Goal: Task Accomplishment & Management: Use online tool/utility

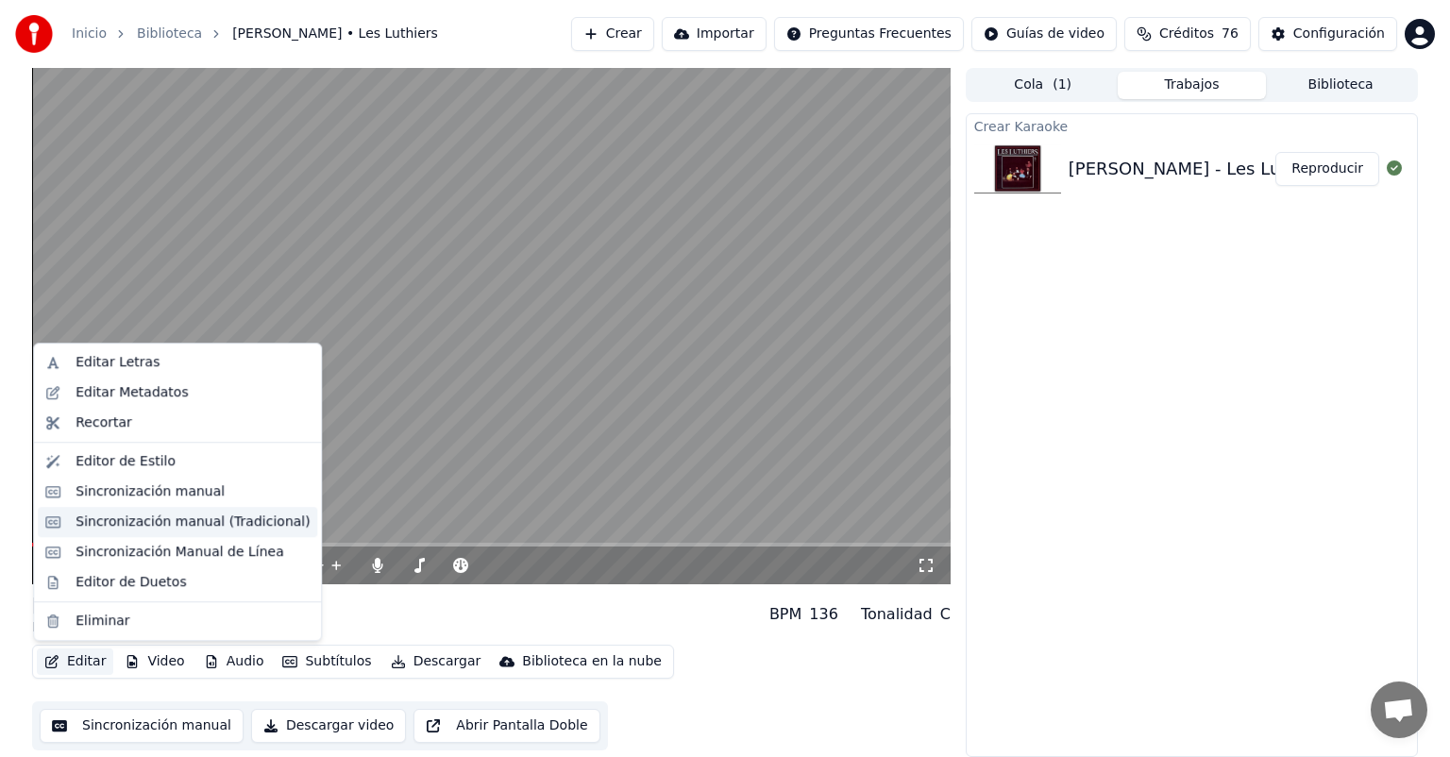
click at [98, 519] on div "Sincronización manual (Tradicional)" at bounding box center [193, 522] width 234 height 19
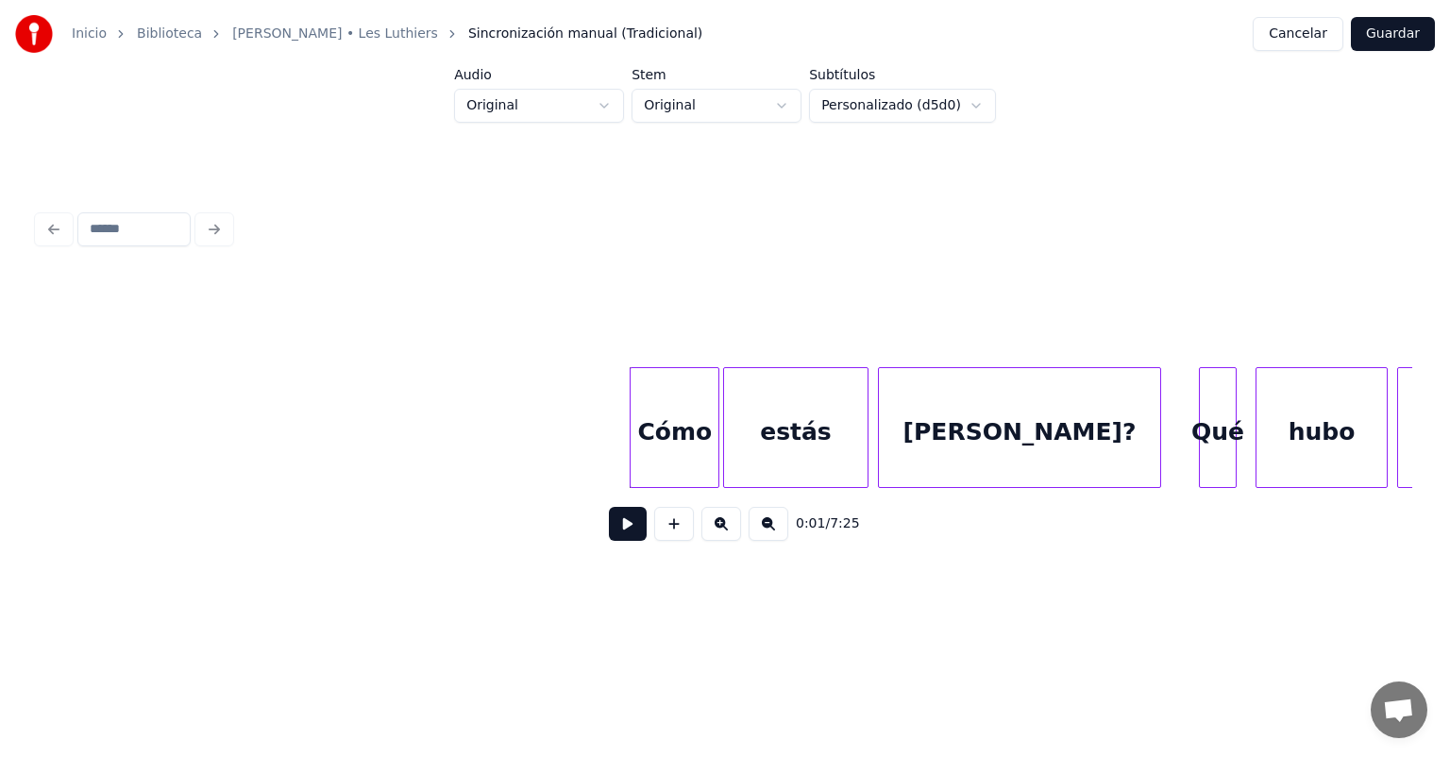
click at [613, 533] on button at bounding box center [628, 524] width 38 height 34
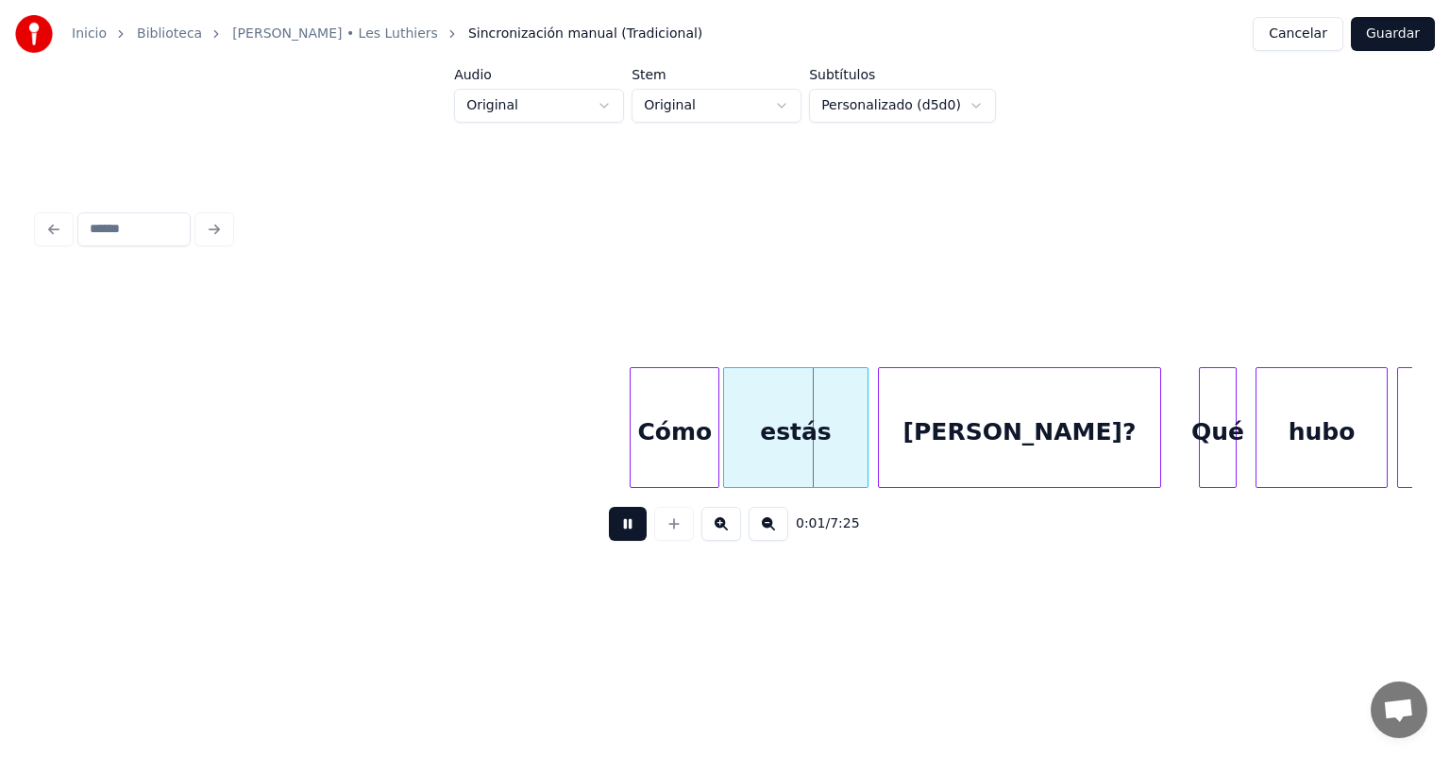
click at [609, 530] on button at bounding box center [628, 524] width 38 height 34
click at [609, 533] on button at bounding box center [628, 524] width 38 height 34
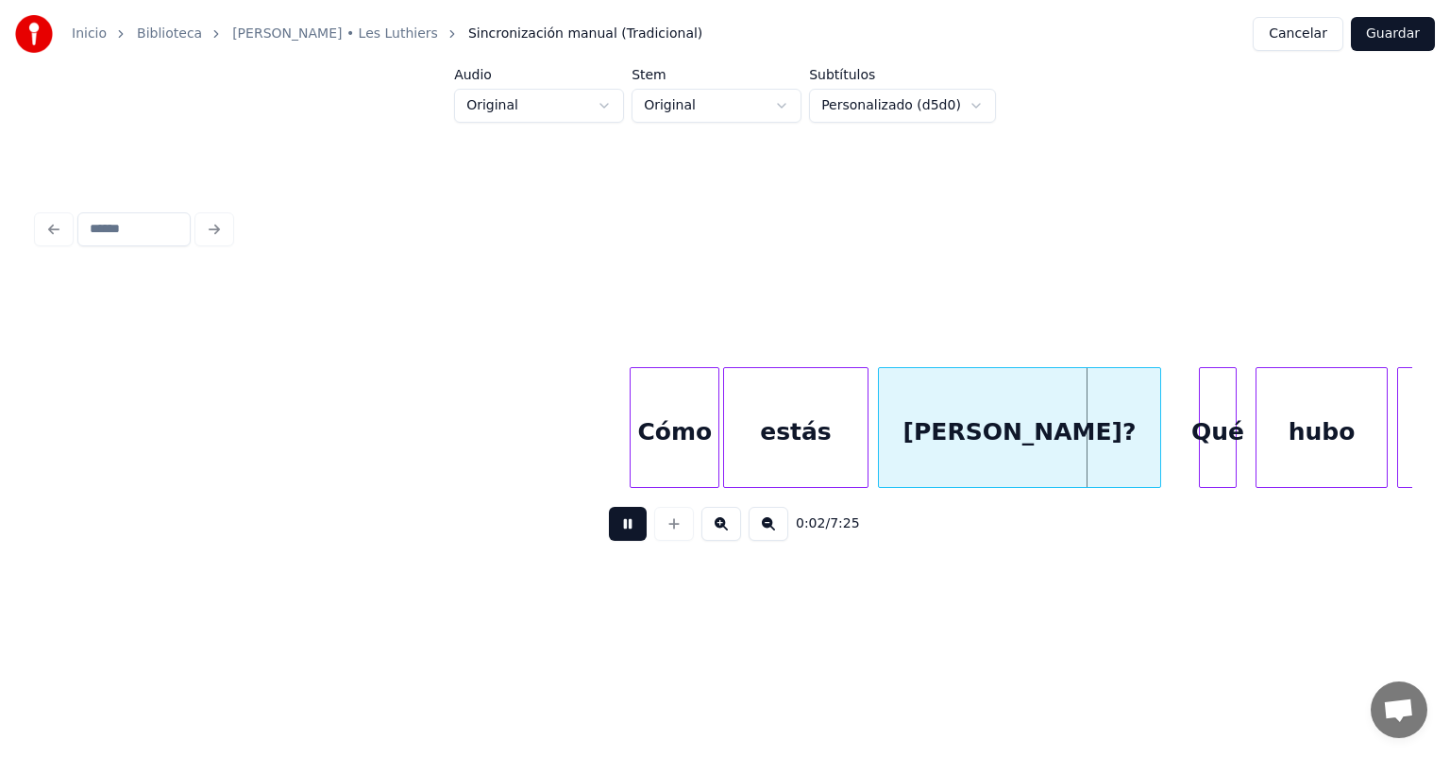
click at [609, 531] on button at bounding box center [628, 524] width 38 height 34
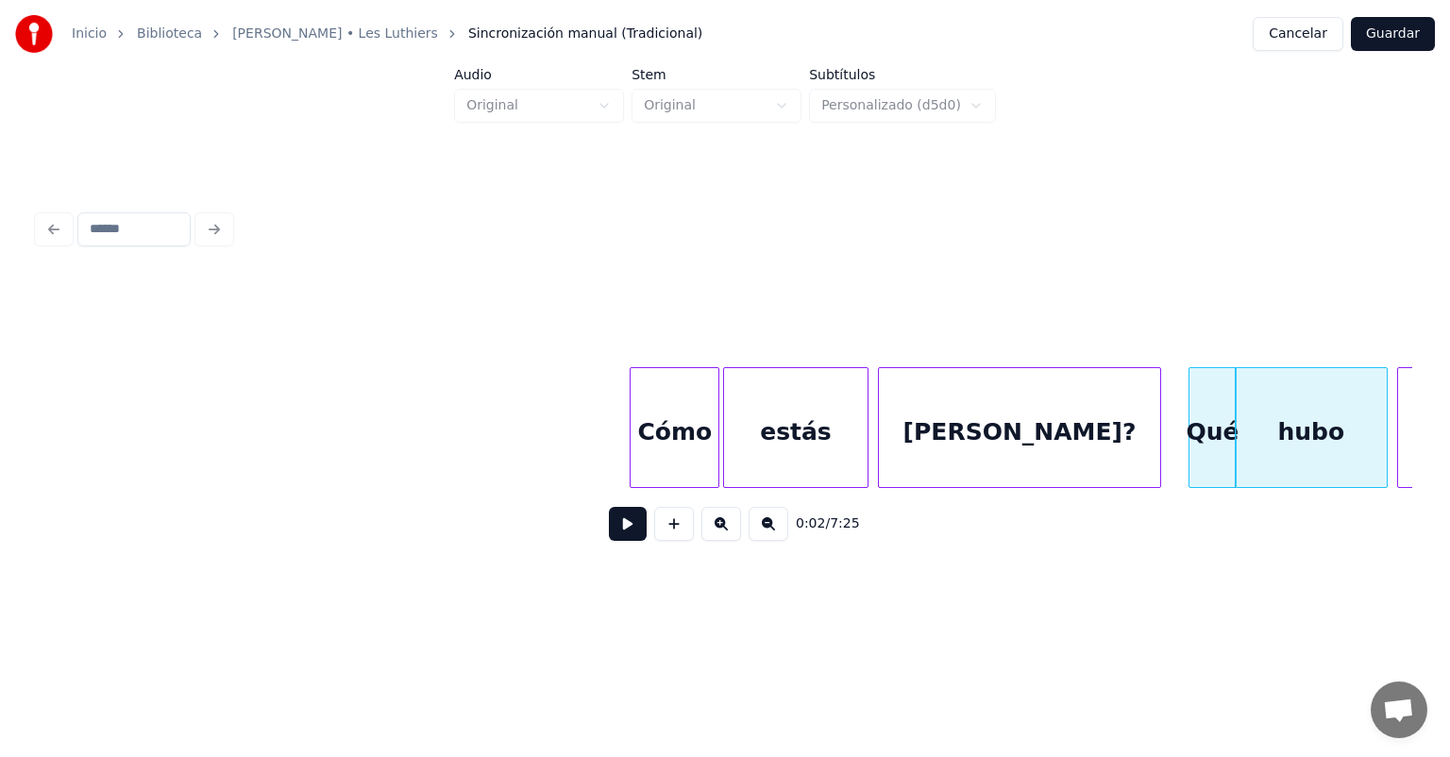
click at [610, 541] on button at bounding box center [628, 524] width 38 height 34
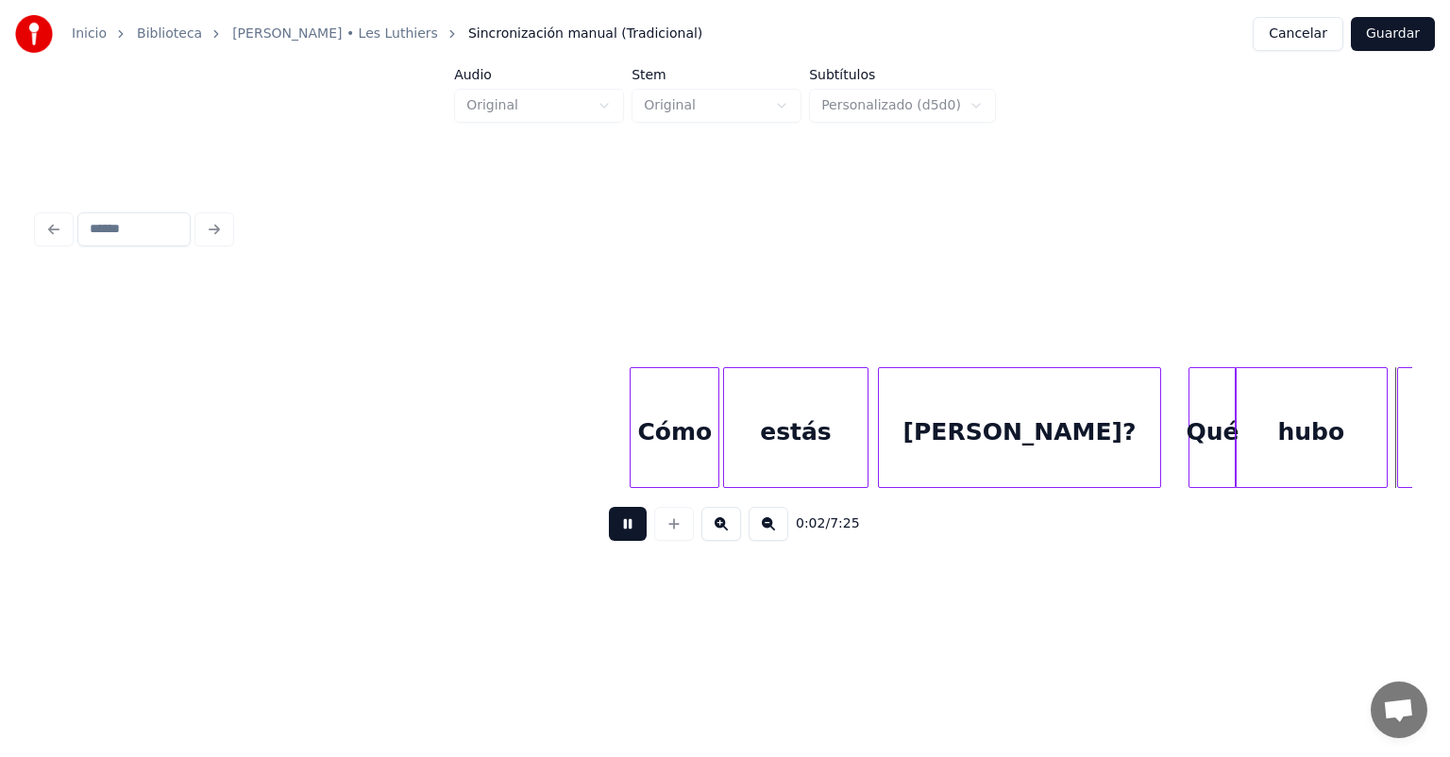
click at [609, 541] on button at bounding box center [628, 524] width 38 height 34
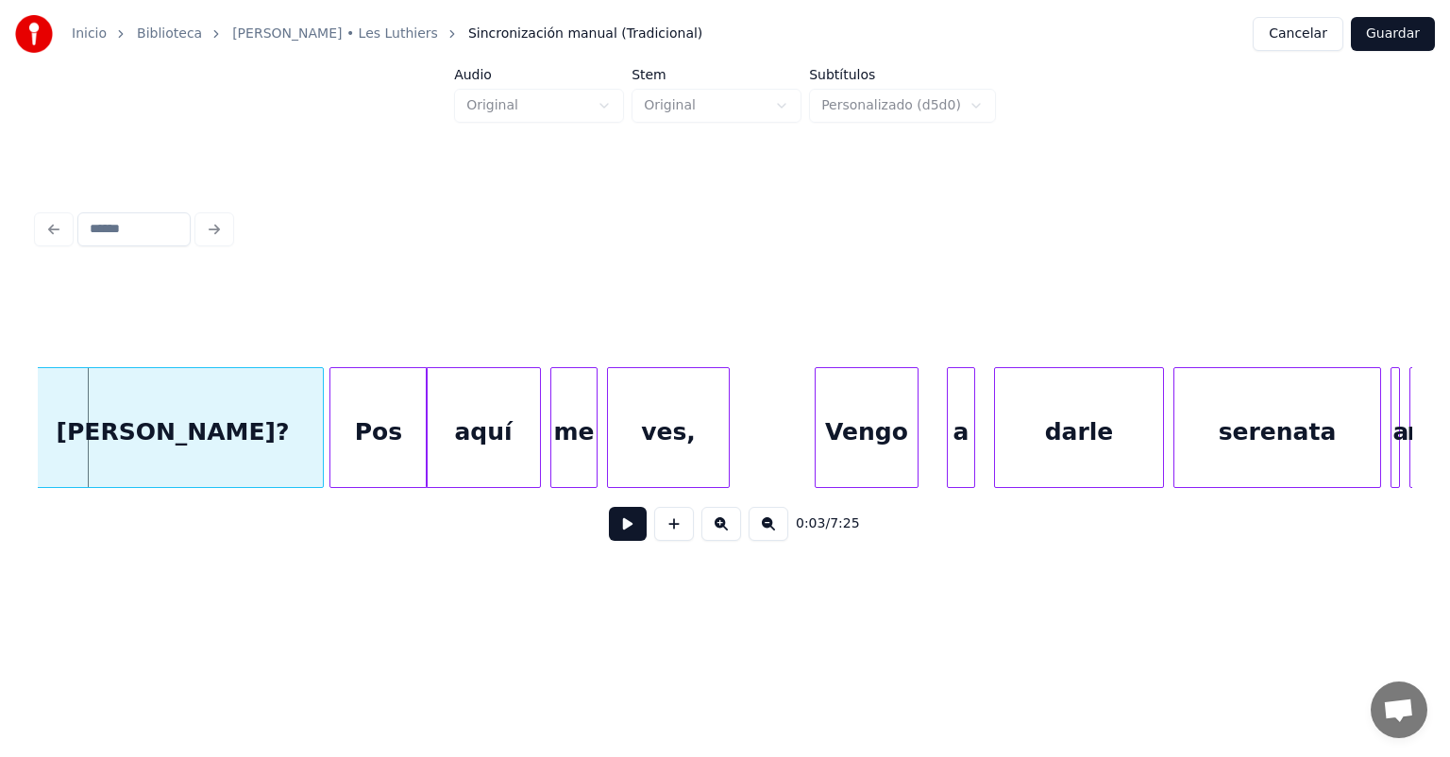
click at [609, 541] on button at bounding box center [628, 524] width 38 height 34
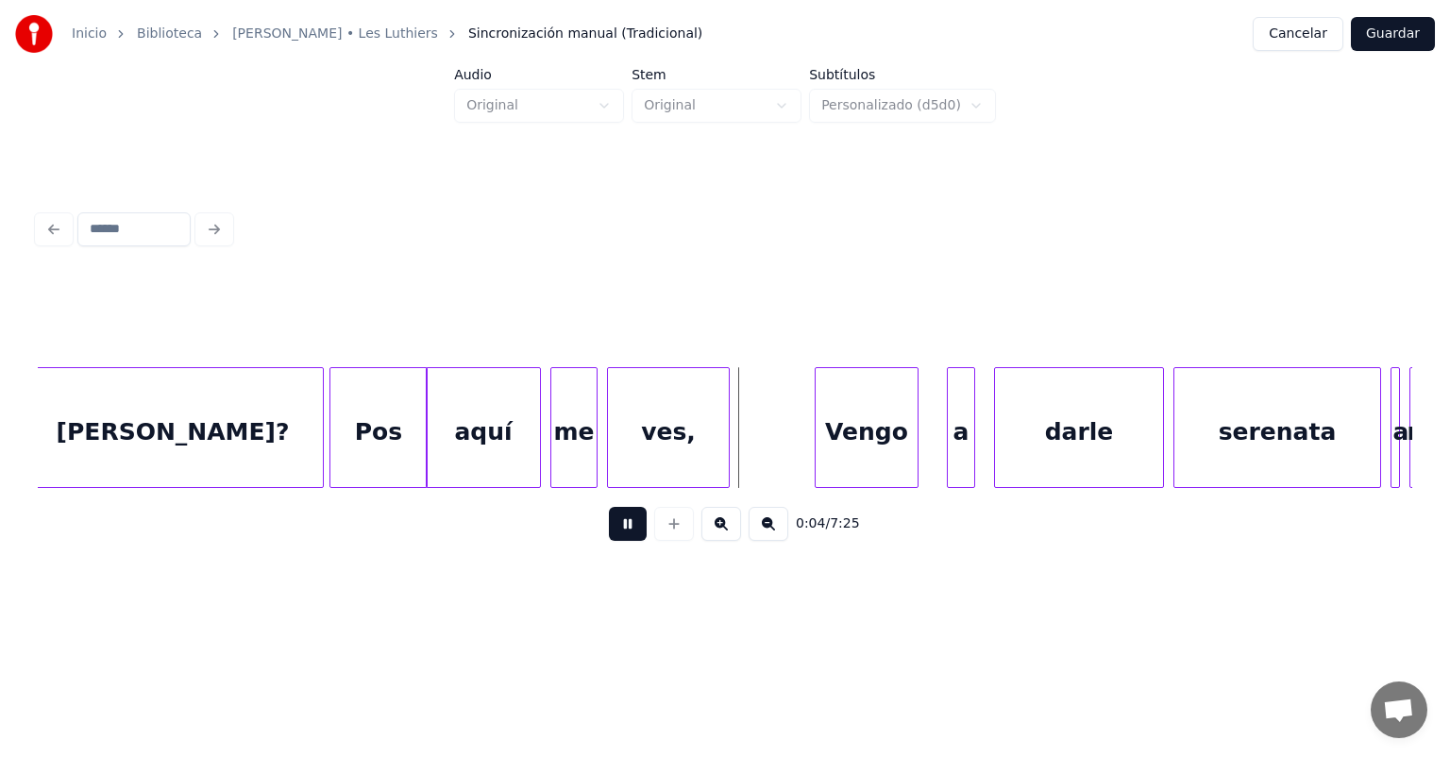
click at [372, 448] on div "Pos" at bounding box center [378, 432] width 96 height 128
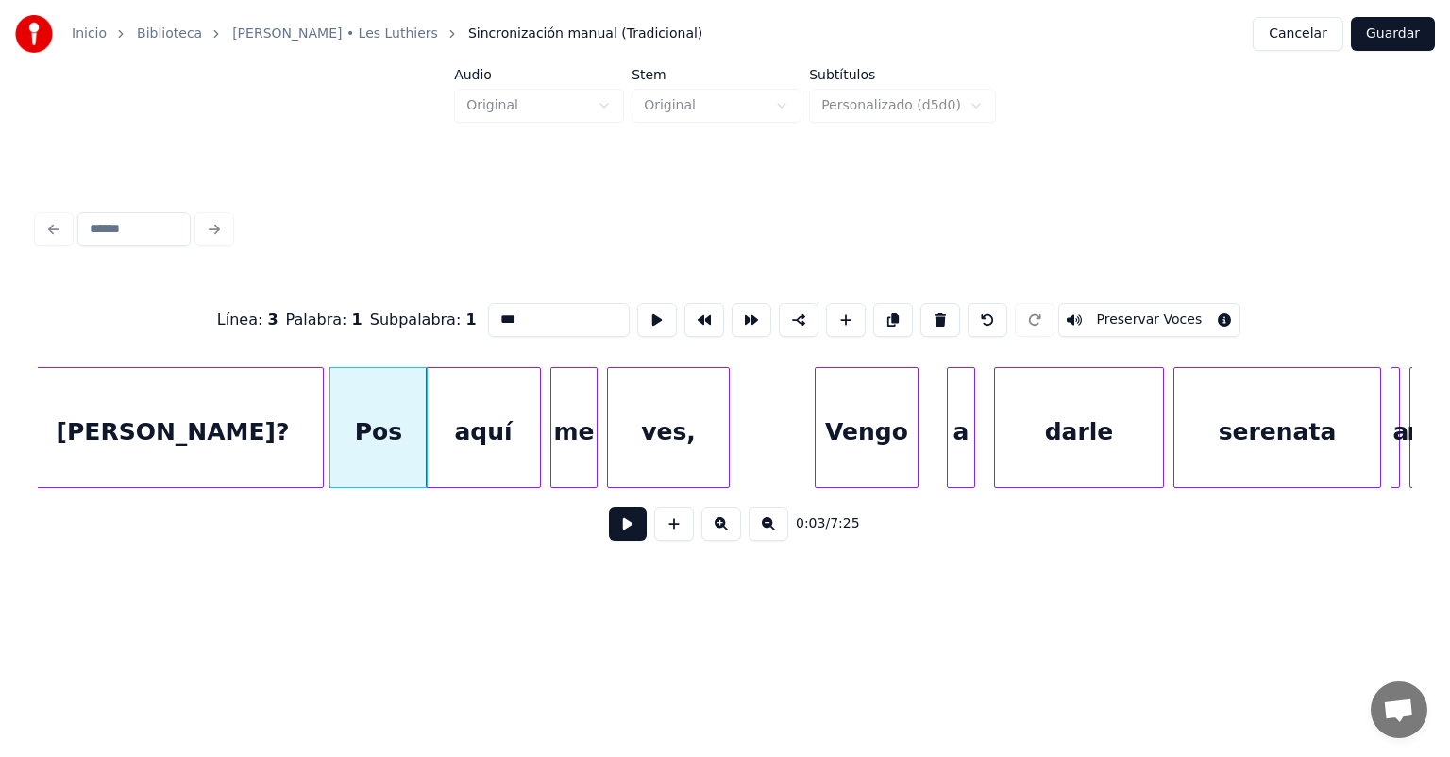
click at [440, 447] on div "aquí" at bounding box center [483, 432] width 113 height 128
type input "****"
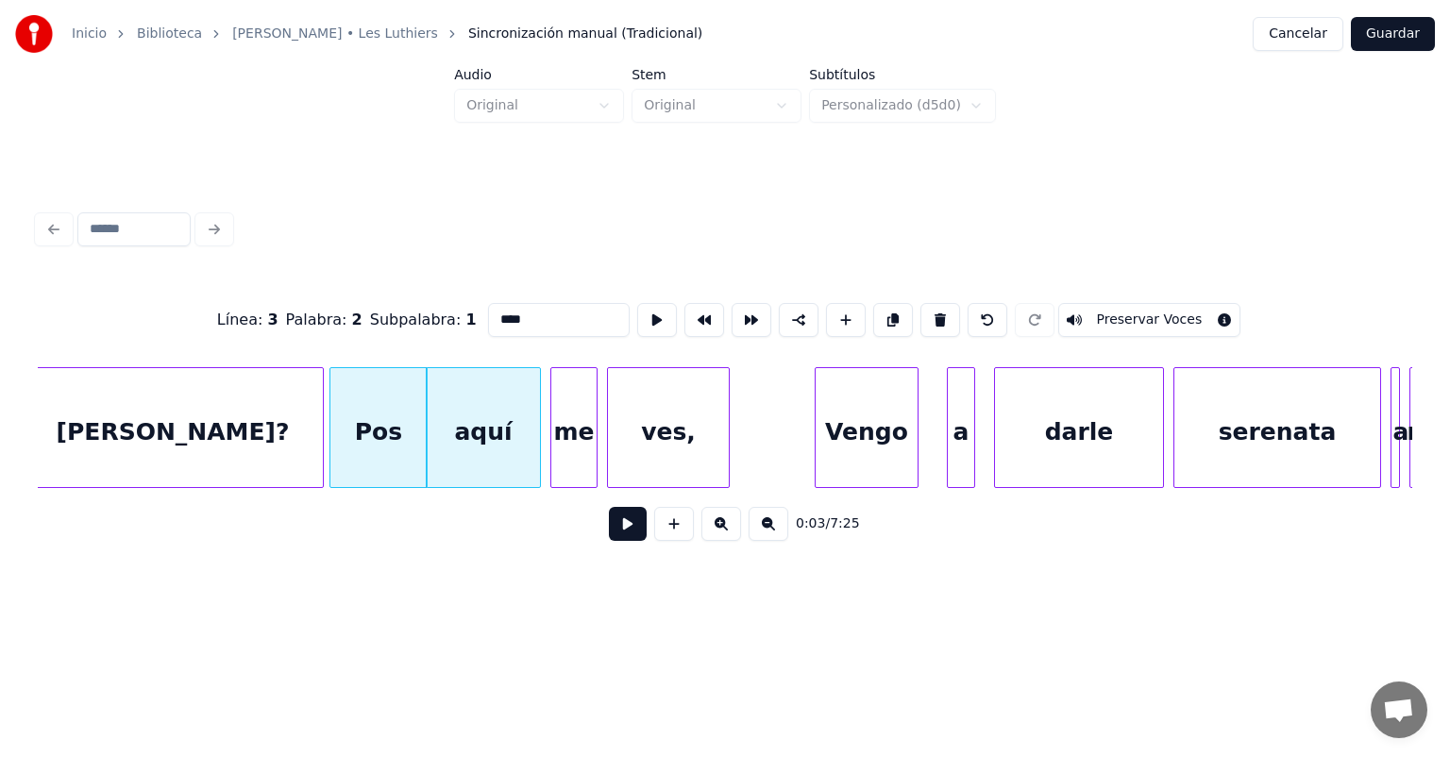
click at [636, 530] on button at bounding box center [628, 524] width 38 height 34
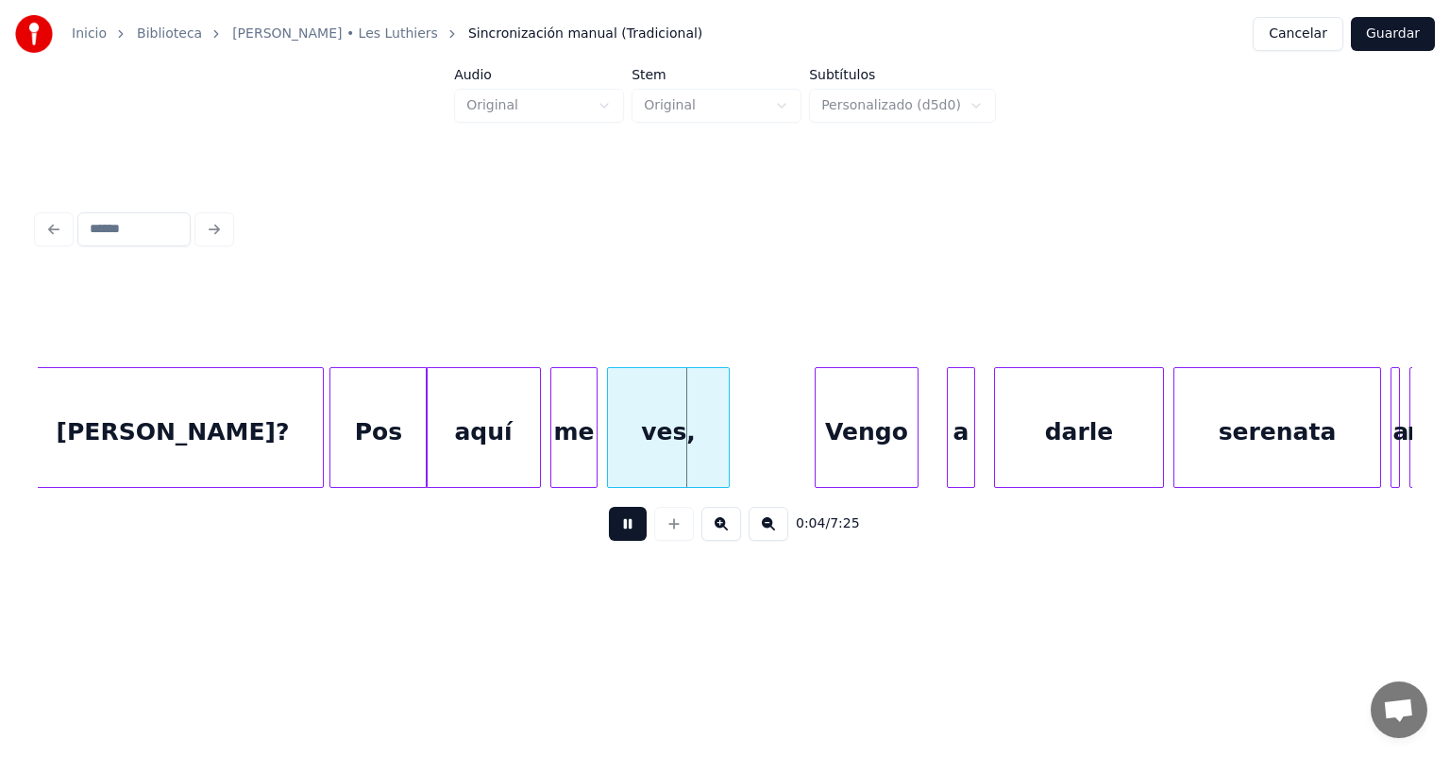
click at [444, 451] on div "aquí" at bounding box center [483, 432] width 113 height 128
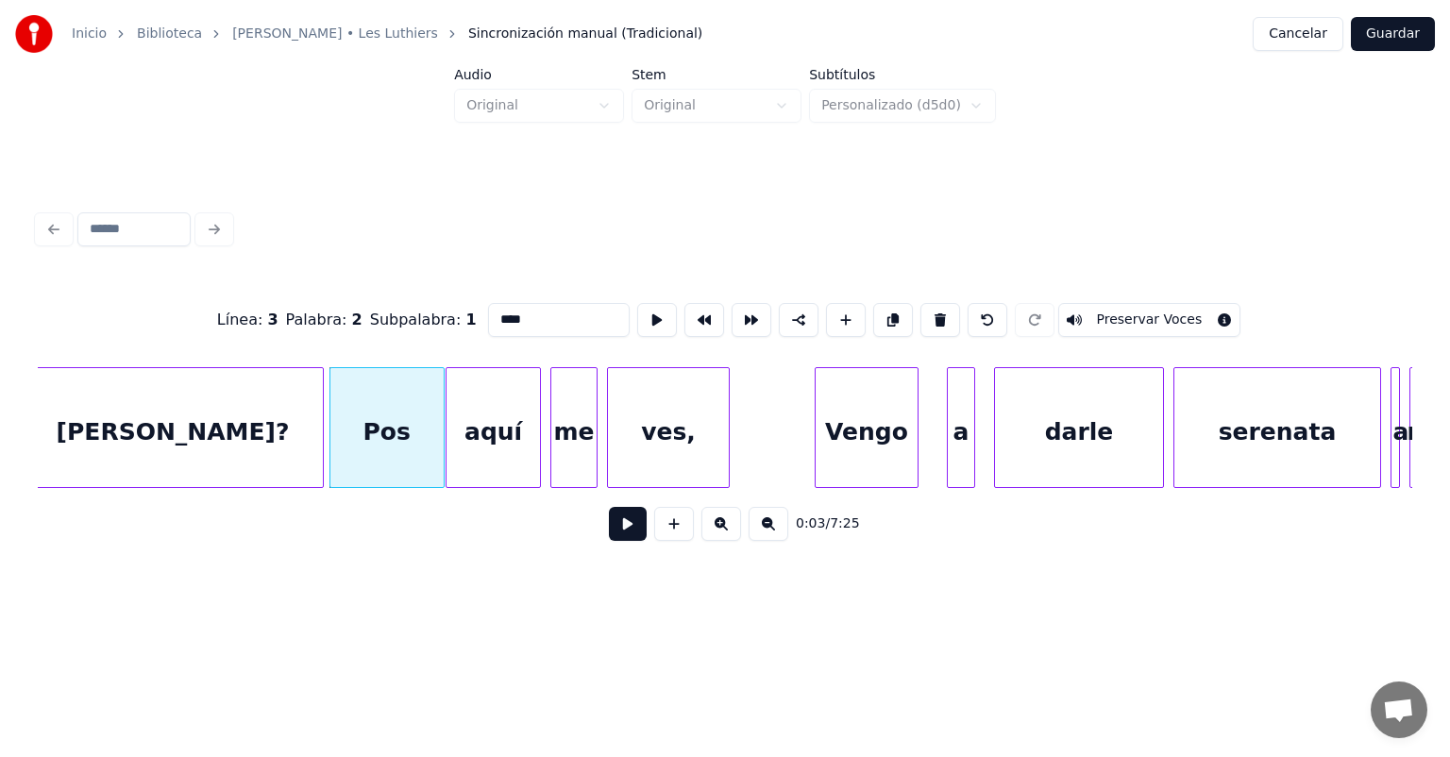
click at [614, 537] on button at bounding box center [628, 524] width 38 height 34
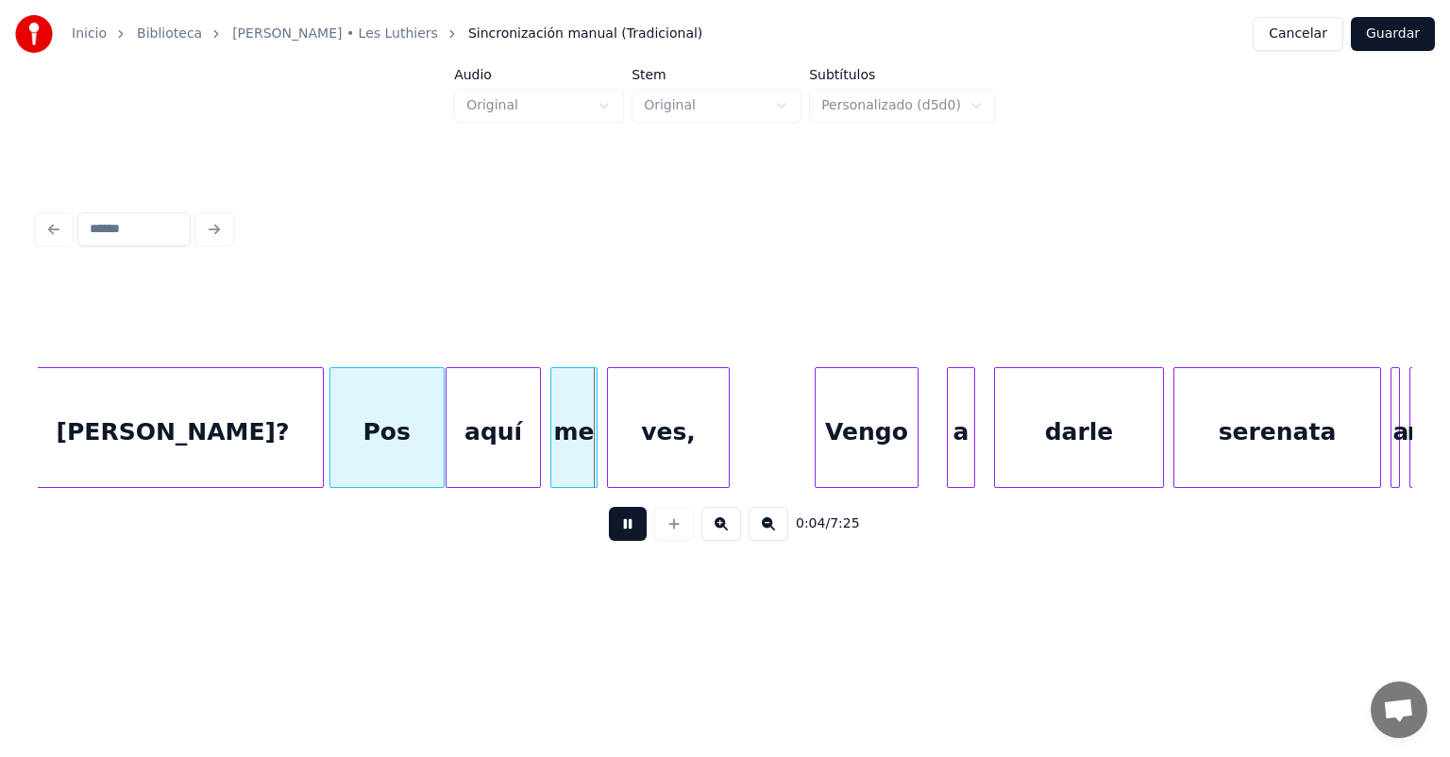
click at [612, 538] on button at bounding box center [628, 524] width 38 height 34
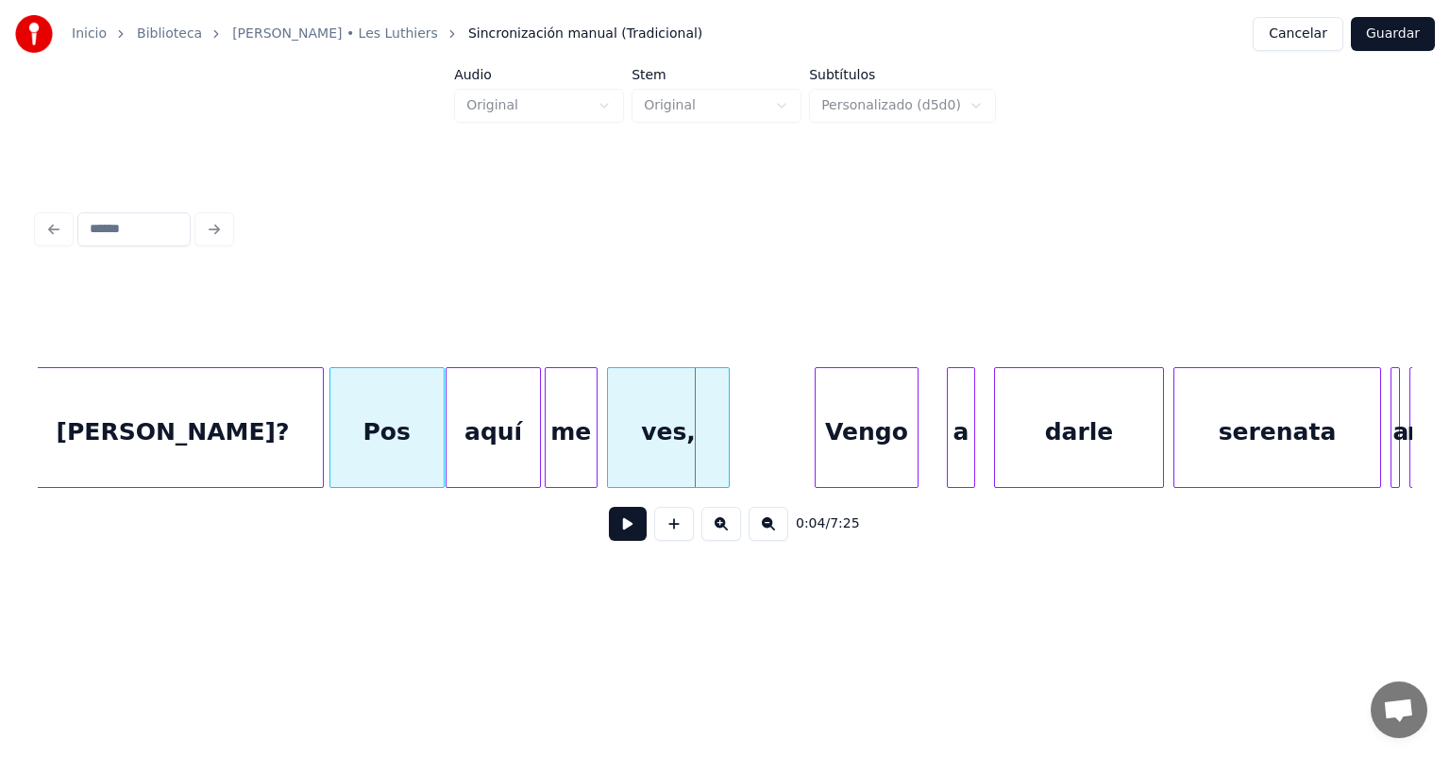
click at [553, 462] on div "me" at bounding box center [571, 432] width 51 height 128
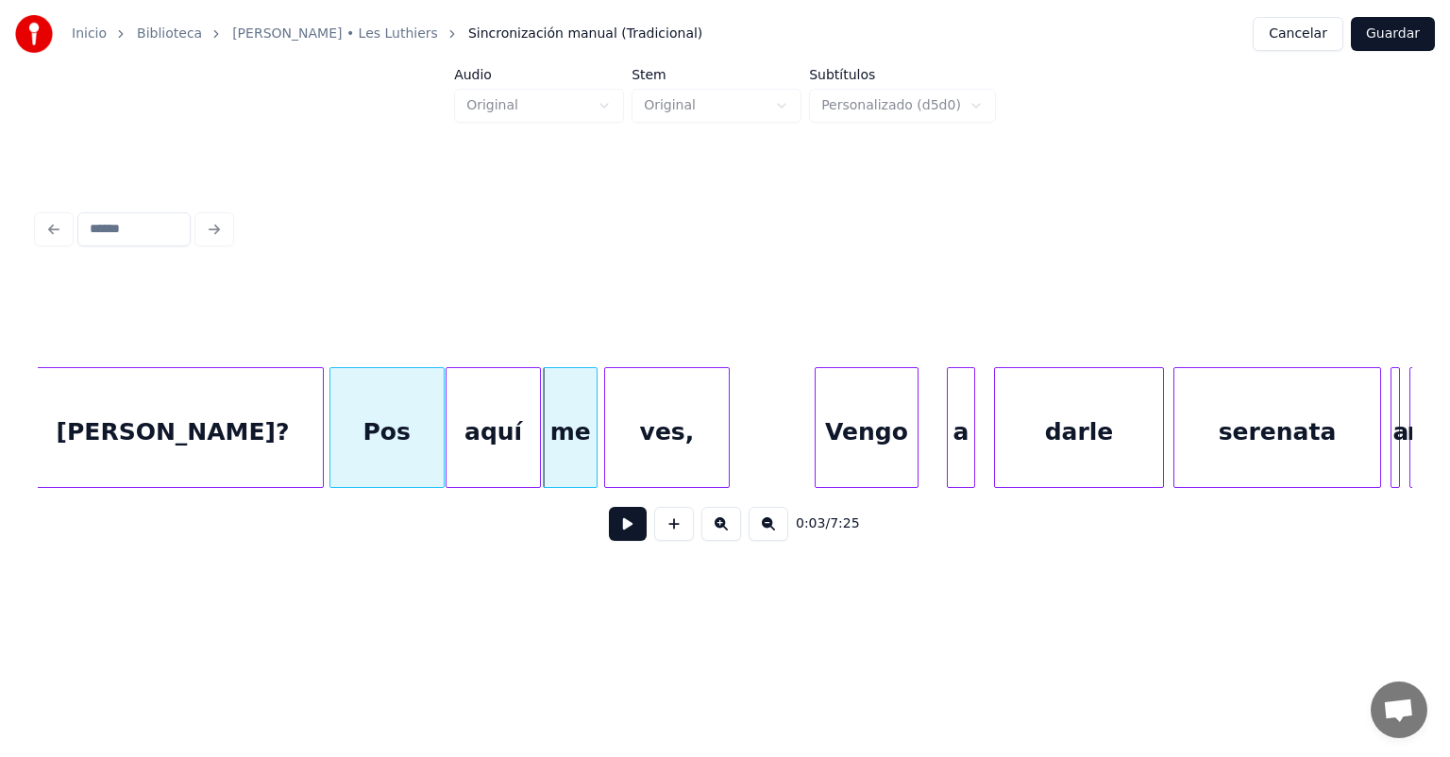
click at [612, 463] on div "ves," at bounding box center [667, 432] width 124 height 128
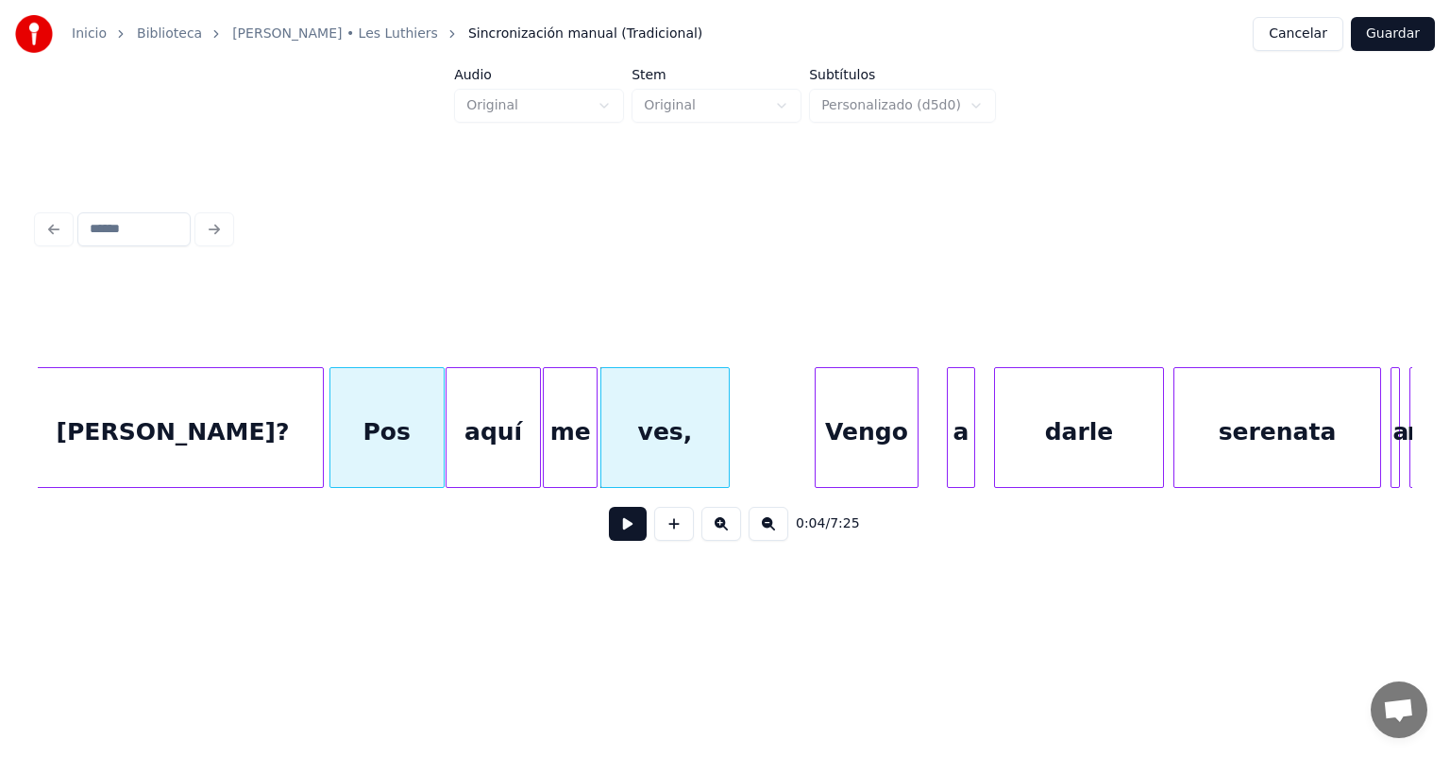
click at [609, 533] on button at bounding box center [628, 524] width 38 height 34
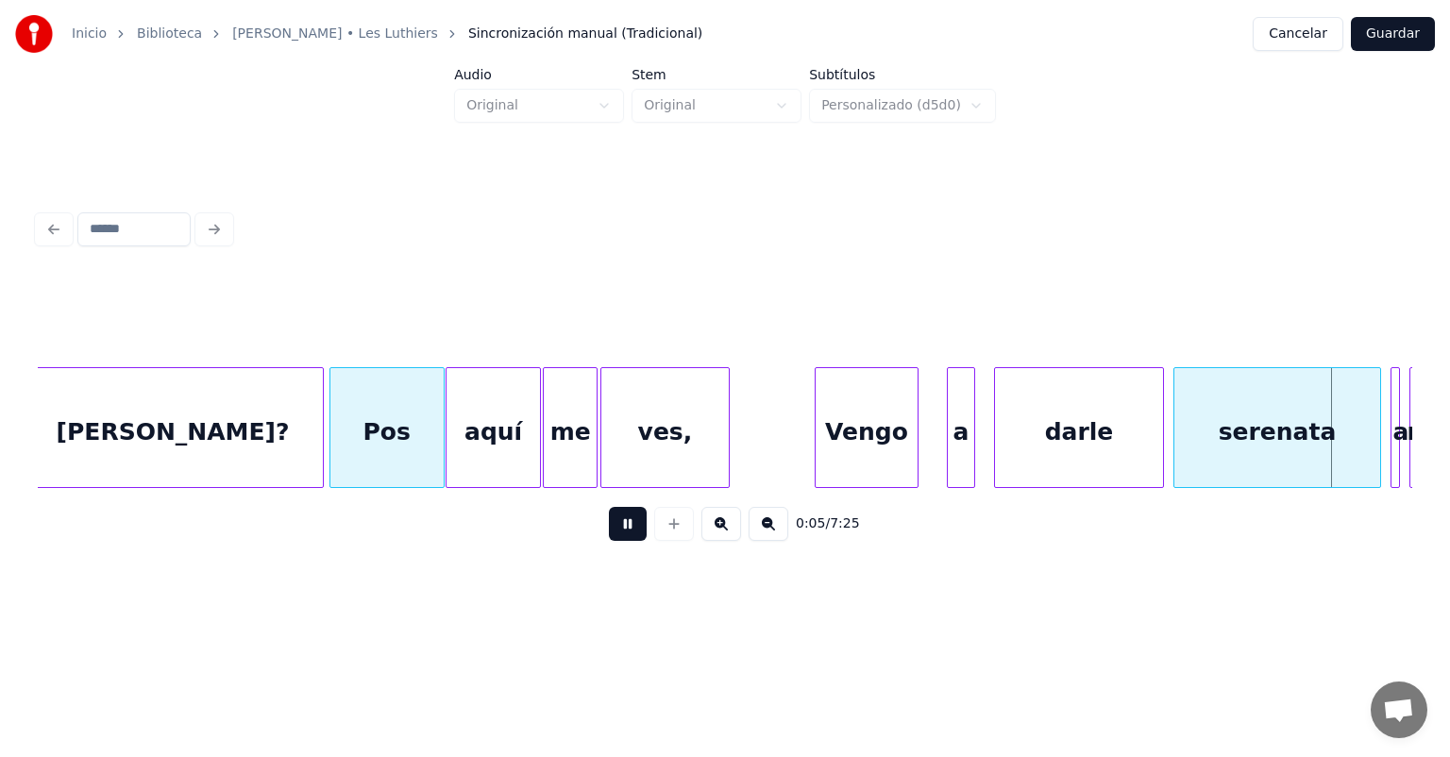
click at [664, 534] on div at bounding box center [674, 524] width 47 height 34
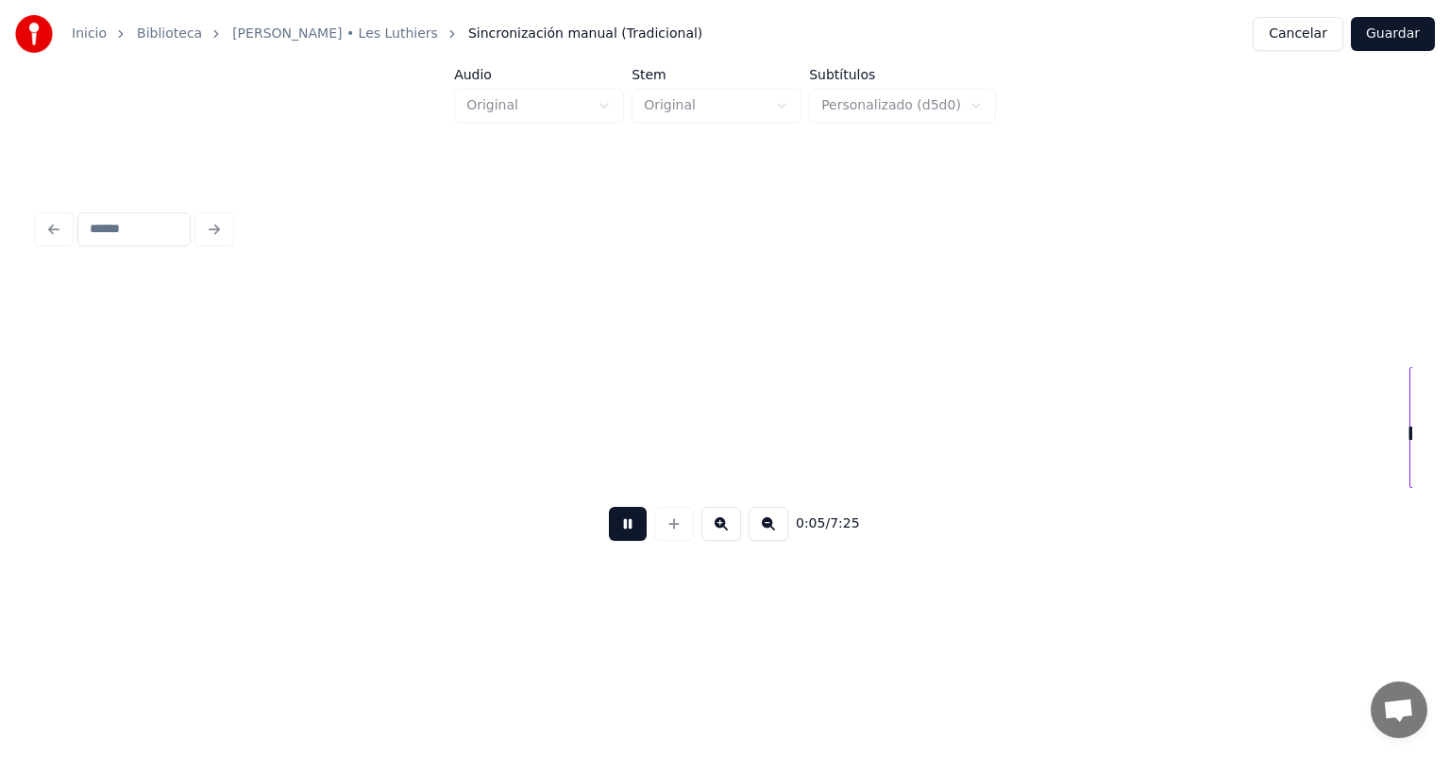
scroll to position [0, 2759]
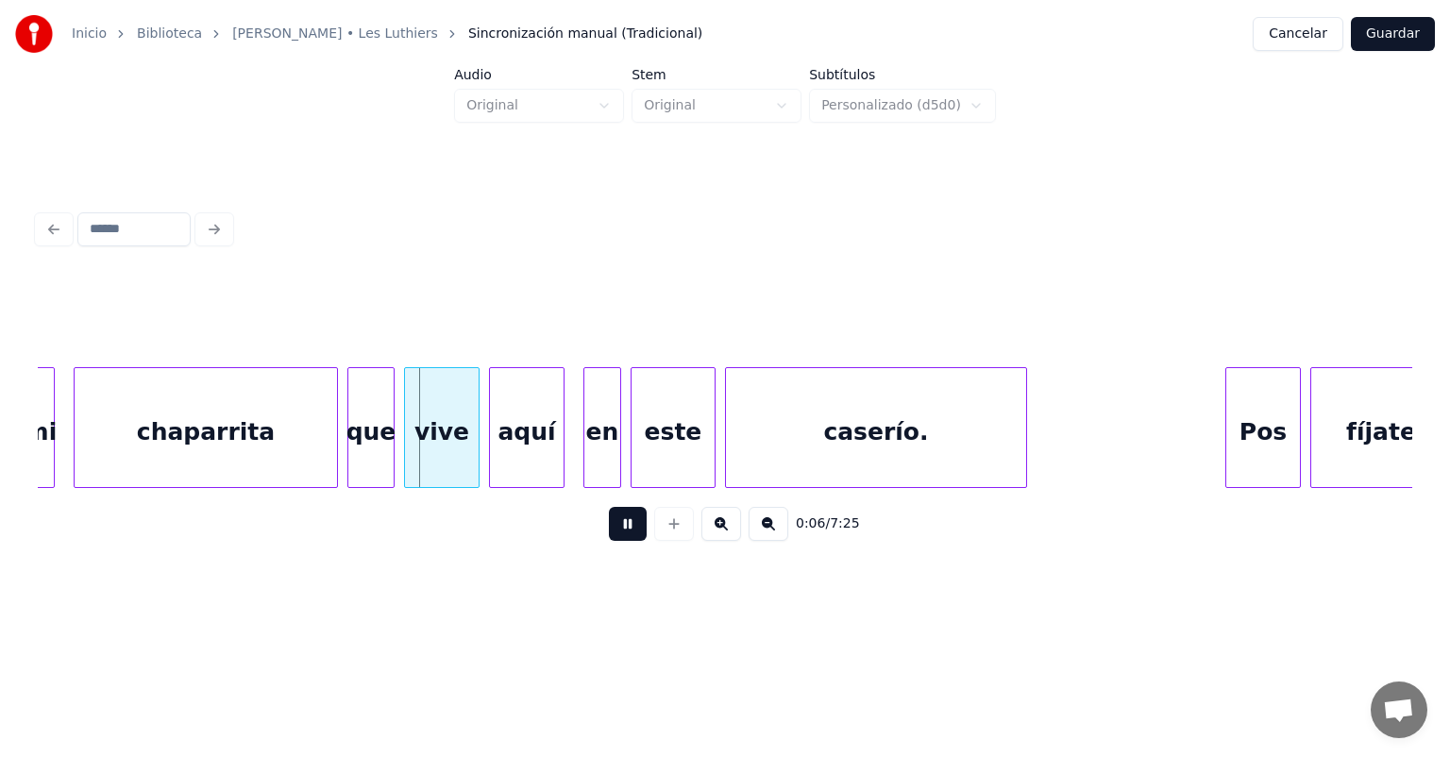
click at [609, 533] on button at bounding box center [628, 524] width 38 height 34
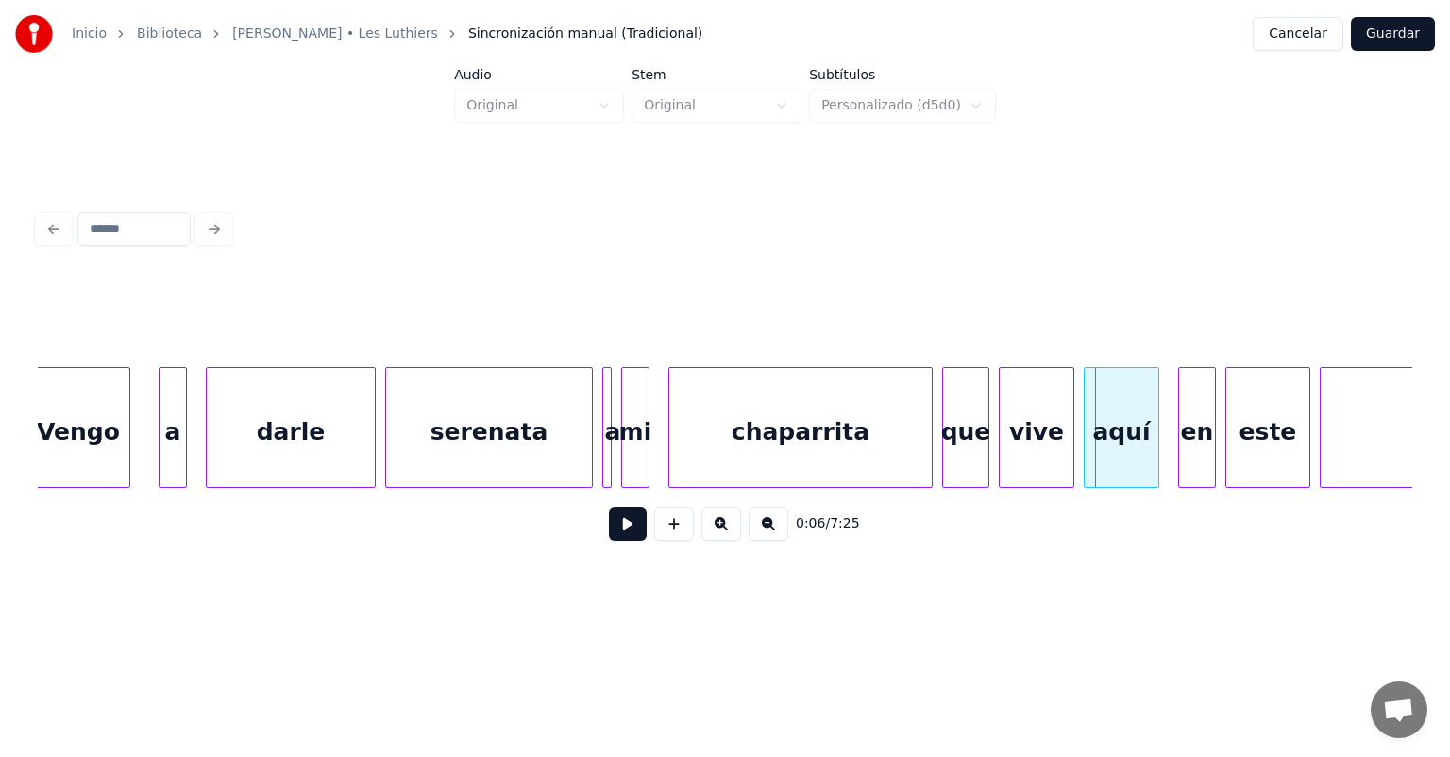
scroll to position [0, 2105]
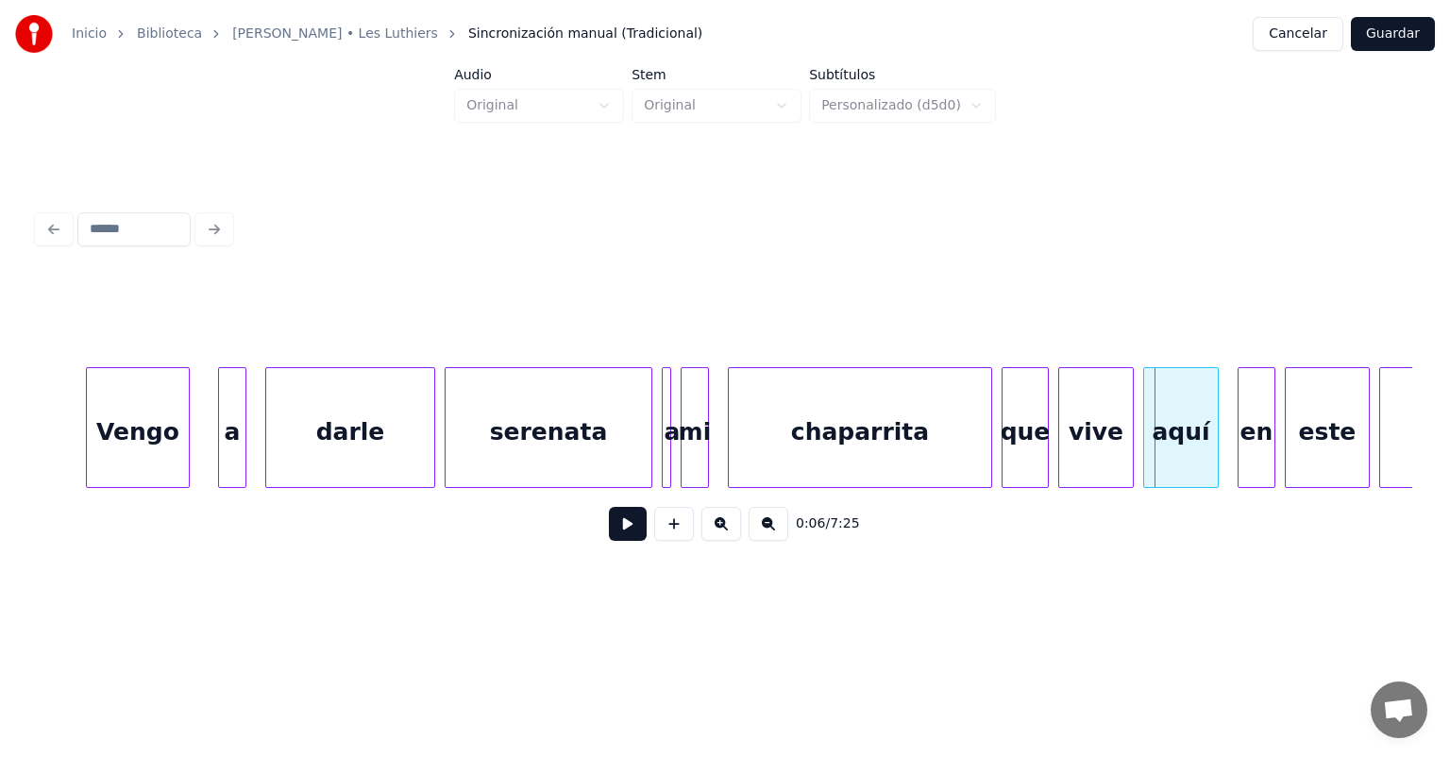
click at [144, 441] on div "Vengo" at bounding box center [138, 432] width 102 height 128
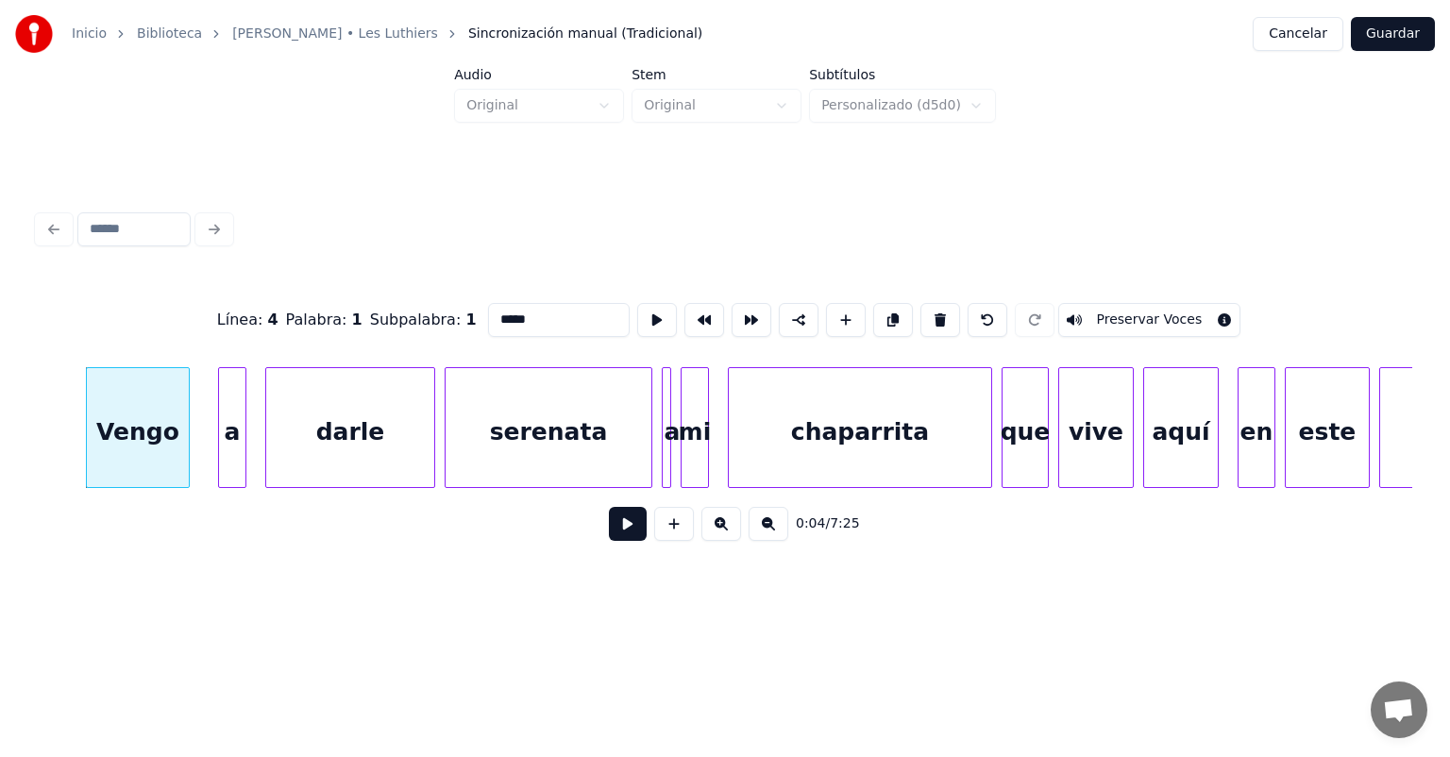
click at [504, 313] on input "*****" at bounding box center [559, 320] width 142 height 34
type input "***"
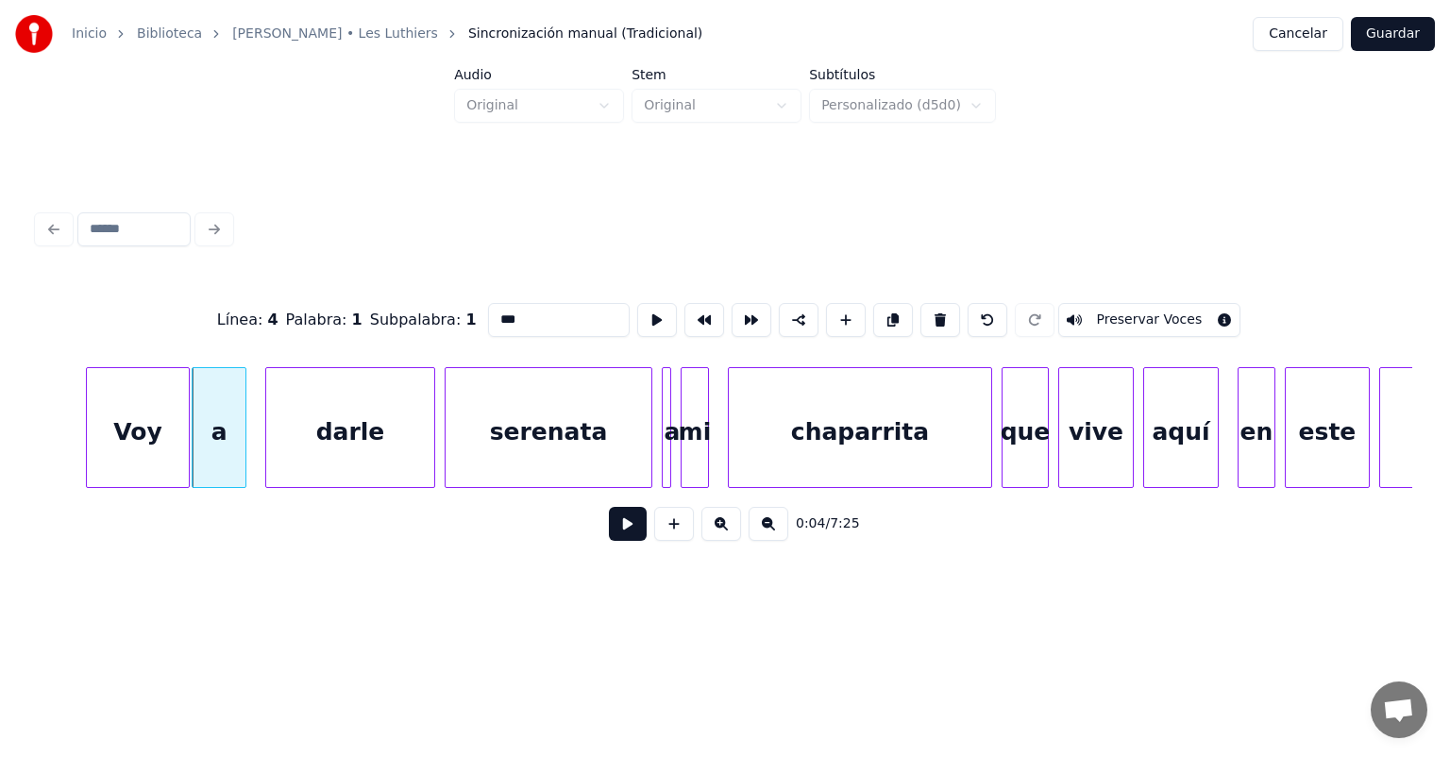
click at [133, 439] on div "Voy" at bounding box center [138, 432] width 102 height 128
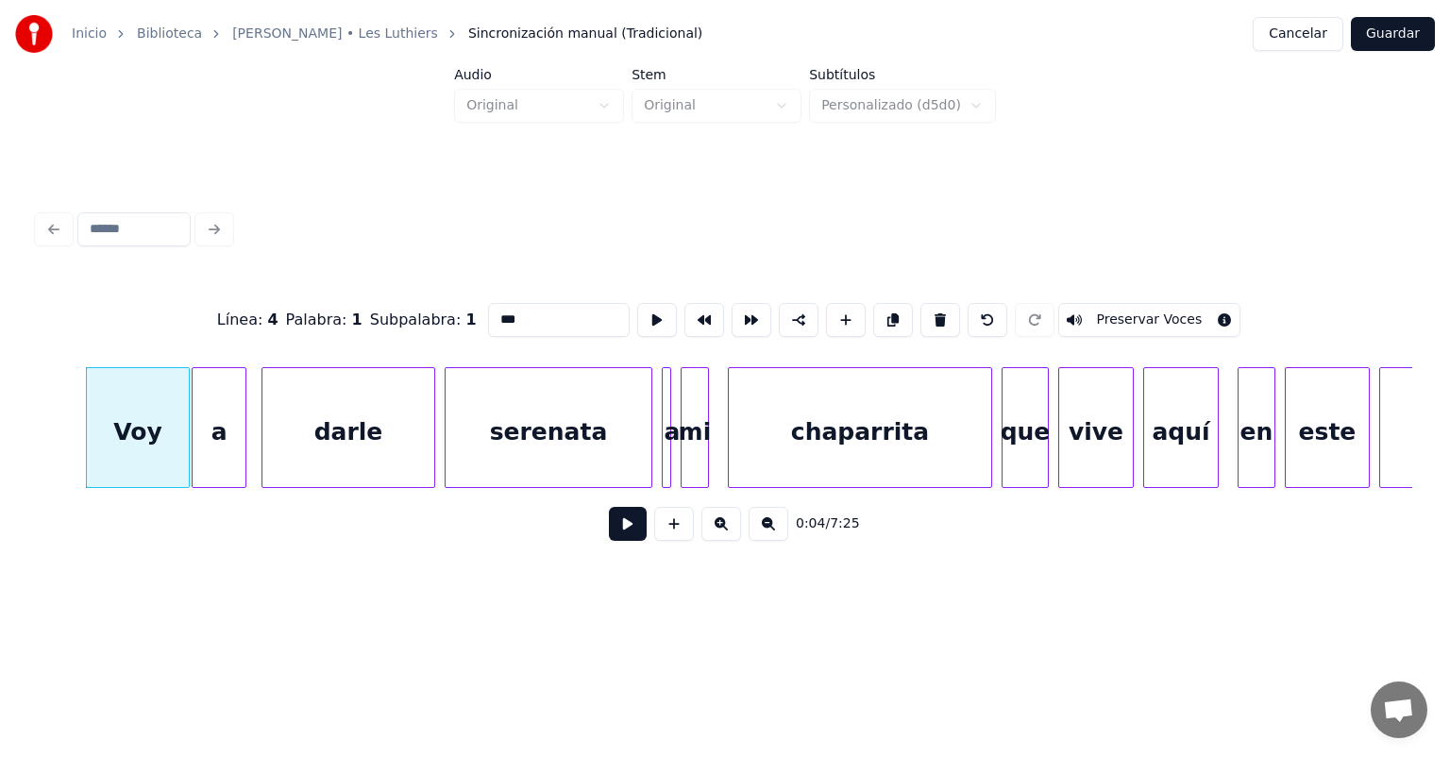
click at [268, 460] on div "darle" at bounding box center [348, 432] width 172 height 128
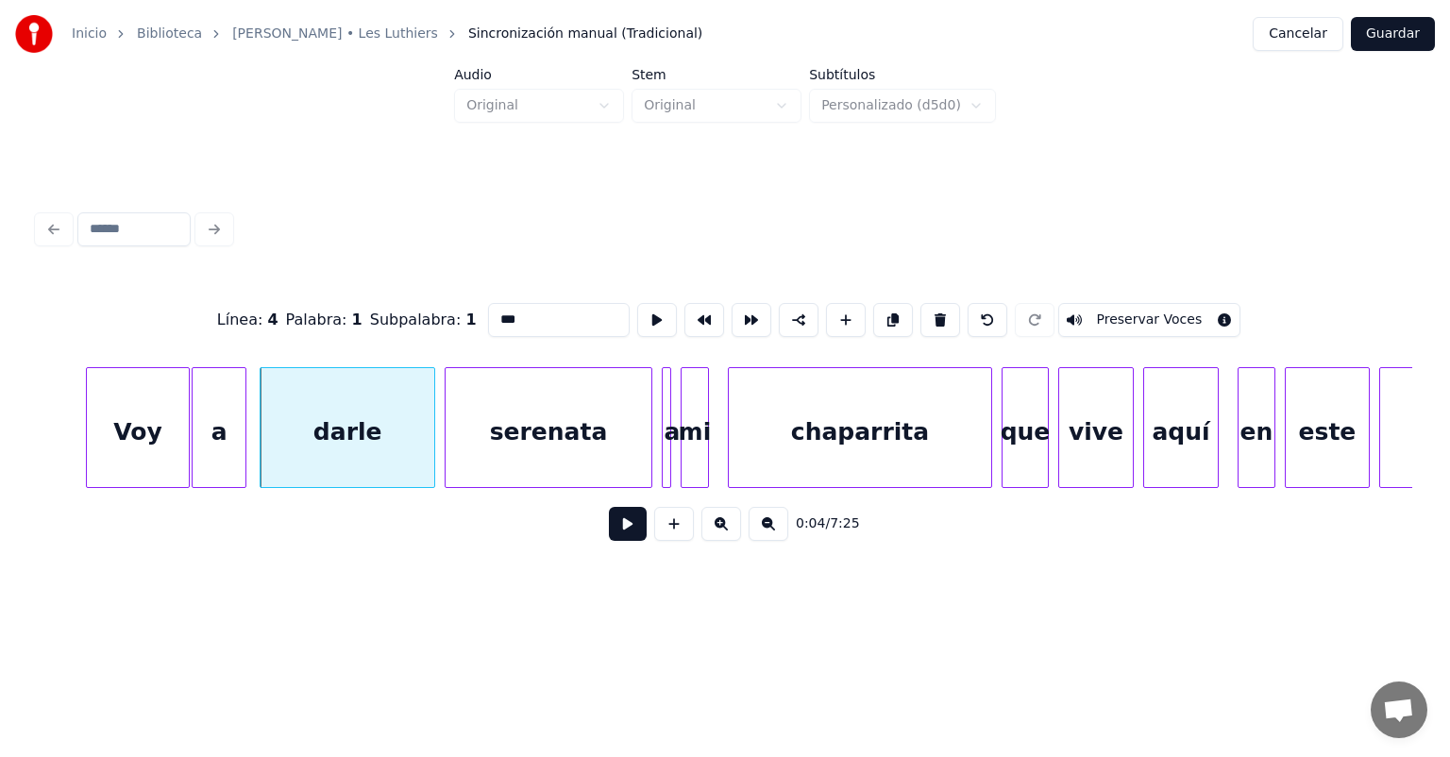
click at [609, 536] on button at bounding box center [628, 524] width 38 height 34
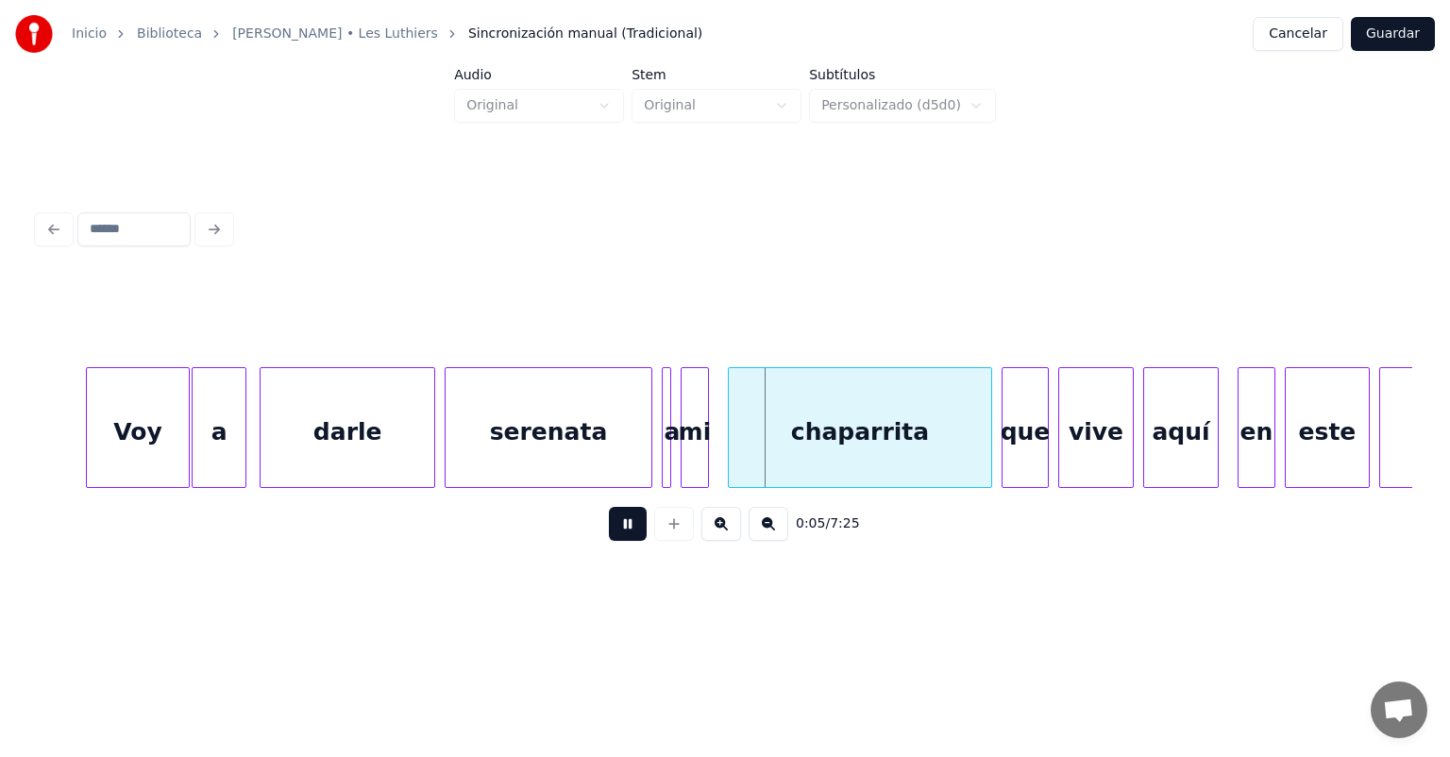
click at [430, 455] on div at bounding box center [432, 427] width 6 height 119
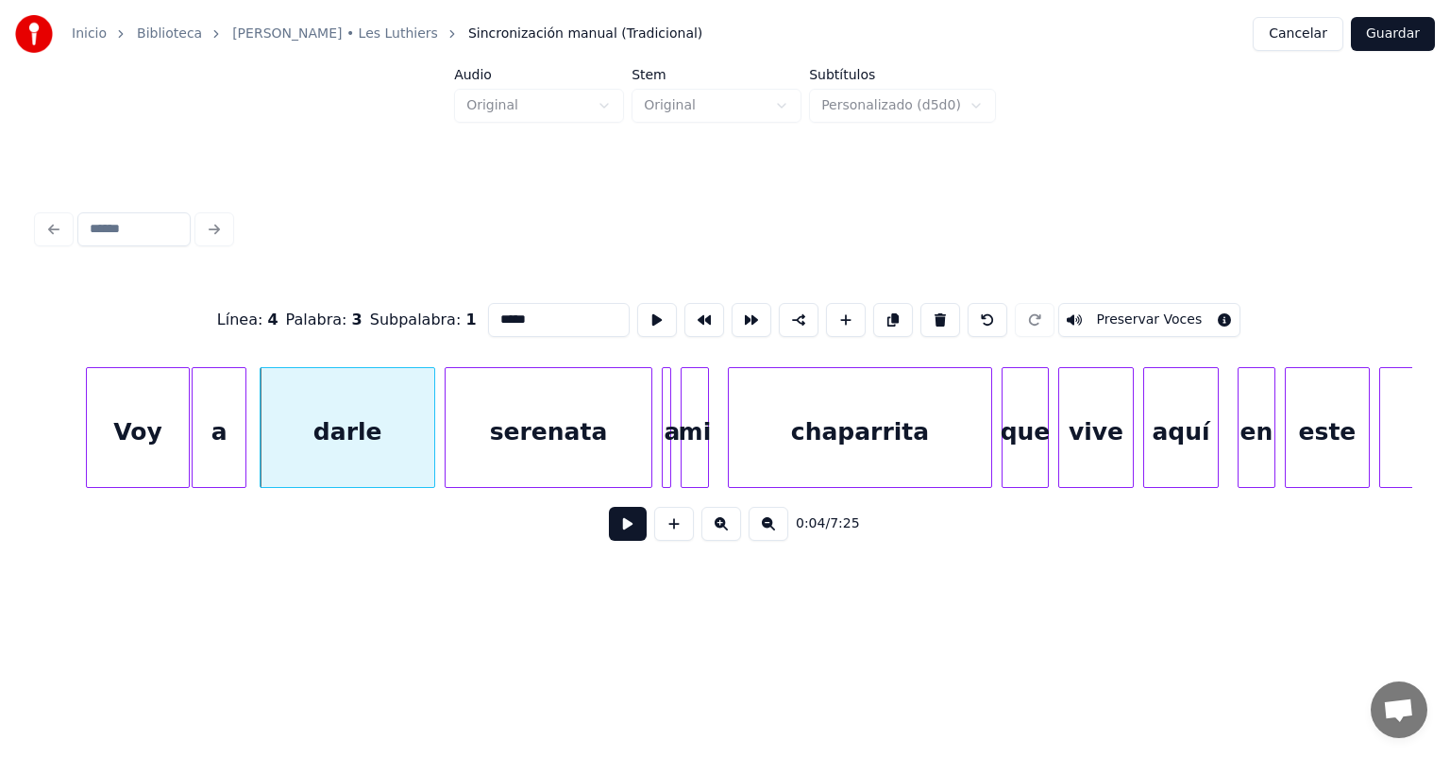
click at [609, 541] on button at bounding box center [628, 524] width 38 height 34
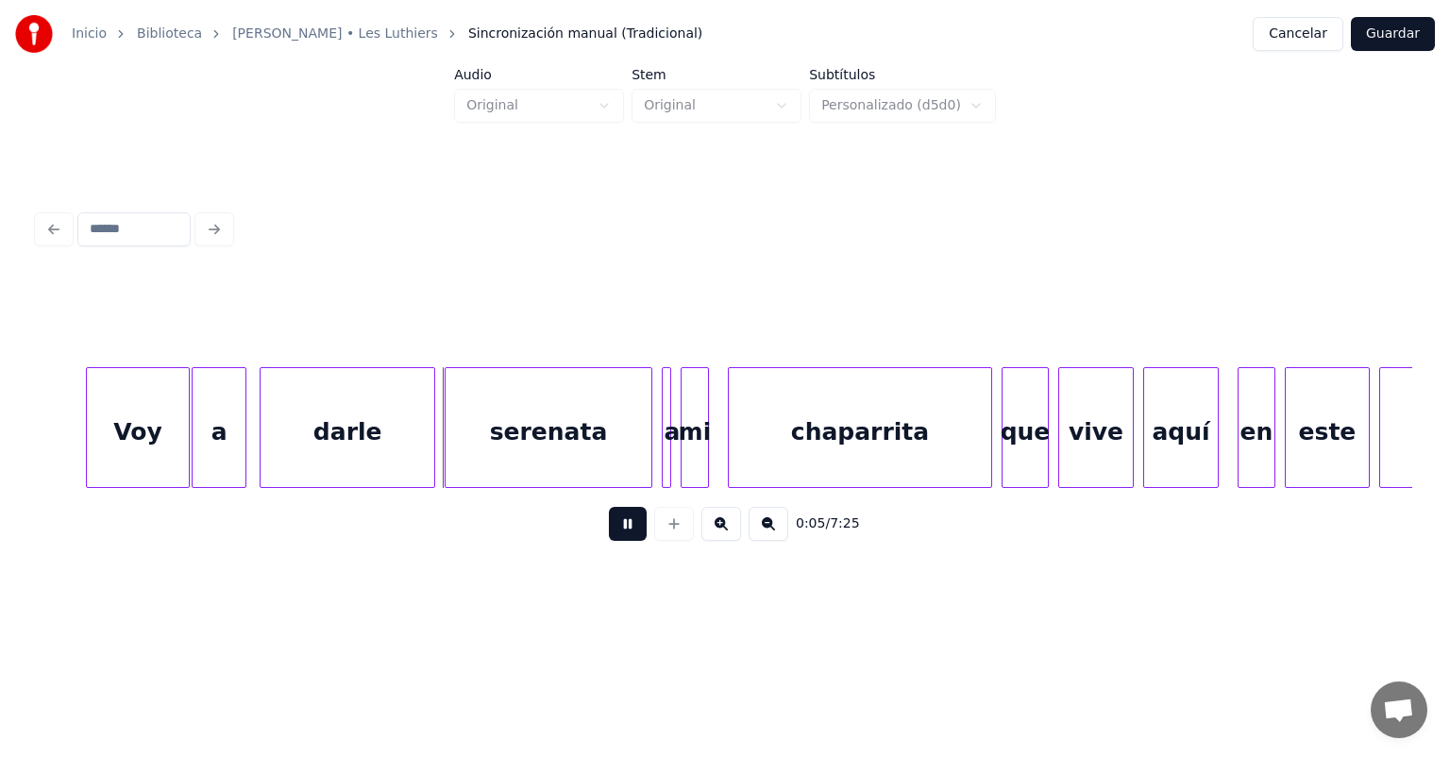
click at [609, 541] on button at bounding box center [628, 524] width 38 height 34
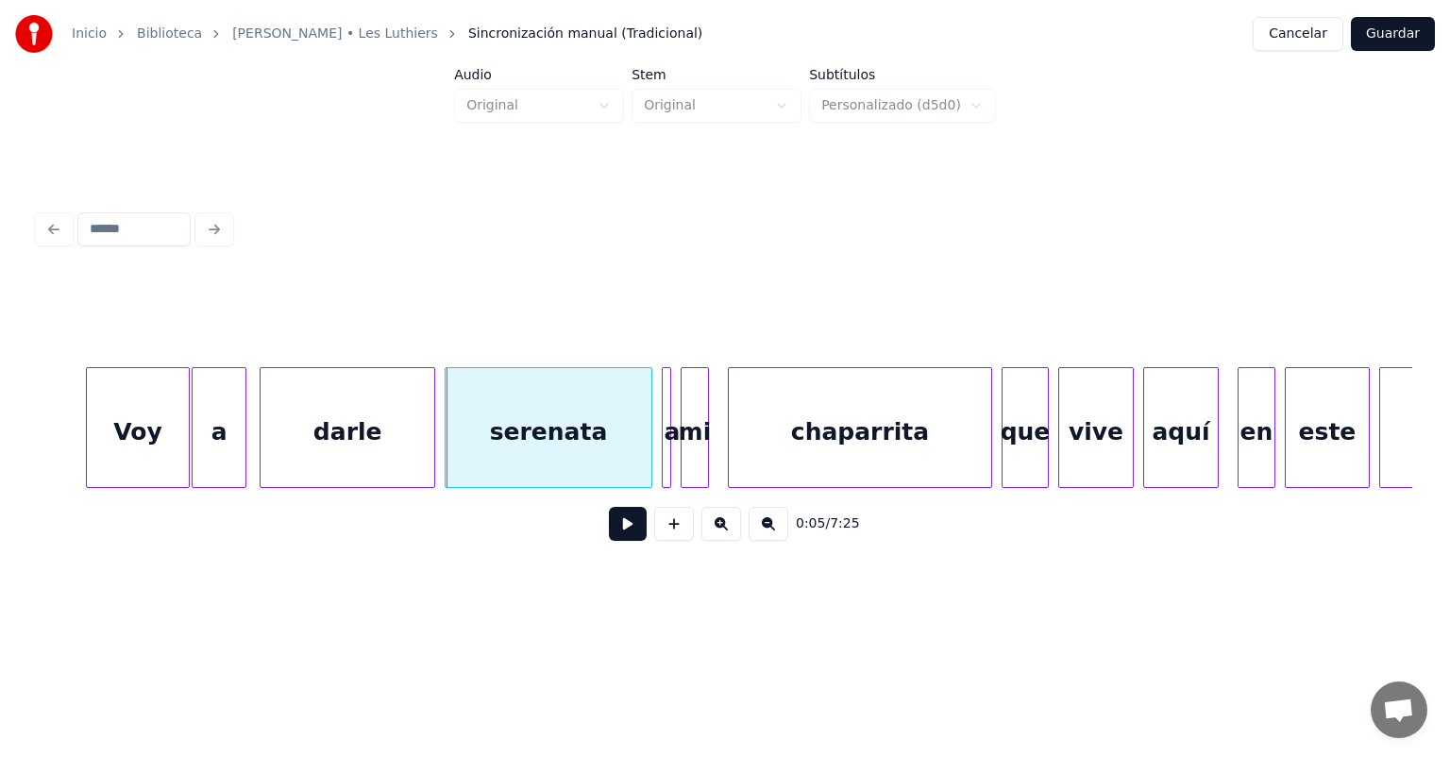
click at [368, 427] on div "darle" at bounding box center [348, 432] width 174 height 128
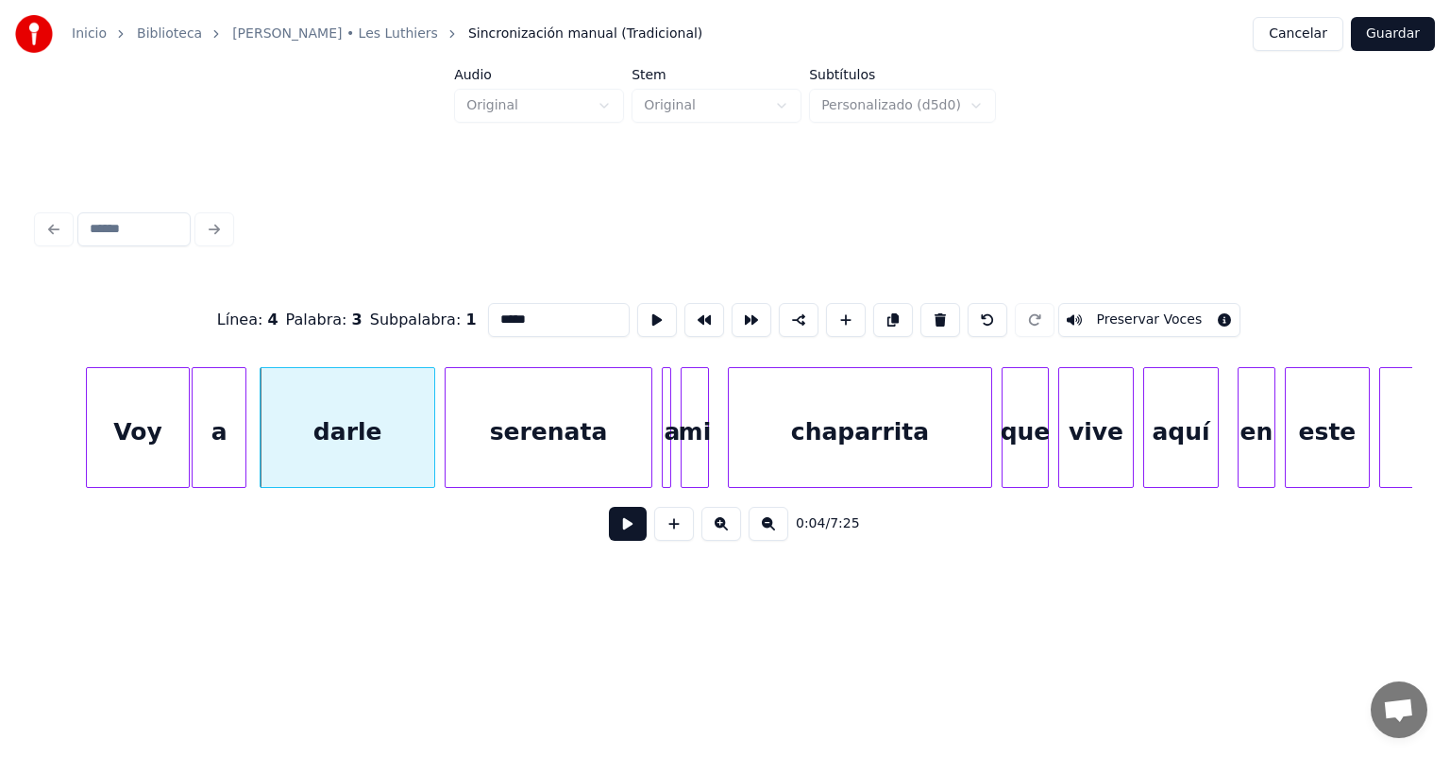
click at [498, 313] on input "*****" at bounding box center [559, 320] width 142 height 34
type input "*********"
click at [609, 539] on button at bounding box center [628, 524] width 38 height 34
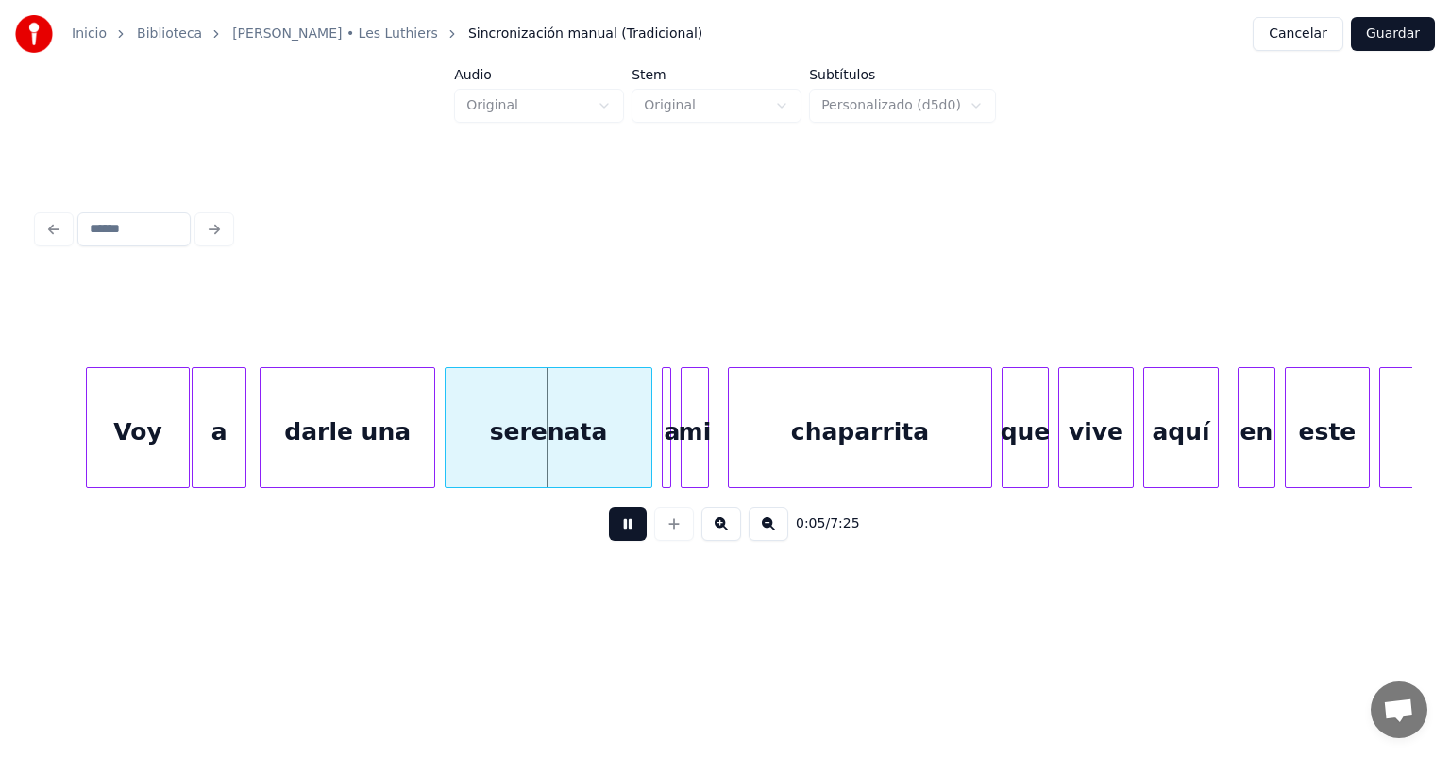
click at [430, 455] on div at bounding box center [432, 427] width 6 height 119
click at [430, 457] on div "darle una" at bounding box center [351, 432] width 180 height 128
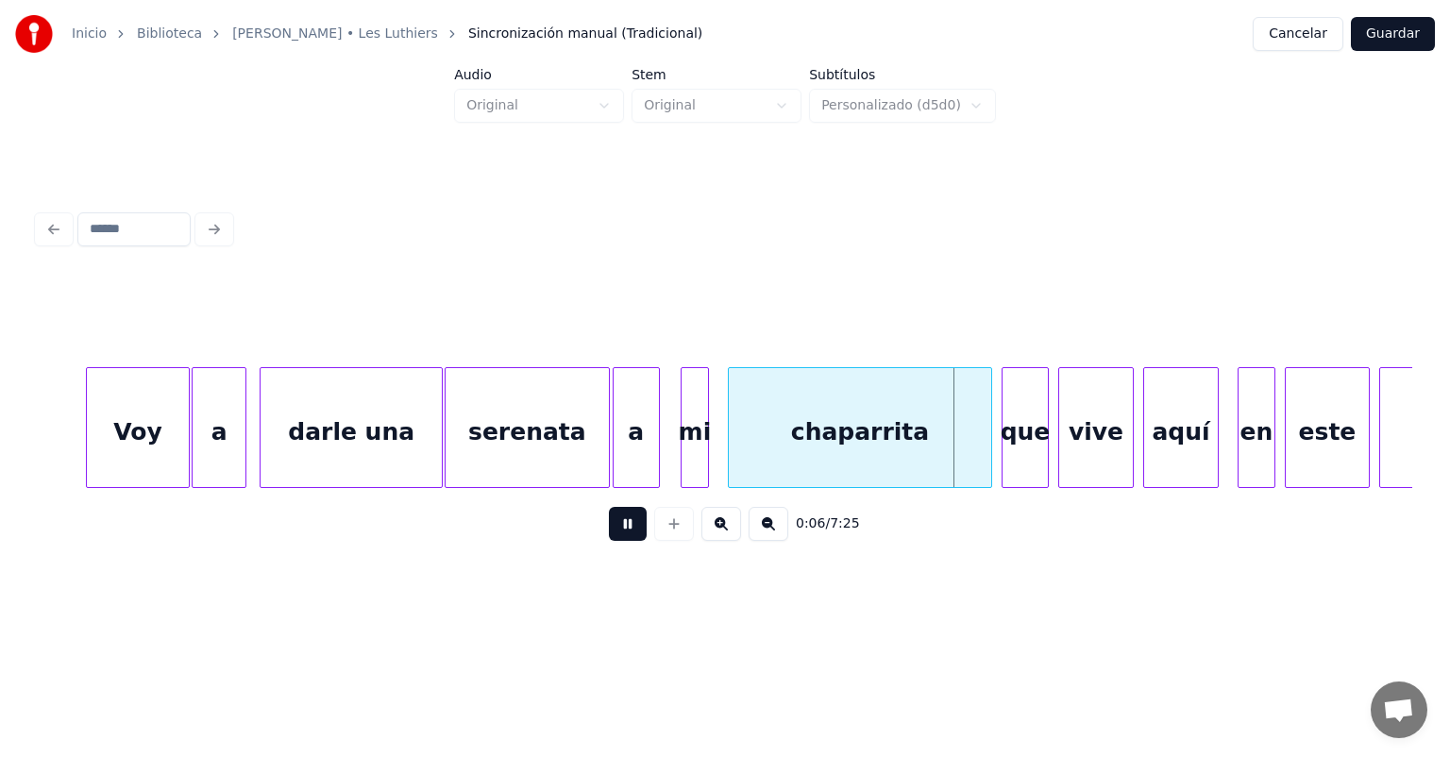
click at [638, 445] on div "a" at bounding box center [636, 432] width 45 height 128
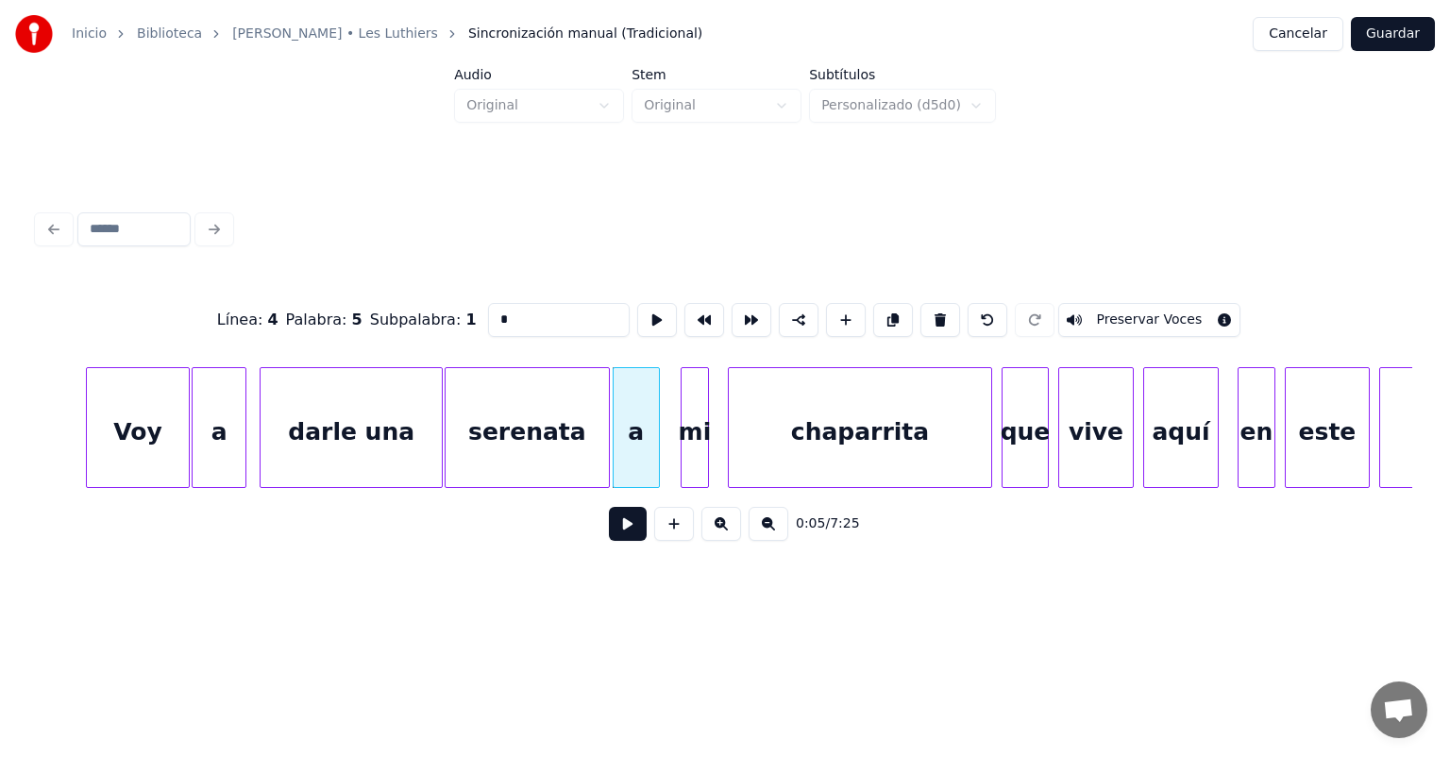
click at [637, 451] on div "a" at bounding box center [636, 432] width 45 height 128
click at [609, 532] on button at bounding box center [628, 524] width 38 height 34
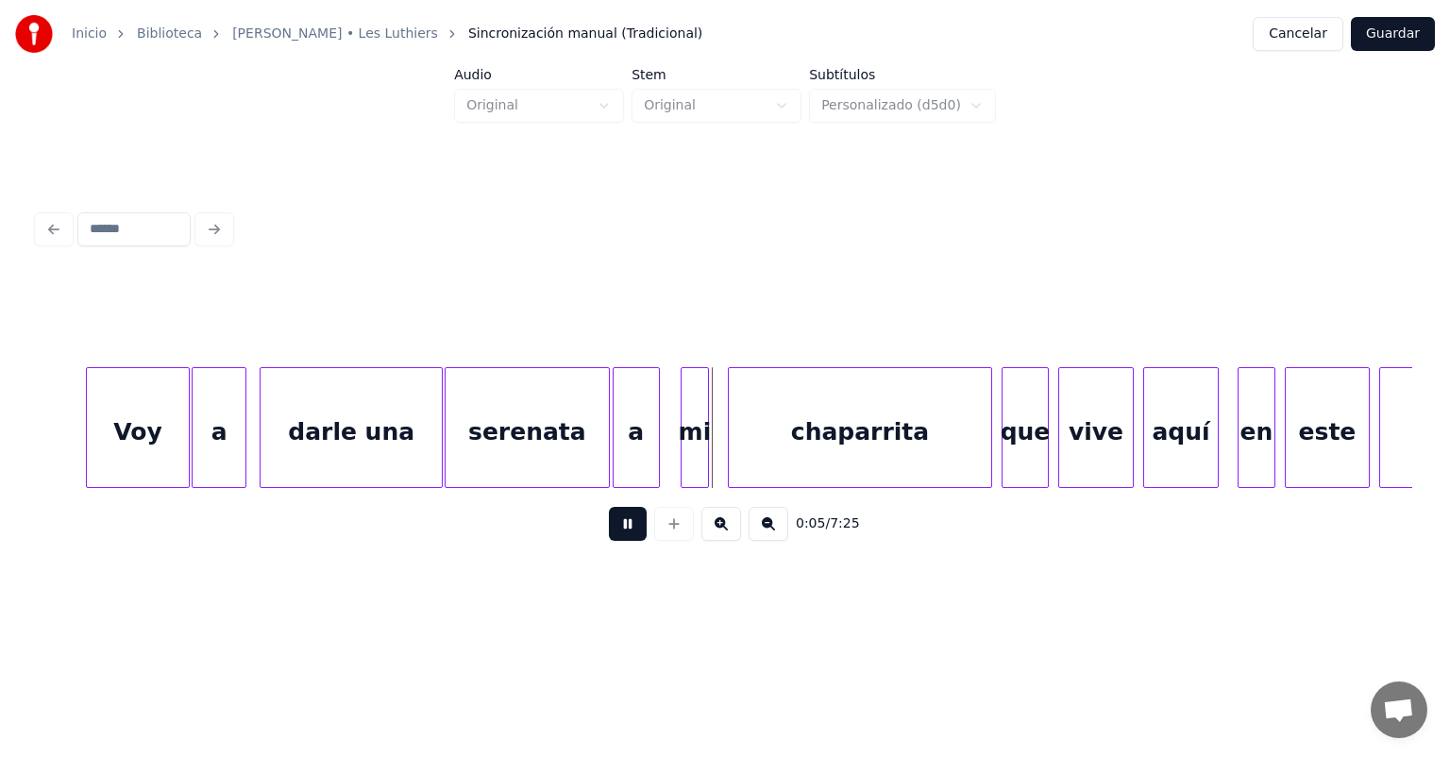
click at [610, 529] on button at bounding box center [628, 524] width 38 height 34
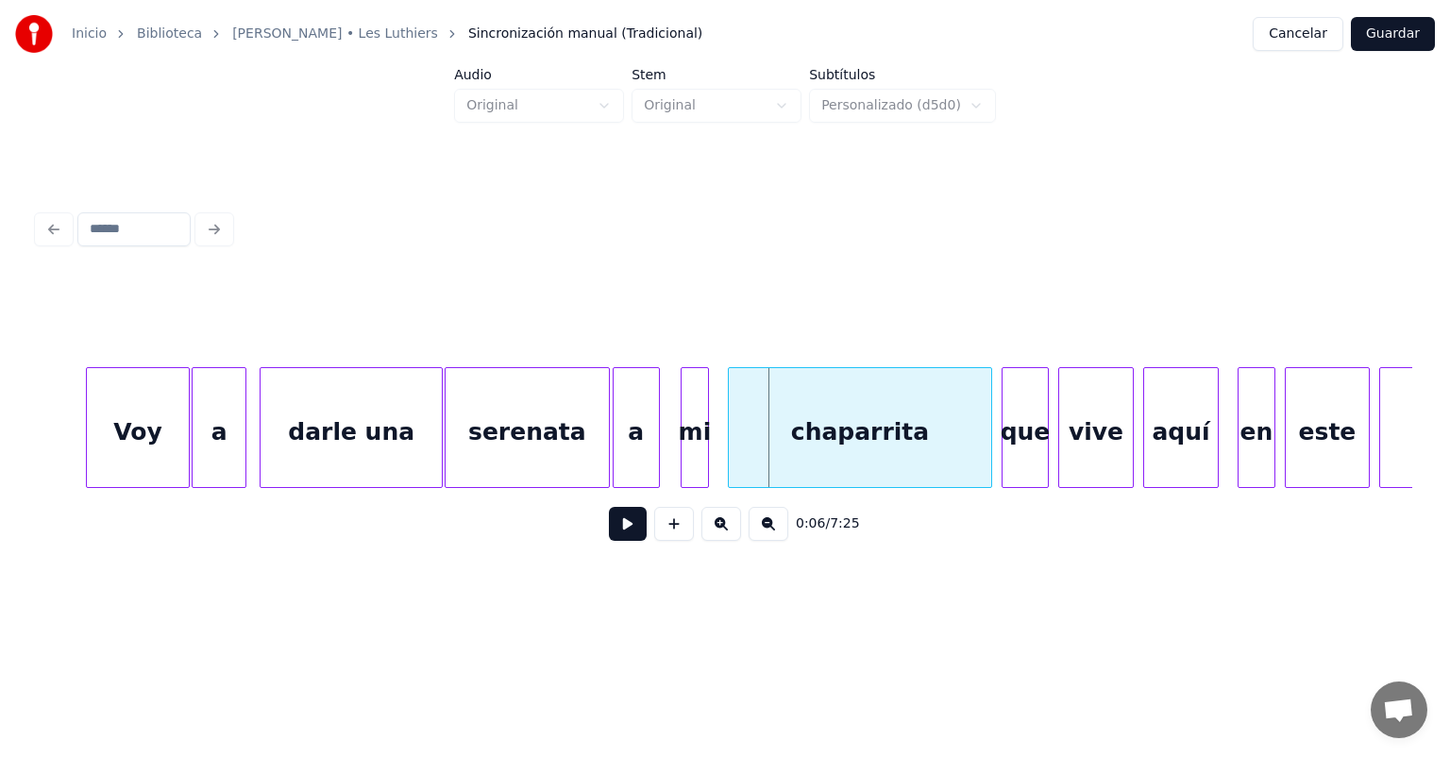
click at [638, 446] on div "a" at bounding box center [636, 432] width 45 height 128
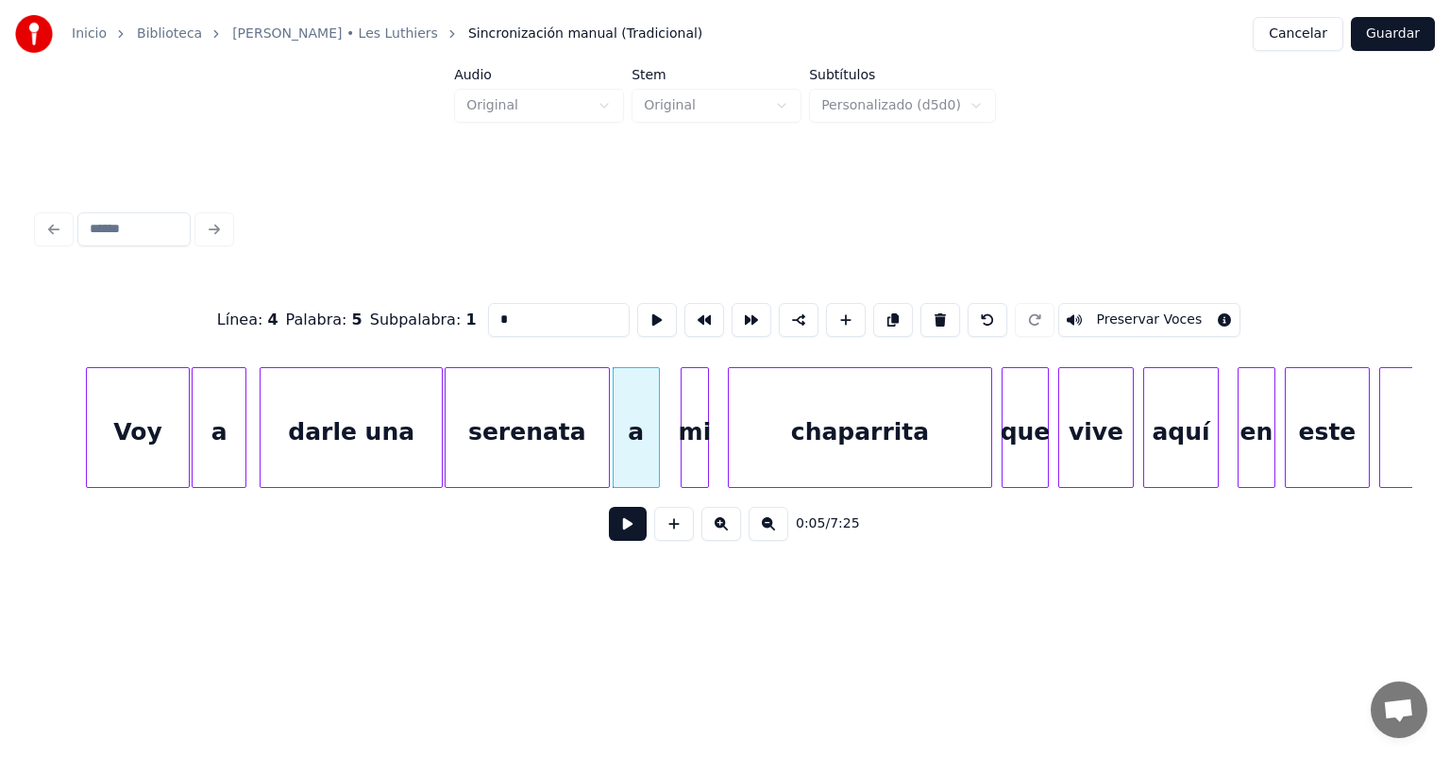
click at [558, 444] on div "serenata" at bounding box center [527, 432] width 163 height 128
type input "********"
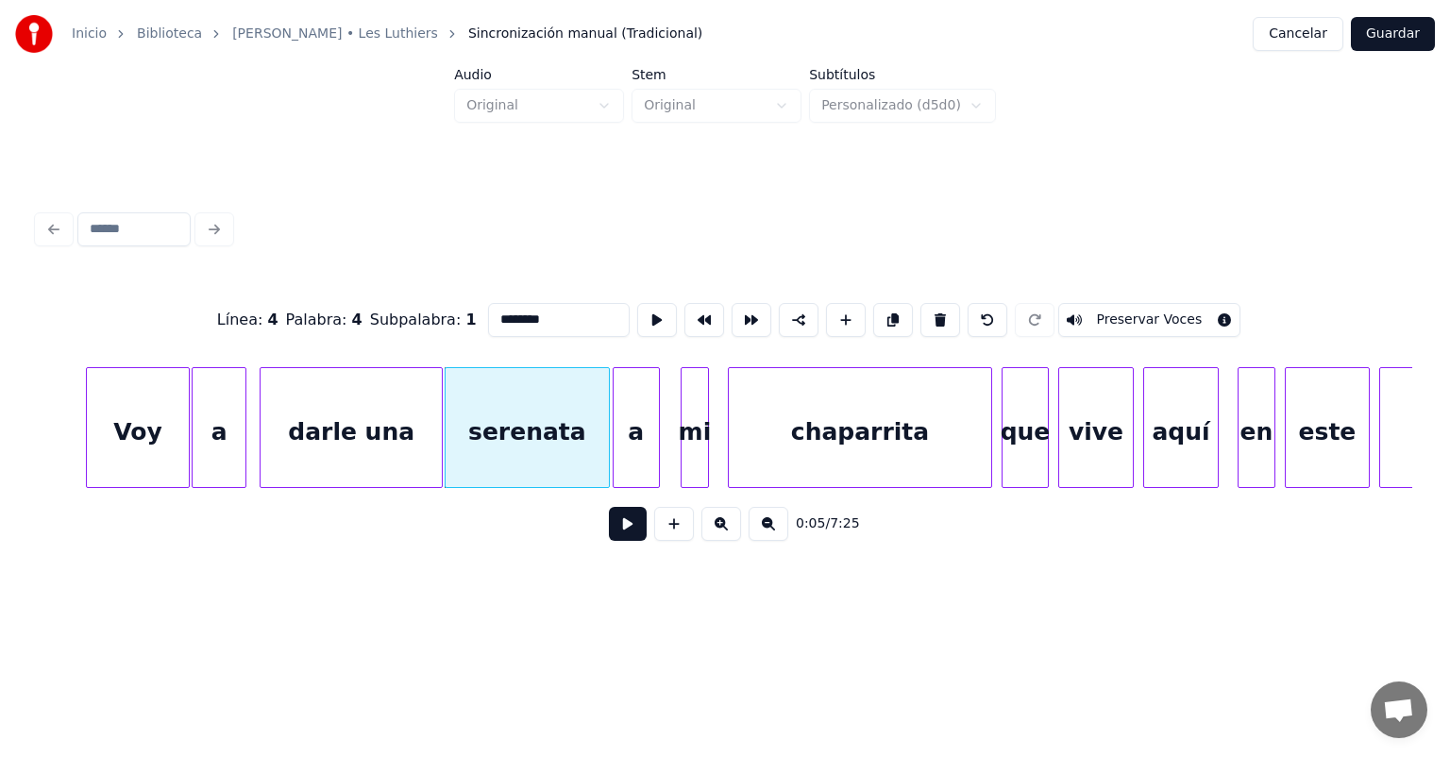
click at [609, 532] on button at bounding box center [628, 524] width 38 height 34
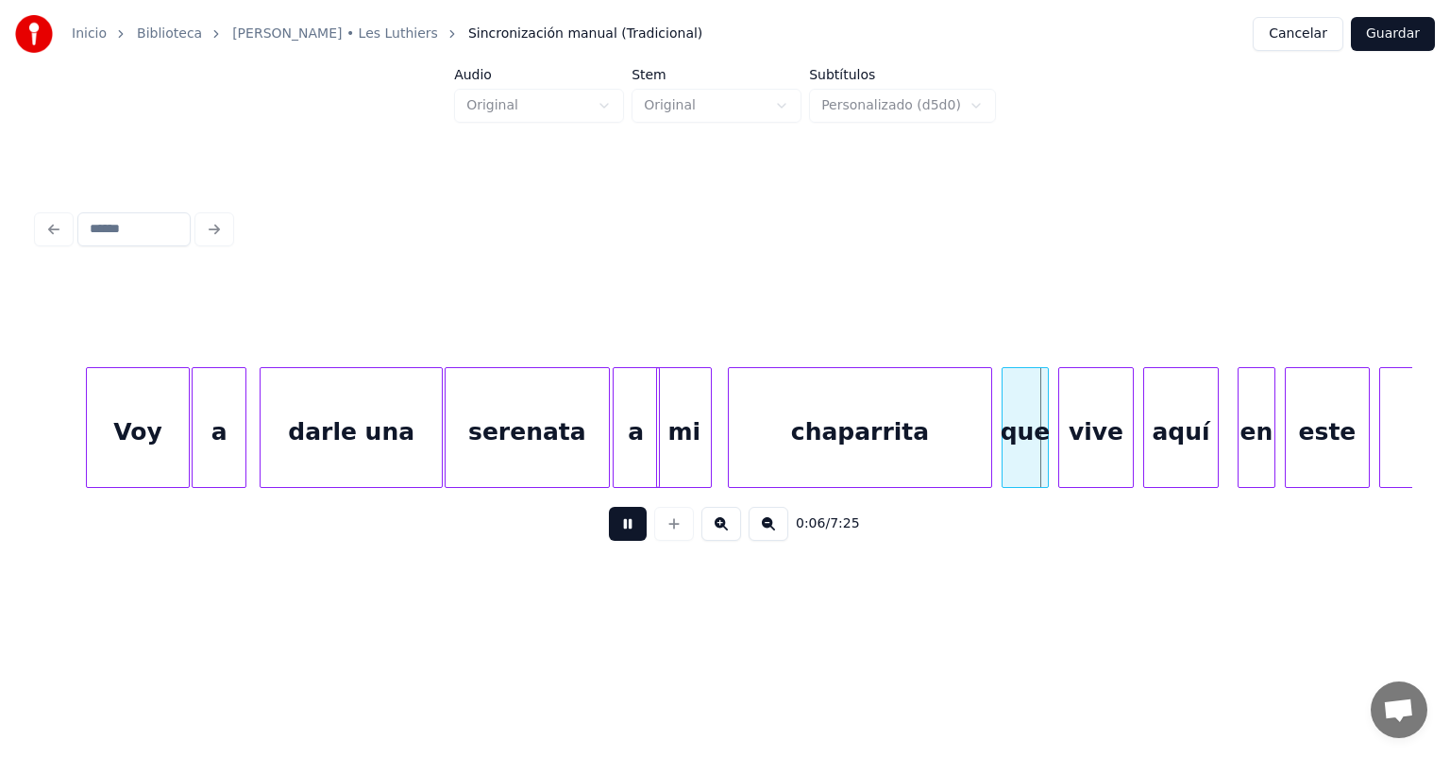
click at [703, 454] on div "mi" at bounding box center [684, 432] width 54 height 128
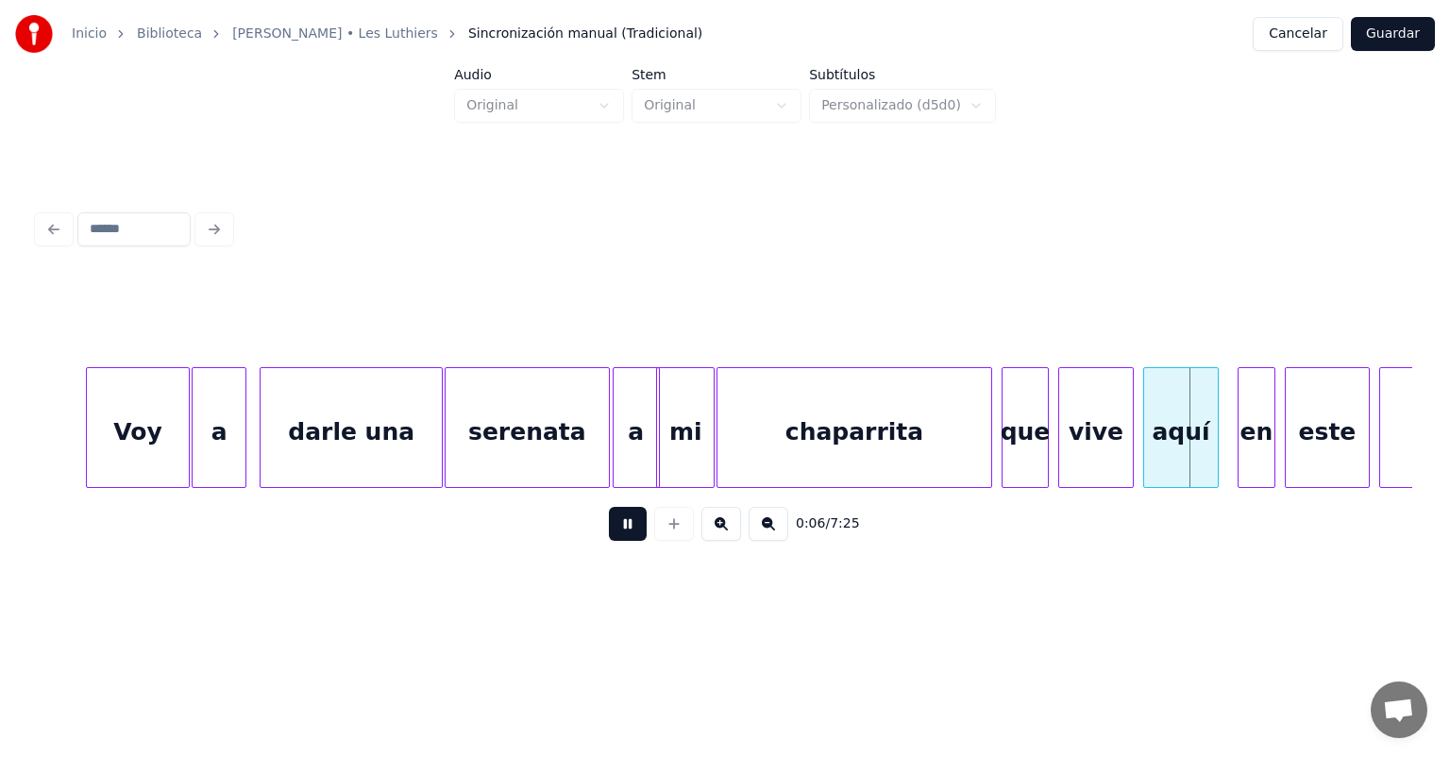
click at [619, 533] on button at bounding box center [628, 524] width 38 height 34
click at [609, 536] on button at bounding box center [628, 524] width 38 height 34
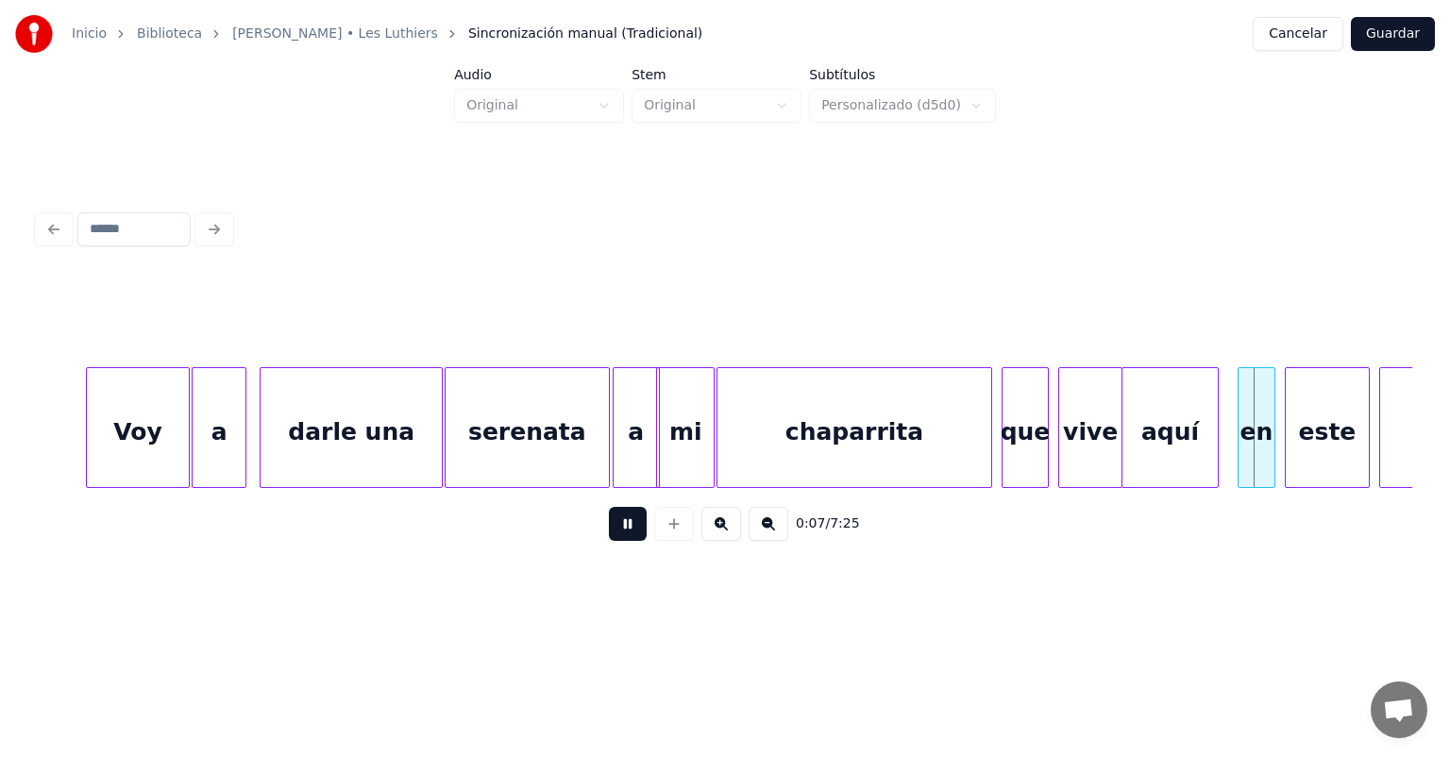
click at [609, 525] on button at bounding box center [628, 524] width 38 height 34
click at [1239, 429] on div "en" at bounding box center [1252, 432] width 43 height 128
click at [1247, 434] on div "en" at bounding box center [1245, 432] width 43 height 128
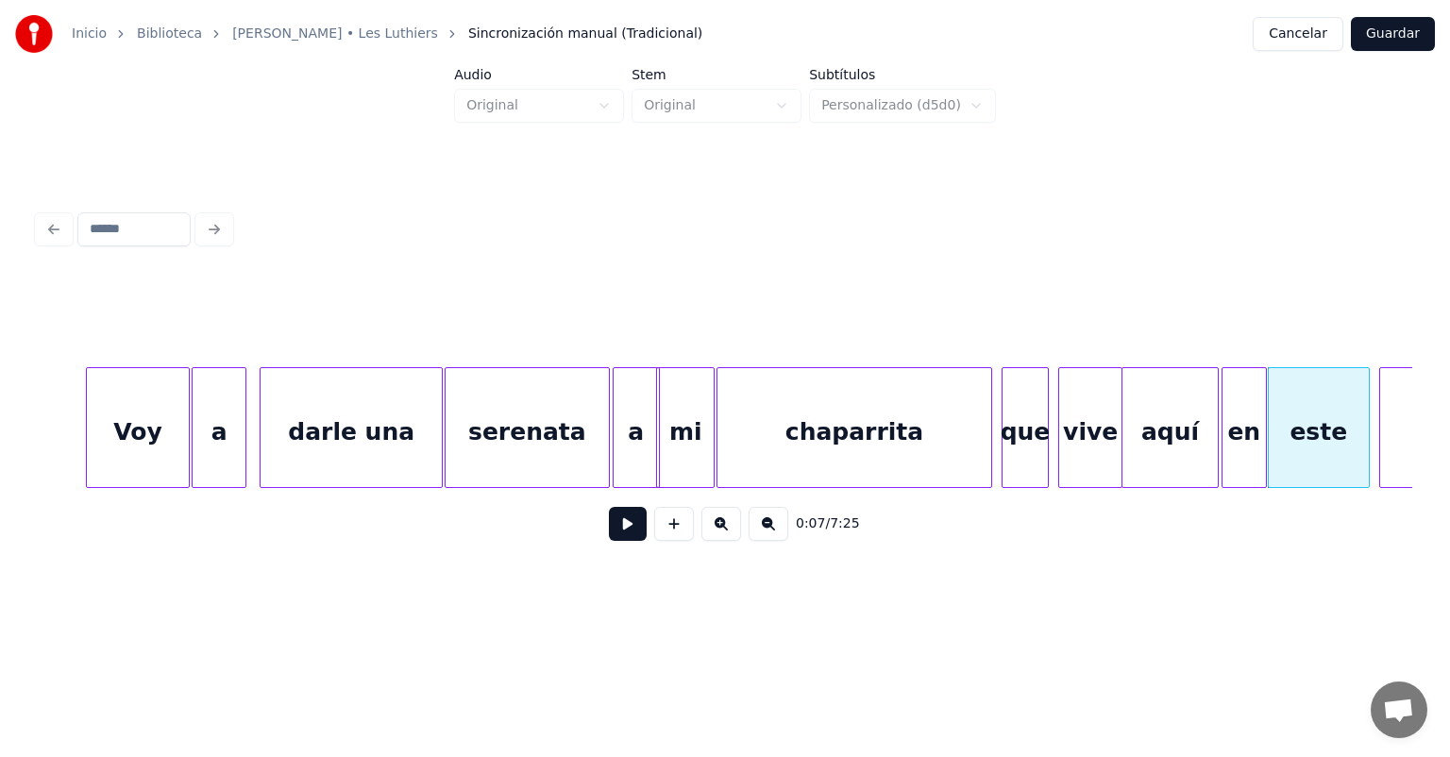
click at [612, 533] on button at bounding box center [628, 524] width 38 height 34
click at [610, 533] on button at bounding box center [628, 524] width 38 height 34
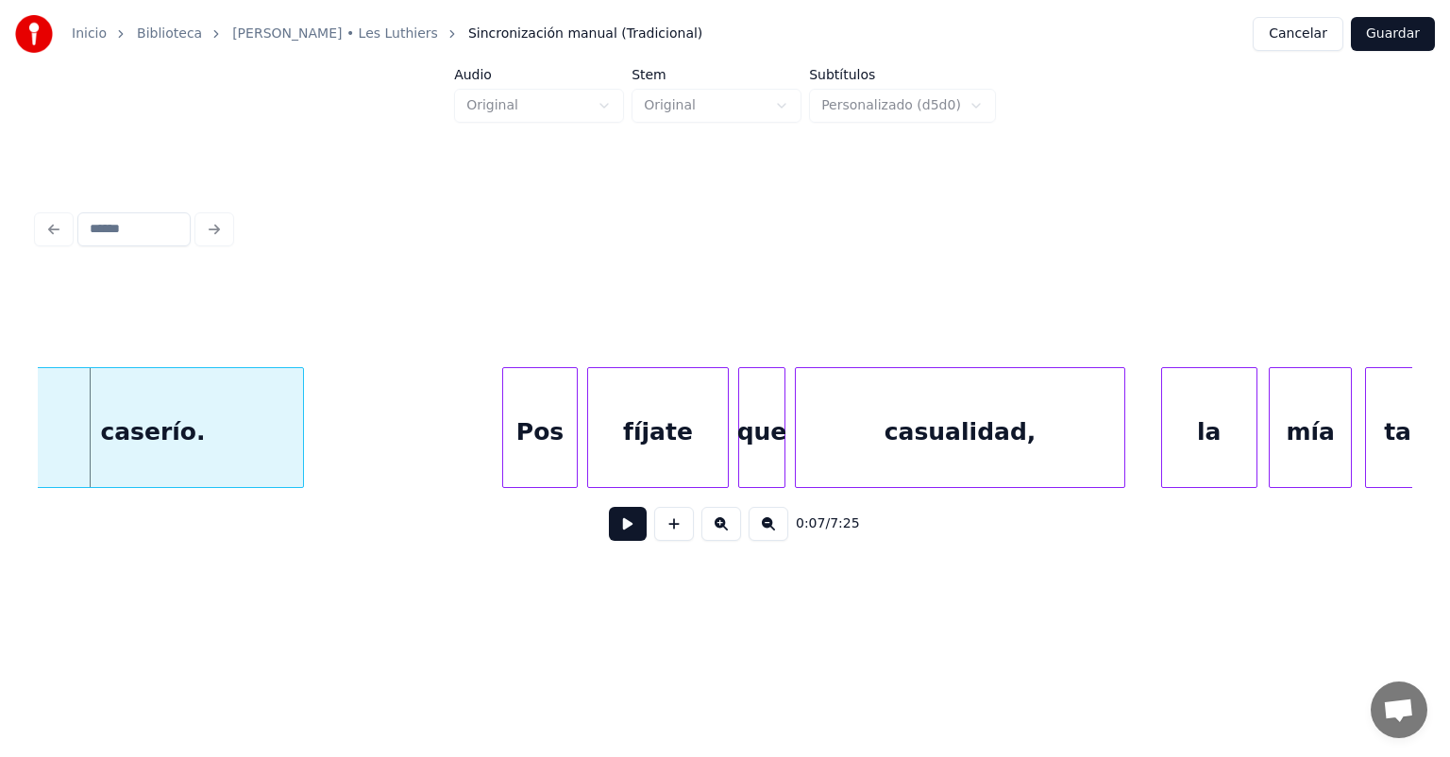
click at [609, 531] on button at bounding box center [628, 524] width 38 height 34
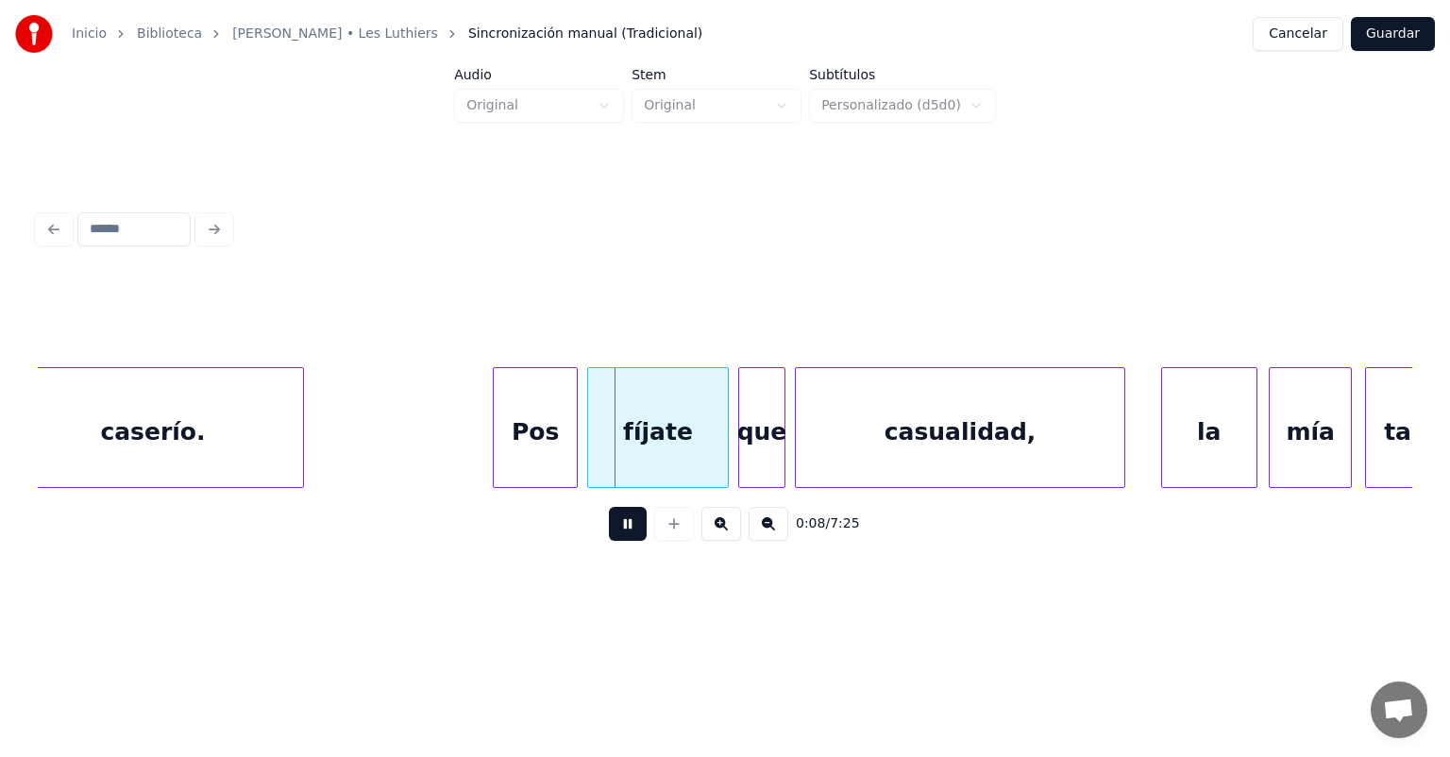
click at [506, 455] on div "Pos" at bounding box center [535, 432] width 83 height 128
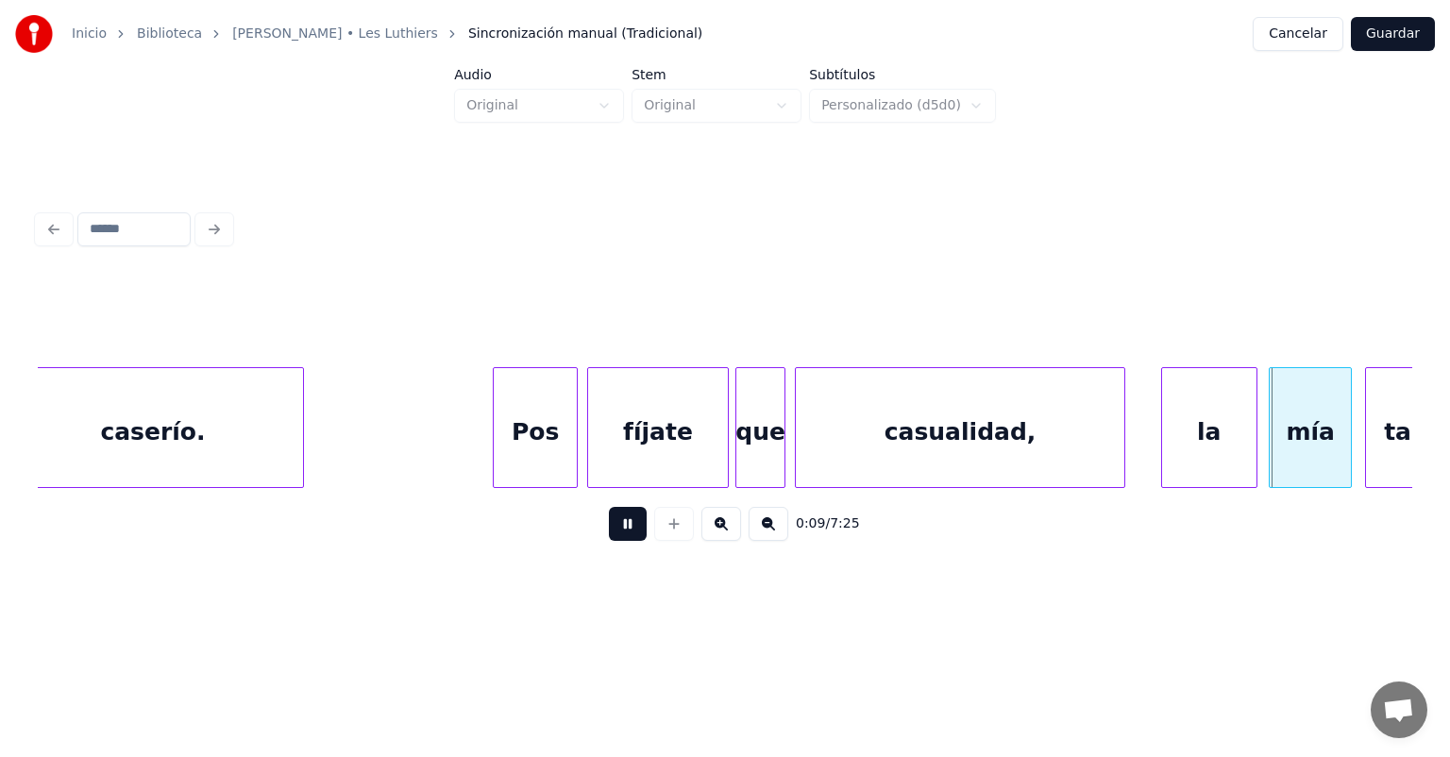
click at [741, 440] on div "que" at bounding box center [761, 432] width 48 height 128
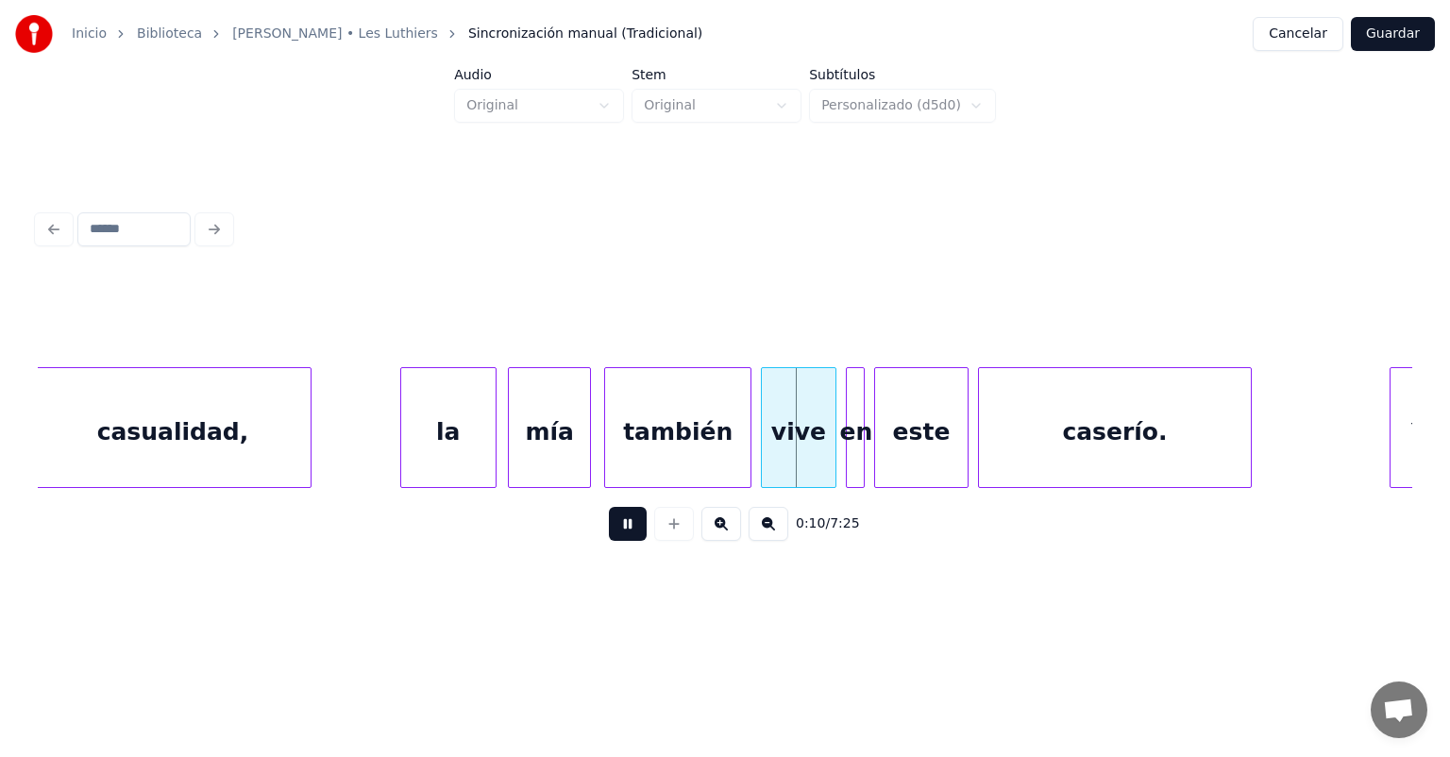
scroll to position [0, 4240]
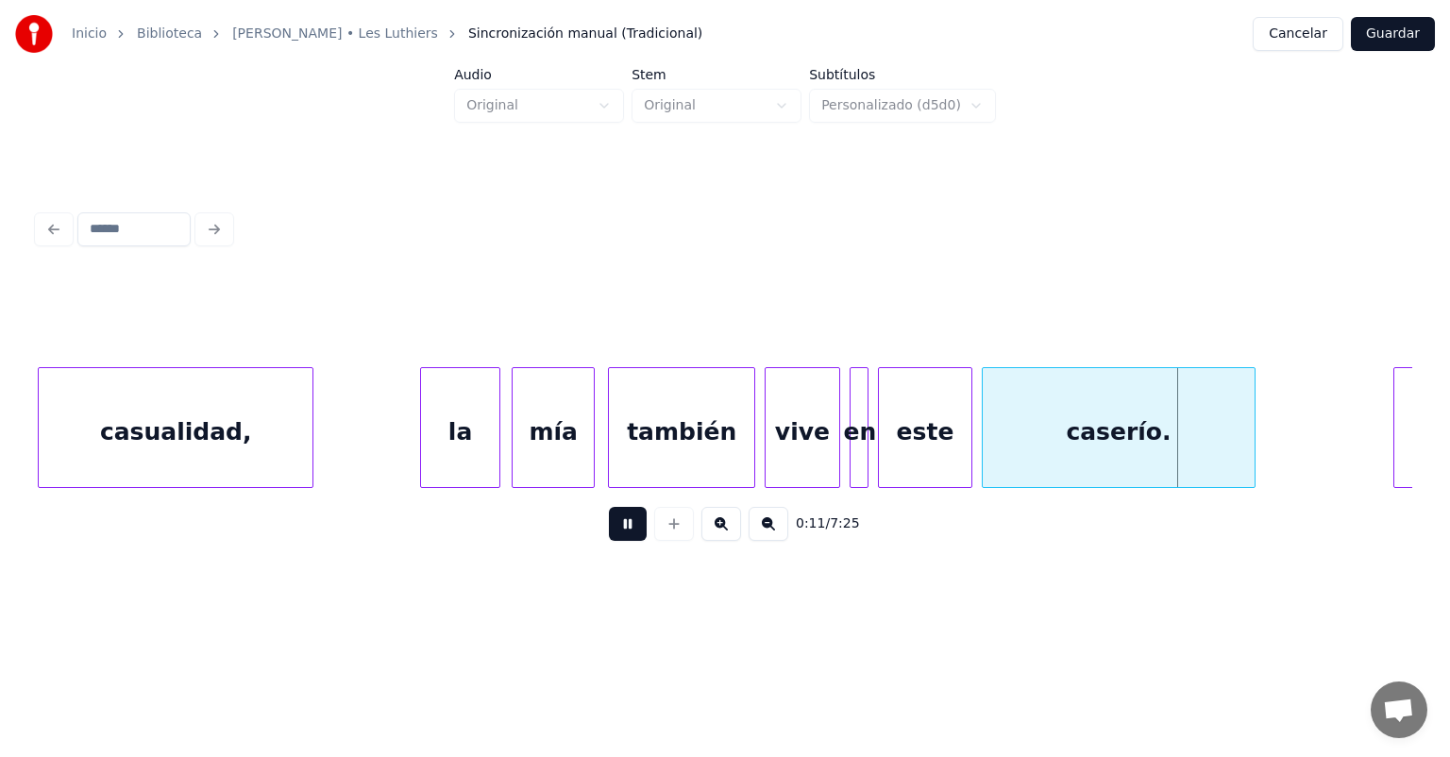
click at [859, 449] on div "en" at bounding box center [860, 432] width 19 height 128
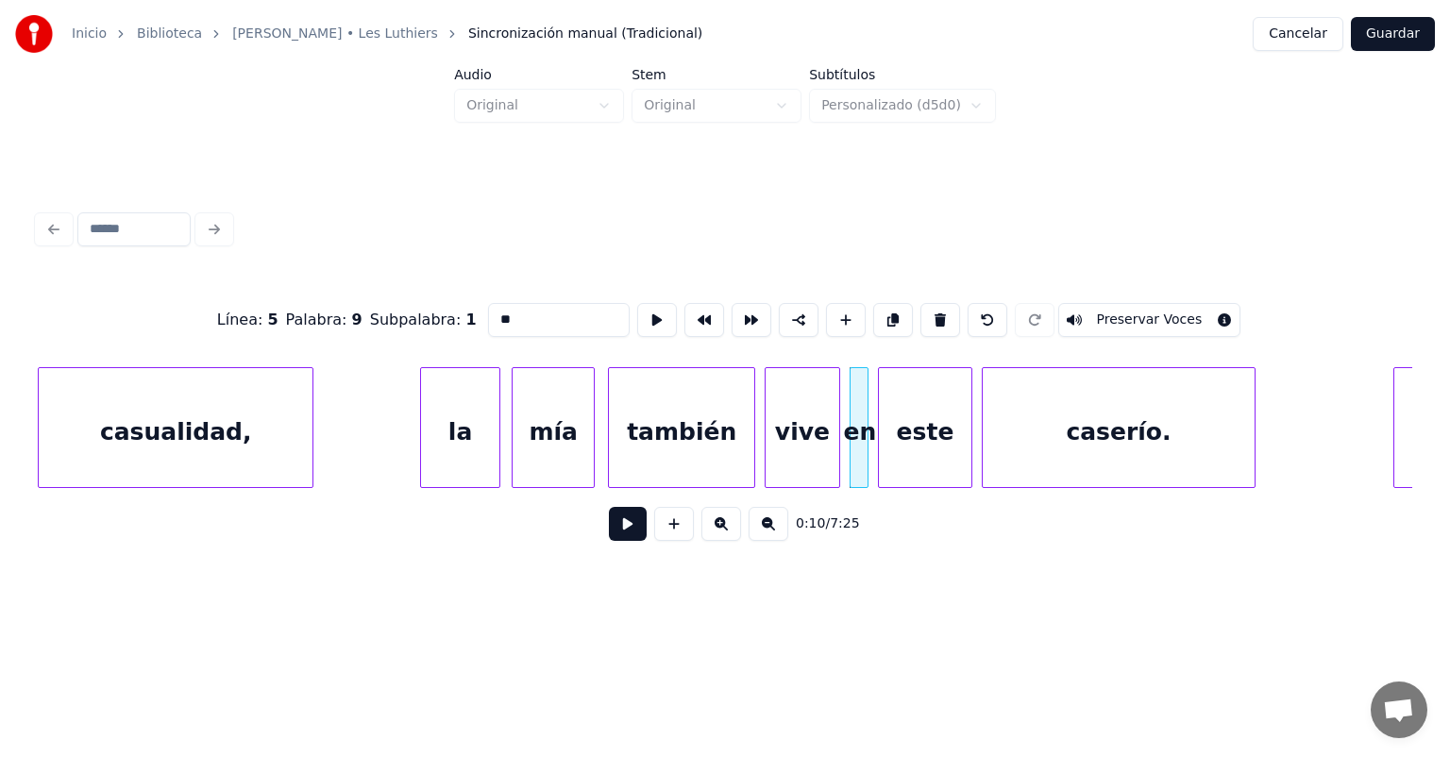
click at [777, 444] on div "vive" at bounding box center [803, 432] width 74 height 128
type input "****"
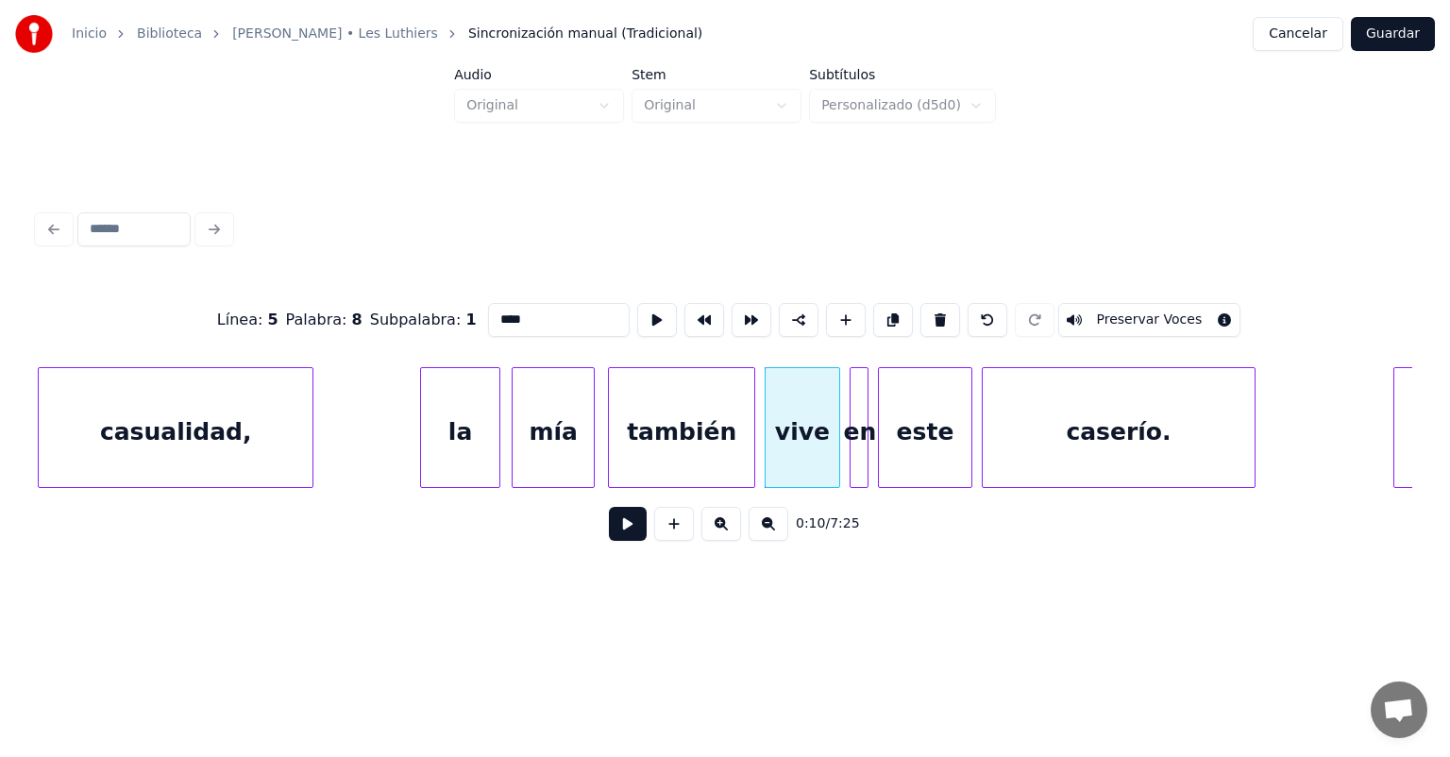
click at [610, 533] on button at bounding box center [628, 524] width 38 height 34
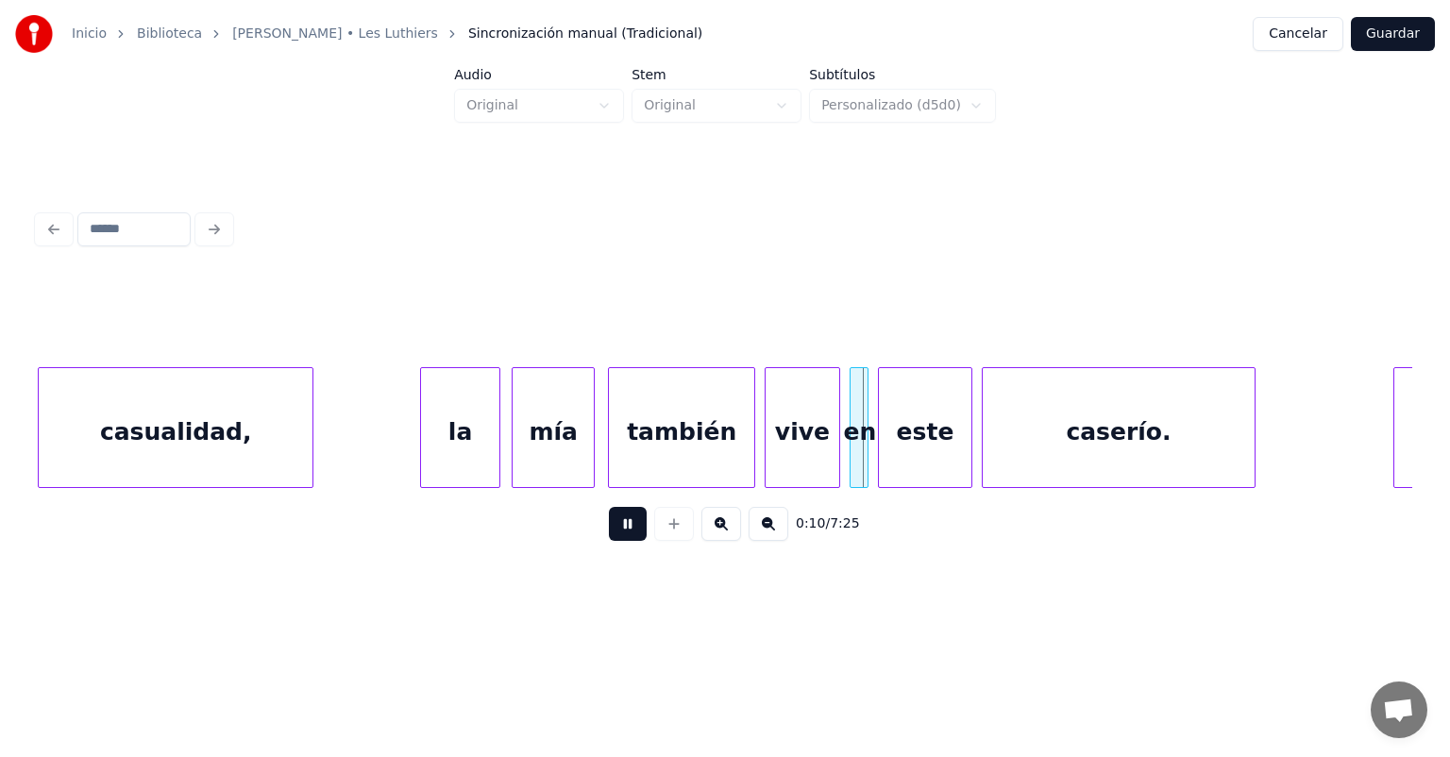
click at [790, 432] on div "vive" at bounding box center [803, 432] width 74 height 128
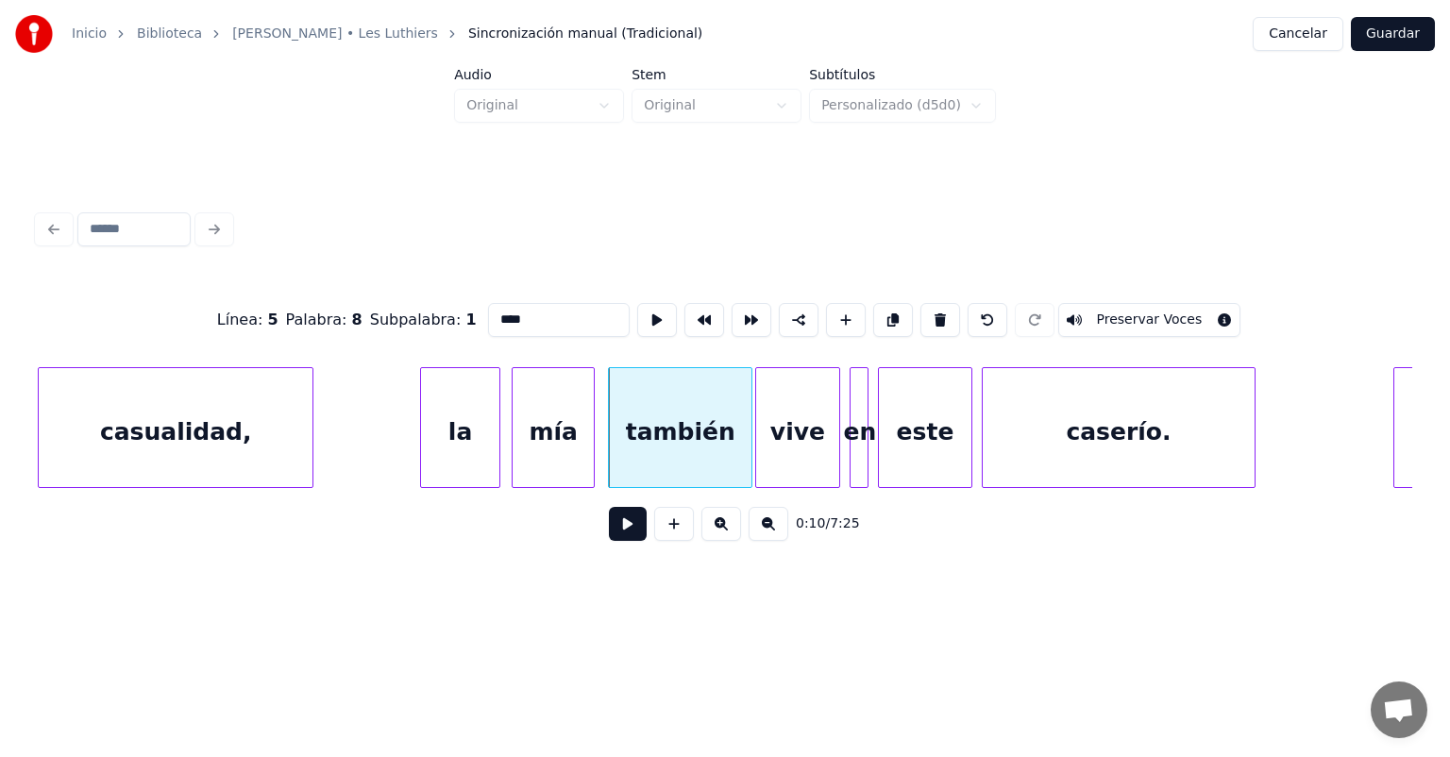
click at [768, 444] on div "vive" at bounding box center [797, 432] width 83 height 128
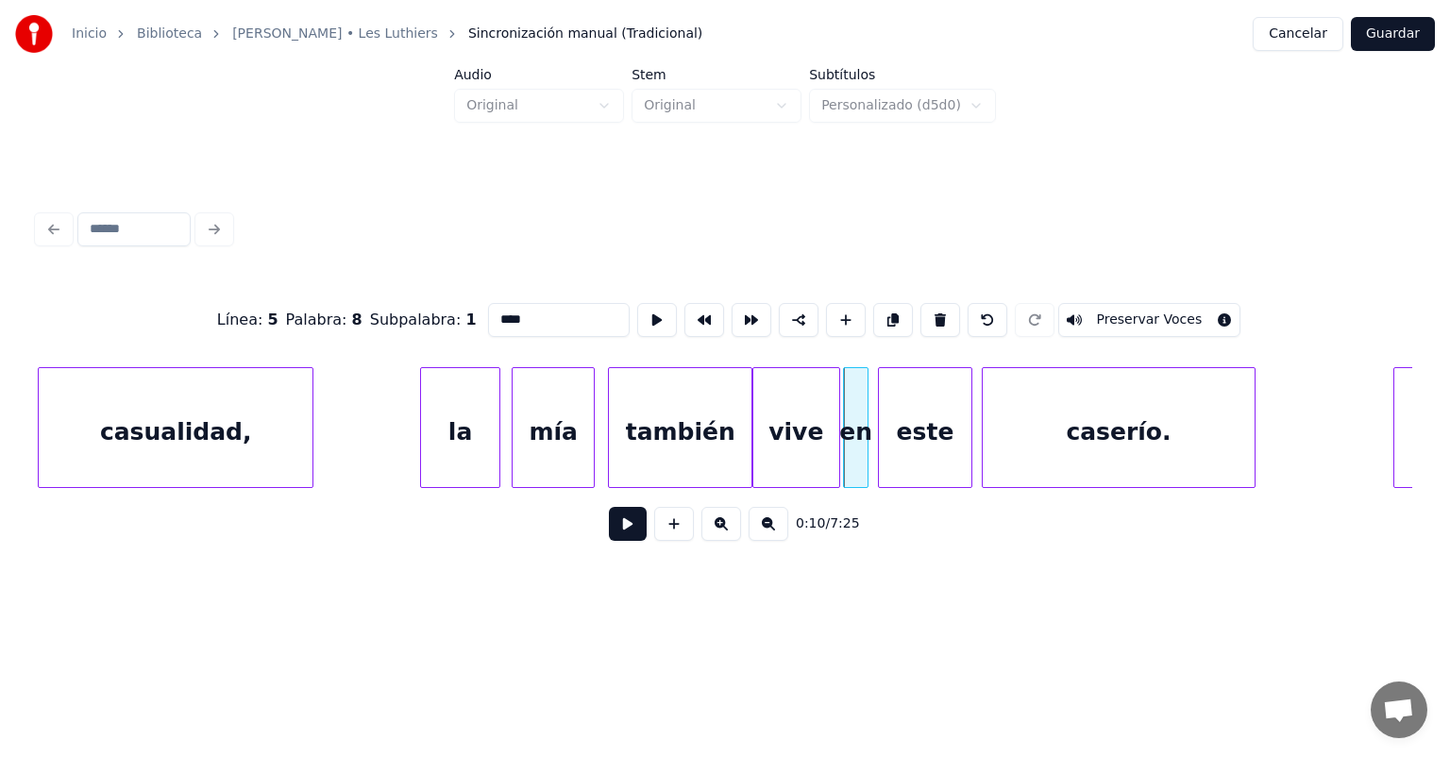
click at [866, 436] on div at bounding box center [865, 427] width 6 height 119
type input "**"
click at [880, 435] on div "este" at bounding box center [920, 432] width 103 height 128
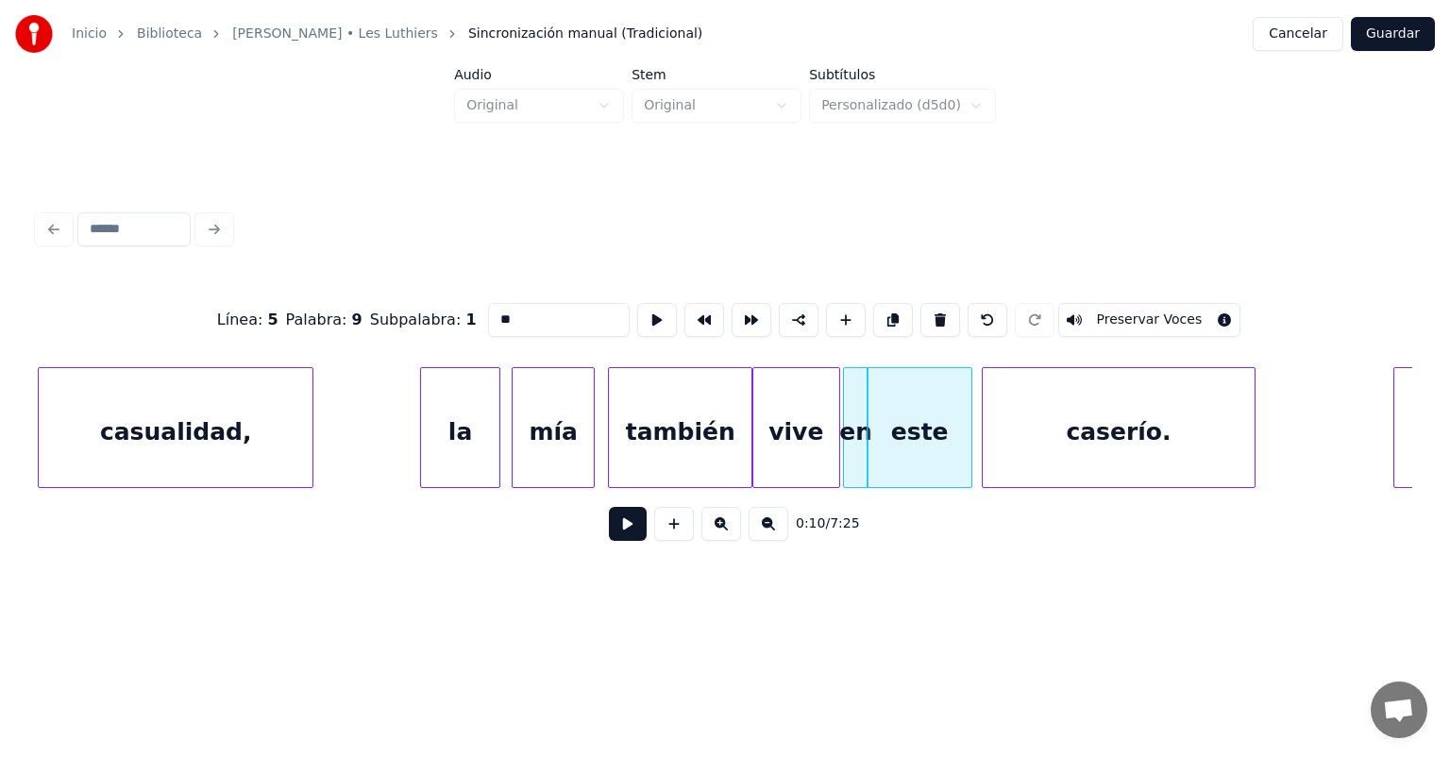
click at [612, 539] on button at bounding box center [628, 524] width 38 height 34
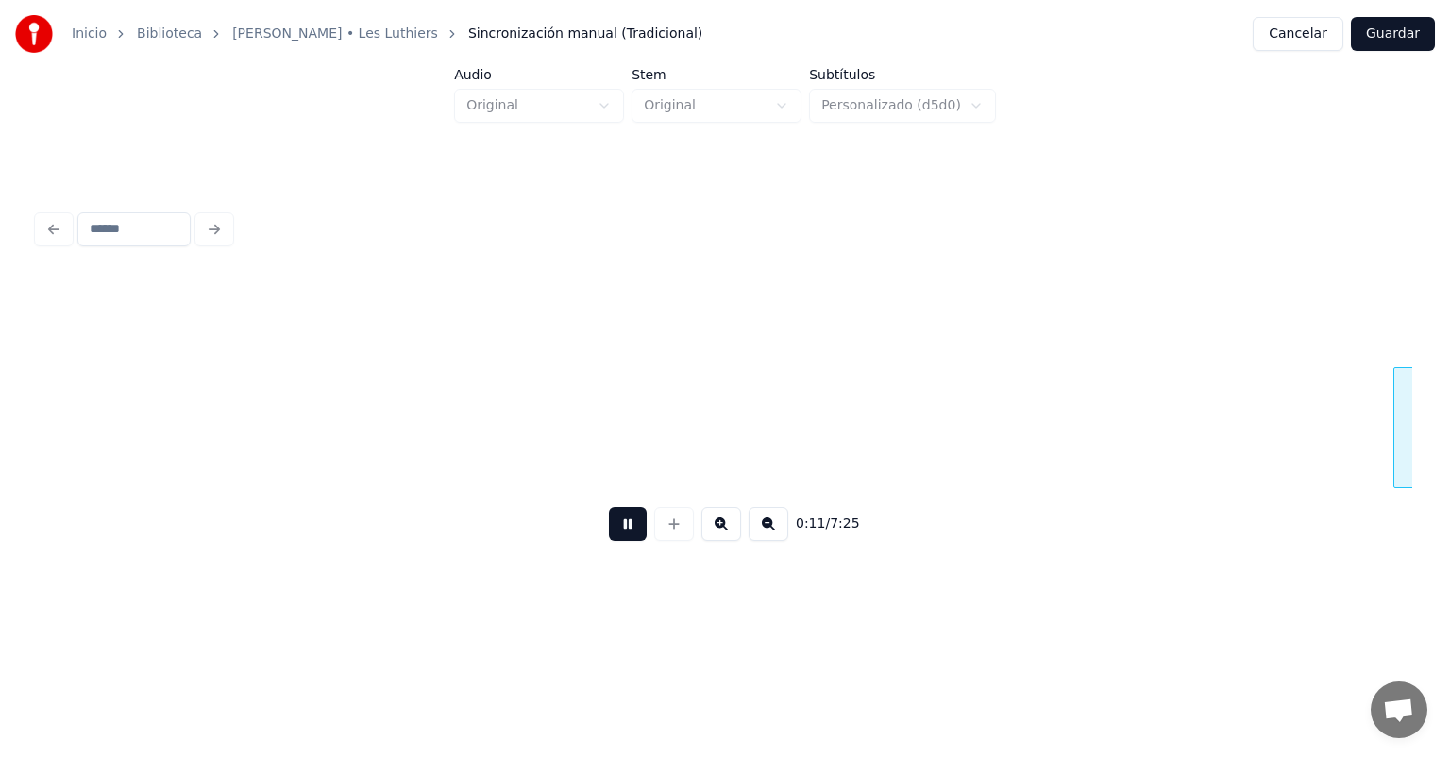
scroll to position [0, 5620]
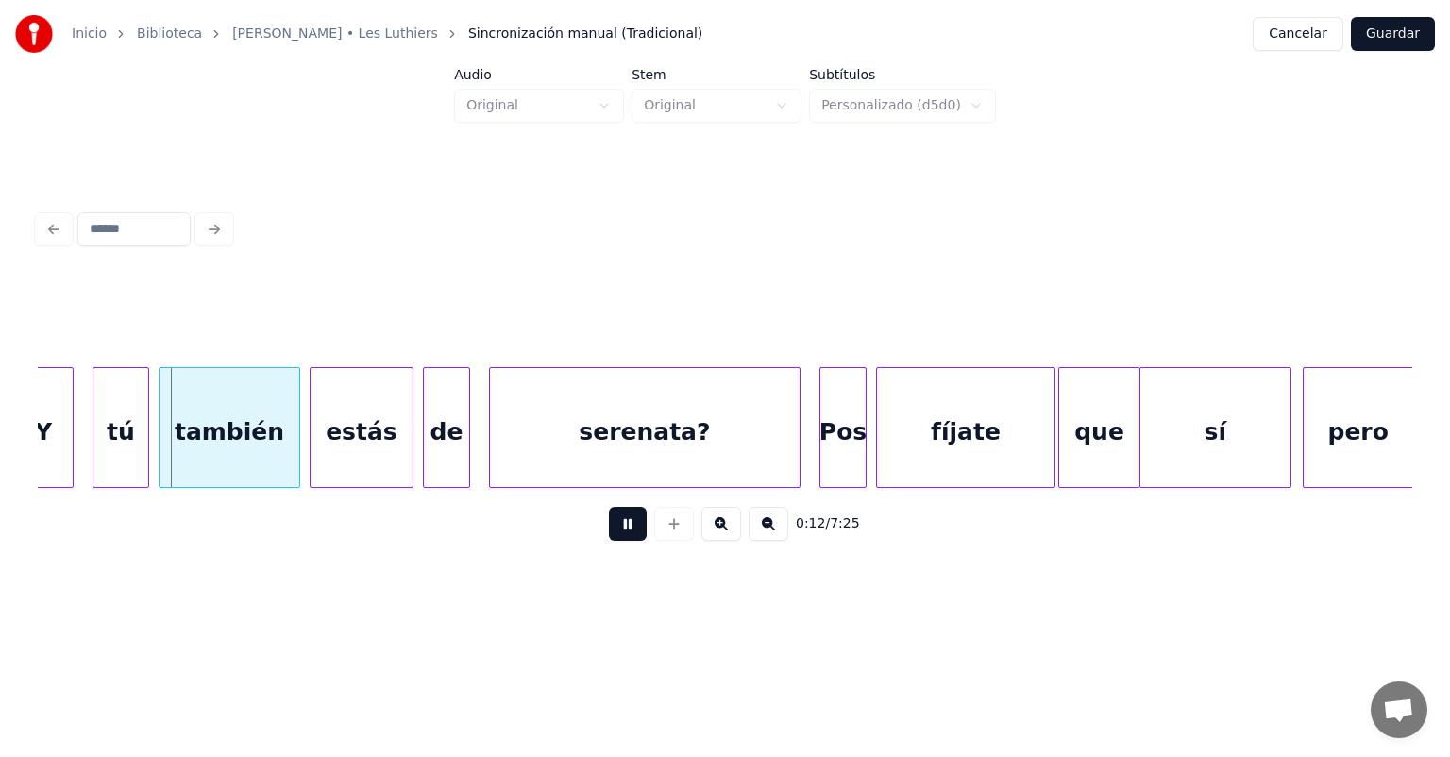
click at [612, 524] on button at bounding box center [628, 524] width 38 height 34
click at [93, 452] on div "tú" at bounding box center [116, 432] width 63 height 128
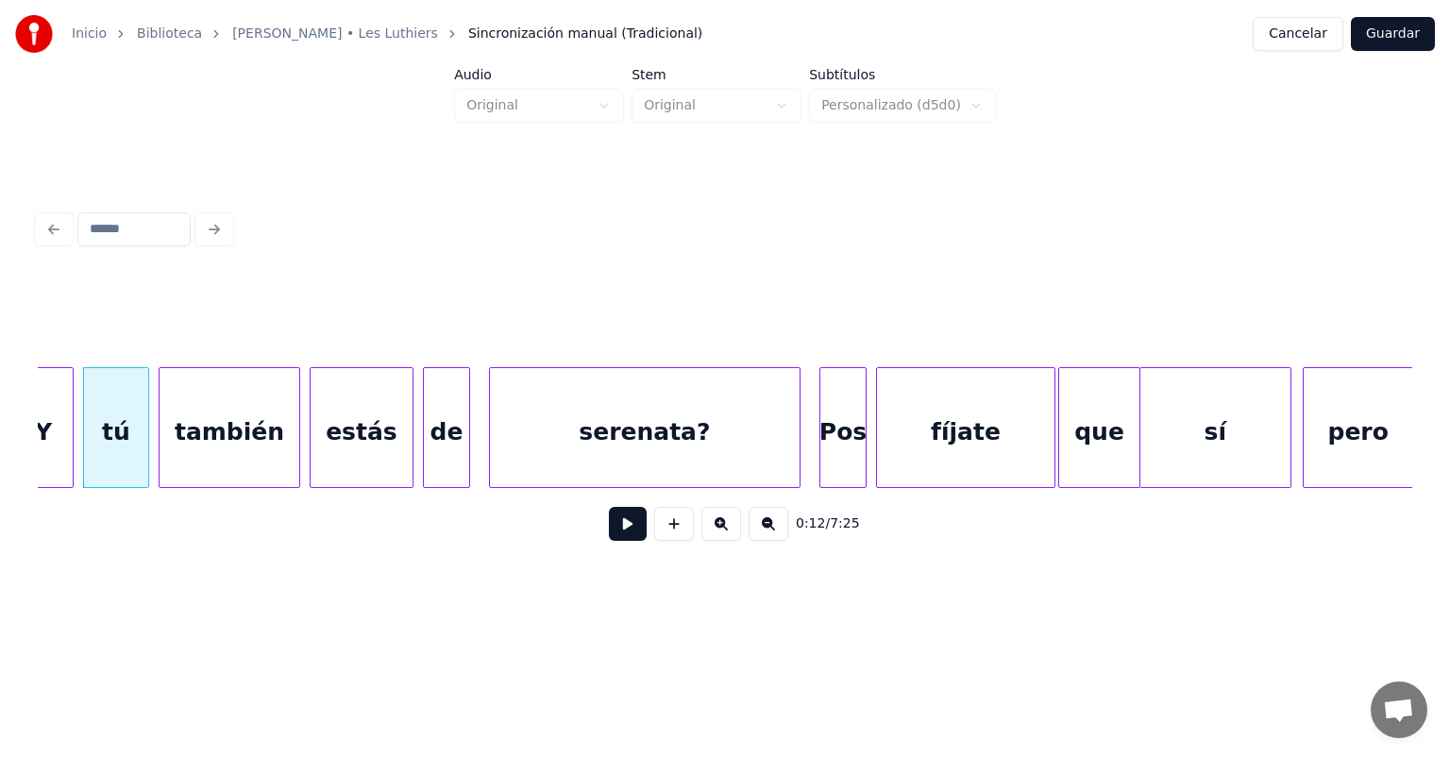
click at [623, 525] on button at bounding box center [628, 524] width 38 height 34
click at [611, 533] on button at bounding box center [628, 524] width 38 height 34
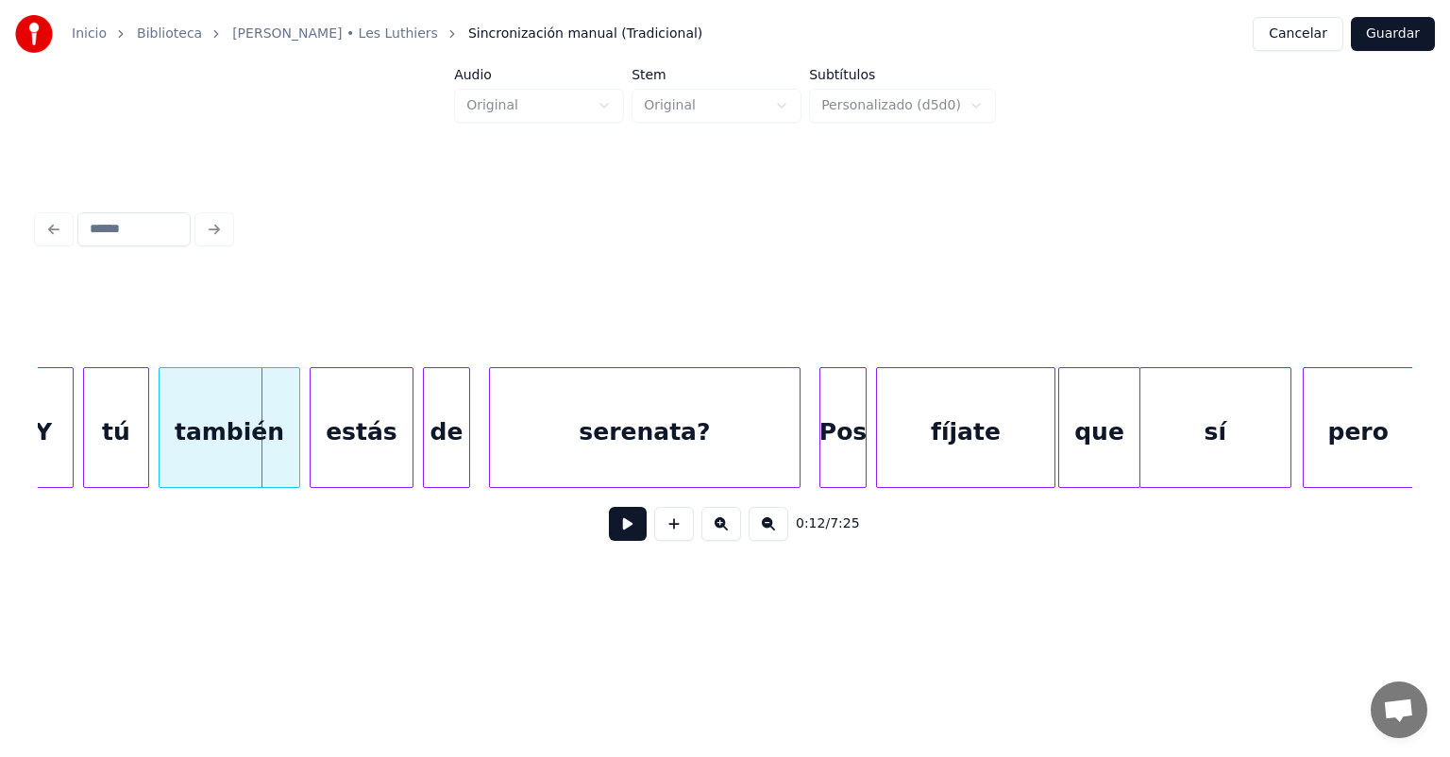
click at [614, 527] on button at bounding box center [628, 524] width 38 height 34
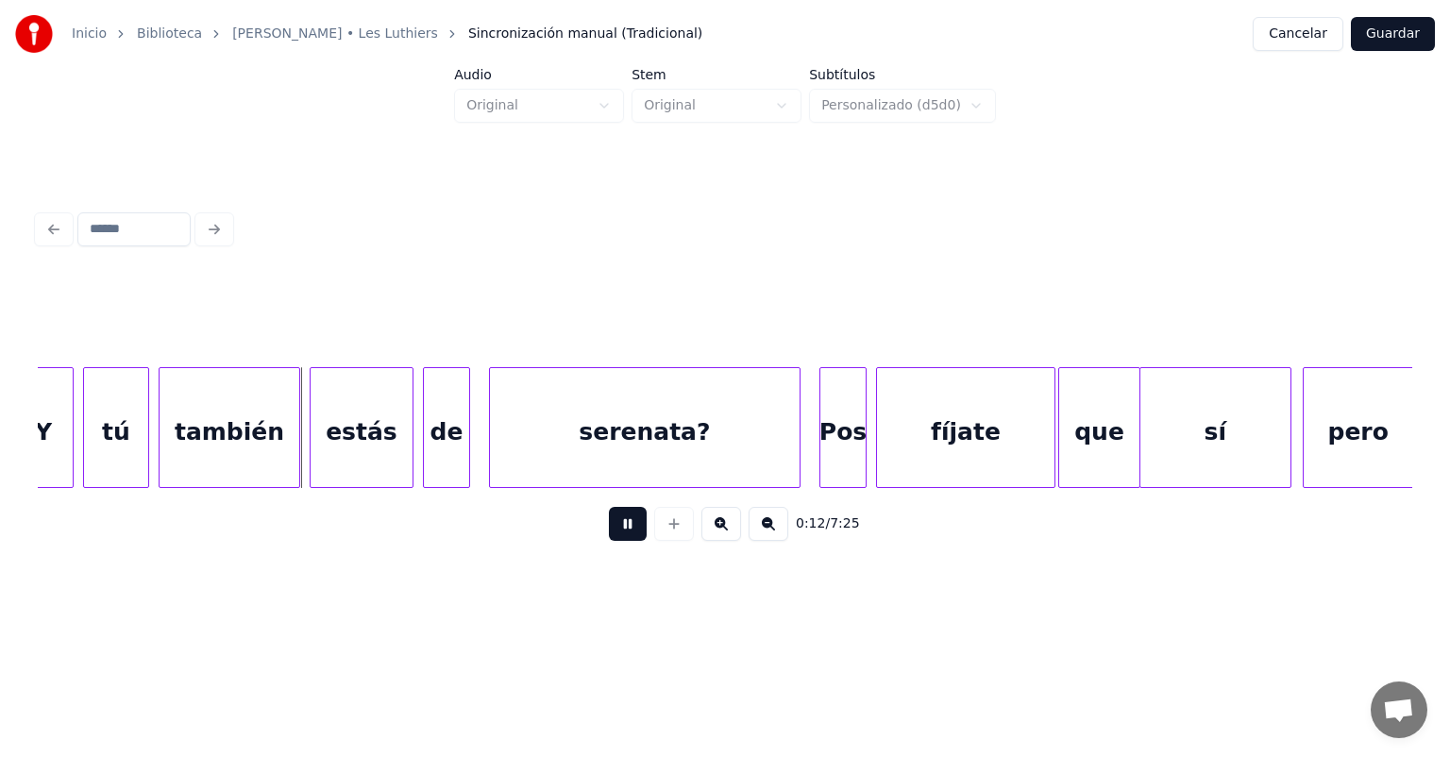
click at [609, 536] on button at bounding box center [628, 524] width 38 height 34
click at [336, 440] on div "estás" at bounding box center [362, 432] width 102 height 128
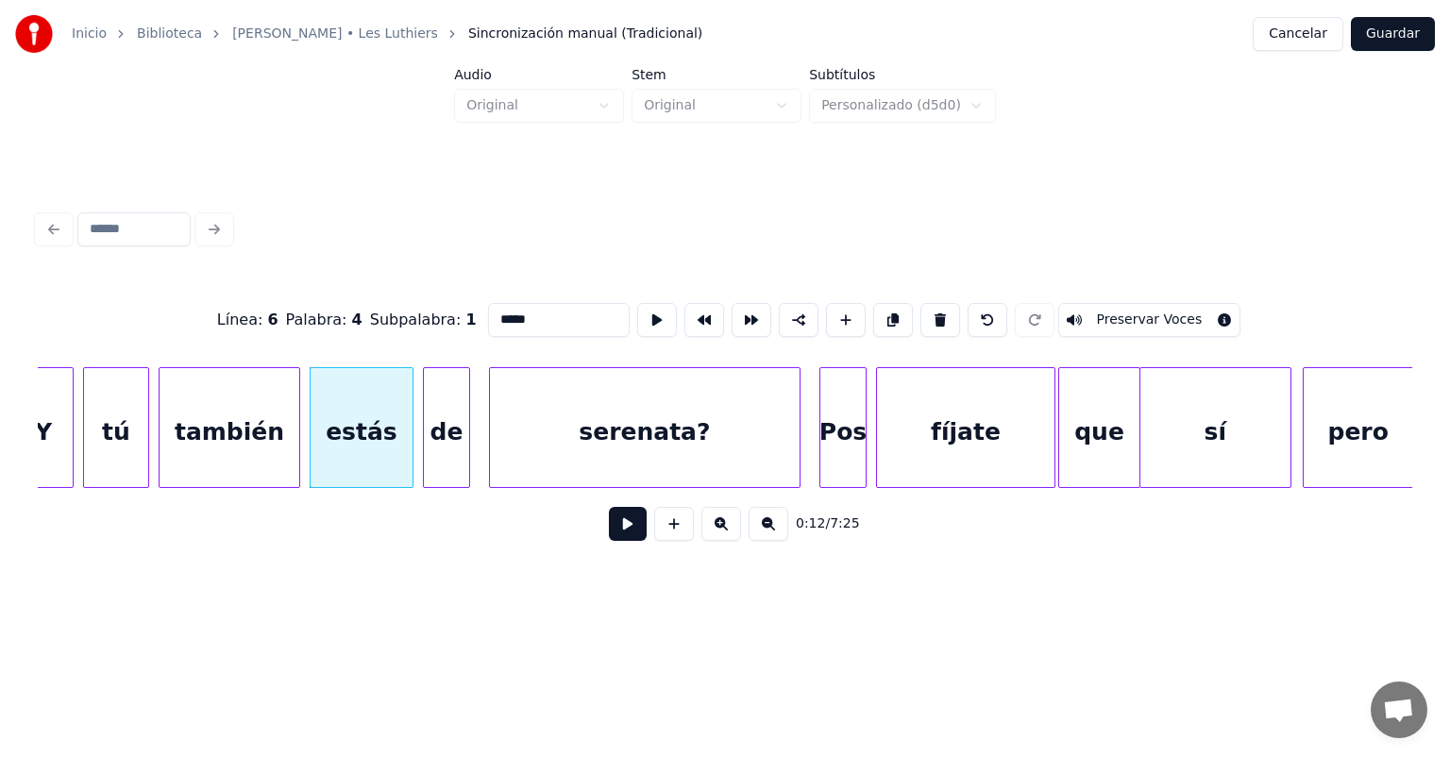
click at [609, 535] on button at bounding box center [628, 524] width 38 height 34
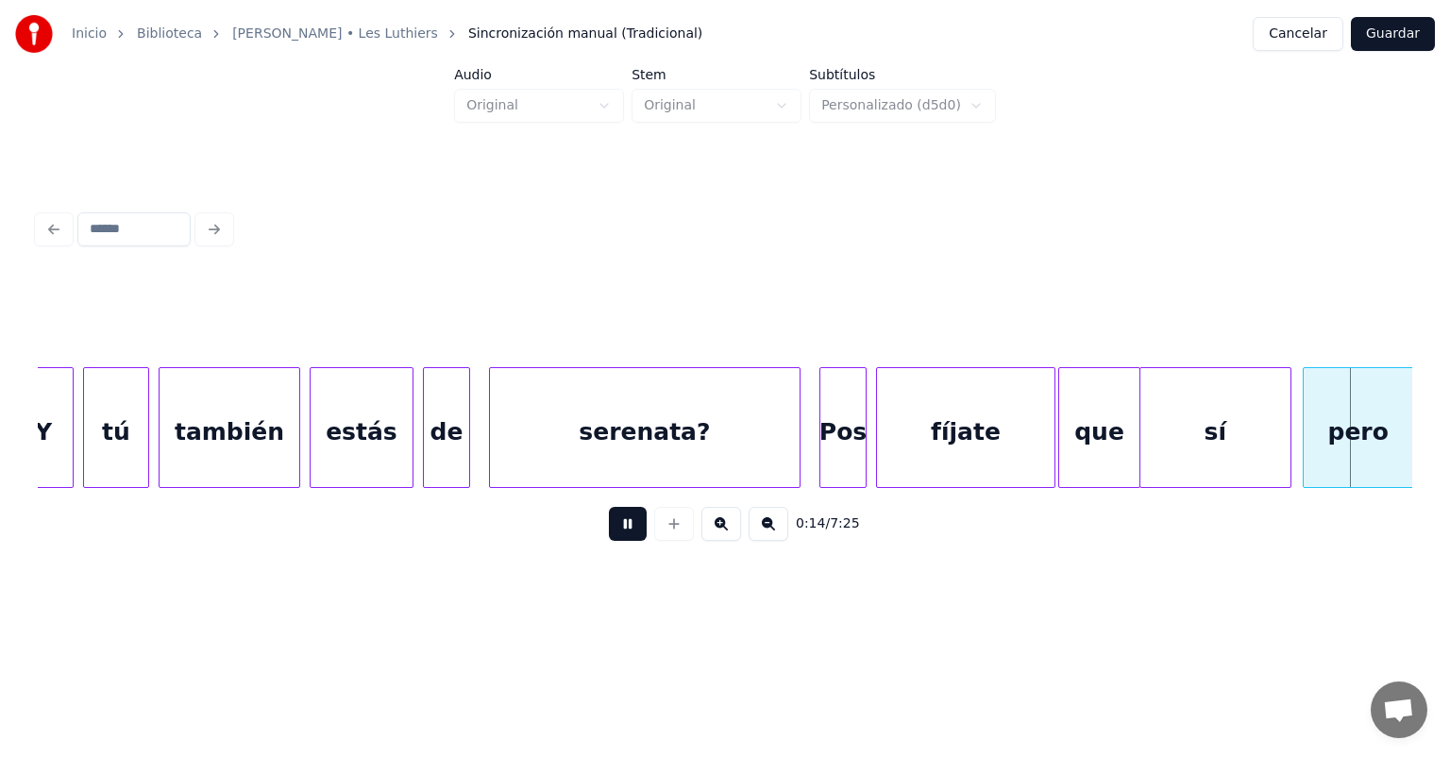
click at [618, 530] on button at bounding box center [628, 524] width 38 height 34
click at [609, 532] on button at bounding box center [628, 524] width 38 height 34
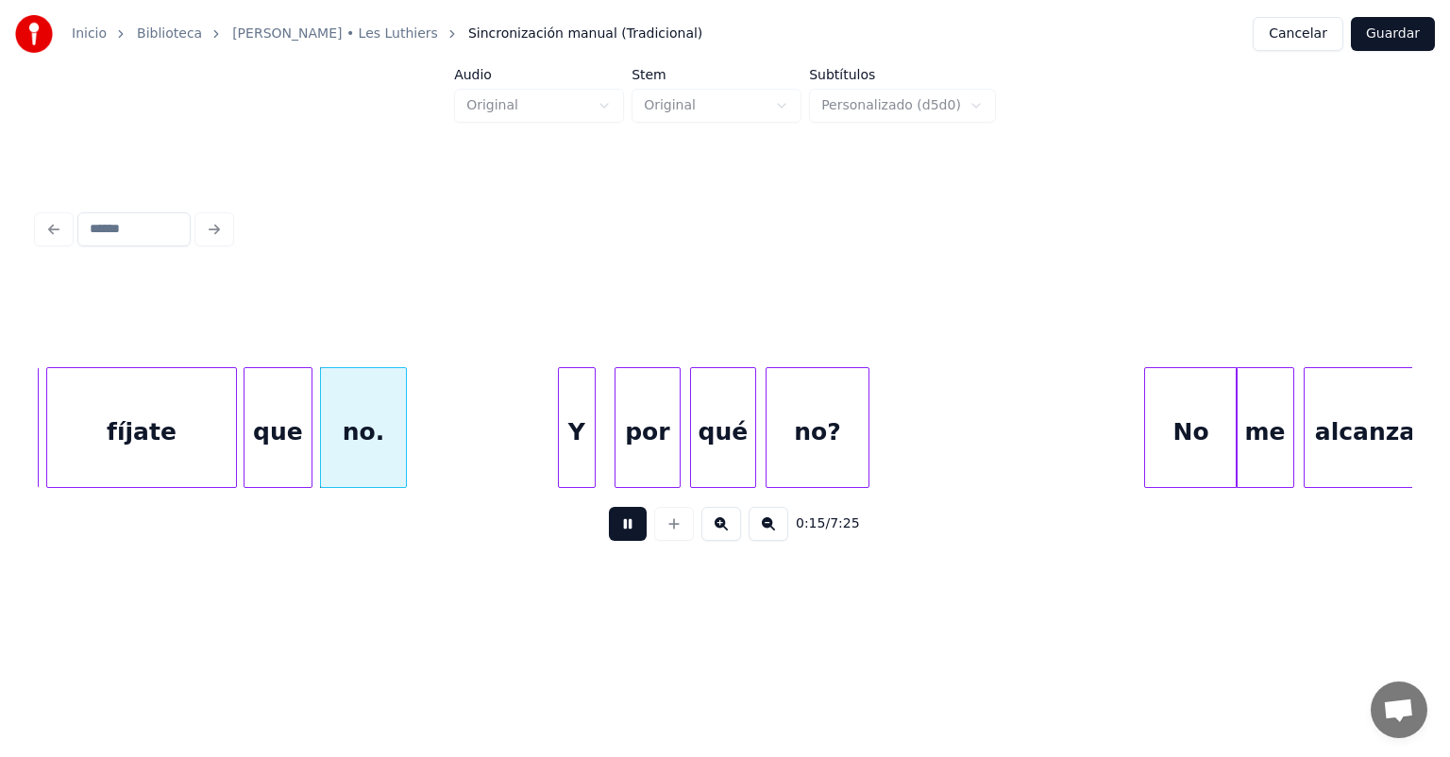
click at [230, 408] on div at bounding box center [233, 427] width 6 height 119
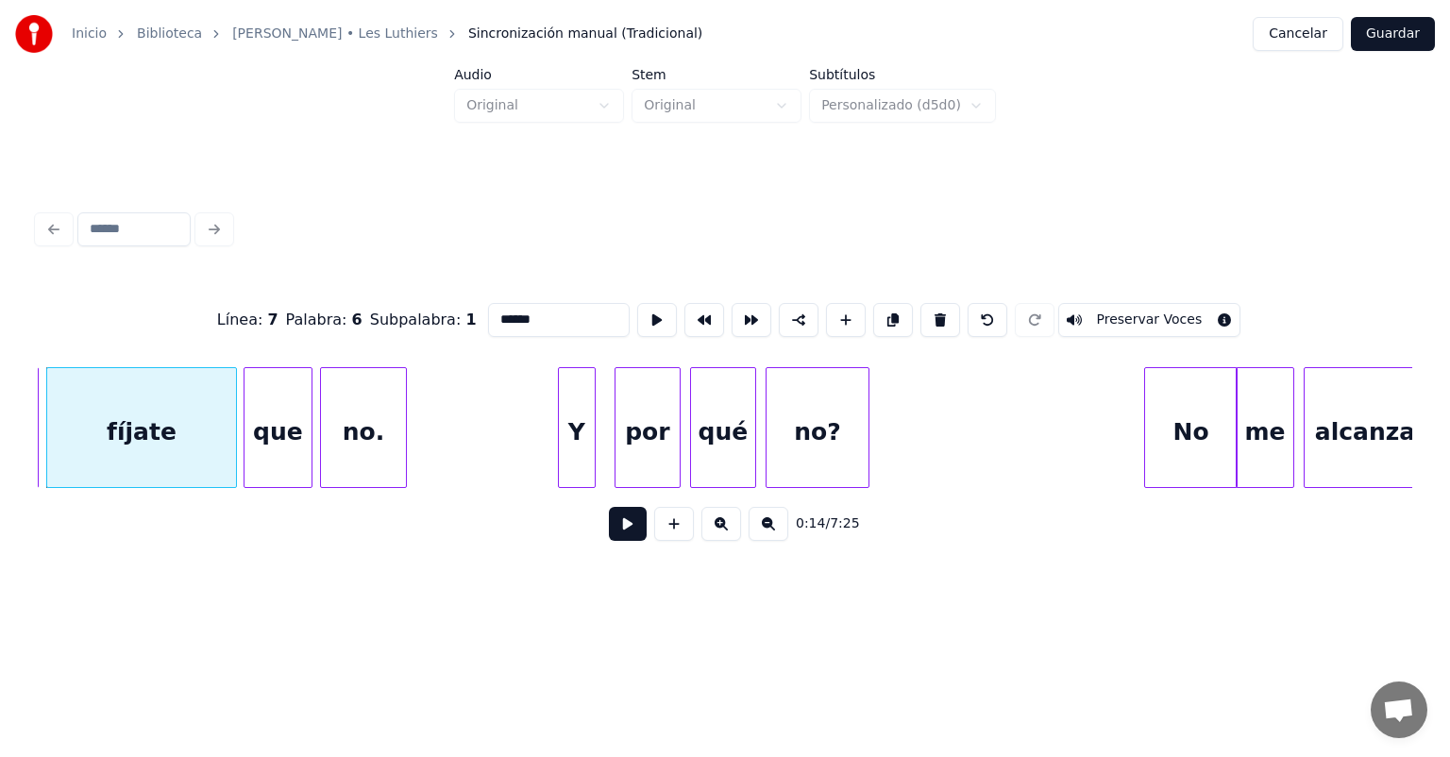
click at [620, 534] on button at bounding box center [628, 524] width 38 height 34
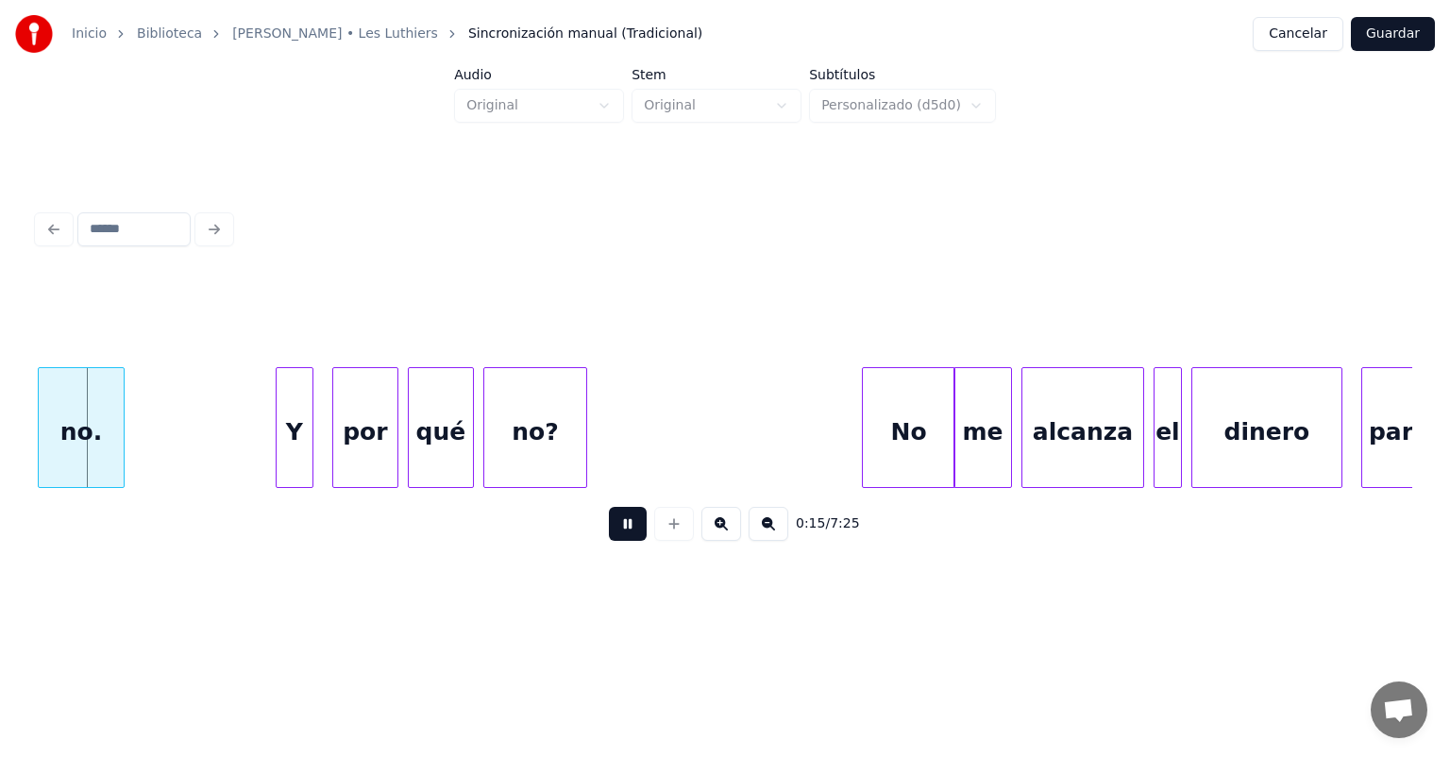
scroll to position [0, 7278]
click at [609, 532] on button at bounding box center [628, 524] width 38 height 34
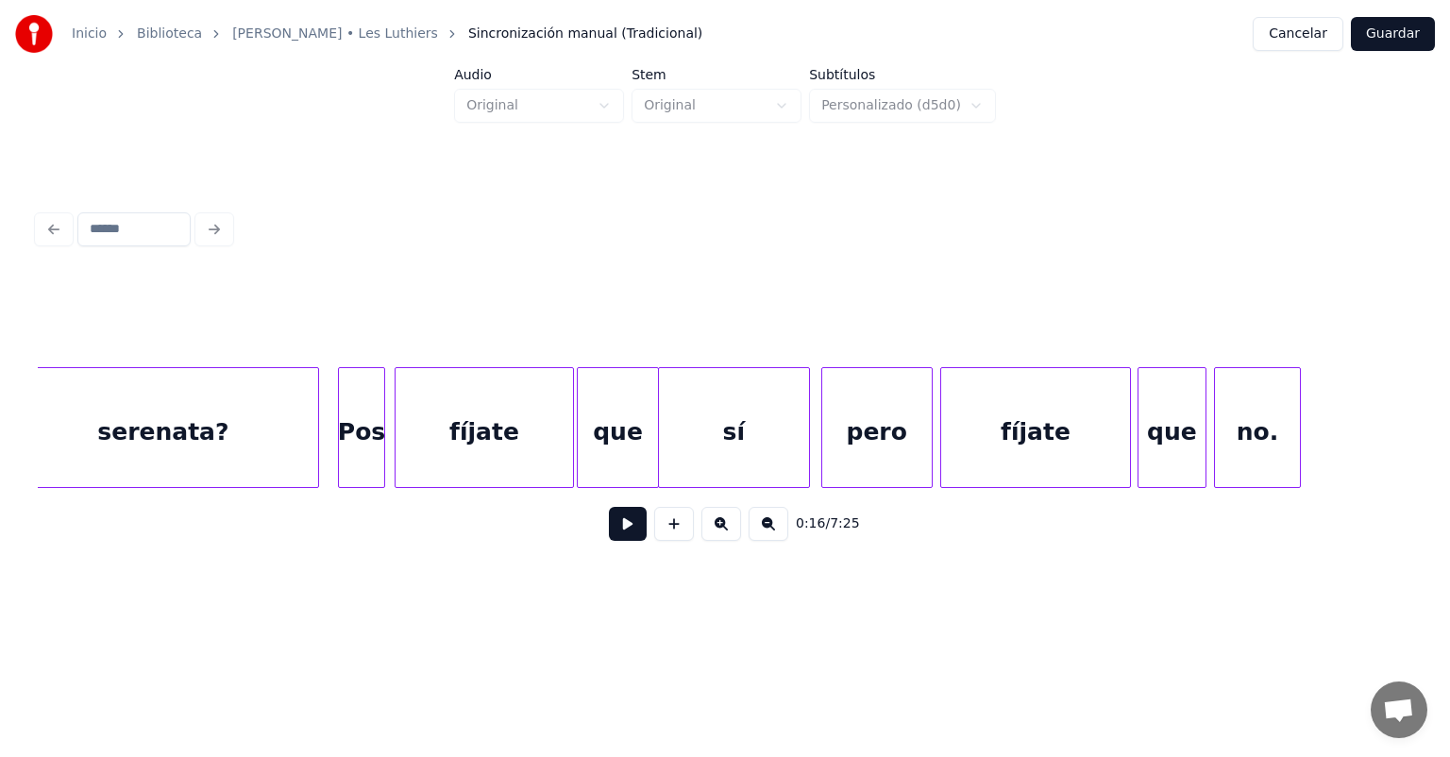
scroll to position [0, 6043]
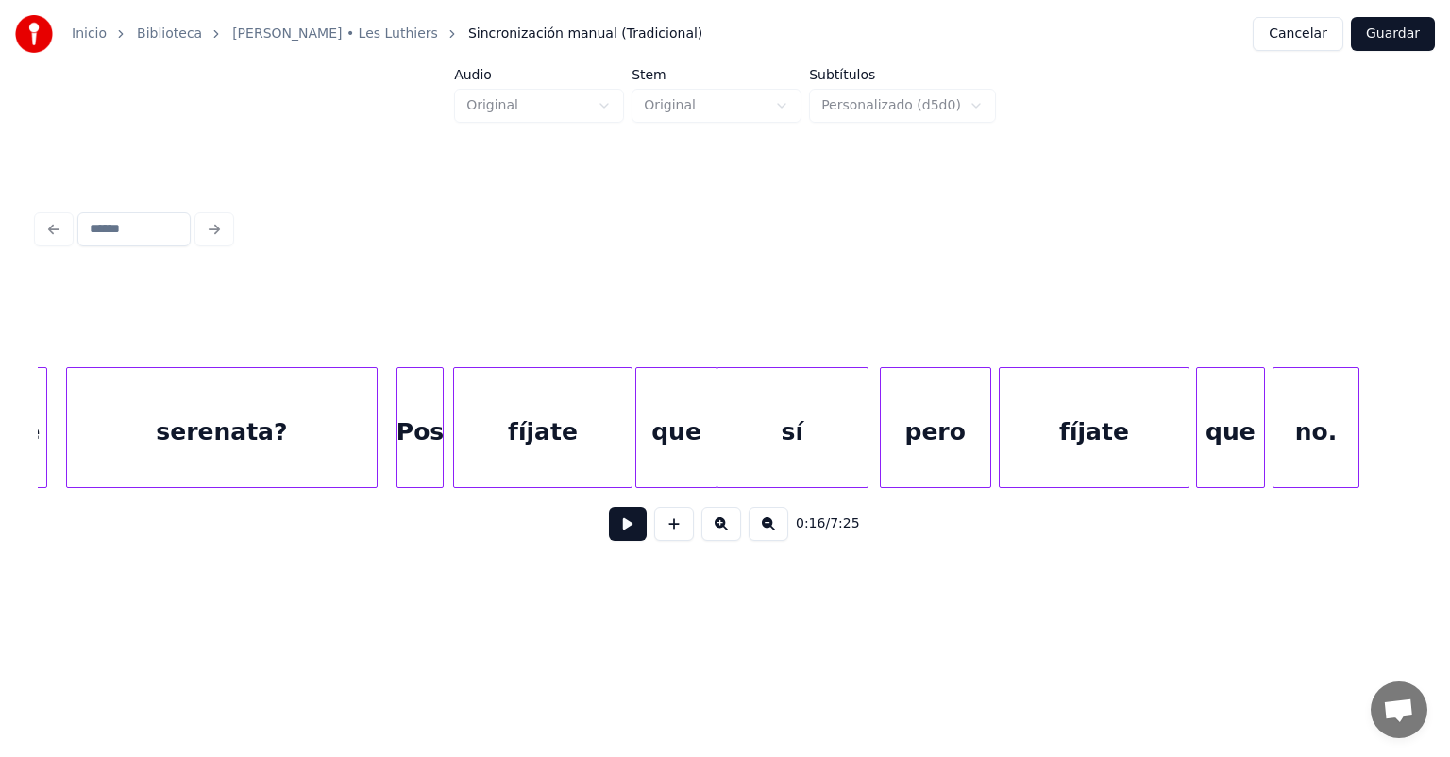
click at [304, 431] on div "serenata?" at bounding box center [222, 432] width 310 height 128
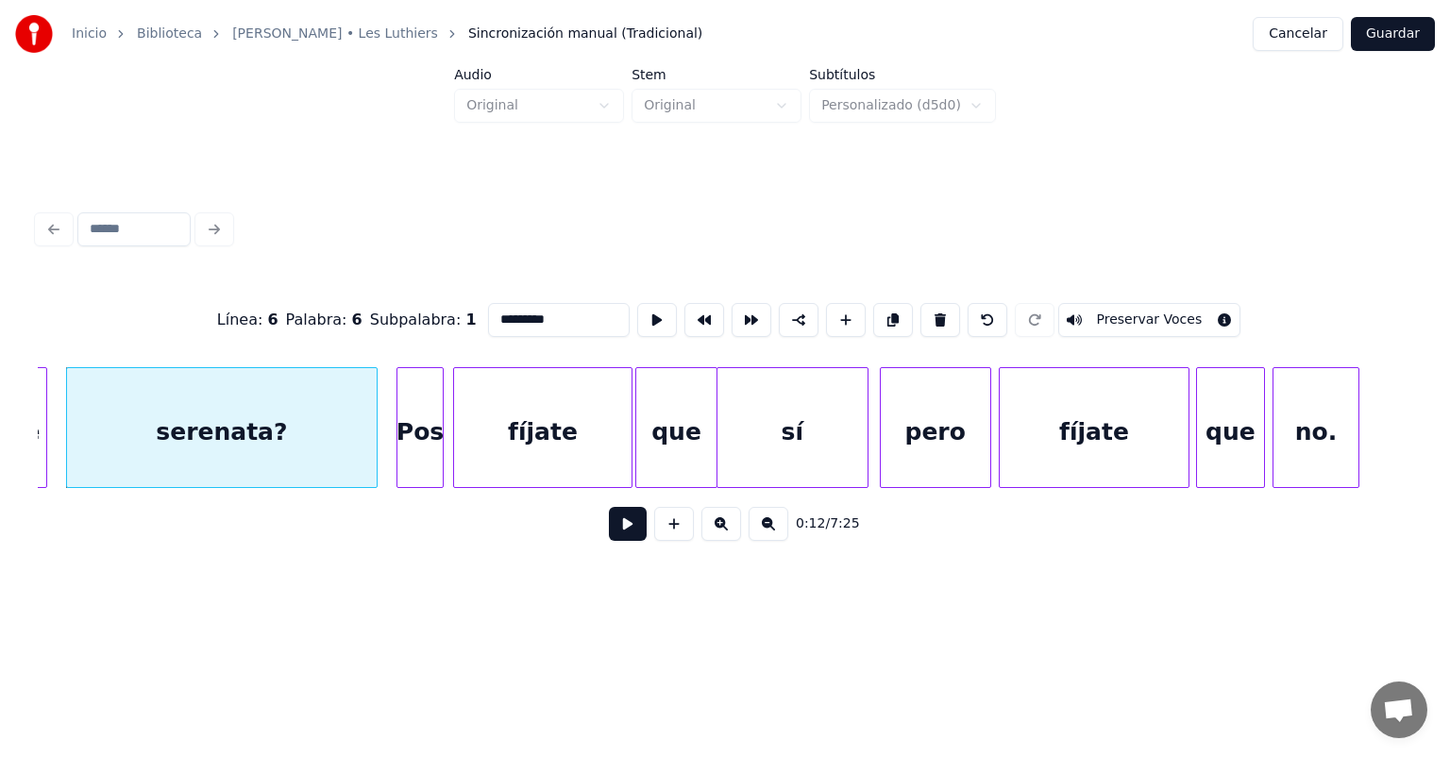
click at [618, 541] on button at bounding box center [628, 524] width 38 height 34
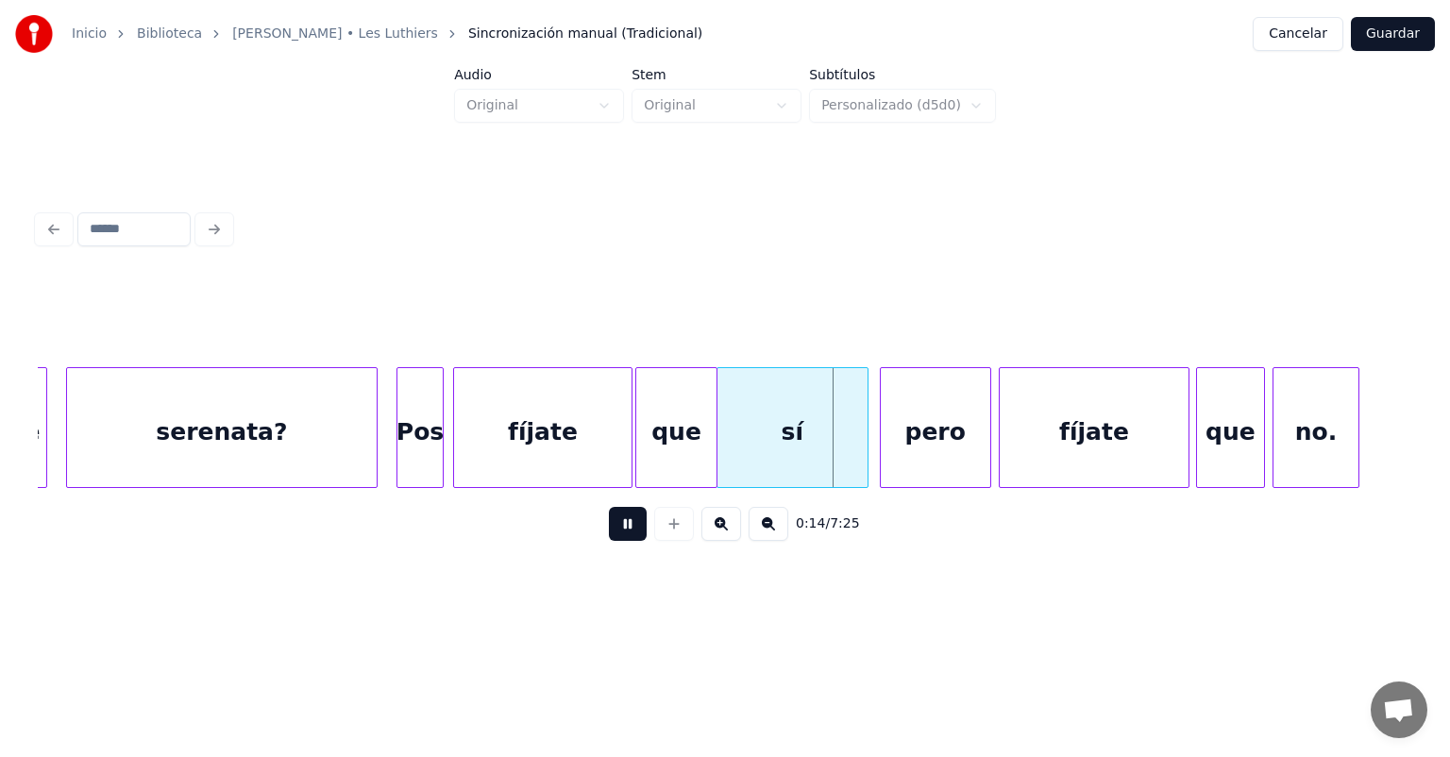
click at [415, 448] on div "Pos" at bounding box center [420, 432] width 45 height 128
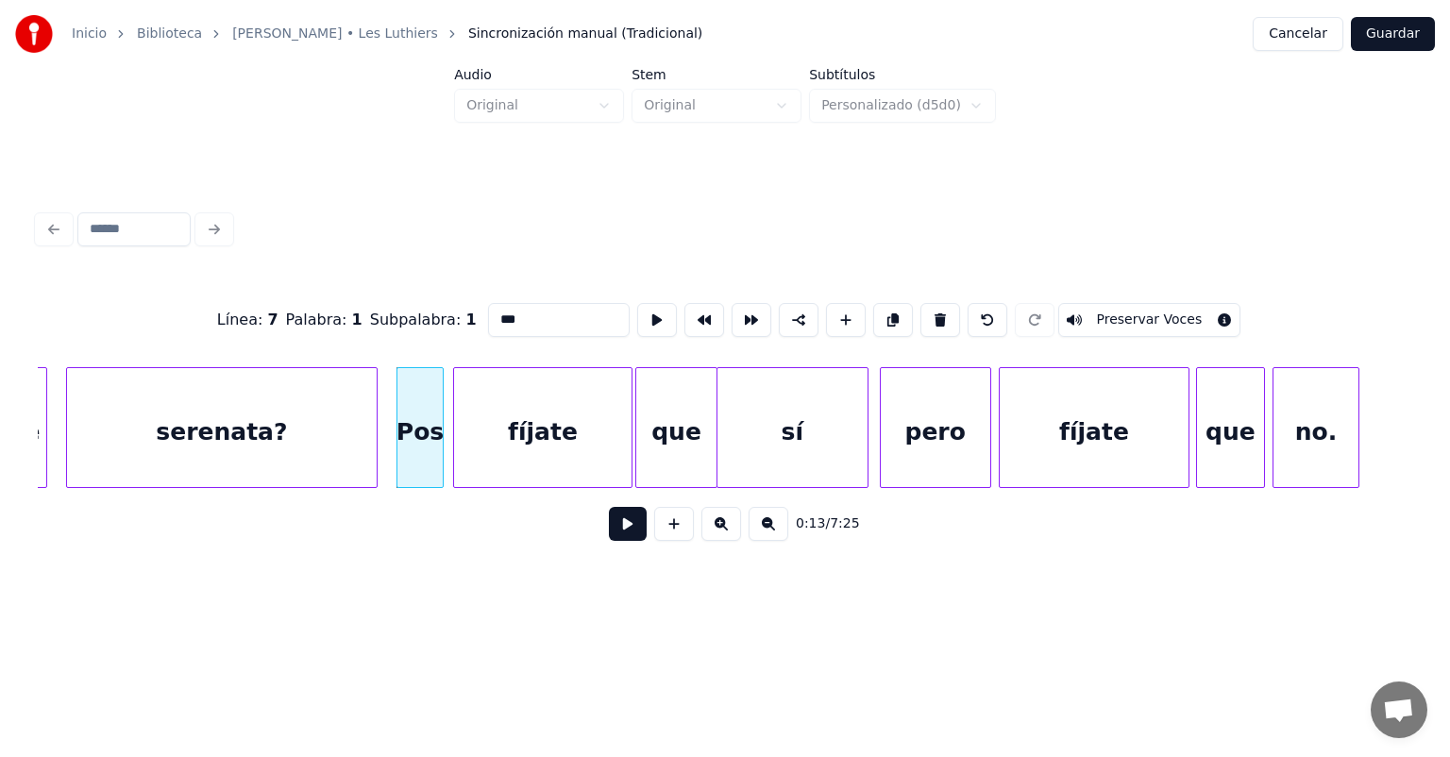
click at [457, 462] on div at bounding box center [457, 427] width 6 height 119
type input "******"
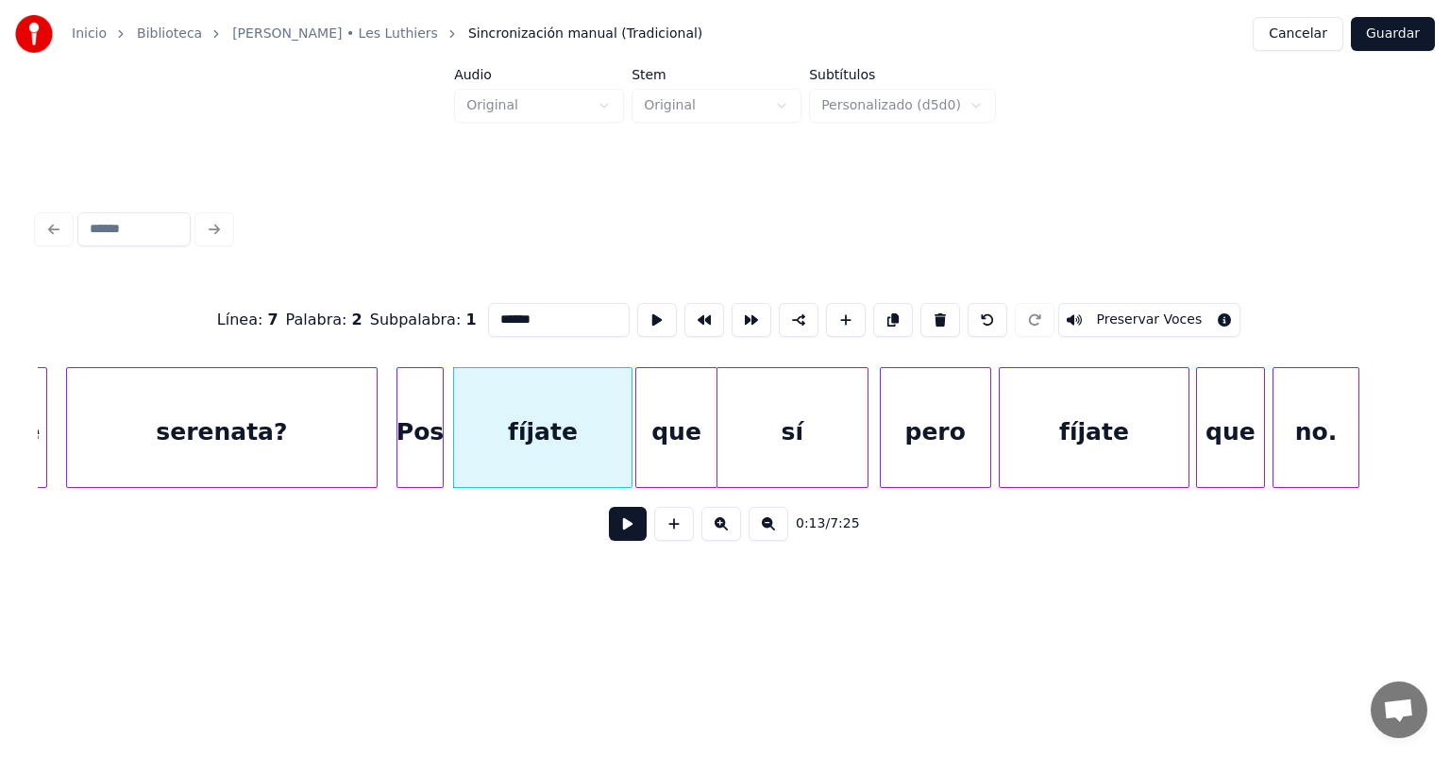
click at [609, 541] on button at bounding box center [628, 524] width 38 height 34
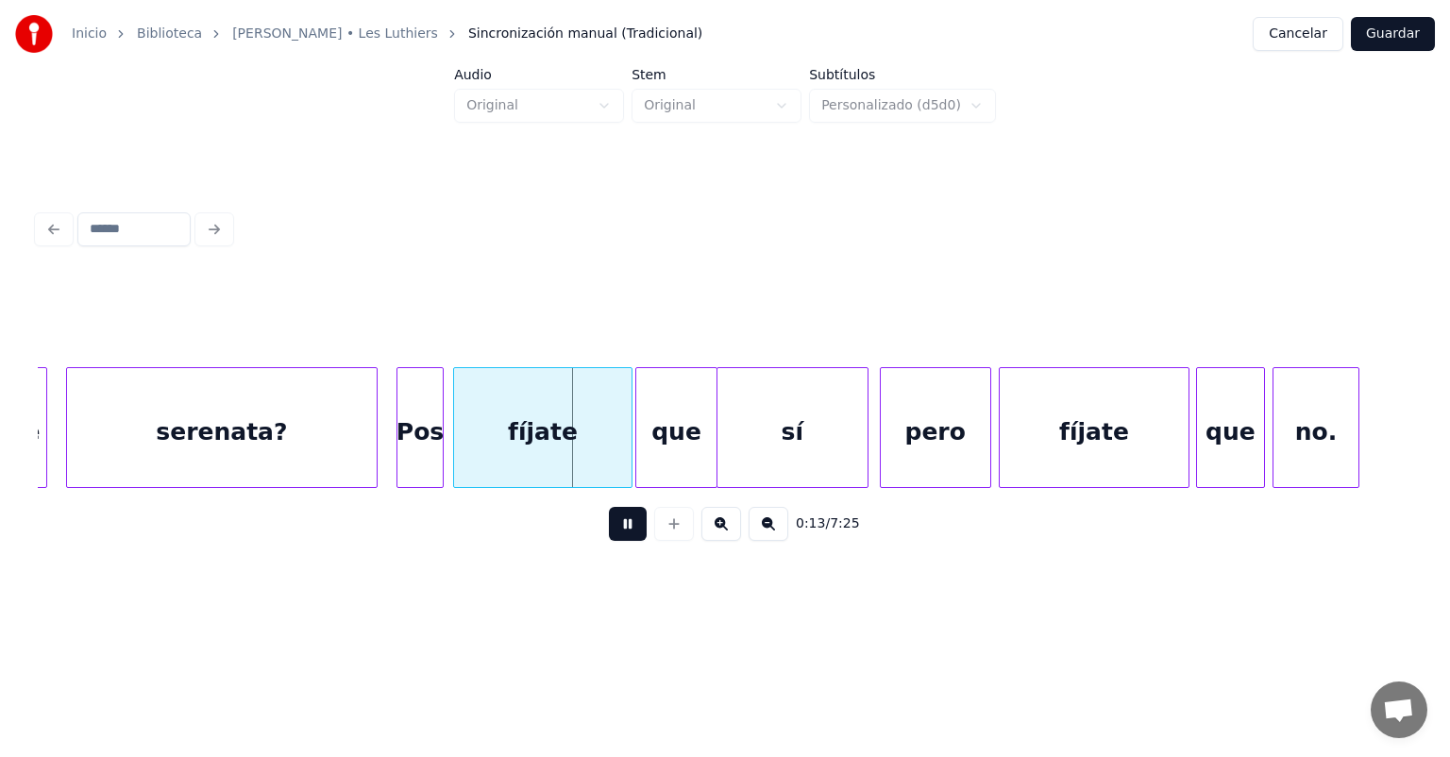
click at [609, 541] on button at bounding box center [628, 524] width 38 height 34
click at [411, 449] on div "Pos" at bounding box center [420, 432] width 45 height 128
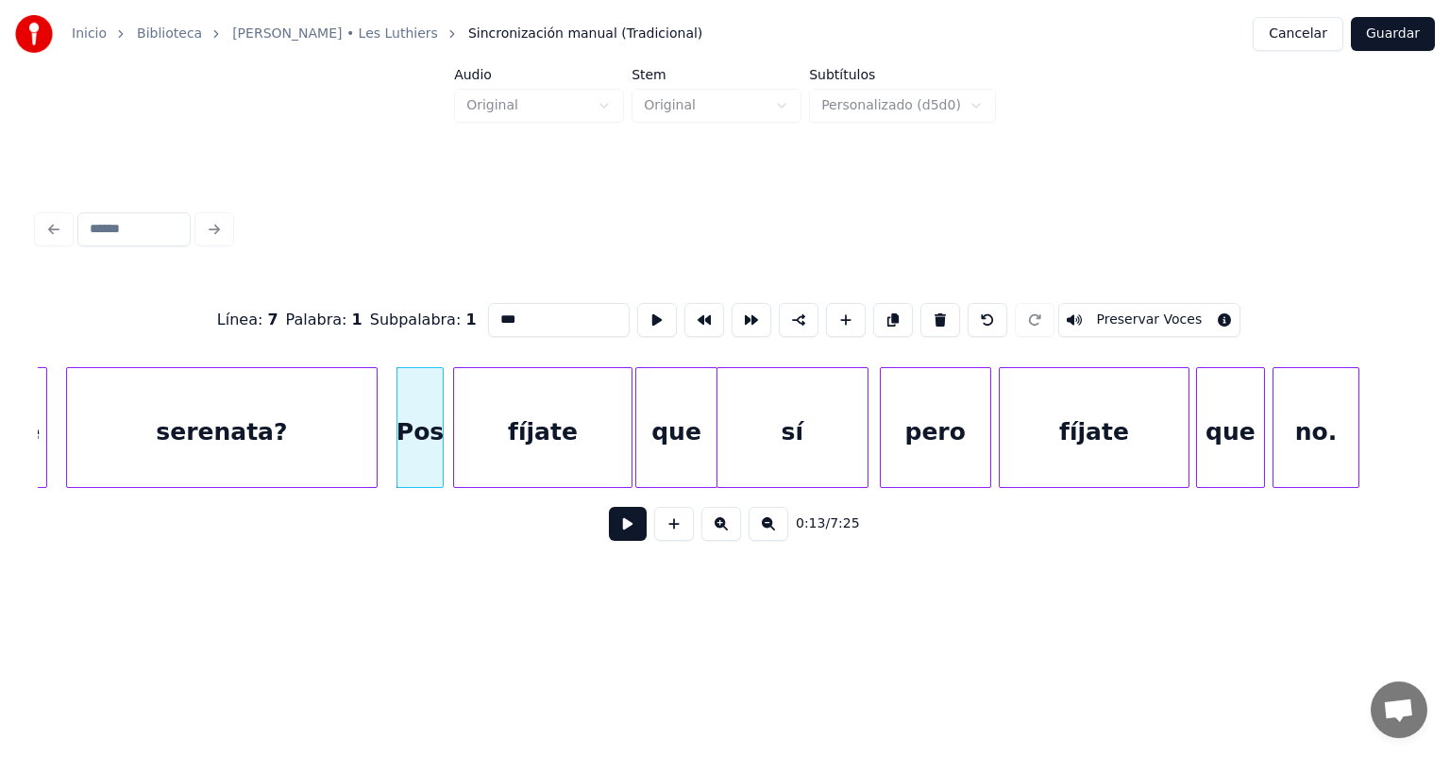
click at [609, 541] on button at bounding box center [628, 524] width 38 height 34
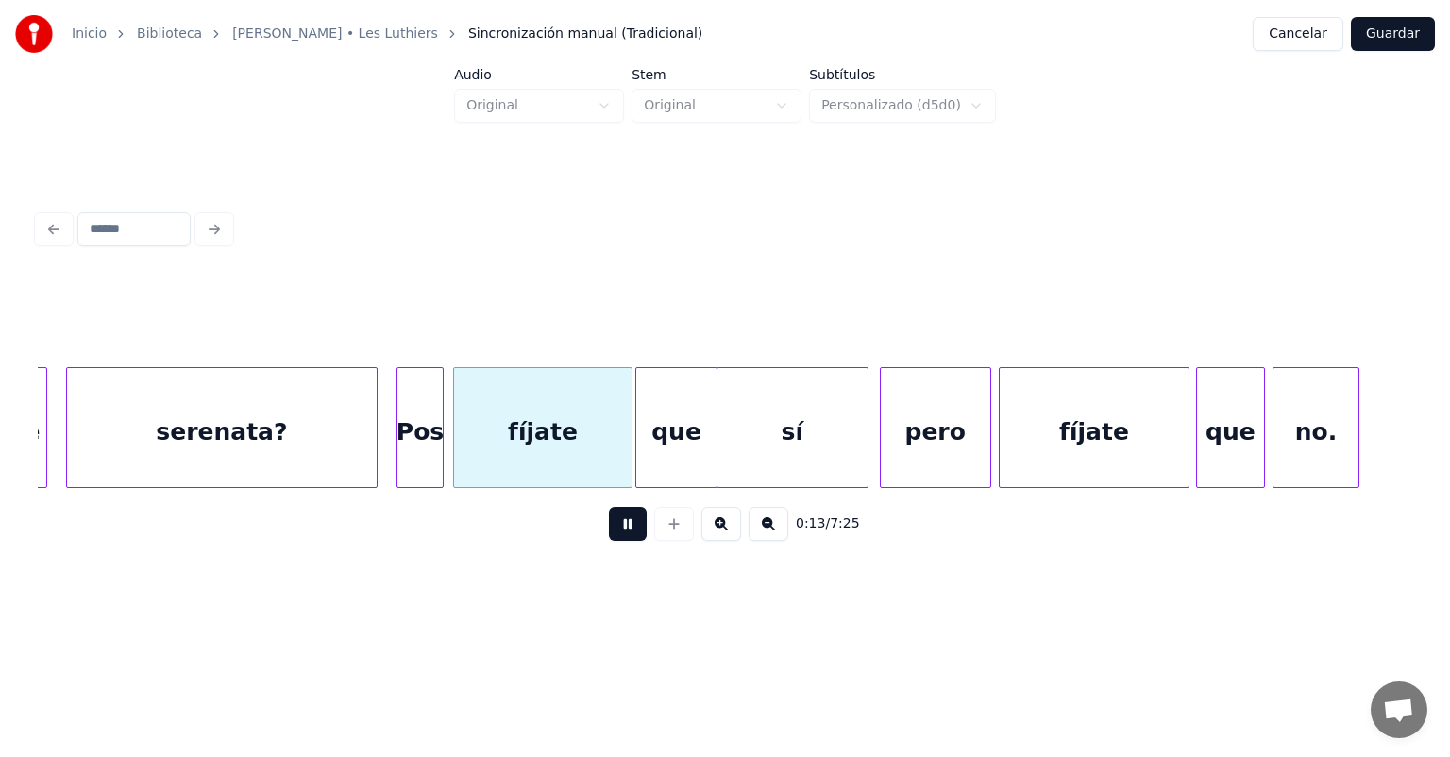
click at [609, 541] on button at bounding box center [628, 524] width 38 height 34
click at [610, 541] on button at bounding box center [628, 524] width 38 height 34
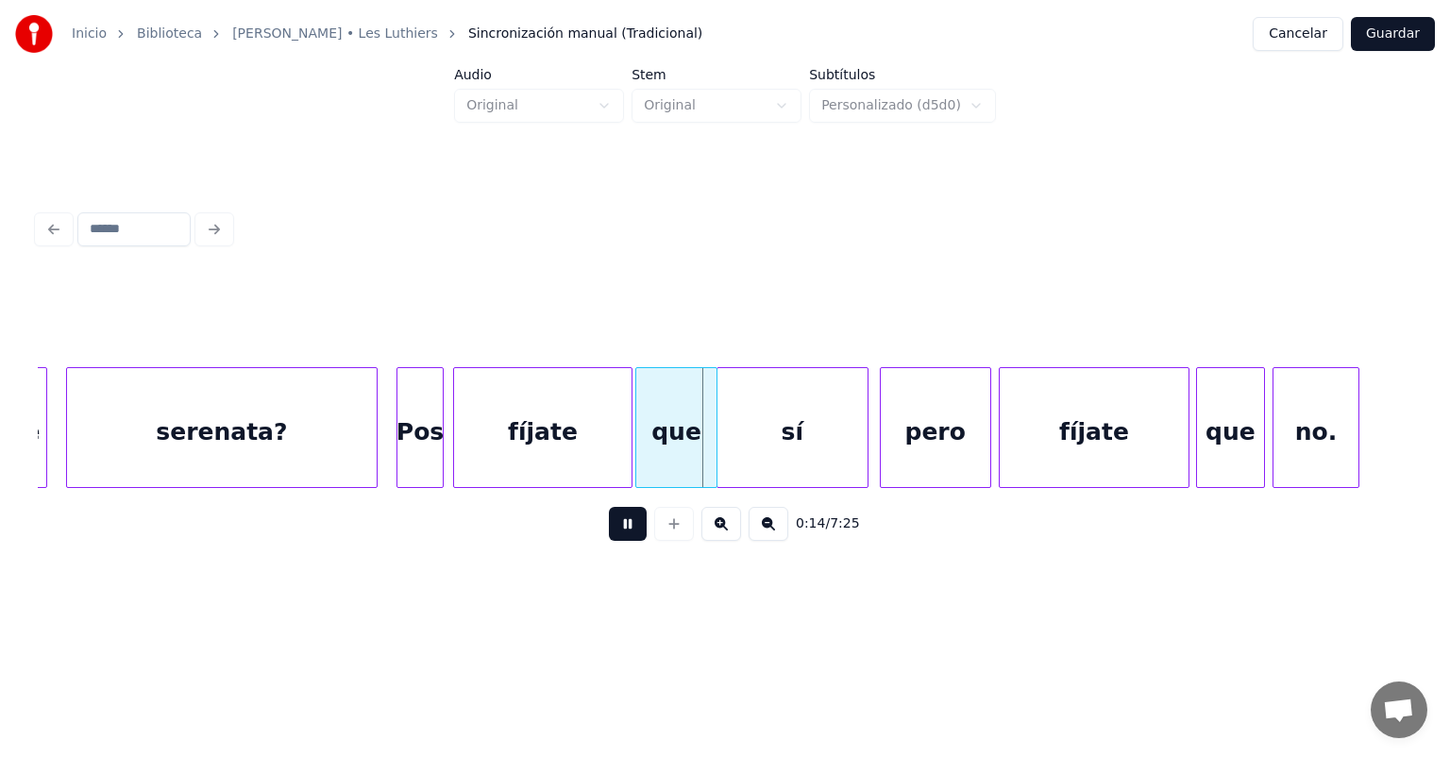
click at [609, 541] on button at bounding box center [628, 524] width 38 height 34
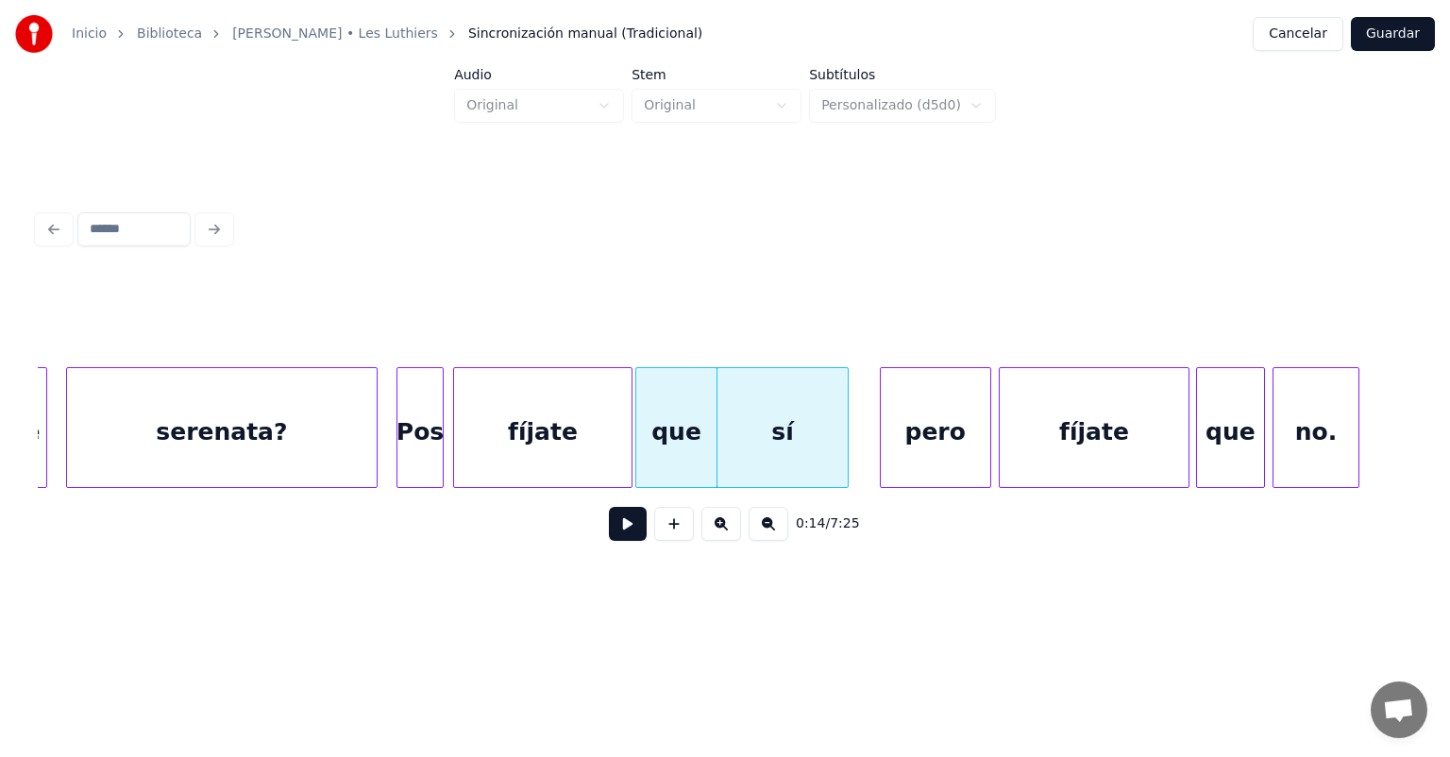
click at [609, 528] on button at bounding box center [628, 524] width 38 height 34
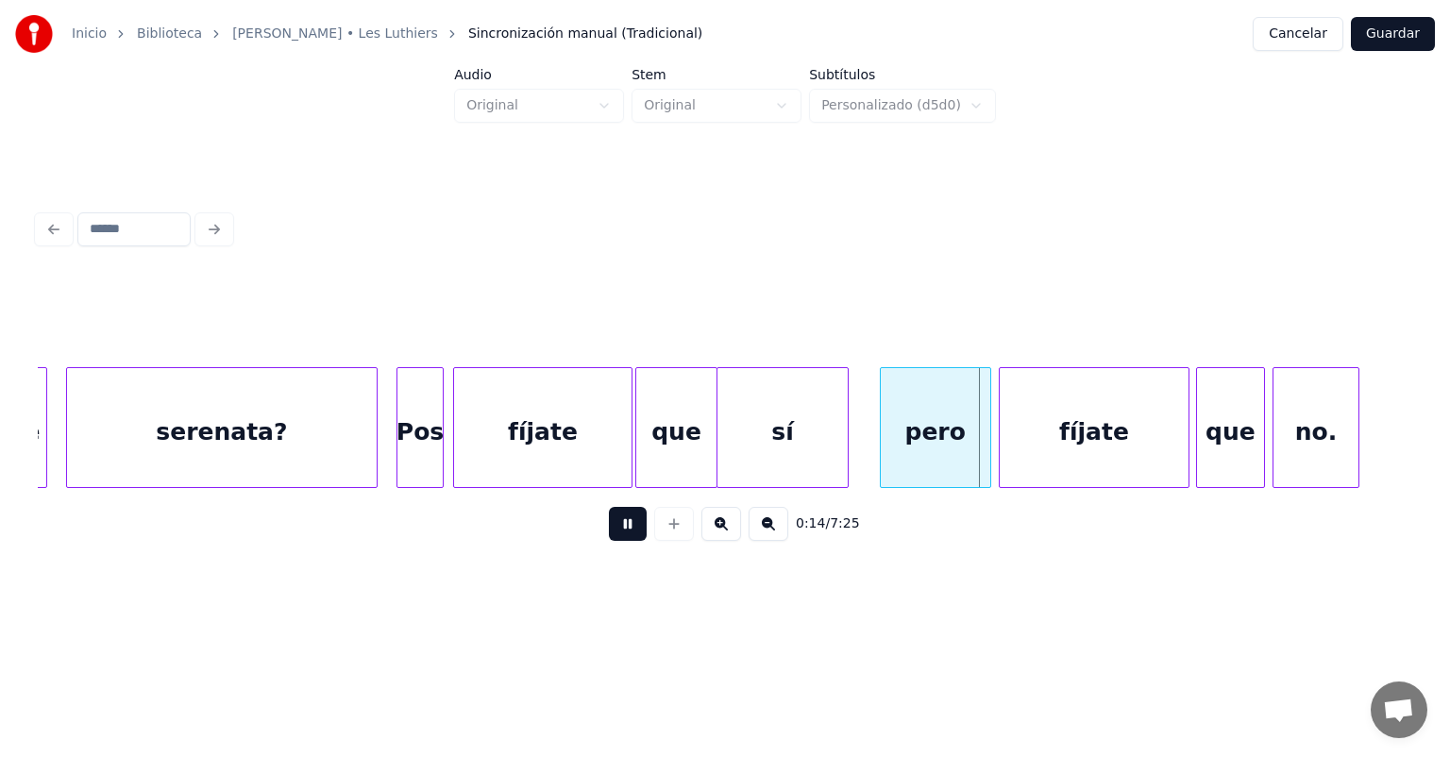
click at [609, 523] on button at bounding box center [628, 524] width 38 height 34
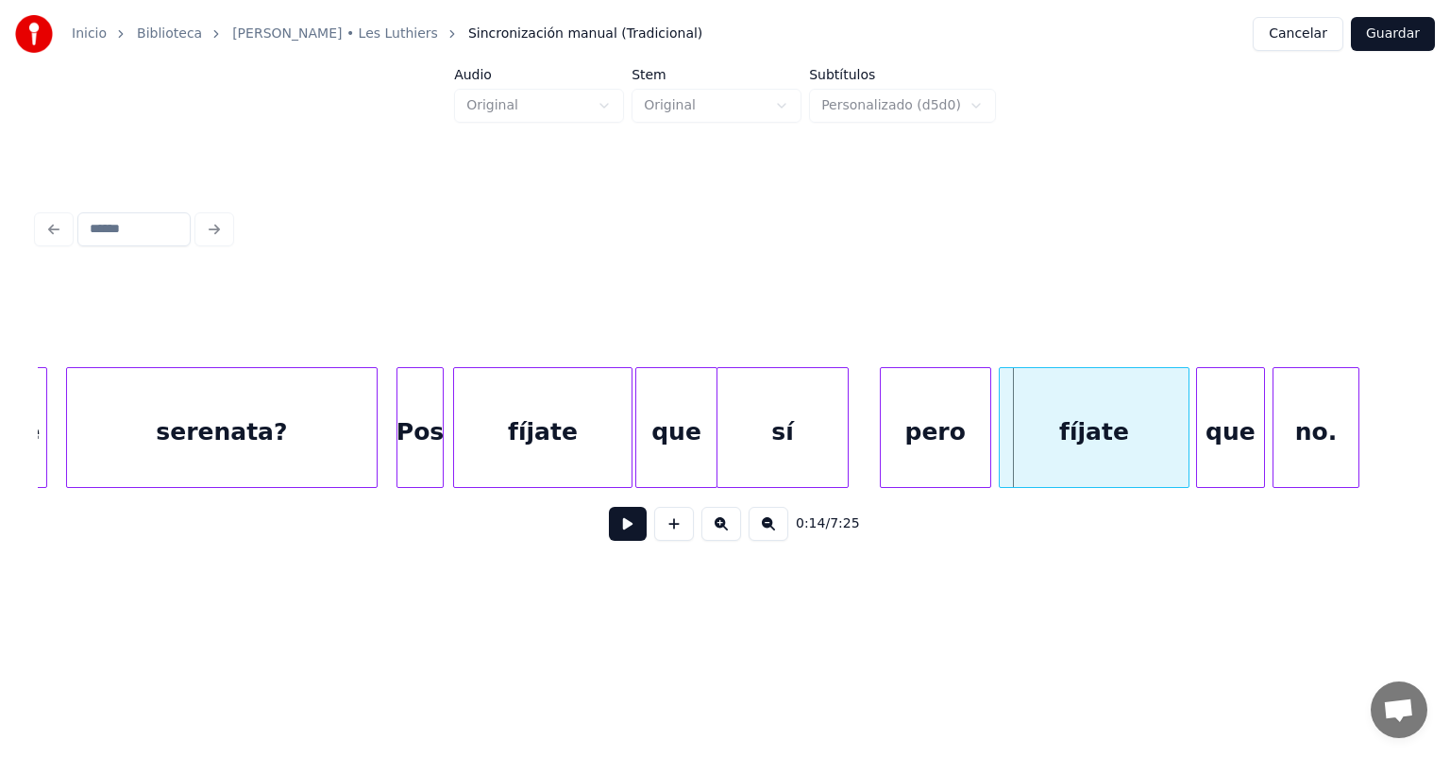
click at [609, 523] on button at bounding box center [628, 524] width 38 height 34
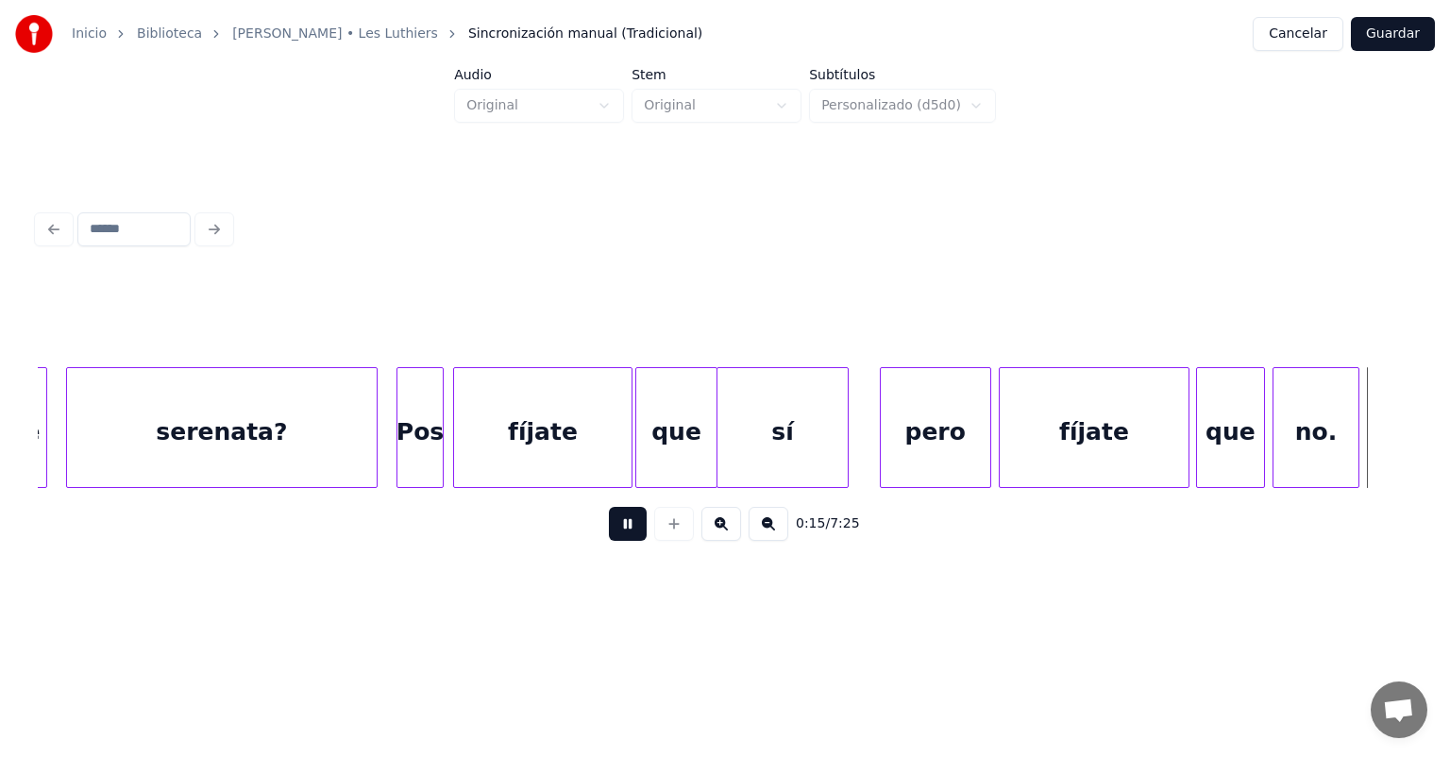
scroll to position [0, 7426]
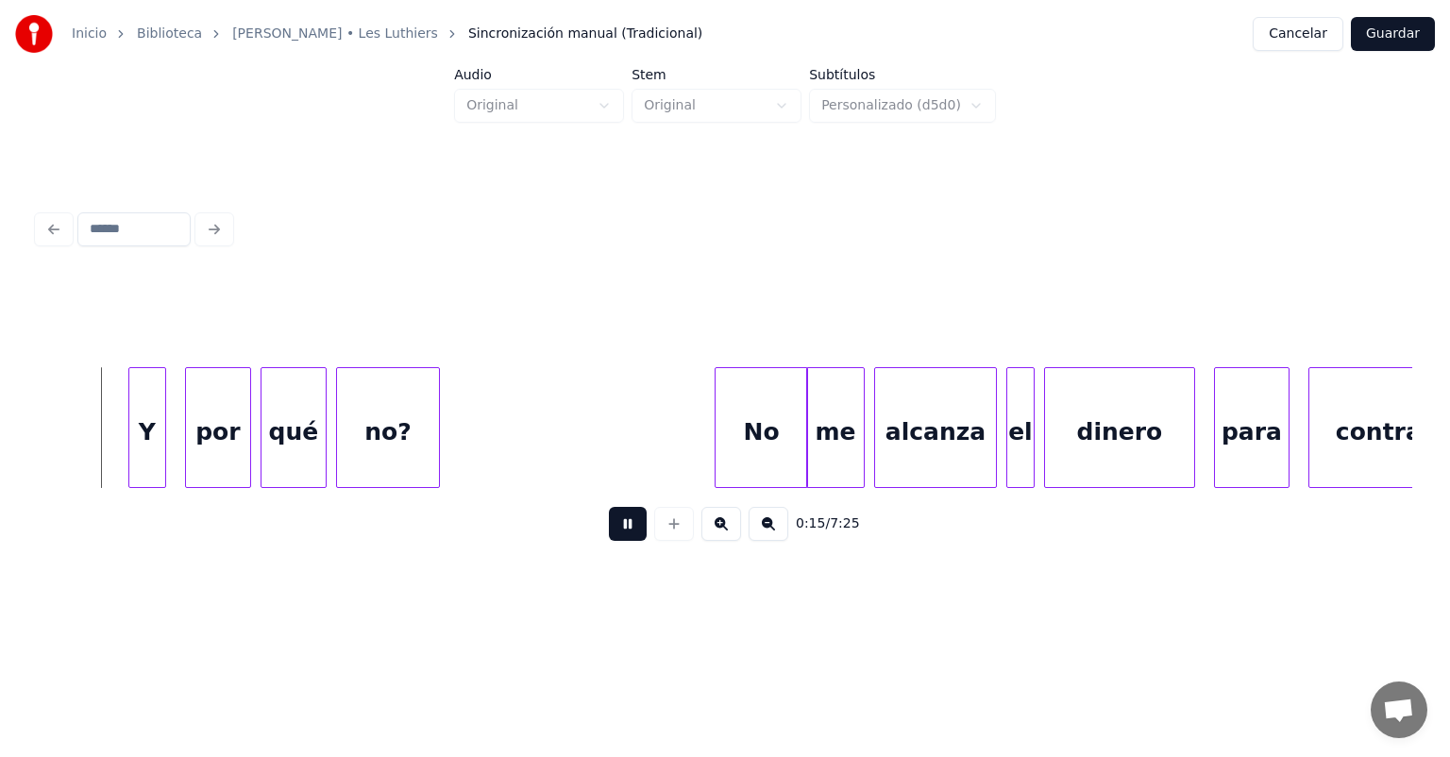
click at [609, 519] on button at bounding box center [628, 524] width 38 height 34
click at [118, 452] on div at bounding box center [120, 427] width 6 height 119
click at [618, 538] on button at bounding box center [628, 524] width 38 height 34
click at [609, 537] on button at bounding box center [628, 524] width 38 height 34
click at [719, 453] on div at bounding box center [719, 427] width 6 height 119
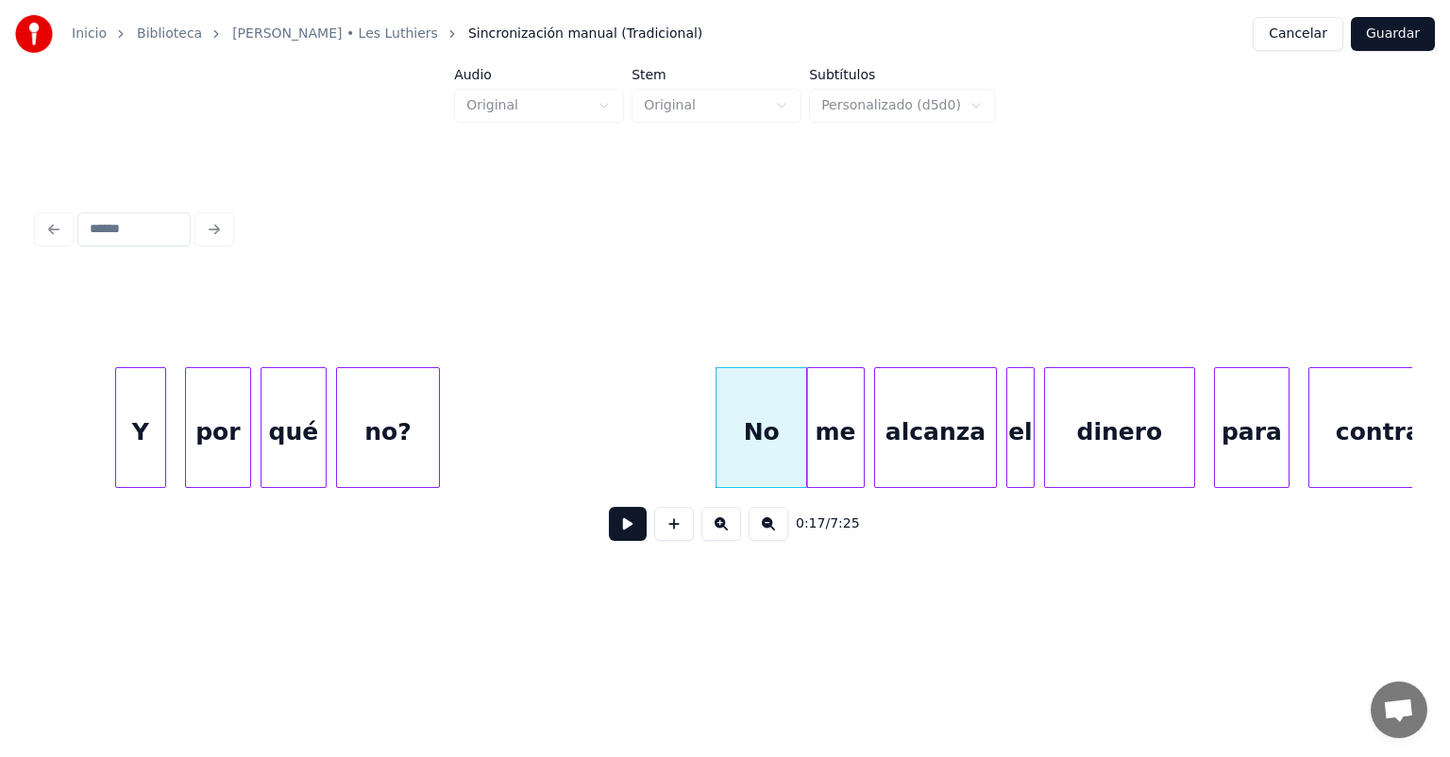
click at [609, 534] on button at bounding box center [628, 524] width 38 height 34
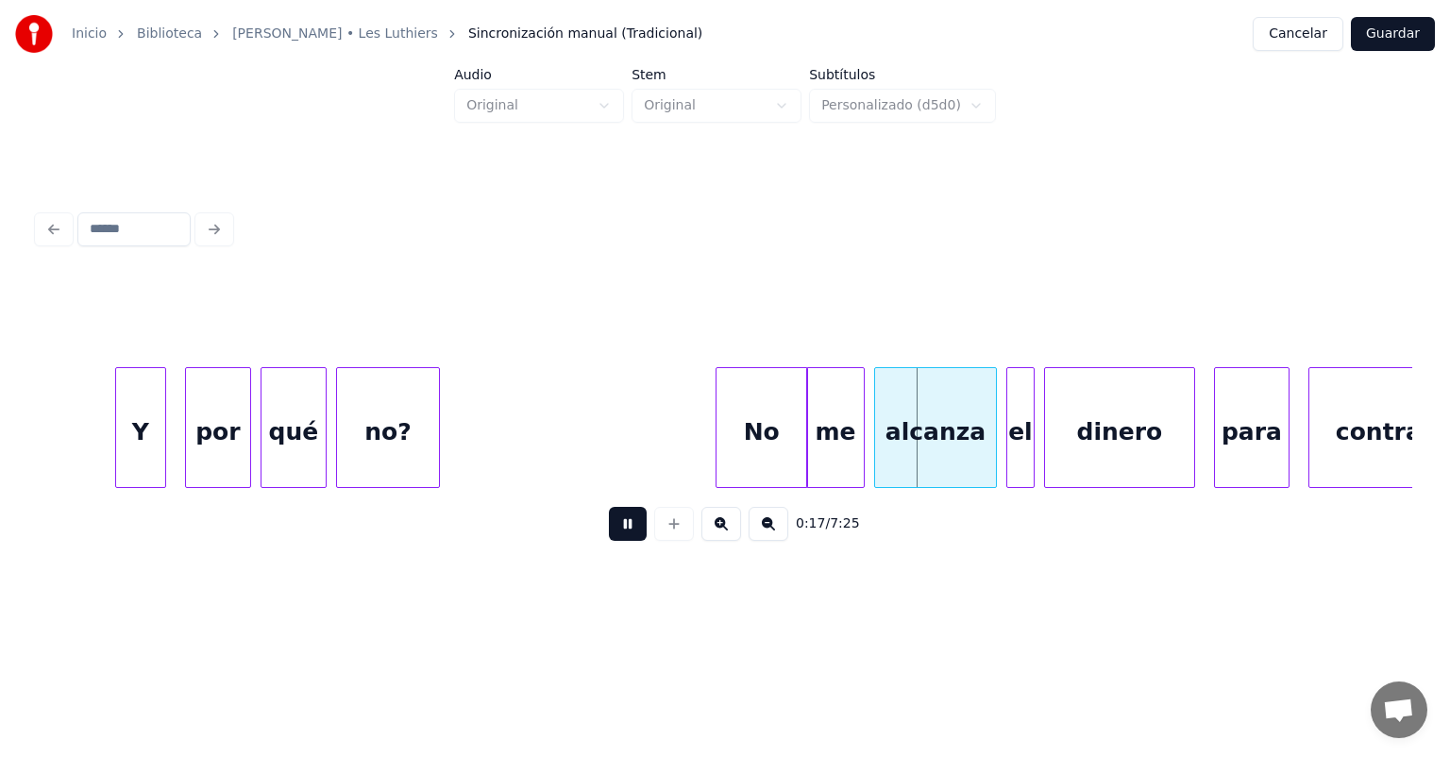
click at [609, 532] on button at bounding box center [628, 524] width 38 height 34
click at [609, 534] on button at bounding box center [628, 524] width 38 height 34
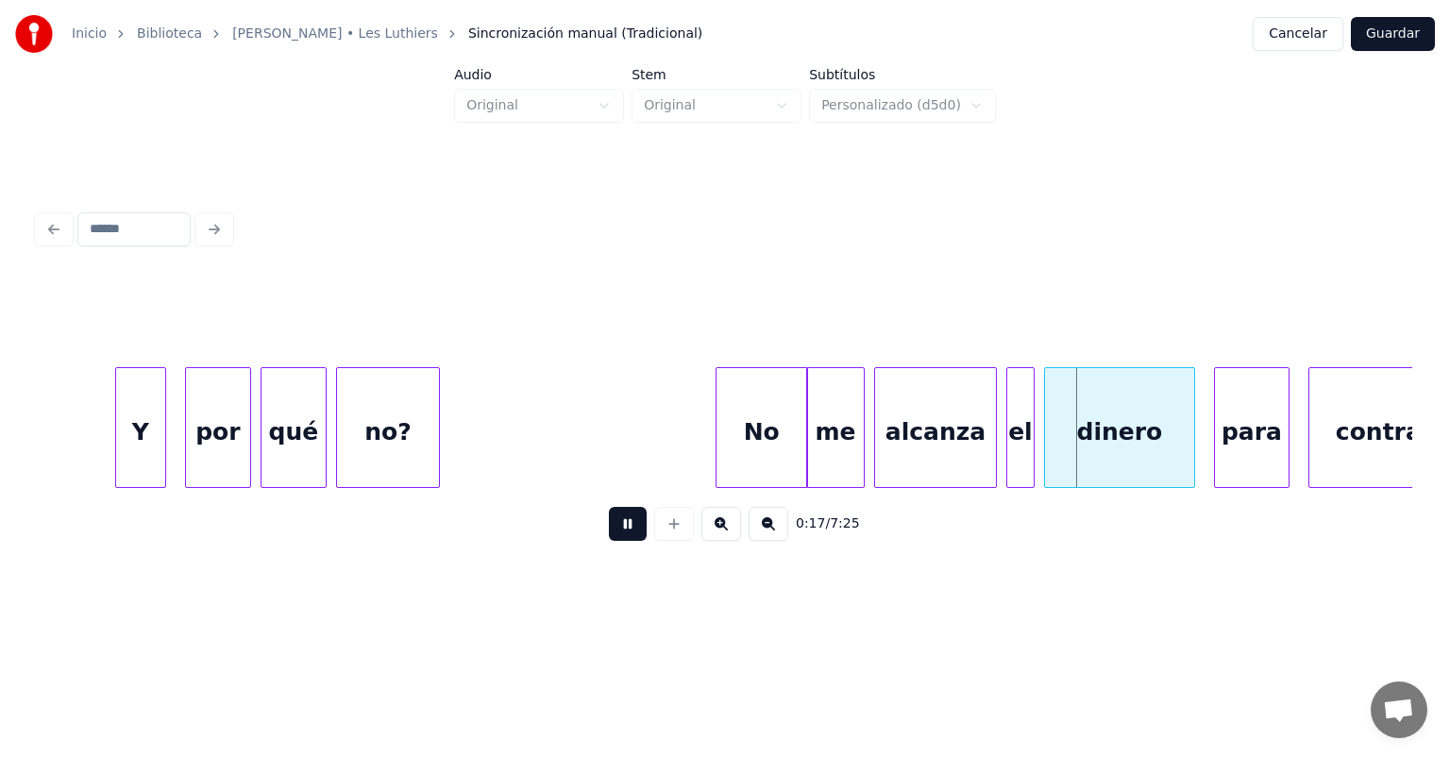
click at [609, 531] on button at bounding box center [628, 524] width 38 height 34
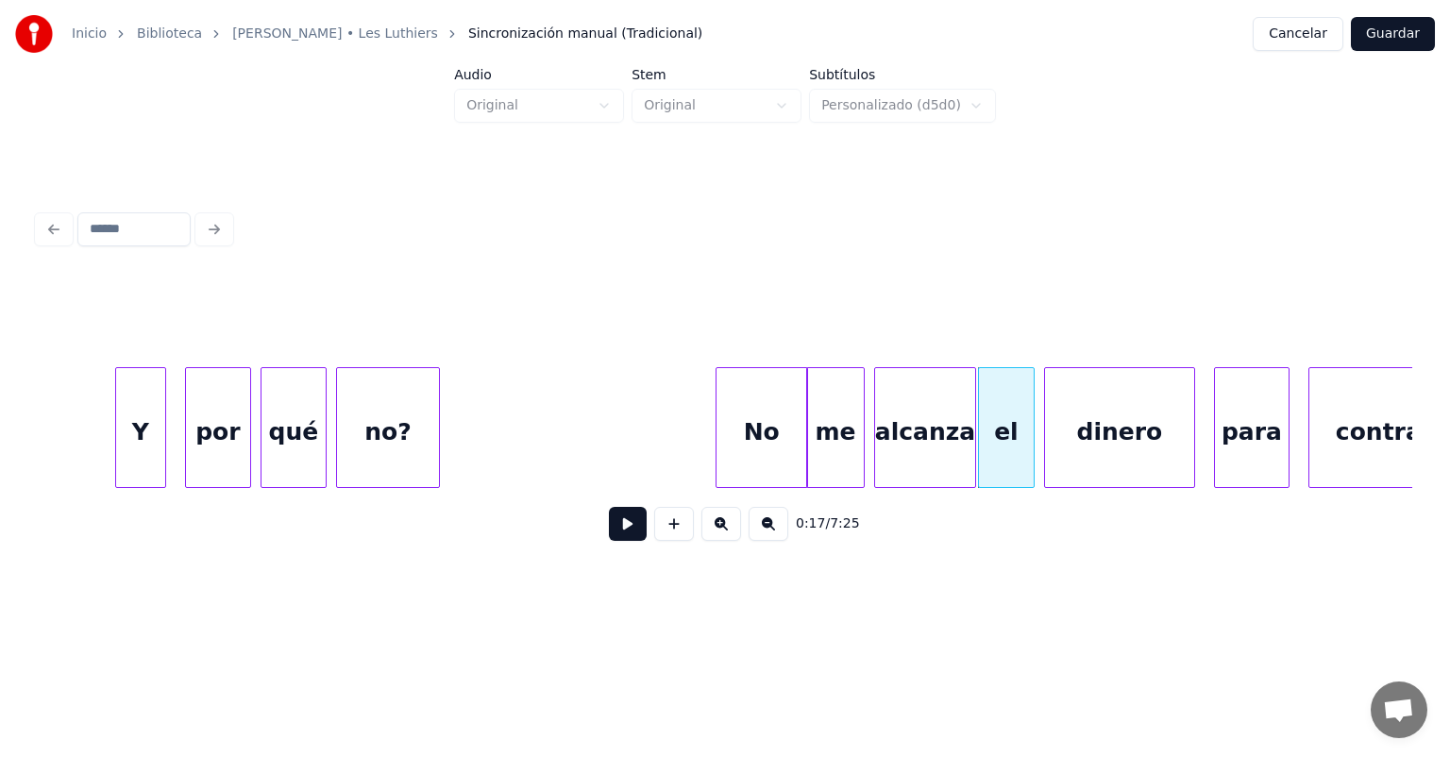
click at [609, 533] on button at bounding box center [628, 524] width 38 height 34
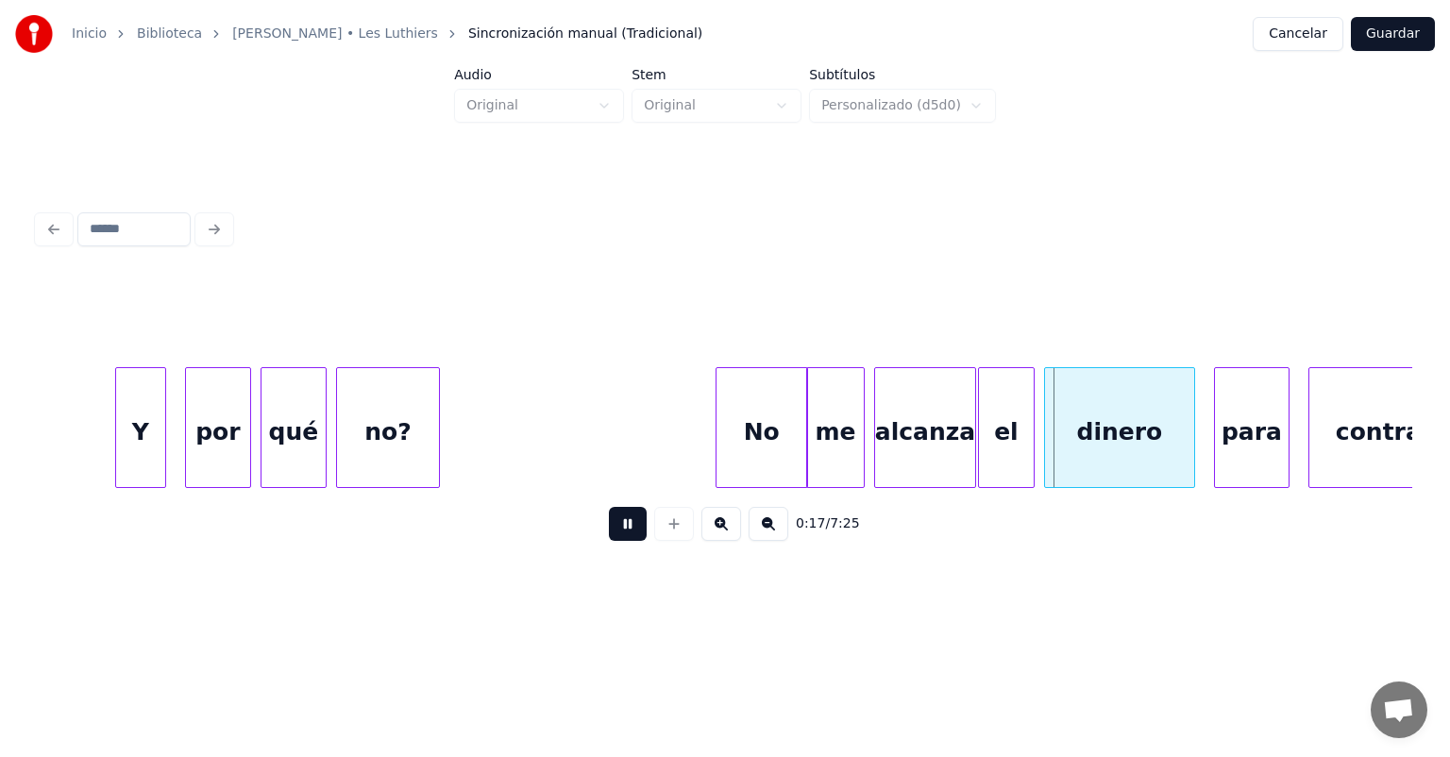
click at [609, 538] on button at bounding box center [628, 524] width 38 height 34
click at [993, 442] on div "el" at bounding box center [1006, 432] width 55 height 128
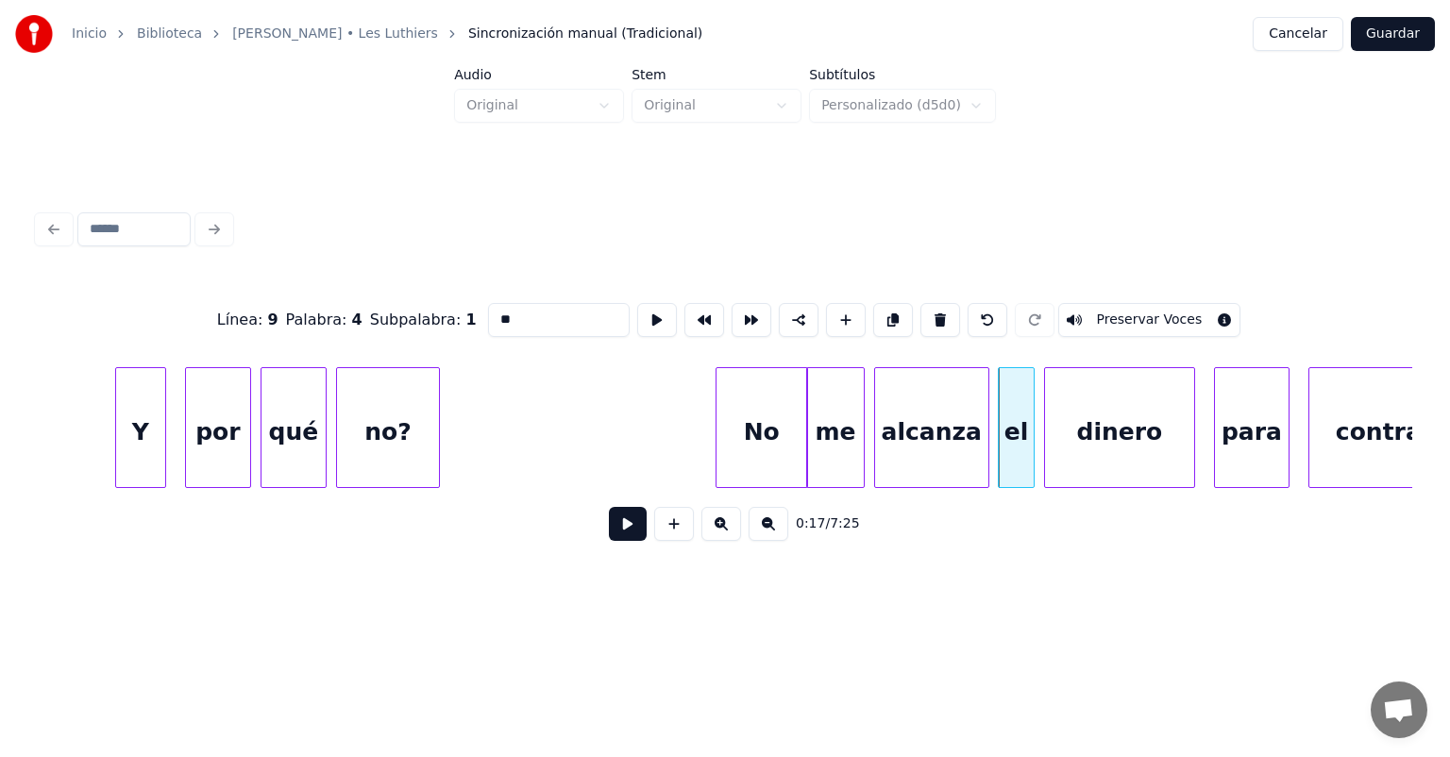
click at [973, 454] on div "alcanza" at bounding box center [931, 432] width 113 height 128
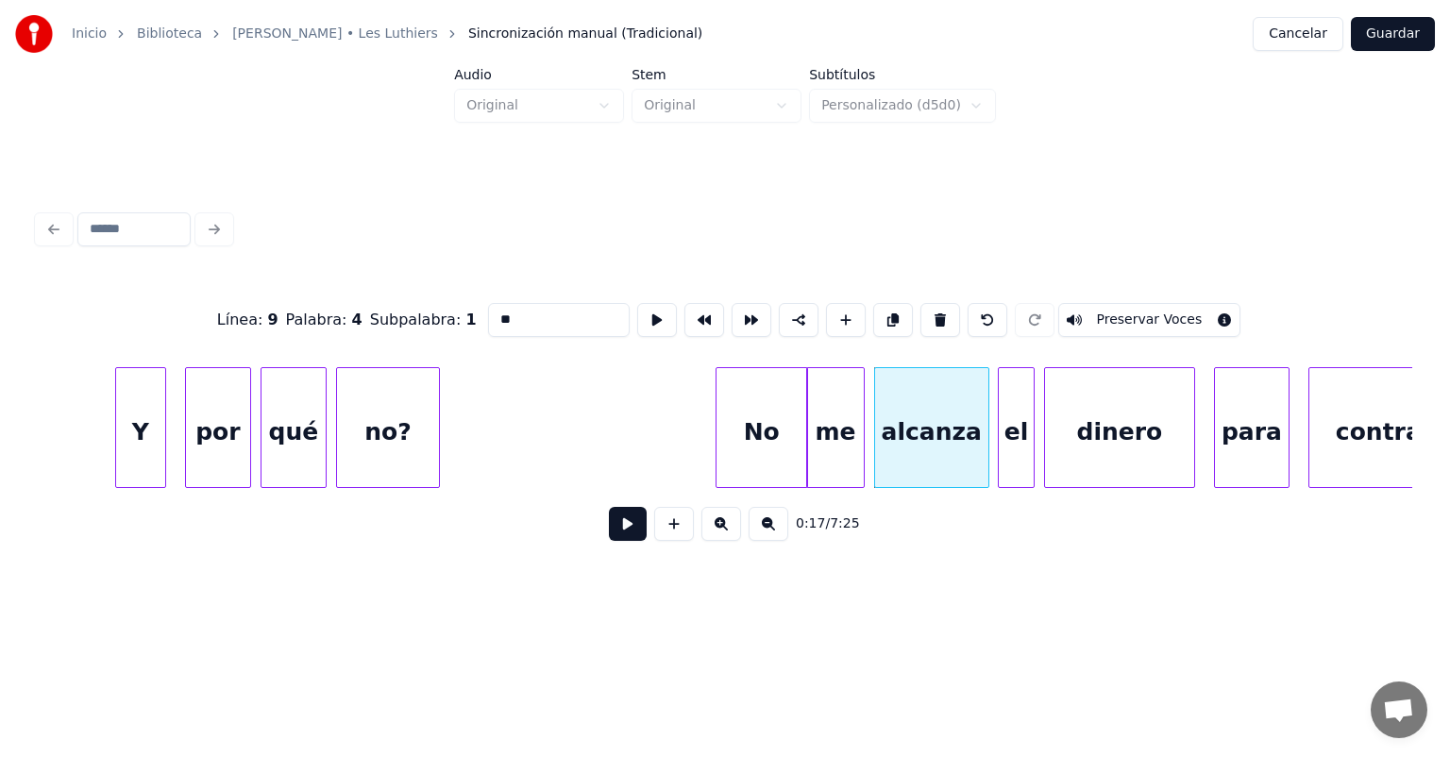
click at [609, 528] on button at bounding box center [628, 524] width 38 height 34
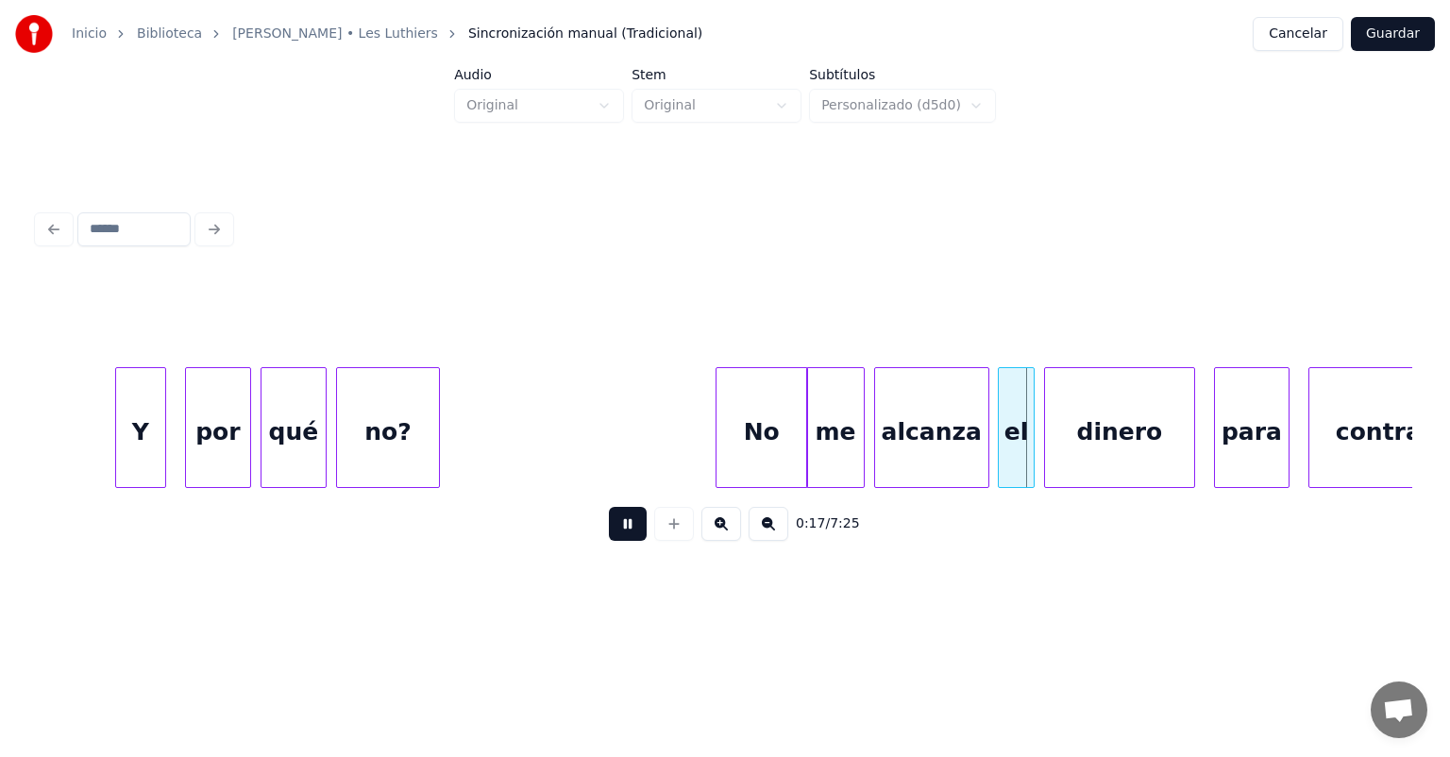
click at [609, 533] on button at bounding box center [628, 524] width 38 height 34
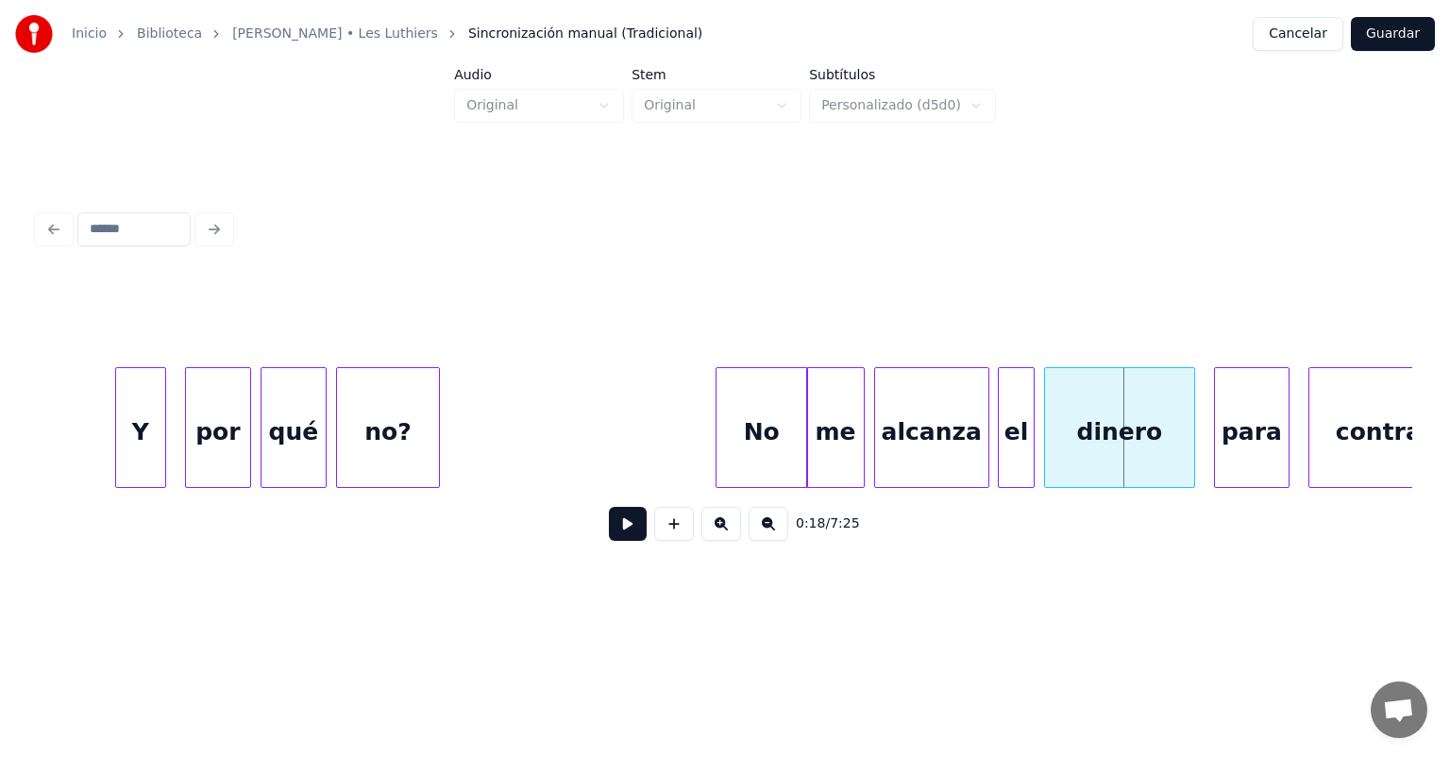
click at [609, 536] on button at bounding box center [628, 524] width 38 height 34
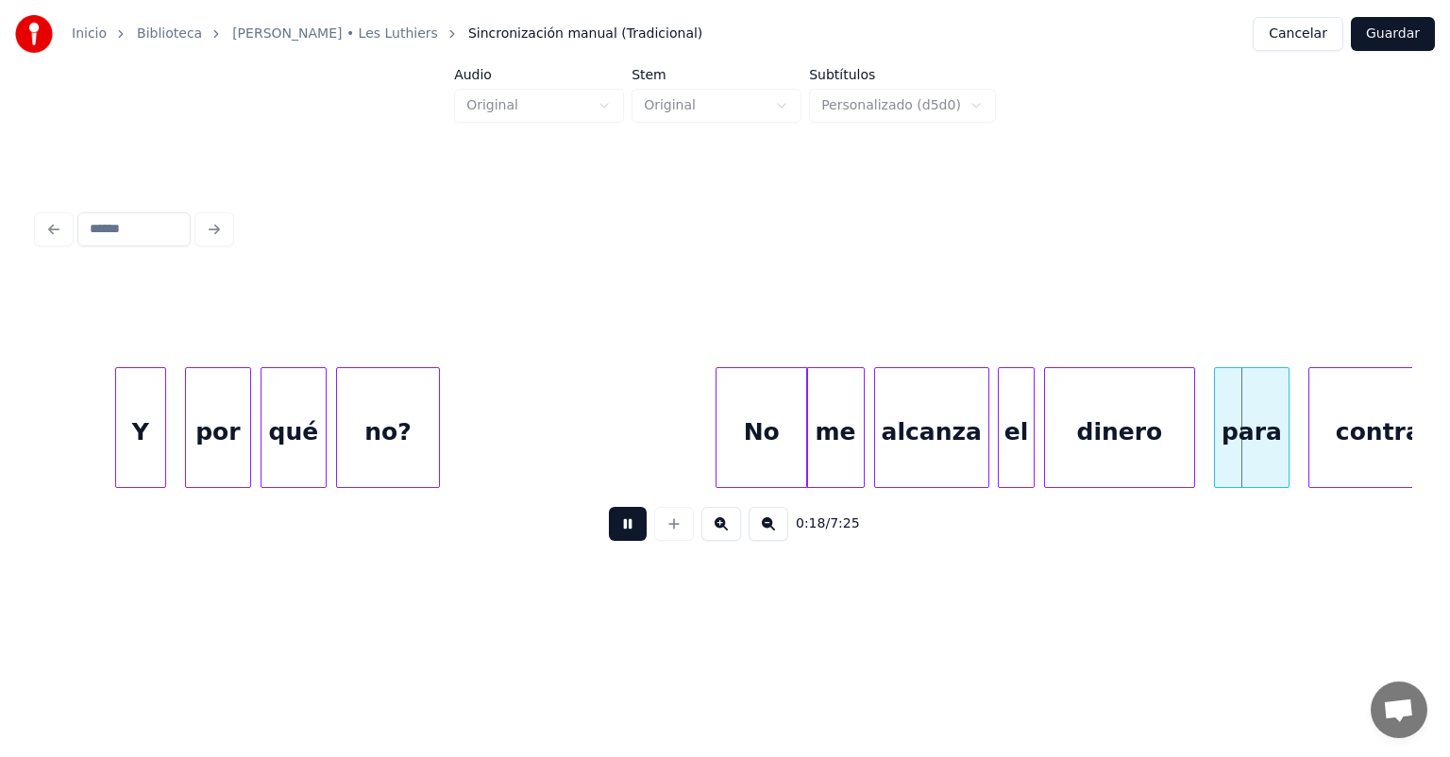
click at [609, 533] on button at bounding box center [628, 524] width 38 height 34
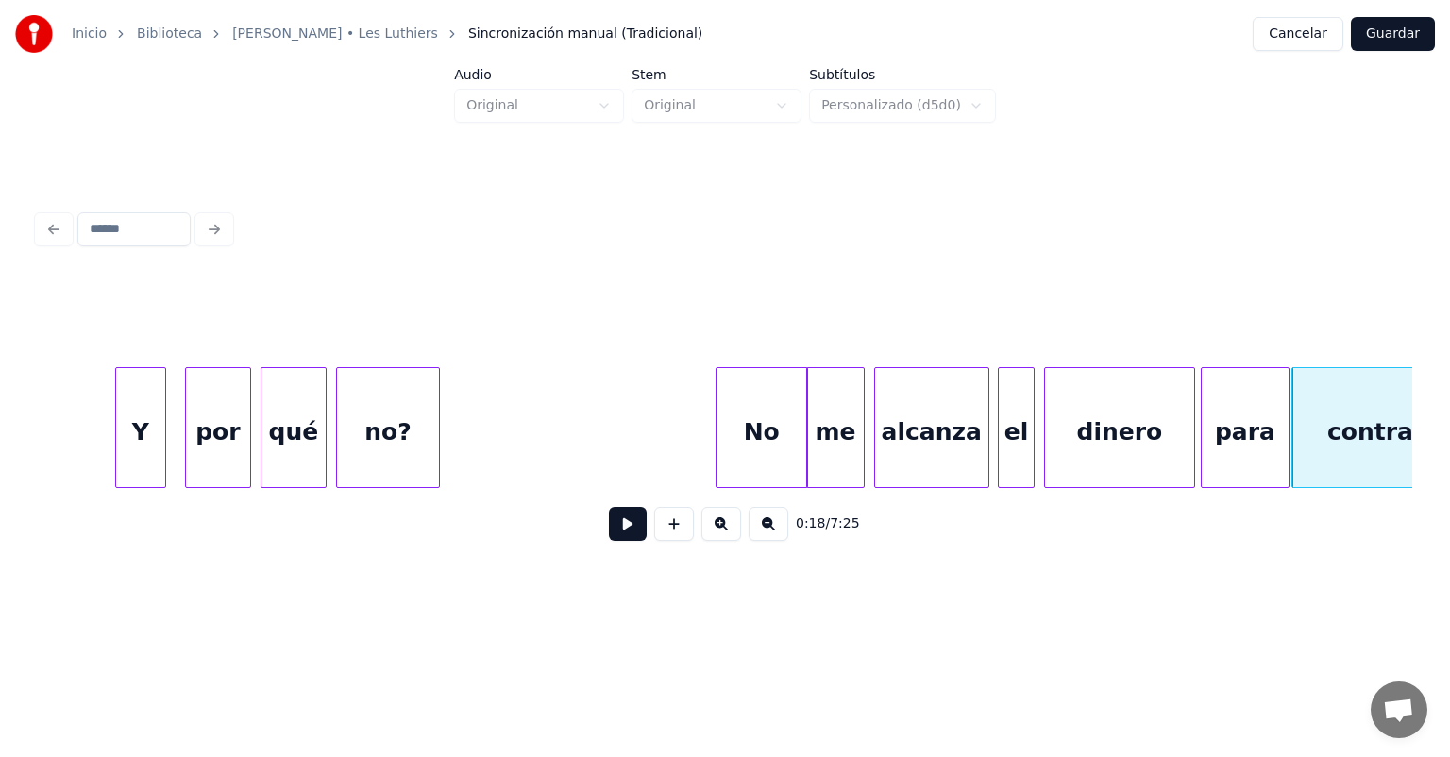
click at [609, 526] on button at bounding box center [628, 524] width 38 height 34
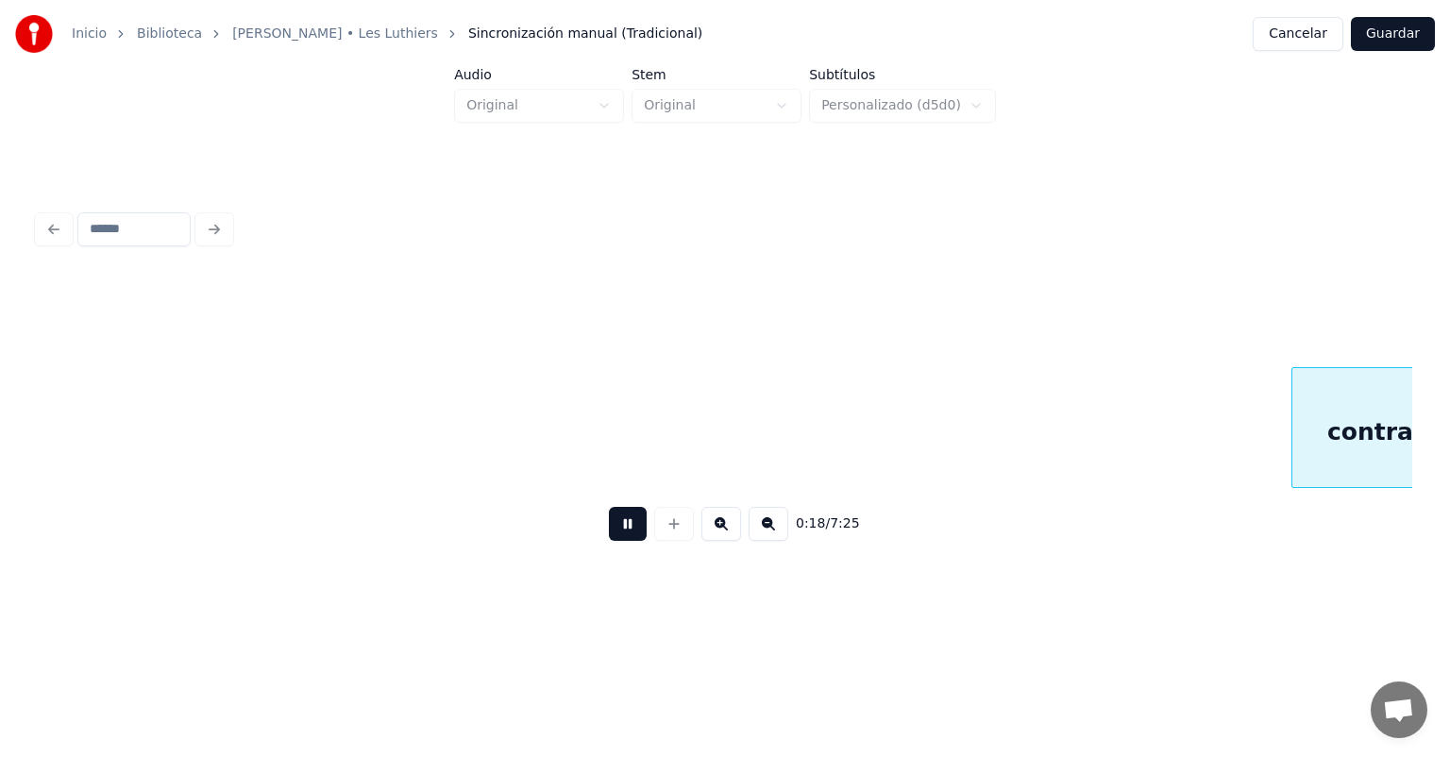
scroll to position [0, 8808]
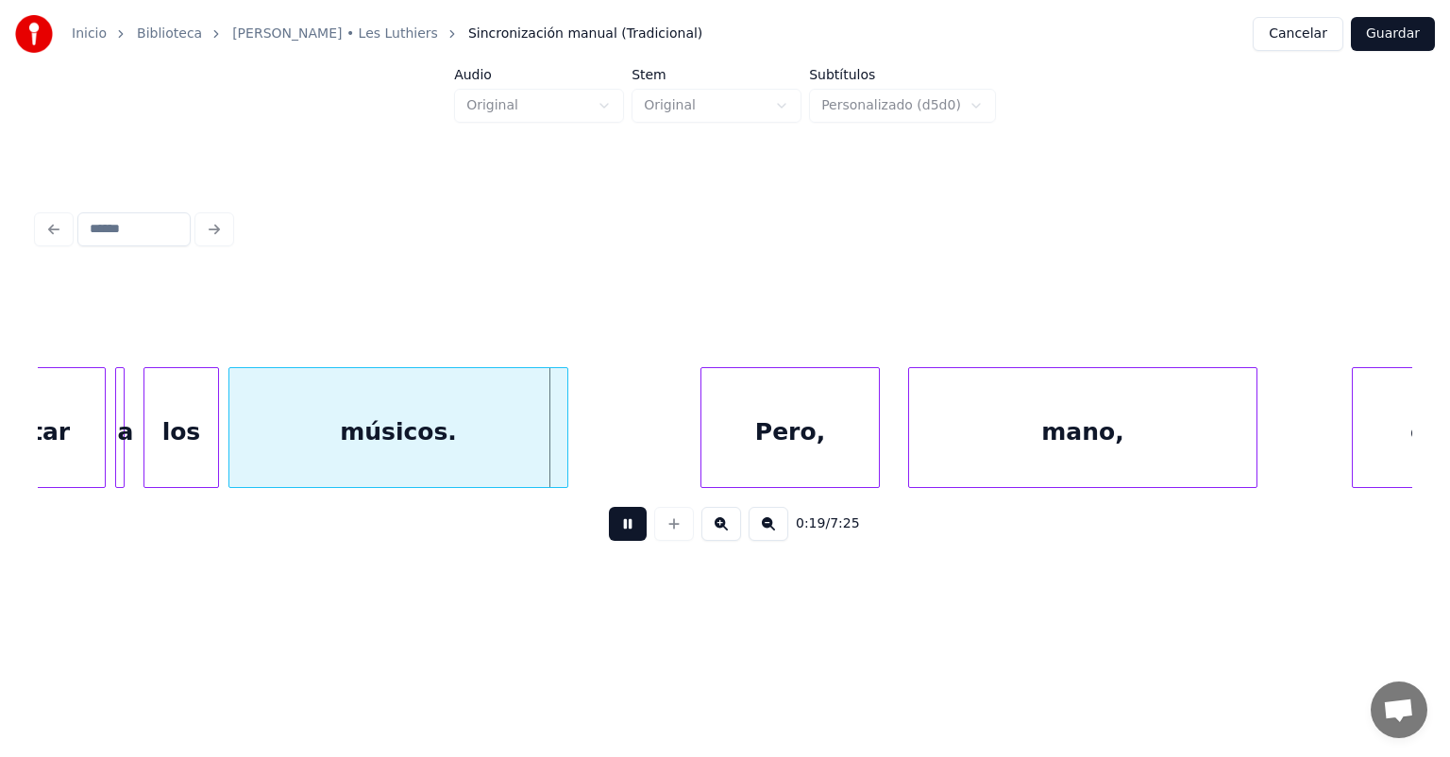
click at [165, 425] on div "los" at bounding box center [181, 432] width 74 height 128
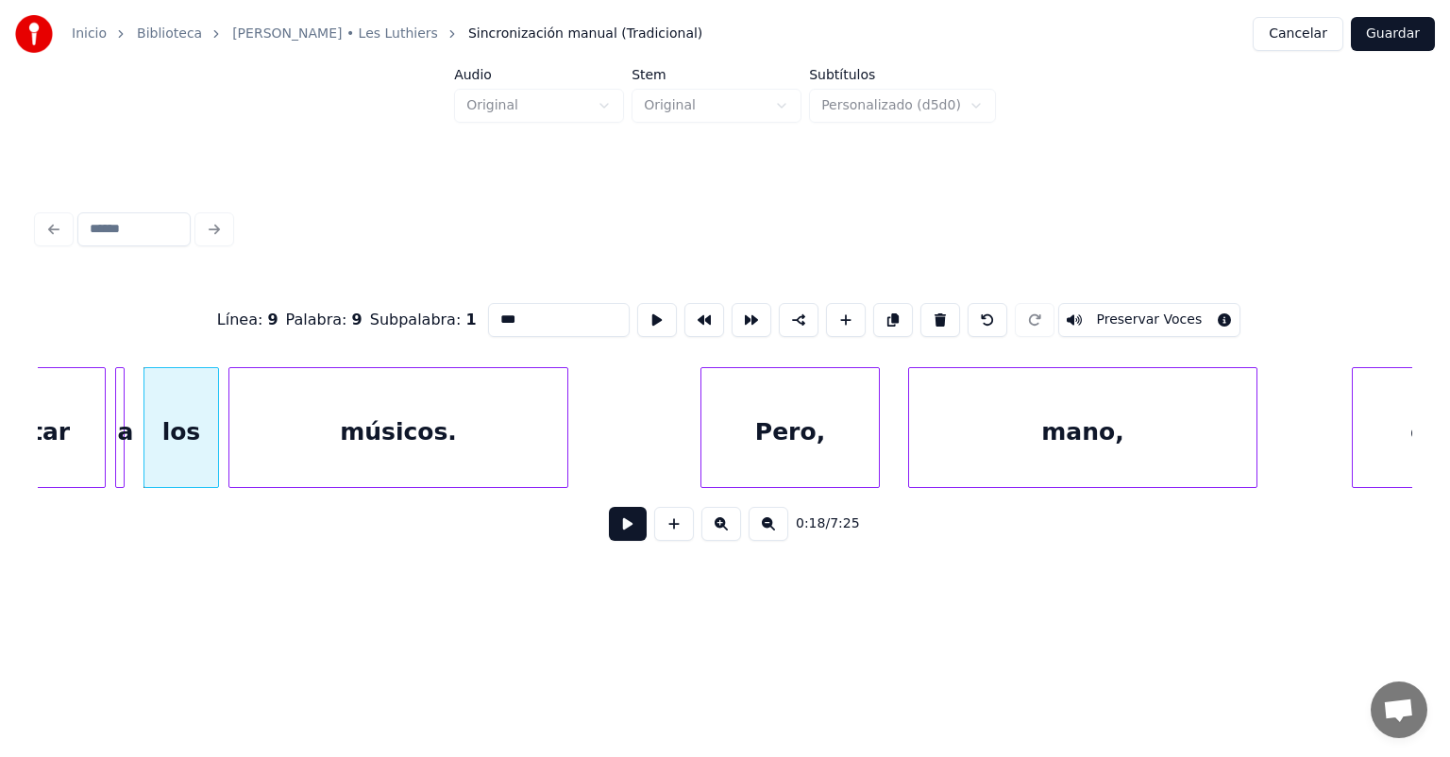
click at [57, 438] on div "contratar" at bounding box center [7, 432] width 195 height 128
type input "*********"
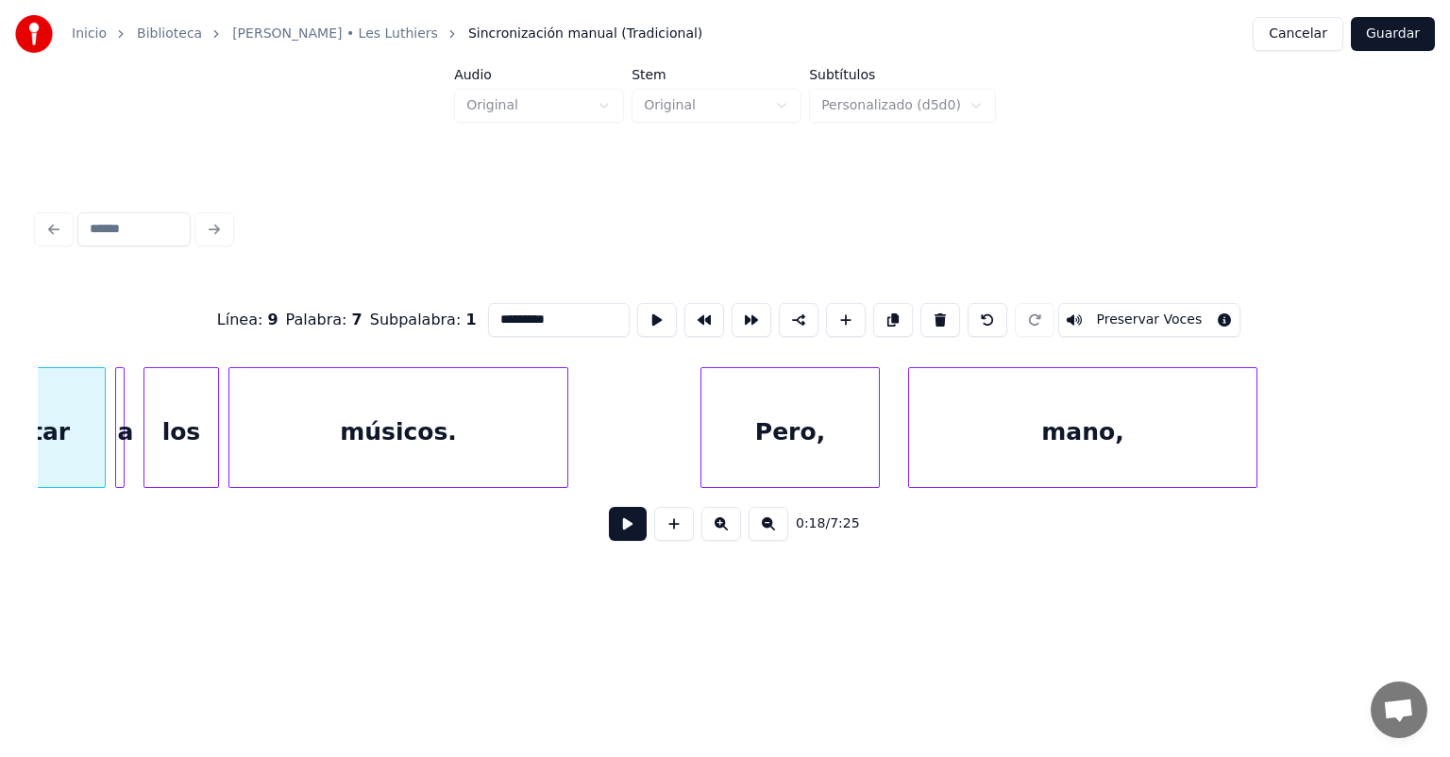
scroll to position [0, 8679]
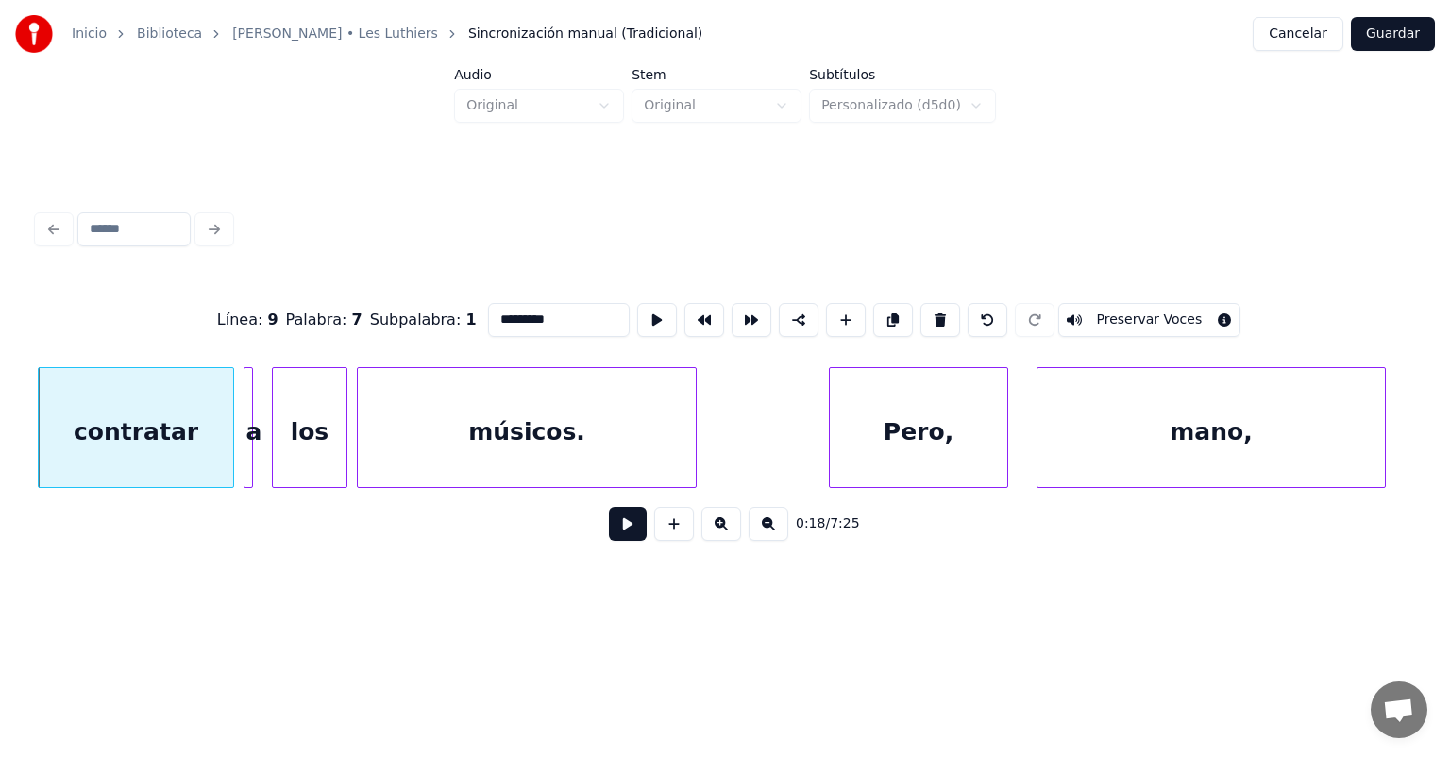
click at [618, 531] on button at bounding box center [628, 524] width 38 height 34
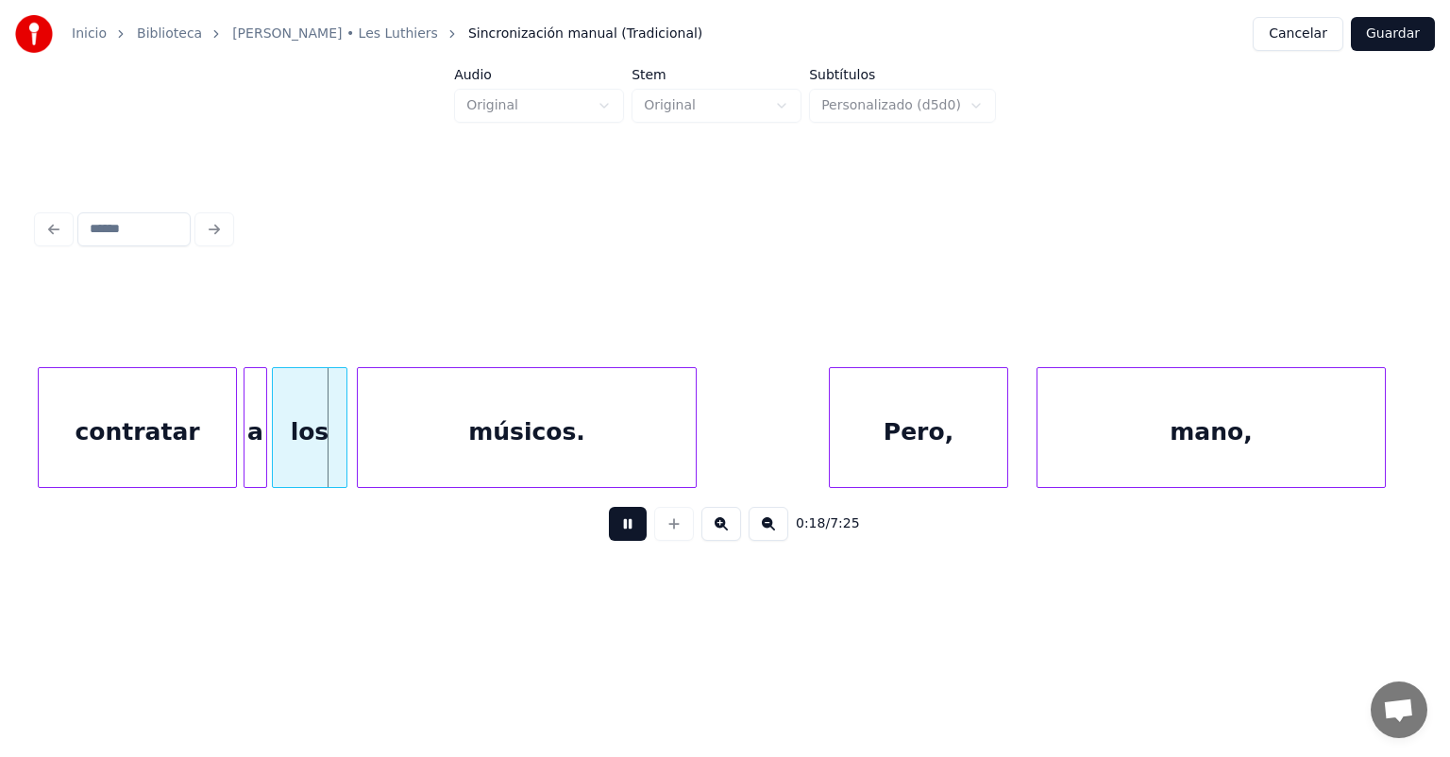
click at [218, 454] on div "contratar" at bounding box center [137, 432] width 196 height 128
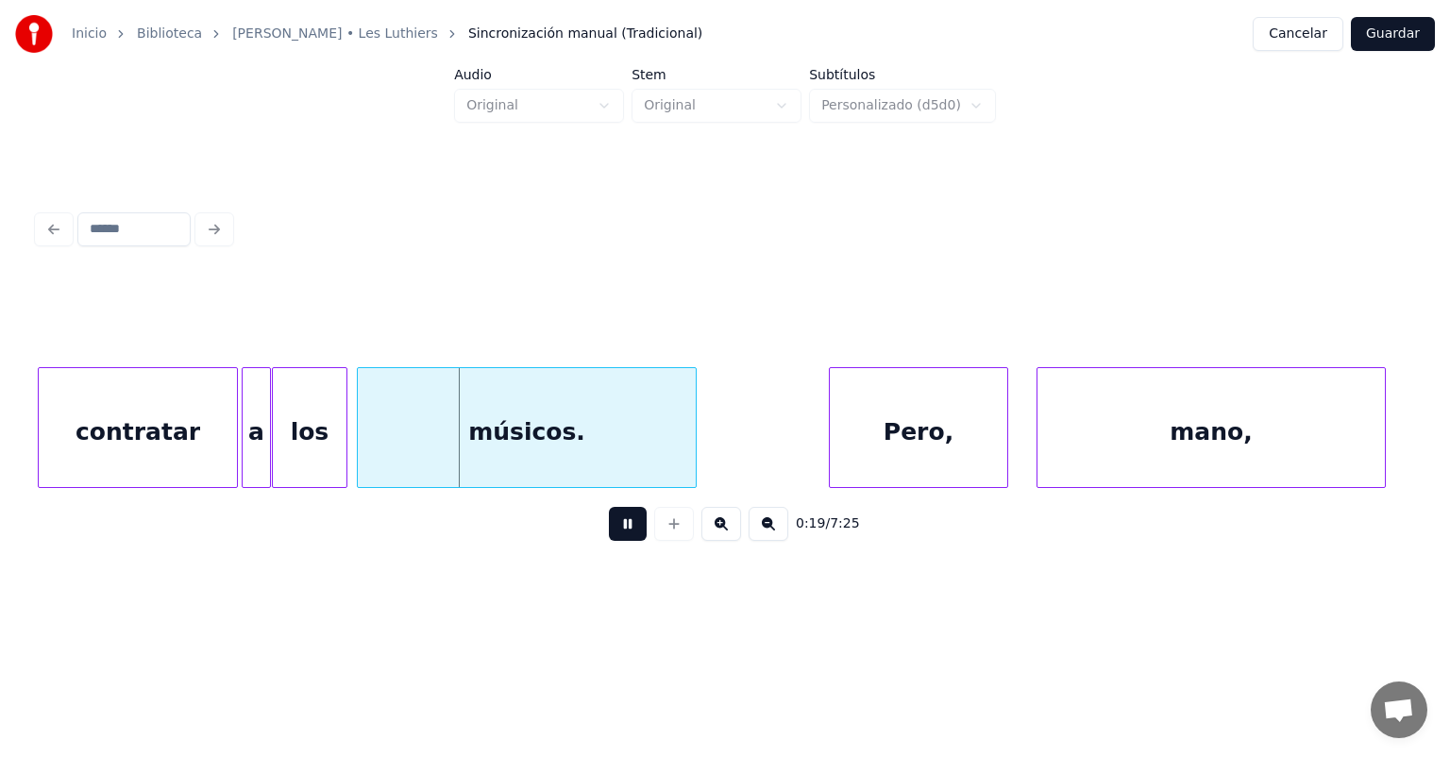
click at [250, 451] on div "a" at bounding box center [256, 432] width 27 height 128
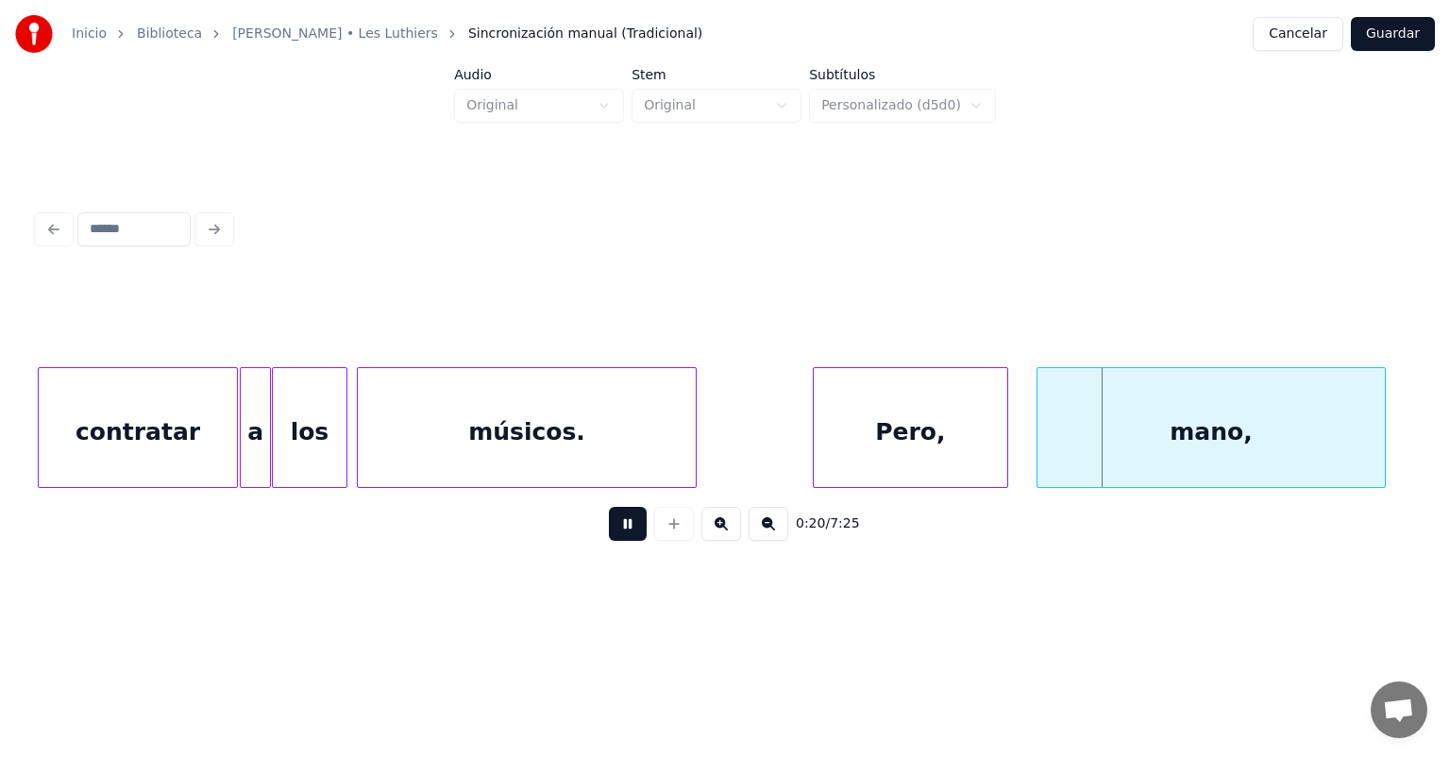
click at [1040, 437] on div at bounding box center [1041, 427] width 6 height 119
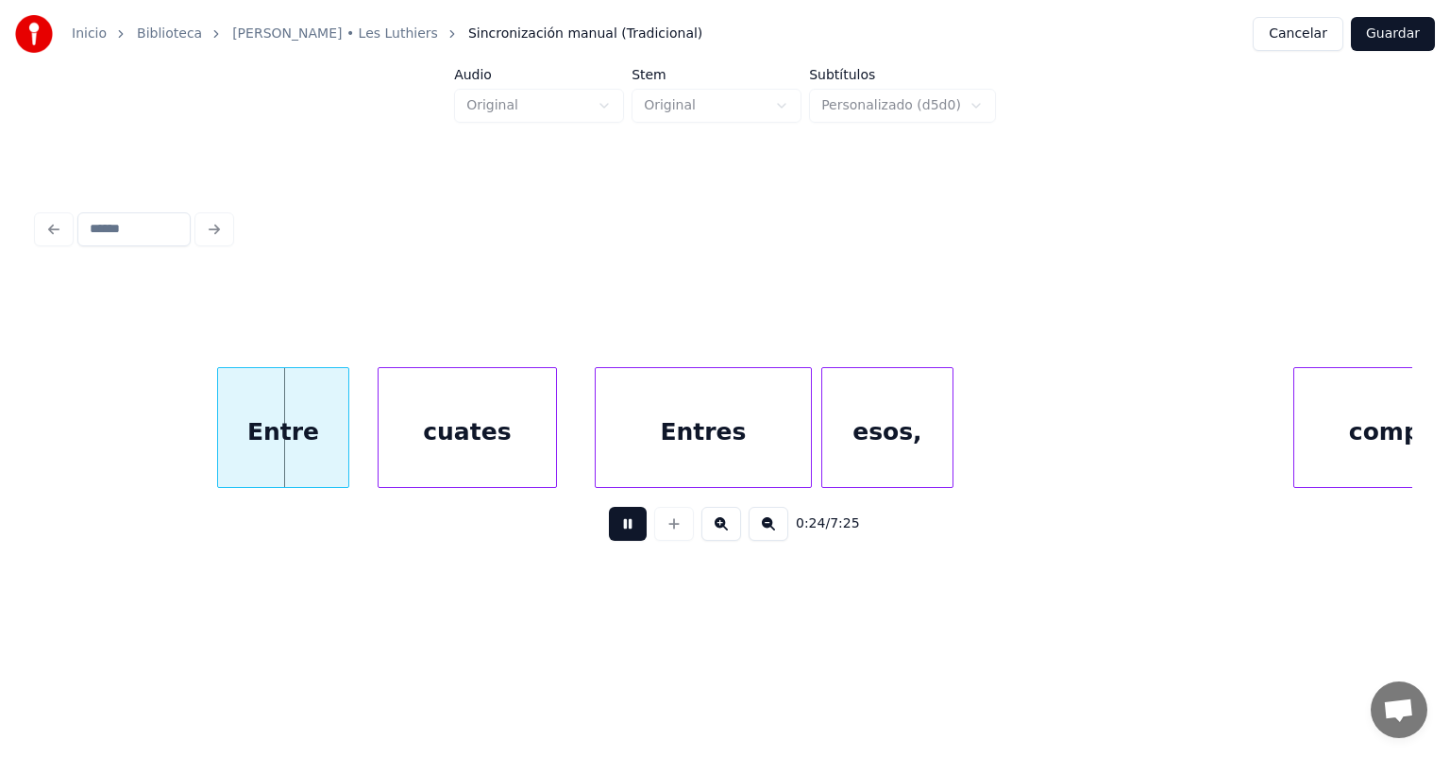
scroll to position [0, 11495]
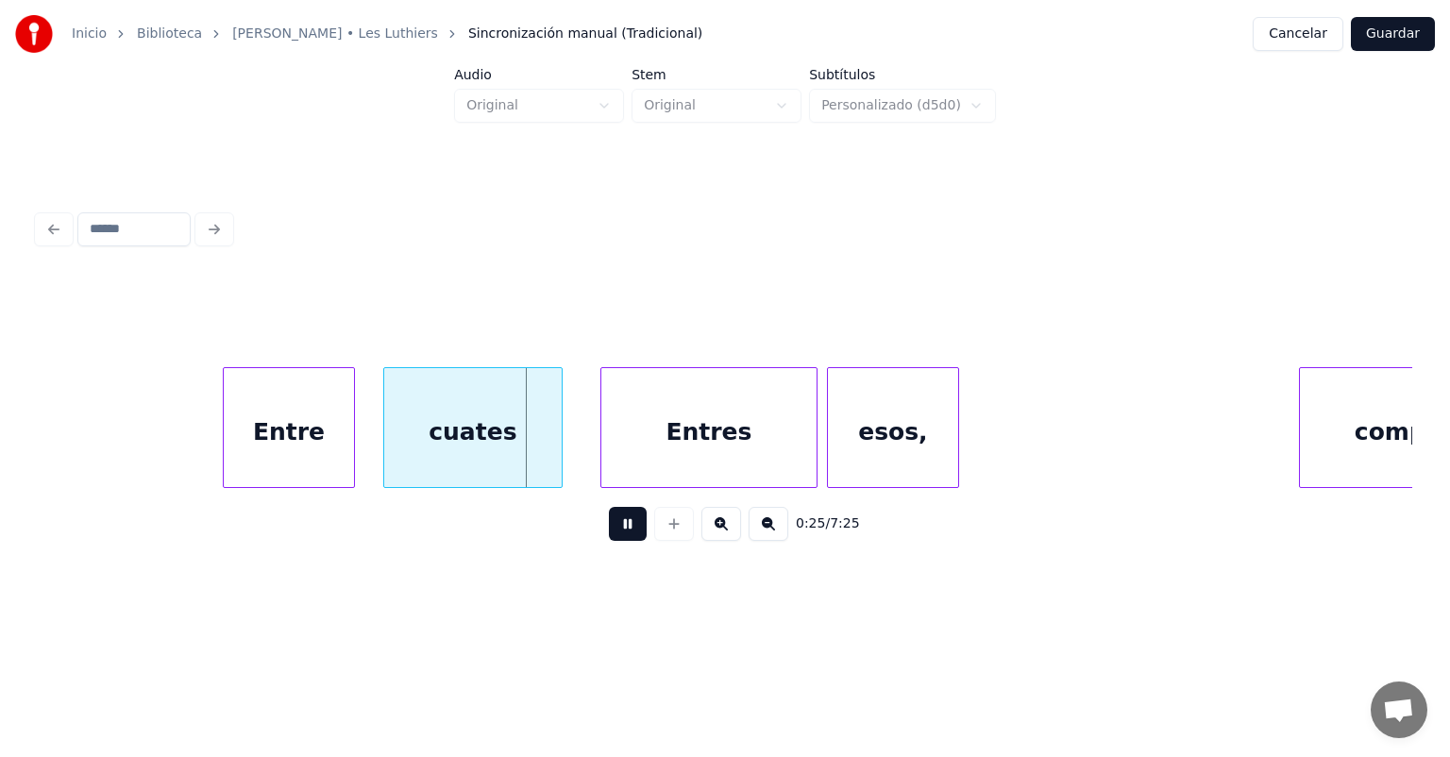
click at [609, 527] on button at bounding box center [628, 524] width 38 height 34
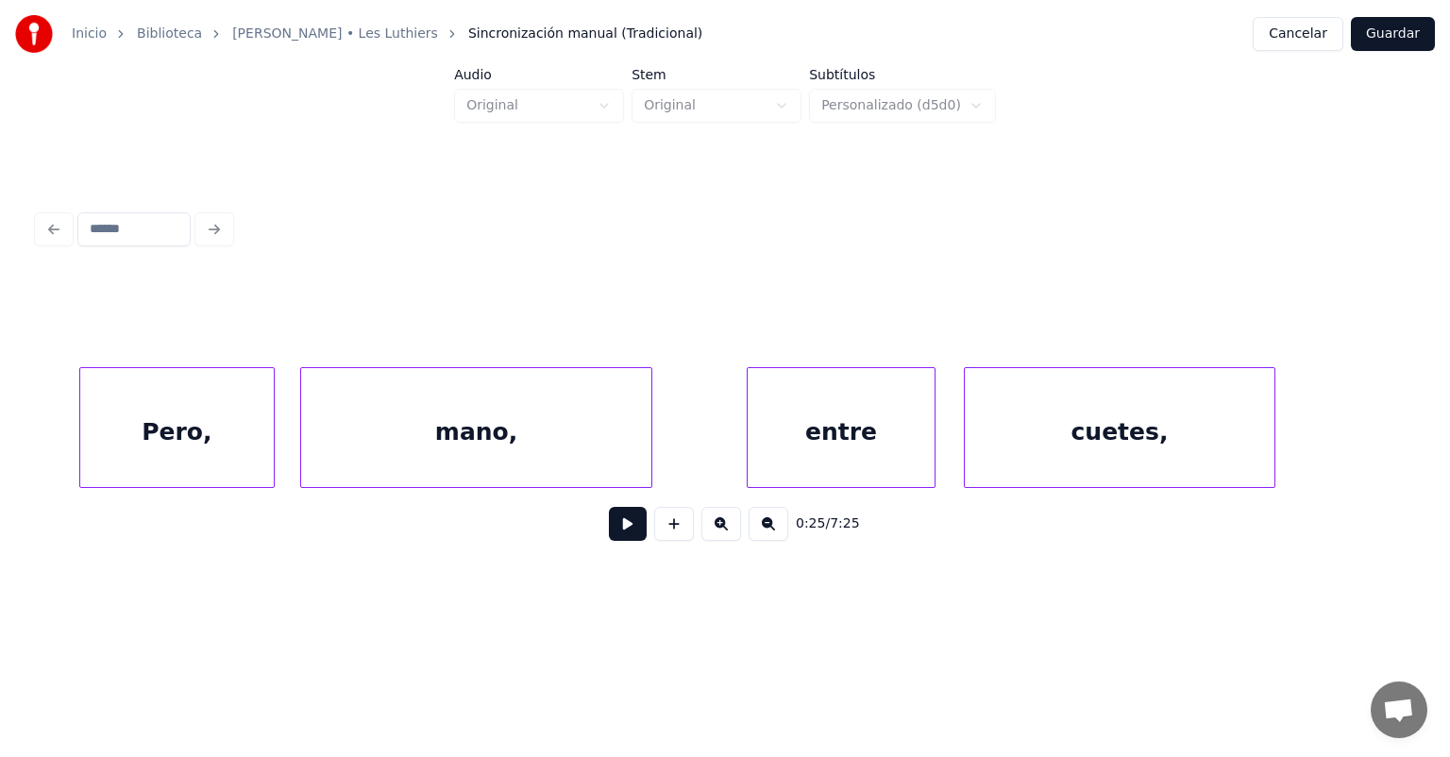
scroll to position [0, 9354]
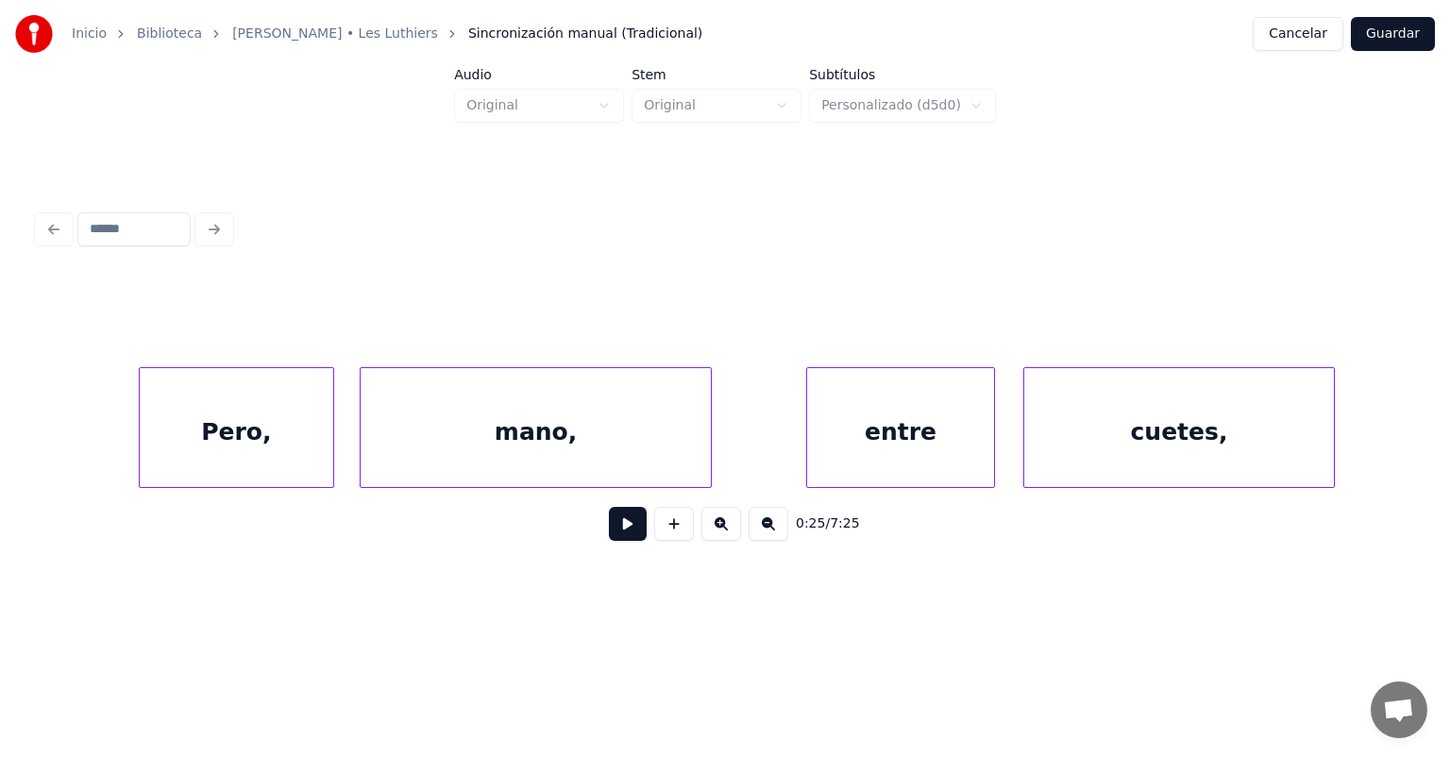
click at [219, 432] on div "Pero," at bounding box center [237, 432] width 194 height 128
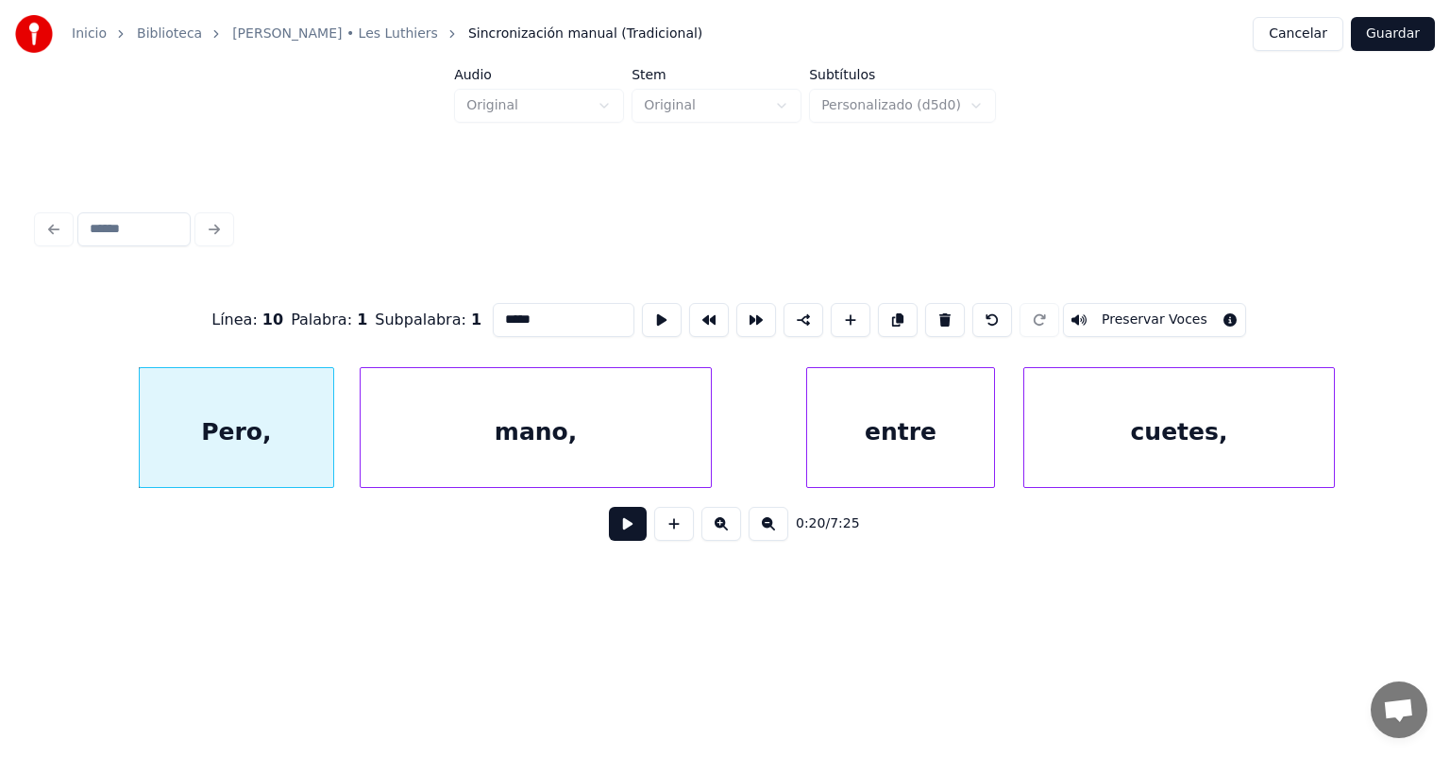
click at [609, 534] on button at bounding box center [628, 524] width 38 height 34
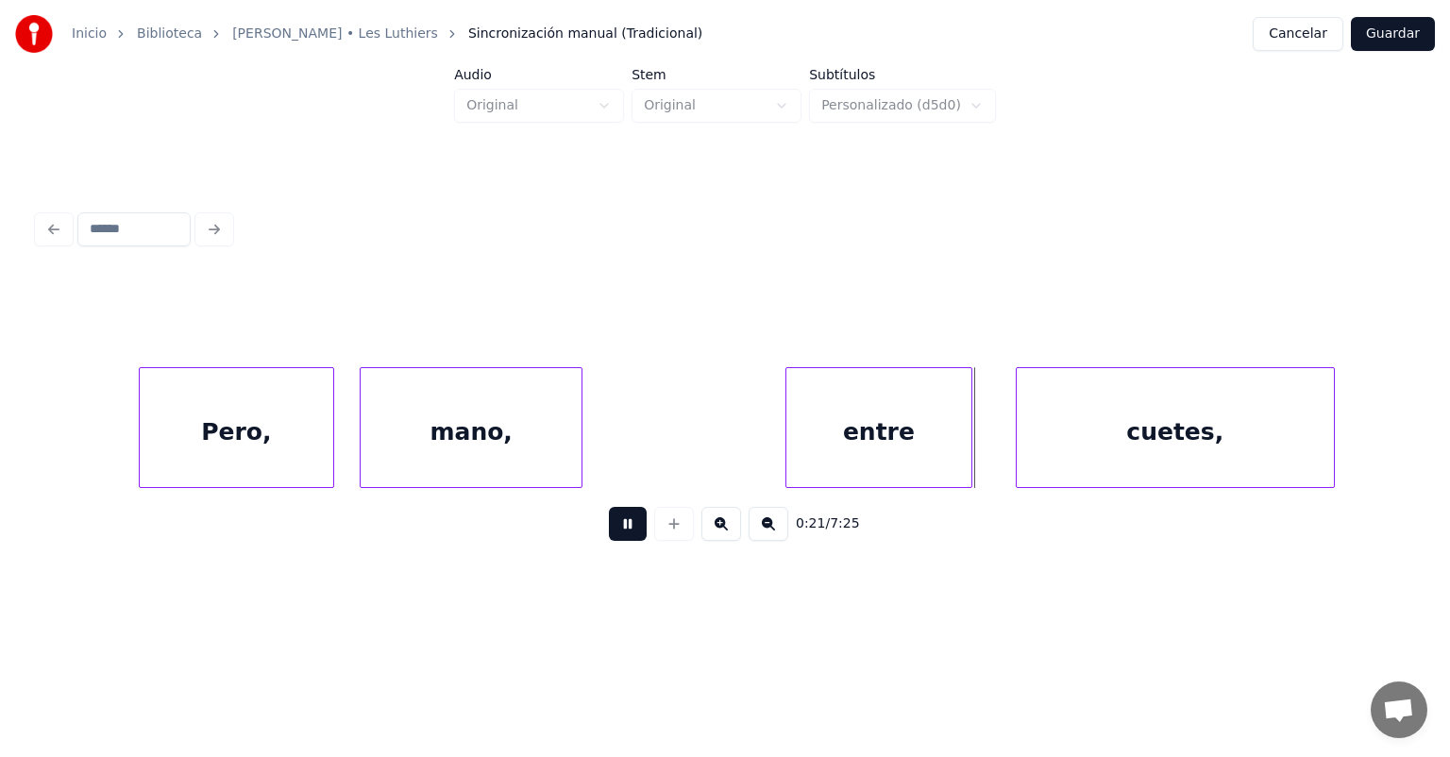
click at [1027, 443] on div "cuetes," at bounding box center [1175, 432] width 317 height 128
click at [1315, 451] on div "cuetes," at bounding box center [1161, 432] width 323 height 128
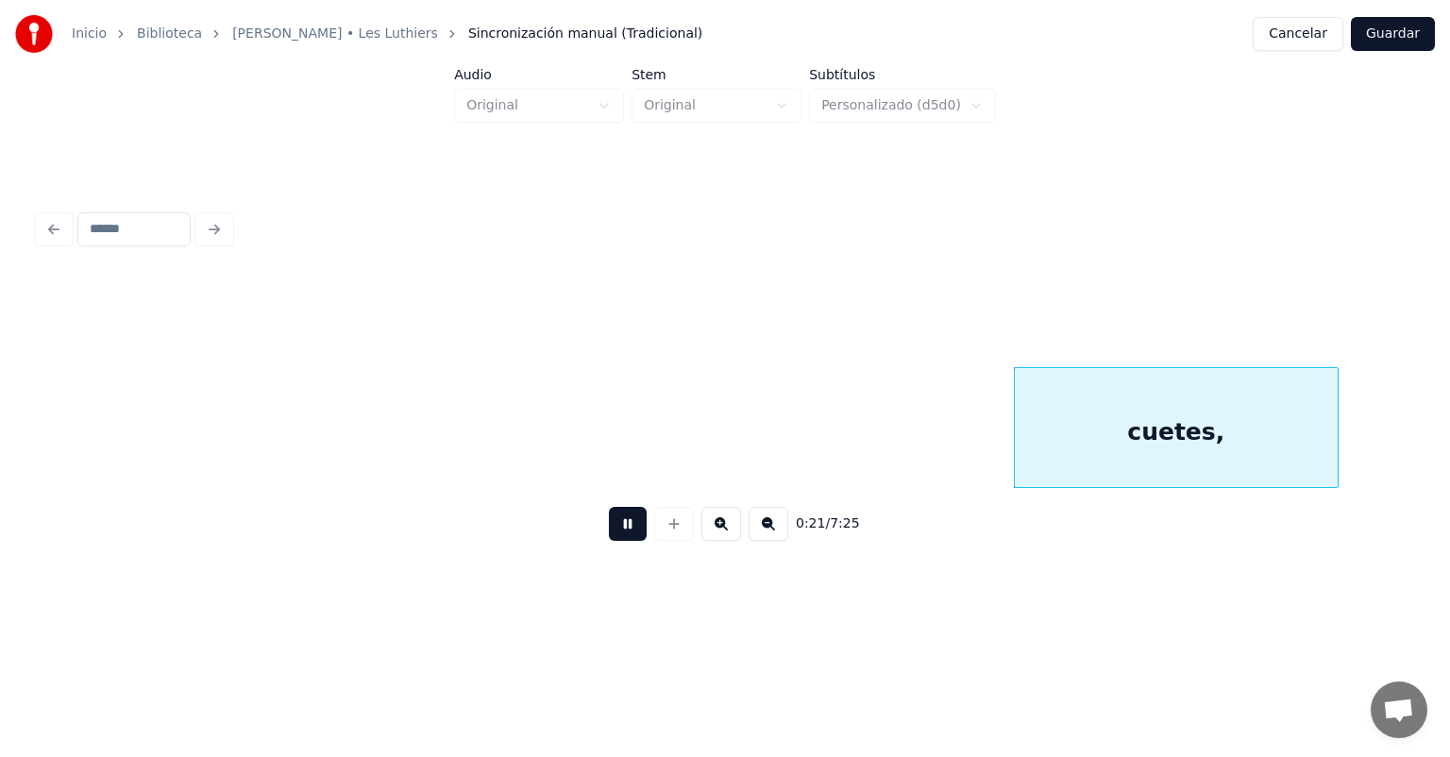
scroll to position [0, 10329]
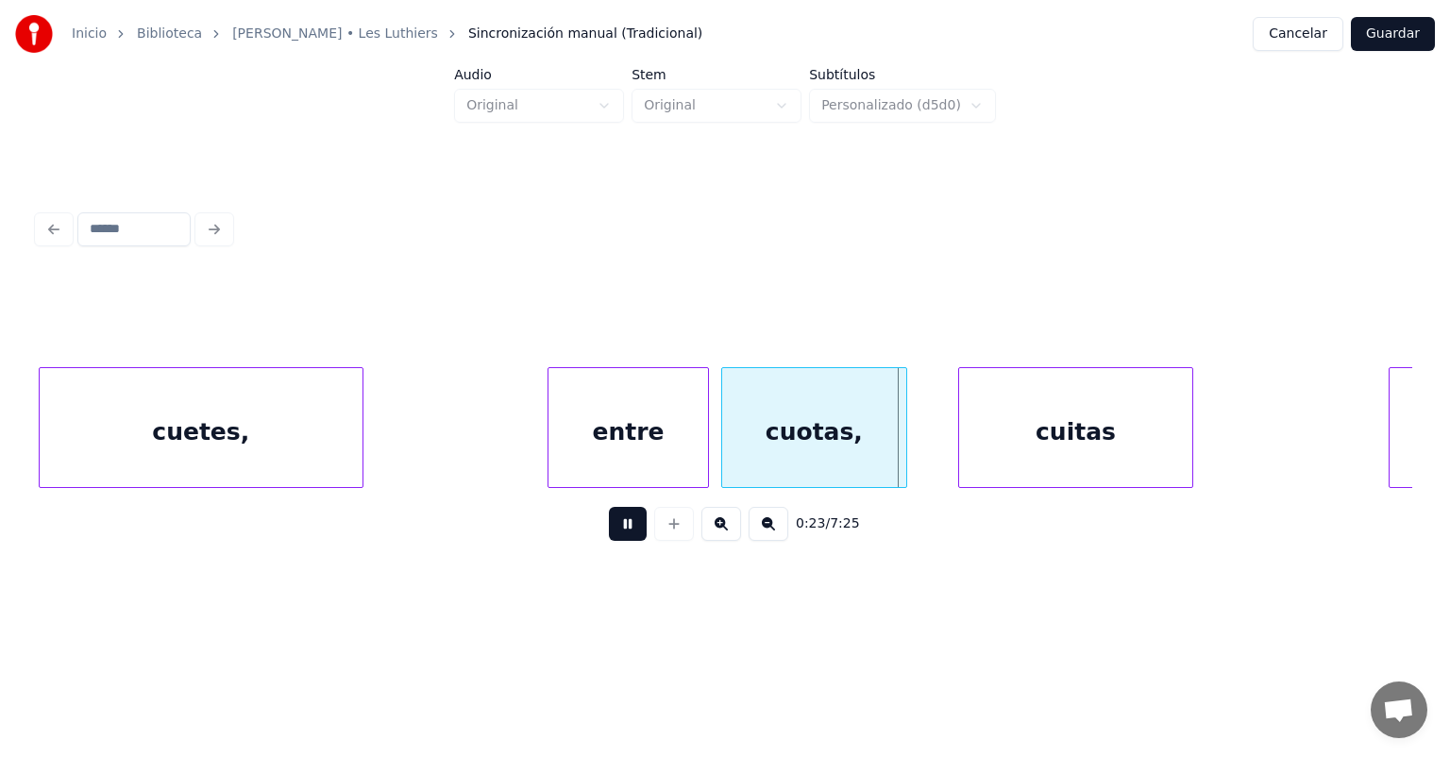
click at [728, 440] on div "cuotas," at bounding box center [814, 432] width 184 height 128
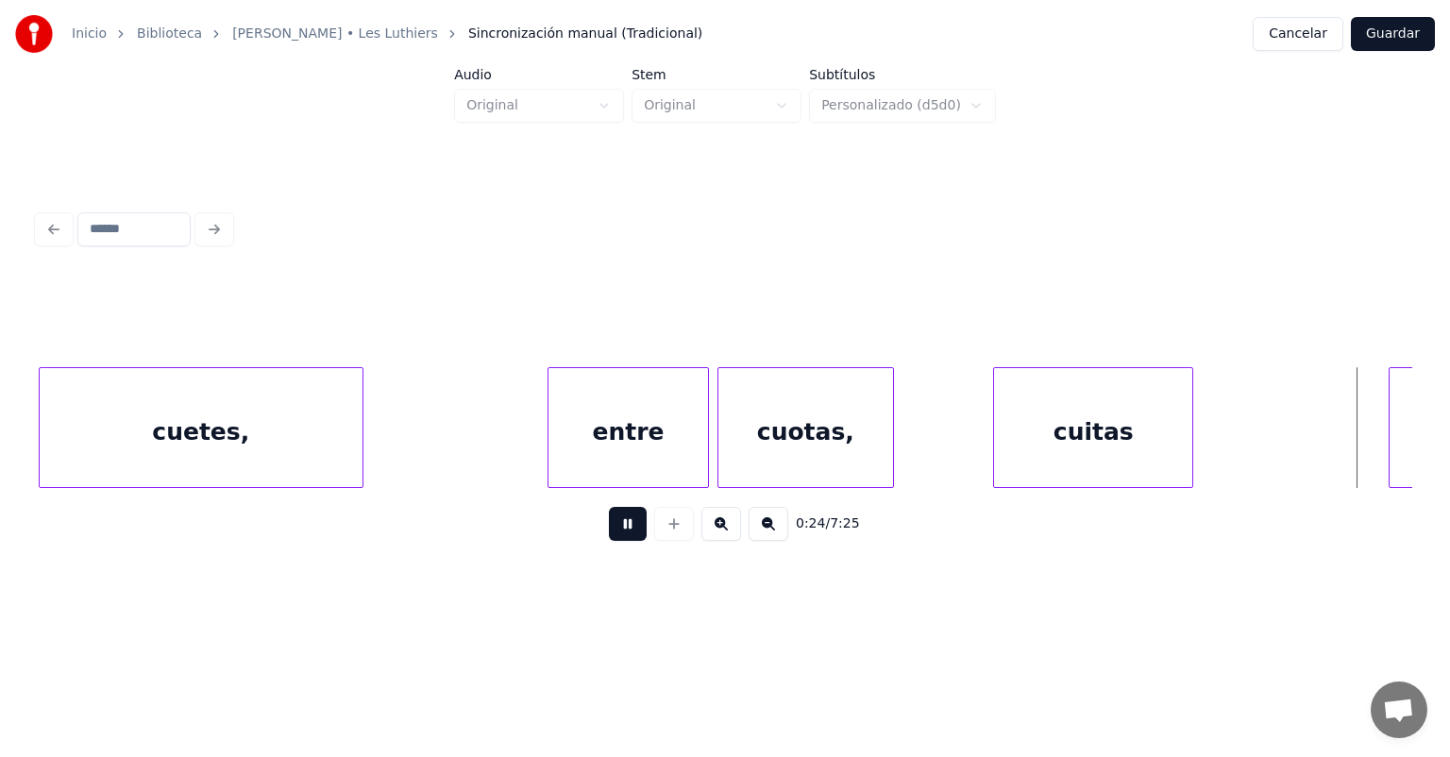
scroll to position [0, 11290]
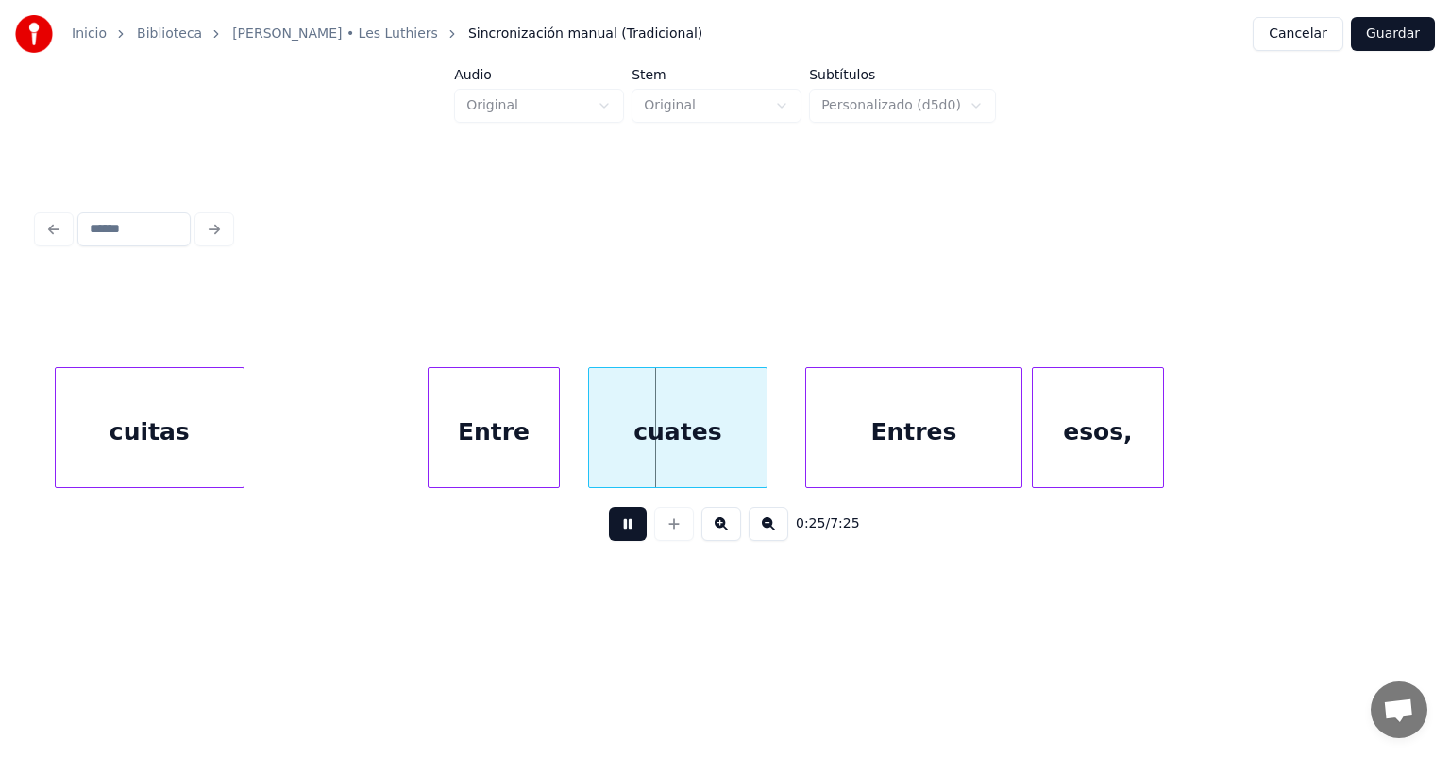
click at [132, 443] on div "cuitas" at bounding box center [149, 432] width 187 height 128
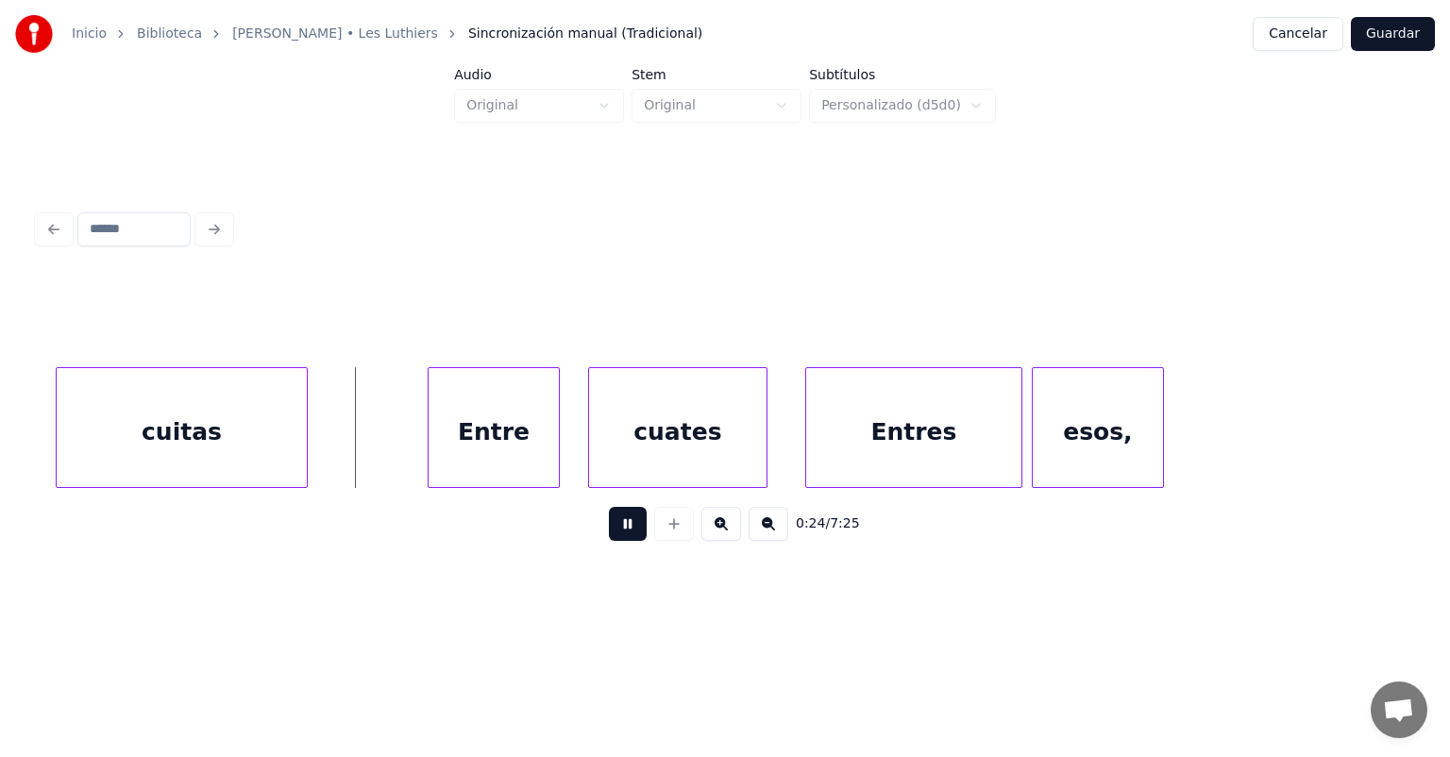
click at [296, 453] on div "cuitas" at bounding box center [182, 432] width 251 height 128
click at [790, 436] on div "Entres" at bounding box center [901, 432] width 241 height 128
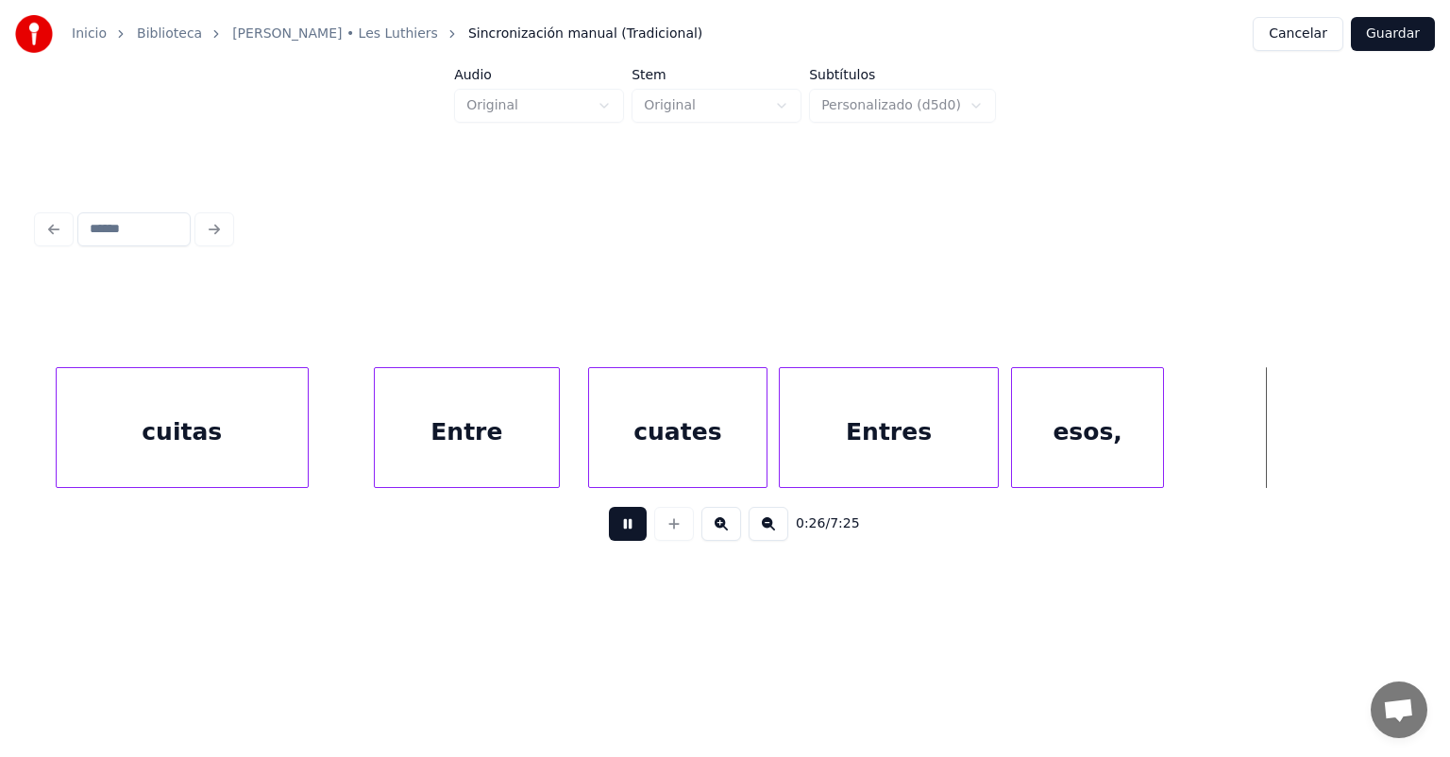
click at [1016, 428] on div "esos," at bounding box center [1087, 432] width 151 height 128
click at [962, 423] on div "Entres" at bounding box center [889, 432] width 218 height 128
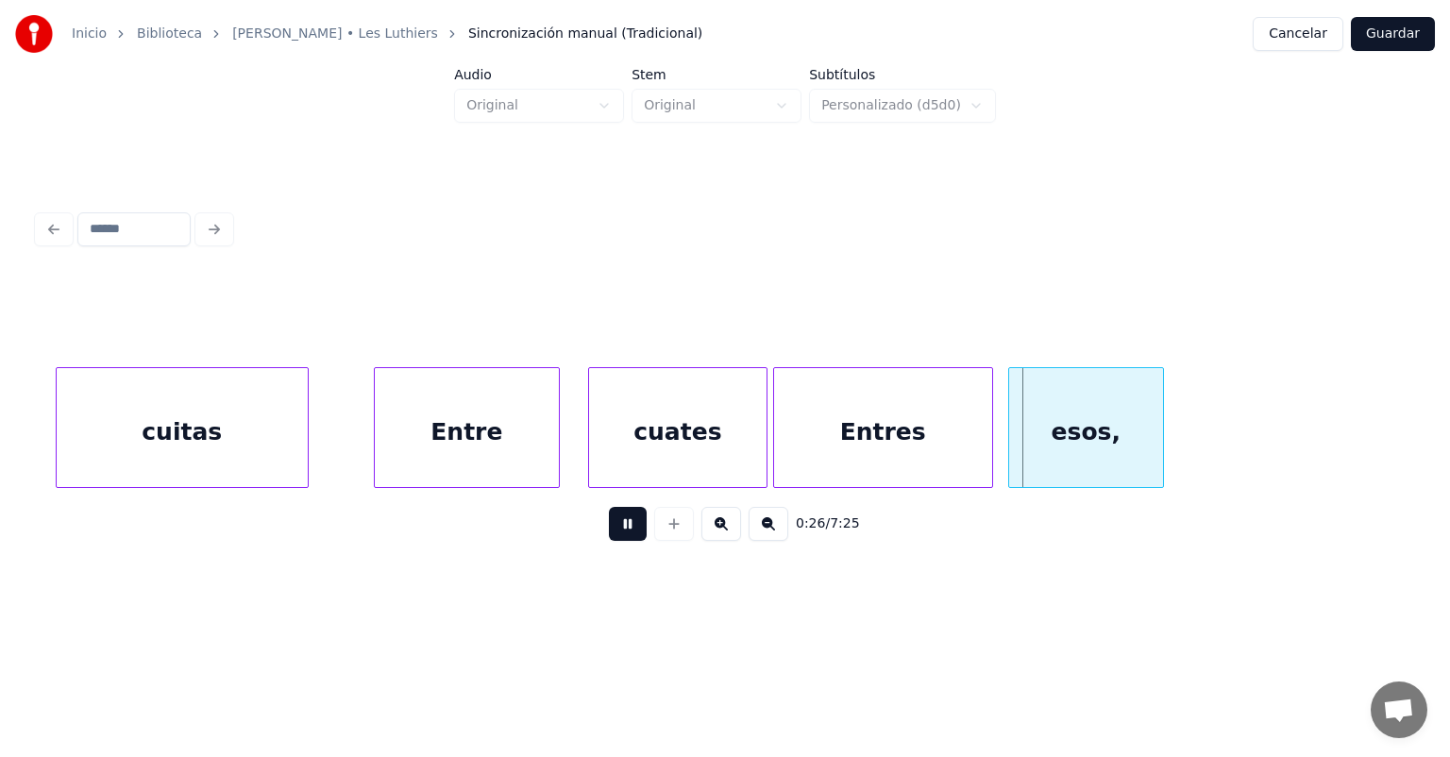
click at [854, 440] on div "Entres" at bounding box center [883, 432] width 218 height 128
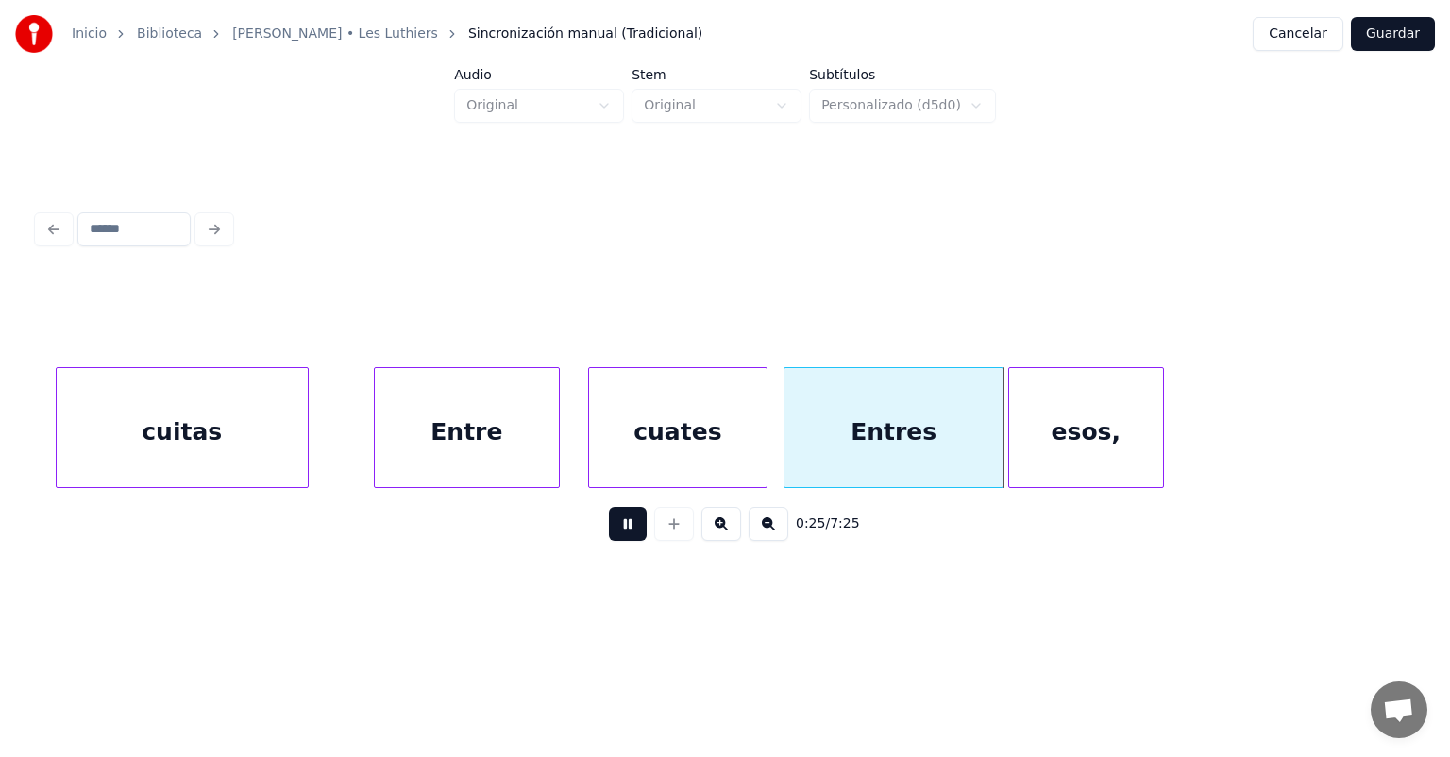
click at [983, 438] on div "Entres" at bounding box center [894, 432] width 218 height 128
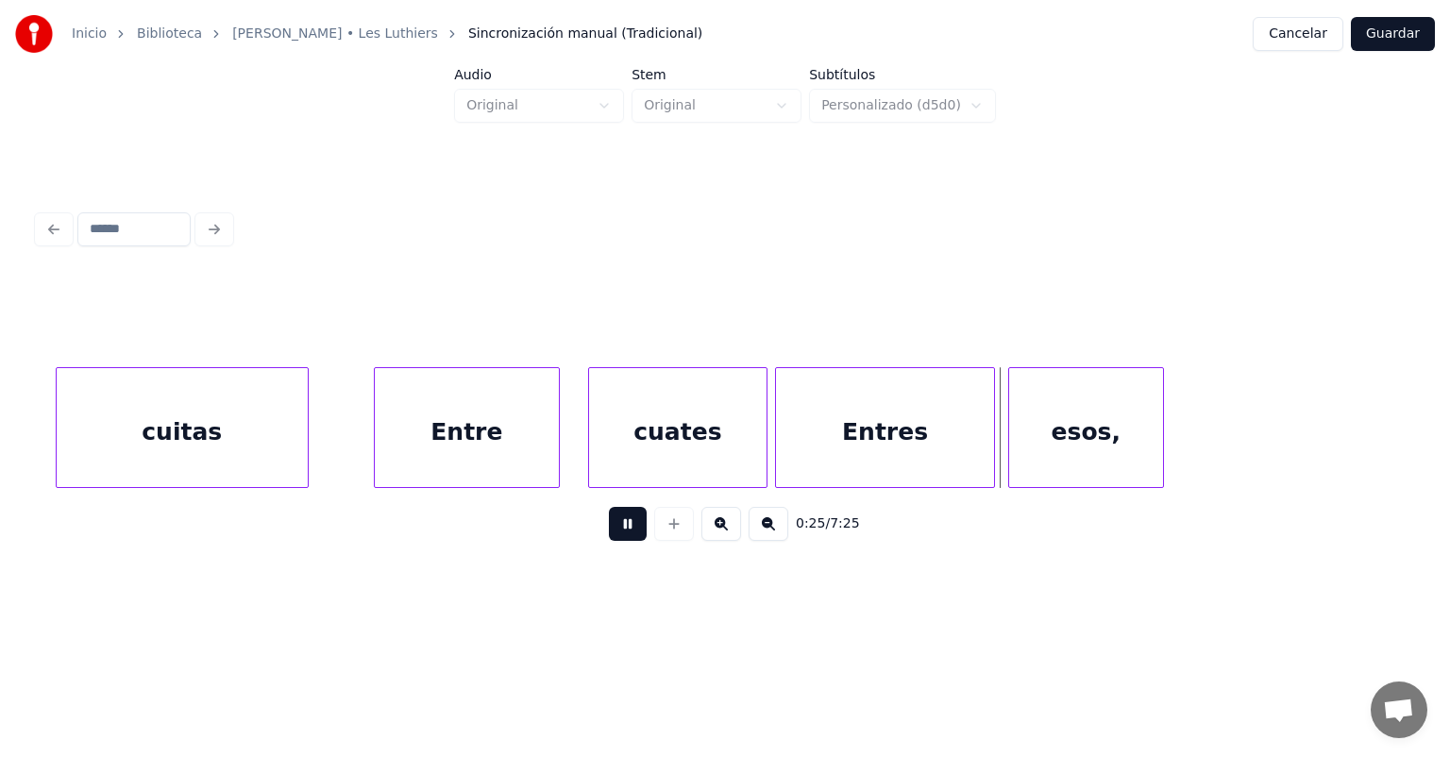
click at [991, 440] on div "Entres" at bounding box center [885, 432] width 218 height 128
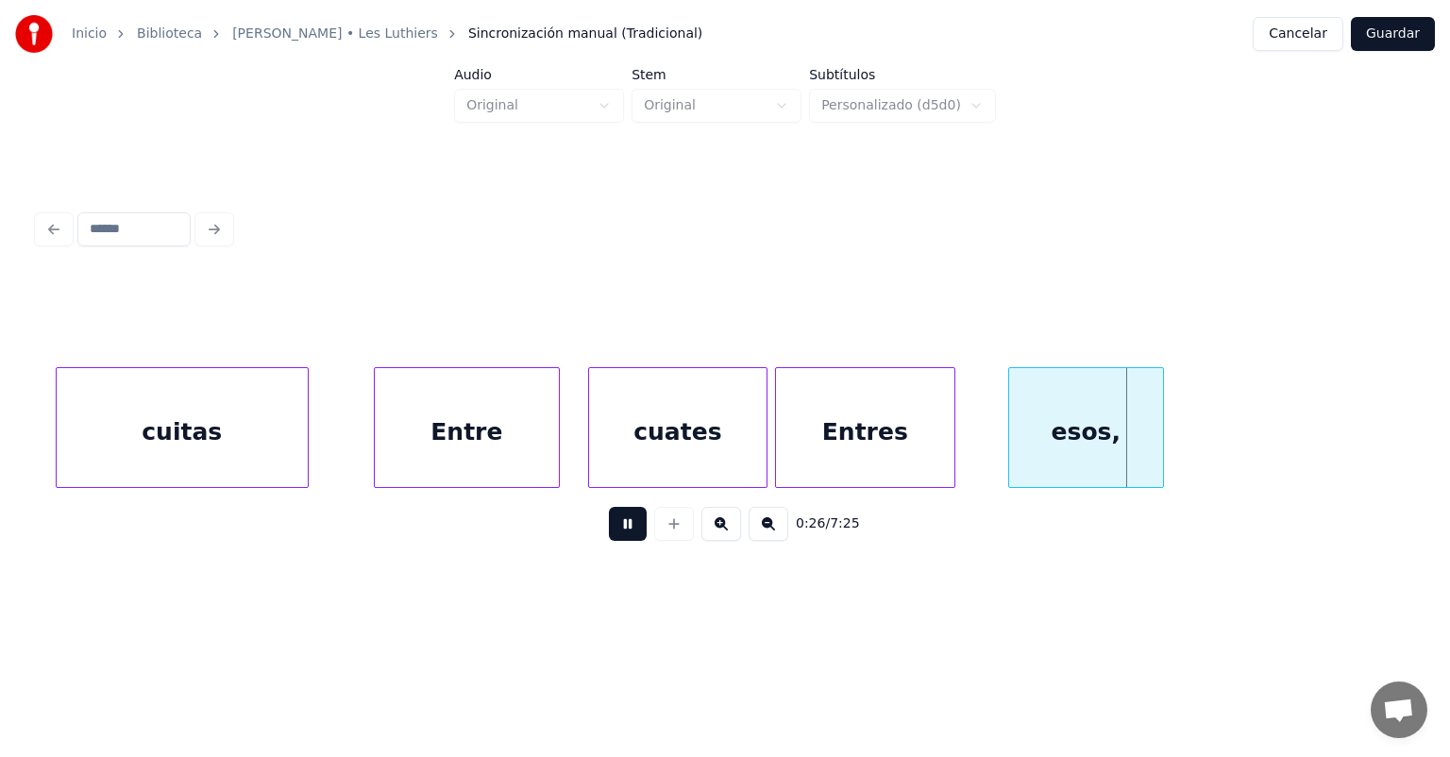
click at [942, 443] on div "Entres" at bounding box center [865, 432] width 178 height 128
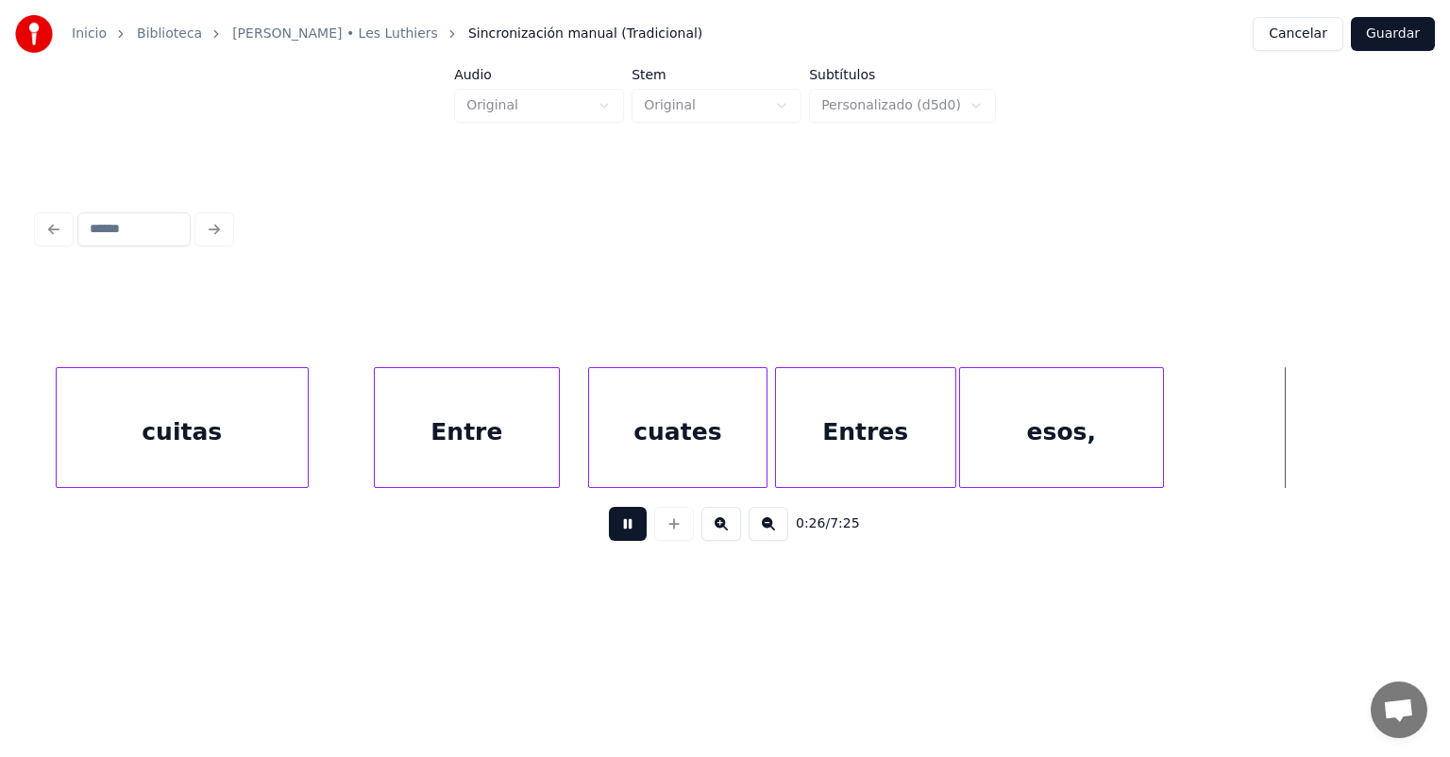
click at [889, 436] on div "Entres" at bounding box center [865, 432] width 179 height 128
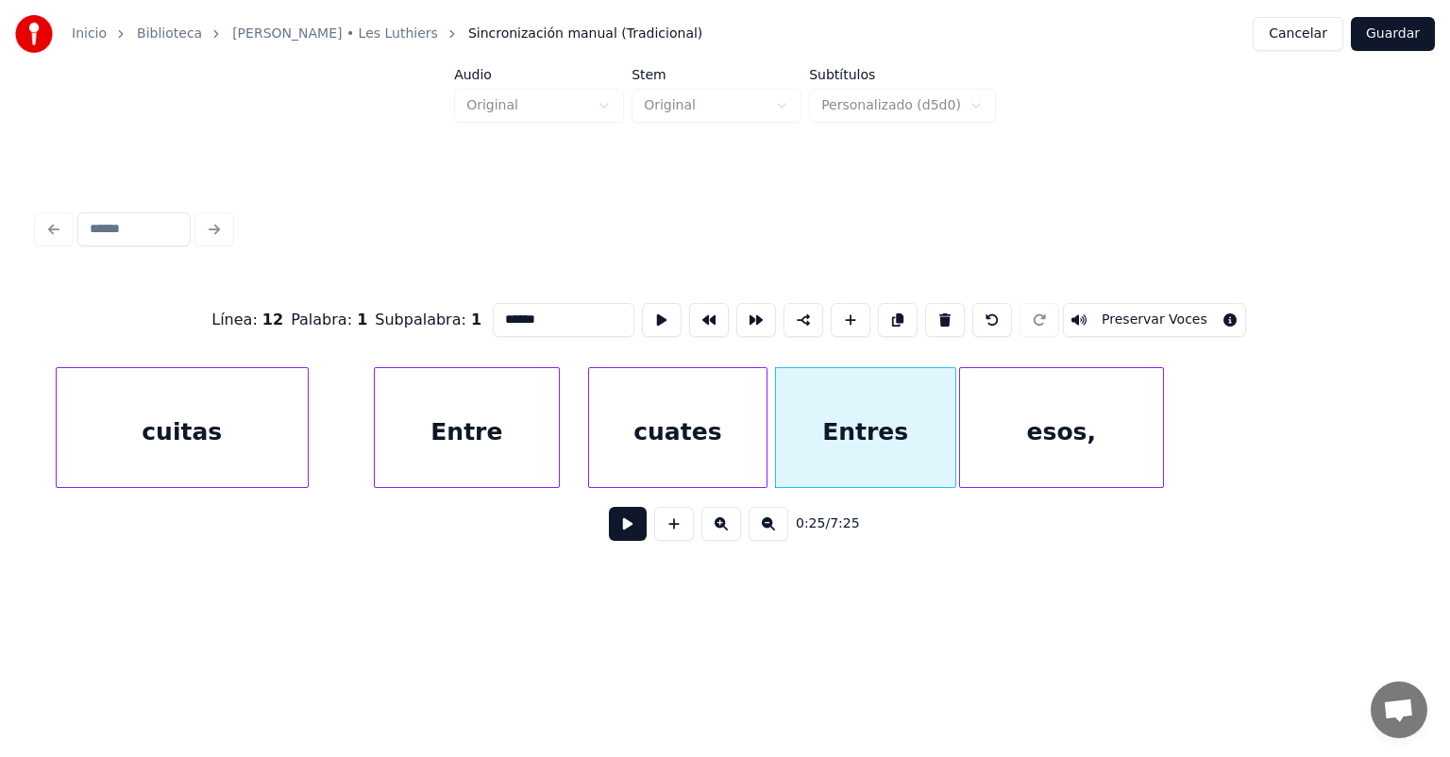
click at [995, 440] on div "esos," at bounding box center [1061, 432] width 203 height 128
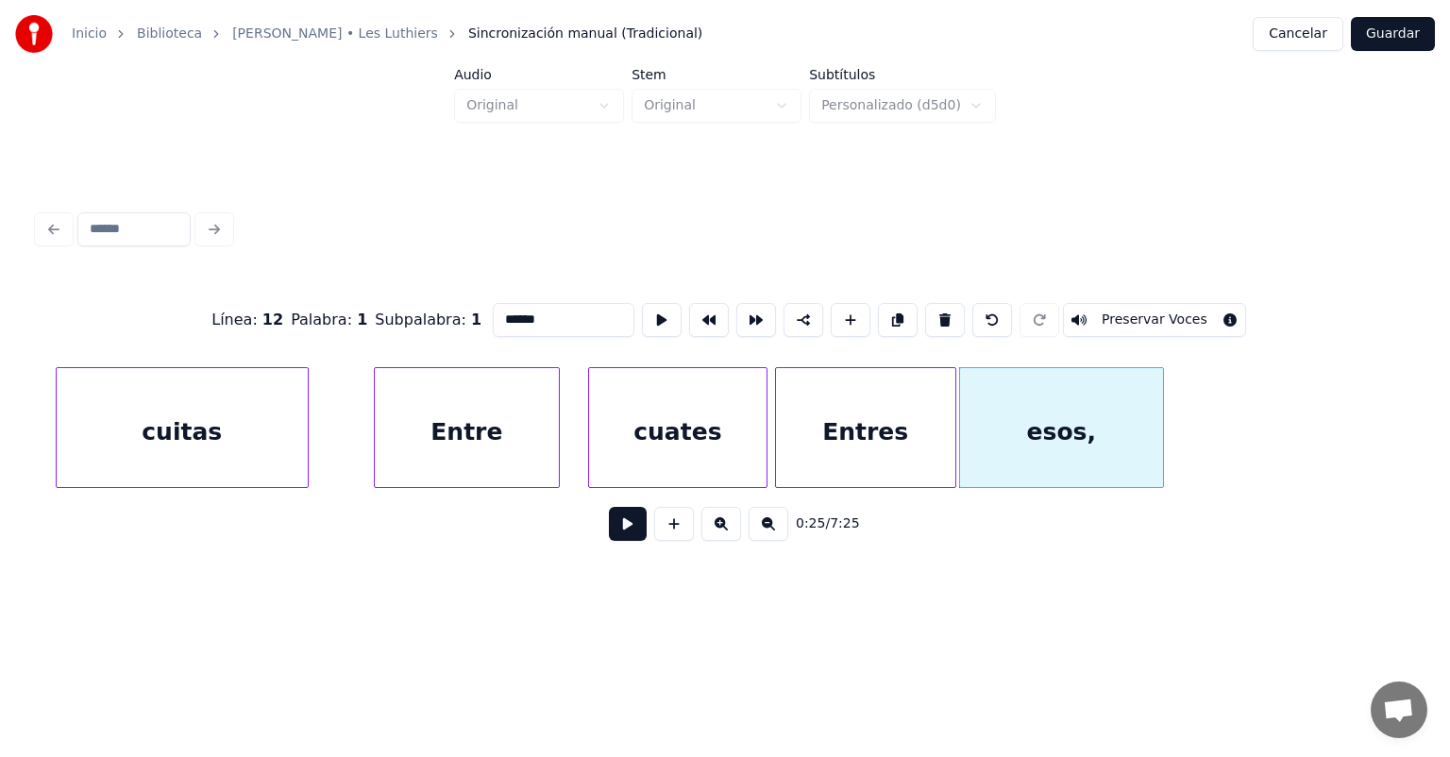
type input "*****"
click at [609, 541] on button at bounding box center [628, 524] width 38 height 34
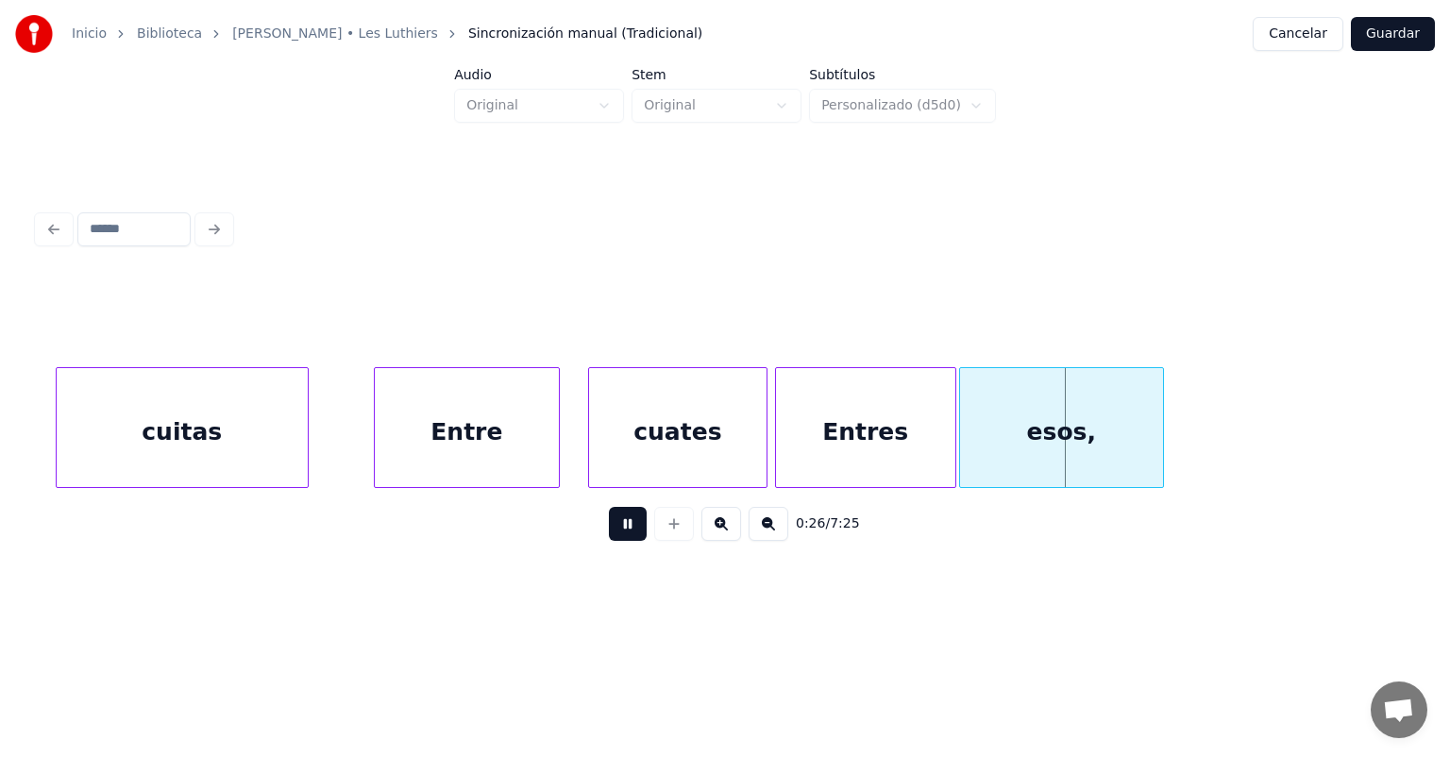
click at [609, 533] on button at bounding box center [628, 524] width 38 height 34
click at [609, 529] on button at bounding box center [628, 524] width 38 height 34
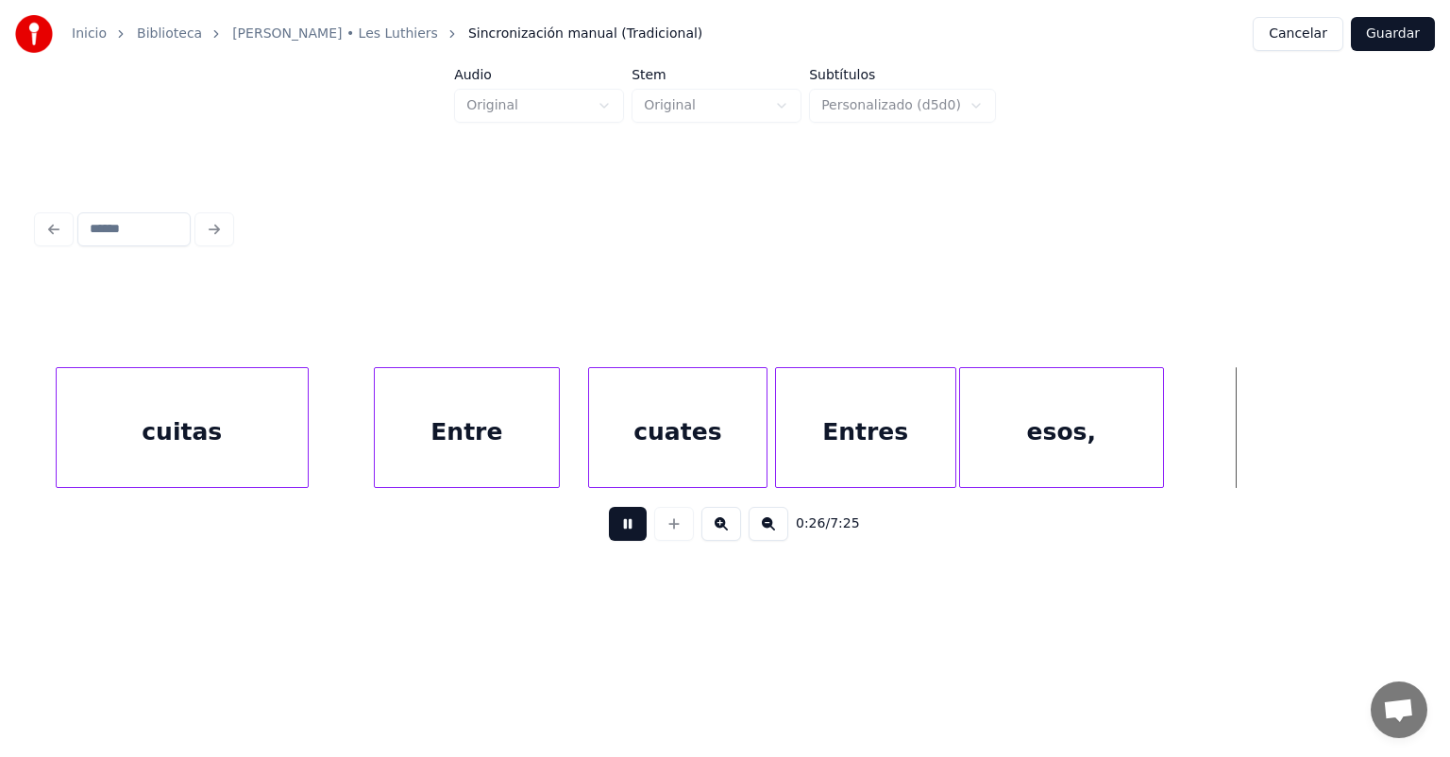
click at [609, 530] on button at bounding box center [628, 524] width 38 height 34
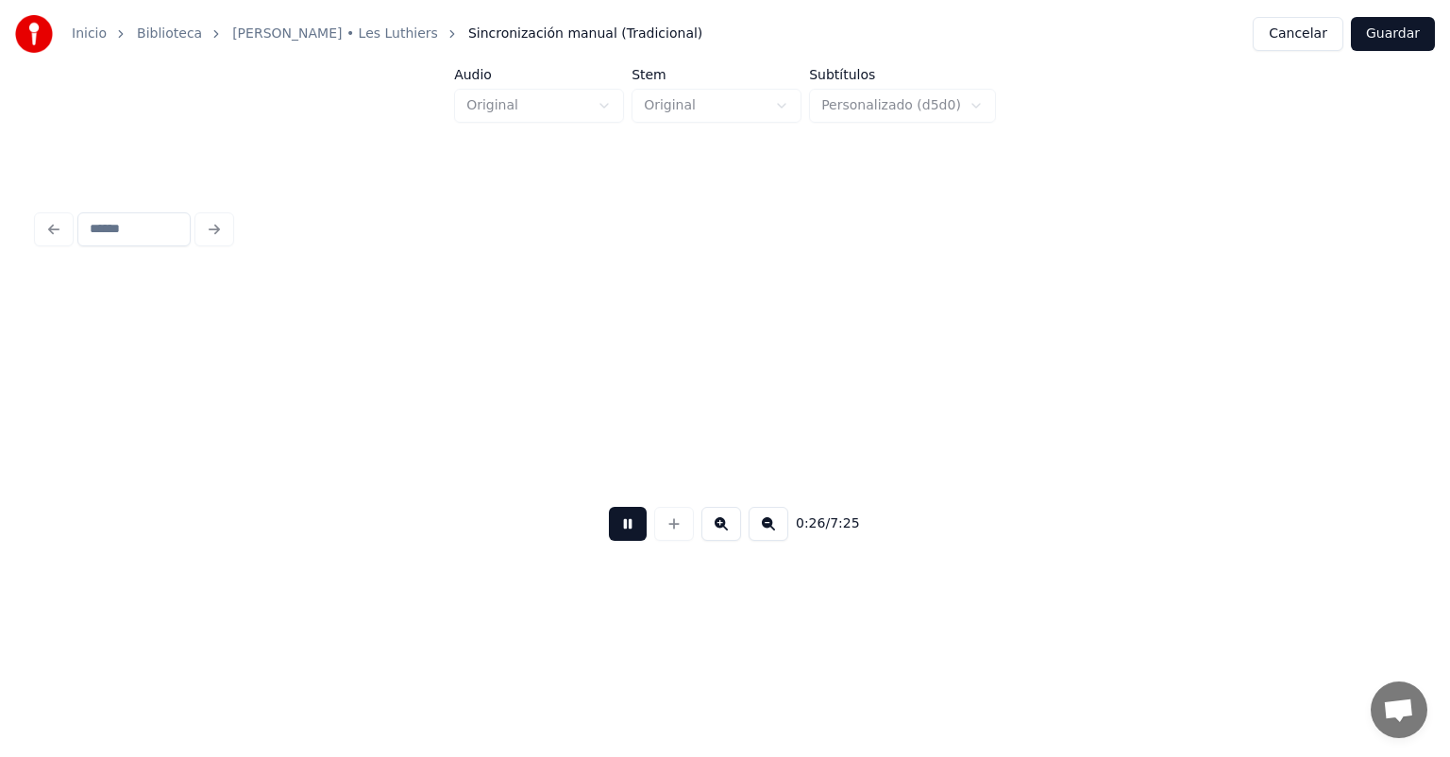
scroll to position [0, 12669]
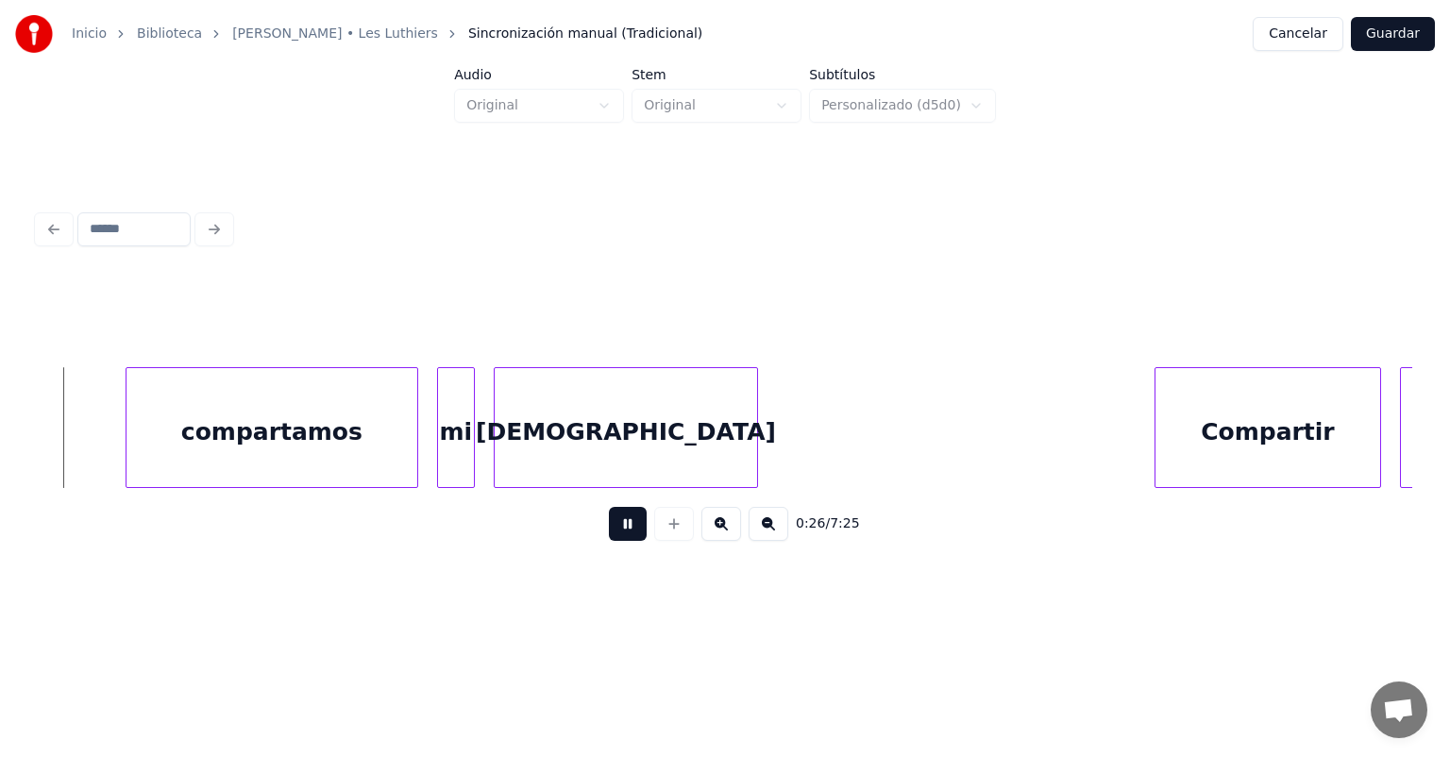
click at [609, 530] on button at bounding box center [628, 524] width 38 height 34
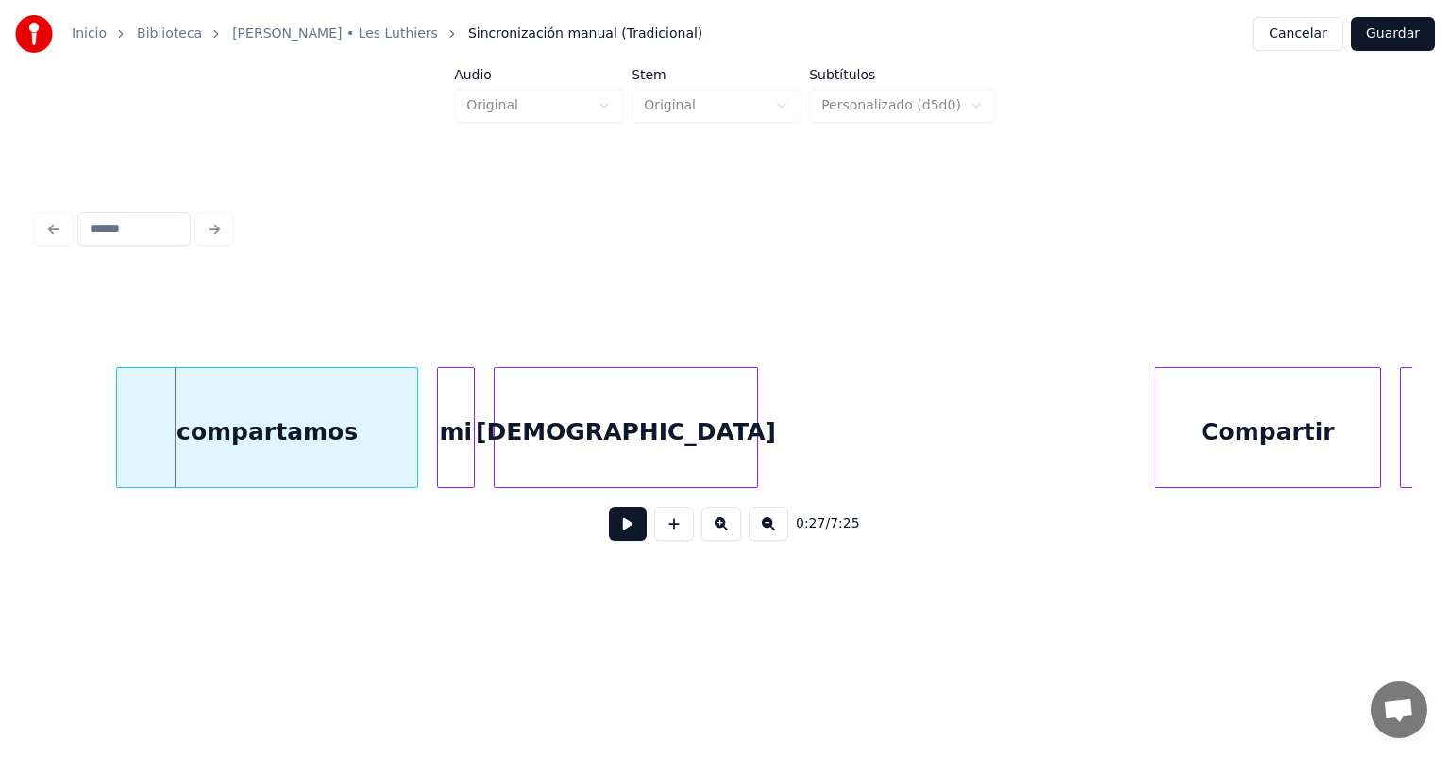
click at [128, 443] on div "compartamos" at bounding box center [267, 432] width 300 height 128
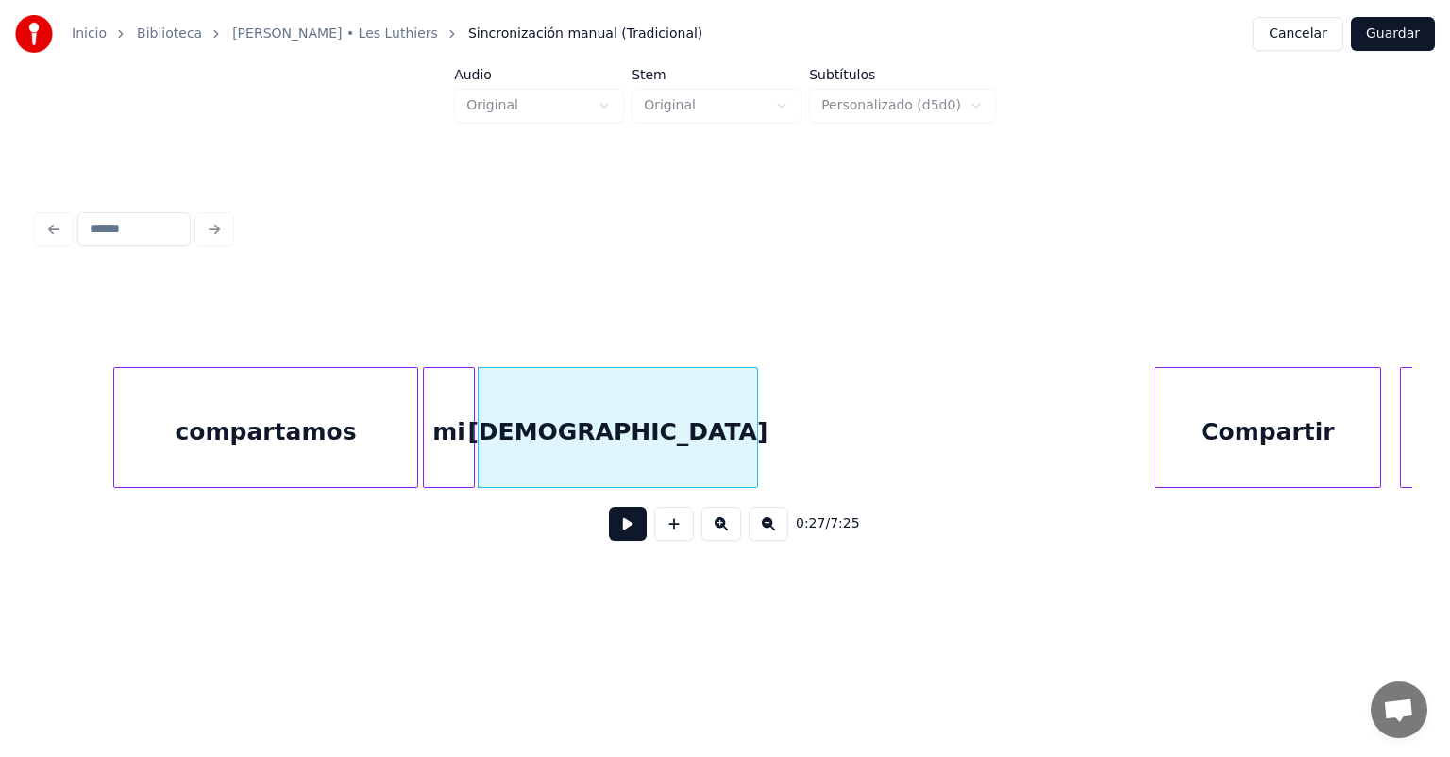
click at [609, 533] on button at bounding box center [628, 524] width 38 height 34
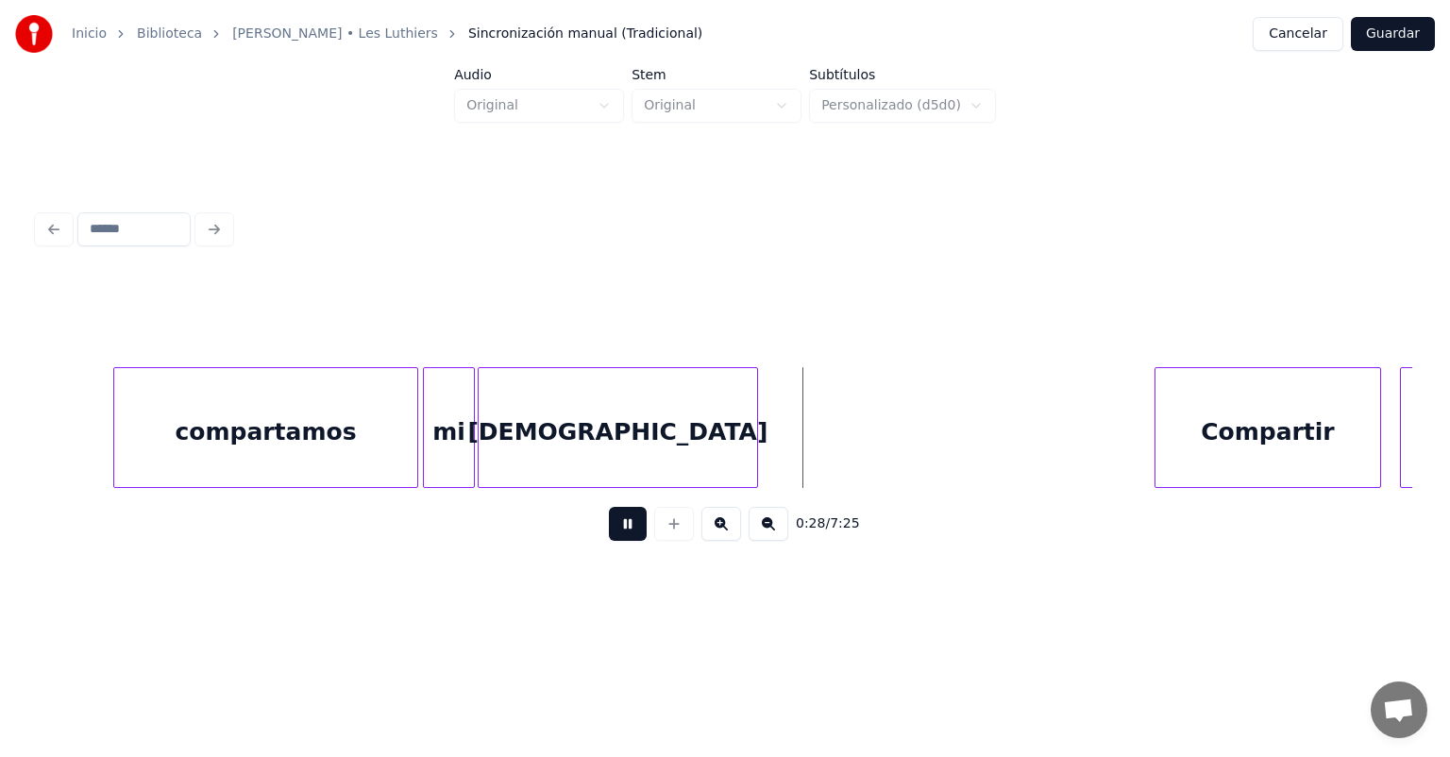
click at [609, 540] on button at bounding box center [628, 524] width 38 height 34
click at [1160, 427] on div "Compartir" at bounding box center [1268, 432] width 225 height 128
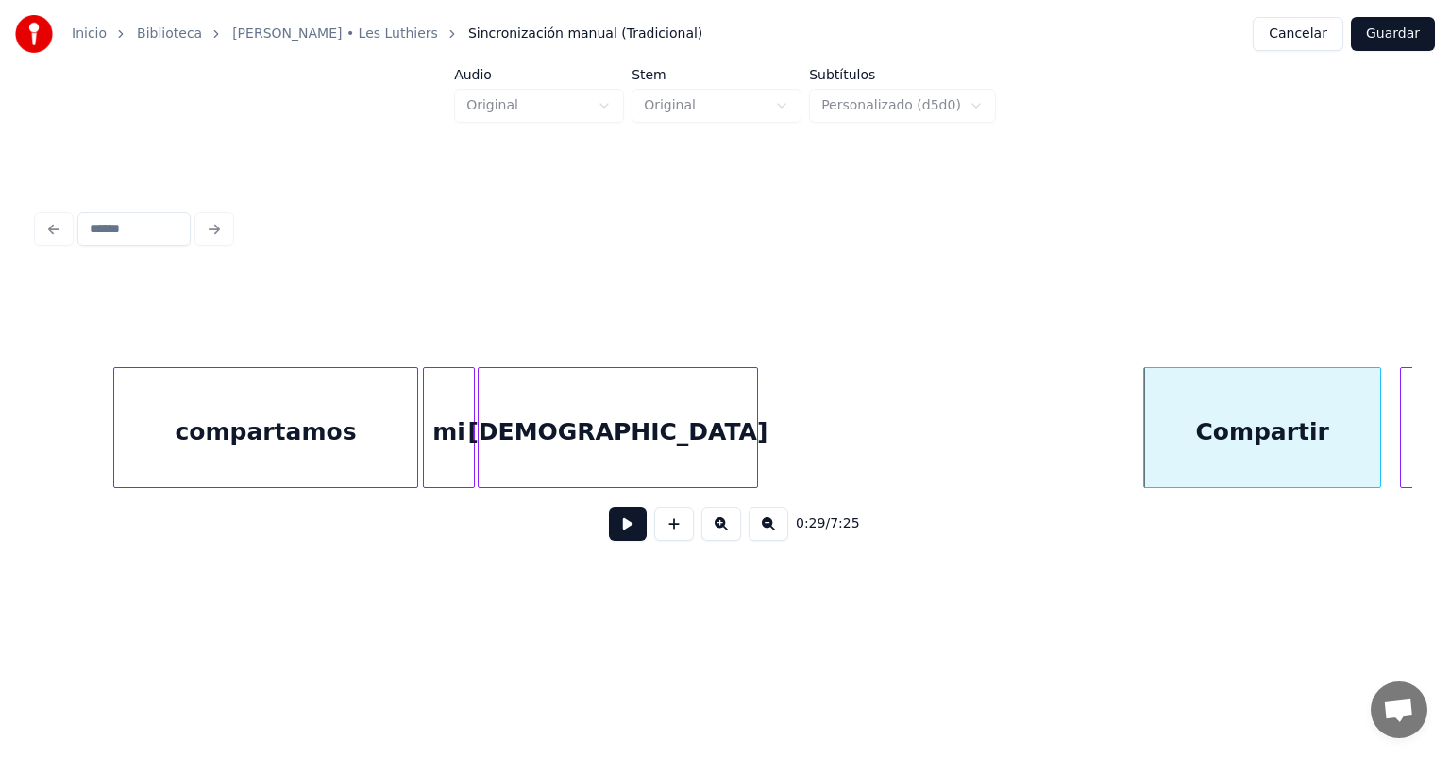
click at [609, 532] on button at bounding box center [628, 524] width 38 height 34
click at [609, 535] on button at bounding box center [628, 524] width 38 height 34
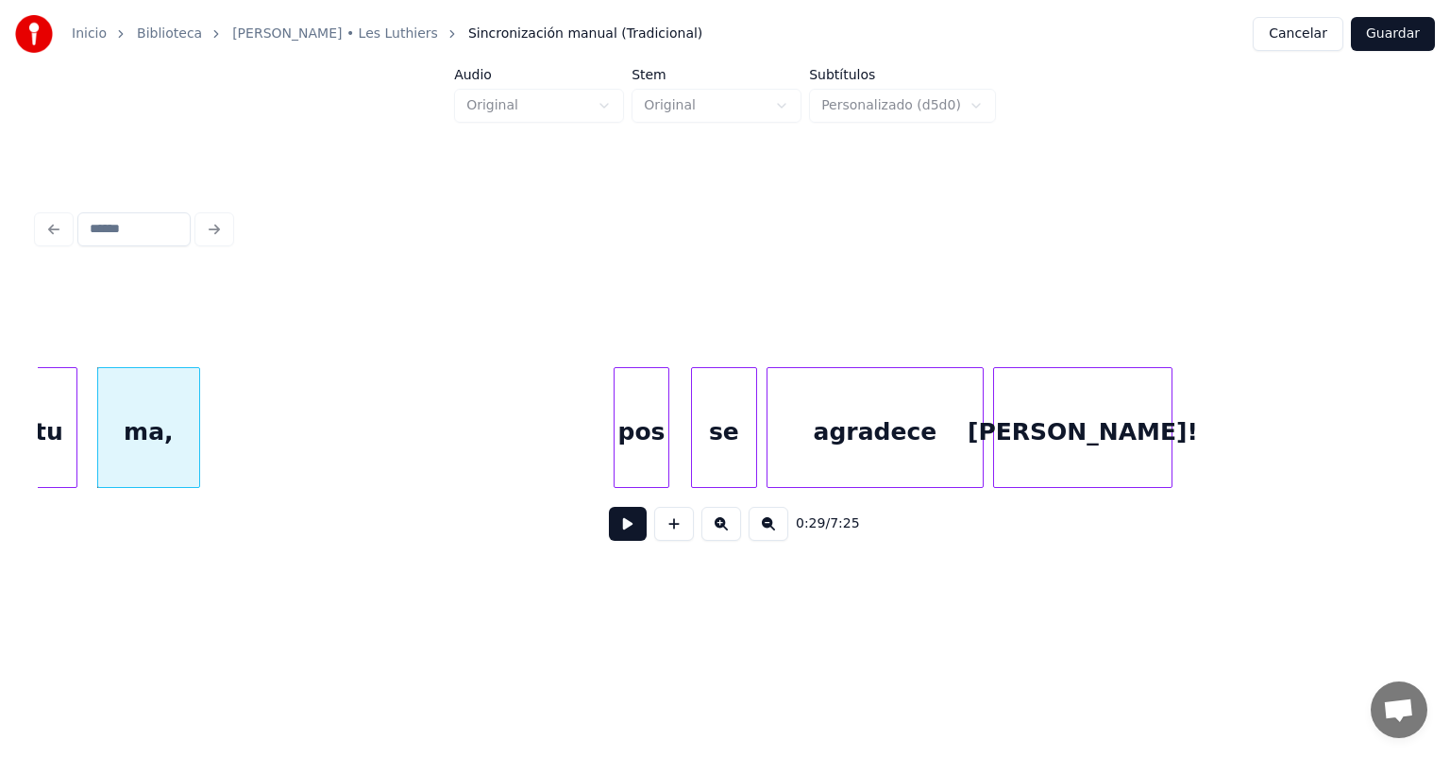
click at [637, 447] on div "pos" at bounding box center [642, 432] width 55 height 128
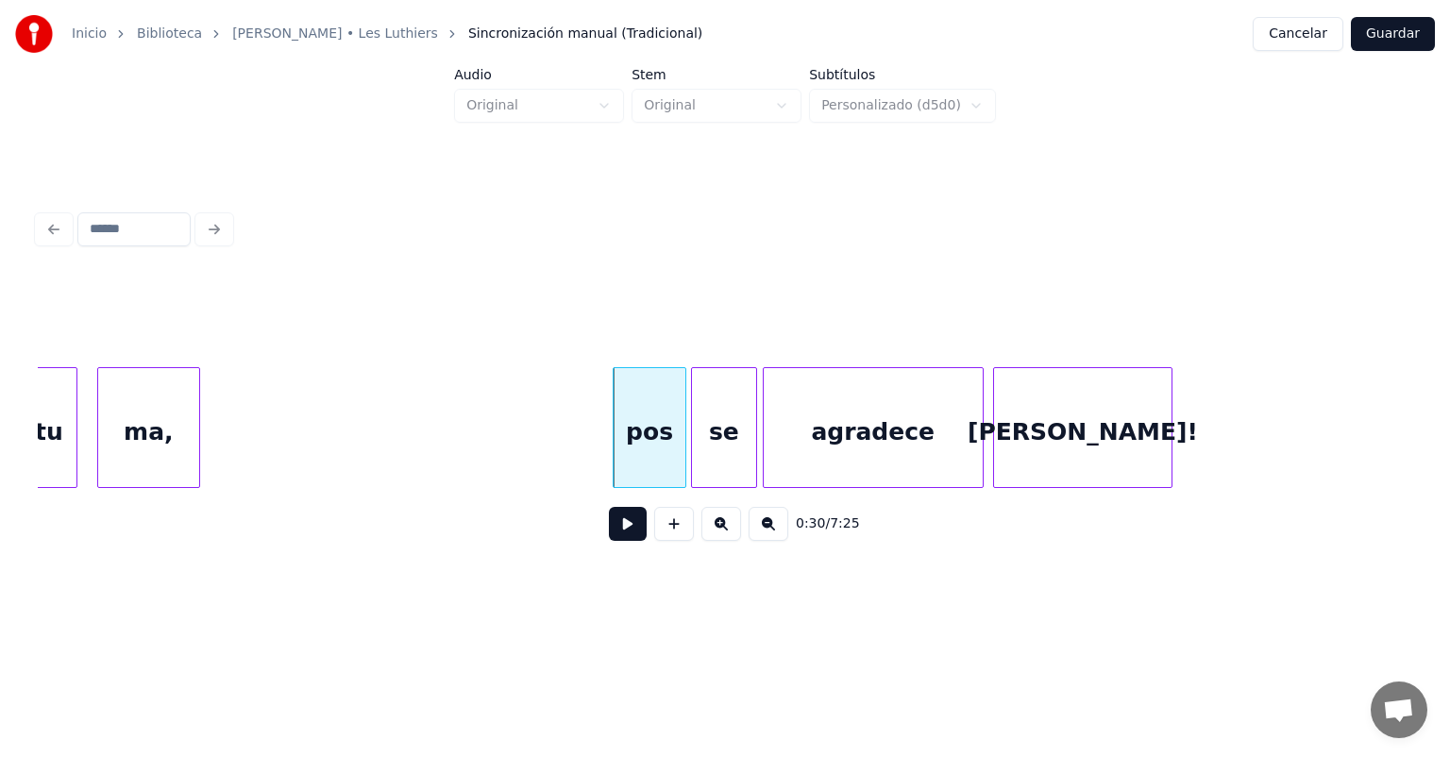
click at [770, 449] on div "agradece" at bounding box center [873, 432] width 219 height 128
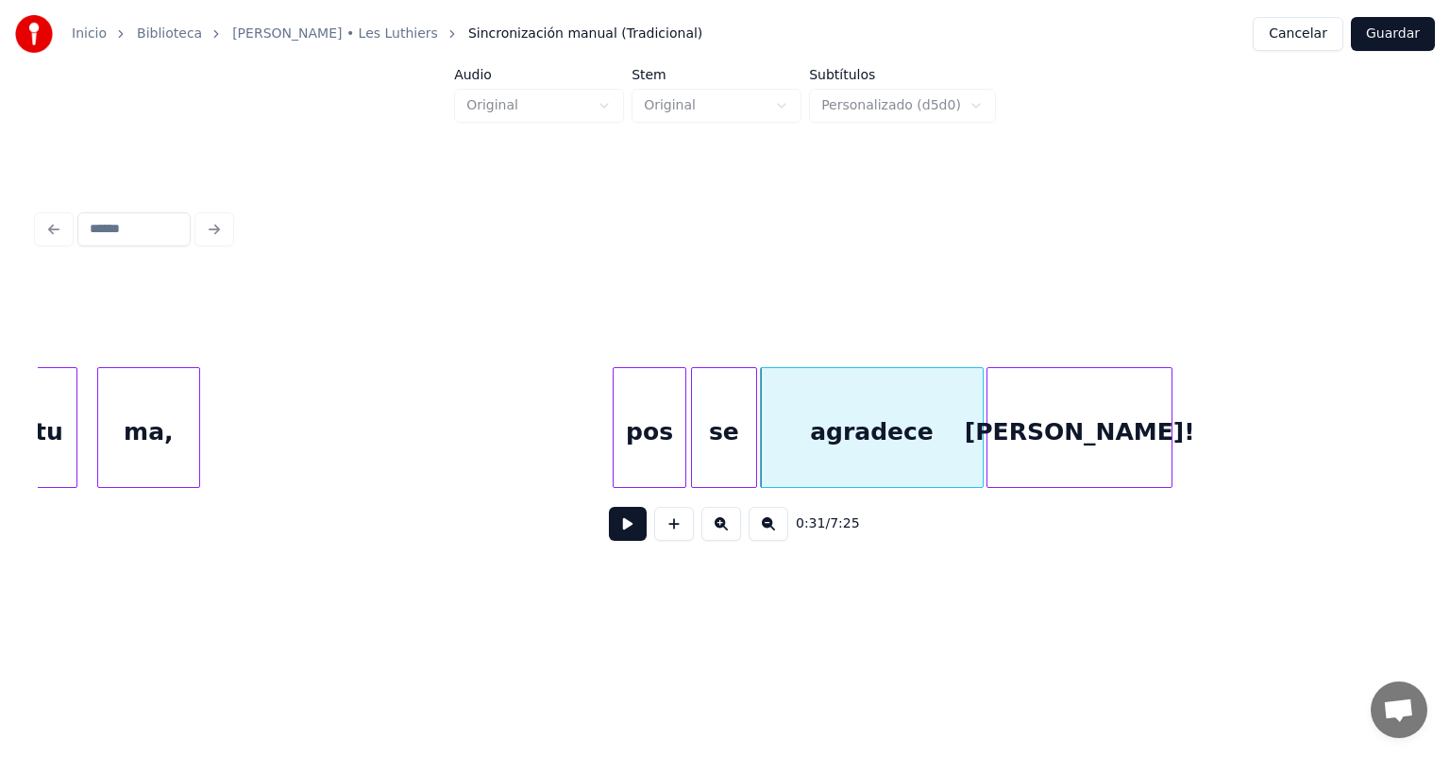
click at [996, 428] on div "[PERSON_NAME]!" at bounding box center [1079, 432] width 183 height 128
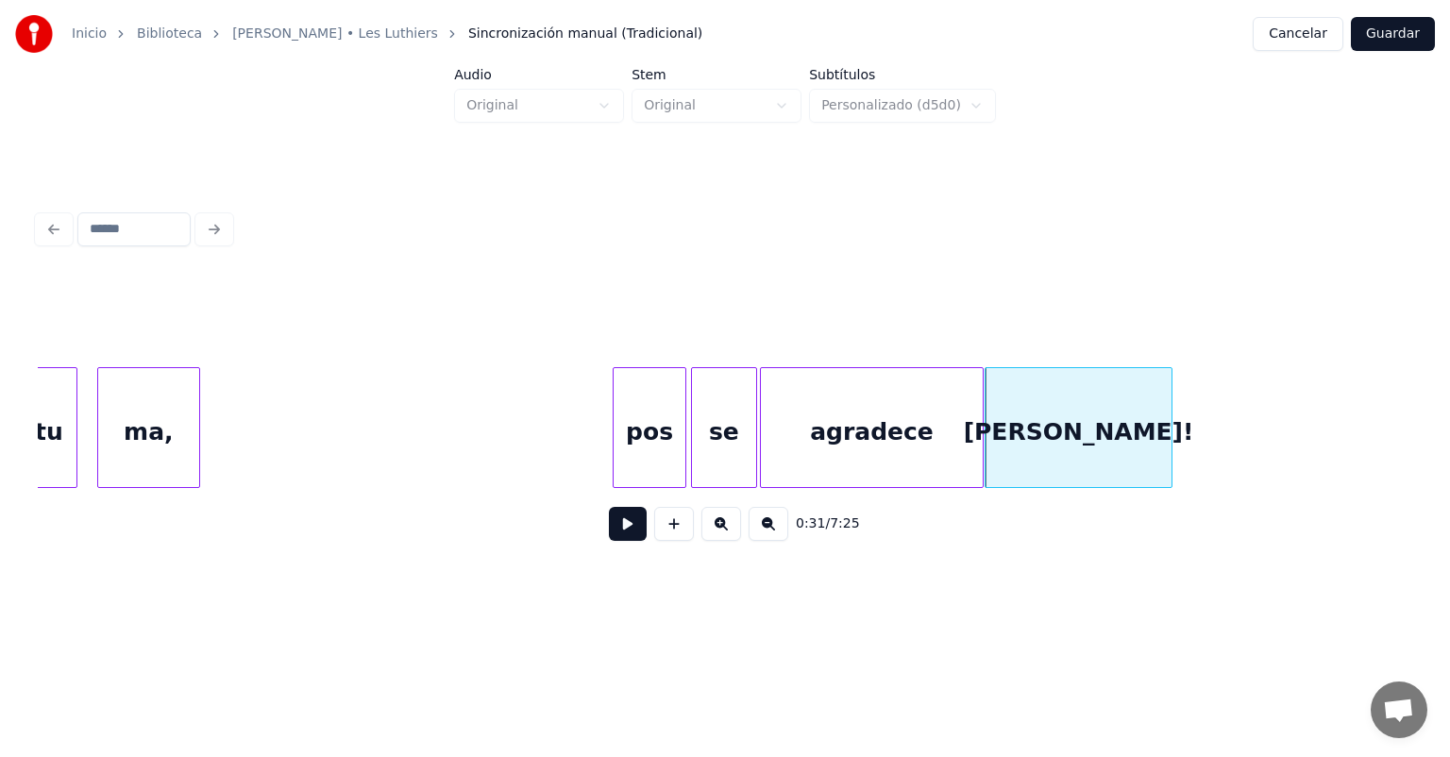
click at [609, 536] on button at bounding box center [628, 524] width 38 height 34
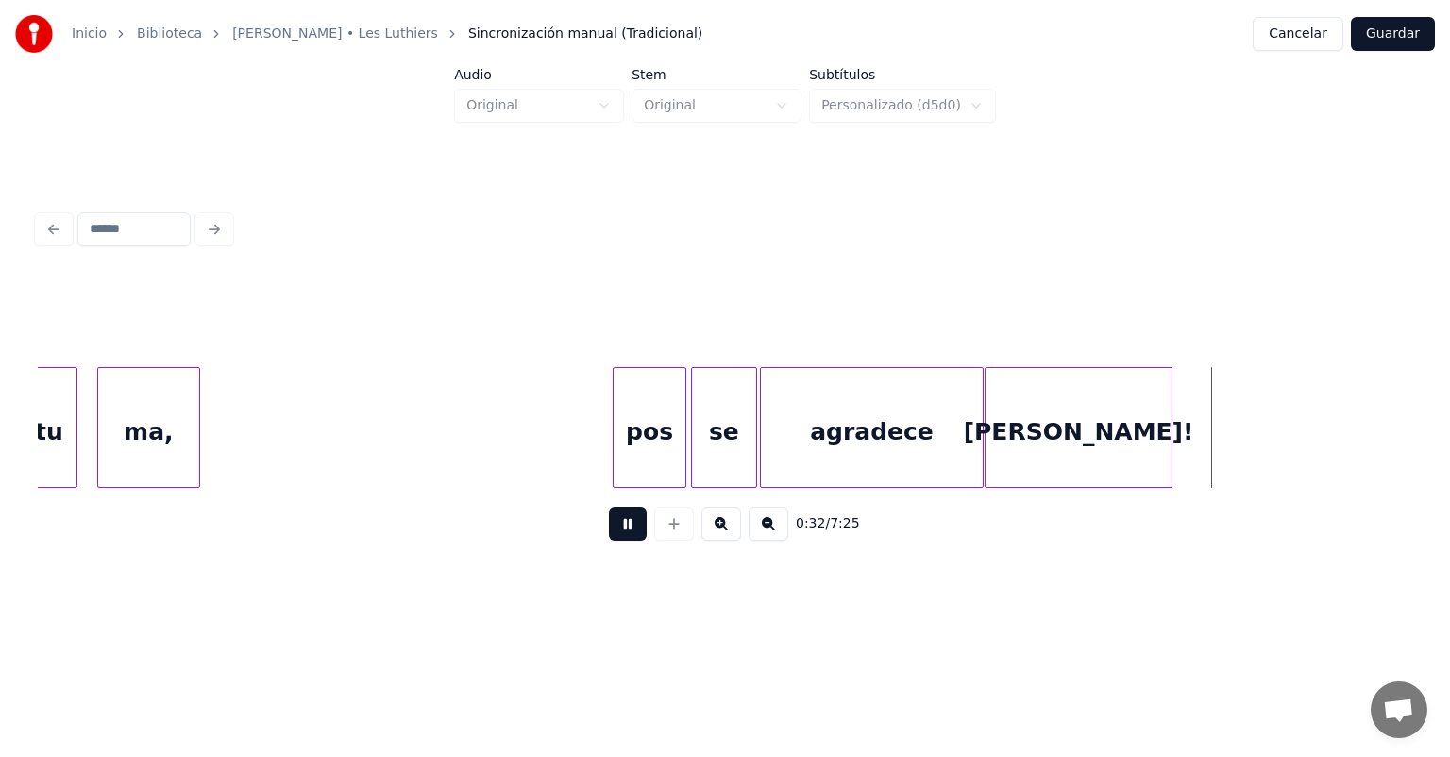
click at [609, 532] on button at bounding box center [628, 524] width 38 height 34
click at [628, 423] on div "pos" at bounding box center [650, 432] width 72 height 128
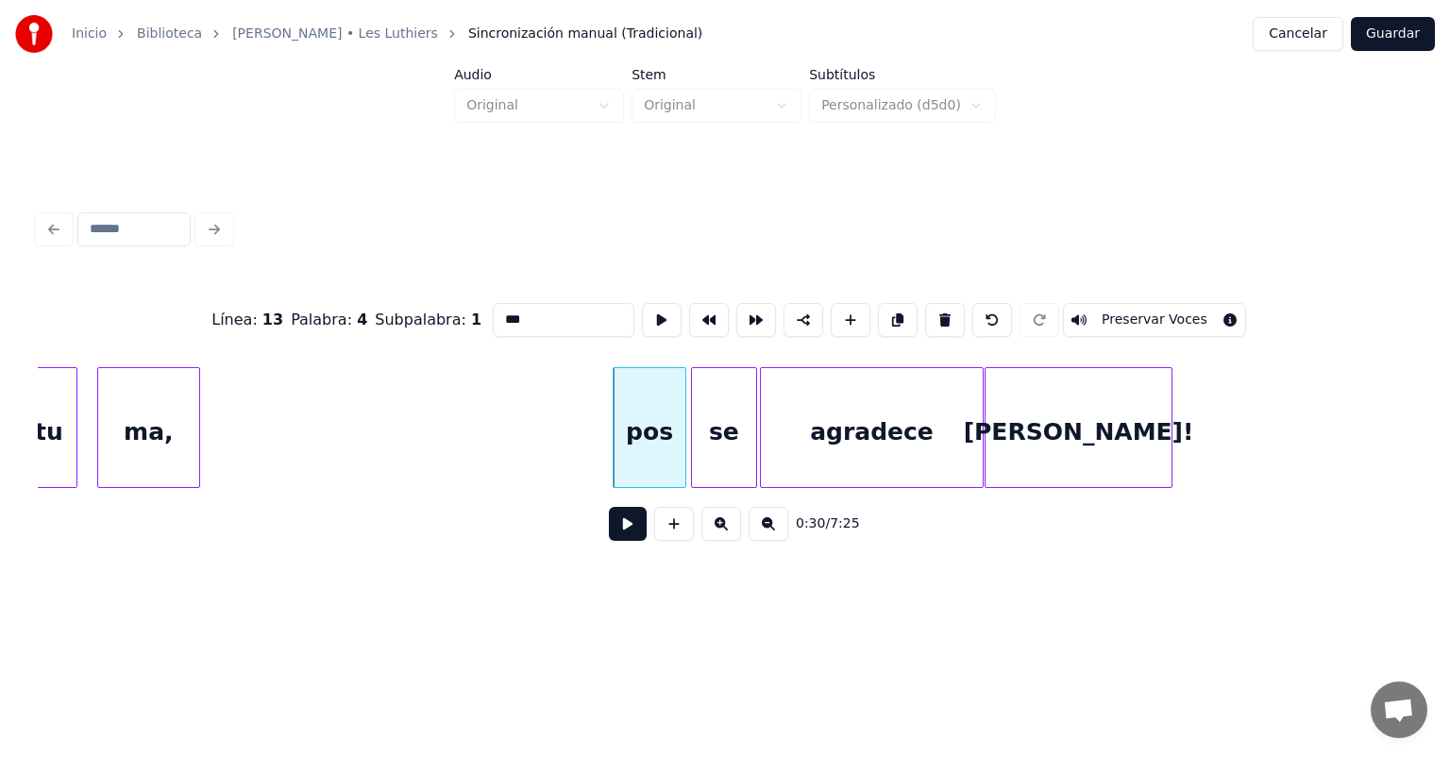
click at [609, 538] on button at bounding box center [628, 524] width 38 height 34
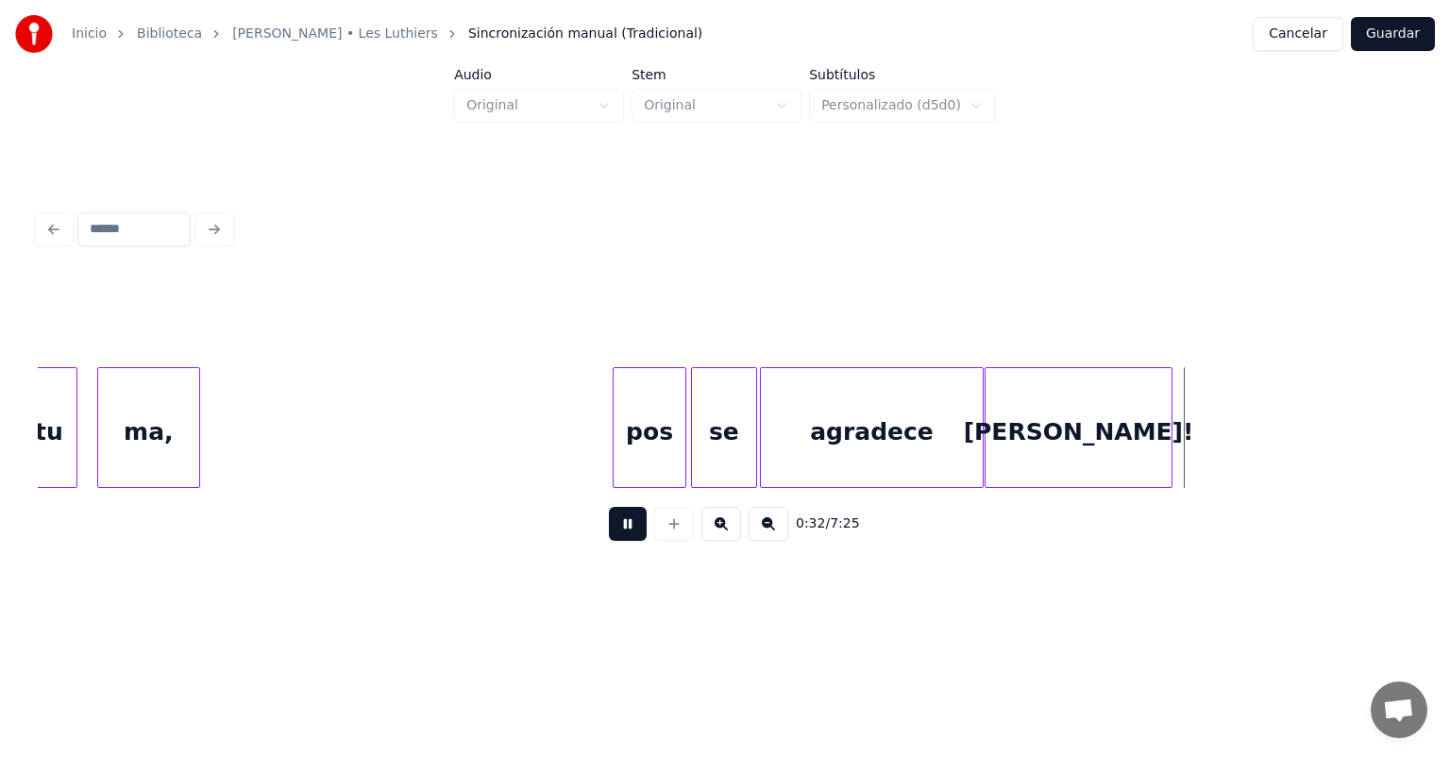
click at [609, 527] on button at bounding box center [628, 524] width 38 height 34
click at [609, 536] on button at bounding box center [628, 524] width 38 height 34
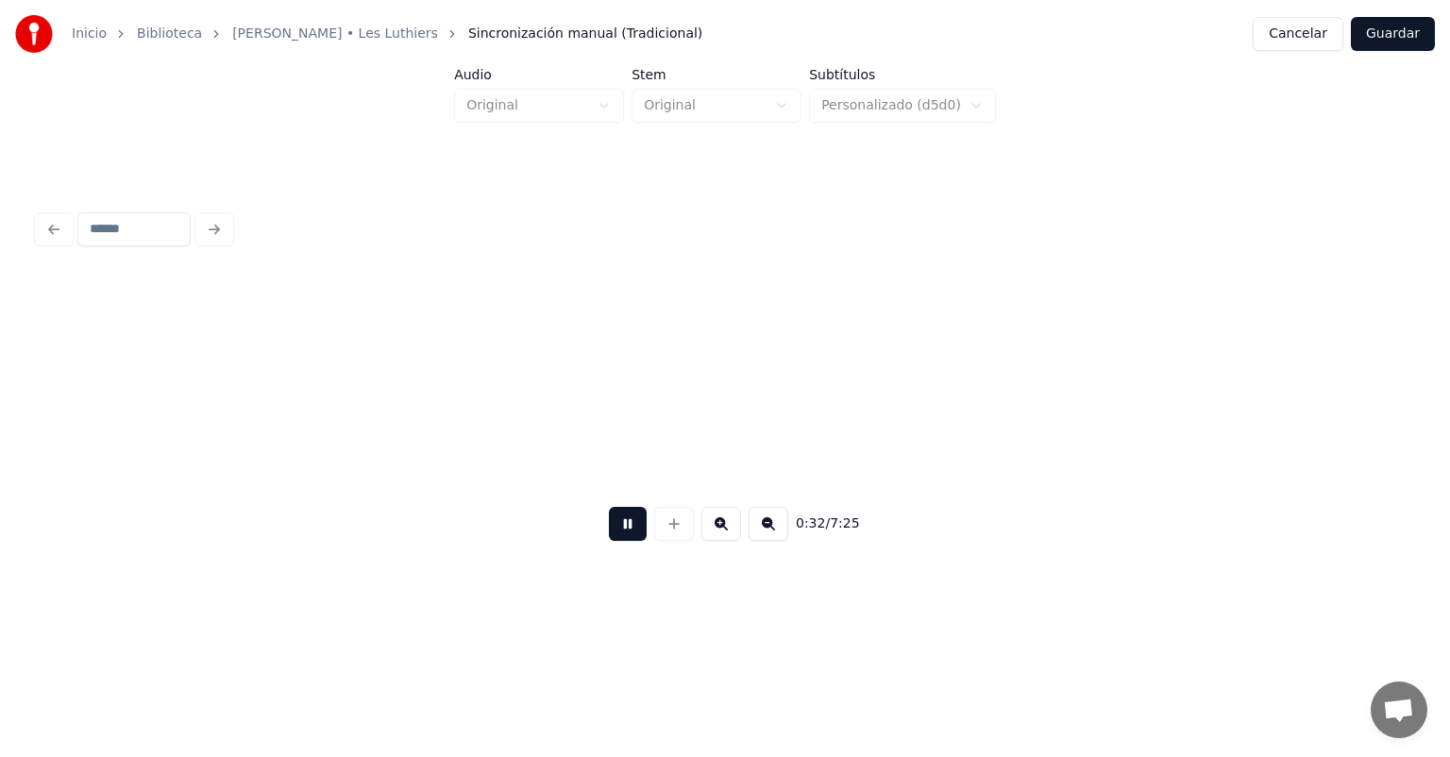
scroll to position [0, 15424]
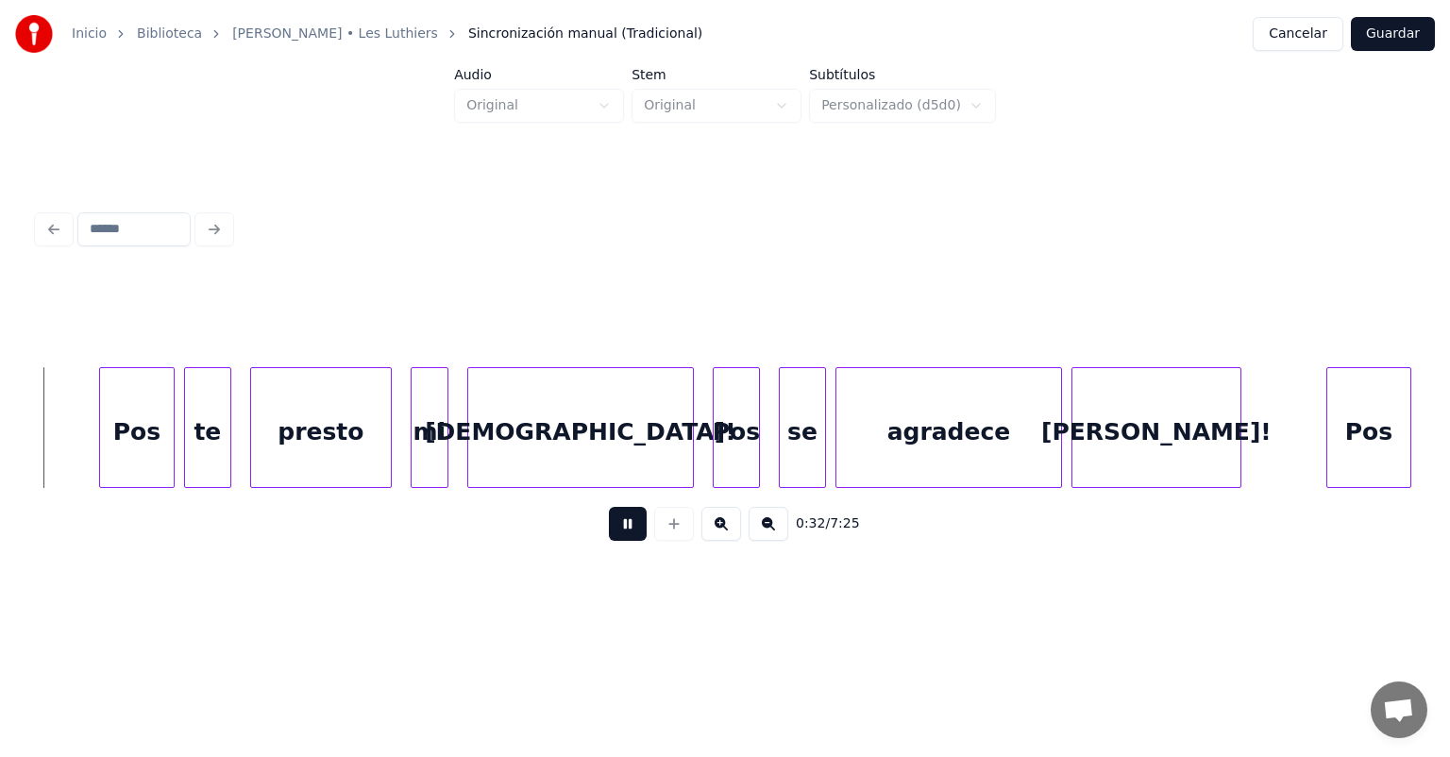
click at [609, 534] on button at bounding box center [628, 524] width 38 height 34
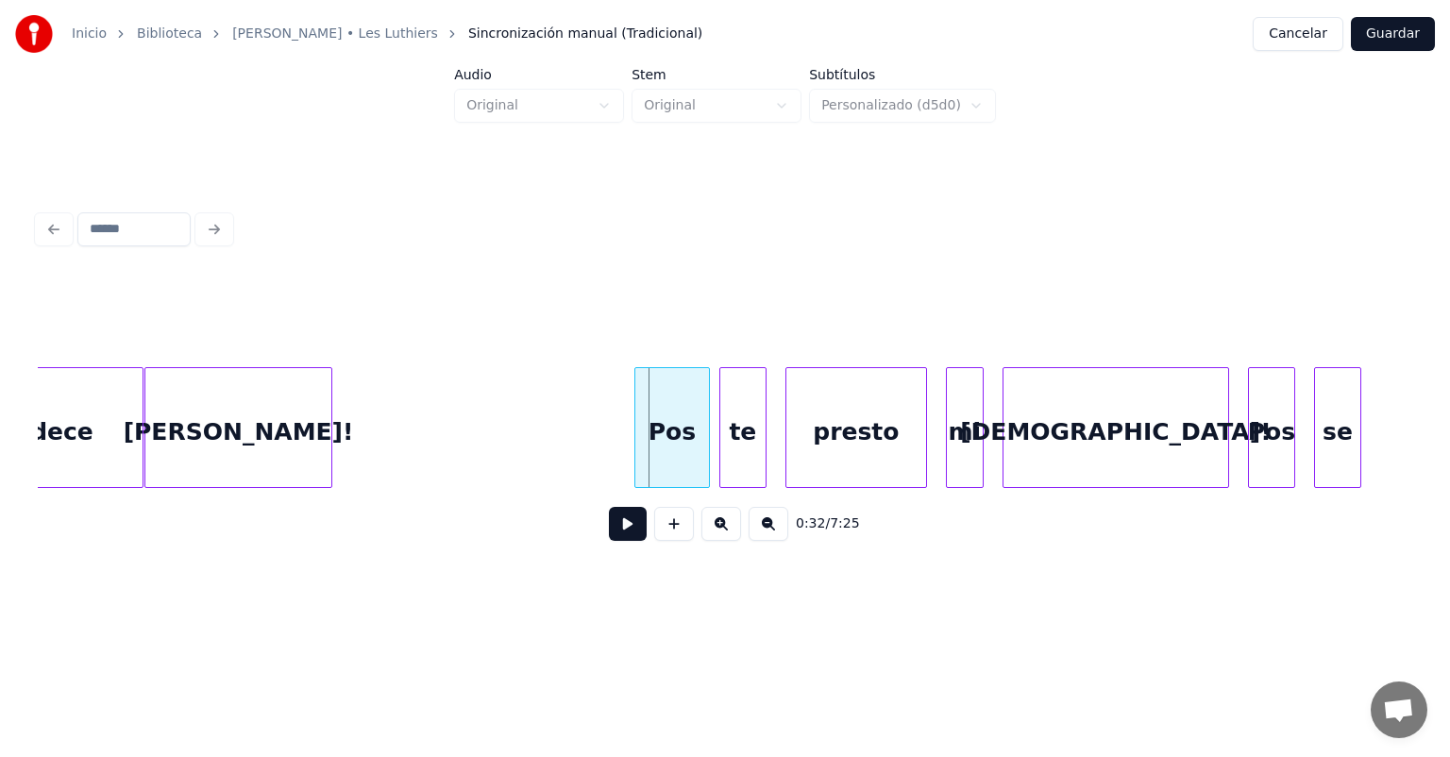
scroll to position [0, 14829]
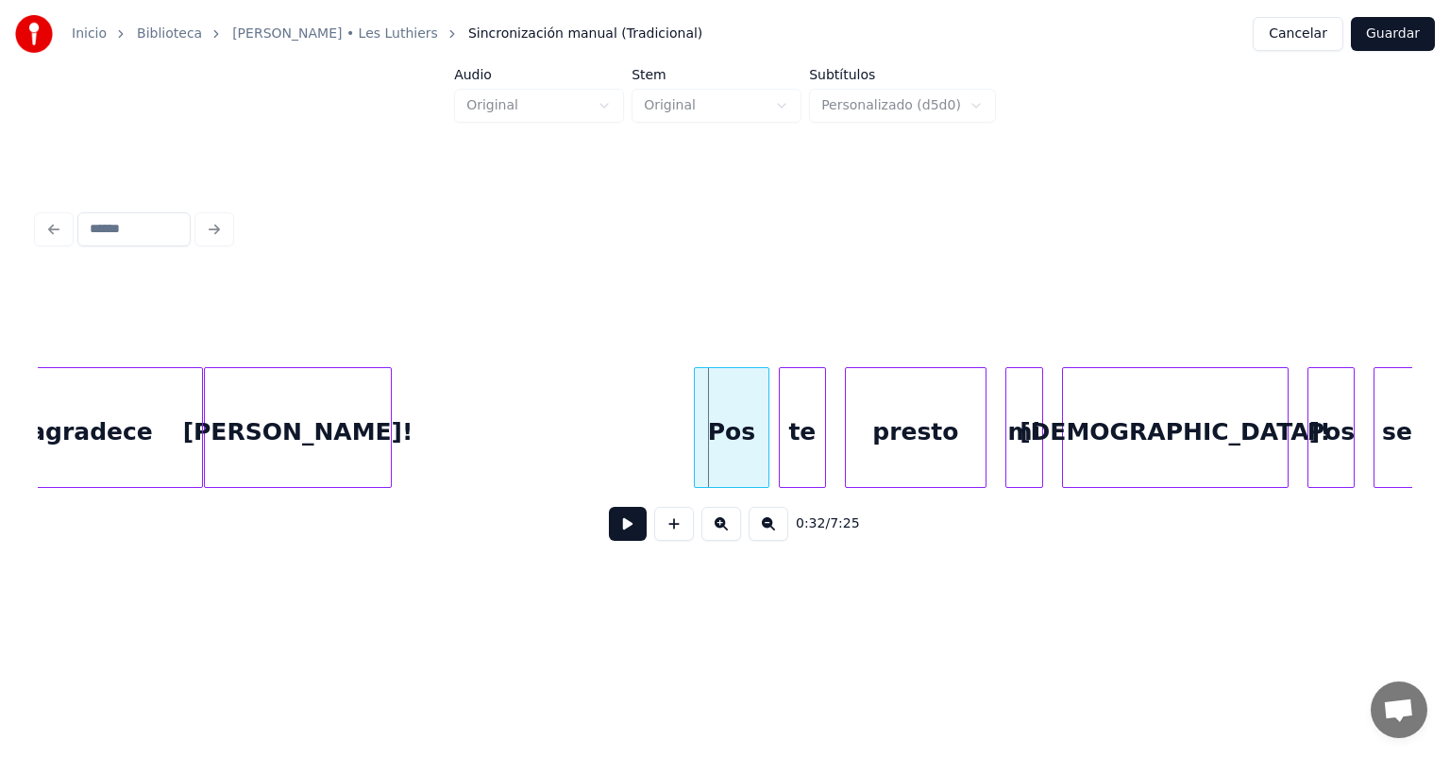
click at [276, 435] on div "[PERSON_NAME]!" at bounding box center [298, 432] width 186 height 128
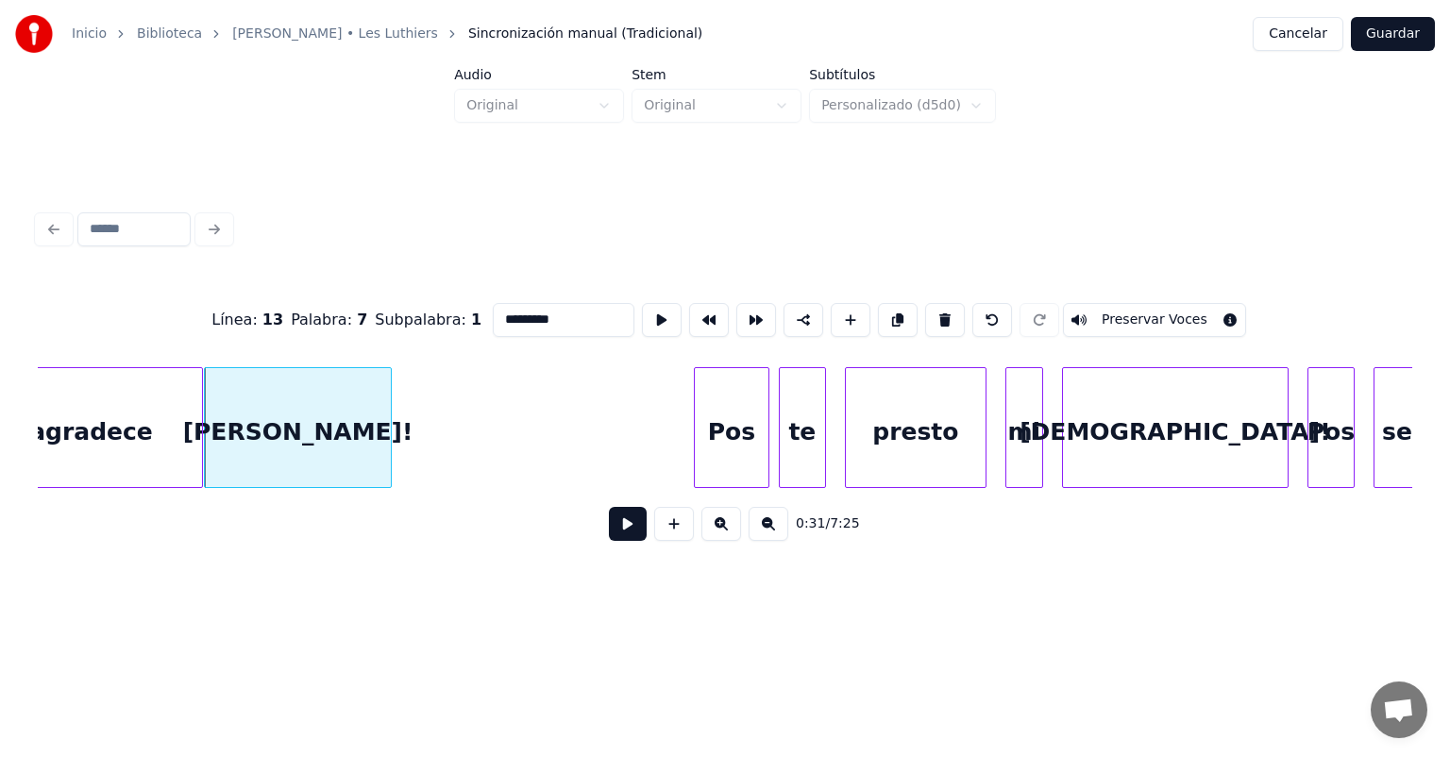
click at [621, 529] on button at bounding box center [628, 524] width 38 height 34
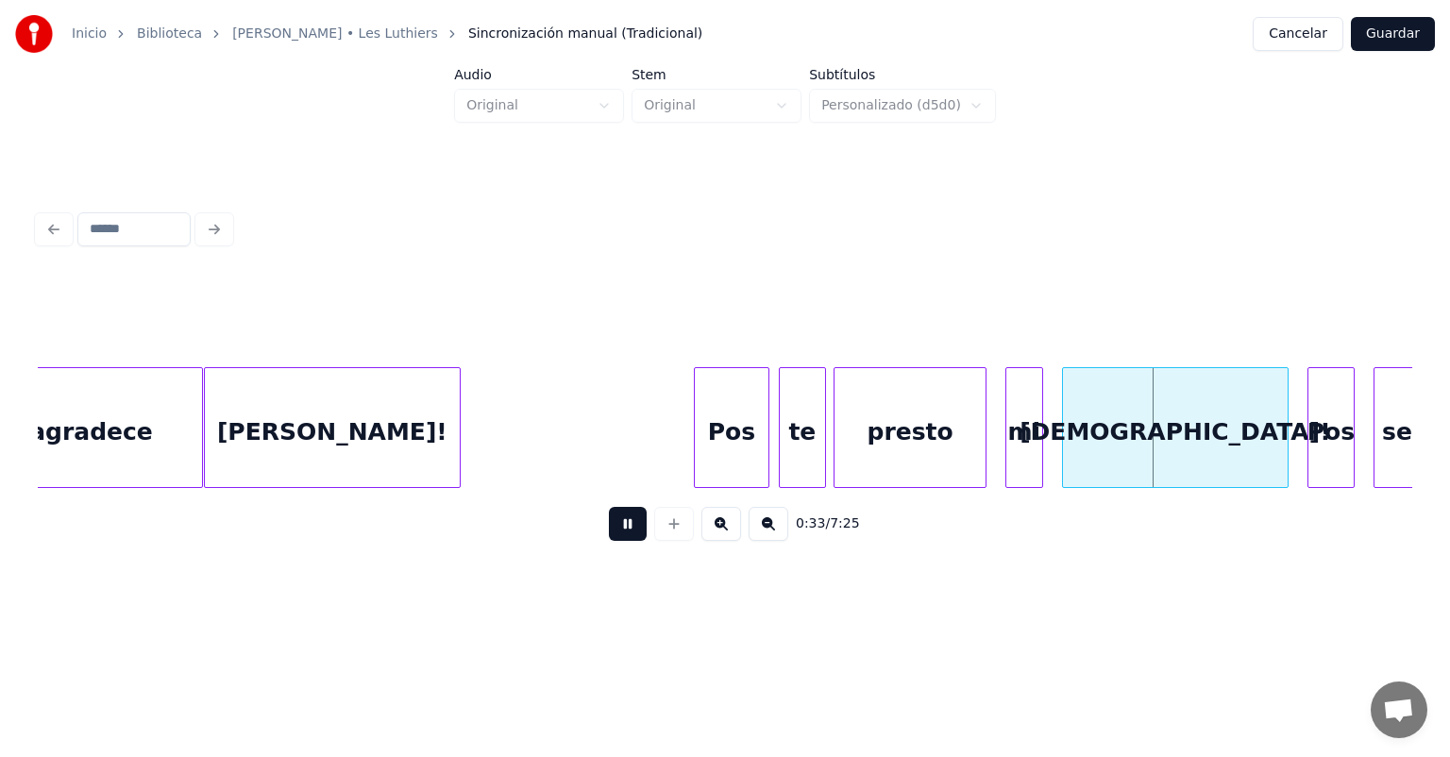
click at [848, 448] on div "presto" at bounding box center [910, 432] width 151 height 128
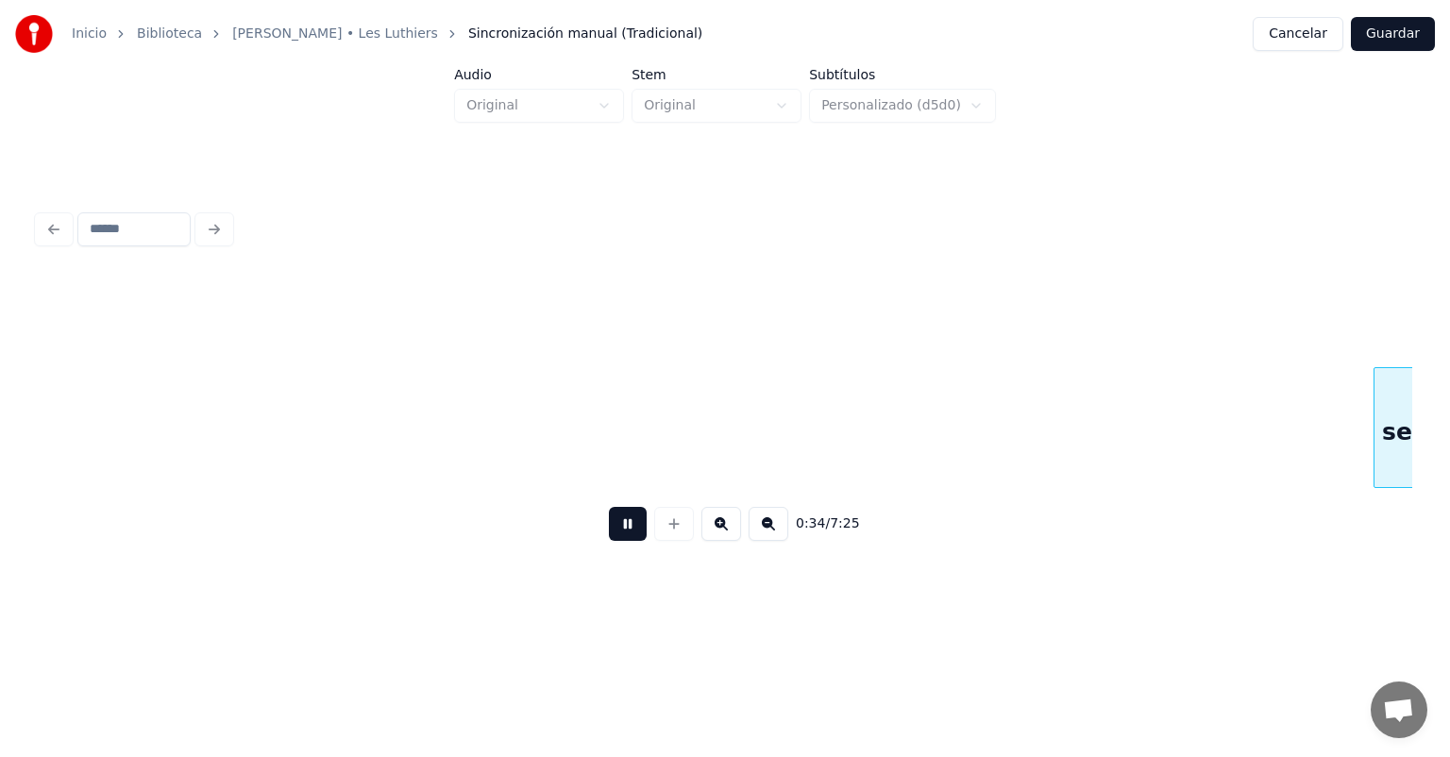
click at [609, 539] on button at bounding box center [628, 524] width 38 height 34
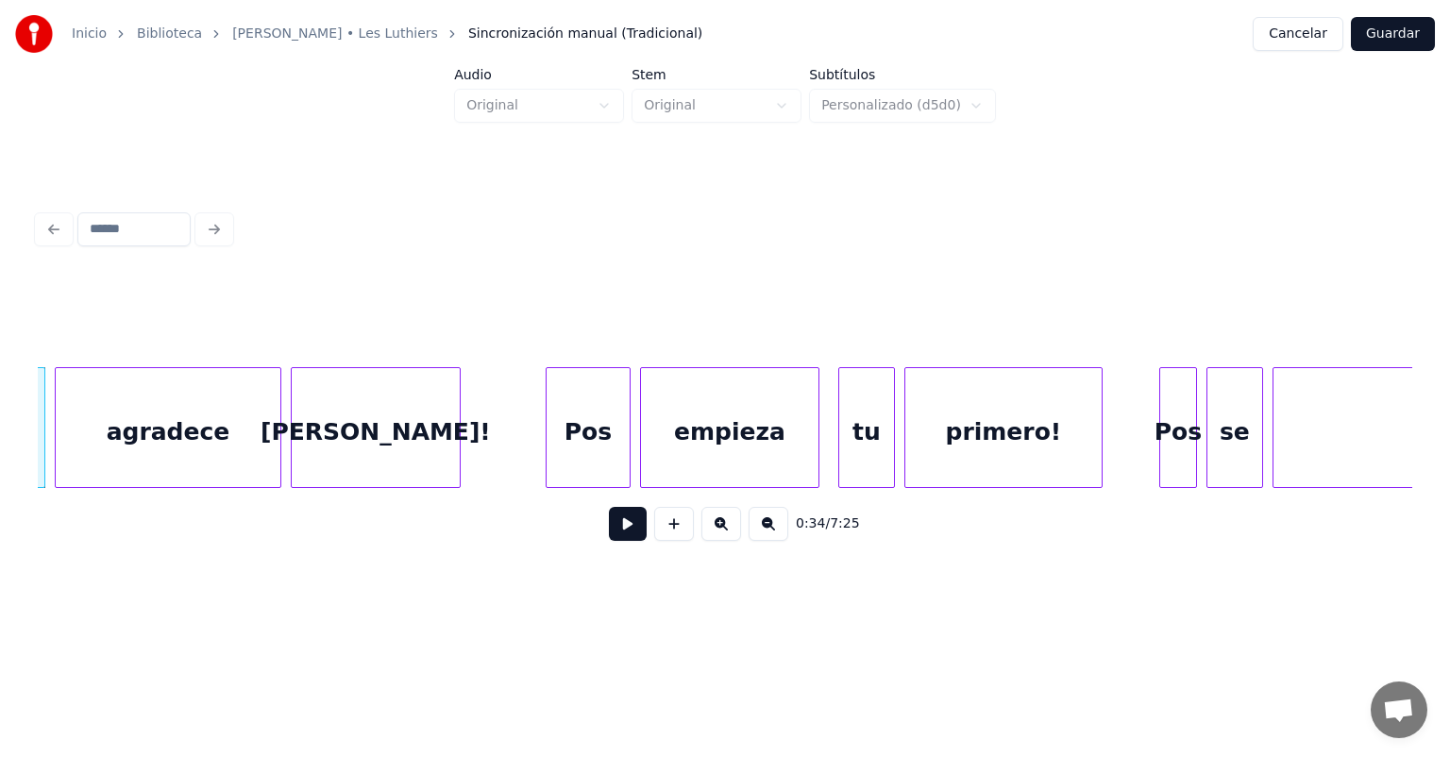
click at [609, 534] on button at bounding box center [628, 524] width 38 height 34
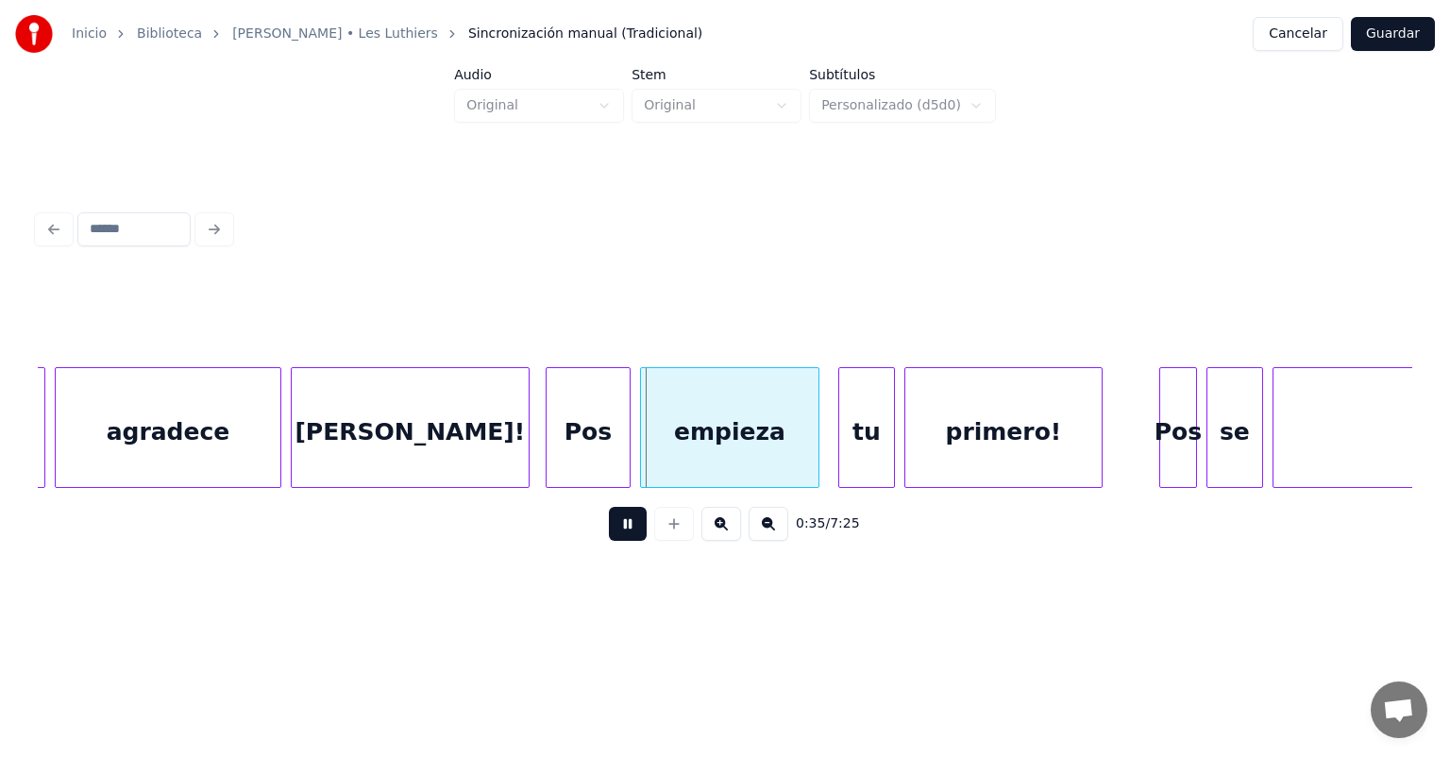
click at [513, 453] on div "[PERSON_NAME]!" at bounding box center [410, 432] width 237 height 128
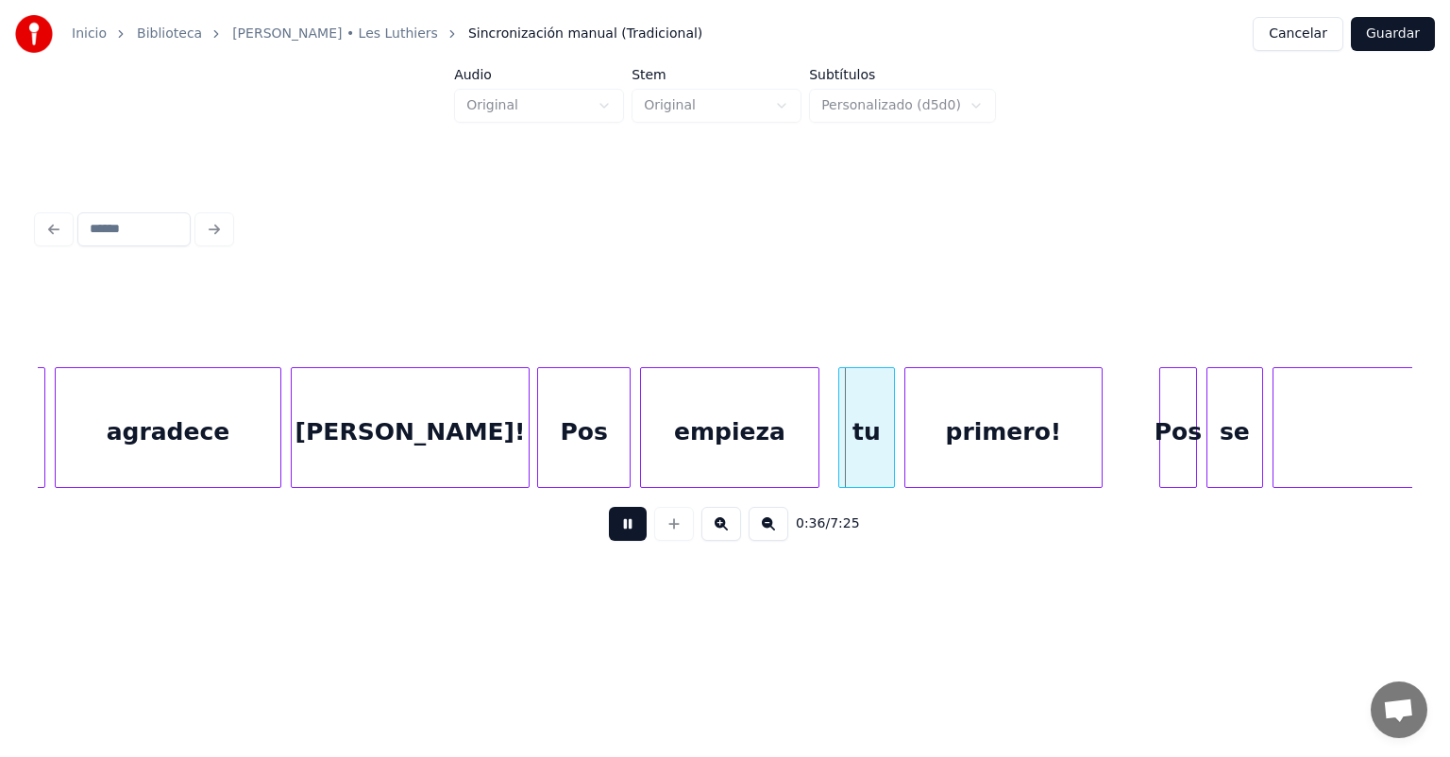
click at [549, 453] on div "Pos" at bounding box center [583, 432] width 91 height 128
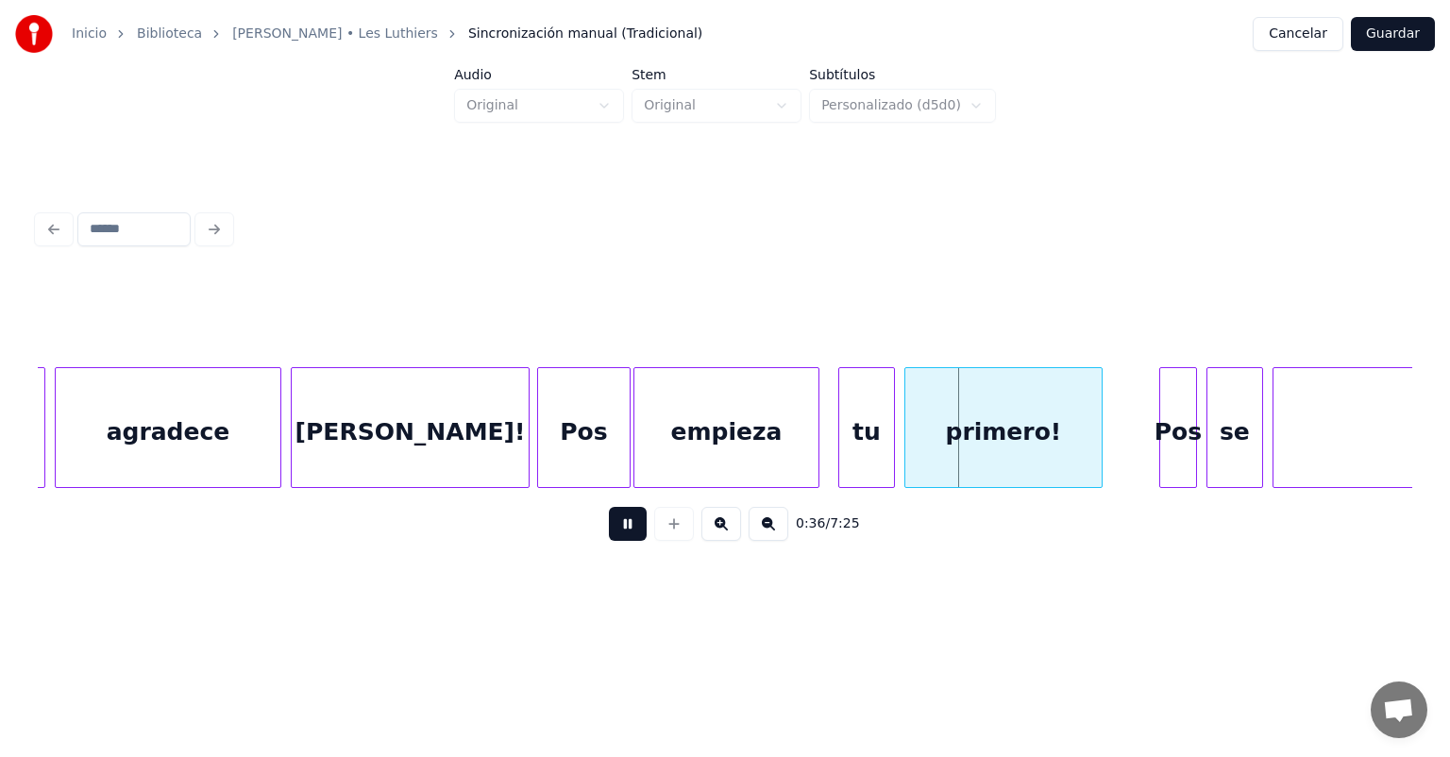
click at [643, 448] on div "empieza" at bounding box center [727, 432] width 184 height 128
click at [870, 445] on div "tu" at bounding box center [861, 432] width 65 height 128
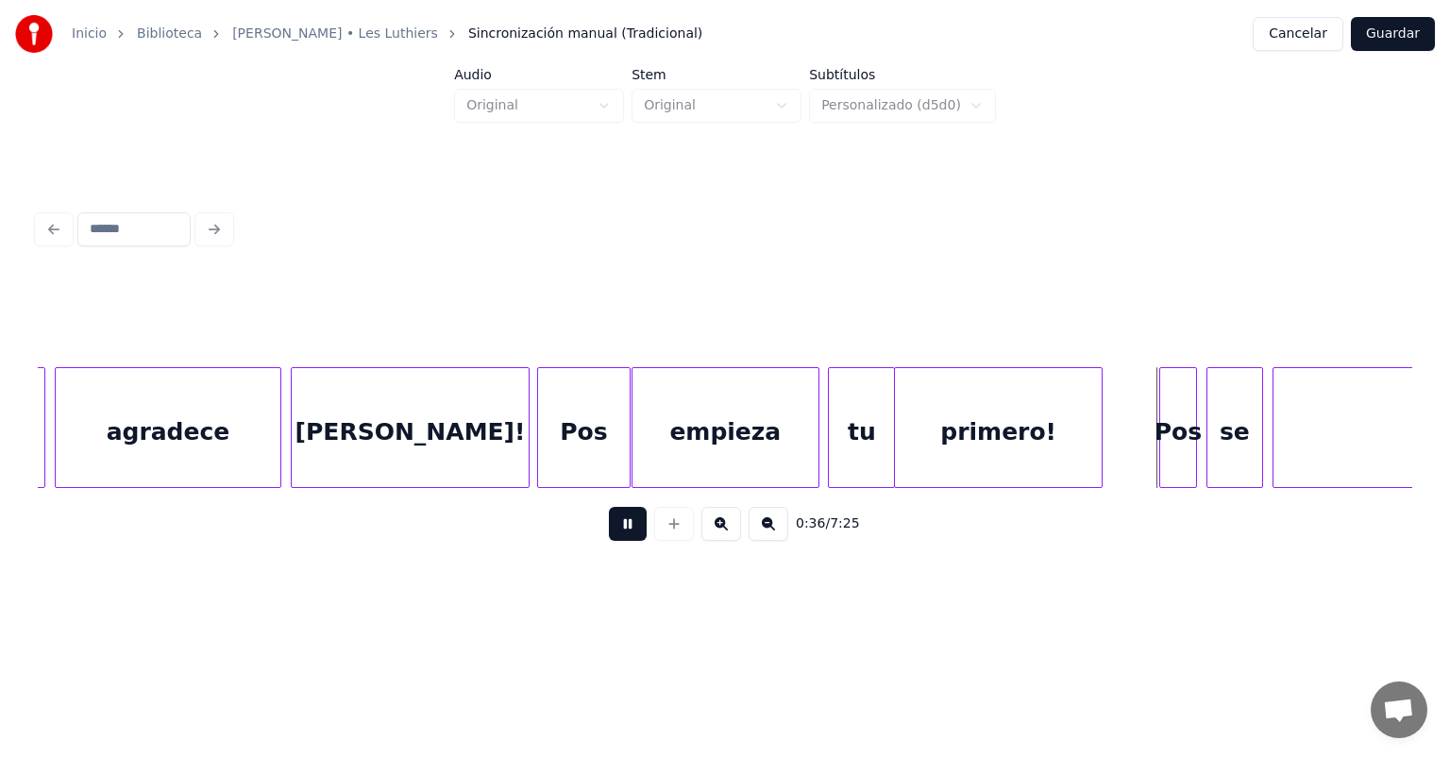
click at [907, 438] on div "primero!" at bounding box center [998, 432] width 206 height 128
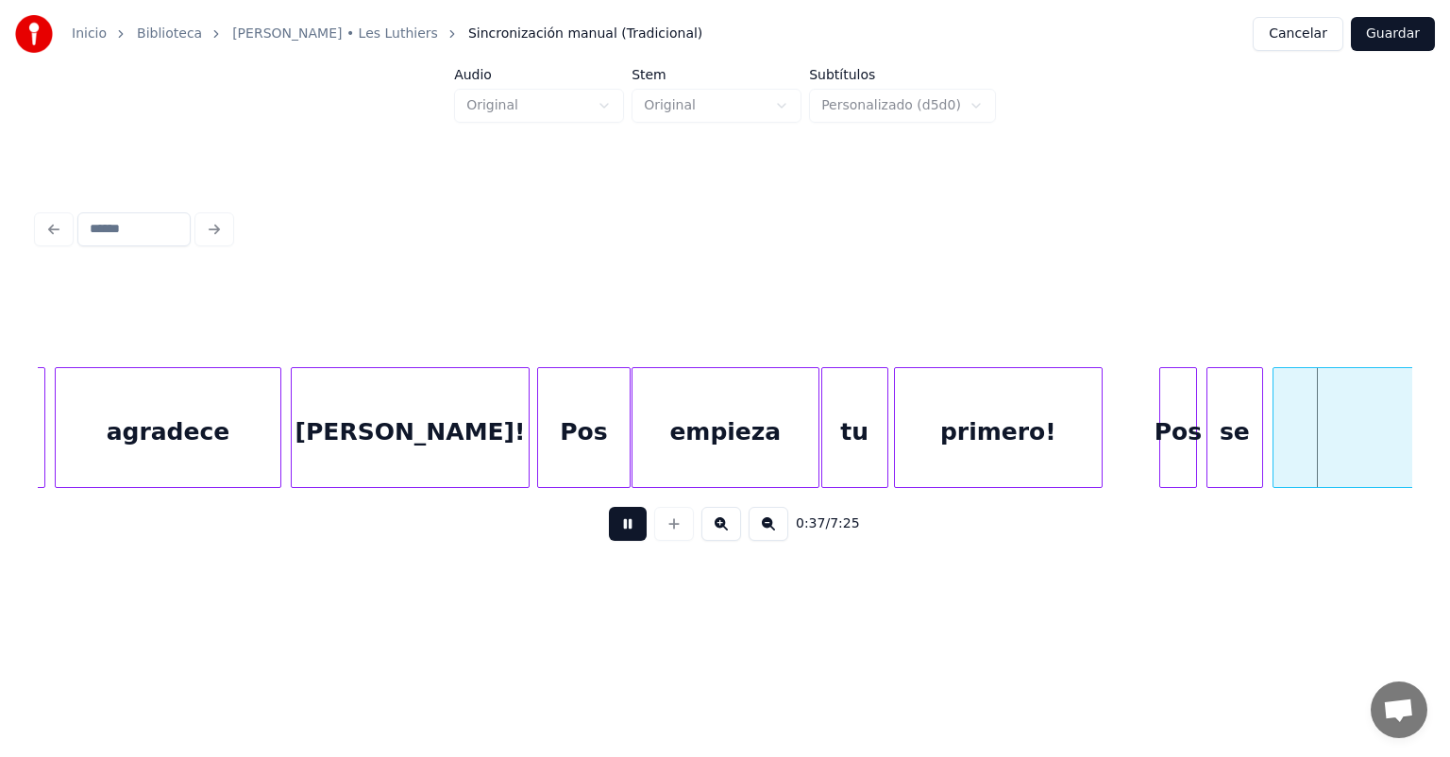
click at [846, 441] on div "tu" at bounding box center [854, 432] width 65 height 128
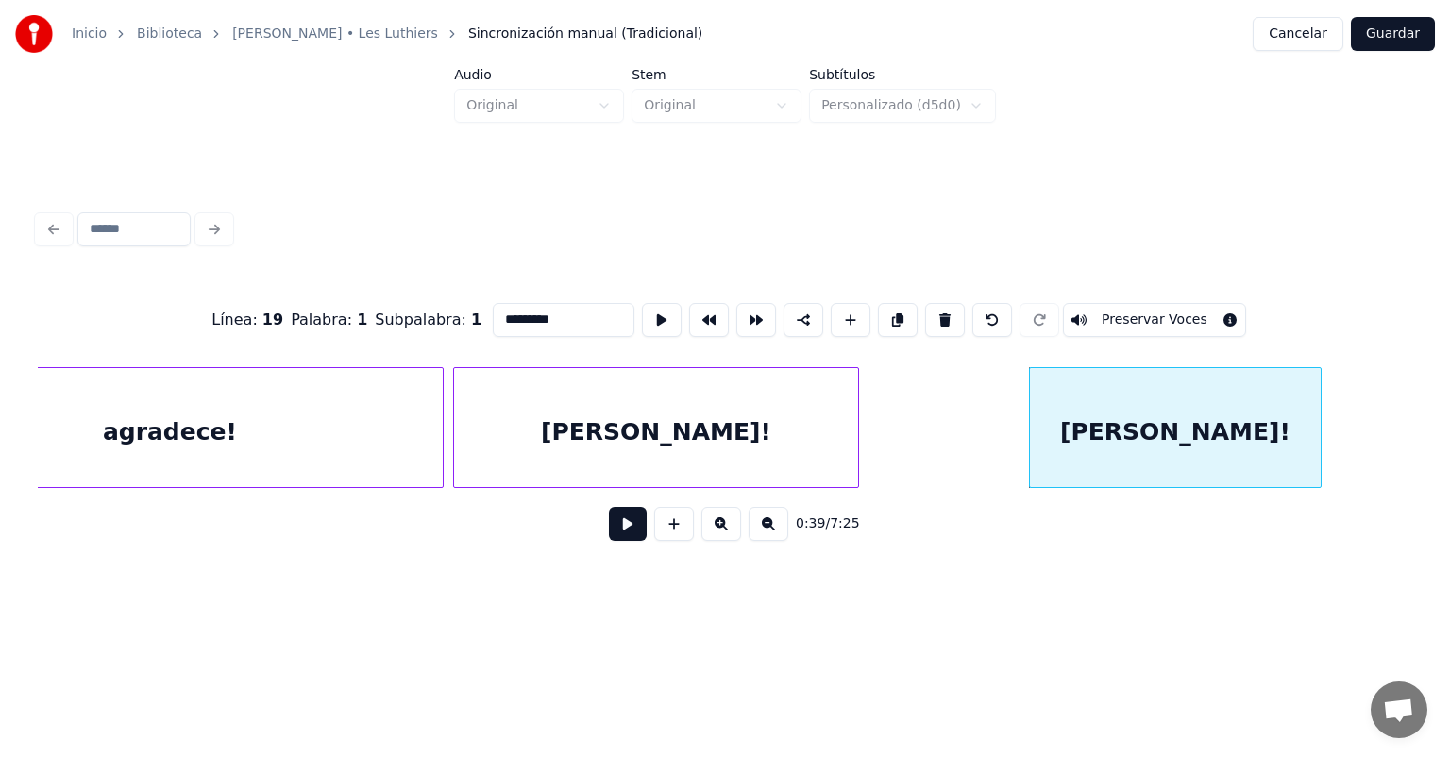
click at [609, 534] on button at bounding box center [628, 524] width 38 height 34
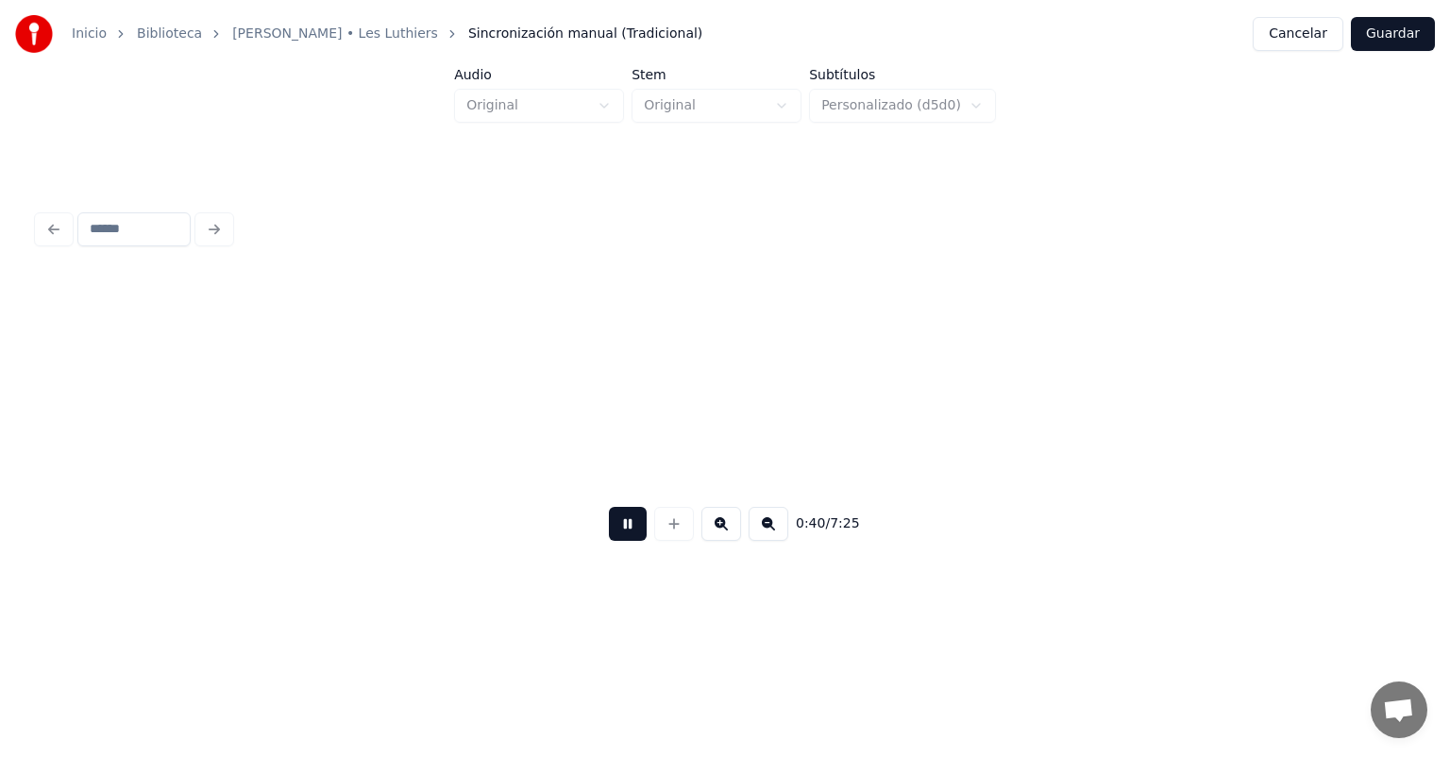
scroll to position [0, 18959]
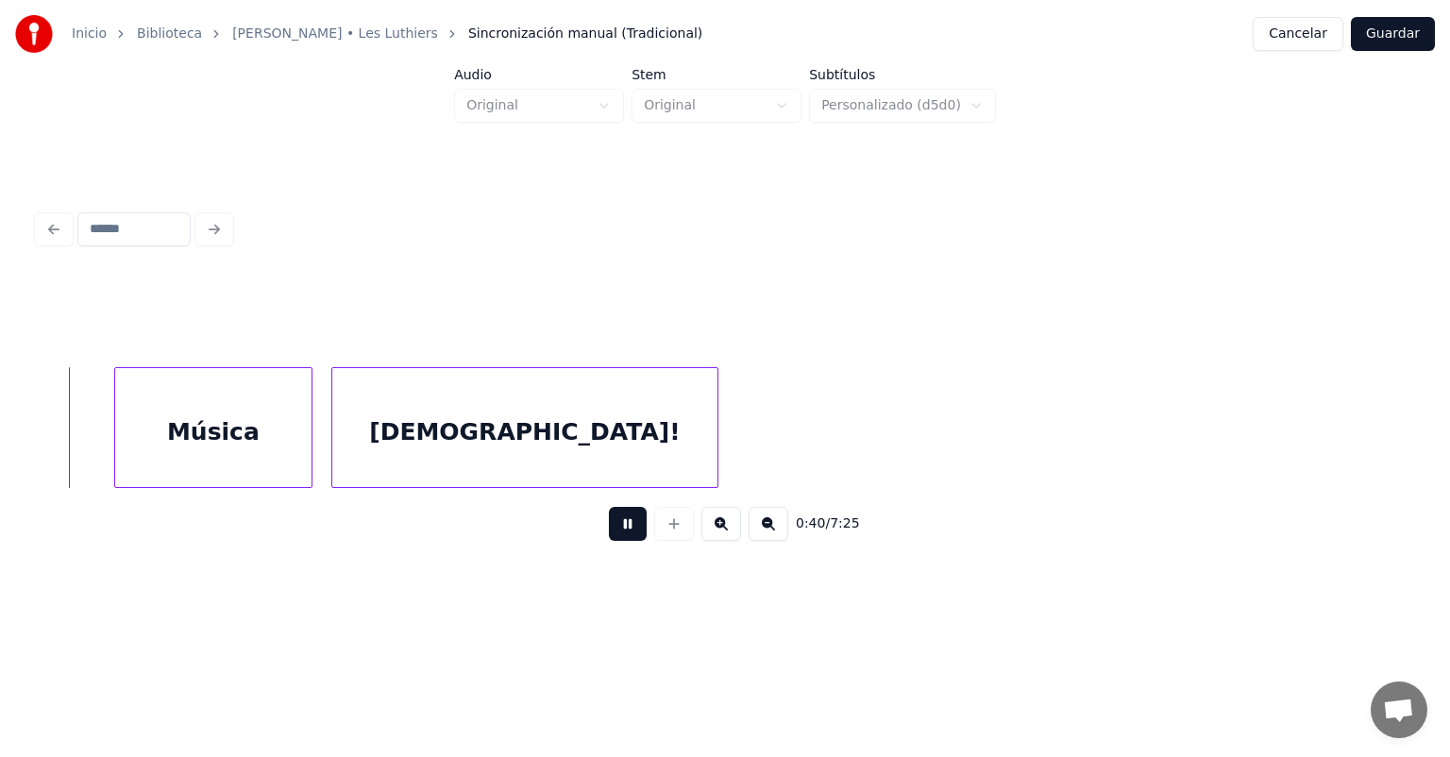
click at [610, 528] on button at bounding box center [628, 524] width 38 height 34
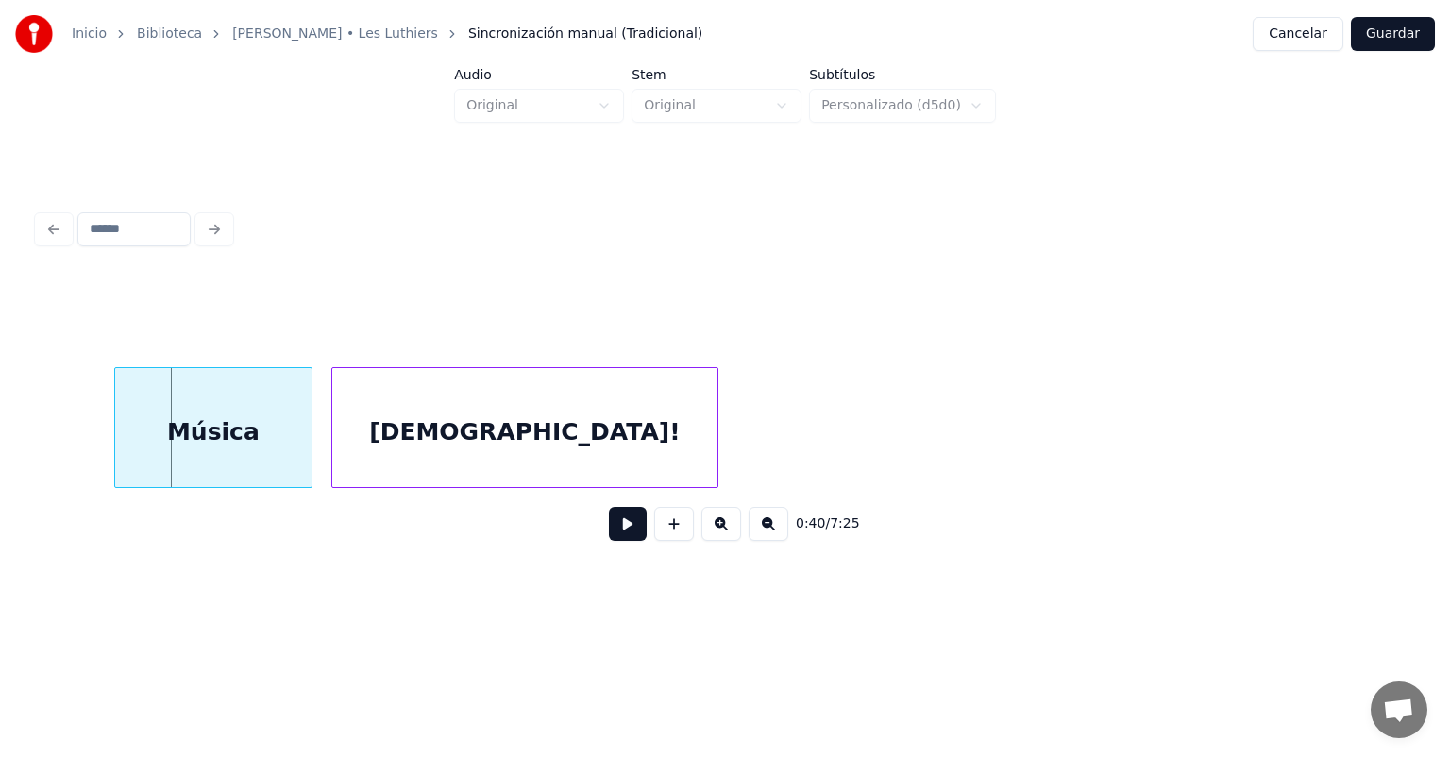
scroll to position [0, 17756]
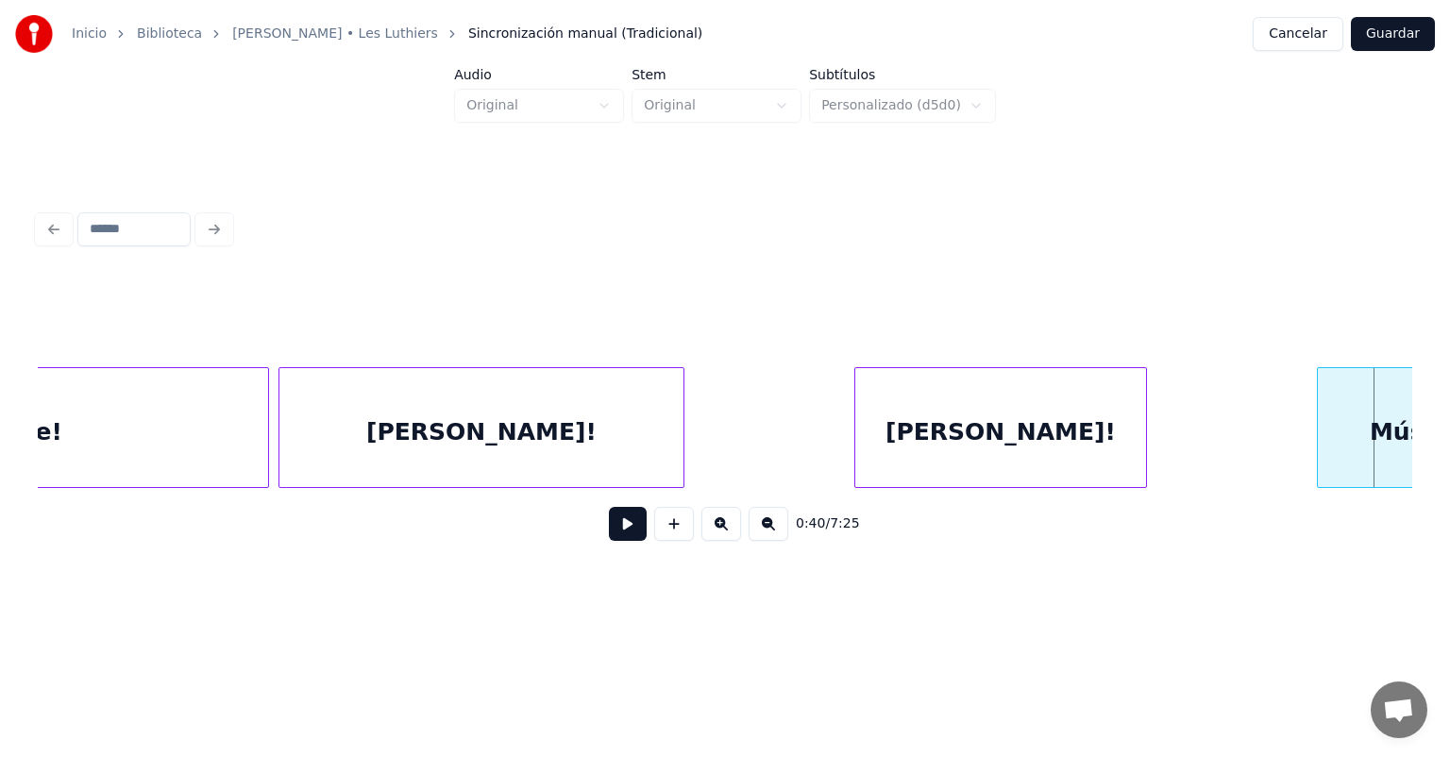
click at [121, 496] on div "0:40 / 7:25" at bounding box center [725, 524] width 1375 height 72
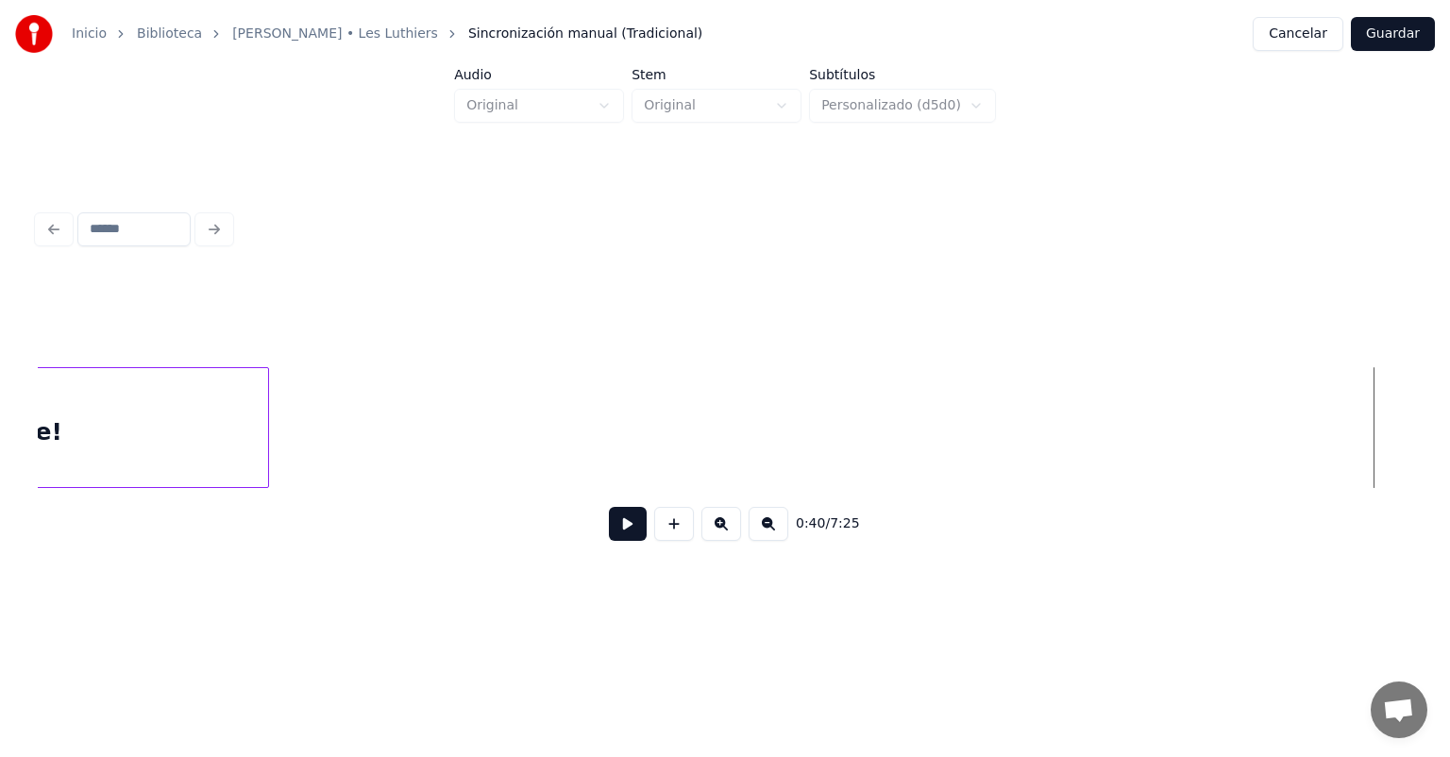
scroll to position [0, 16554]
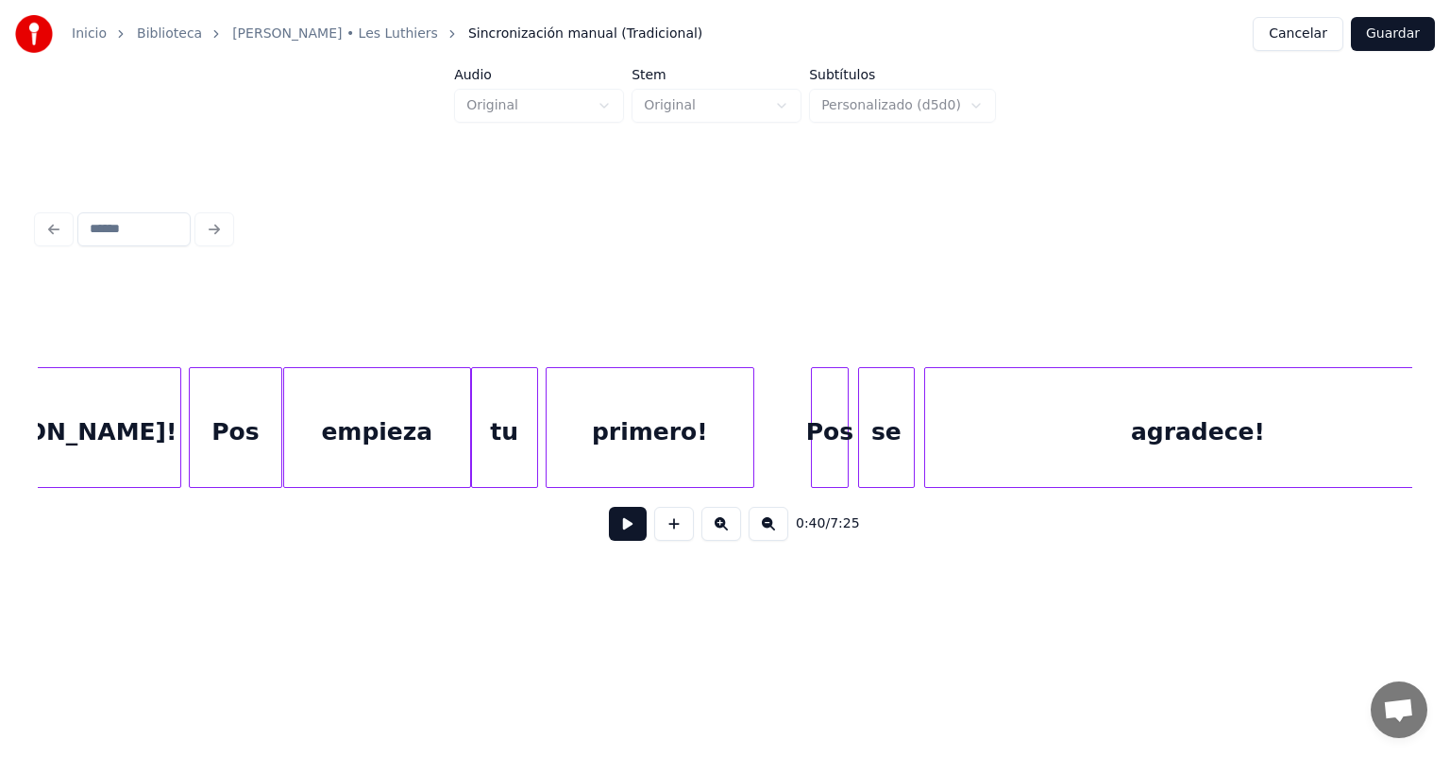
click at [616, 538] on button at bounding box center [628, 524] width 38 height 34
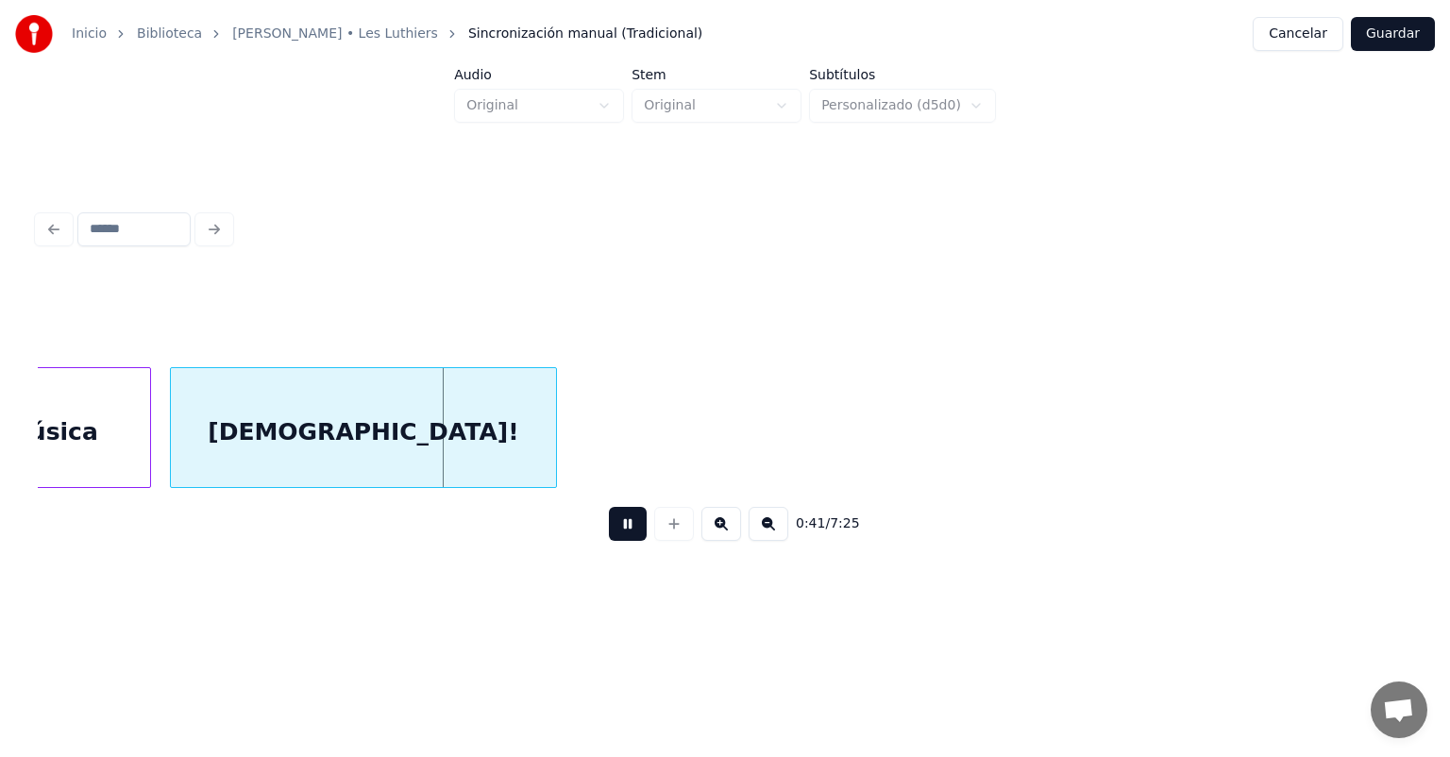
click at [570, 526] on div "0:41 / 7:25" at bounding box center [725, 524] width 1345 height 42
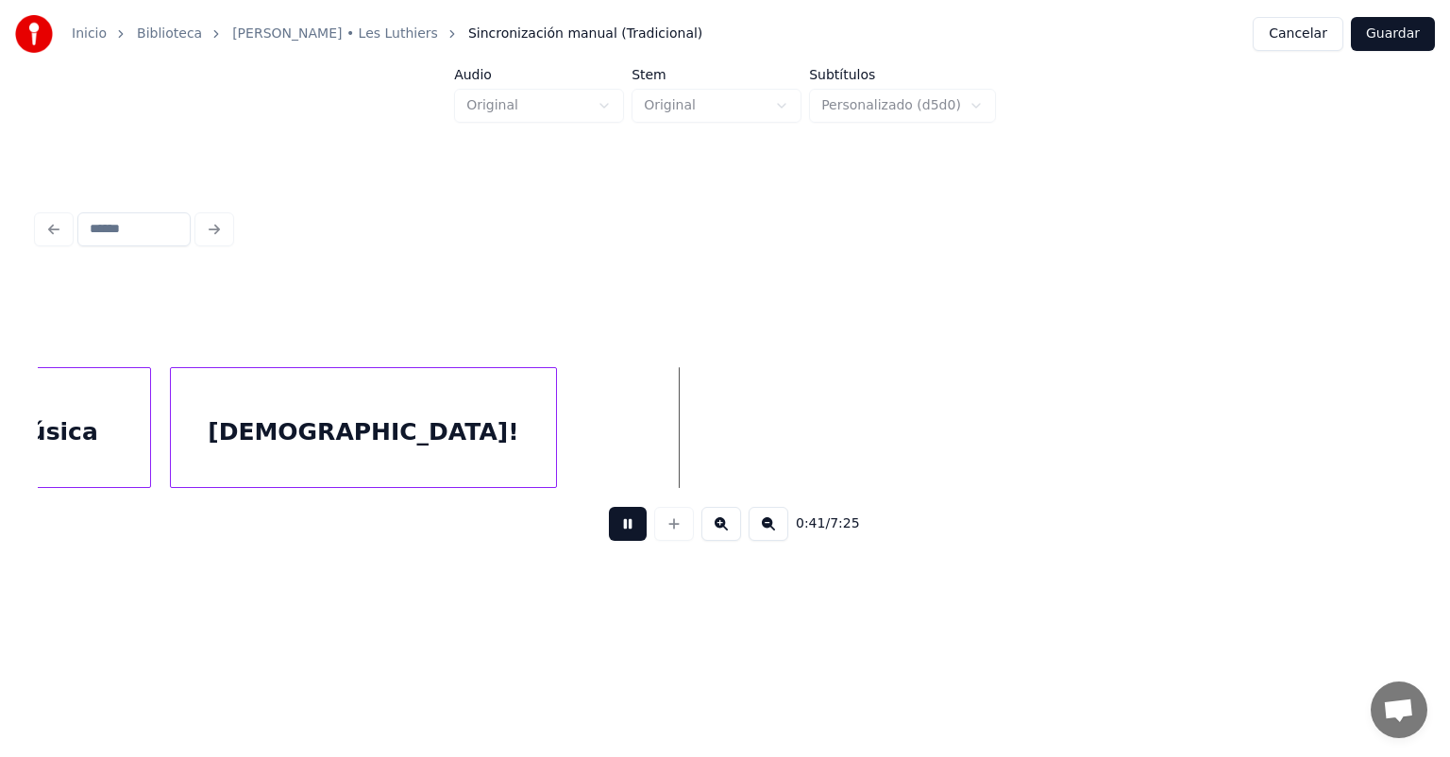
click at [619, 531] on button at bounding box center [628, 524] width 38 height 34
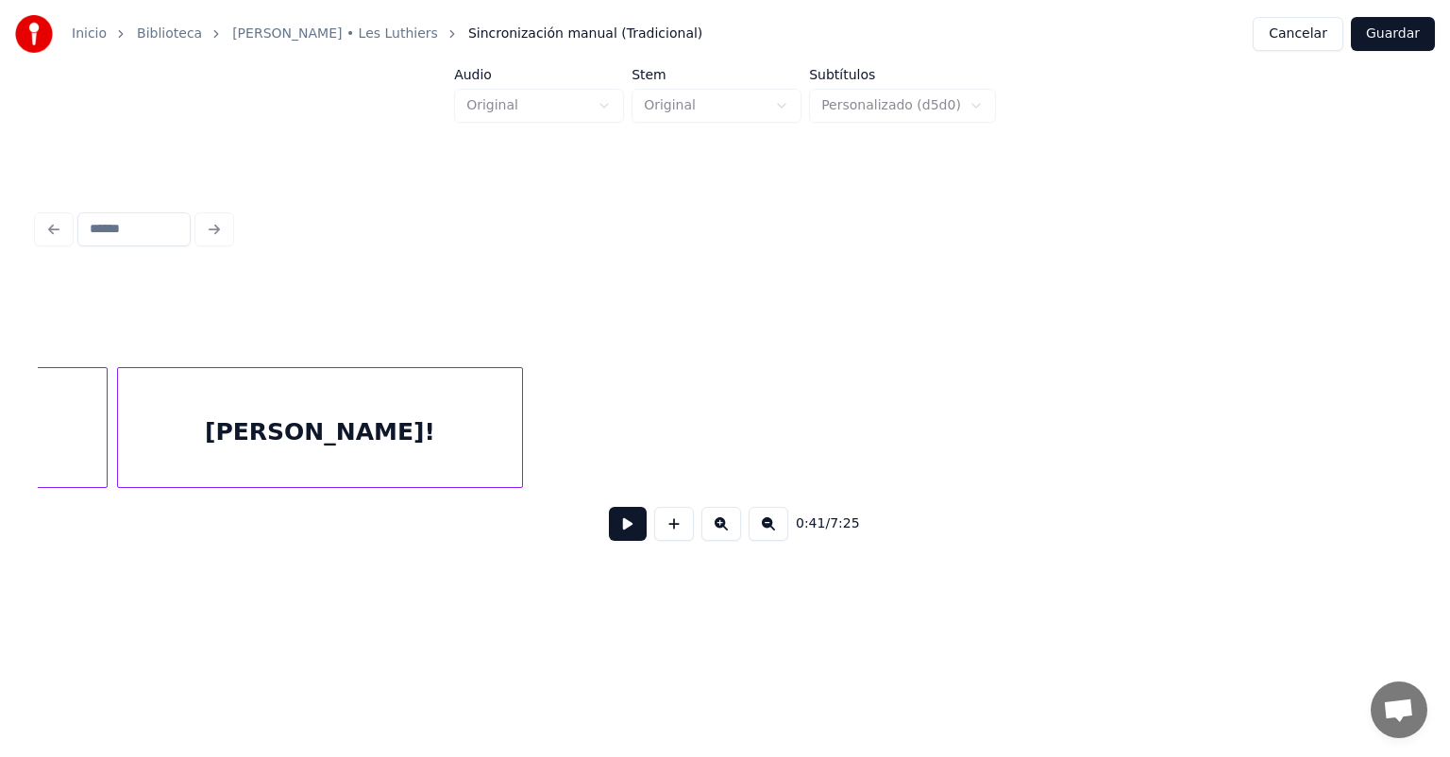
scroll to position [0, 16715]
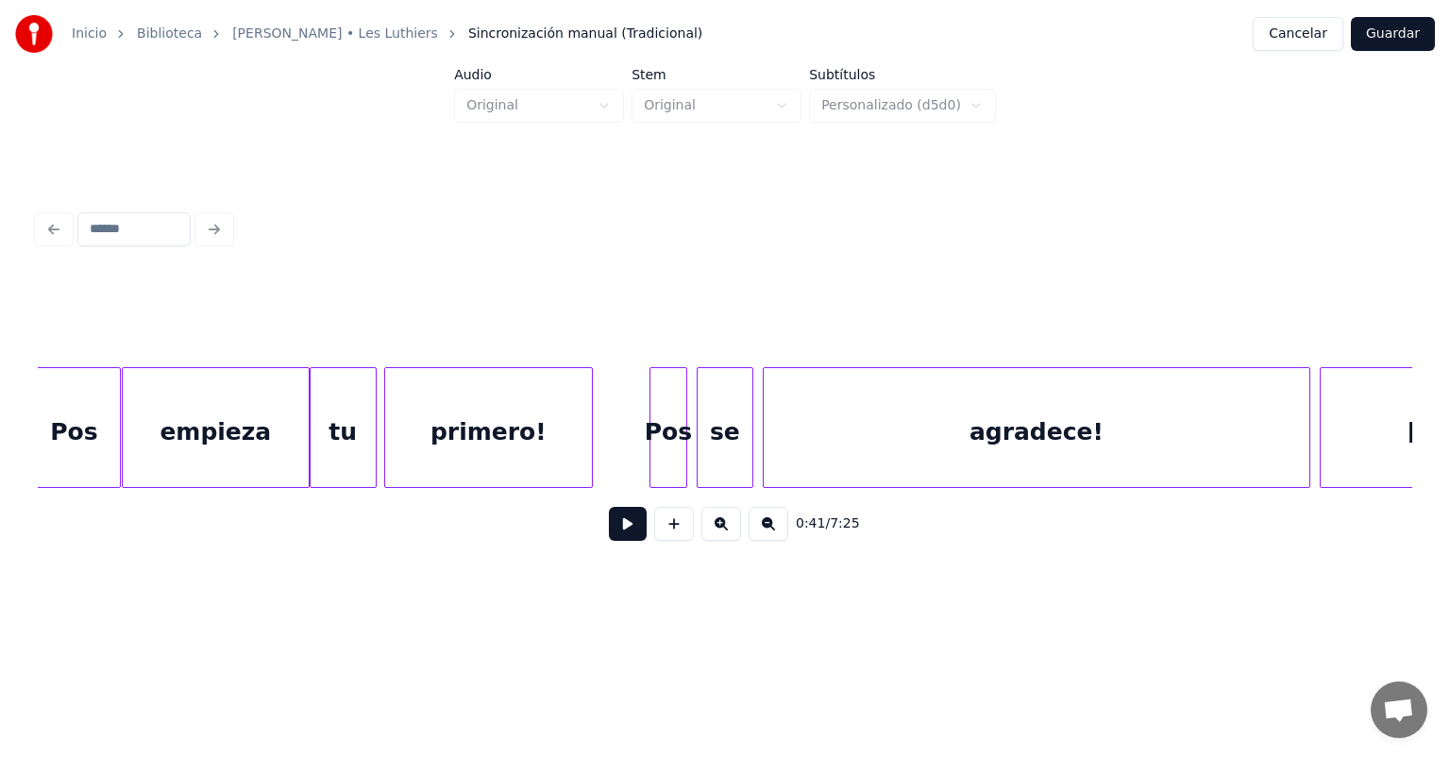
click at [458, 438] on div "primero!" at bounding box center [488, 432] width 207 height 128
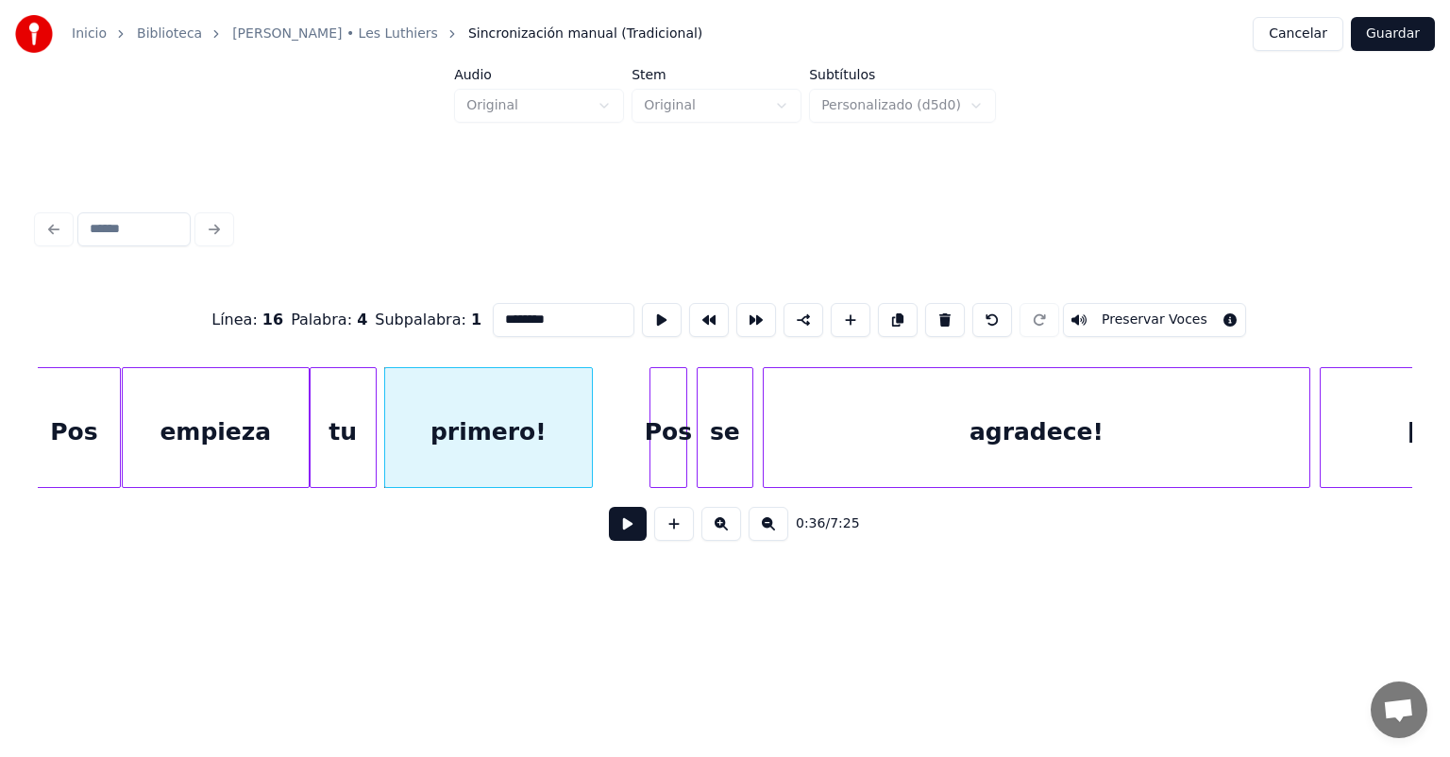
click at [609, 541] on button at bounding box center [628, 524] width 38 height 34
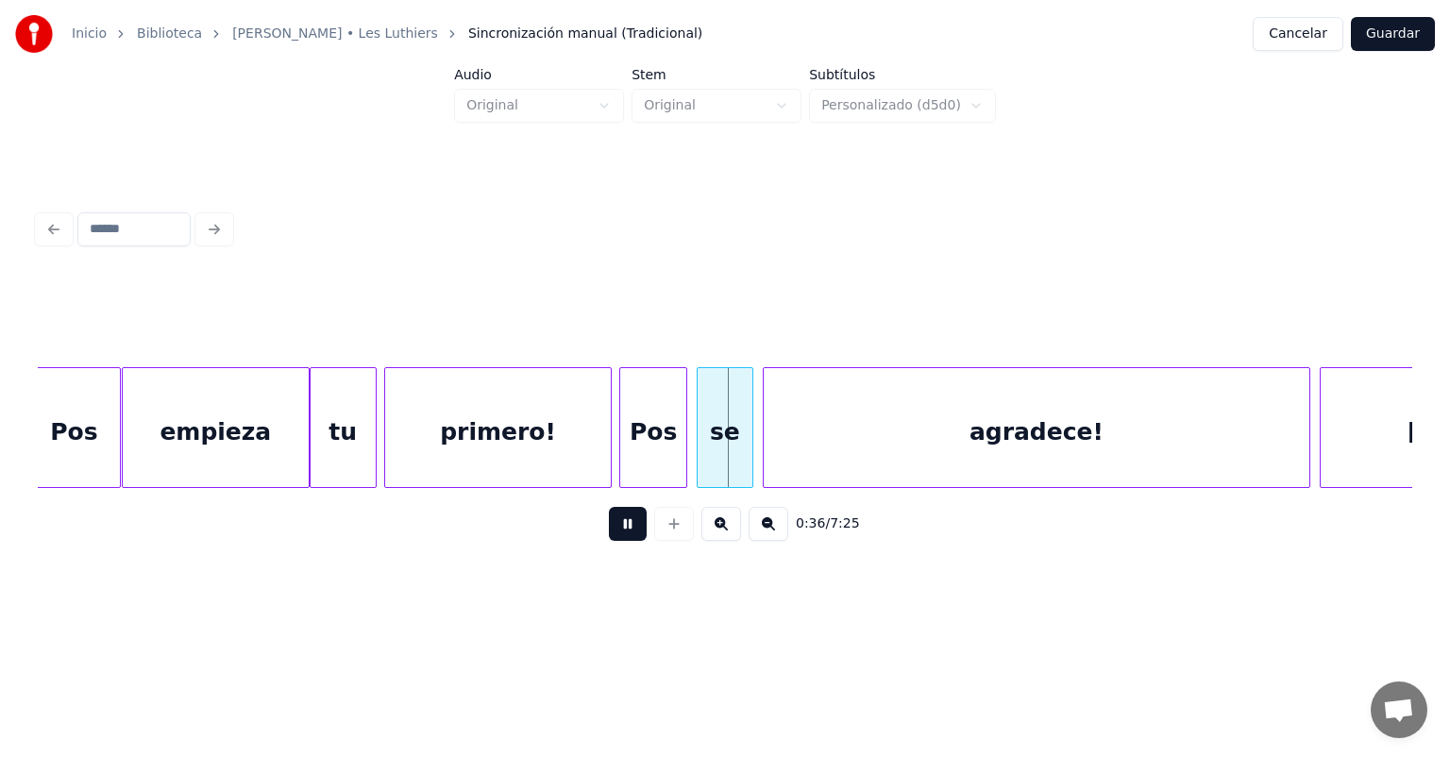
click at [627, 442] on div "Pos" at bounding box center [653, 432] width 66 height 128
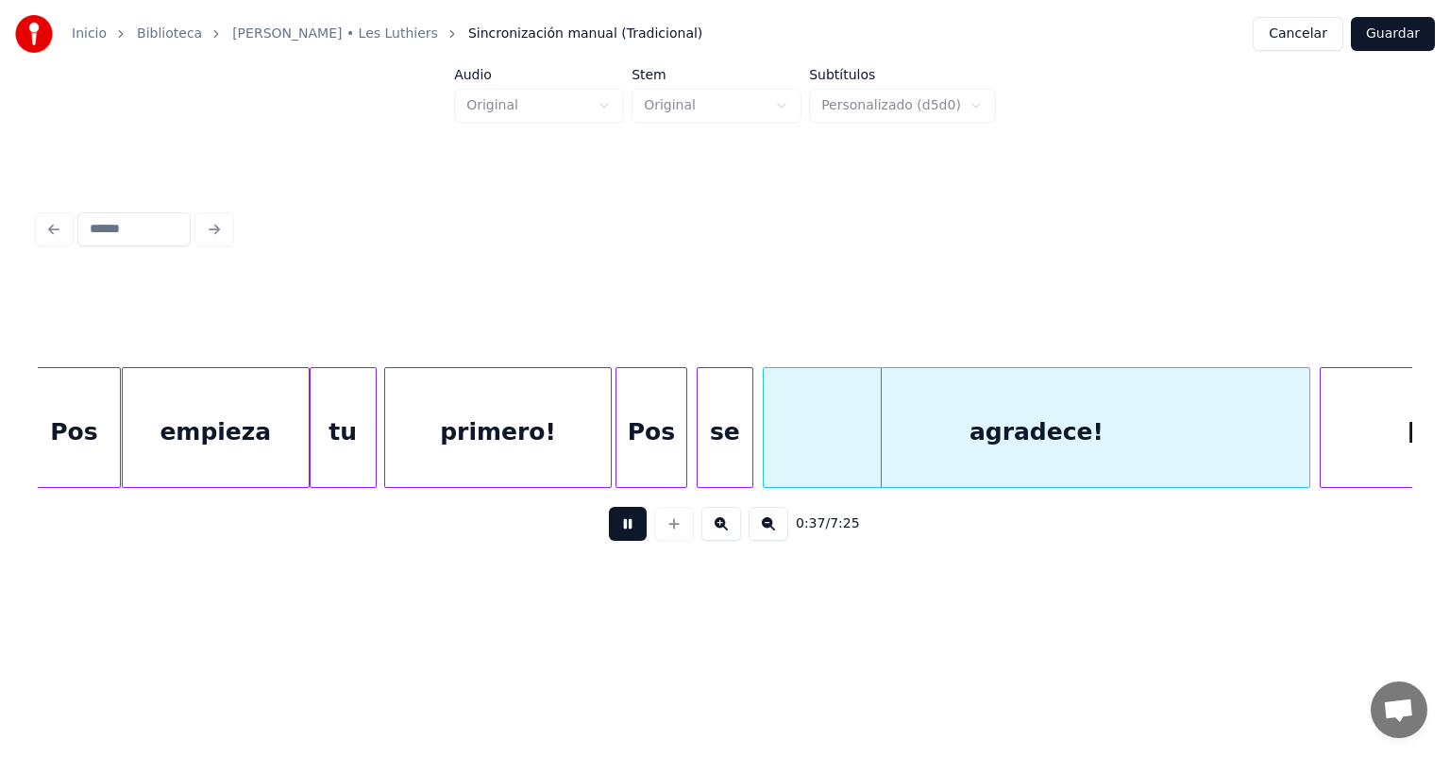
click at [621, 443] on div "Pos" at bounding box center [652, 432] width 70 height 128
click at [700, 434] on div "se" at bounding box center [722, 432] width 59 height 128
click at [766, 432] on div "agradece!" at bounding box center [1034, 432] width 550 height 128
click at [611, 536] on button at bounding box center [628, 524] width 38 height 34
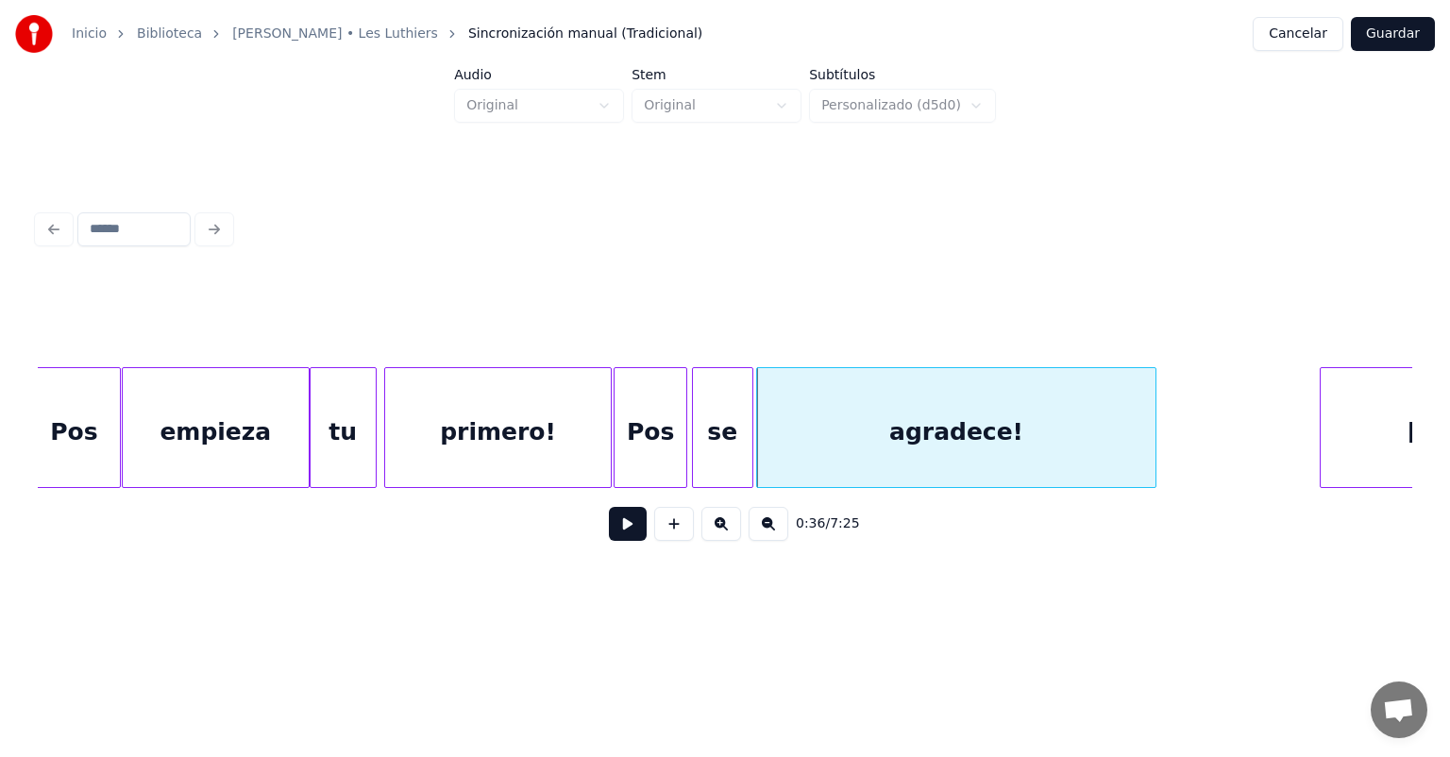
click at [609, 534] on button at bounding box center [628, 524] width 38 height 34
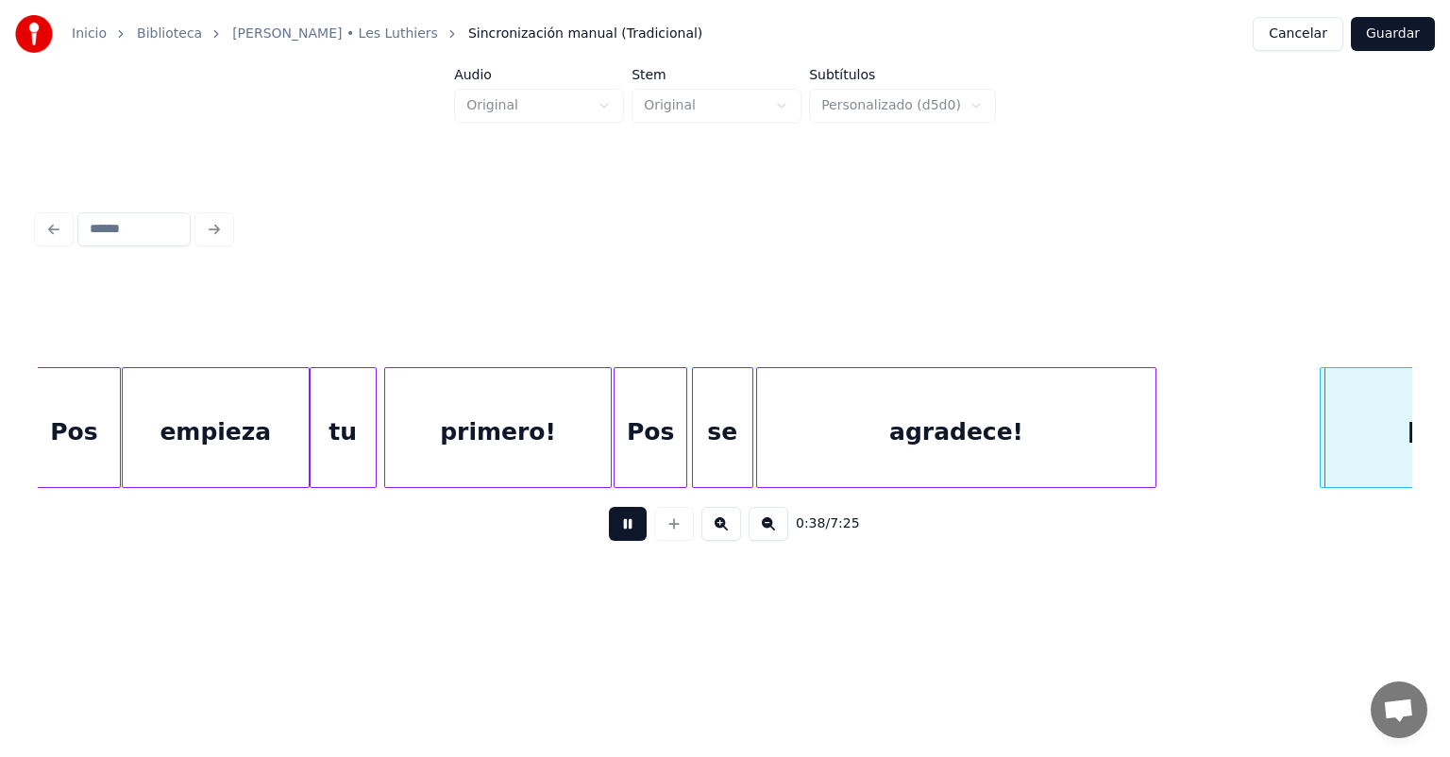
click at [609, 529] on button at bounding box center [628, 524] width 38 height 34
click at [609, 535] on button at bounding box center [628, 524] width 38 height 34
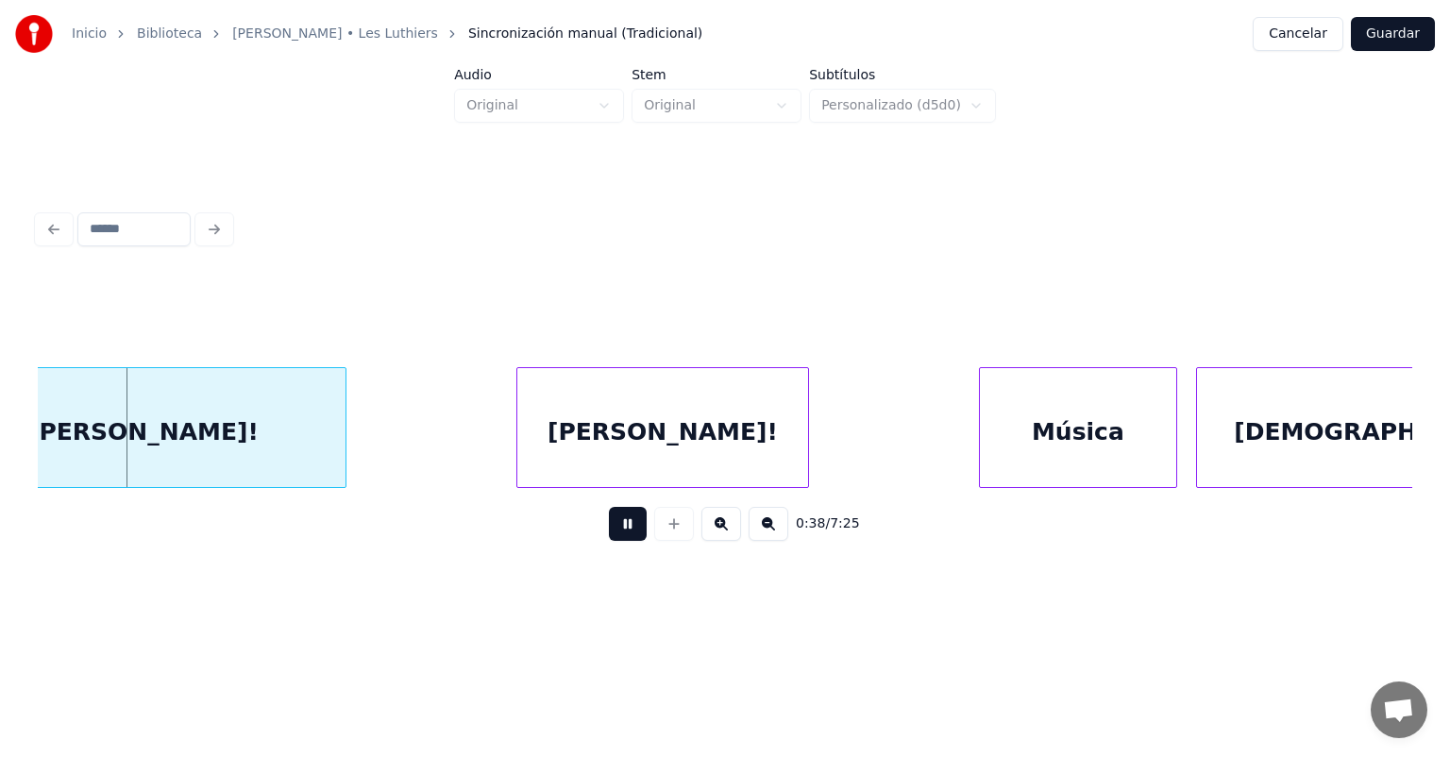
click at [609, 533] on button at bounding box center [628, 524] width 38 height 34
click at [578, 533] on div "0:38 / 7:25" at bounding box center [725, 524] width 1345 height 42
click at [519, 449] on div "[PERSON_NAME]!" at bounding box center [658, 432] width 299 height 128
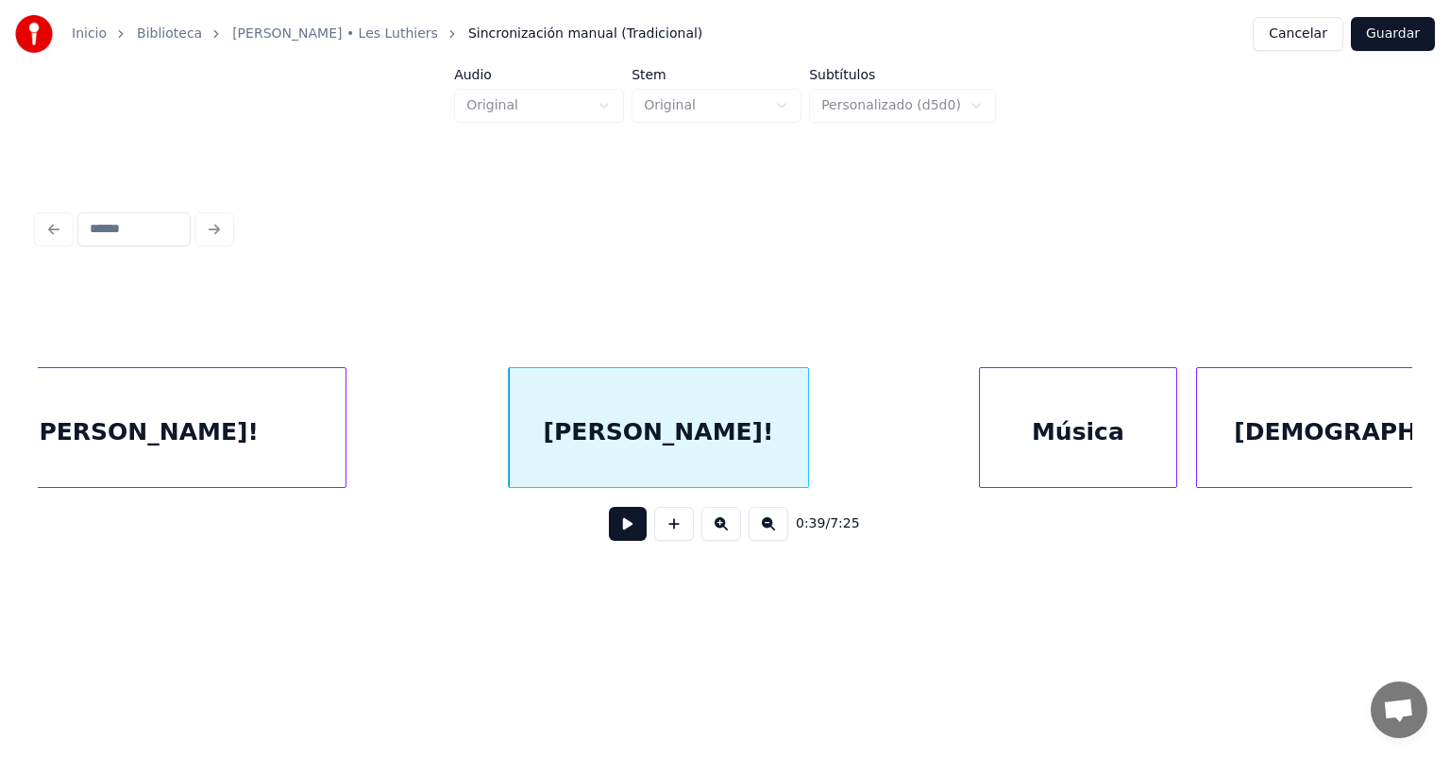
click at [609, 541] on button at bounding box center [628, 524] width 38 height 34
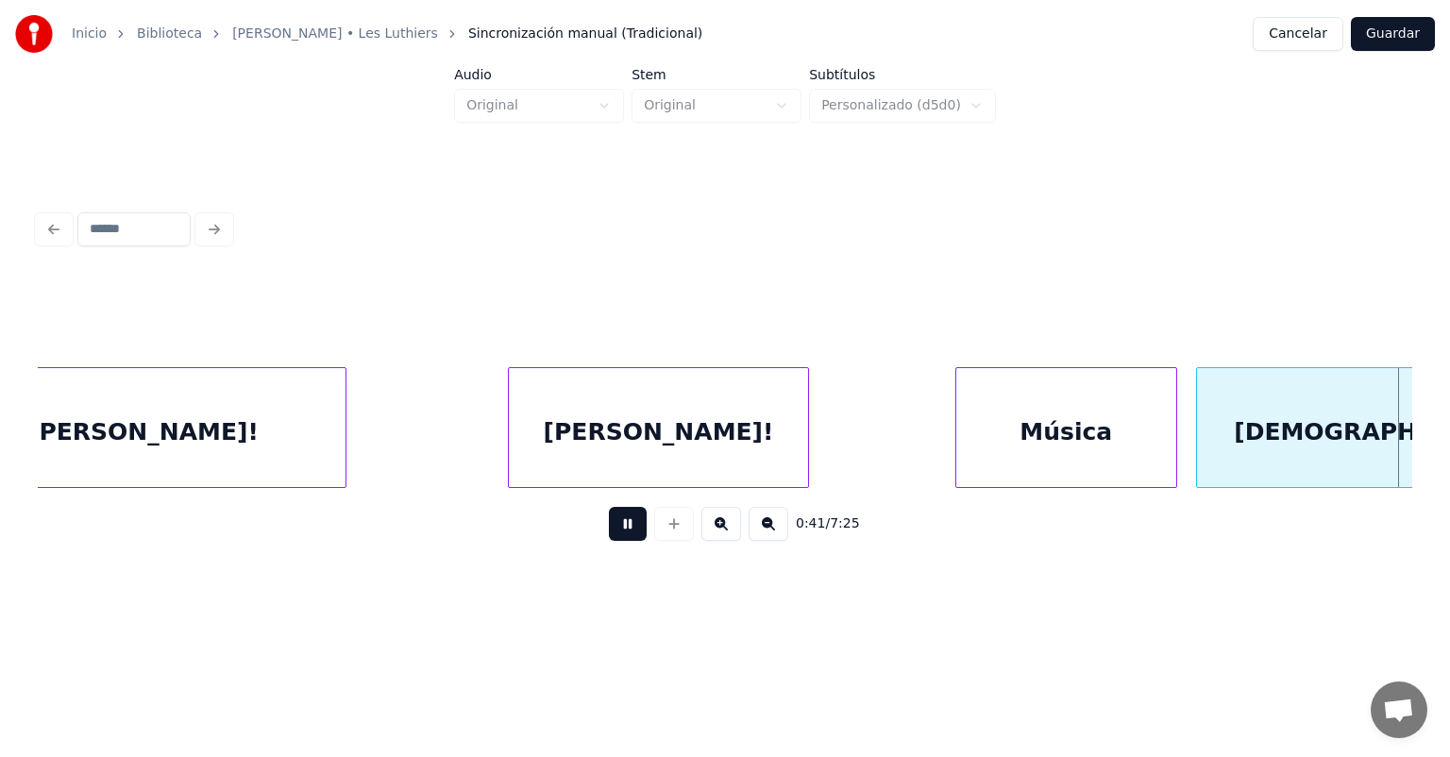
click at [609, 540] on button at bounding box center [628, 524] width 38 height 34
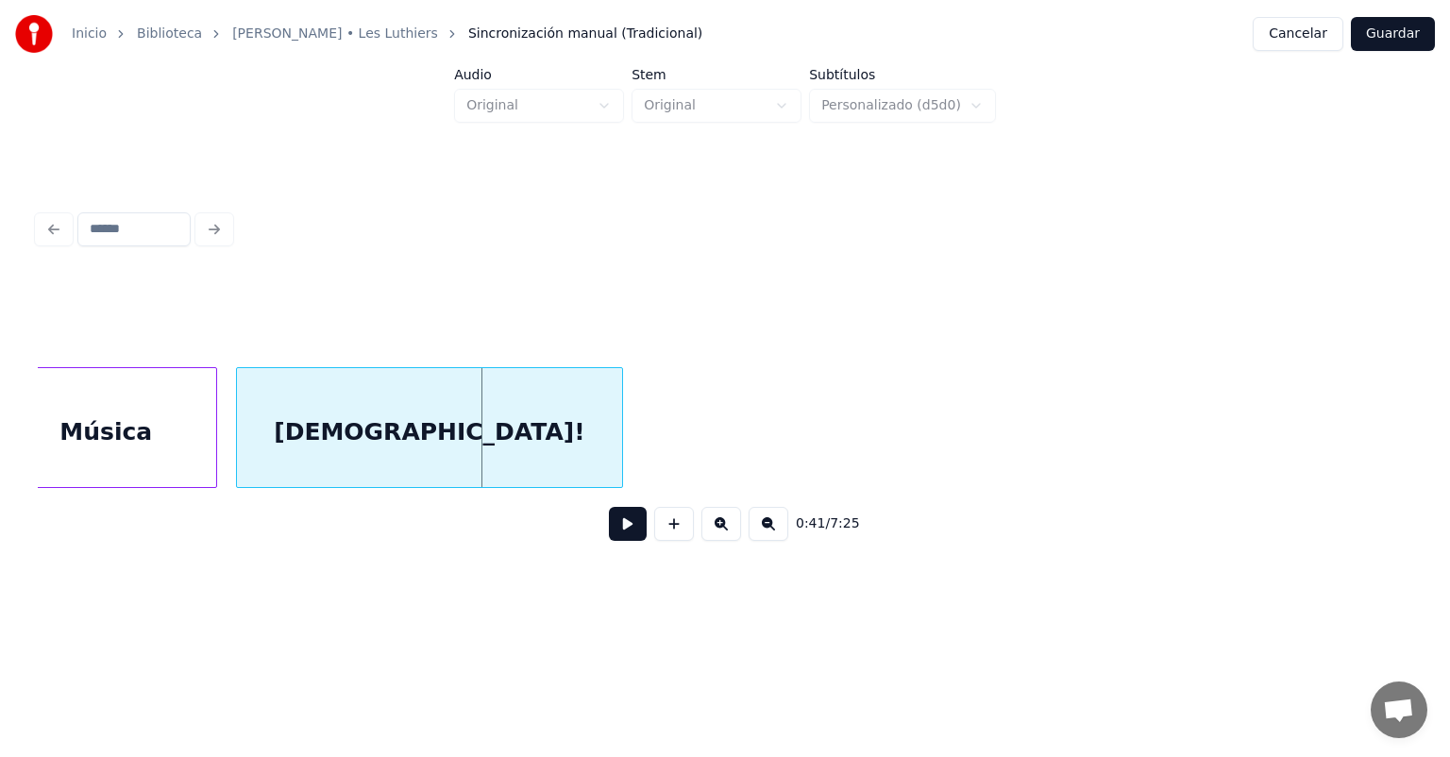
scroll to position [0, 18995]
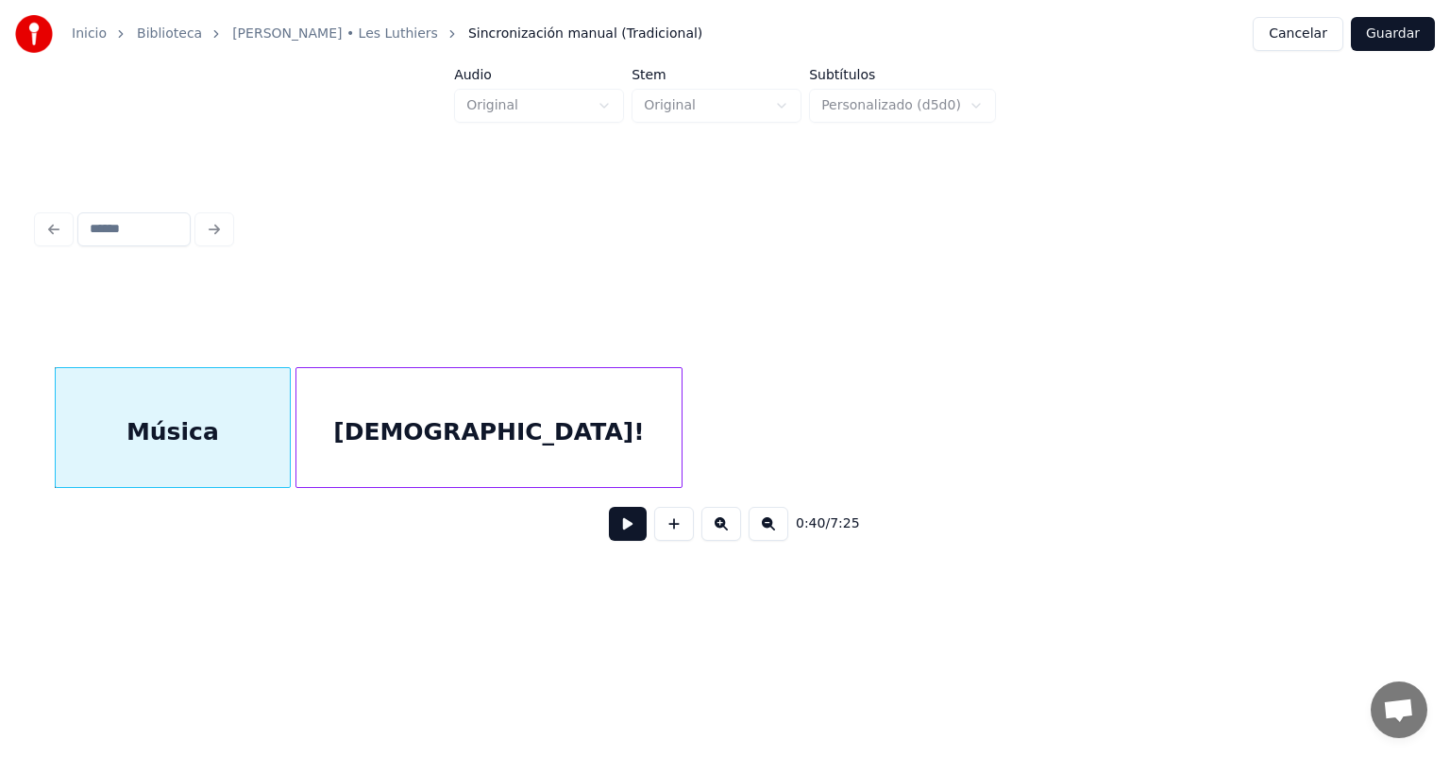
click at [622, 533] on button at bounding box center [628, 524] width 38 height 34
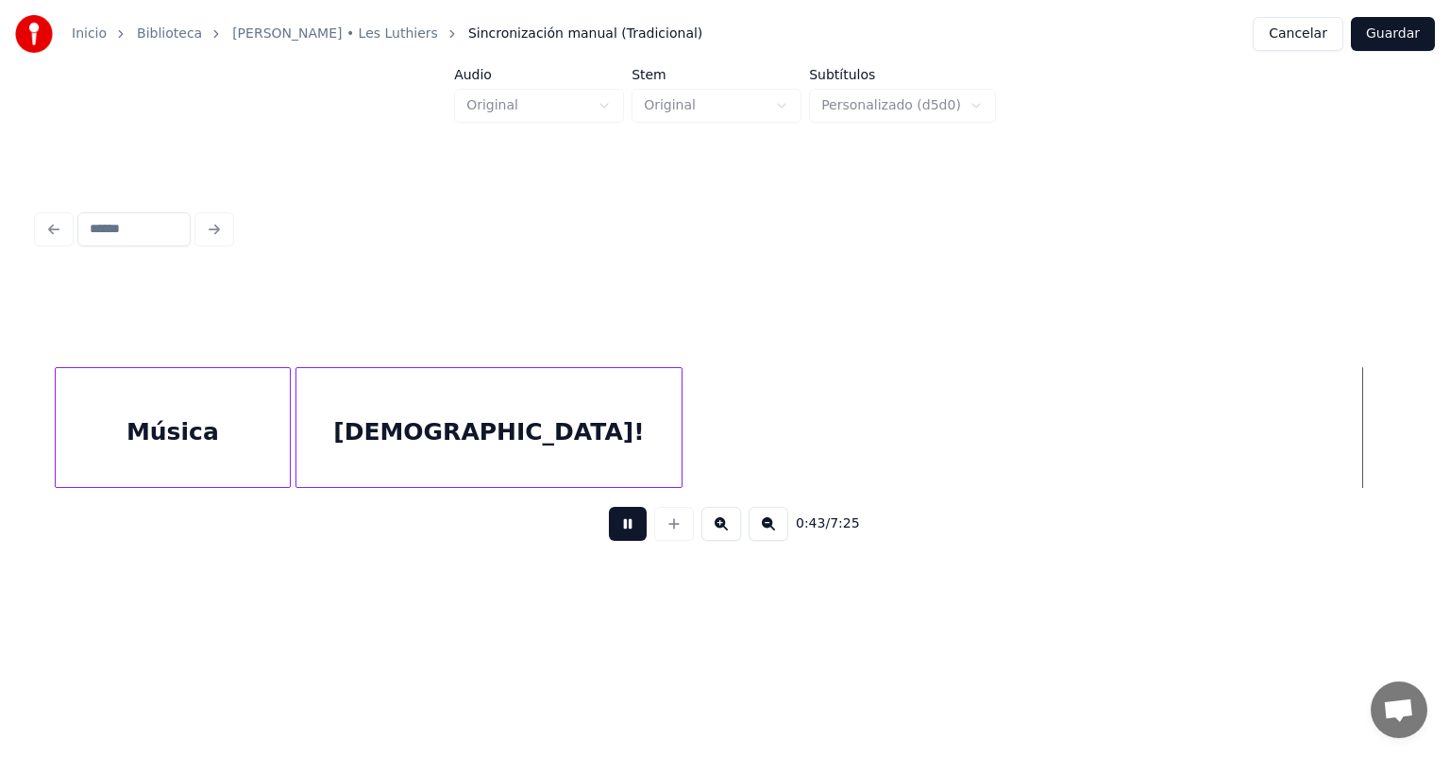
scroll to position [0, 20373]
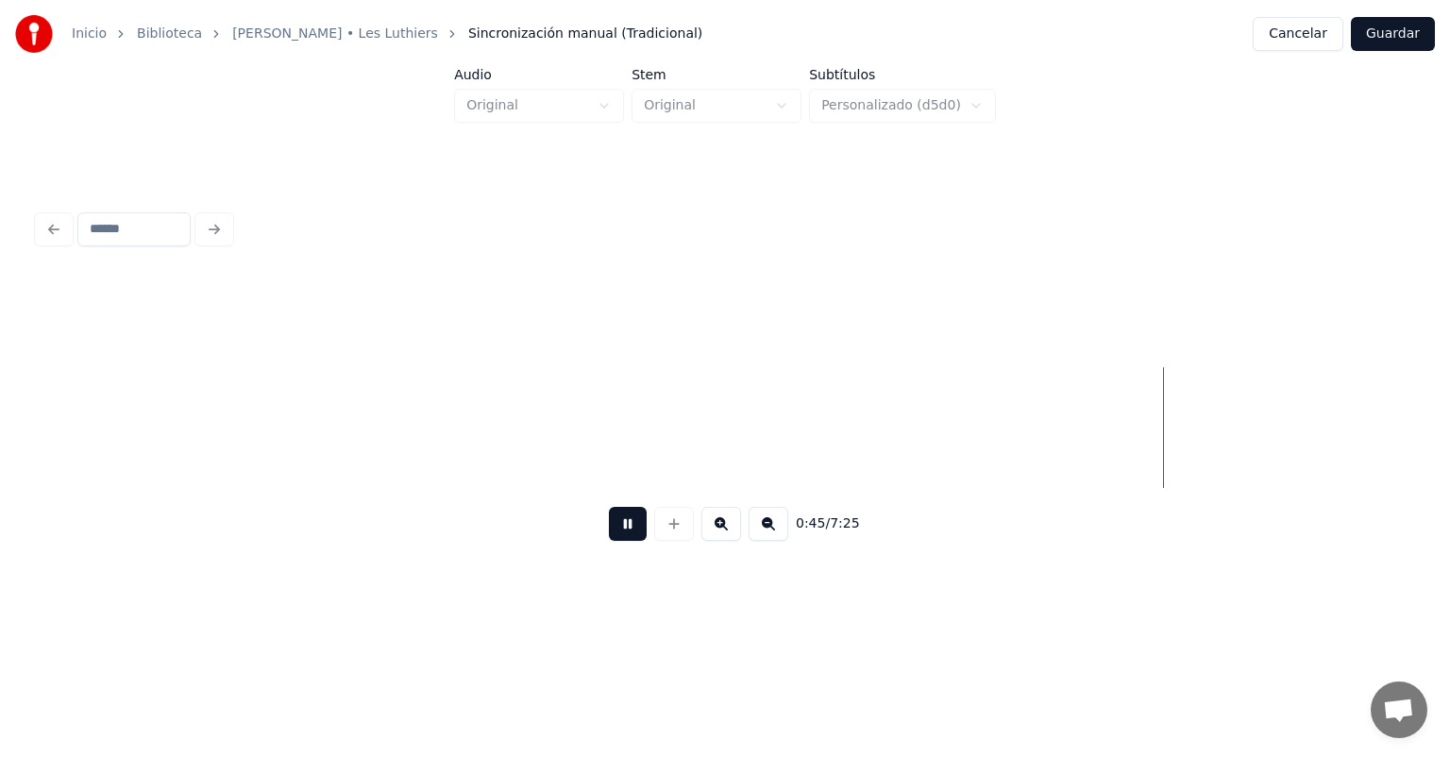
click at [1386, 26] on button "Guardar" at bounding box center [1393, 34] width 84 height 34
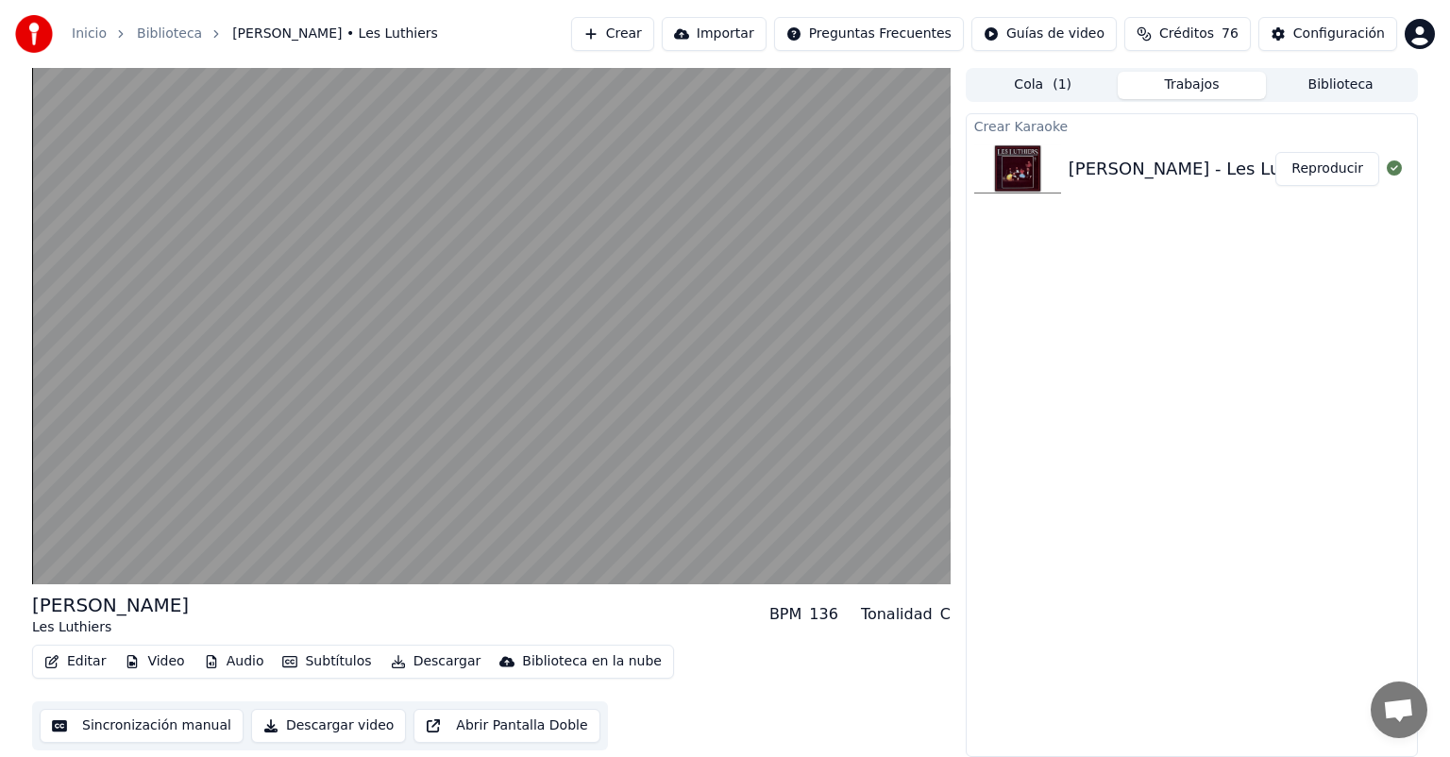
click at [192, 325] on video at bounding box center [491, 326] width 919 height 517
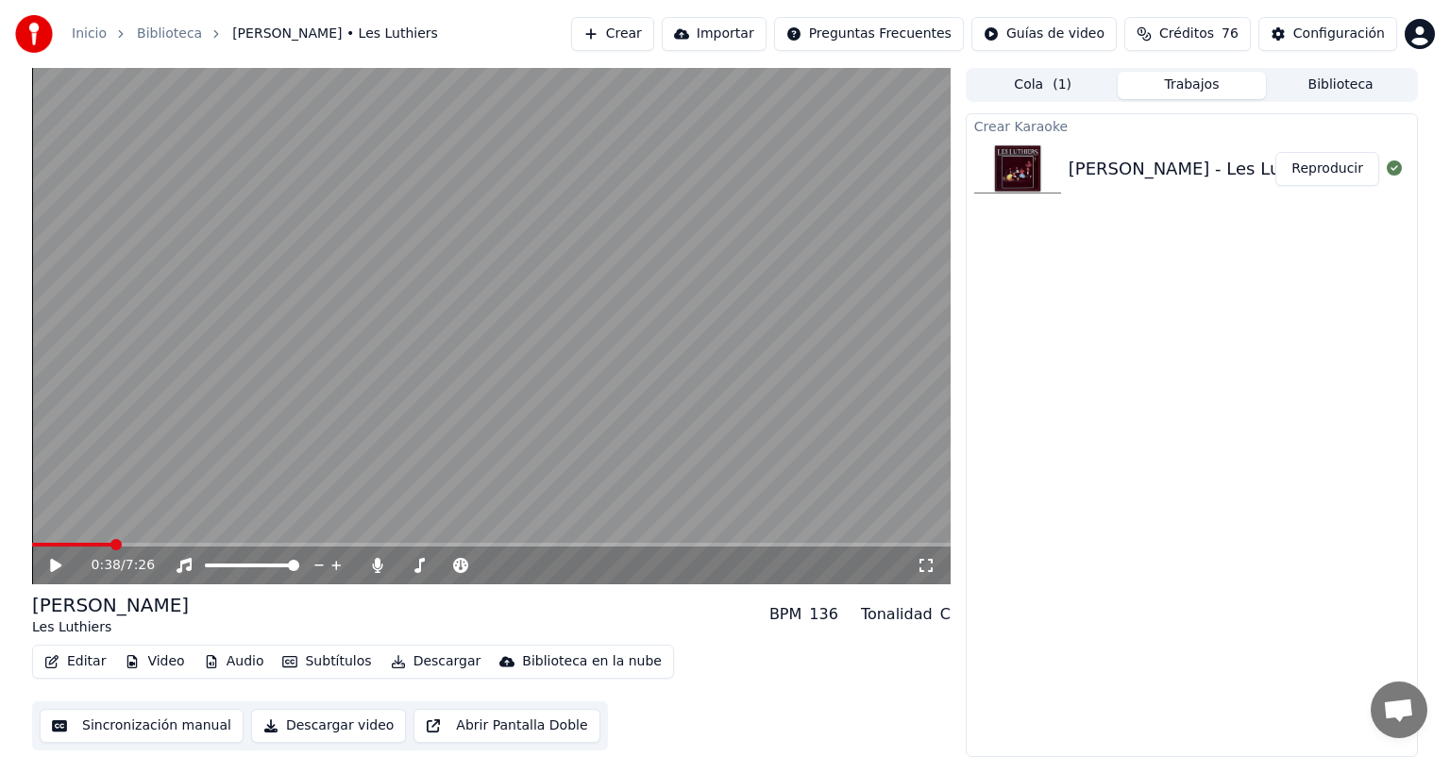
click at [136, 322] on video at bounding box center [491, 326] width 919 height 517
click at [141, 349] on video at bounding box center [491, 326] width 919 height 517
click at [72, 656] on button "Editar" at bounding box center [75, 662] width 76 height 26
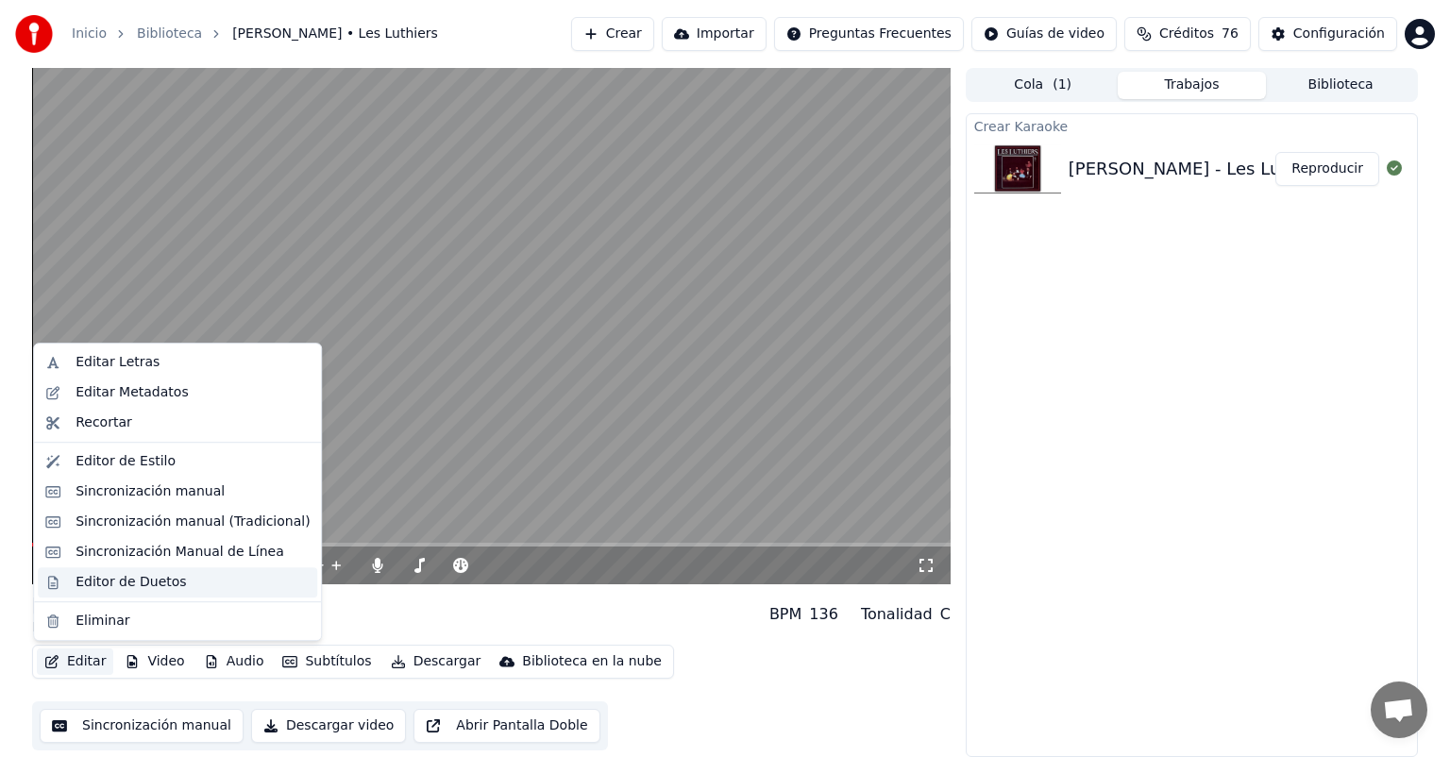
click at [93, 584] on div "Editor de Duetos" at bounding box center [131, 582] width 110 height 19
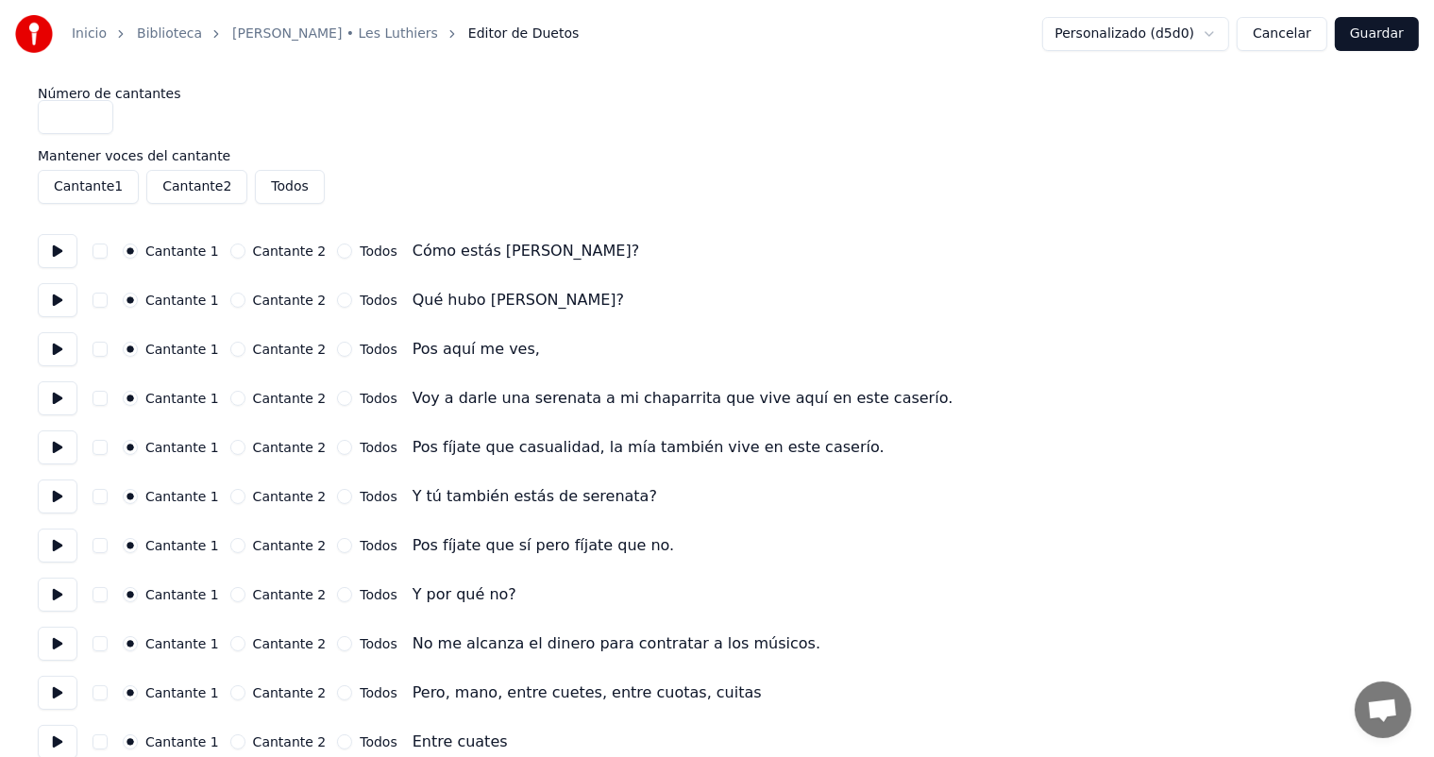
click at [1287, 33] on button "Cancelar" at bounding box center [1282, 34] width 91 height 34
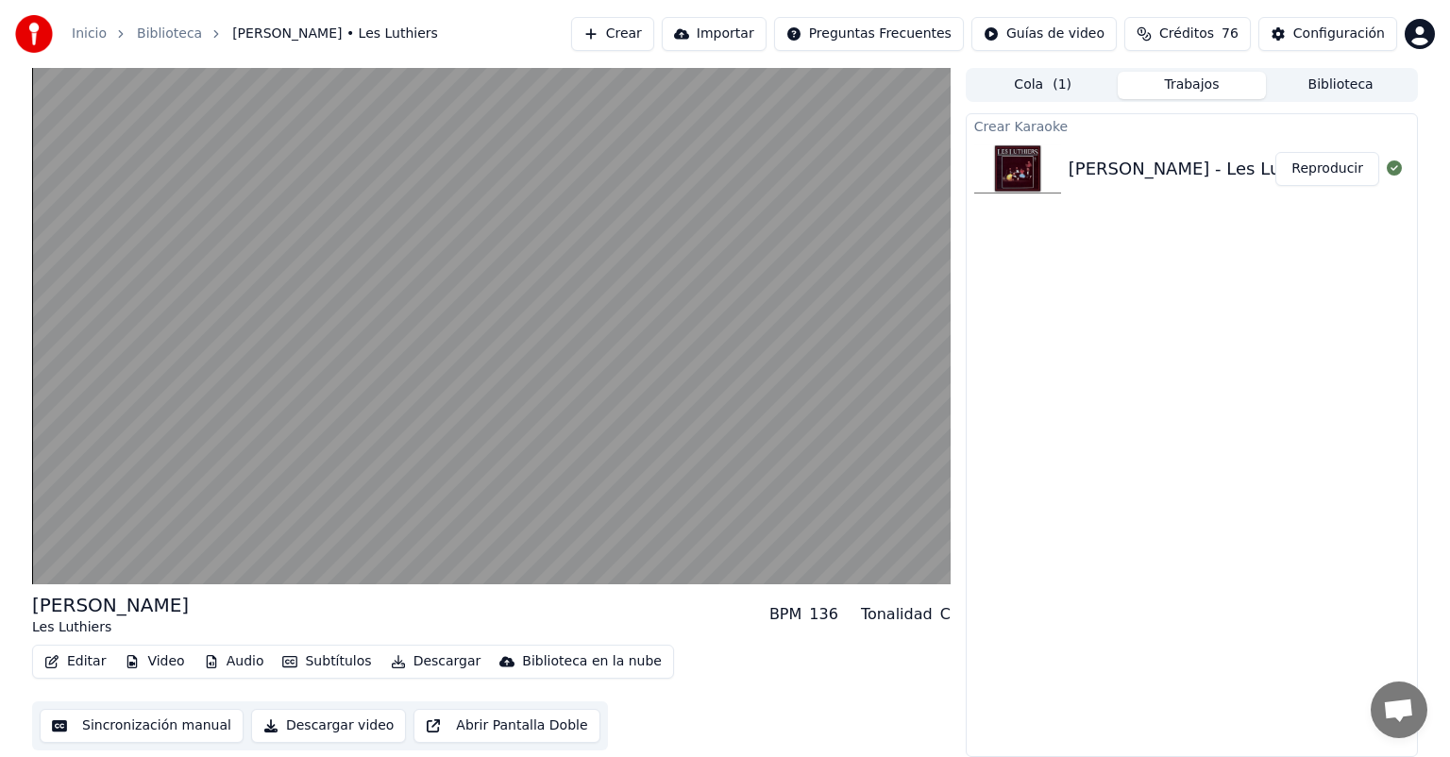
click at [76, 660] on button "Editar" at bounding box center [75, 662] width 76 height 26
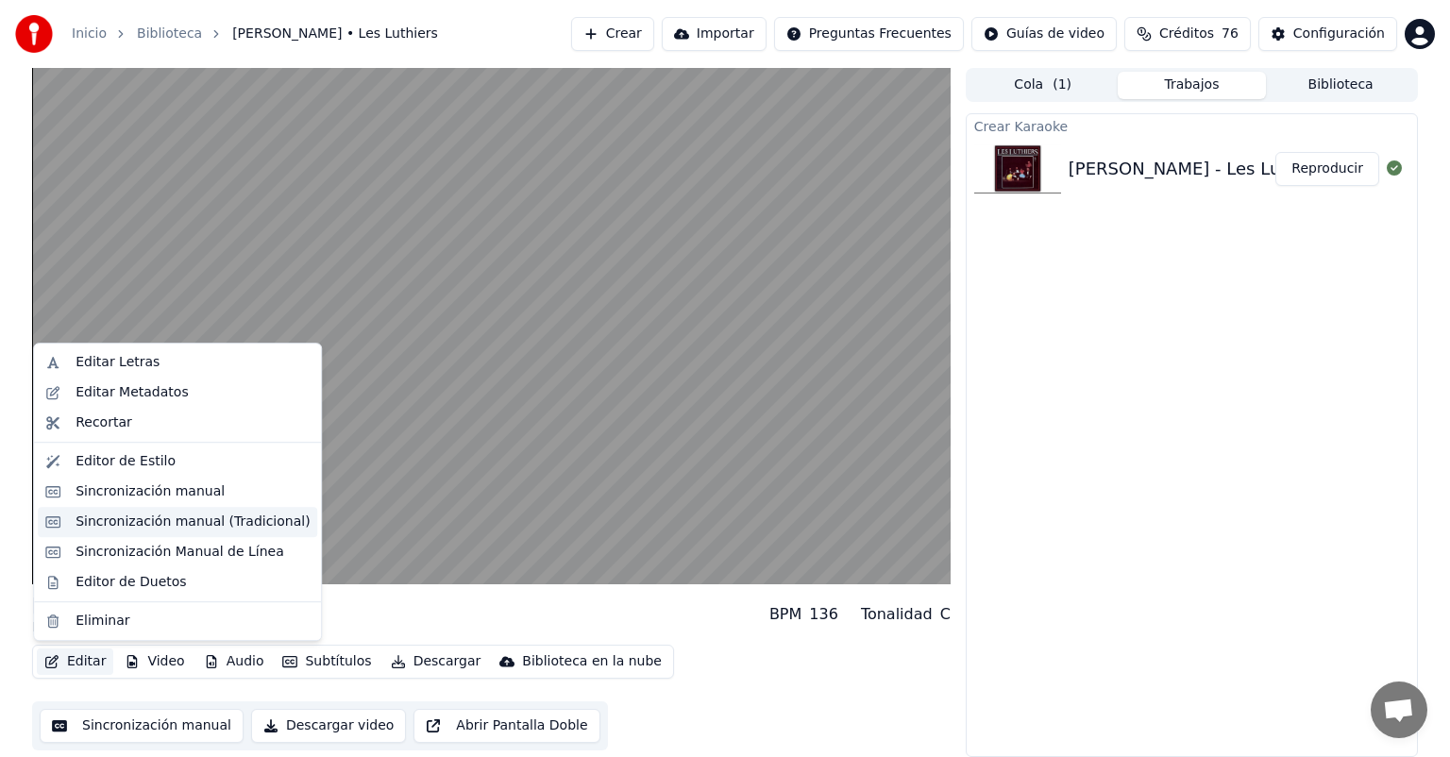
click at [91, 521] on div "Sincronización manual (Tradicional)" at bounding box center [193, 522] width 234 height 19
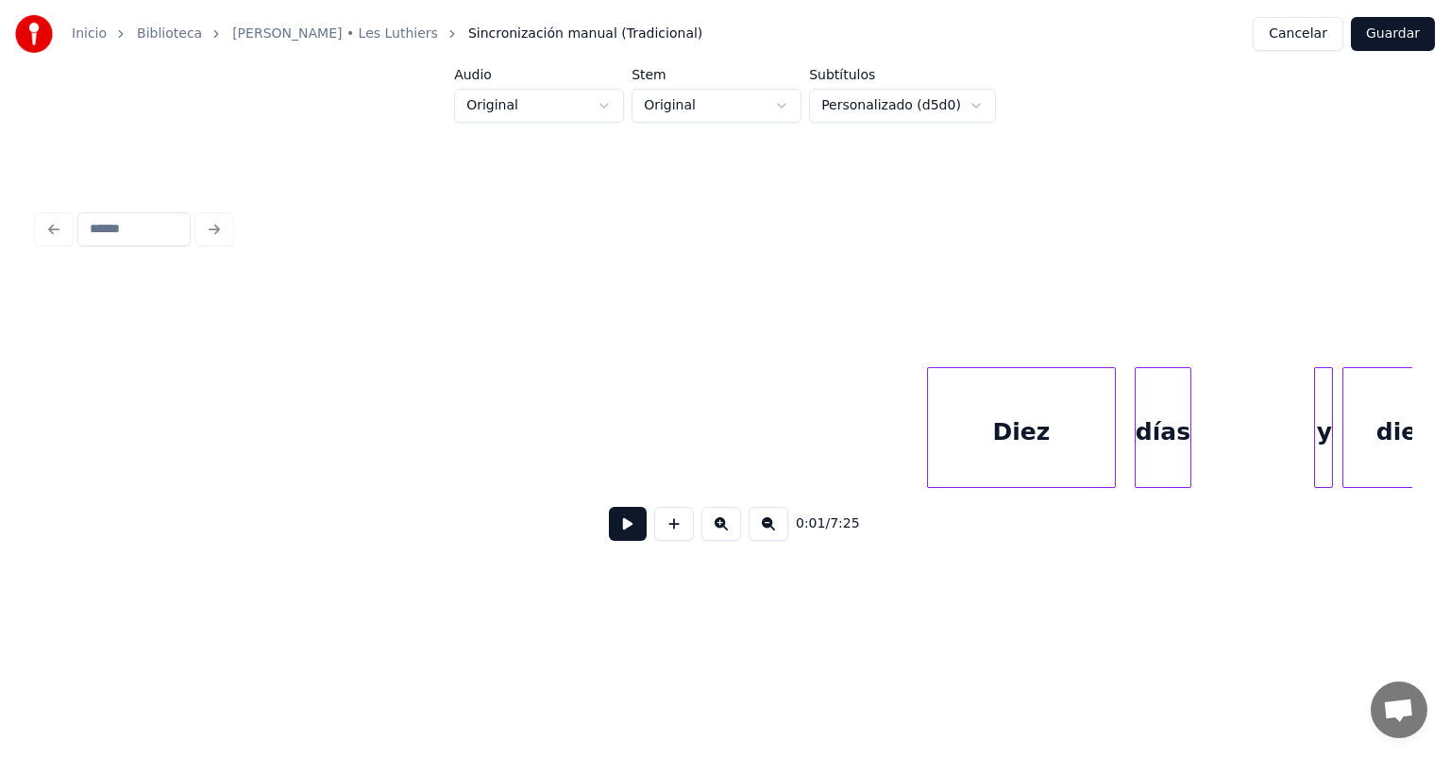
scroll to position [0, 23198]
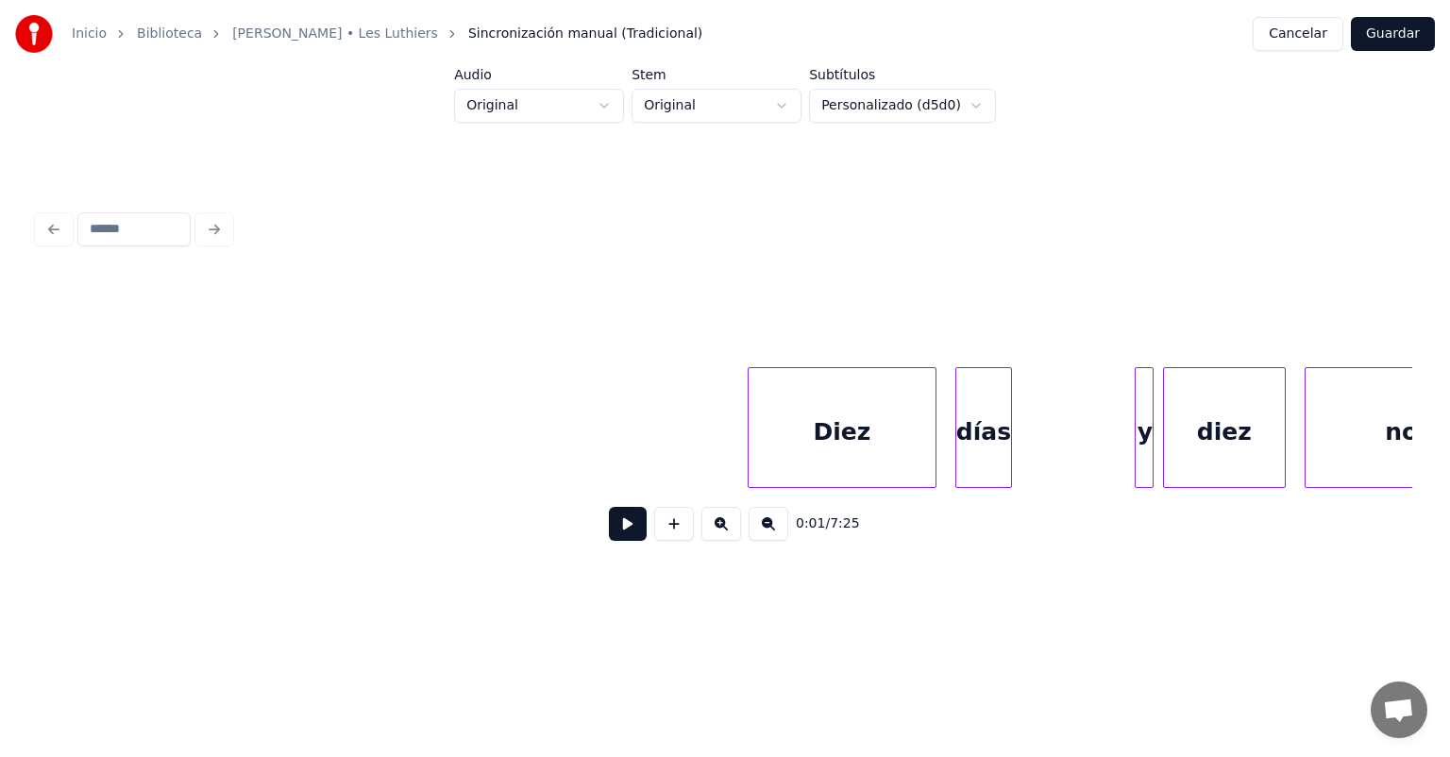
click at [619, 526] on button at bounding box center [628, 524] width 38 height 34
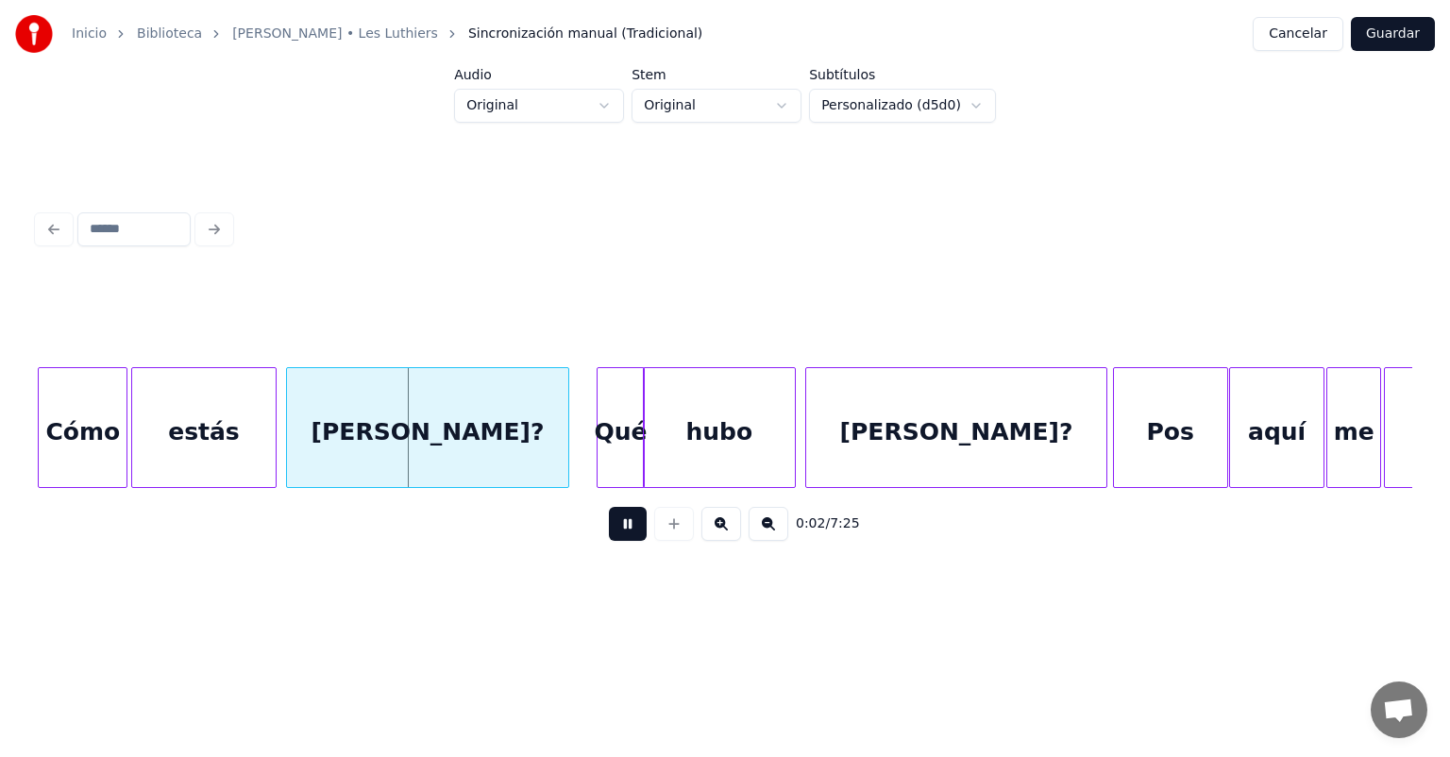
click at [609, 534] on button at bounding box center [628, 524] width 38 height 34
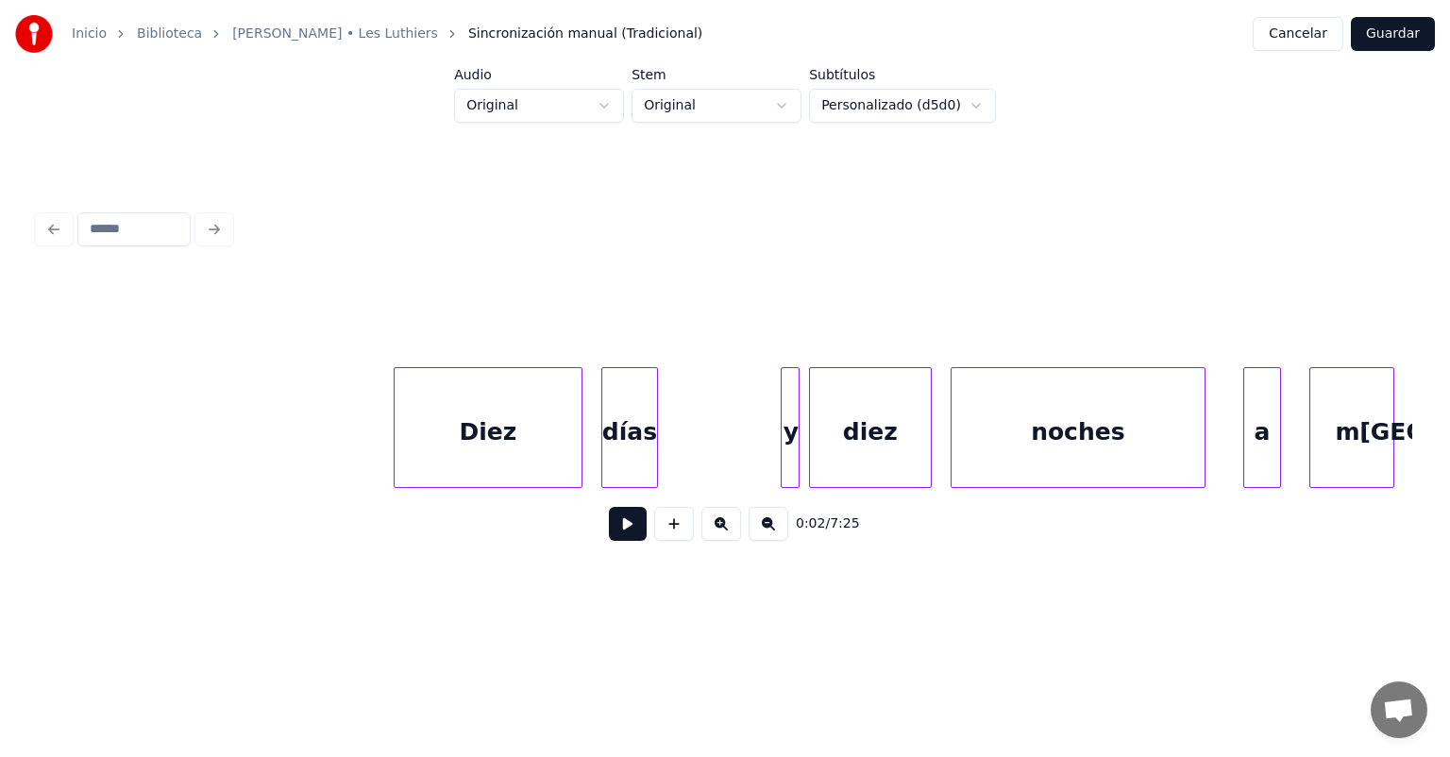
scroll to position [0, 23909]
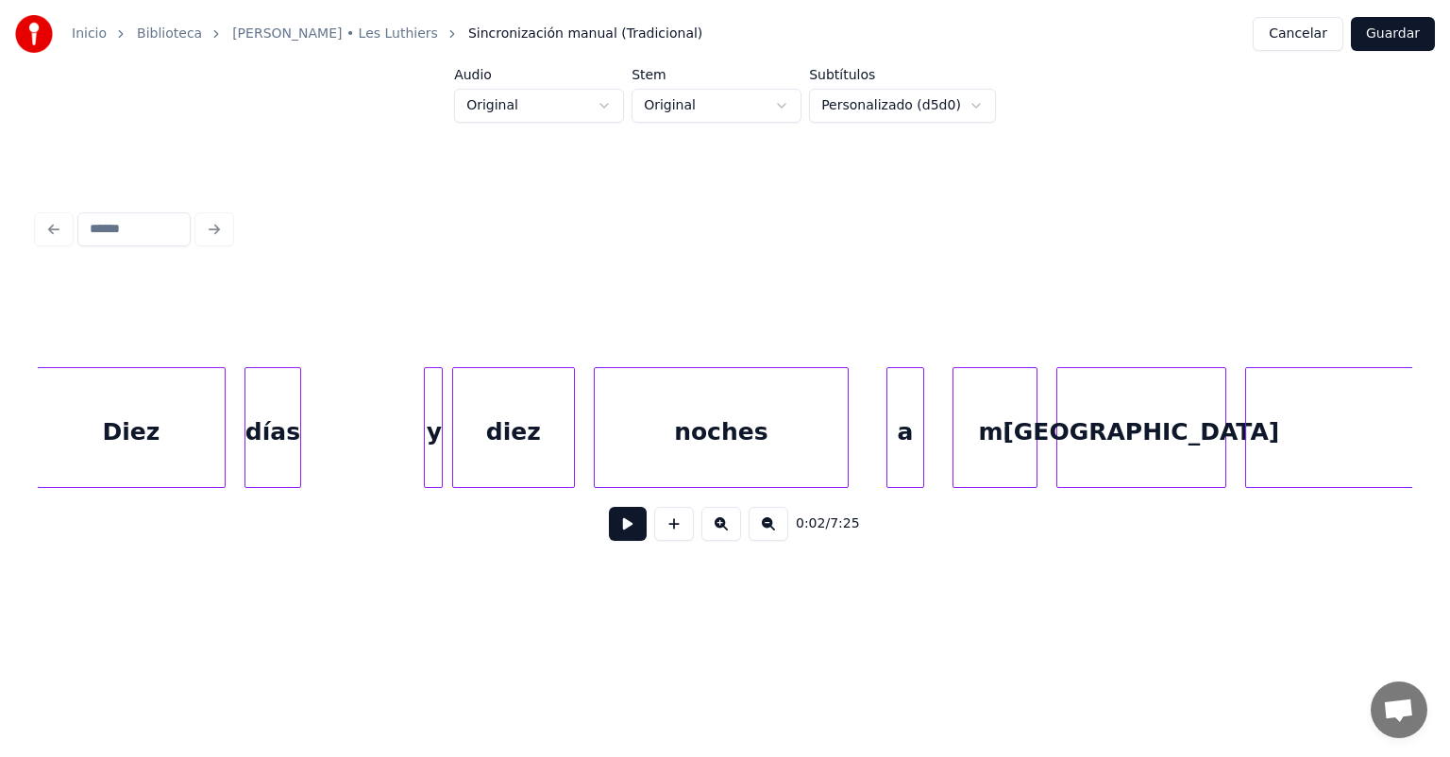
click at [112, 426] on div "Diez" at bounding box center [131, 432] width 187 height 128
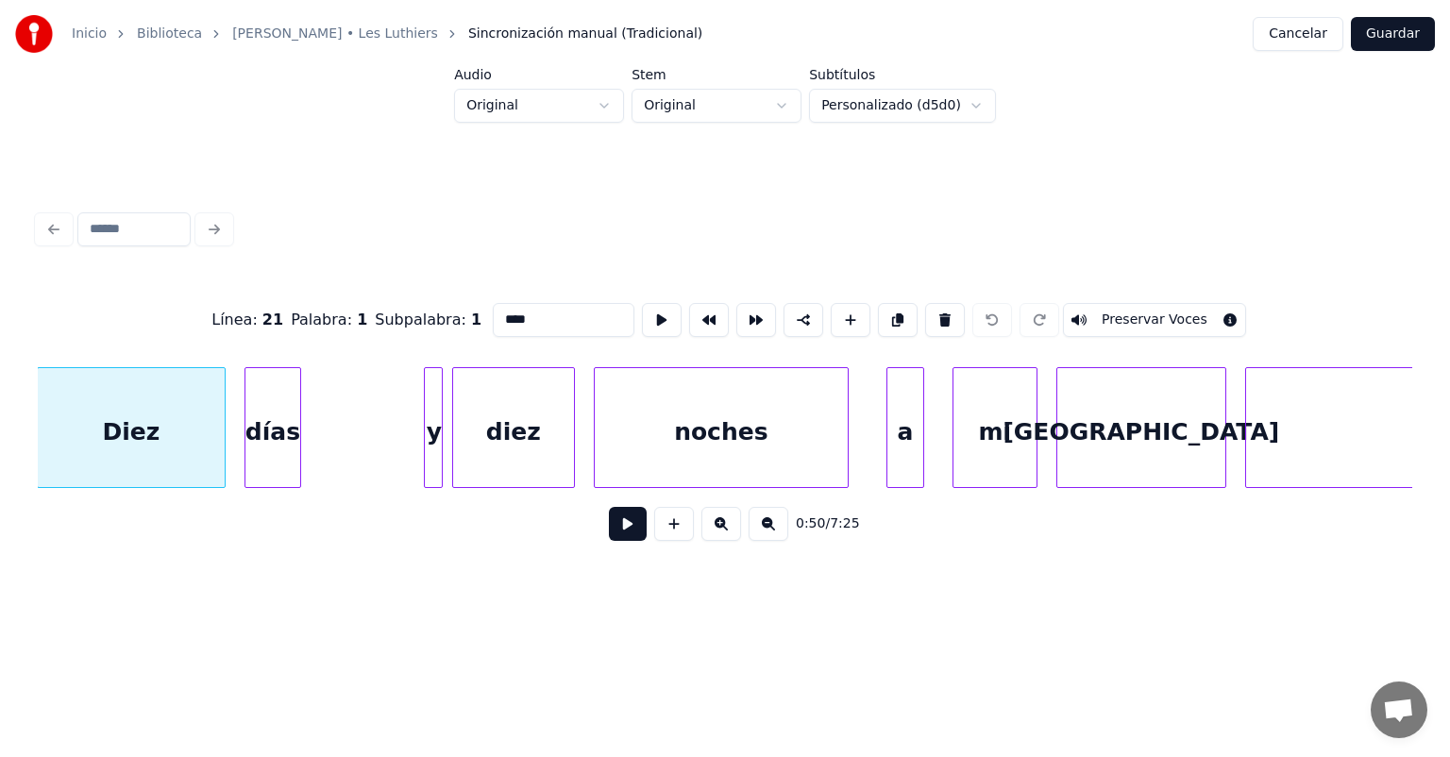
scroll to position [0, 23908]
click at [609, 541] on button at bounding box center [628, 524] width 38 height 34
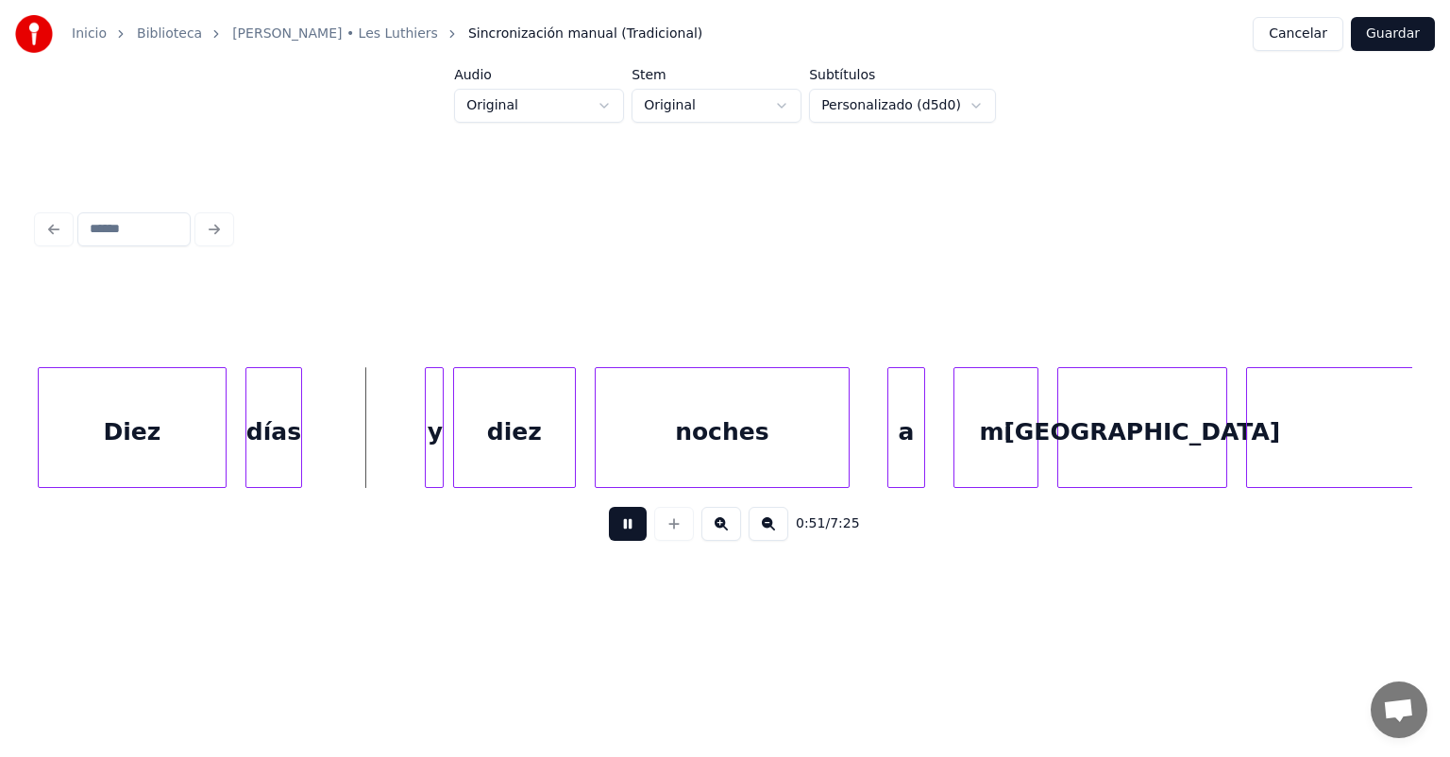
click at [222, 445] on div at bounding box center [223, 427] width 6 height 119
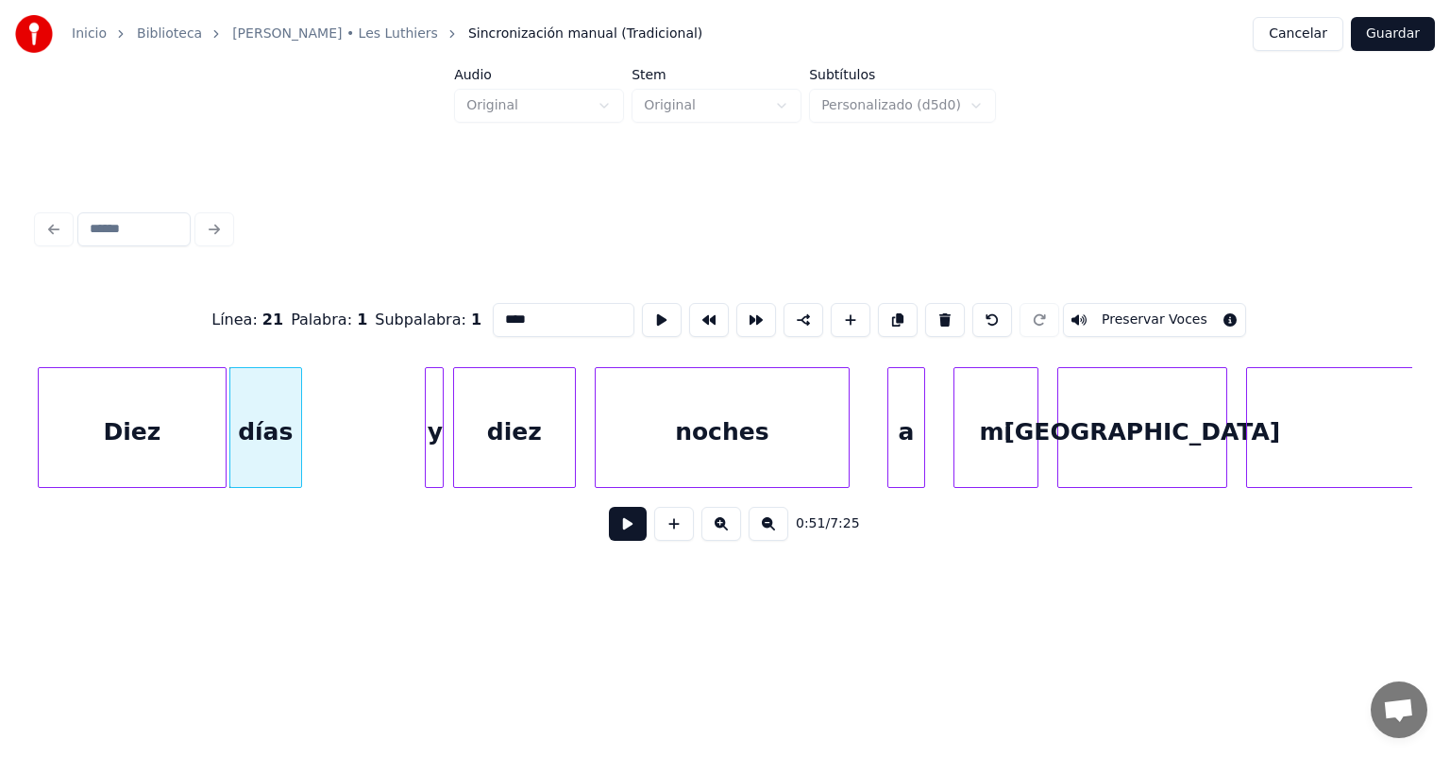
click at [175, 436] on div "Diez" at bounding box center [132, 432] width 187 height 128
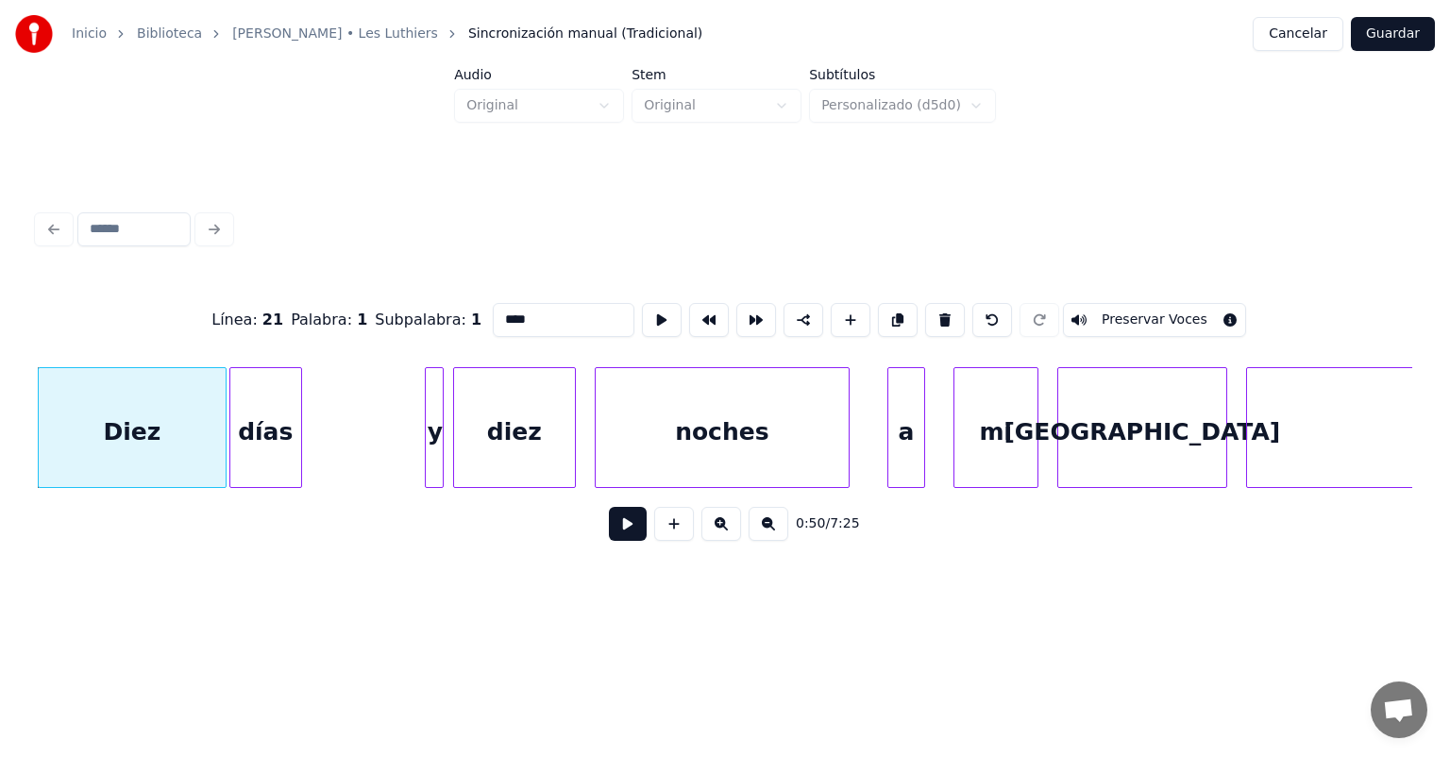
click at [609, 539] on button at bounding box center [628, 524] width 38 height 34
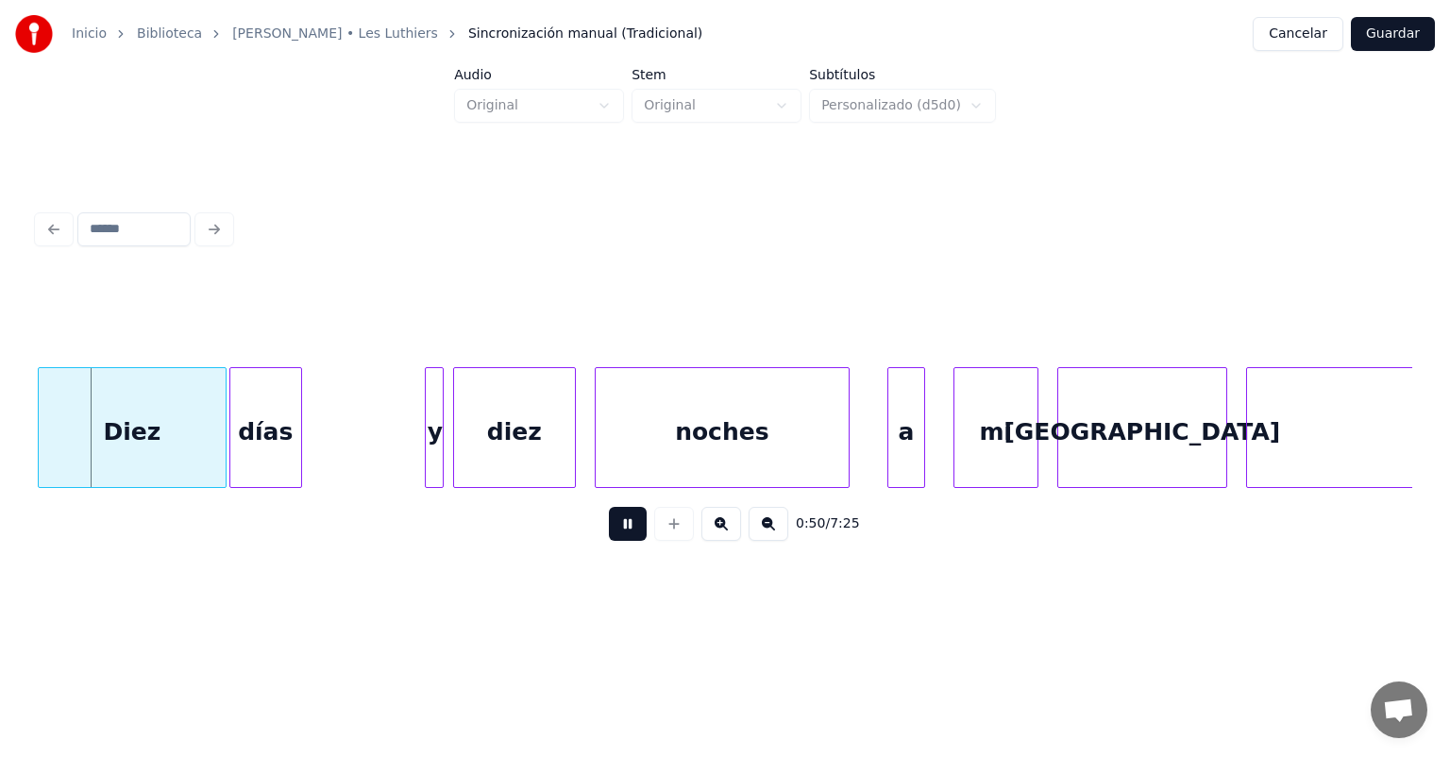
click at [609, 534] on button at bounding box center [628, 524] width 38 height 34
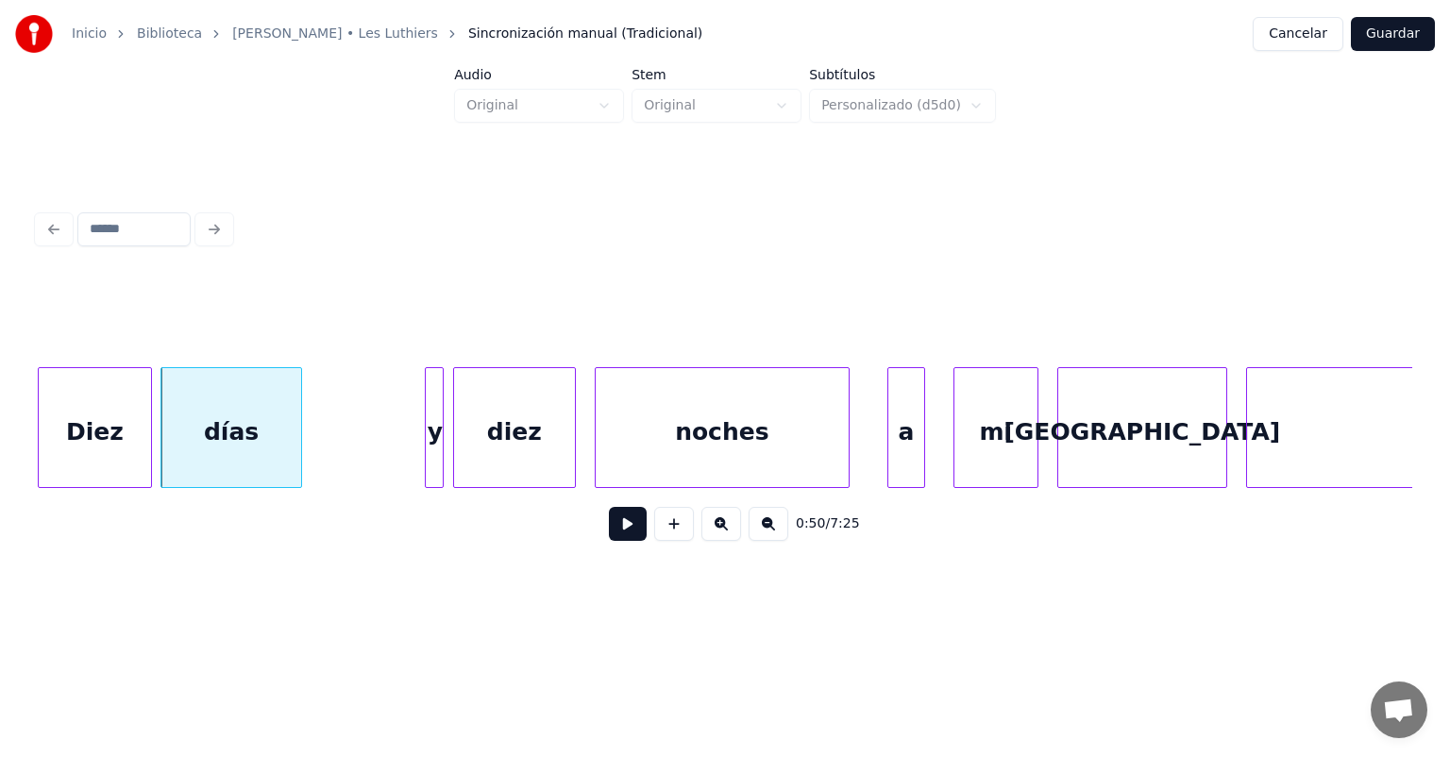
click at [105, 432] on div "Diez" at bounding box center [95, 432] width 112 height 128
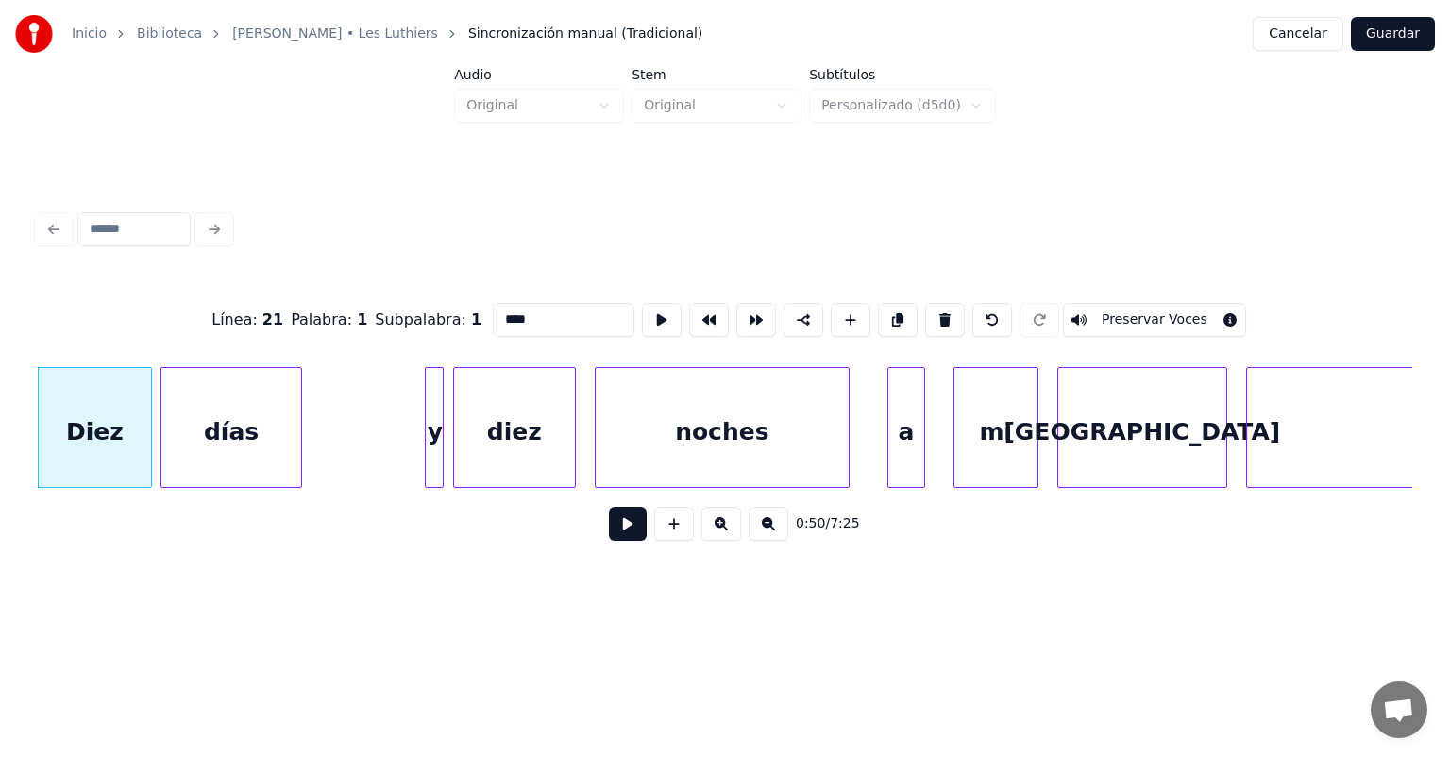
click at [609, 535] on button at bounding box center [628, 524] width 38 height 34
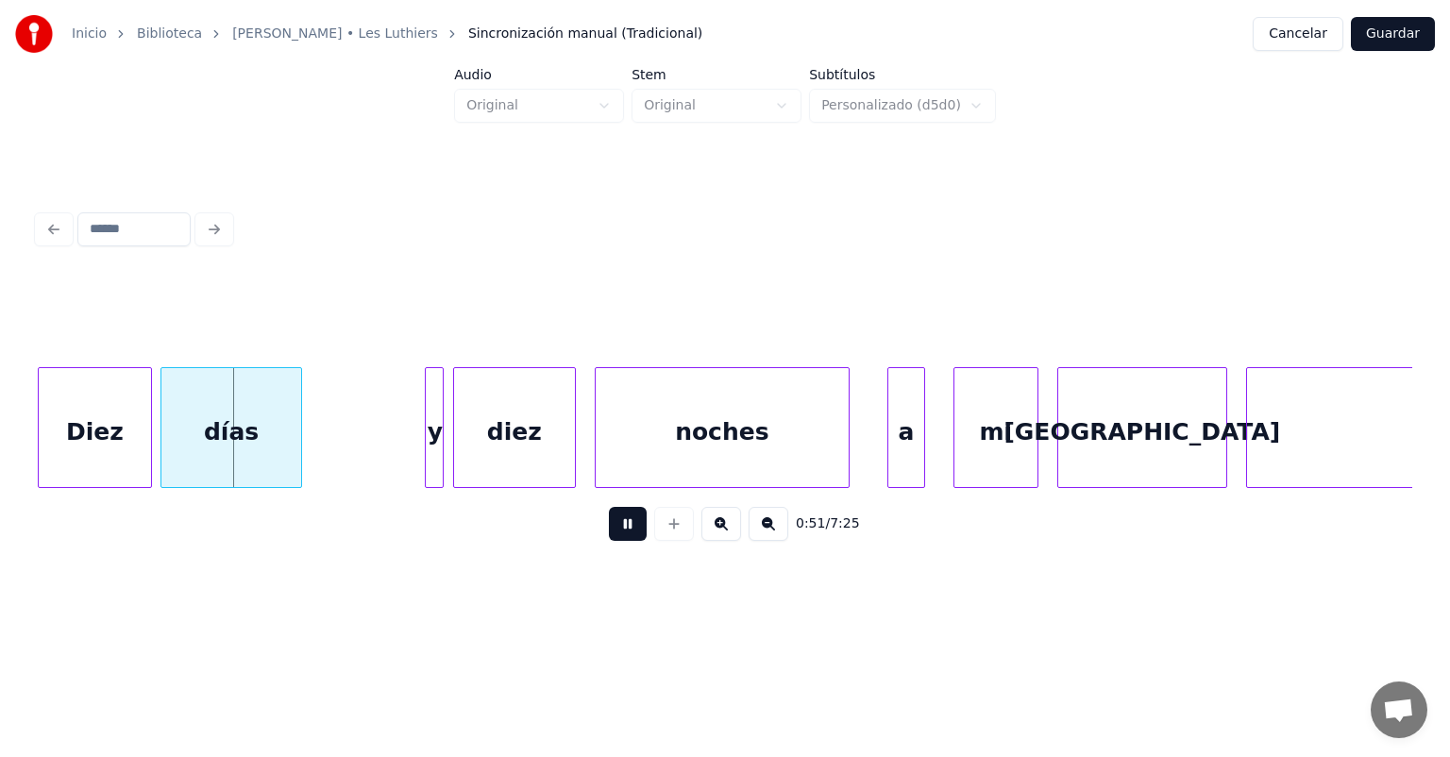
click at [609, 540] on button at bounding box center [628, 524] width 38 height 34
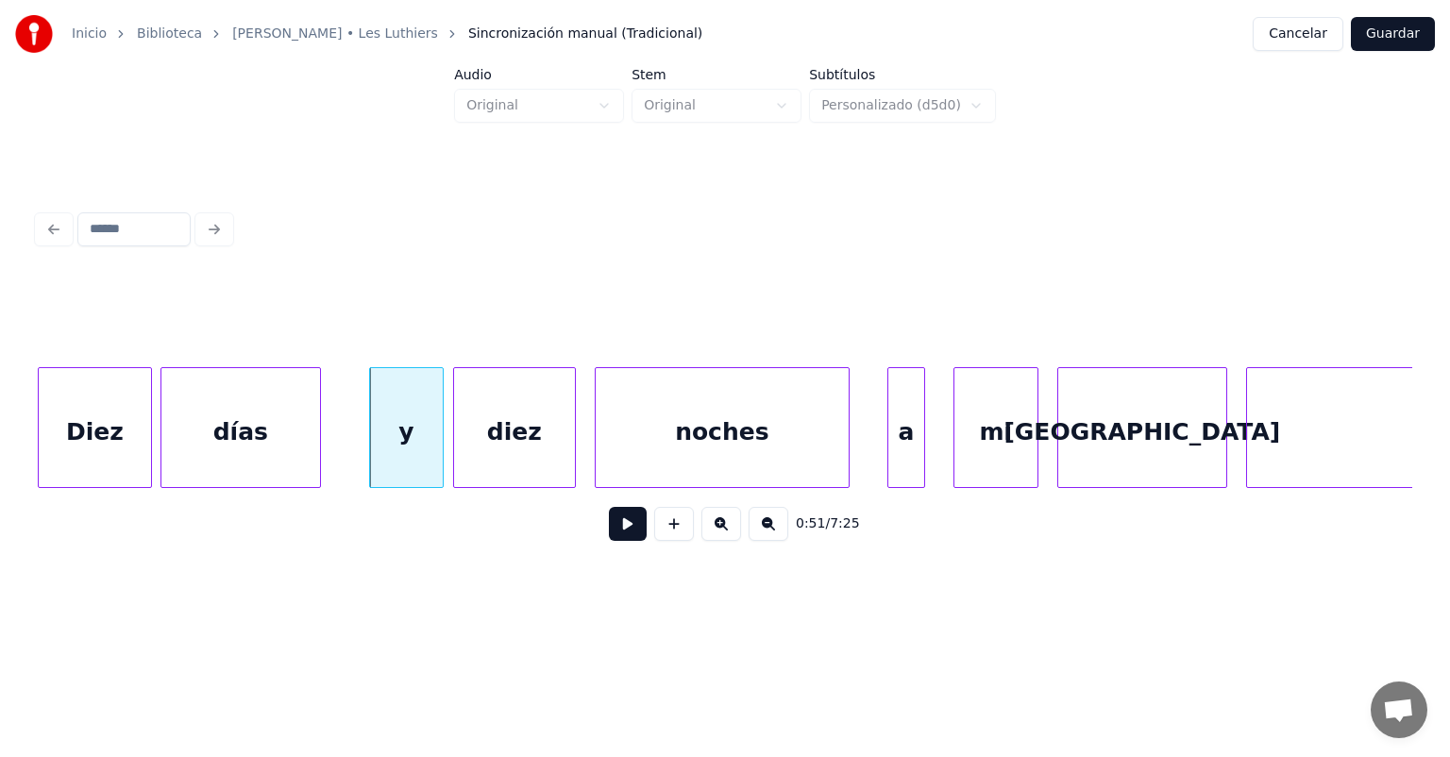
click at [609, 531] on button at bounding box center [628, 524] width 38 height 34
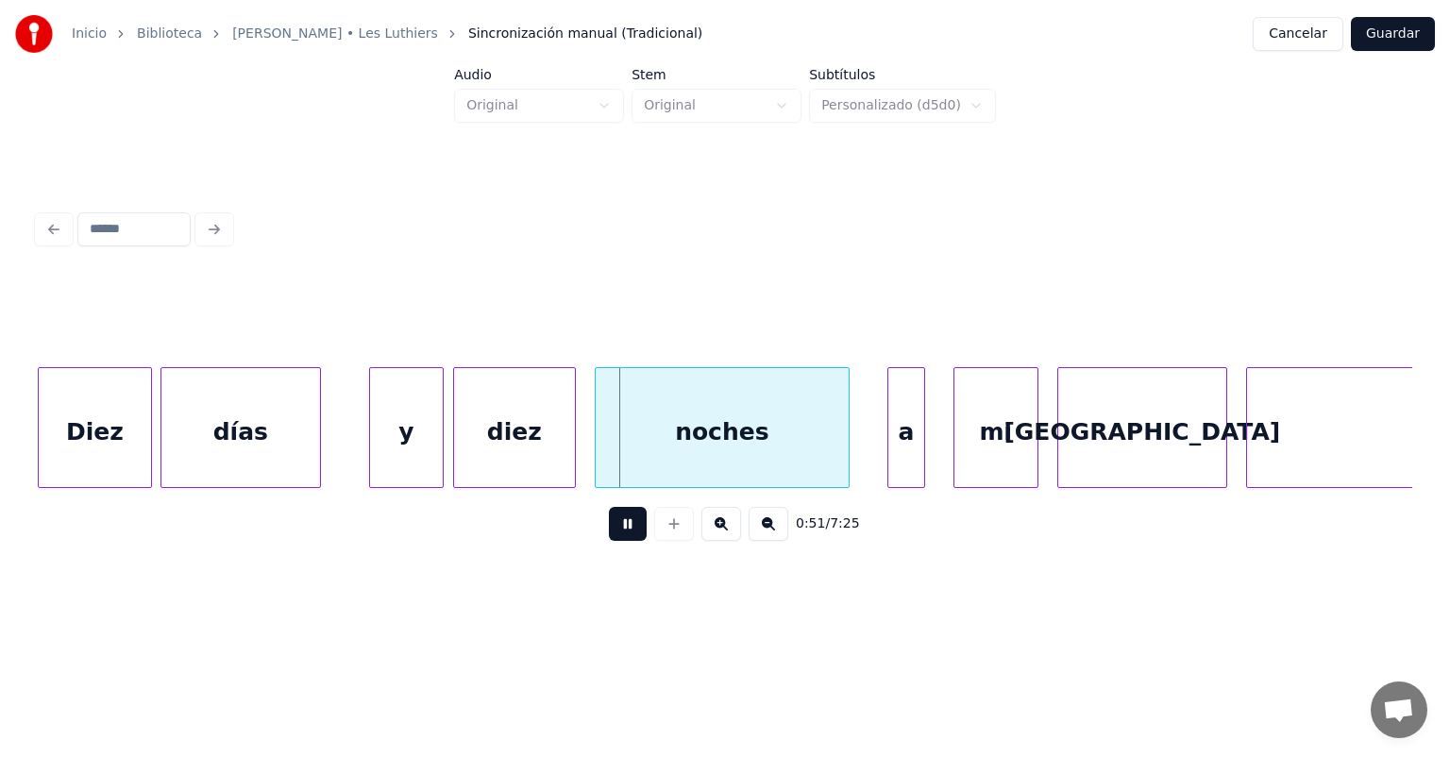
click at [458, 448] on div at bounding box center [457, 427] width 6 height 119
click at [405, 441] on div "y" at bounding box center [406, 432] width 73 height 128
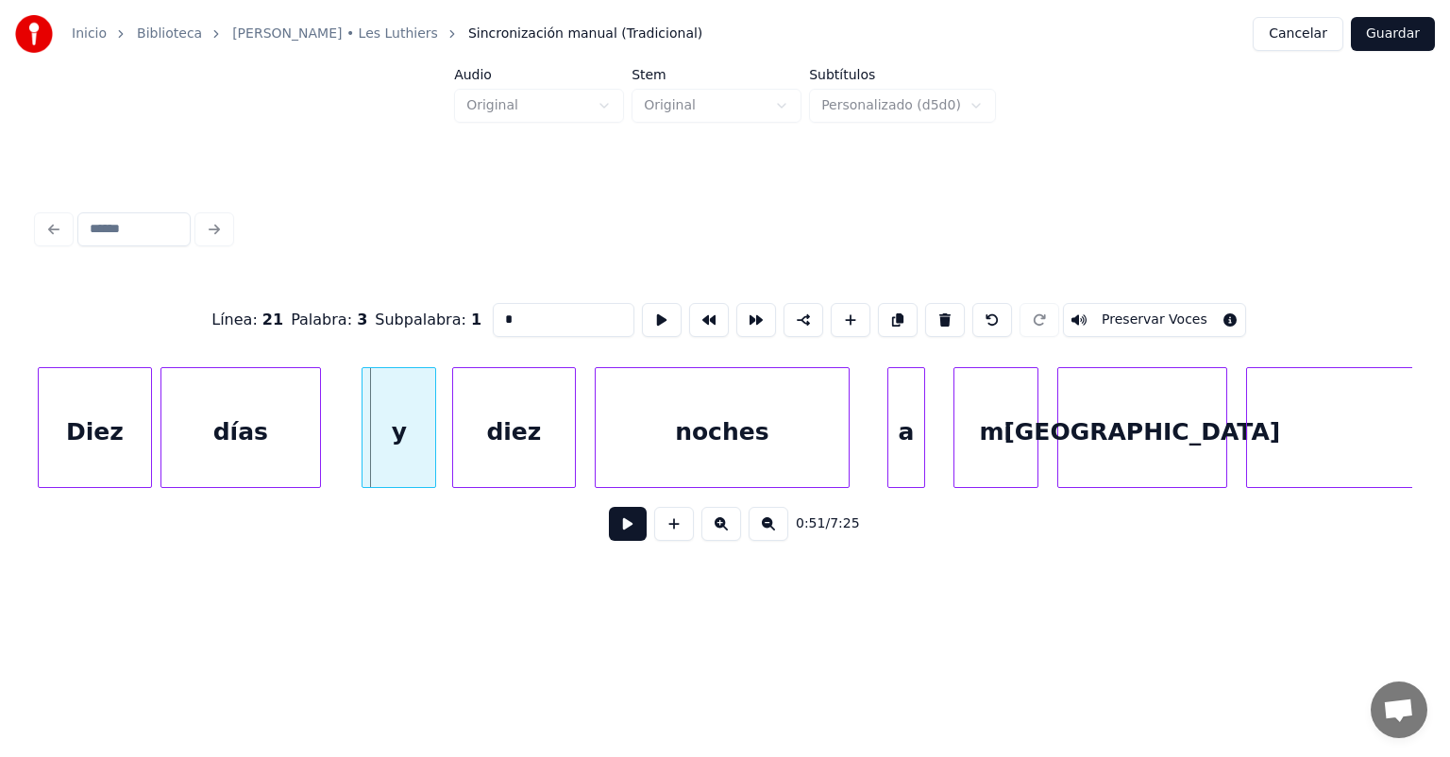
click at [404, 444] on div "y" at bounding box center [399, 432] width 73 height 128
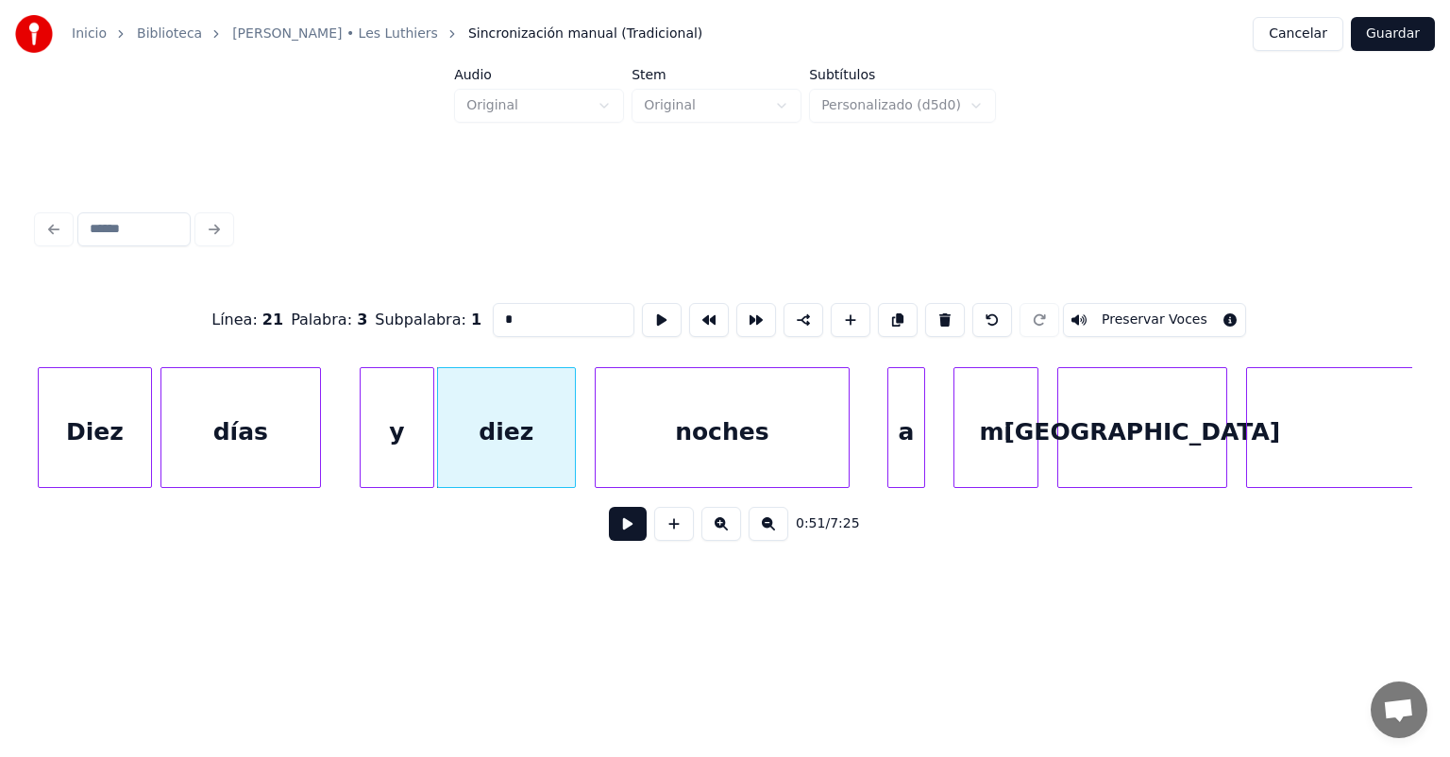
click at [609, 527] on button at bounding box center [628, 524] width 38 height 34
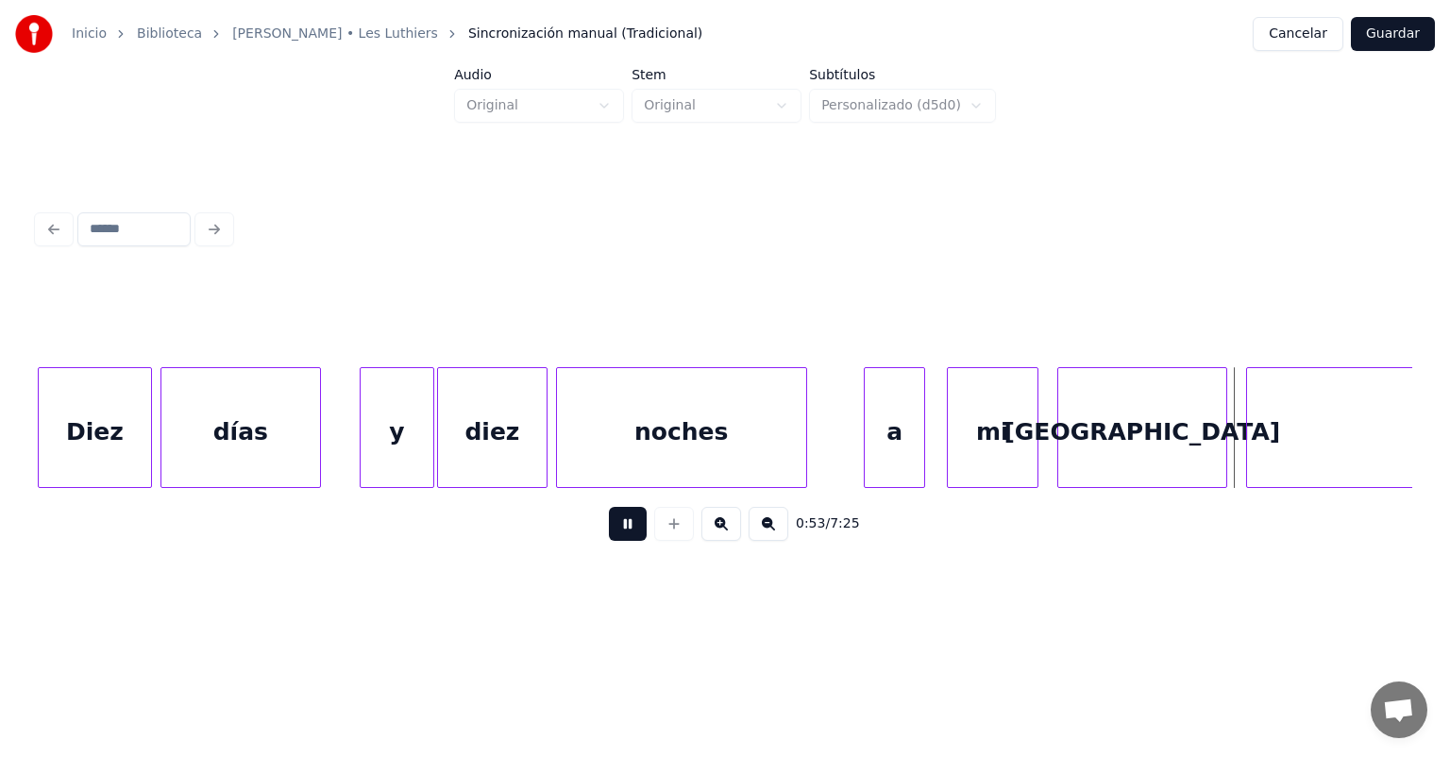
click at [957, 439] on div "mi" at bounding box center [993, 432] width 90 height 128
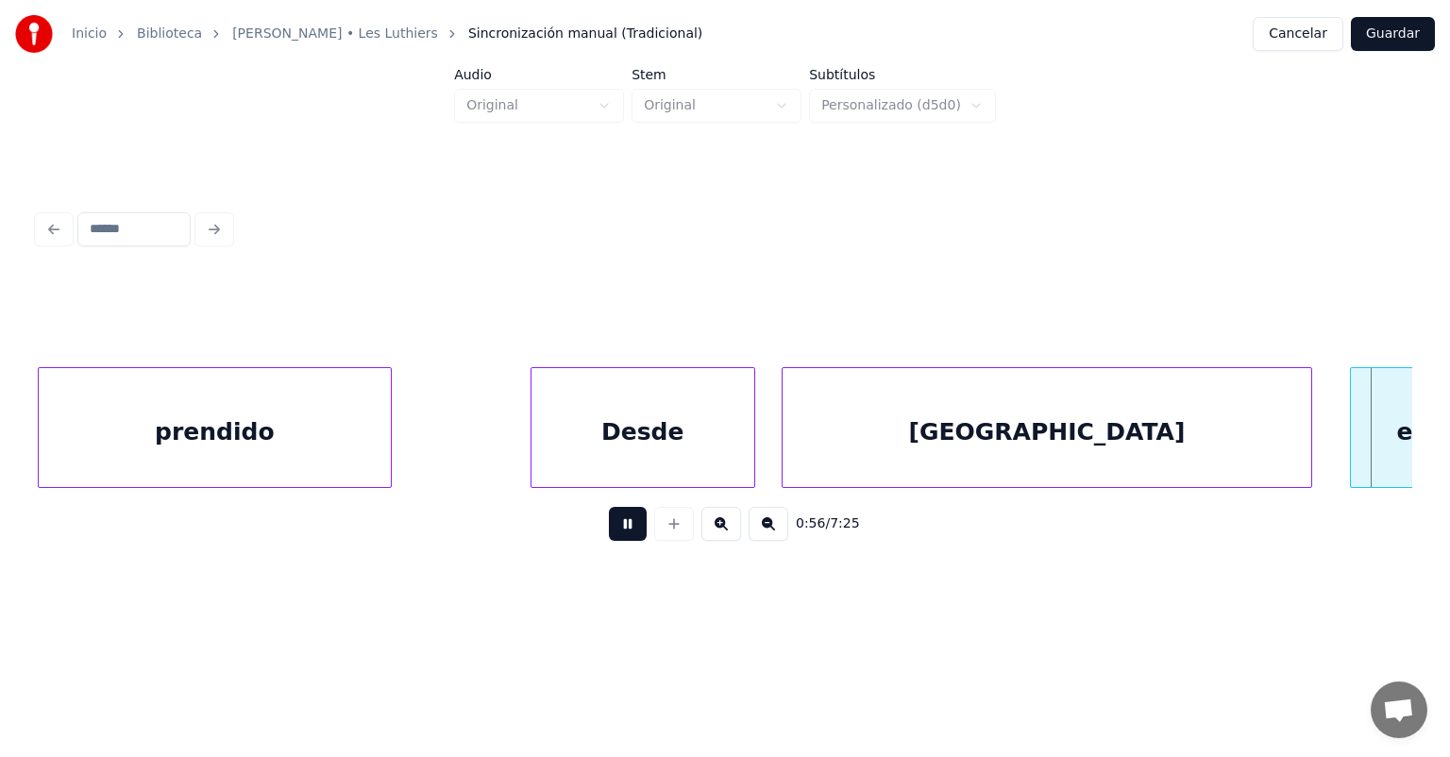
scroll to position [0, 26494]
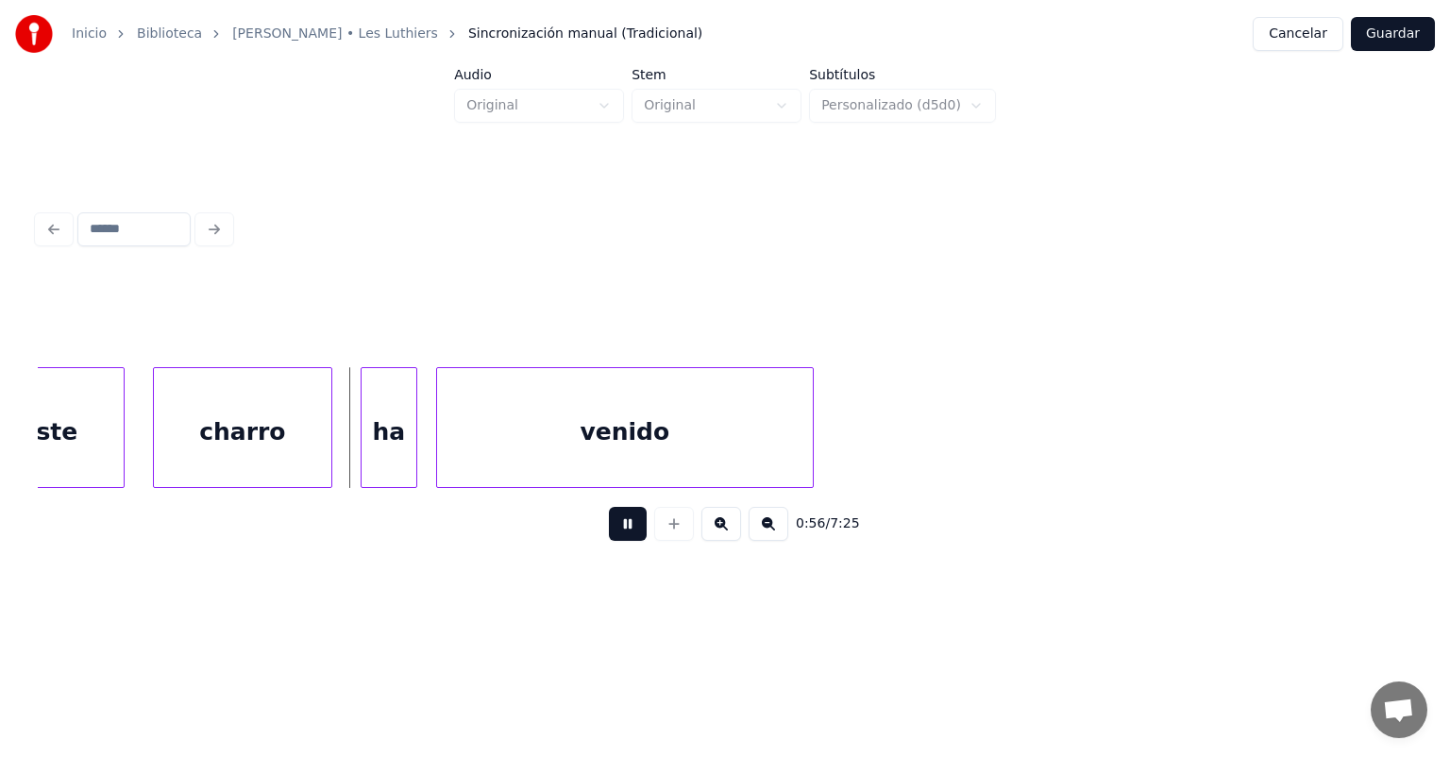
click at [609, 538] on button at bounding box center [628, 524] width 38 height 34
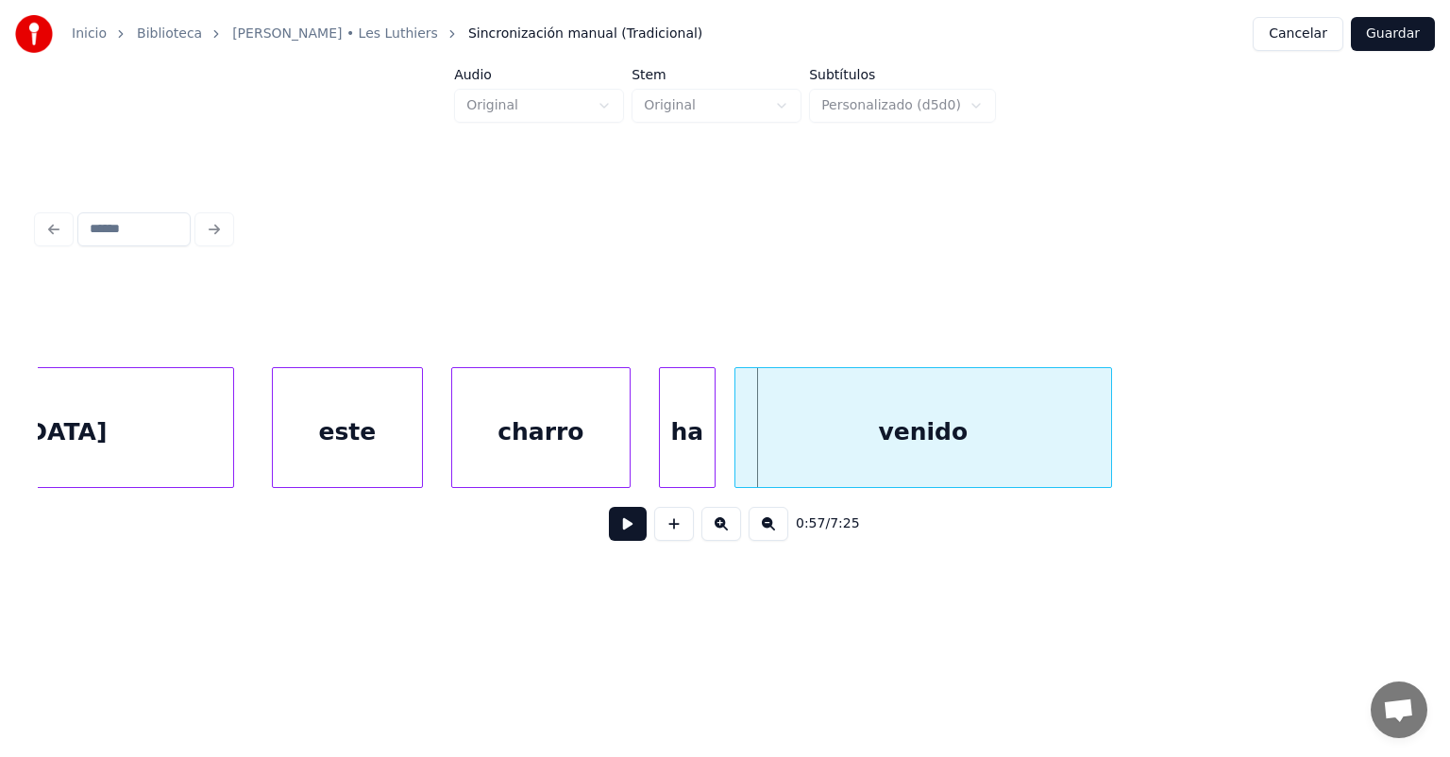
scroll to position [0, 26137]
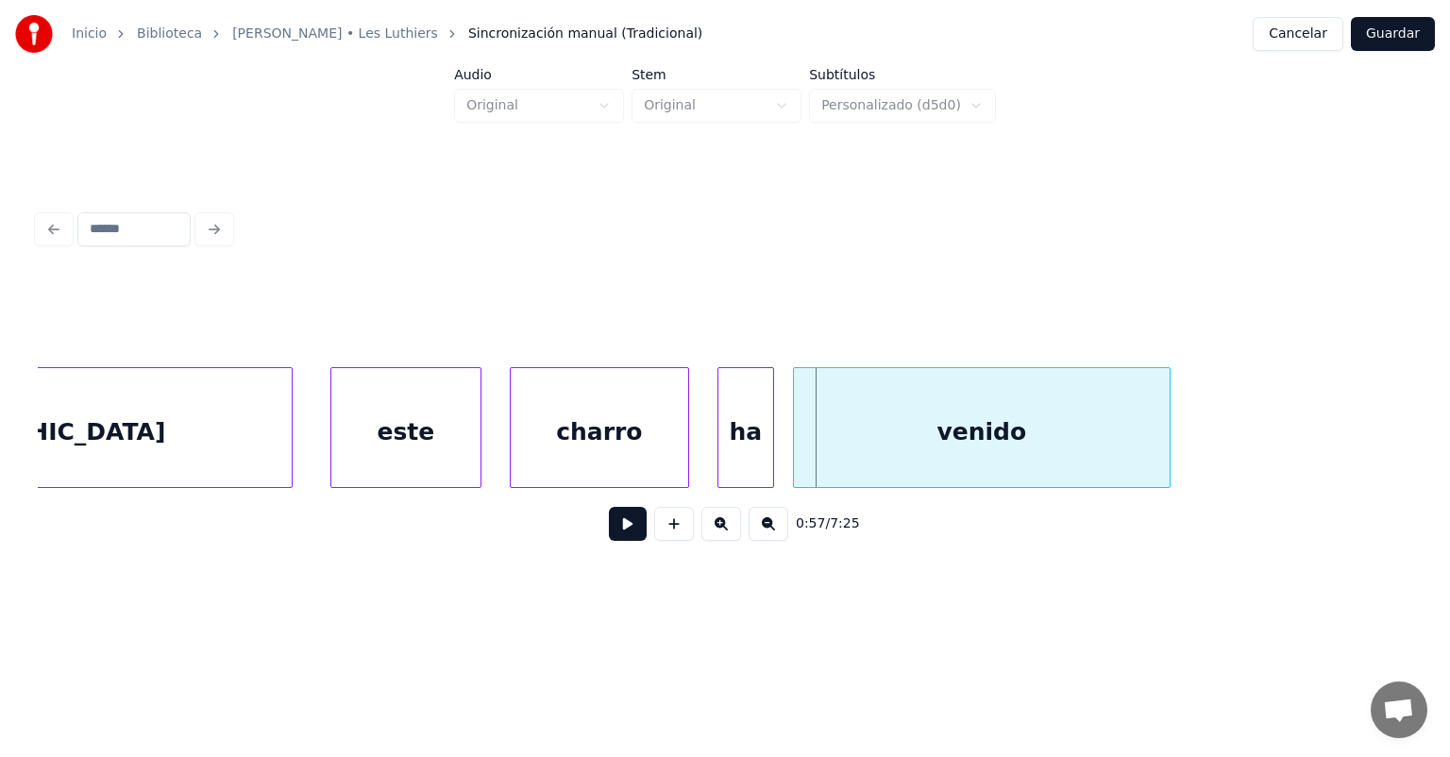
click at [355, 458] on div "este" at bounding box center [405, 432] width 149 height 128
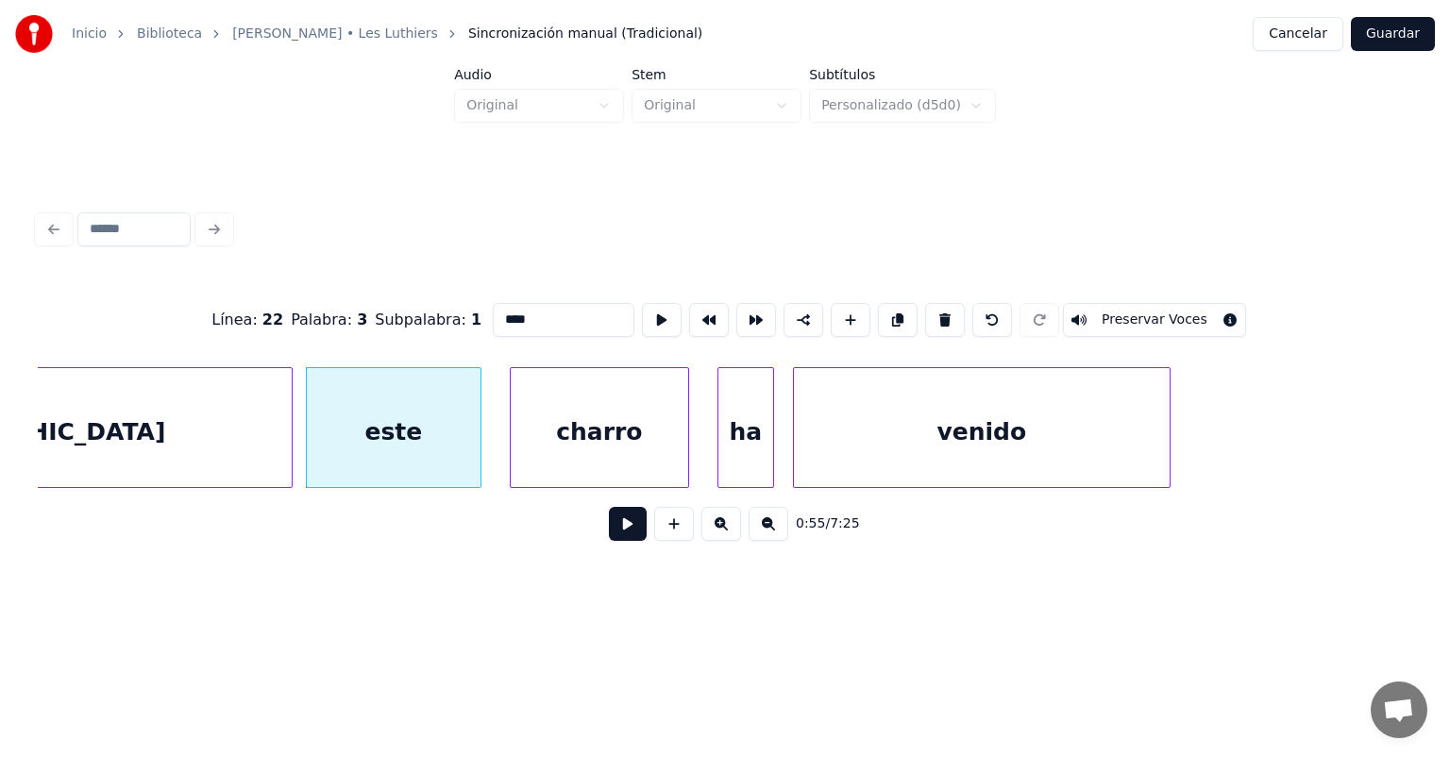
click at [409, 445] on div "este" at bounding box center [394, 432] width 174 height 128
click at [609, 530] on button at bounding box center [628, 524] width 38 height 34
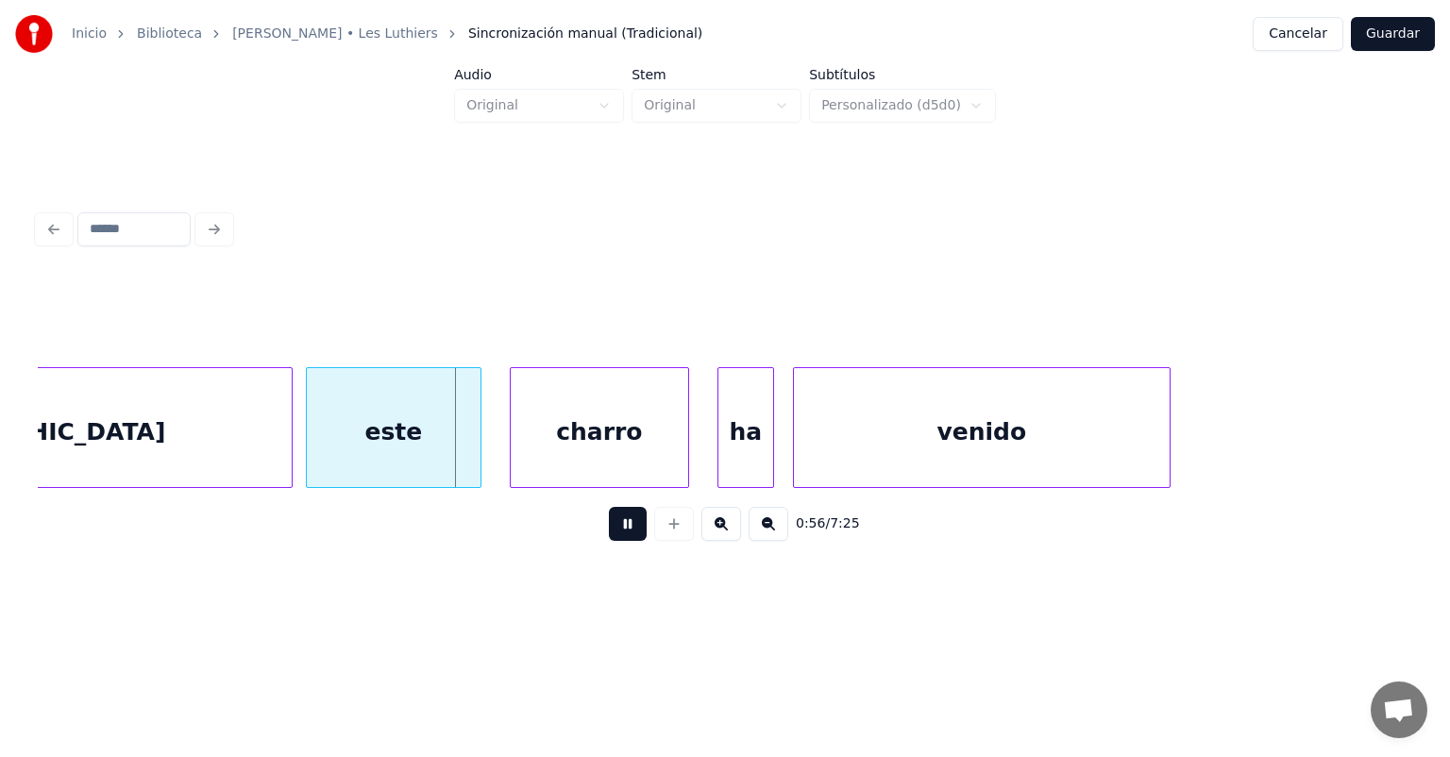
click at [609, 535] on button at bounding box center [628, 524] width 38 height 34
click at [609, 540] on button at bounding box center [628, 524] width 38 height 34
click at [609, 539] on button at bounding box center [628, 524] width 38 height 34
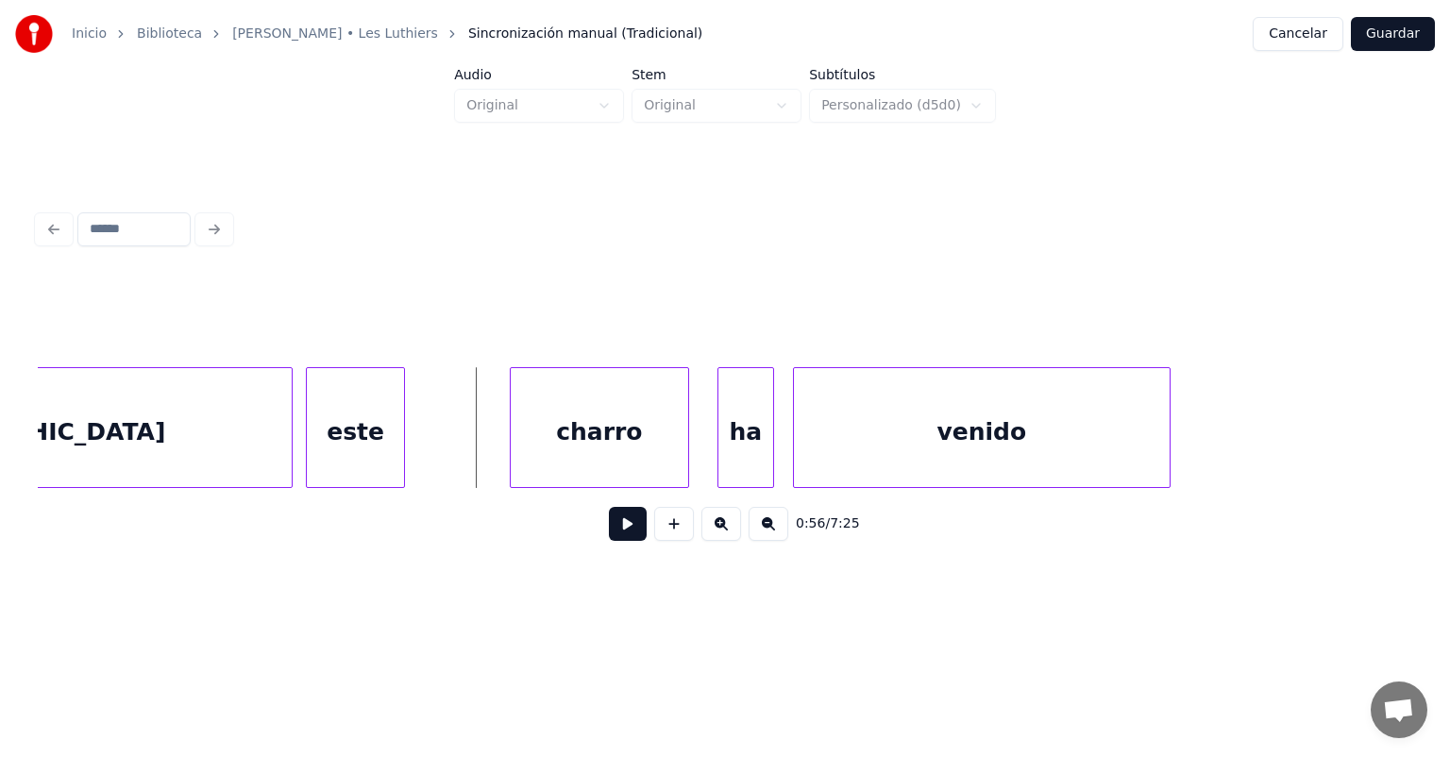
click at [240, 438] on div "[GEOGRAPHIC_DATA]" at bounding box center [27, 432] width 529 height 128
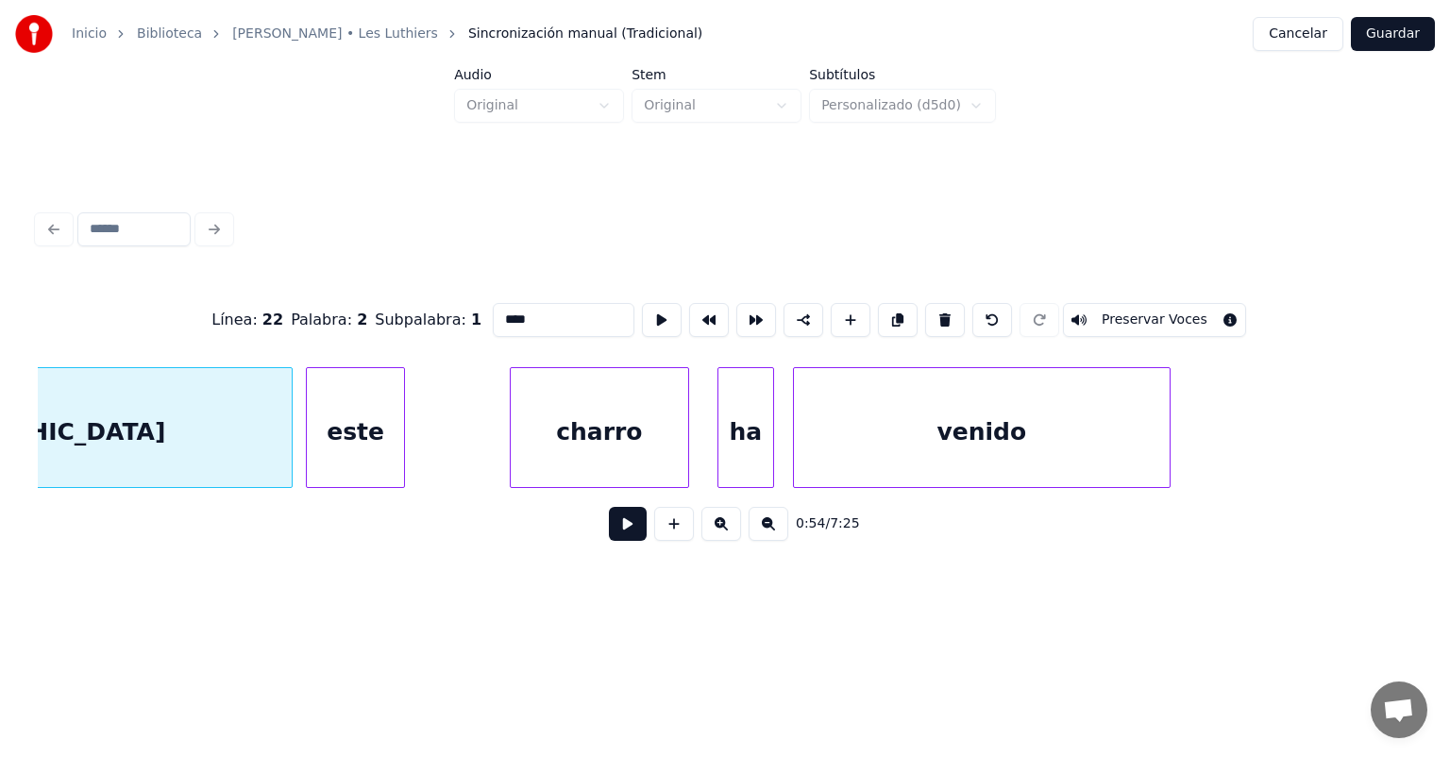
type input "**********"
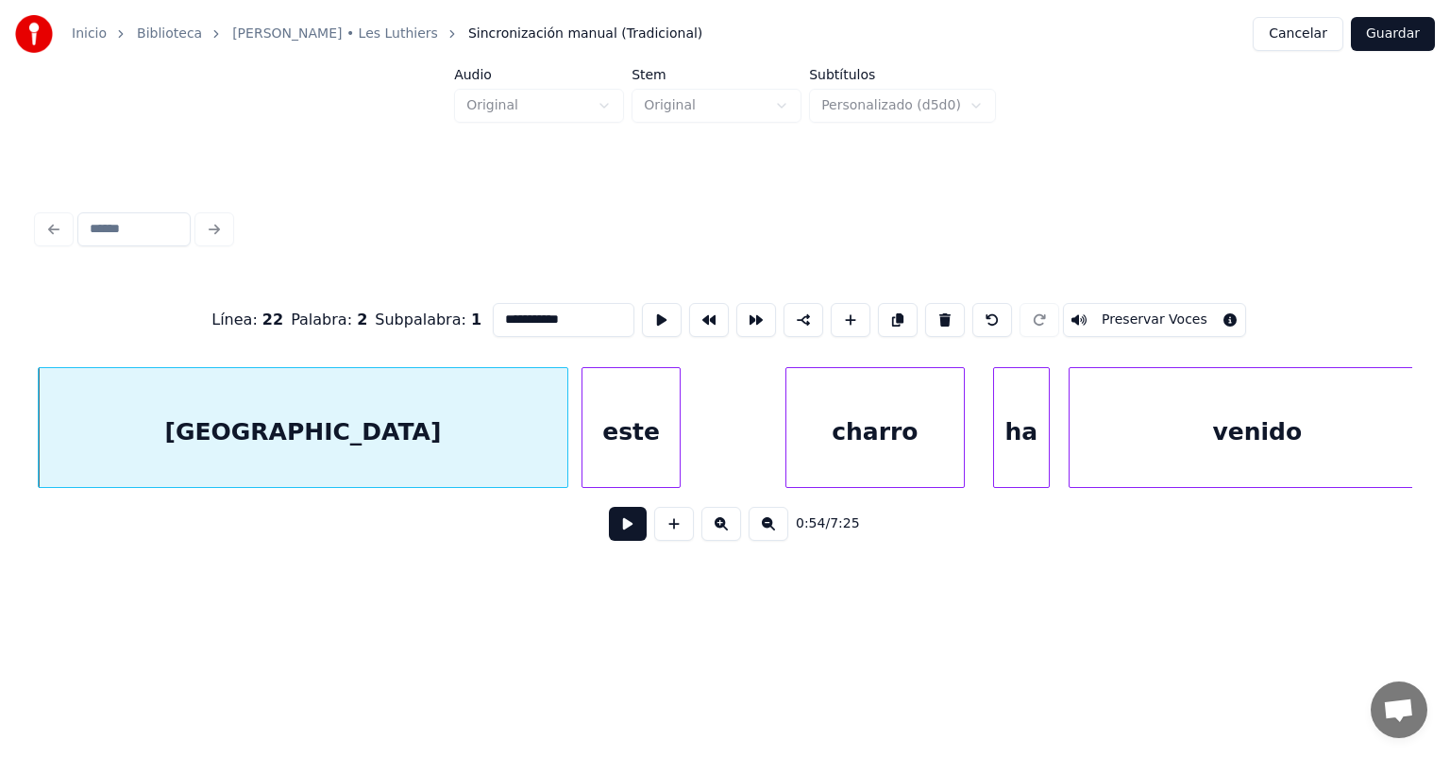
click at [584, 441] on div at bounding box center [586, 427] width 6 height 119
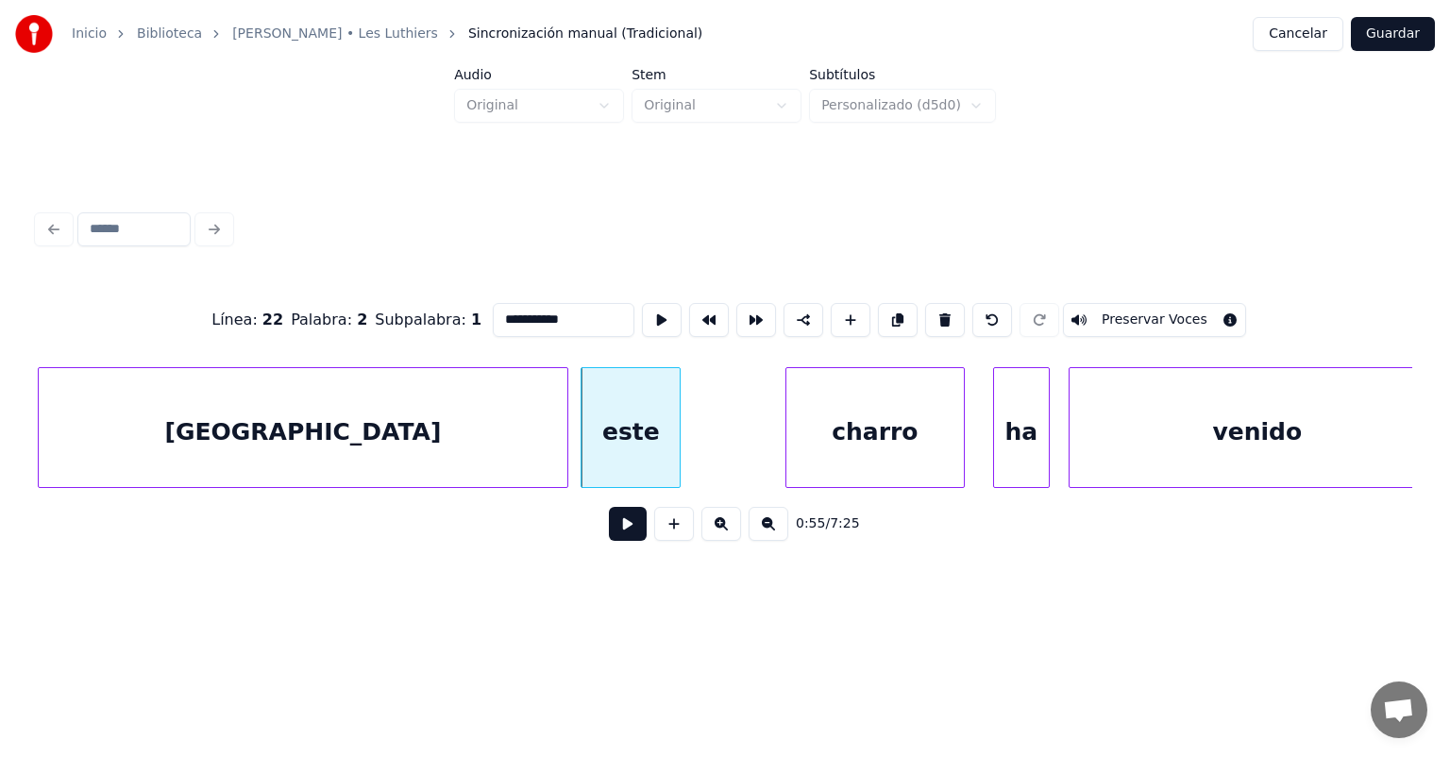
click at [609, 533] on button at bounding box center [628, 524] width 38 height 34
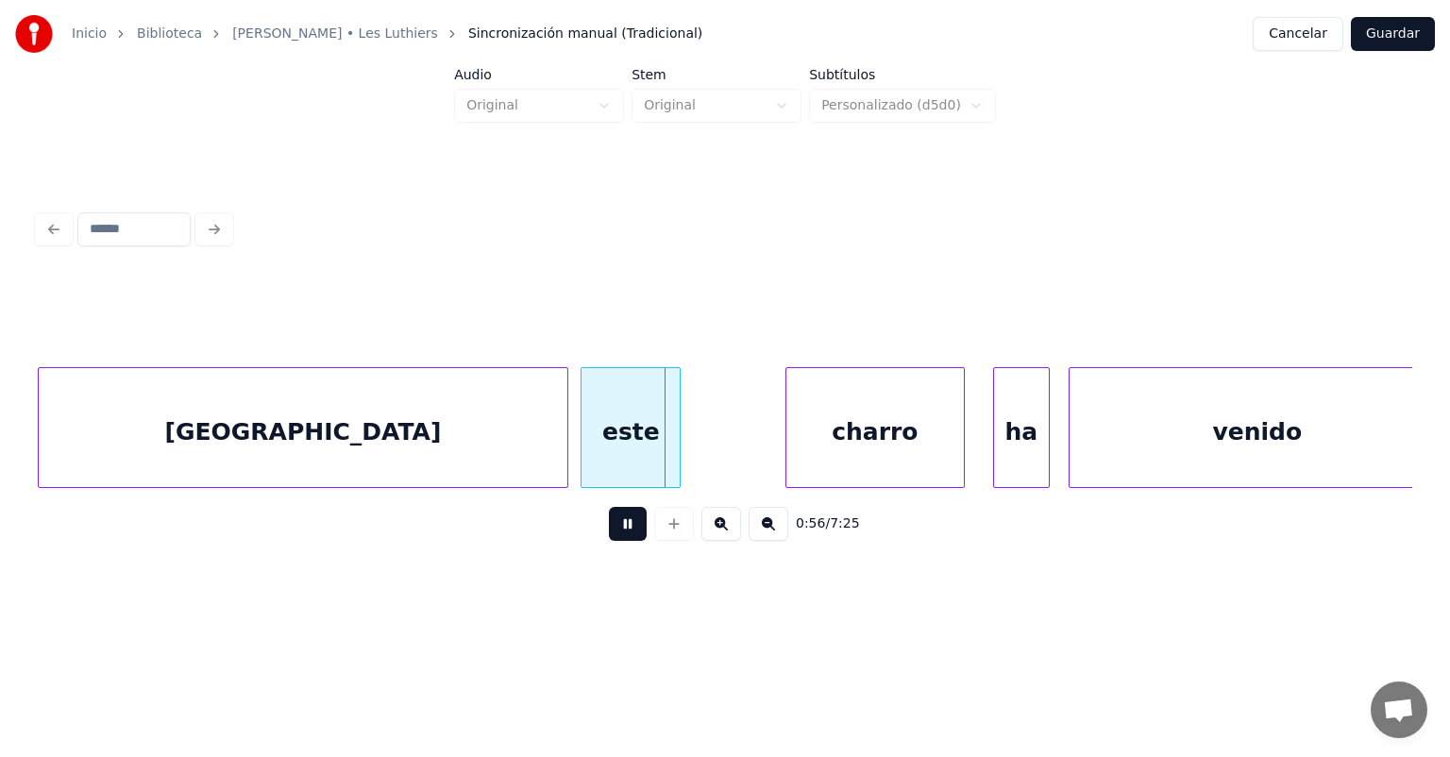
click at [609, 531] on button at bounding box center [628, 524] width 38 height 34
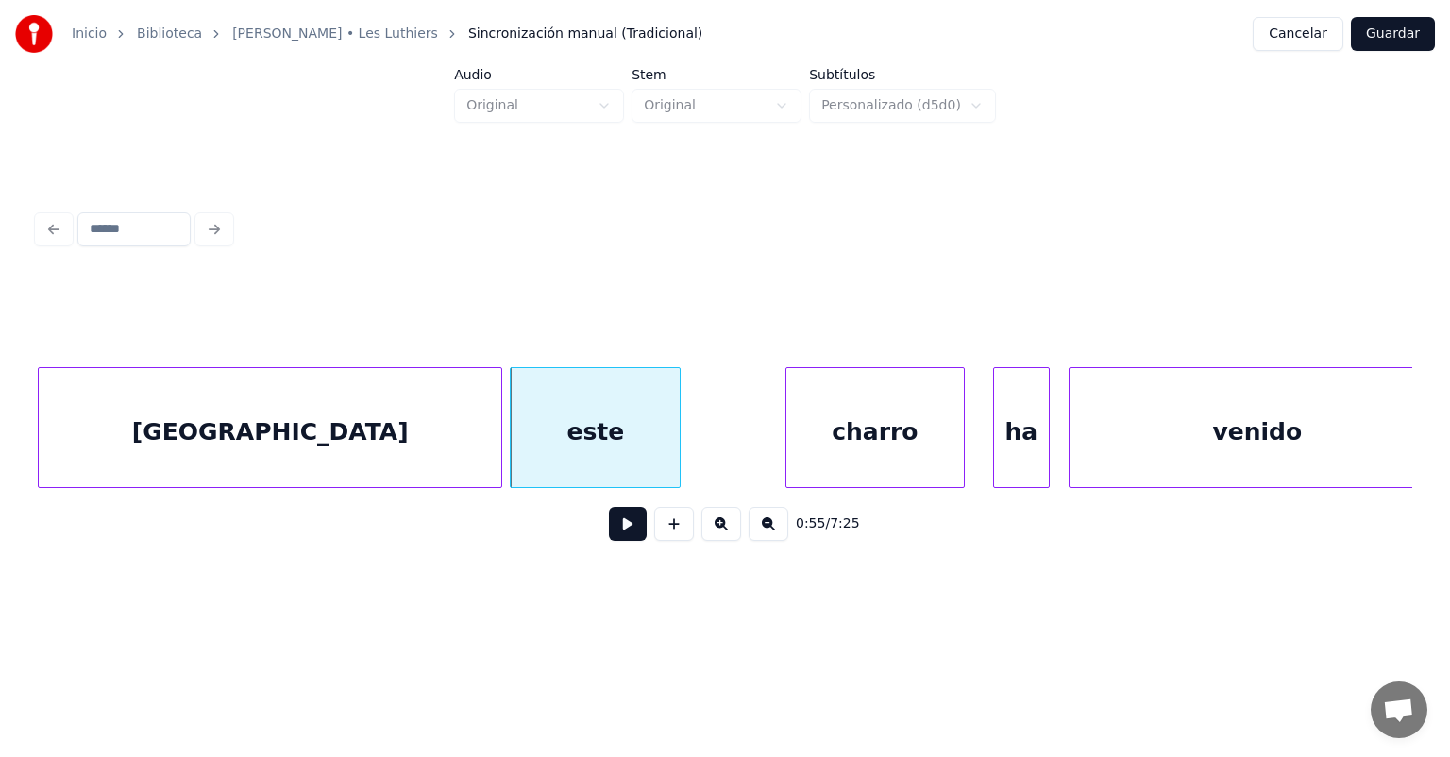
click at [377, 442] on div "[GEOGRAPHIC_DATA]" at bounding box center [270, 432] width 463 height 128
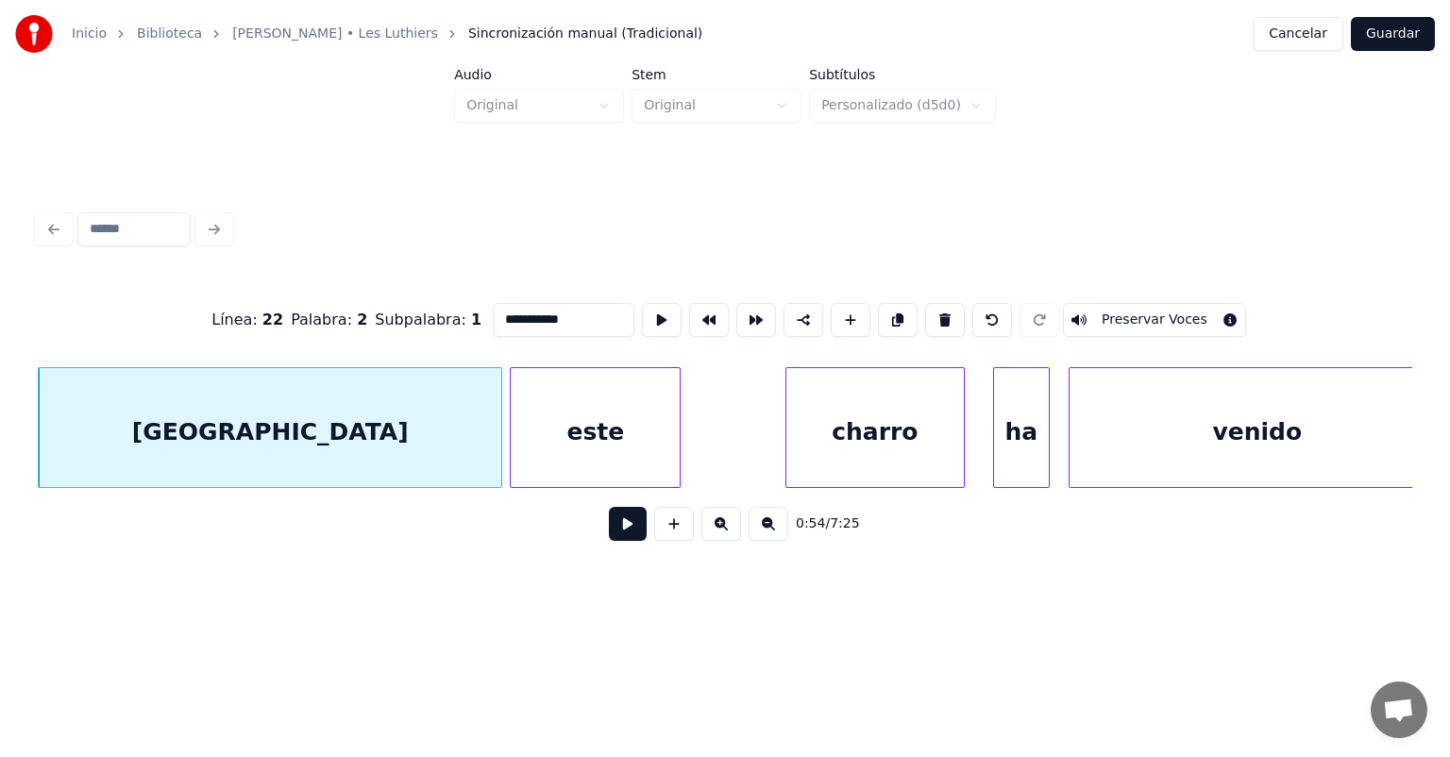
click at [609, 531] on button at bounding box center [628, 524] width 38 height 34
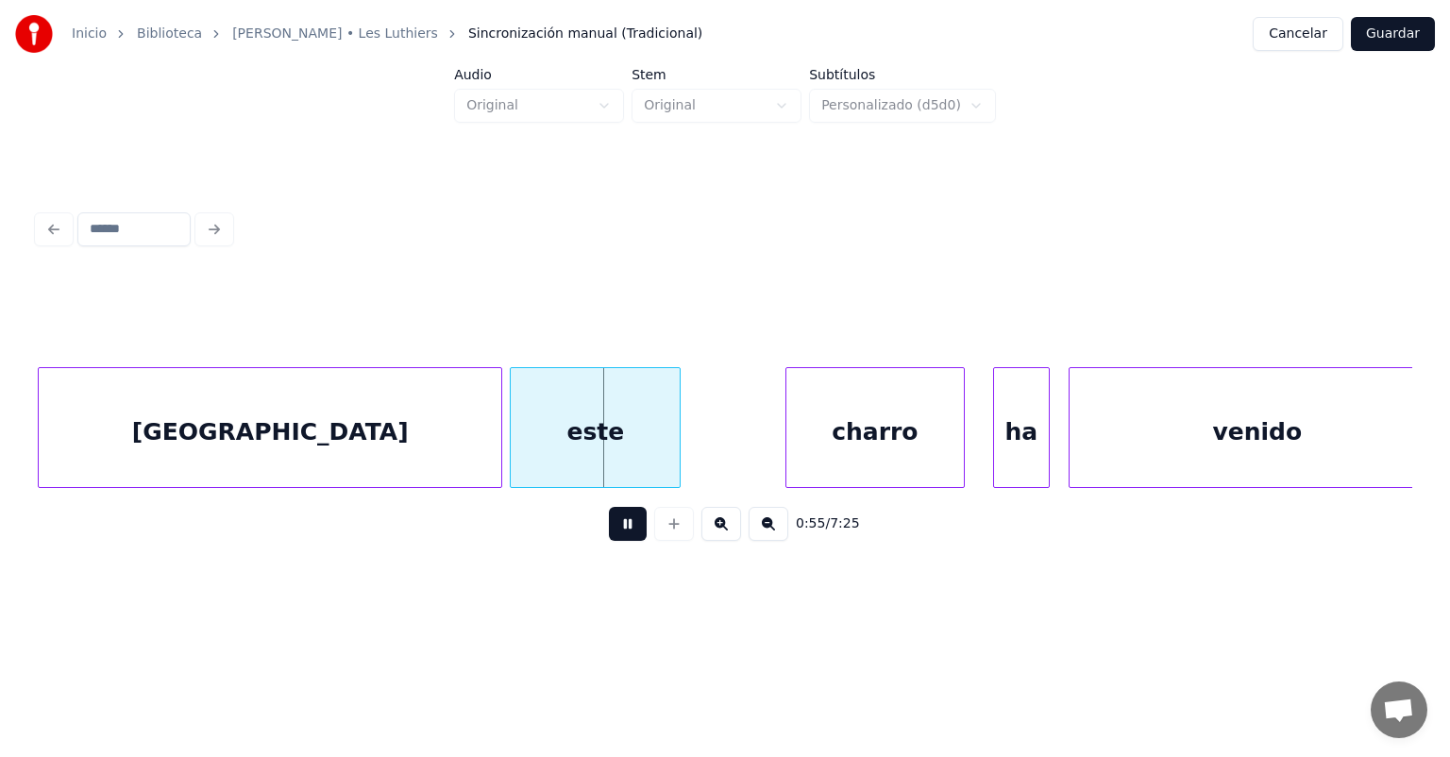
click at [609, 534] on button at bounding box center [628, 524] width 38 height 34
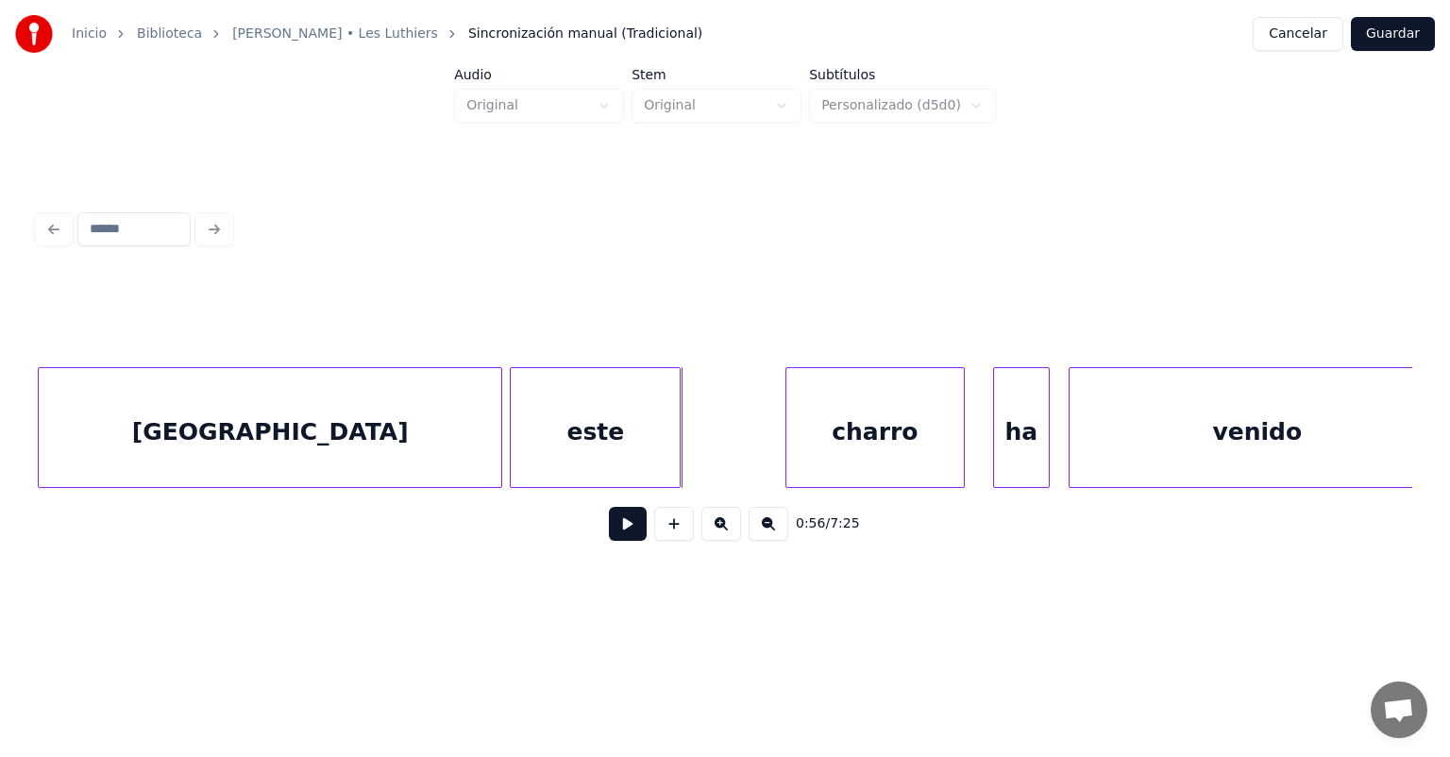
click at [539, 447] on div "este" at bounding box center [595, 432] width 169 height 128
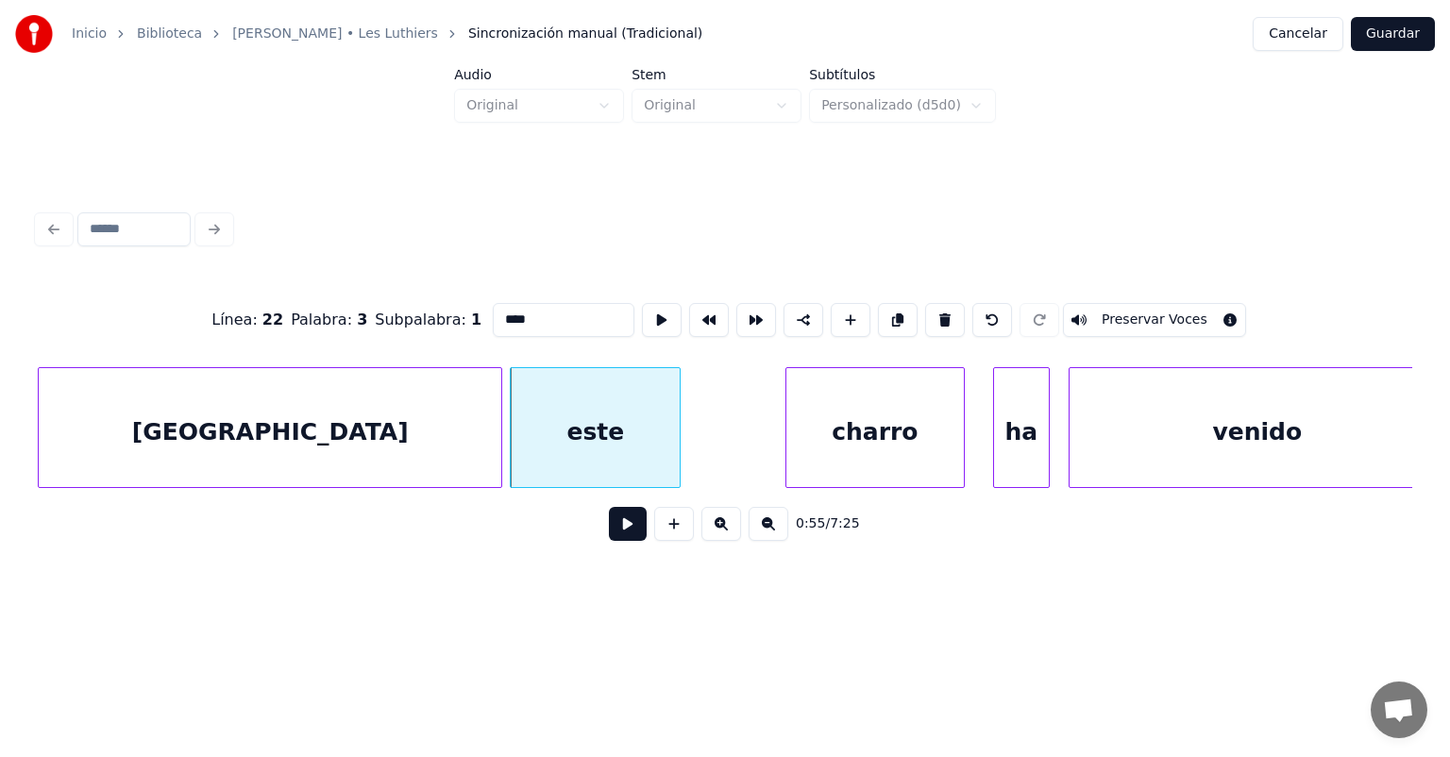
click at [609, 528] on button at bounding box center [628, 524] width 38 height 34
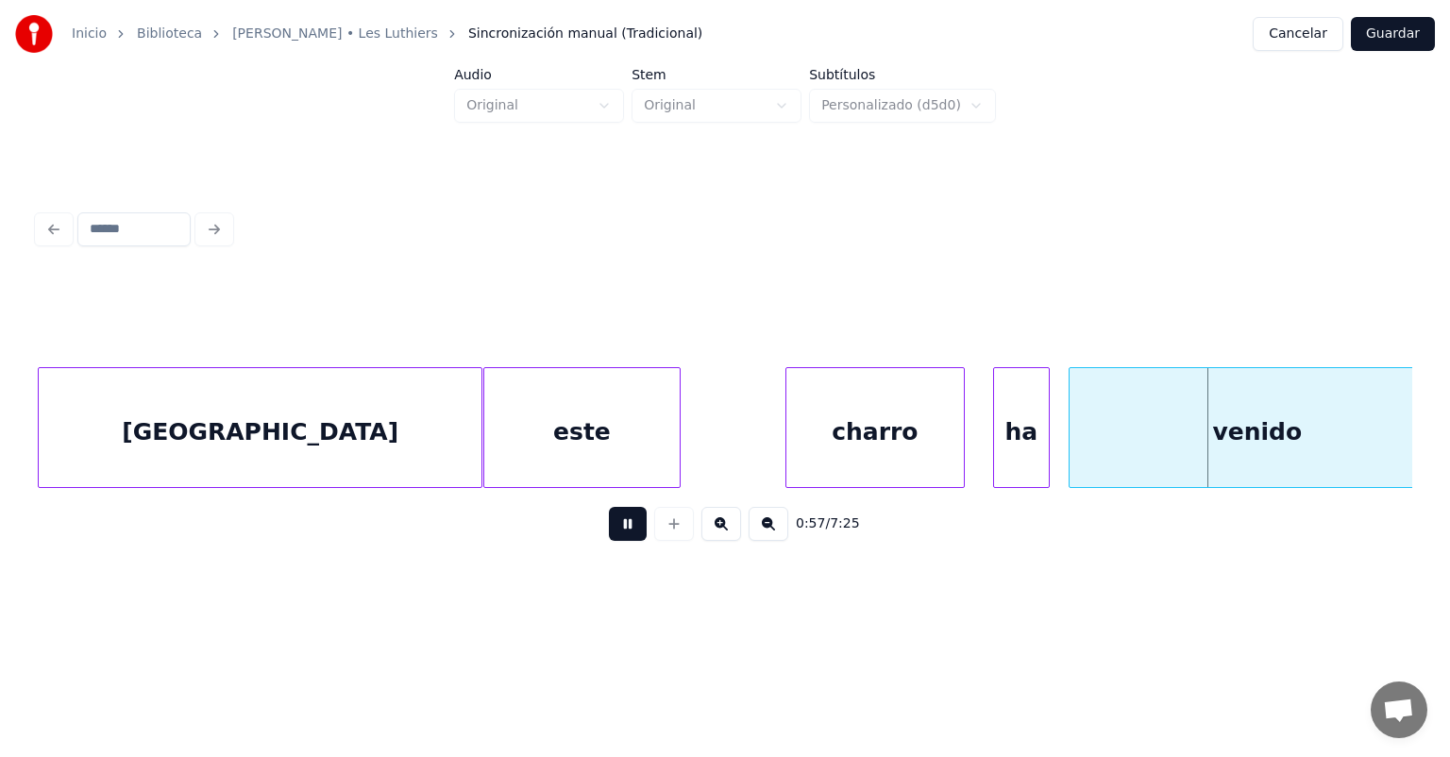
click at [609, 532] on button at bounding box center [628, 524] width 38 height 34
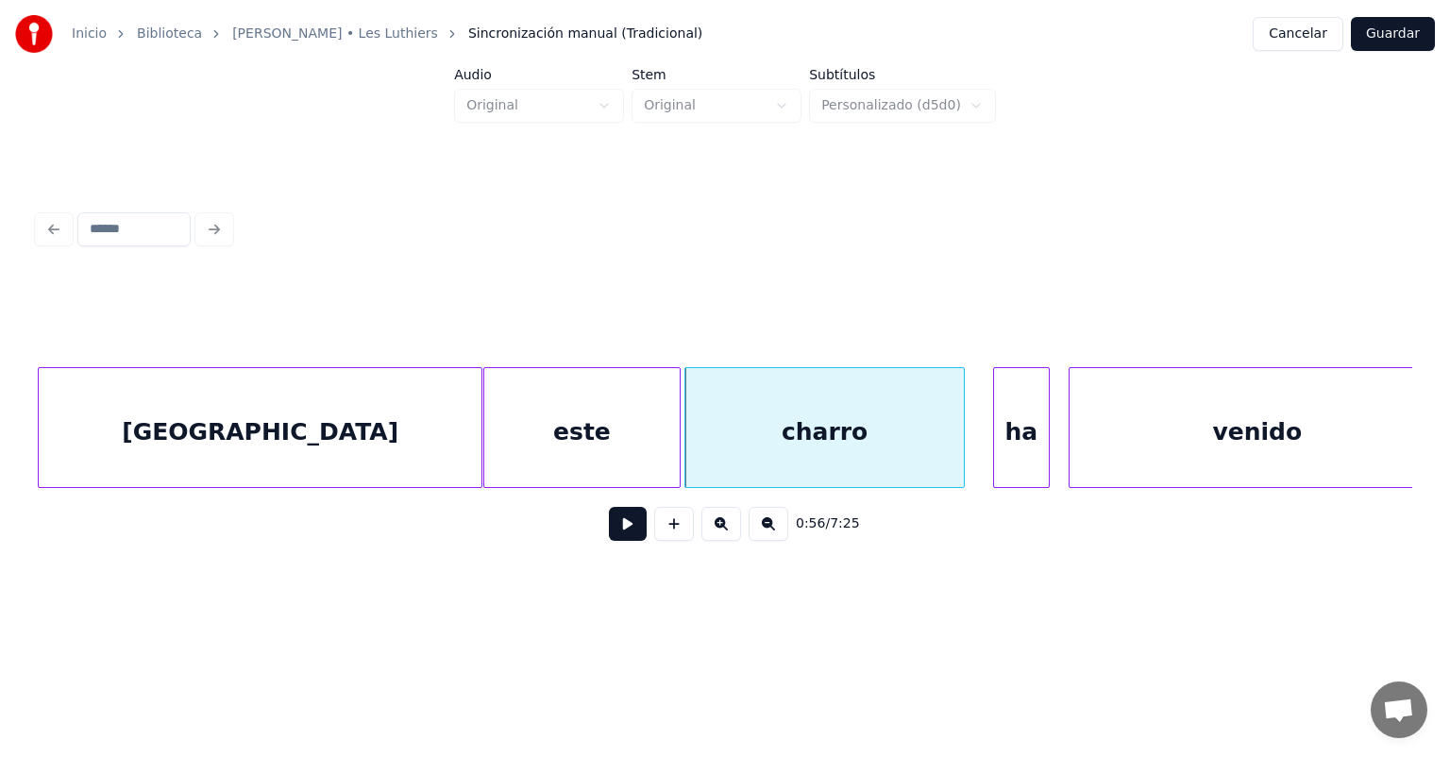
click at [609, 529] on button at bounding box center [628, 524] width 38 height 34
click at [609, 534] on button at bounding box center [628, 524] width 38 height 34
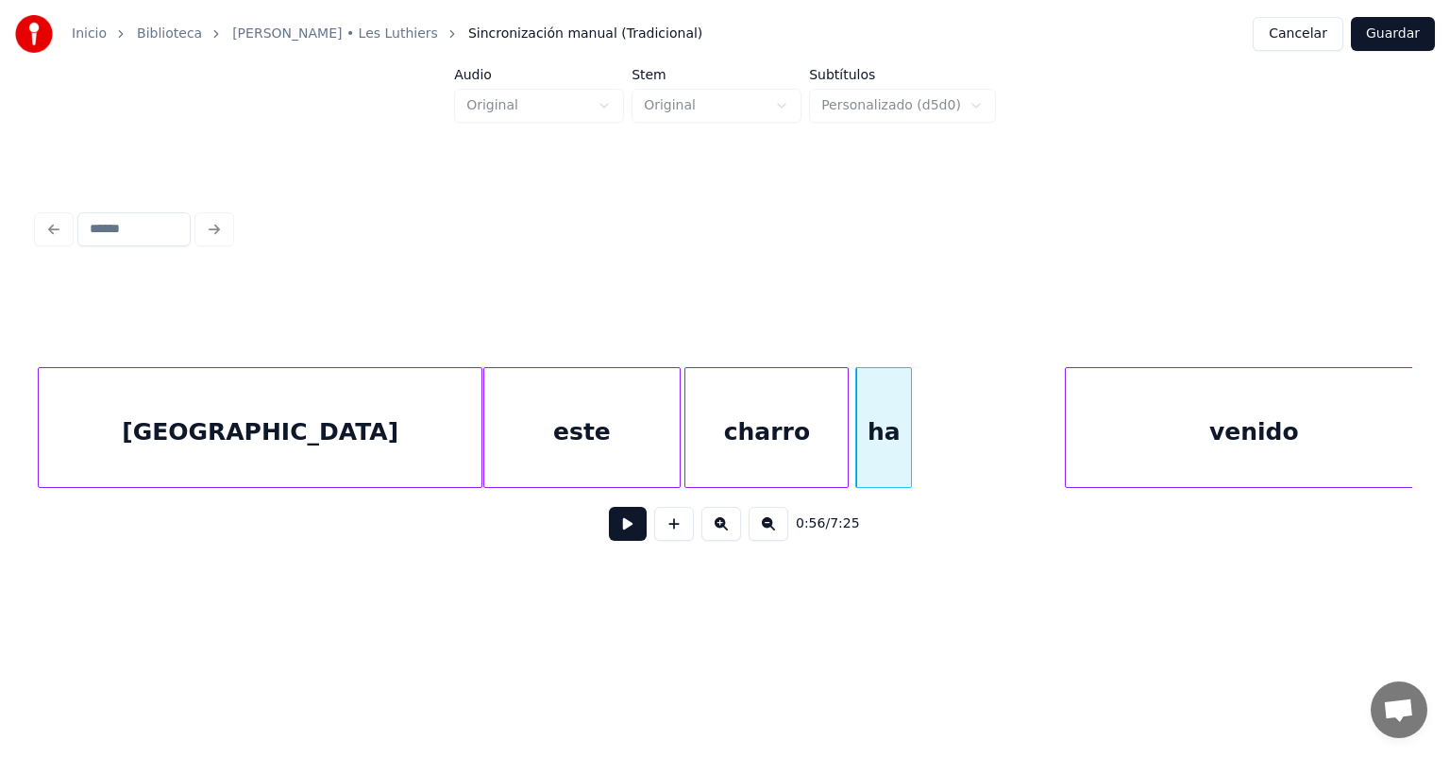
scroll to position [0, 25891]
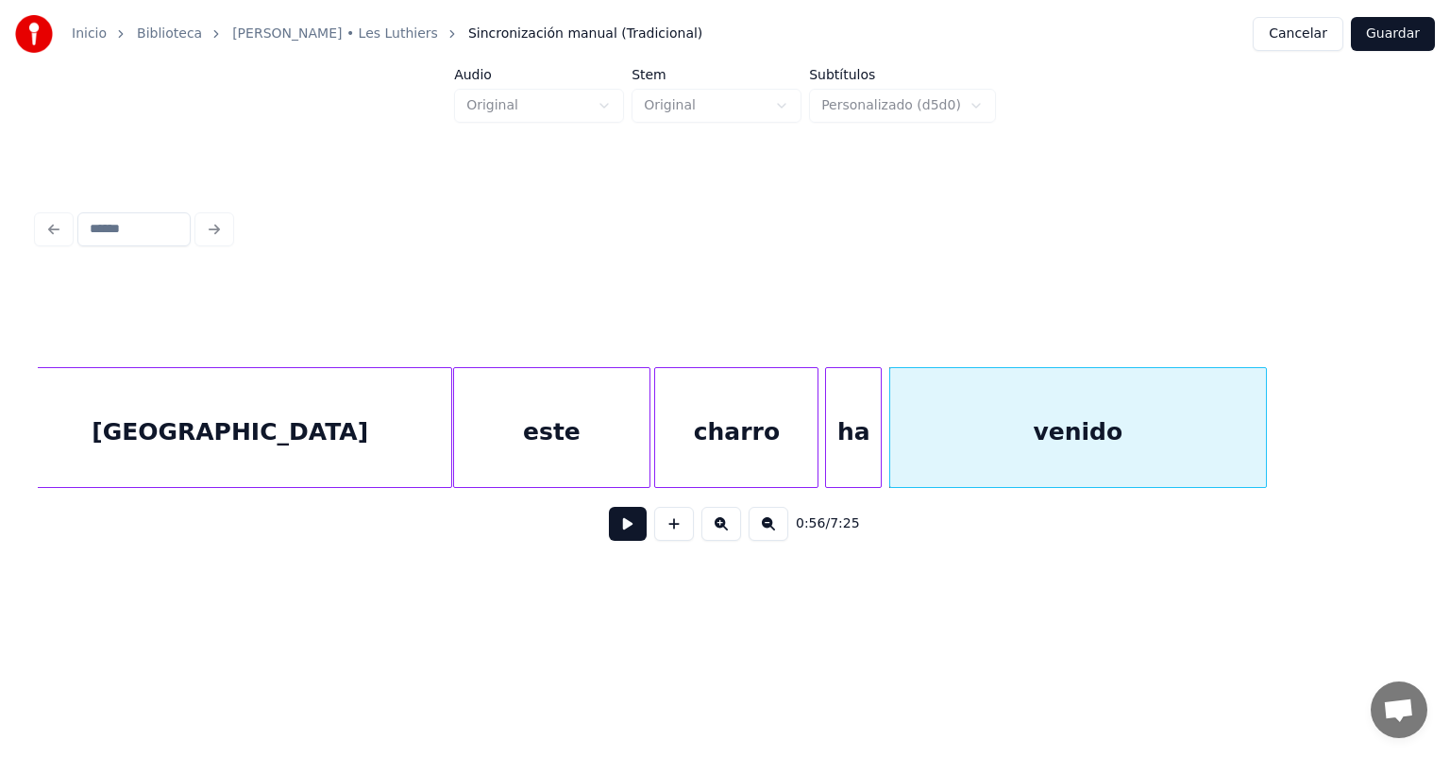
click at [749, 415] on div "charro" at bounding box center [736, 432] width 162 height 128
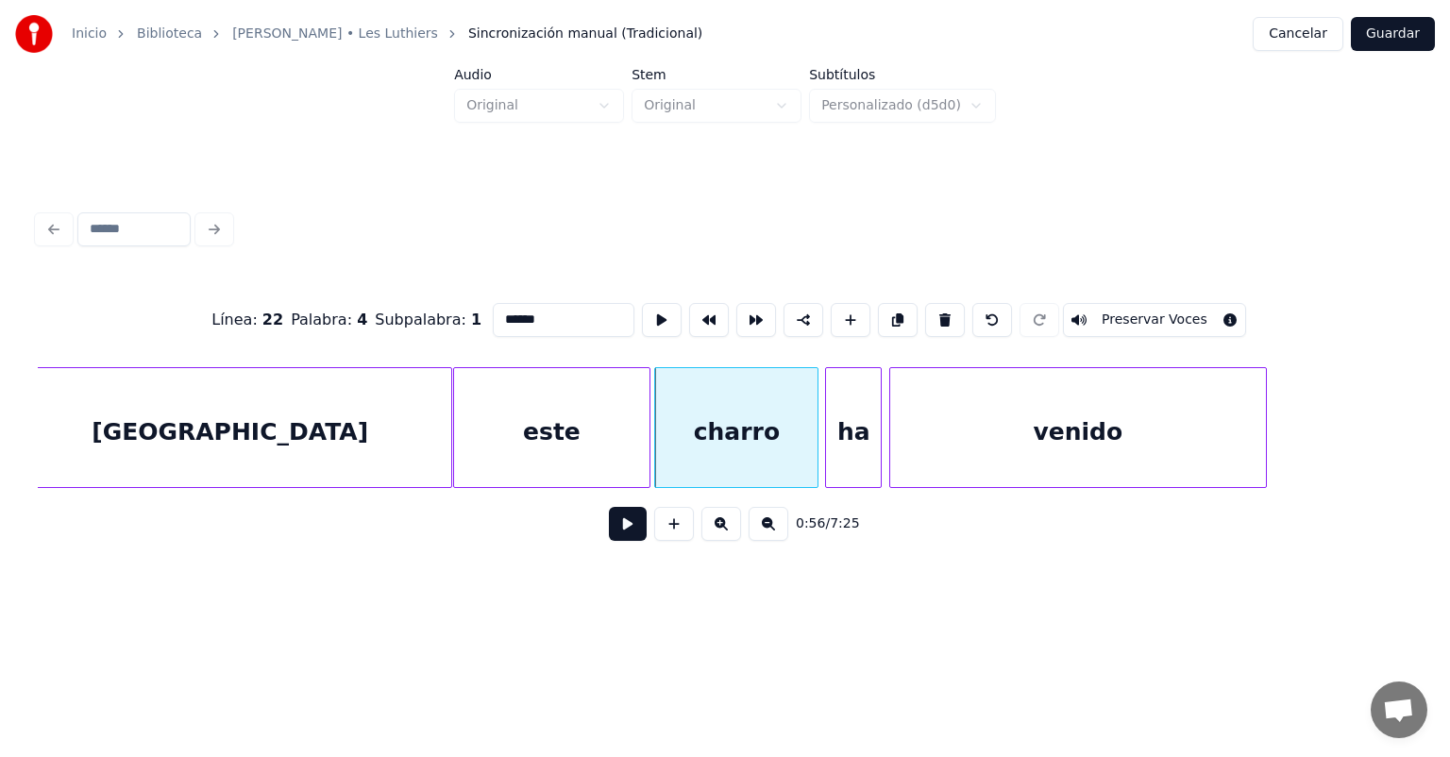
click at [610, 537] on button at bounding box center [628, 524] width 38 height 34
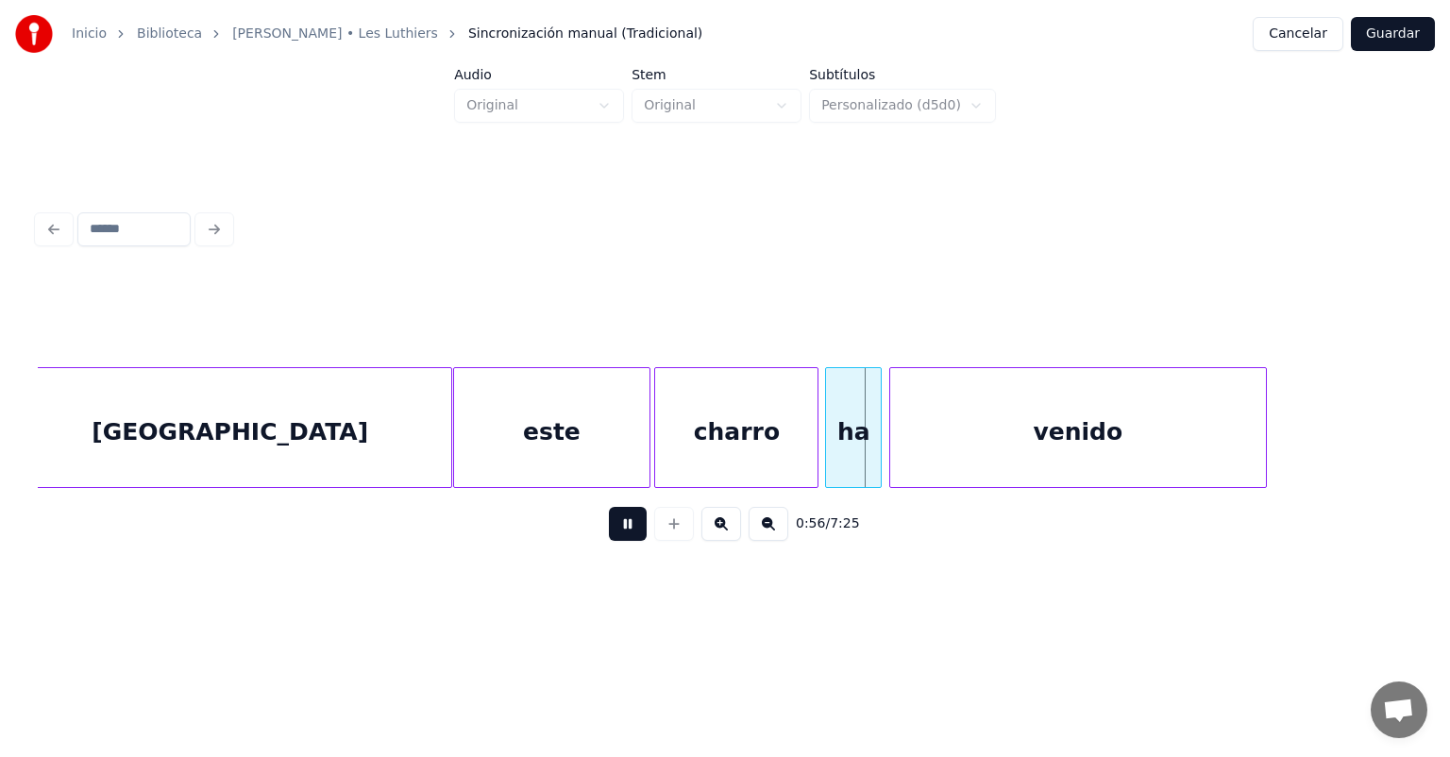
click at [609, 529] on button at bounding box center [628, 524] width 38 height 34
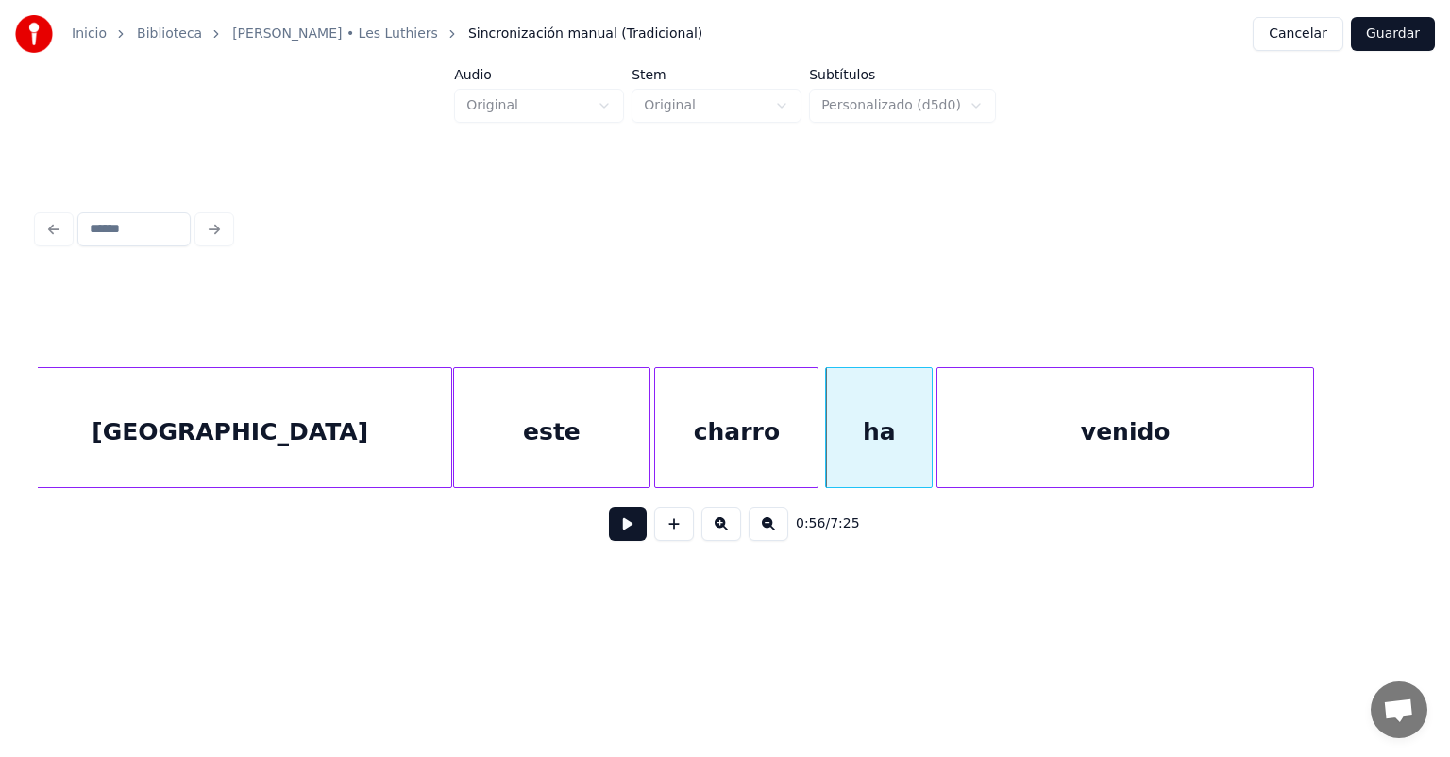
click at [609, 534] on button at bounding box center [628, 524] width 38 height 34
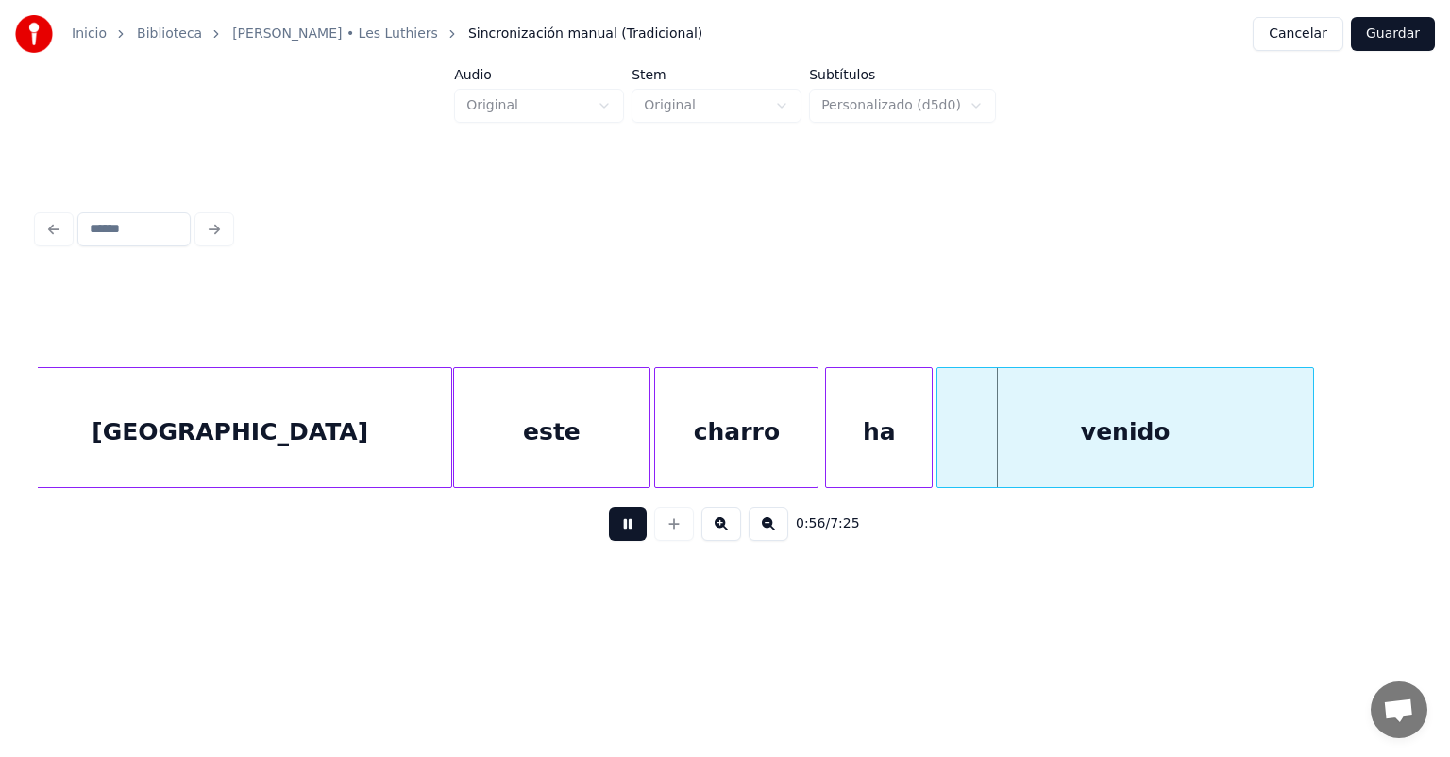
click at [609, 533] on button at bounding box center [628, 524] width 38 height 34
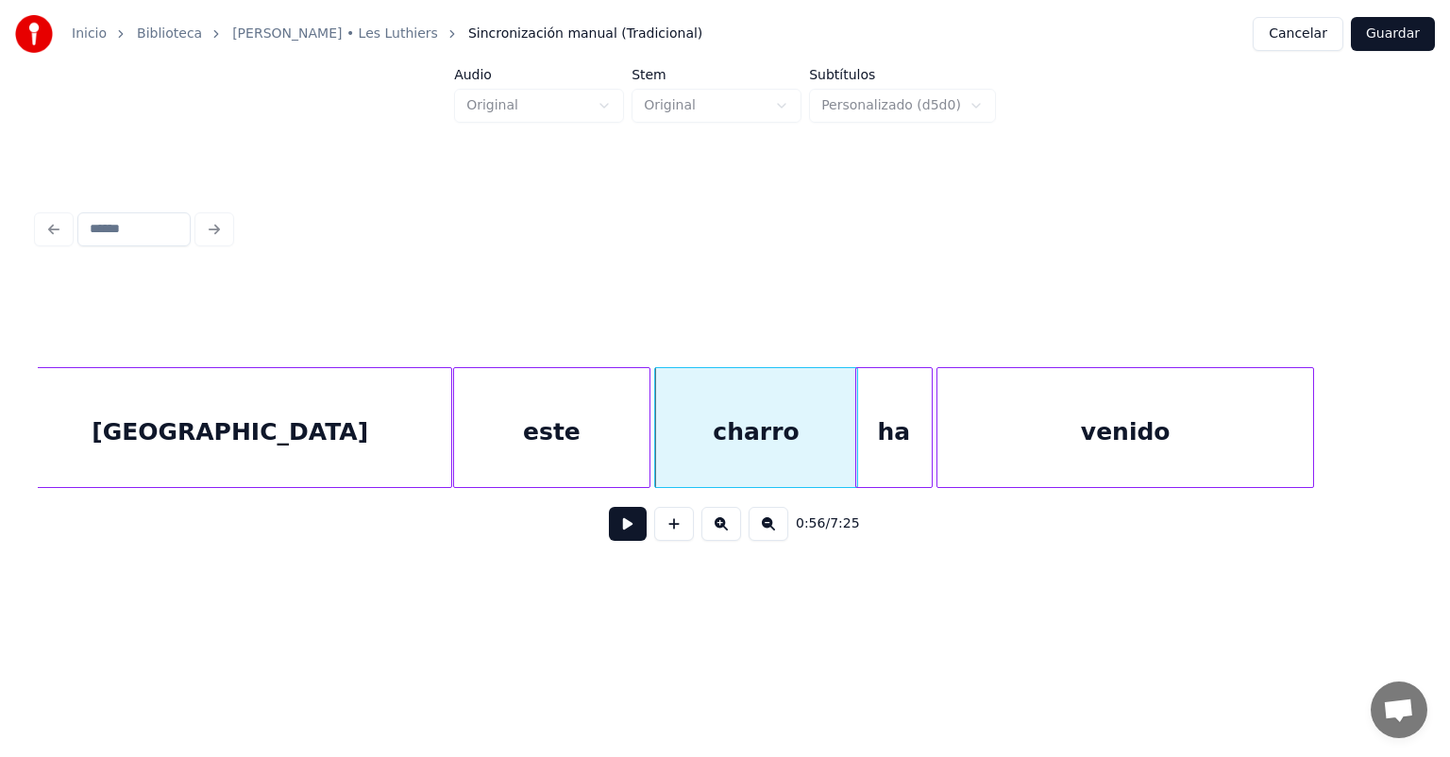
click at [609, 534] on button at bounding box center [628, 524] width 38 height 34
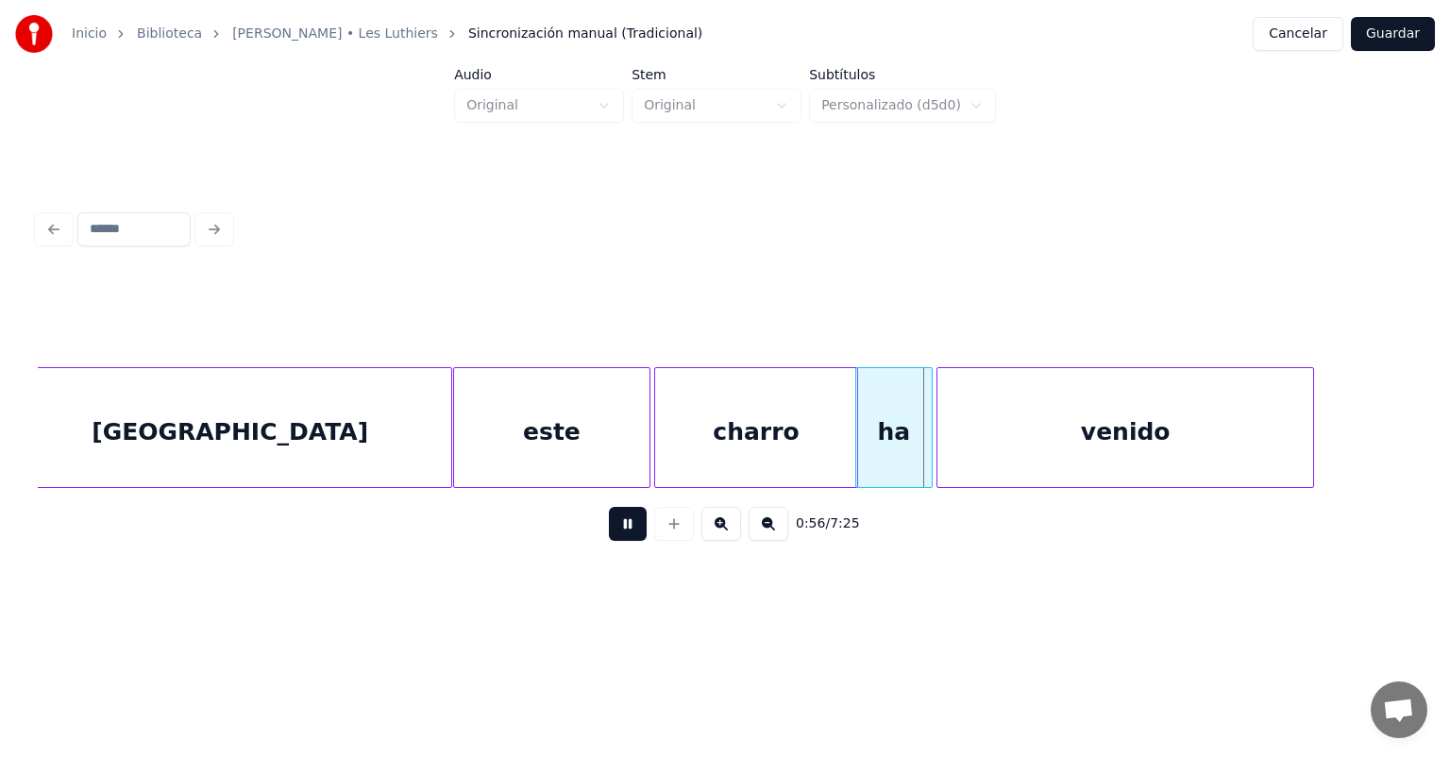
click at [609, 538] on button at bounding box center [628, 524] width 38 height 34
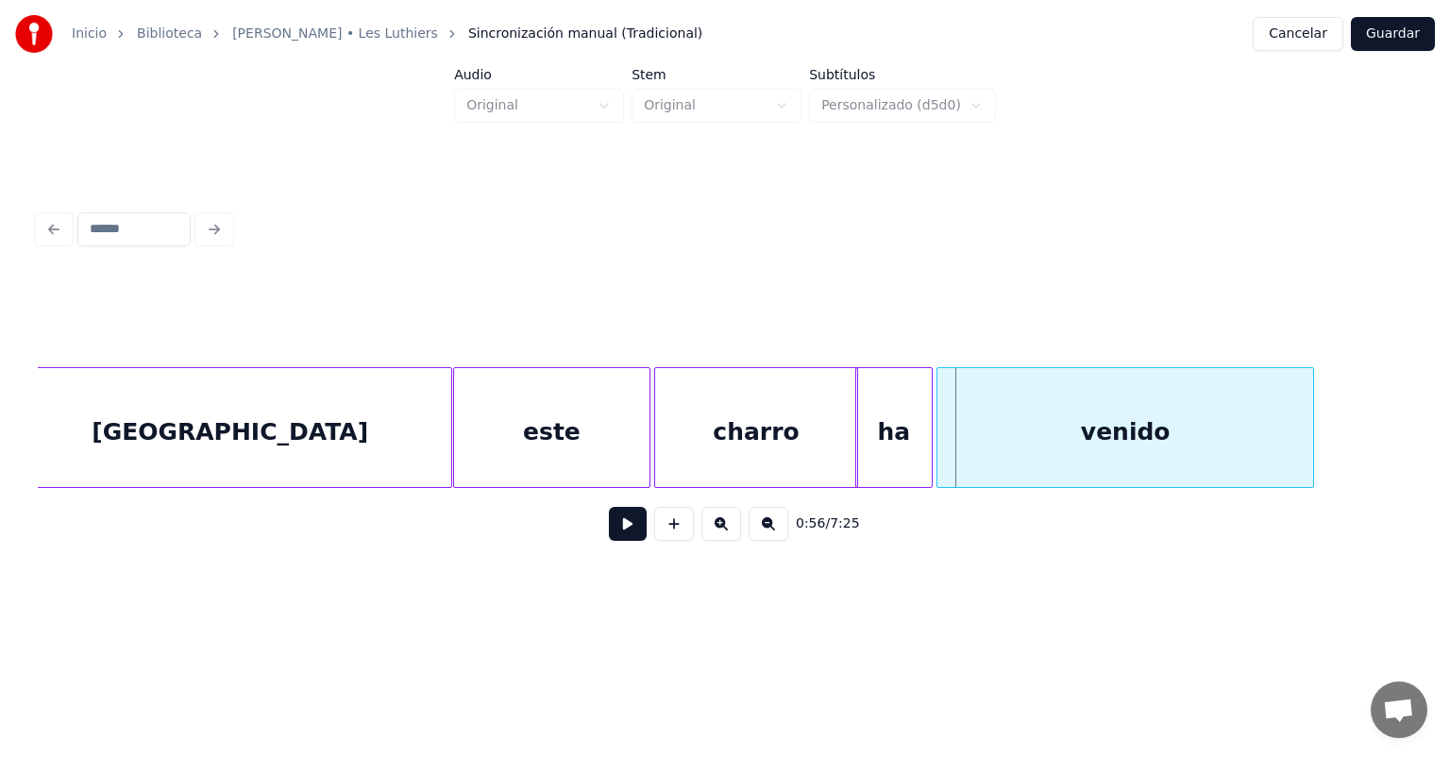
click at [609, 538] on button at bounding box center [628, 524] width 38 height 34
click at [609, 533] on button at bounding box center [628, 524] width 38 height 34
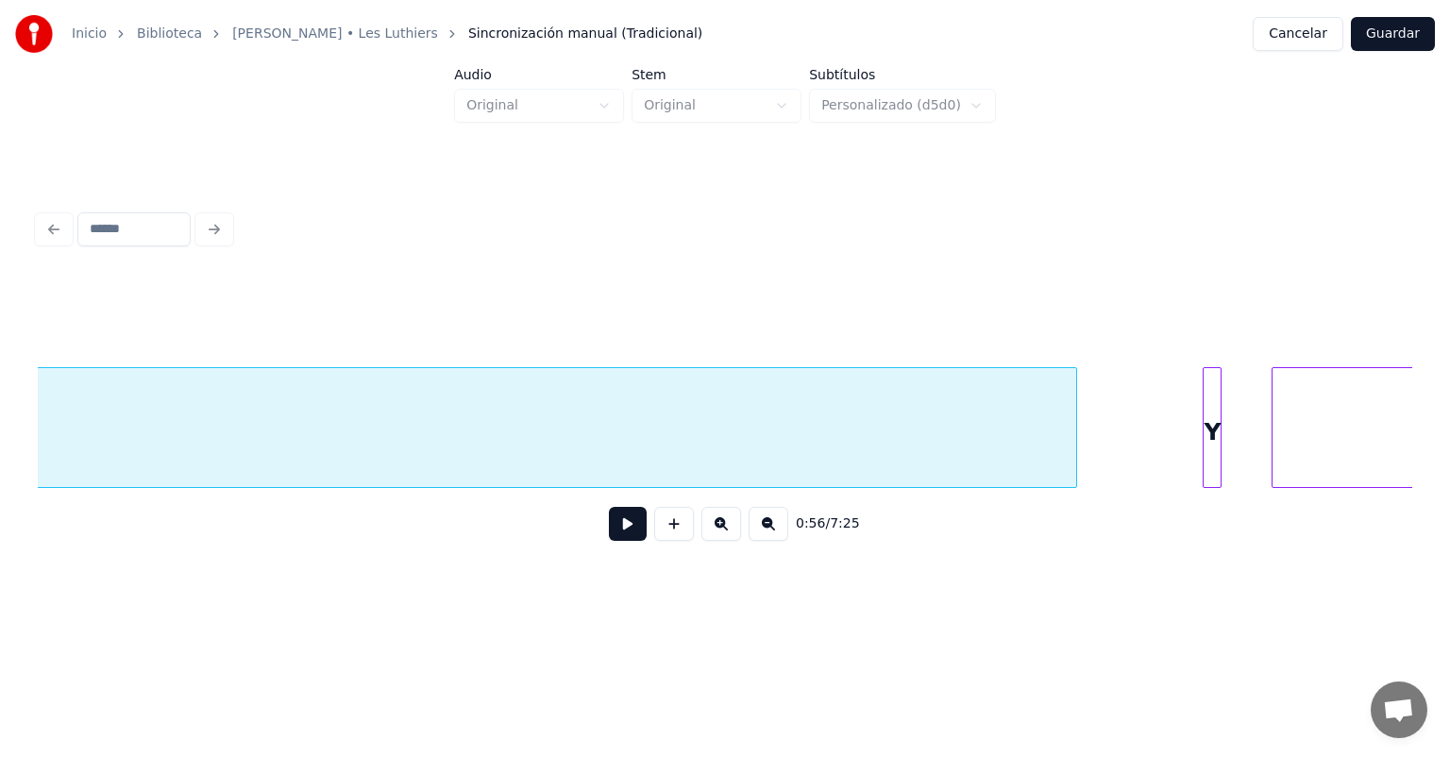
scroll to position [0, 26790]
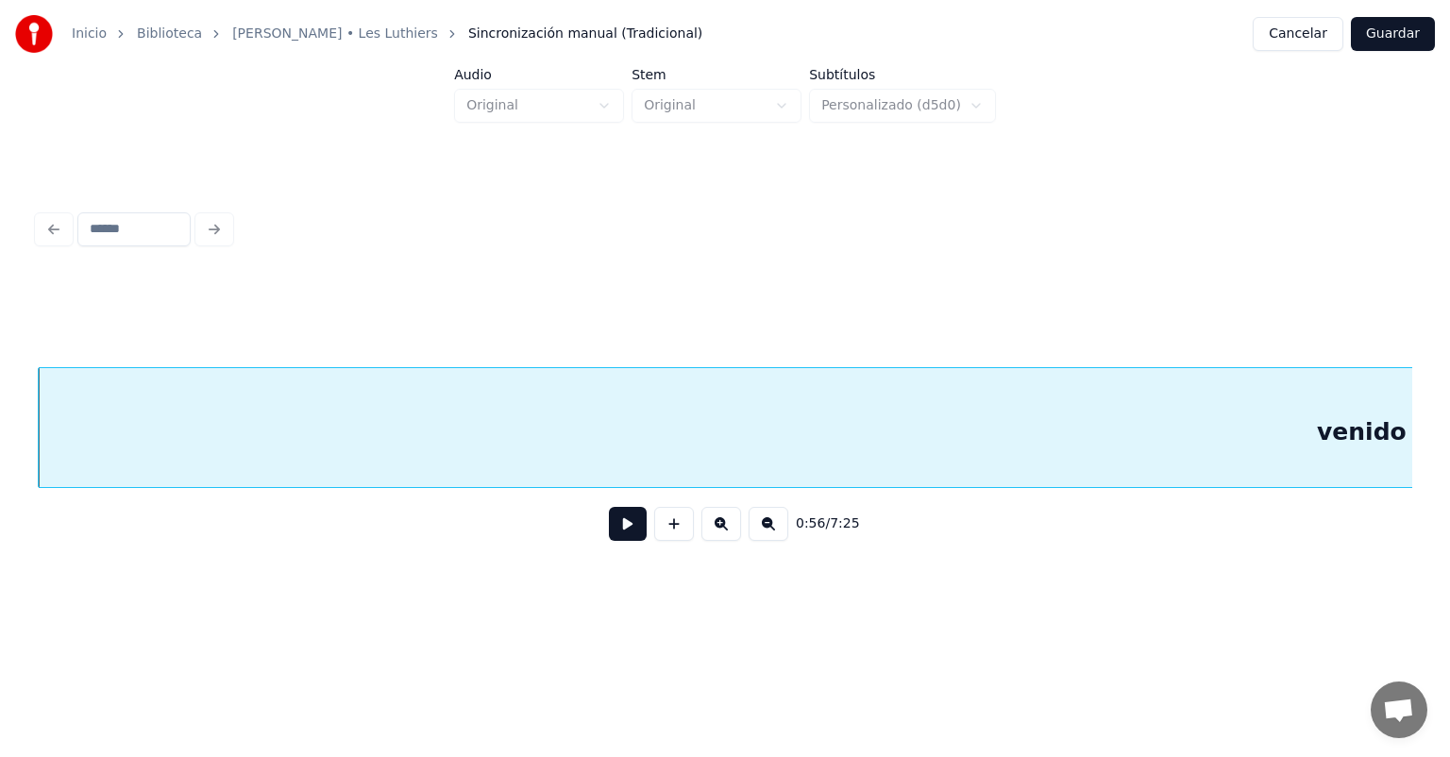
click at [621, 540] on button at bounding box center [628, 524] width 38 height 34
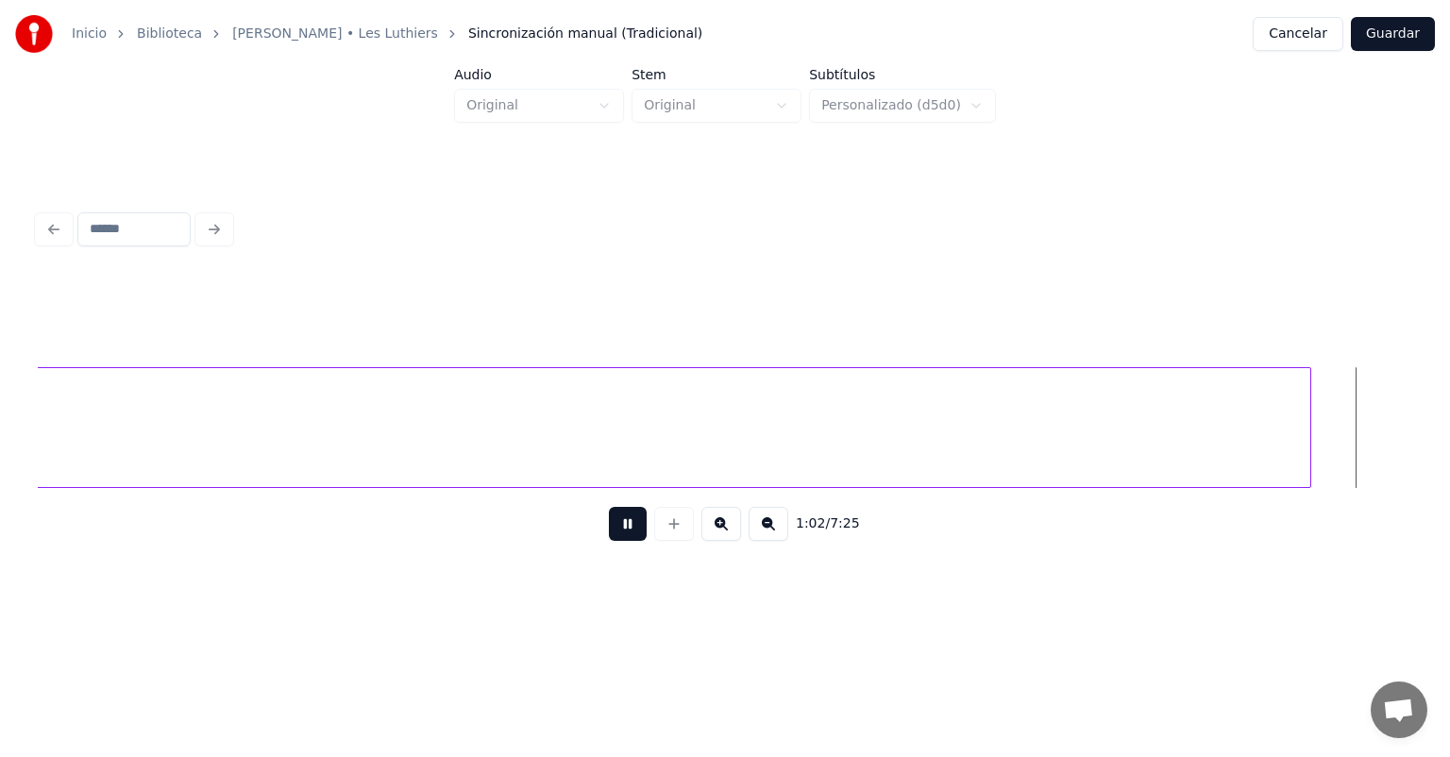
click at [609, 536] on button at bounding box center [628, 524] width 38 height 34
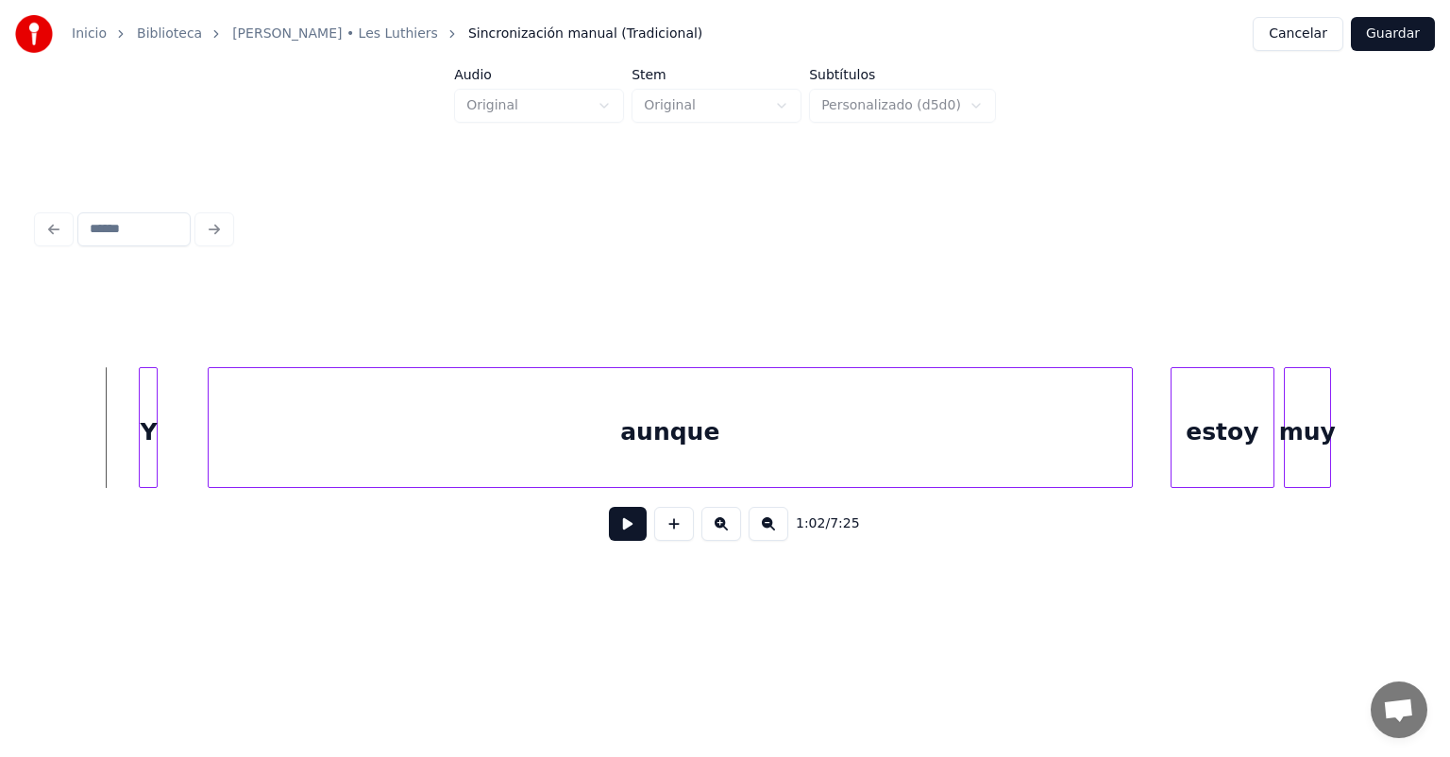
scroll to position [0, 29460]
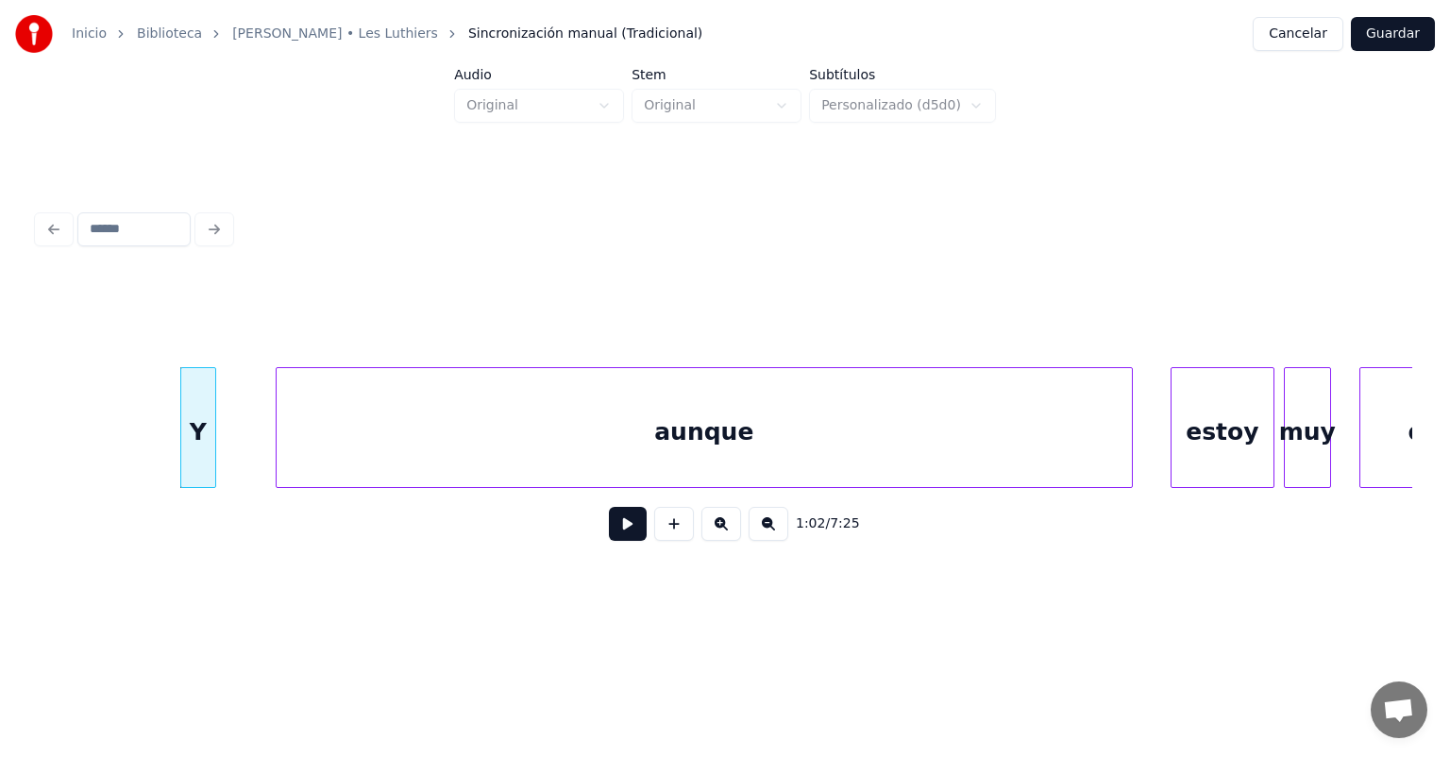
click at [609, 538] on button at bounding box center [628, 524] width 38 height 34
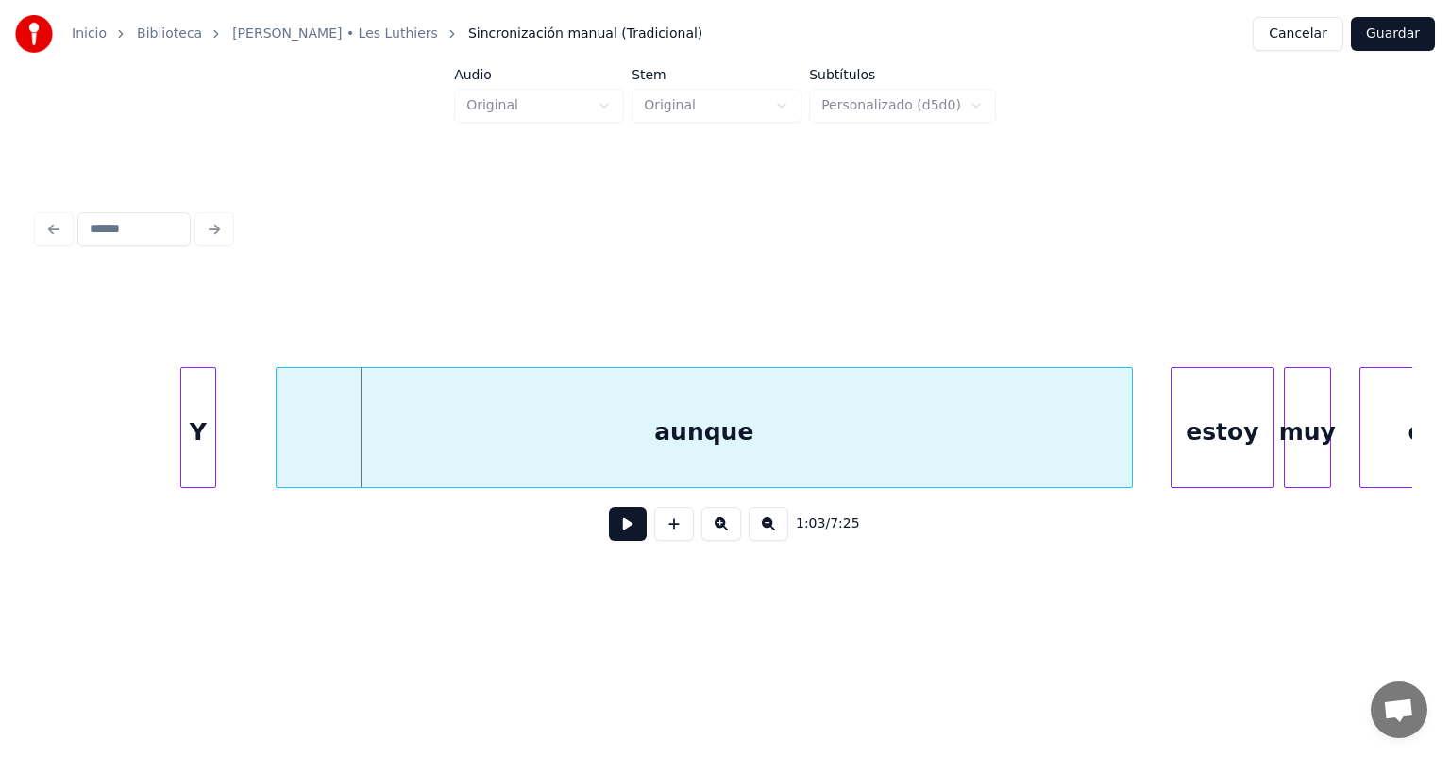
click at [198, 447] on div "Y" at bounding box center [198, 432] width 34 height 128
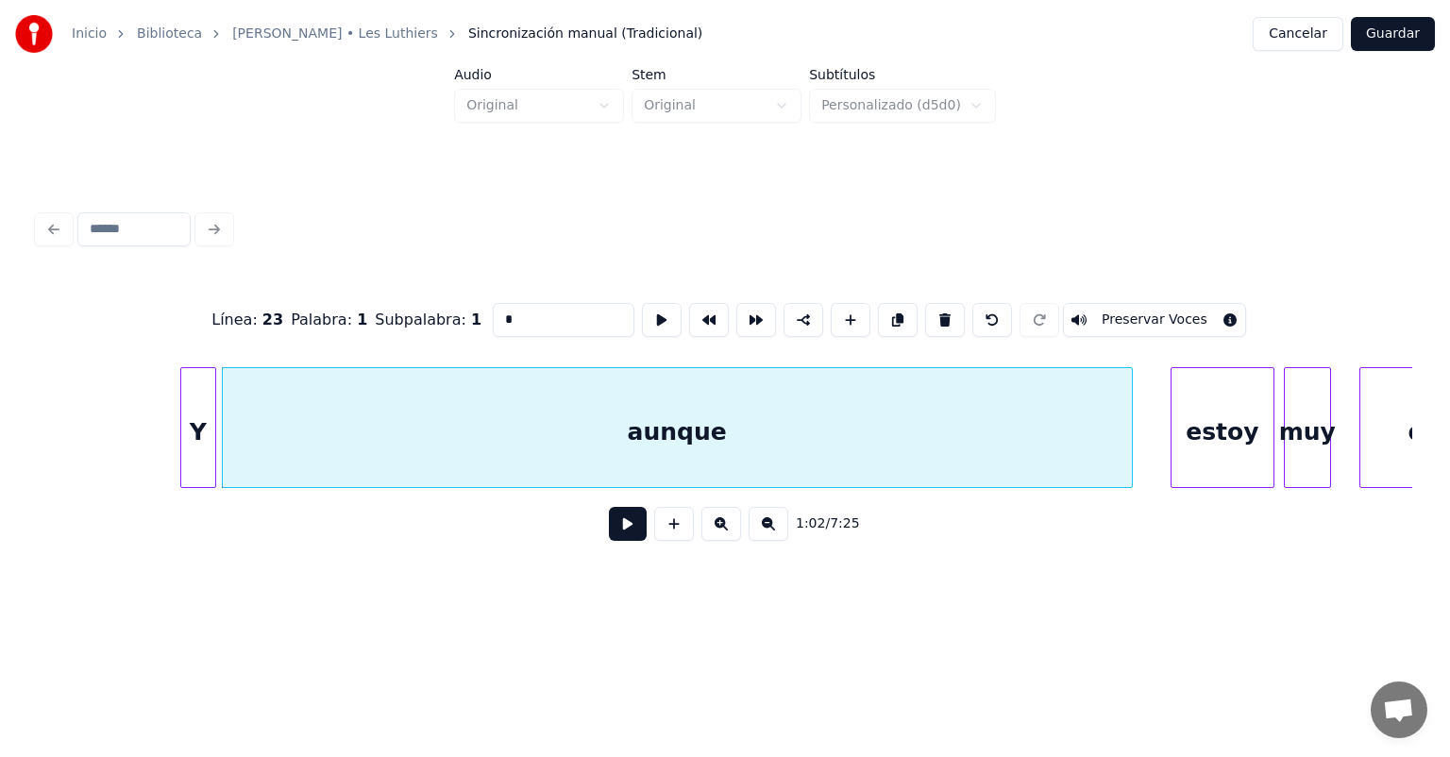
click at [609, 534] on button at bounding box center [628, 524] width 38 height 34
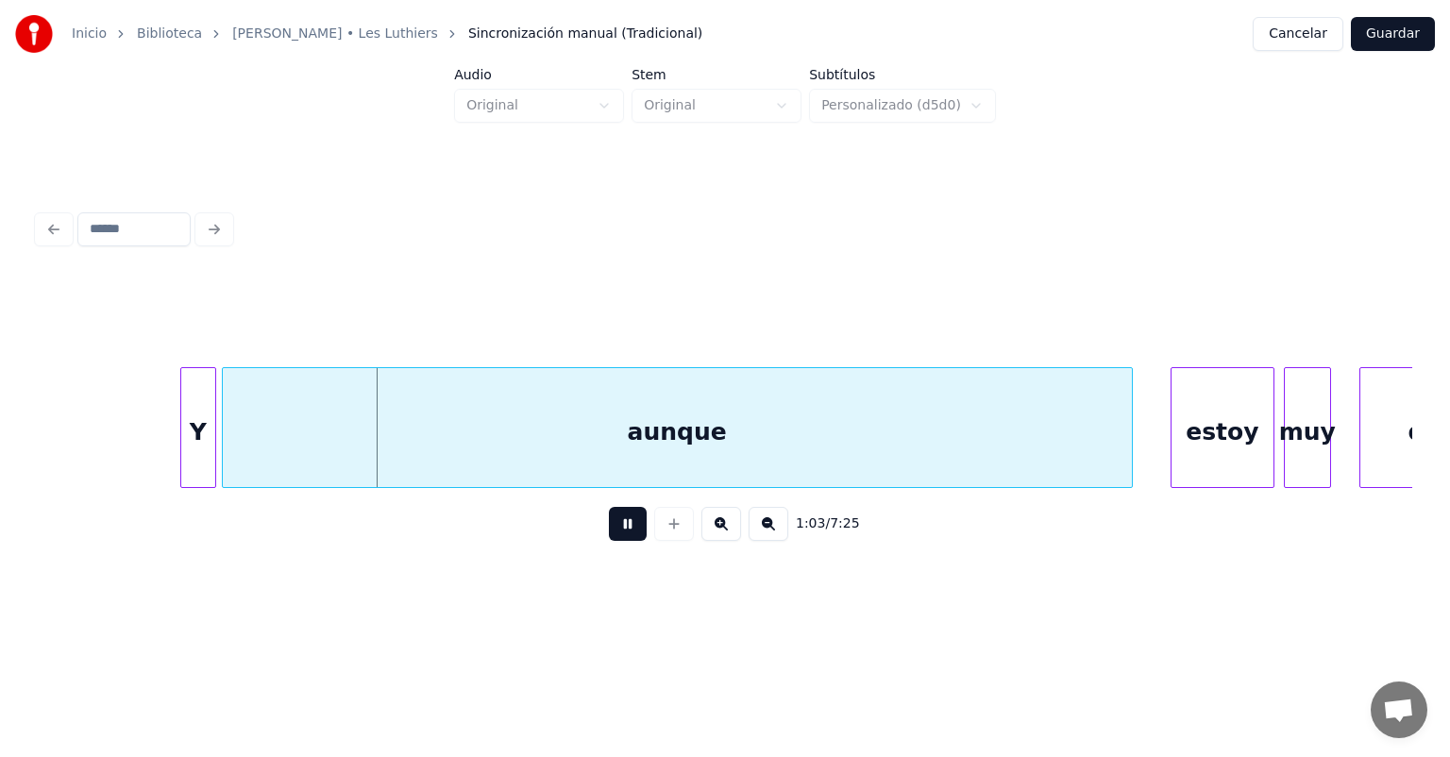
click at [609, 540] on button at bounding box center [628, 524] width 38 height 34
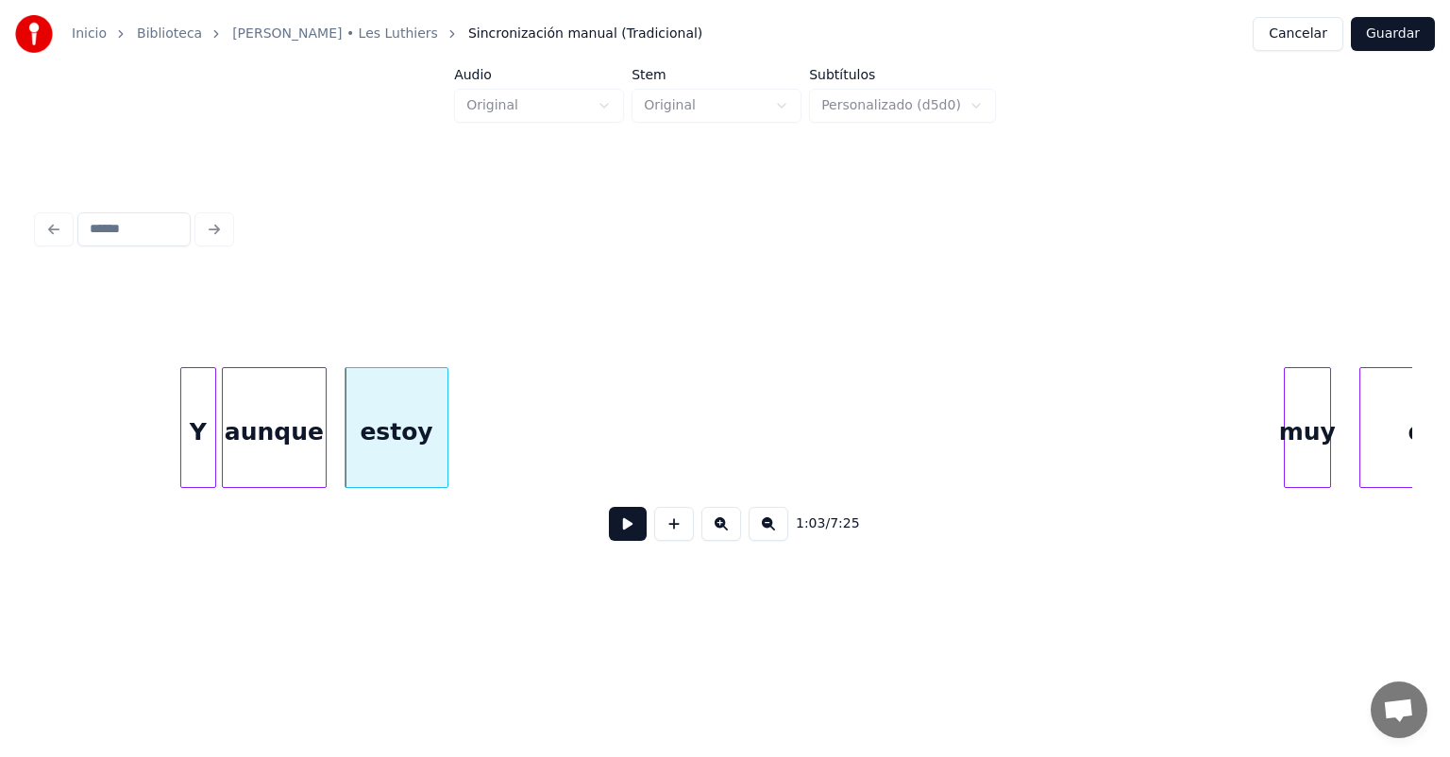
click at [612, 536] on button at bounding box center [628, 524] width 38 height 34
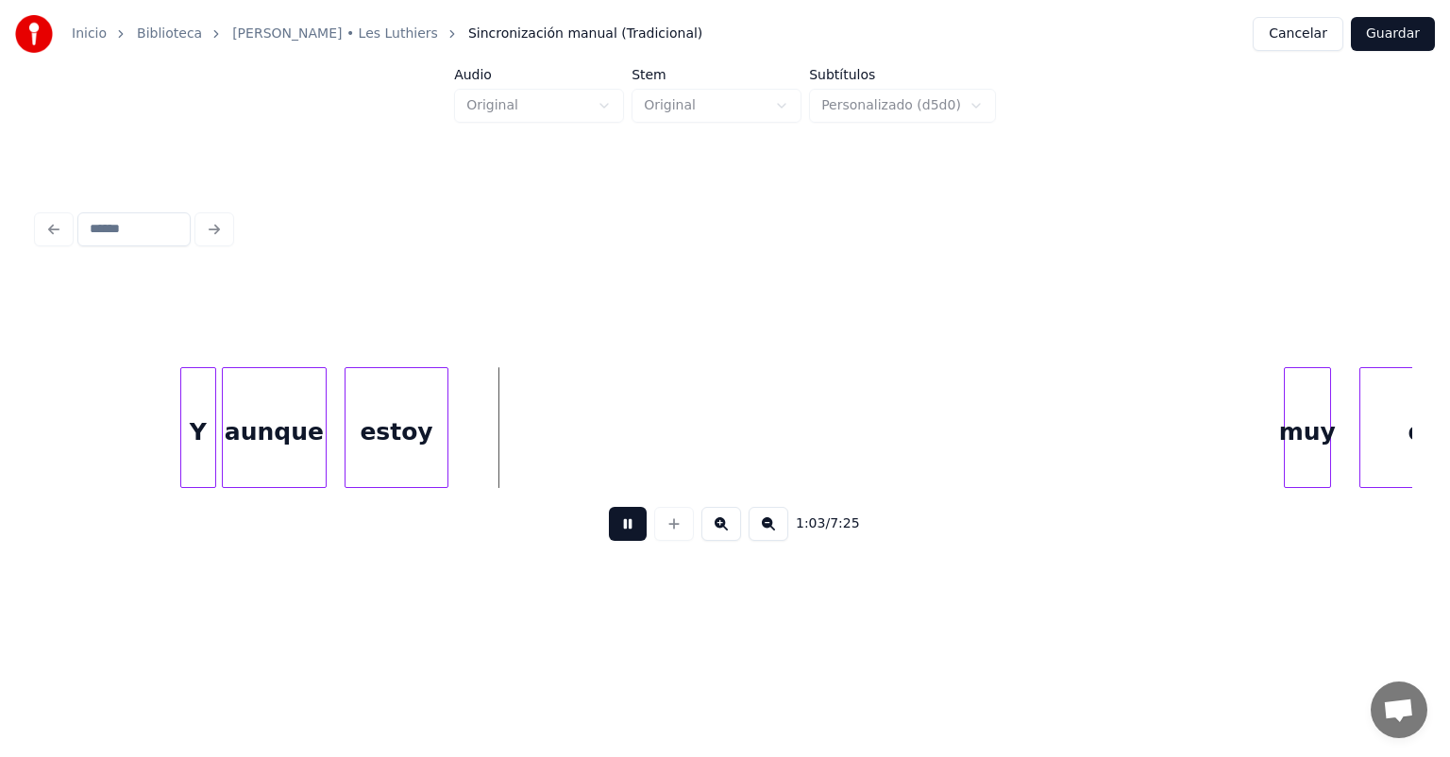
click at [616, 541] on button at bounding box center [628, 524] width 38 height 34
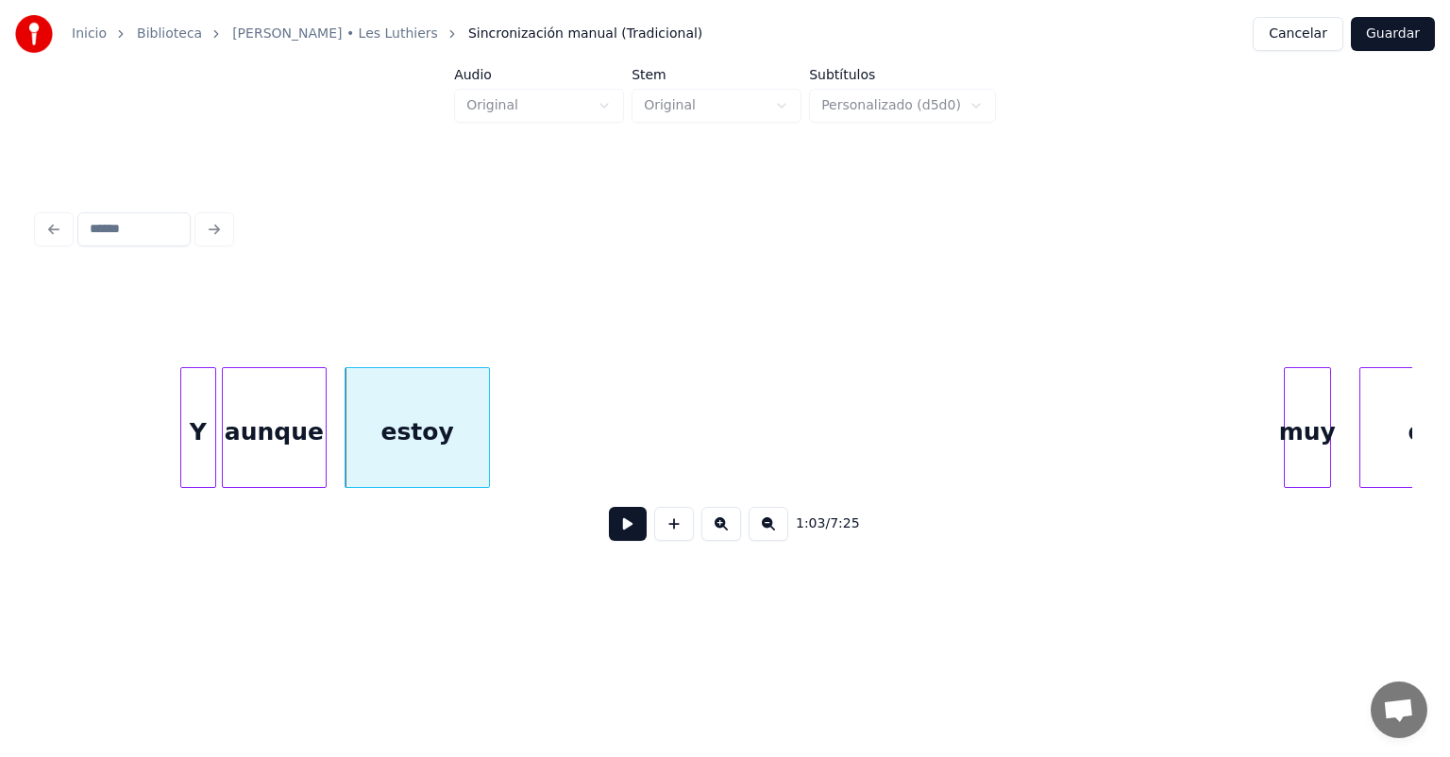
click at [194, 434] on div "Y" at bounding box center [198, 432] width 34 height 128
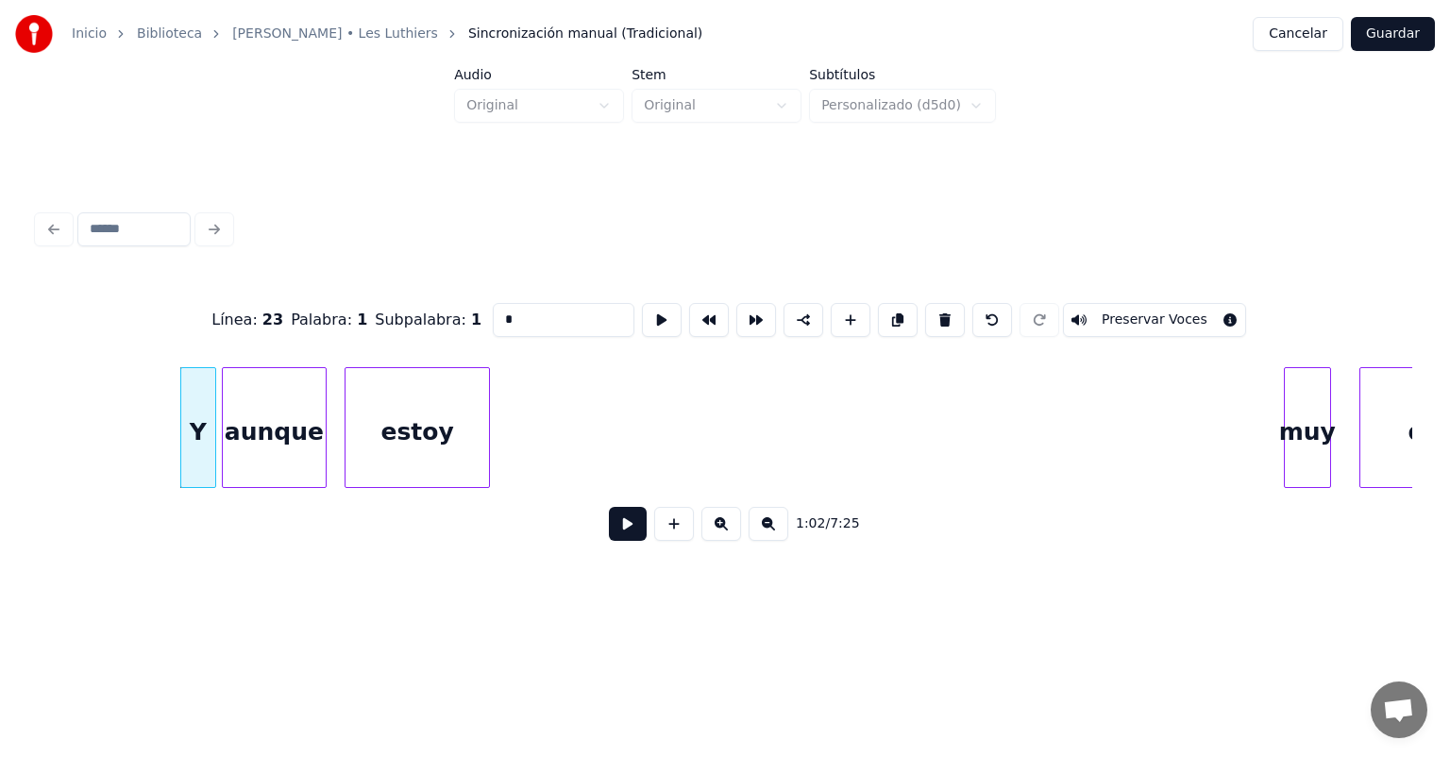
click at [609, 530] on button at bounding box center [628, 524] width 38 height 34
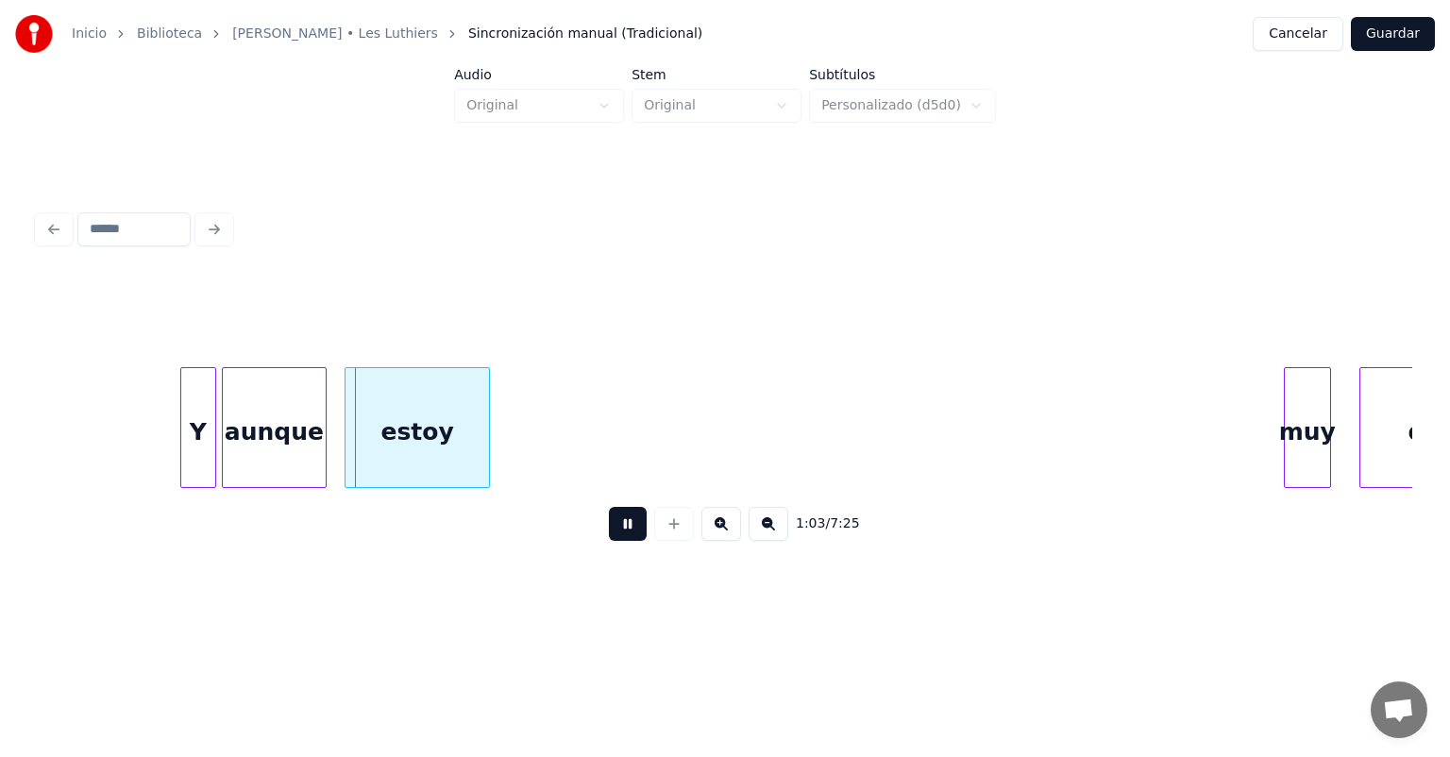
click at [609, 531] on button at bounding box center [628, 524] width 38 height 34
click at [272, 423] on div "aunque" at bounding box center [275, 432] width 104 height 128
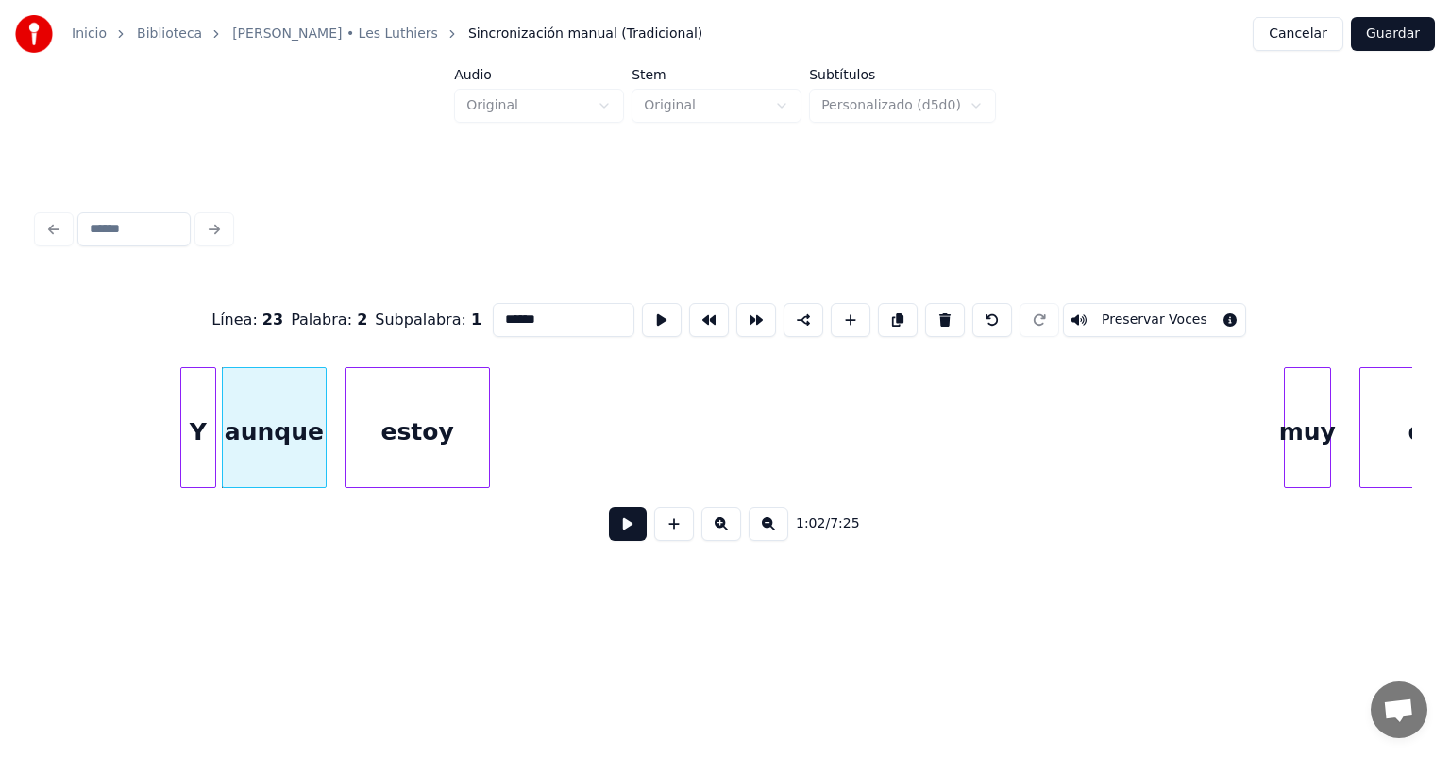
click at [609, 533] on button at bounding box center [628, 524] width 38 height 34
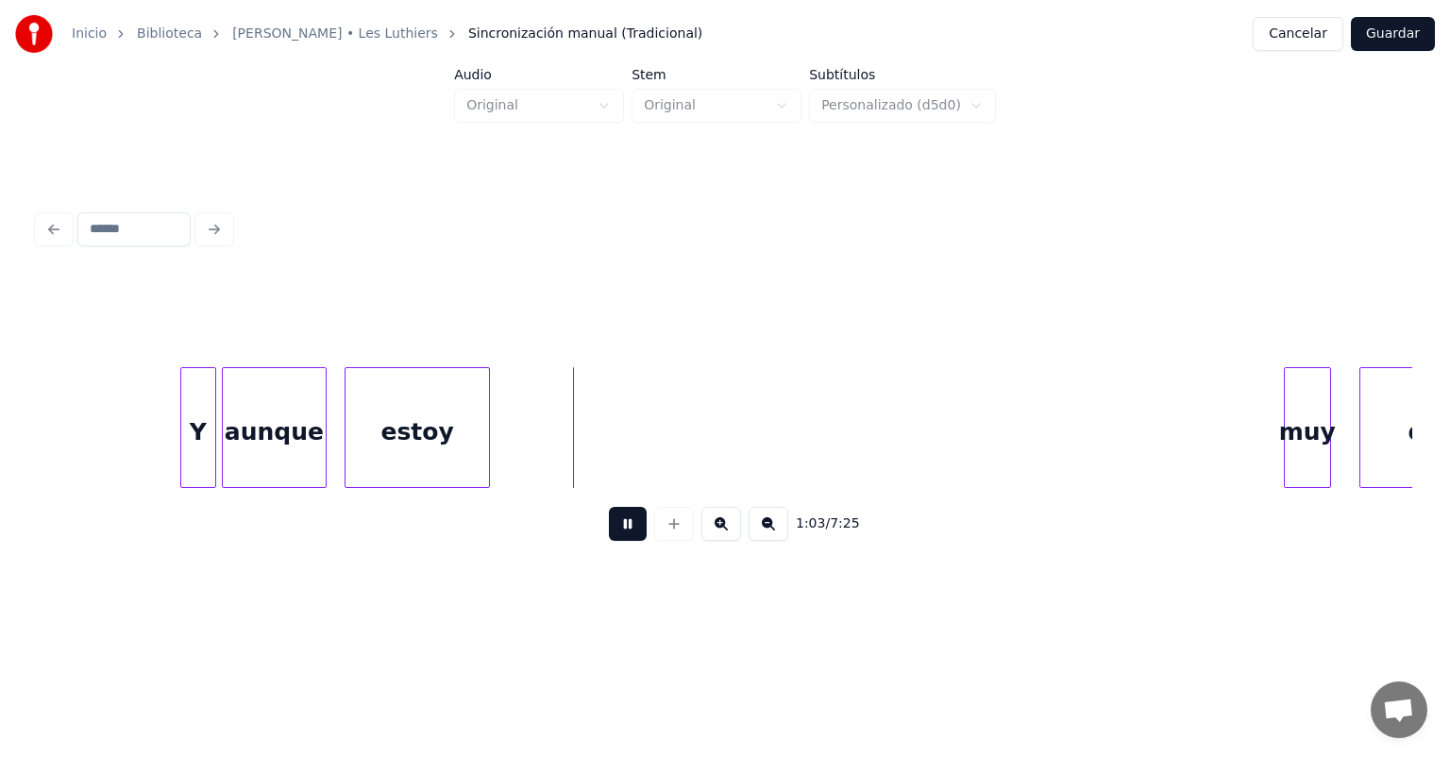
click at [323, 450] on div "aunque" at bounding box center [275, 432] width 104 height 128
click at [331, 449] on div at bounding box center [333, 427] width 6 height 119
click at [612, 541] on button at bounding box center [628, 524] width 38 height 34
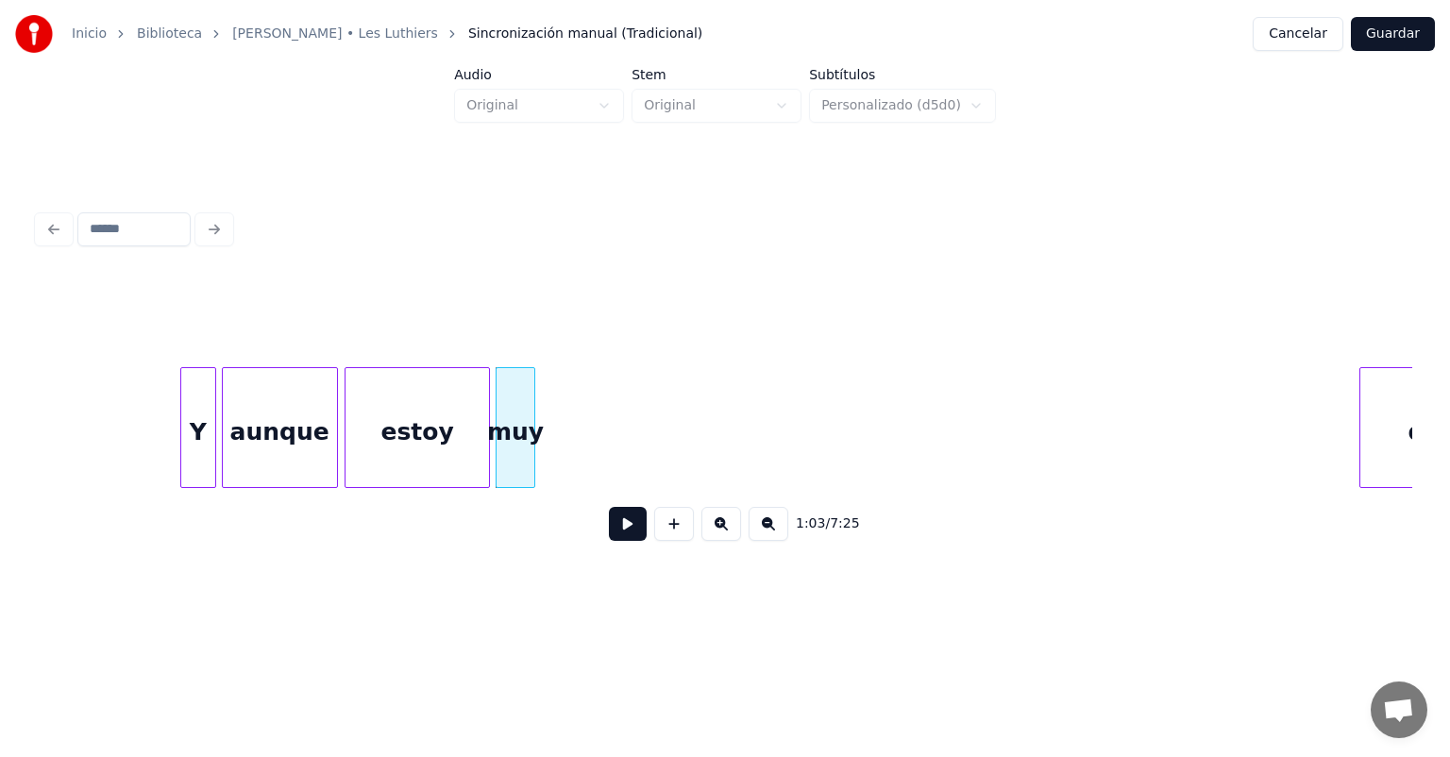
click at [609, 533] on button at bounding box center [628, 524] width 38 height 34
click at [612, 536] on button at bounding box center [628, 524] width 38 height 34
click at [419, 422] on div "estoy" at bounding box center [418, 432] width 144 height 128
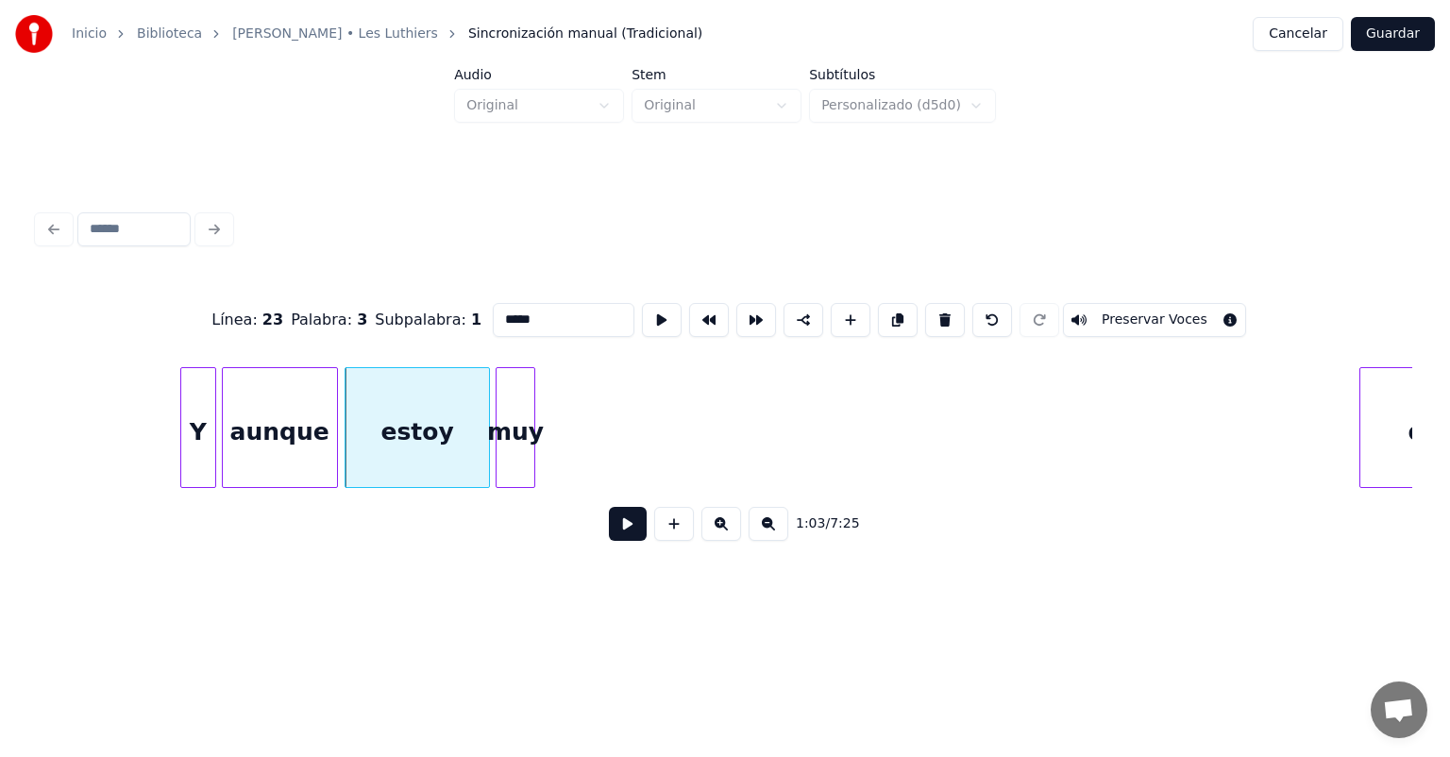
click at [609, 530] on button at bounding box center [628, 524] width 38 height 34
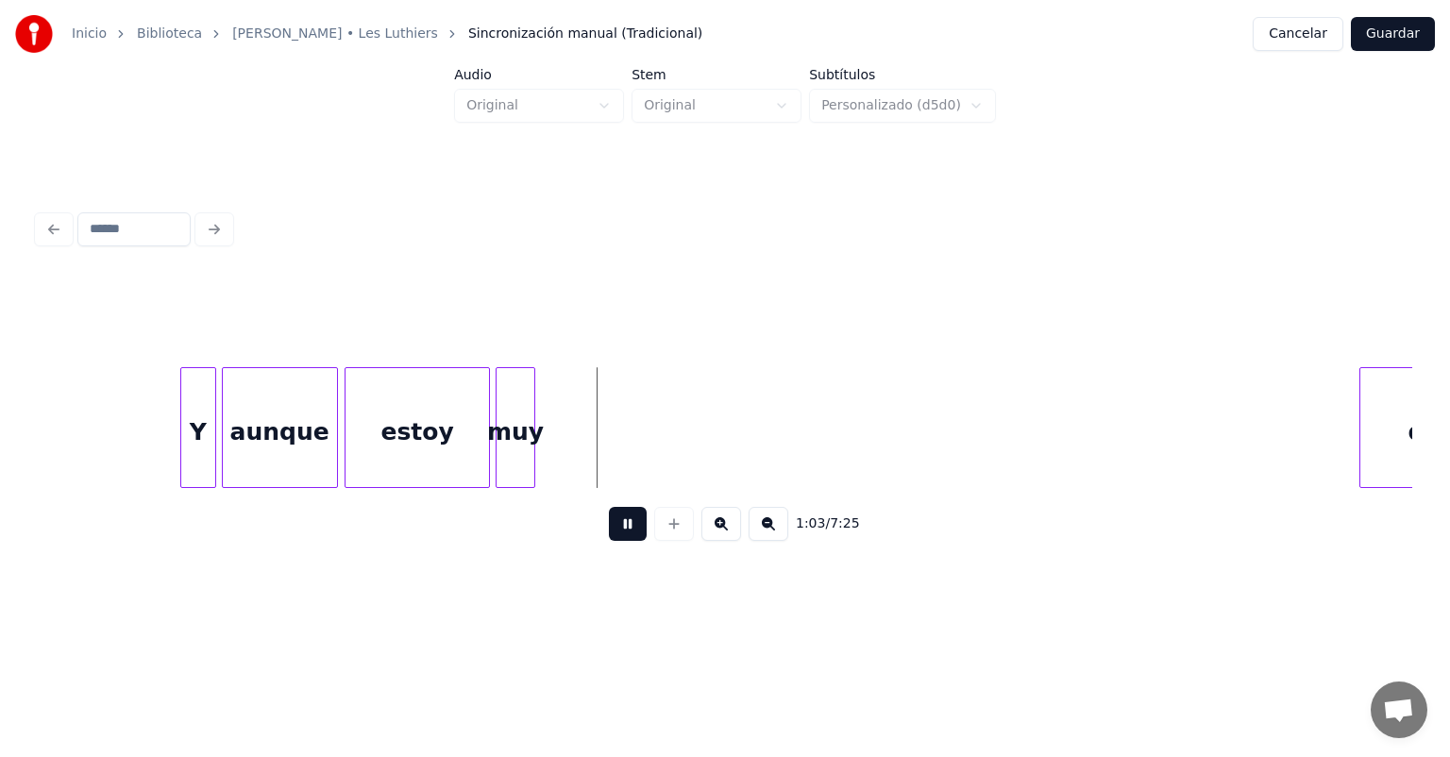
click at [508, 447] on div "muy" at bounding box center [516, 432] width 39 height 128
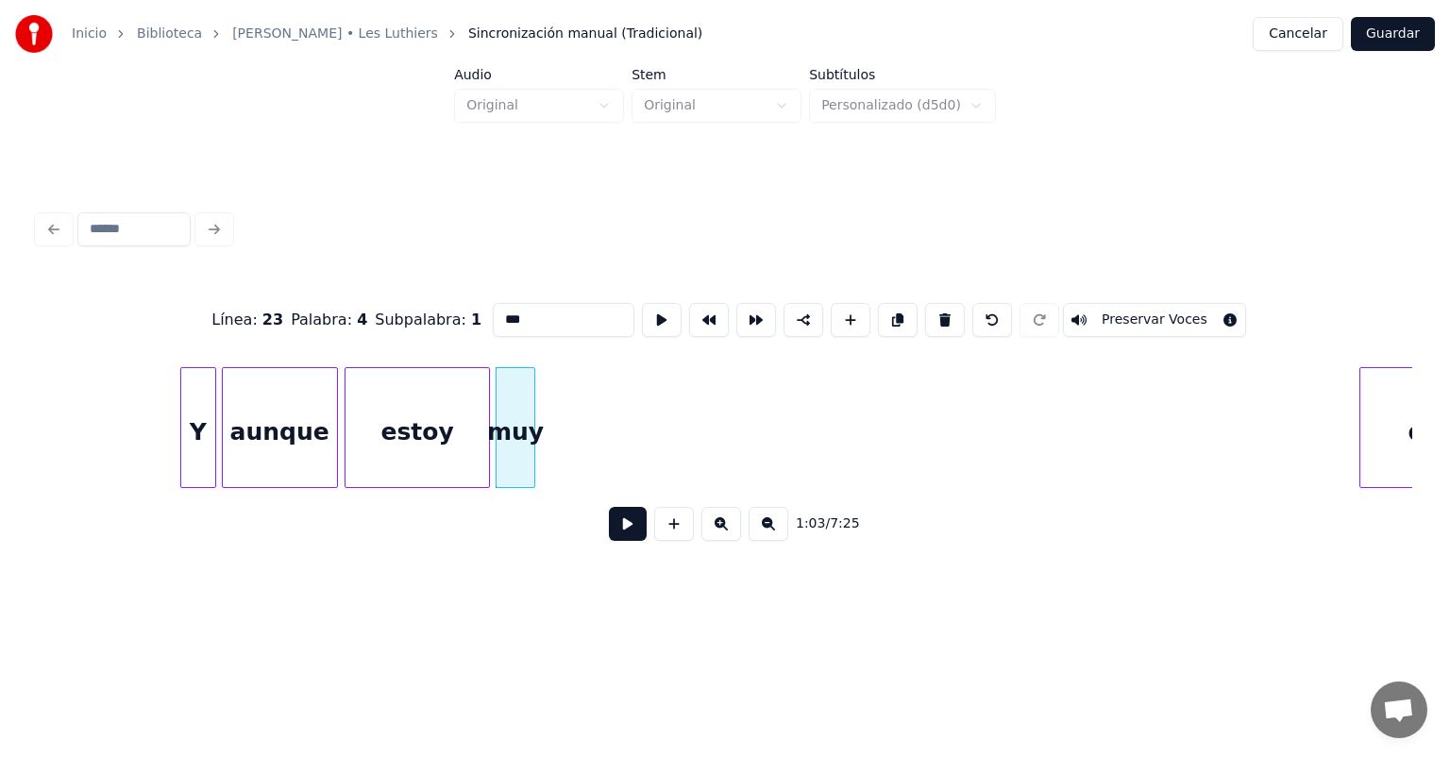
click at [613, 534] on button at bounding box center [628, 524] width 38 height 34
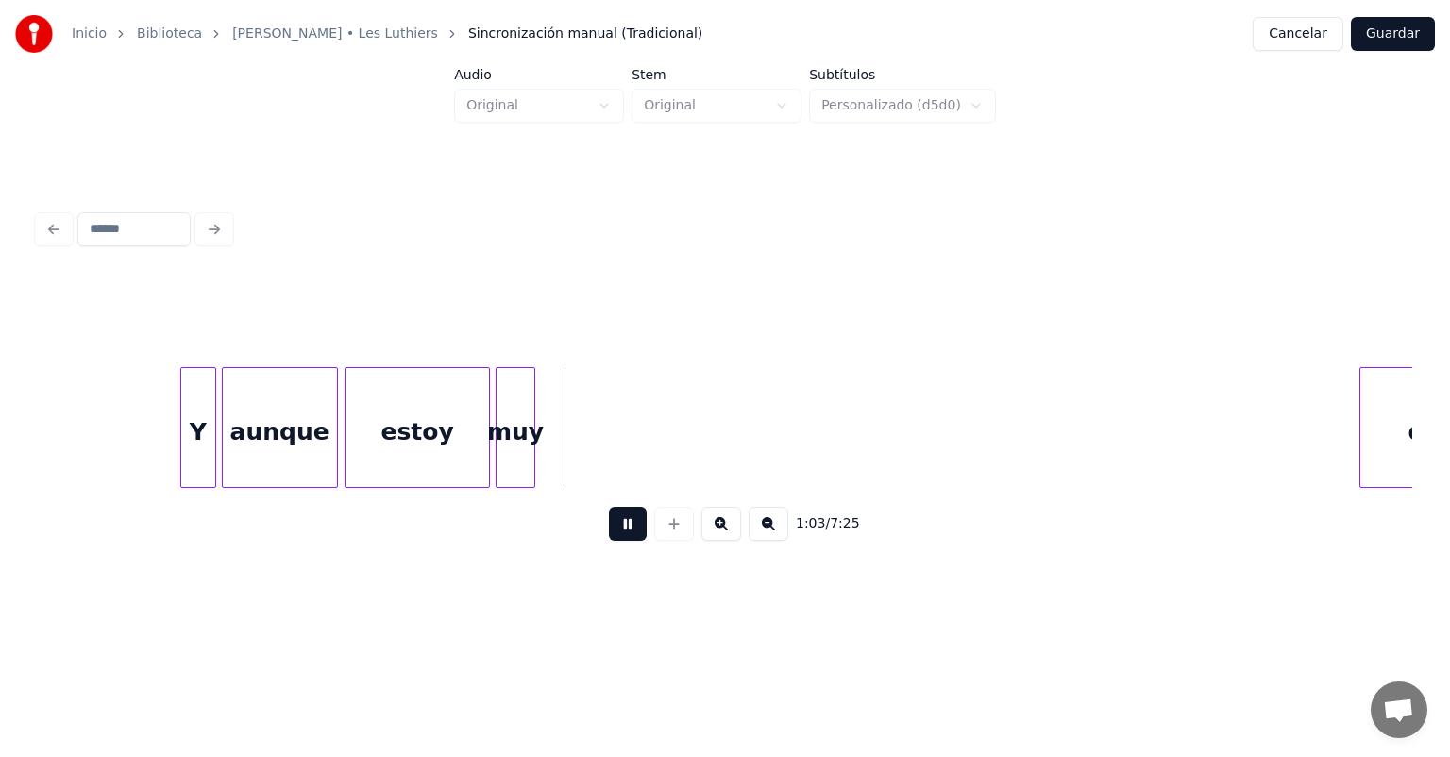
click at [520, 455] on div "muy" at bounding box center [516, 432] width 39 height 128
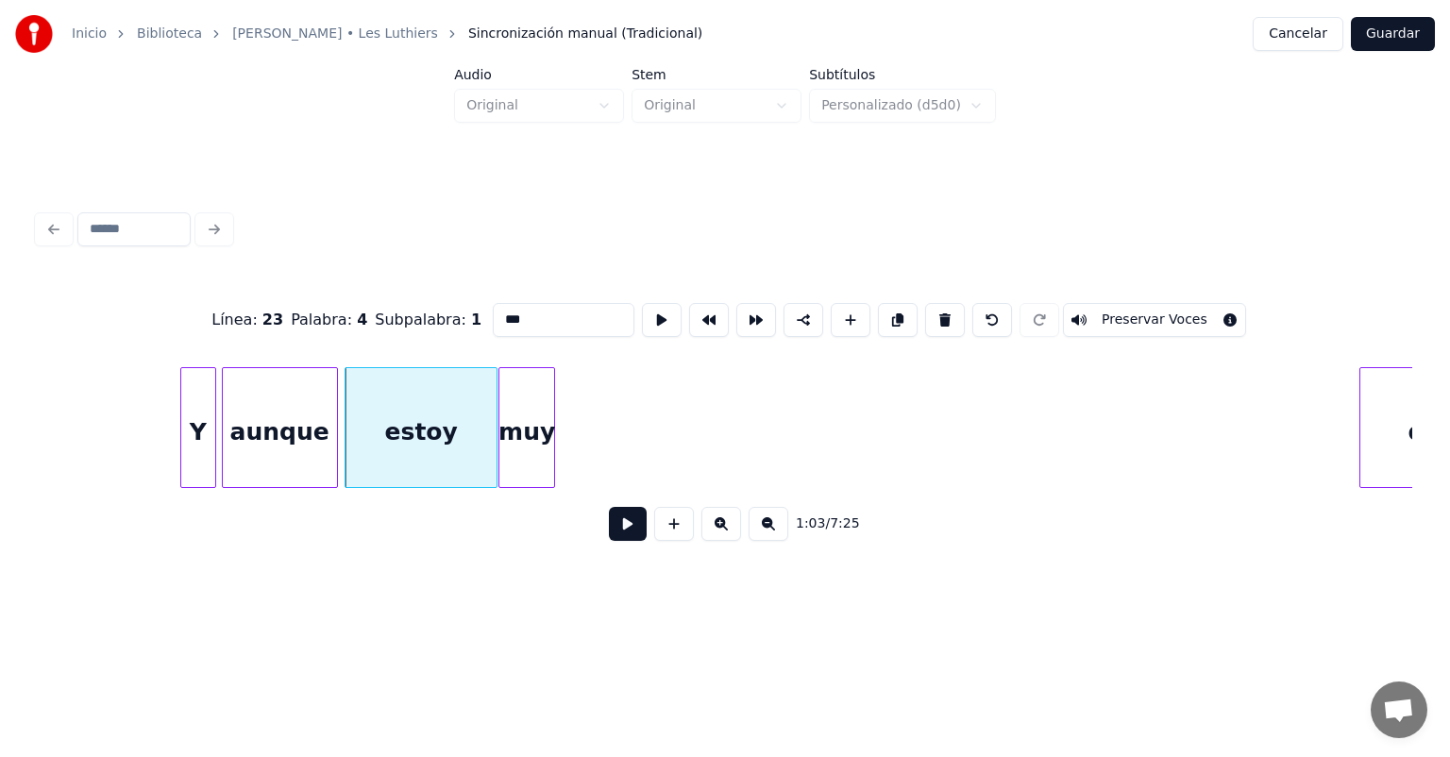
click at [609, 529] on button at bounding box center [628, 524] width 38 height 34
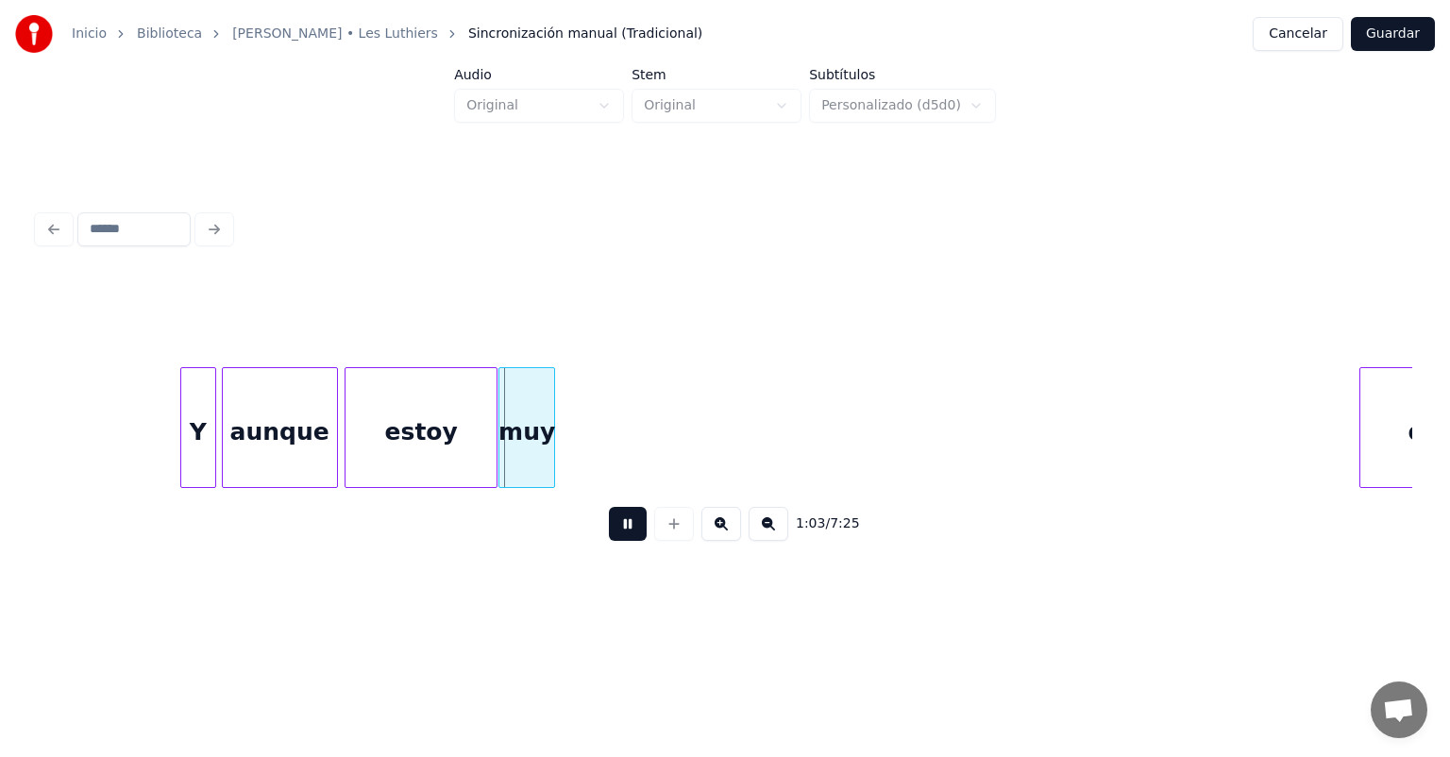
click at [609, 538] on button at bounding box center [628, 524] width 38 height 34
click at [609, 537] on button at bounding box center [628, 524] width 38 height 34
click at [550, 463] on div "muy" at bounding box center [532, 432] width 64 height 128
click at [609, 530] on button at bounding box center [628, 524] width 38 height 34
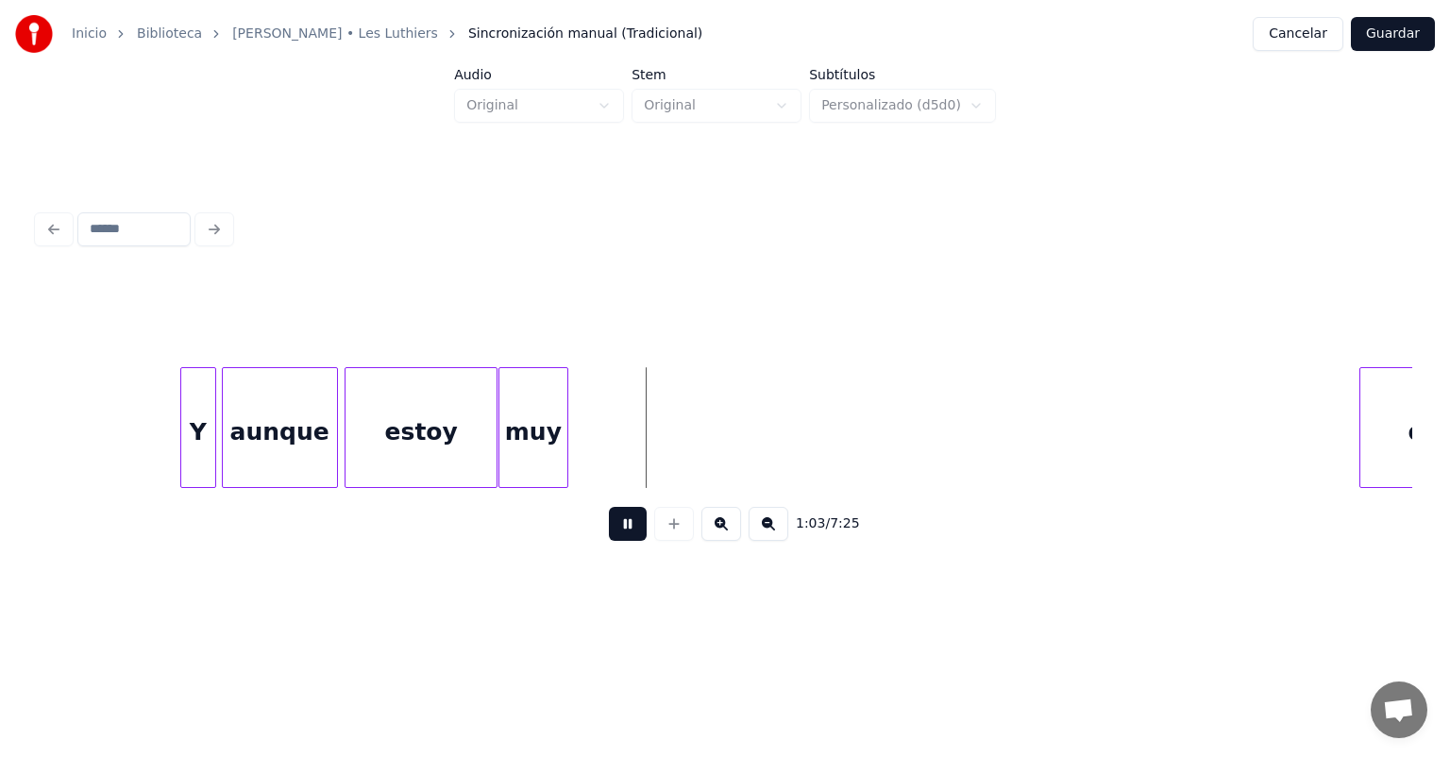
click at [609, 531] on button at bounding box center [628, 524] width 38 height 34
click at [609, 530] on button at bounding box center [628, 524] width 38 height 34
click at [609, 531] on button at bounding box center [628, 524] width 38 height 34
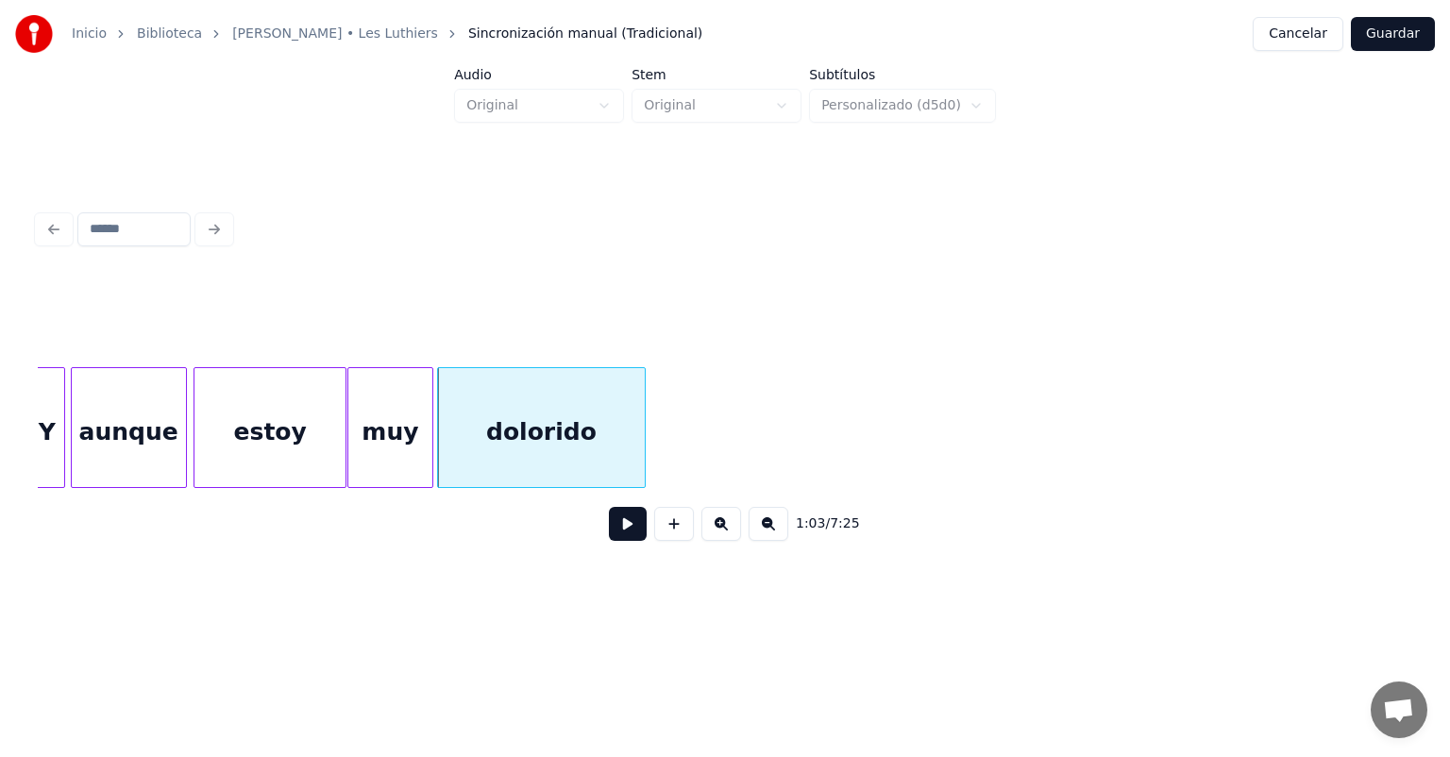
click at [609, 541] on button at bounding box center [628, 524] width 38 height 34
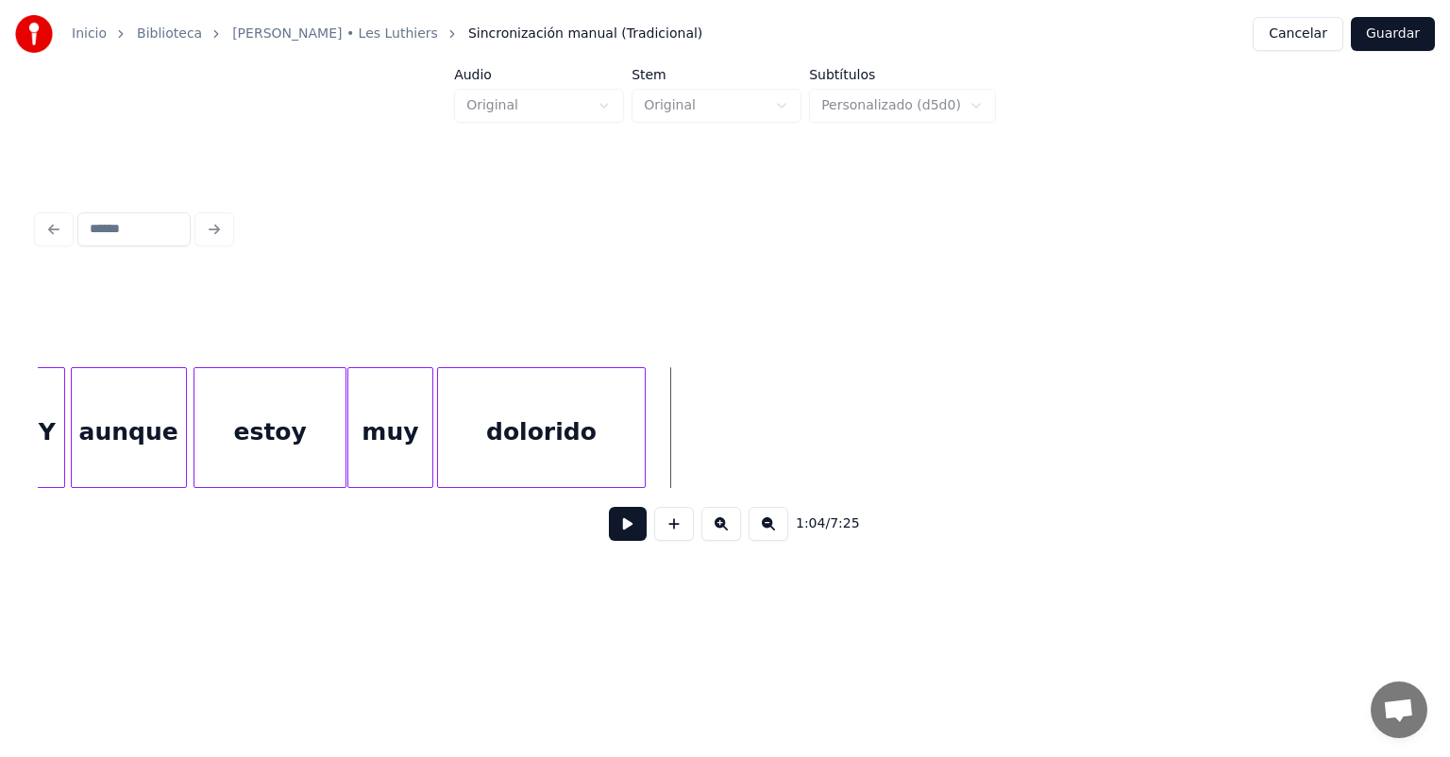
click at [609, 541] on button at bounding box center [628, 524] width 38 height 34
click at [538, 435] on div "dolorido" at bounding box center [541, 432] width 206 height 128
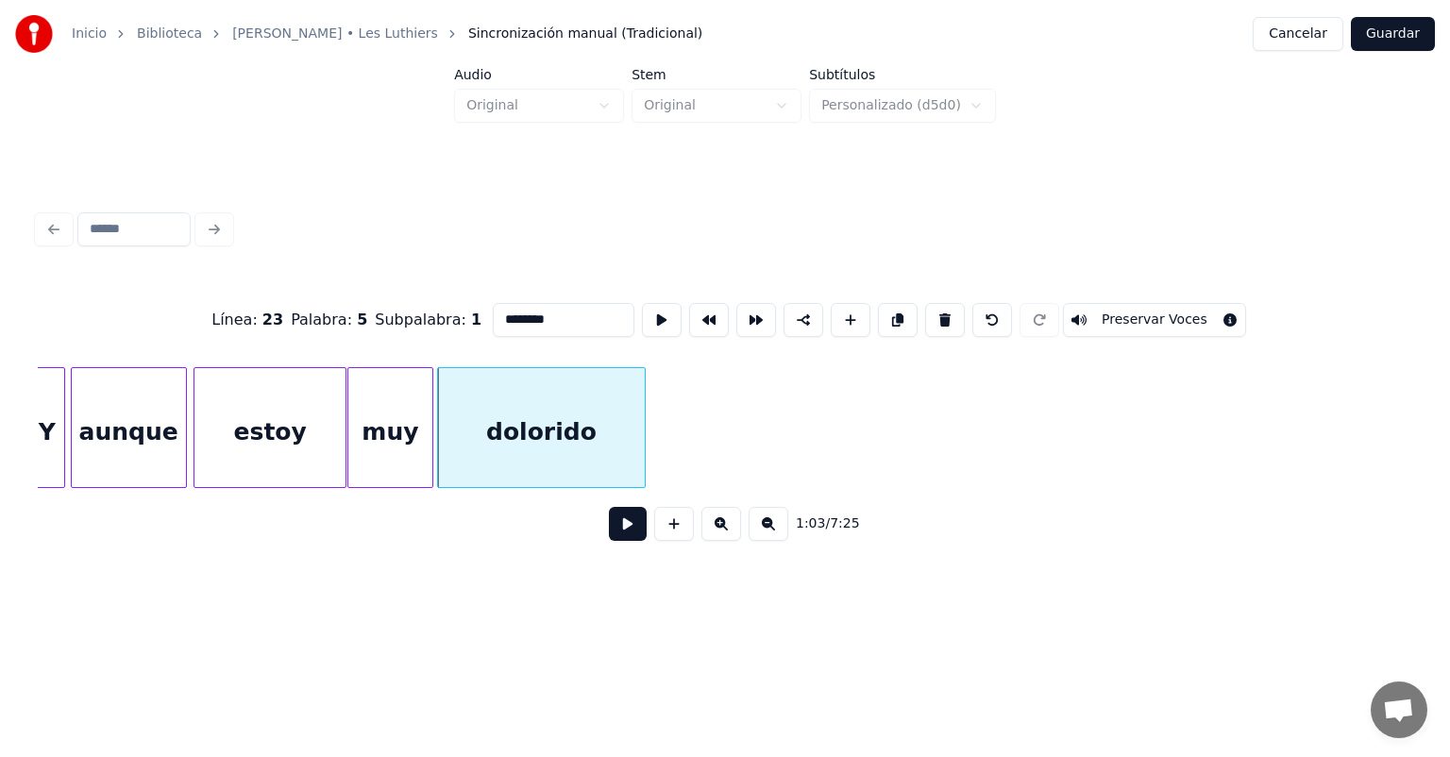
click at [609, 529] on button at bounding box center [628, 524] width 38 height 34
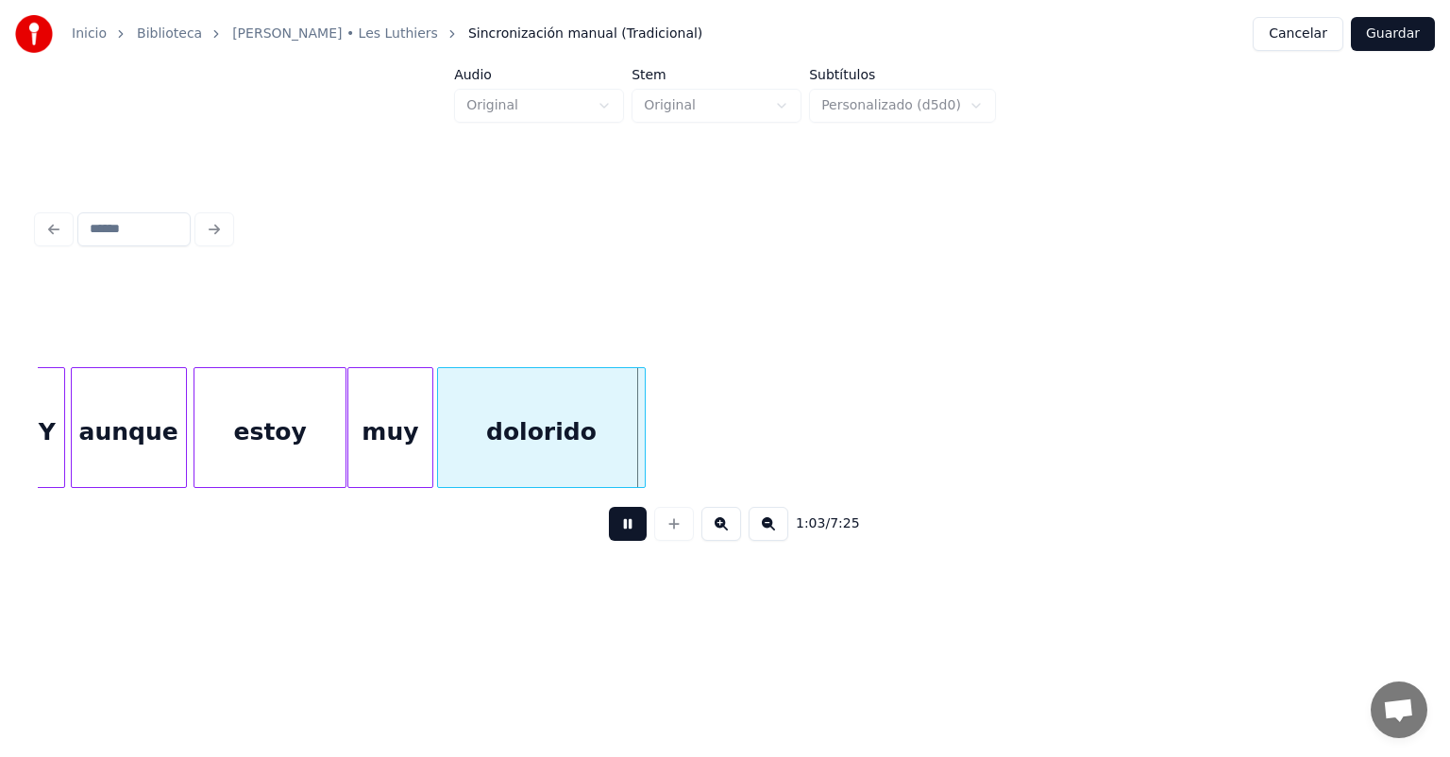
click at [609, 528] on button at bounding box center [628, 524] width 38 height 34
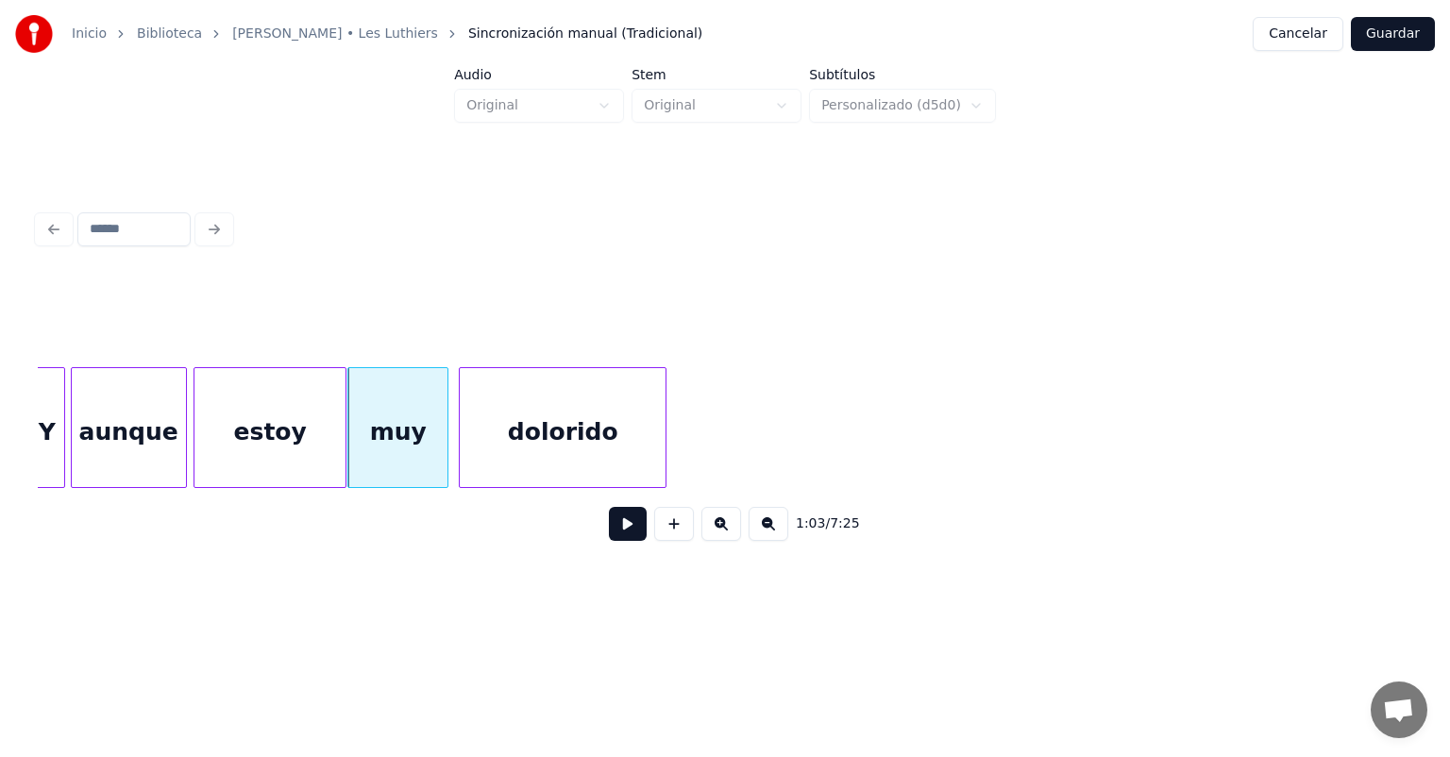
click at [609, 533] on button at bounding box center [628, 524] width 38 height 34
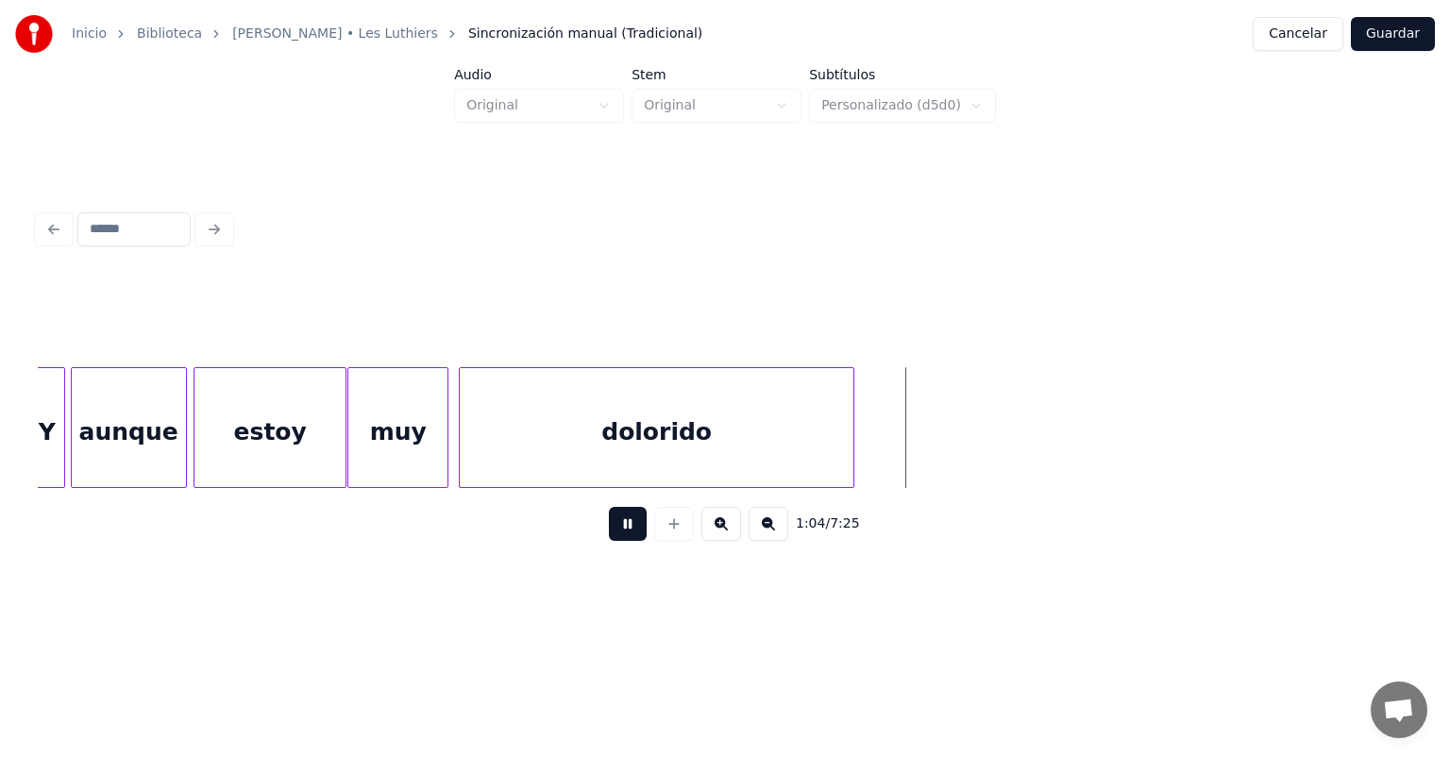
click at [610, 529] on button at bounding box center [628, 524] width 38 height 34
click at [1397, 28] on button "Guardar" at bounding box center [1393, 34] width 84 height 34
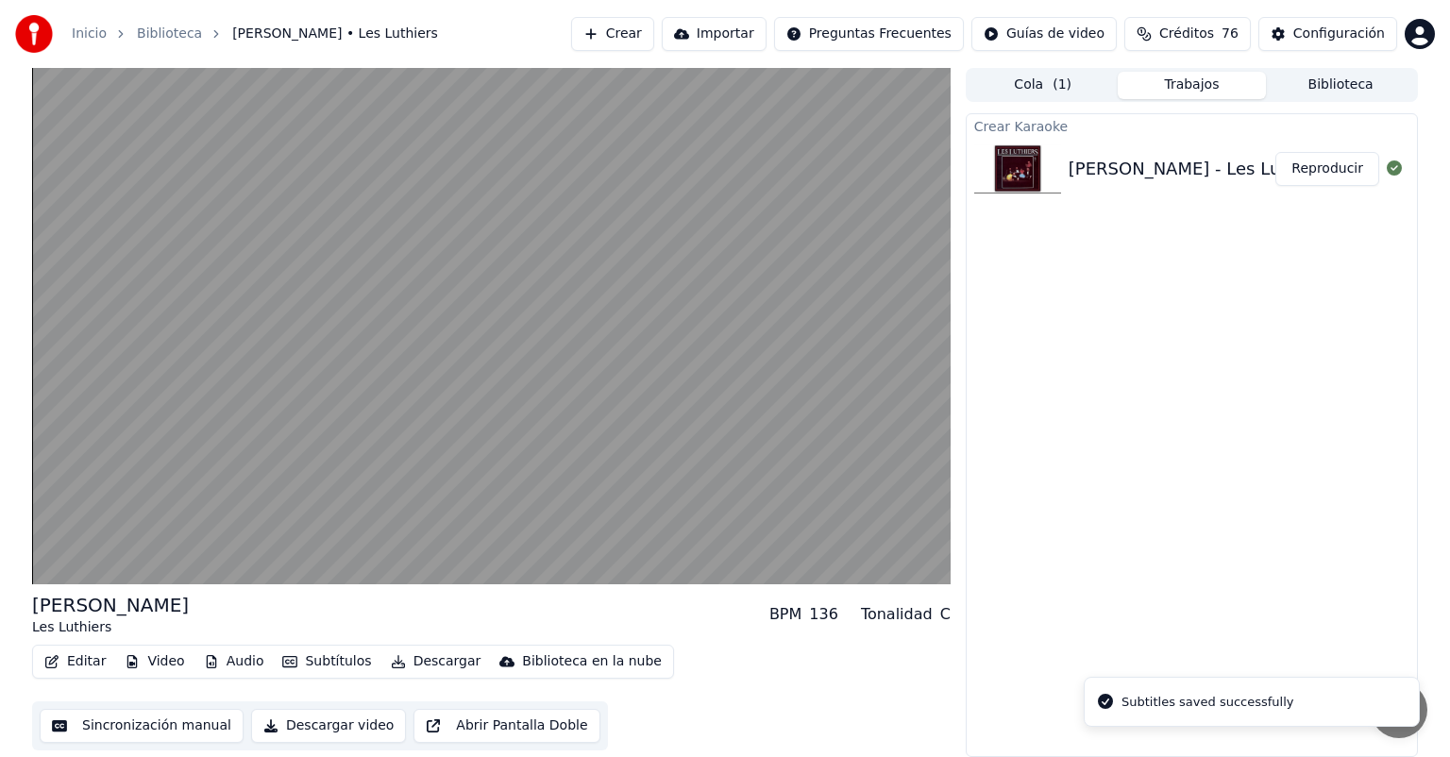
click at [58, 565] on video at bounding box center [491, 326] width 919 height 517
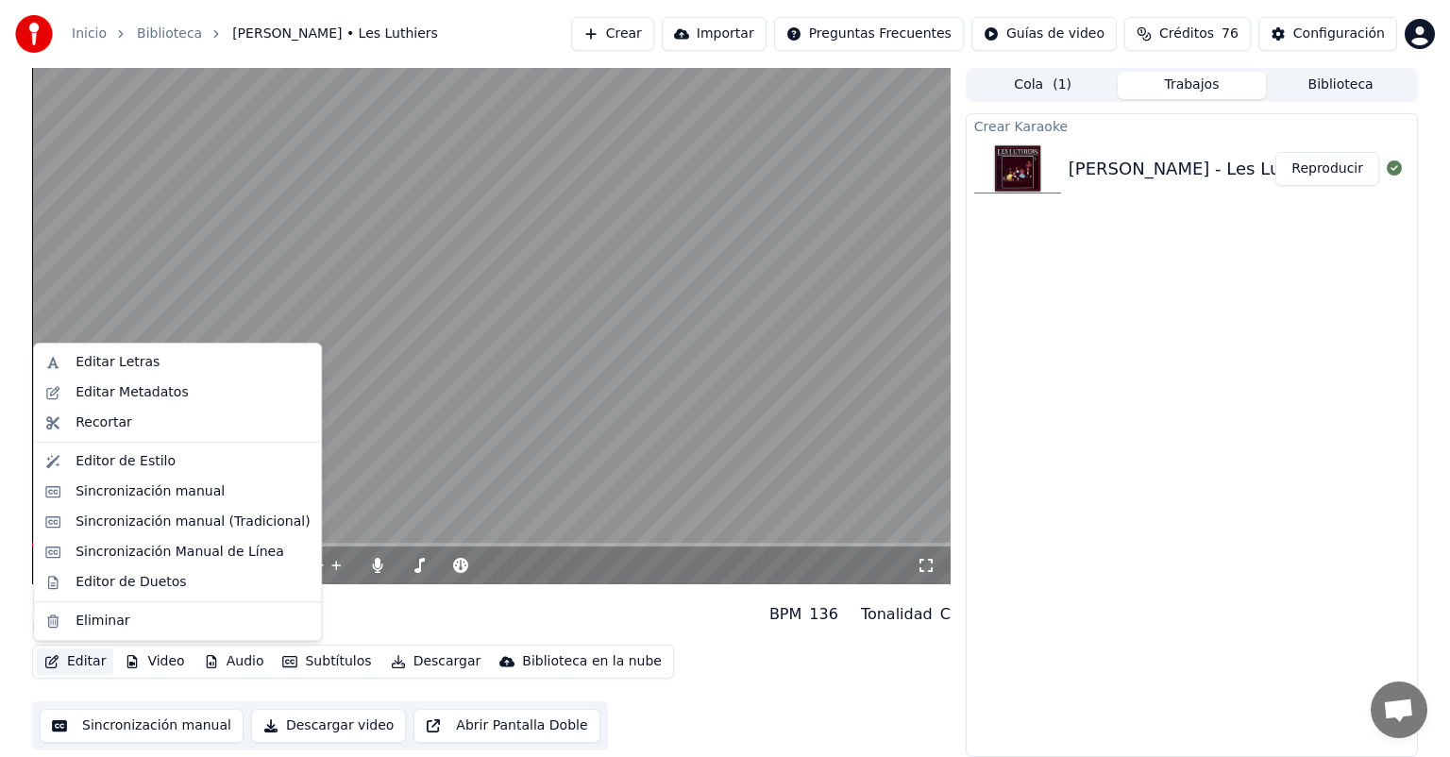
click at [67, 662] on button "Editar" at bounding box center [75, 662] width 76 height 26
click at [72, 517] on div "Sincronización manual (Tradicional)" at bounding box center [177, 522] width 279 height 30
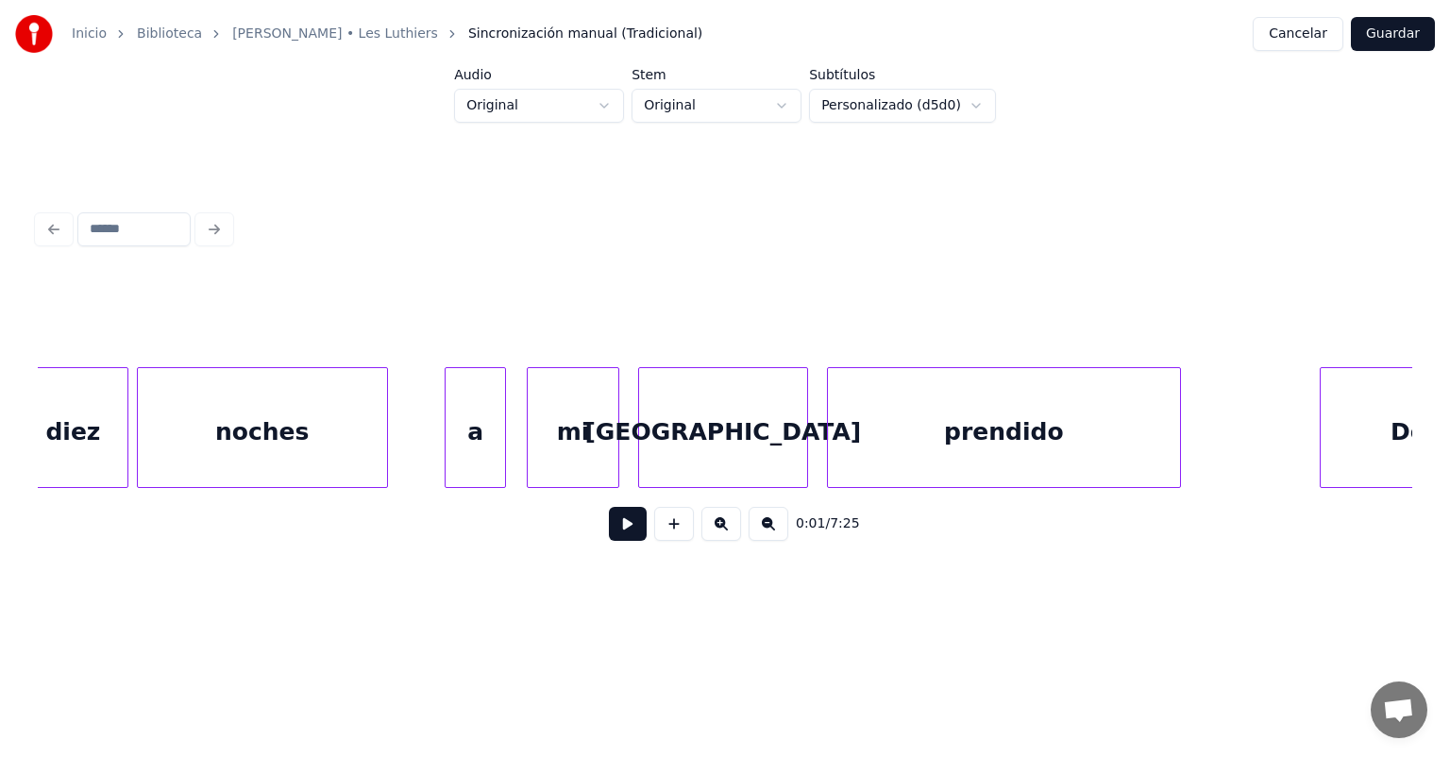
scroll to position [0, 24388]
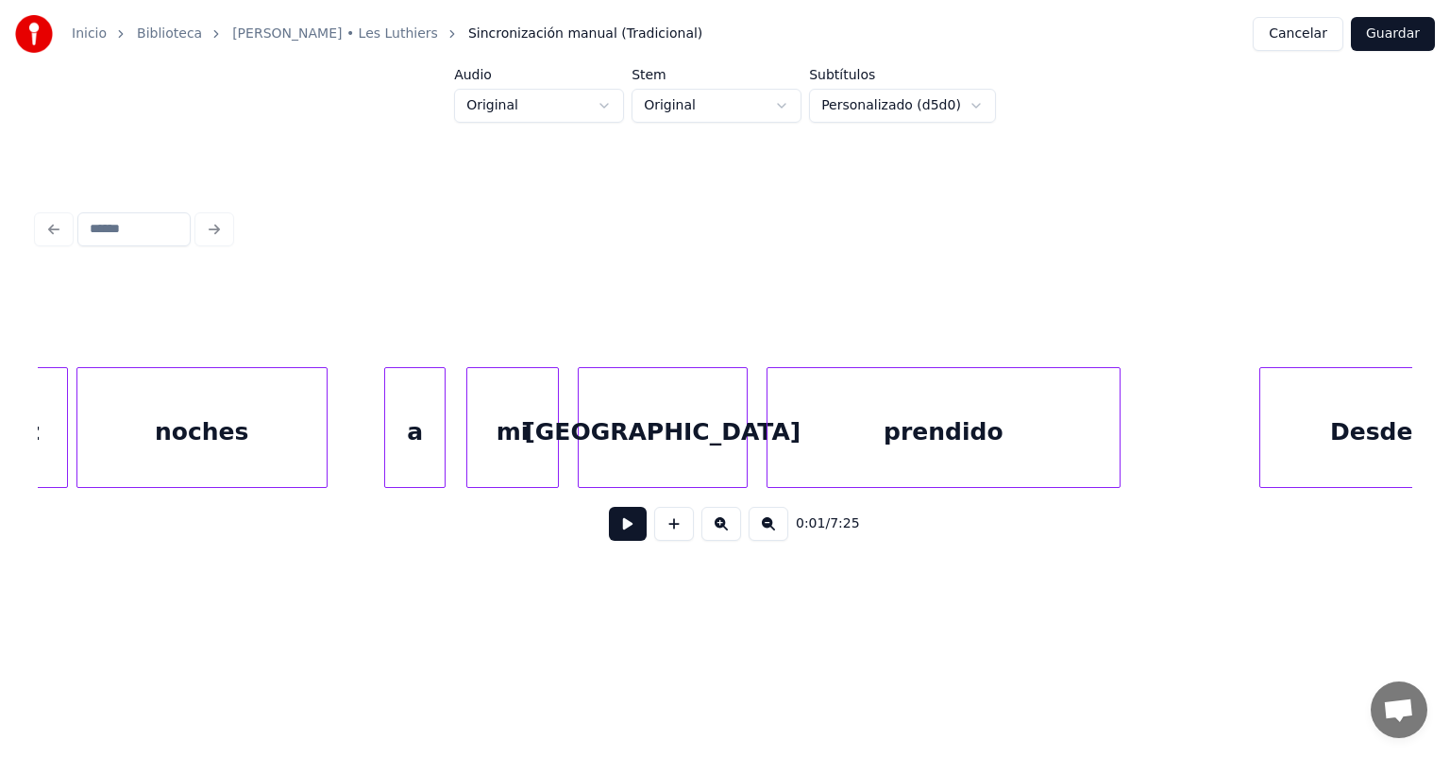
click at [651, 427] on div "[GEOGRAPHIC_DATA]" at bounding box center [663, 432] width 168 height 128
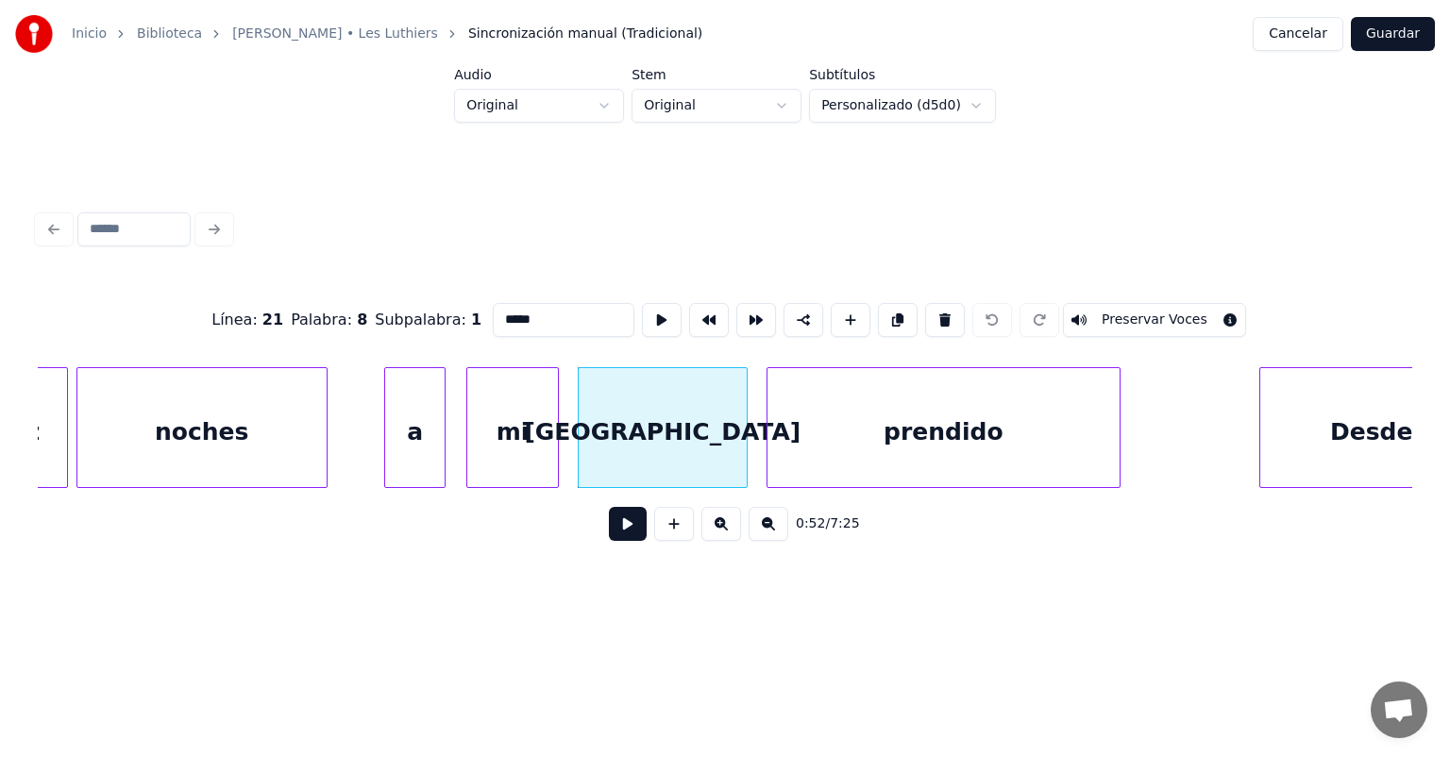
click at [499, 310] on input "*****" at bounding box center [564, 320] width 142 height 34
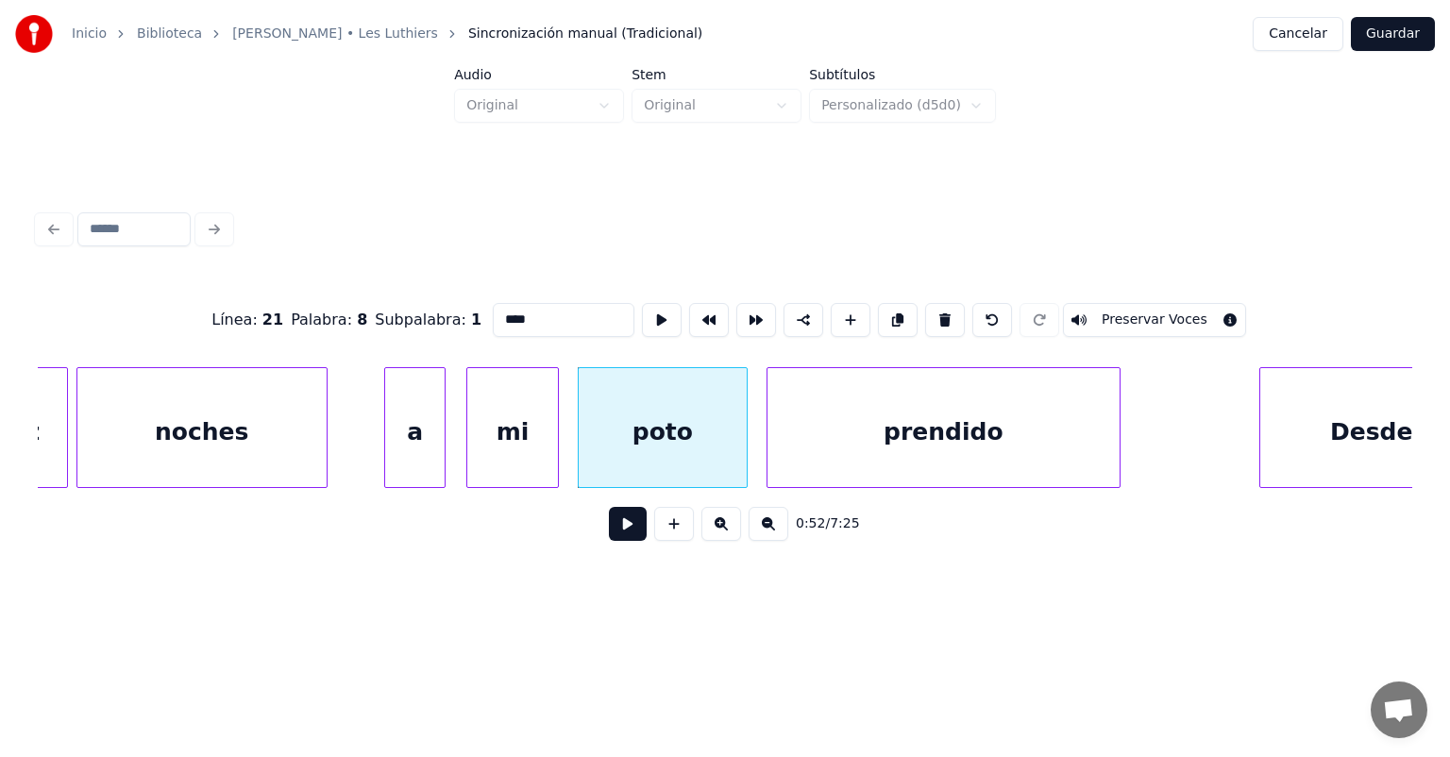
type input "*****"
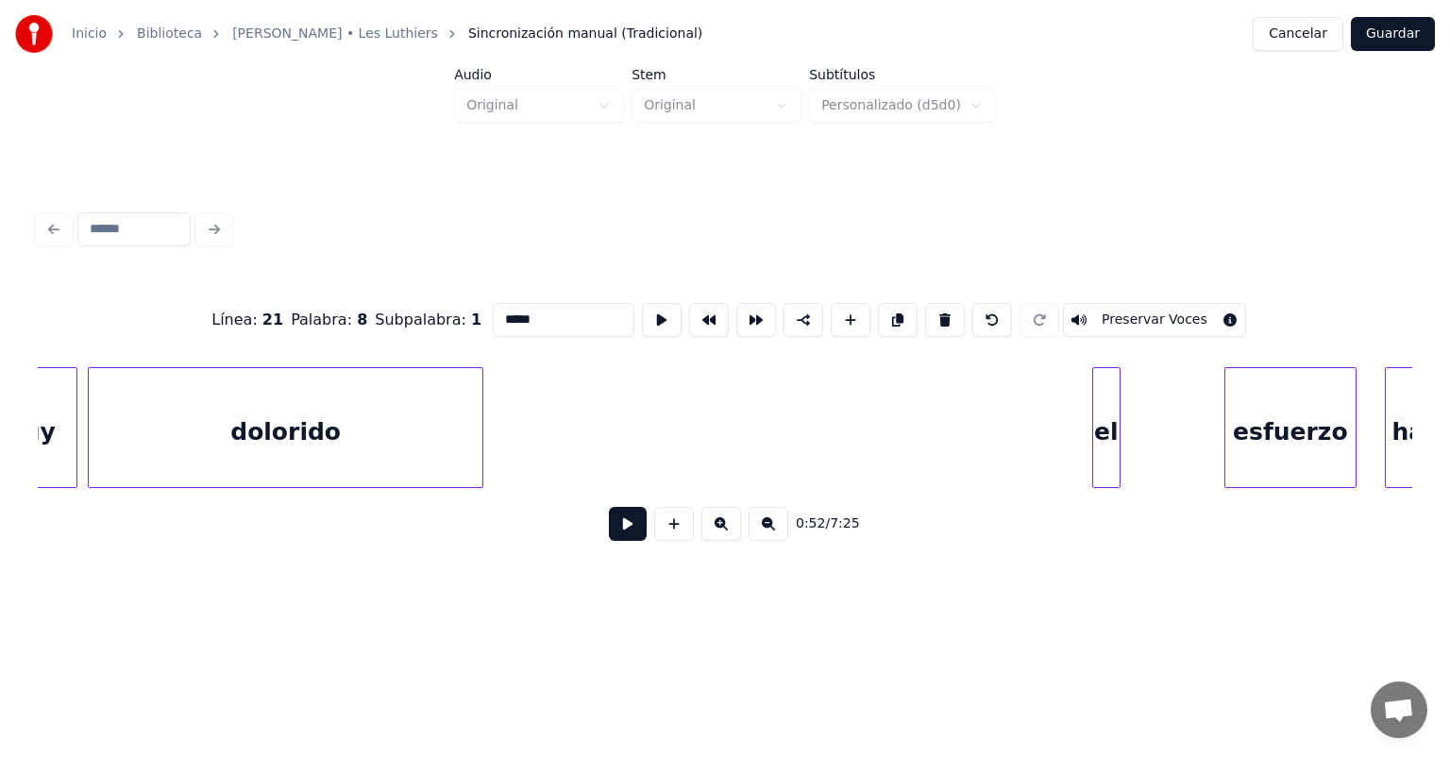
scroll to position [0, 29990]
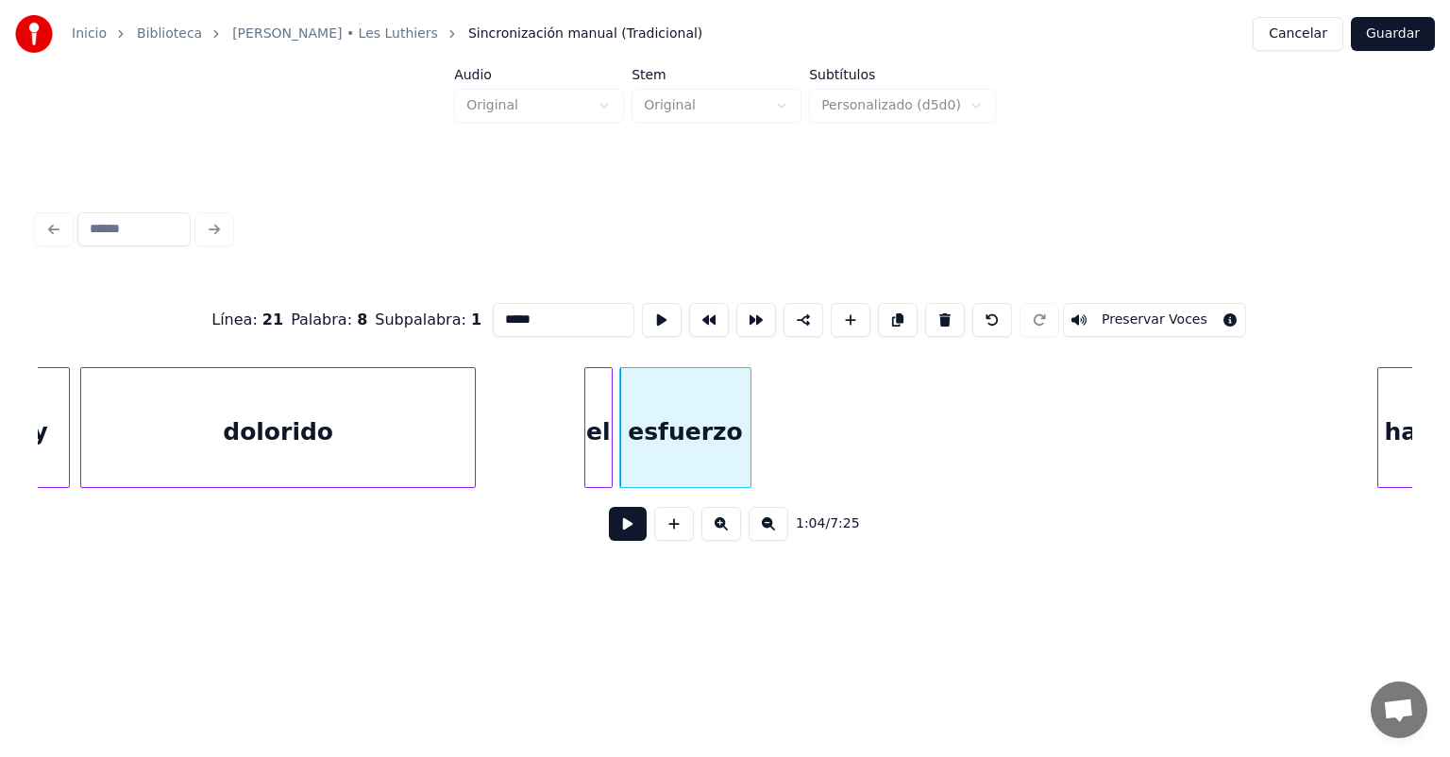
click at [609, 541] on button at bounding box center [628, 524] width 38 height 34
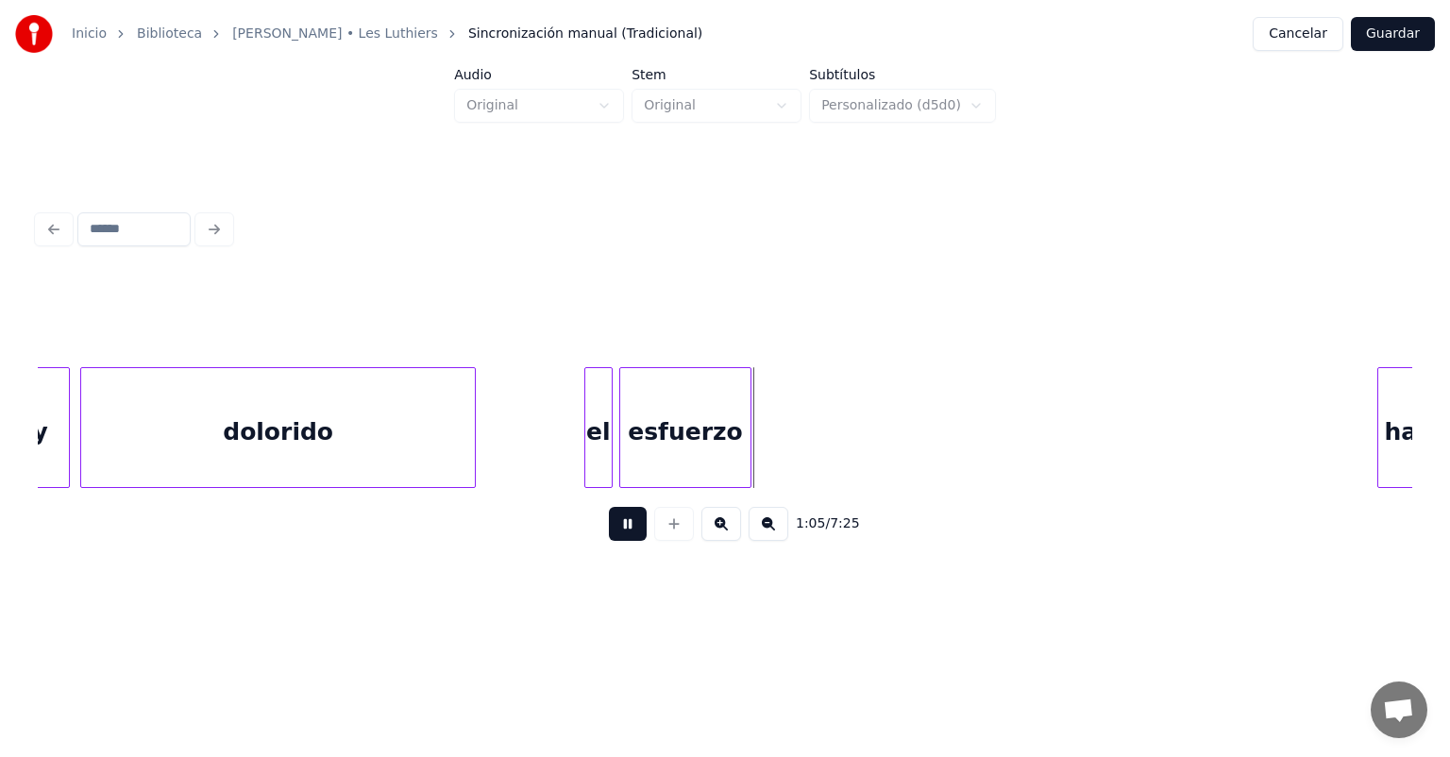
click at [609, 541] on button at bounding box center [628, 524] width 38 height 34
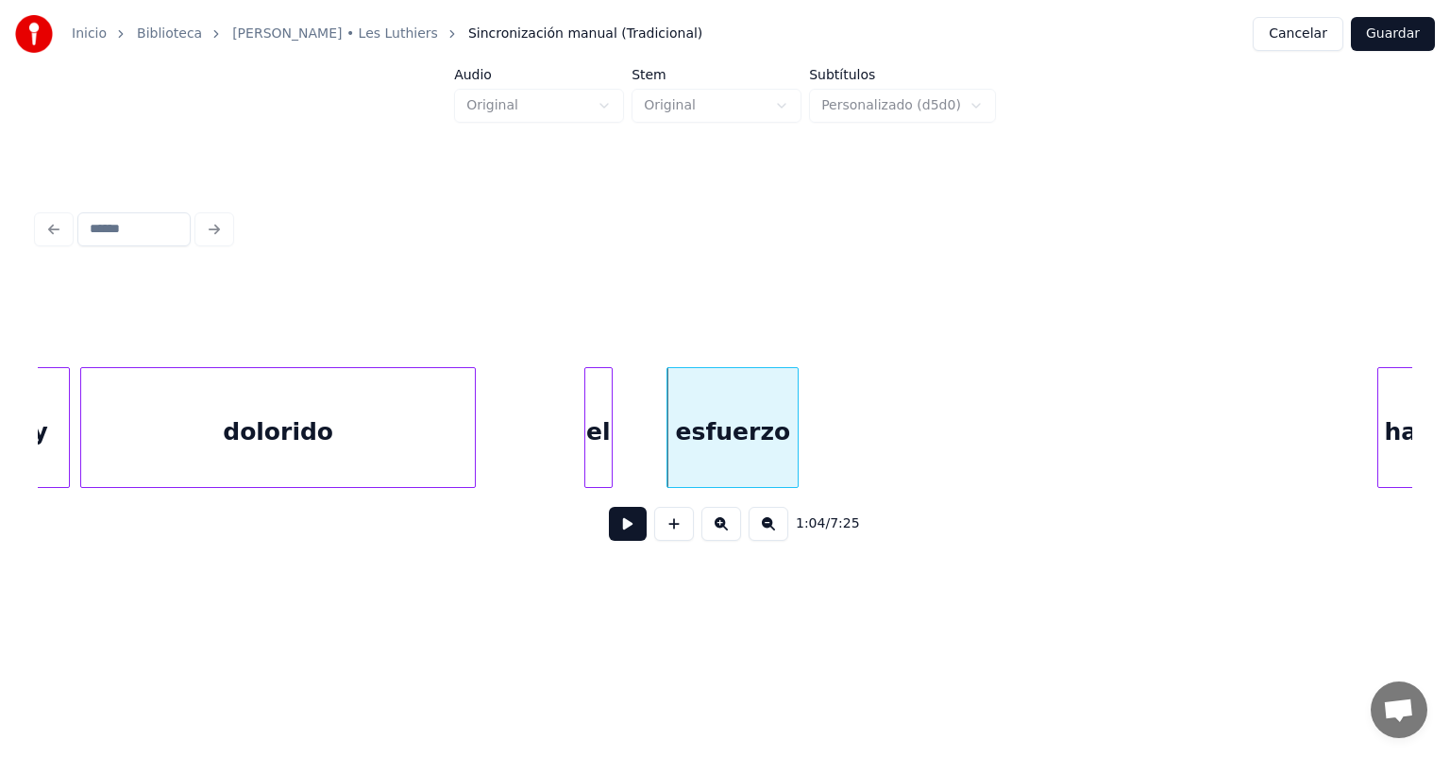
click at [599, 457] on div "el" at bounding box center [598, 432] width 26 height 128
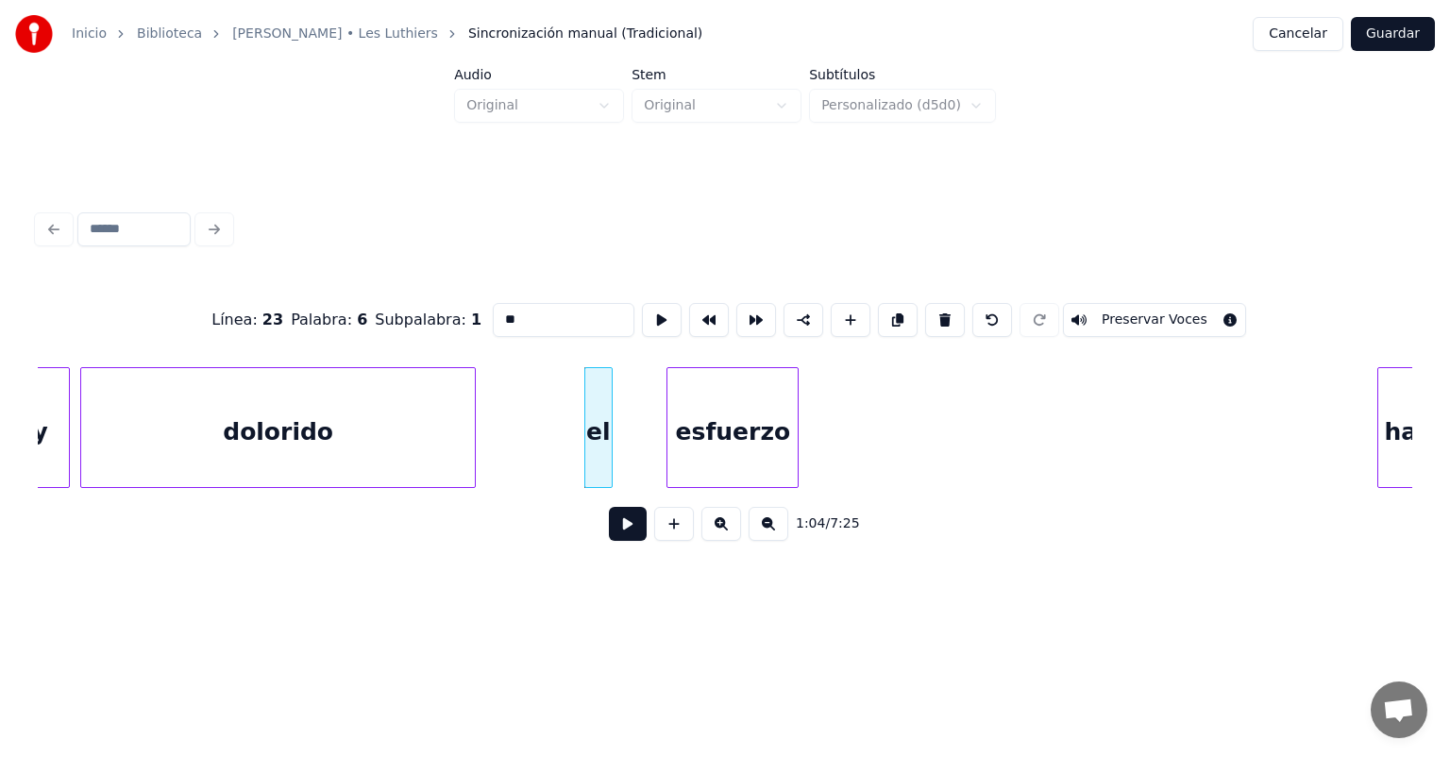
click at [609, 534] on button at bounding box center [628, 524] width 38 height 34
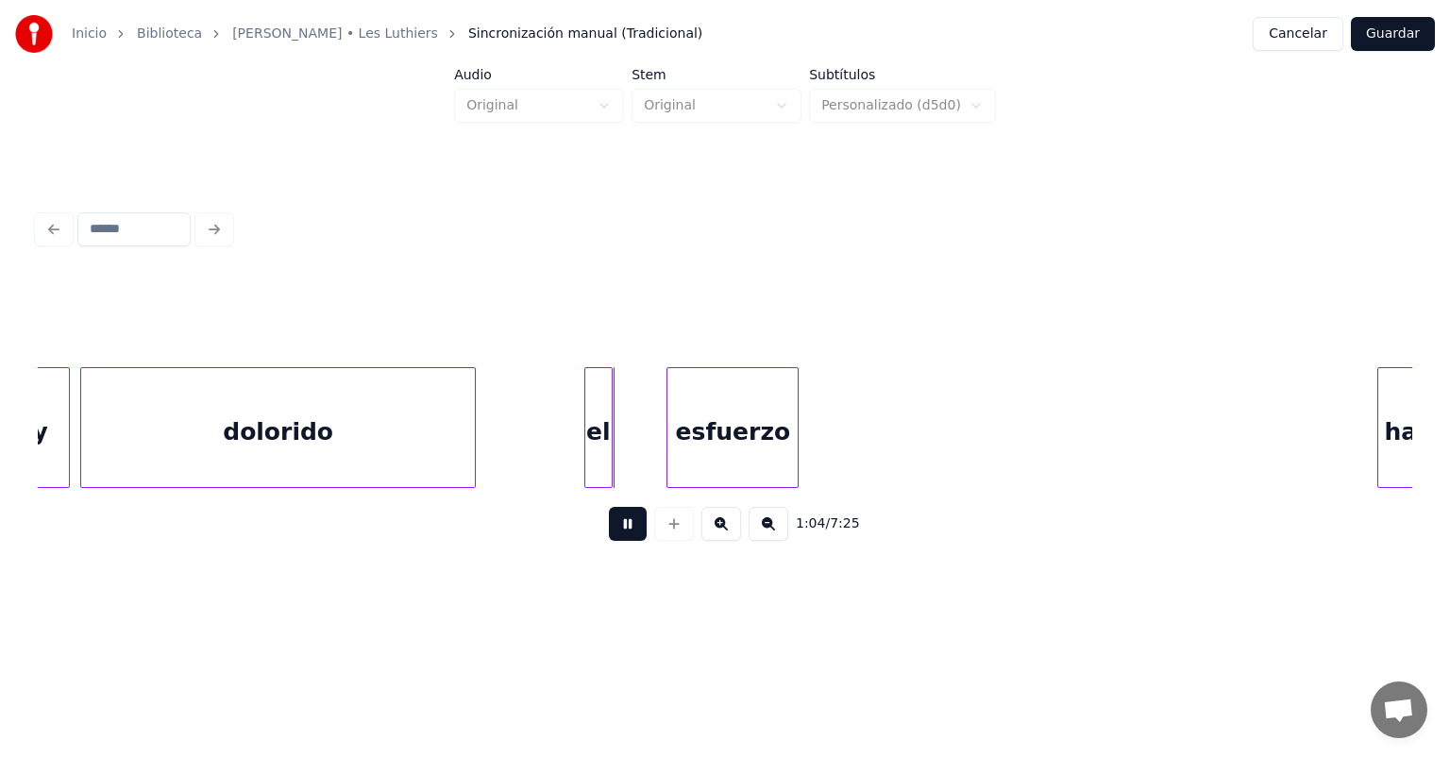
click at [609, 541] on button at bounding box center [628, 524] width 38 height 34
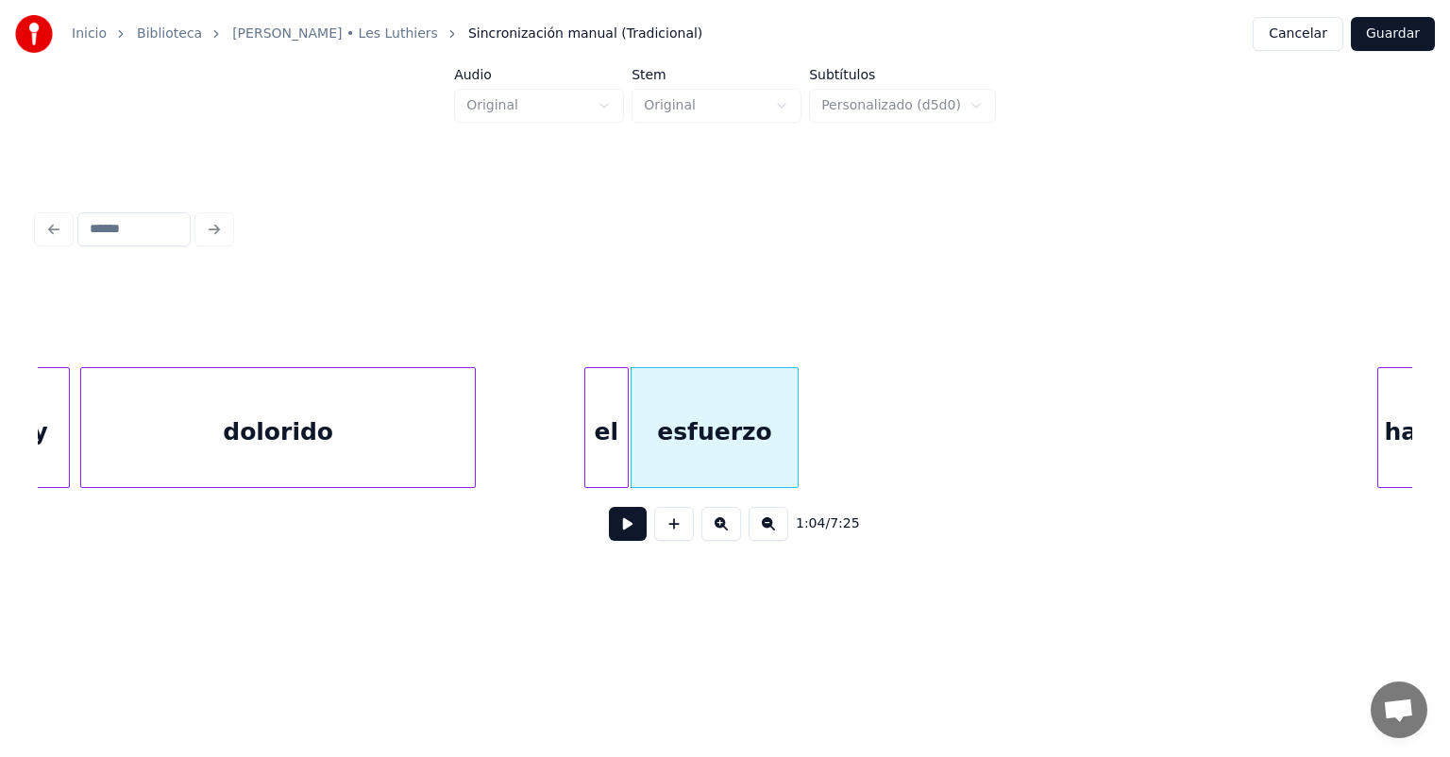
click at [609, 534] on button at bounding box center [628, 524] width 38 height 34
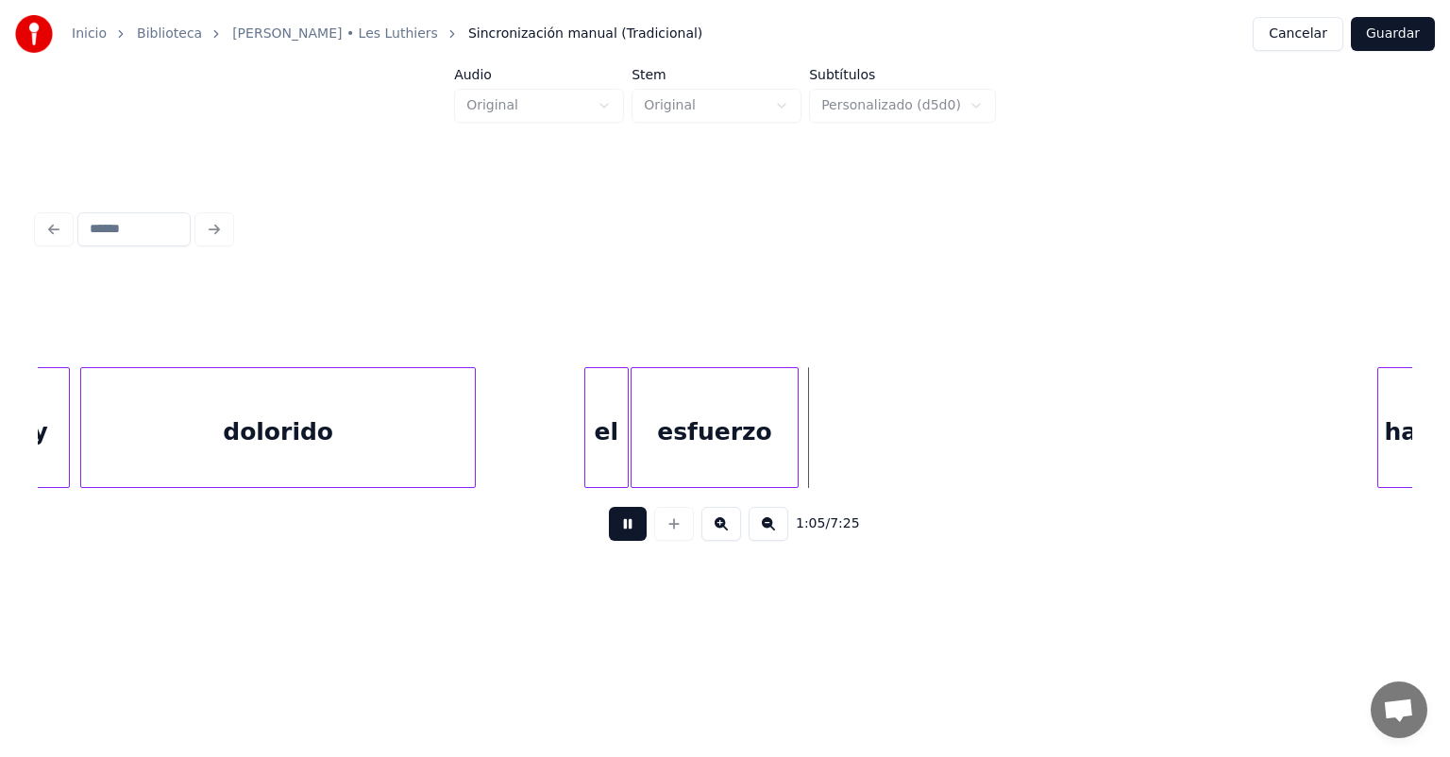
click at [609, 533] on button at bounding box center [628, 524] width 38 height 34
click at [612, 533] on button at bounding box center [628, 524] width 38 height 34
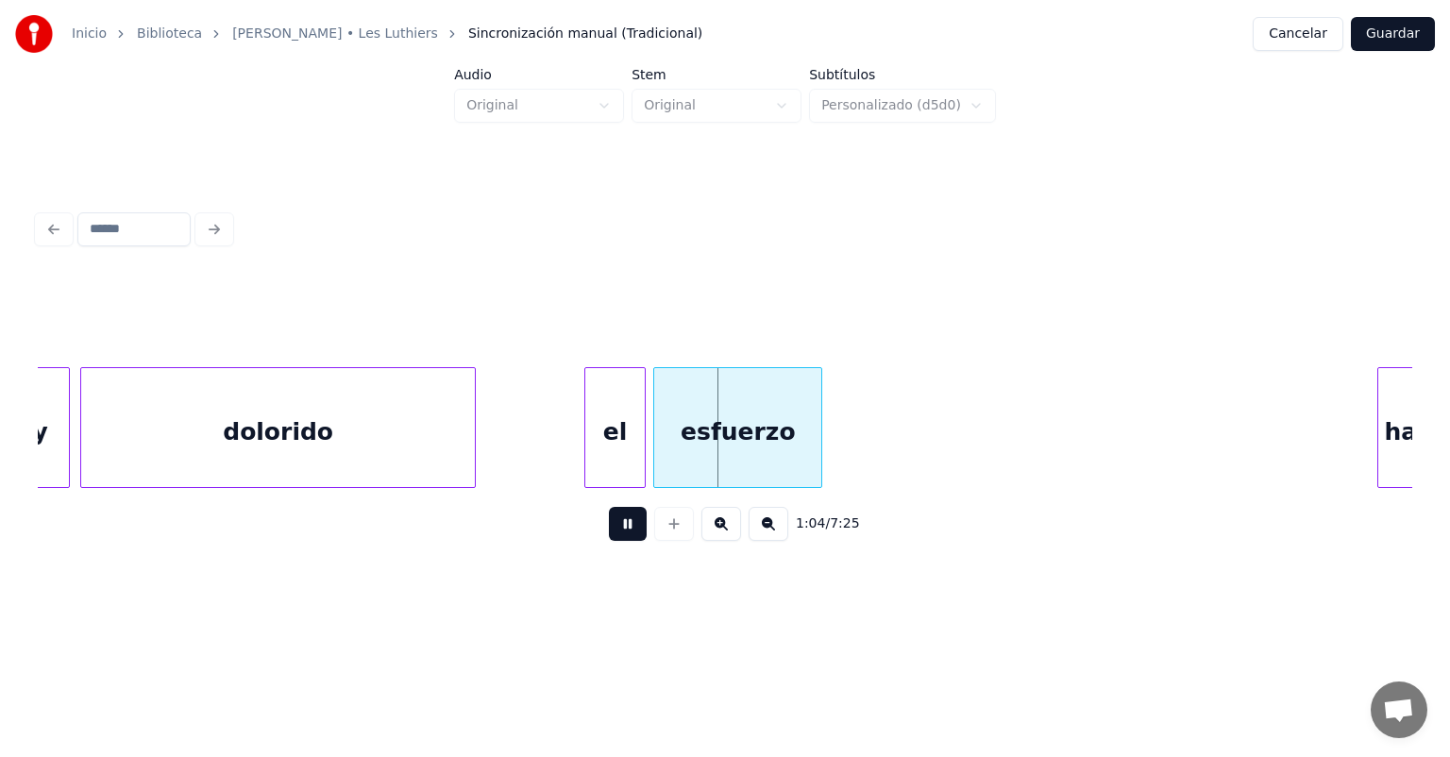
click at [611, 535] on button at bounding box center [628, 524] width 38 height 34
click at [610, 536] on button at bounding box center [628, 524] width 38 height 34
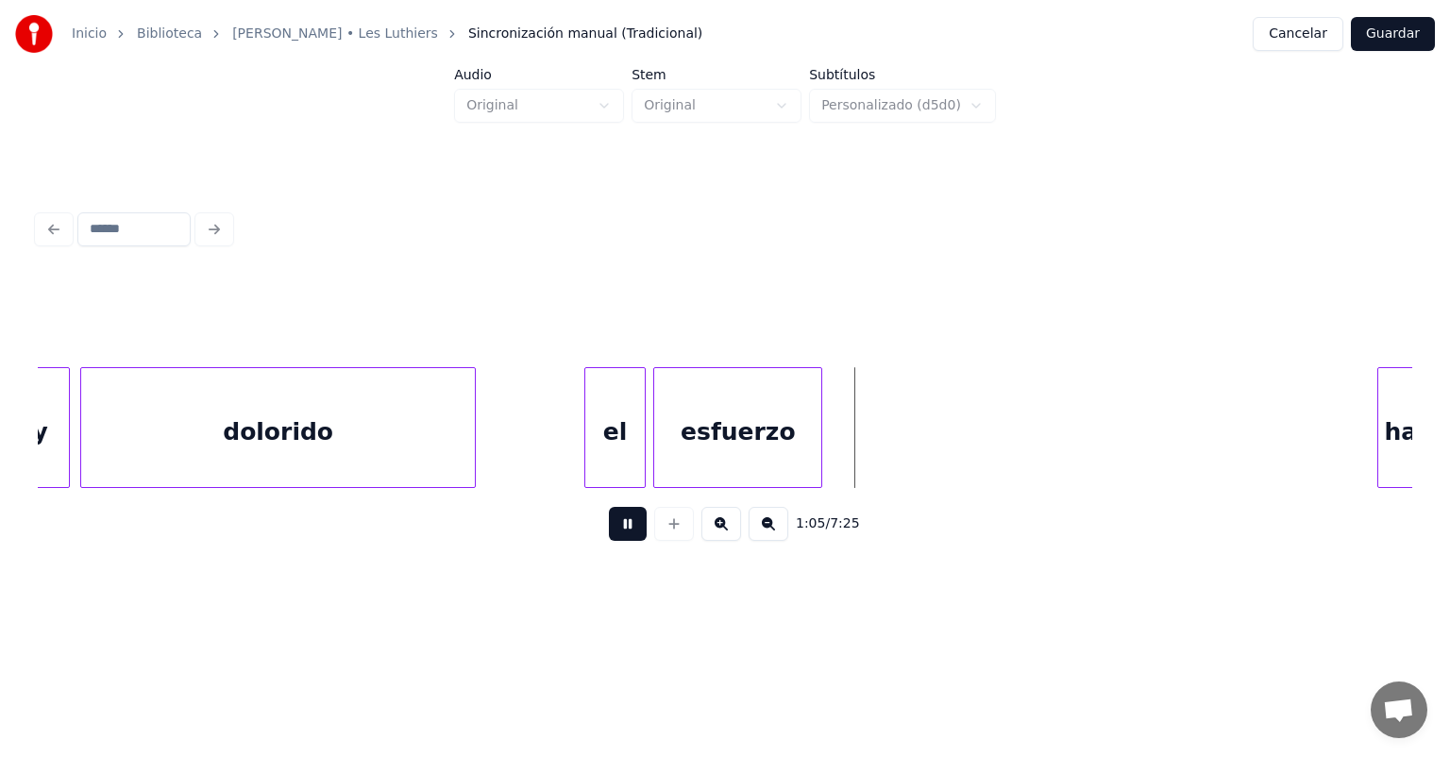
click at [609, 533] on button at bounding box center [628, 524] width 38 height 34
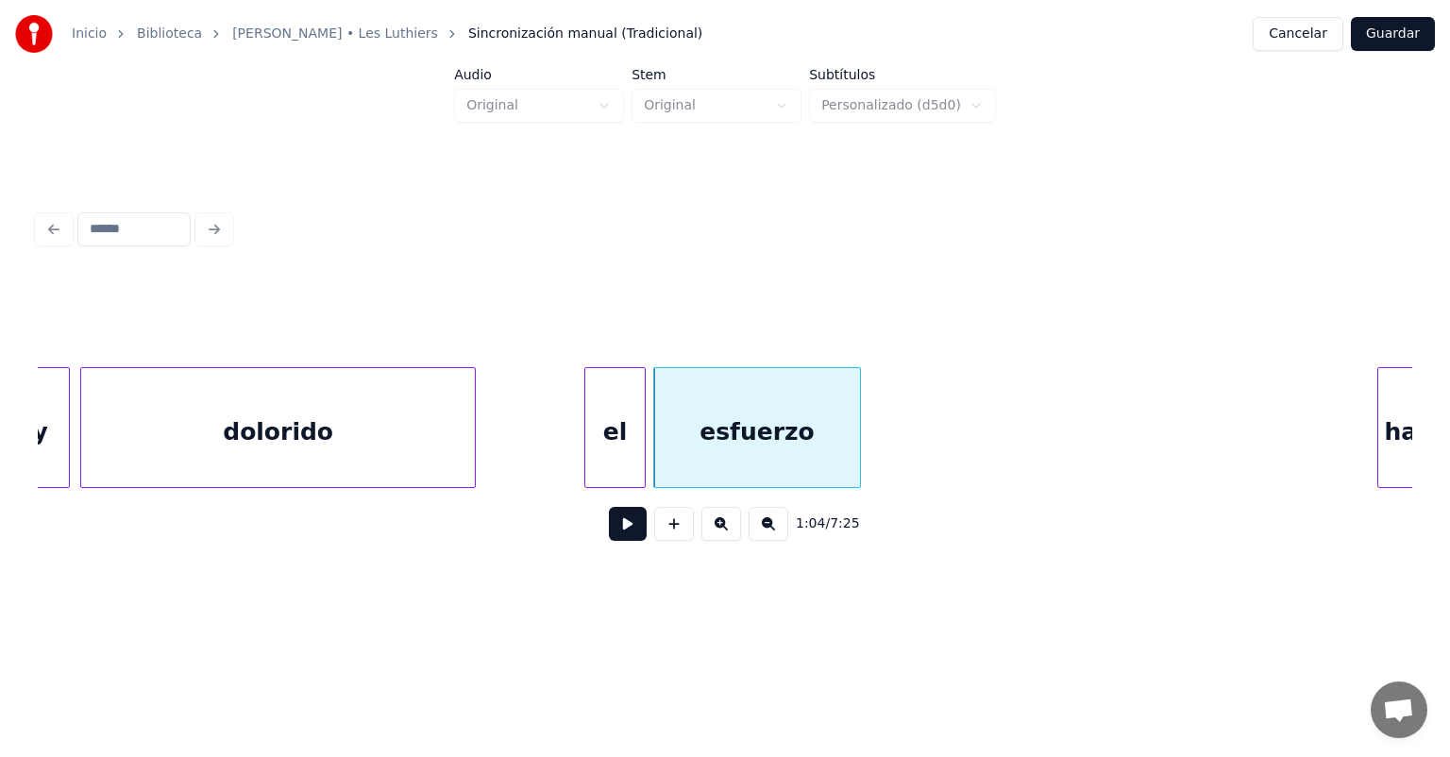
click at [609, 541] on button at bounding box center [628, 524] width 38 height 34
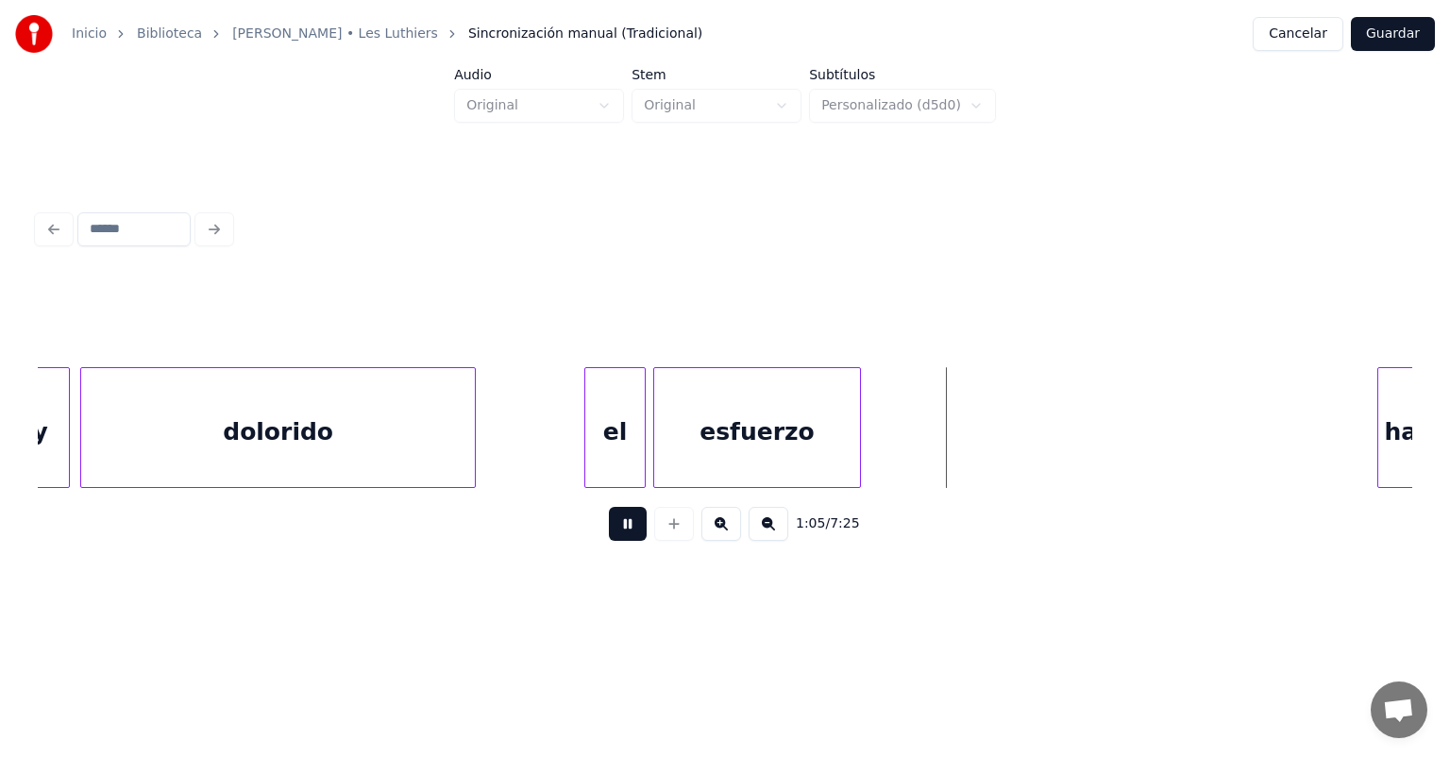
click at [612, 531] on button at bounding box center [628, 524] width 38 height 34
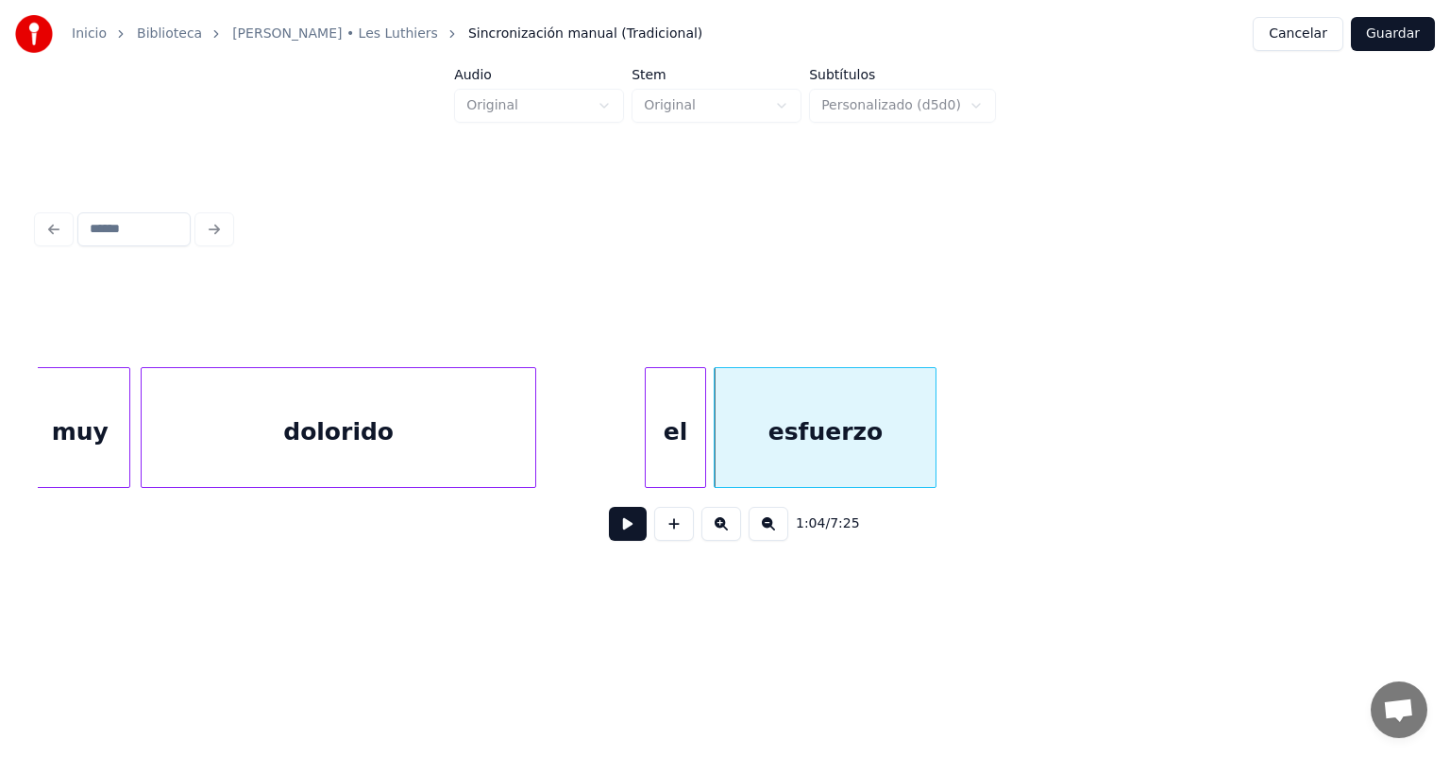
scroll to position [0, 29925]
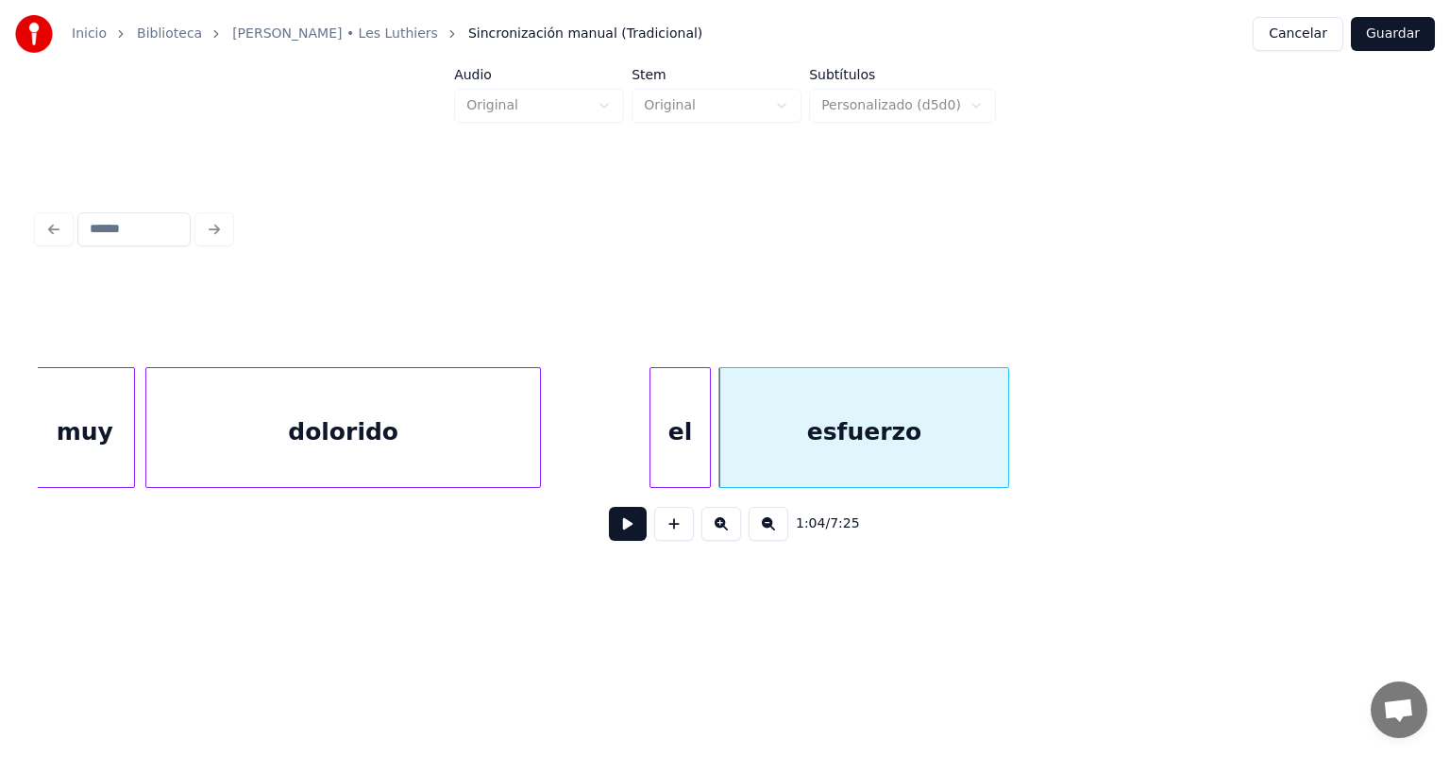
click at [609, 533] on button at bounding box center [628, 524] width 38 height 34
click at [611, 535] on button at bounding box center [628, 524] width 38 height 34
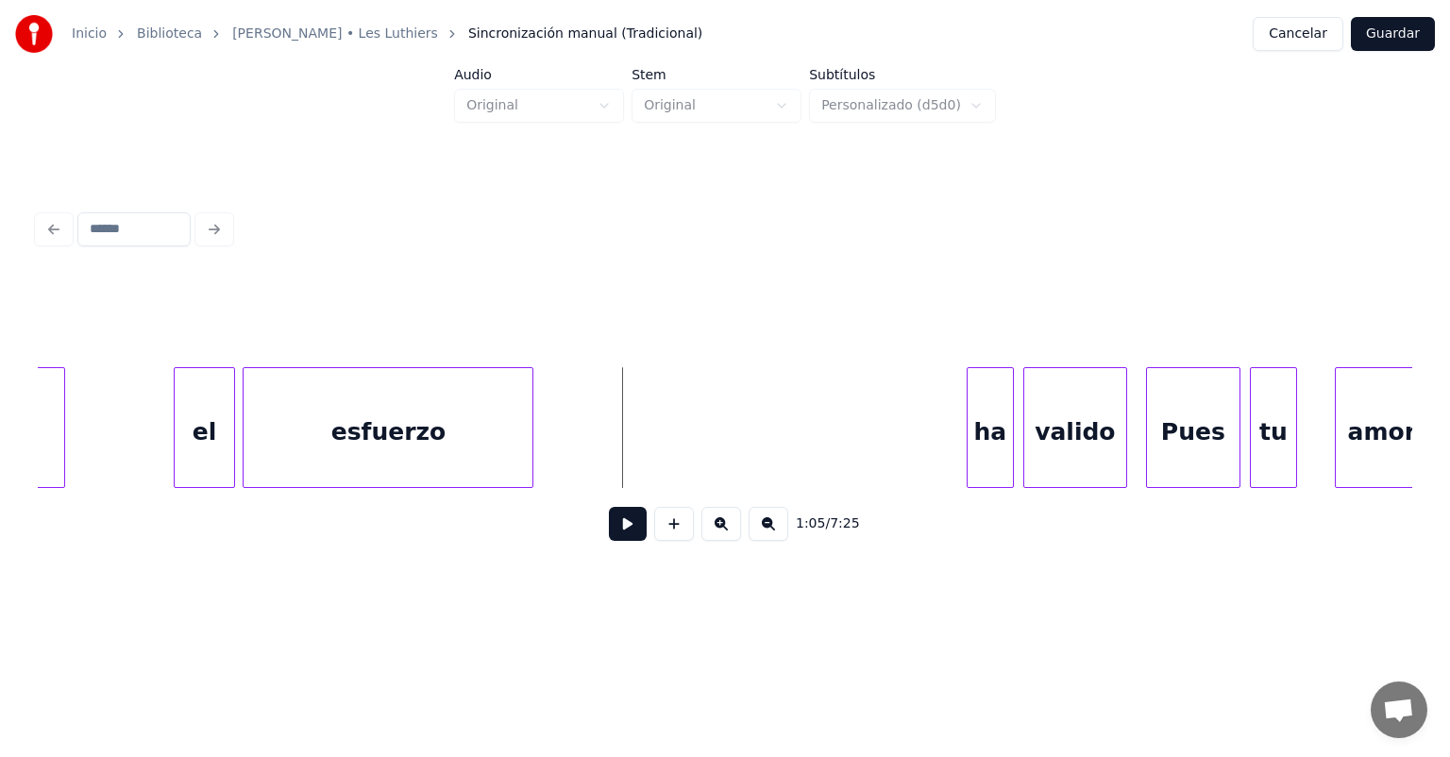
scroll to position [0, 30404]
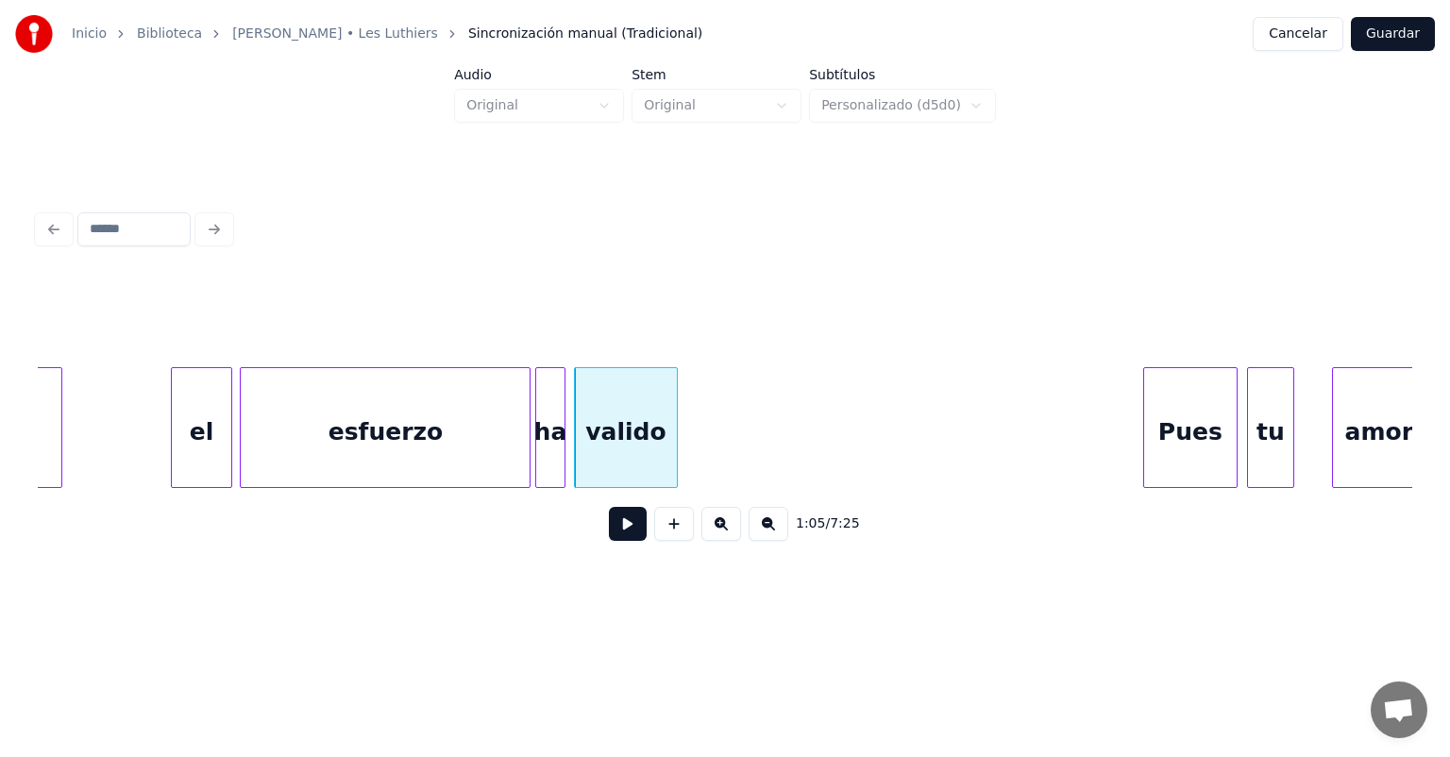
click at [618, 541] on button at bounding box center [628, 524] width 38 height 34
click at [609, 541] on button at bounding box center [628, 524] width 38 height 34
click at [609, 536] on button at bounding box center [628, 524] width 38 height 34
click at [615, 533] on button at bounding box center [628, 524] width 38 height 34
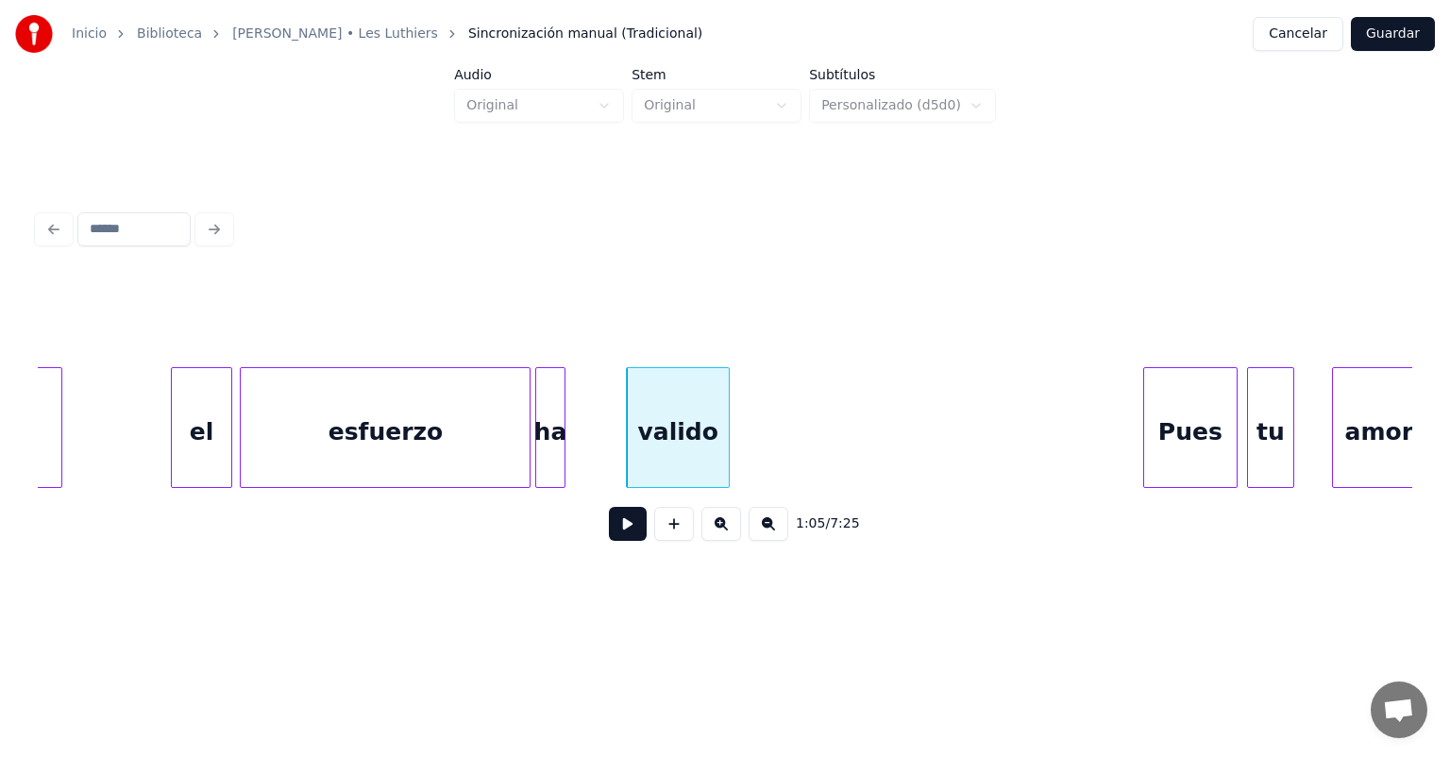
click at [635, 533] on button at bounding box center [628, 524] width 38 height 34
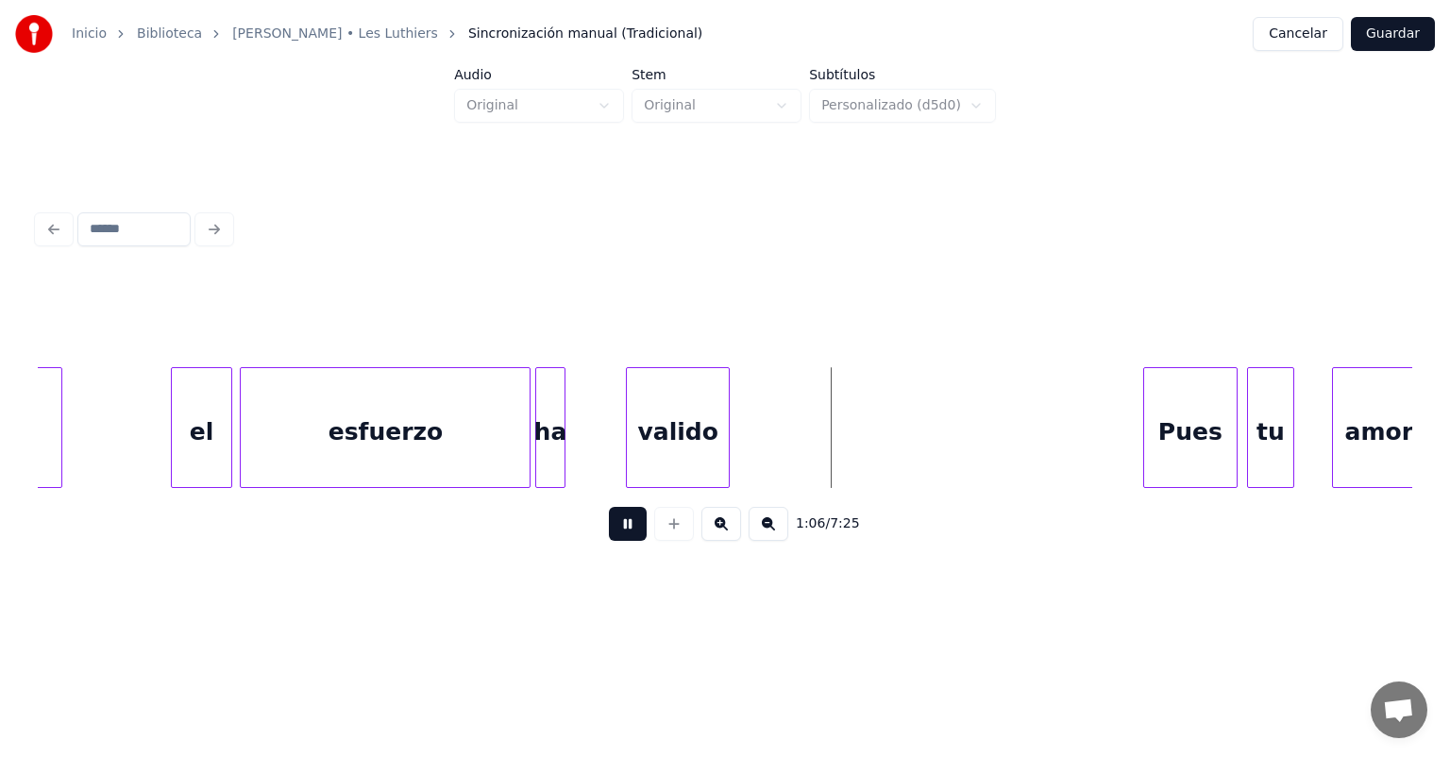
click at [610, 532] on button at bounding box center [628, 524] width 38 height 34
click at [561, 459] on div "ha" at bounding box center [550, 432] width 28 height 128
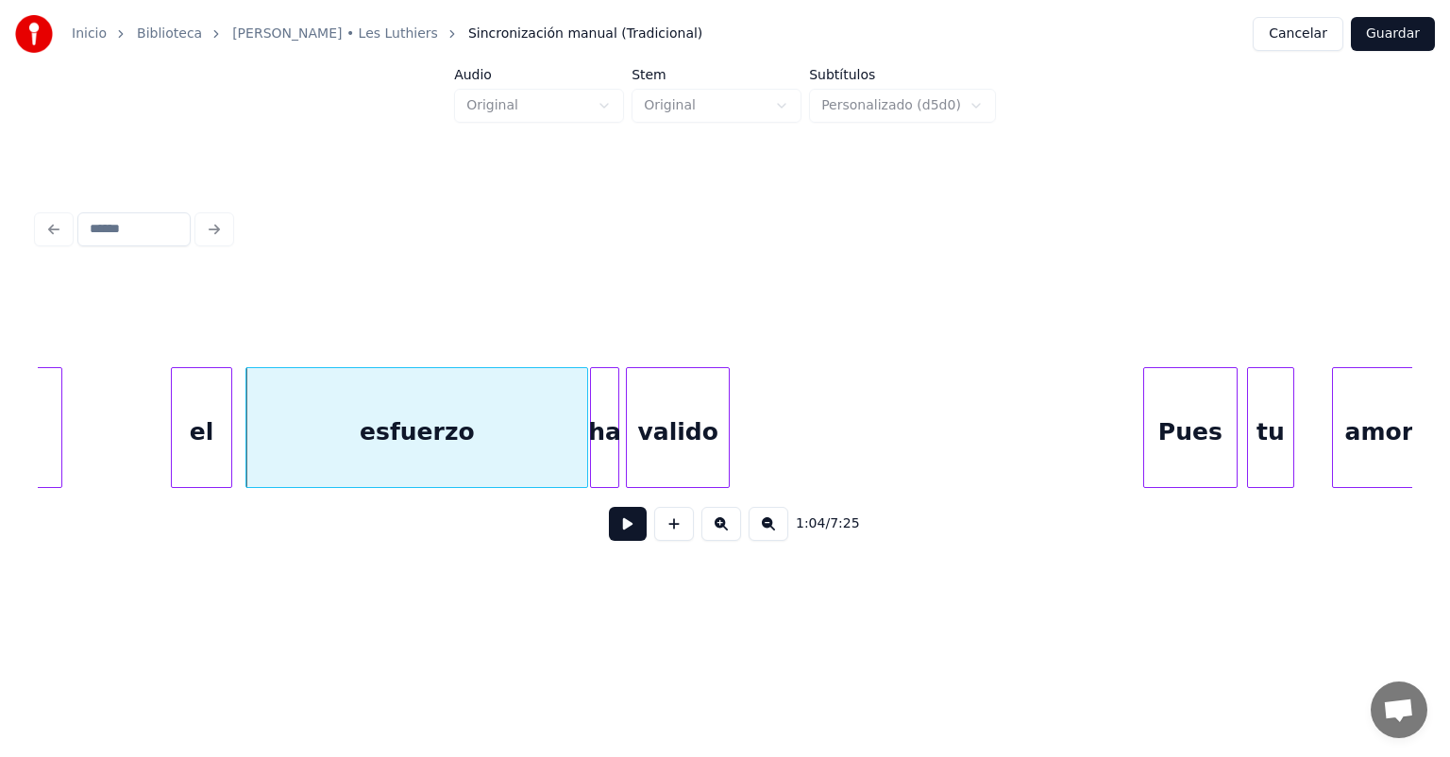
click at [609, 532] on button at bounding box center [628, 524] width 38 height 34
click at [609, 539] on button at bounding box center [628, 524] width 38 height 34
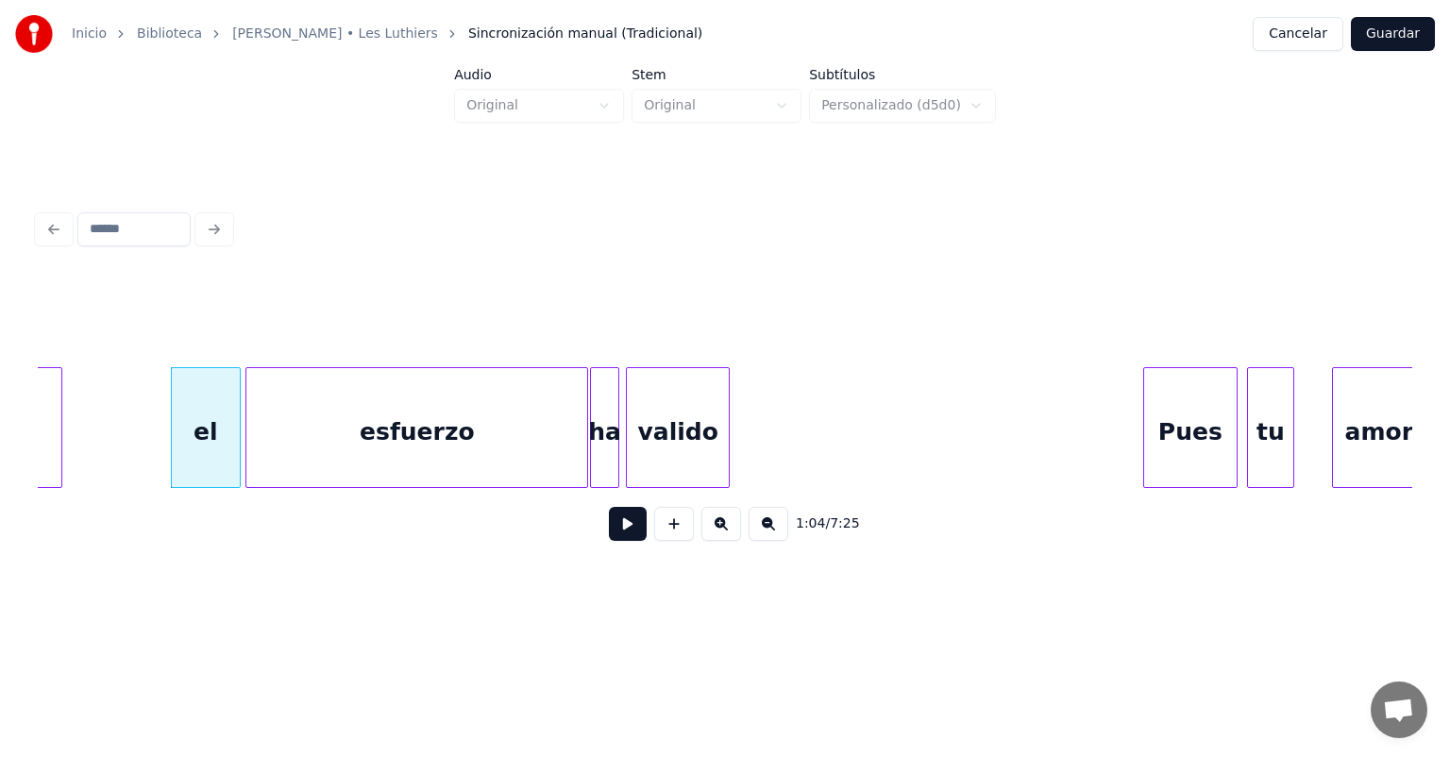
click at [609, 538] on button at bounding box center [628, 524] width 38 height 34
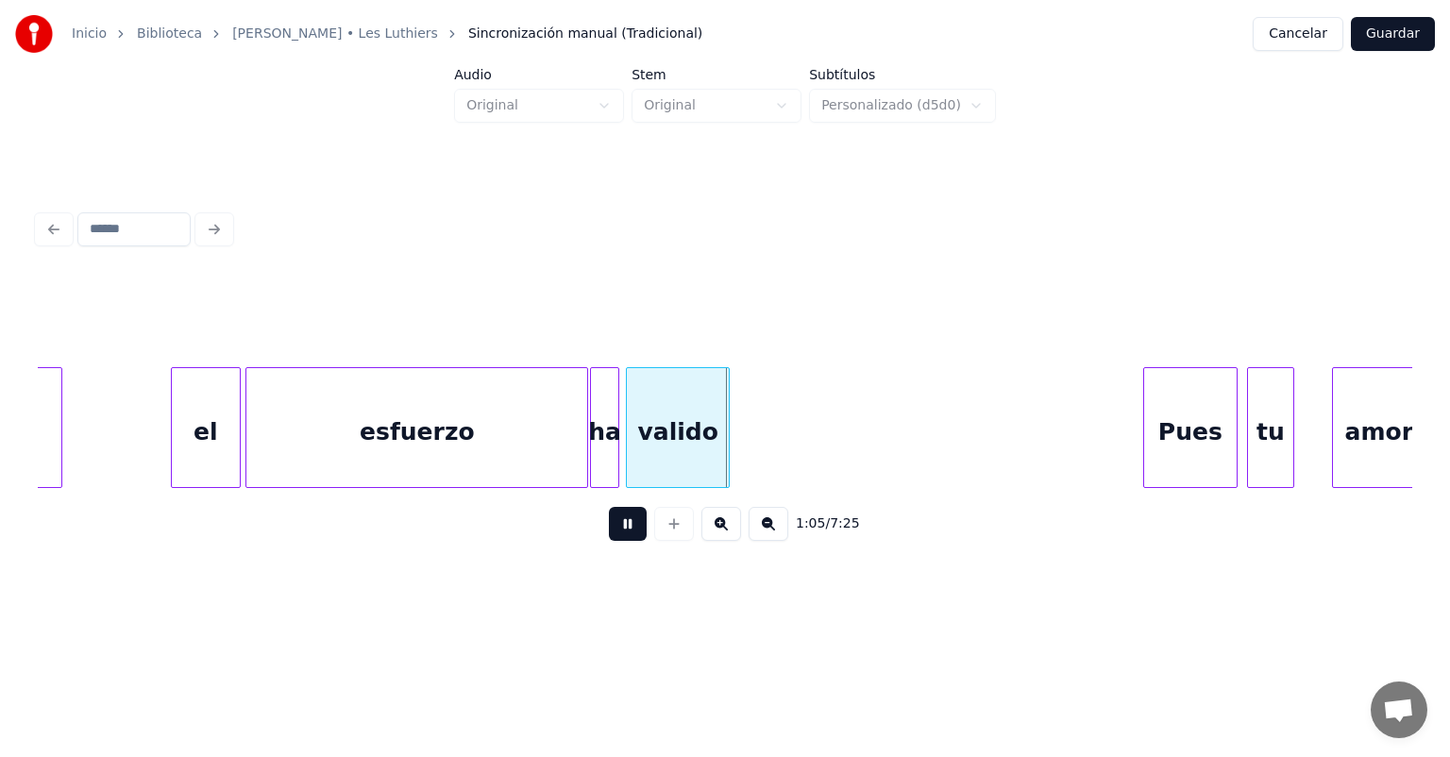
click at [609, 533] on button at bounding box center [628, 524] width 38 height 34
click at [650, 442] on div "valido" at bounding box center [678, 432] width 102 height 128
click at [609, 538] on button at bounding box center [628, 524] width 38 height 34
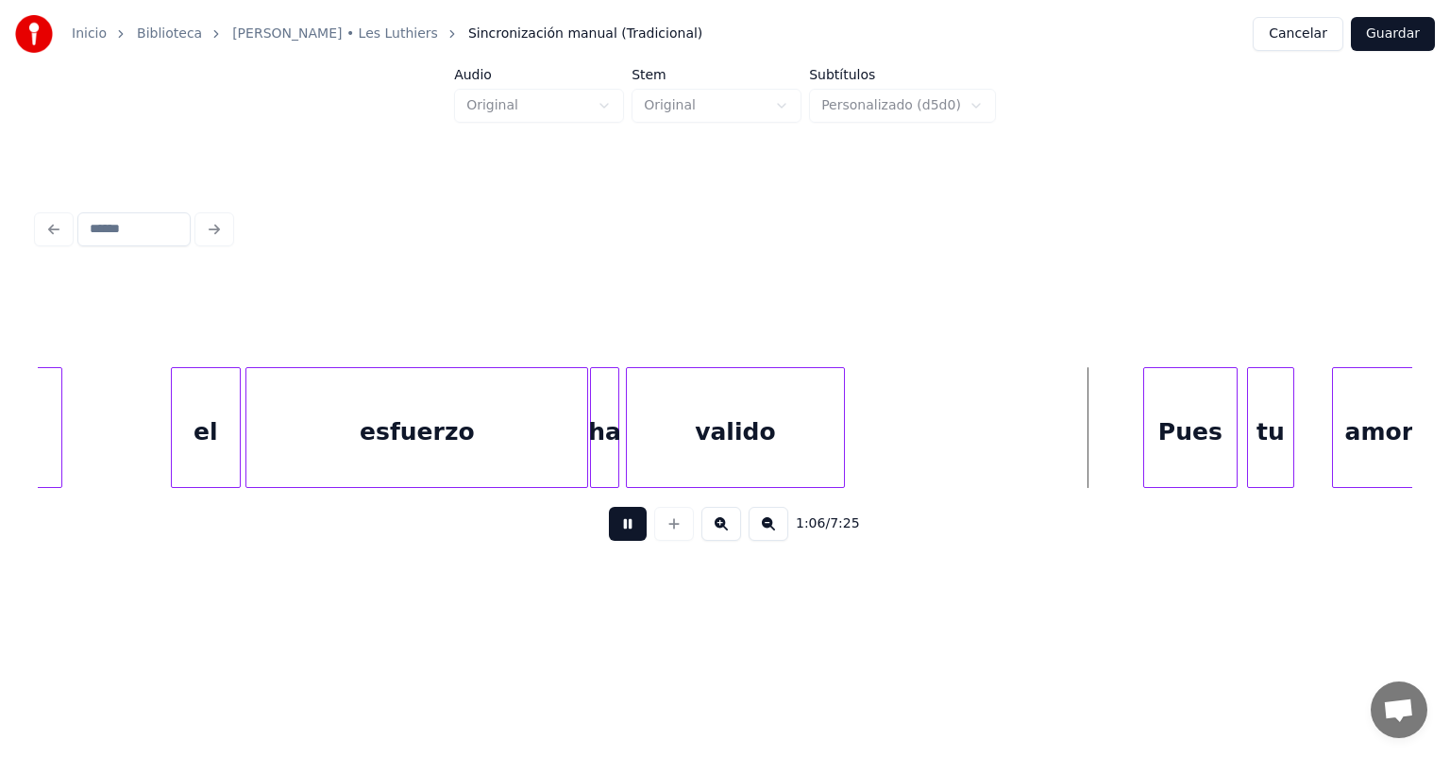
click at [831, 459] on div "valido" at bounding box center [735, 432] width 217 height 128
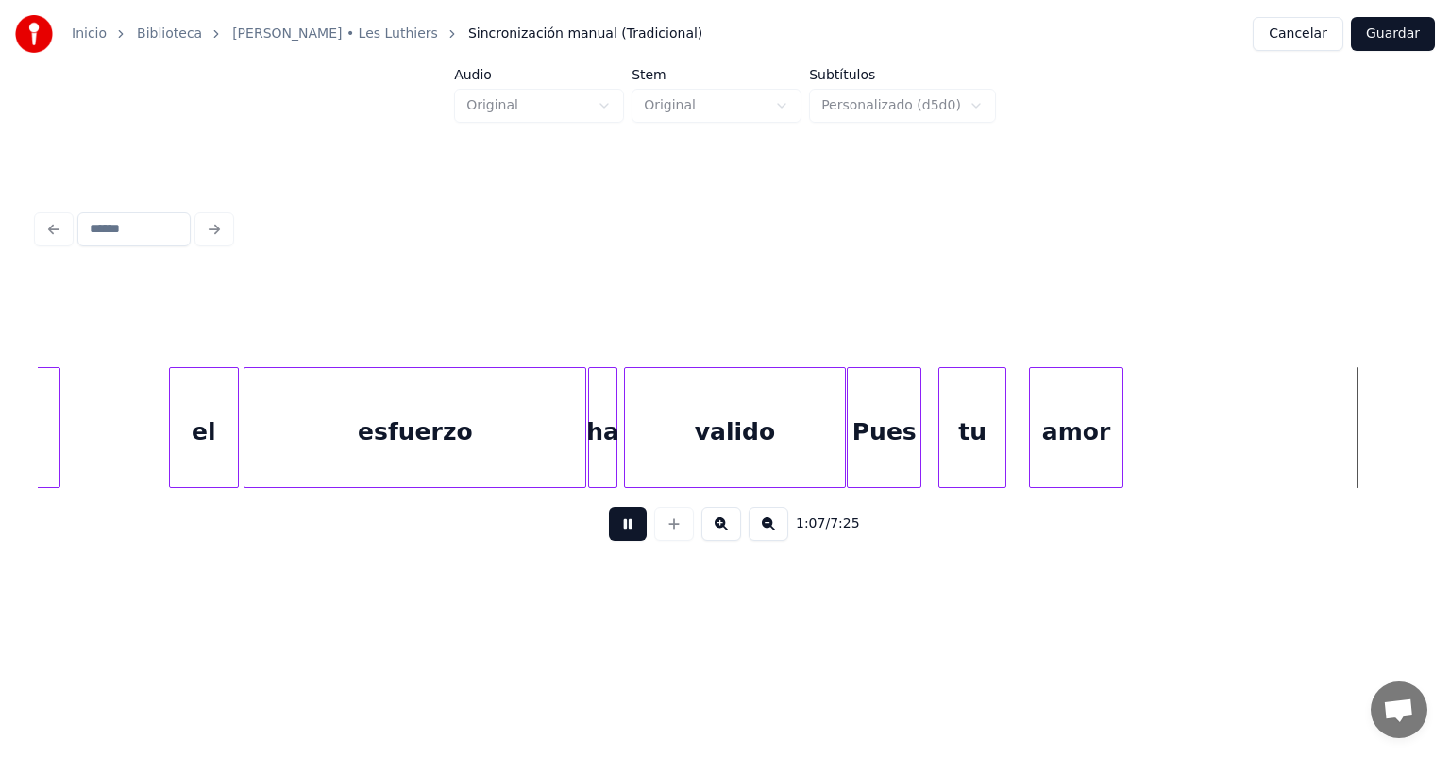
scroll to position [0, 31788]
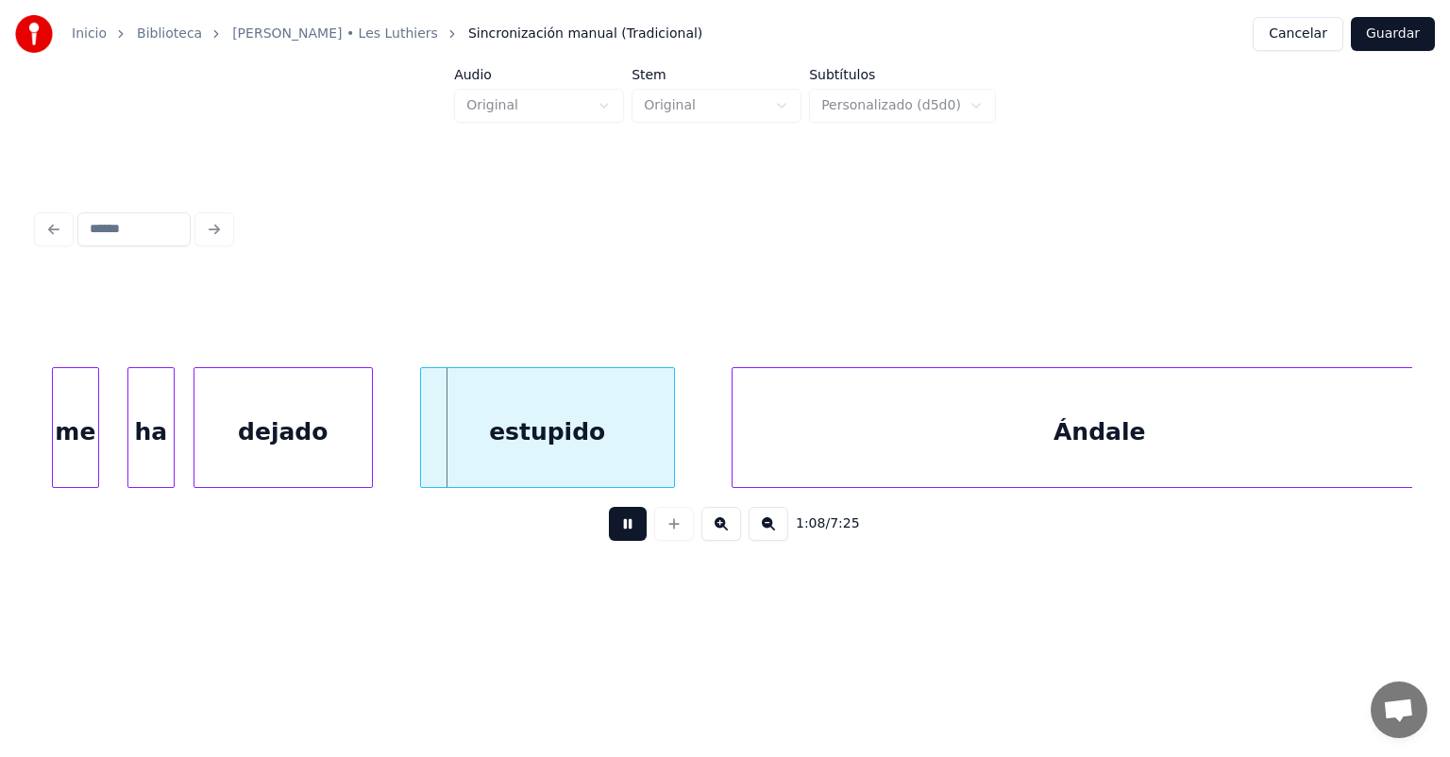
click at [609, 533] on button at bounding box center [628, 524] width 38 height 34
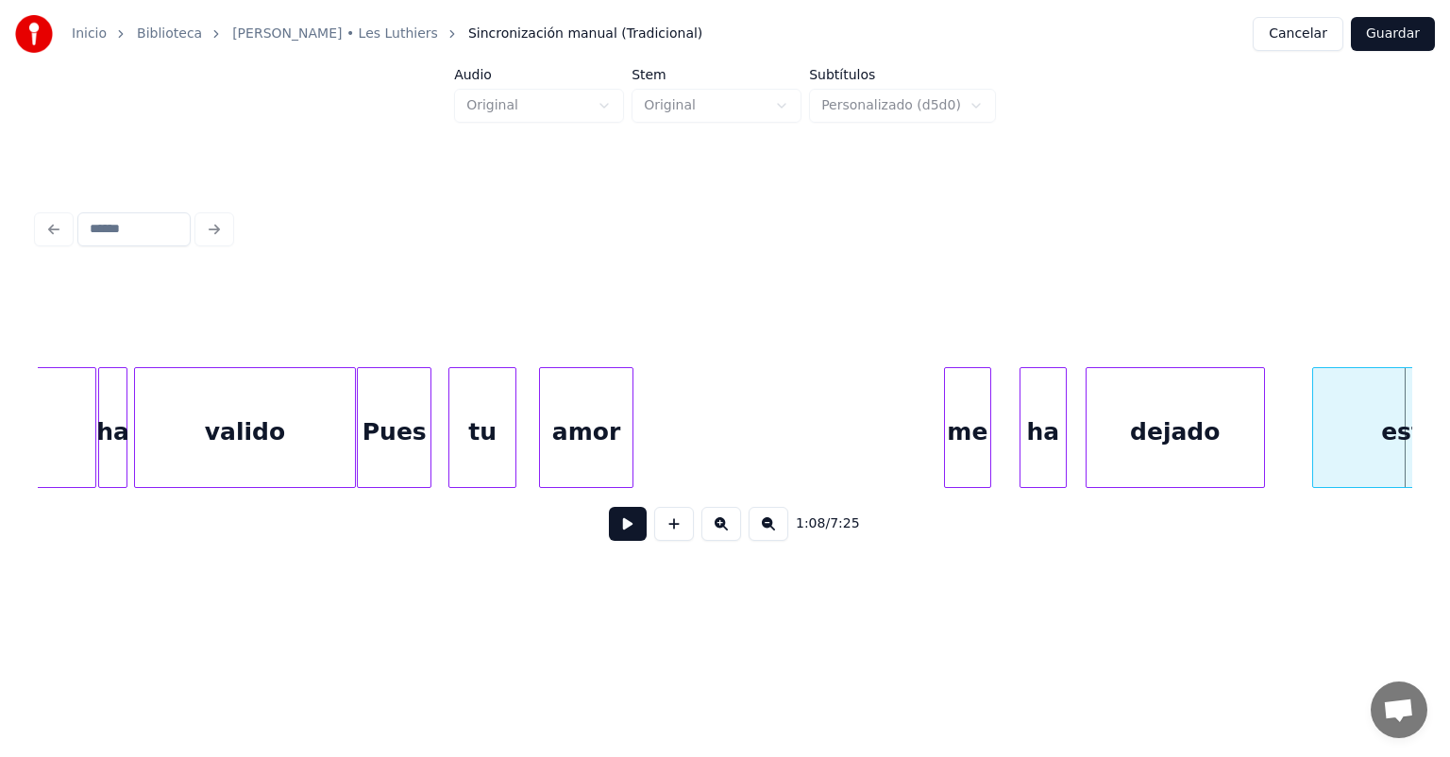
scroll to position [0, 30836]
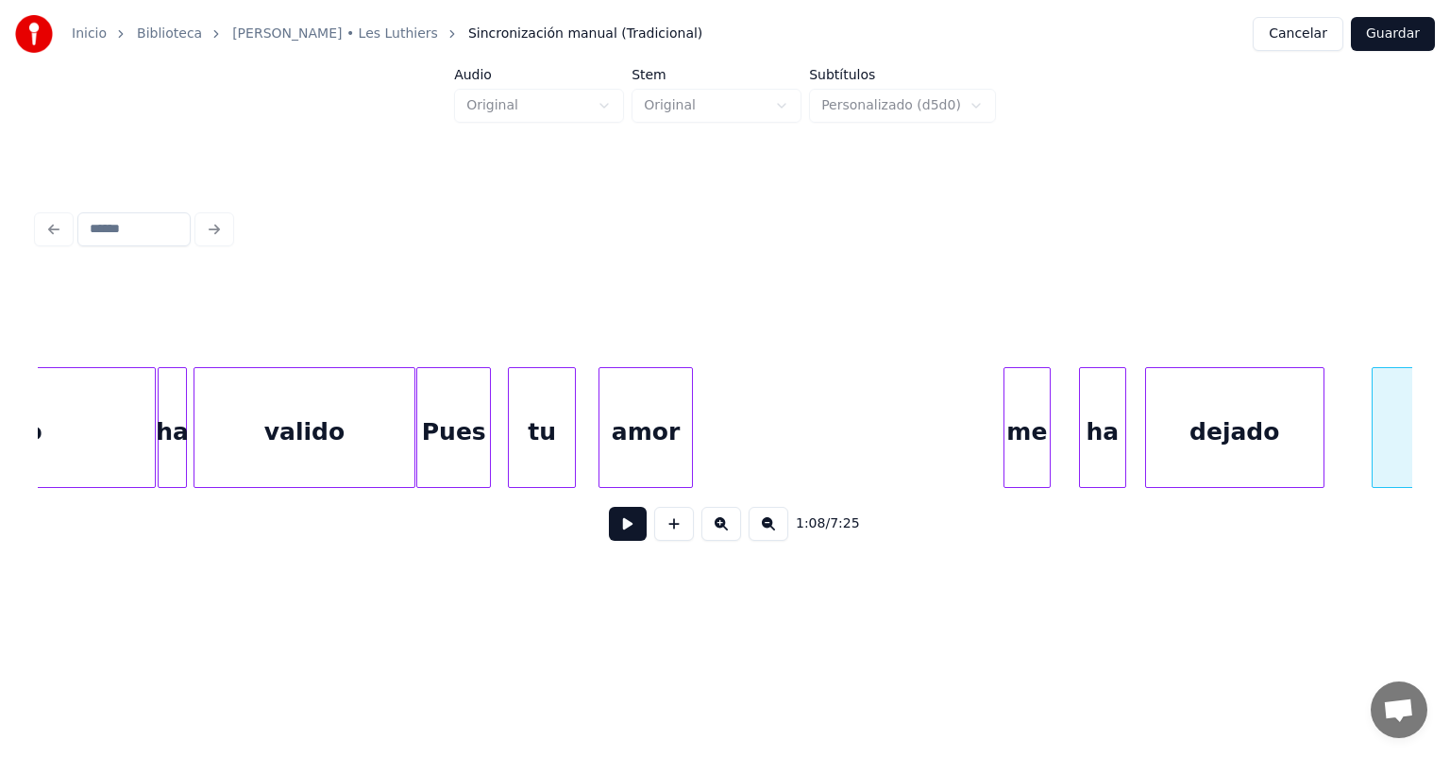
click at [448, 436] on div "Pues" at bounding box center [453, 432] width 73 height 128
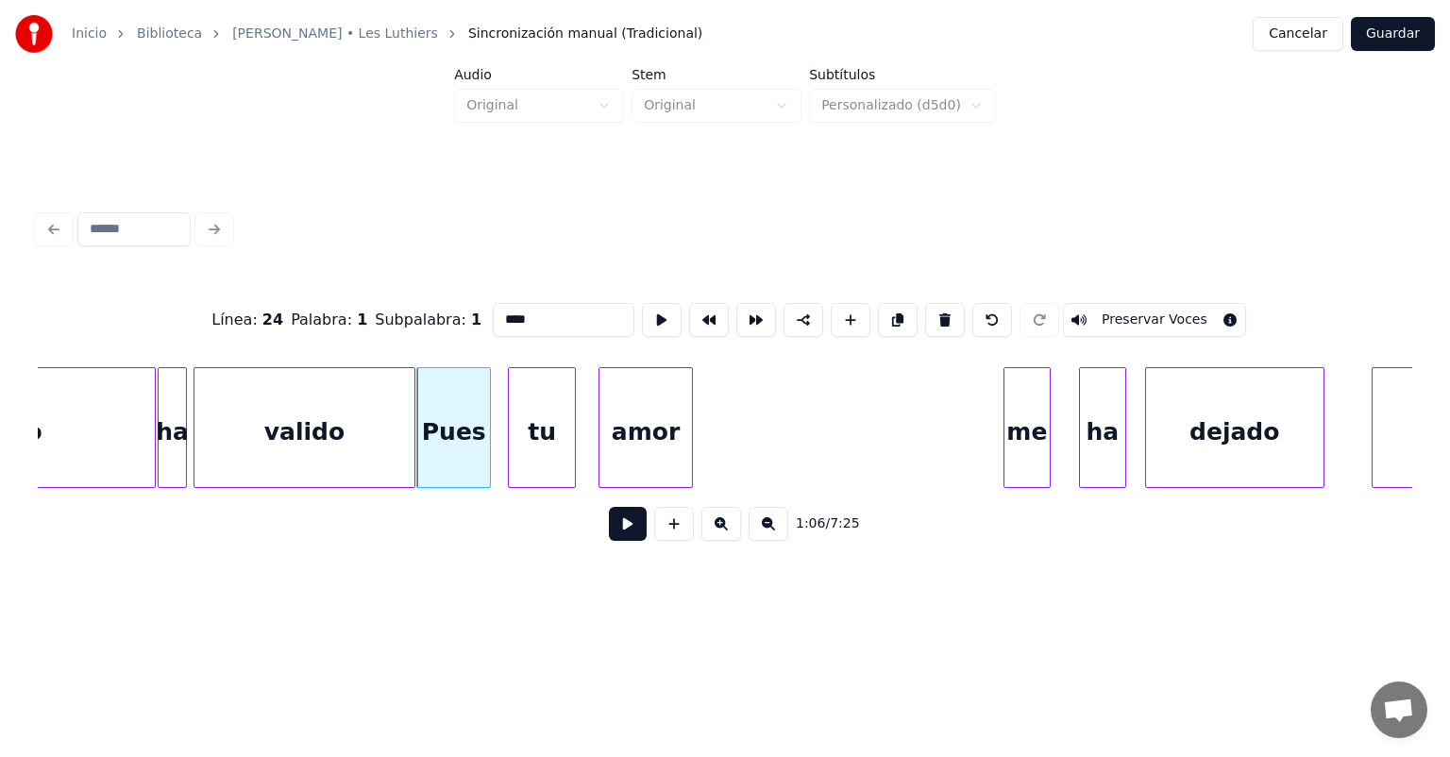
click at [609, 533] on button at bounding box center [628, 524] width 38 height 34
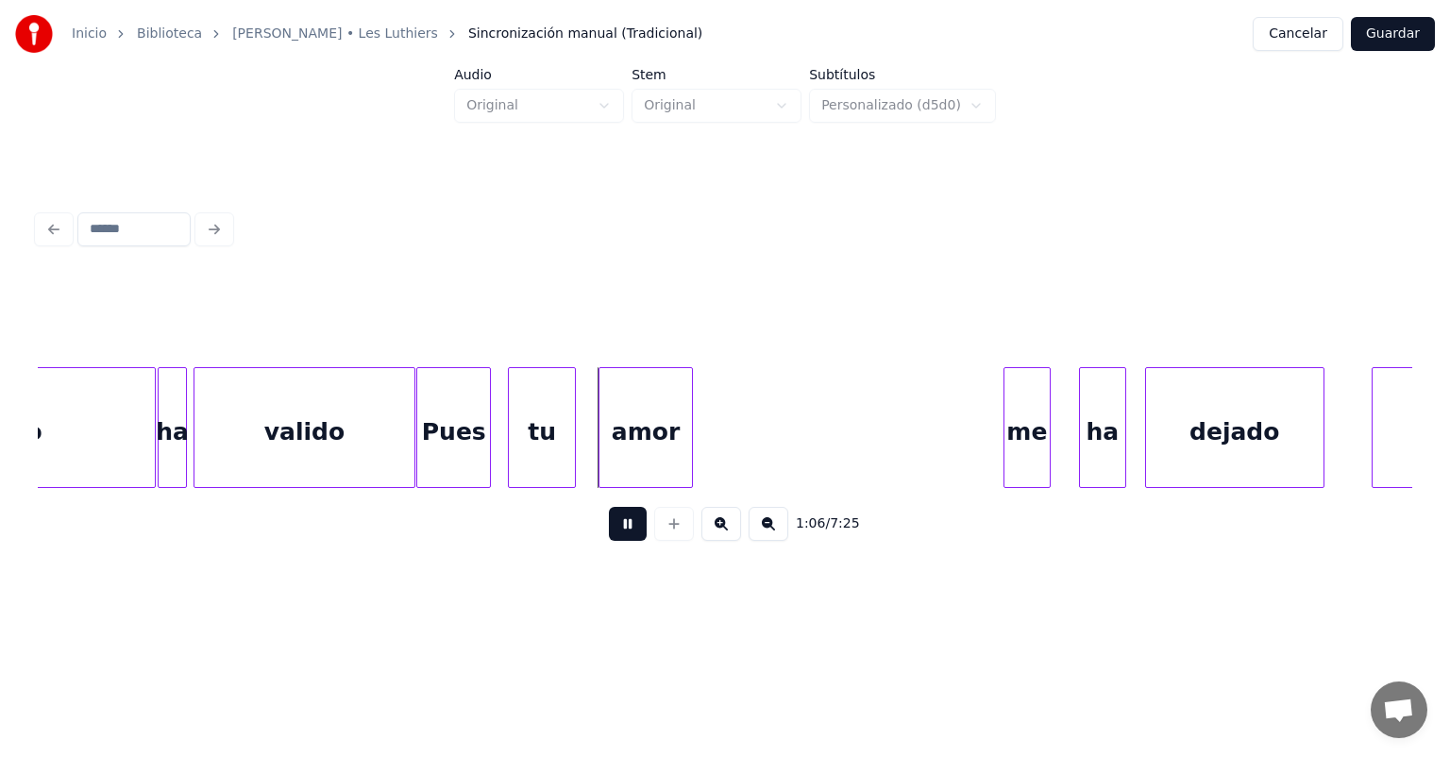
click at [609, 535] on button at bounding box center [628, 524] width 38 height 34
click at [601, 455] on div at bounding box center [603, 427] width 6 height 119
click at [689, 454] on div "amor" at bounding box center [646, 432] width 91 height 128
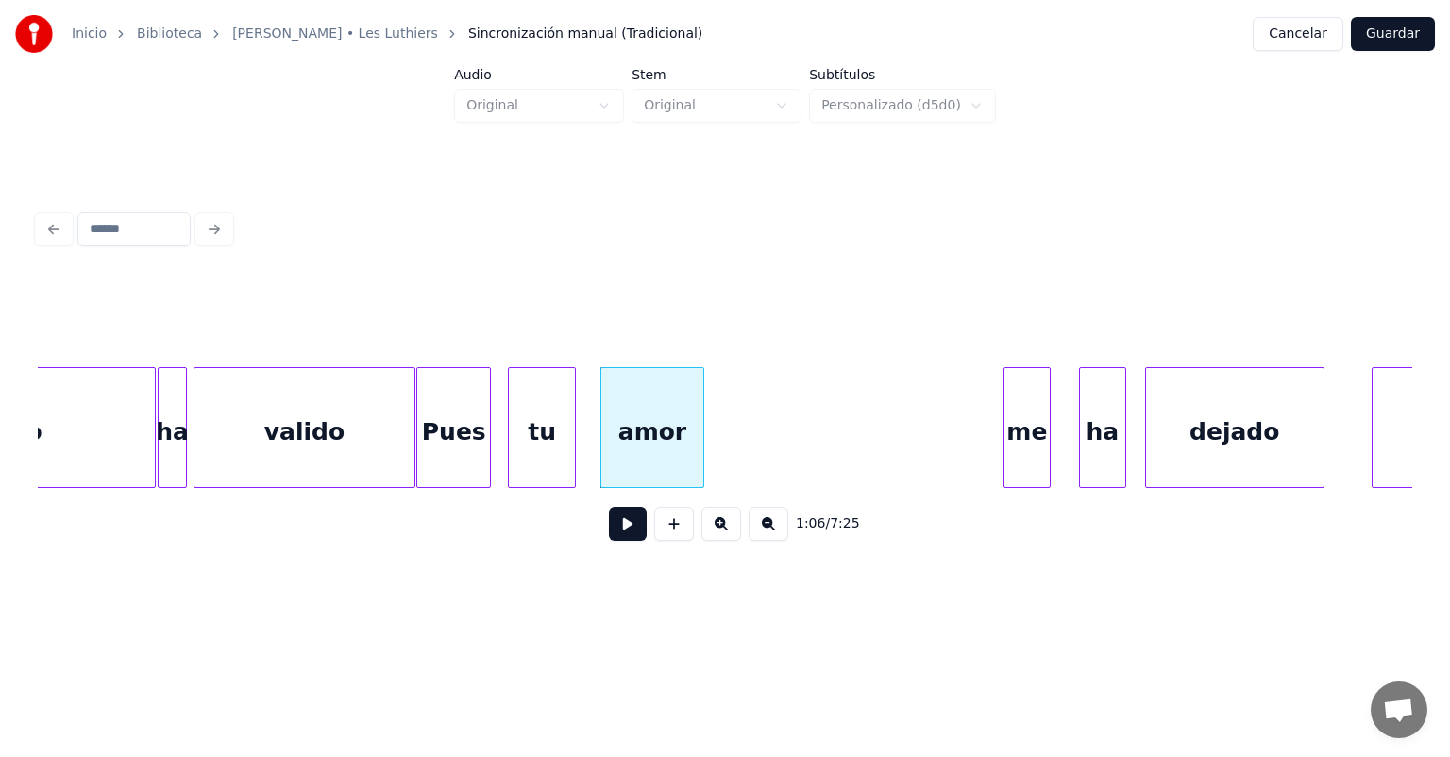
click at [609, 530] on button at bounding box center [628, 524] width 38 height 34
click at [609, 533] on button at bounding box center [628, 524] width 38 height 34
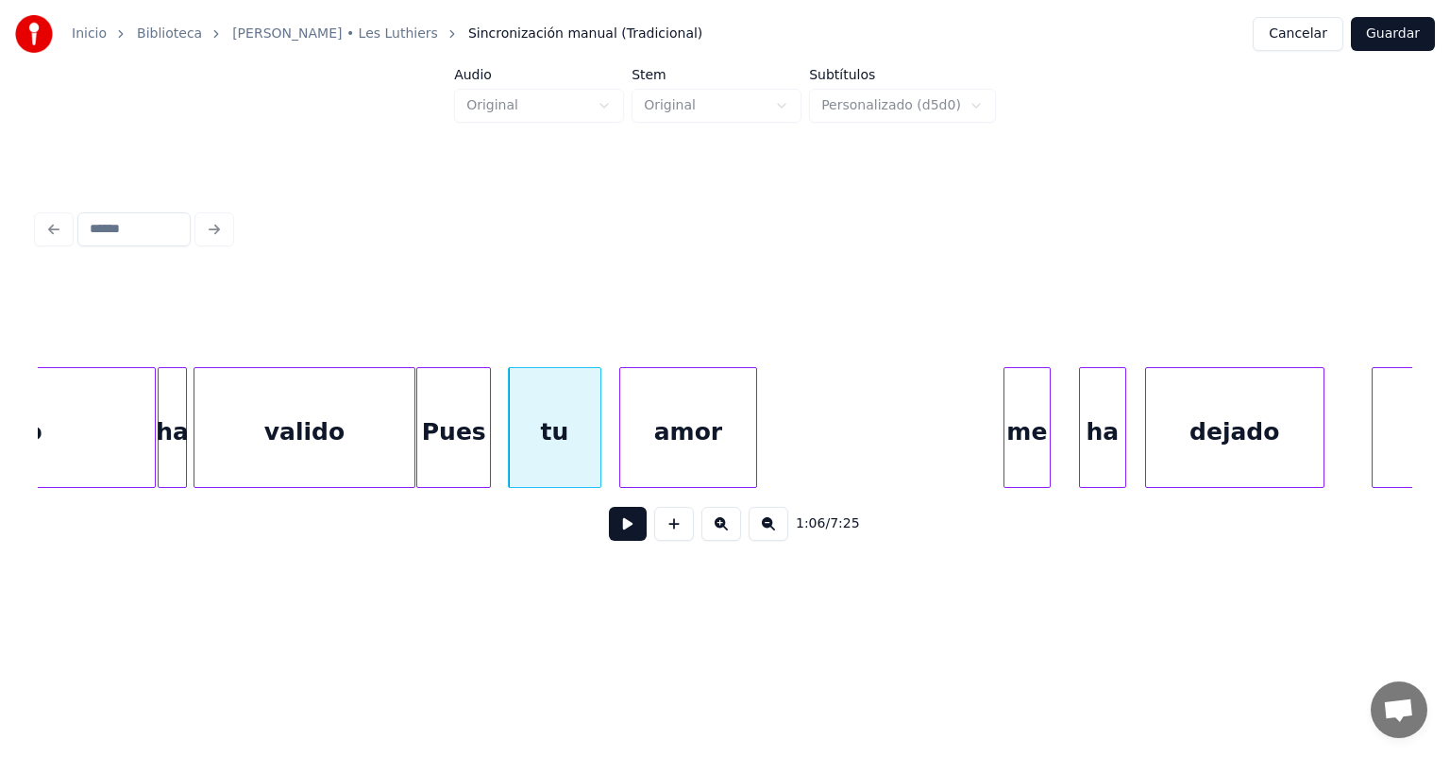
click at [609, 535] on button at bounding box center [628, 524] width 38 height 34
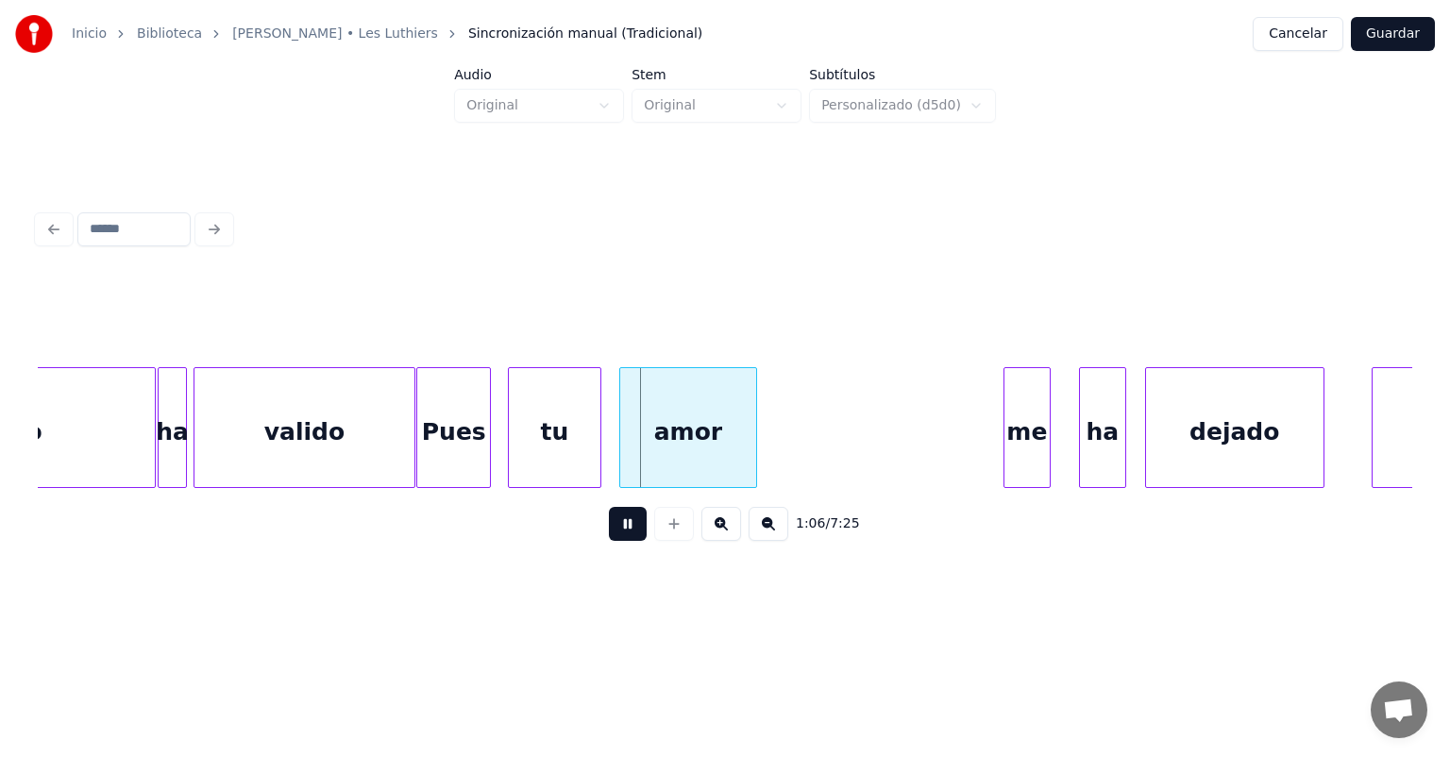
click at [614, 536] on button at bounding box center [628, 524] width 38 height 34
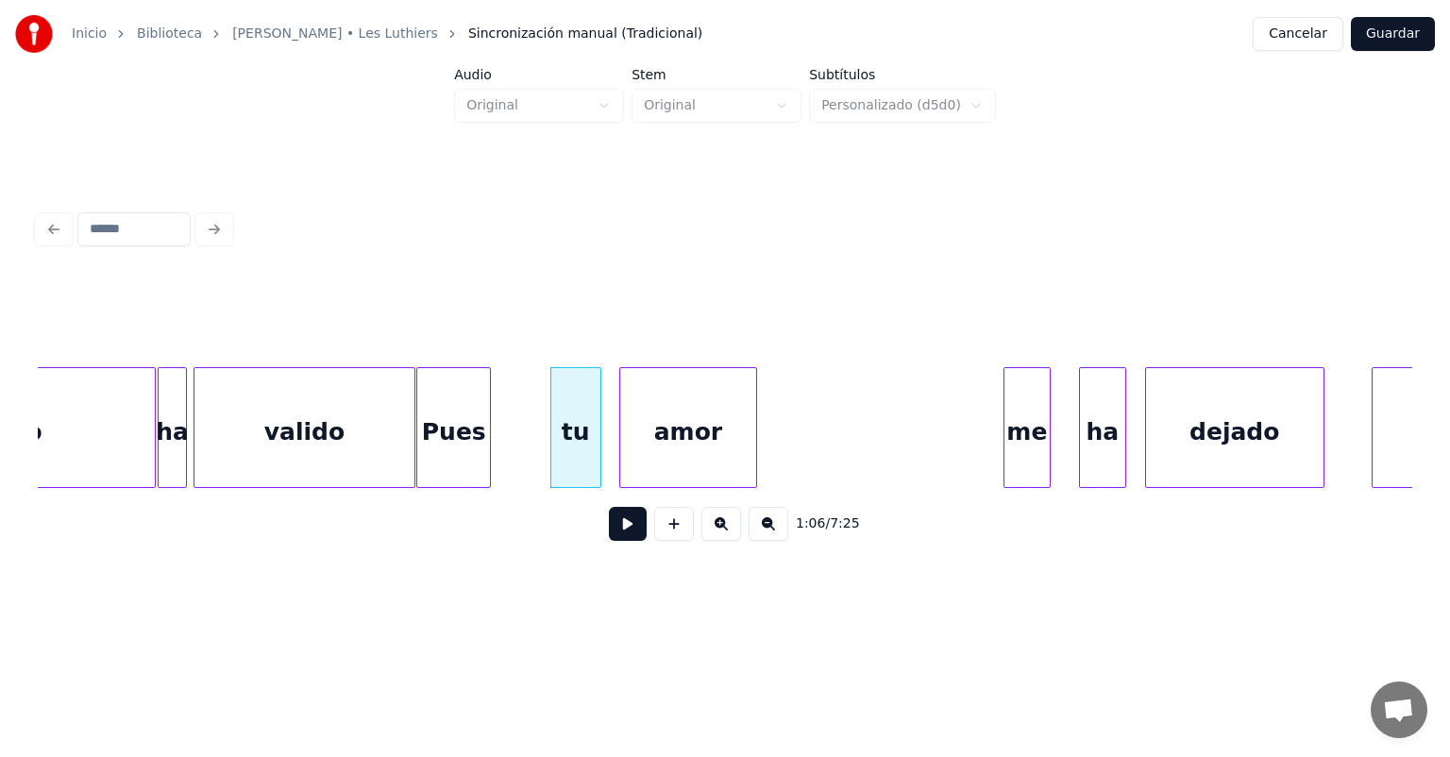
click at [445, 448] on div "Pues" at bounding box center [453, 432] width 73 height 128
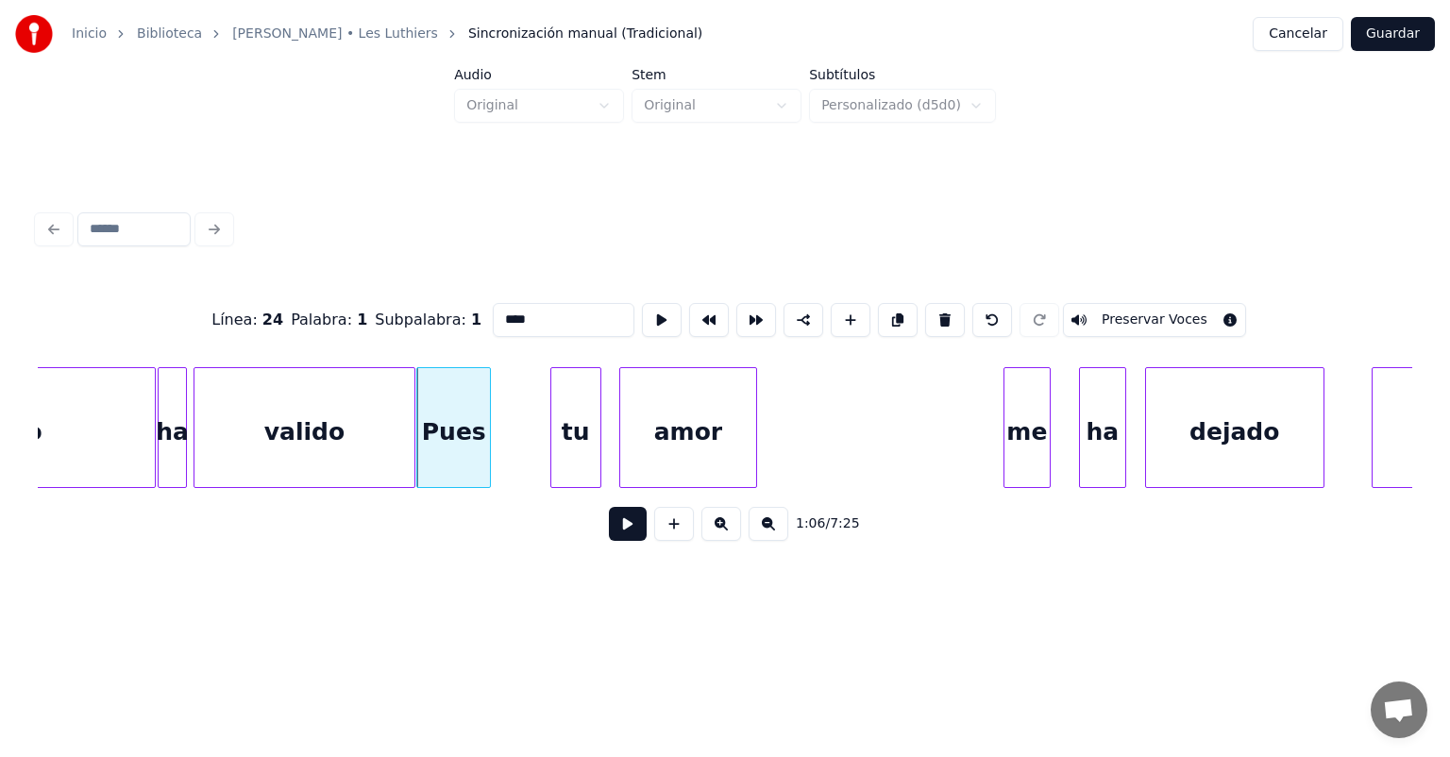
click at [609, 529] on button at bounding box center [628, 524] width 38 height 34
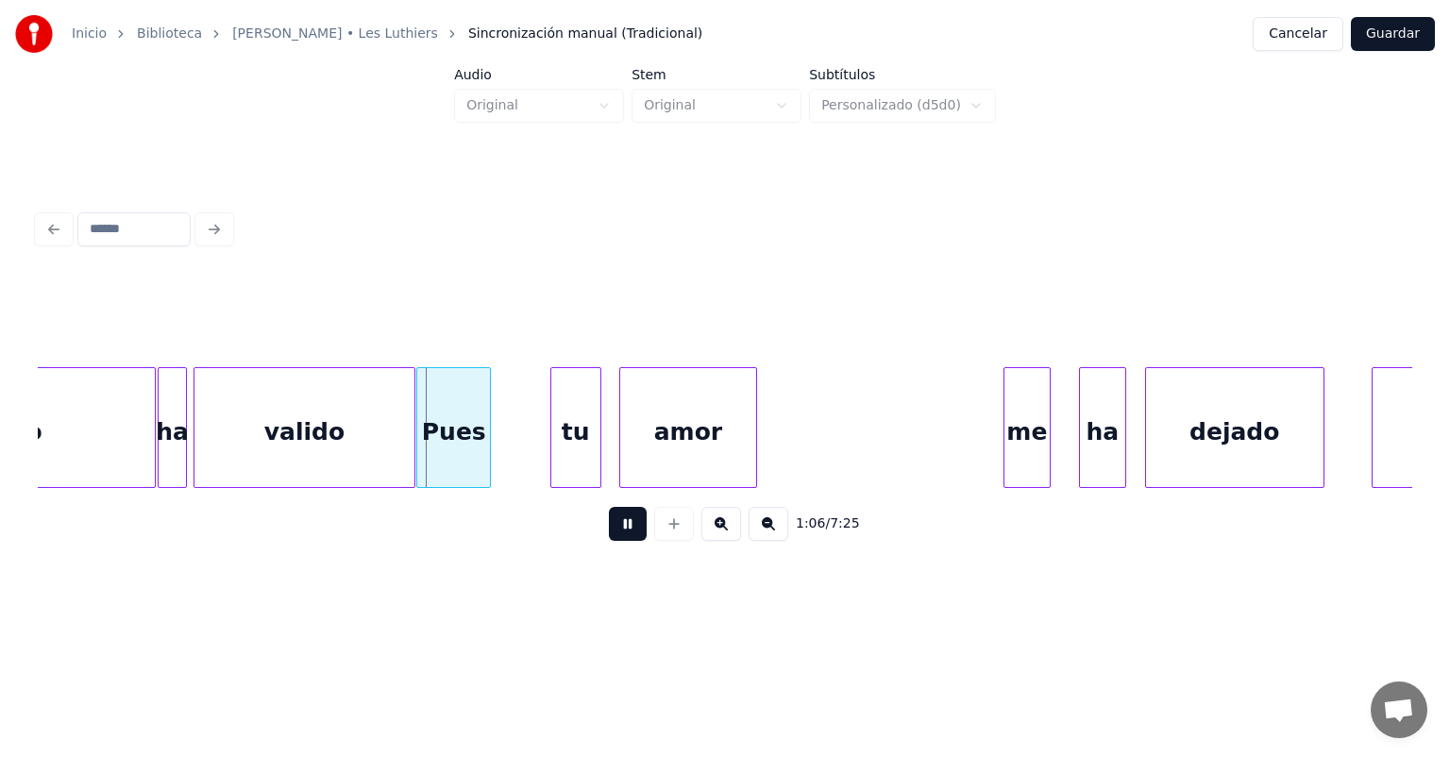
click at [612, 533] on button at bounding box center [628, 524] width 38 height 34
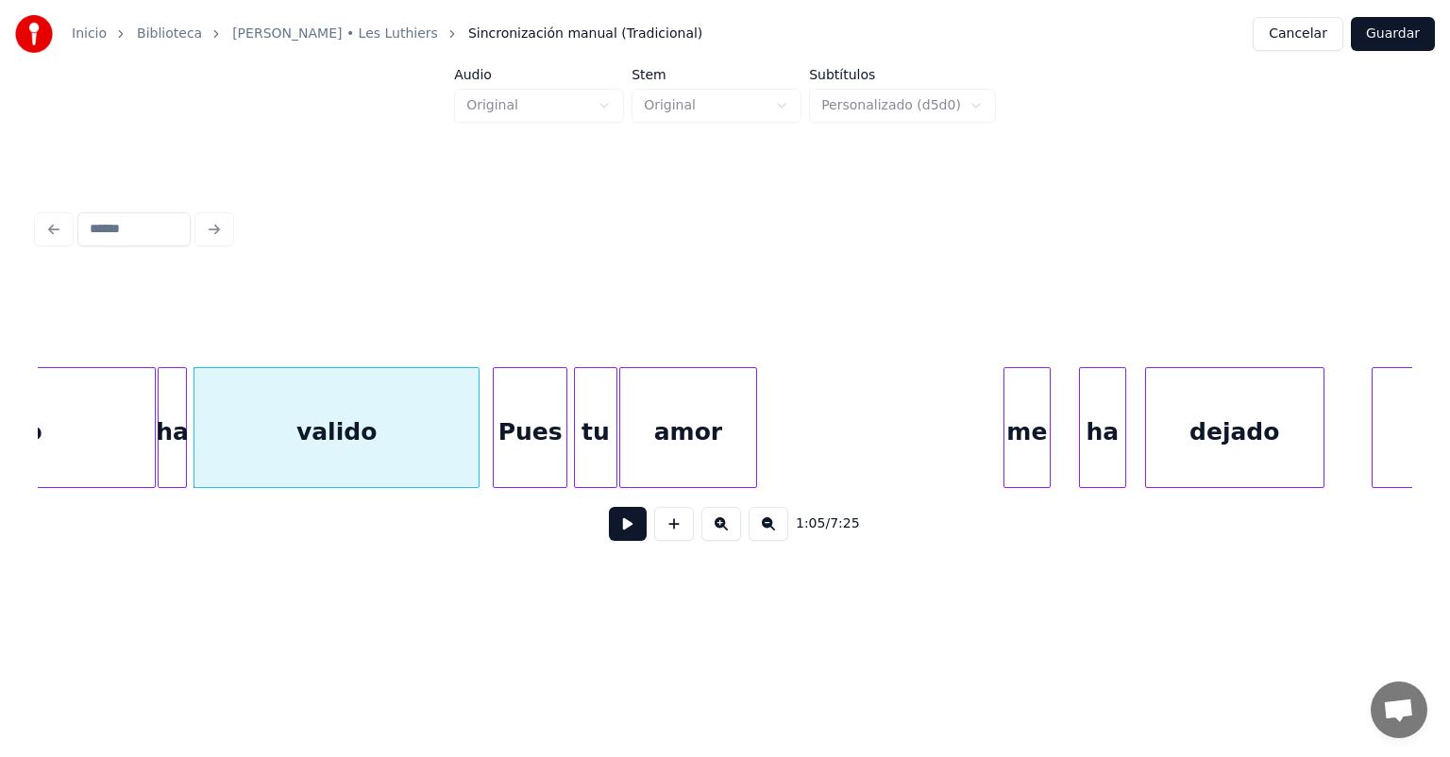
click at [609, 541] on button at bounding box center [628, 524] width 38 height 34
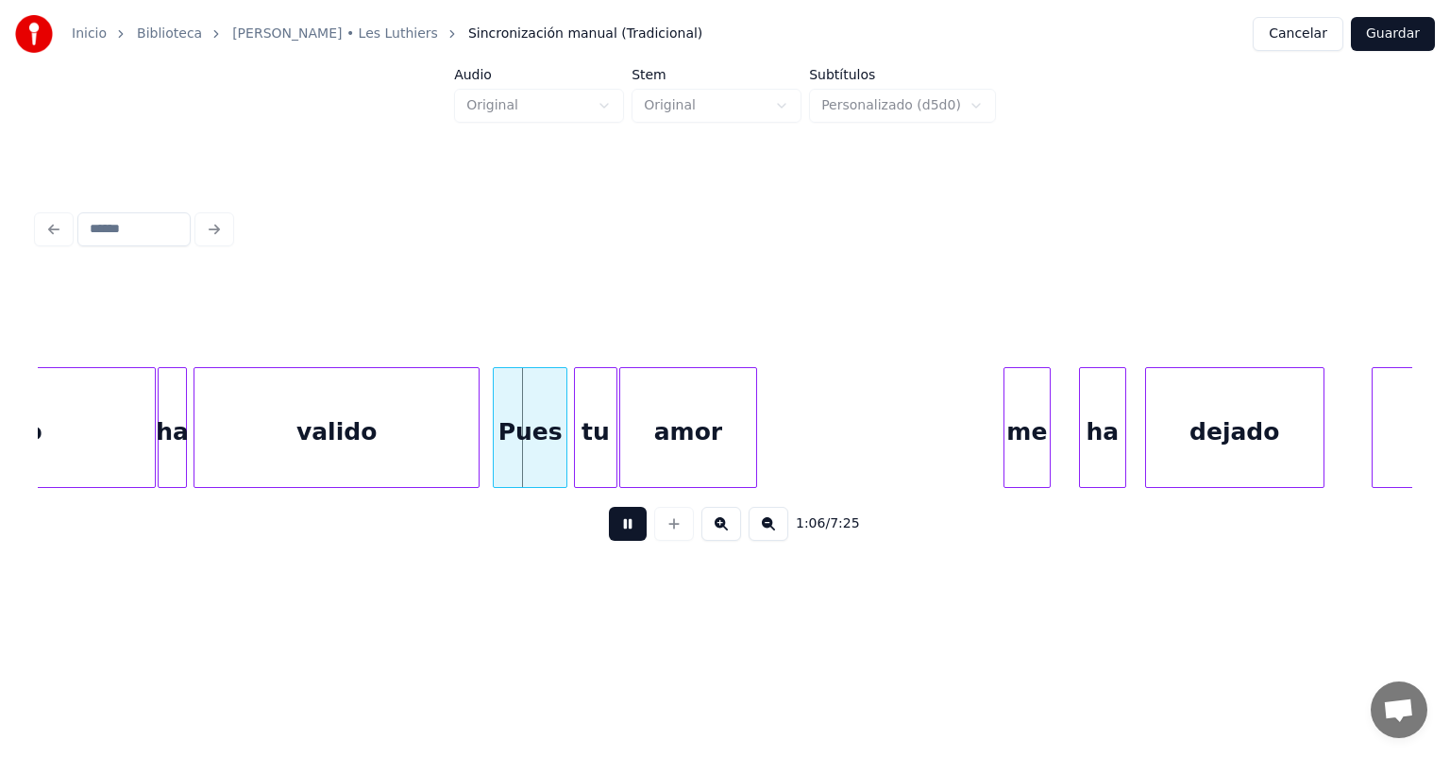
click at [609, 531] on button at bounding box center [628, 524] width 38 height 34
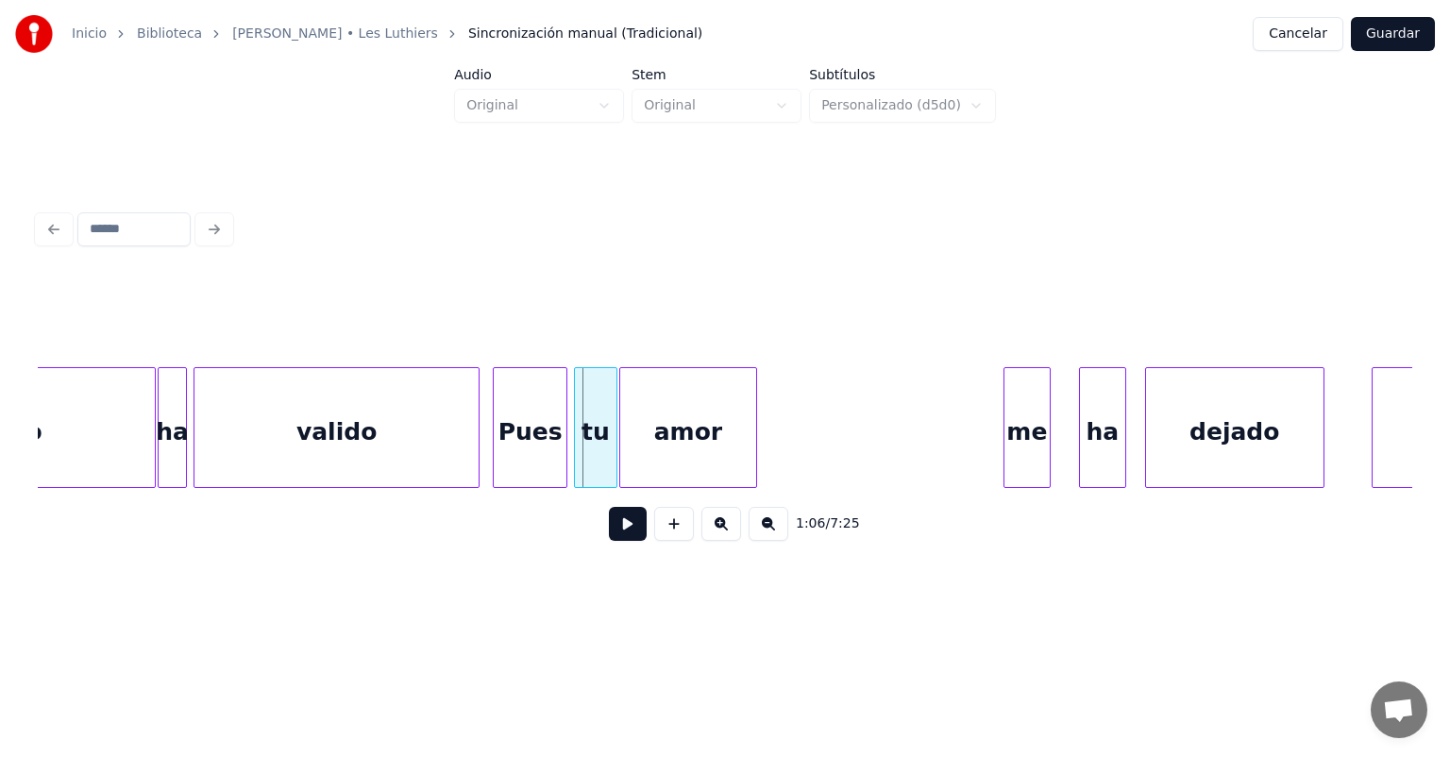
click at [609, 534] on button at bounding box center [628, 524] width 38 height 34
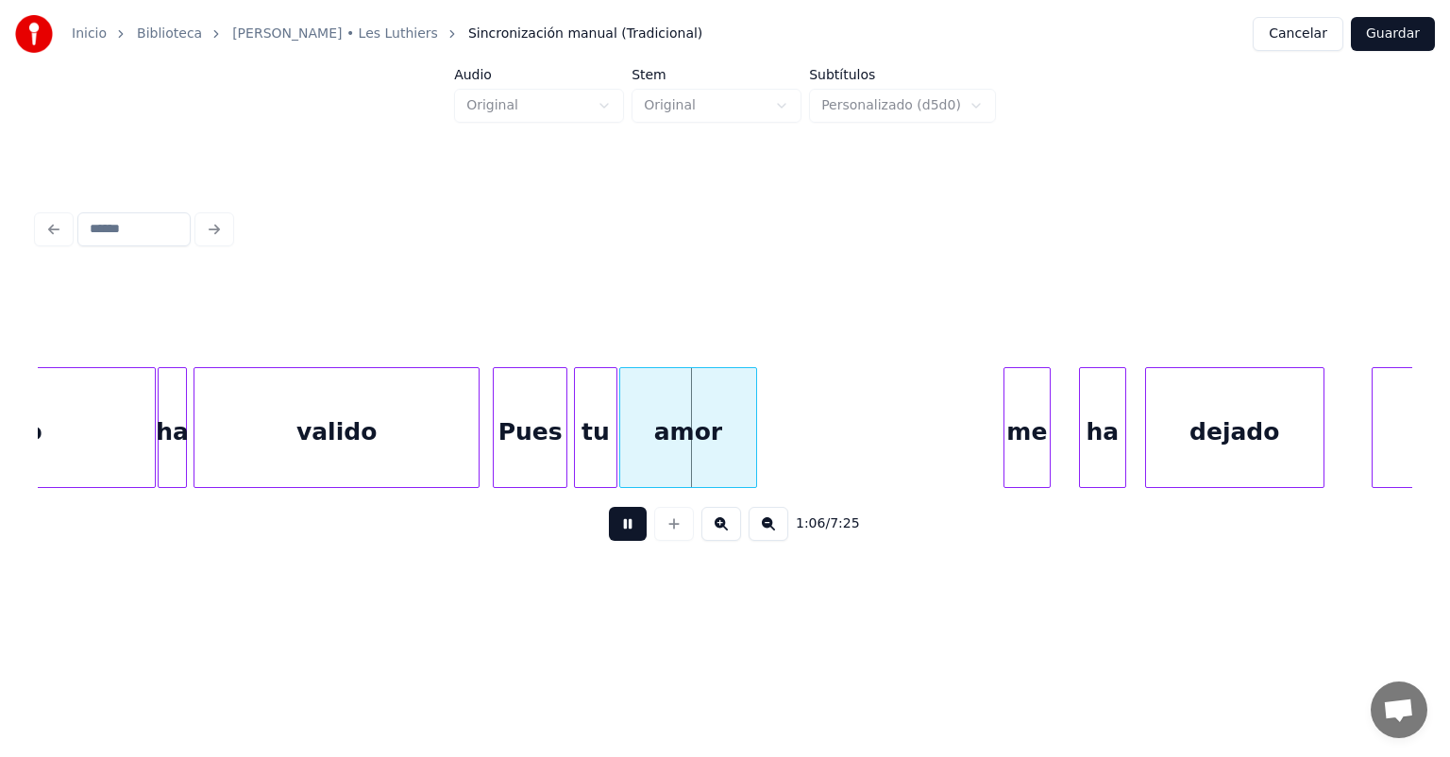
click at [609, 537] on button at bounding box center [628, 524] width 38 height 34
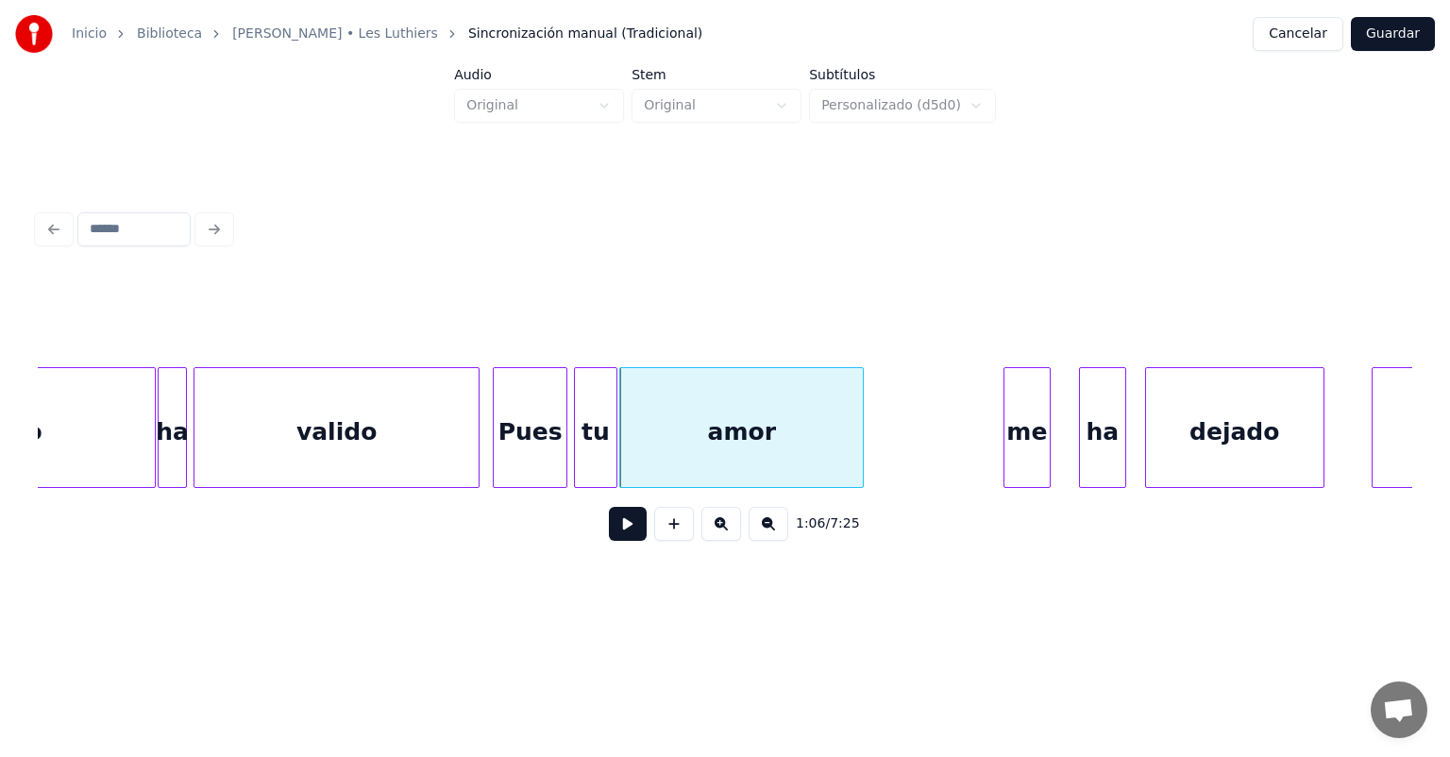
click at [654, 536] on button at bounding box center [674, 524] width 40 height 34
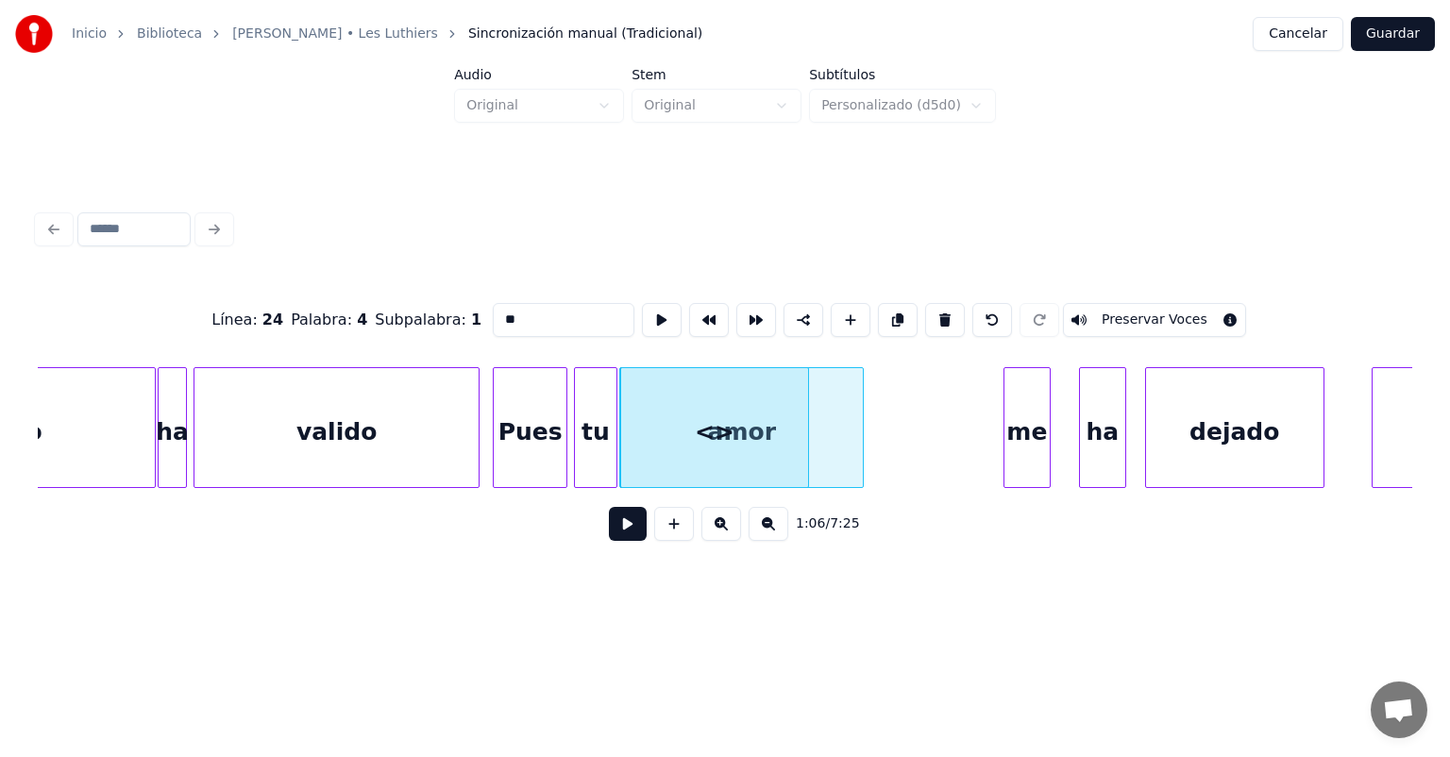
click at [1001, 311] on button at bounding box center [993, 320] width 40 height 34
type input "****"
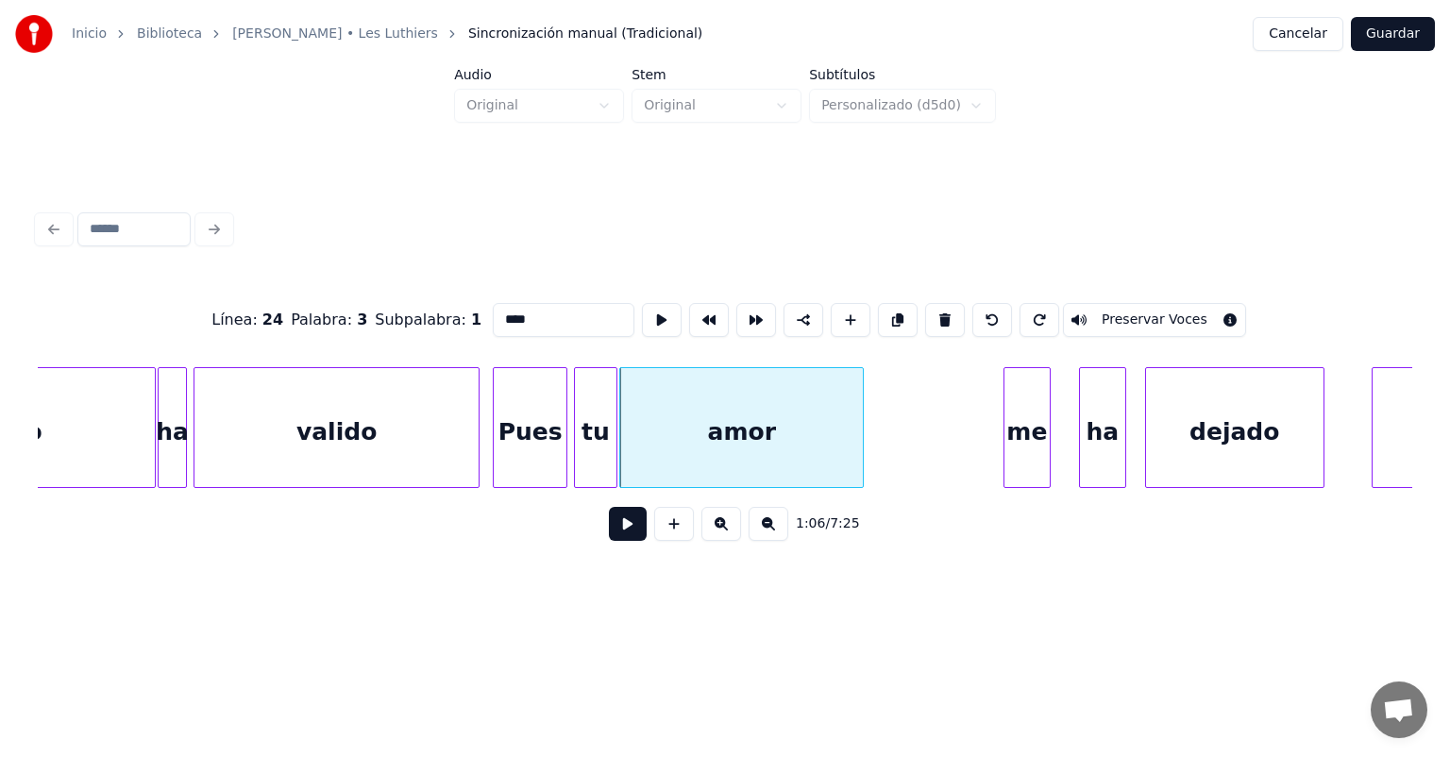
click at [609, 534] on button at bounding box center [628, 524] width 38 height 34
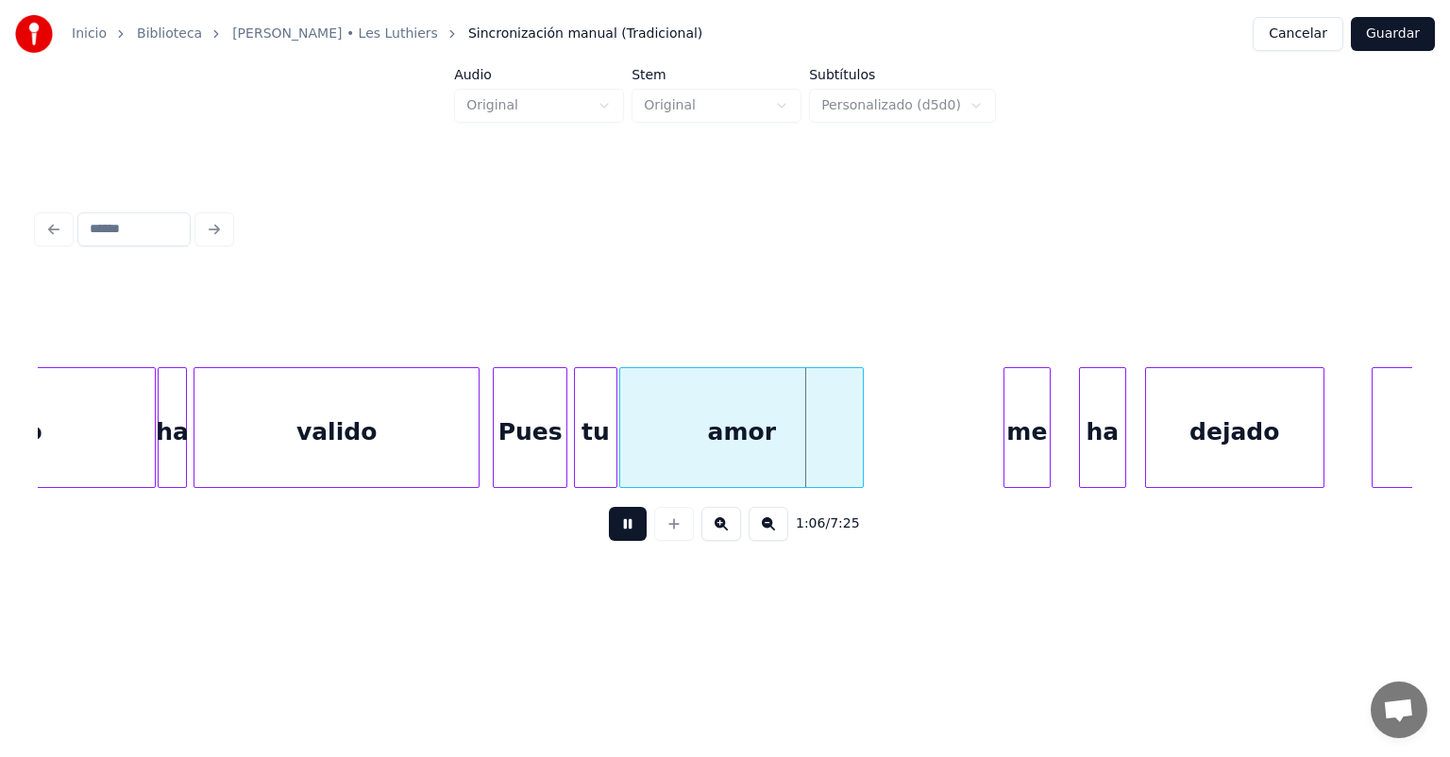
click at [609, 536] on button at bounding box center [628, 524] width 38 height 34
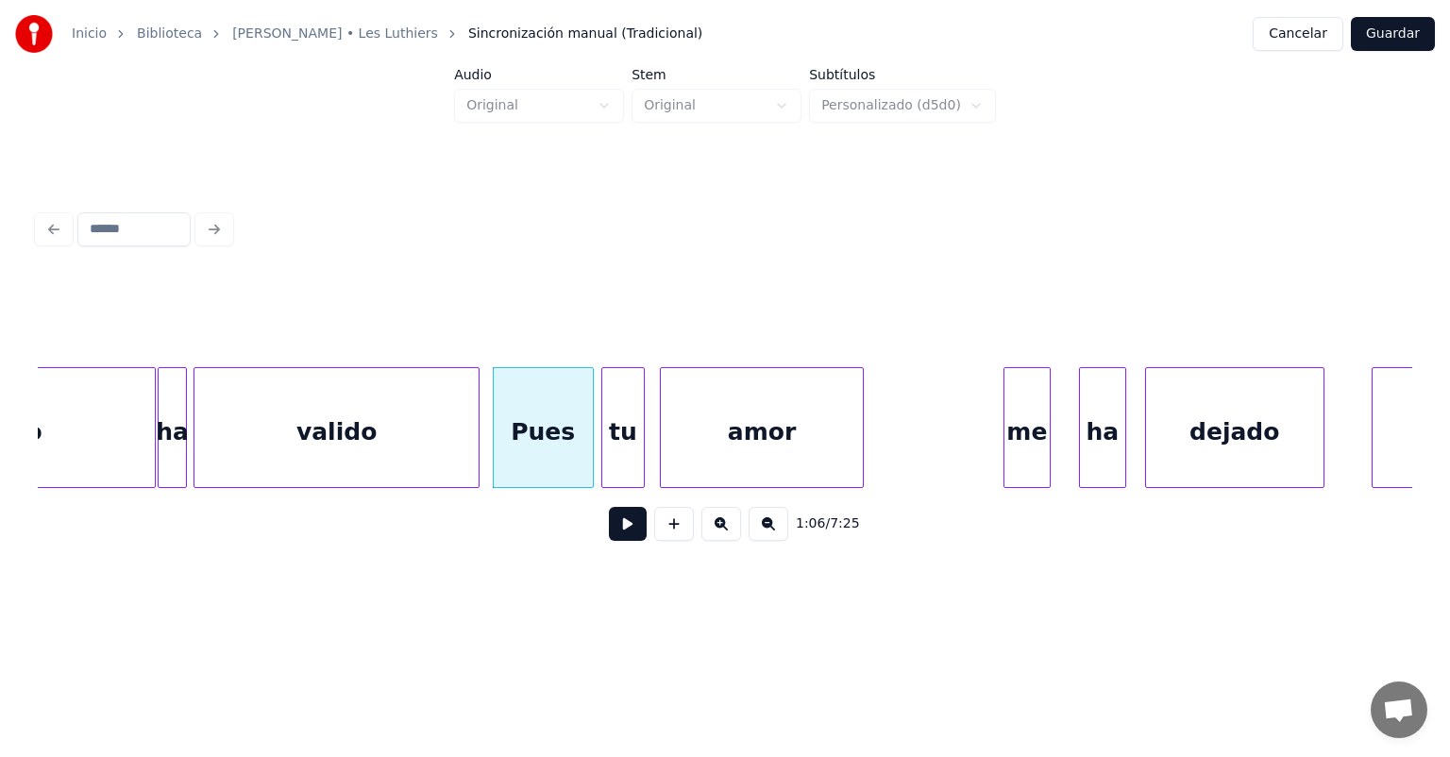
click at [609, 541] on button at bounding box center [628, 524] width 38 height 34
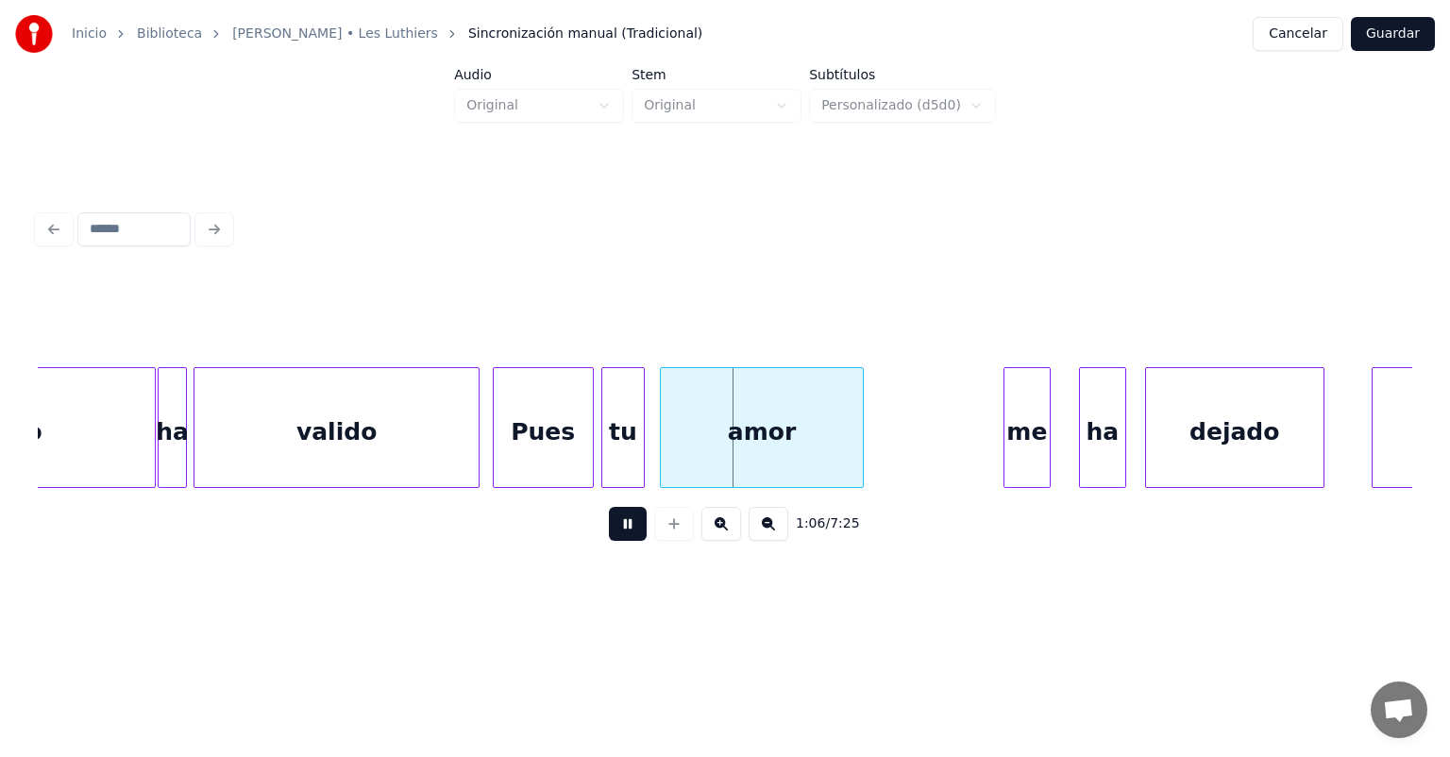
click at [609, 541] on button at bounding box center [628, 524] width 38 height 34
click at [640, 459] on div at bounding box center [641, 427] width 6 height 119
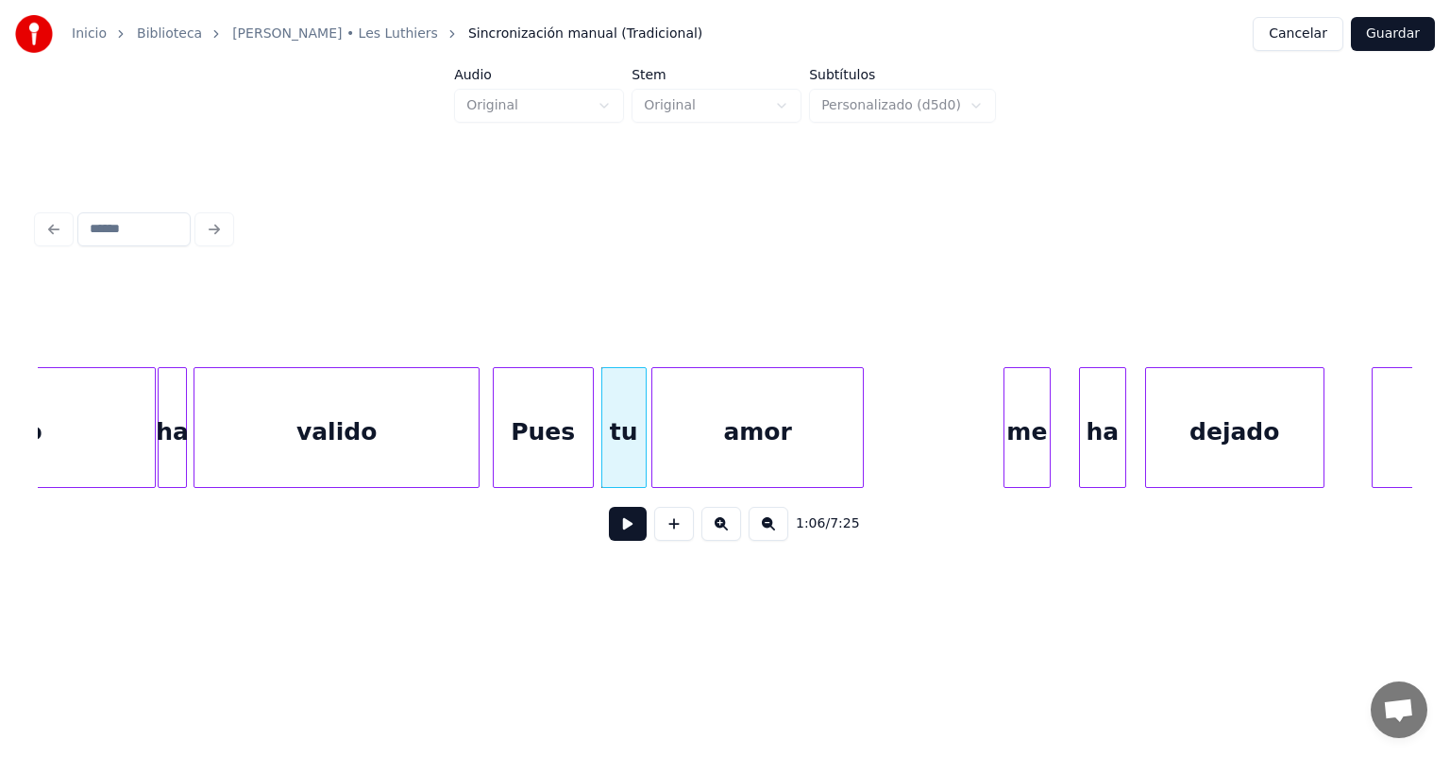
click at [663, 459] on div "amor" at bounding box center [757, 432] width 211 height 128
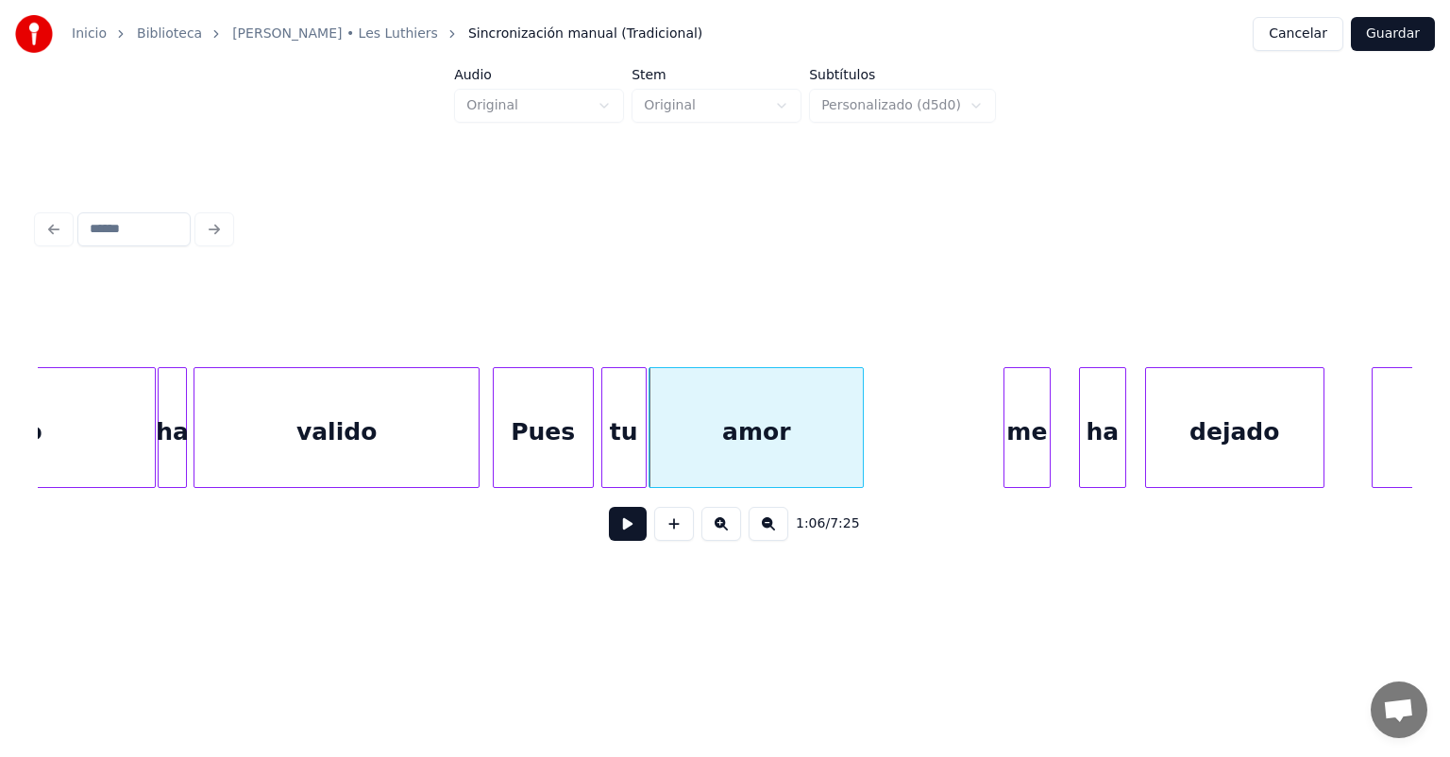
click at [609, 531] on button at bounding box center [628, 524] width 38 height 34
click at [609, 535] on button at bounding box center [628, 524] width 38 height 34
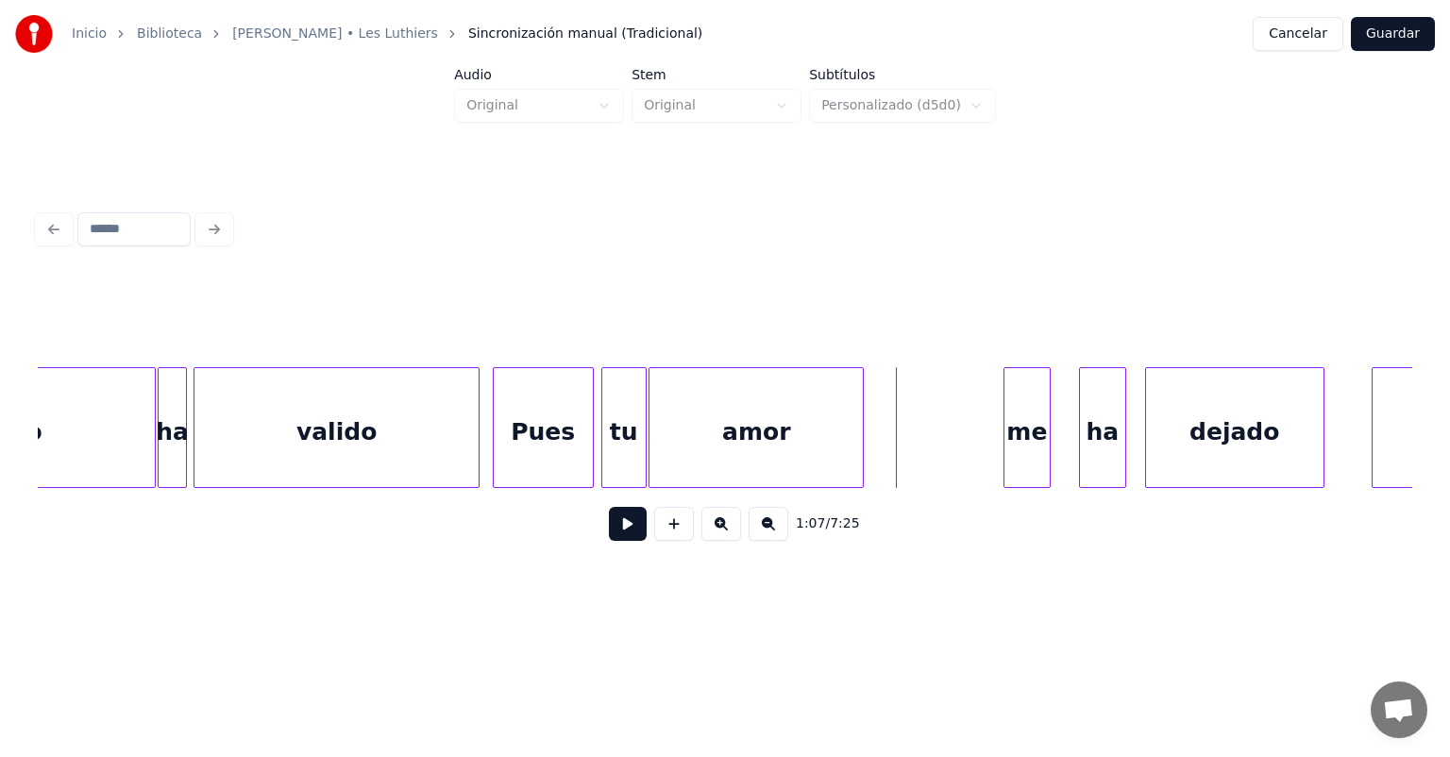
click at [609, 533] on button at bounding box center [628, 524] width 38 height 34
click at [609, 531] on button at bounding box center [628, 524] width 38 height 34
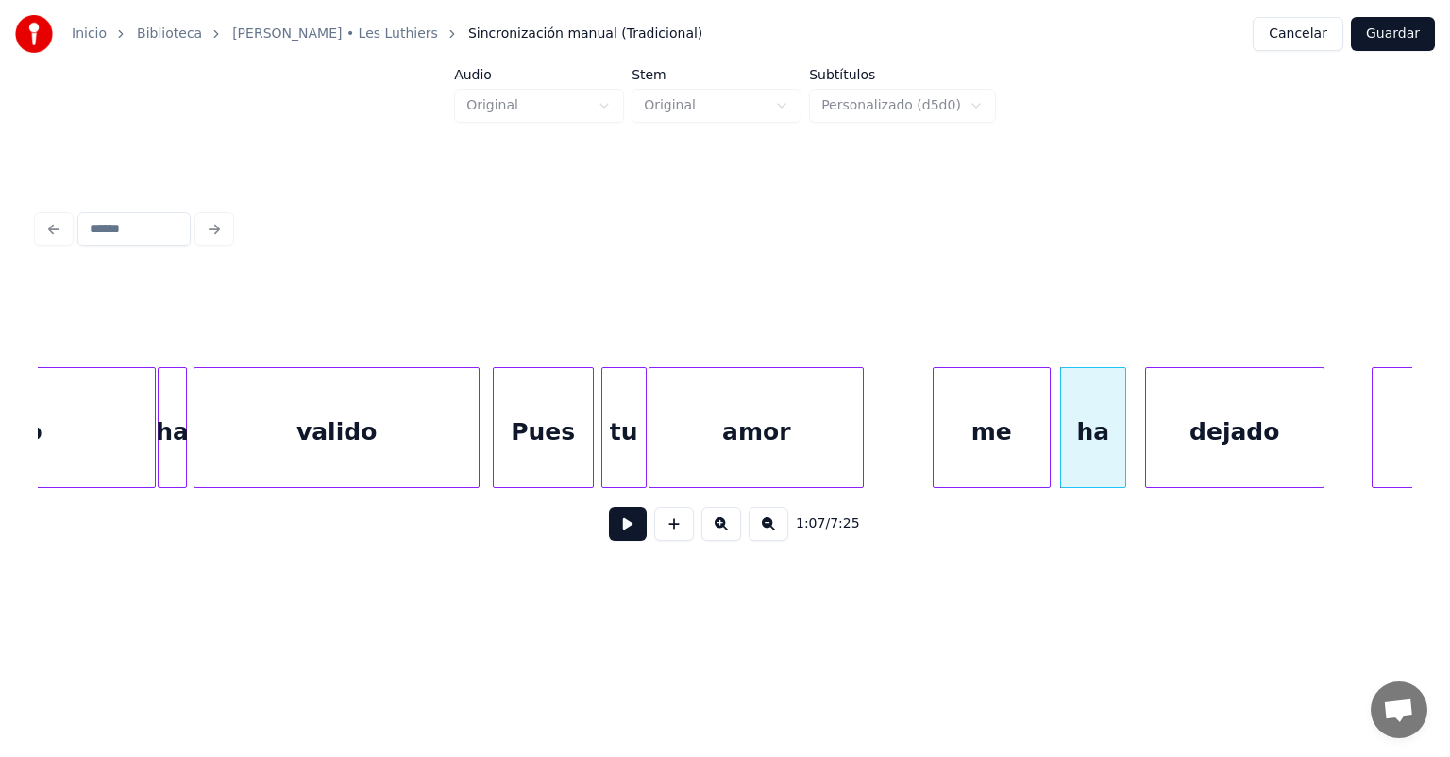
click at [1151, 440] on div "dejado" at bounding box center [1235, 432] width 178 height 128
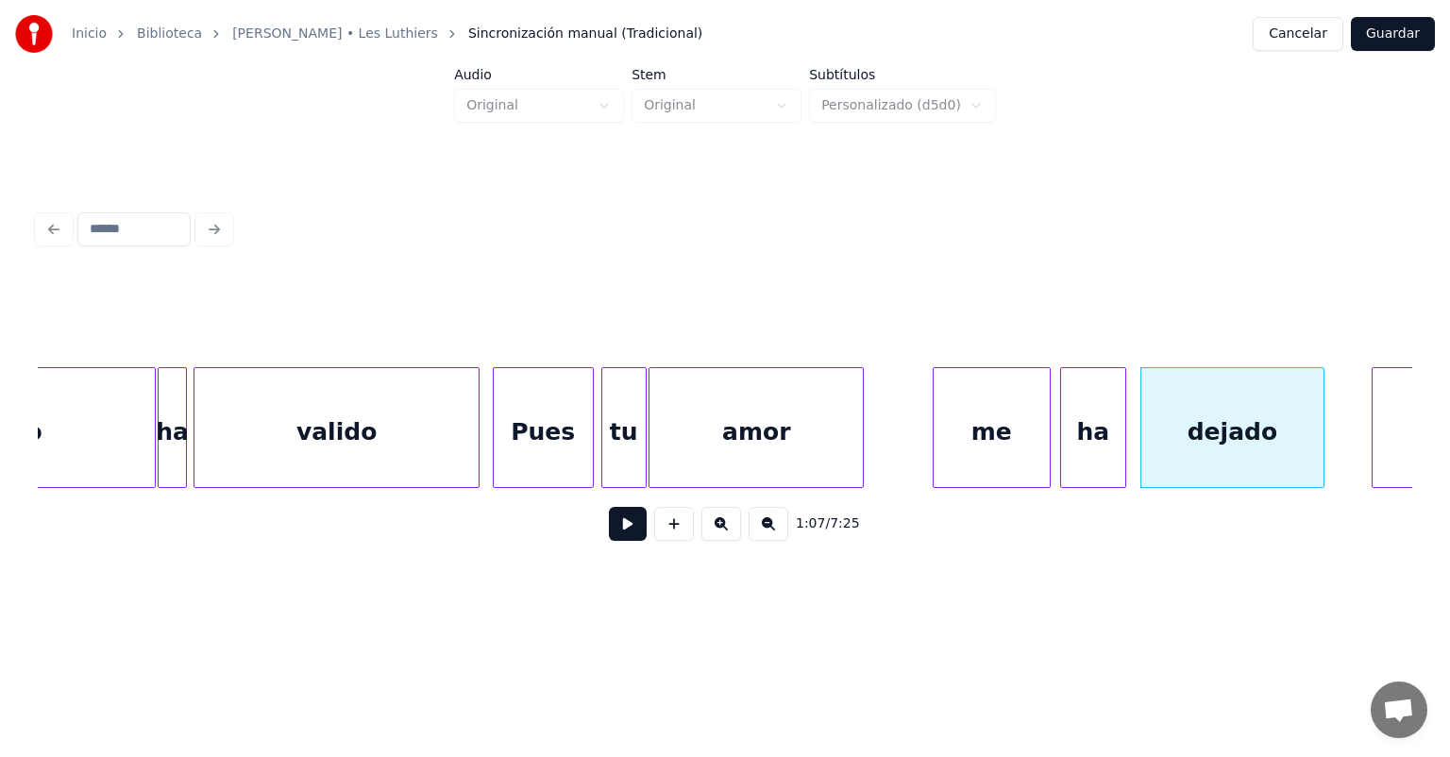
click at [610, 529] on button at bounding box center [628, 524] width 38 height 34
click at [609, 531] on button at bounding box center [628, 524] width 38 height 34
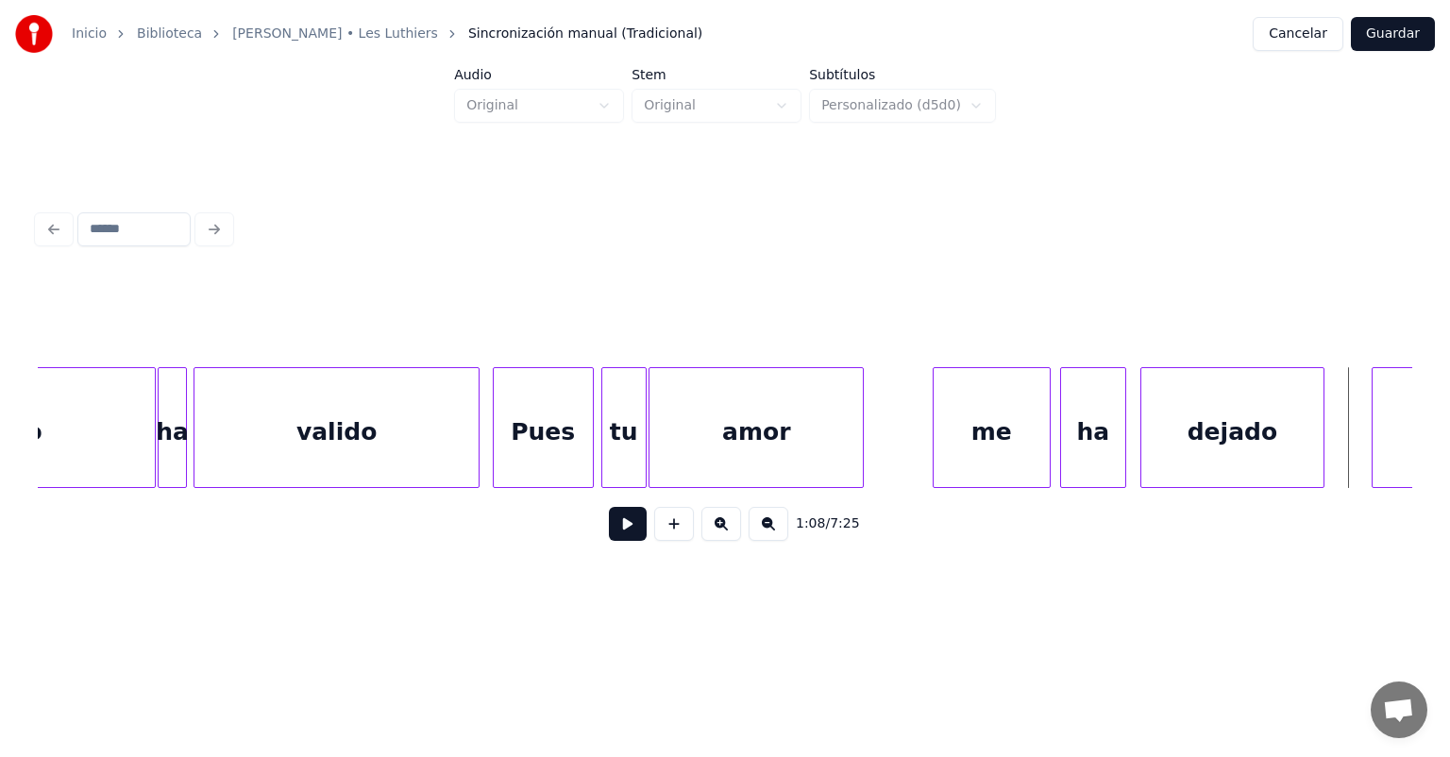
click at [1193, 425] on div "dejado" at bounding box center [1233, 432] width 182 height 128
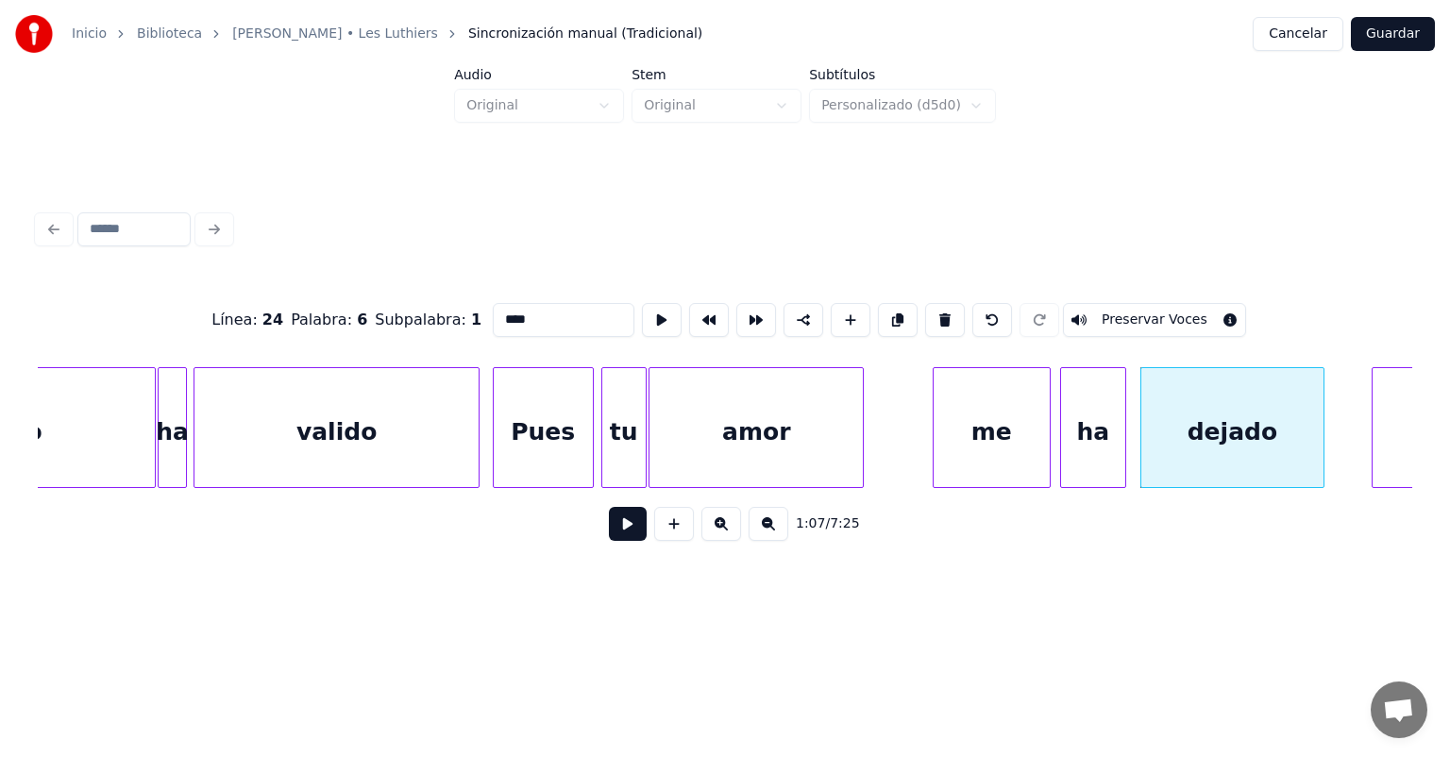
type input "******"
click at [609, 534] on button at bounding box center [628, 524] width 38 height 34
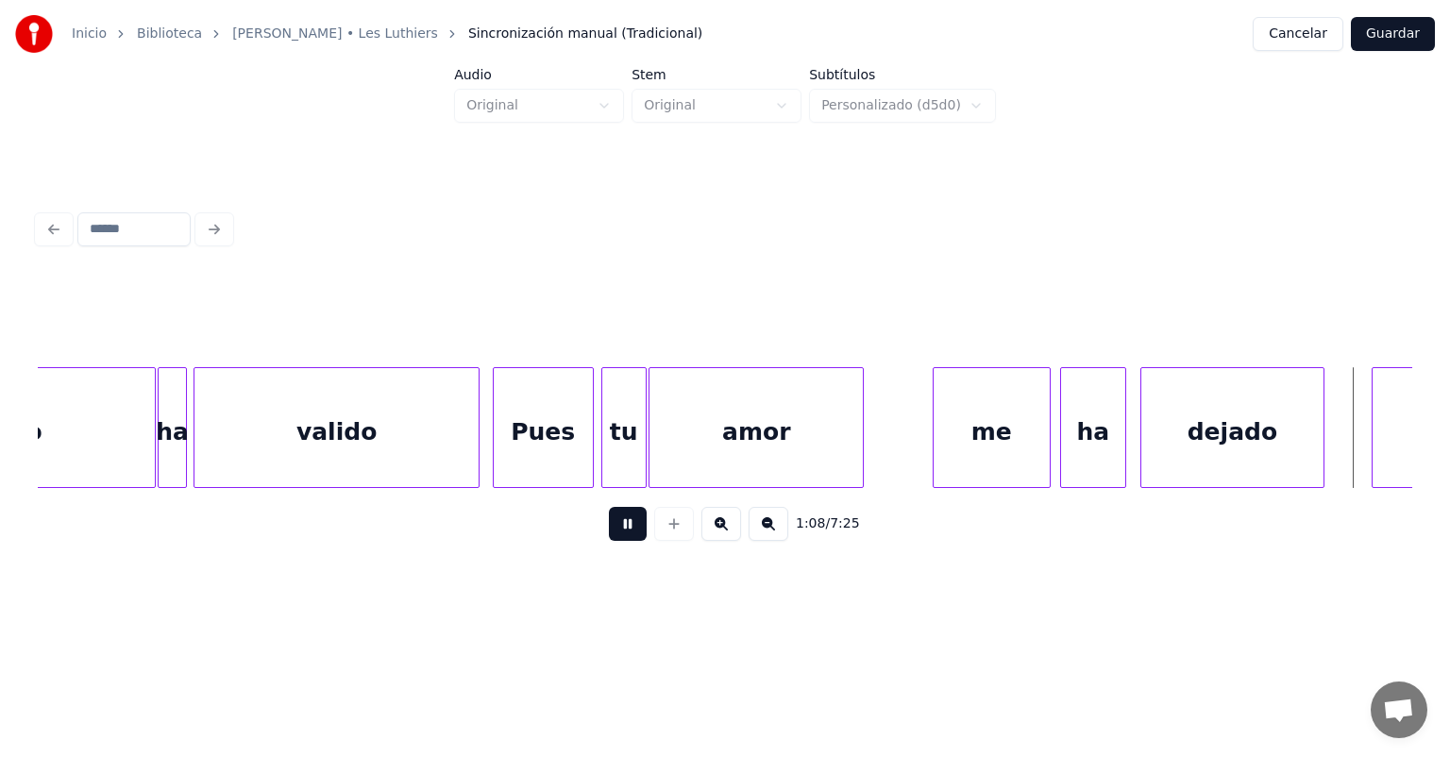
click at [609, 531] on button at bounding box center [628, 524] width 38 height 34
click at [1088, 450] on div "ha" at bounding box center [1093, 432] width 64 height 128
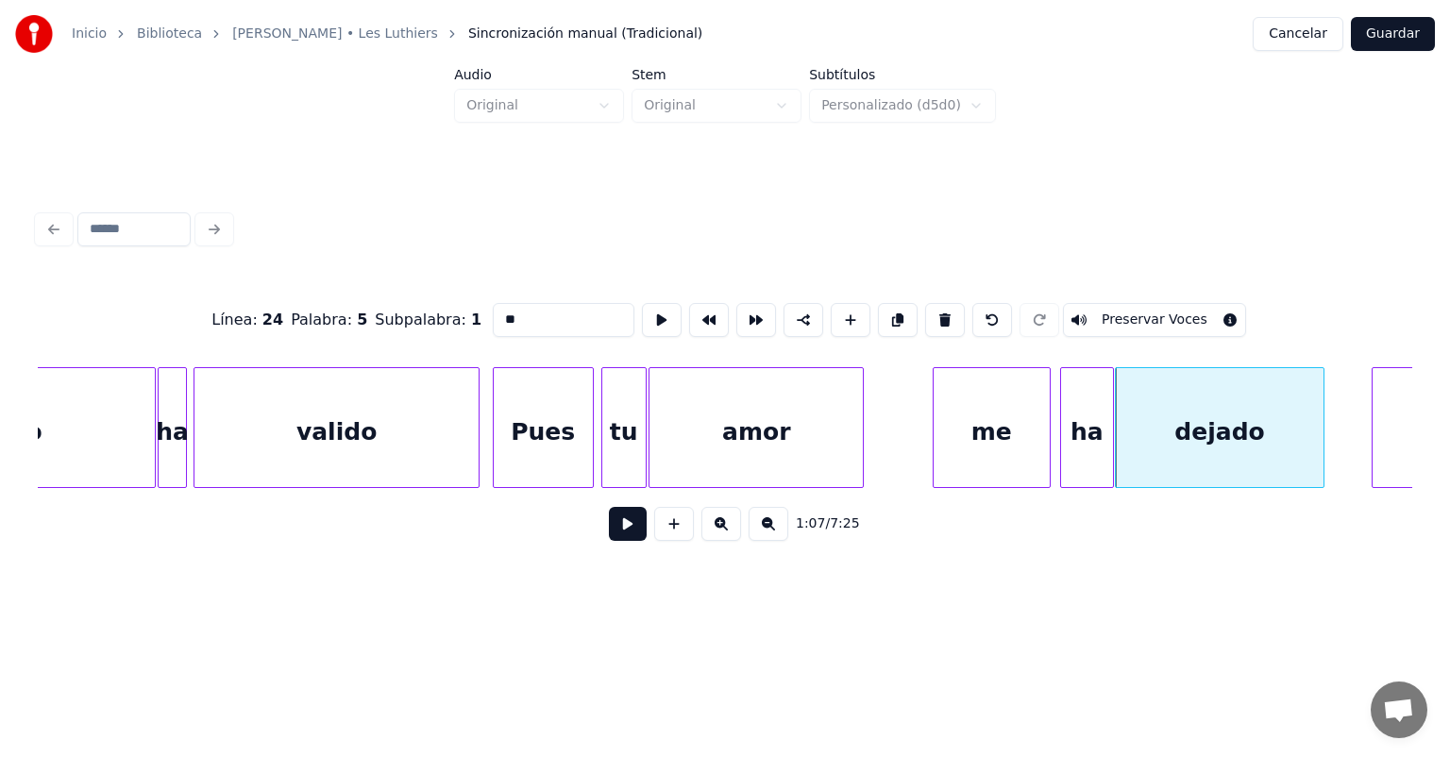
click at [617, 537] on button at bounding box center [628, 524] width 38 height 34
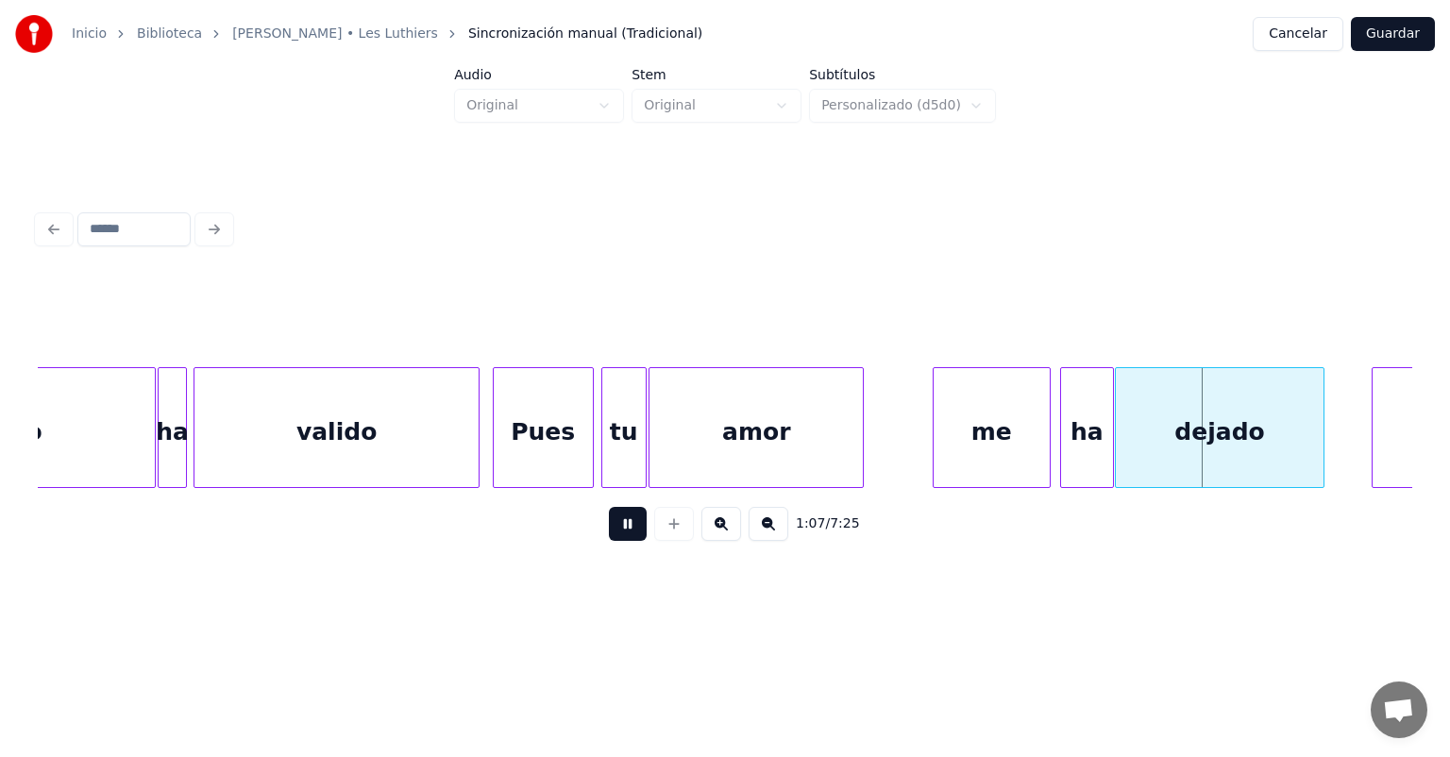
click at [612, 537] on button at bounding box center [628, 524] width 38 height 34
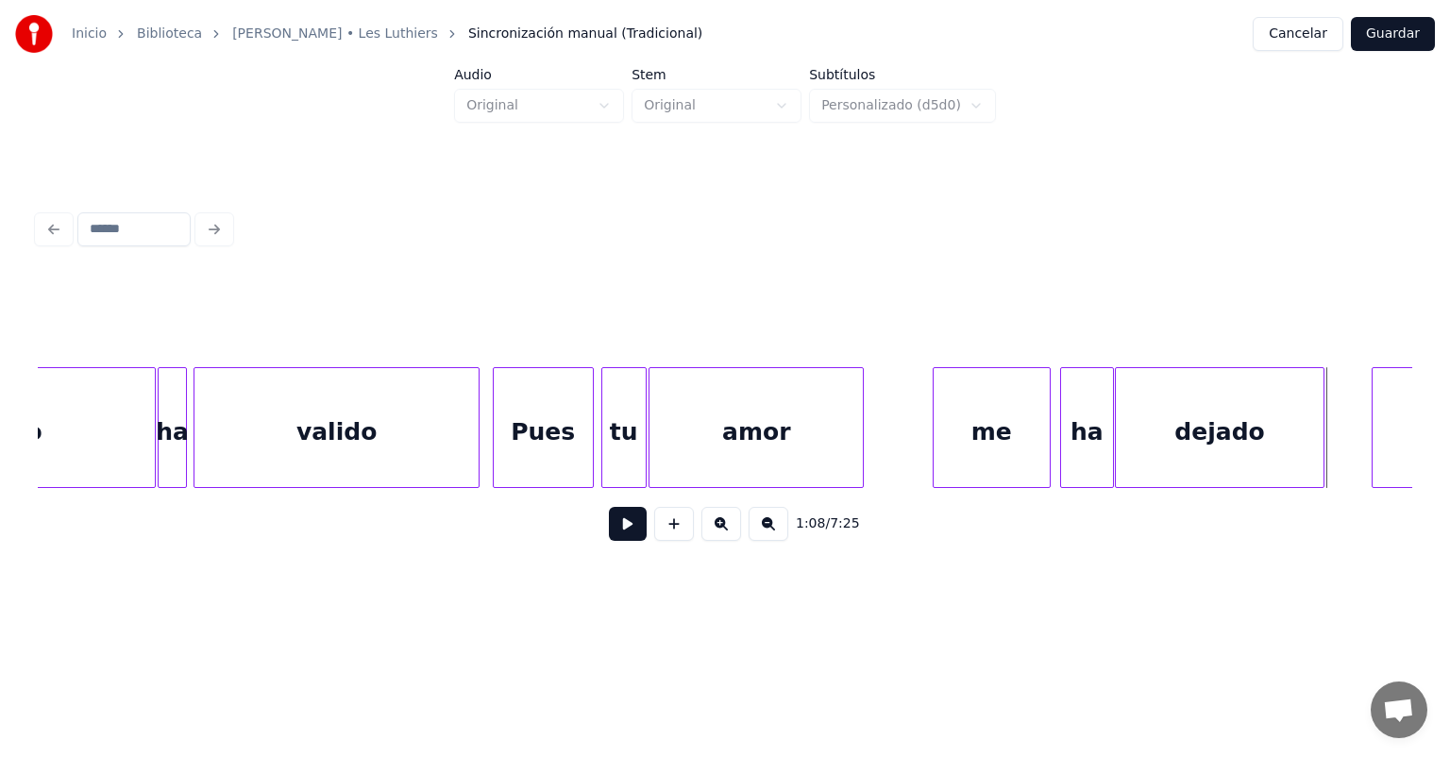
click at [985, 428] on div "me" at bounding box center [992, 432] width 116 height 128
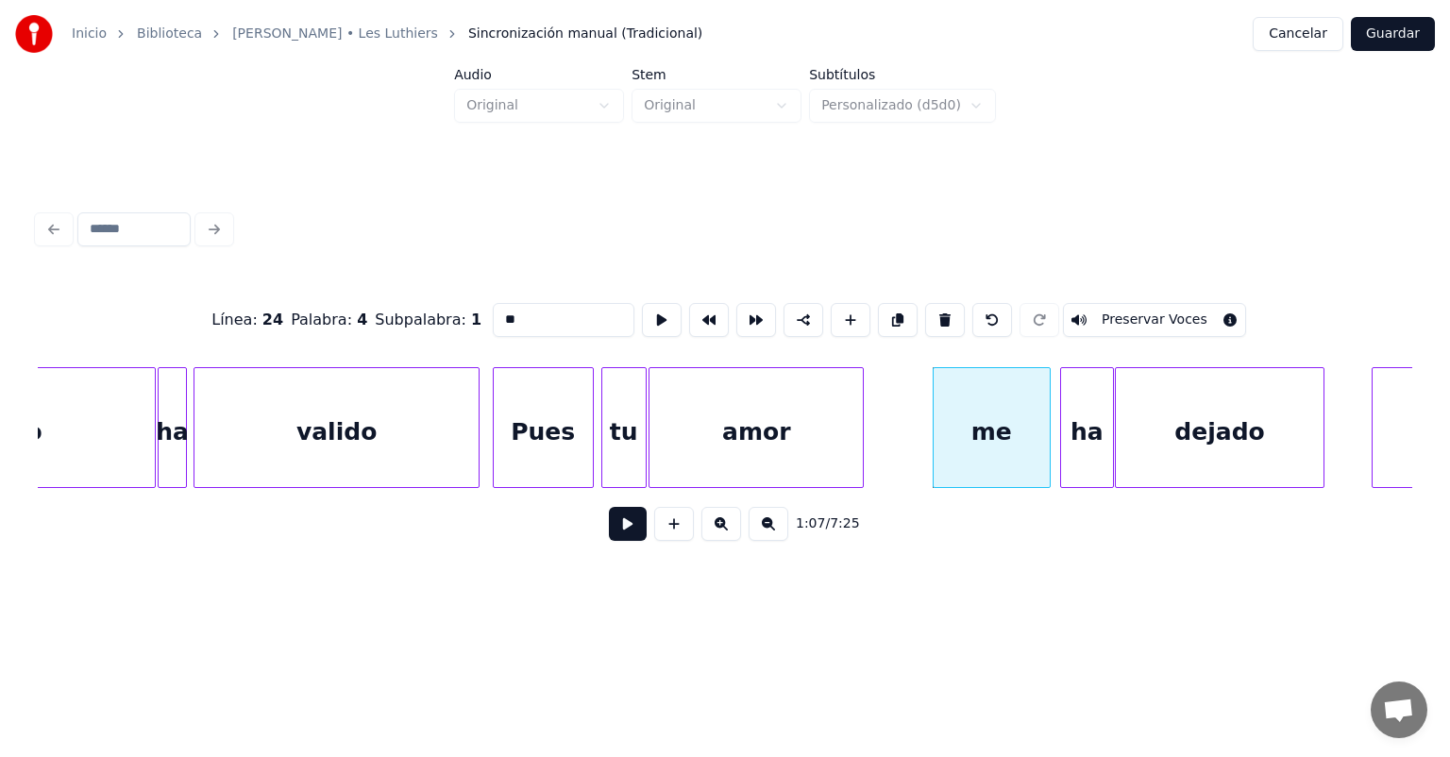
type input "**"
click at [615, 533] on button at bounding box center [628, 524] width 38 height 34
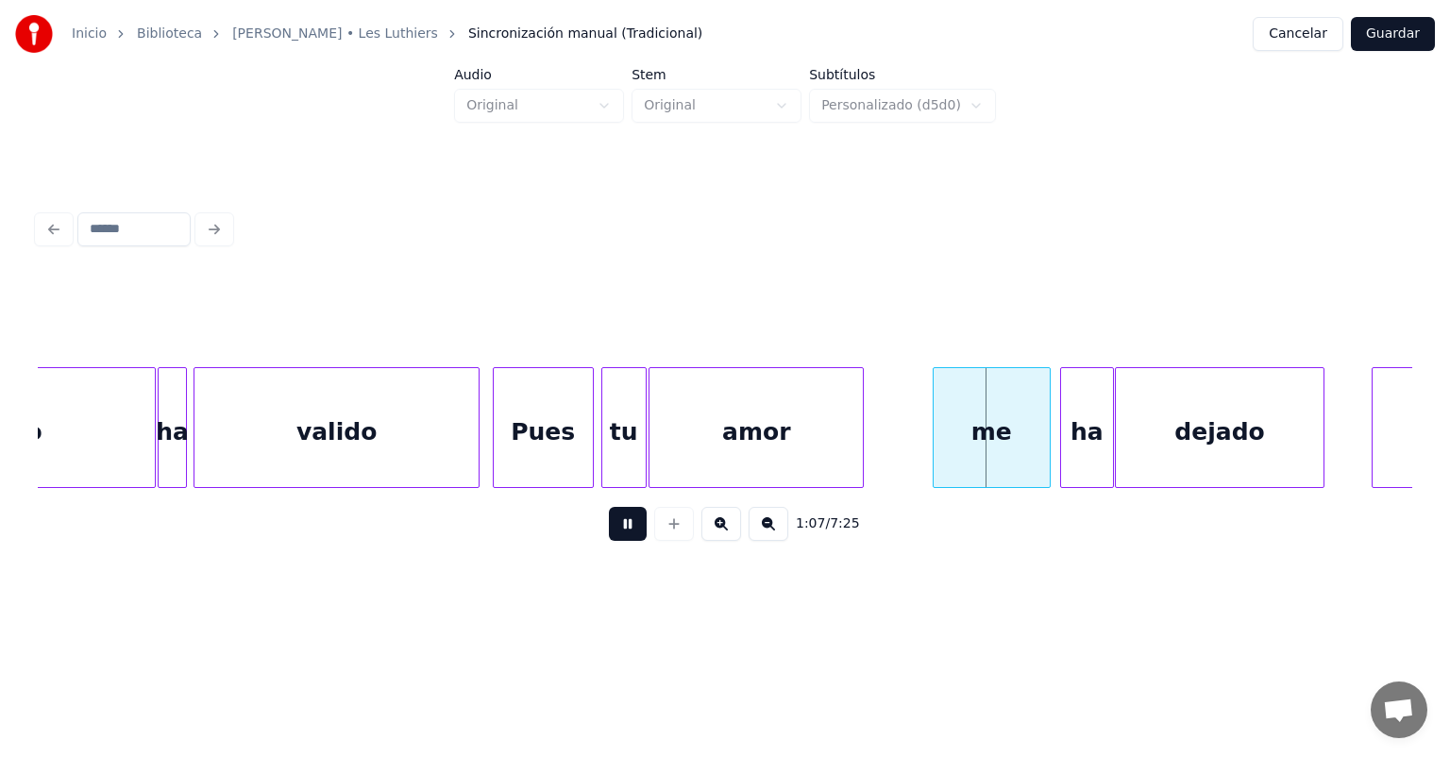
click at [609, 533] on button at bounding box center [628, 524] width 38 height 34
click at [1063, 446] on div "ha" at bounding box center [1087, 432] width 52 height 128
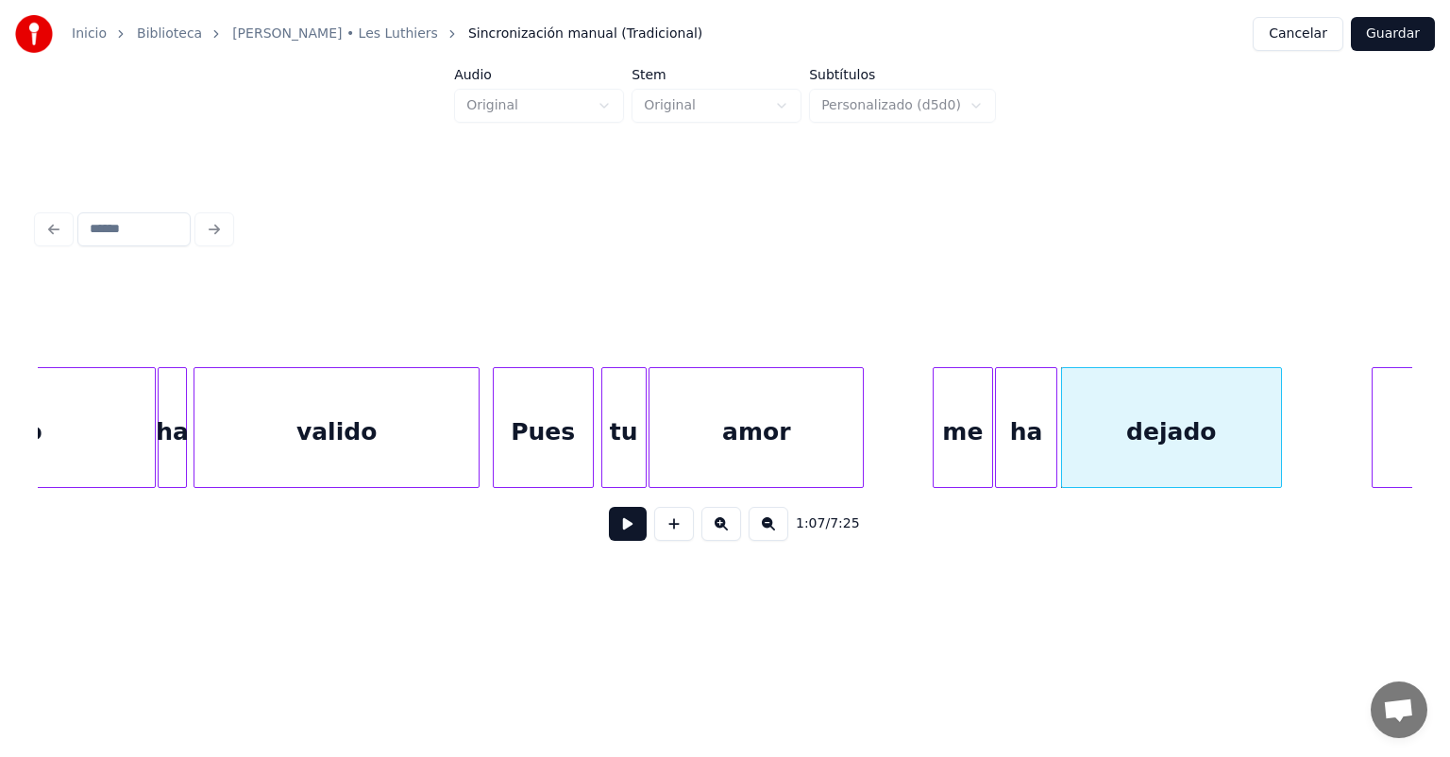
click at [974, 453] on div "me" at bounding box center [963, 432] width 59 height 128
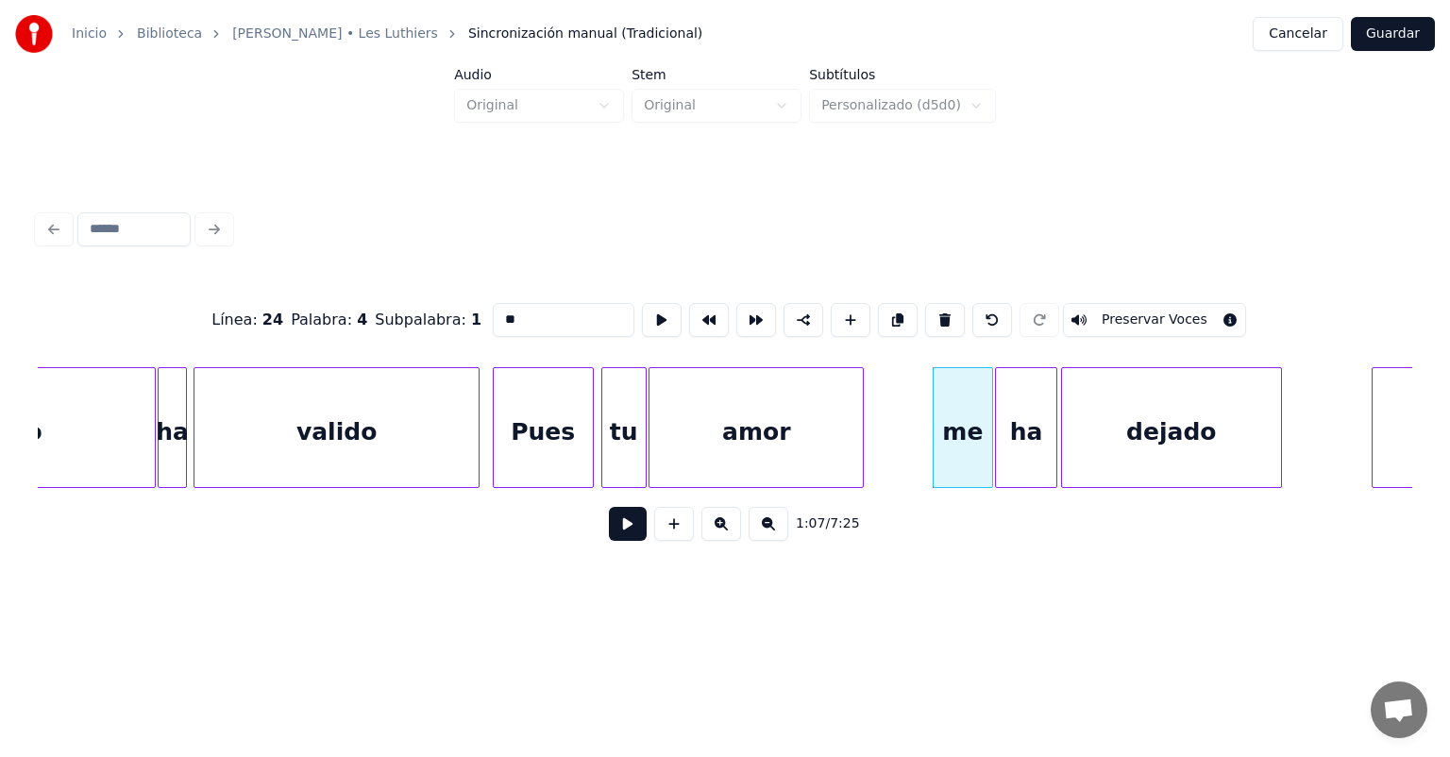
click at [609, 530] on button at bounding box center [628, 524] width 38 height 34
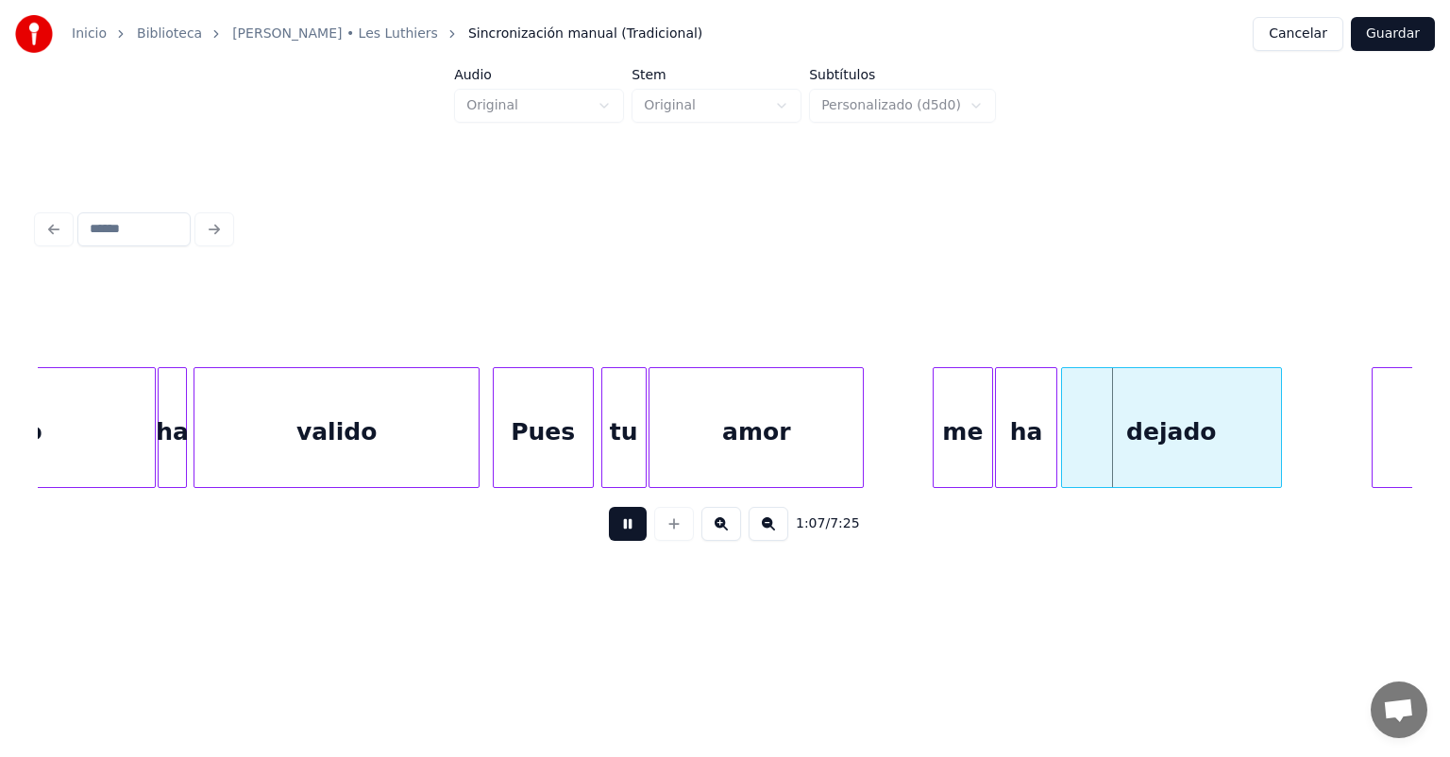
click at [609, 533] on button at bounding box center [628, 524] width 38 height 34
click at [609, 535] on button at bounding box center [628, 524] width 38 height 34
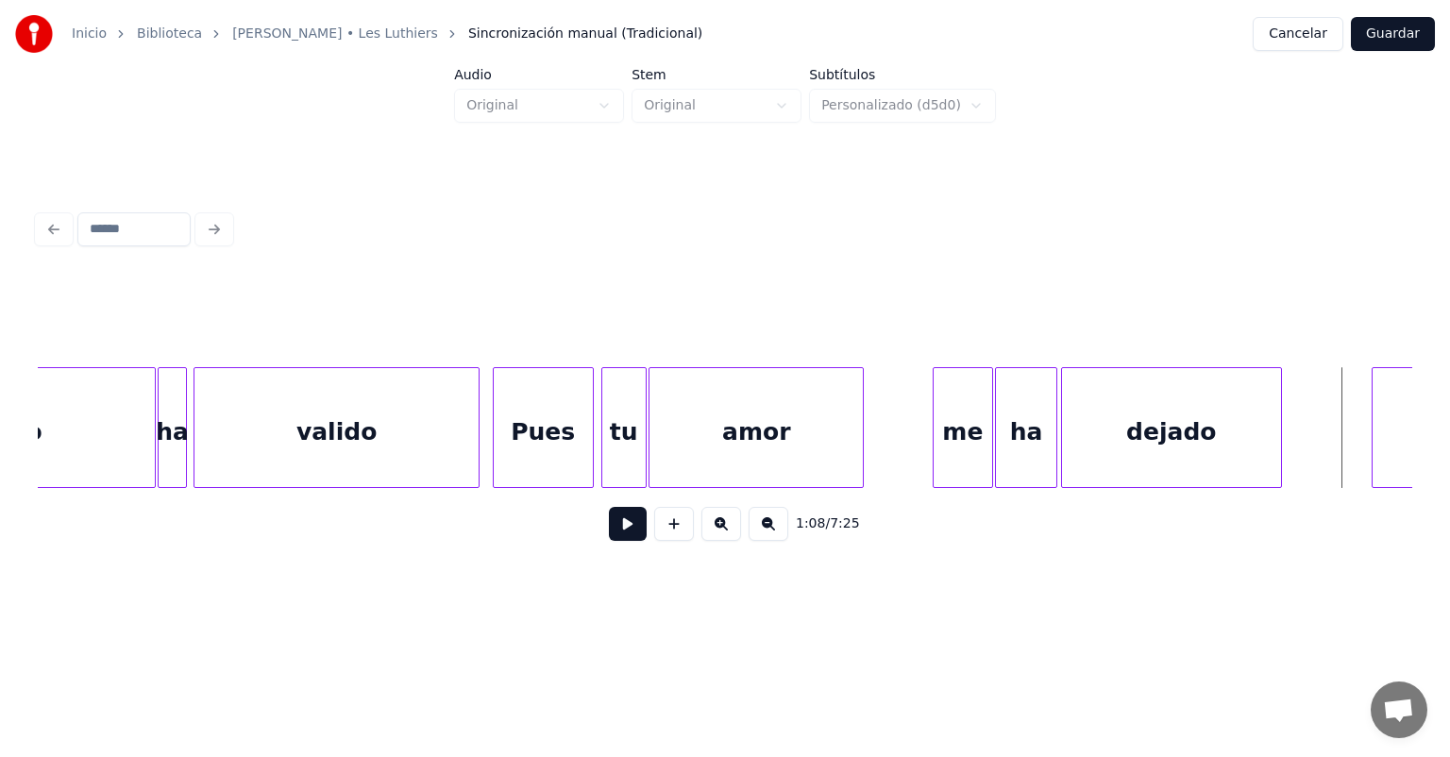
click at [1174, 429] on div "dejado" at bounding box center [1171, 432] width 219 height 128
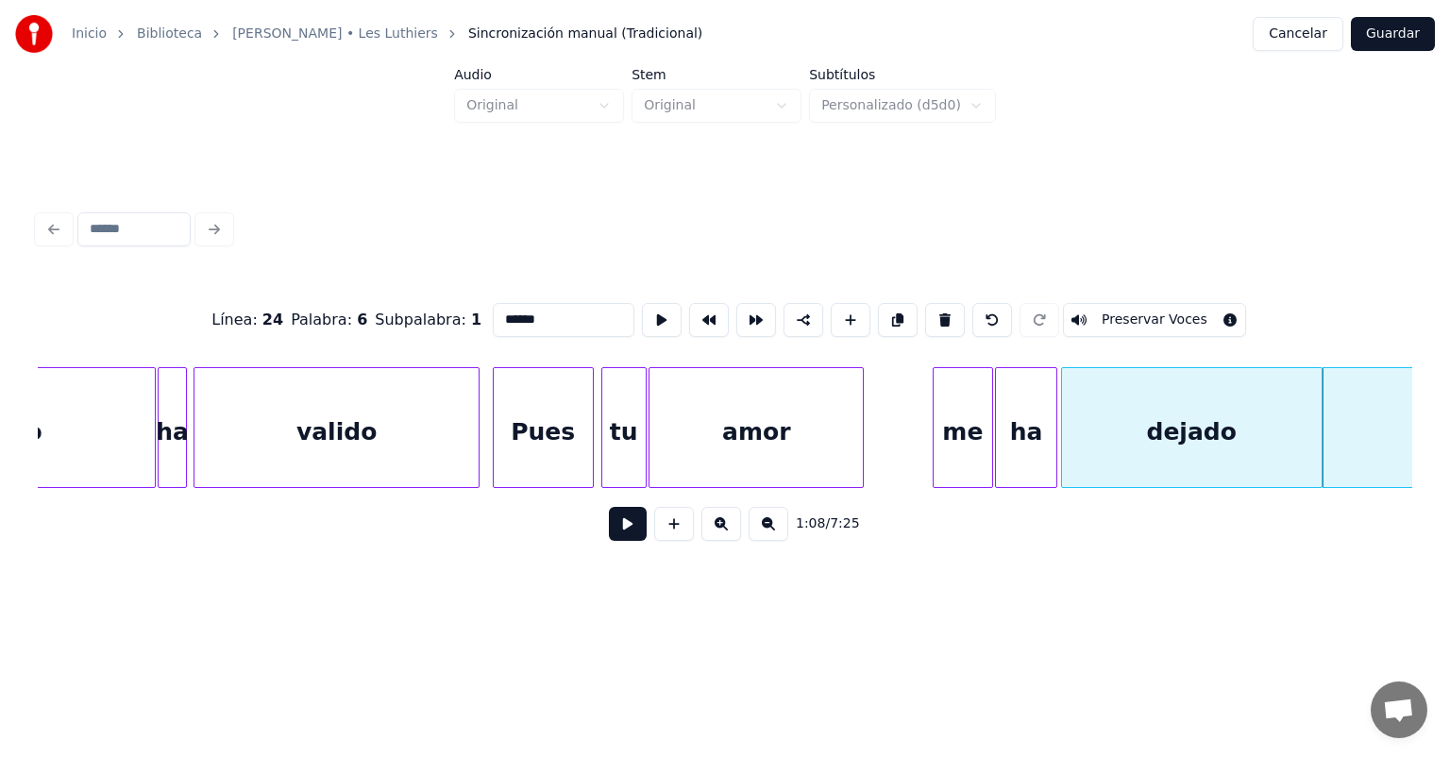
click at [963, 431] on div "me" at bounding box center [963, 432] width 59 height 128
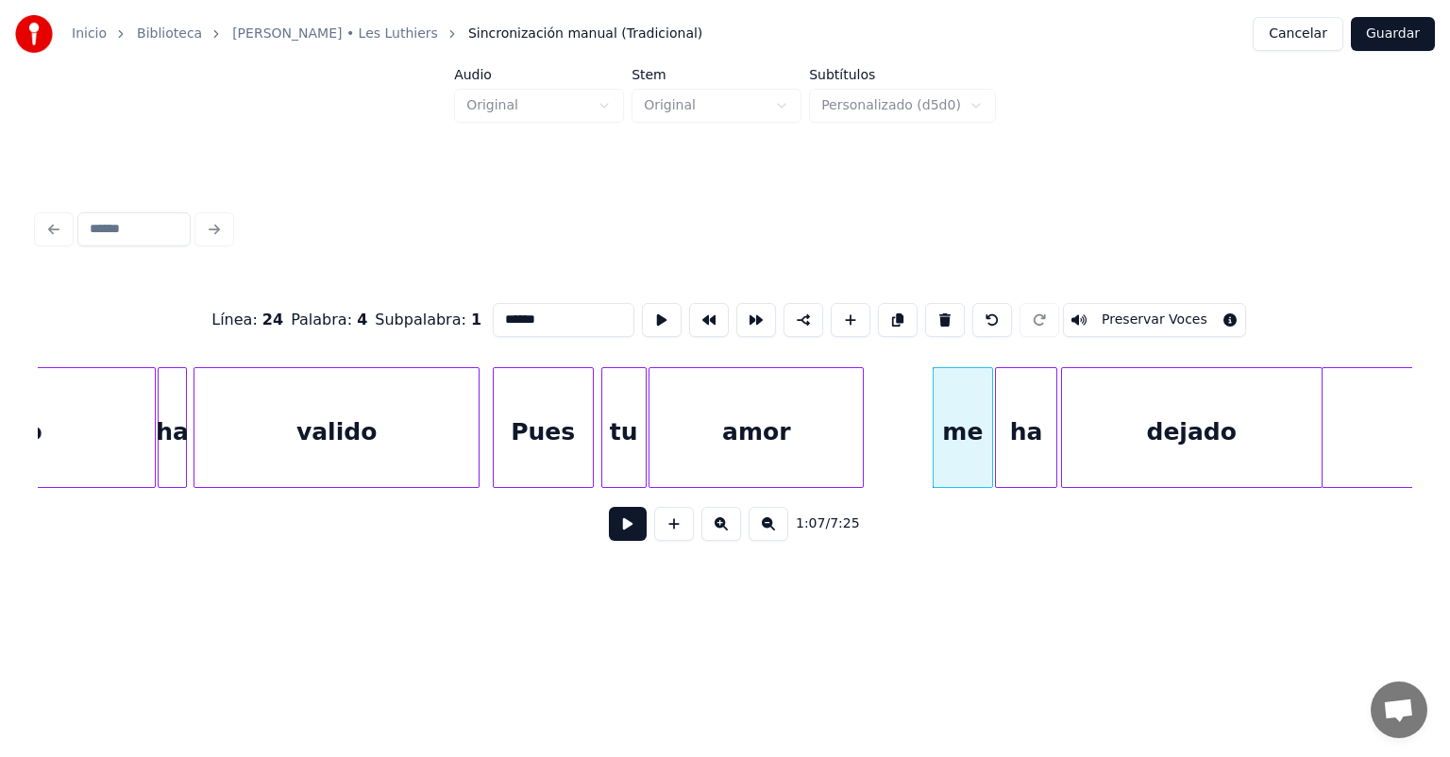
type input "**"
click at [612, 528] on button at bounding box center [628, 524] width 38 height 34
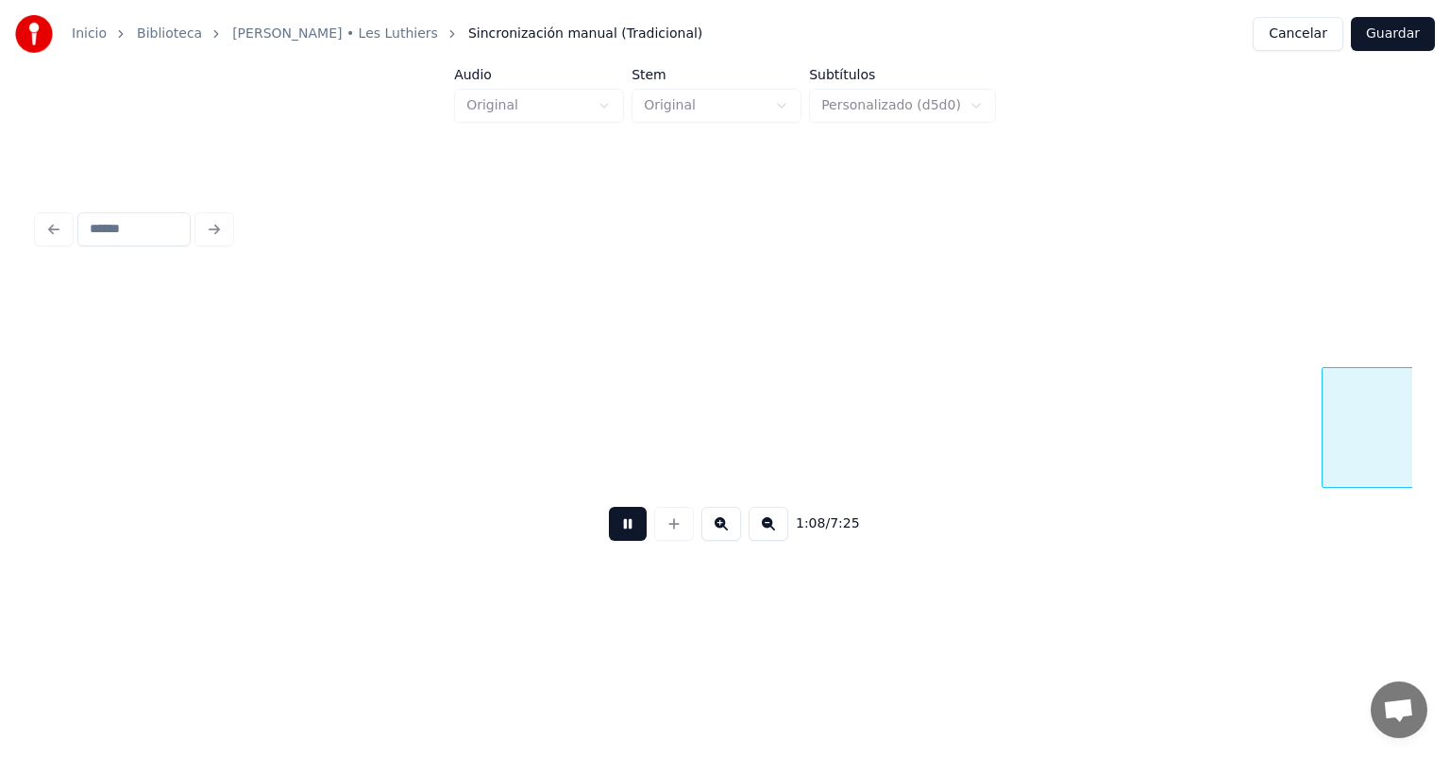
scroll to position [0, 32212]
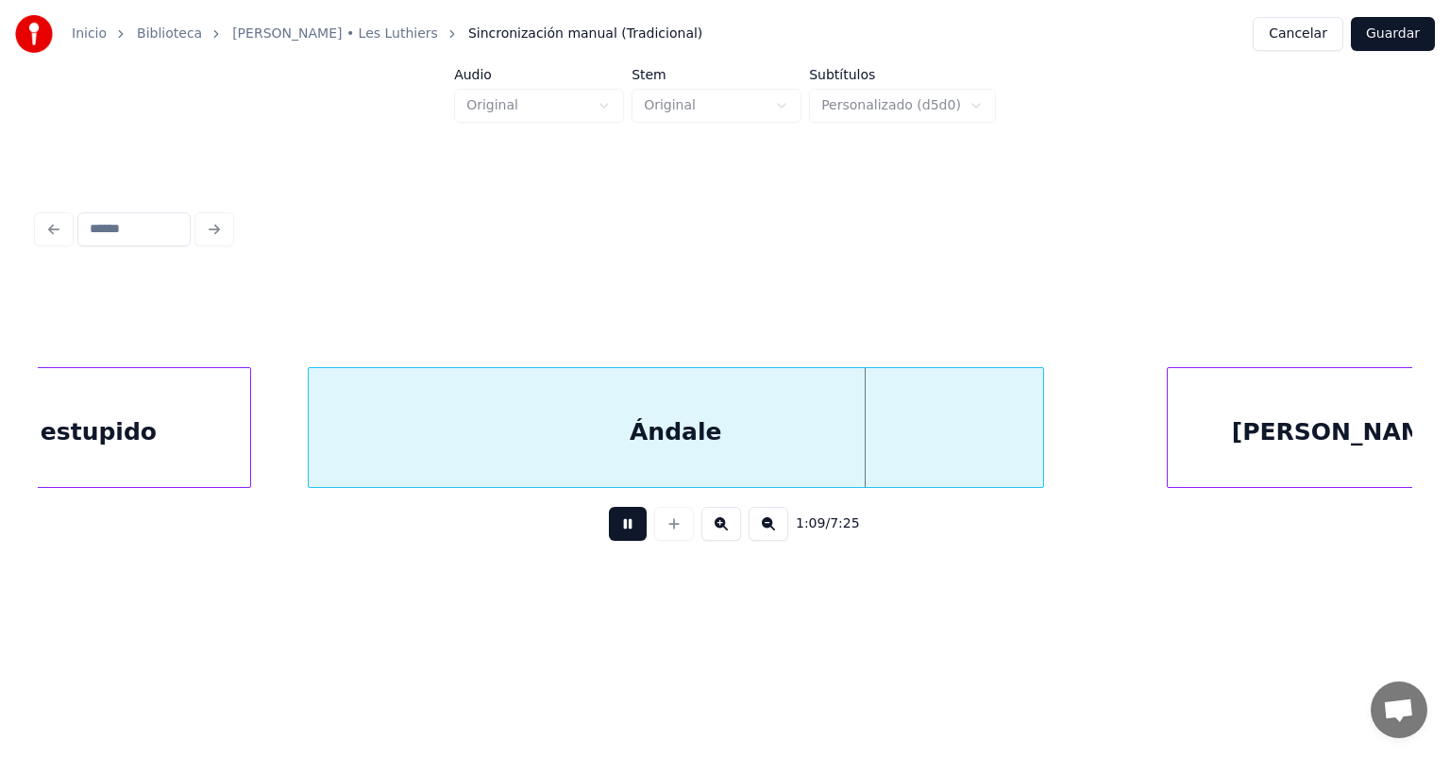
click at [609, 540] on button at bounding box center [628, 524] width 38 height 34
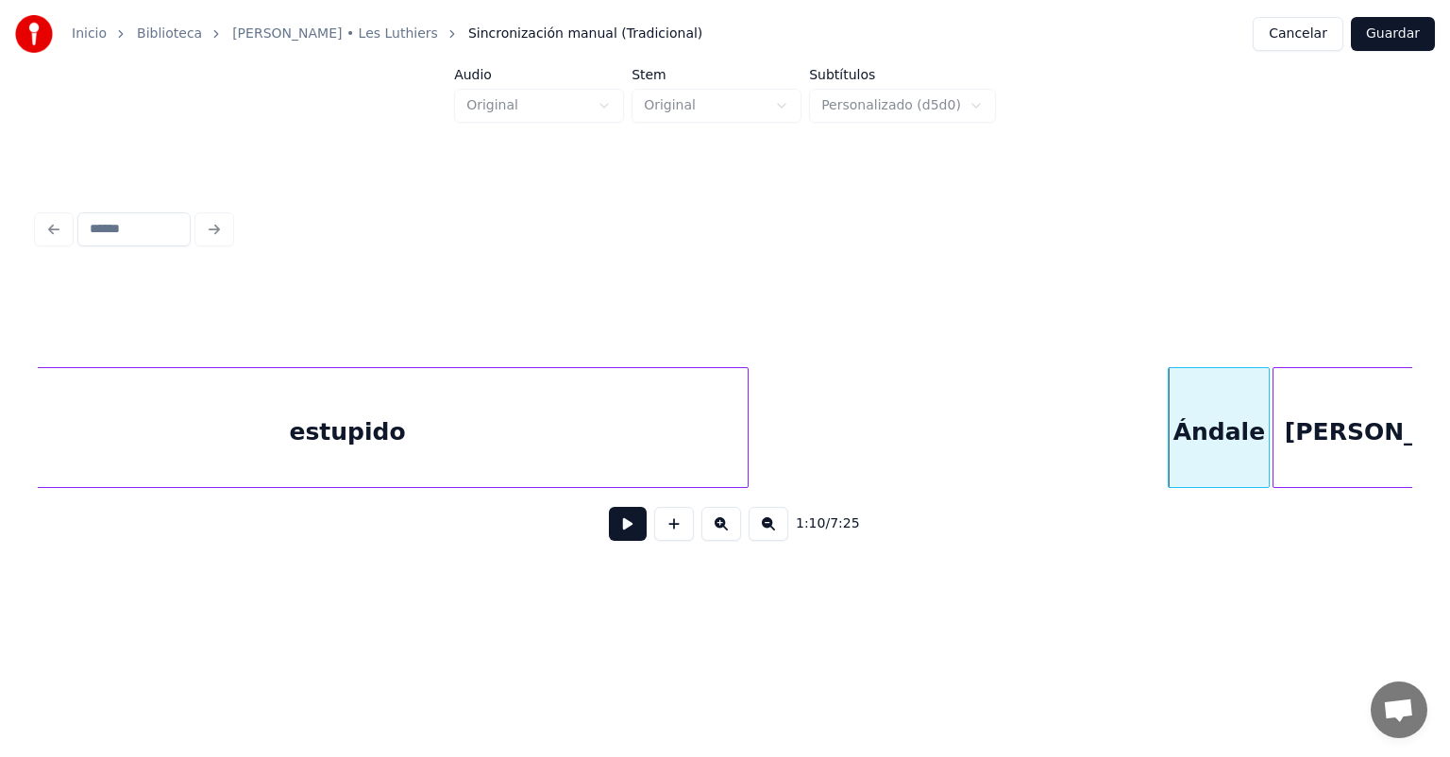
scroll to position [0, 32120]
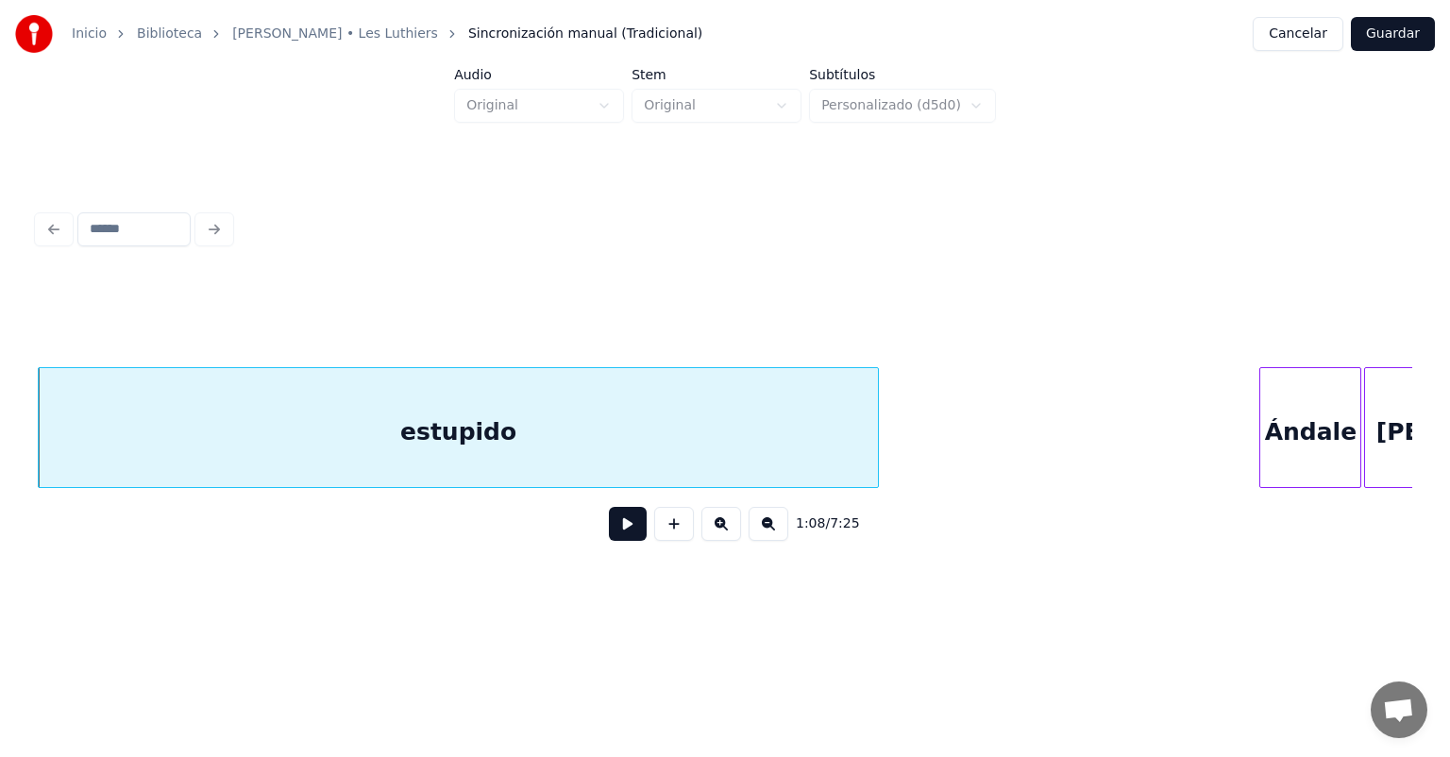
click at [609, 539] on button at bounding box center [628, 524] width 38 height 34
click at [609, 533] on button at bounding box center [628, 524] width 38 height 34
click at [406, 437] on div "estupido" at bounding box center [458, 432] width 839 height 128
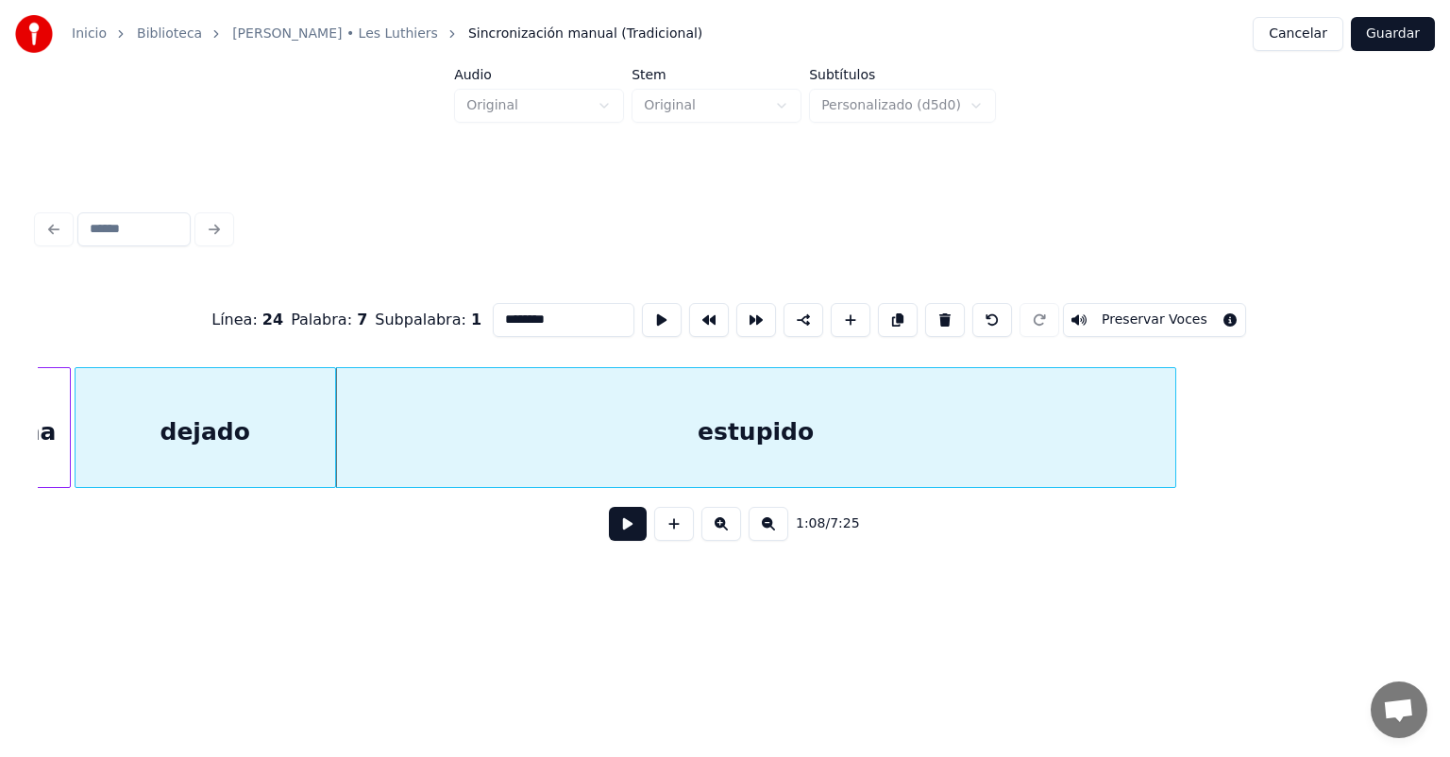
scroll to position [0, 31763]
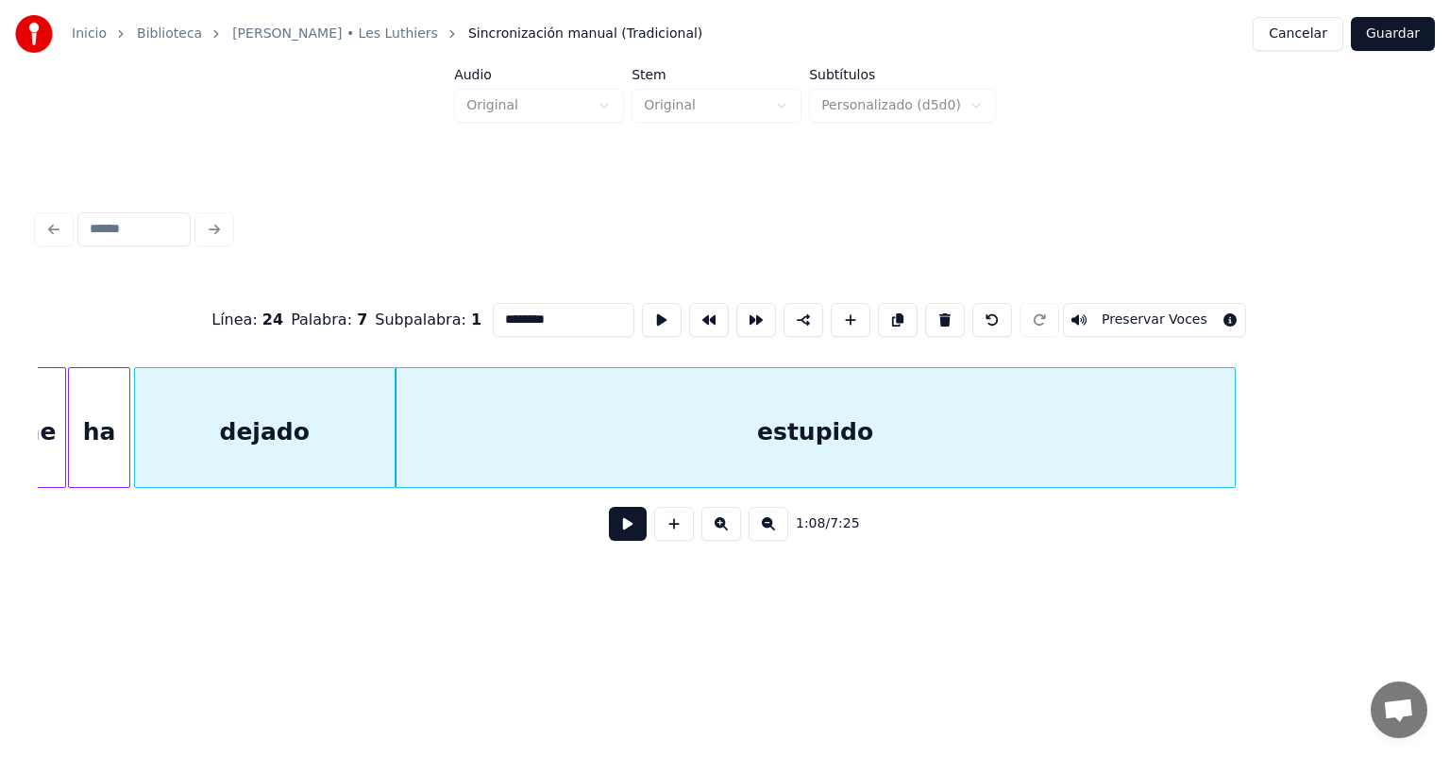
click at [279, 441] on div "dejado" at bounding box center [265, 432] width 260 height 128
type input "******"
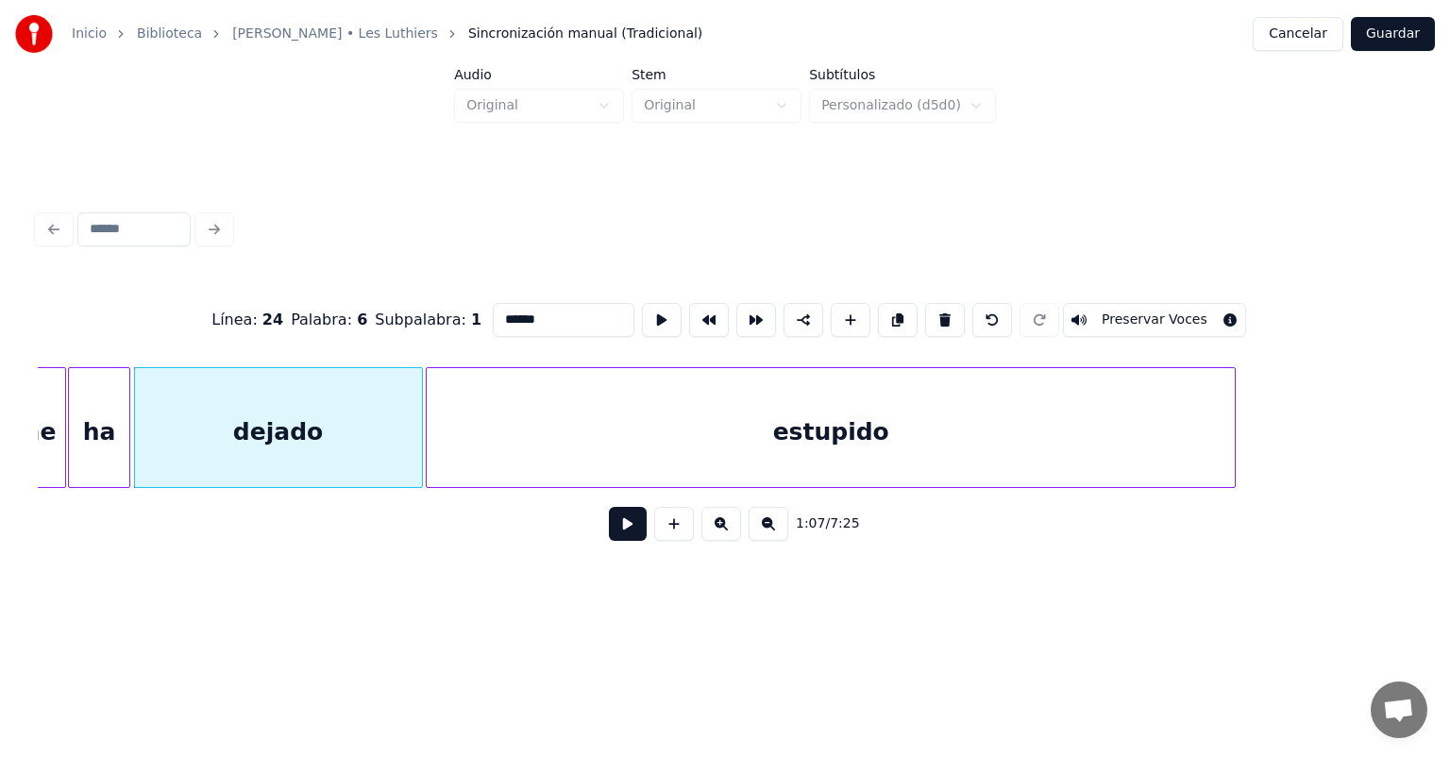
click at [609, 541] on button at bounding box center [628, 524] width 38 height 34
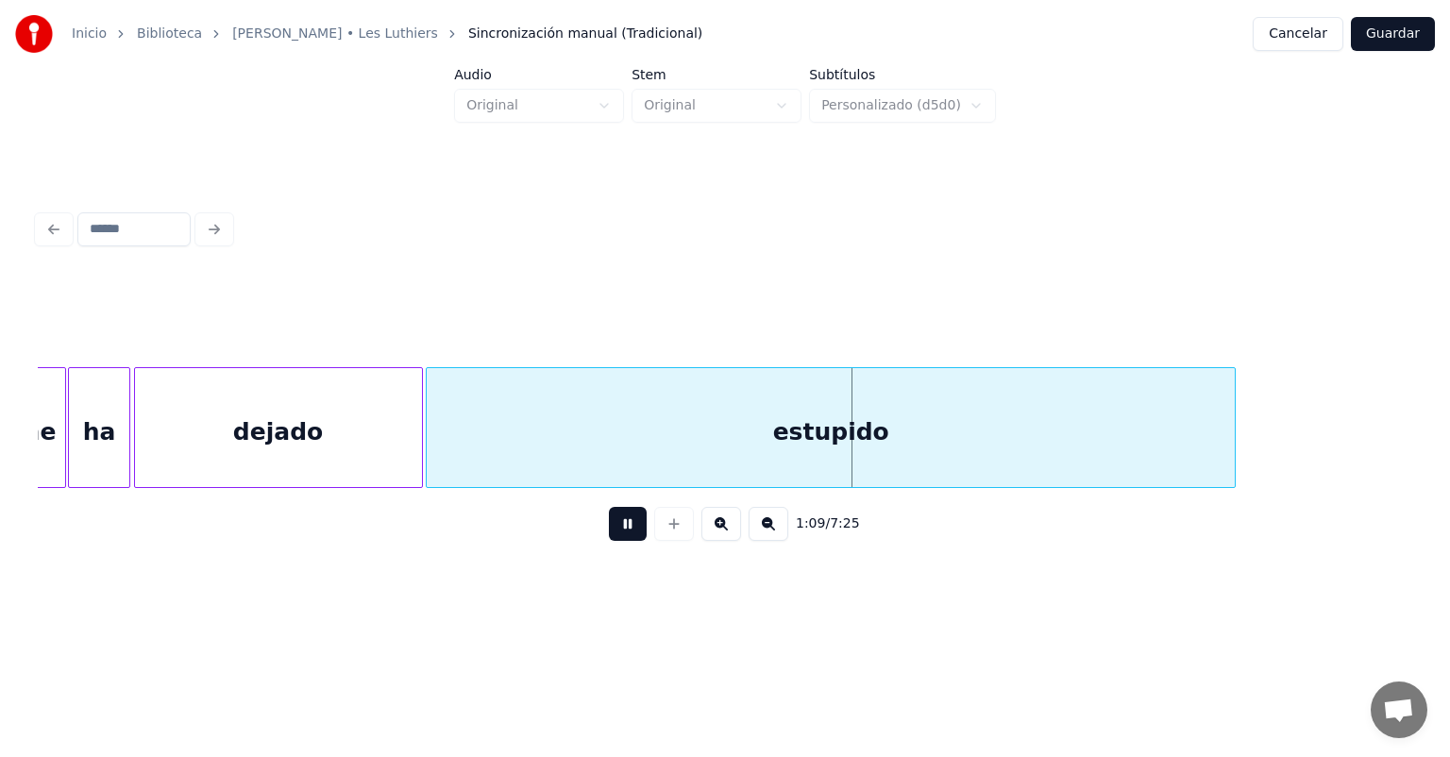
click at [351, 429] on div "dejado" at bounding box center [278, 432] width 287 height 128
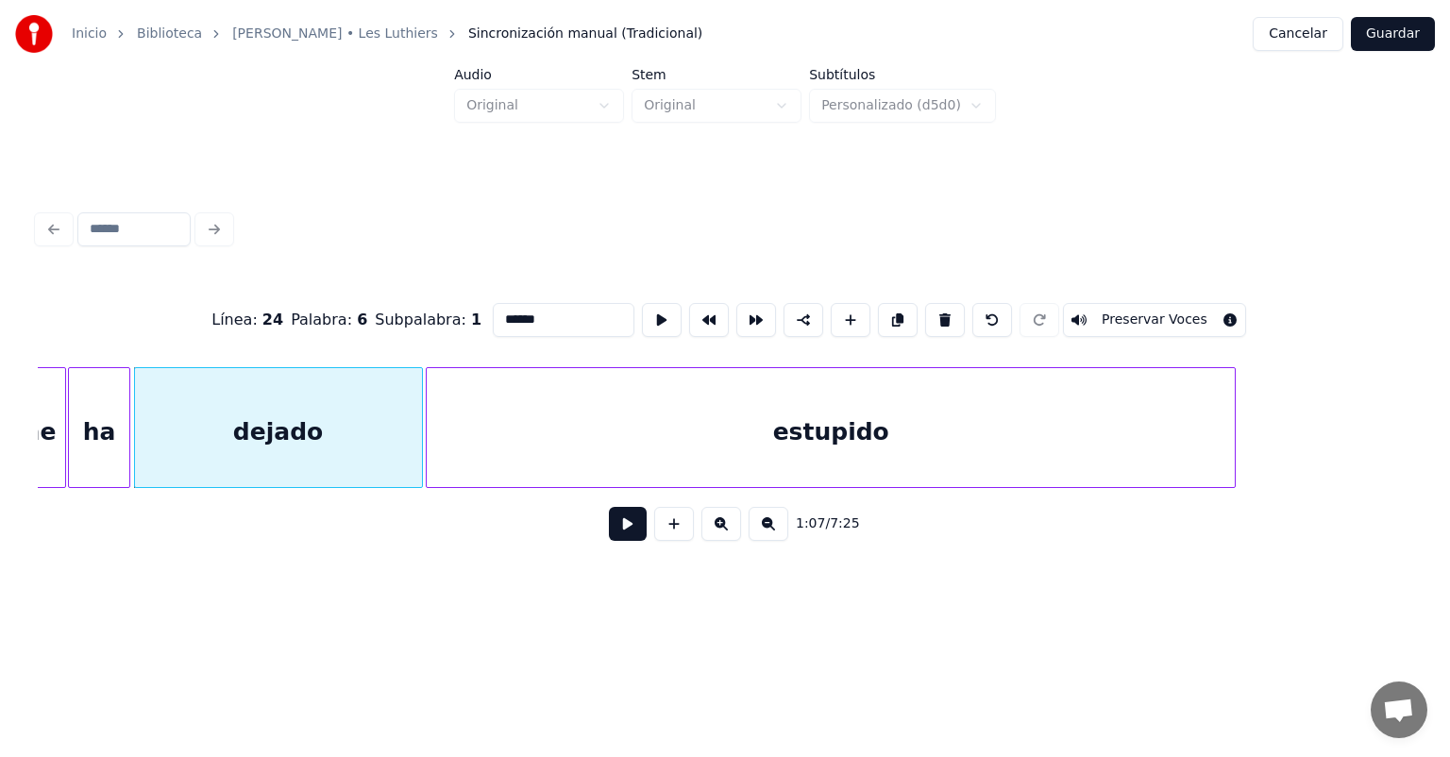
click at [452, 455] on div "estupido" at bounding box center [831, 432] width 808 height 128
type input "********"
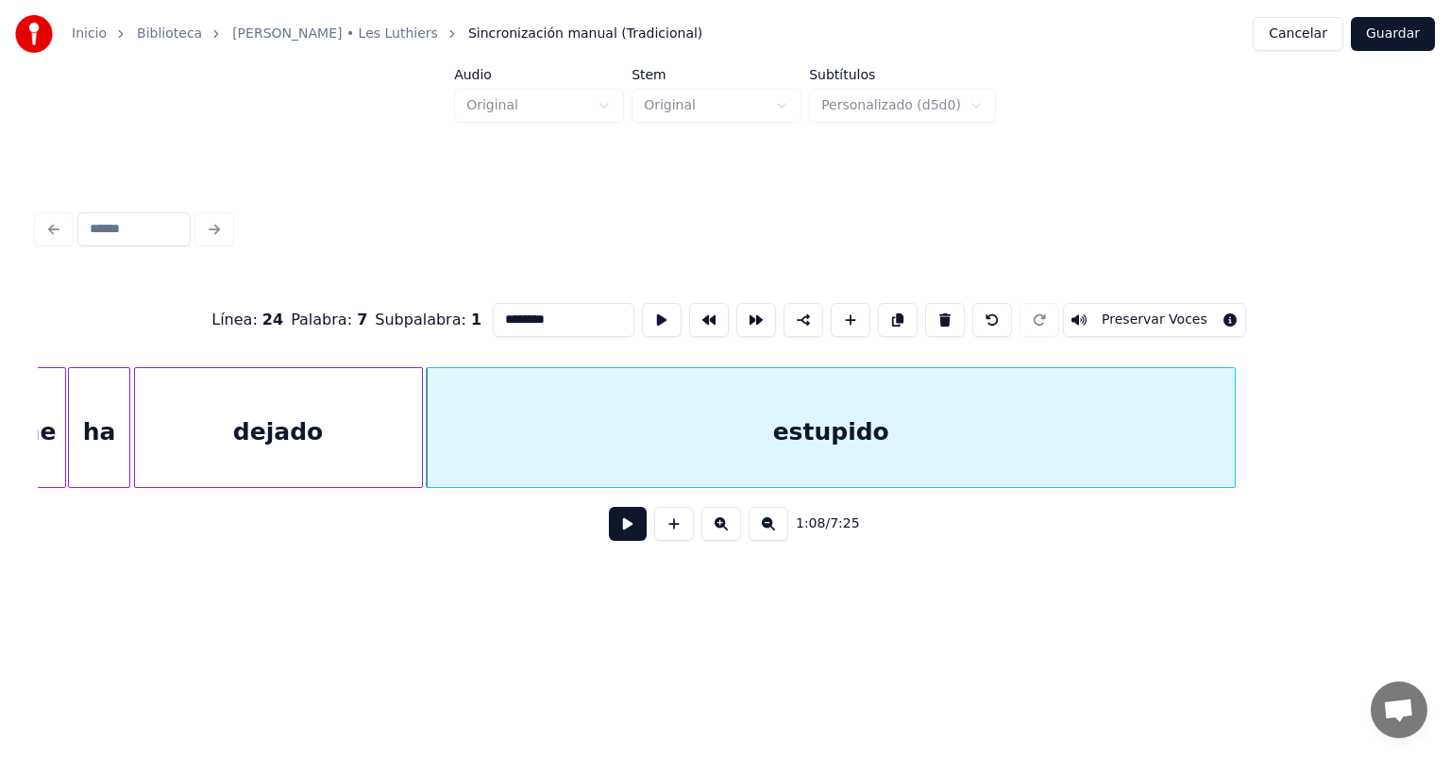
click at [609, 533] on button at bounding box center [628, 524] width 38 height 34
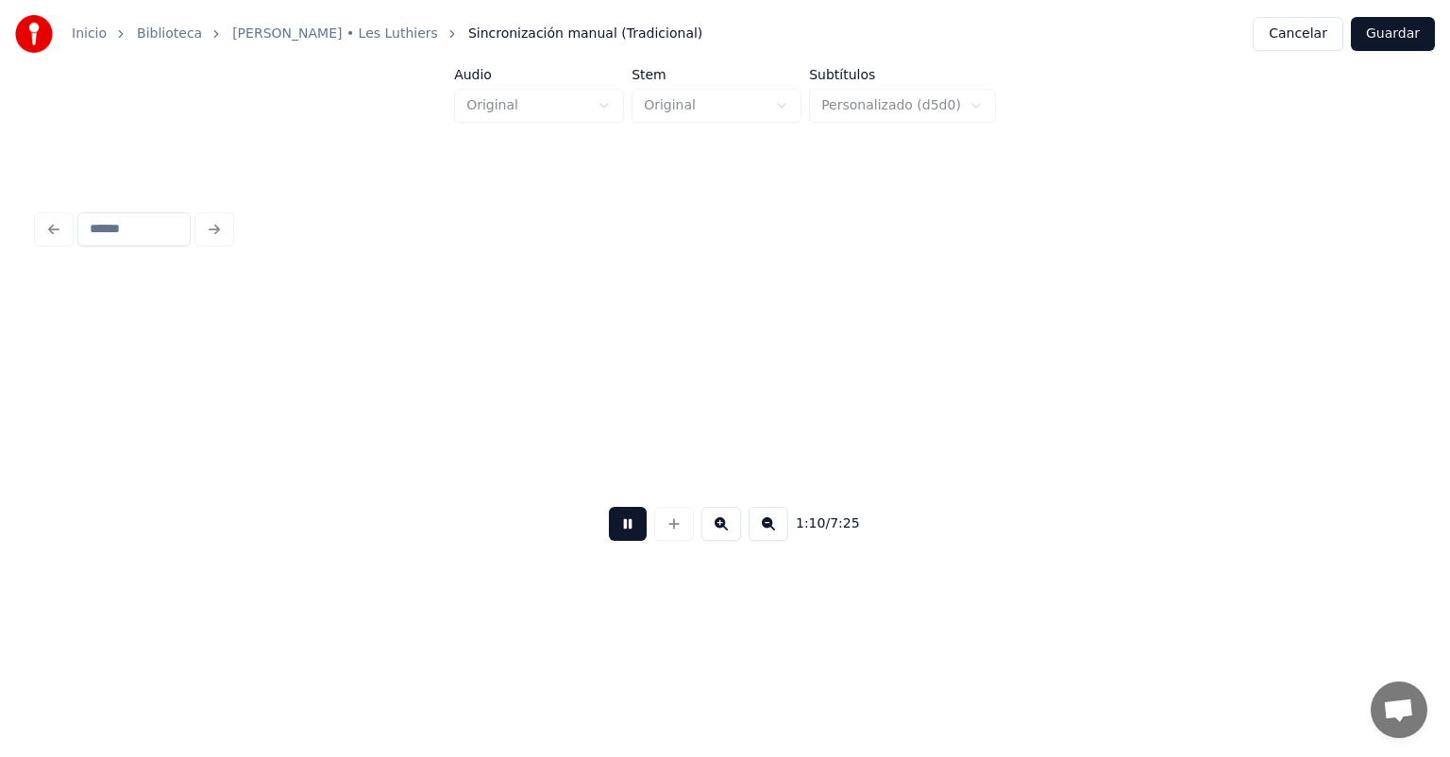
scroll to position [0, 33143]
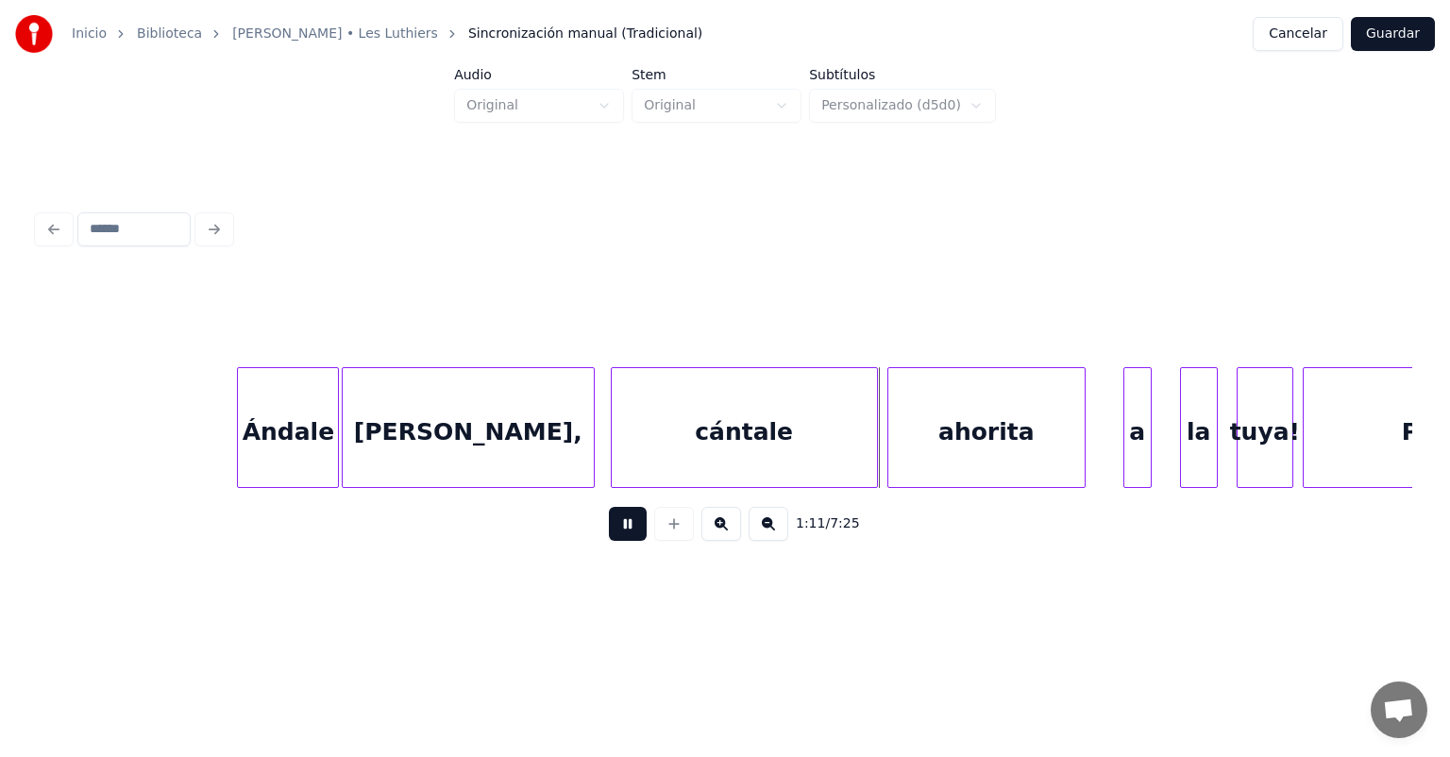
click at [618, 454] on div "cántale" at bounding box center [744, 432] width 265 height 128
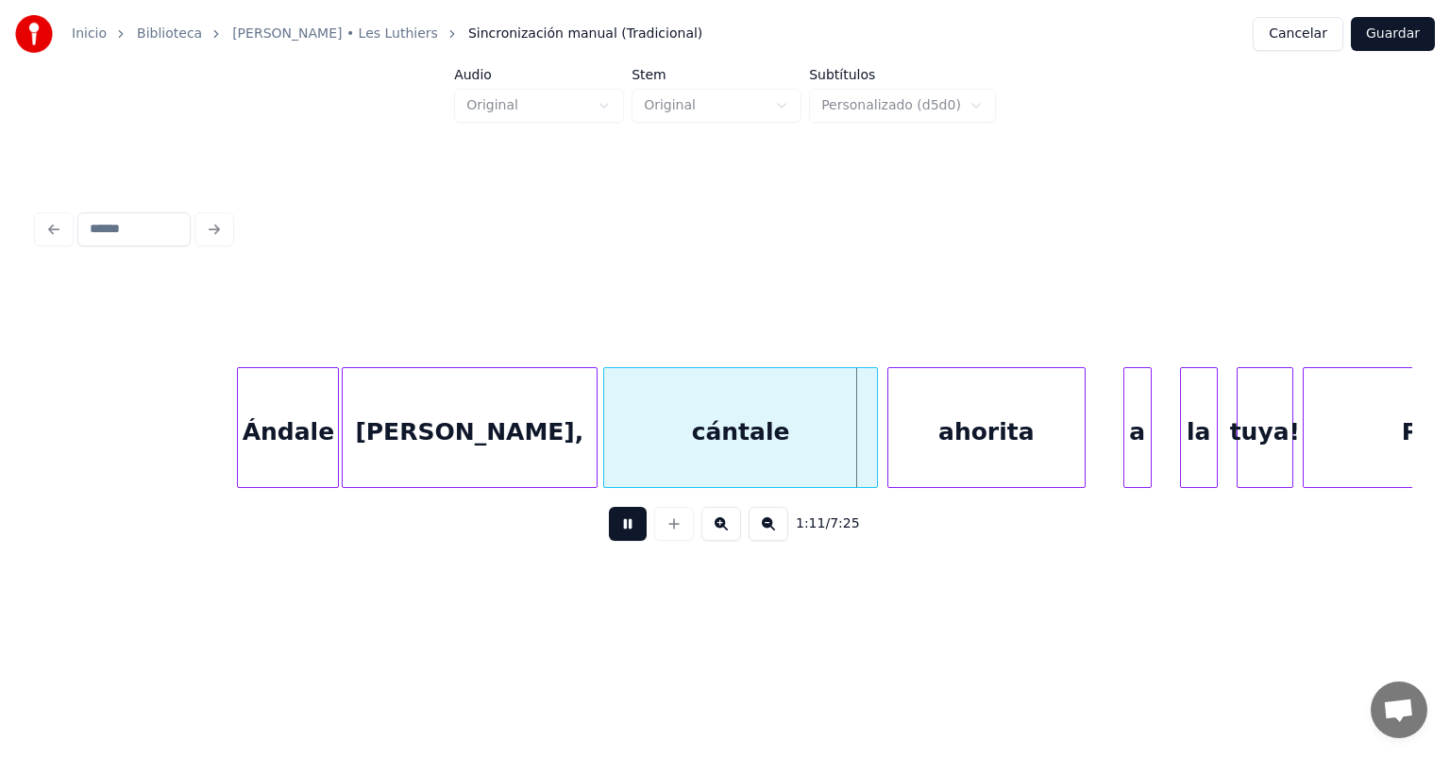
click at [587, 451] on div "[PERSON_NAME]," at bounding box center [470, 432] width 254 height 128
click at [604, 453] on div at bounding box center [607, 427] width 6 height 119
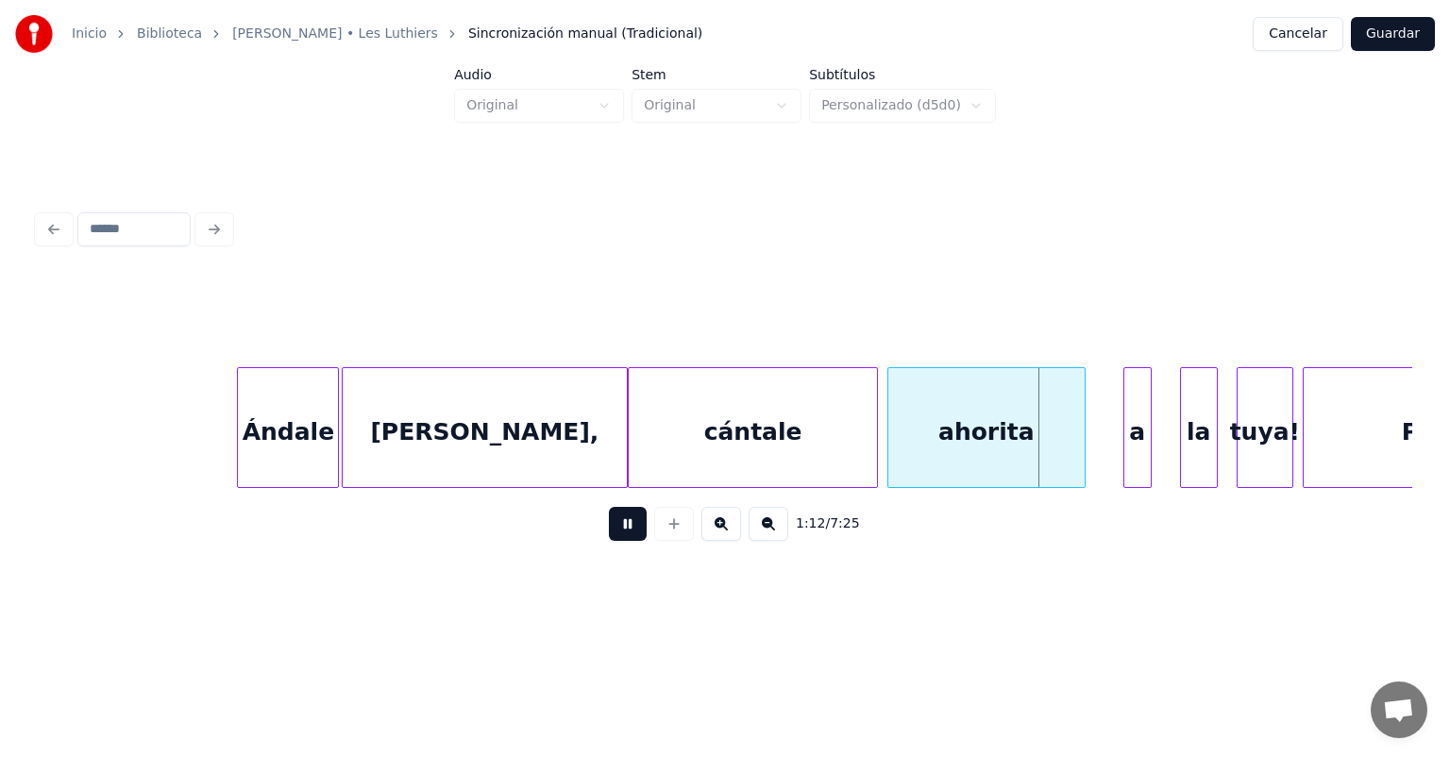
click at [889, 446] on div at bounding box center [892, 427] width 6 height 119
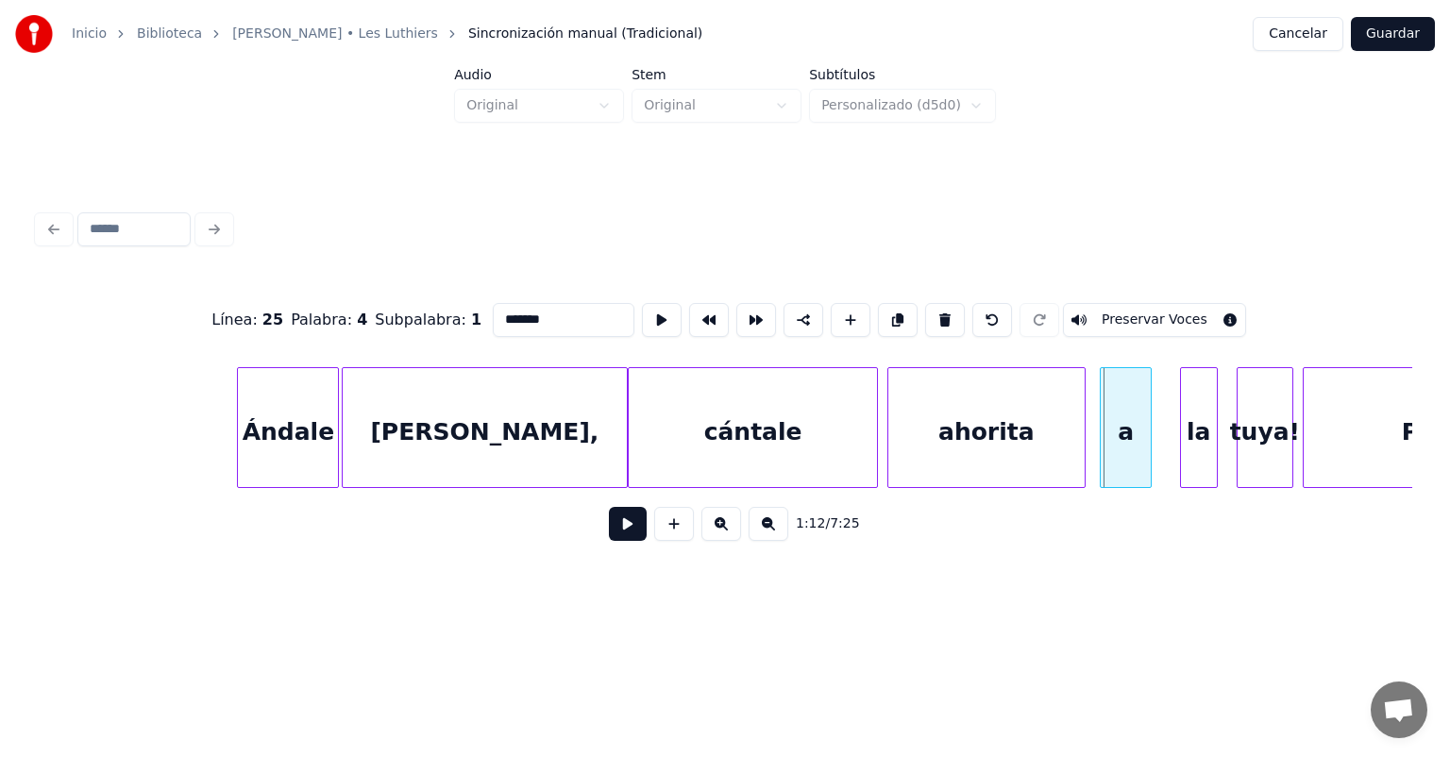
click at [1106, 446] on div "a" at bounding box center [1125, 432] width 49 height 128
click at [621, 537] on button at bounding box center [628, 524] width 38 height 34
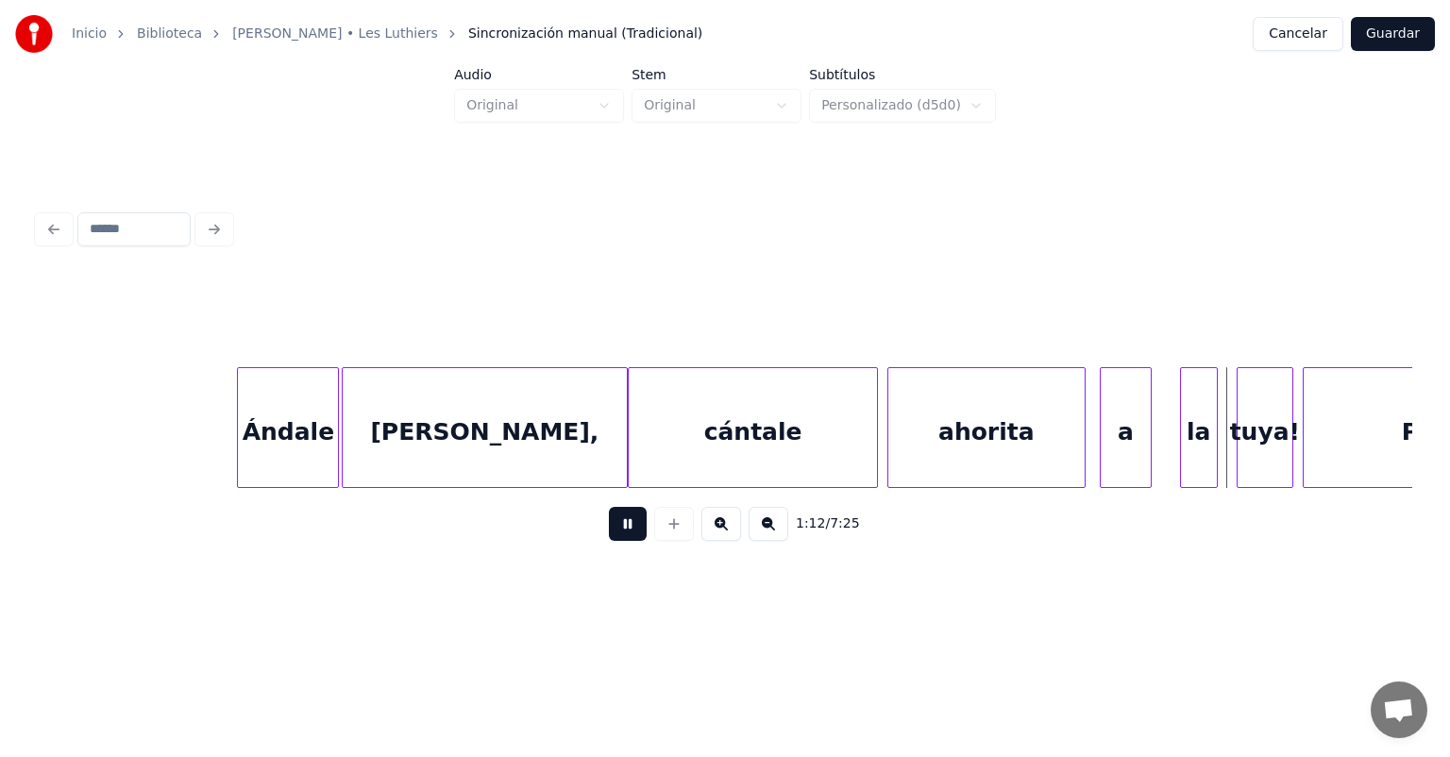
click at [609, 525] on button at bounding box center [628, 524] width 38 height 34
click at [609, 527] on button at bounding box center [628, 524] width 38 height 34
click at [609, 529] on button at bounding box center [628, 524] width 38 height 34
click at [1239, 437] on div "tuya!" at bounding box center [1262, 432] width 59 height 128
click at [609, 539] on button at bounding box center [628, 524] width 38 height 34
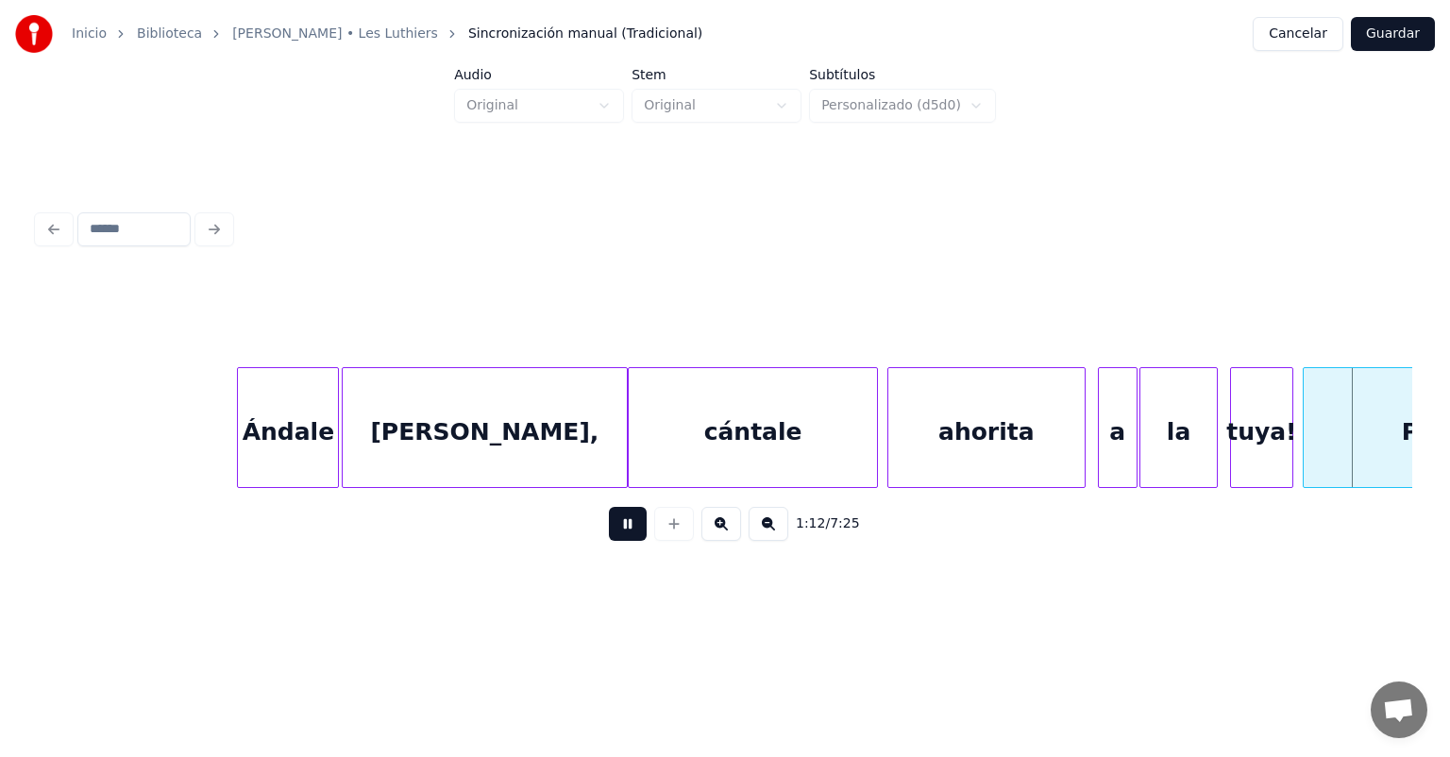
click at [609, 537] on button at bounding box center [628, 524] width 38 height 34
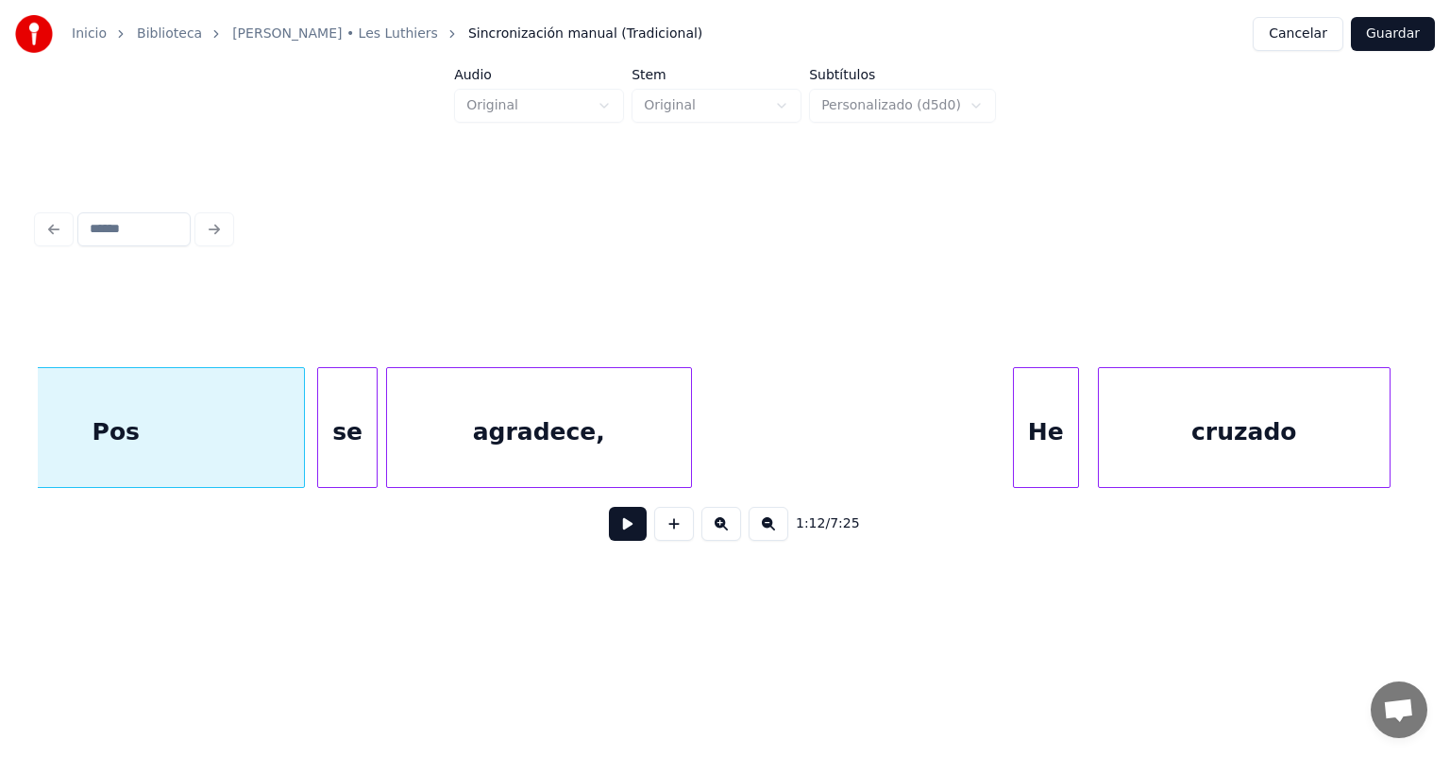
scroll to position [0, 34408]
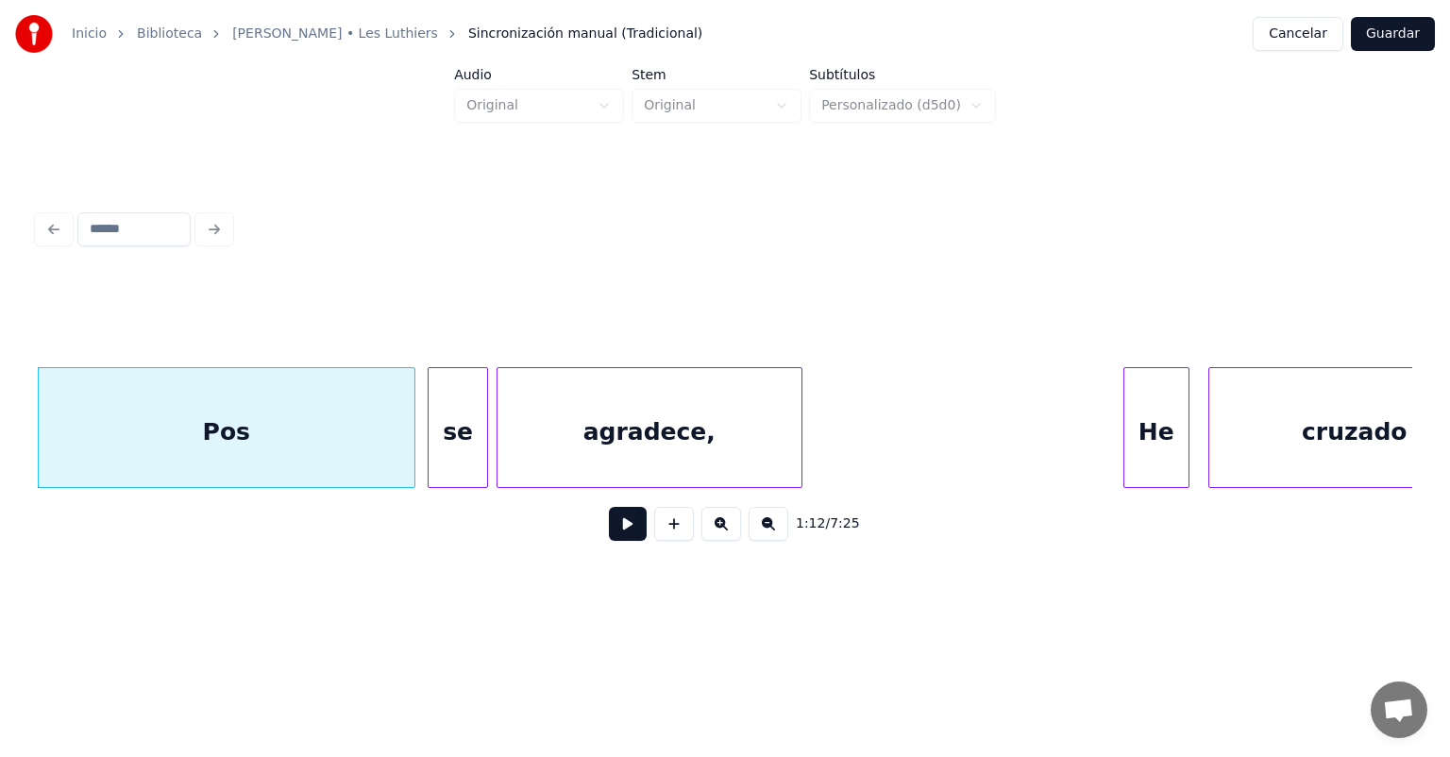
click at [609, 541] on button at bounding box center [628, 524] width 38 height 34
click at [140, 440] on div "Pos" at bounding box center [227, 432] width 376 height 128
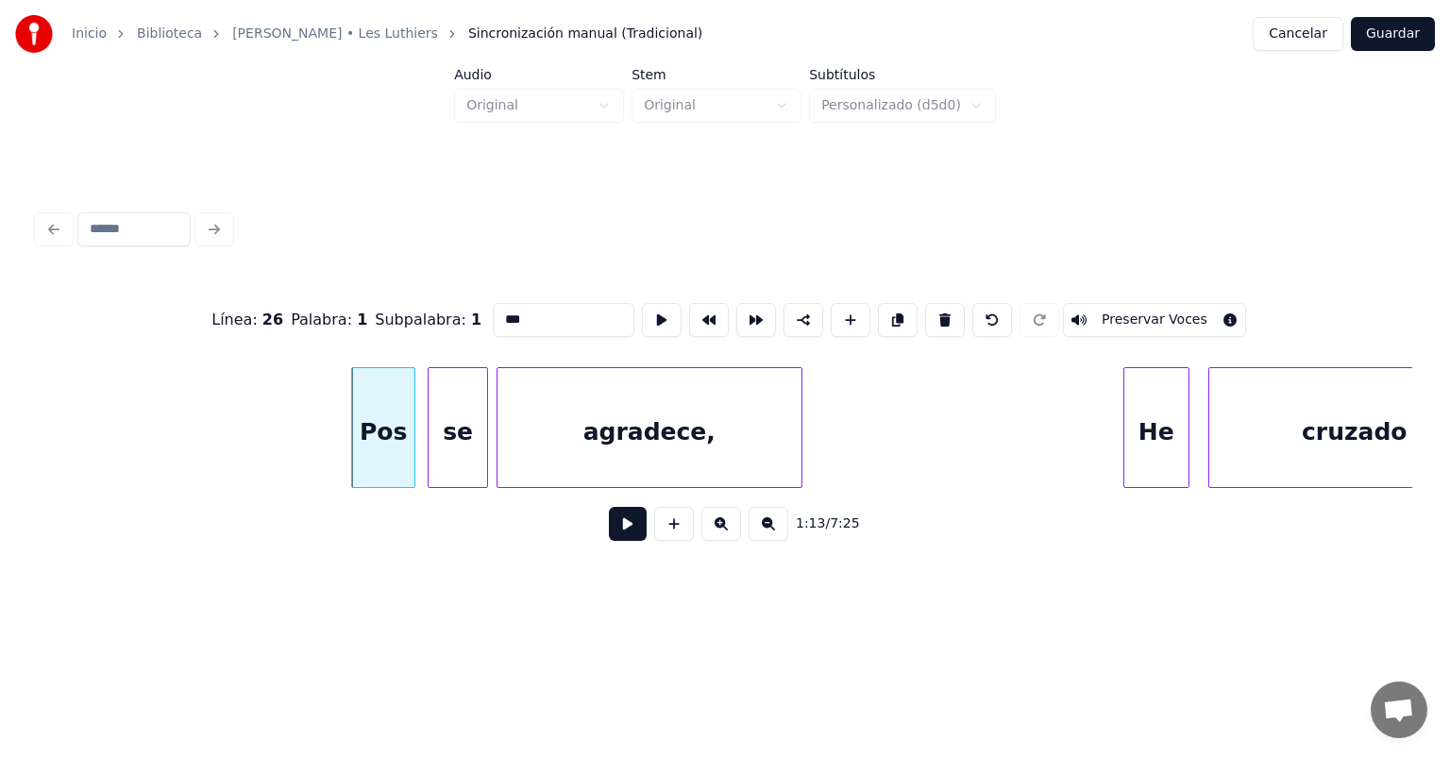
scroll to position [0, 33205]
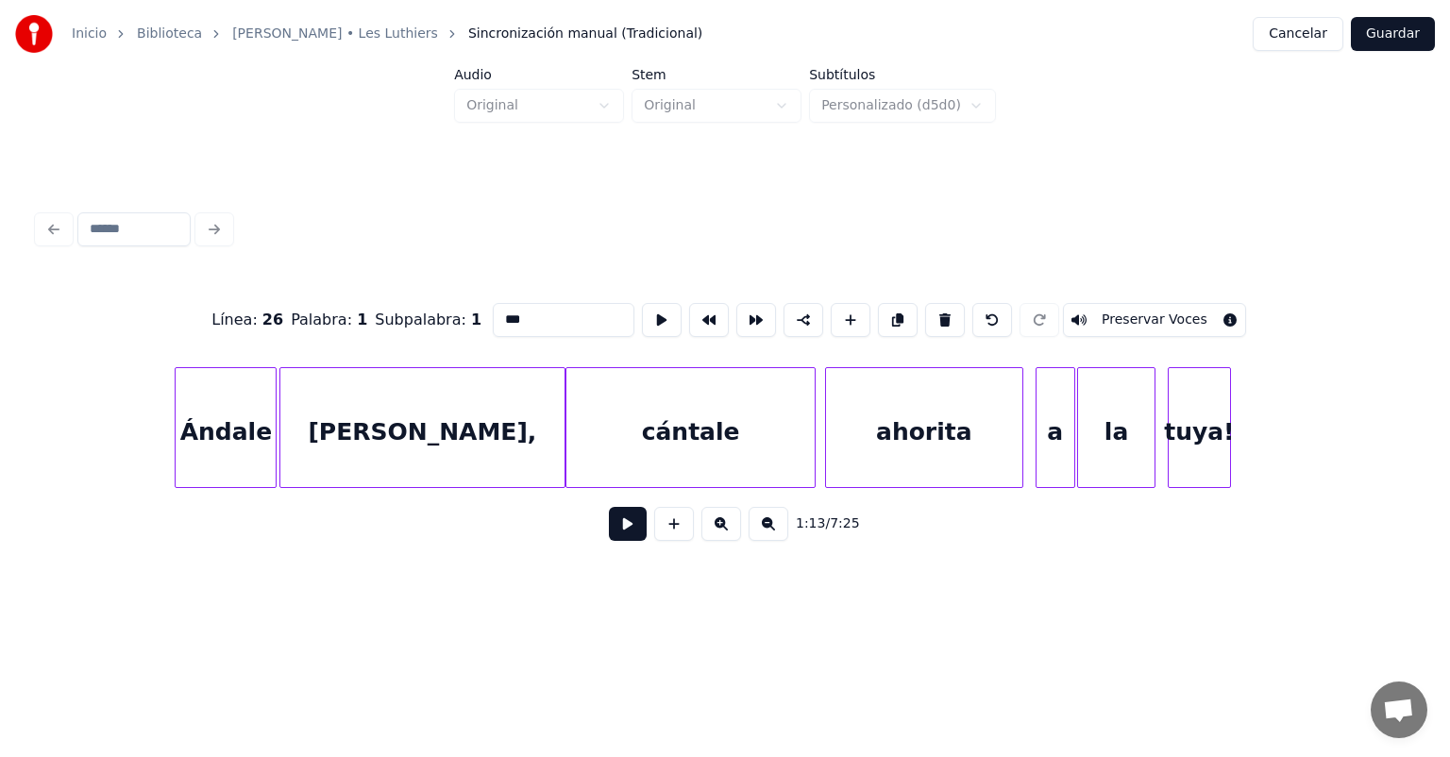
click at [368, 496] on div "1:13 / 7:25" at bounding box center [725, 524] width 1375 height 72
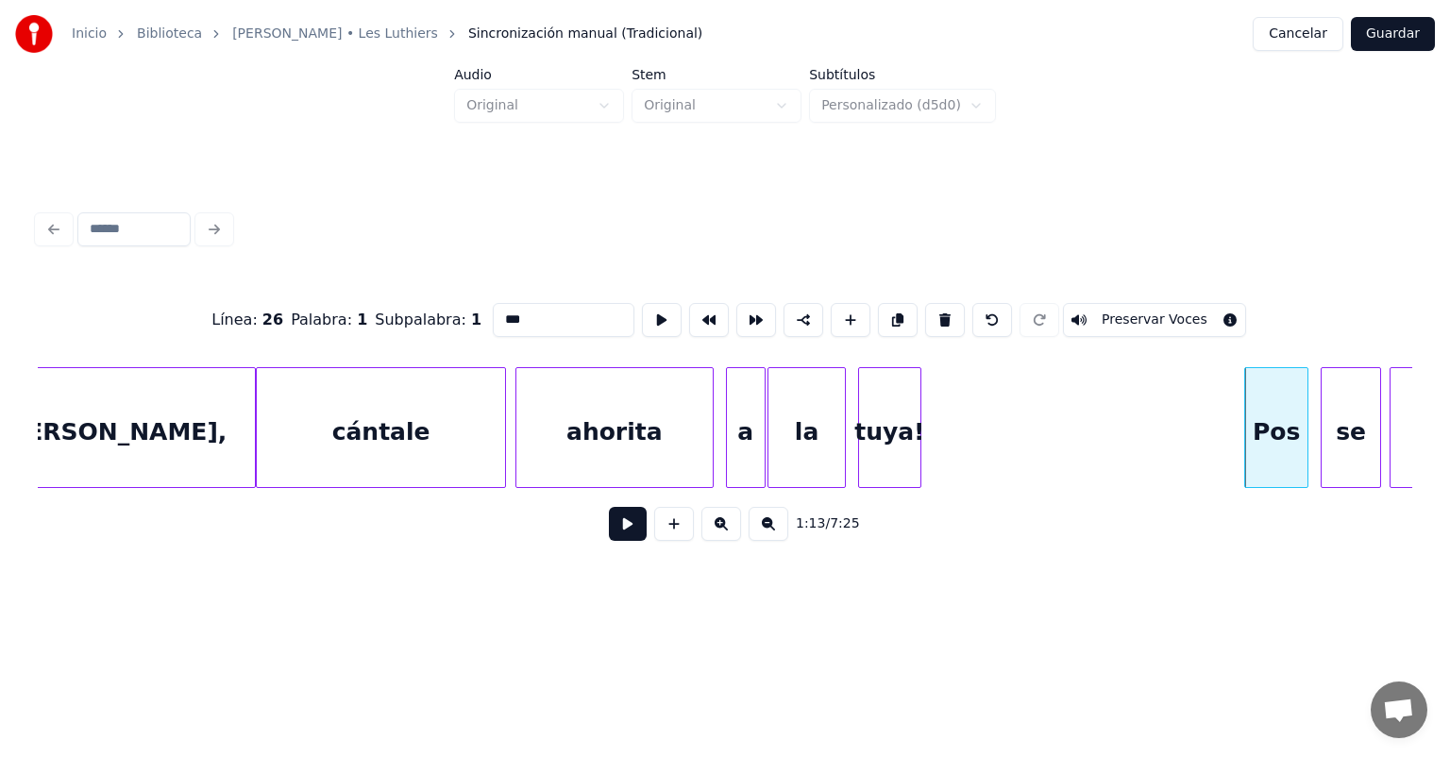
scroll to position [0, 33516]
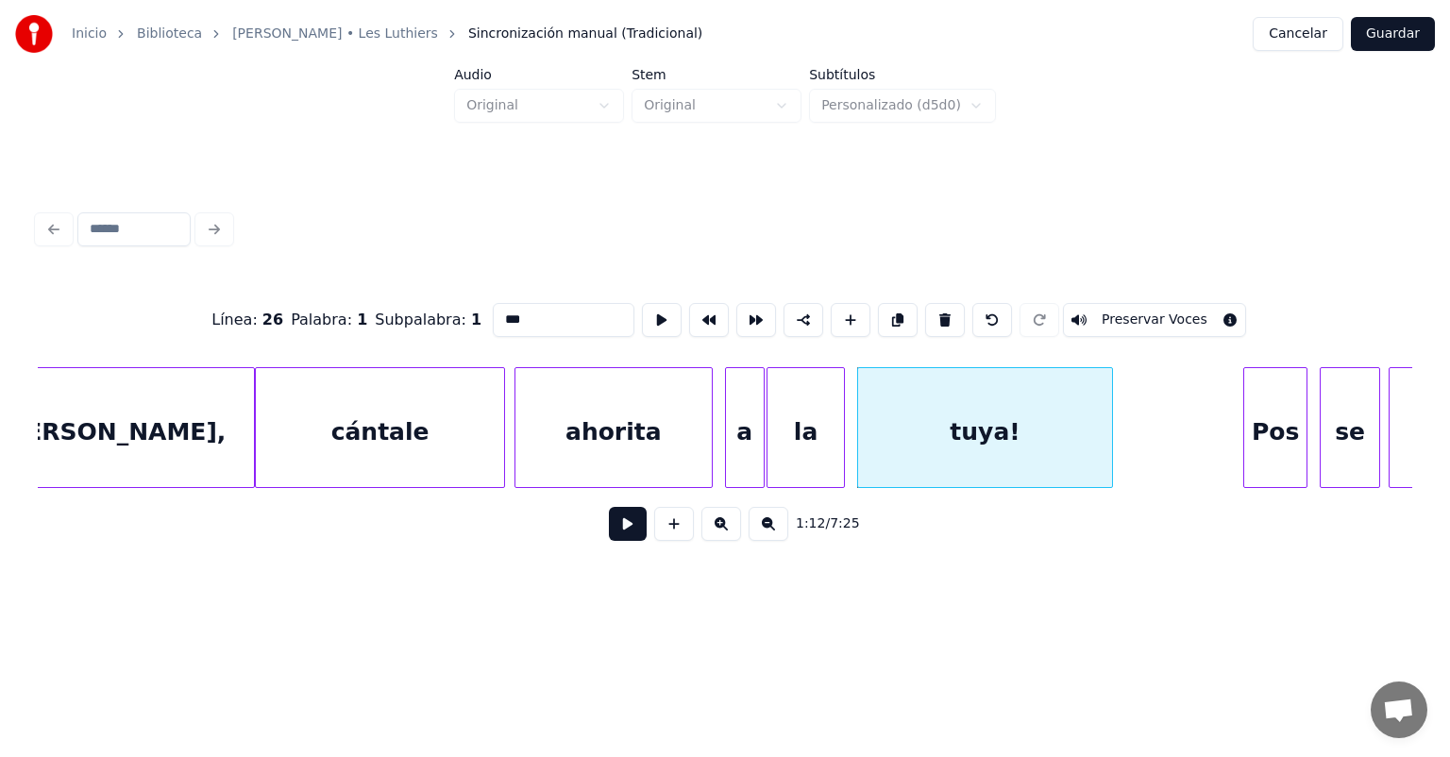
click at [609, 527] on button at bounding box center [628, 524] width 38 height 34
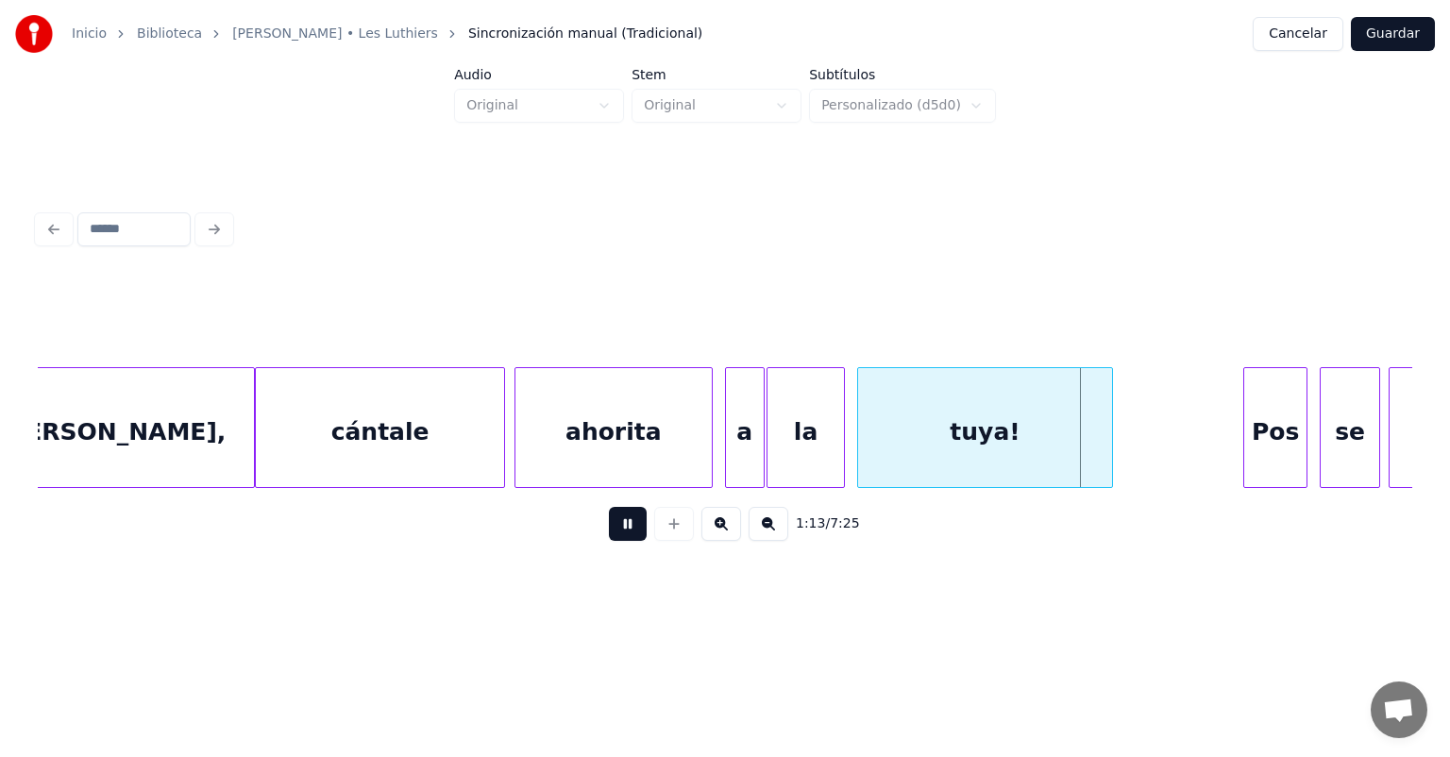
click at [609, 529] on button at bounding box center [628, 524] width 38 height 34
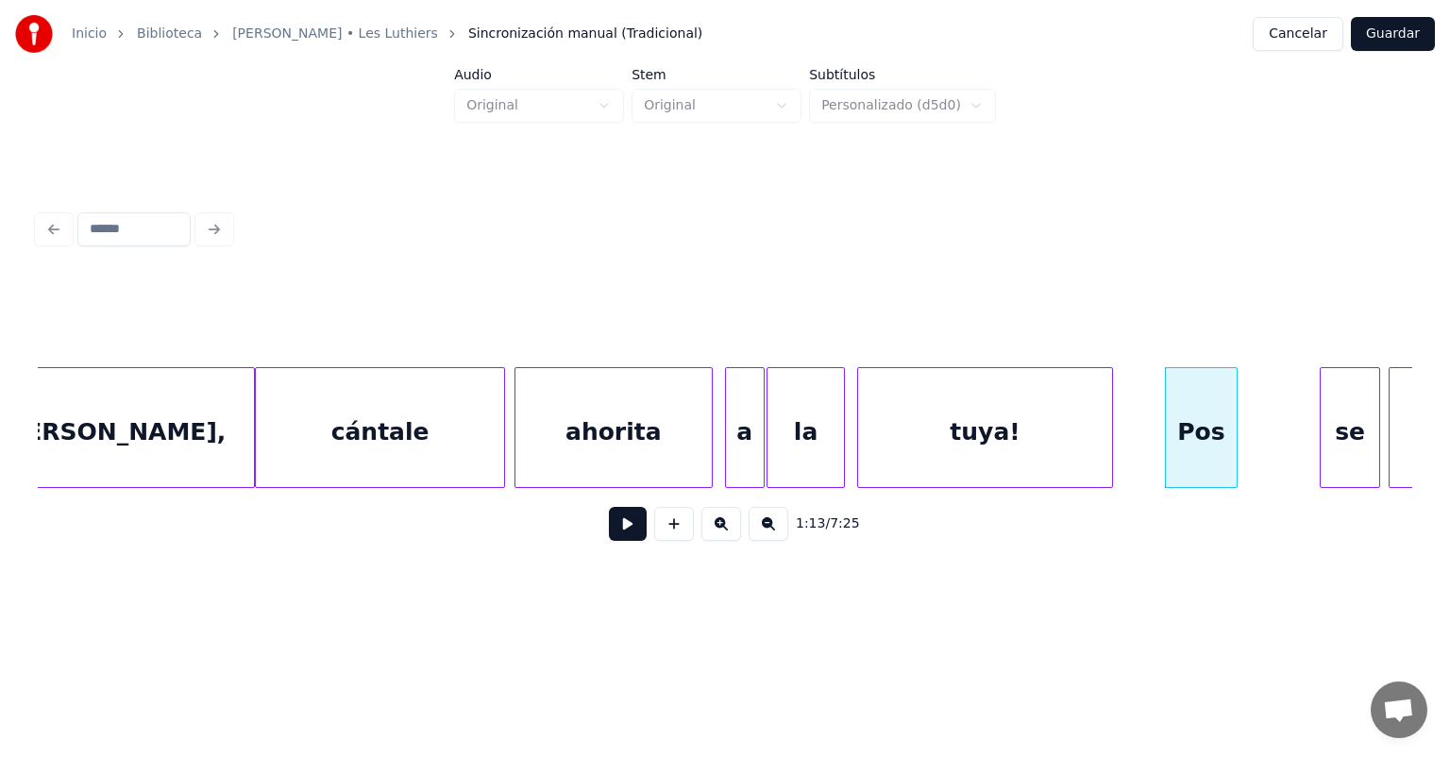
click at [619, 531] on button at bounding box center [628, 524] width 38 height 34
click at [616, 527] on button at bounding box center [628, 524] width 38 height 34
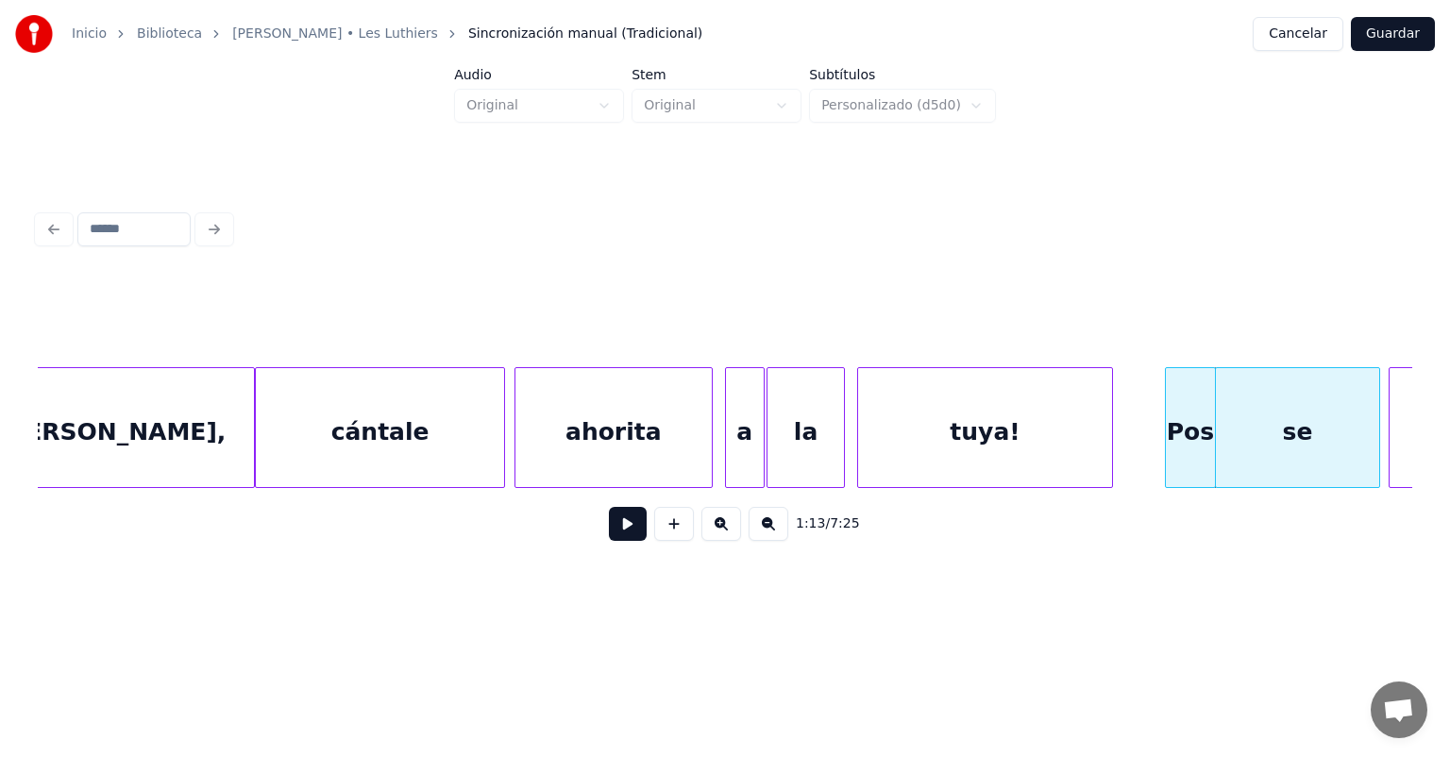
click at [609, 531] on button at bounding box center [628, 524] width 38 height 34
click at [609, 525] on button at bounding box center [628, 524] width 38 height 34
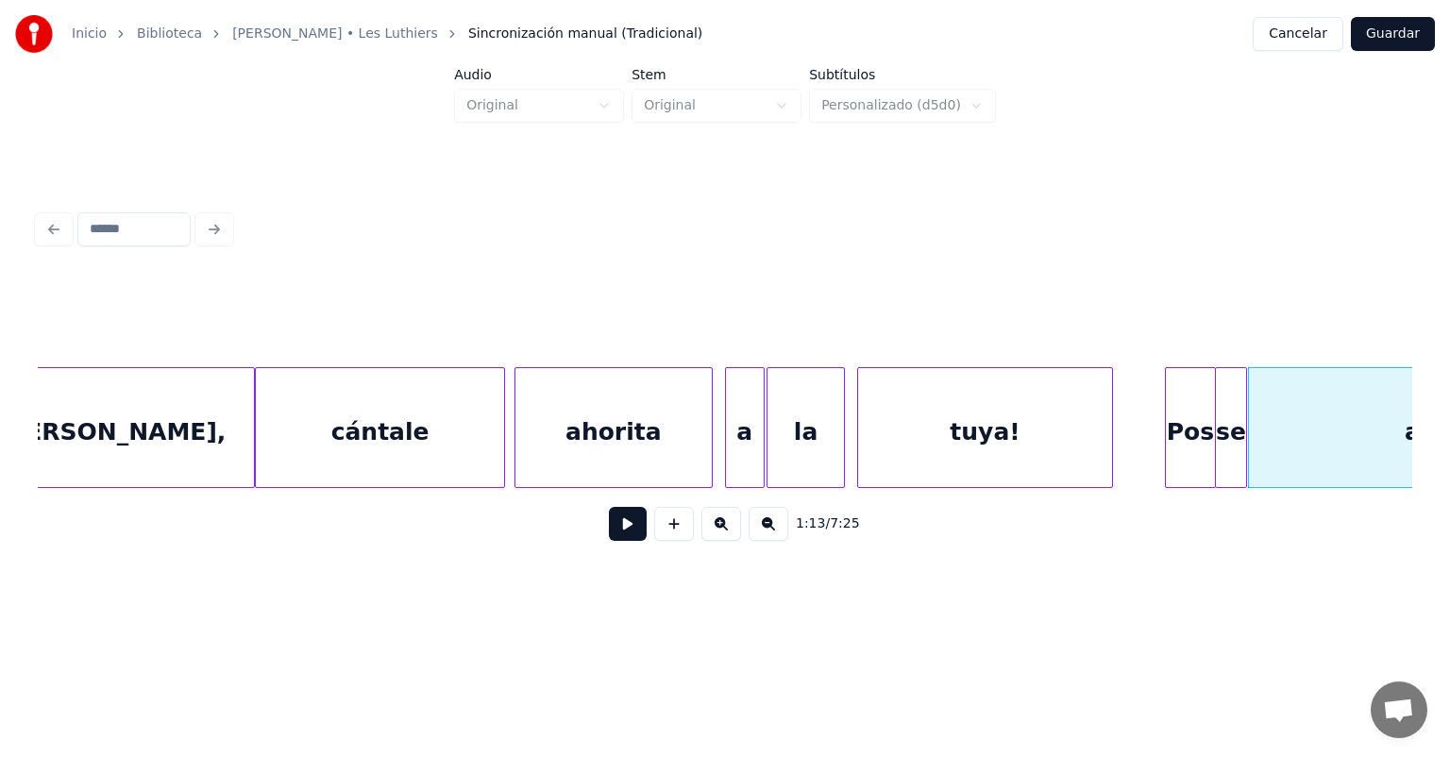
click at [609, 530] on button at bounding box center [628, 524] width 38 height 34
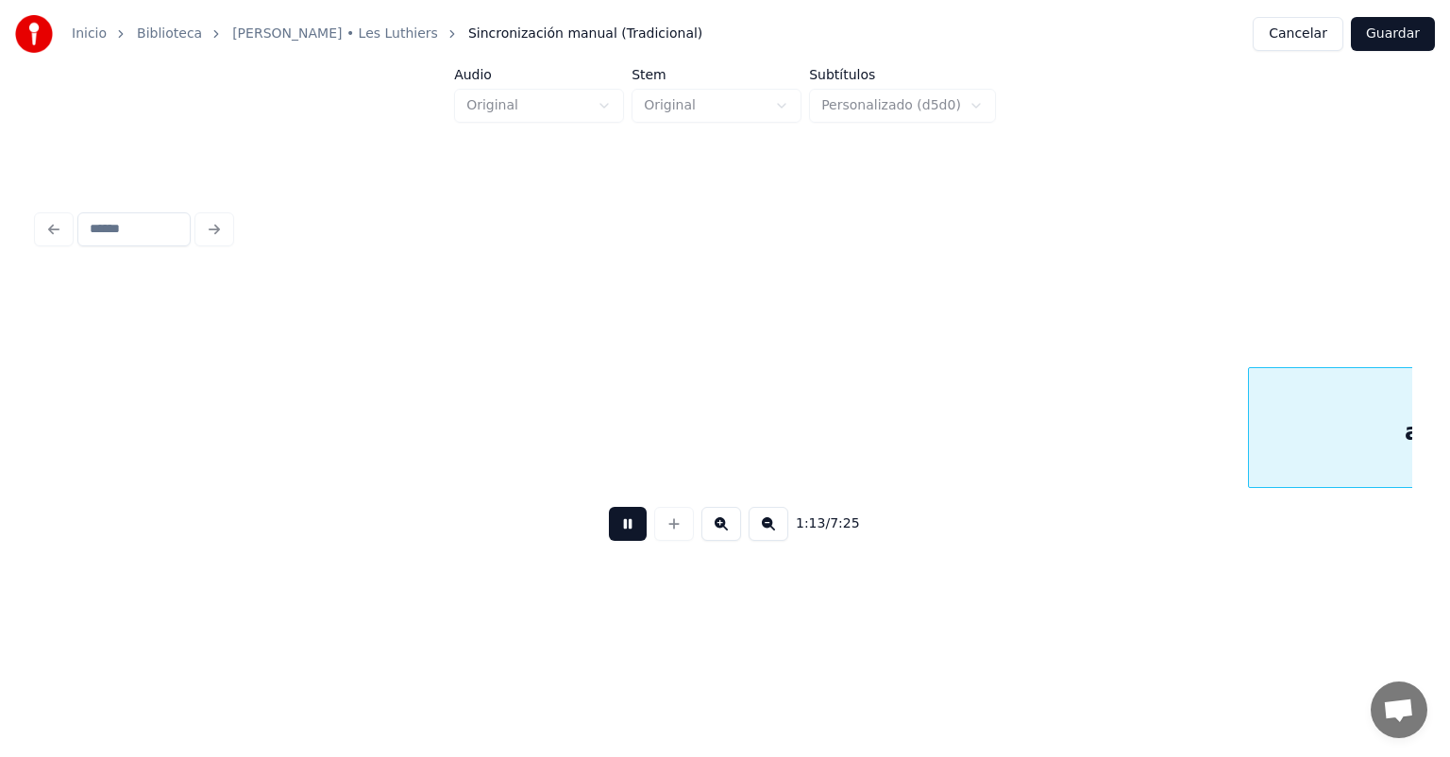
scroll to position [0, 34899]
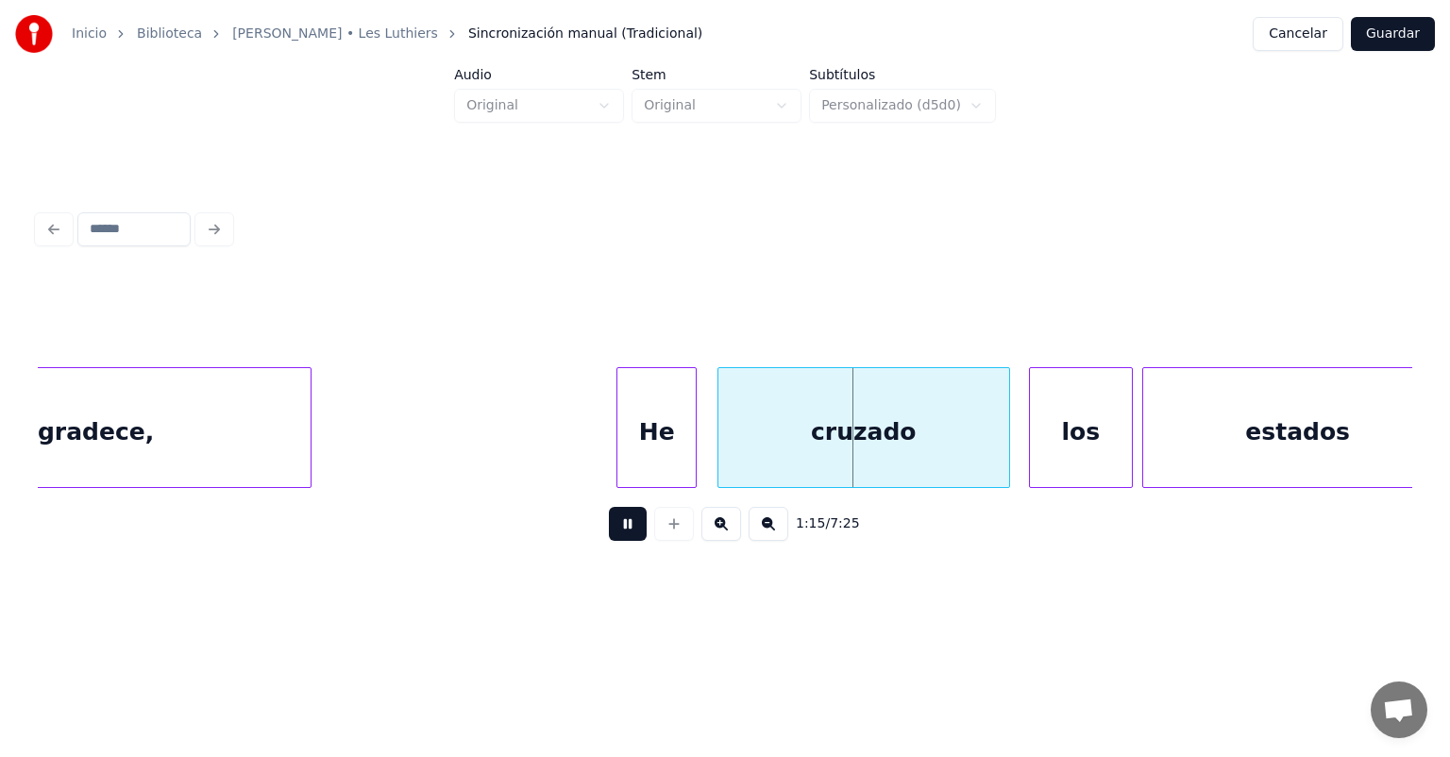
click at [694, 450] on div at bounding box center [693, 427] width 6 height 119
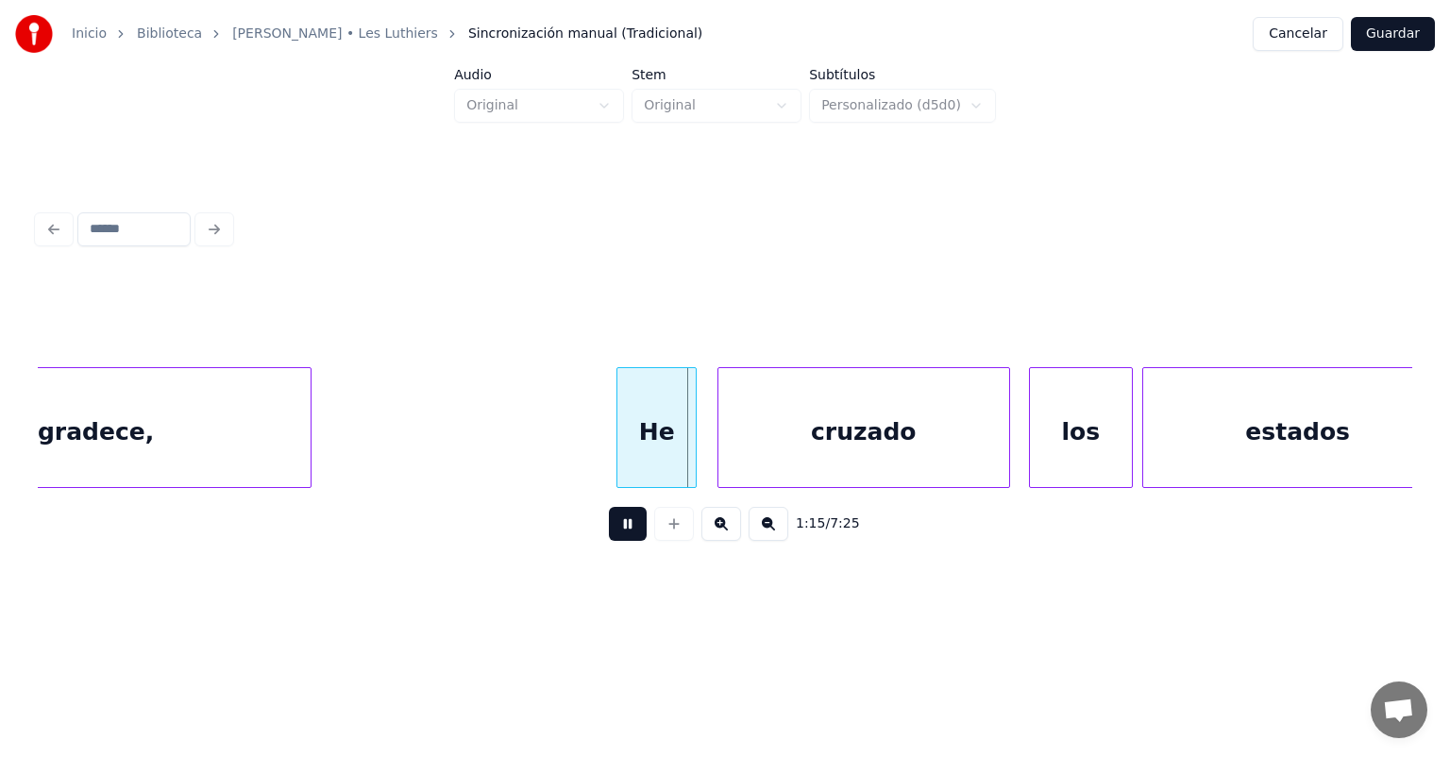
click at [720, 449] on div at bounding box center [722, 427] width 6 height 119
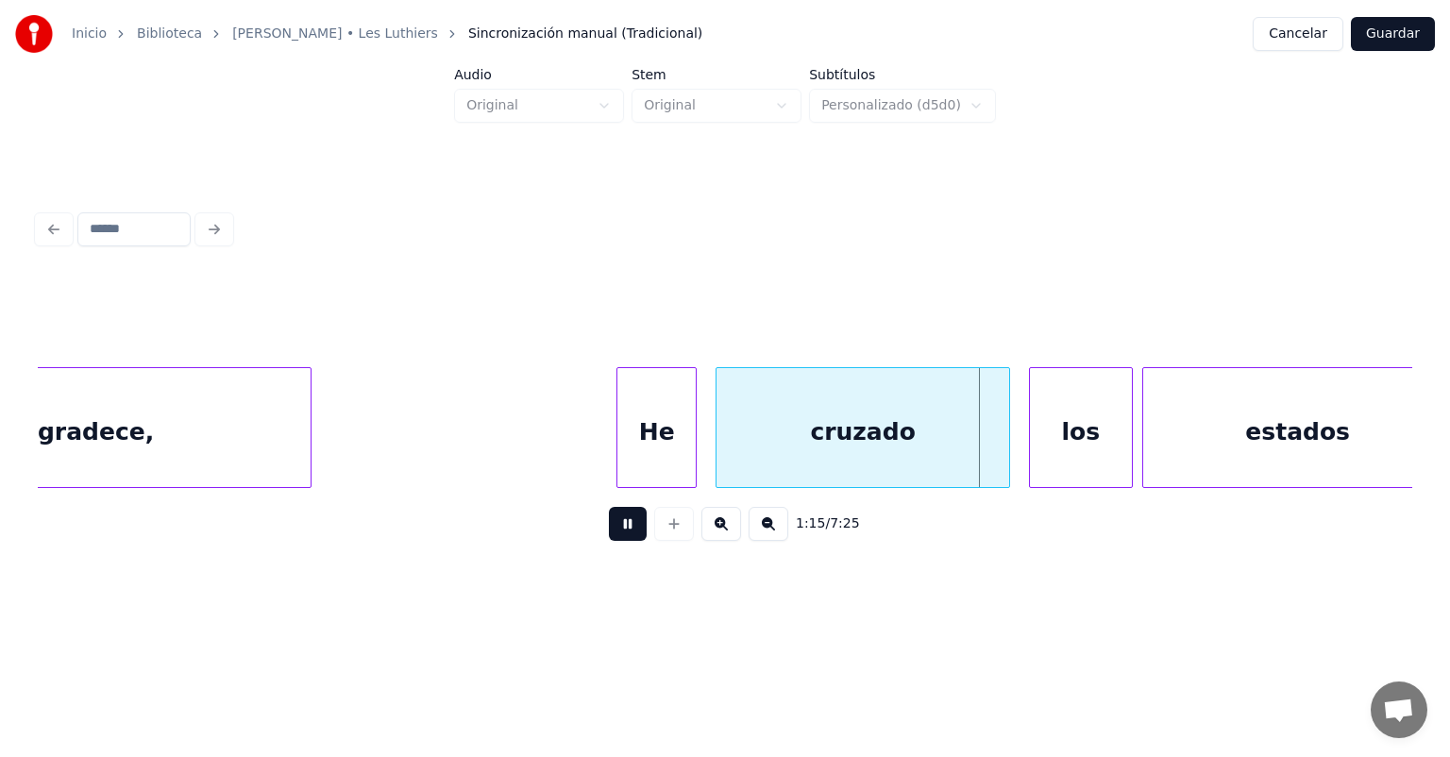
click at [1006, 445] on div at bounding box center [1007, 427] width 6 height 119
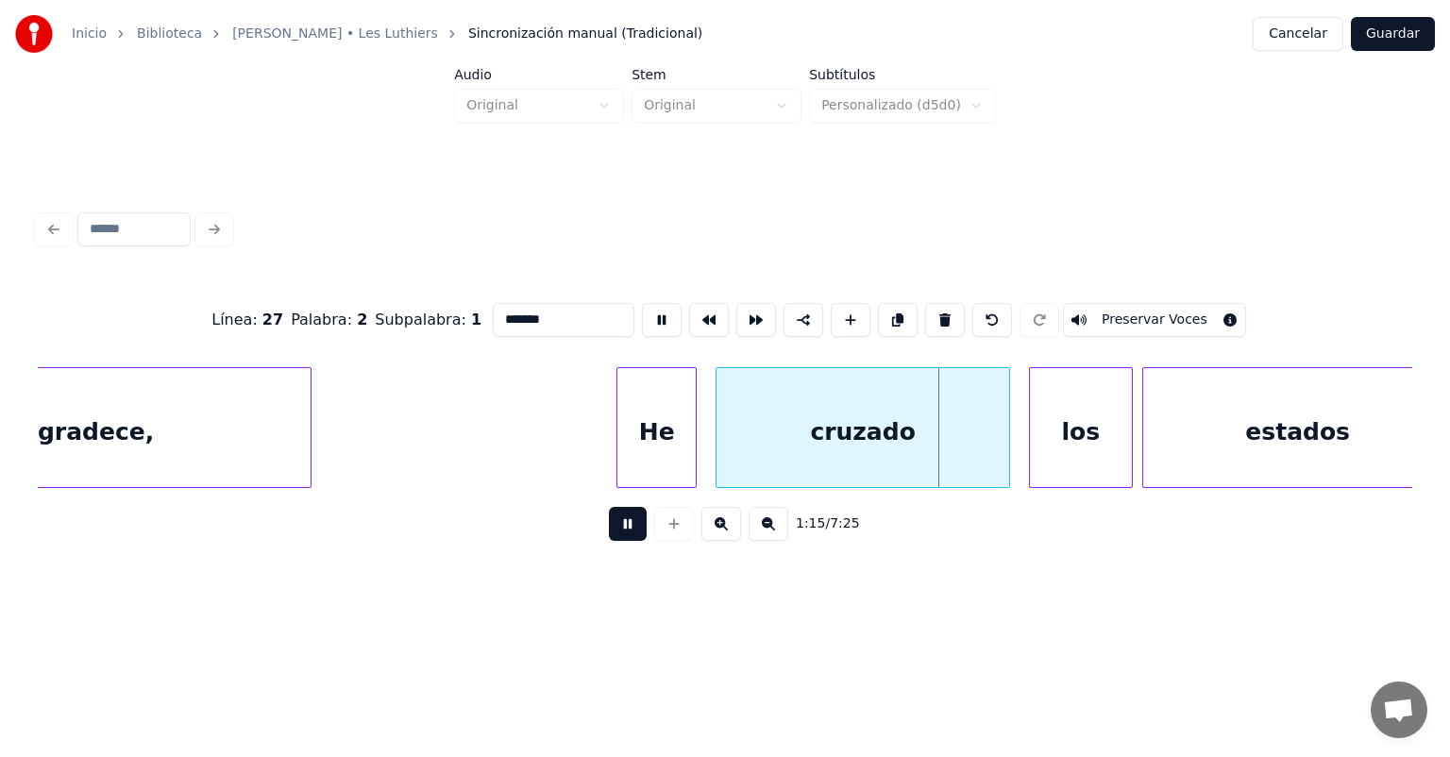
click at [1034, 447] on div "los" at bounding box center [1081, 432] width 102 height 128
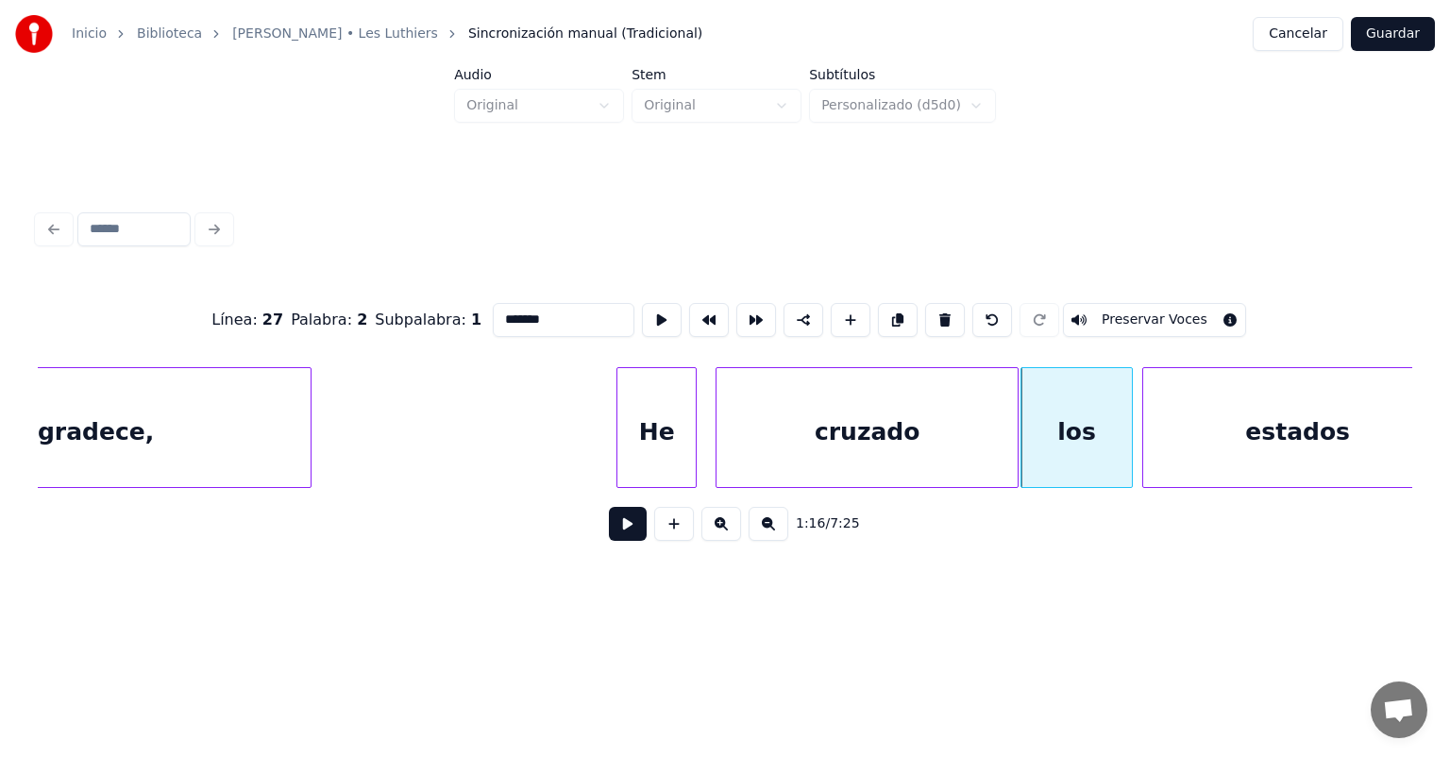
click at [1006, 448] on div "cruzado" at bounding box center [867, 432] width 300 height 128
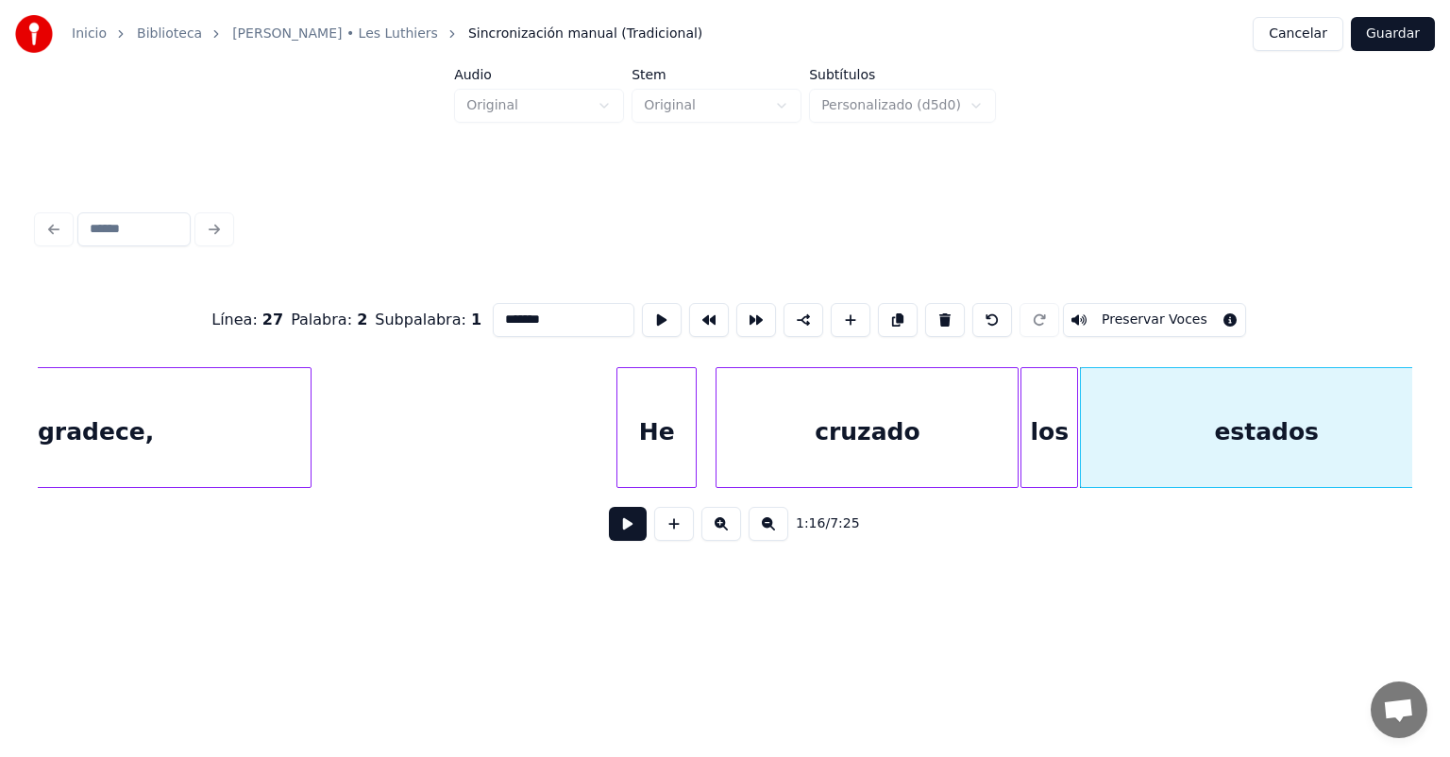
click at [609, 540] on button at bounding box center [628, 524] width 38 height 34
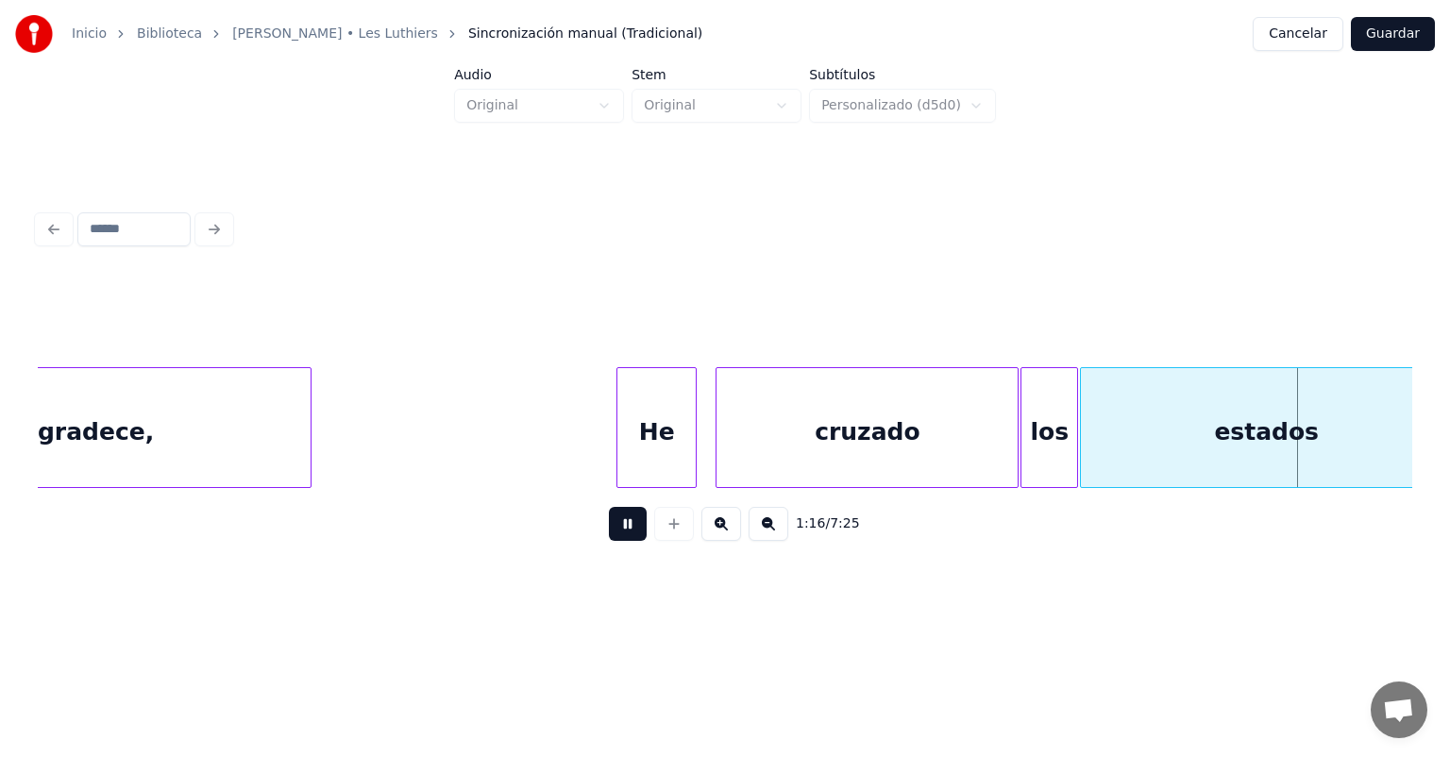
click at [609, 533] on button at bounding box center [628, 524] width 38 height 34
click at [845, 434] on div "cruzado" at bounding box center [867, 432] width 301 height 128
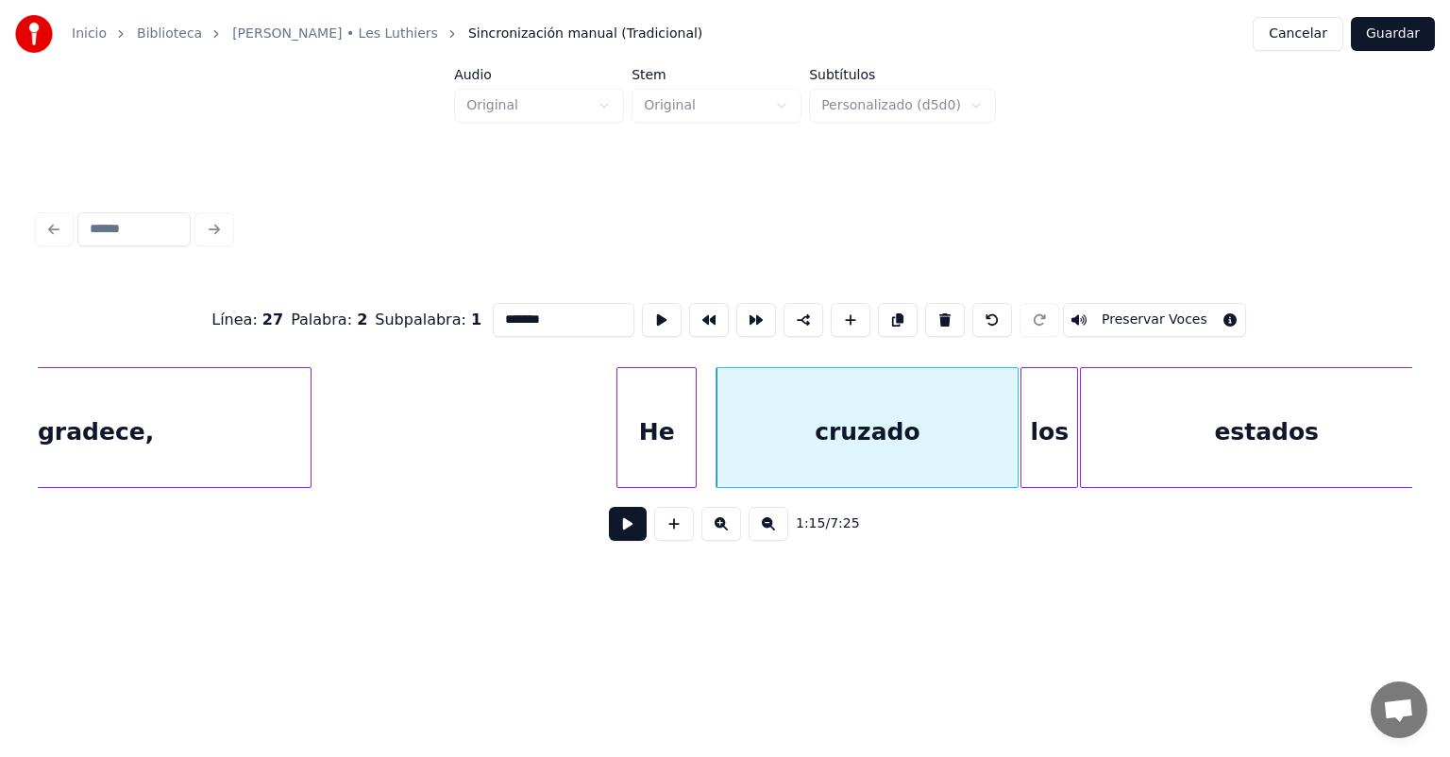
click at [615, 539] on button at bounding box center [628, 524] width 38 height 34
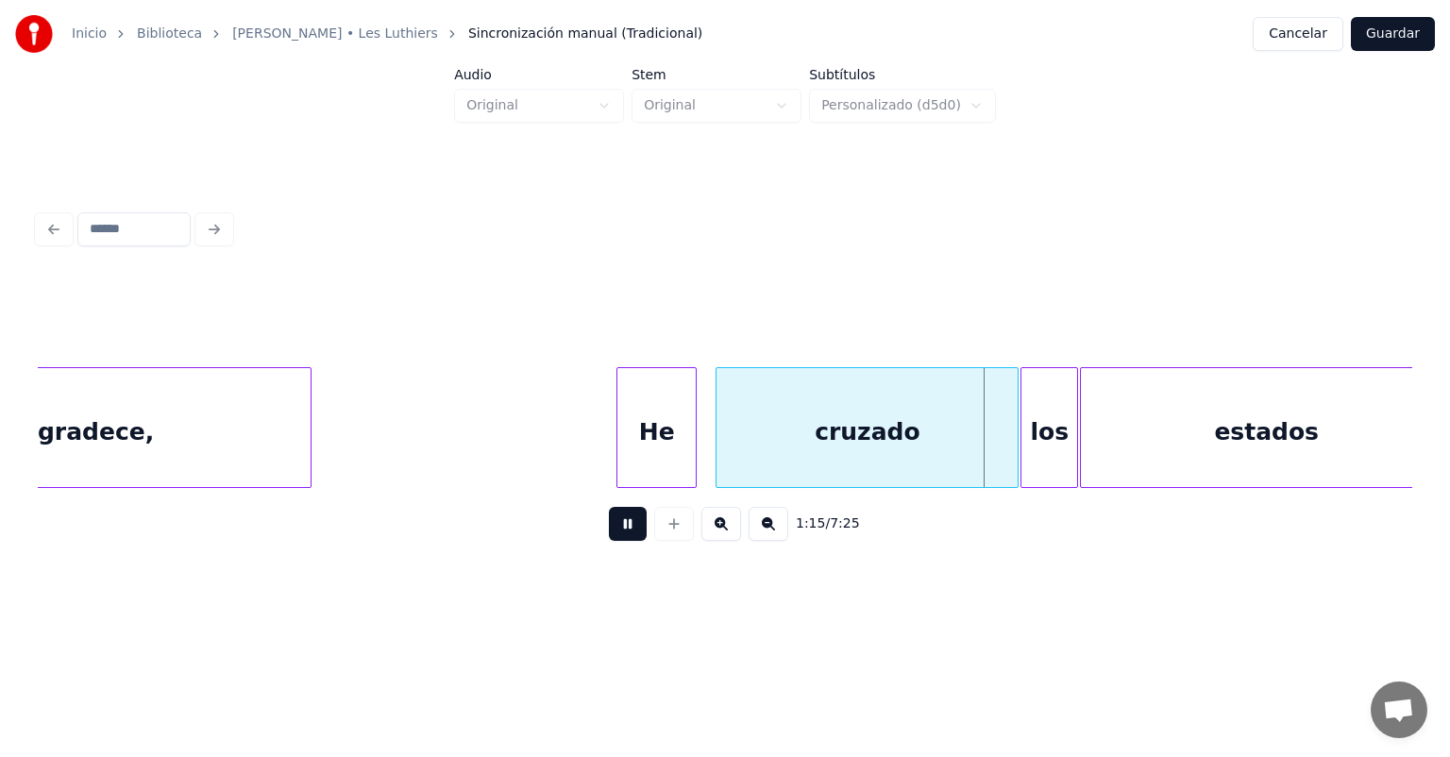
click at [609, 529] on button at bounding box center [628, 524] width 38 height 34
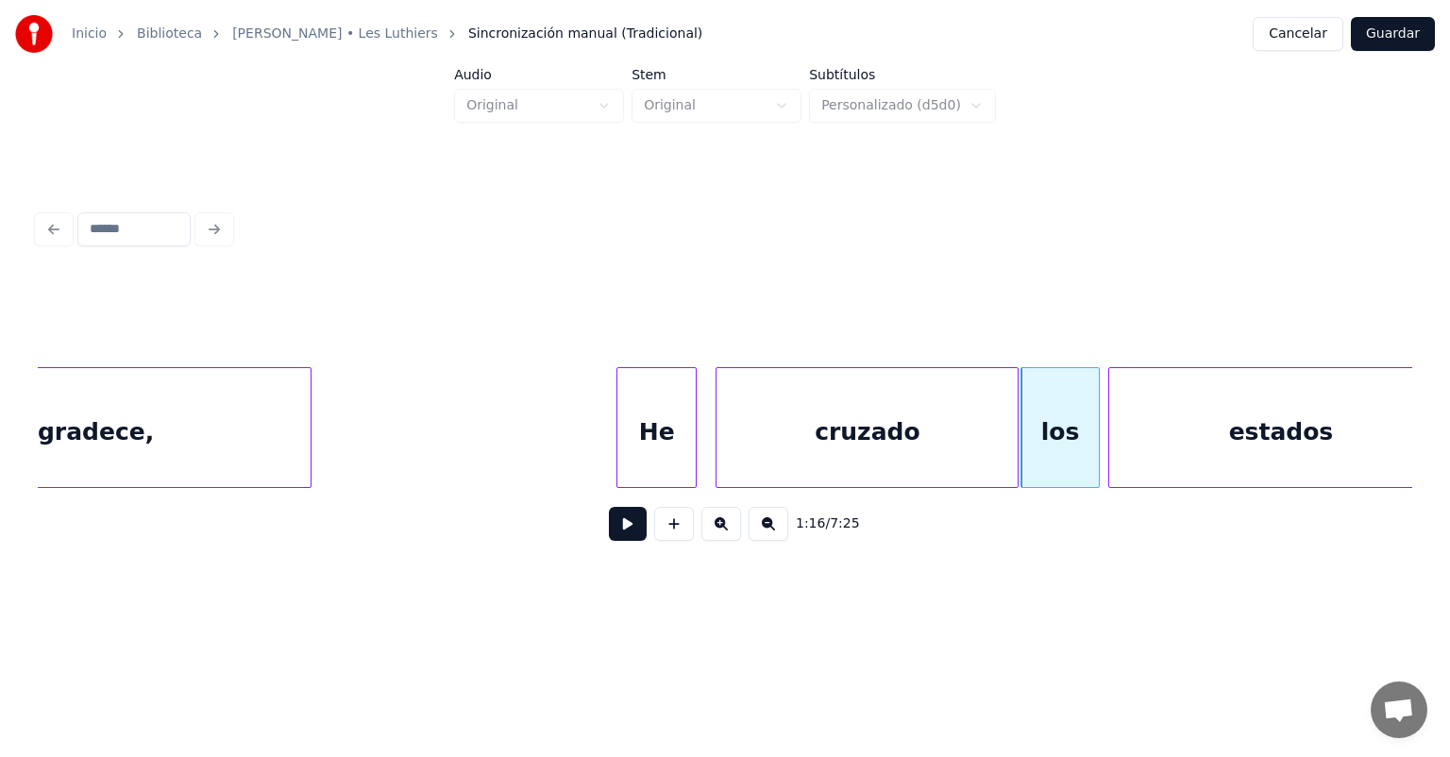
click at [609, 529] on button at bounding box center [628, 524] width 38 height 34
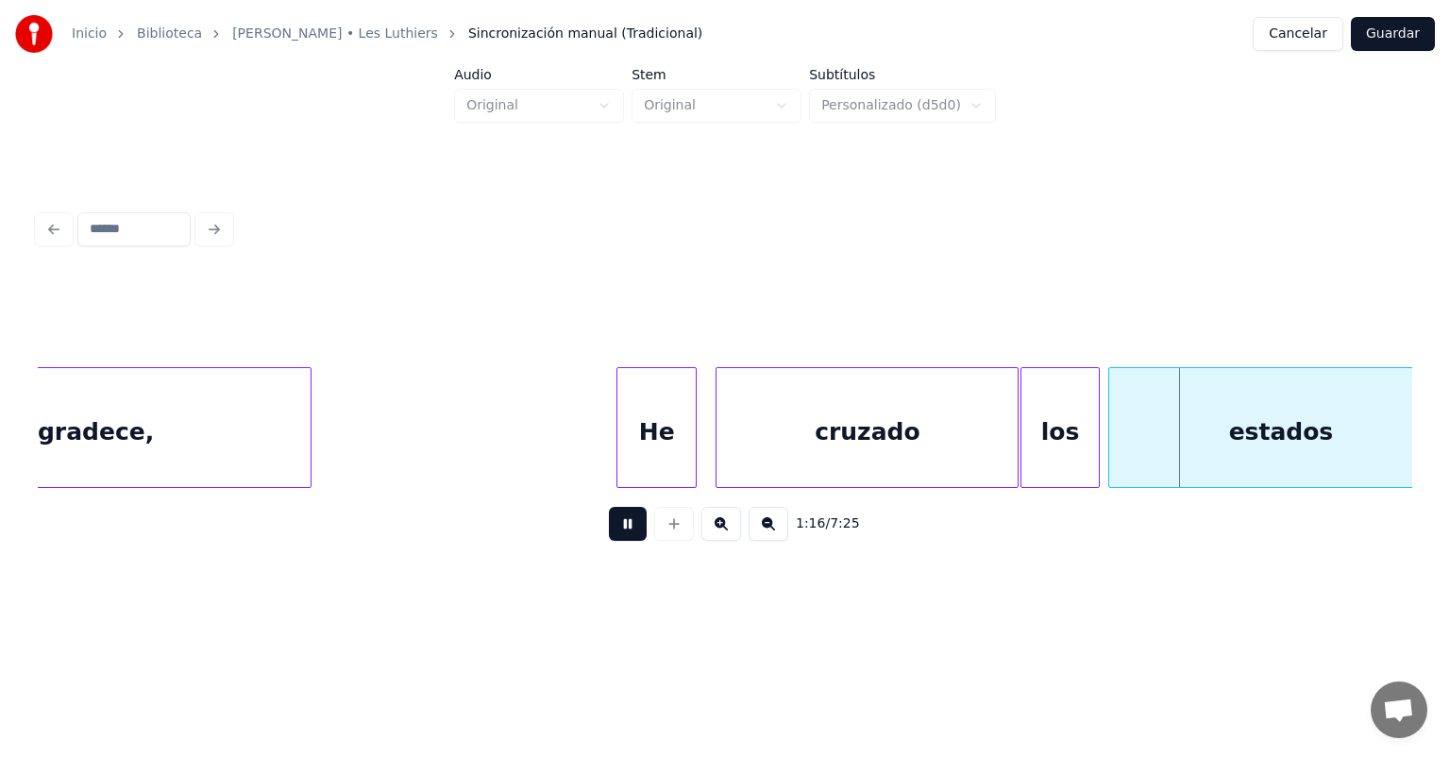
click at [609, 538] on button at bounding box center [628, 524] width 38 height 34
click at [609, 536] on button at bounding box center [628, 524] width 38 height 34
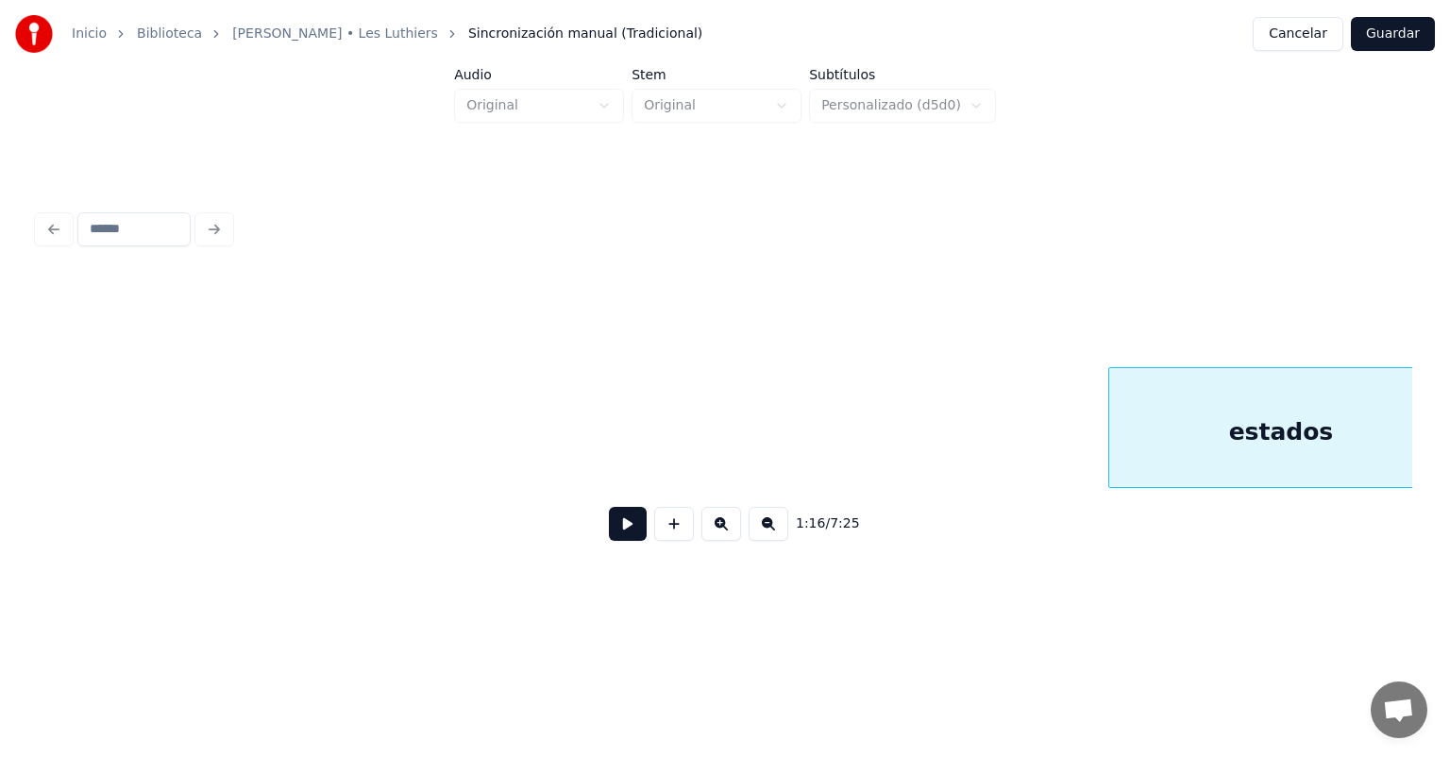
scroll to position [0, 36282]
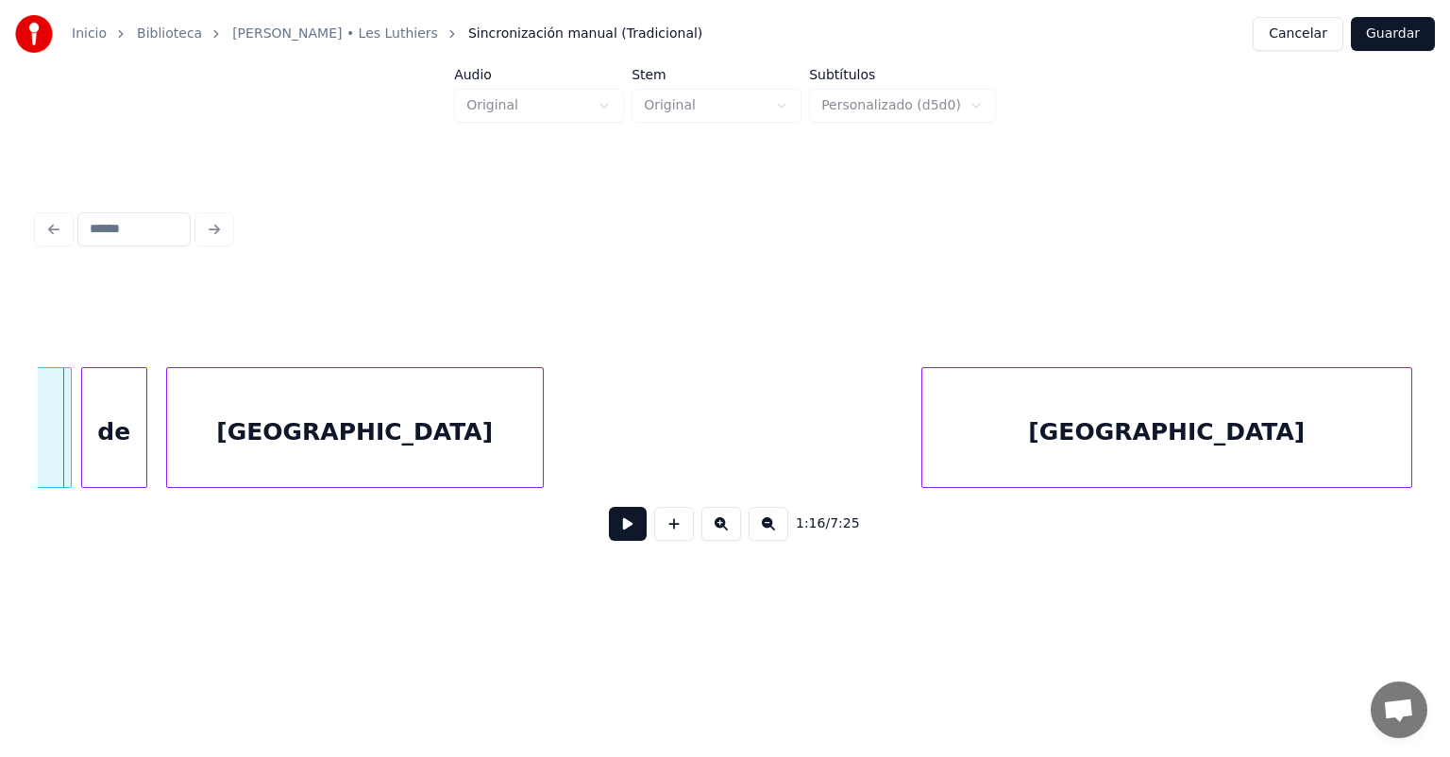
click at [609, 535] on button at bounding box center [628, 524] width 38 height 34
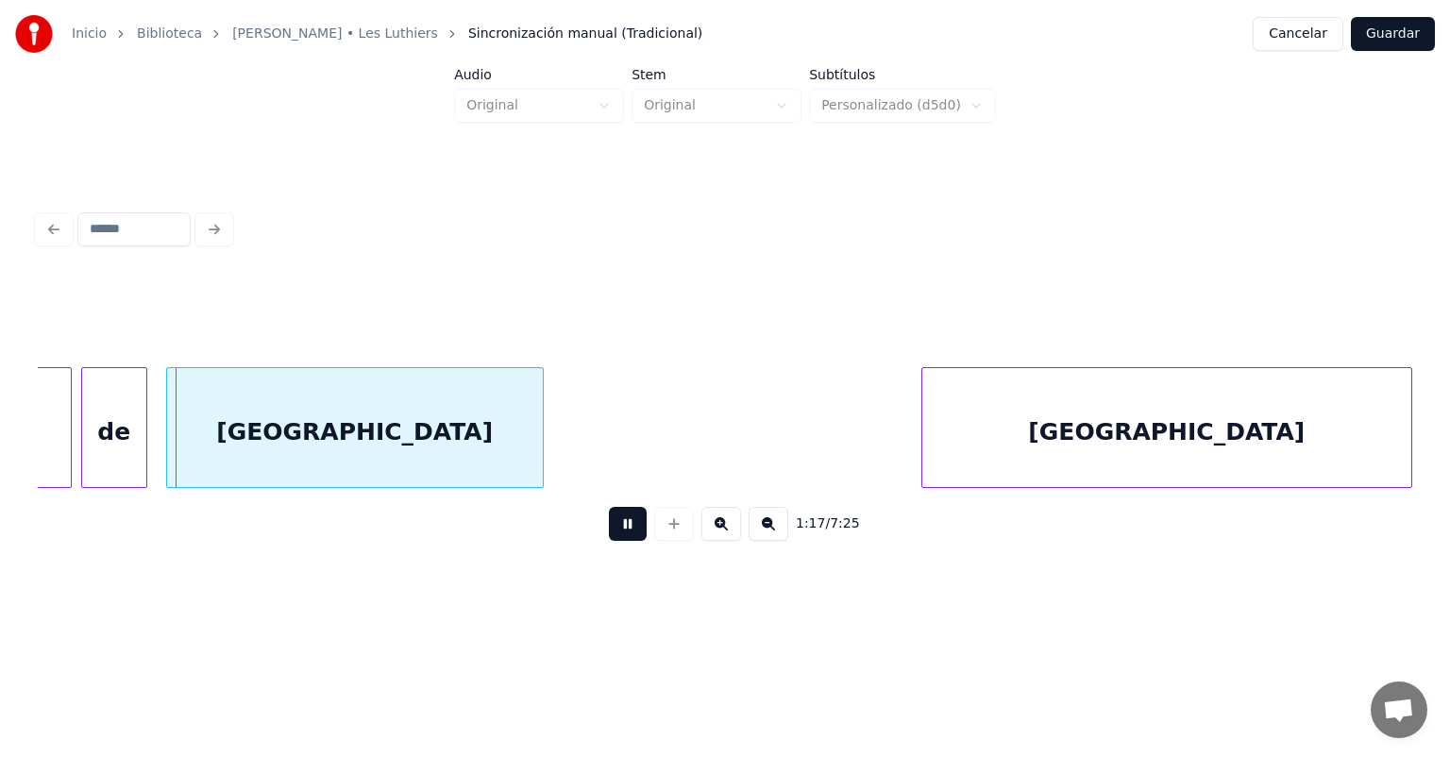
click at [609, 541] on button at bounding box center [628, 524] width 38 height 34
click at [925, 442] on div "[GEOGRAPHIC_DATA]" at bounding box center [1165, 432] width 494 height 128
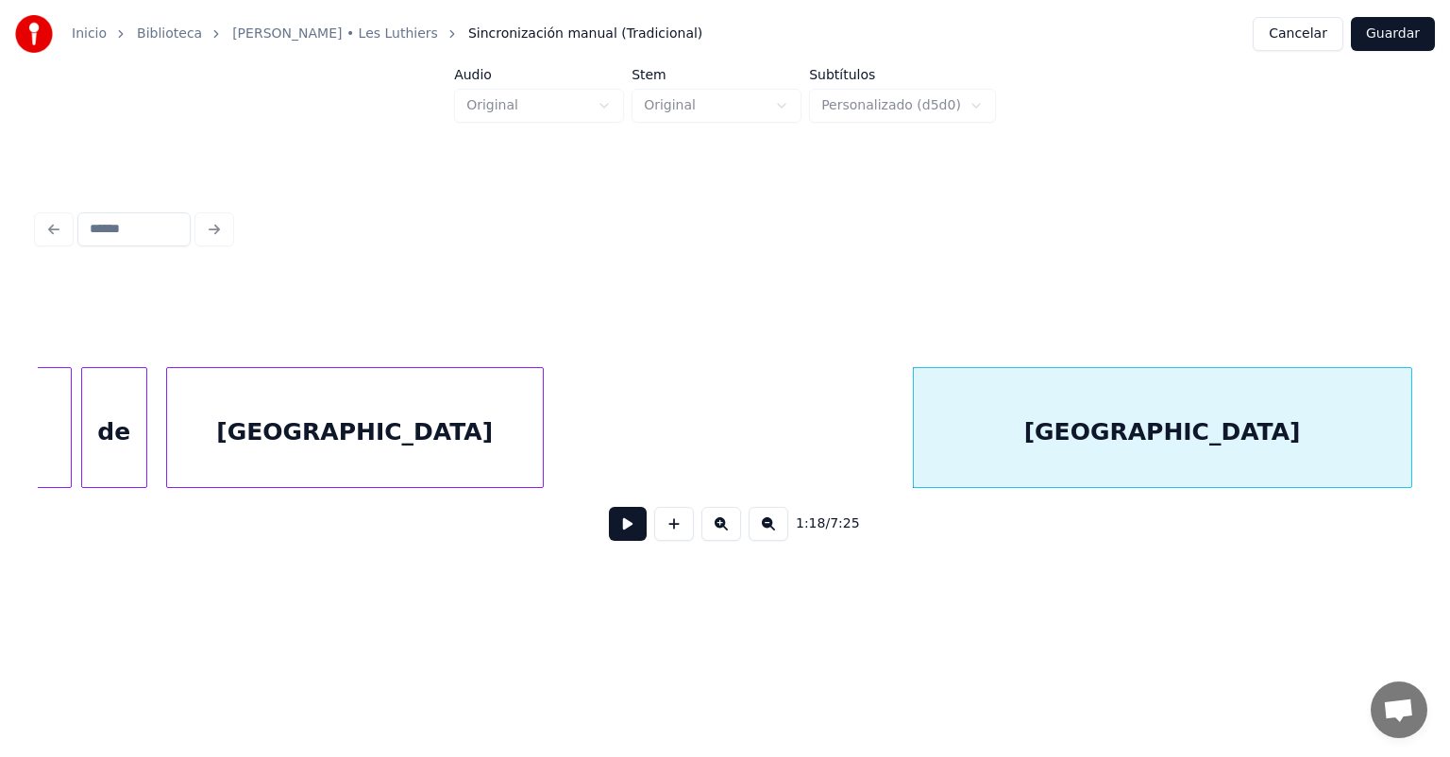
click at [610, 538] on button at bounding box center [628, 524] width 38 height 34
click at [609, 528] on button at bounding box center [628, 524] width 38 height 34
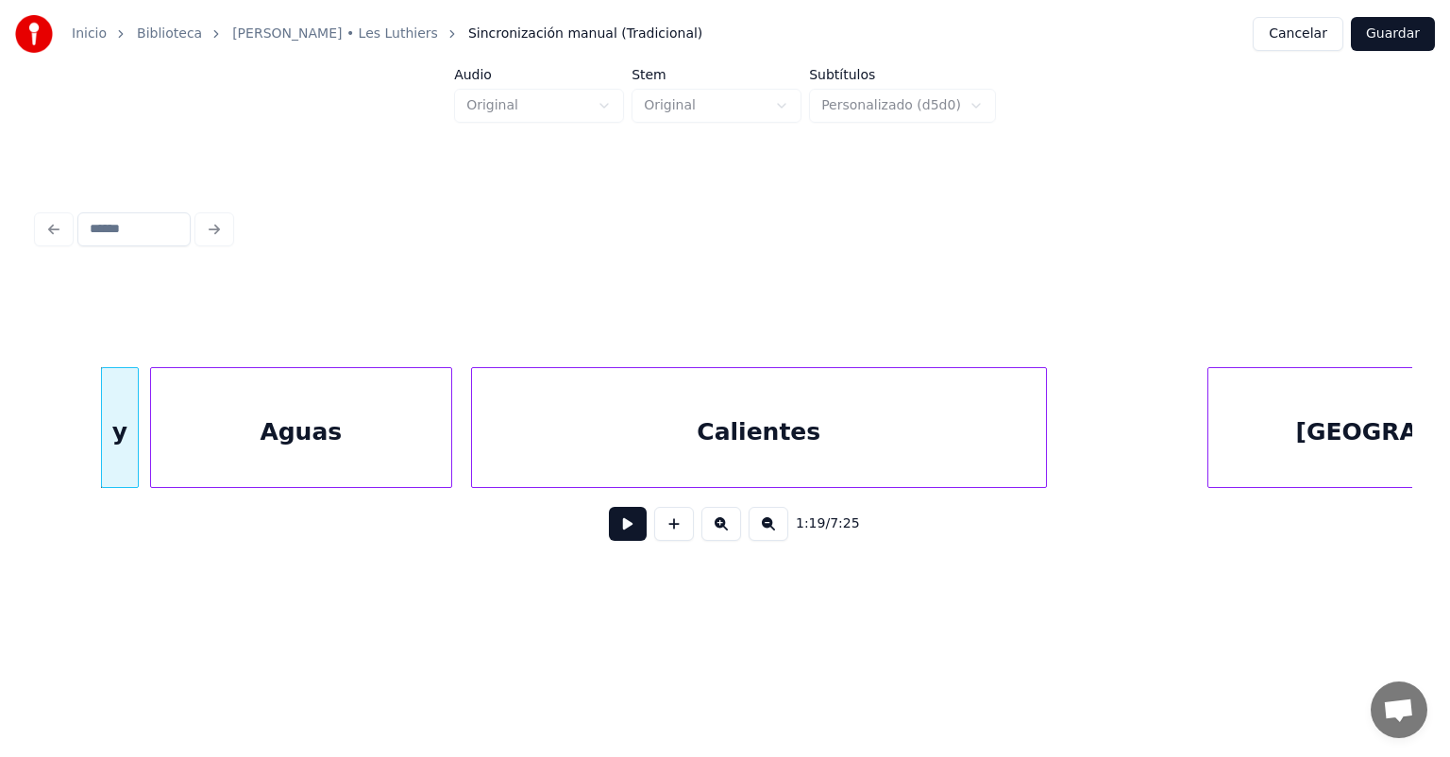
click at [136, 453] on div at bounding box center [135, 427] width 6 height 119
click at [153, 449] on div "Aguas" at bounding box center [298, 432] width 305 height 128
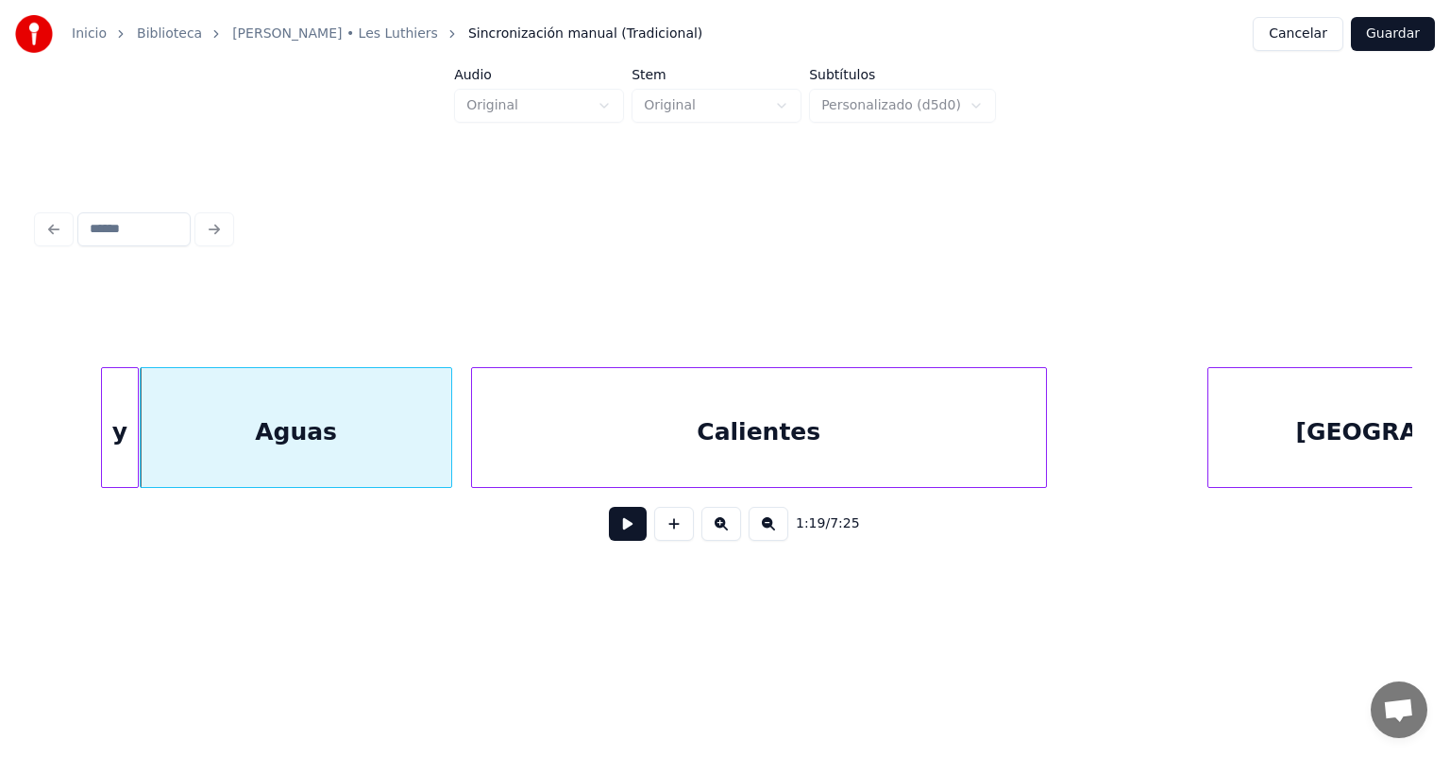
click at [609, 537] on button at bounding box center [628, 524] width 38 height 34
click at [609, 541] on button at bounding box center [628, 524] width 38 height 34
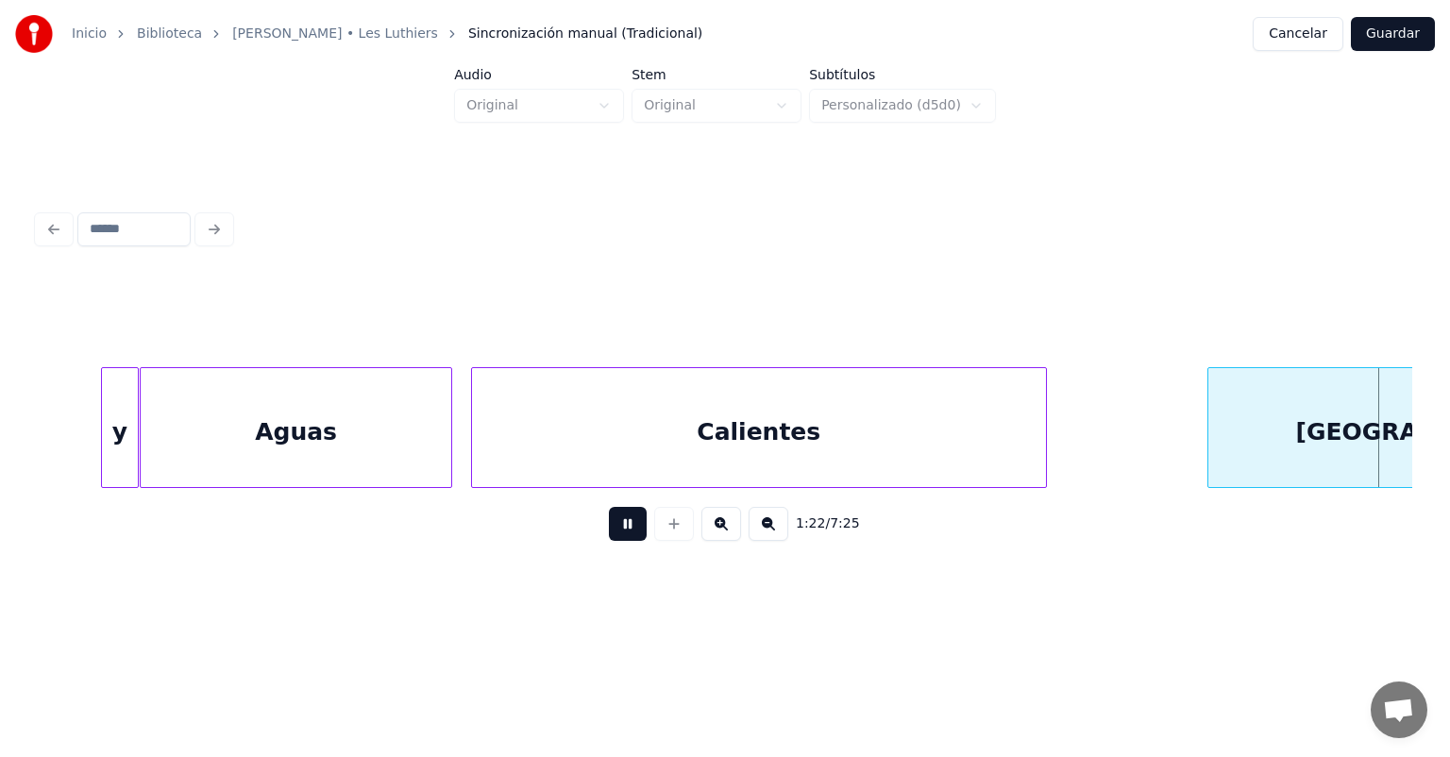
scroll to position [0, 39037]
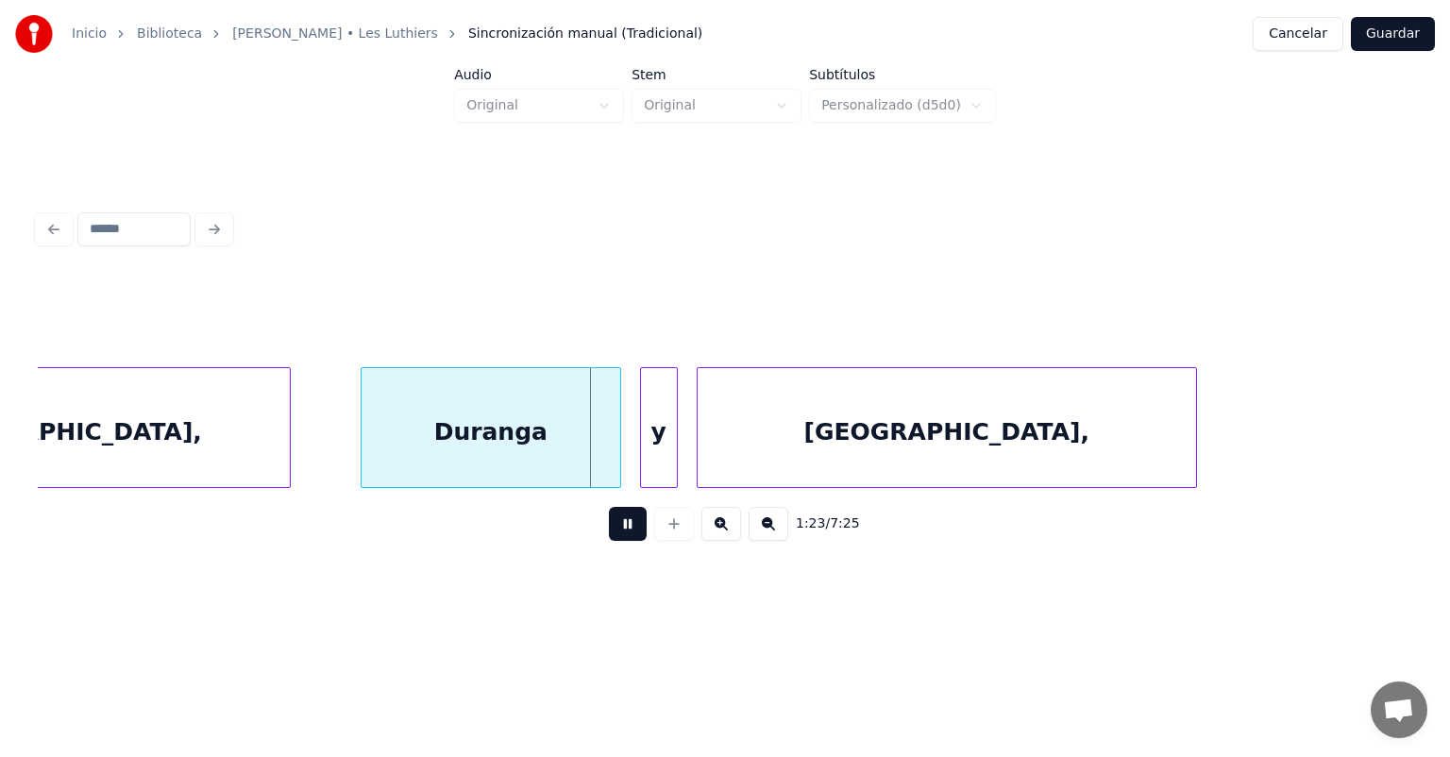
click at [368, 449] on div "Duranga" at bounding box center [491, 432] width 259 height 128
click at [642, 459] on div "y" at bounding box center [658, 432] width 38 height 128
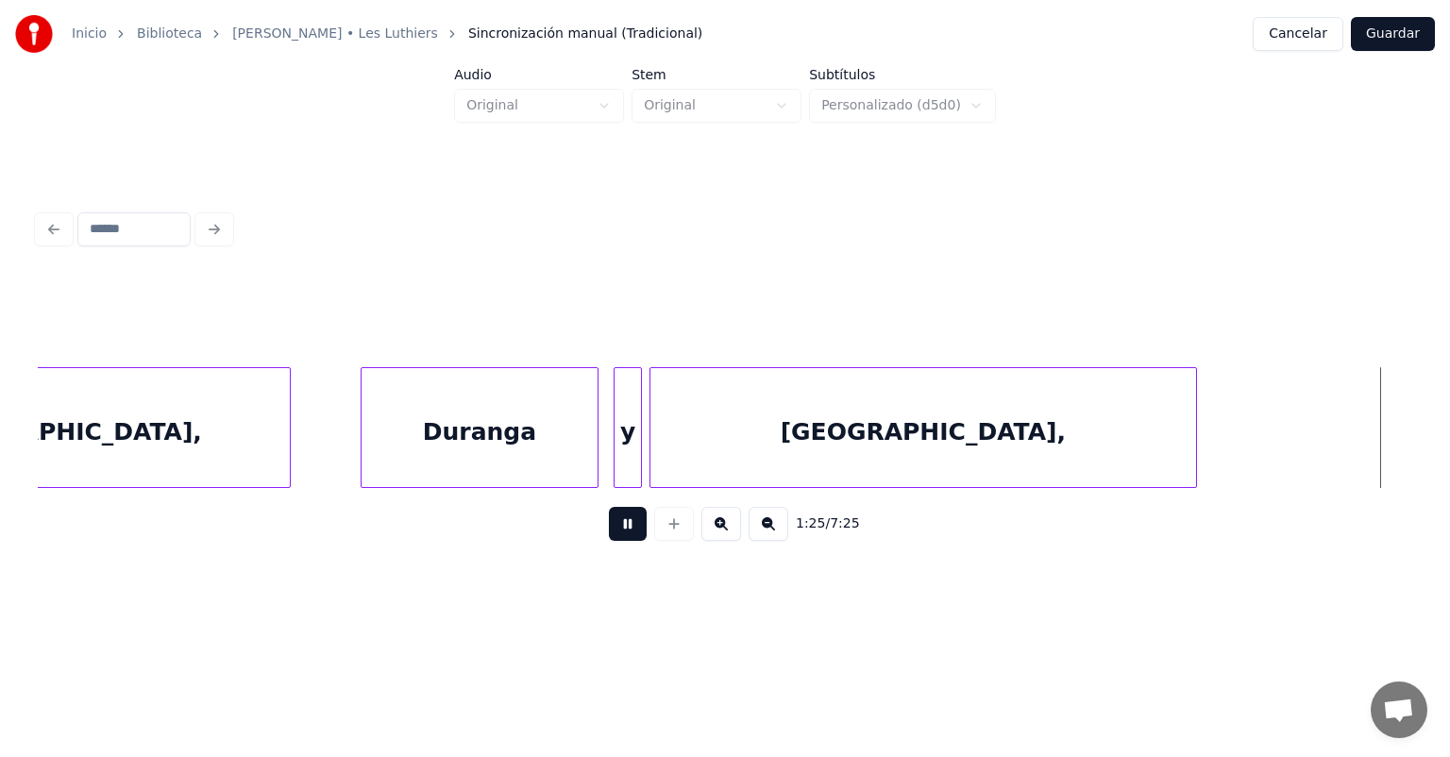
click at [650, 453] on div "[GEOGRAPHIC_DATA]," at bounding box center [924, 427] width 548 height 121
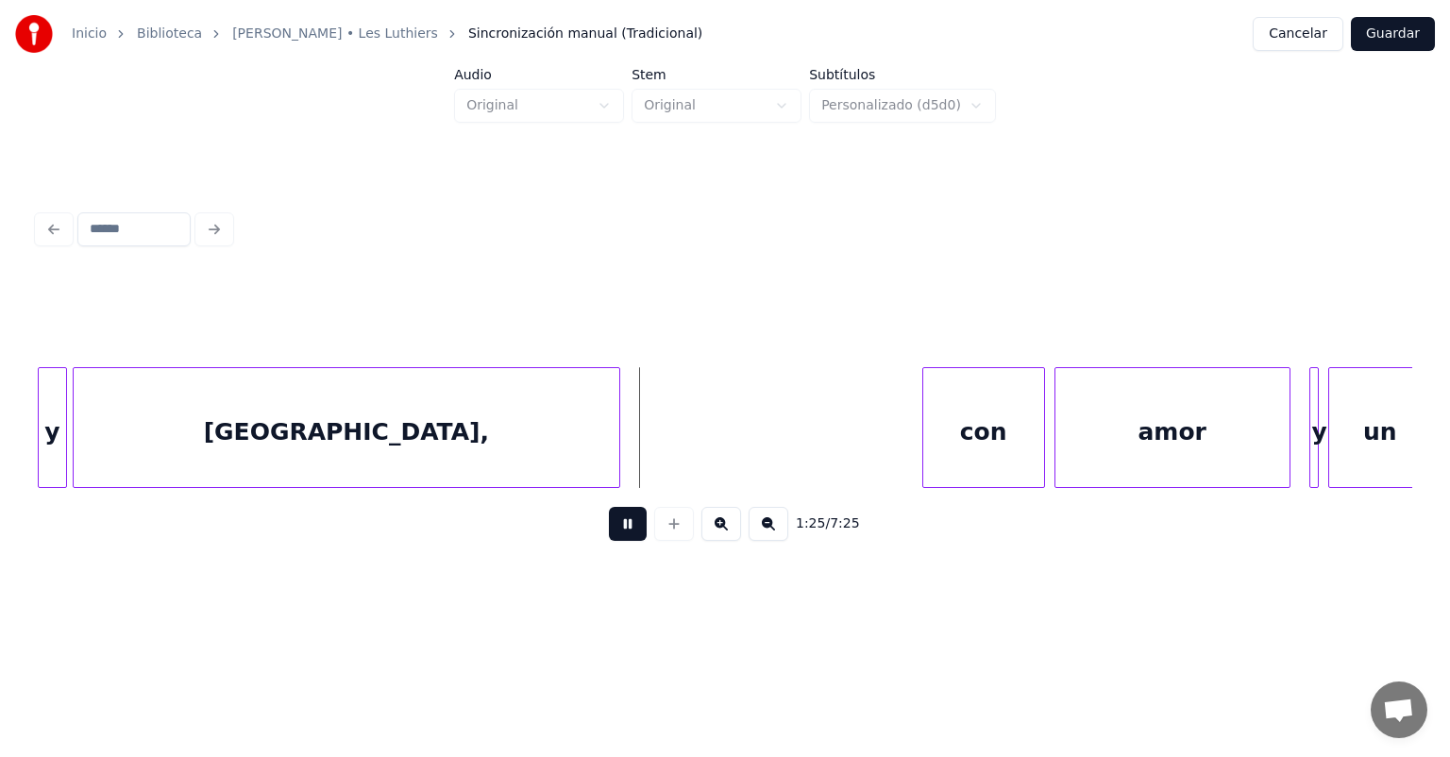
click at [609, 530] on button at bounding box center [628, 524] width 38 height 34
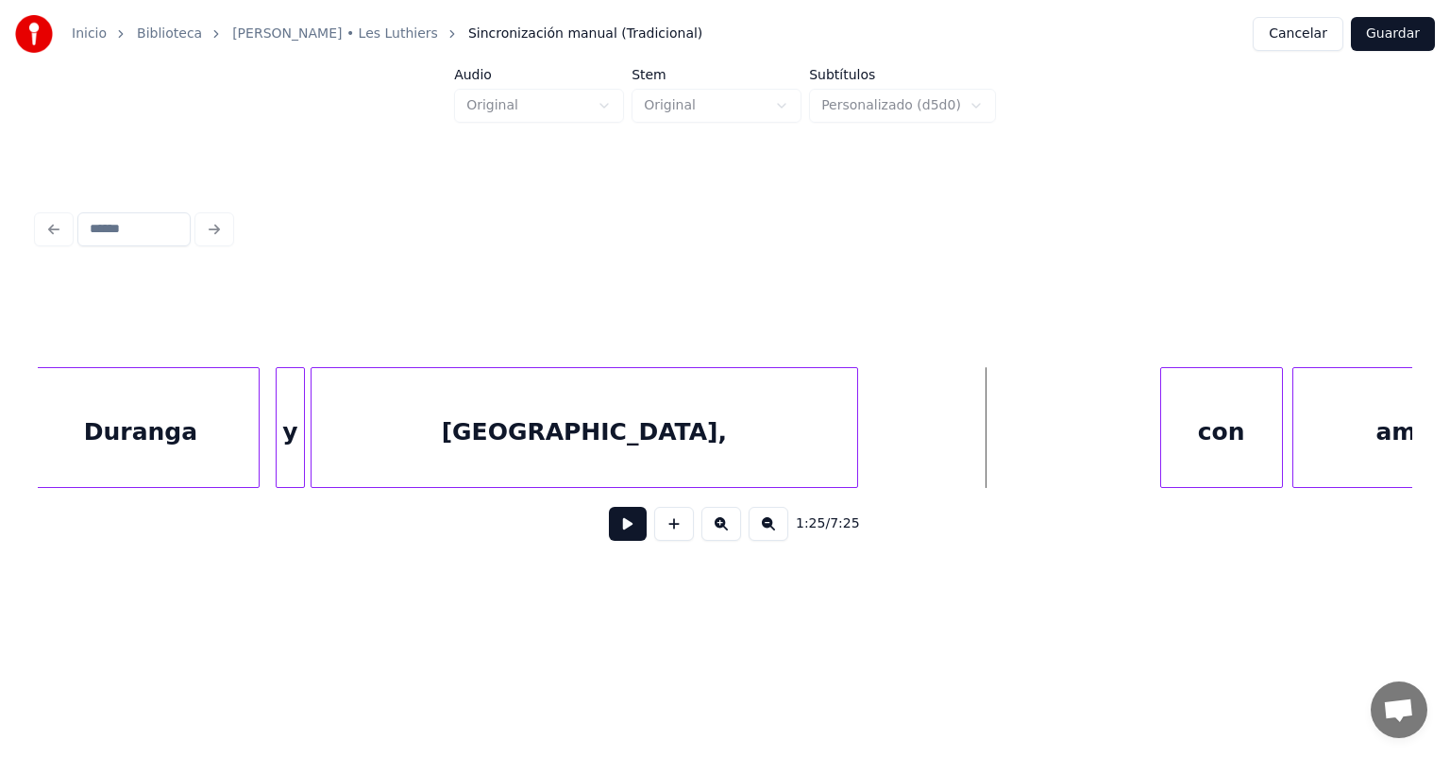
scroll to position [0, 39316]
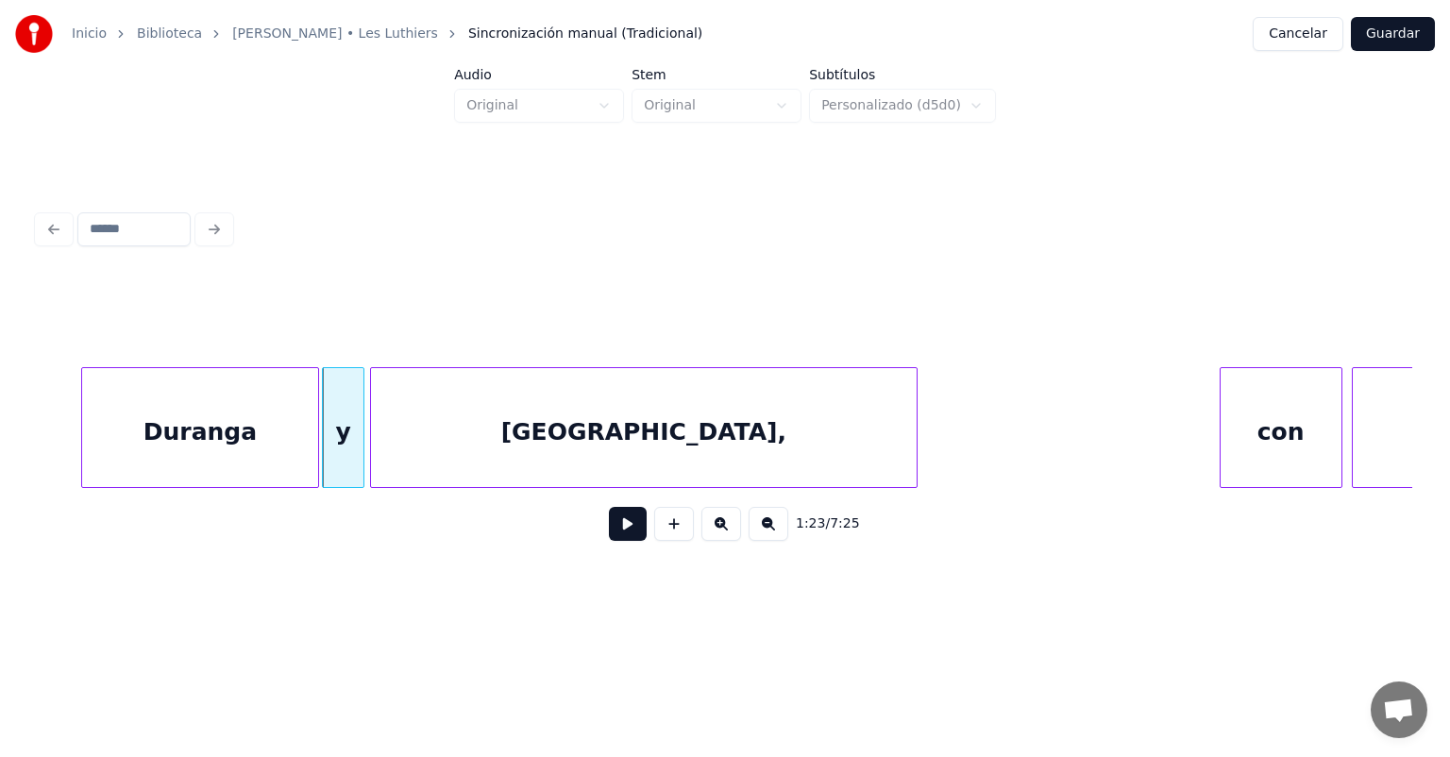
click at [611, 538] on button at bounding box center [628, 524] width 38 height 34
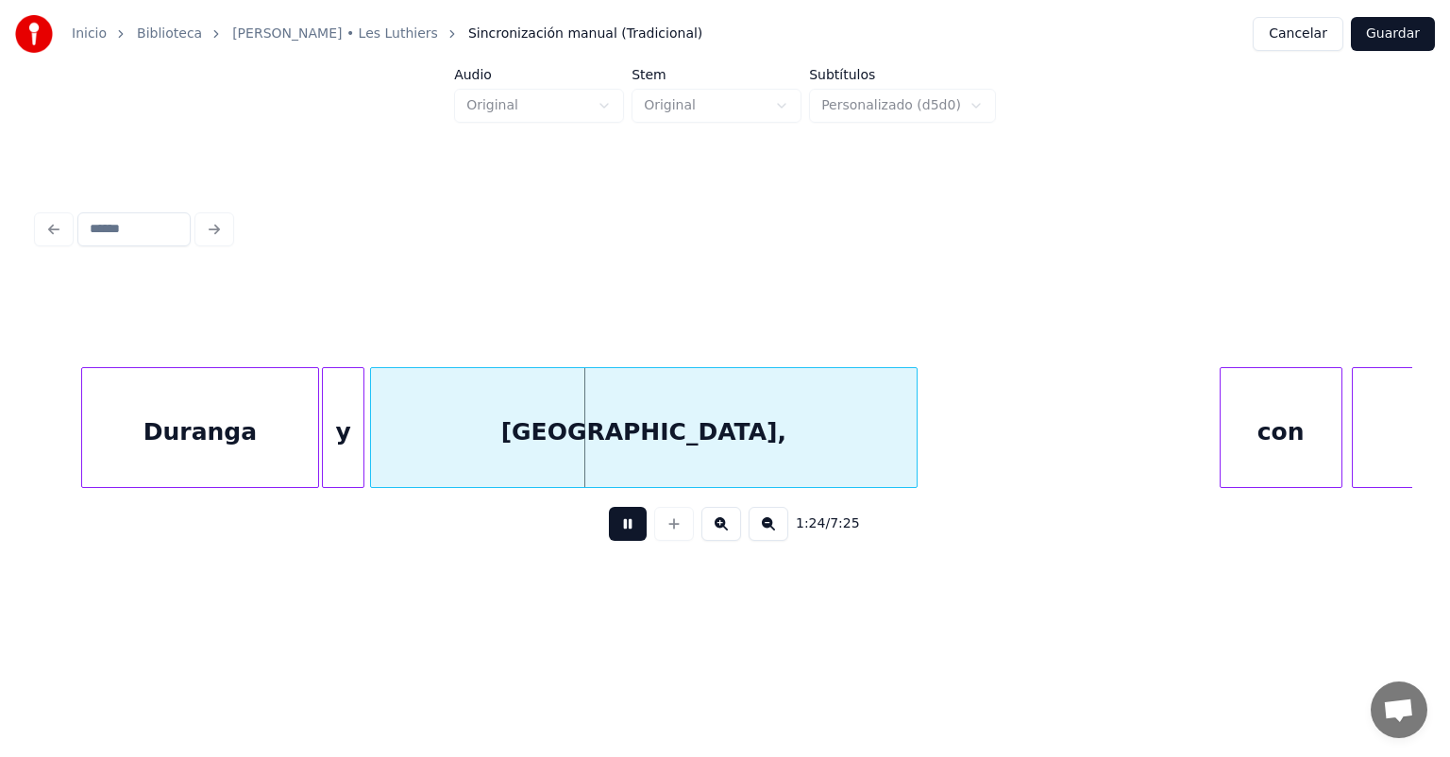
click at [609, 541] on button at bounding box center [628, 524] width 38 height 34
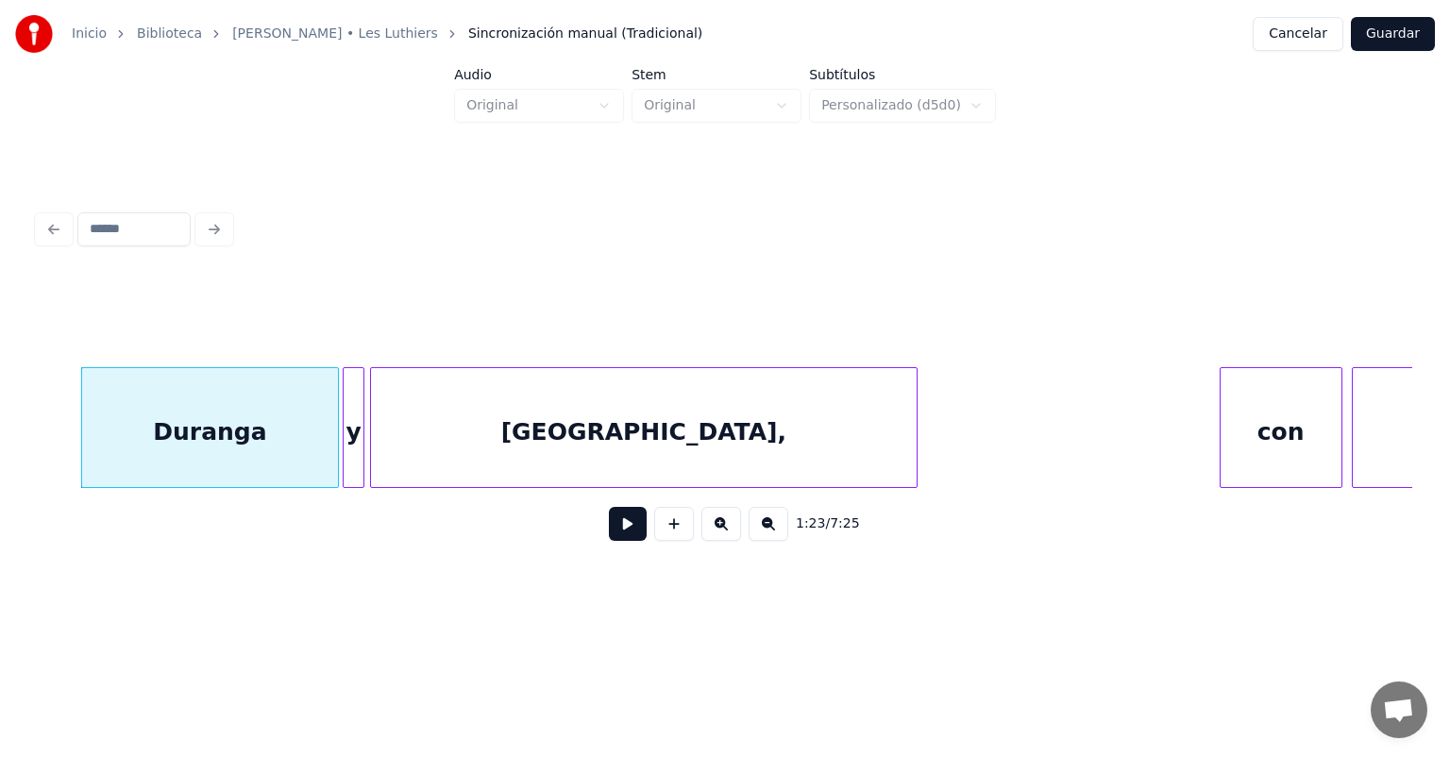
click at [609, 541] on button at bounding box center [628, 524] width 38 height 34
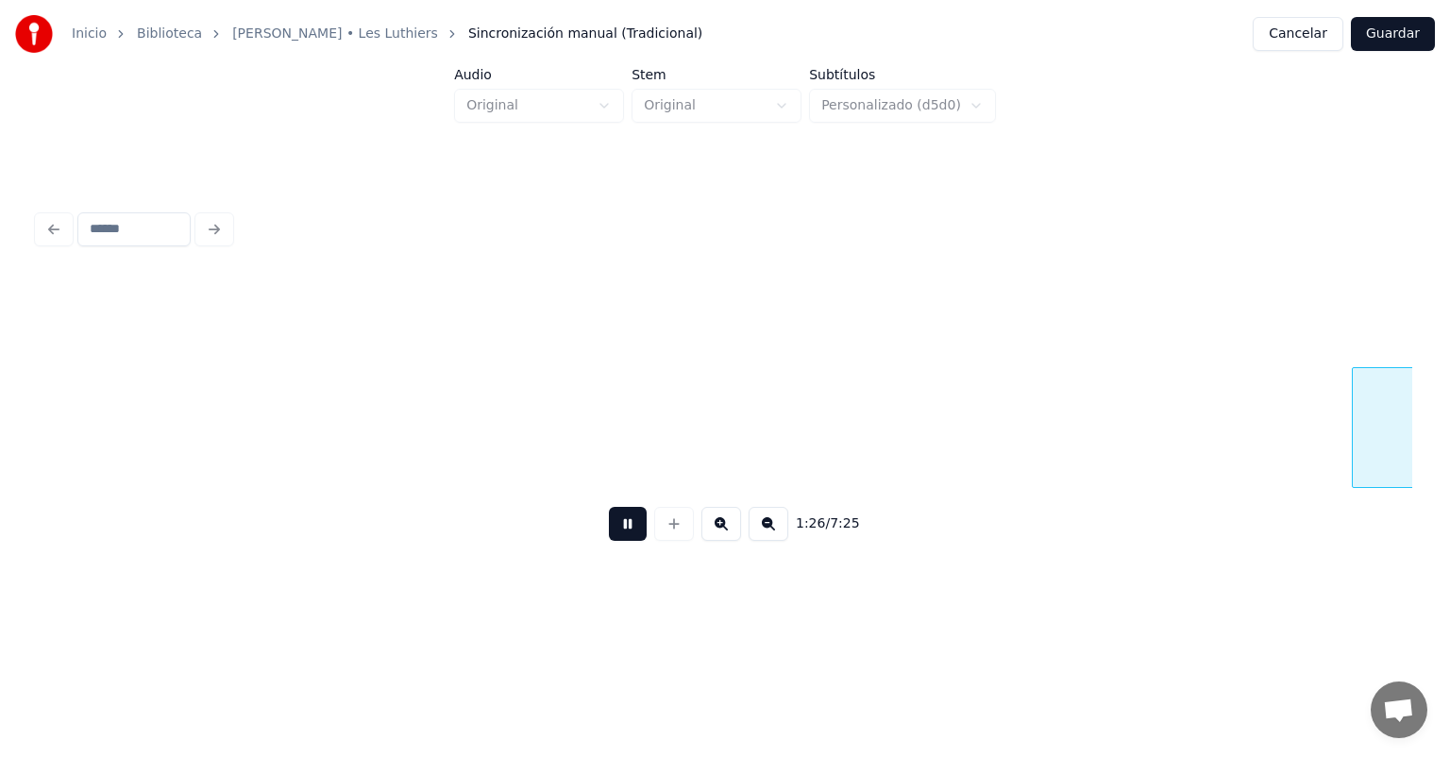
scroll to position [0, 40691]
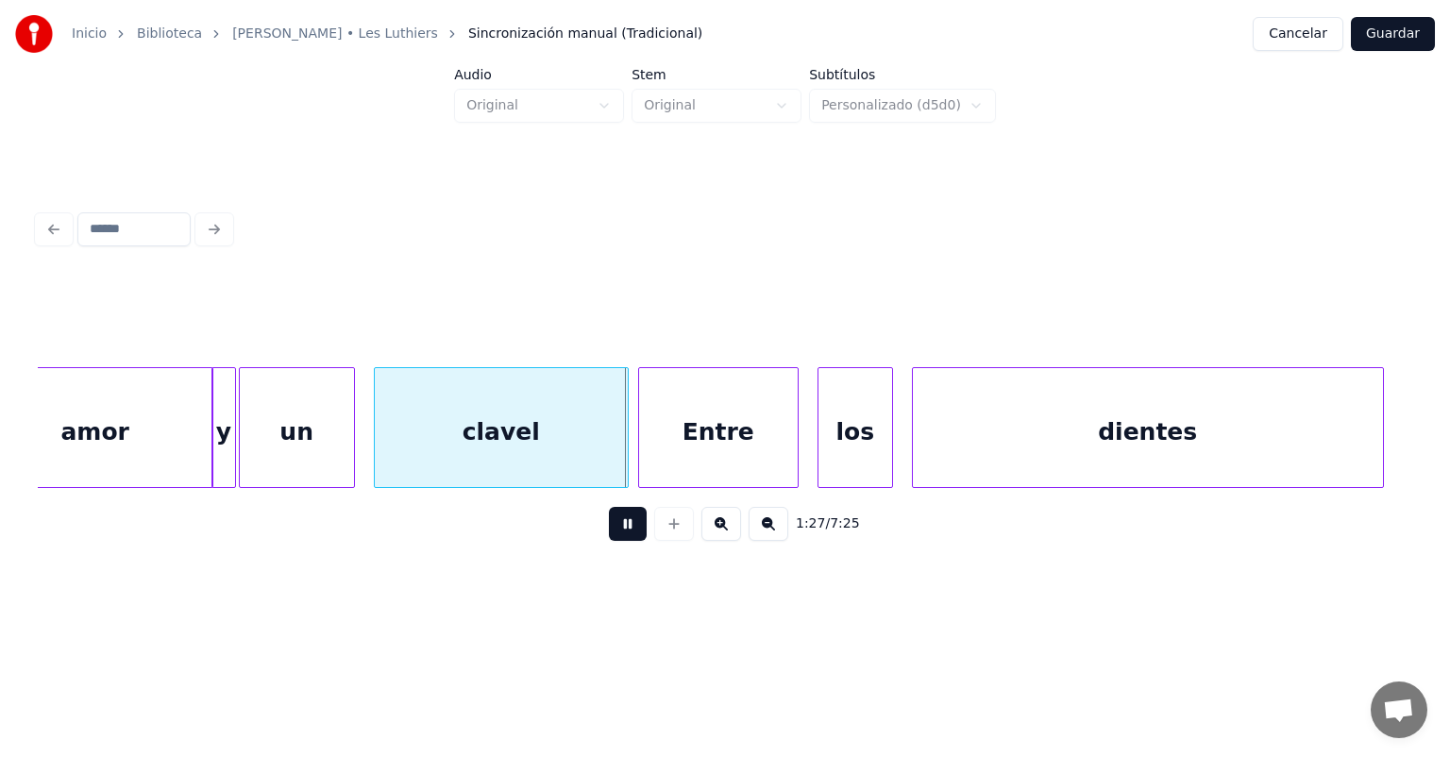
click at [221, 466] on div "y" at bounding box center [223, 432] width 23 height 128
click at [380, 461] on div at bounding box center [378, 427] width 6 height 119
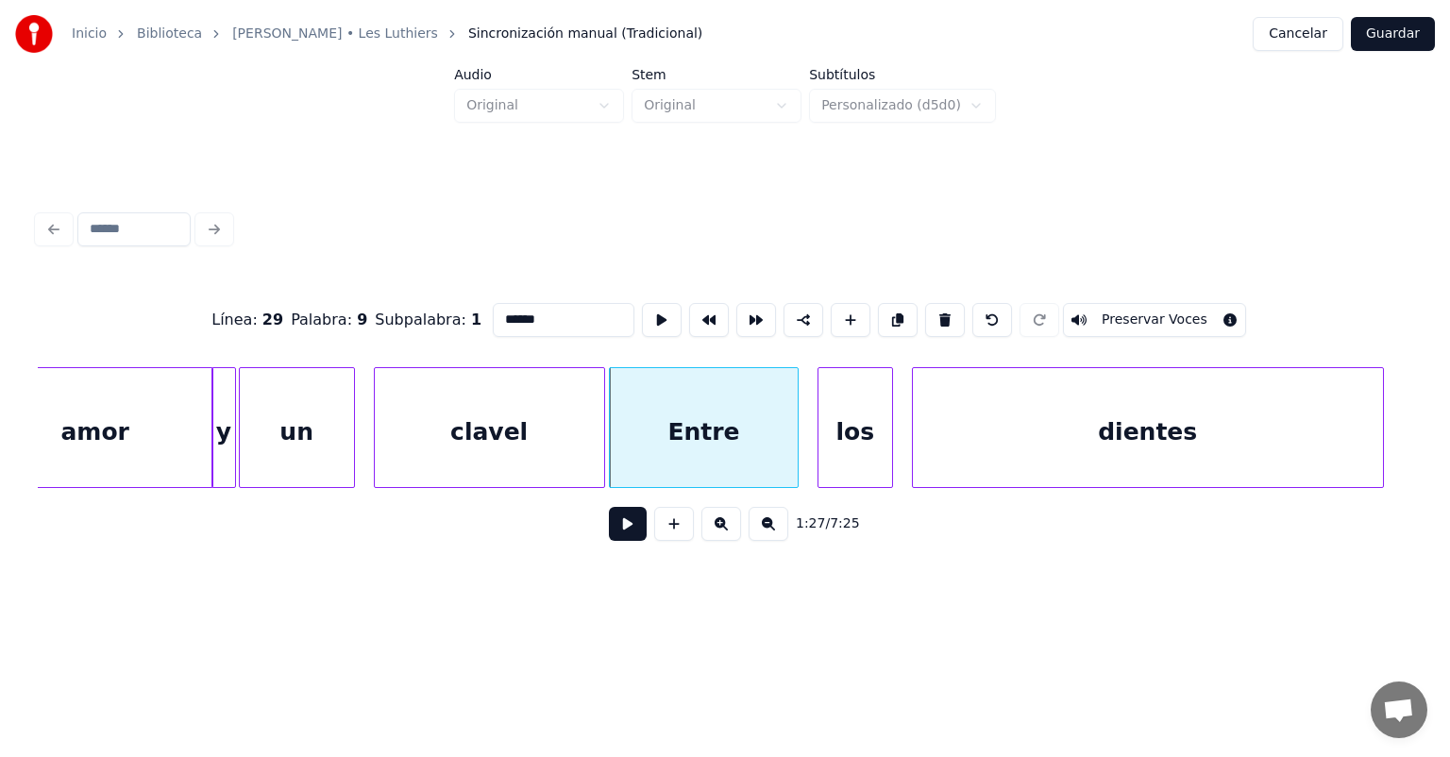
click at [609, 537] on button at bounding box center [628, 524] width 38 height 34
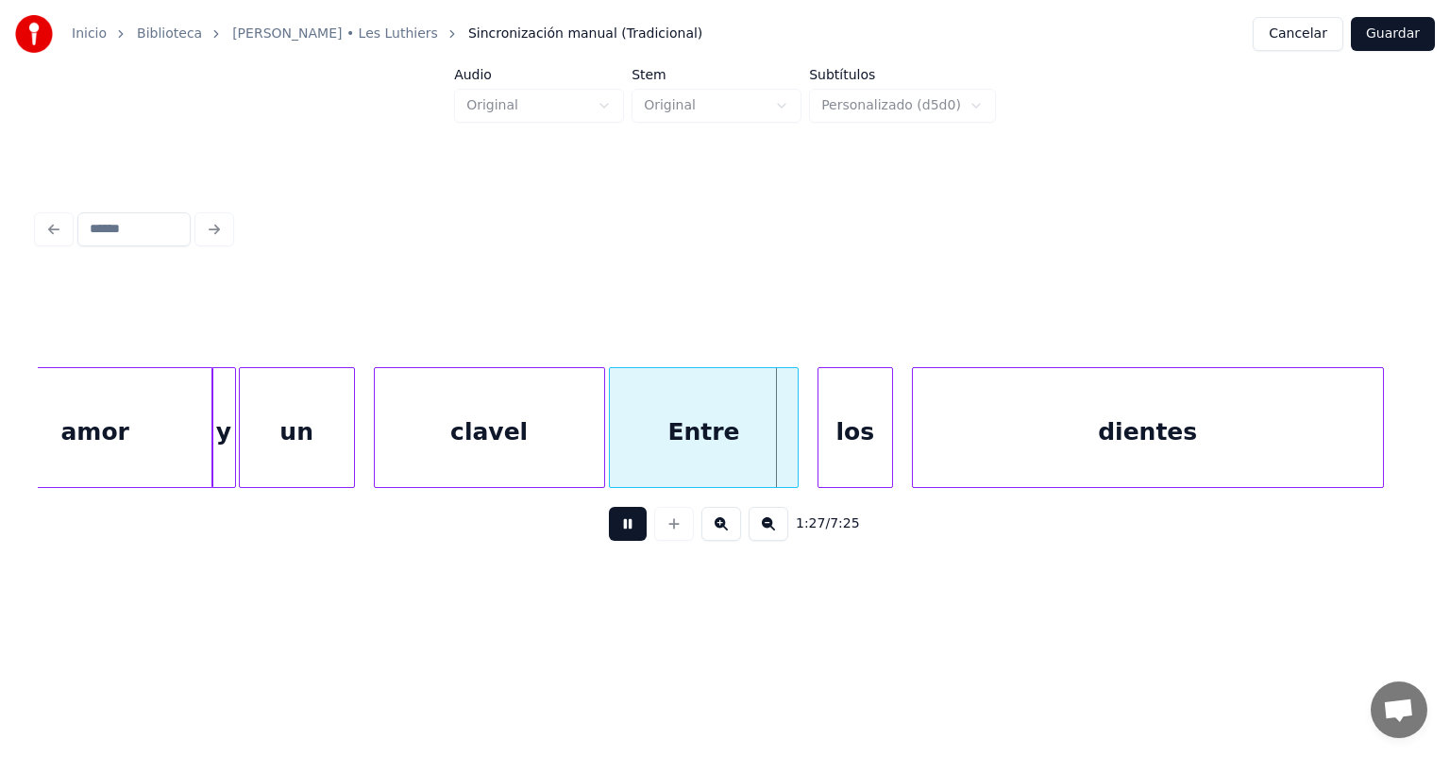
click at [609, 538] on button at bounding box center [628, 524] width 38 height 34
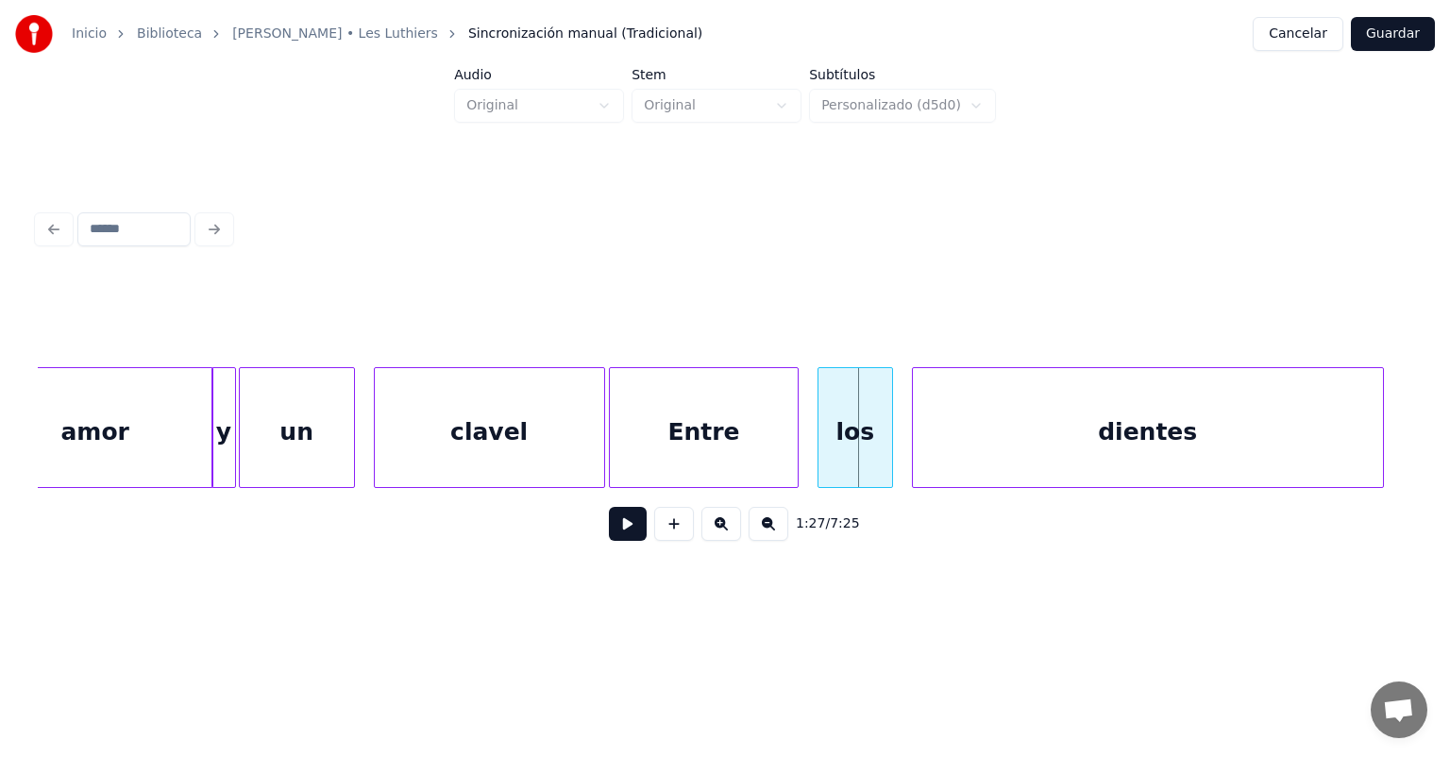
click at [820, 440] on div at bounding box center [822, 427] width 6 height 119
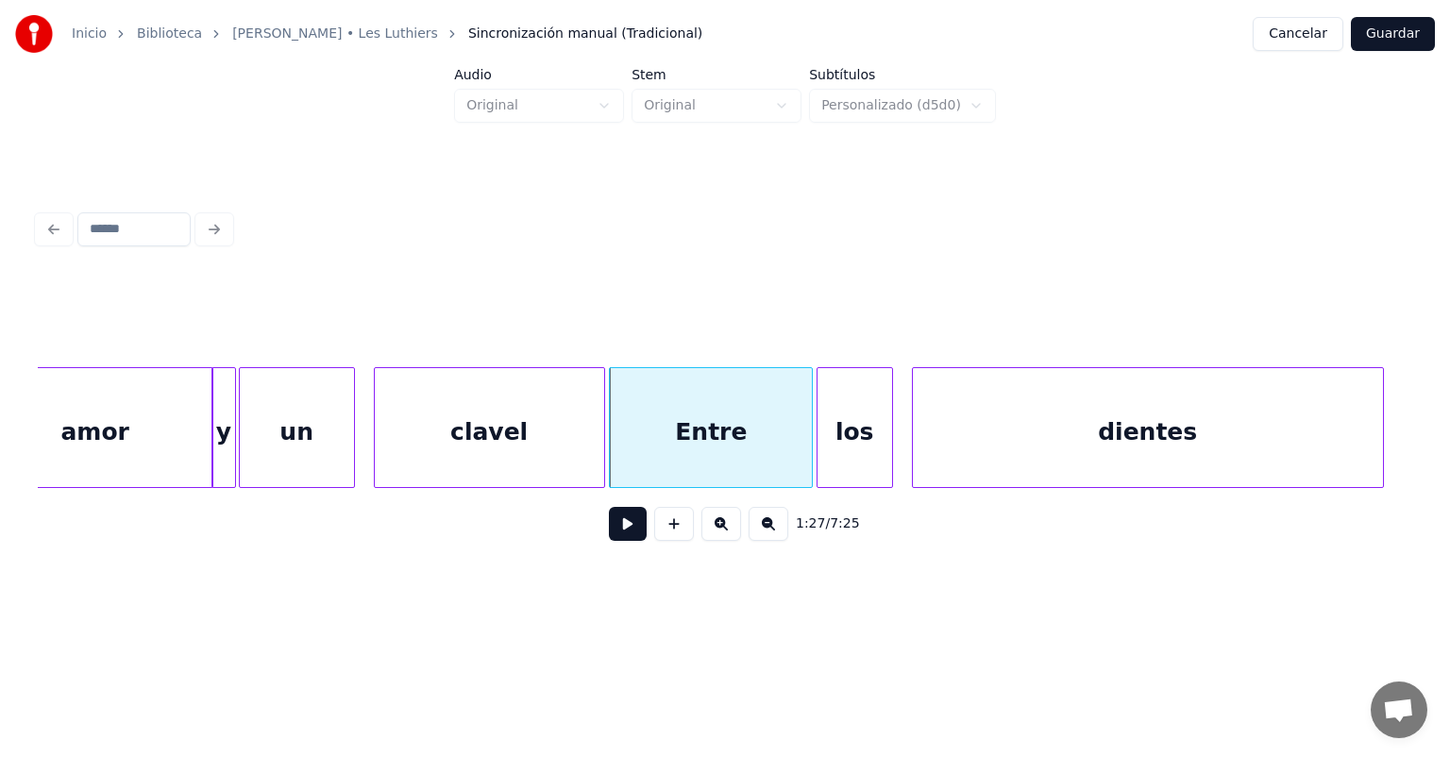
click at [808, 450] on div at bounding box center [809, 427] width 6 height 119
click at [889, 454] on div at bounding box center [890, 427] width 6 height 119
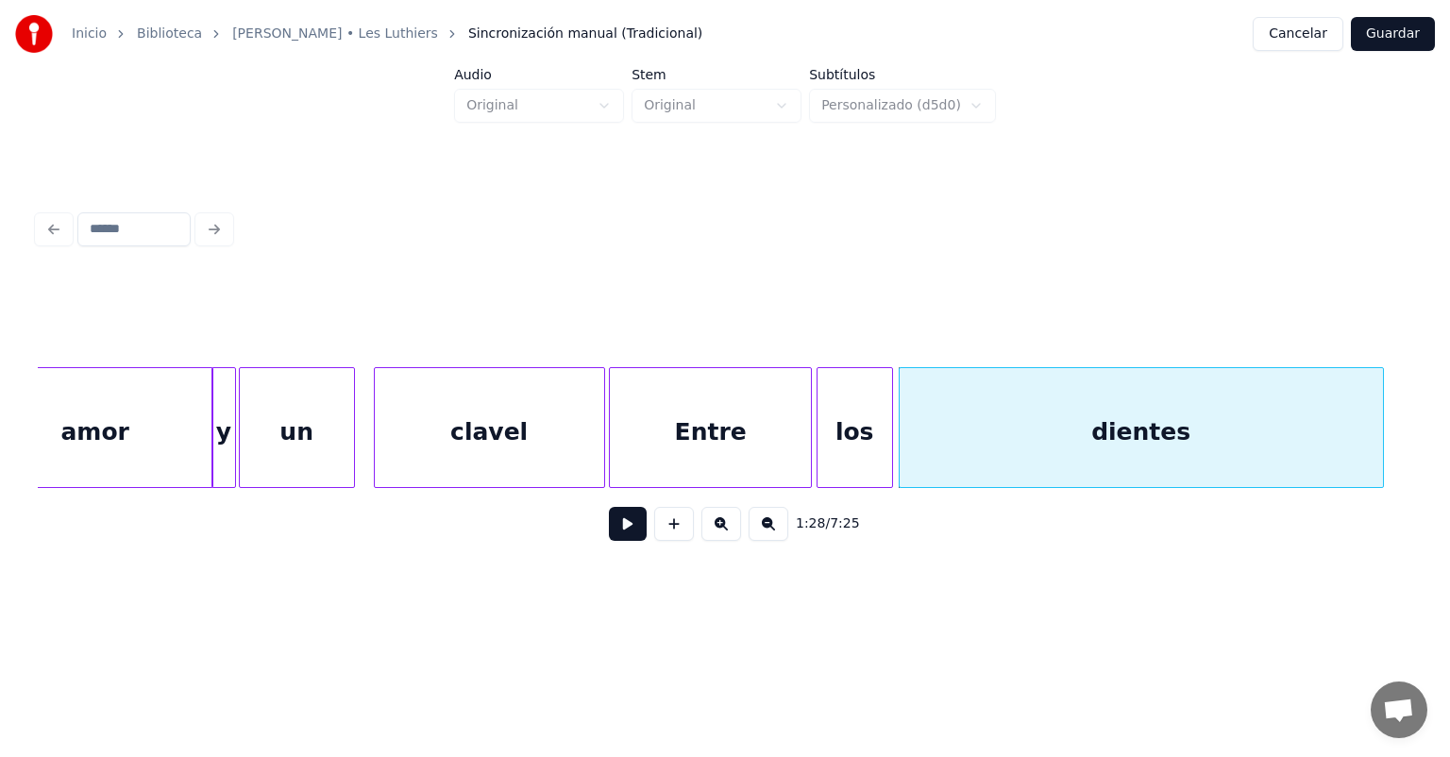
click at [609, 541] on button at bounding box center [628, 524] width 38 height 34
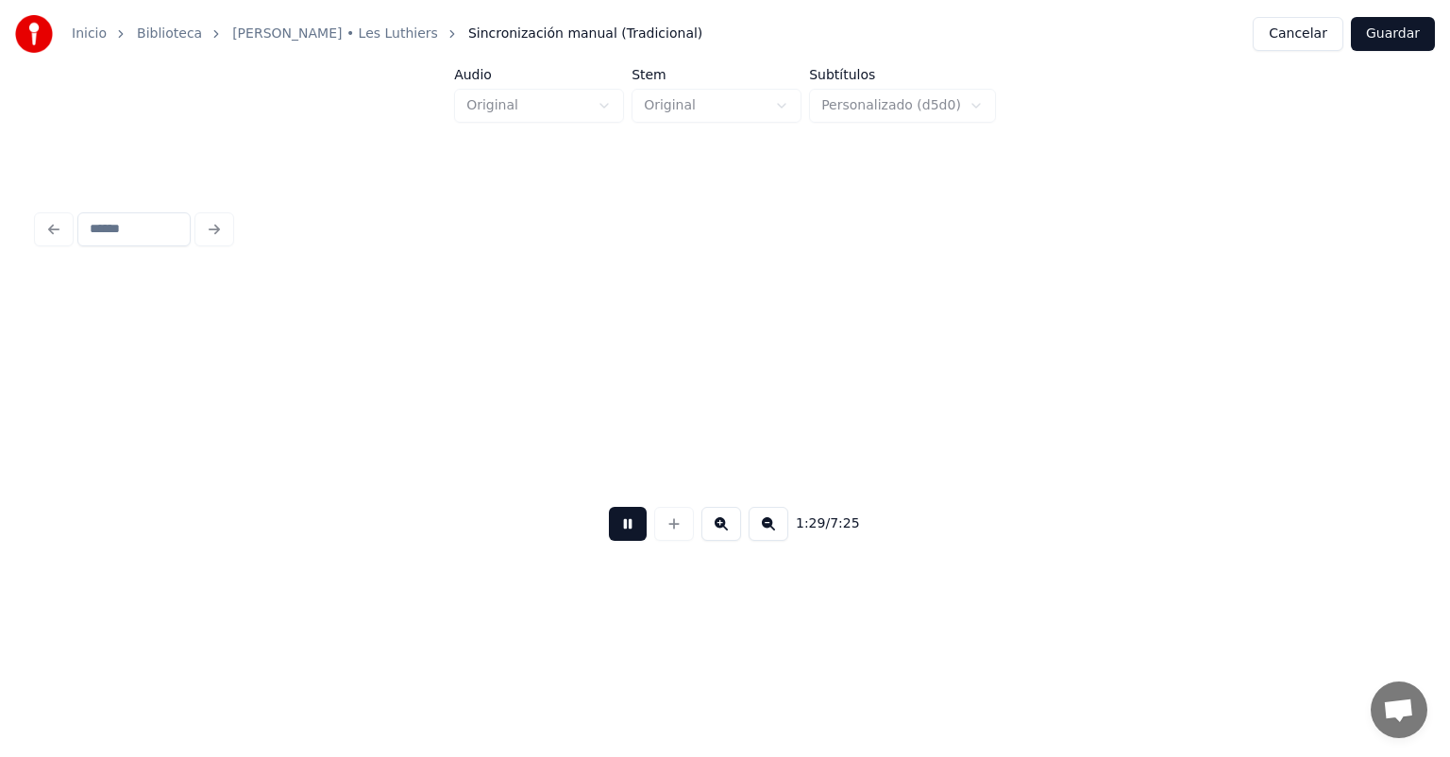
scroll to position [0, 42074]
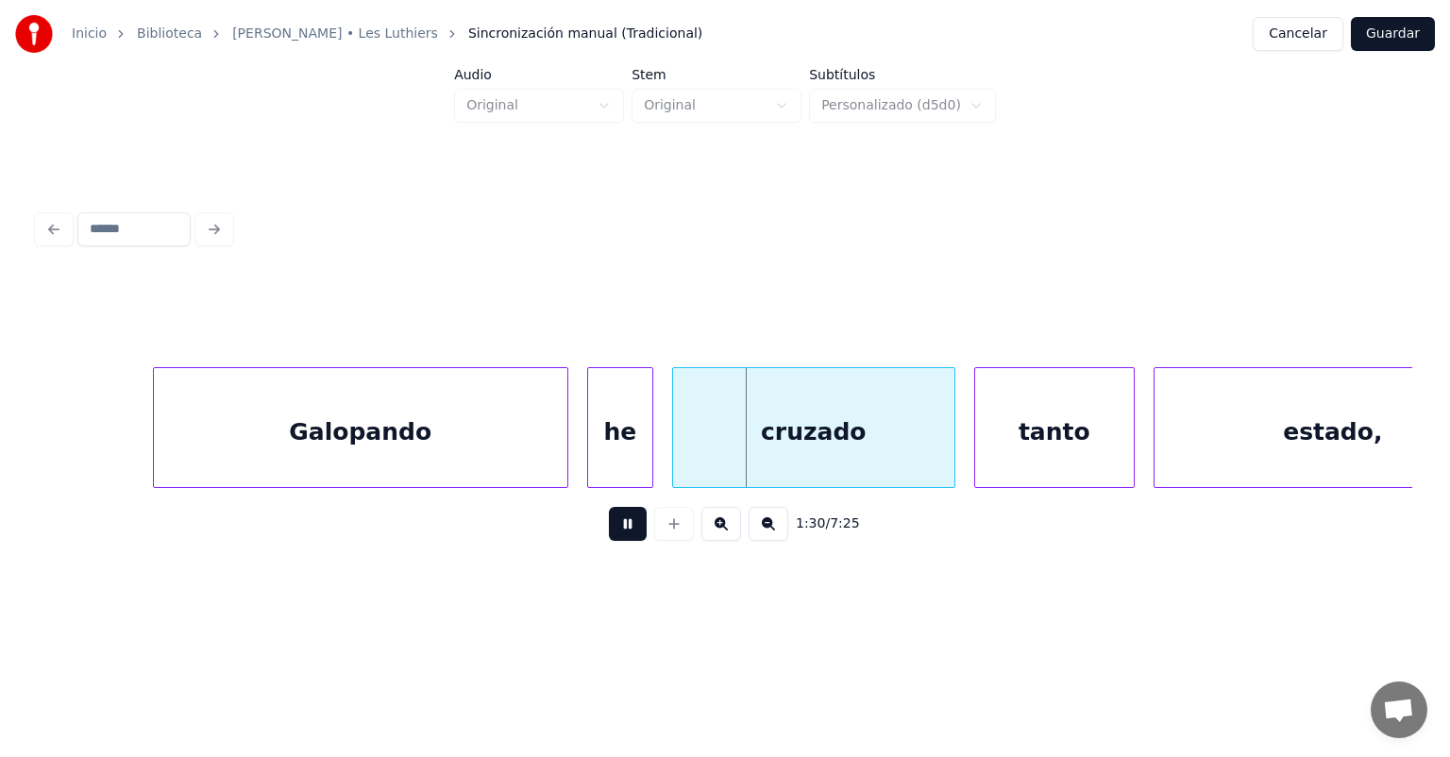
click at [562, 450] on div at bounding box center [565, 427] width 6 height 119
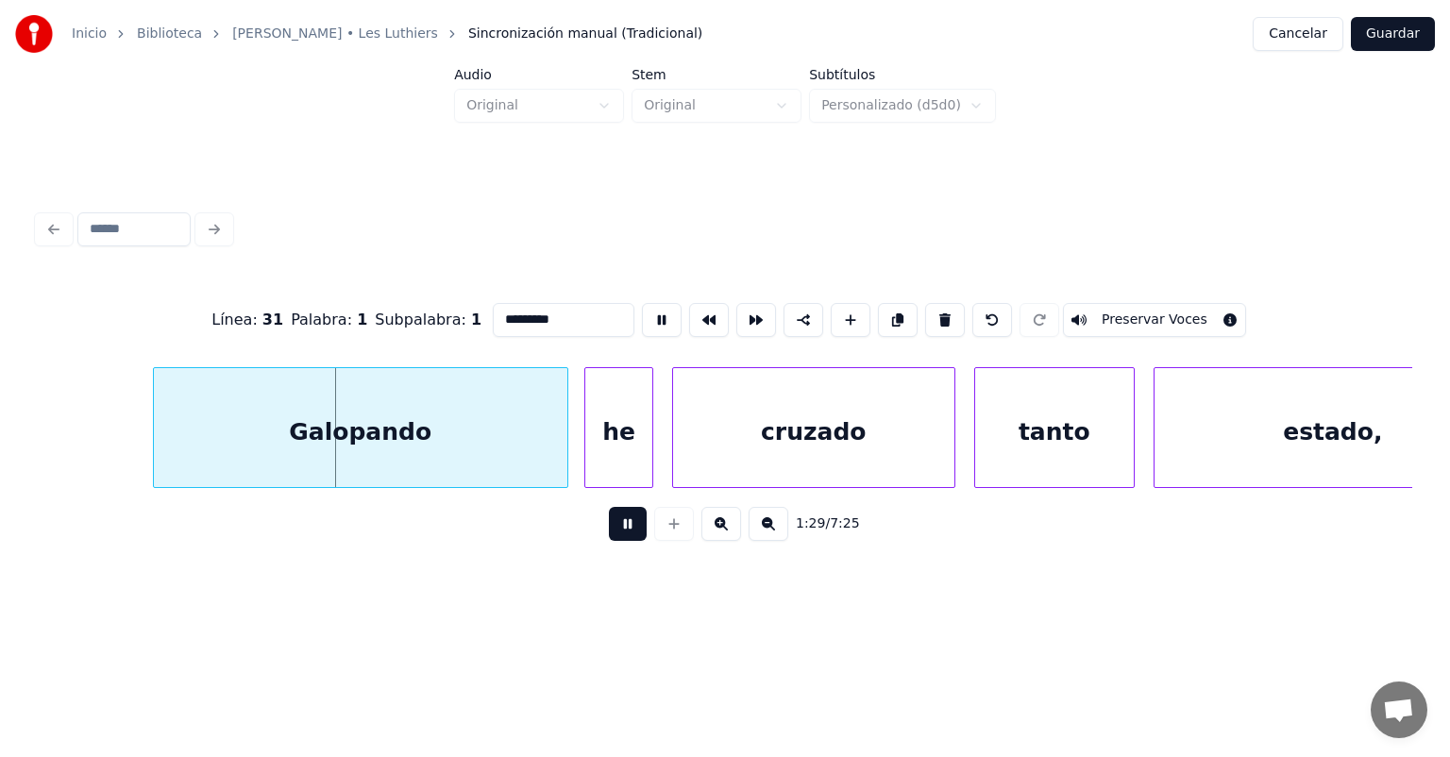
click at [589, 449] on div "he" at bounding box center [618, 432] width 66 height 128
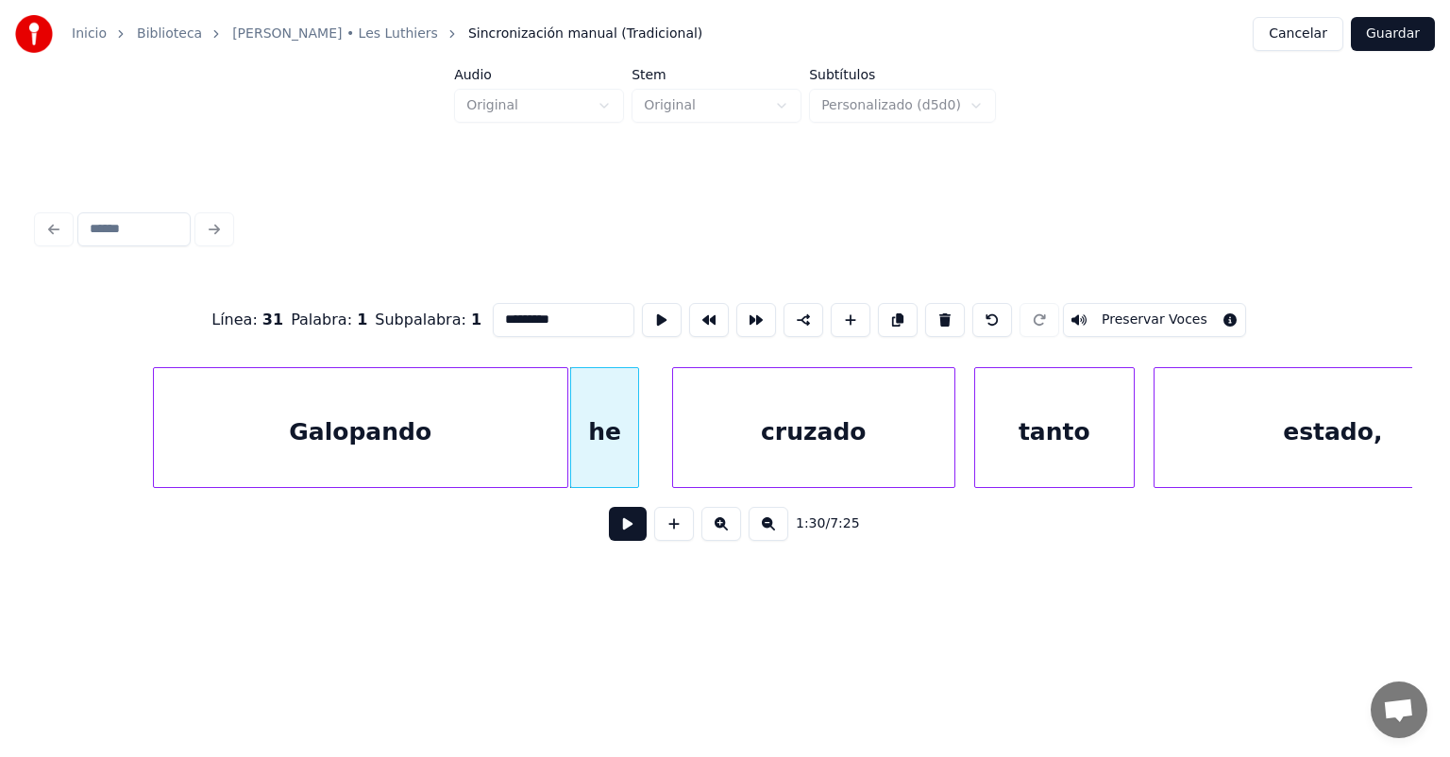
click at [635, 449] on div "he" at bounding box center [605, 427] width 70 height 121
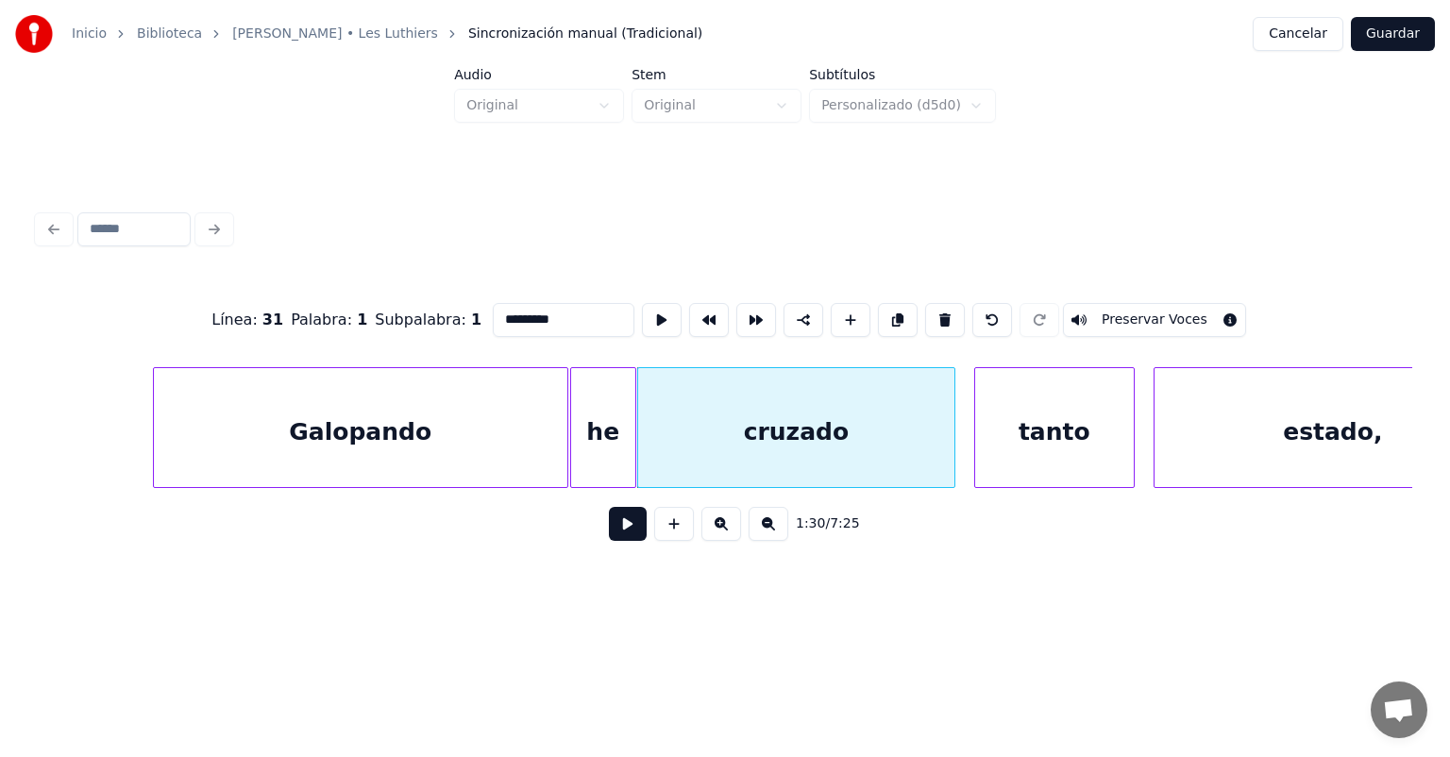
click at [609, 534] on button at bounding box center [628, 524] width 38 height 34
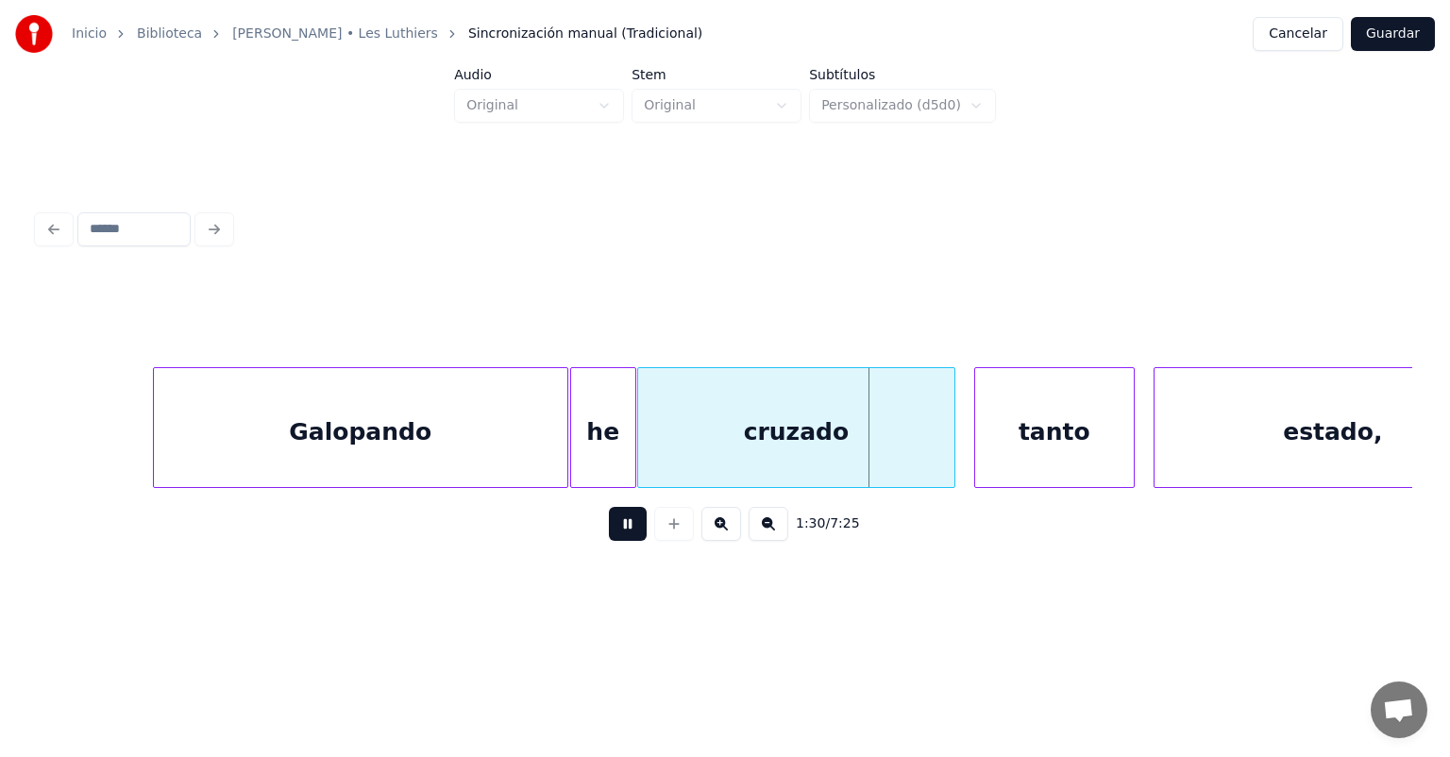
click at [609, 533] on button at bounding box center [628, 524] width 38 height 34
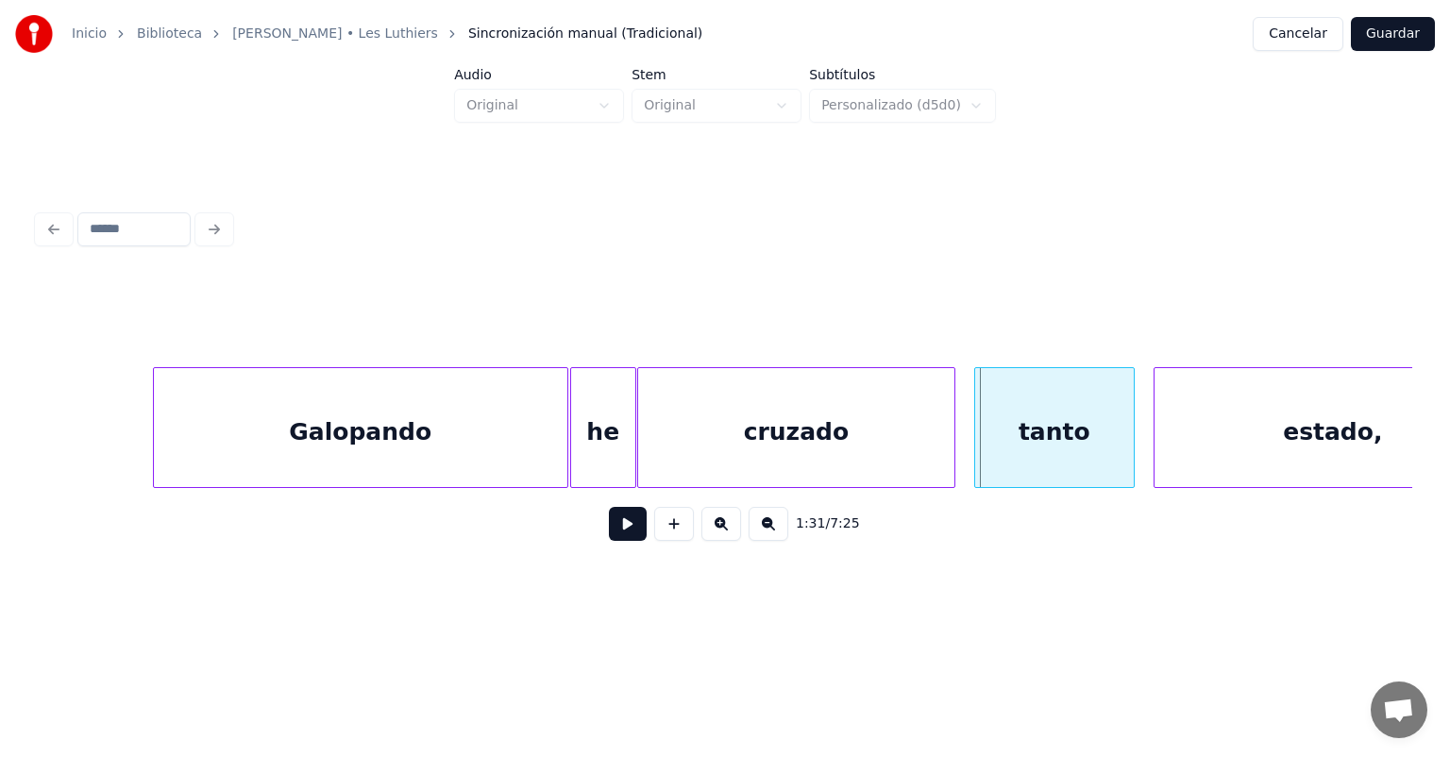
click at [612, 533] on button at bounding box center [628, 524] width 38 height 34
click at [610, 534] on button at bounding box center [628, 524] width 38 height 34
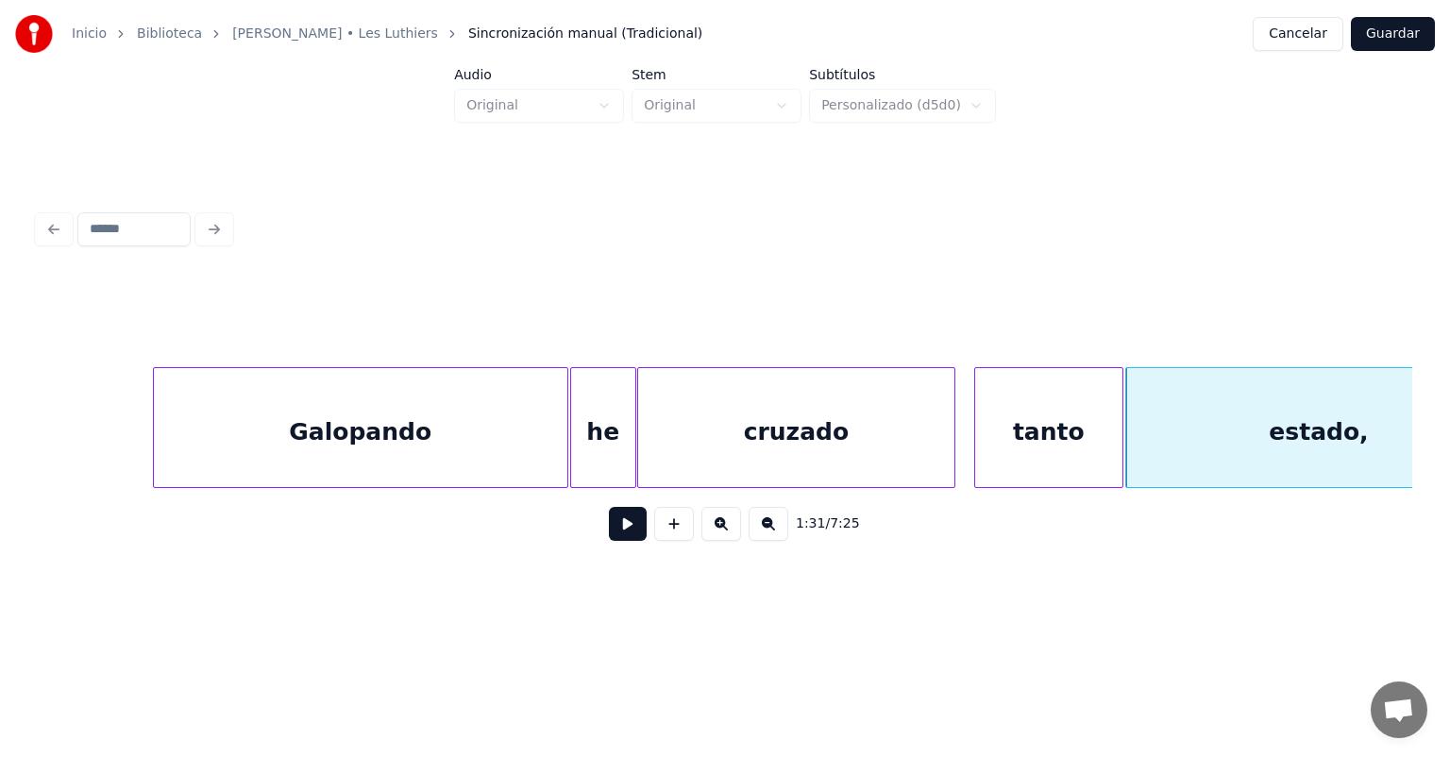
click at [609, 536] on button at bounding box center [628, 524] width 38 height 34
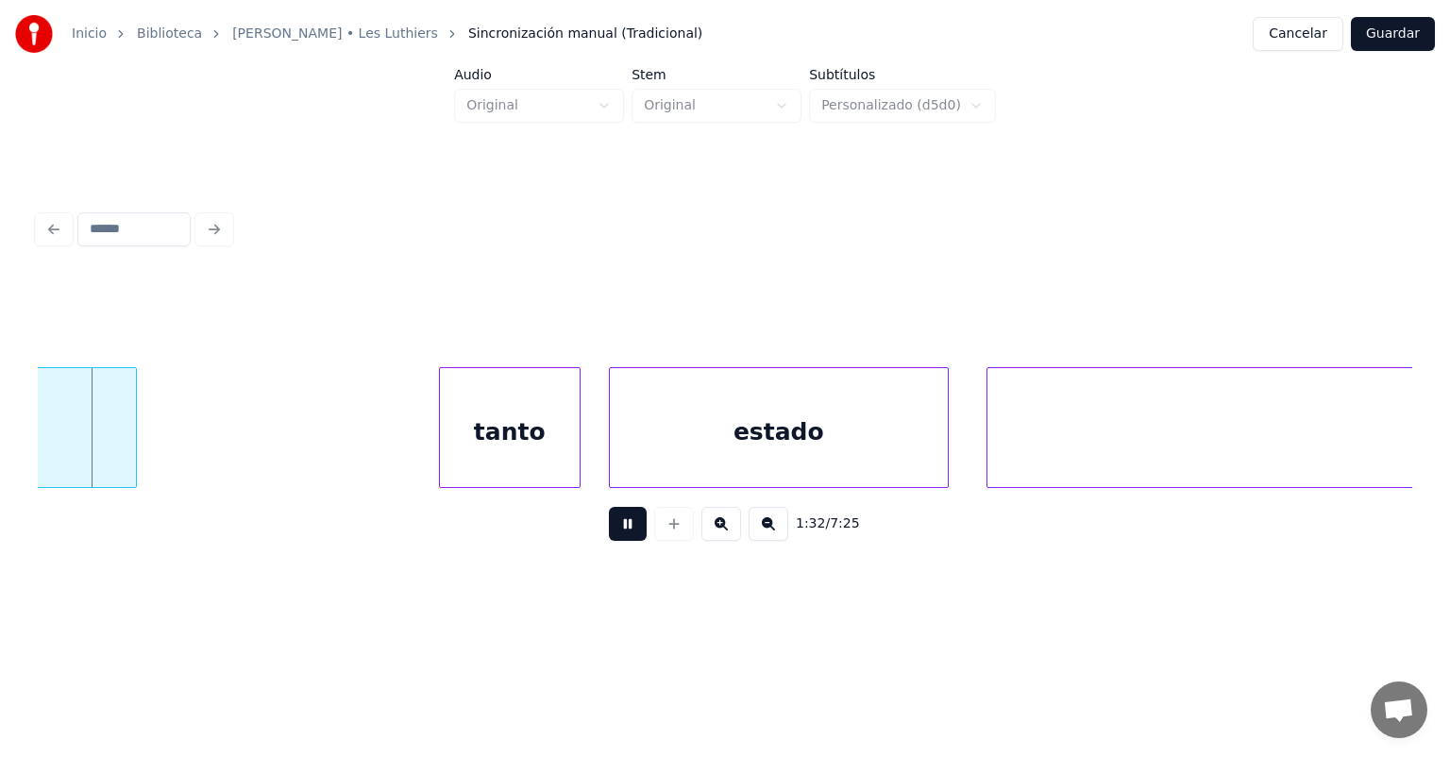
click at [609, 541] on button at bounding box center [628, 524] width 38 height 34
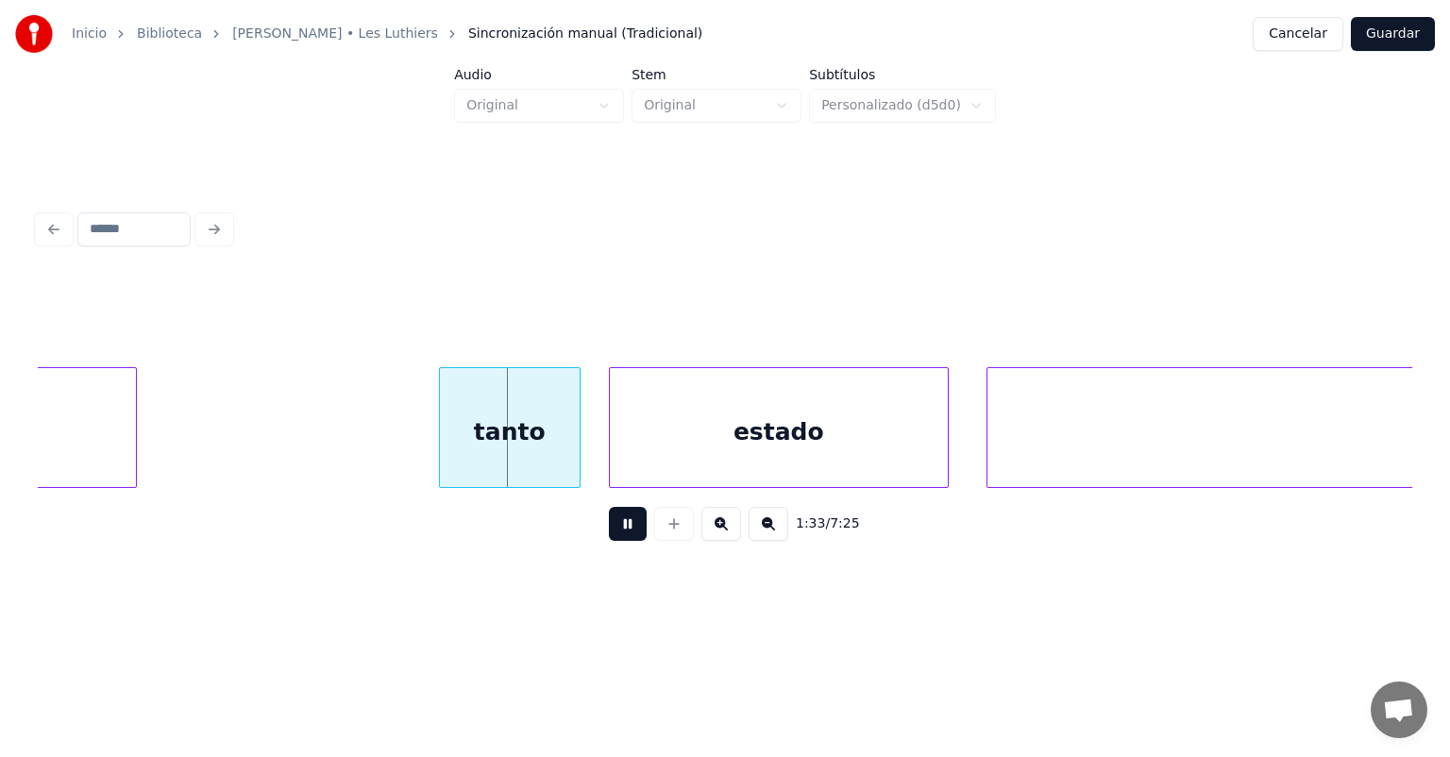
click at [576, 458] on div at bounding box center [577, 427] width 6 height 119
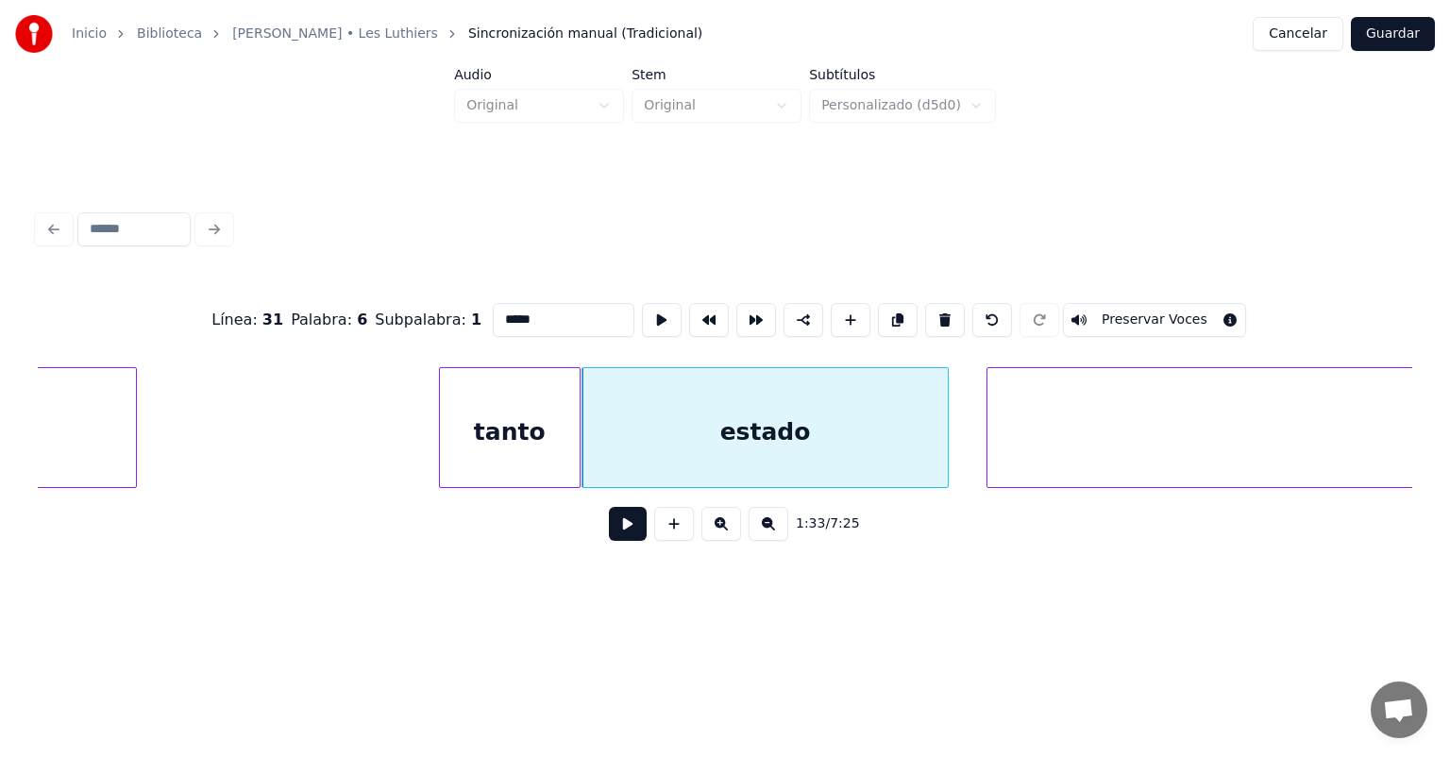
click at [609, 531] on button at bounding box center [628, 524] width 38 height 34
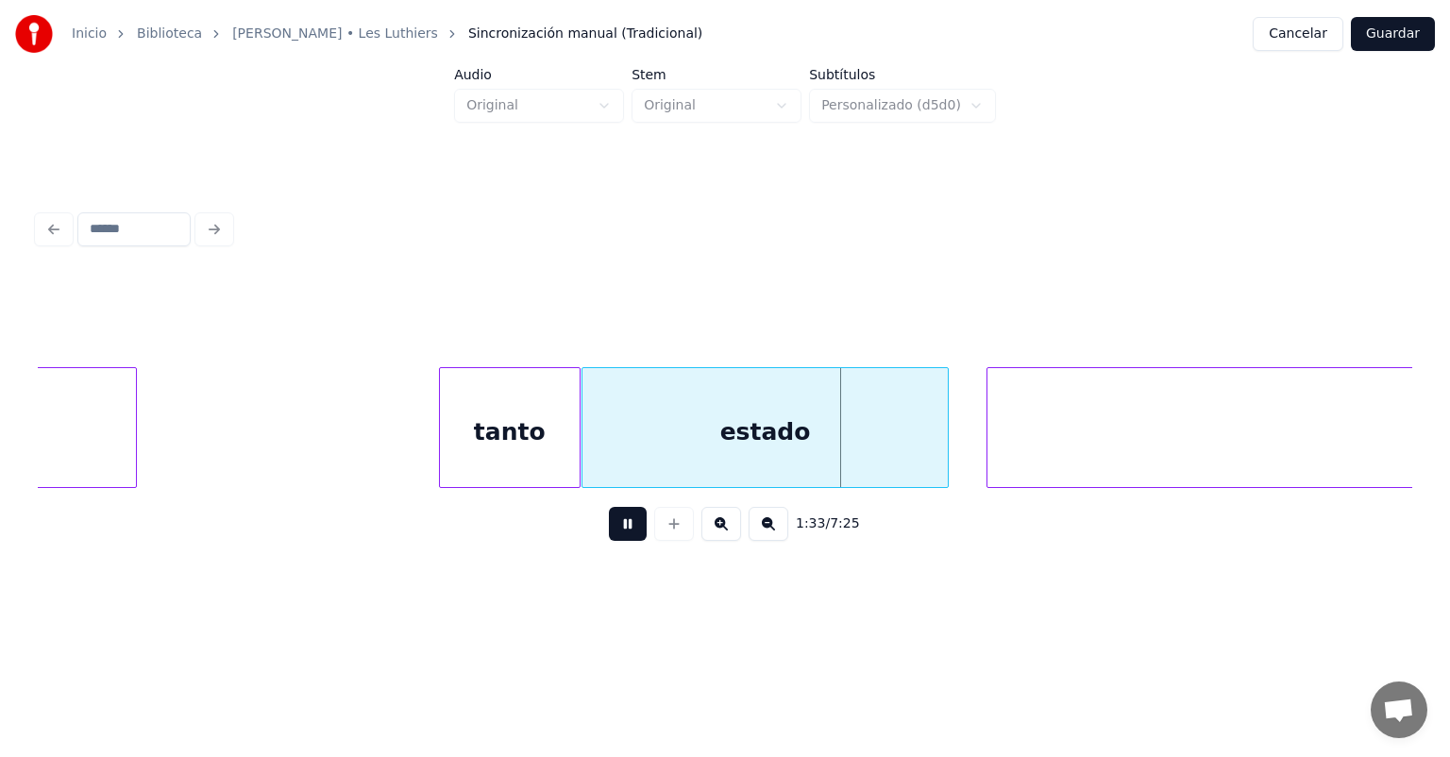
click at [609, 536] on button at bounding box center [628, 524] width 38 height 34
click at [609, 537] on button at bounding box center [628, 524] width 38 height 34
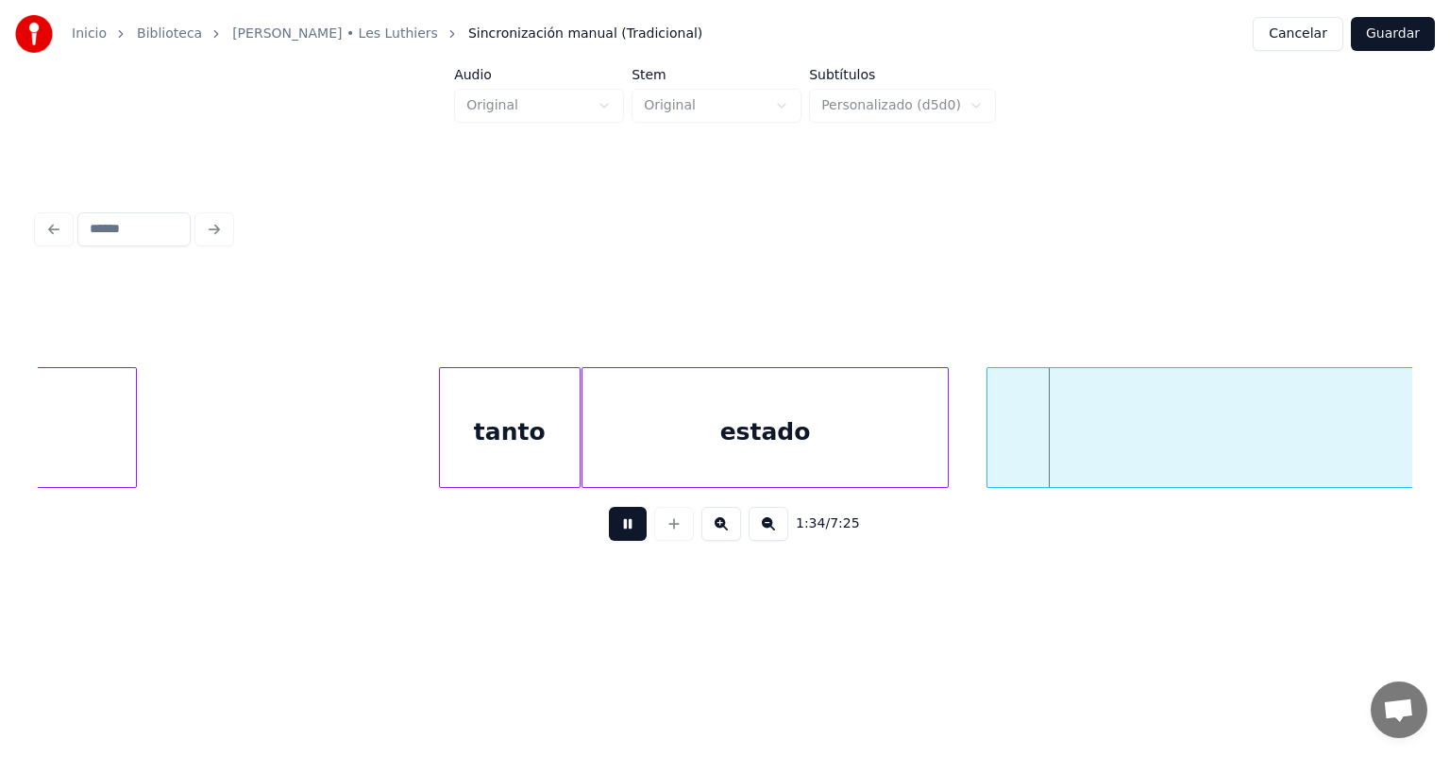
click at [609, 533] on button at bounding box center [628, 524] width 38 height 34
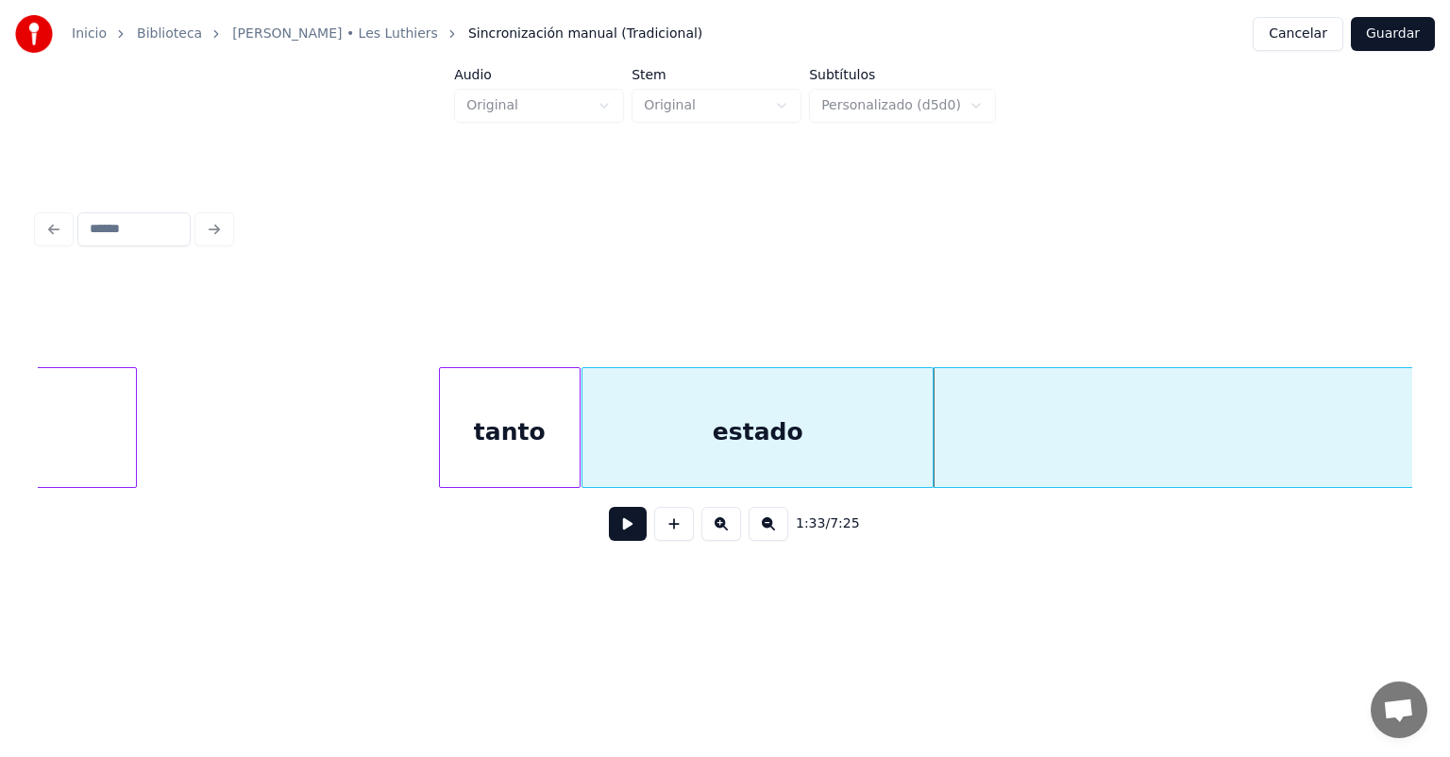
click at [612, 533] on button at bounding box center [628, 524] width 38 height 34
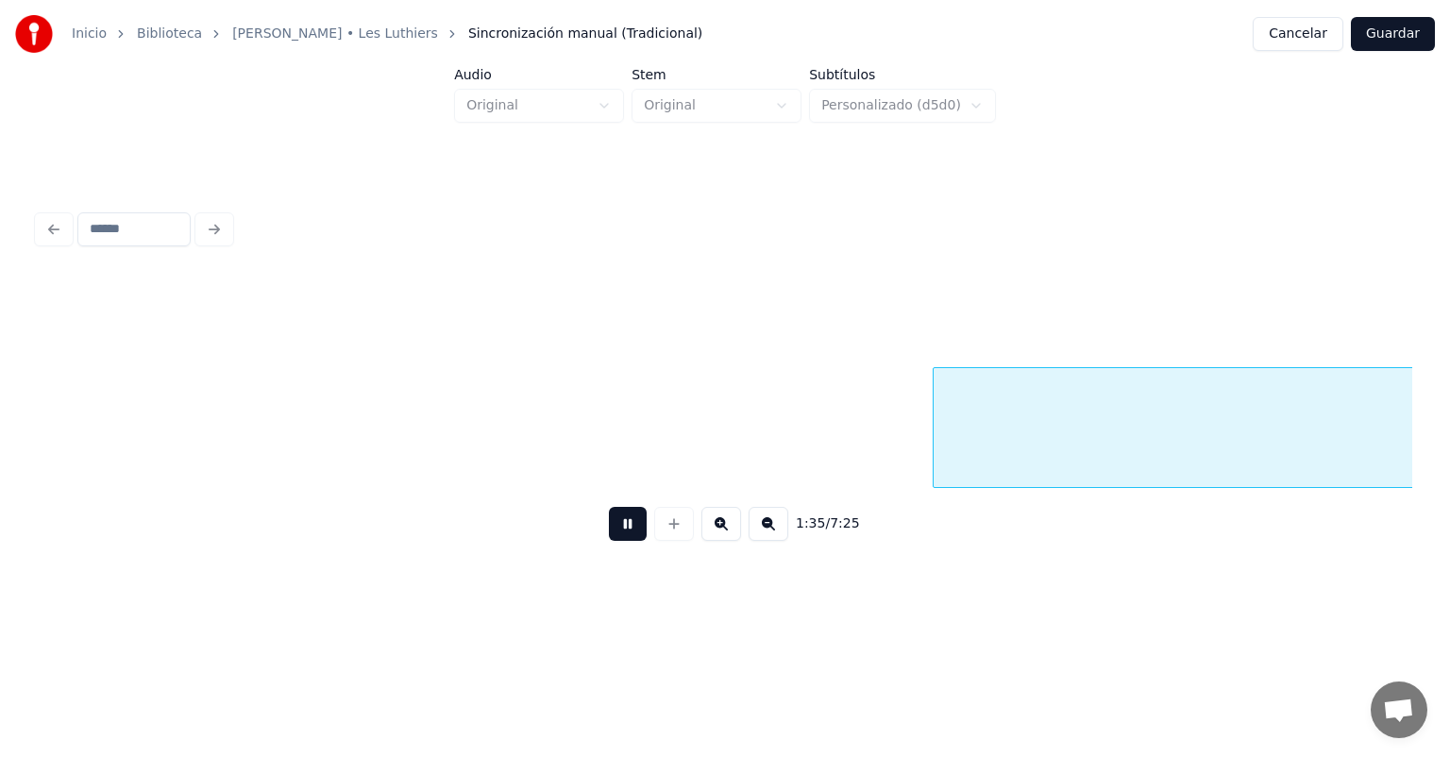
scroll to position [0, 44831]
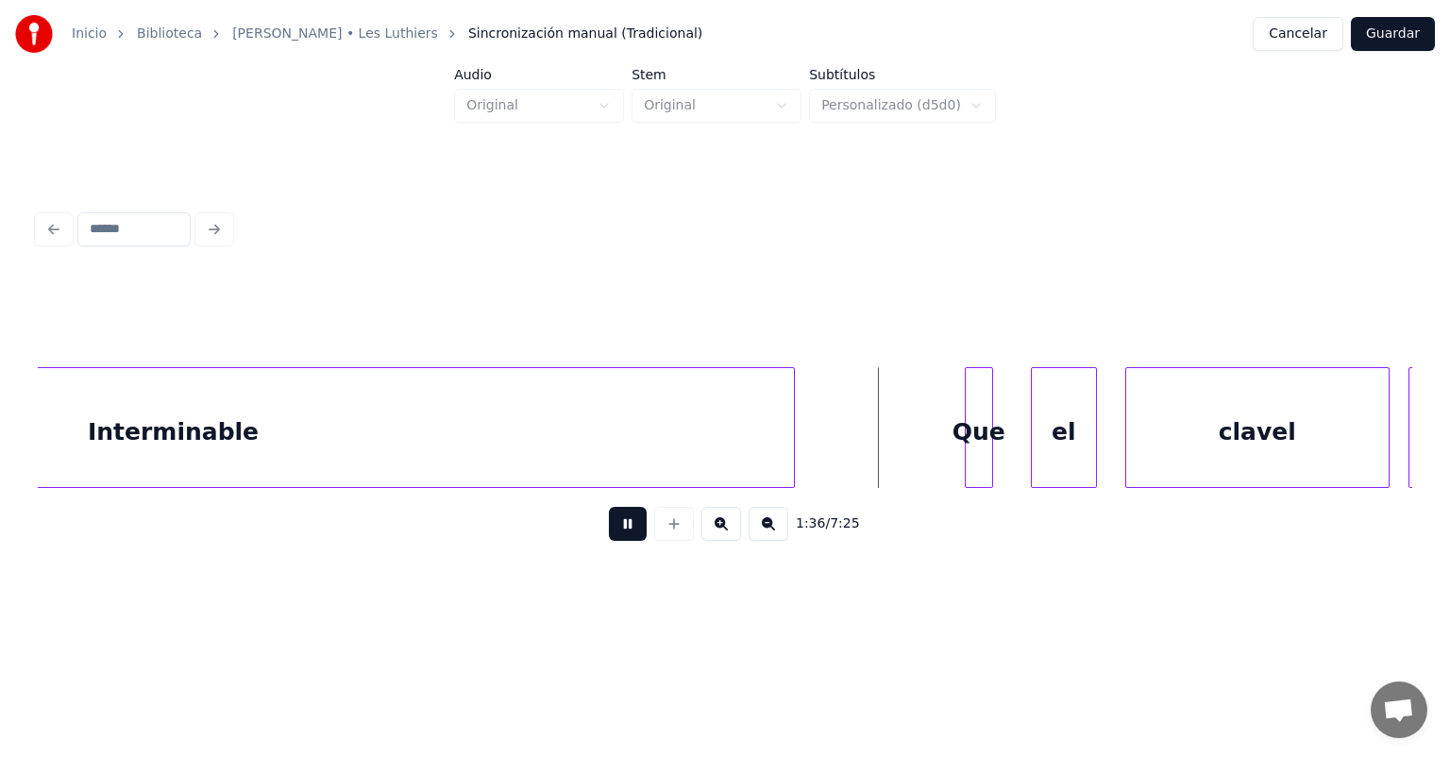
click at [1032, 439] on div at bounding box center [1035, 427] width 6 height 119
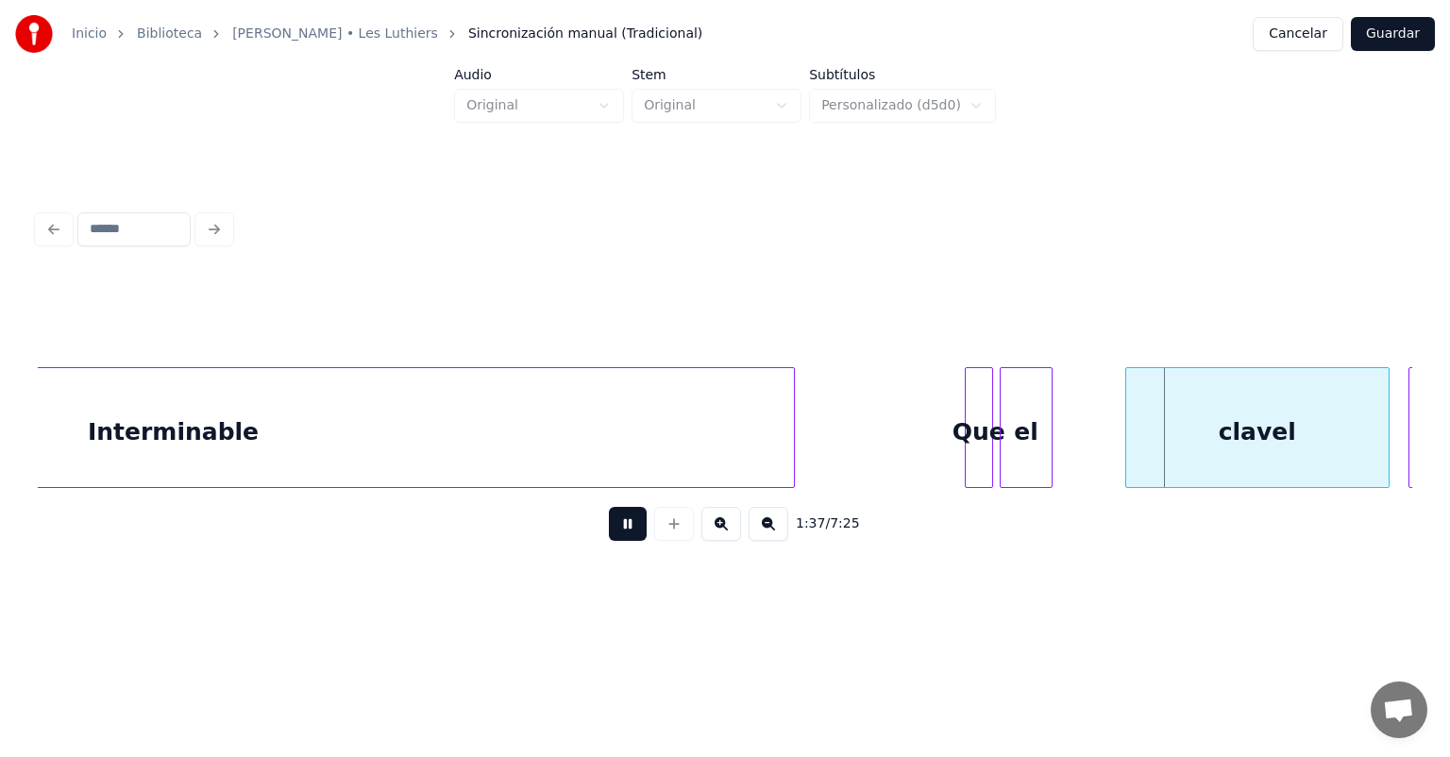
click at [1031, 446] on div "el" at bounding box center [1026, 432] width 51 height 128
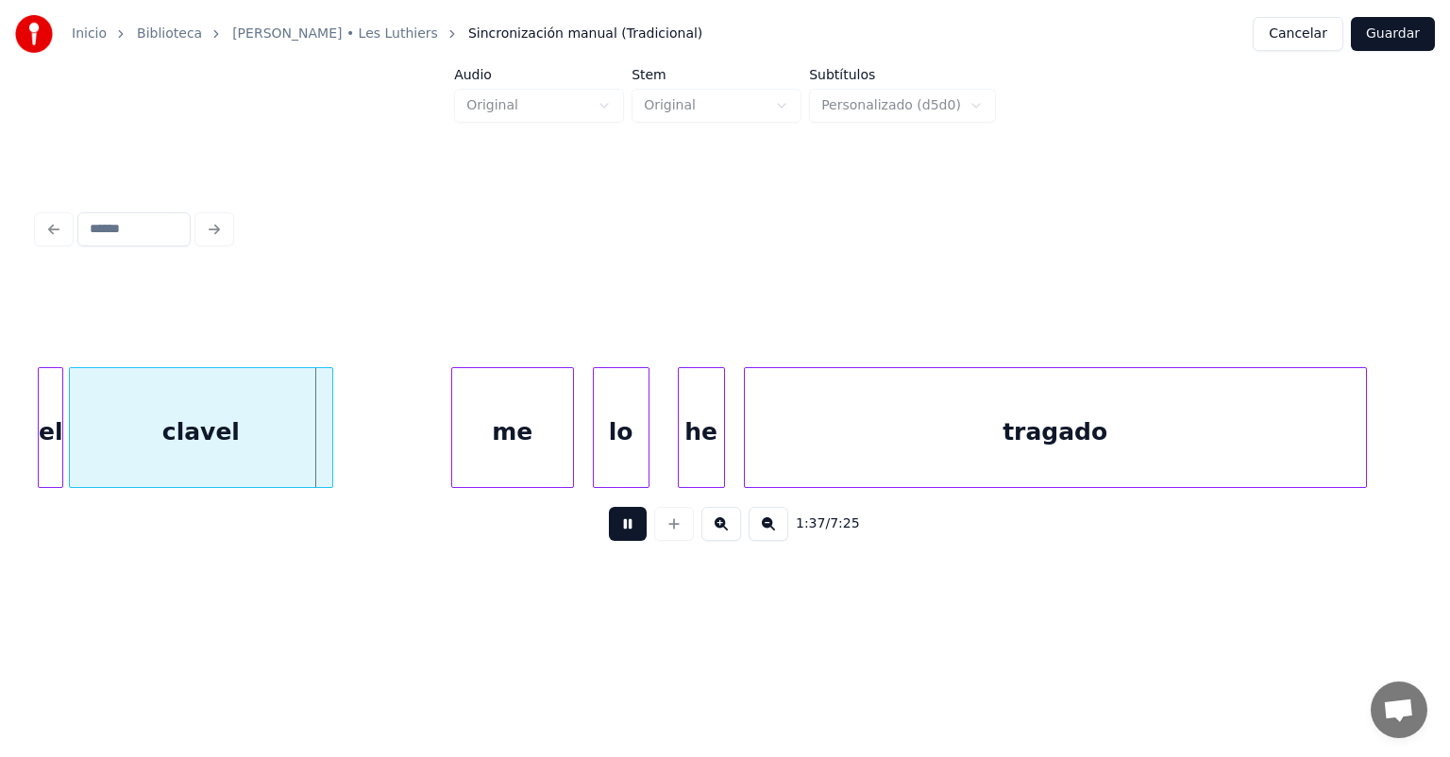
click at [254, 454] on div "clavel" at bounding box center [201, 432] width 262 height 128
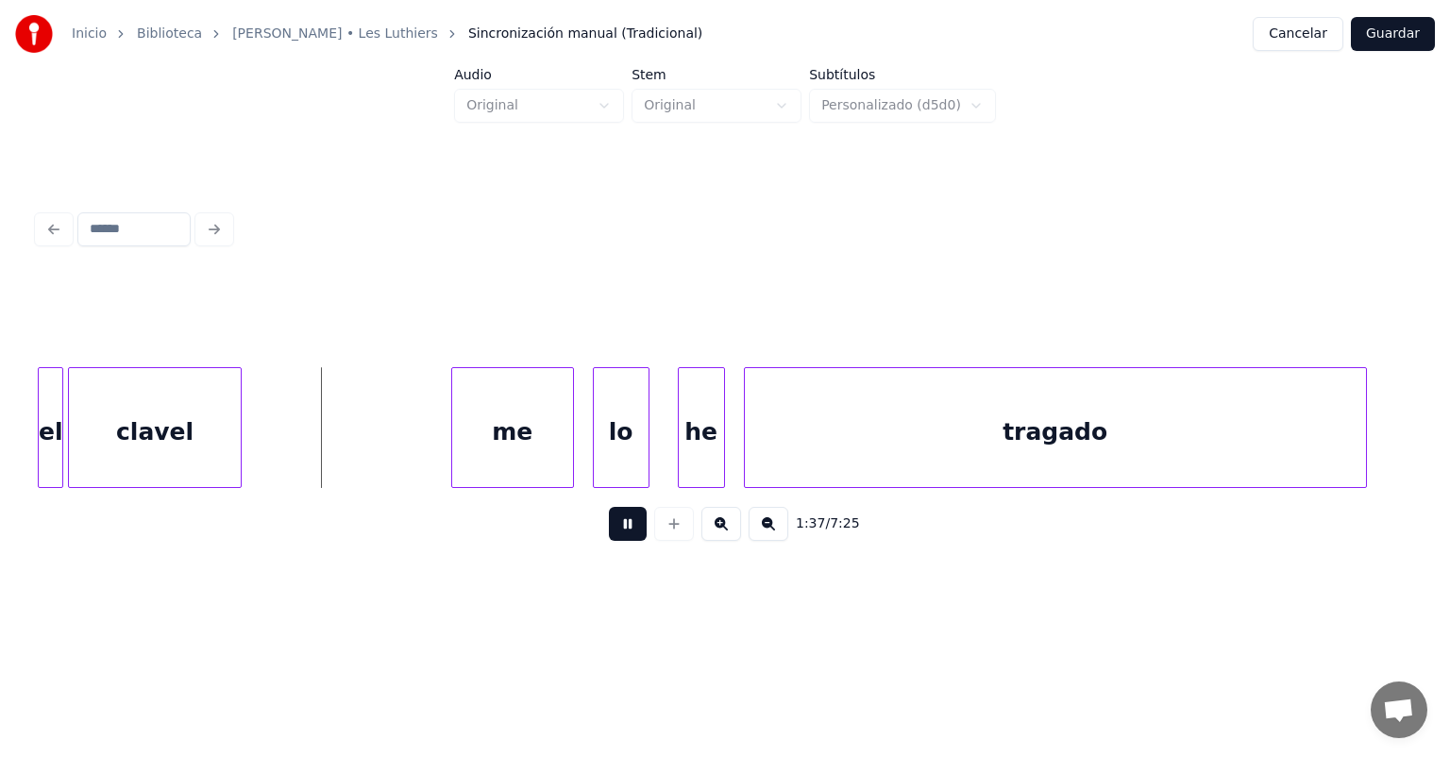
click at [215, 448] on div "clavel" at bounding box center [155, 432] width 172 height 128
click at [612, 534] on button at bounding box center [628, 524] width 38 height 34
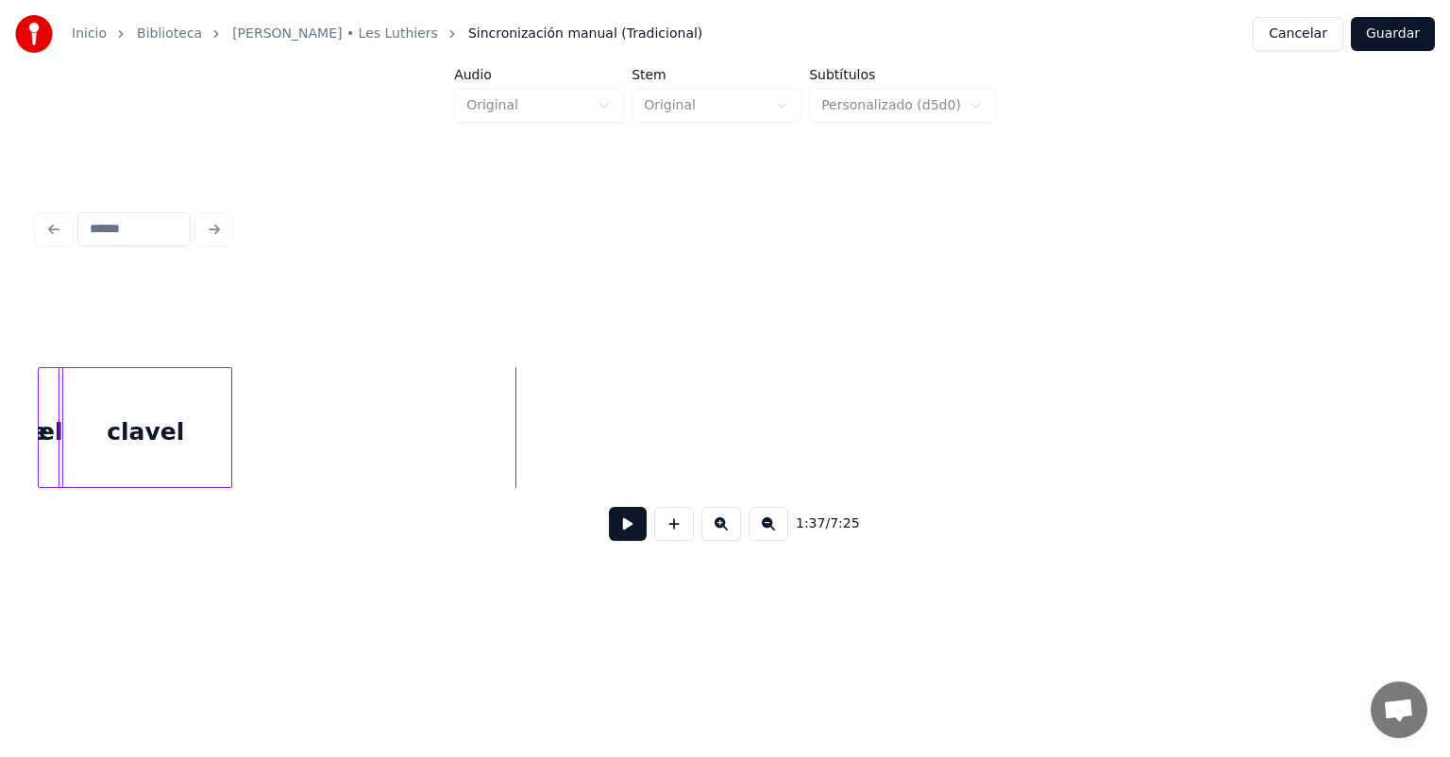
scroll to position [0, 44585]
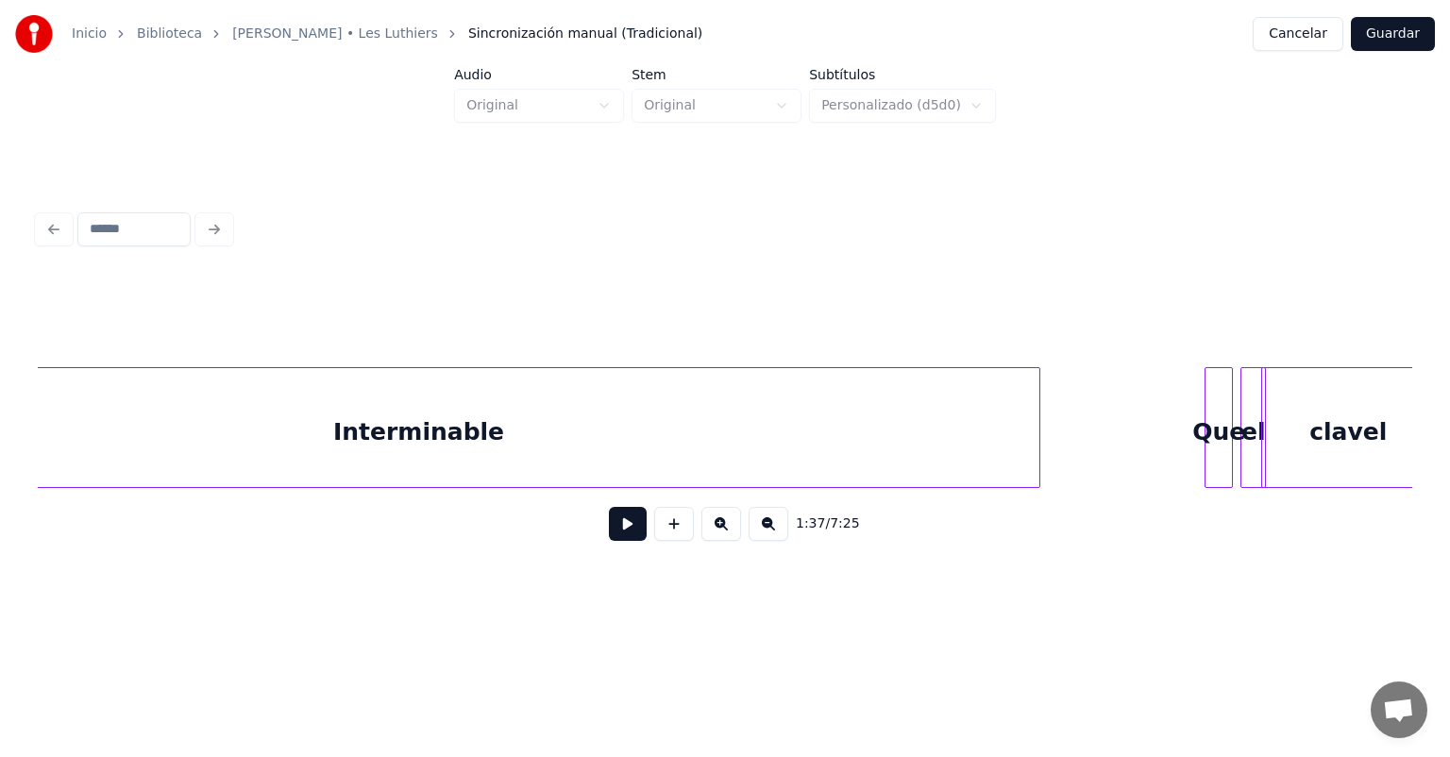
click at [1221, 404] on div "Que" at bounding box center [1219, 432] width 26 height 128
click at [1218, 408] on div at bounding box center [1220, 427] width 6 height 119
click at [1237, 409] on div "el" at bounding box center [1238, 432] width 24 height 128
click at [1256, 411] on div at bounding box center [1259, 427] width 6 height 119
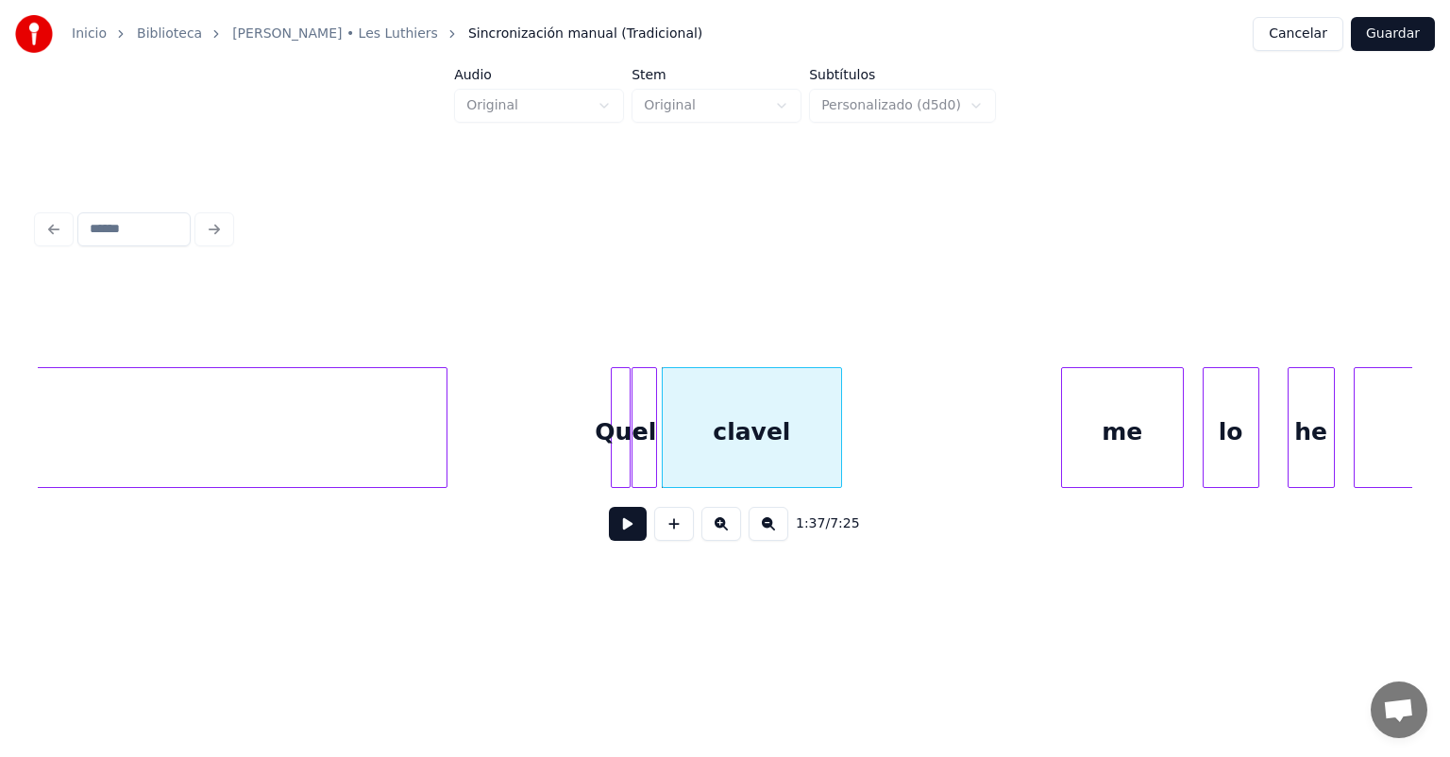
scroll to position [0, 45179]
click at [619, 437] on div "Que" at bounding box center [620, 432] width 19 height 128
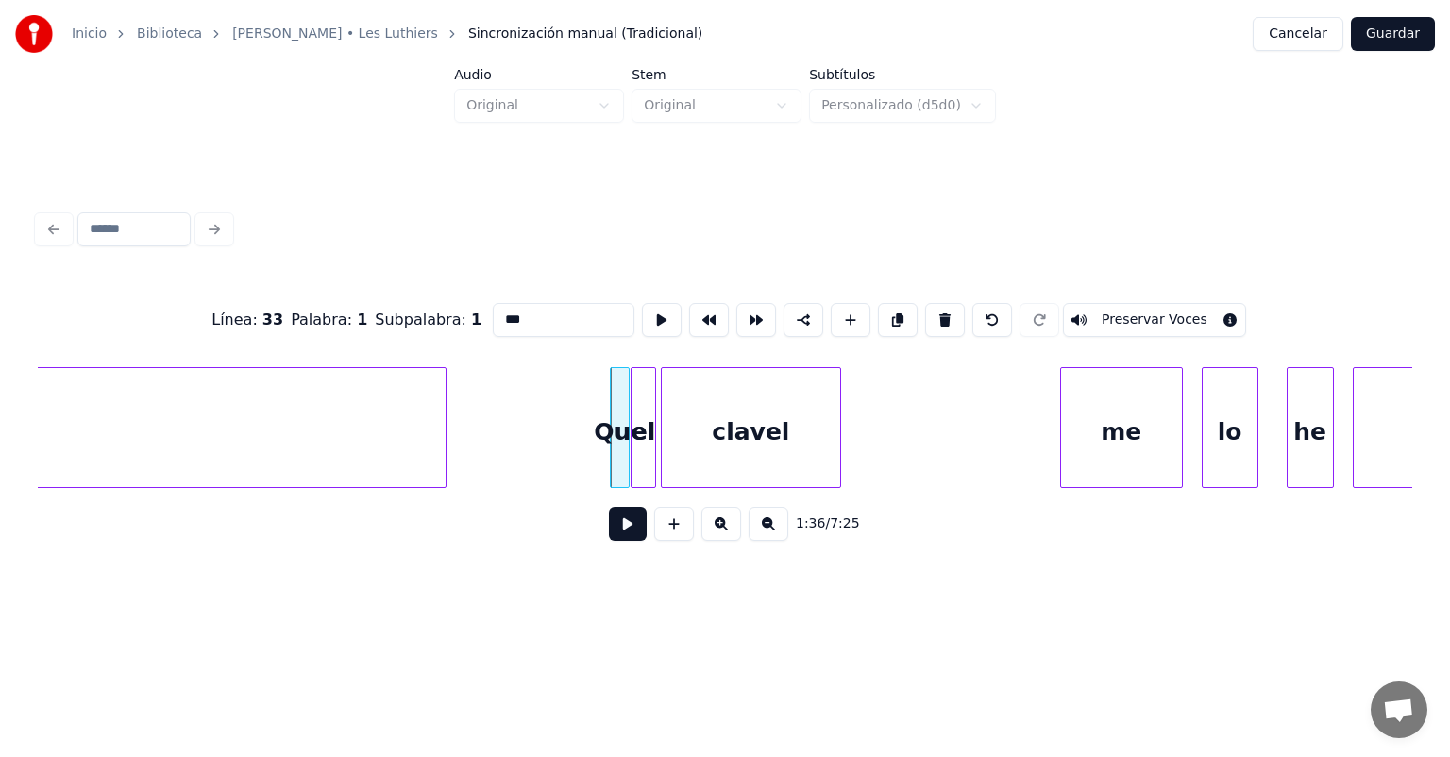
click at [609, 529] on button at bounding box center [628, 524] width 38 height 34
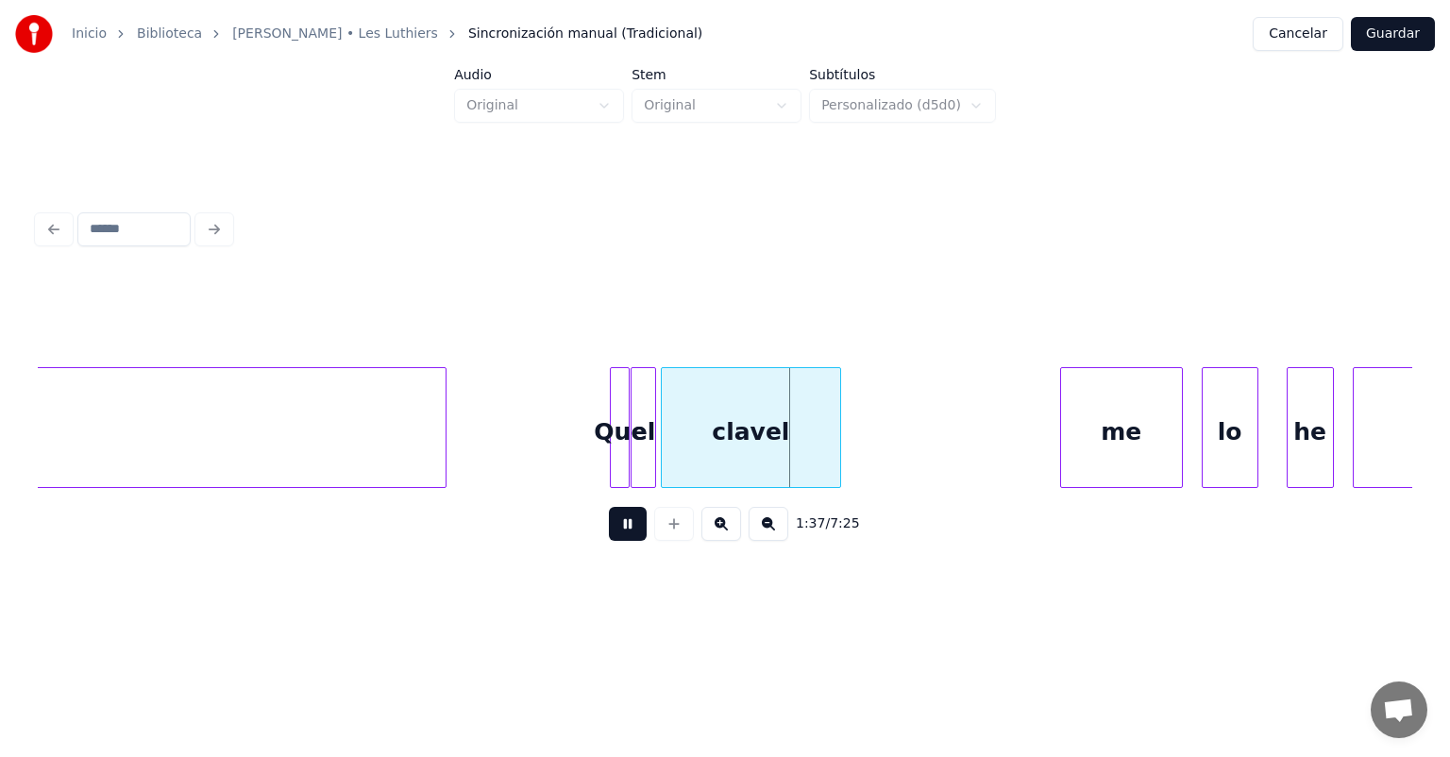
click at [609, 534] on button at bounding box center [628, 524] width 38 height 34
click at [609, 538] on button at bounding box center [628, 524] width 38 height 34
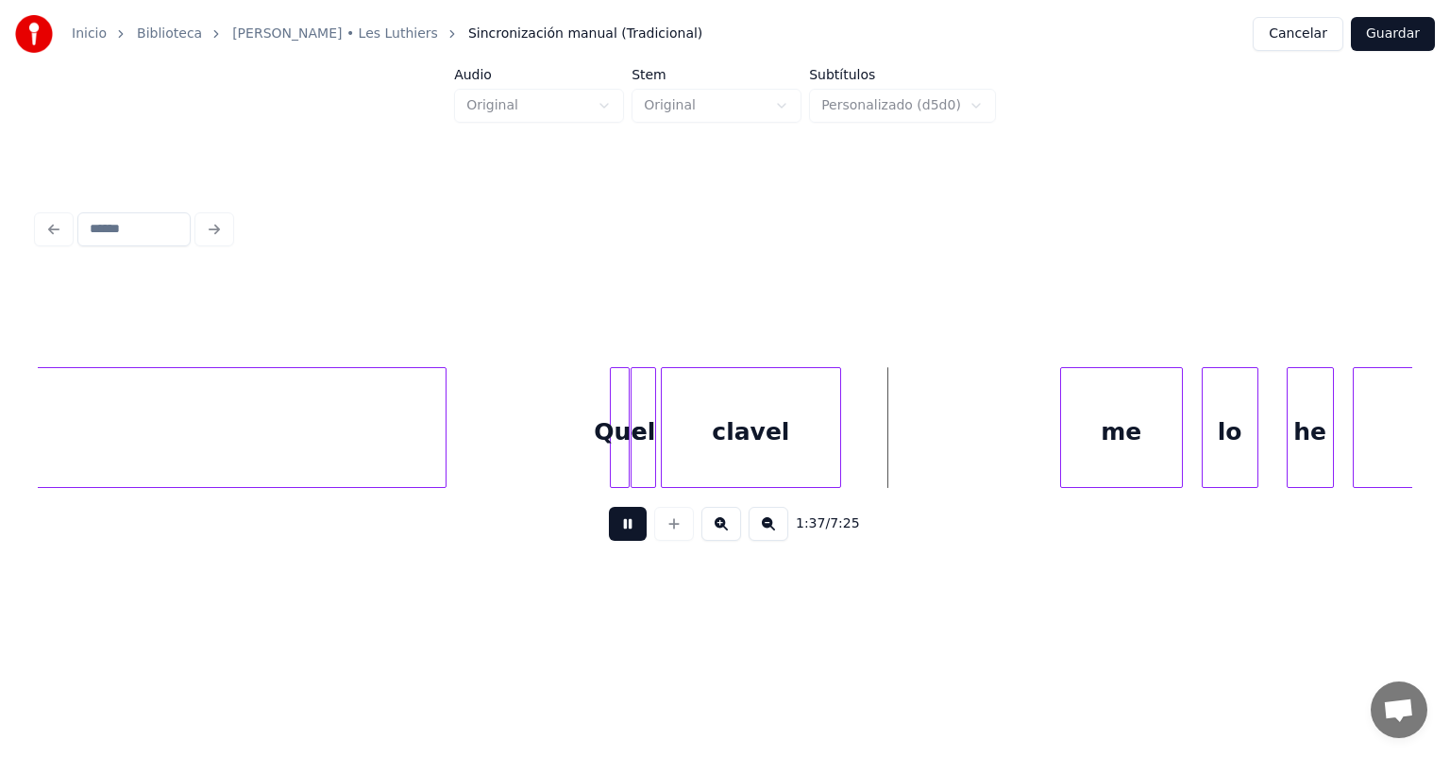
click at [609, 533] on button at bounding box center [628, 524] width 38 height 34
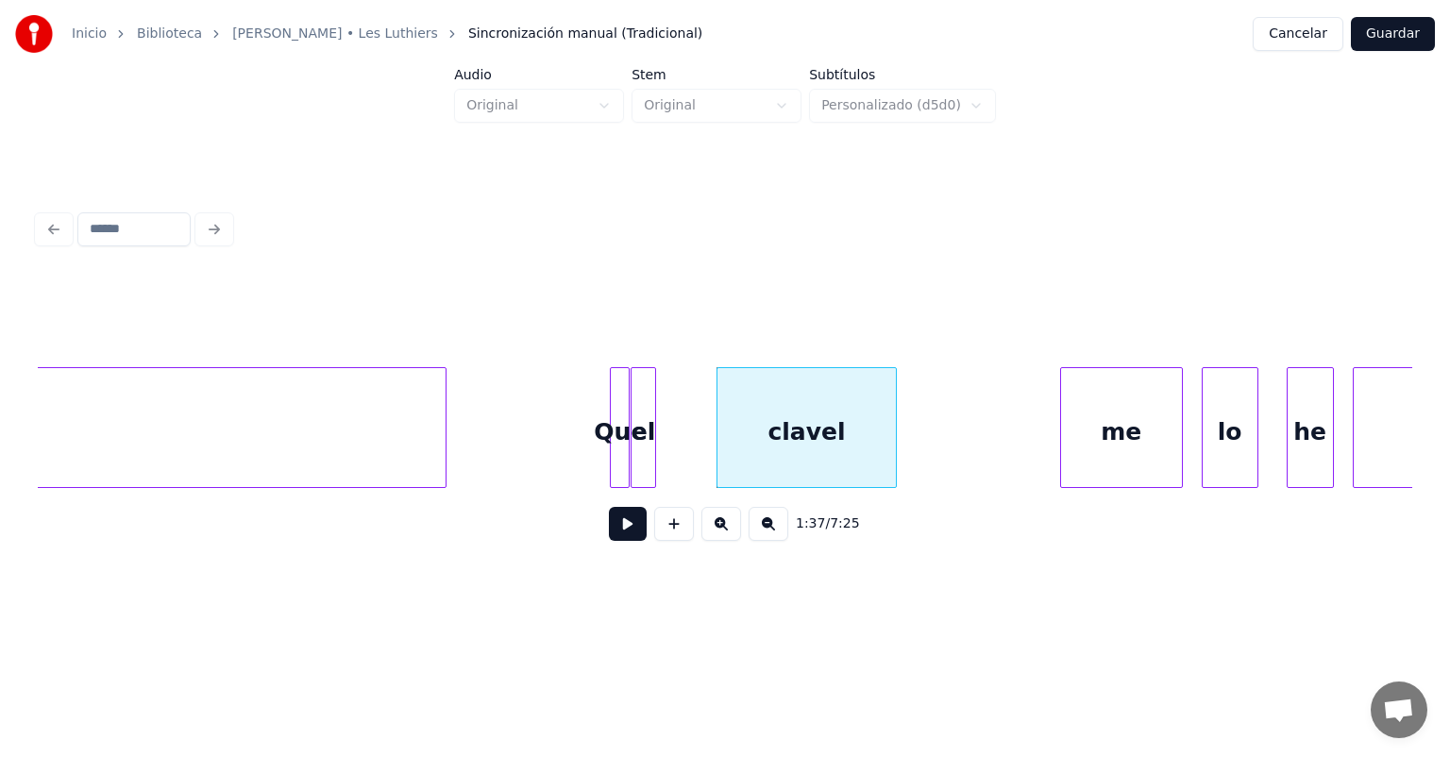
click at [719, 453] on div at bounding box center [721, 427] width 6 height 119
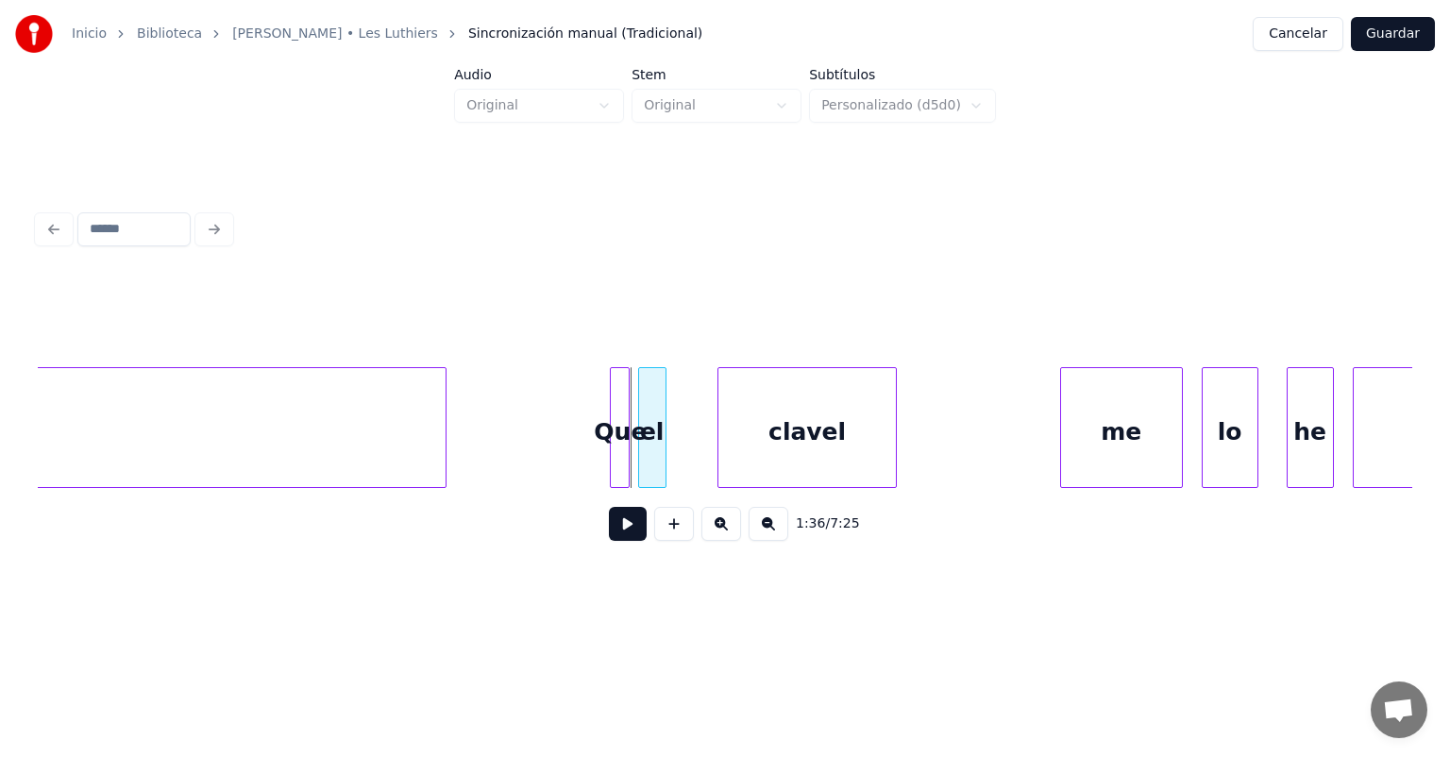
click at [645, 442] on div at bounding box center [642, 427] width 6 height 119
click at [609, 538] on button at bounding box center [628, 524] width 38 height 34
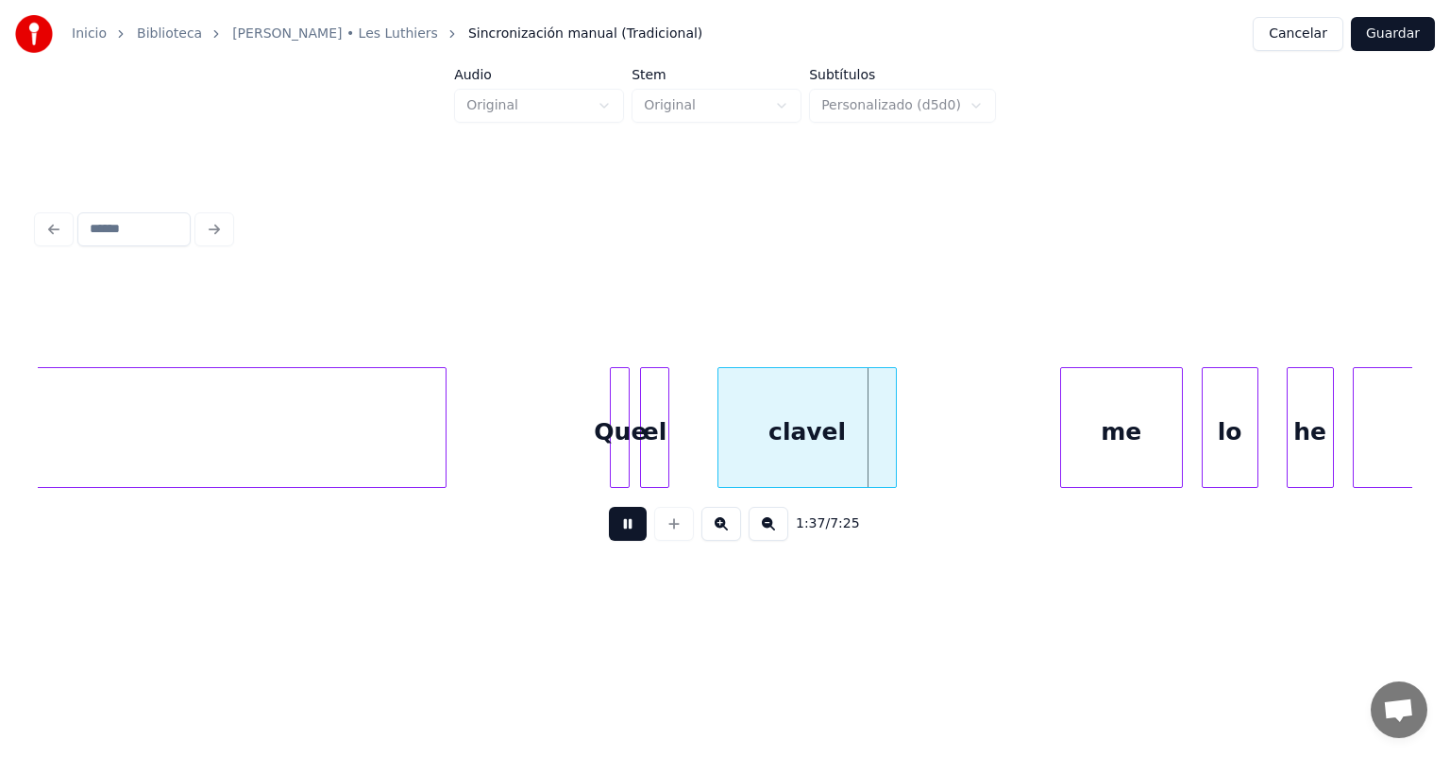
click at [609, 533] on button at bounding box center [628, 524] width 38 height 34
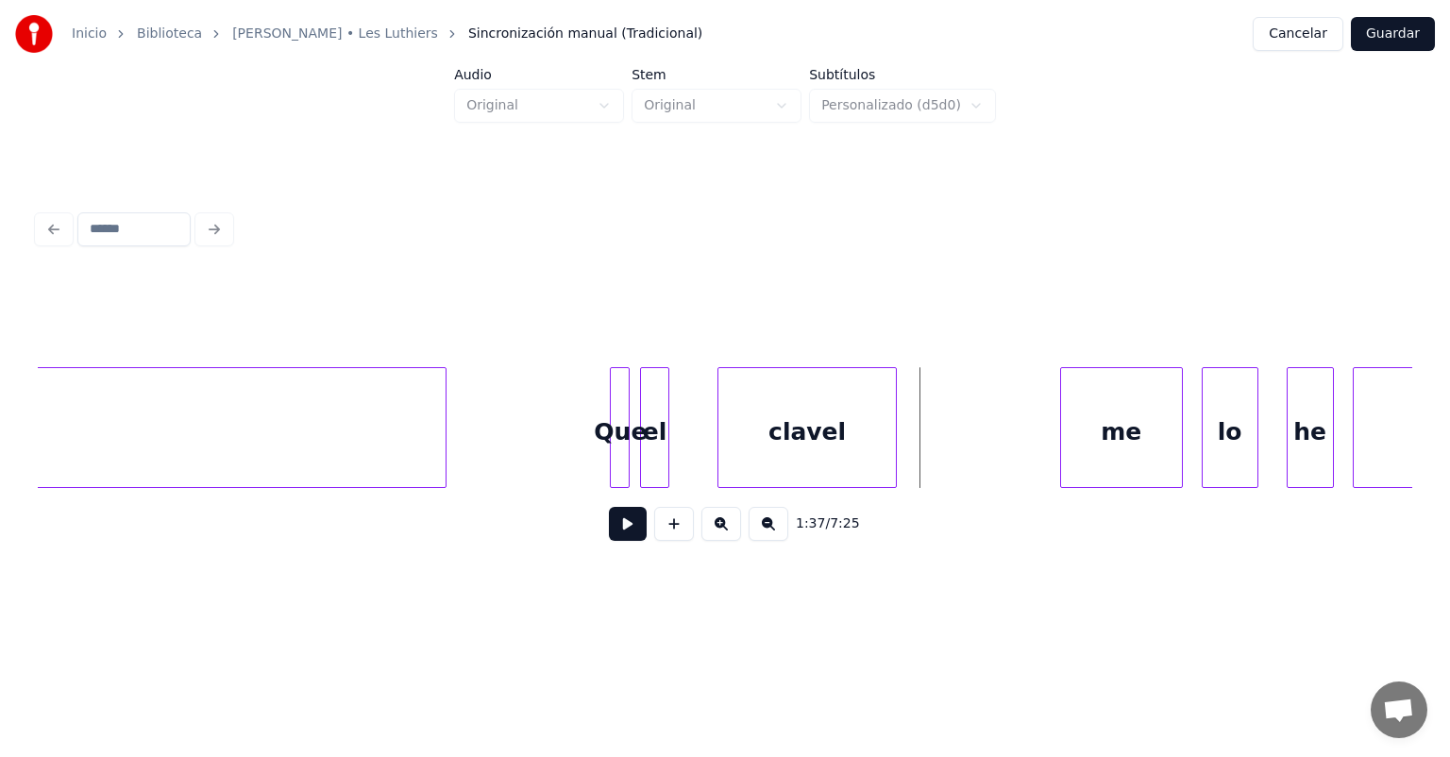
click at [747, 444] on div "clavel" at bounding box center [808, 432] width 178 height 128
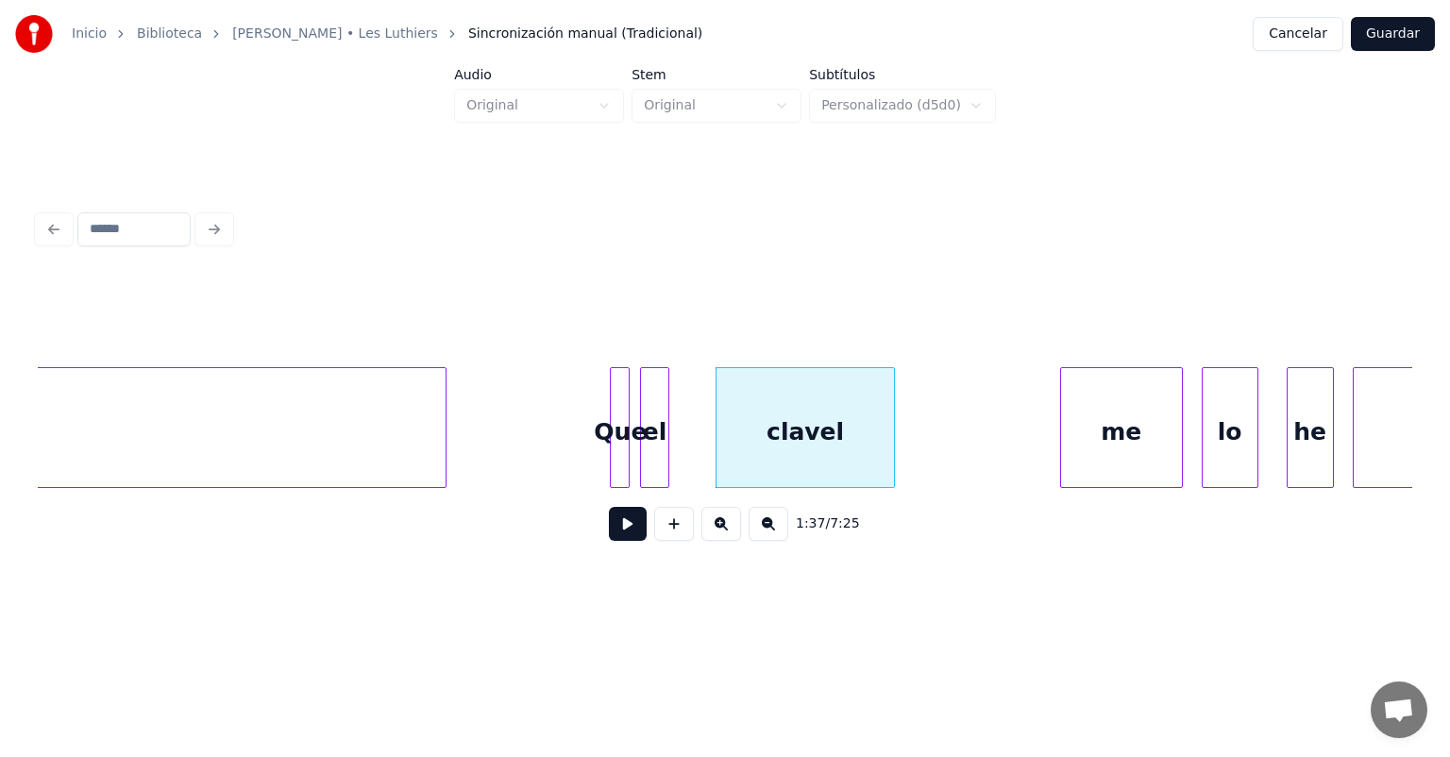
click at [609, 535] on button at bounding box center [628, 524] width 38 height 34
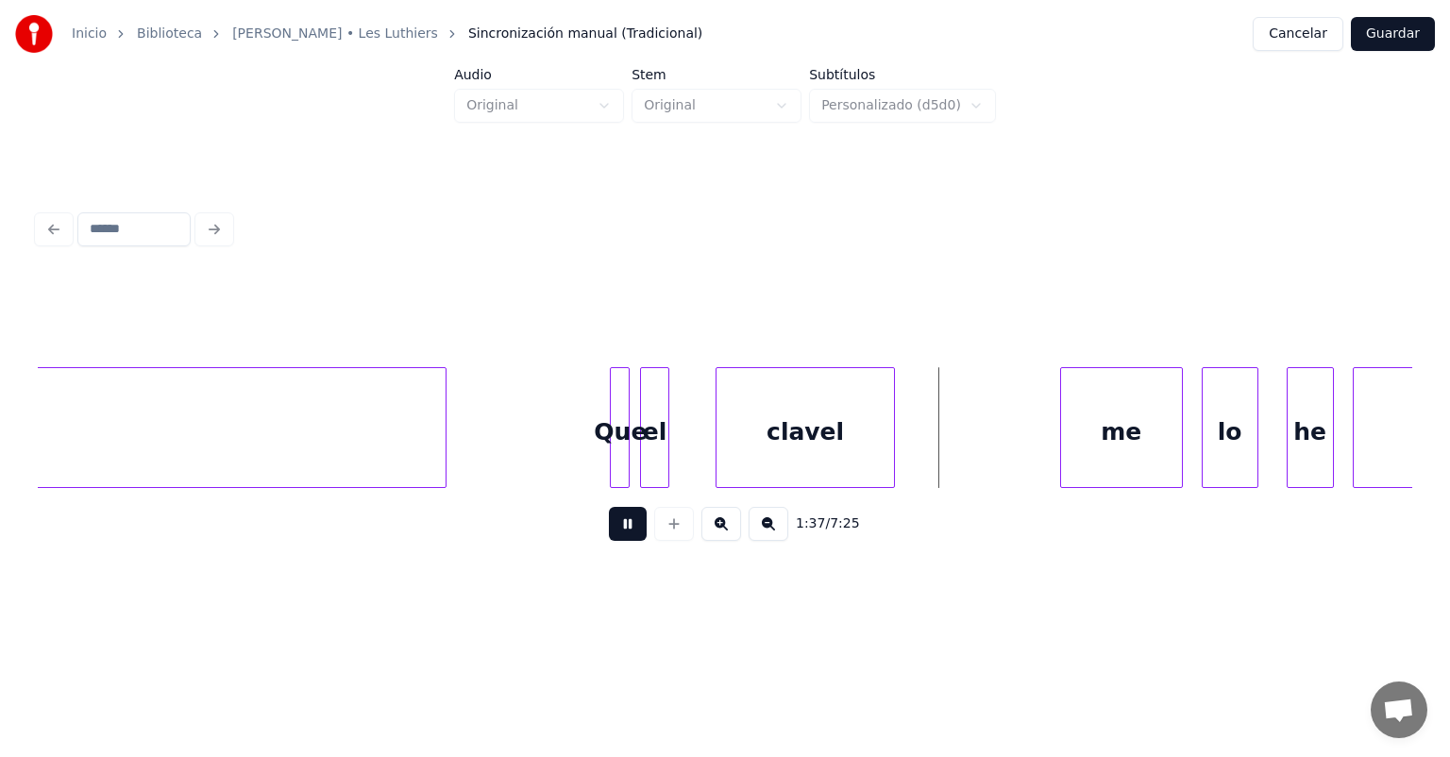
click at [609, 533] on button at bounding box center [628, 524] width 38 height 34
click at [609, 517] on button at bounding box center [628, 524] width 38 height 34
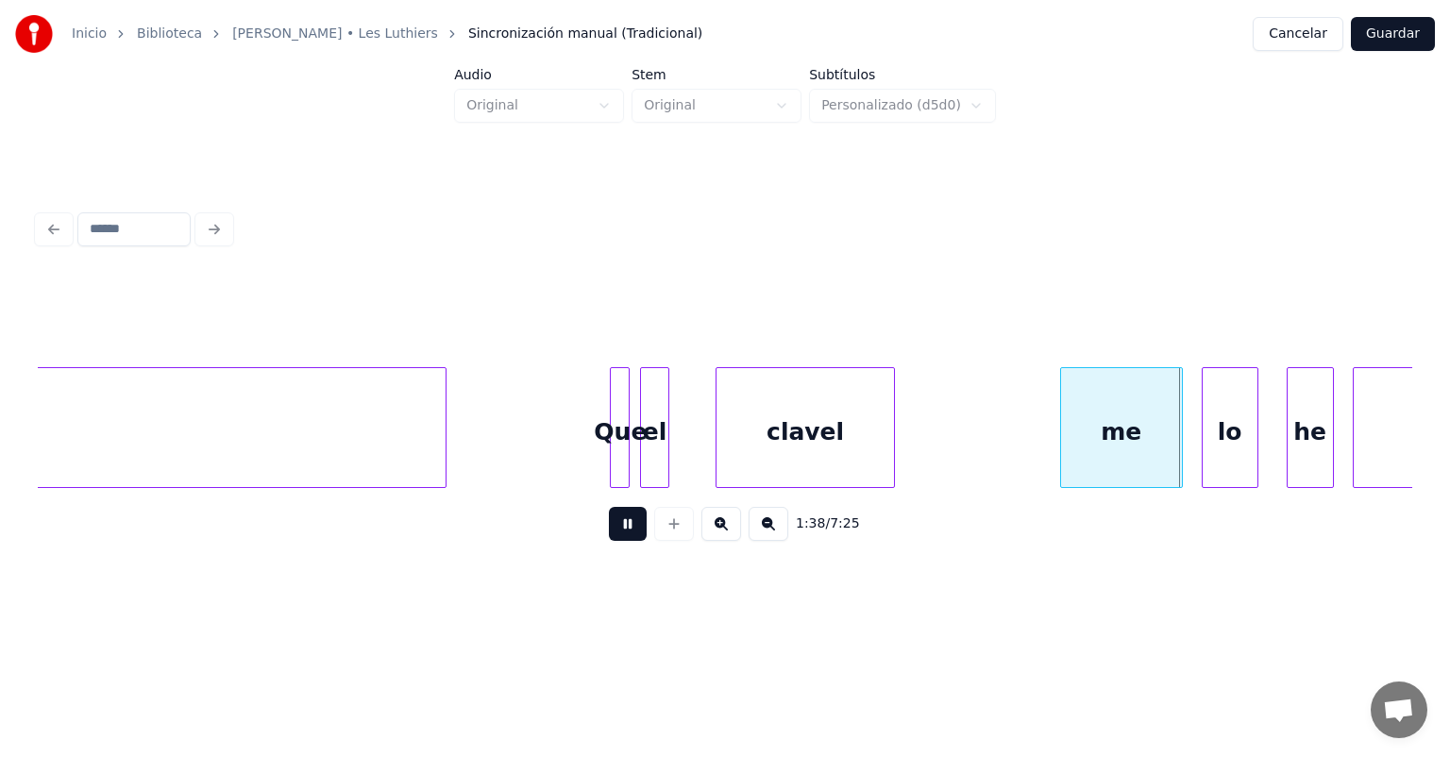
click at [609, 529] on button at bounding box center [628, 524] width 38 height 34
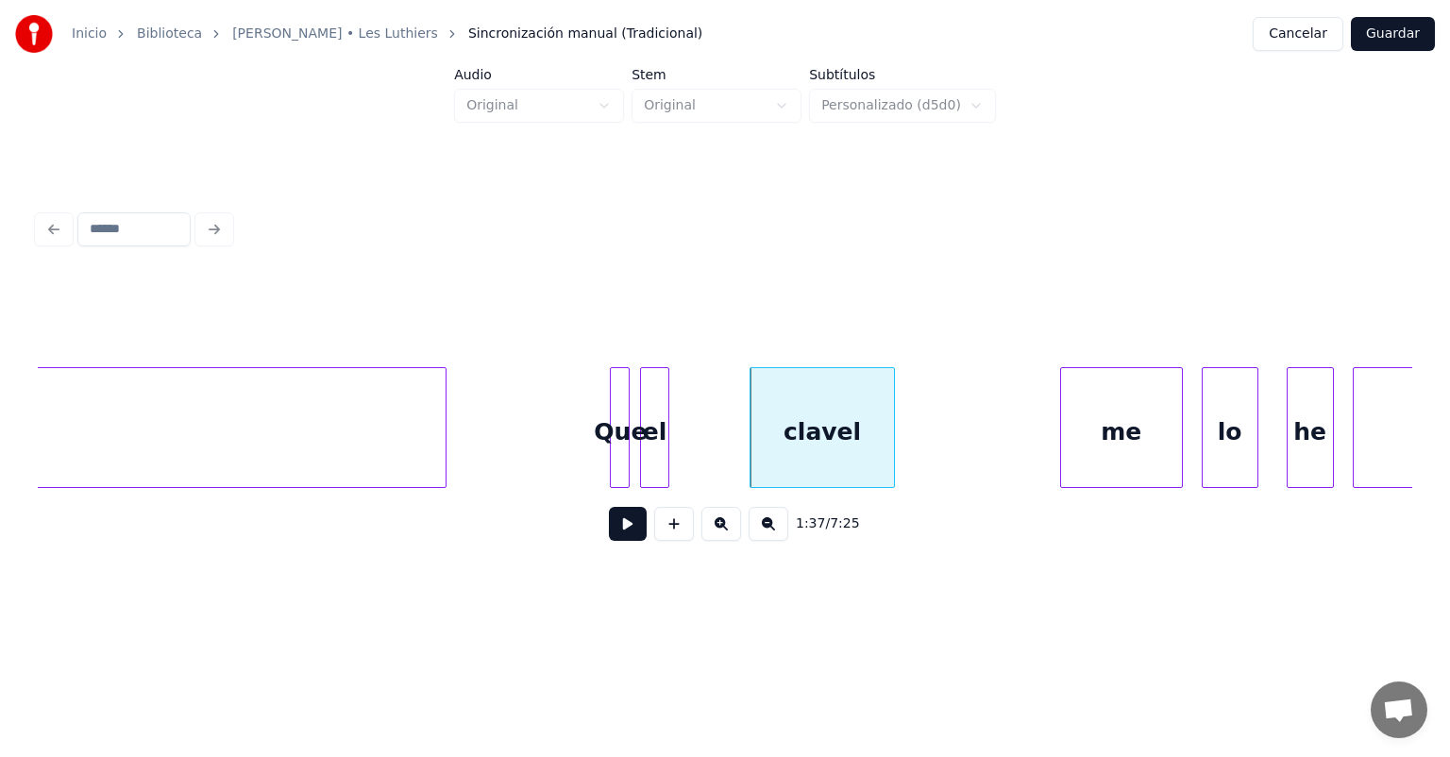
click at [609, 538] on button at bounding box center [628, 524] width 38 height 34
click at [609, 540] on button at bounding box center [628, 524] width 38 height 34
click at [612, 541] on button at bounding box center [628, 524] width 38 height 34
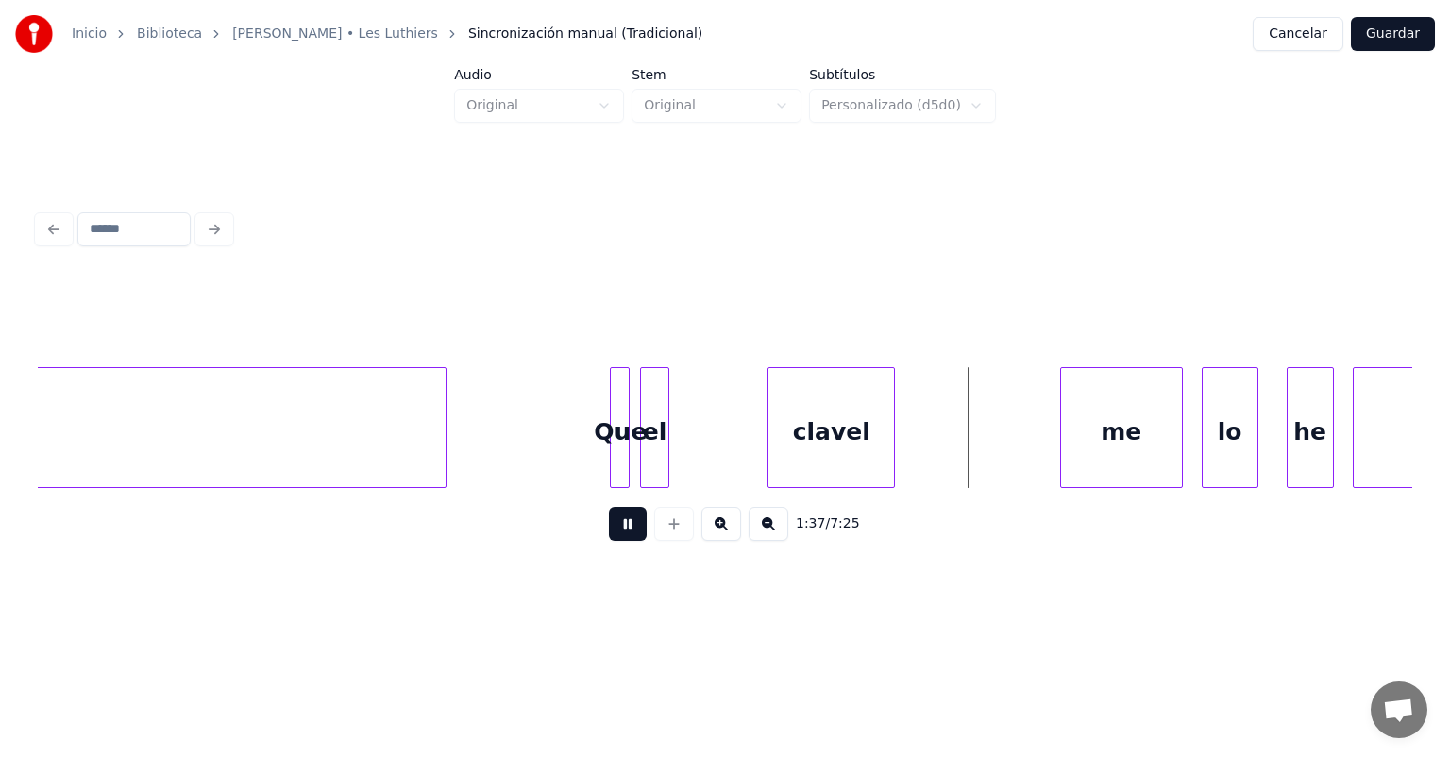
click at [610, 541] on button at bounding box center [628, 524] width 38 height 34
click at [662, 459] on div "el" at bounding box center [654, 432] width 26 height 128
click at [703, 458] on div at bounding box center [706, 427] width 6 height 119
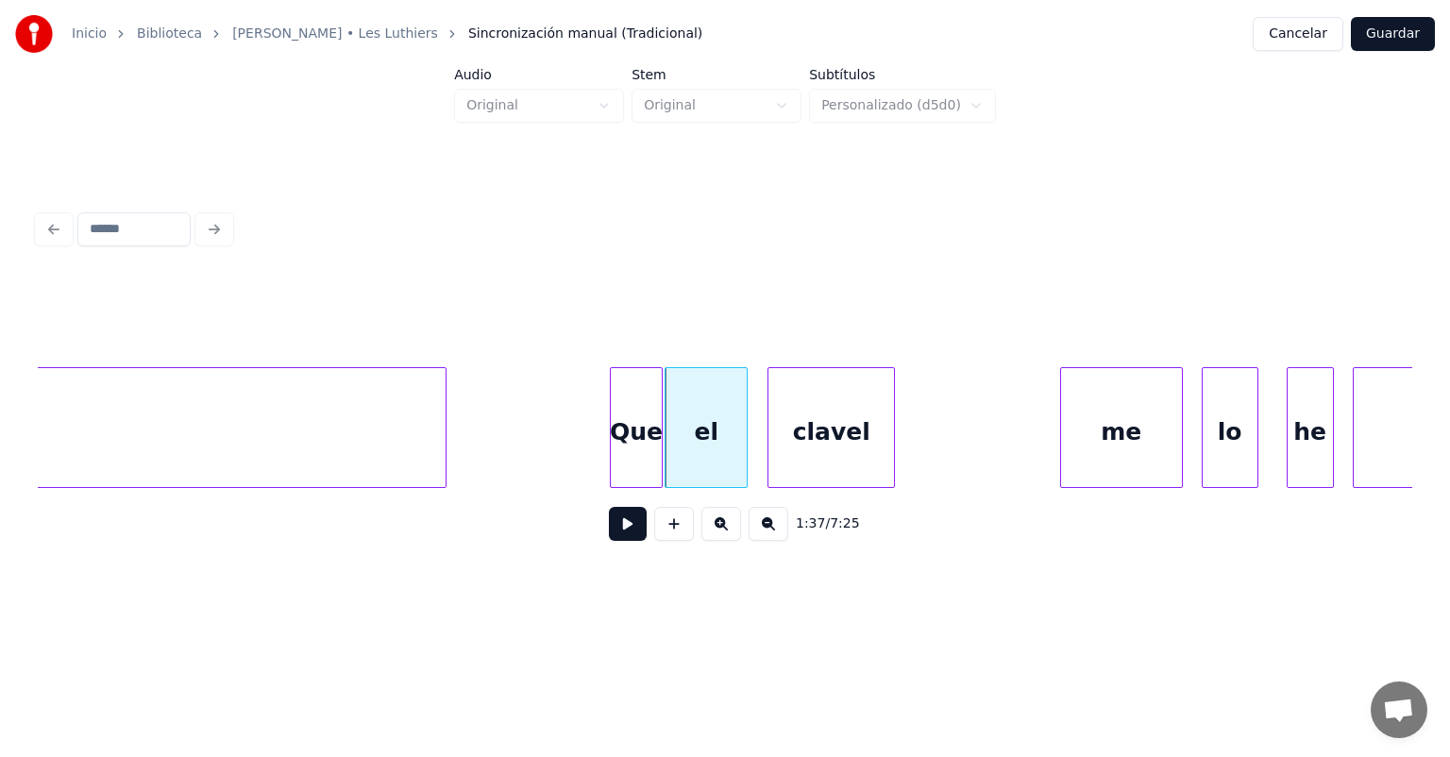
click at [609, 538] on button at bounding box center [628, 524] width 38 height 34
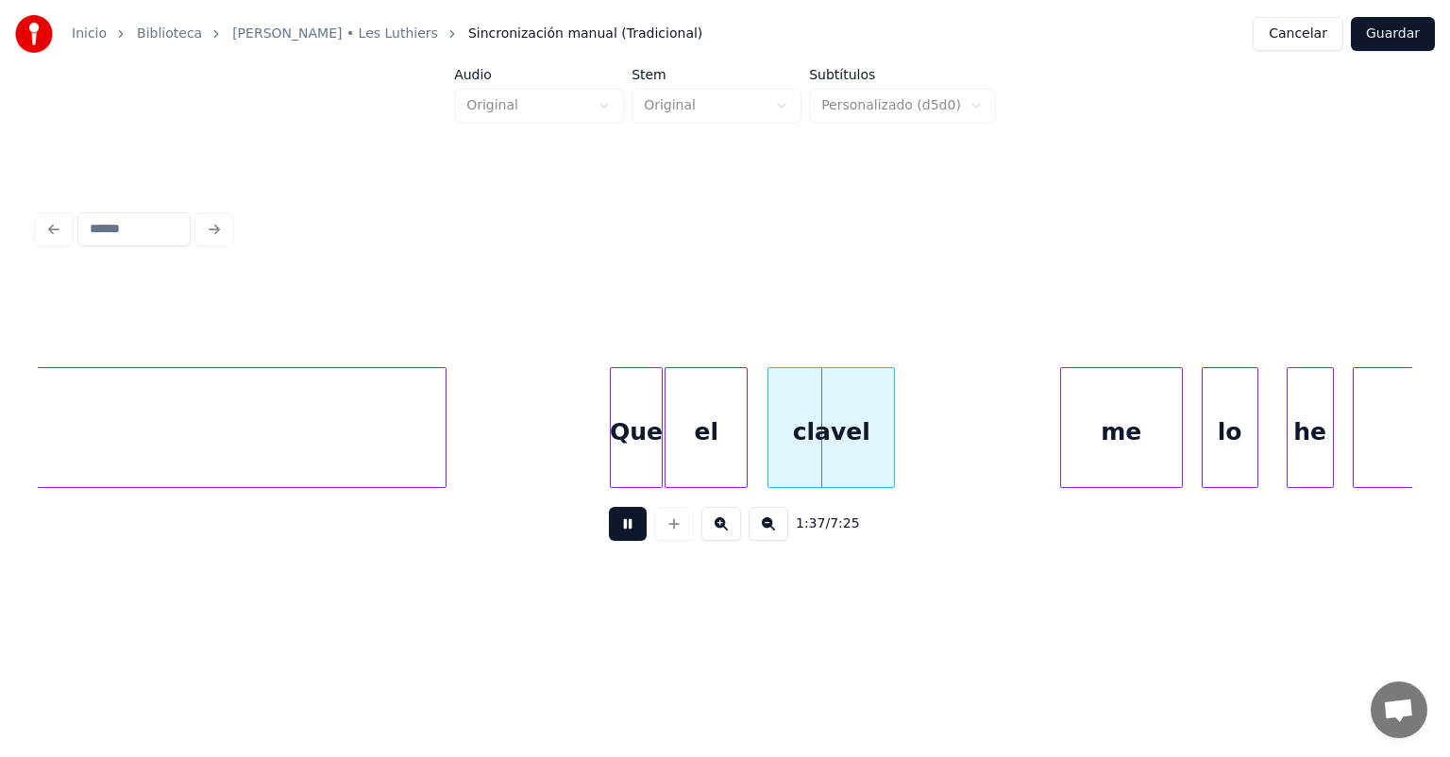
click at [626, 443] on div "Que" at bounding box center [636, 432] width 50 height 128
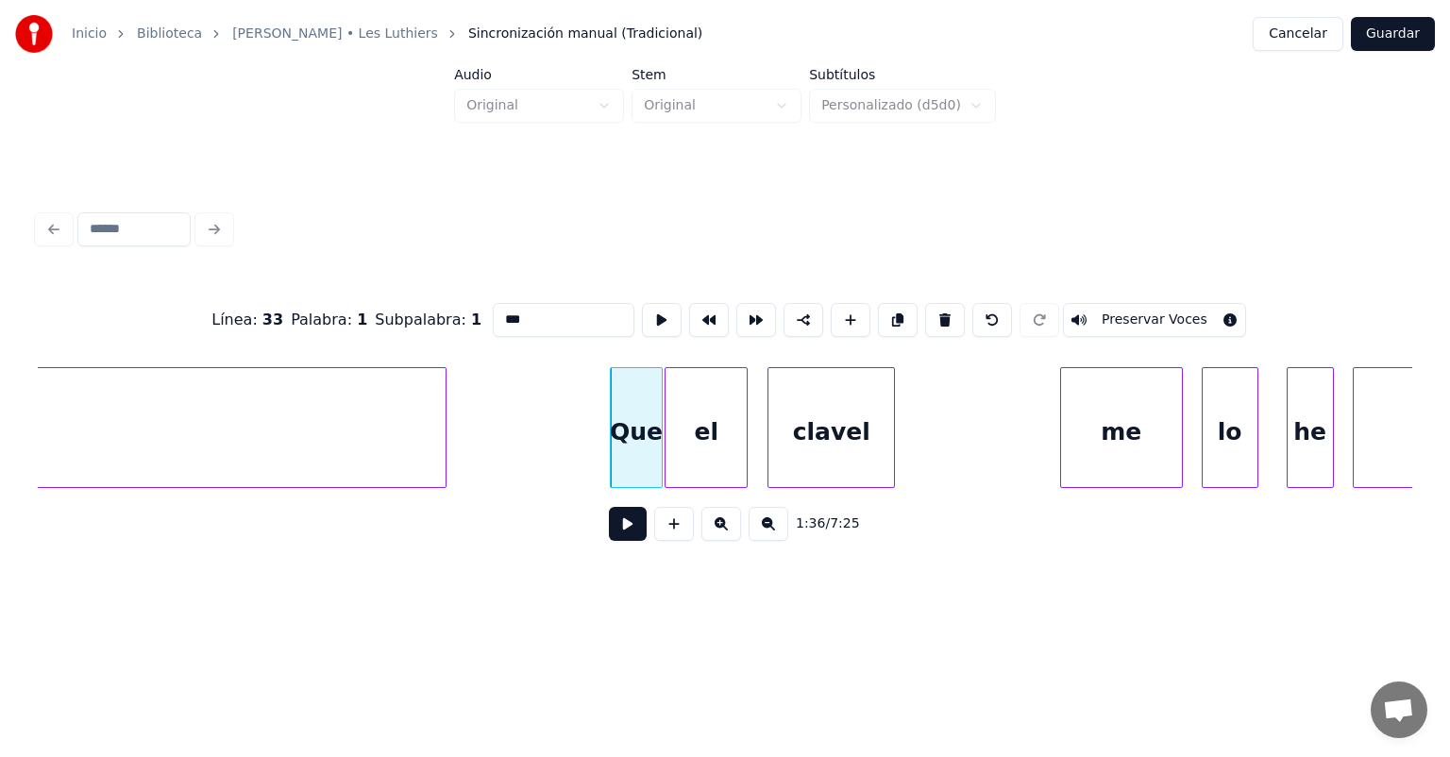
click at [609, 538] on button at bounding box center [628, 524] width 38 height 34
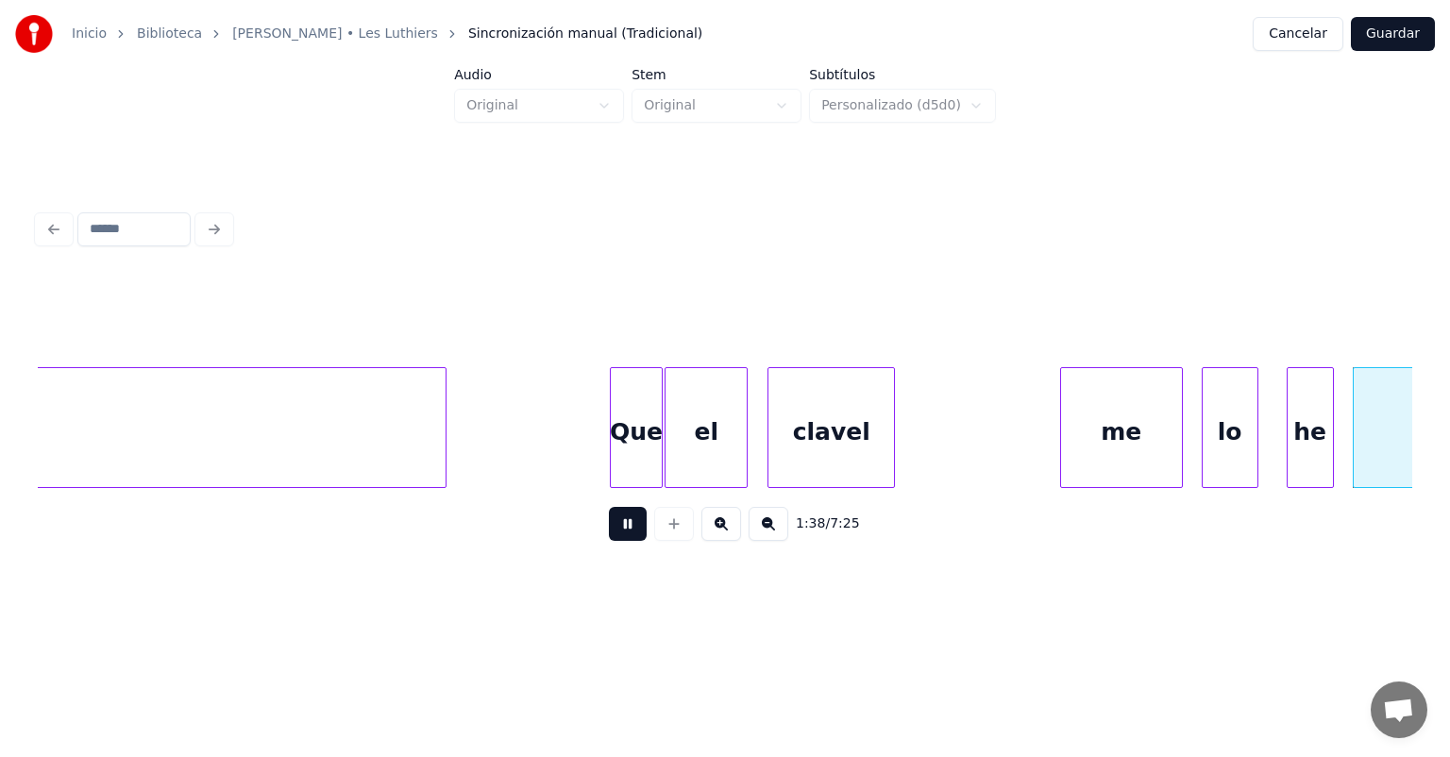
click at [651, 538] on div at bounding box center [674, 524] width 47 height 34
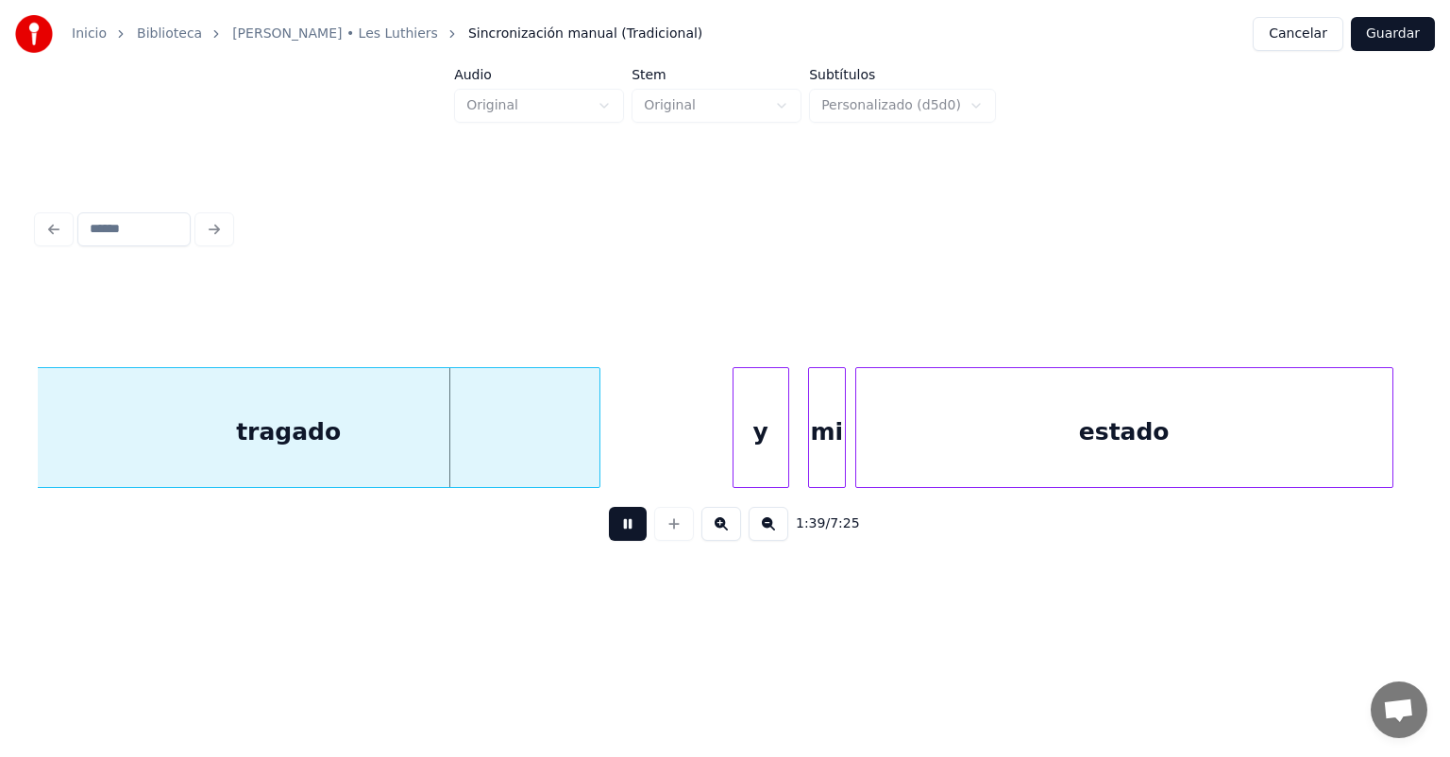
click at [562, 534] on div "1:39 / 7:25" at bounding box center [725, 524] width 1345 height 42
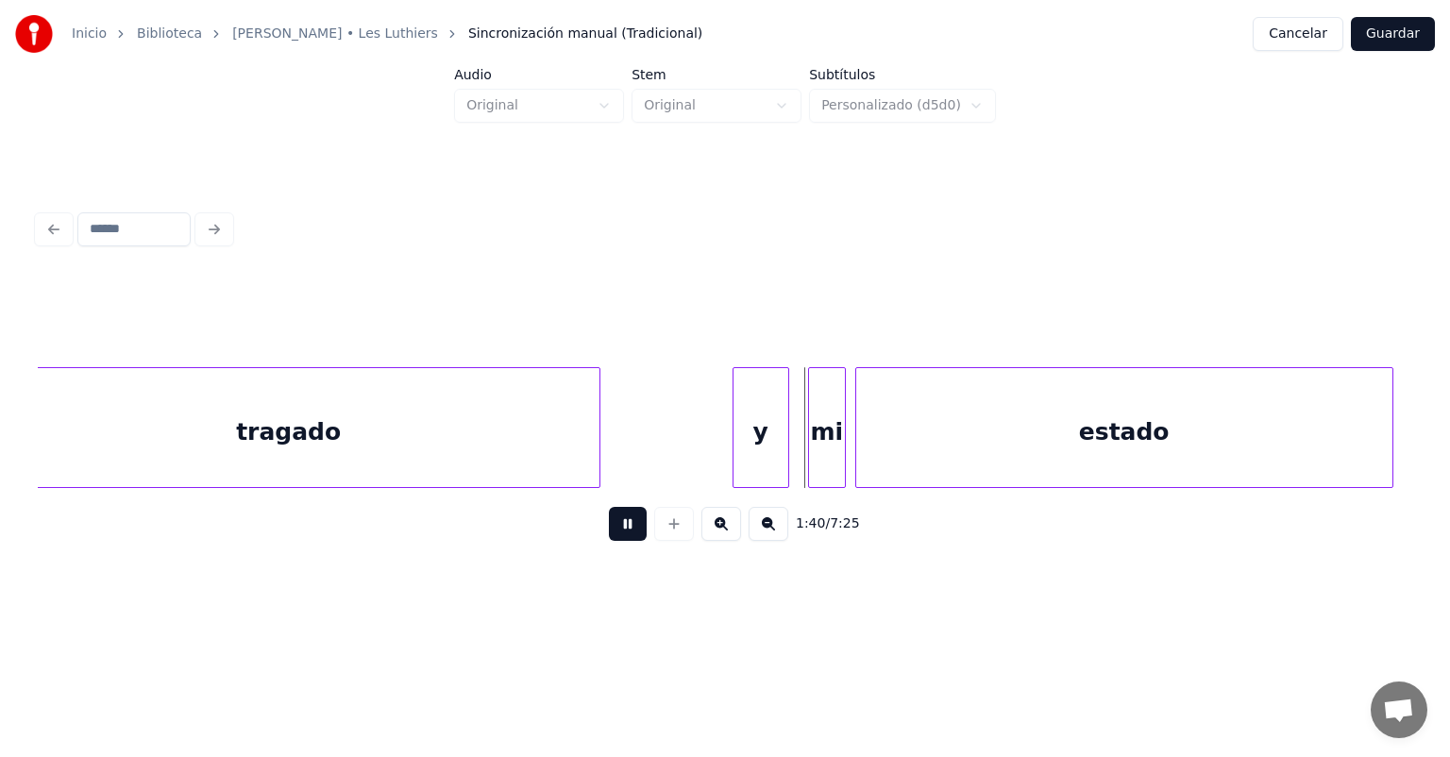
click at [614, 538] on button at bounding box center [628, 524] width 38 height 34
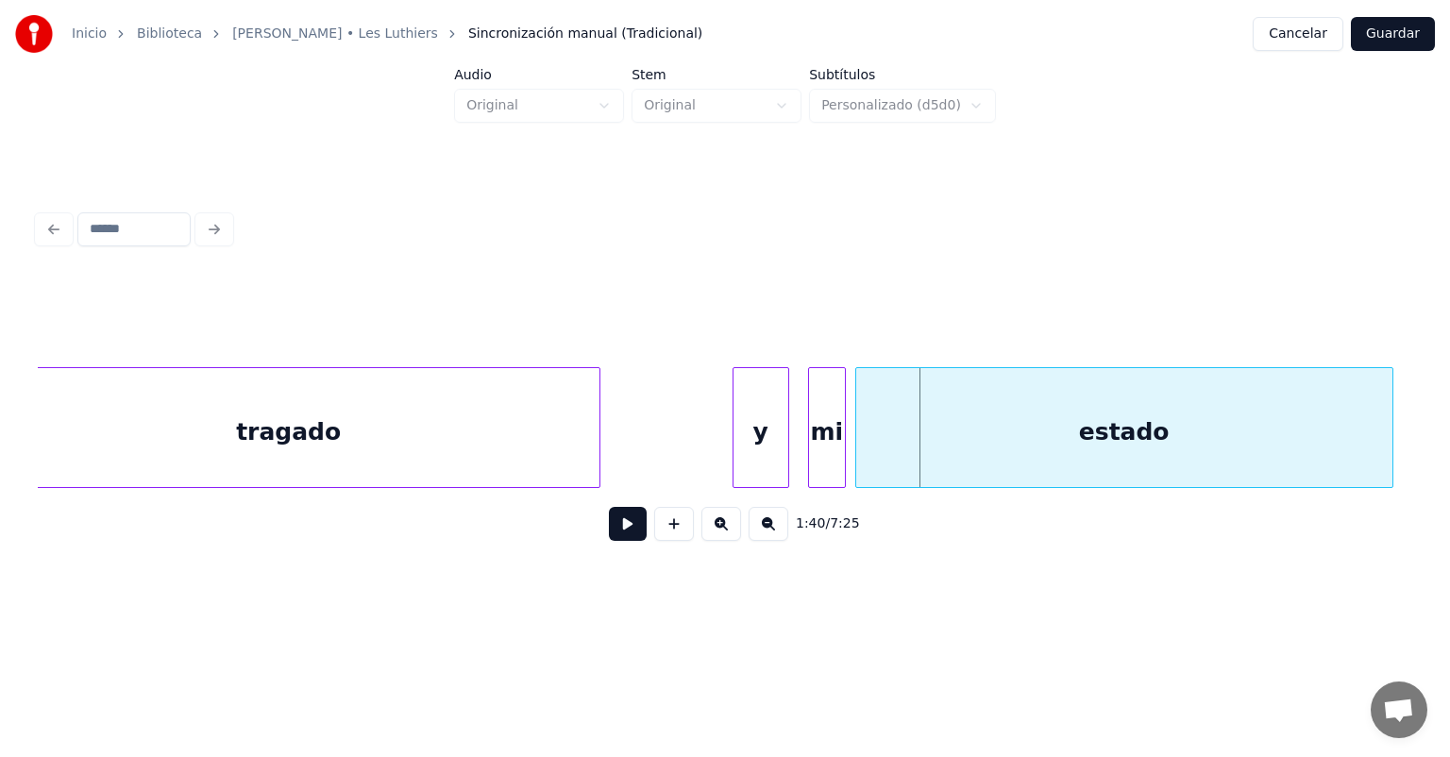
scroll to position [0, 45352]
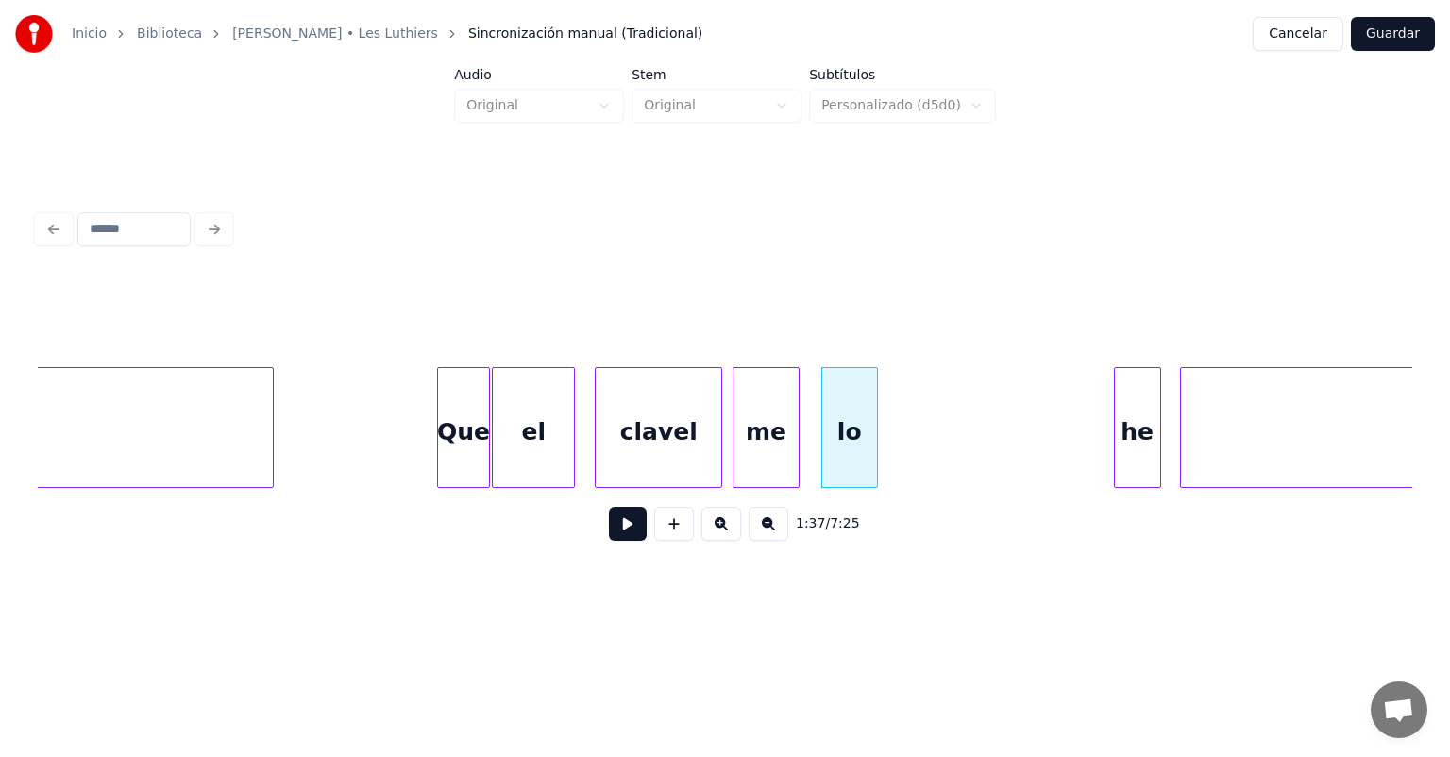
click at [766, 440] on div "me" at bounding box center [767, 432] width 66 height 128
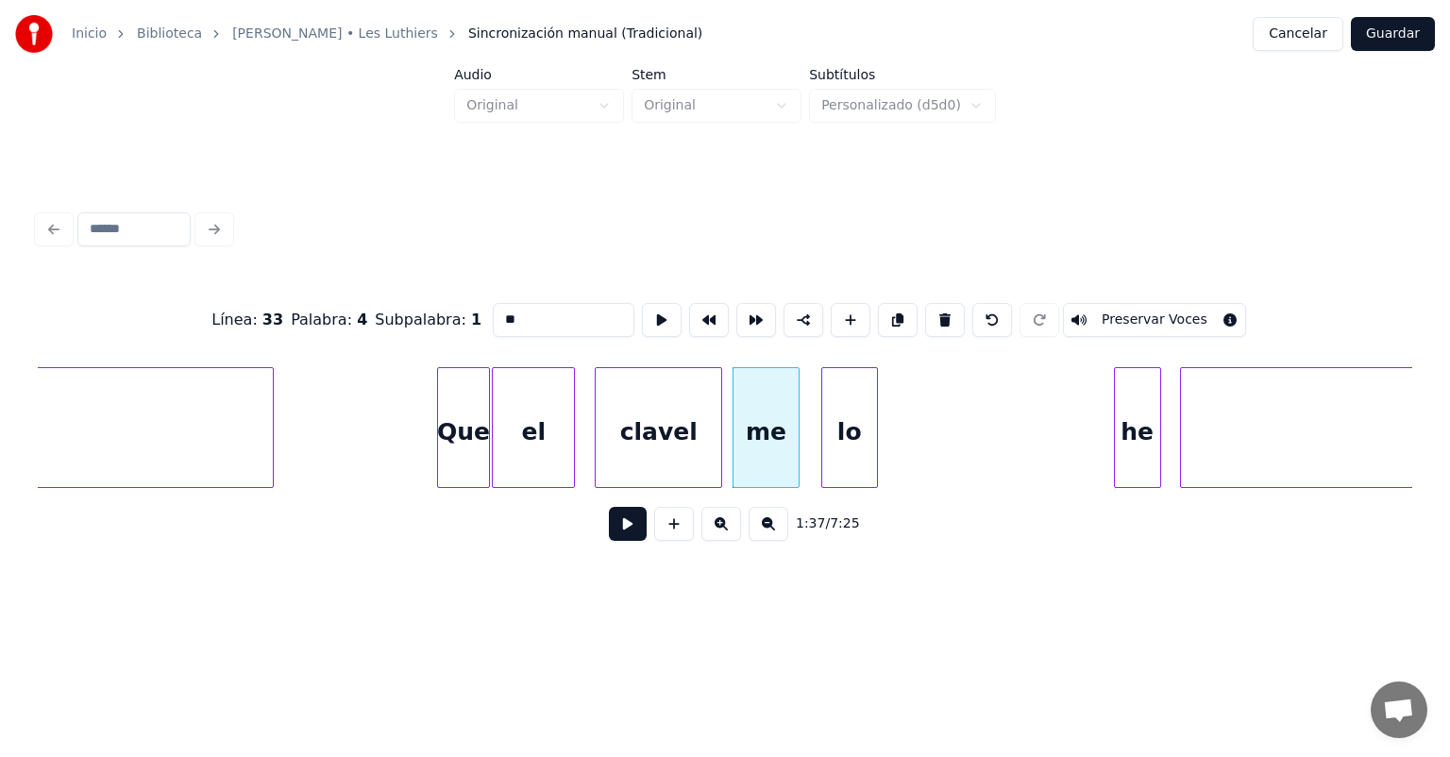
click at [611, 533] on button at bounding box center [628, 524] width 38 height 34
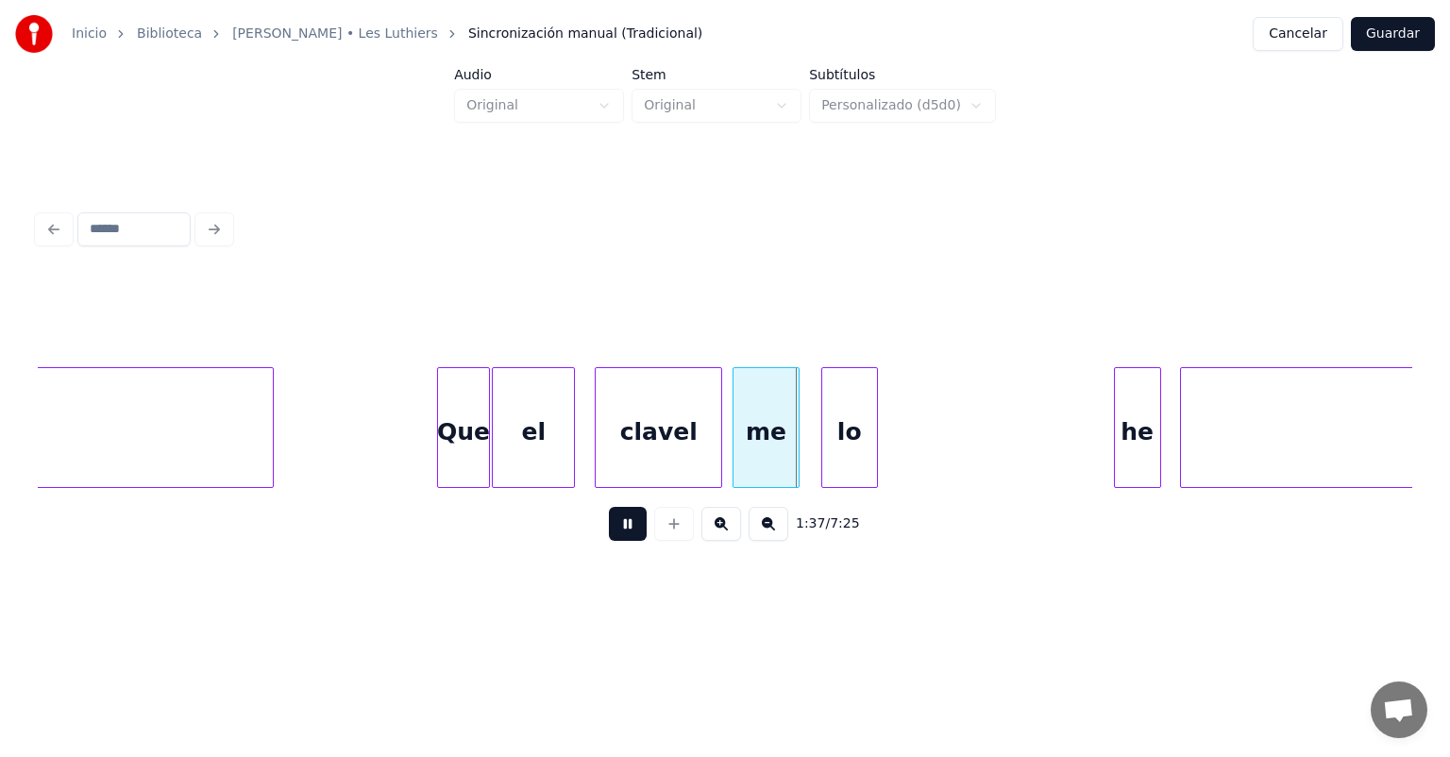
click at [612, 533] on button at bounding box center [628, 524] width 38 height 34
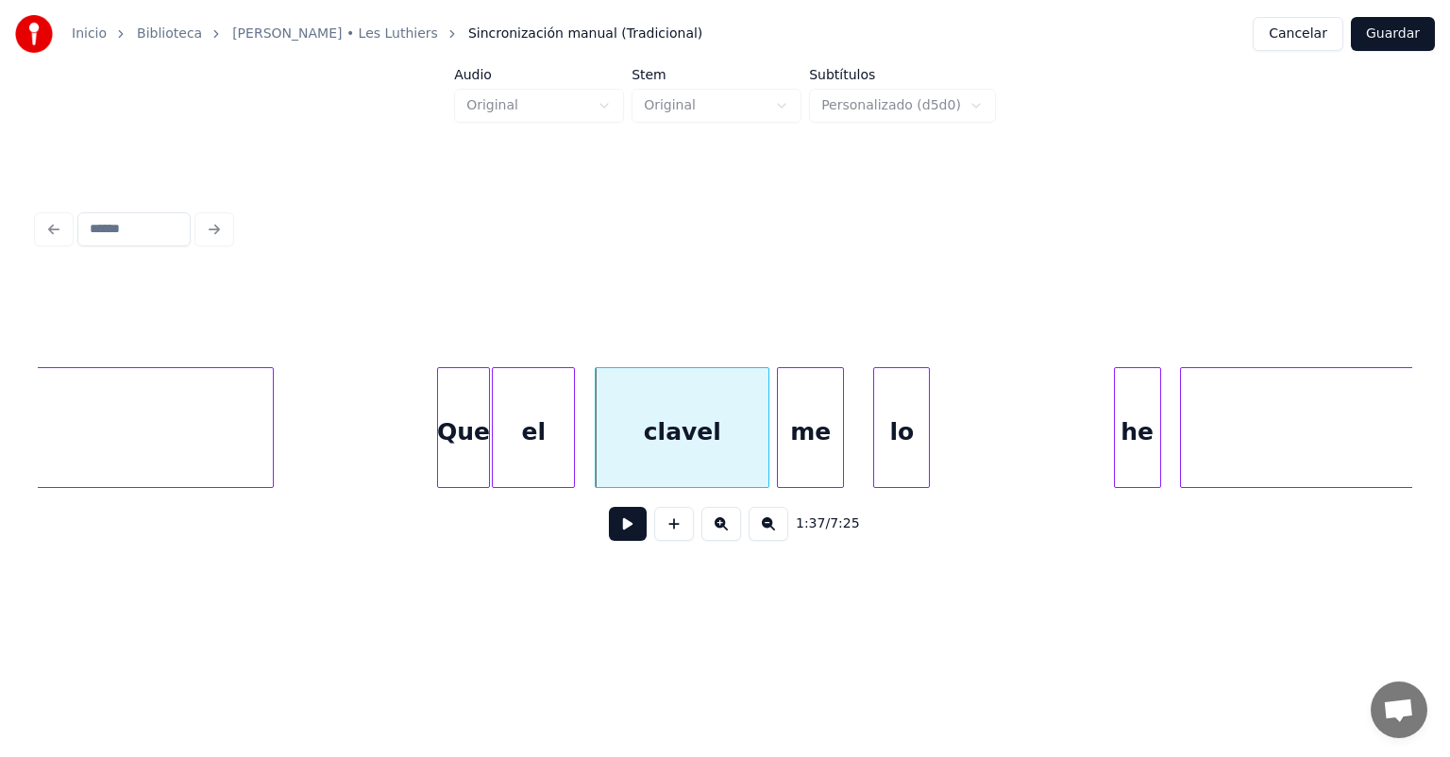
click at [609, 541] on button at bounding box center [628, 524] width 38 height 34
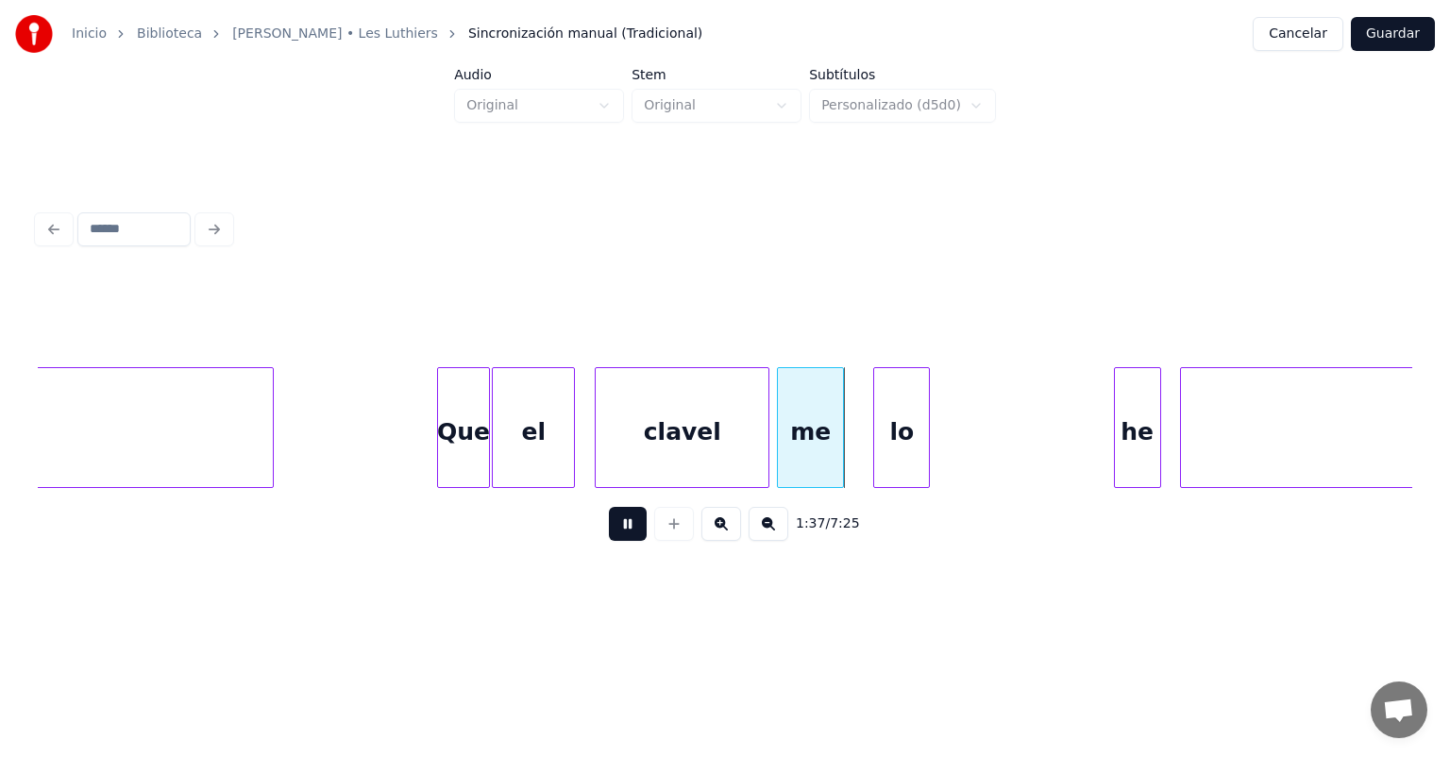
click at [609, 536] on button at bounding box center [628, 524] width 38 height 34
click at [797, 455] on div "me" at bounding box center [820, 432] width 66 height 128
click at [612, 538] on button at bounding box center [628, 524] width 38 height 34
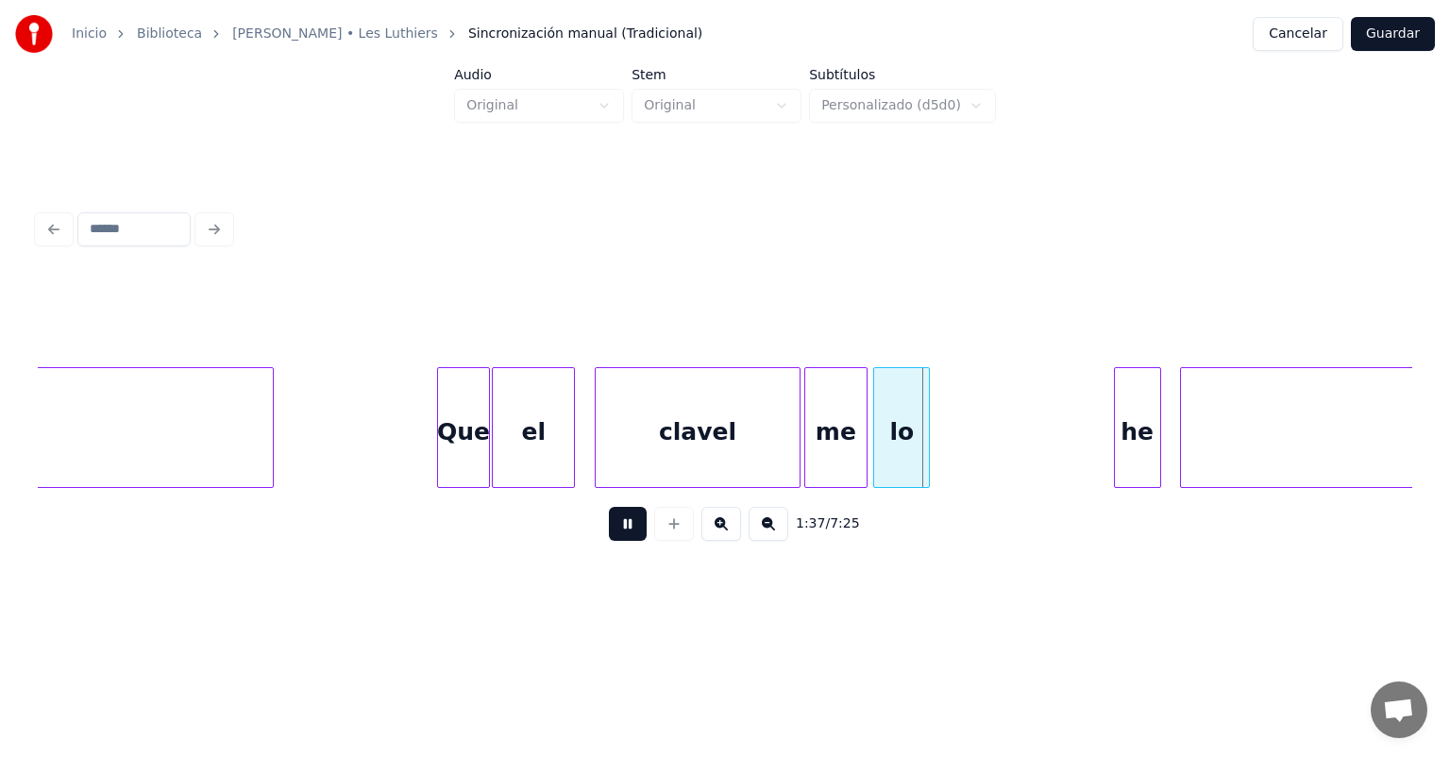
click at [610, 533] on button at bounding box center [628, 524] width 38 height 34
click at [778, 450] on div "clavel" at bounding box center [697, 432] width 203 height 128
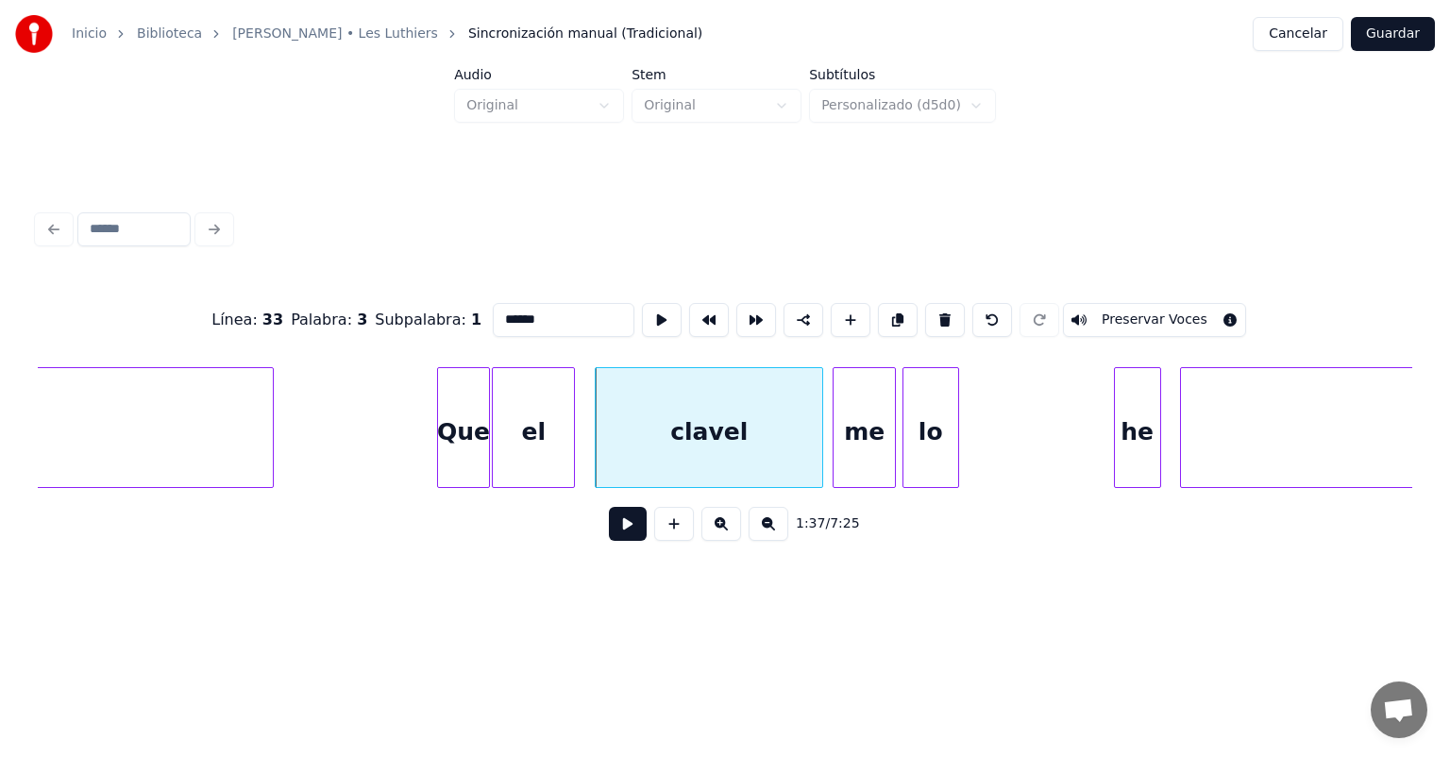
click at [613, 533] on button at bounding box center [628, 524] width 38 height 34
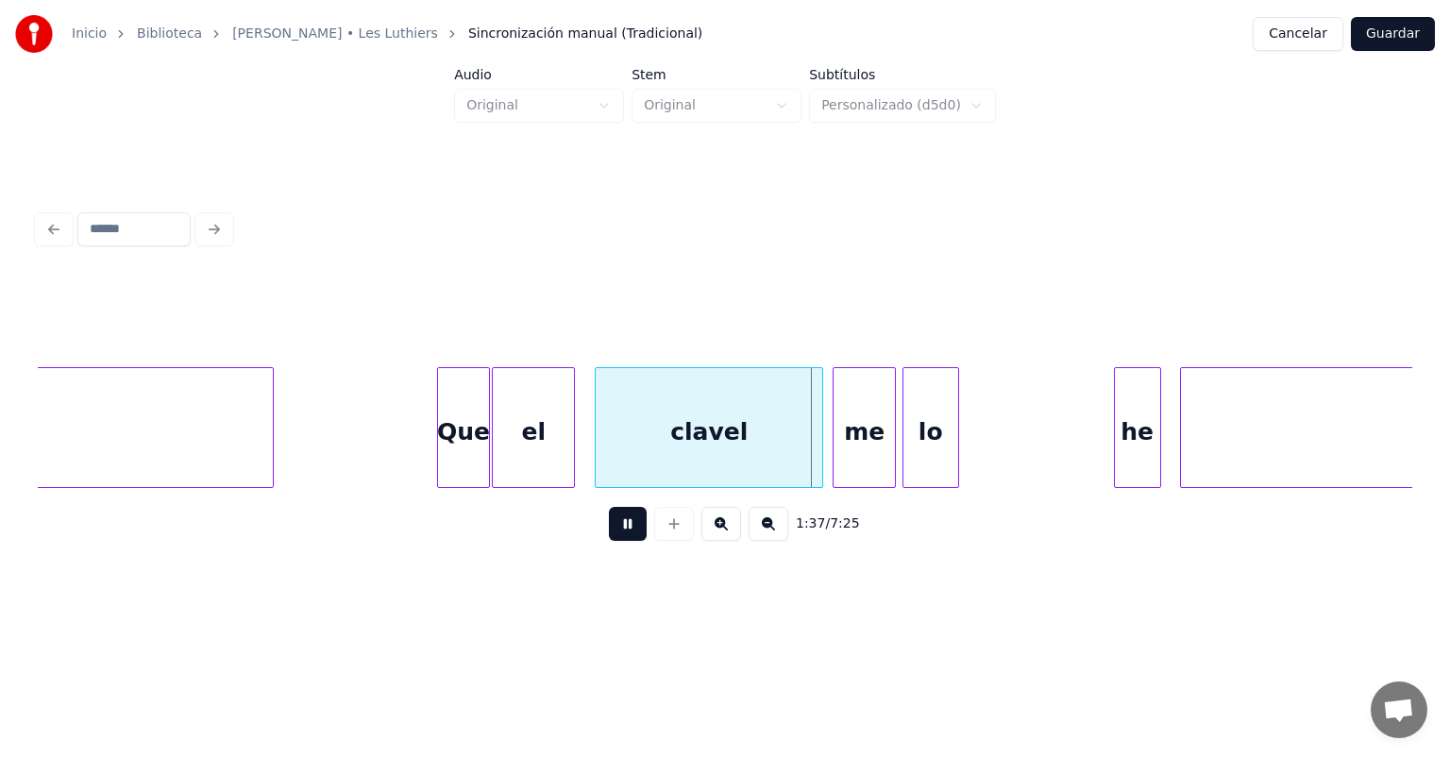
click at [609, 531] on button at bounding box center [628, 524] width 38 height 34
click at [618, 537] on button at bounding box center [628, 524] width 38 height 34
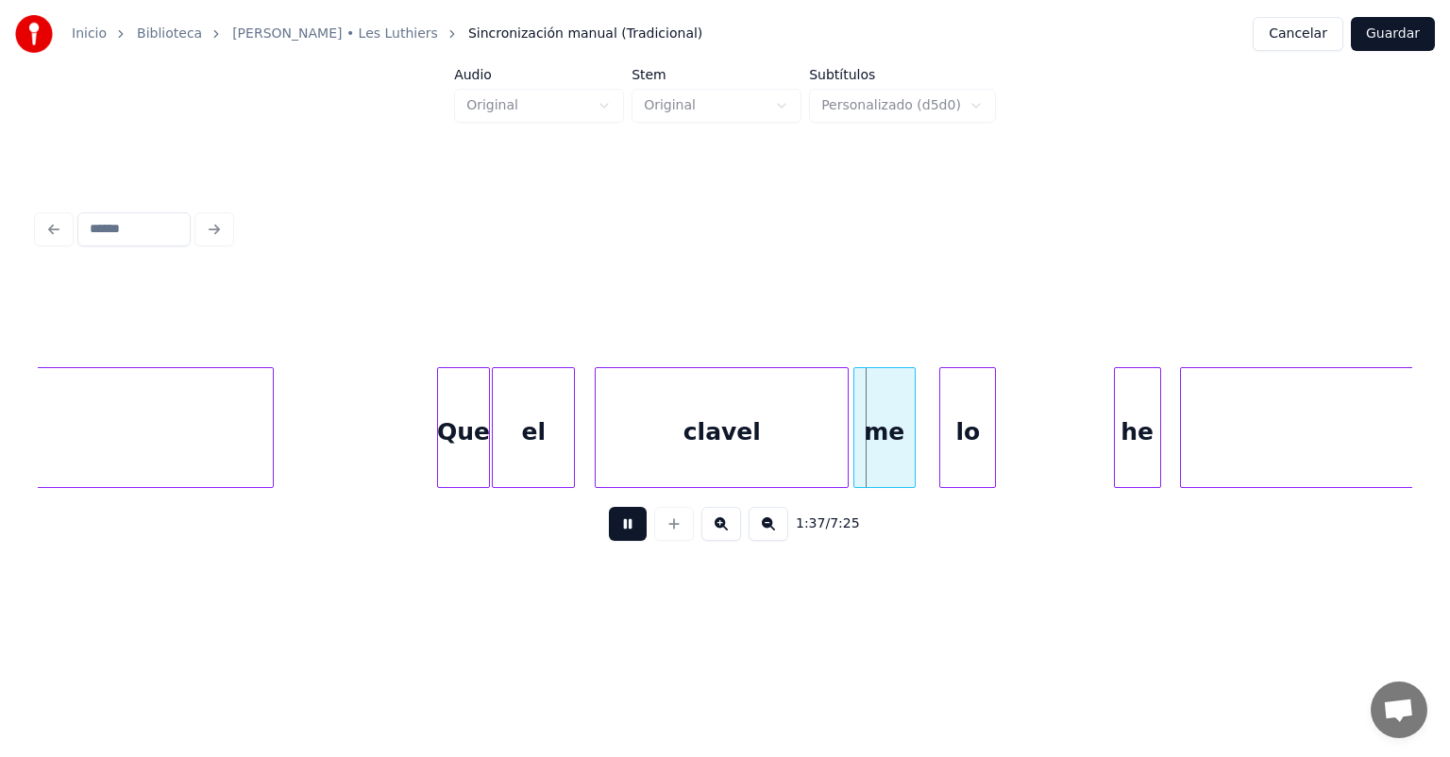
click at [615, 534] on button at bounding box center [628, 524] width 38 height 34
click at [614, 535] on button at bounding box center [628, 524] width 38 height 34
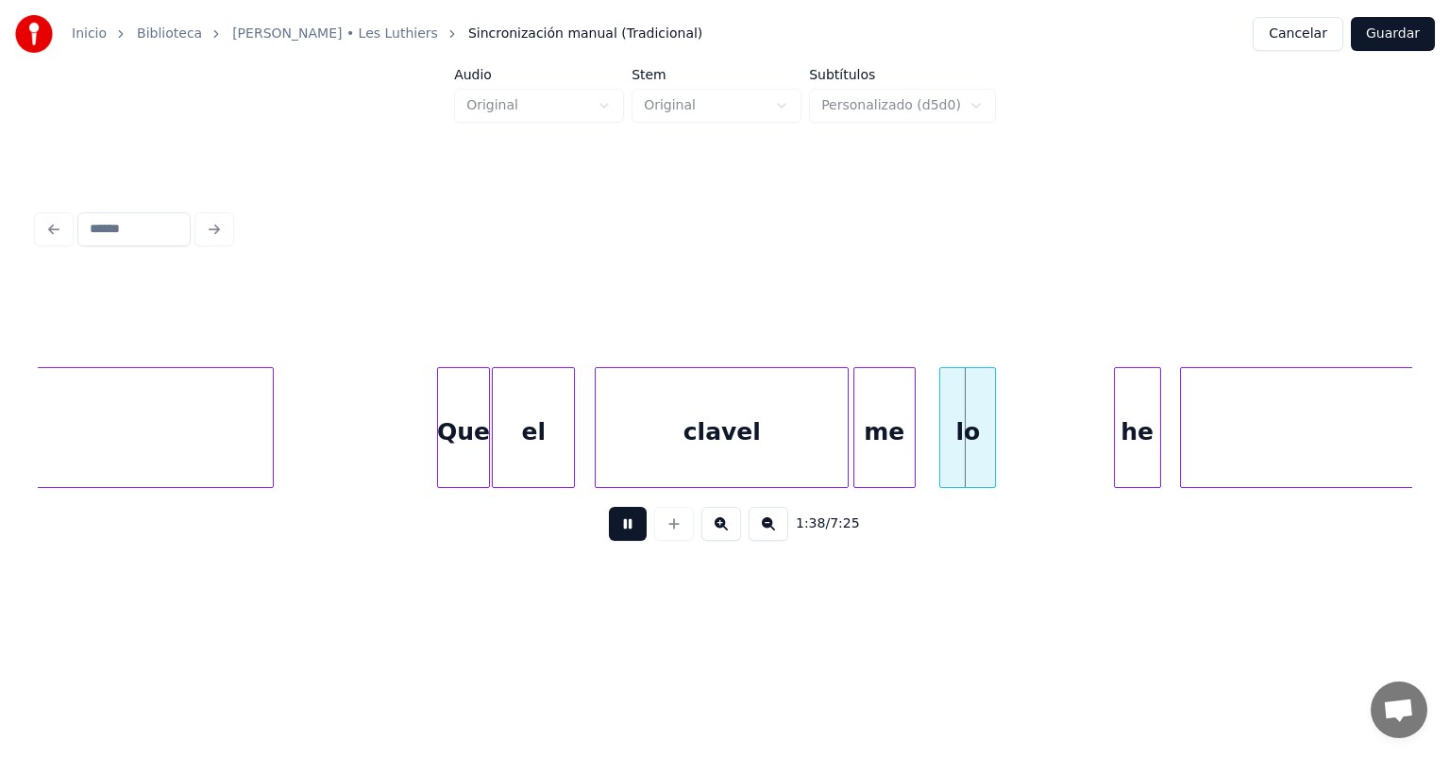
click at [612, 531] on button at bounding box center [628, 524] width 38 height 34
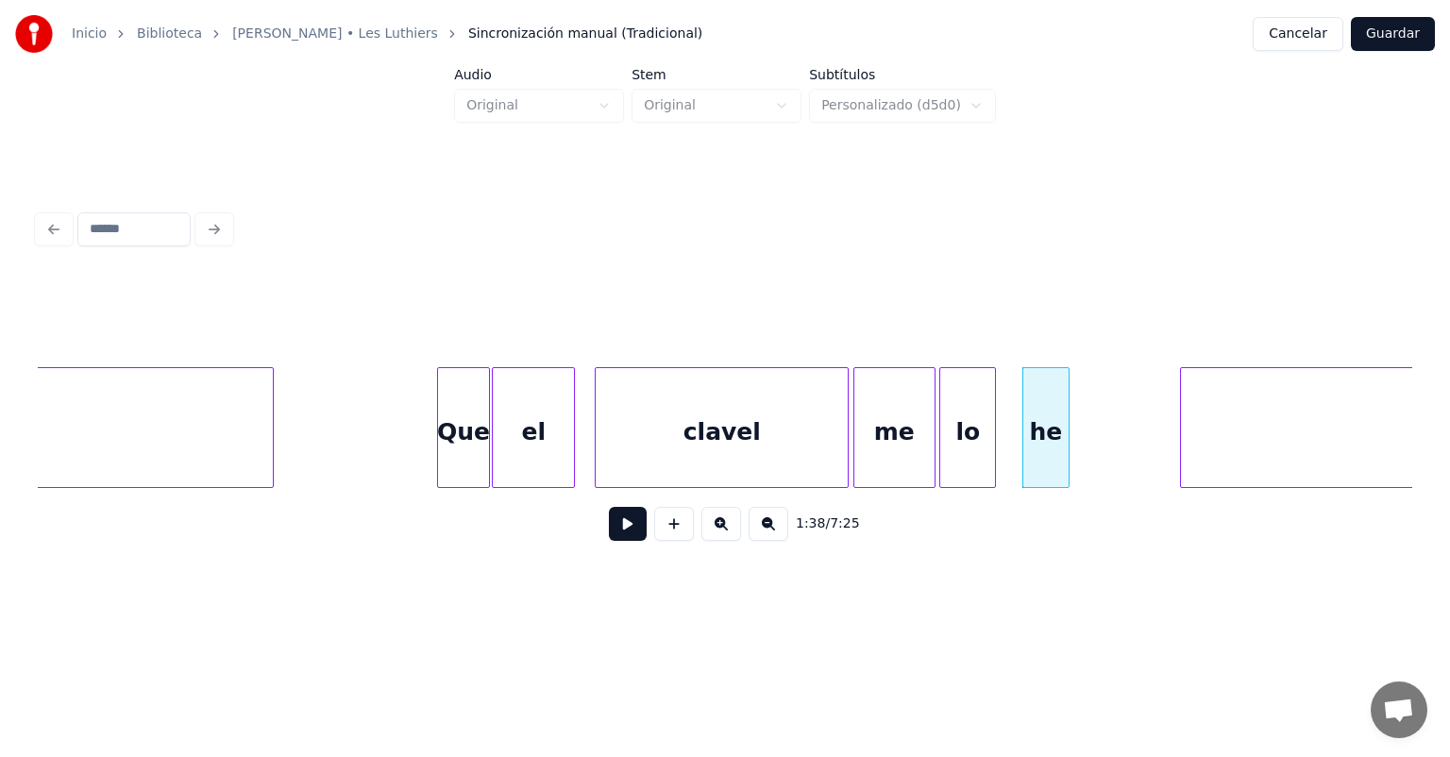
click at [991, 454] on div at bounding box center [993, 427] width 6 height 119
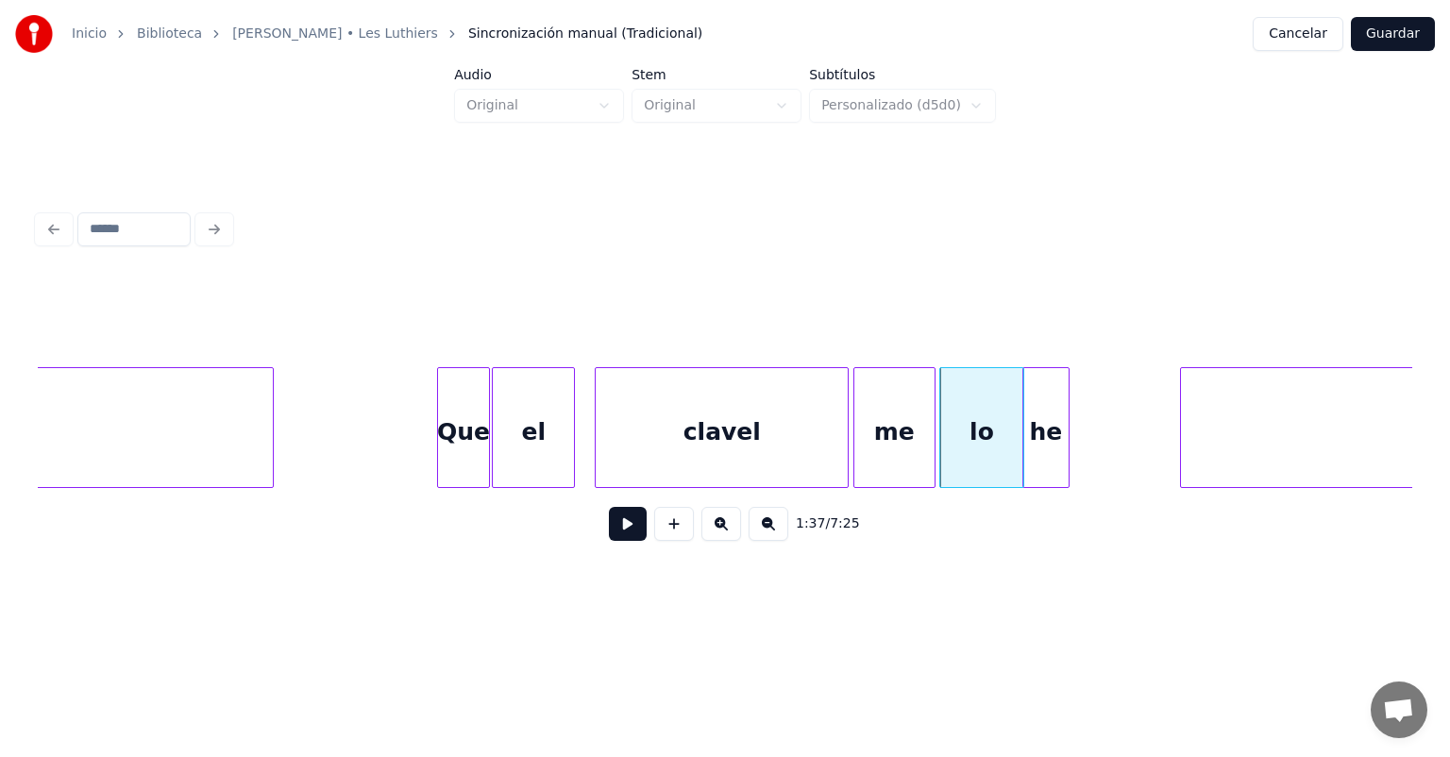
click at [609, 534] on button at bounding box center [628, 524] width 38 height 34
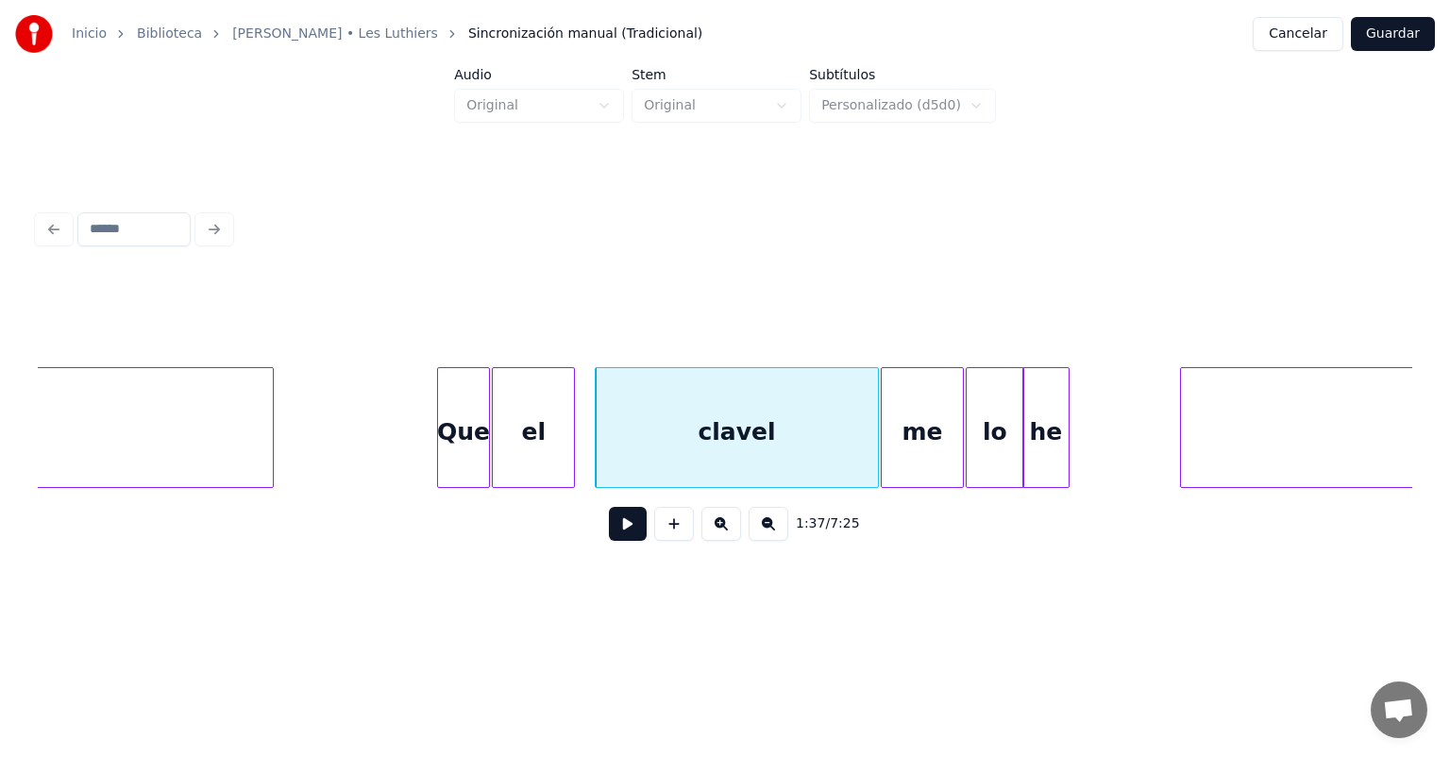
click at [609, 540] on button at bounding box center [628, 524] width 38 height 34
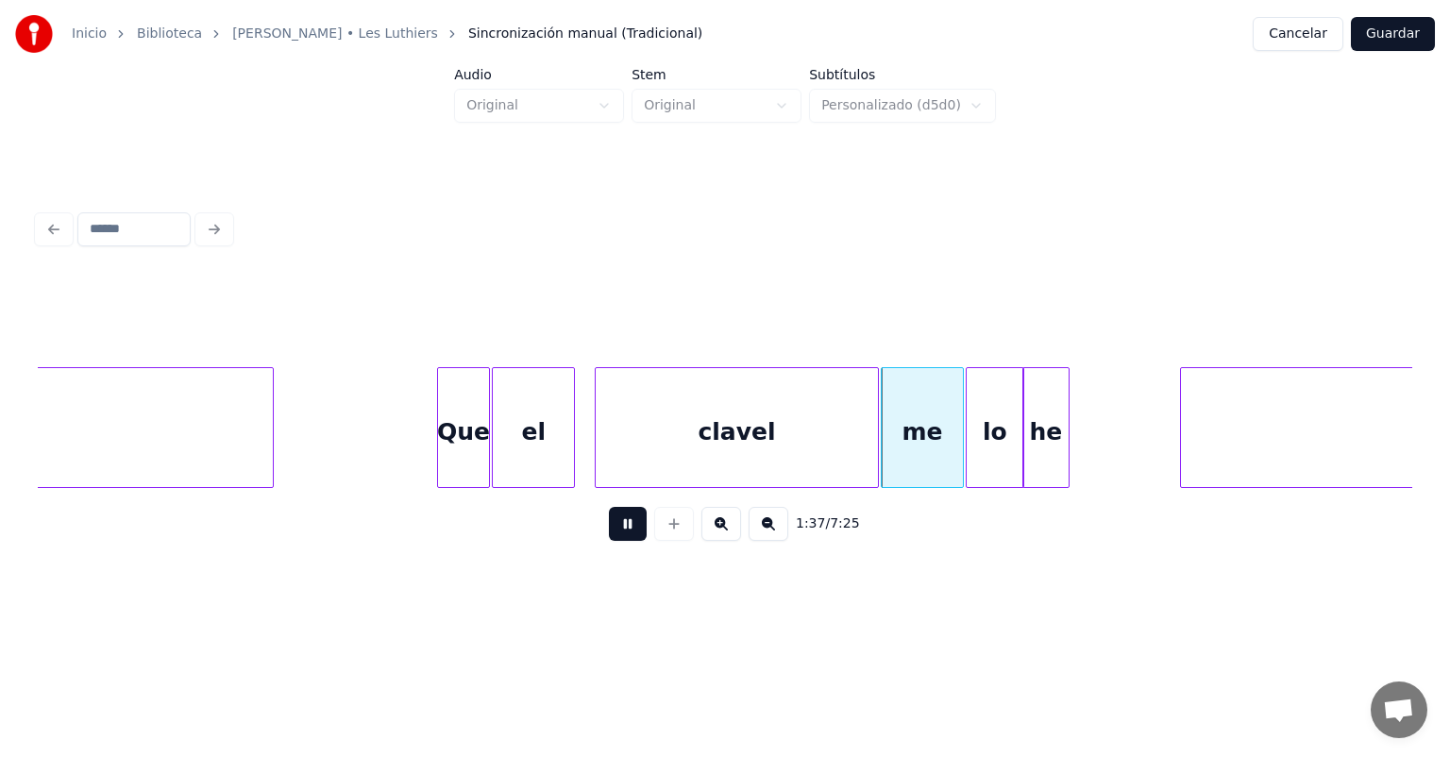
click at [609, 533] on button at bounding box center [628, 524] width 38 height 34
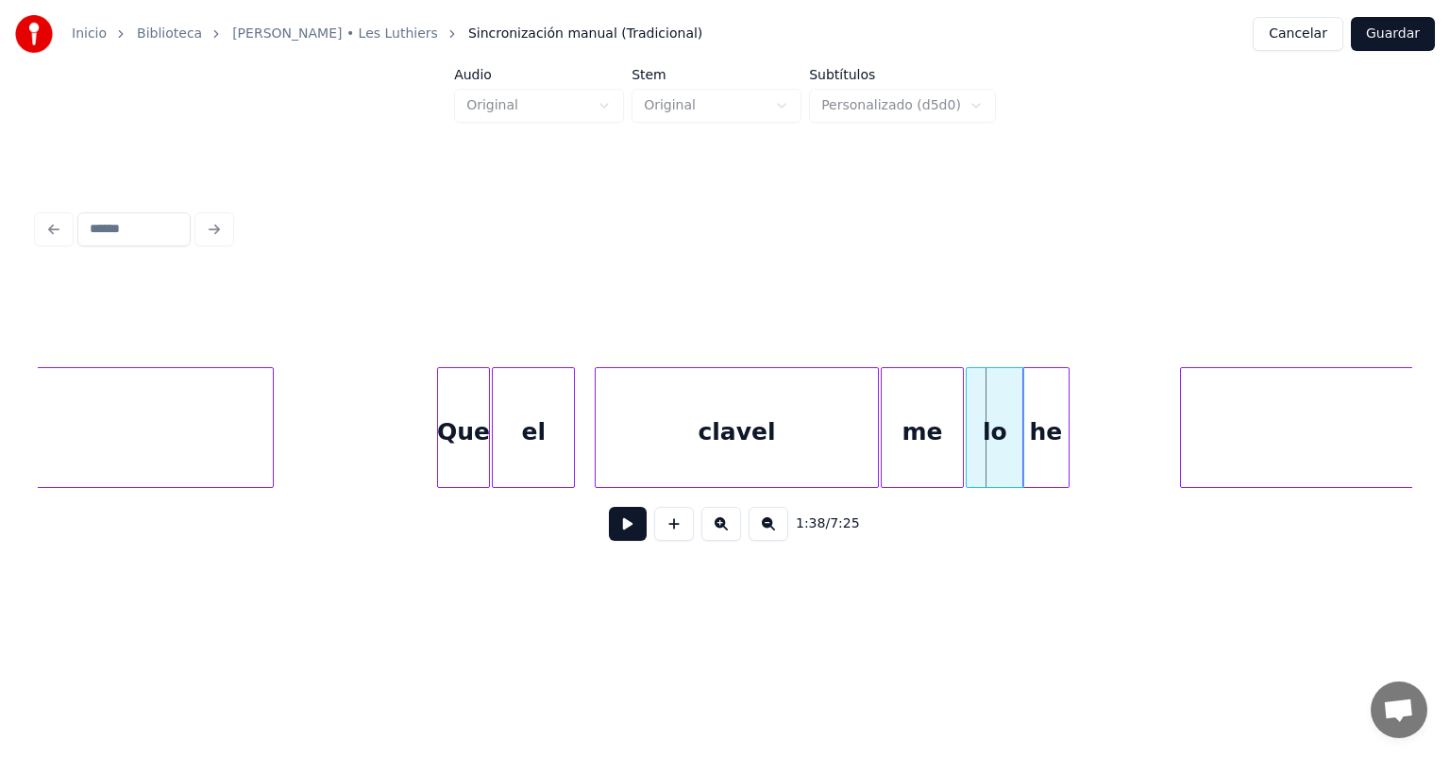
click at [609, 532] on button at bounding box center [628, 524] width 38 height 34
click at [609, 533] on button at bounding box center [628, 524] width 38 height 34
click at [1062, 444] on div "he" at bounding box center [1048, 432] width 49 height 128
click at [609, 535] on button at bounding box center [628, 524] width 38 height 34
click at [609, 533] on button at bounding box center [628, 524] width 38 height 34
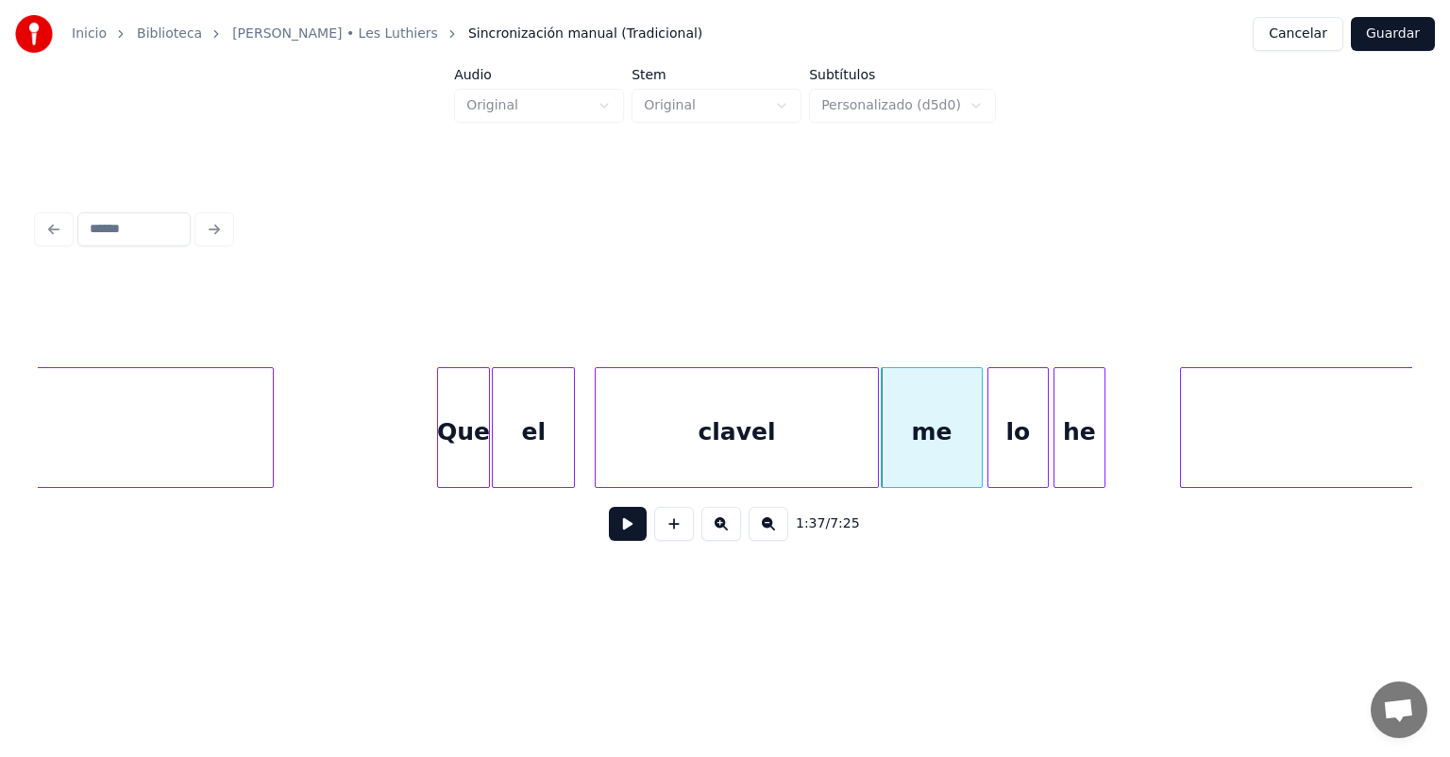
click at [609, 533] on button at bounding box center [628, 524] width 38 height 34
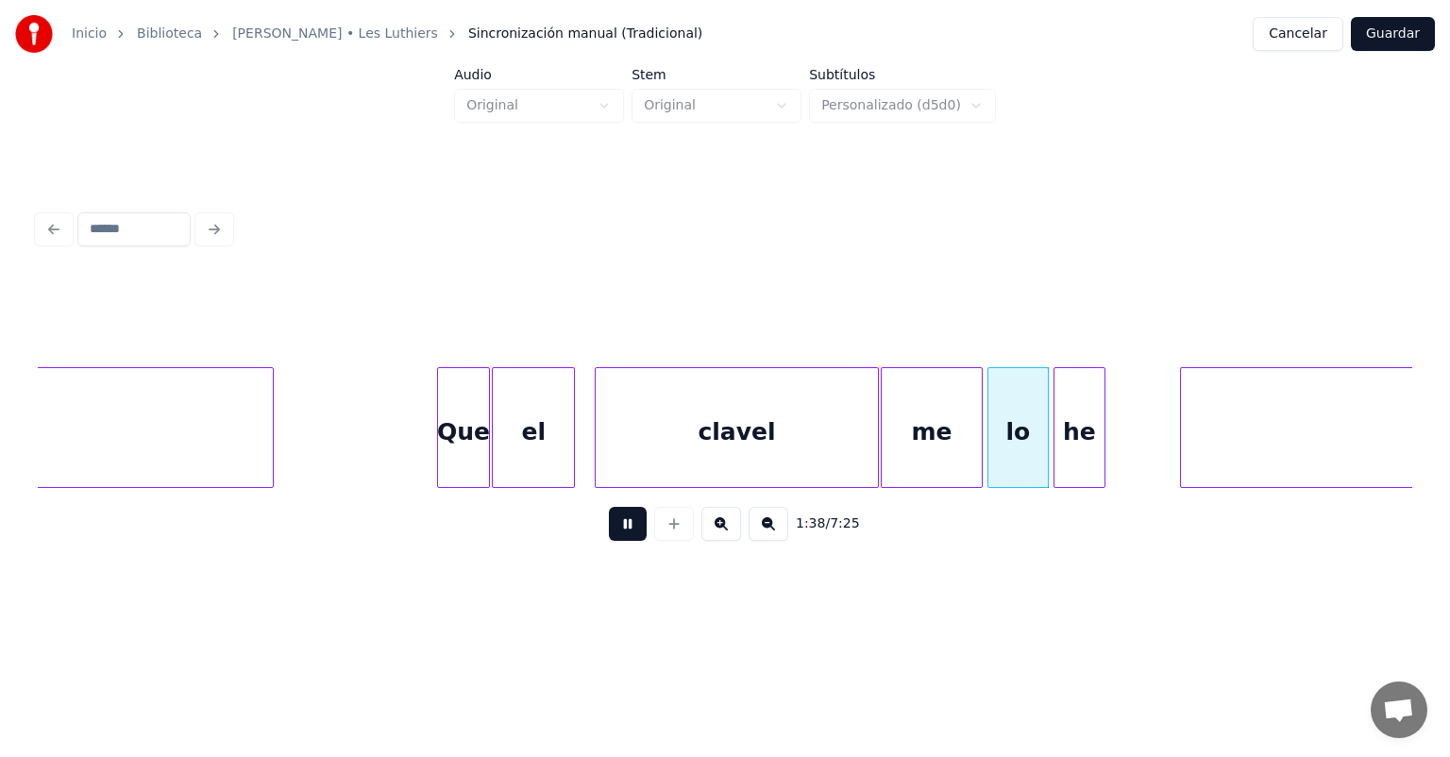
click at [609, 534] on button at bounding box center [628, 524] width 38 height 34
click at [609, 533] on button at bounding box center [628, 524] width 38 height 34
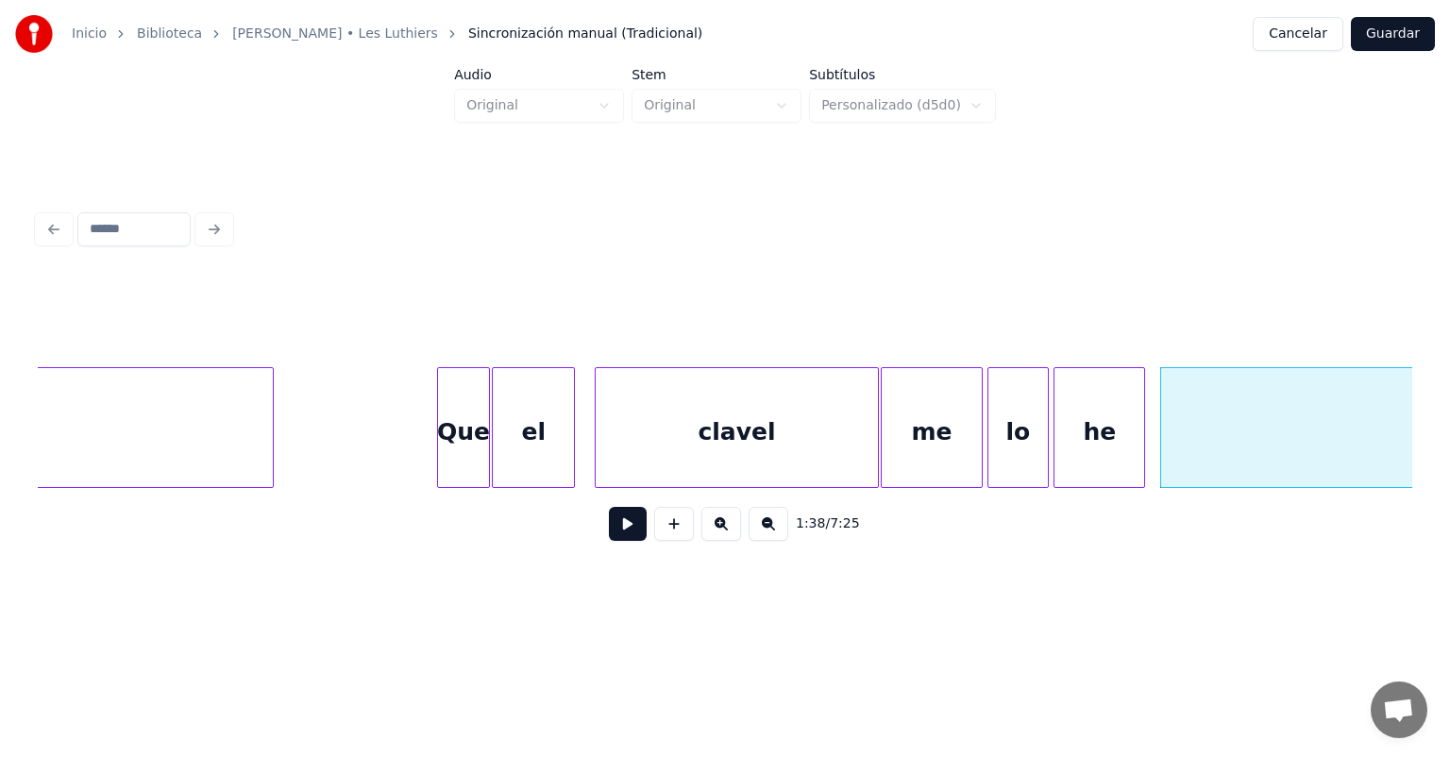
click at [609, 533] on button at bounding box center [628, 524] width 38 height 34
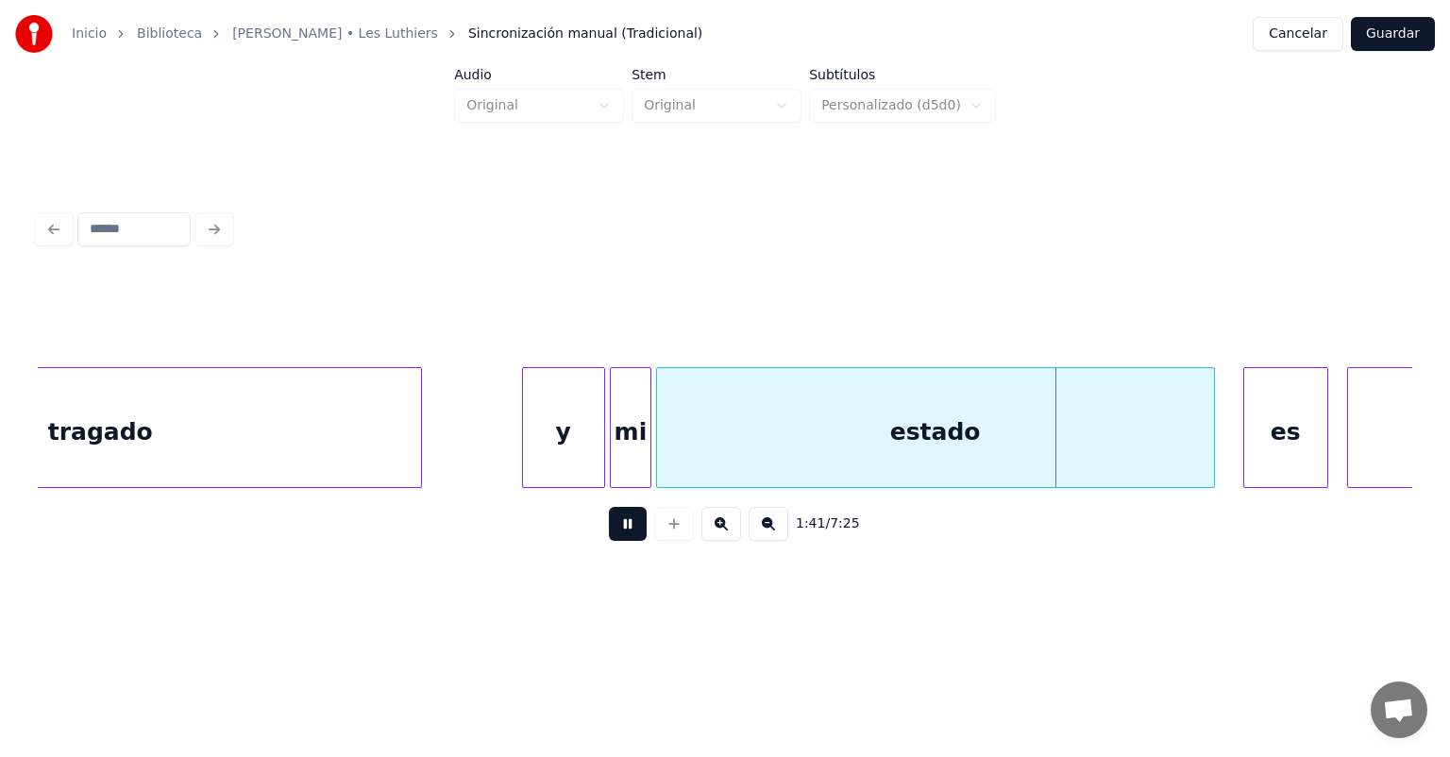
click at [609, 538] on button at bounding box center [628, 524] width 38 height 34
click at [1212, 444] on div "estado" at bounding box center [935, 427] width 559 height 121
click at [609, 527] on button at bounding box center [628, 524] width 38 height 34
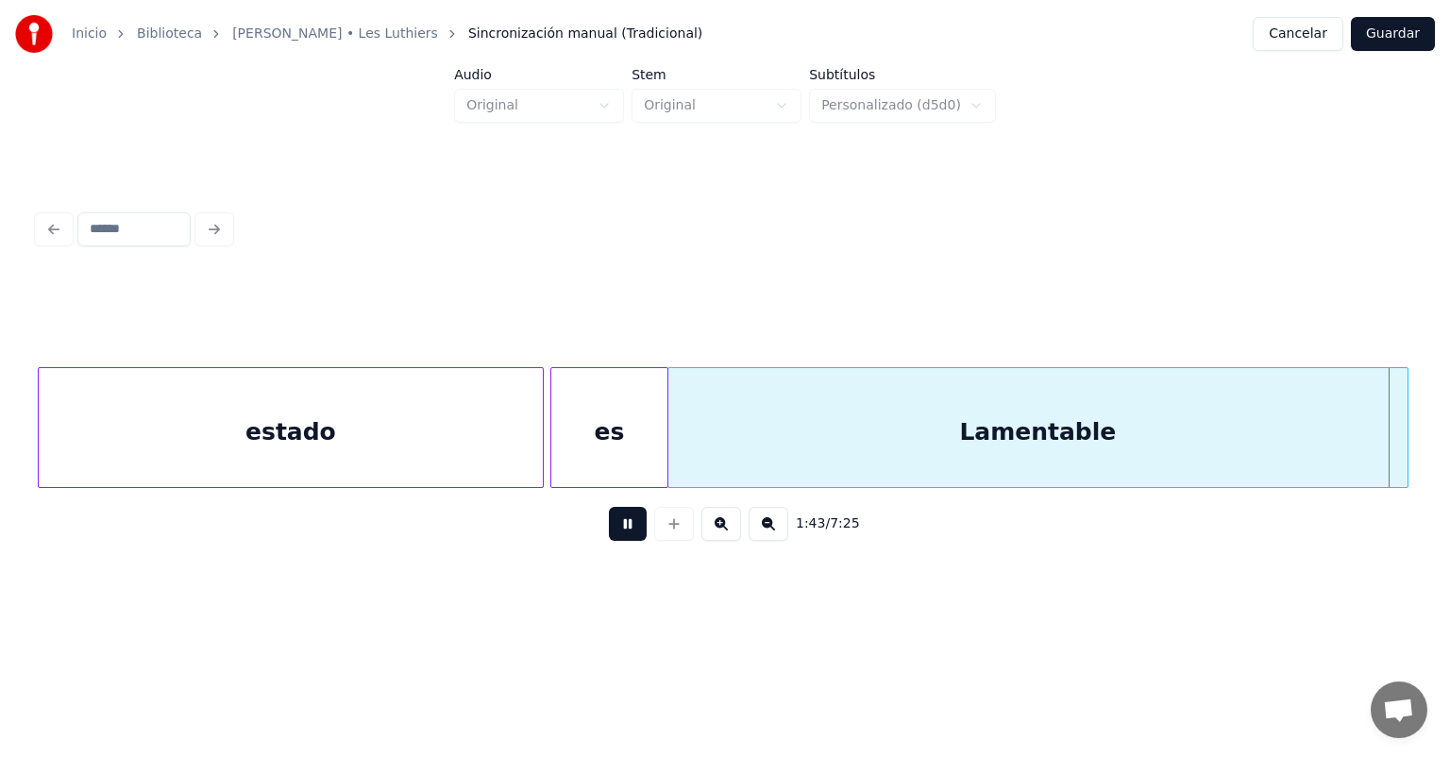
scroll to position [0, 48734]
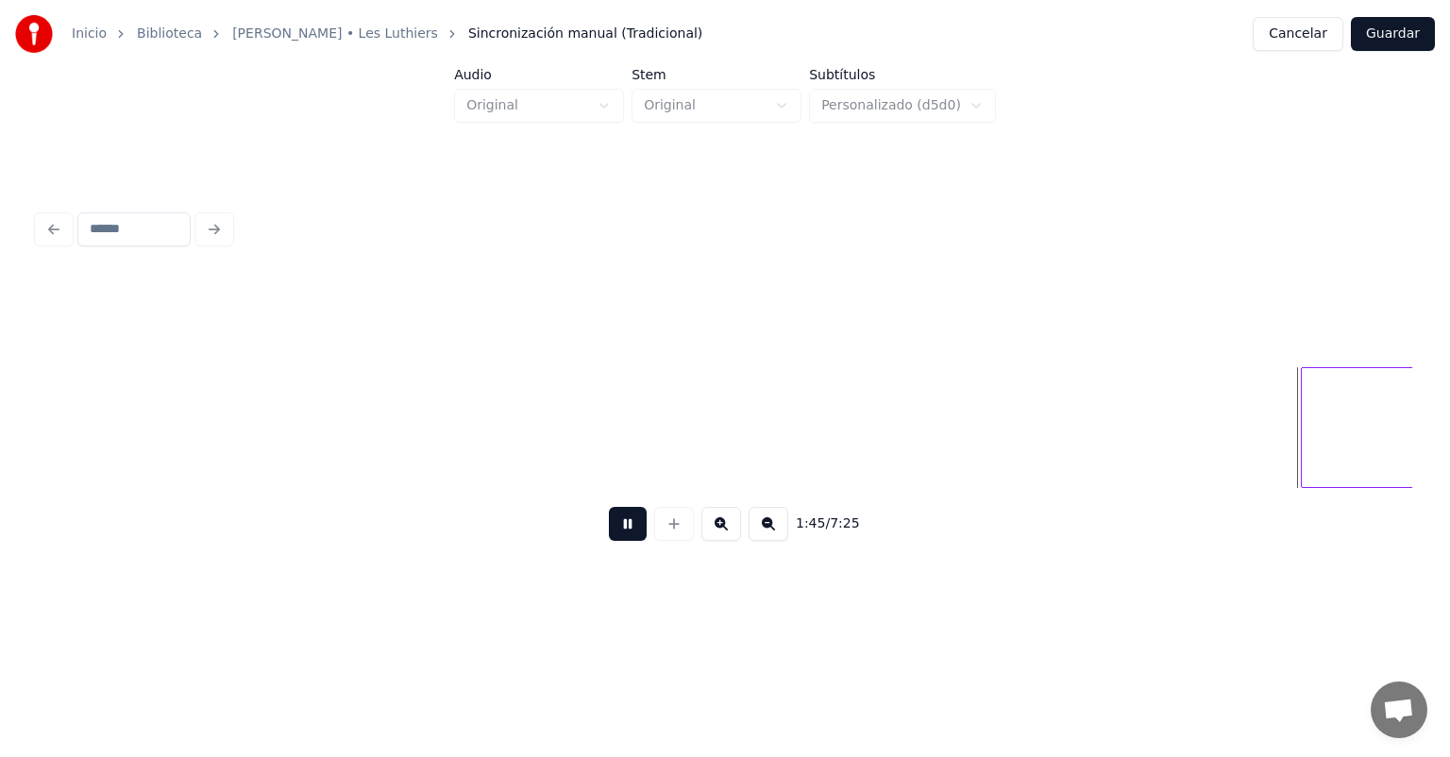
click at [609, 536] on button at bounding box center [628, 524] width 38 height 34
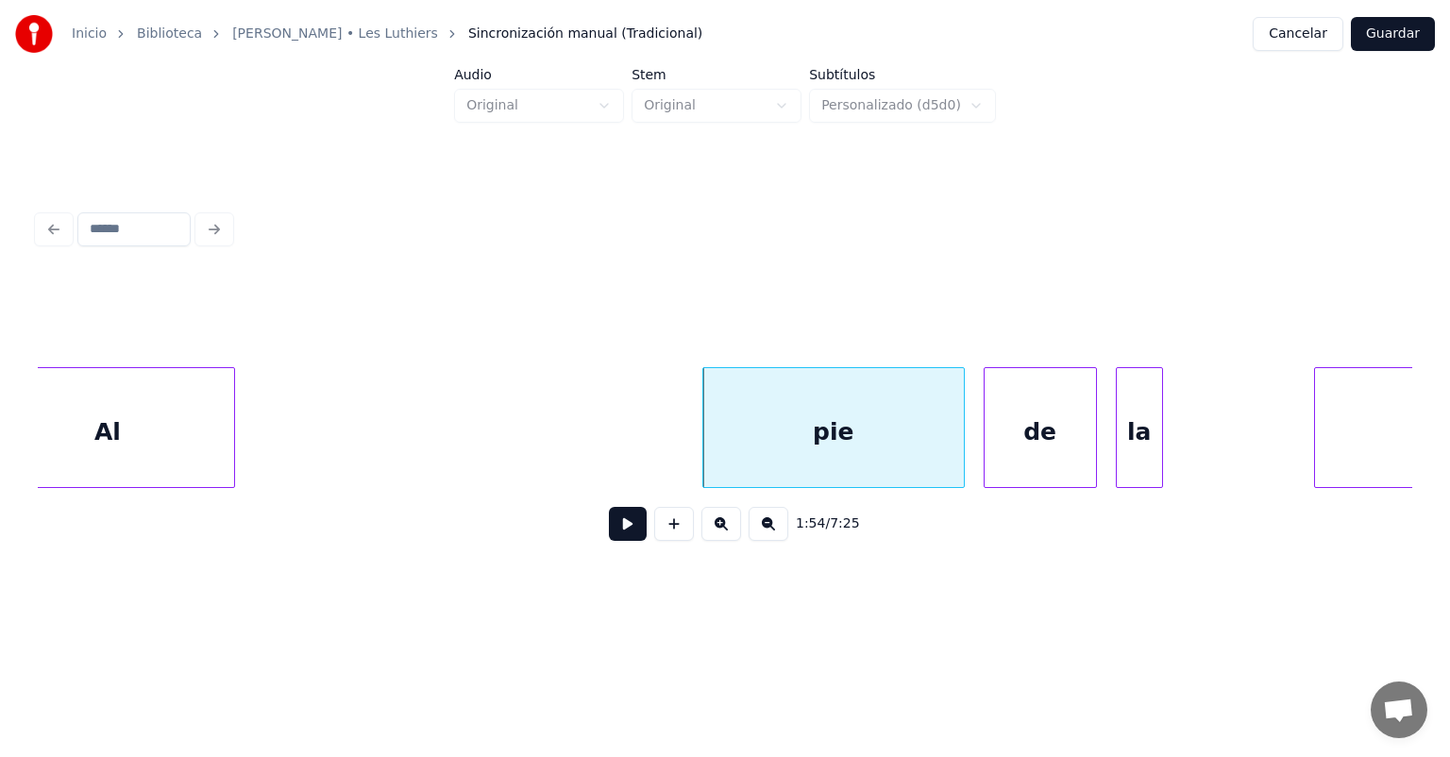
scroll to position [0, 53492]
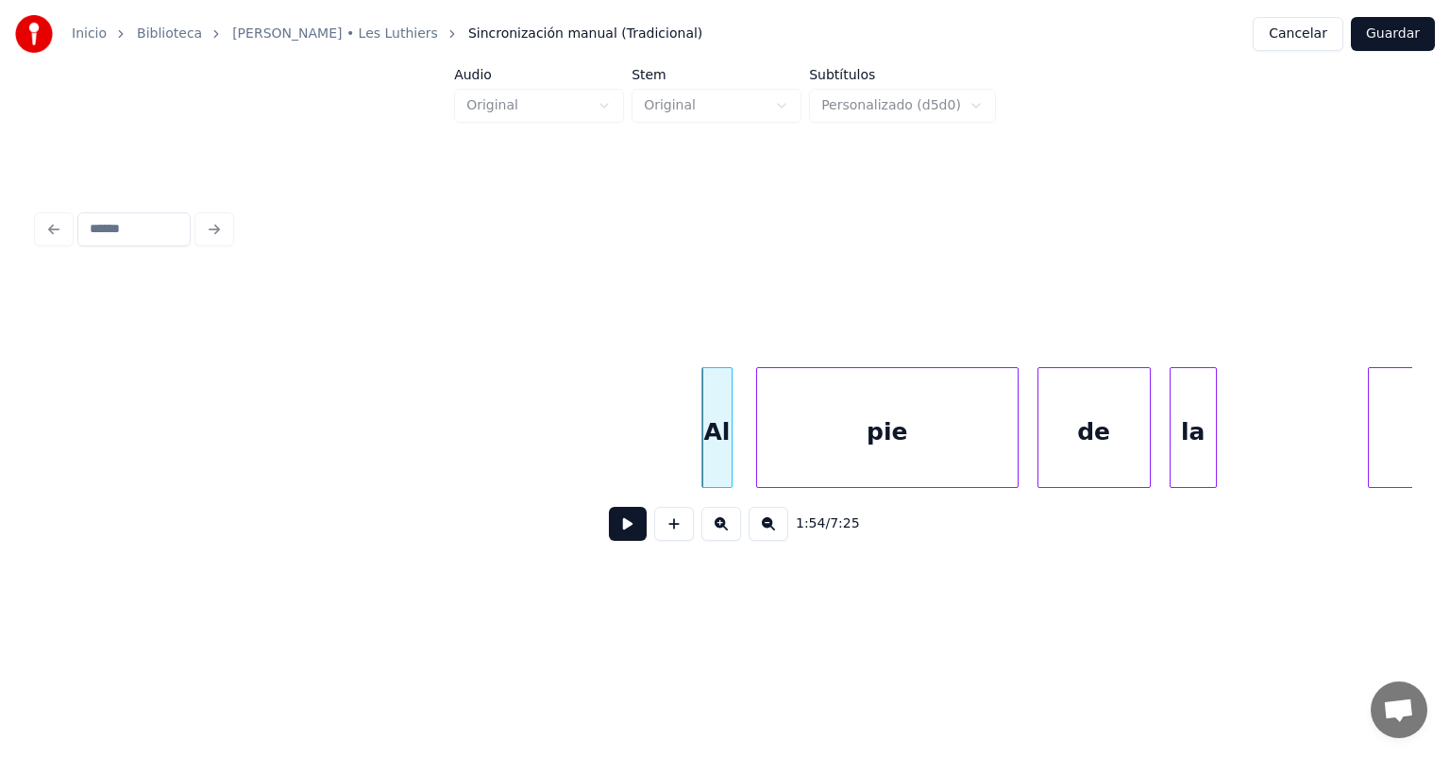
click at [609, 538] on button at bounding box center [628, 524] width 38 height 34
click at [609, 540] on button at bounding box center [628, 524] width 38 height 34
click at [609, 536] on button at bounding box center [628, 524] width 38 height 34
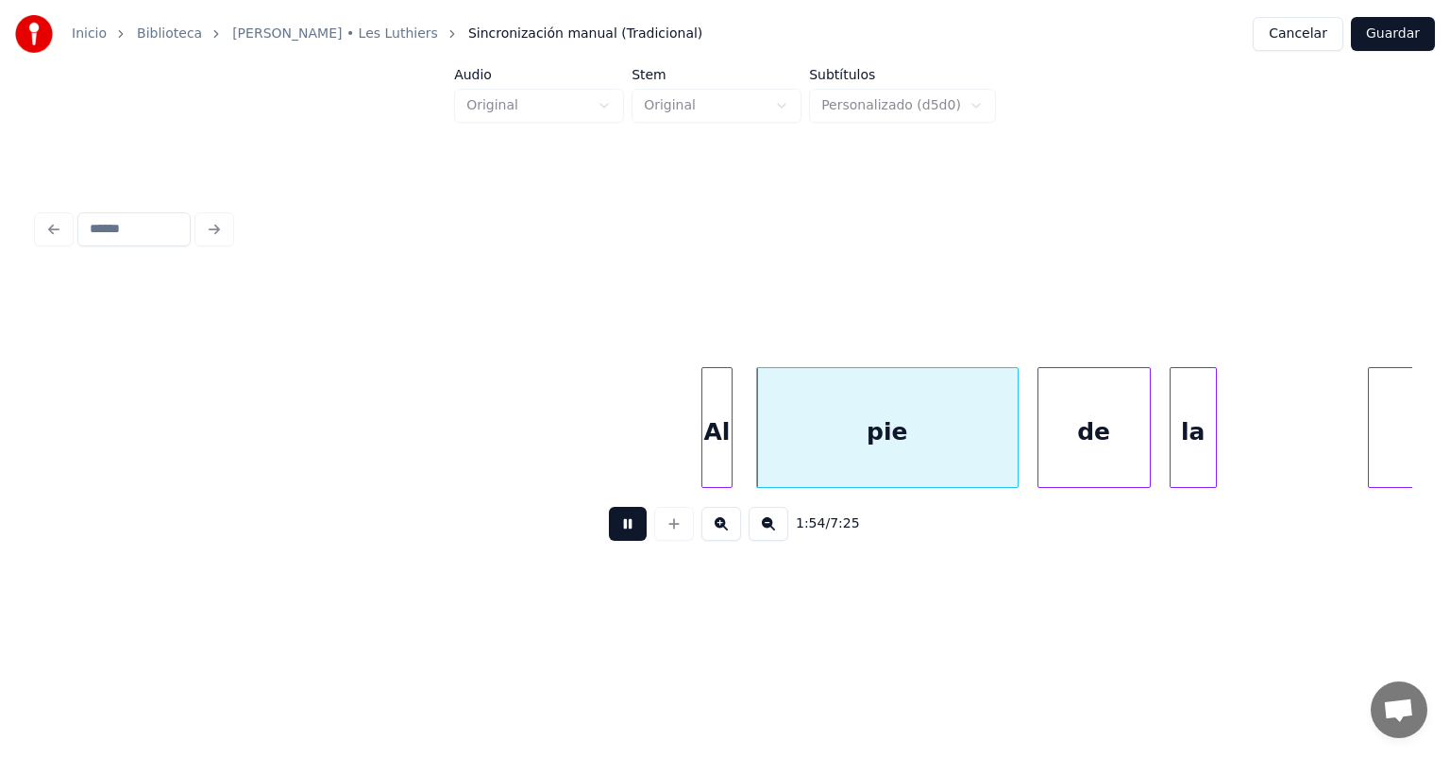
click at [609, 539] on button at bounding box center [628, 524] width 38 height 34
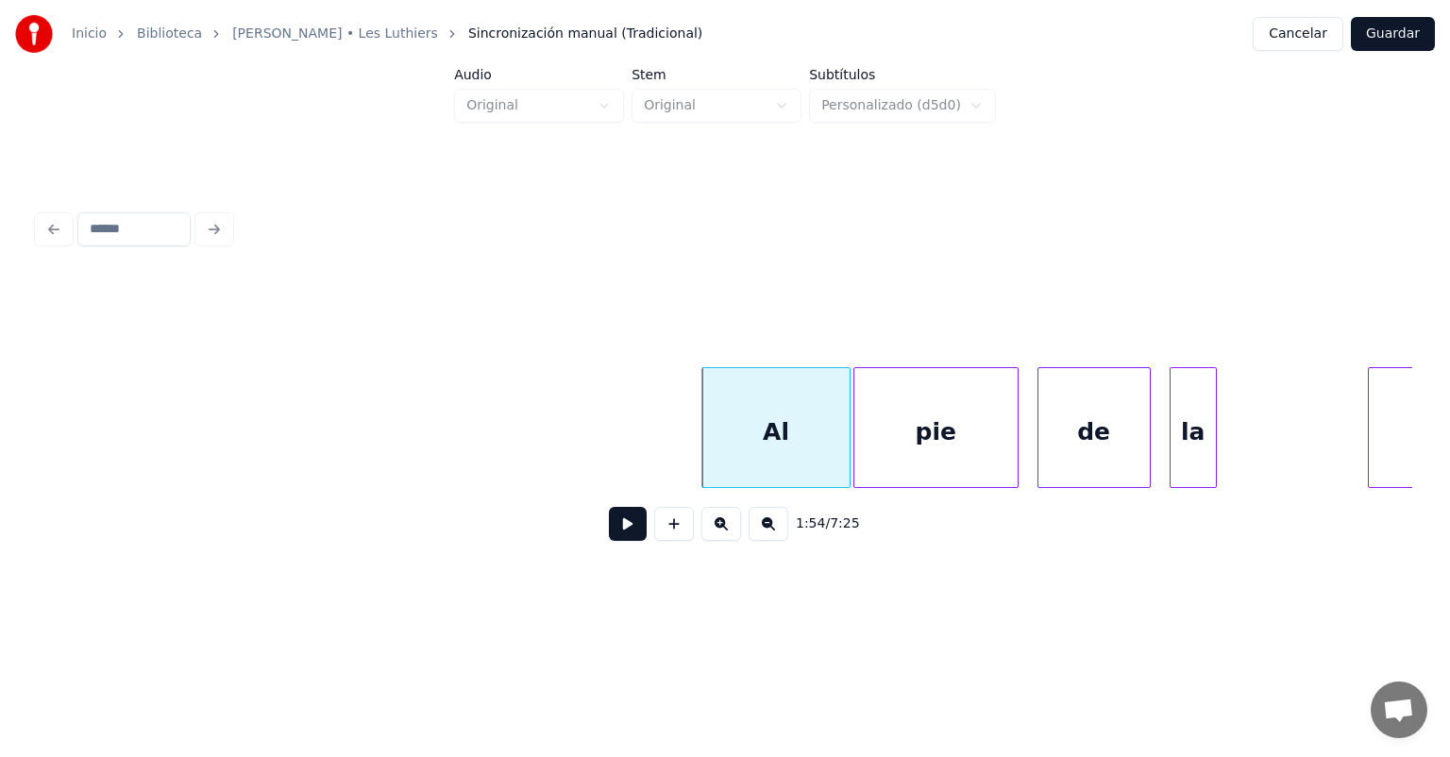
click at [617, 535] on button at bounding box center [628, 524] width 38 height 34
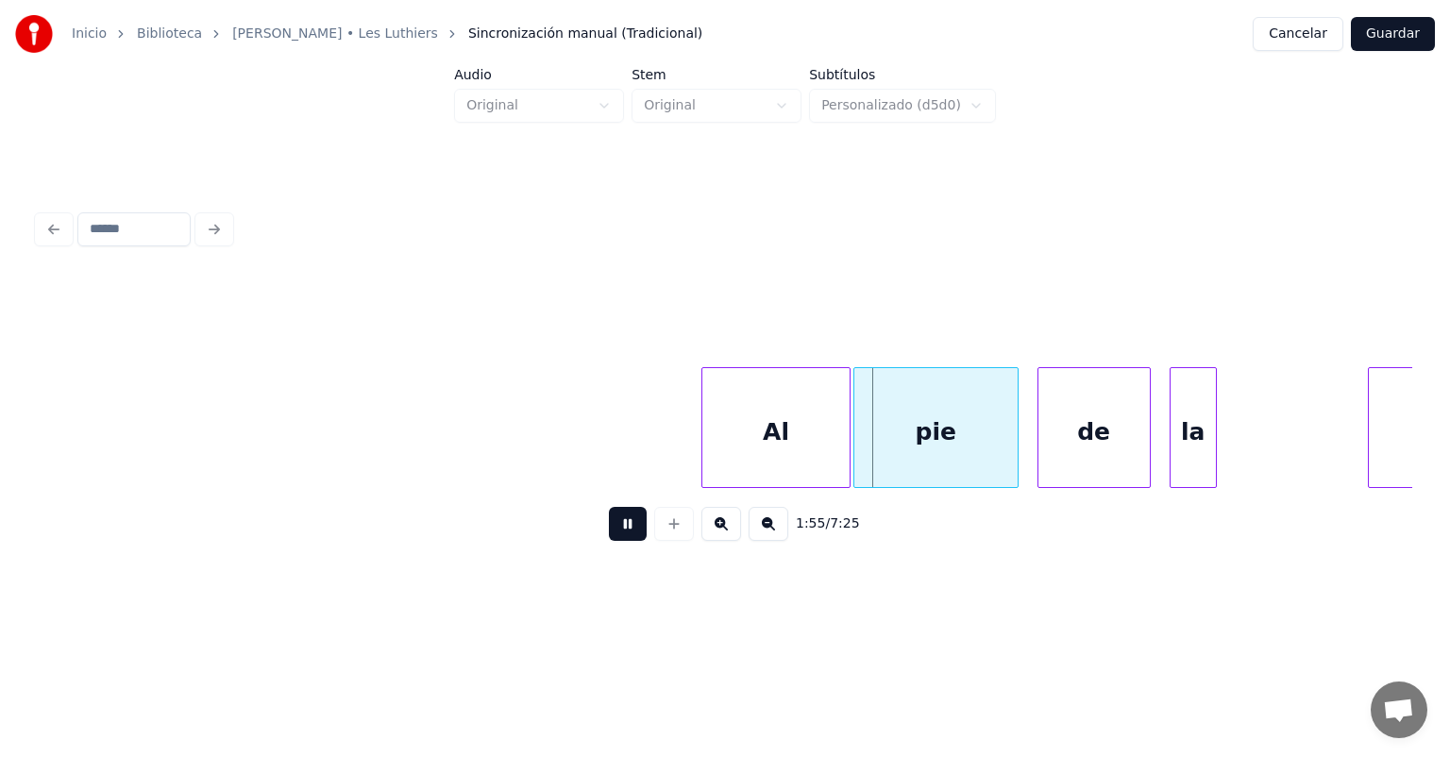
click at [610, 538] on button at bounding box center [628, 524] width 38 height 34
click at [609, 538] on button at bounding box center [628, 524] width 38 height 34
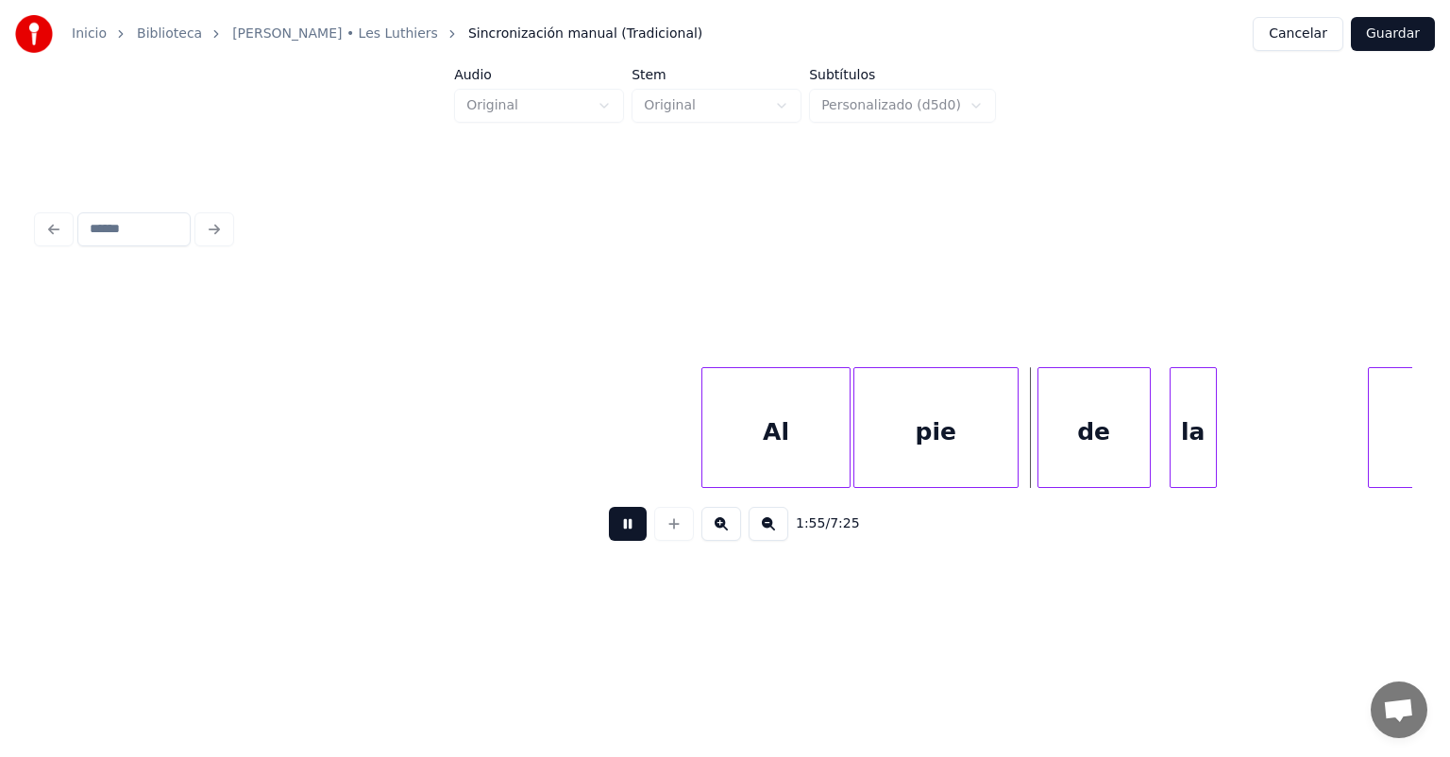
click at [609, 533] on button at bounding box center [628, 524] width 38 height 34
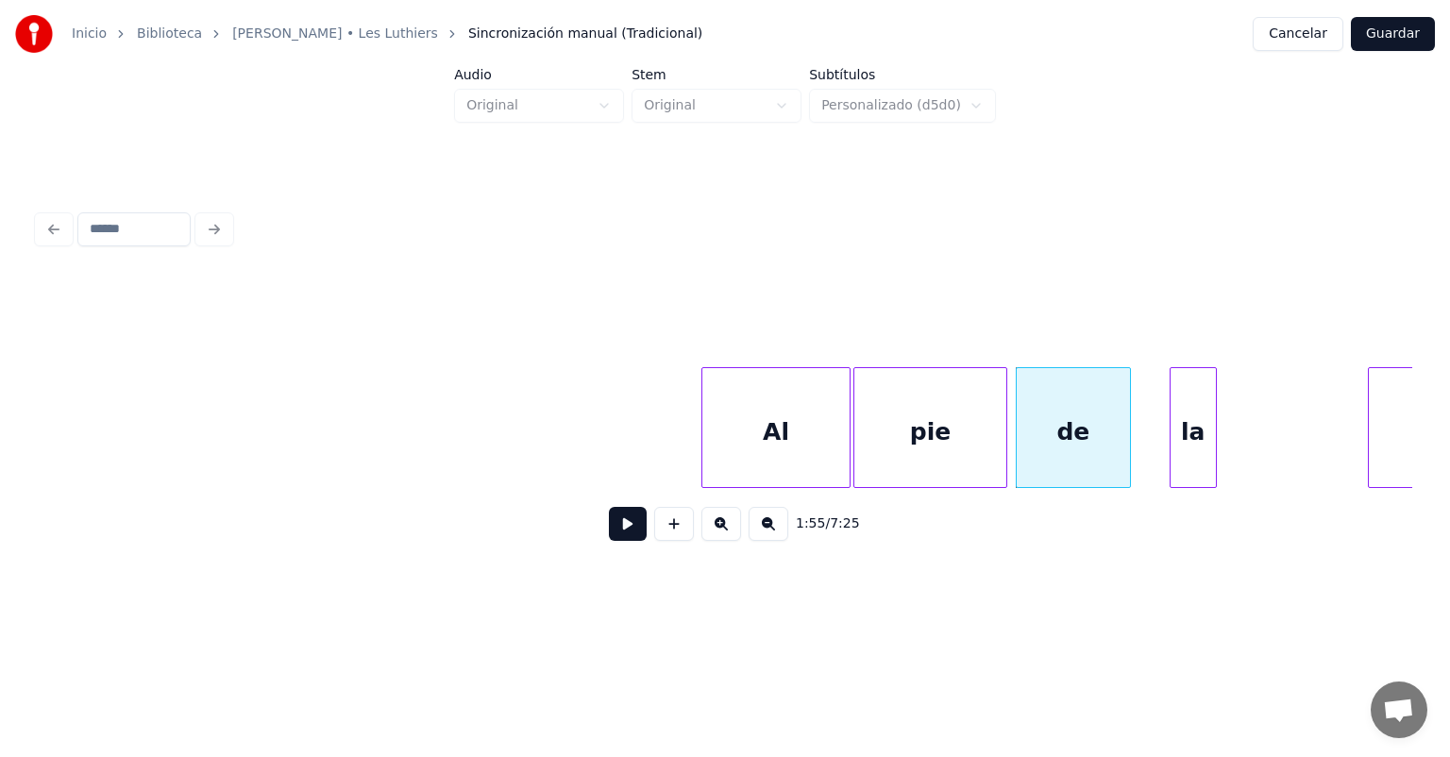
click at [609, 532] on button at bounding box center [628, 524] width 38 height 34
click at [609, 533] on button at bounding box center [628, 524] width 38 height 34
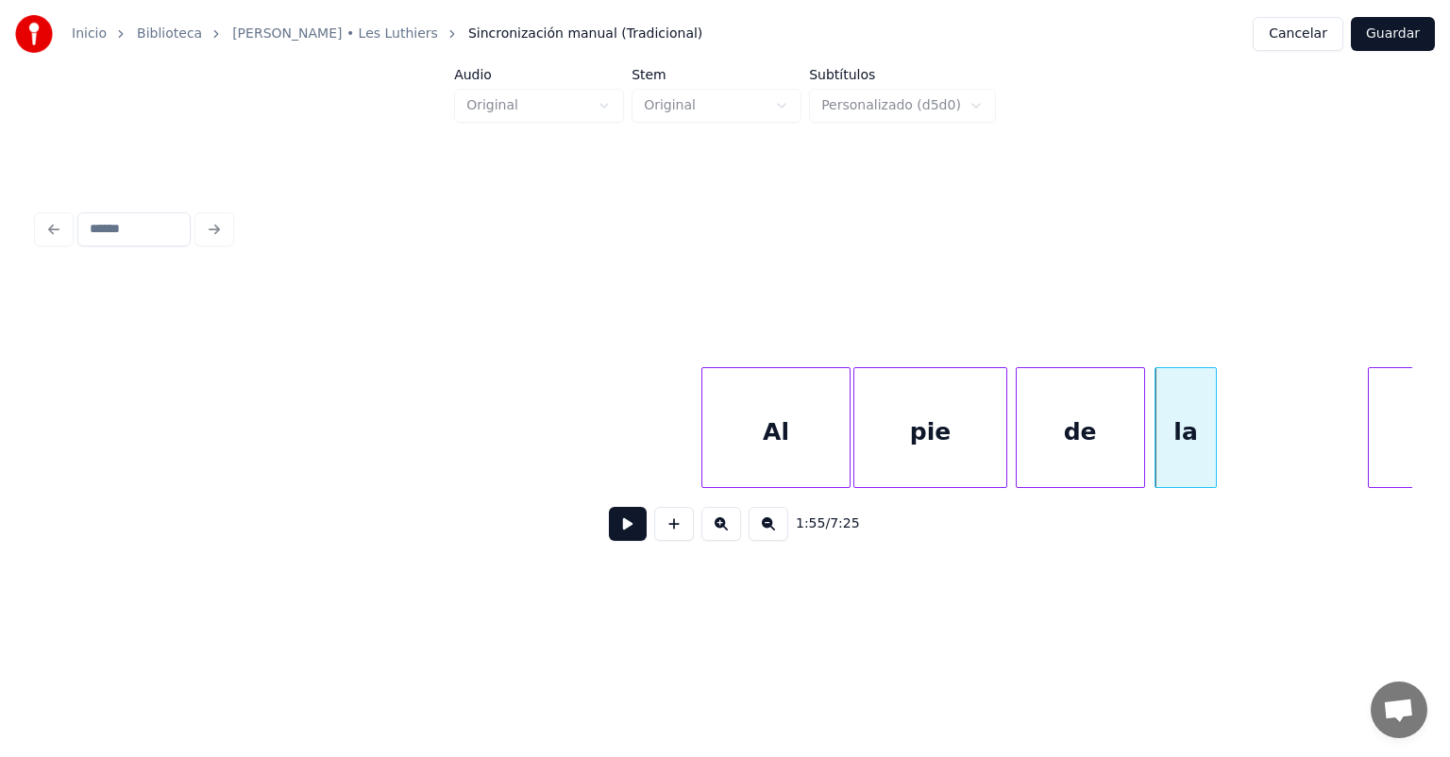
click at [1177, 429] on div "la" at bounding box center [1185, 432] width 59 height 128
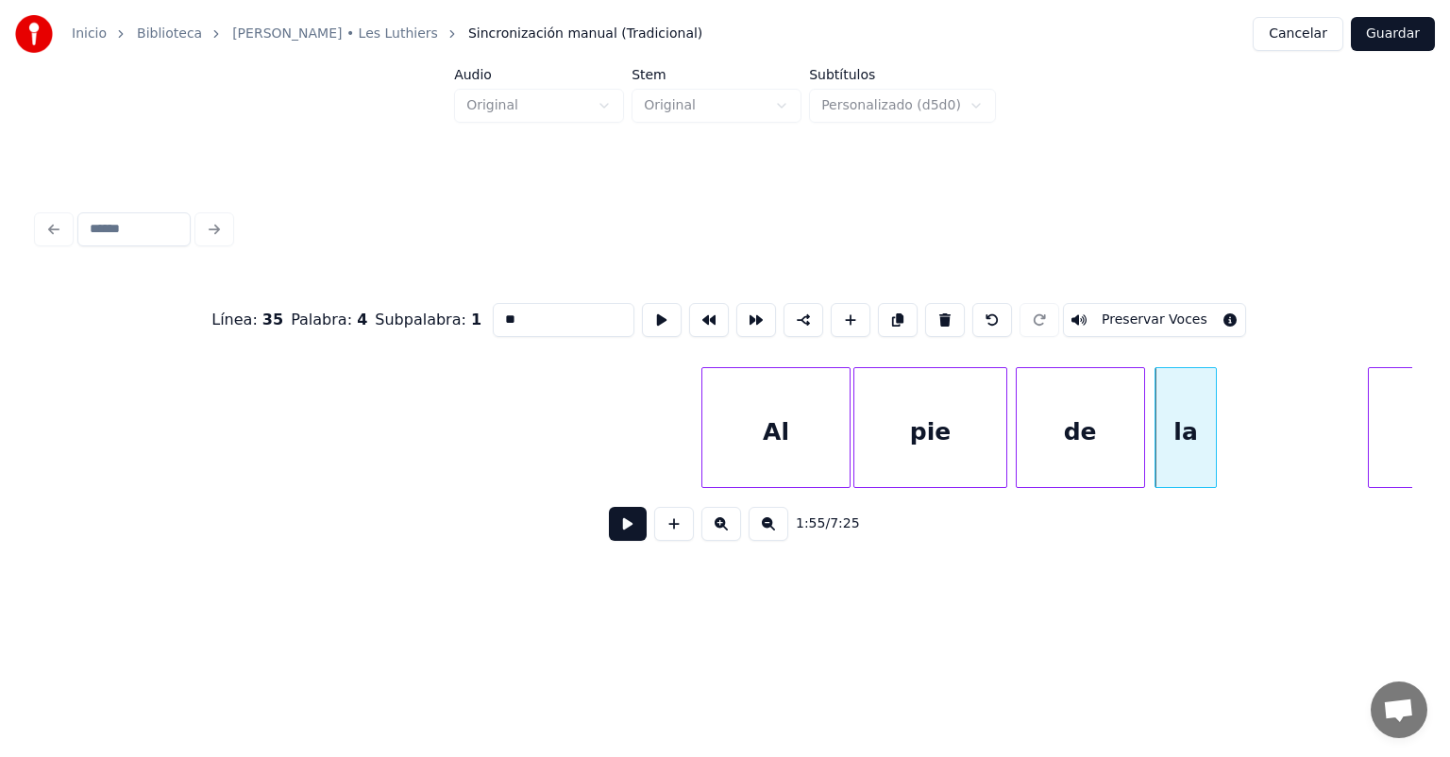
click at [494, 306] on input "**" at bounding box center [564, 320] width 142 height 34
type input "*"
type input "**"
click at [618, 535] on button at bounding box center [628, 524] width 38 height 34
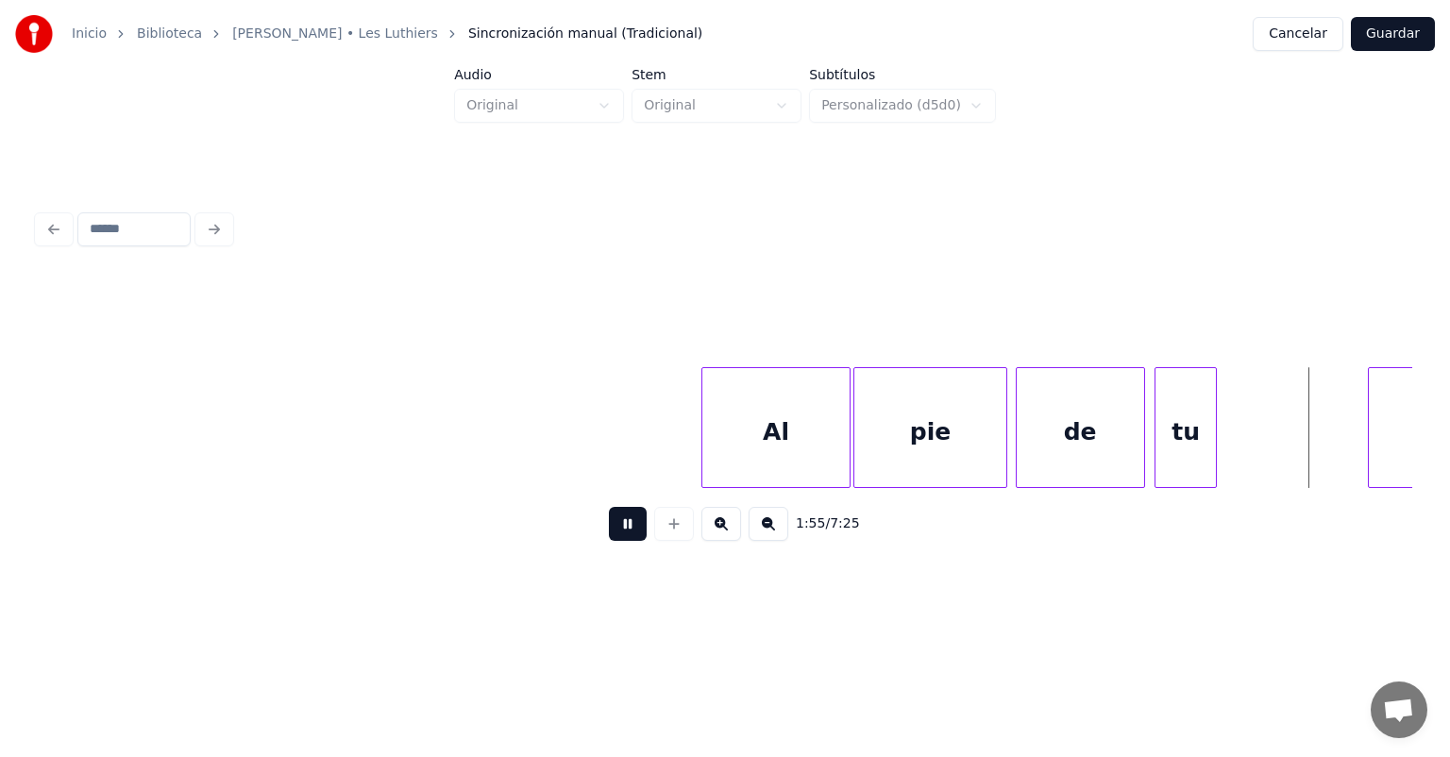
click at [609, 533] on button at bounding box center [628, 524] width 38 height 34
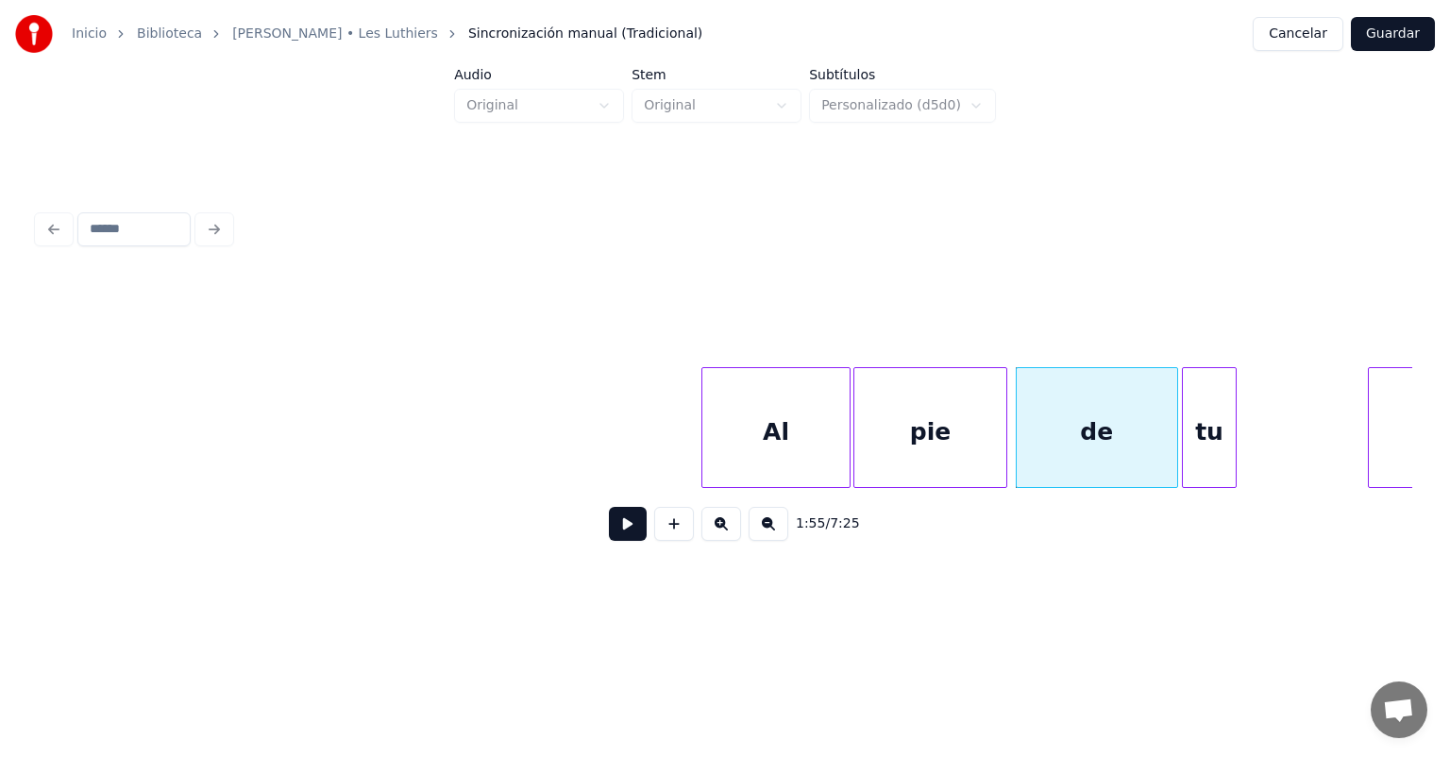
click at [1036, 441] on div "de" at bounding box center [1097, 432] width 161 height 128
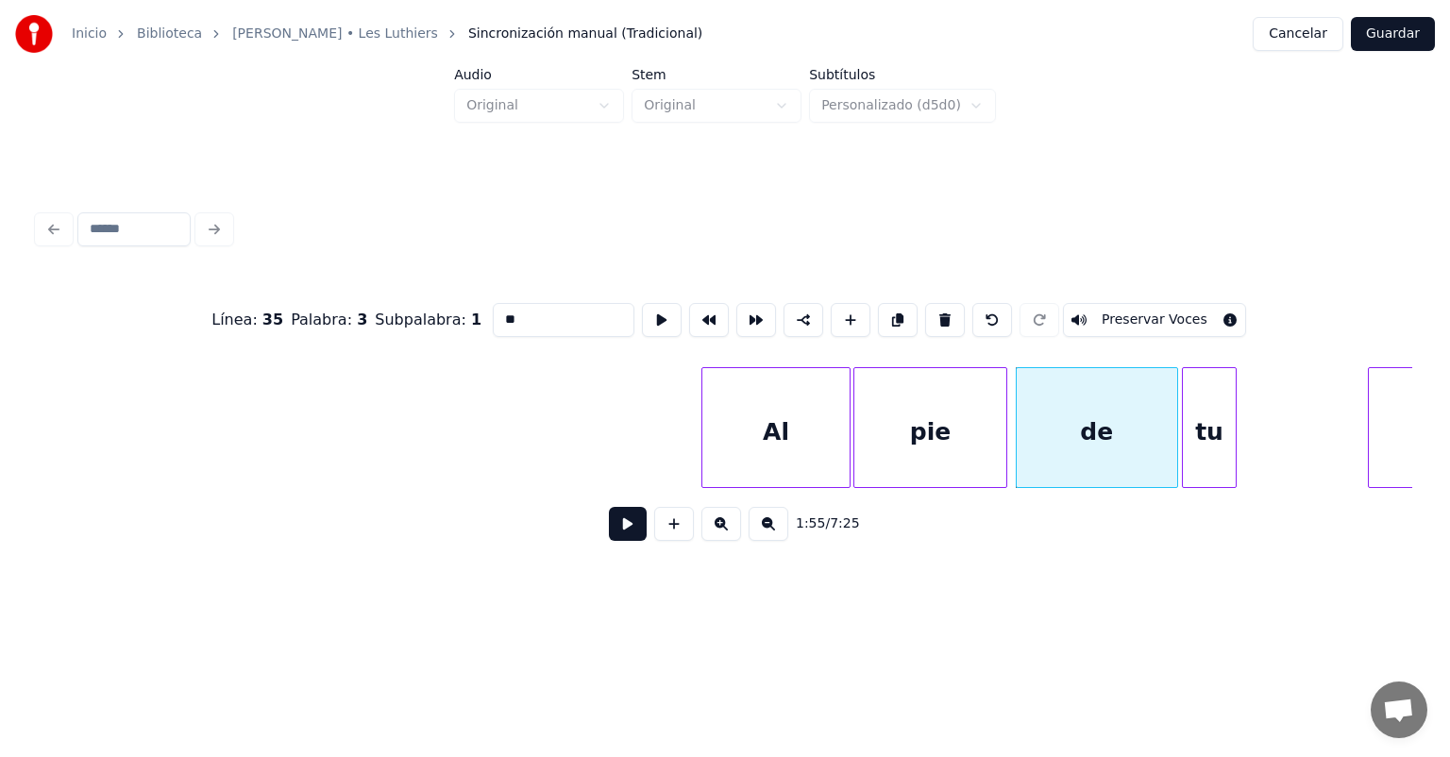
click at [609, 534] on button at bounding box center [628, 524] width 38 height 34
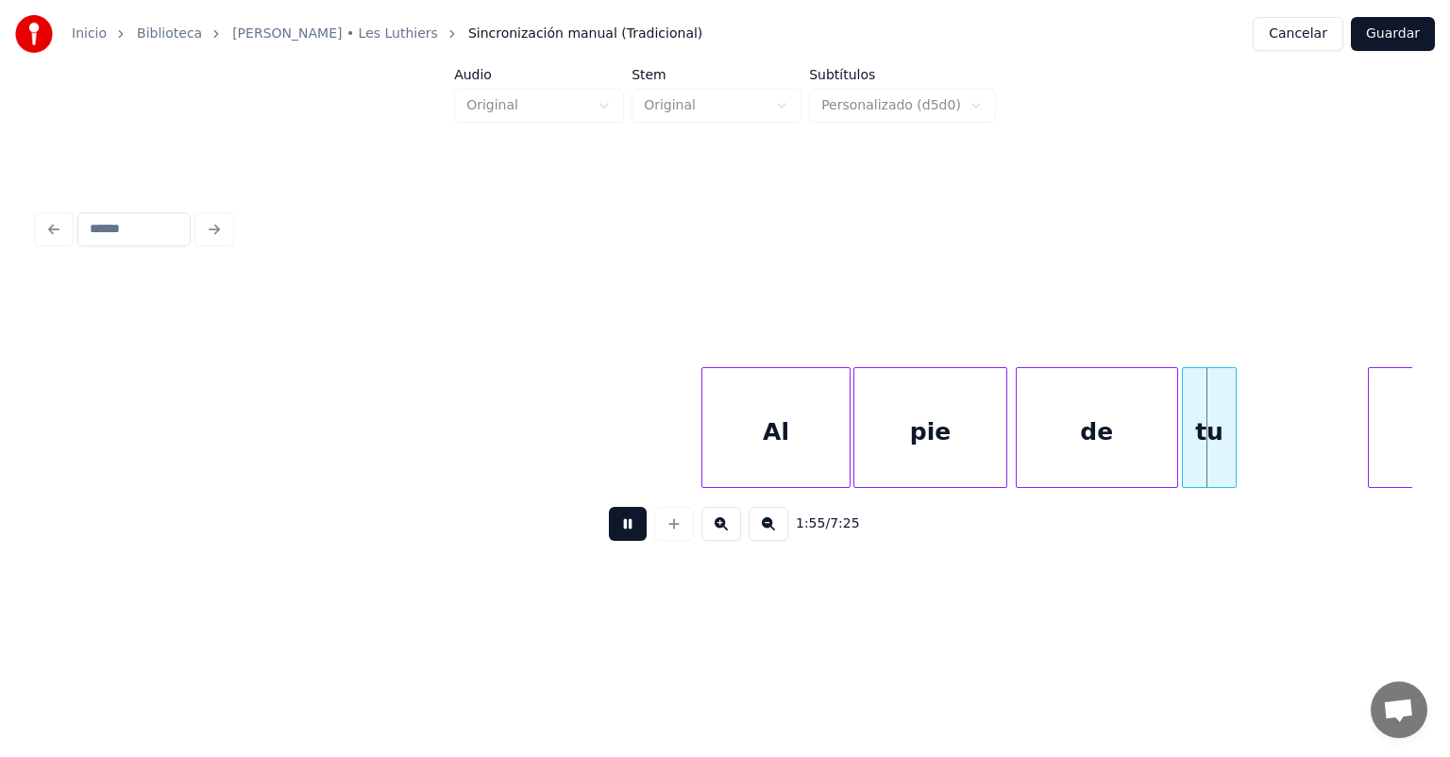
click at [609, 530] on button at bounding box center [628, 524] width 38 height 34
click at [609, 525] on button at bounding box center [628, 524] width 38 height 34
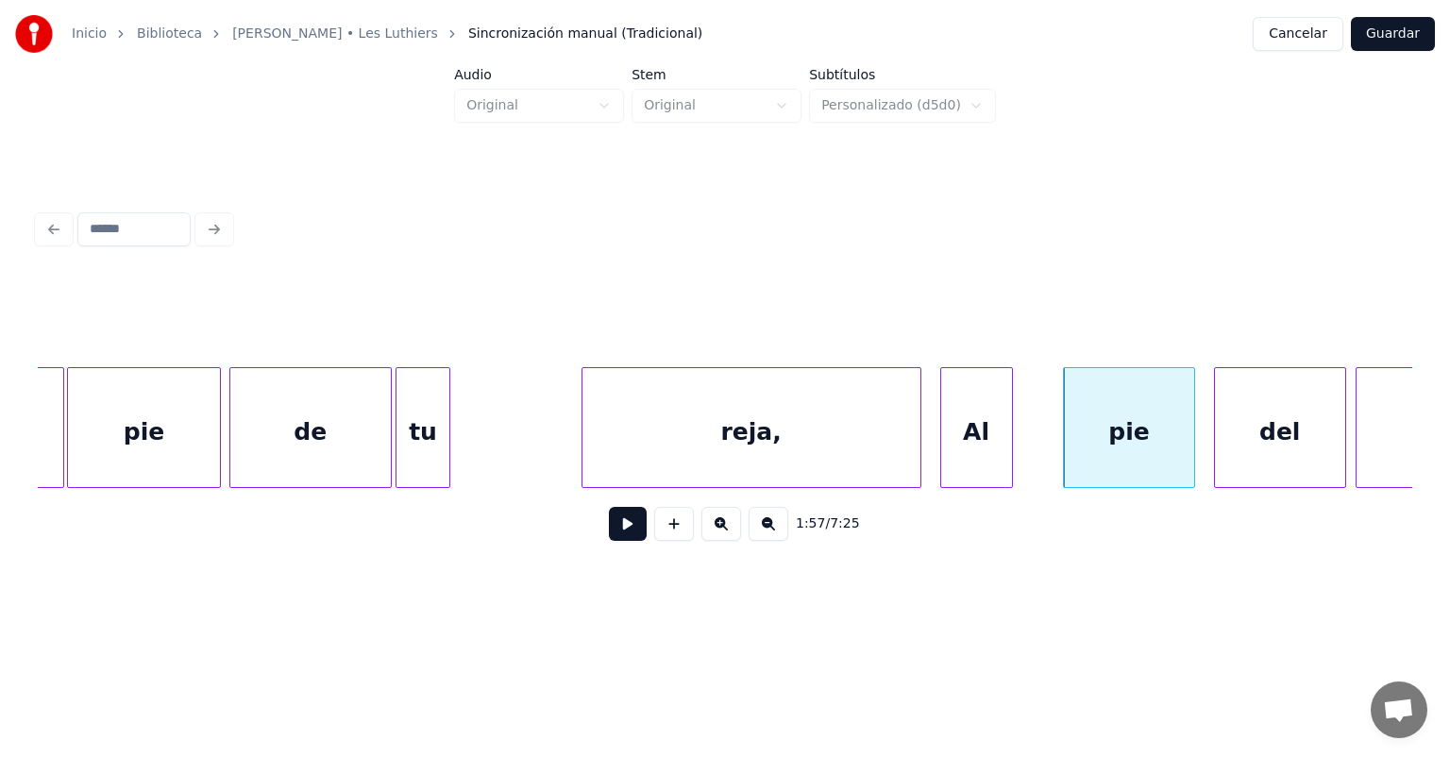
scroll to position [0, 54278]
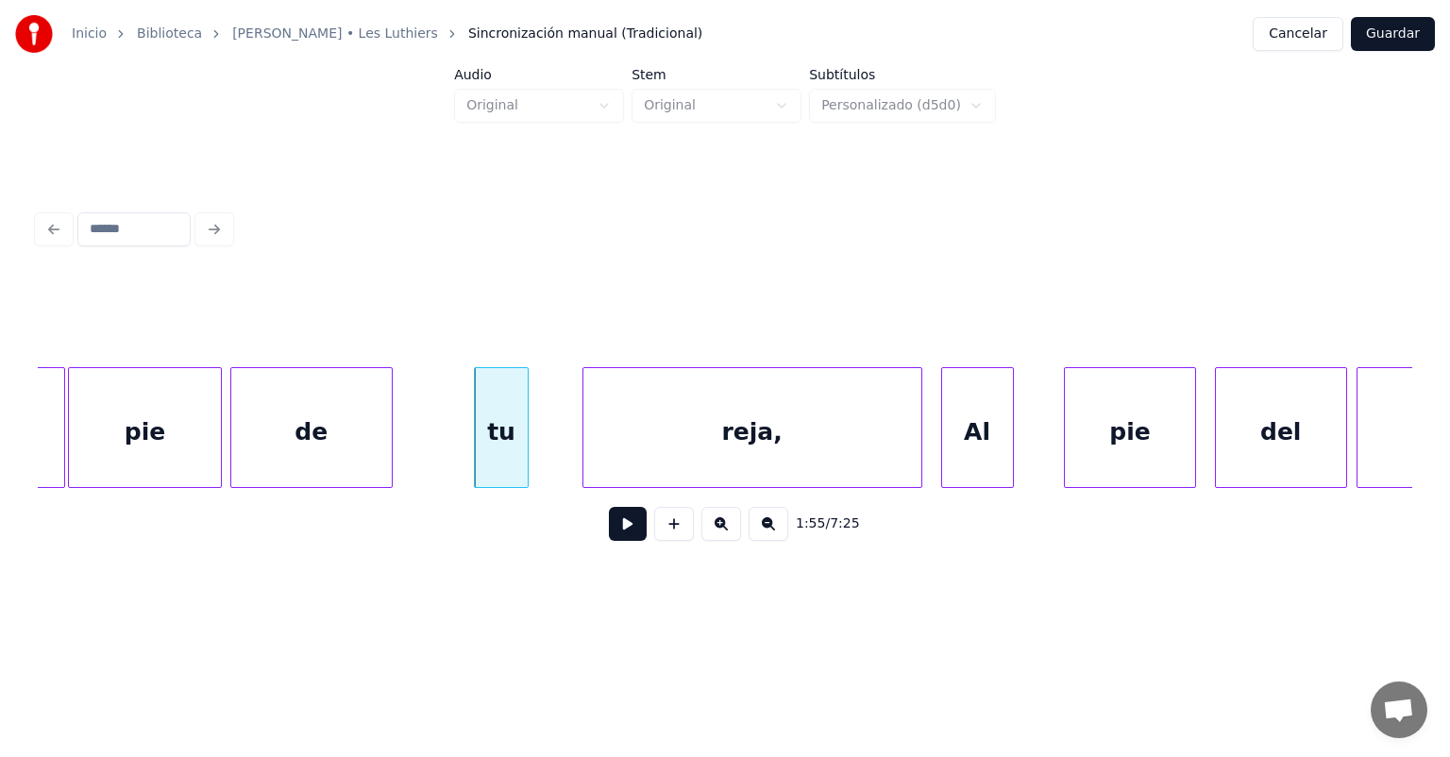
click at [260, 431] on div "de" at bounding box center [311, 432] width 161 height 128
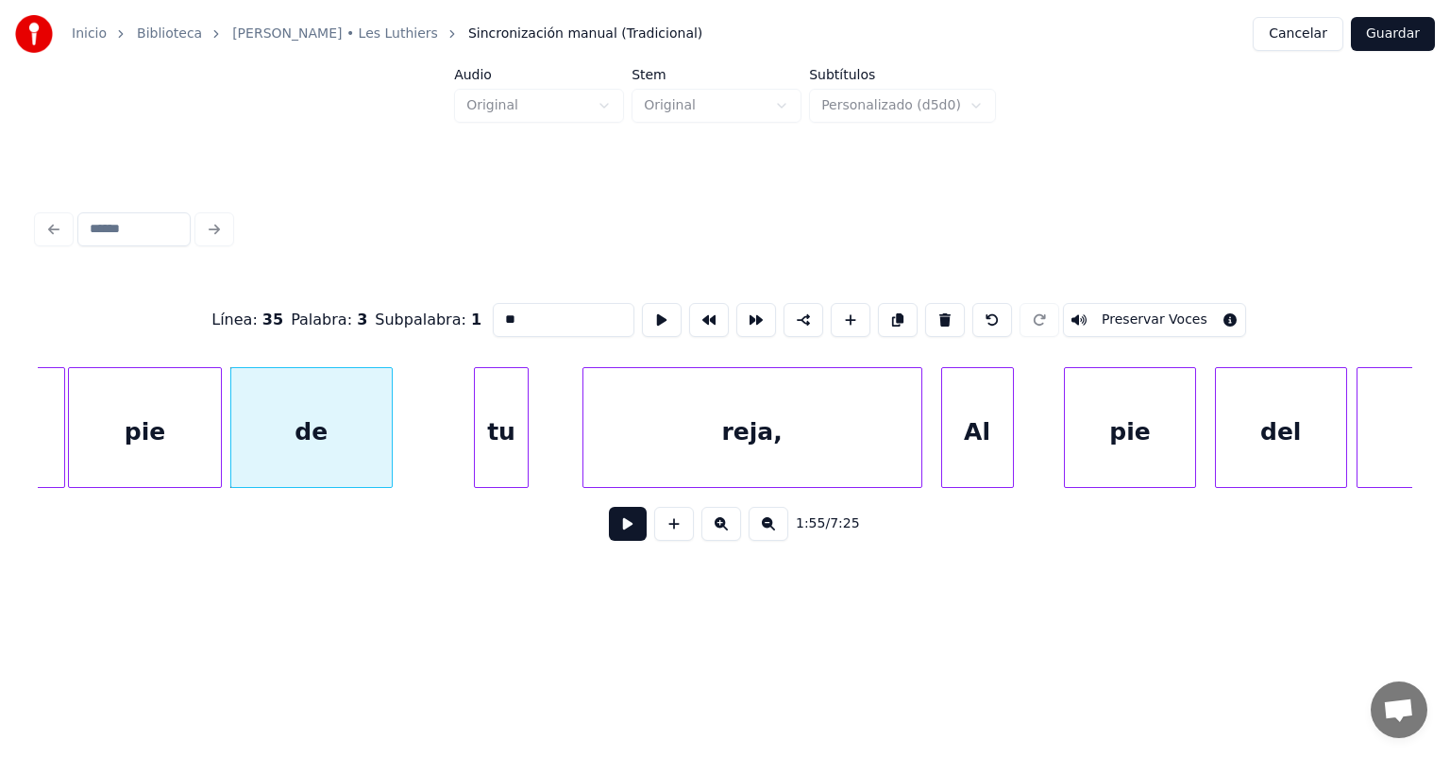
click at [616, 541] on button at bounding box center [628, 524] width 38 height 34
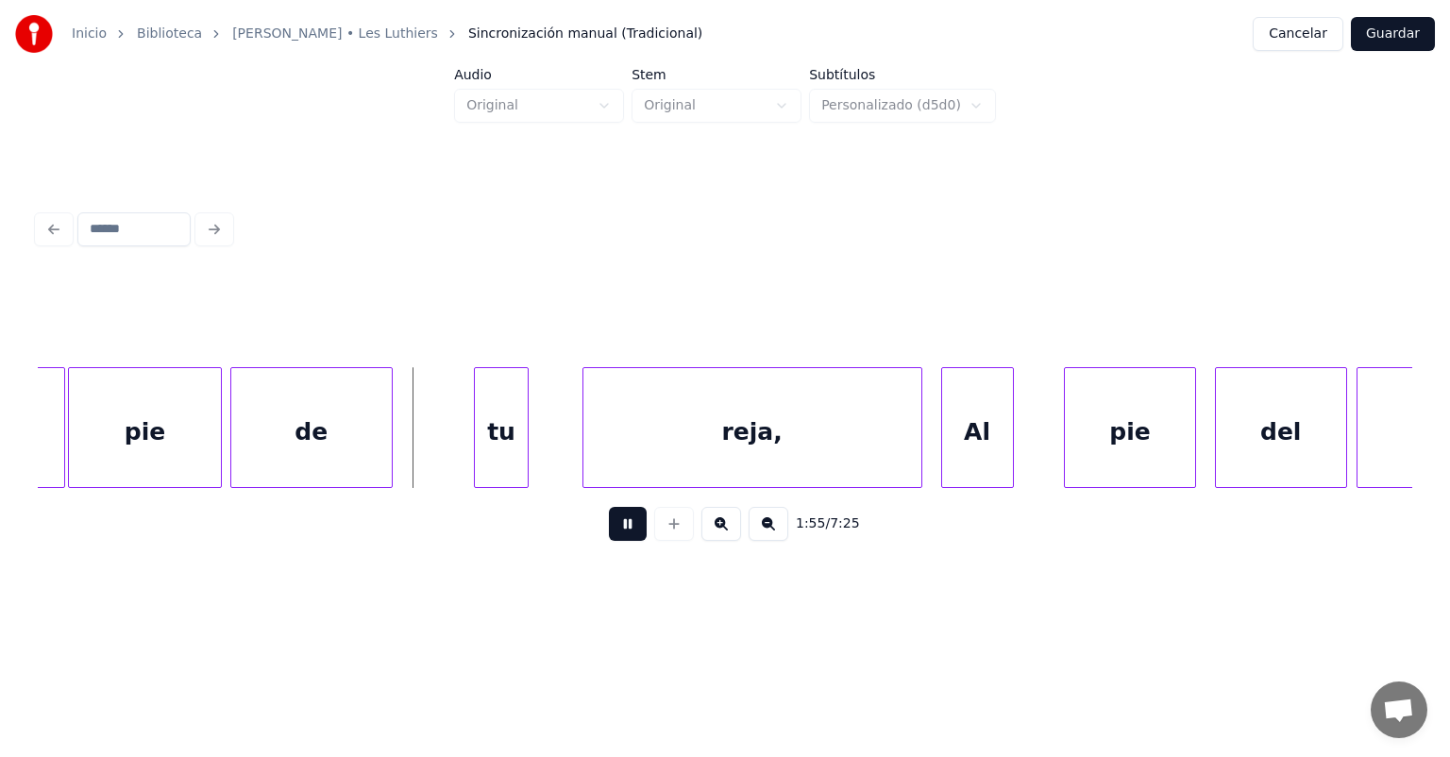
click at [614, 541] on button at bounding box center [628, 524] width 38 height 34
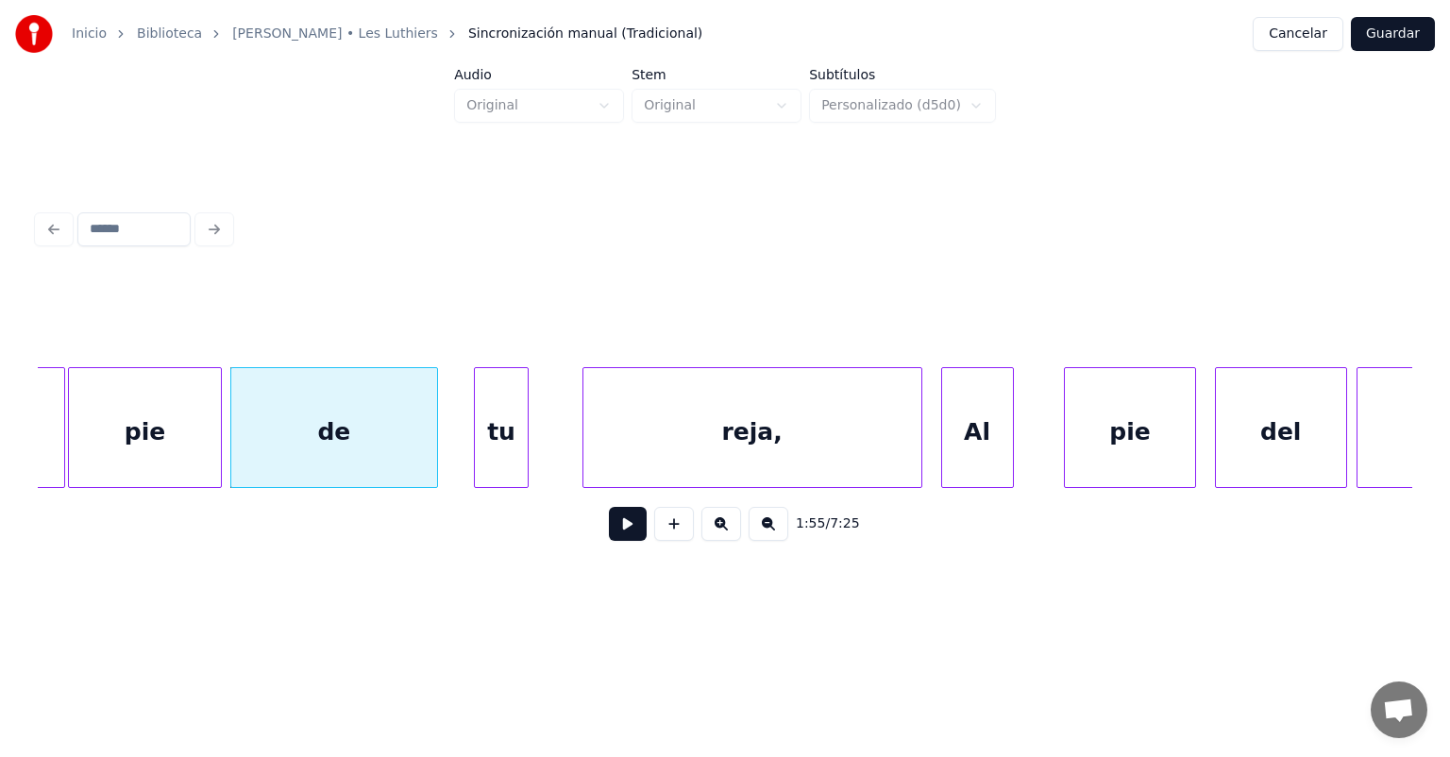
click at [487, 443] on div "tu" at bounding box center [501, 432] width 53 height 128
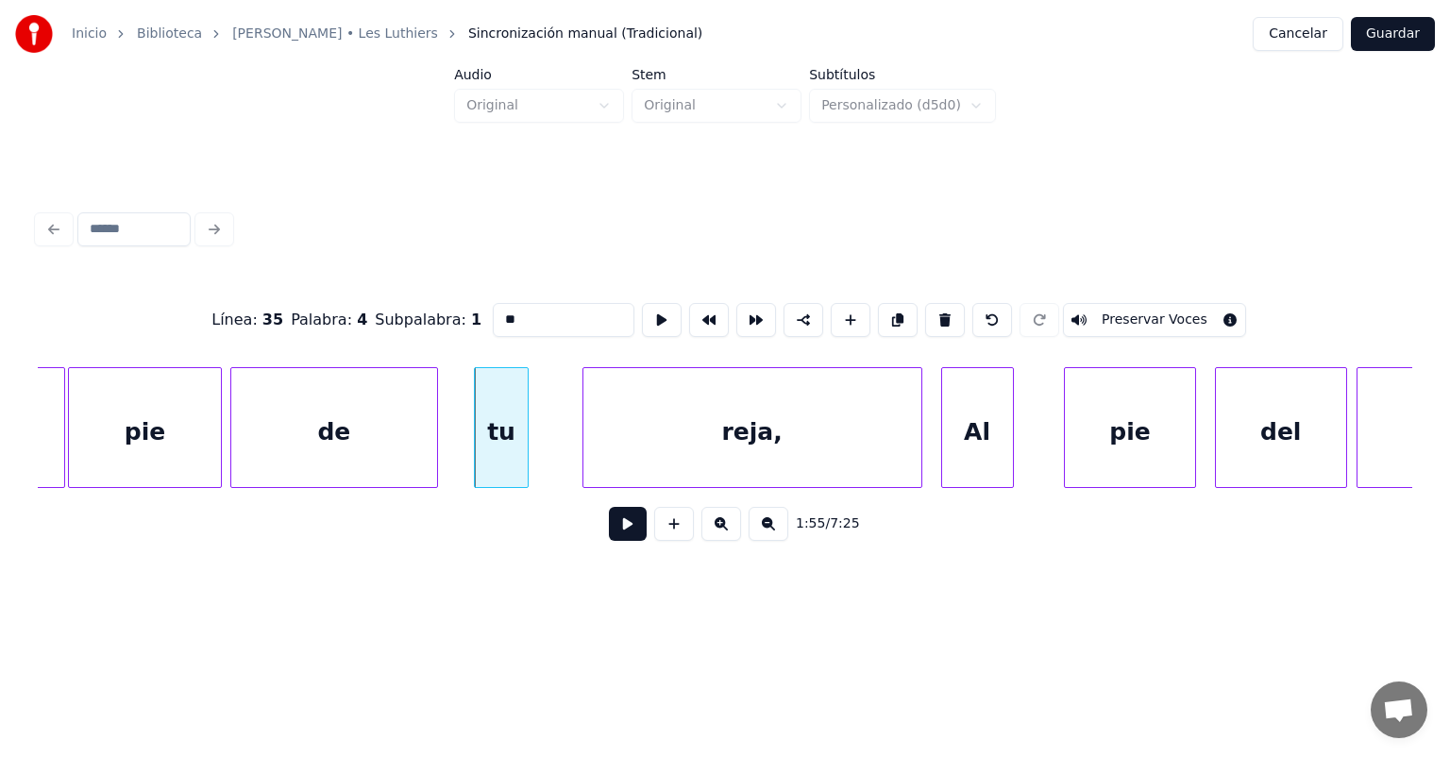
click at [609, 530] on button at bounding box center [628, 524] width 38 height 34
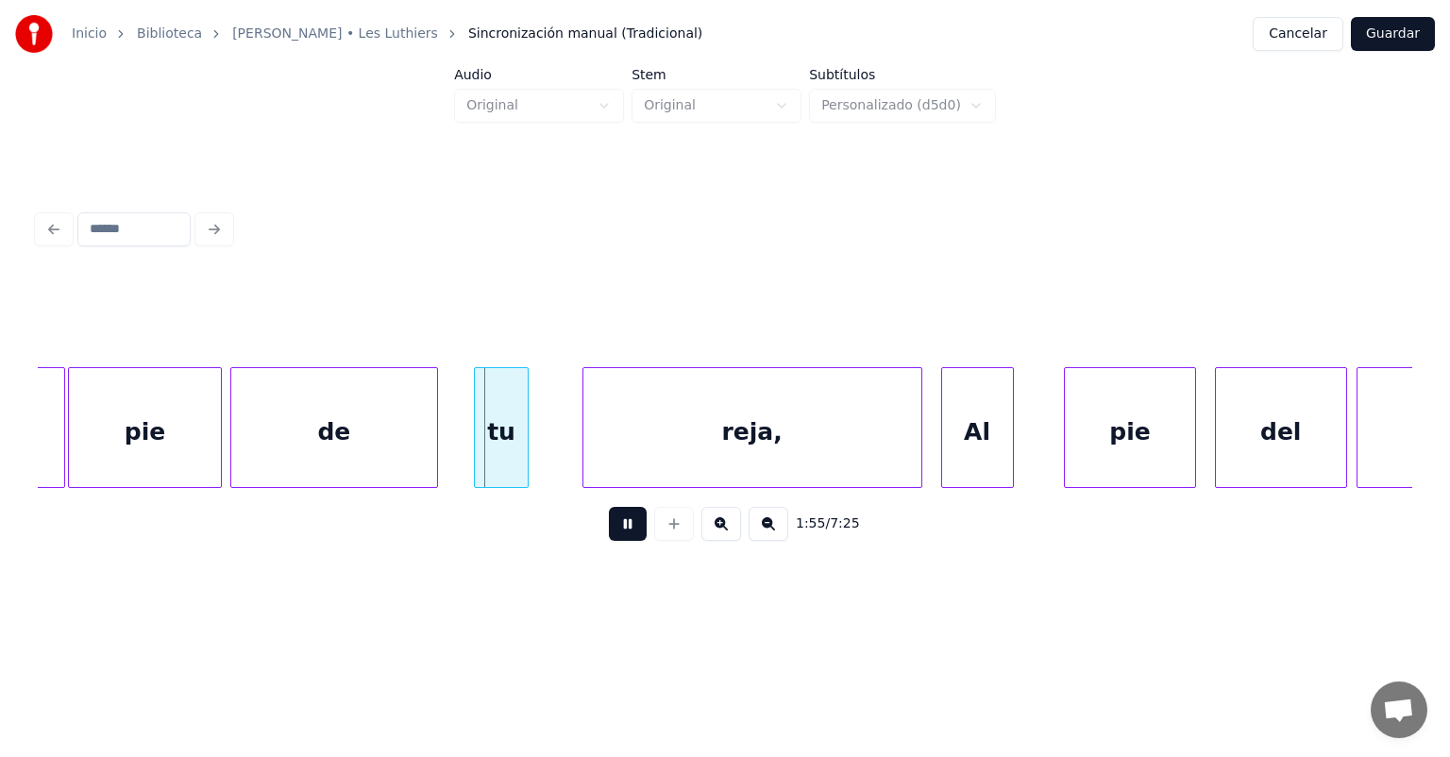
click at [609, 541] on button at bounding box center [628, 524] width 38 height 34
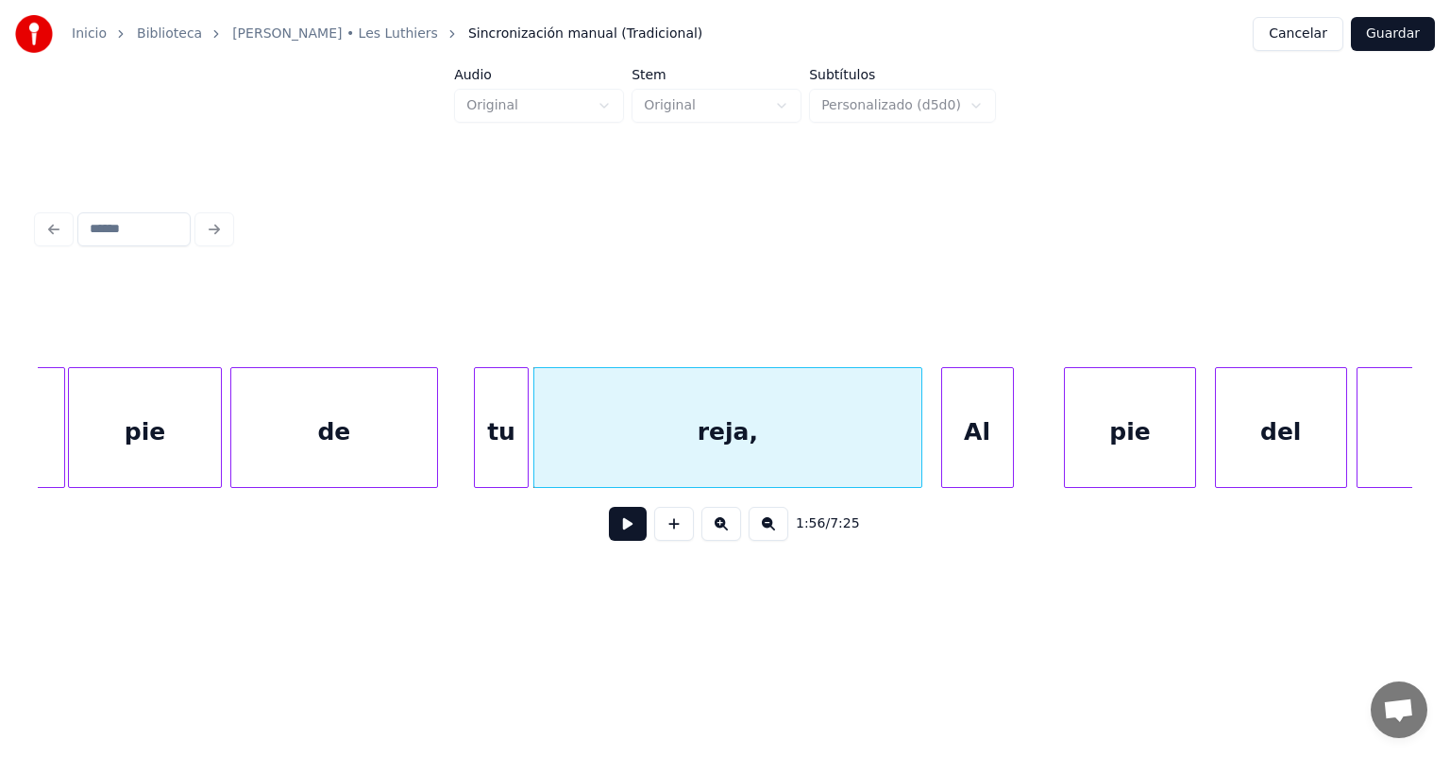
click at [609, 538] on button at bounding box center [628, 524] width 38 height 34
click at [609, 533] on button at bounding box center [628, 524] width 38 height 34
click at [609, 540] on button at bounding box center [628, 524] width 38 height 34
click at [609, 539] on button at bounding box center [628, 524] width 38 height 34
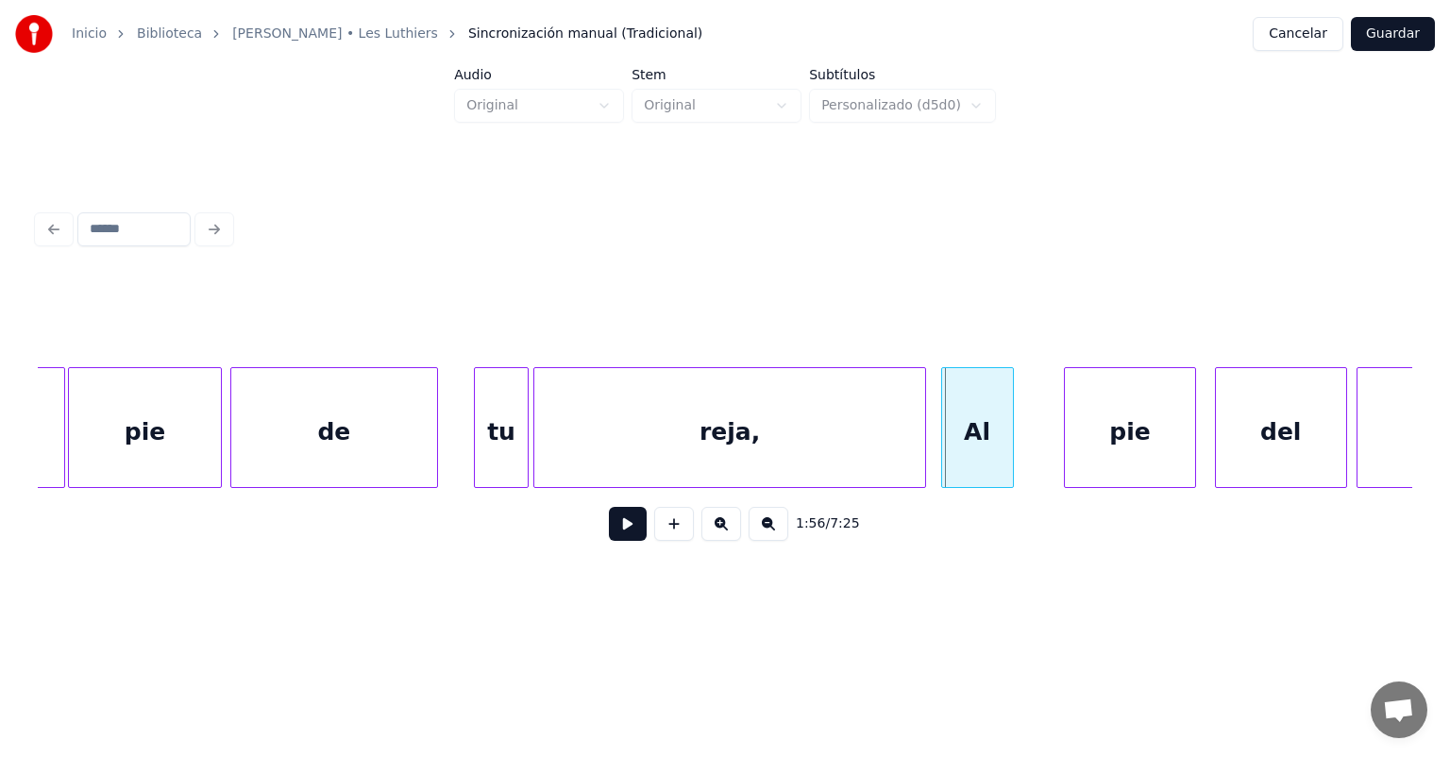
click at [918, 450] on div "reja," at bounding box center [729, 432] width 391 height 128
click at [609, 533] on button at bounding box center [628, 524] width 38 height 34
click at [609, 534] on button at bounding box center [628, 524] width 38 height 34
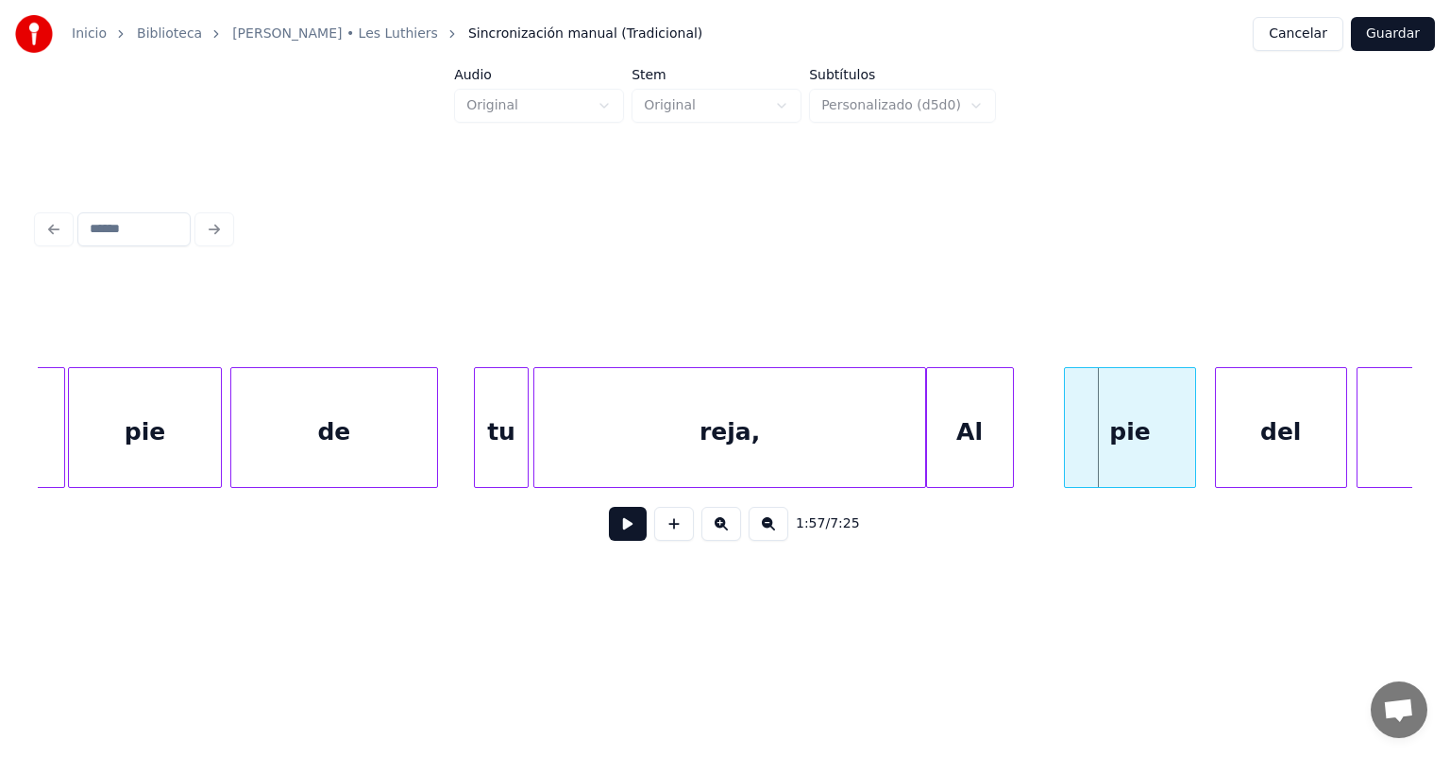
click at [906, 443] on div "reja," at bounding box center [729, 432] width 391 height 128
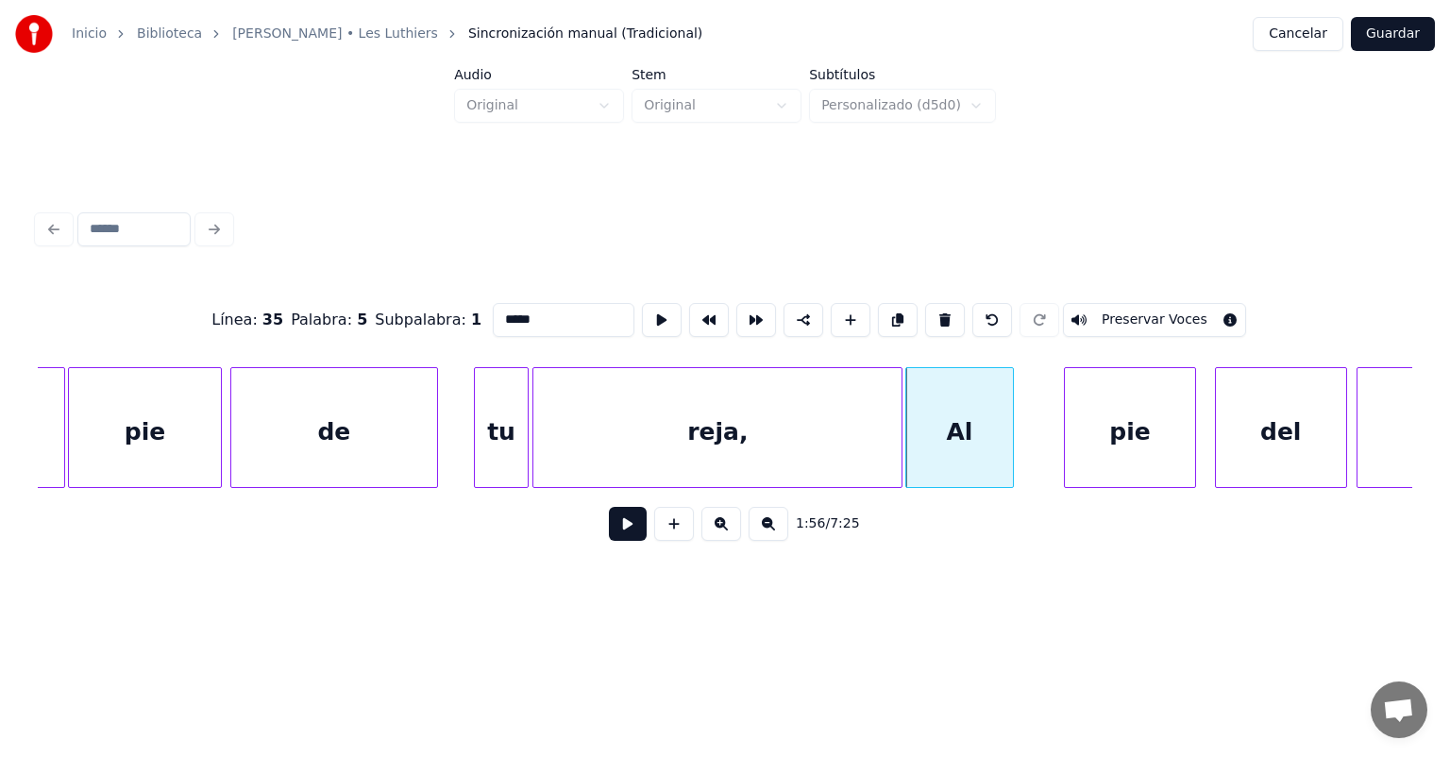
click at [609, 538] on button at bounding box center [628, 524] width 38 height 34
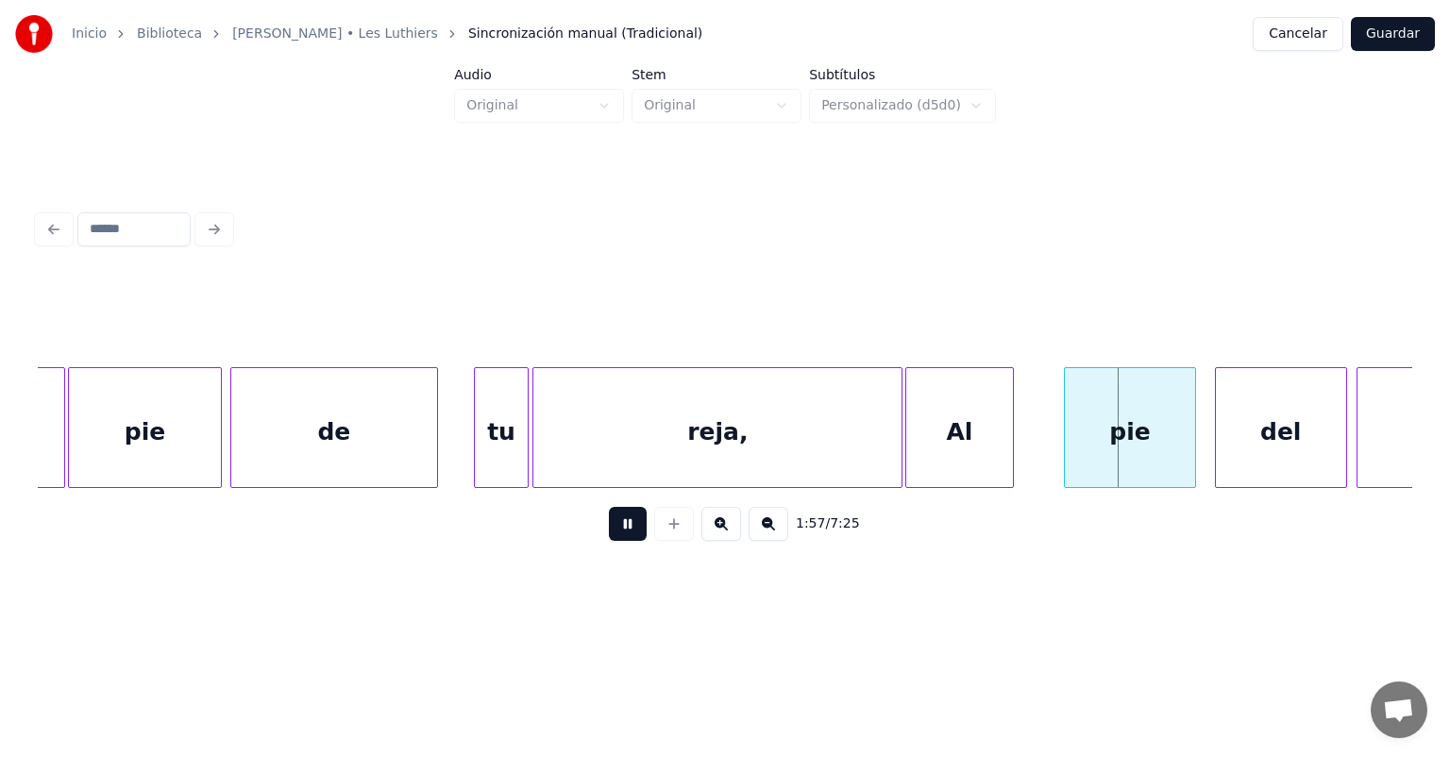
click at [609, 533] on button at bounding box center [628, 524] width 38 height 34
click at [1217, 432] on div "del" at bounding box center [1275, 432] width 141 height 128
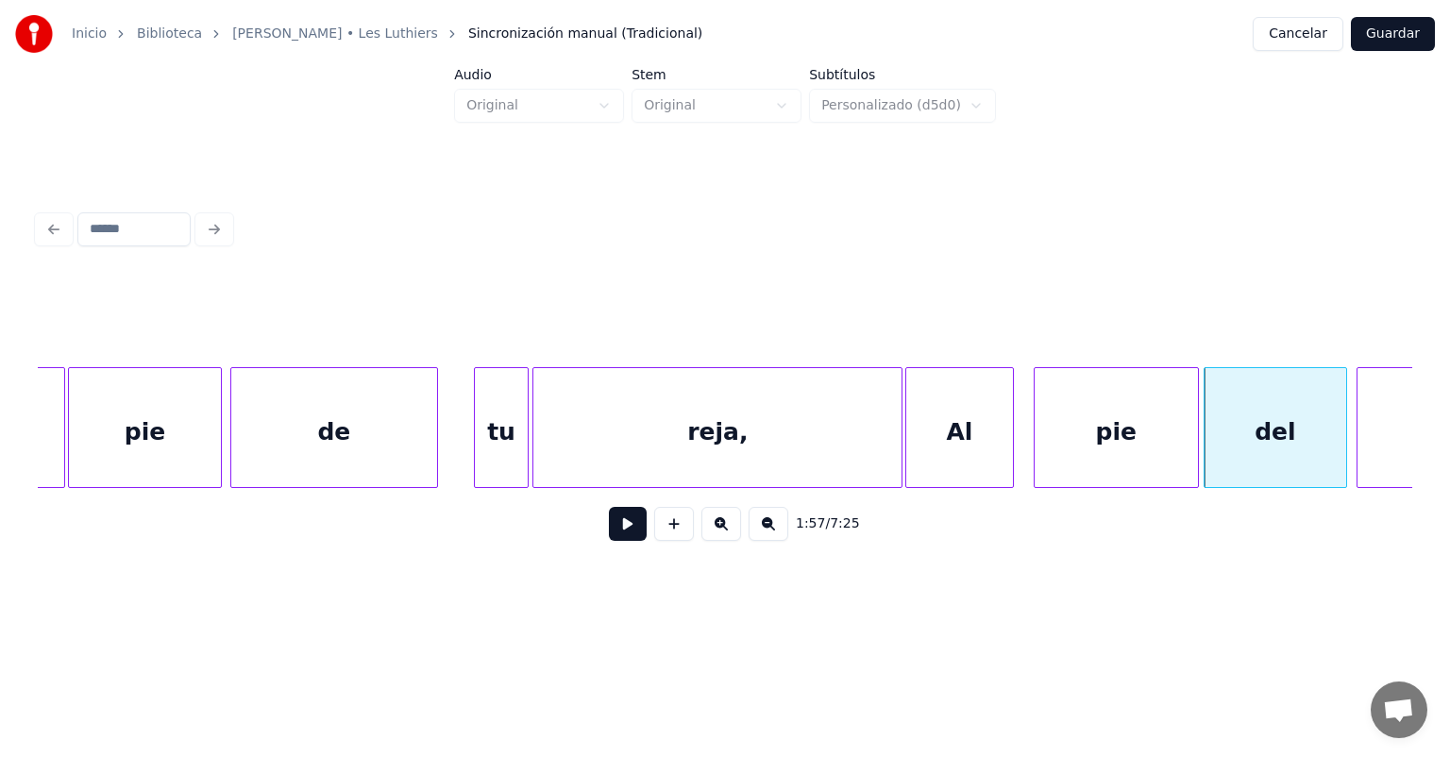
click at [1192, 439] on div "pie" at bounding box center [1116, 432] width 163 height 128
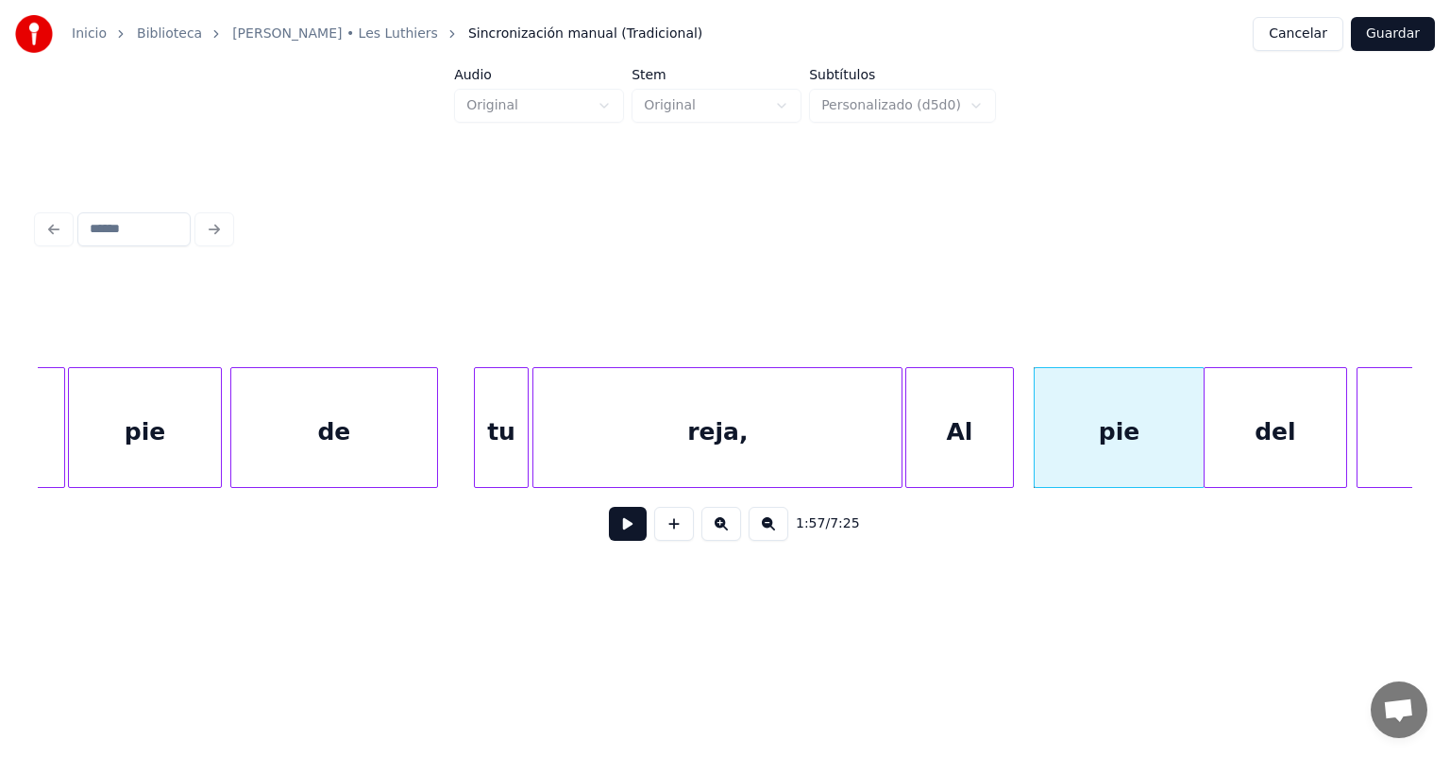
click at [609, 534] on button at bounding box center [628, 524] width 38 height 34
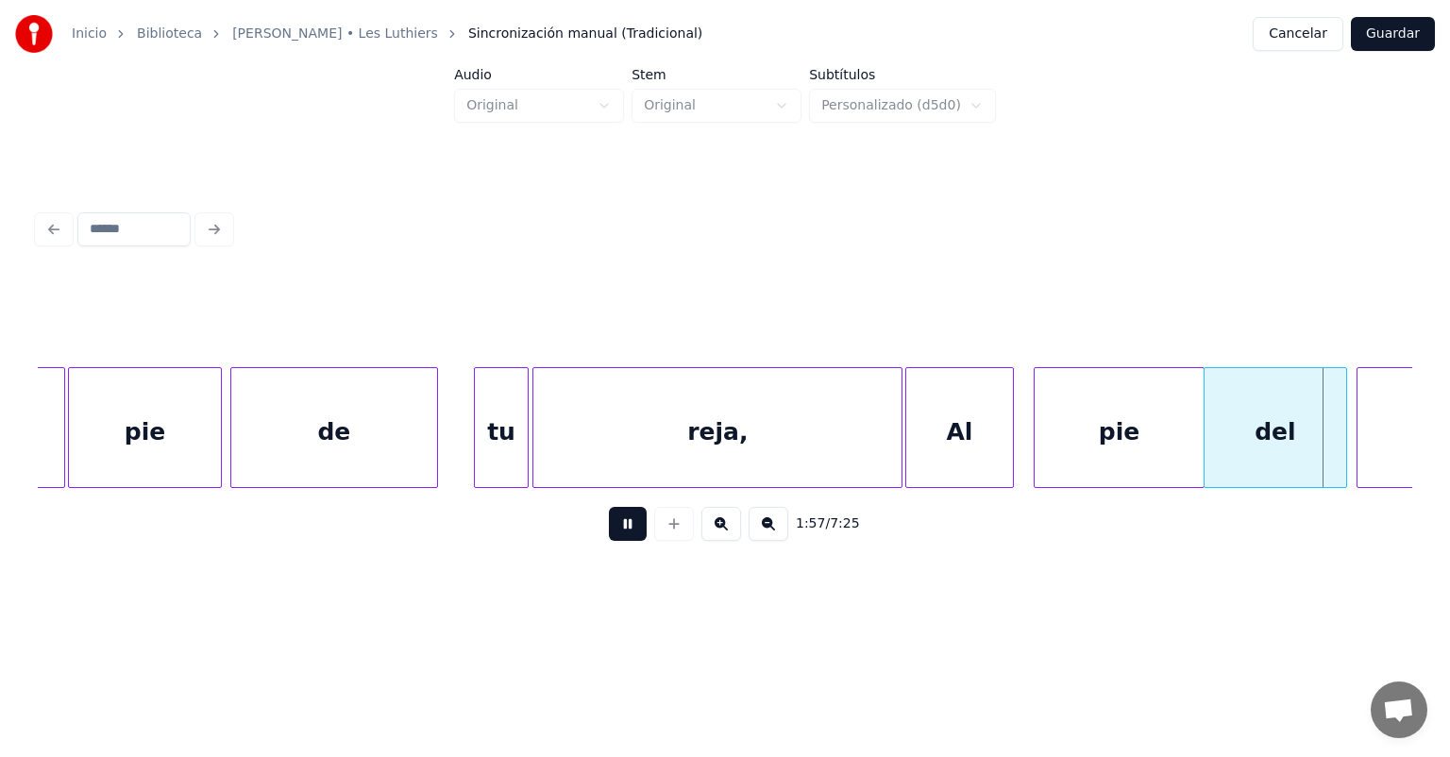
click at [609, 520] on button at bounding box center [628, 524] width 38 height 34
click at [609, 522] on button at bounding box center [628, 524] width 38 height 34
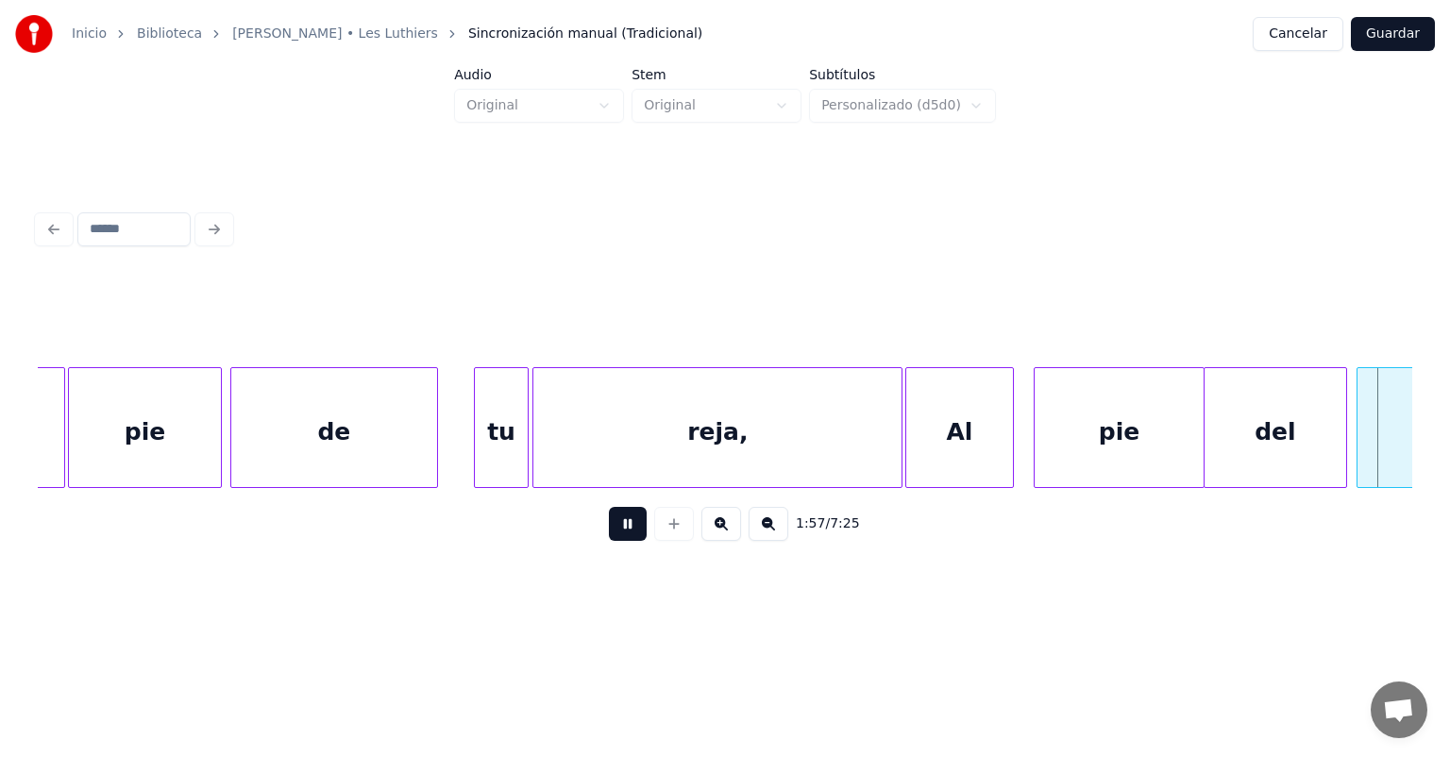
scroll to position [0, 55659]
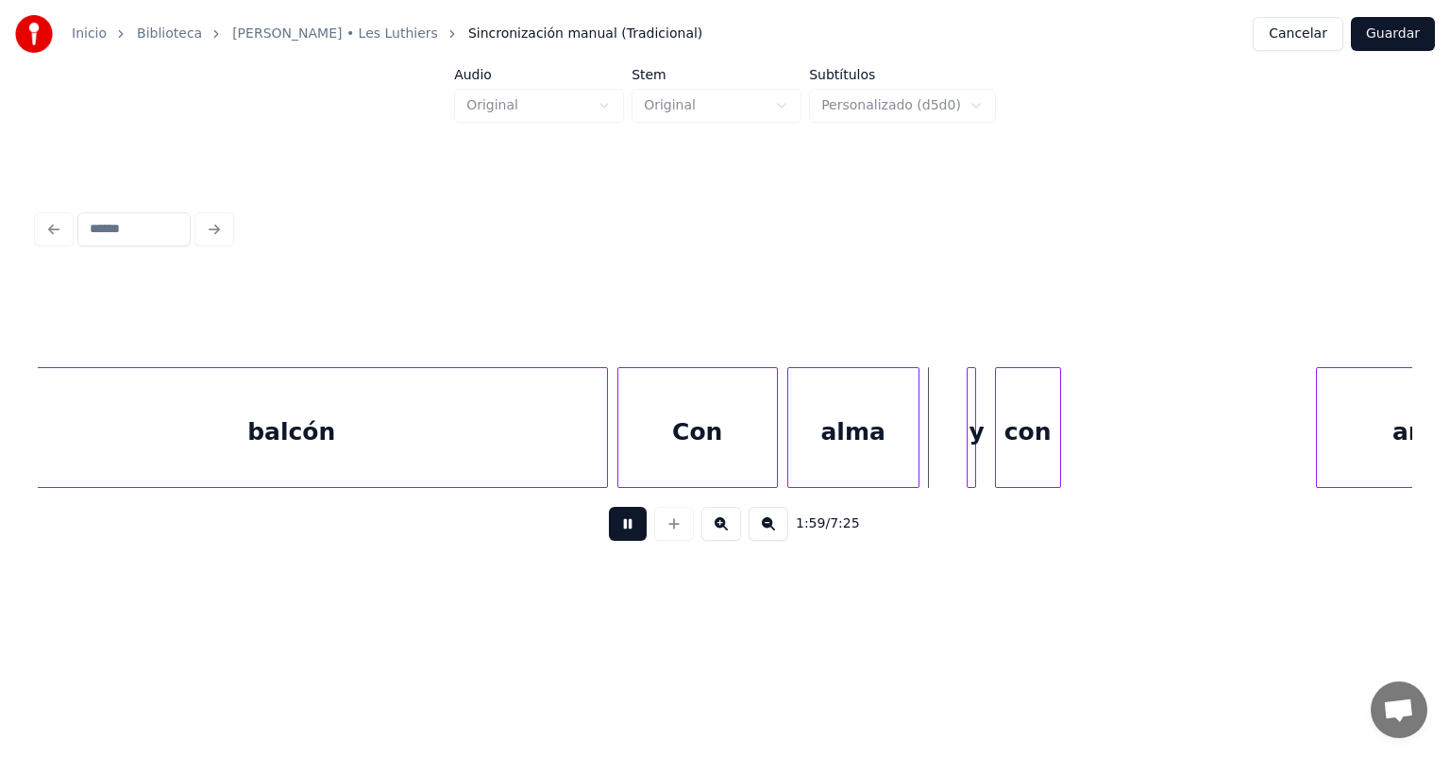
click at [609, 534] on button at bounding box center [628, 524] width 38 height 34
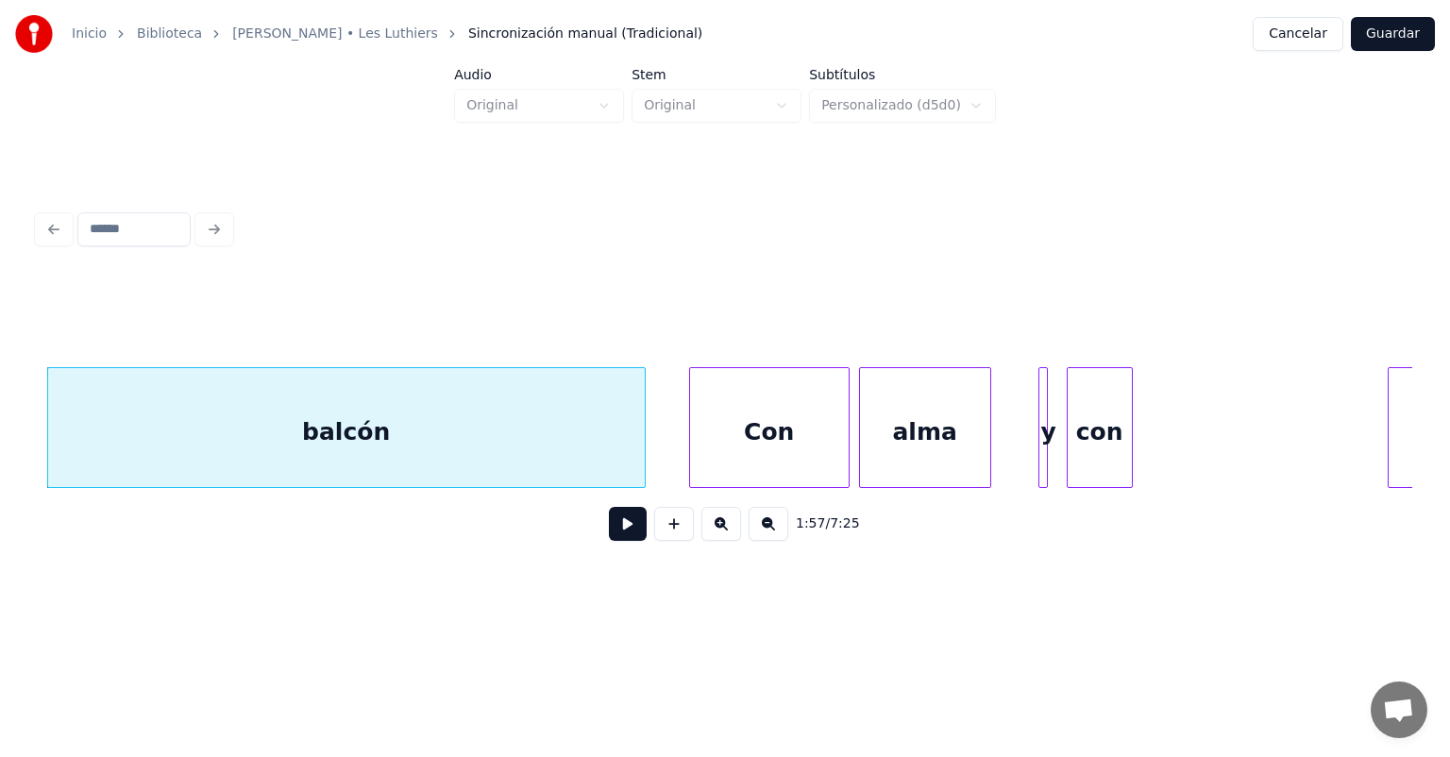
click at [621, 457] on div "balcón" at bounding box center [346, 432] width 597 height 128
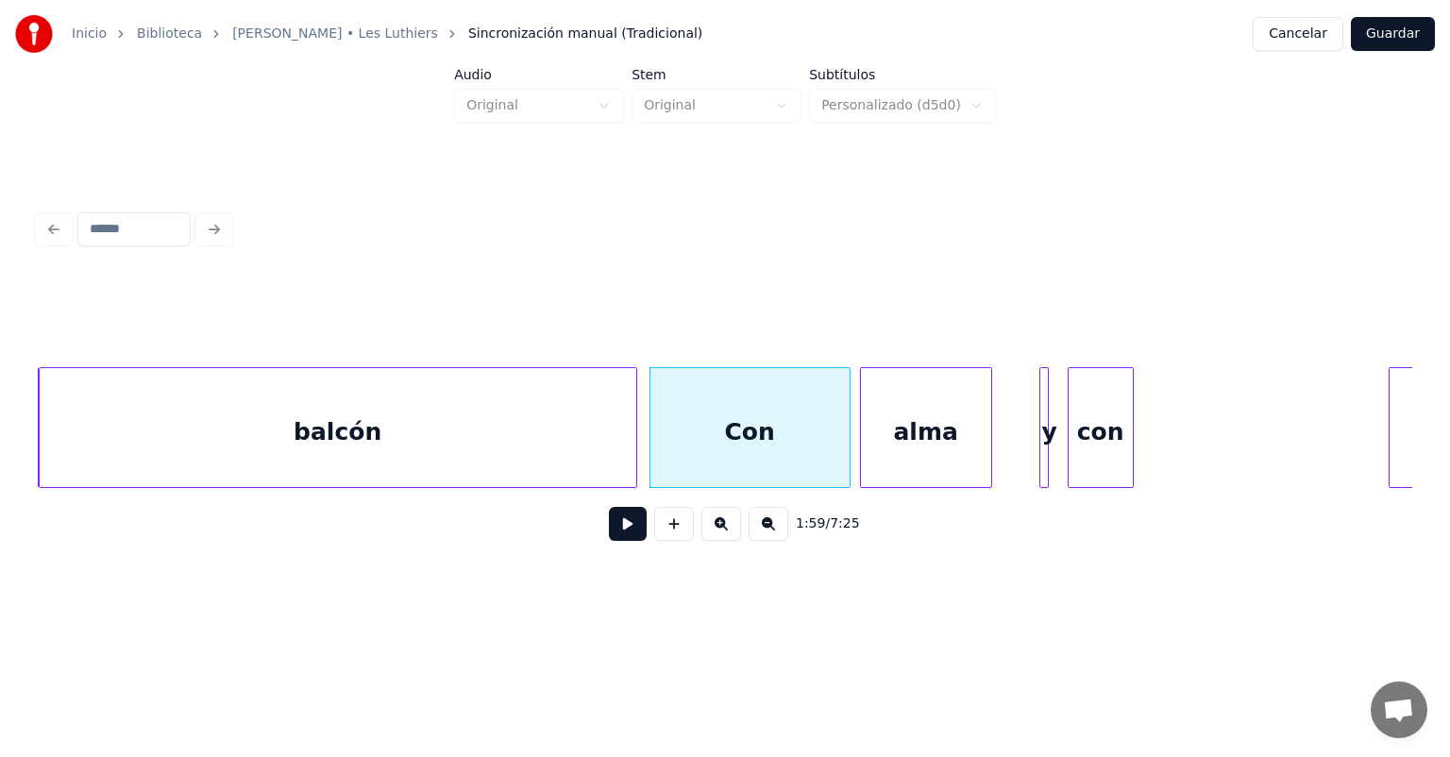
click at [615, 532] on button at bounding box center [628, 524] width 38 height 34
click at [613, 535] on button at bounding box center [628, 524] width 38 height 34
click at [609, 534] on button at bounding box center [628, 524] width 38 height 34
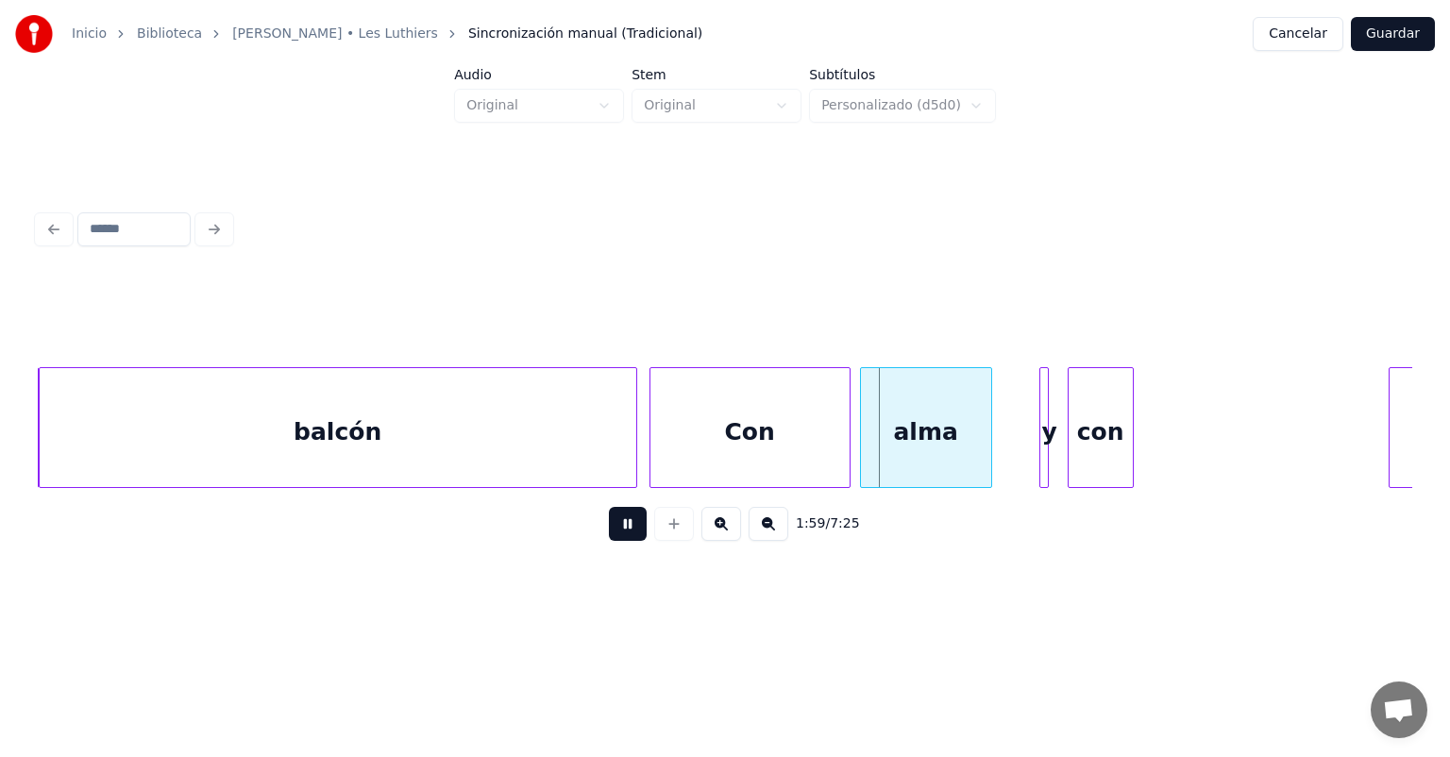
click at [609, 532] on button at bounding box center [628, 524] width 38 height 34
click at [609, 533] on button at bounding box center [628, 524] width 38 height 34
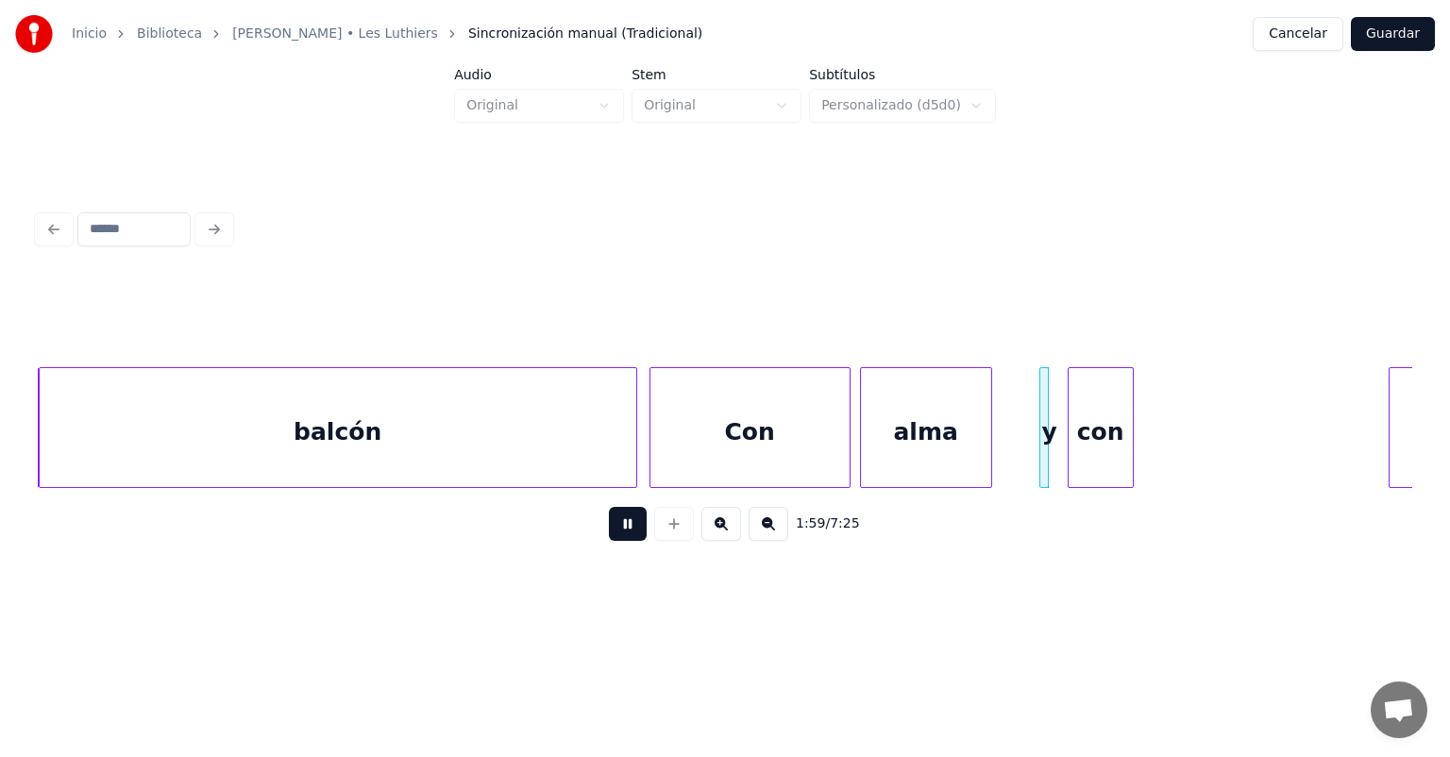
click at [609, 532] on button at bounding box center [628, 524] width 38 height 34
click at [1042, 429] on div "y" at bounding box center [1049, 432] width 22 height 128
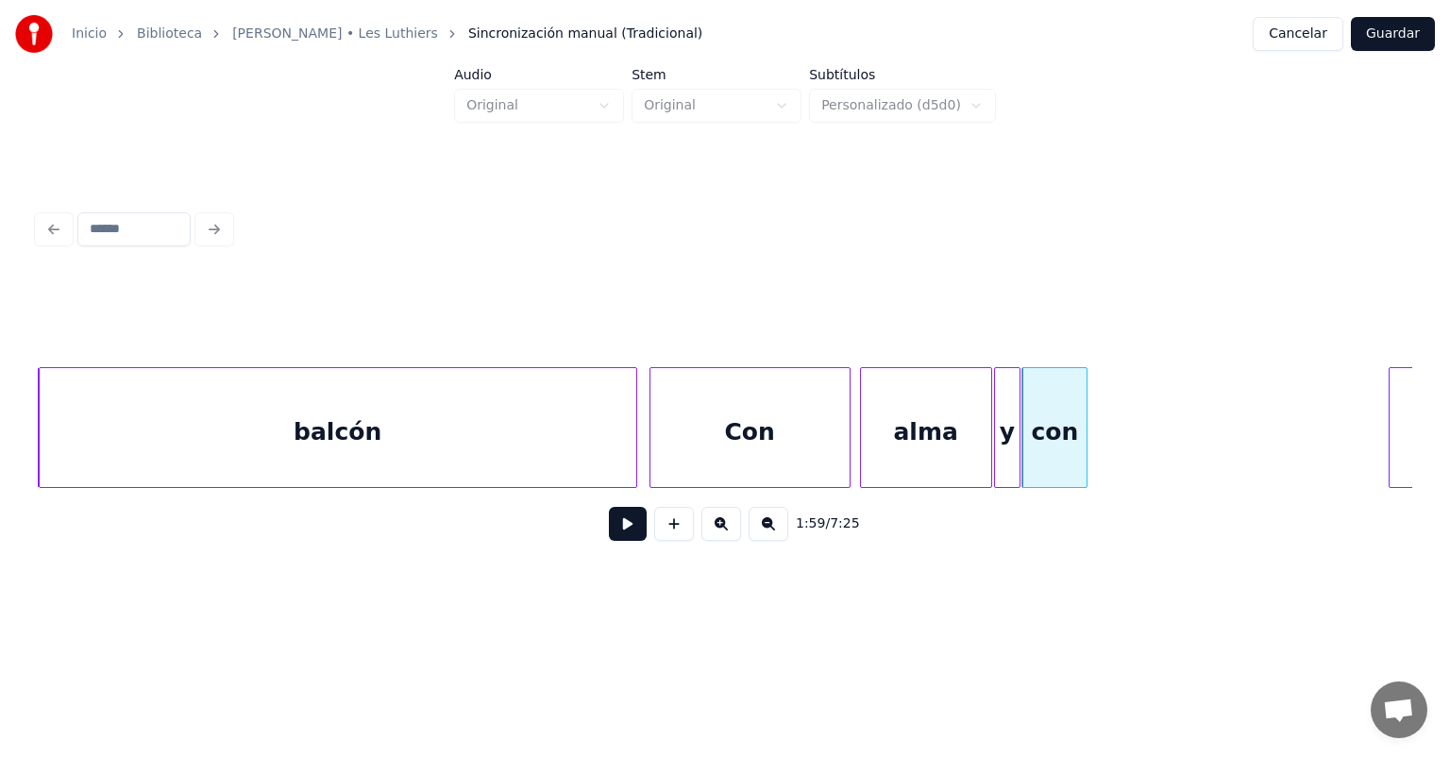
click at [617, 541] on button at bounding box center [628, 524] width 38 height 34
click at [609, 538] on button at bounding box center [628, 524] width 38 height 34
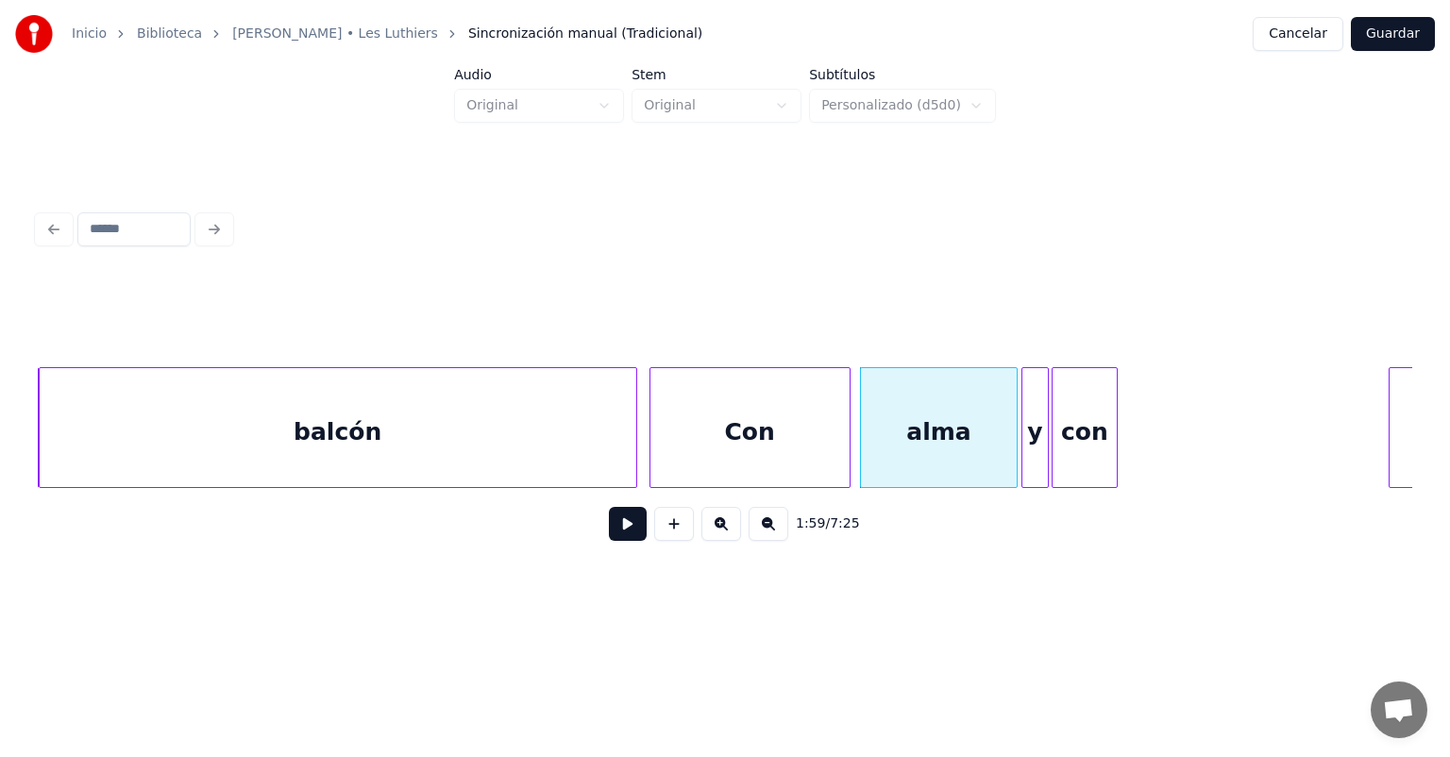
click at [609, 533] on button at bounding box center [628, 524] width 38 height 34
click at [609, 537] on button at bounding box center [628, 524] width 38 height 34
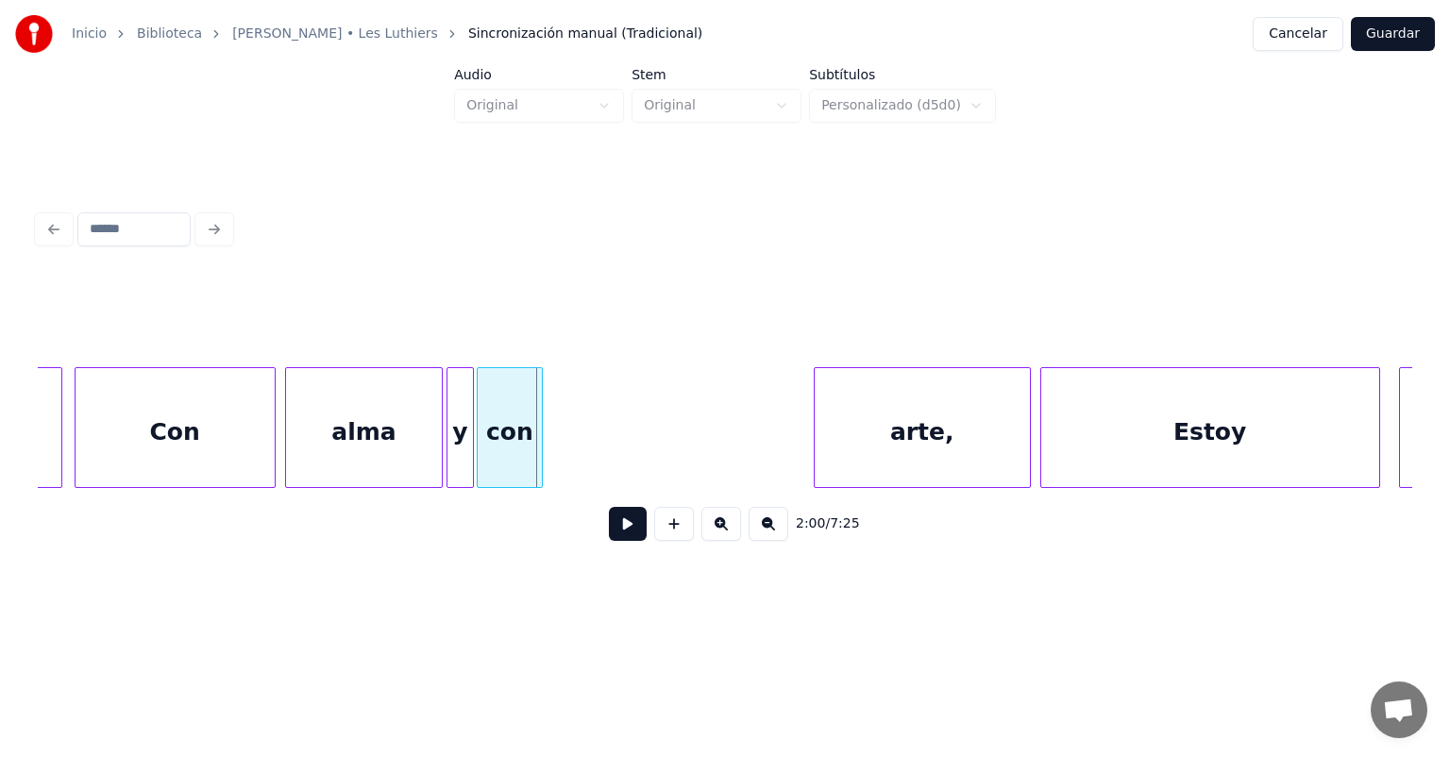
scroll to position [0, 56174]
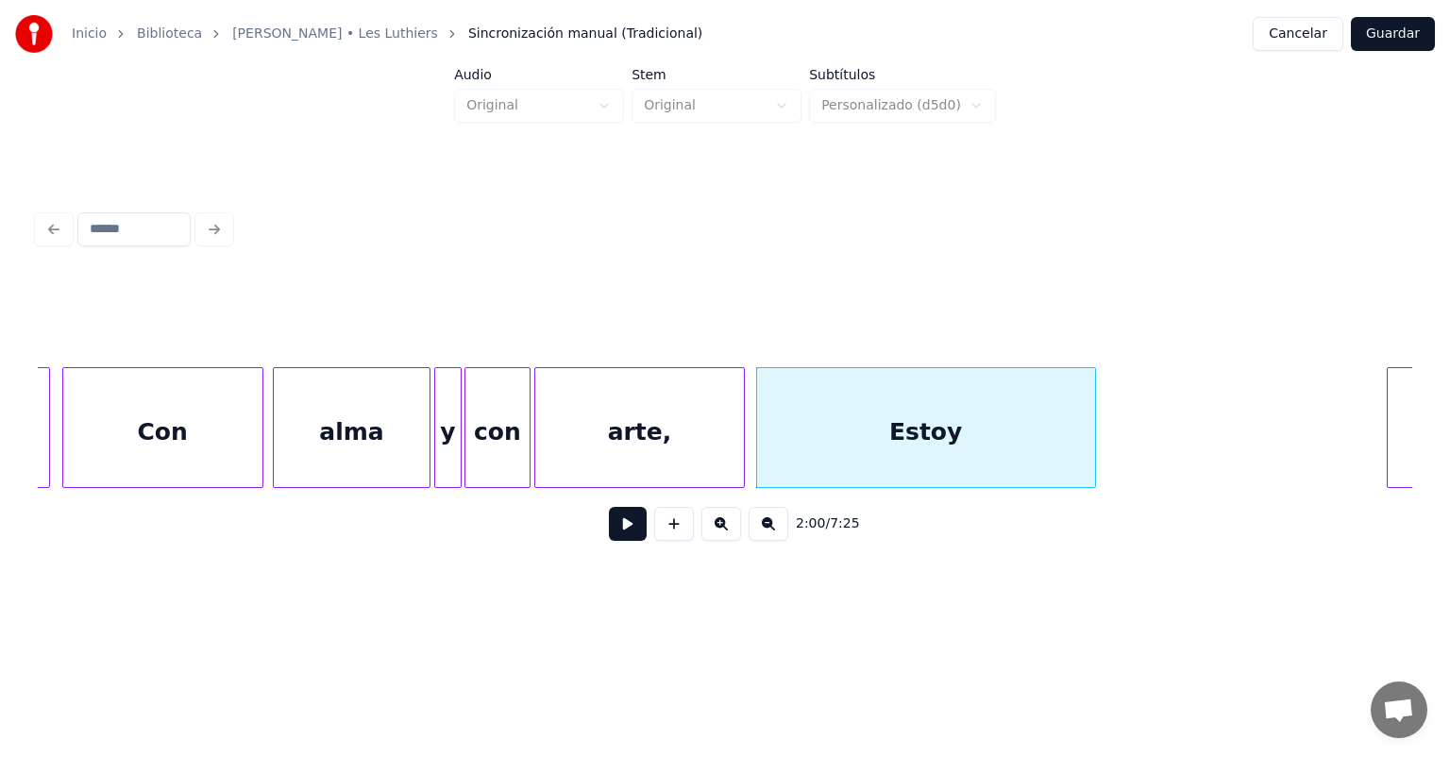
click at [609, 541] on button at bounding box center [628, 524] width 38 height 34
click at [772, 459] on div "arte," at bounding box center [659, 432] width 248 height 128
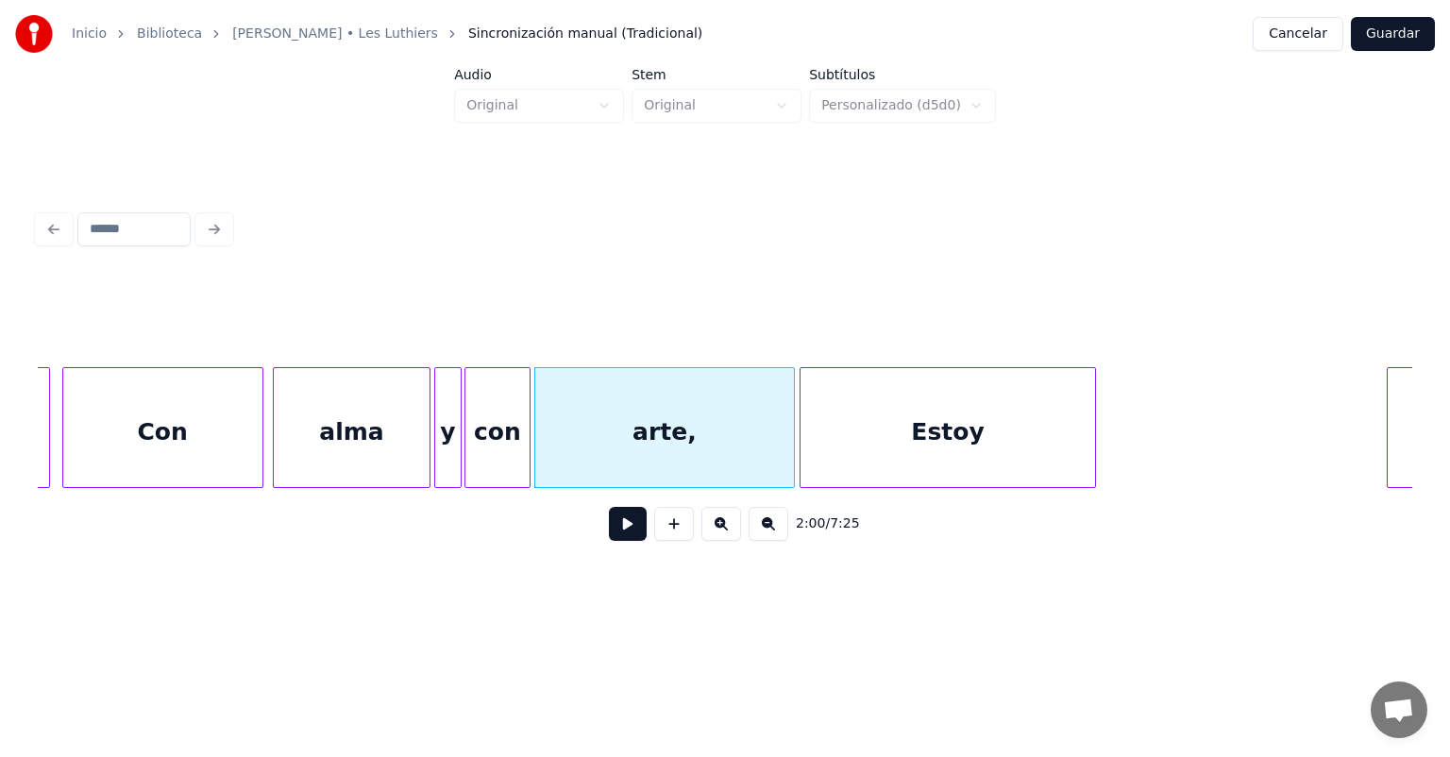
click at [787, 462] on div "arte," at bounding box center [665, 432] width 260 height 128
click at [609, 534] on button at bounding box center [628, 524] width 38 height 34
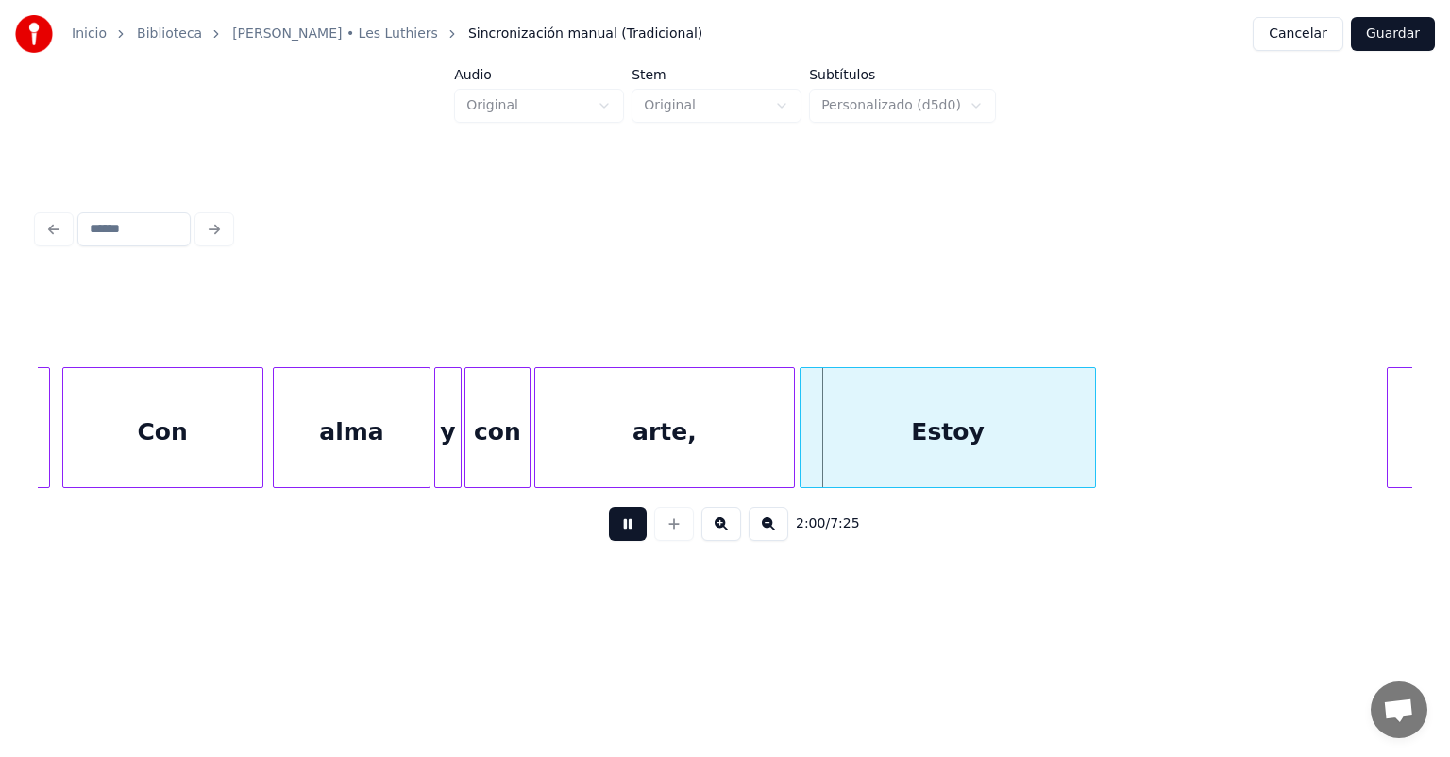
click at [609, 536] on button at bounding box center [628, 524] width 38 height 34
click at [609, 540] on button at bounding box center [628, 524] width 38 height 34
click at [609, 538] on button at bounding box center [628, 524] width 38 height 34
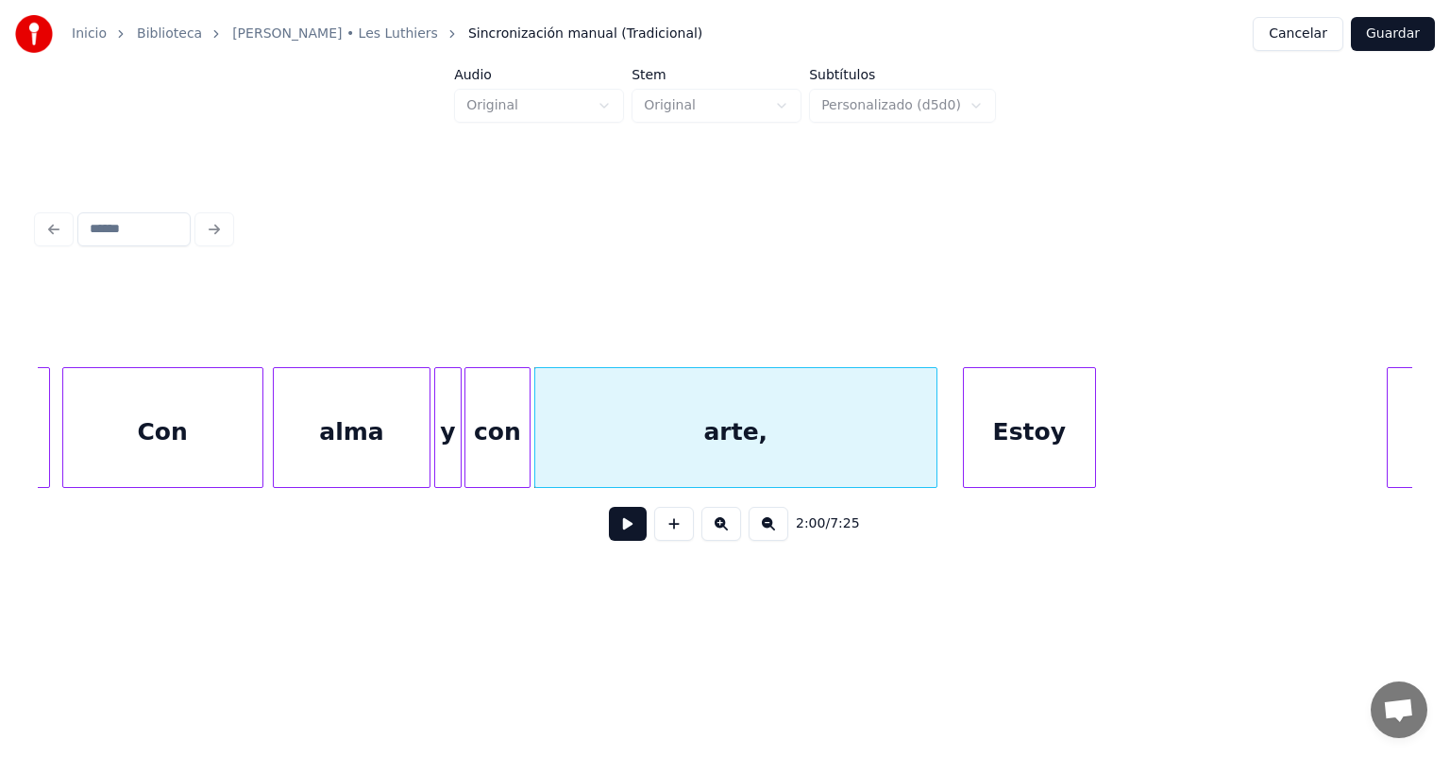
click at [612, 541] on button at bounding box center [628, 524] width 38 height 34
click at [609, 540] on button at bounding box center [628, 524] width 38 height 34
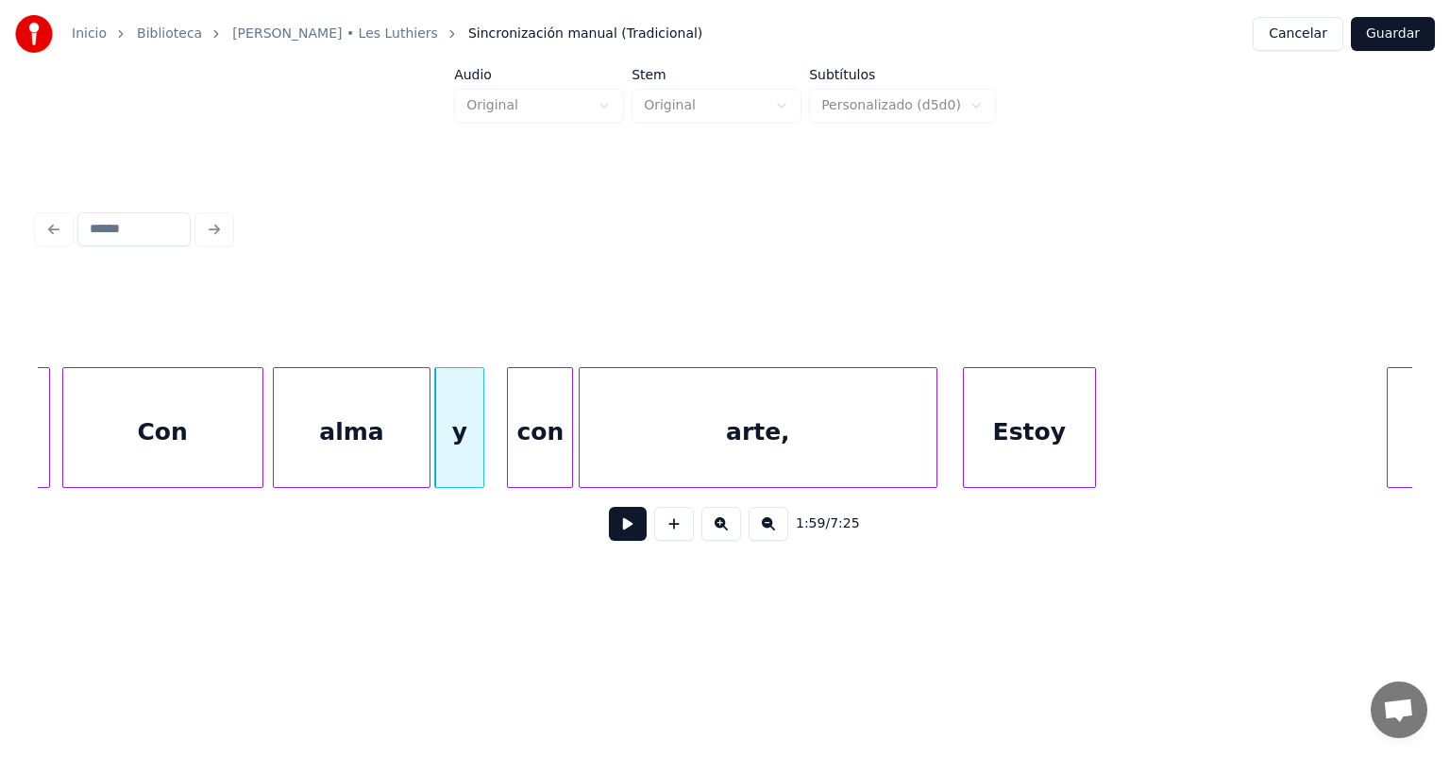
click at [609, 532] on button at bounding box center [628, 524] width 38 height 34
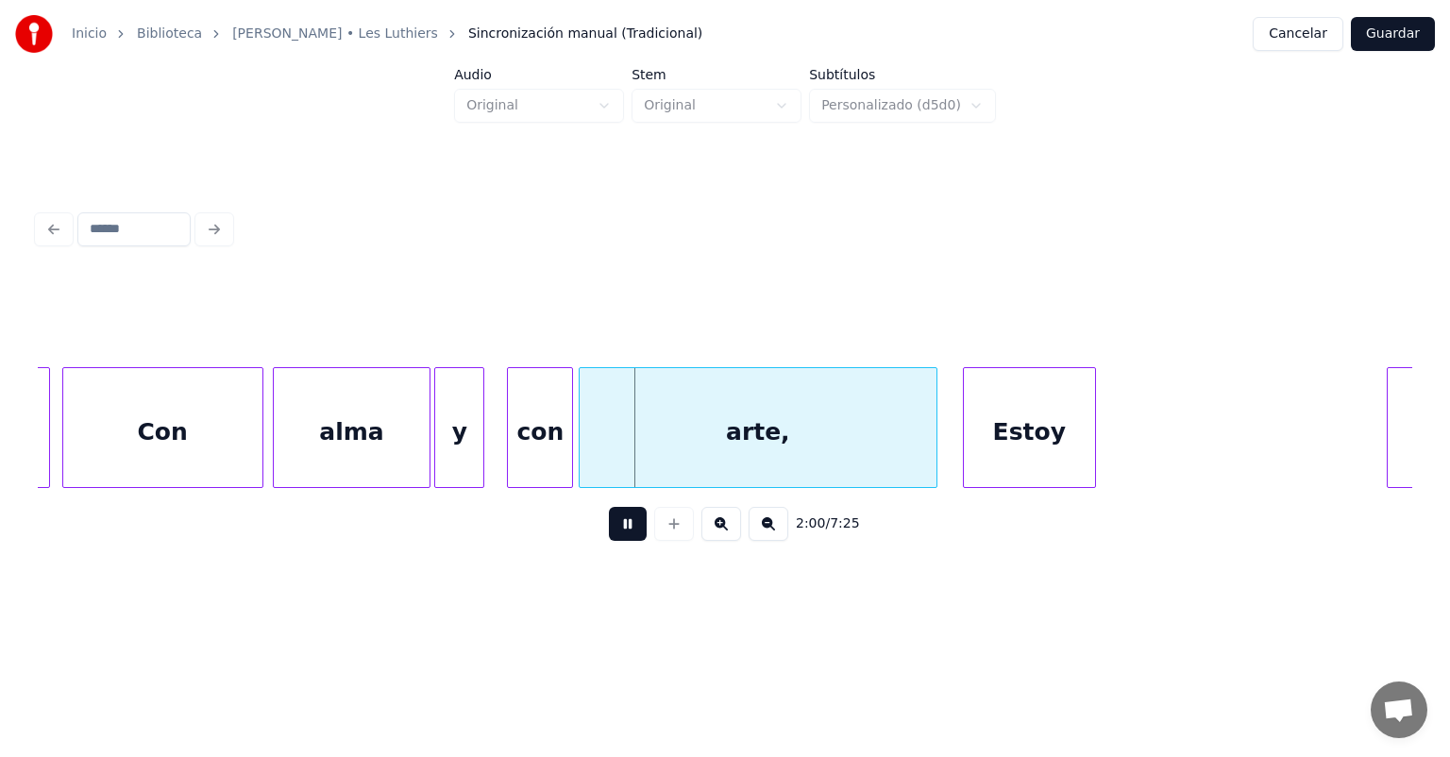
click at [609, 531] on button at bounding box center [628, 524] width 38 height 34
click at [529, 442] on div "con" at bounding box center [540, 432] width 64 height 128
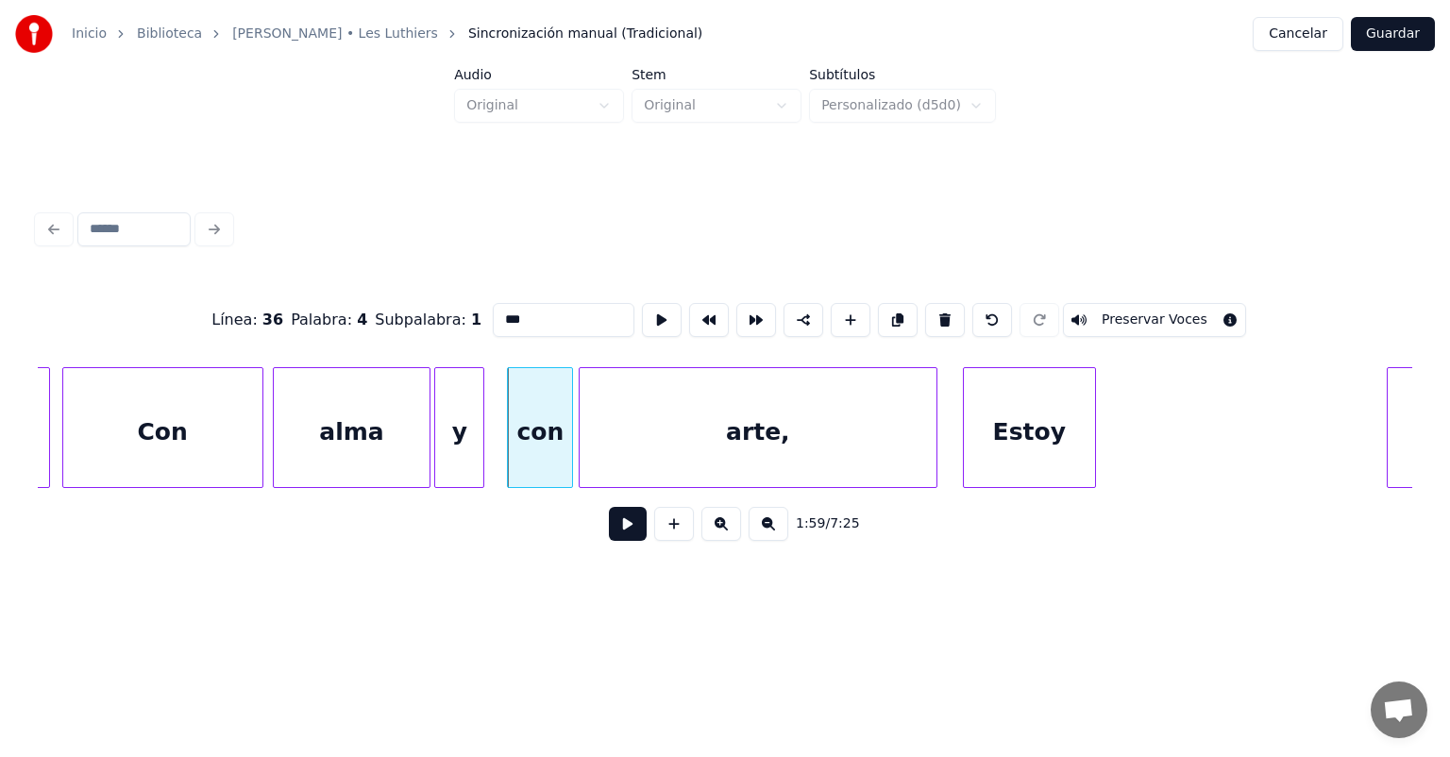
click at [609, 536] on button at bounding box center [628, 524] width 38 height 34
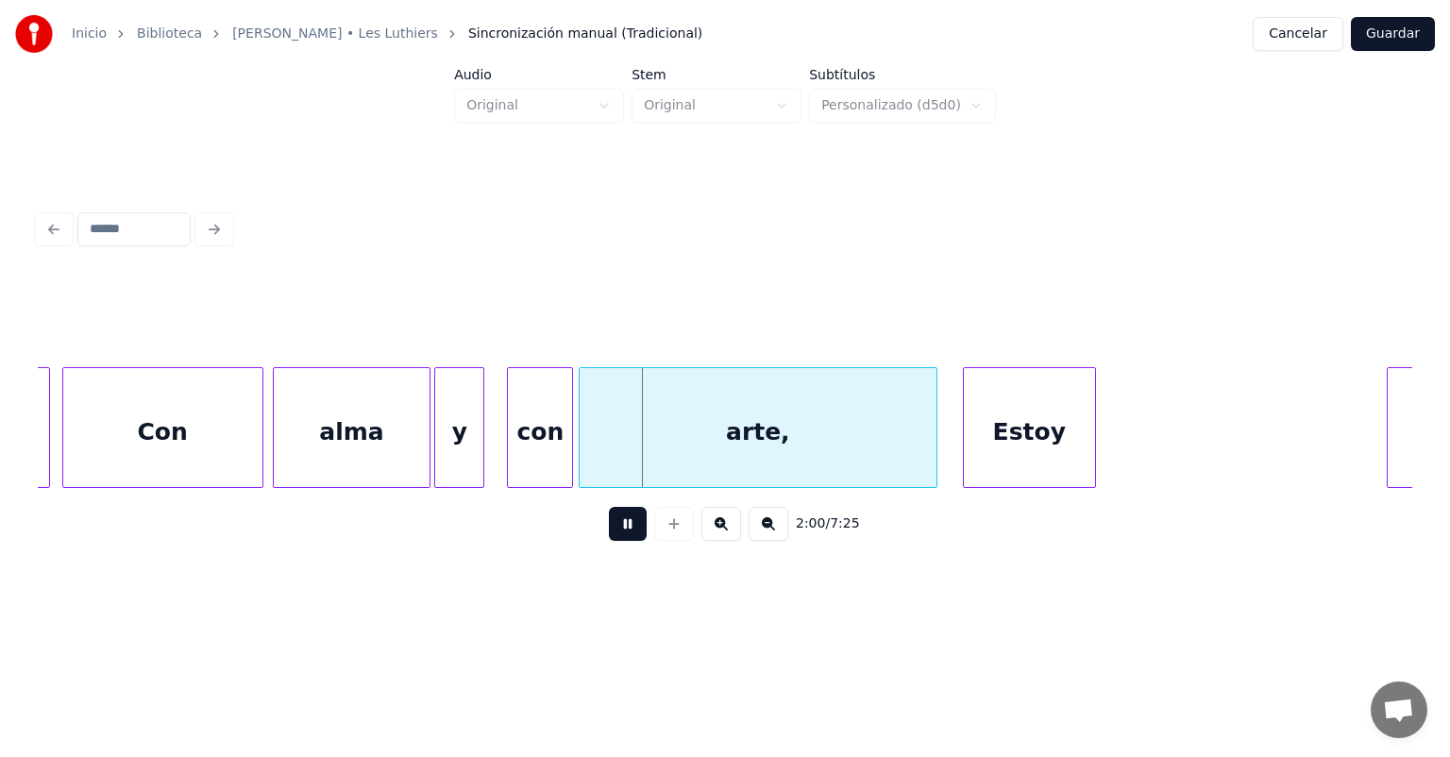
click at [609, 533] on button at bounding box center [628, 524] width 38 height 34
click at [599, 447] on div "arte," at bounding box center [759, 432] width 358 height 128
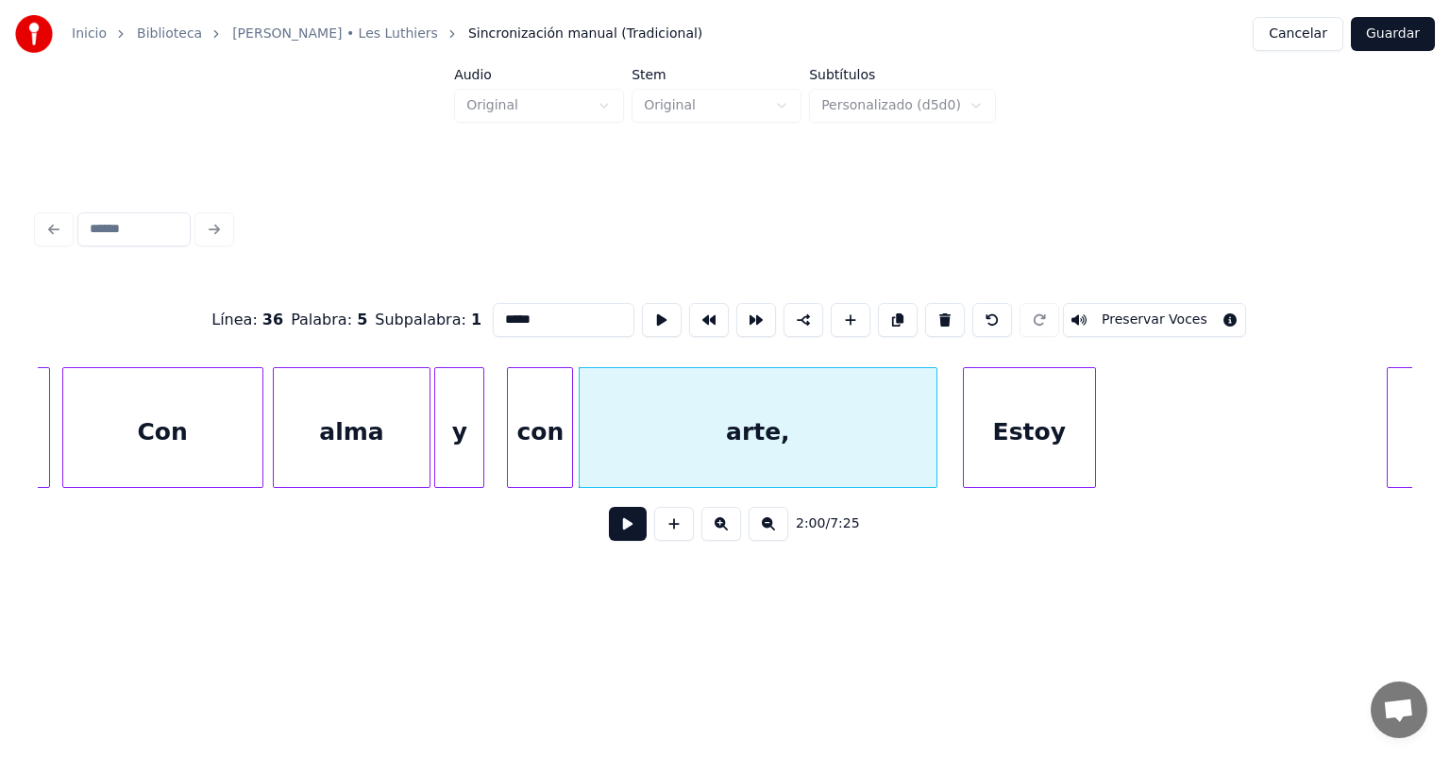
click at [609, 532] on button at bounding box center [628, 524] width 38 height 34
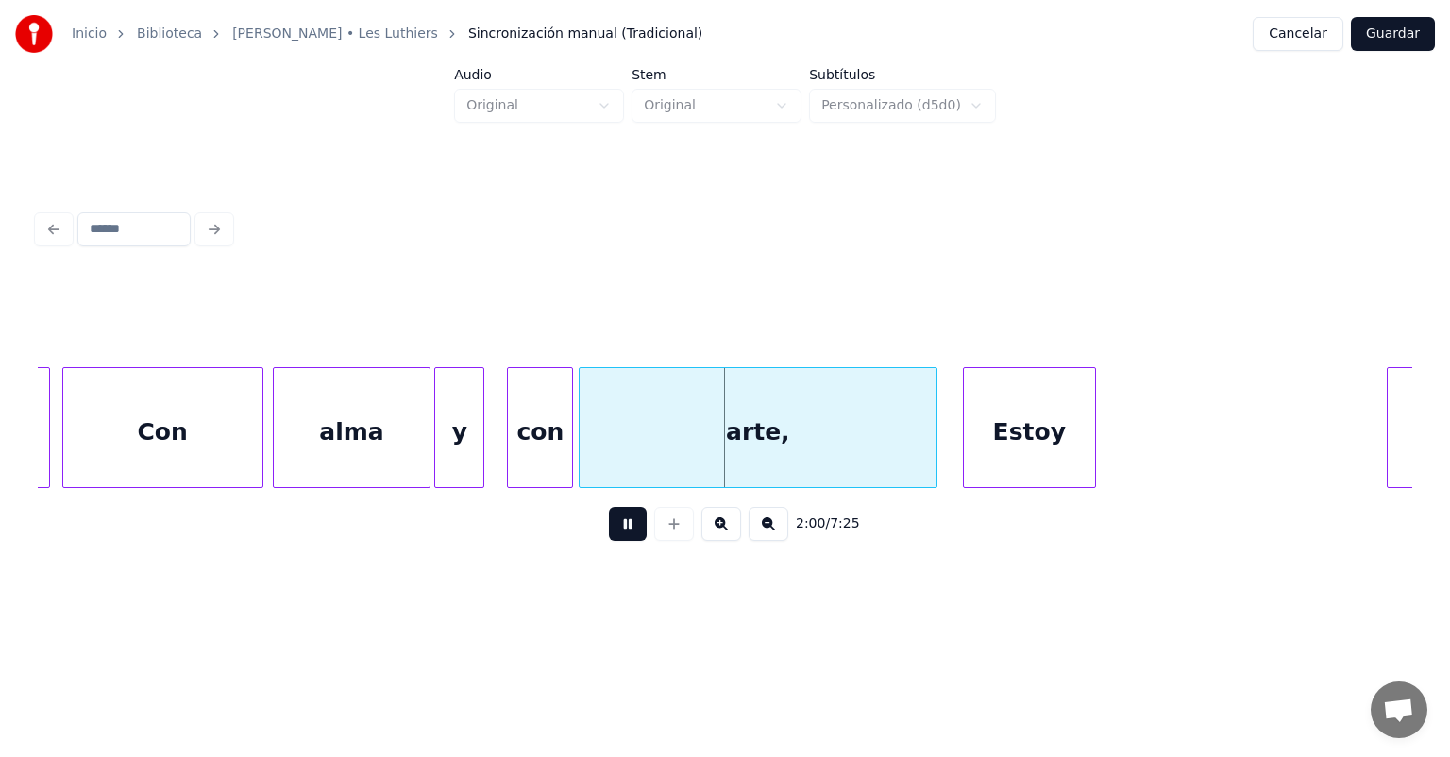
click at [538, 446] on div "con" at bounding box center [540, 432] width 64 height 128
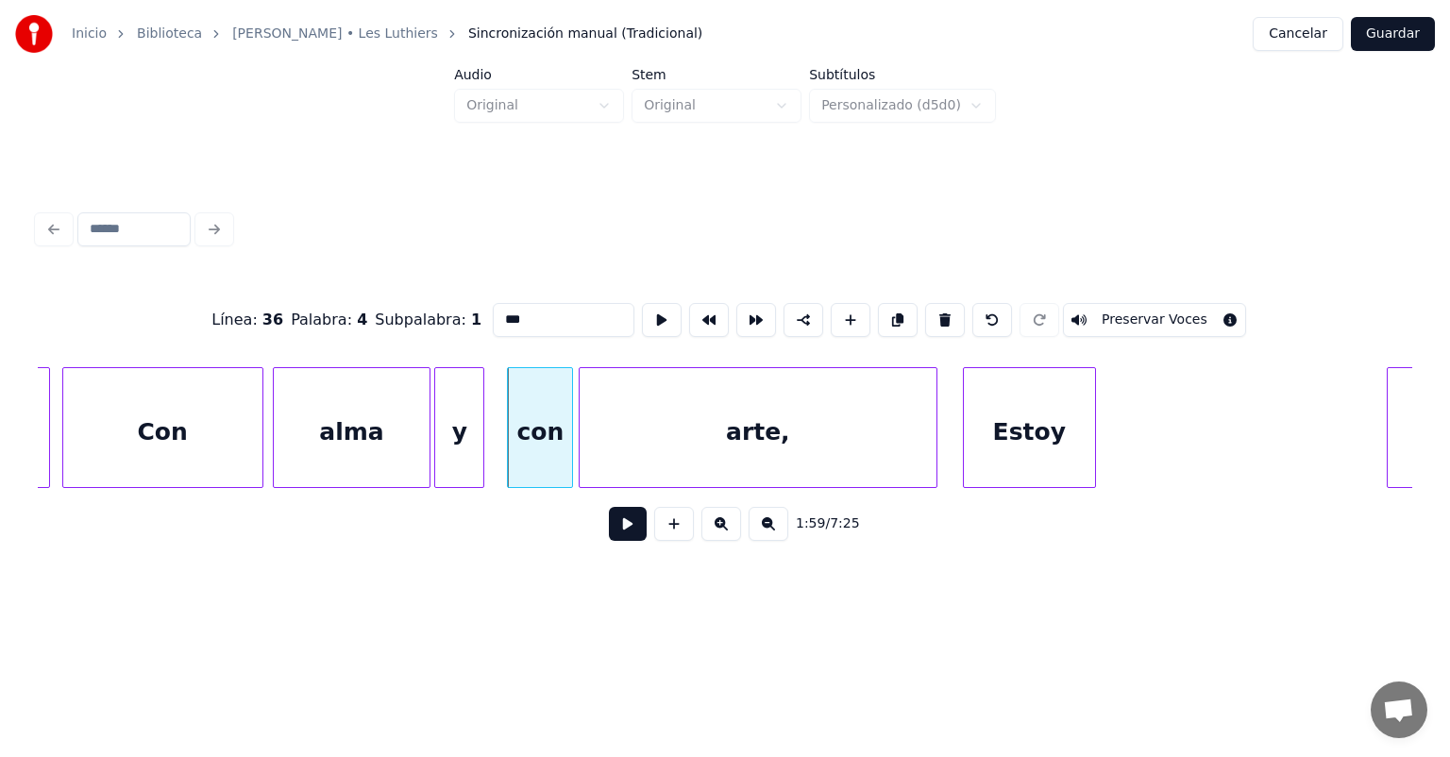
click at [605, 451] on div "arte," at bounding box center [759, 432] width 358 height 128
type input "*****"
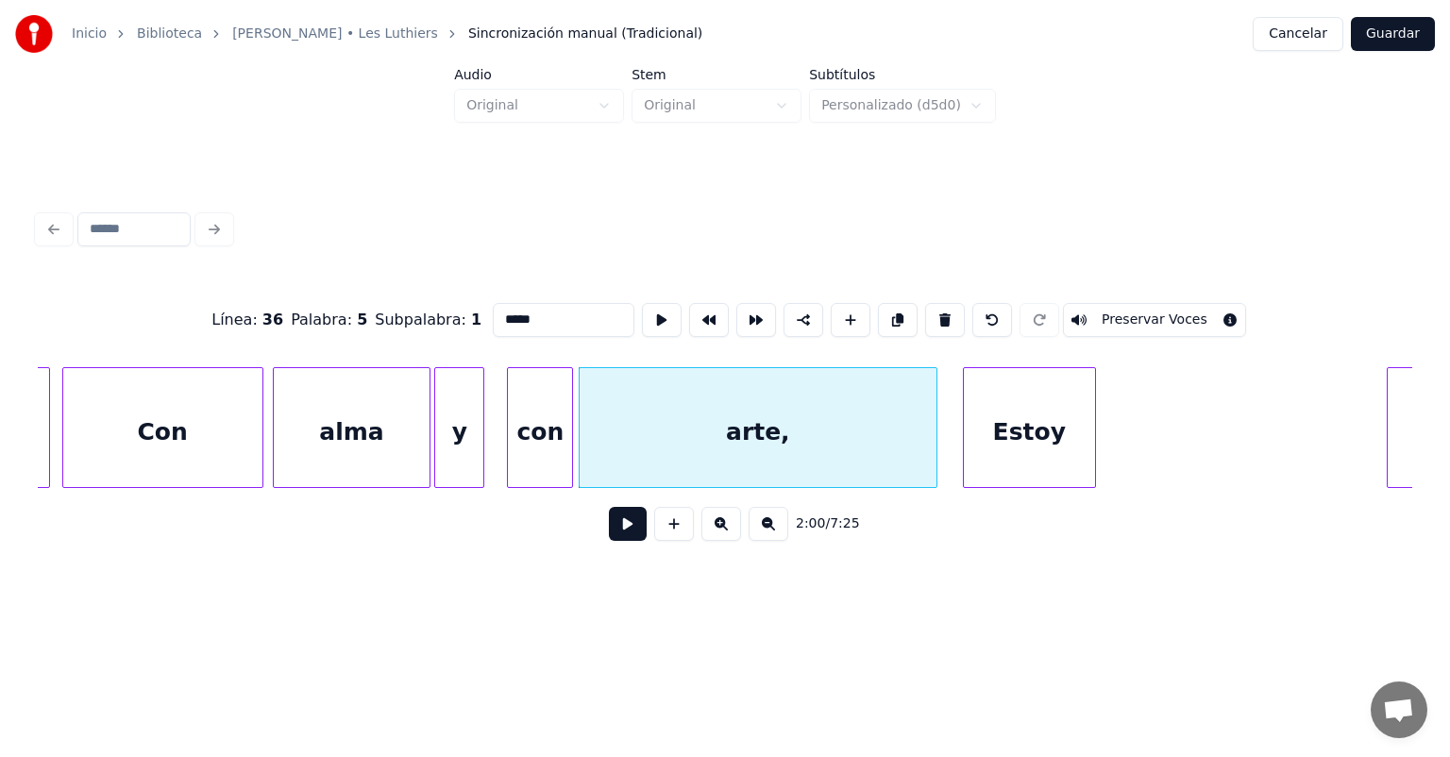
click at [609, 534] on button at bounding box center [628, 524] width 38 height 34
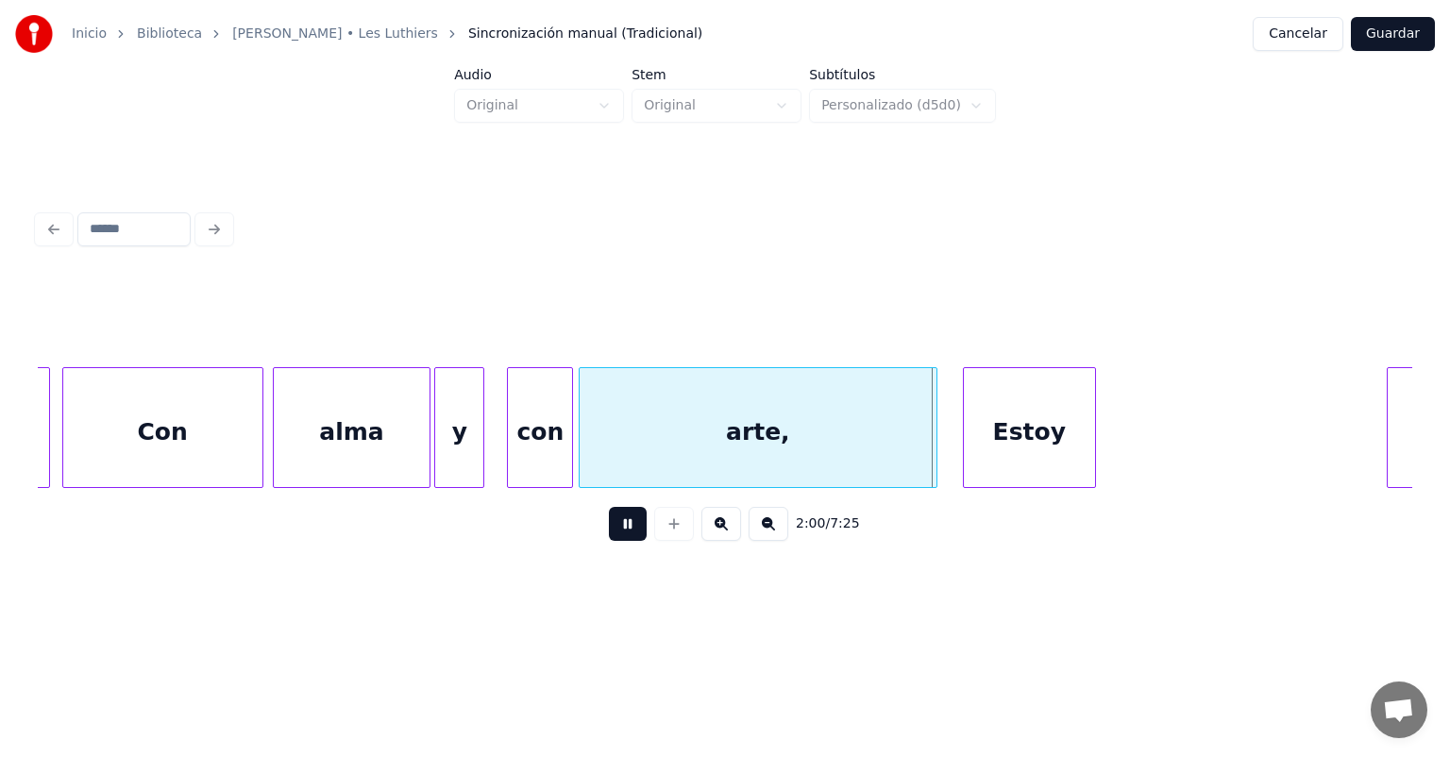
click at [609, 527] on button at bounding box center [628, 524] width 38 height 34
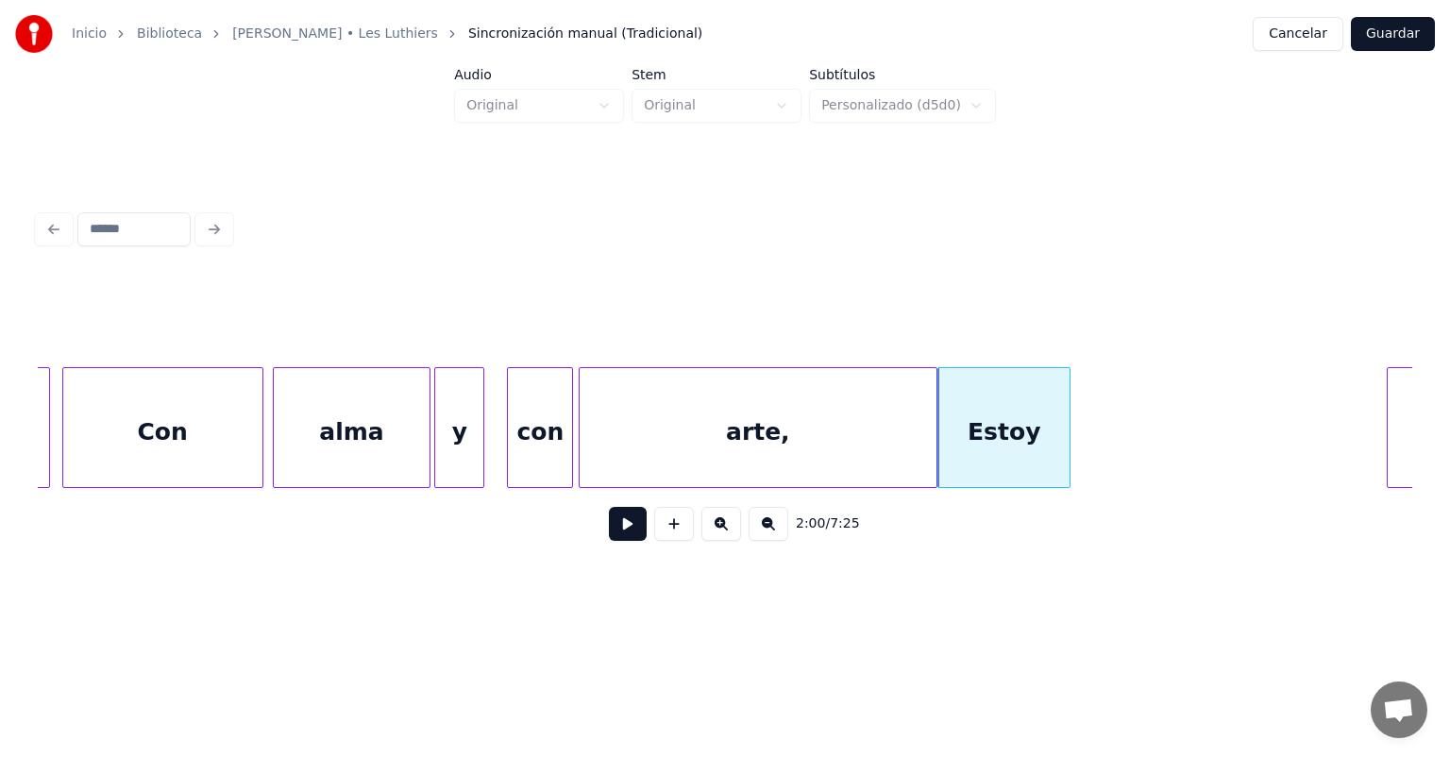
click at [609, 536] on button at bounding box center [628, 524] width 38 height 34
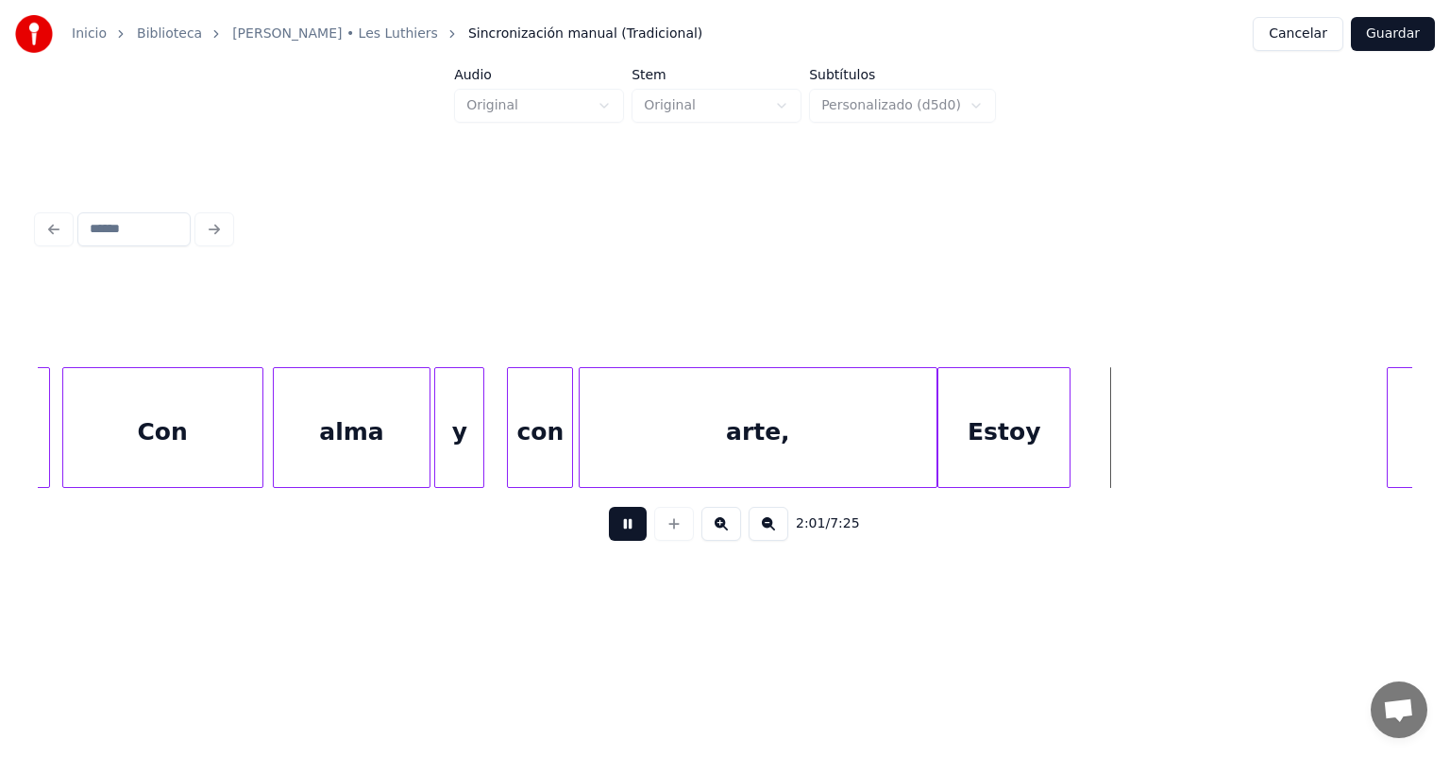
click at [609, 534] on button at bounding box center [628, 524] width 38 height 34
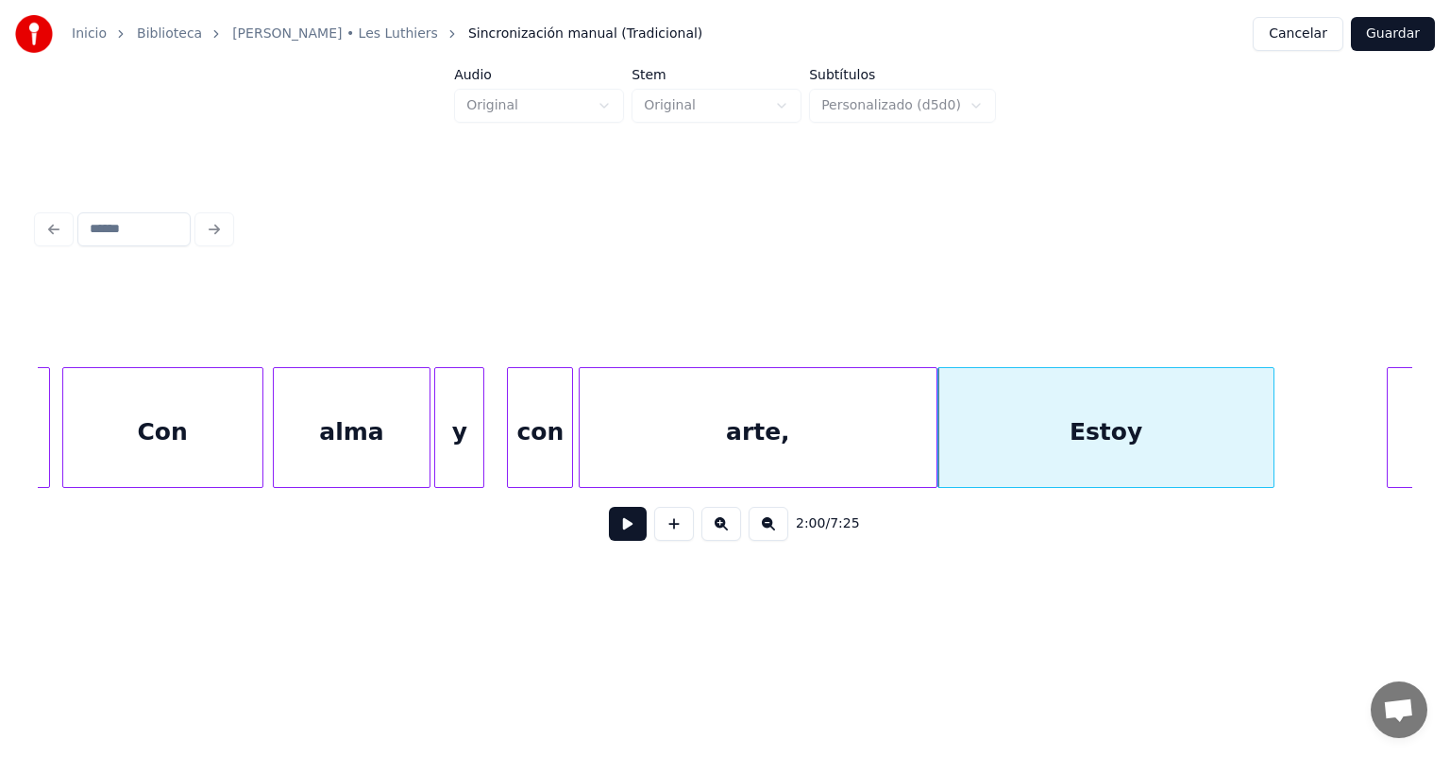
click at [609, 536] on button at bounding box center [628, 524] width 38 height 34
click at [609, 528] on button at bounding box center [628, 524] width 38 height 34
click at [609, 529] on button at bounding box center [628, 524] width 38 height 34
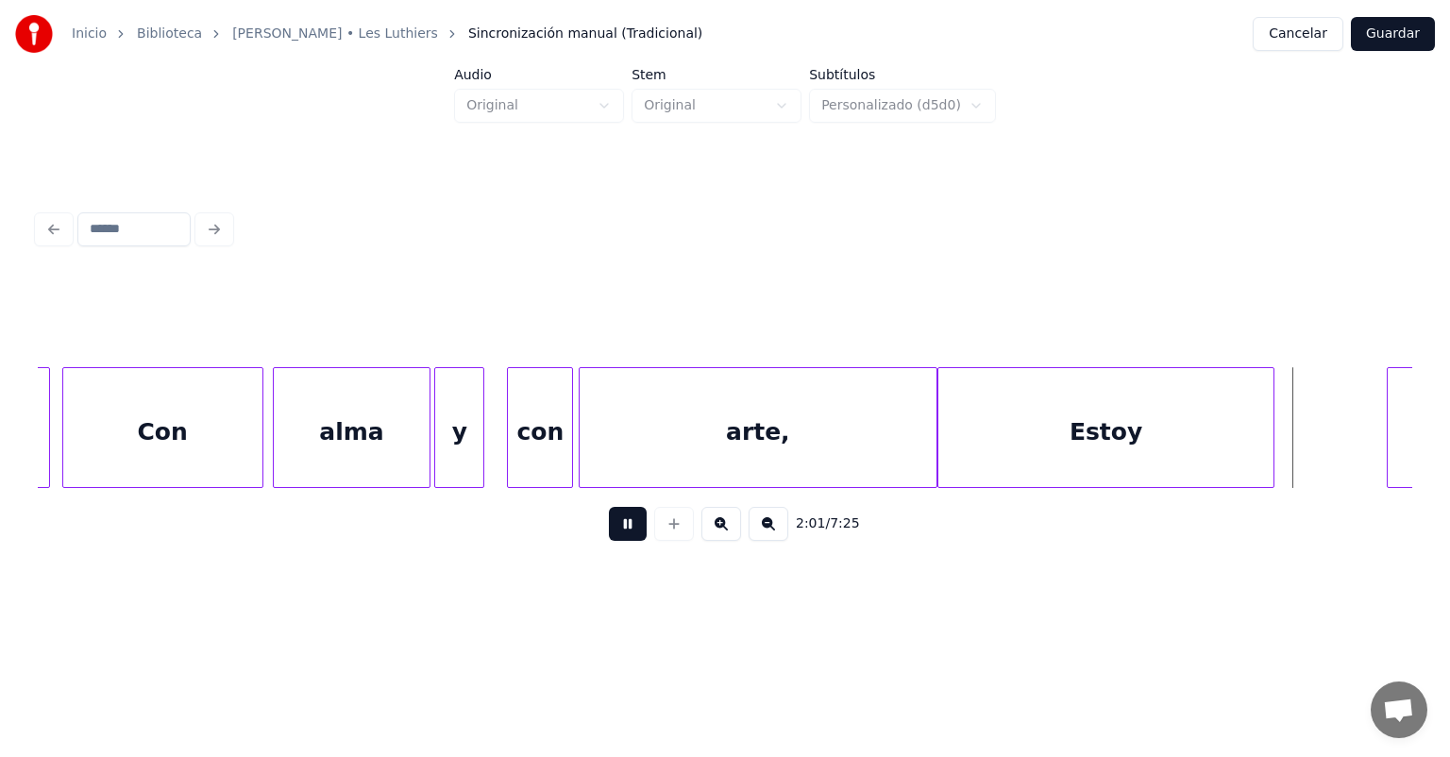
click at [609, 527] on button at bounding box center [628, 524] width 38 height 34
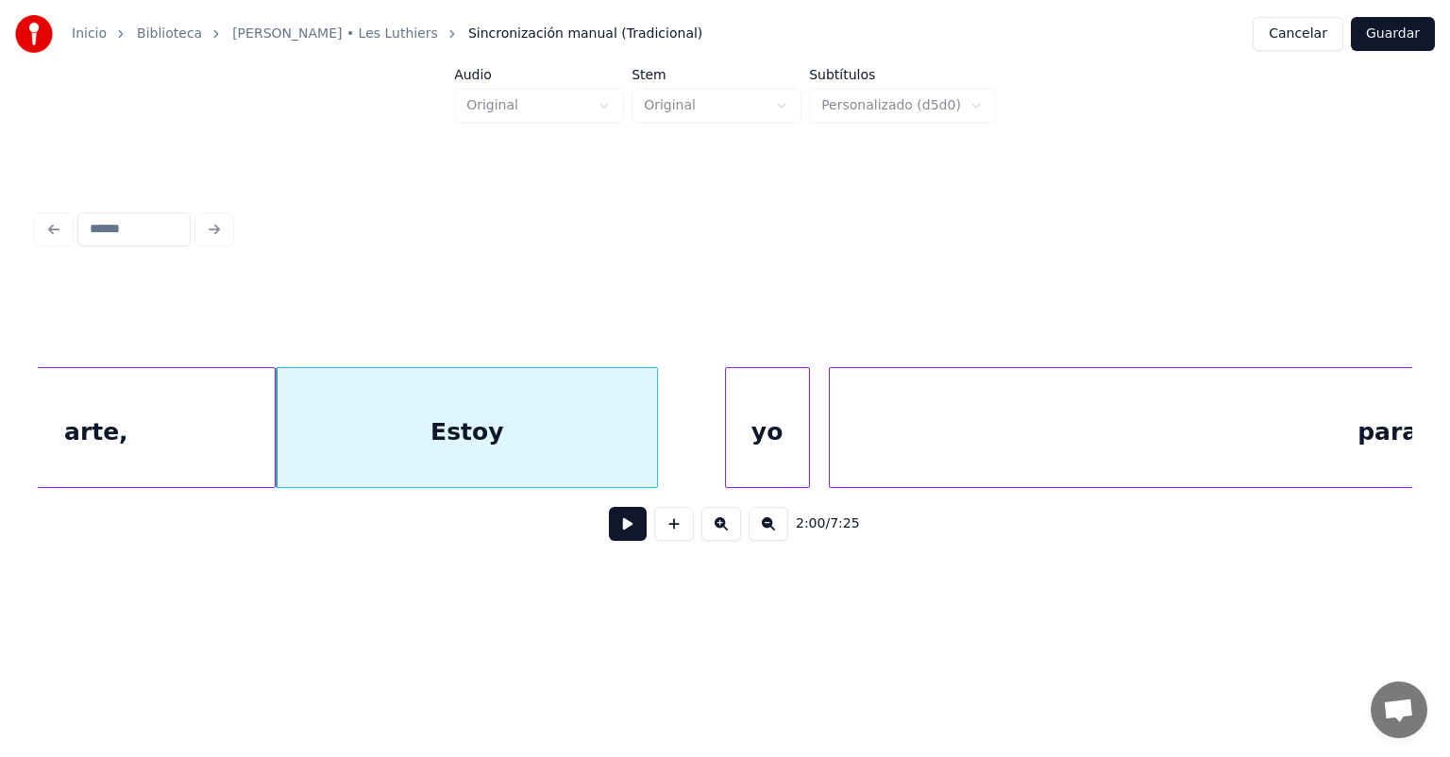
scroll to position [0, 56838]
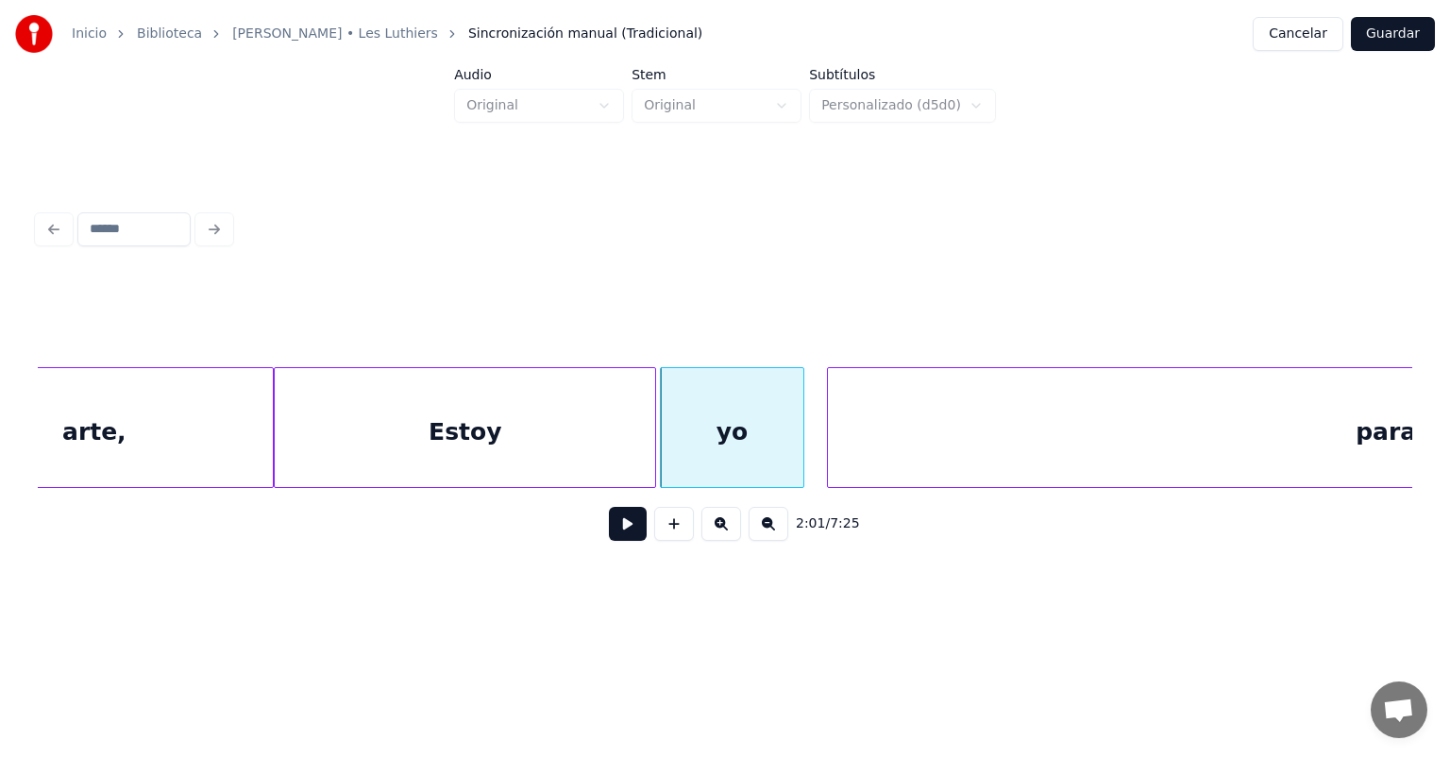
click at [609, 538] on button at bounding box center [628, 524] width 38 height 34
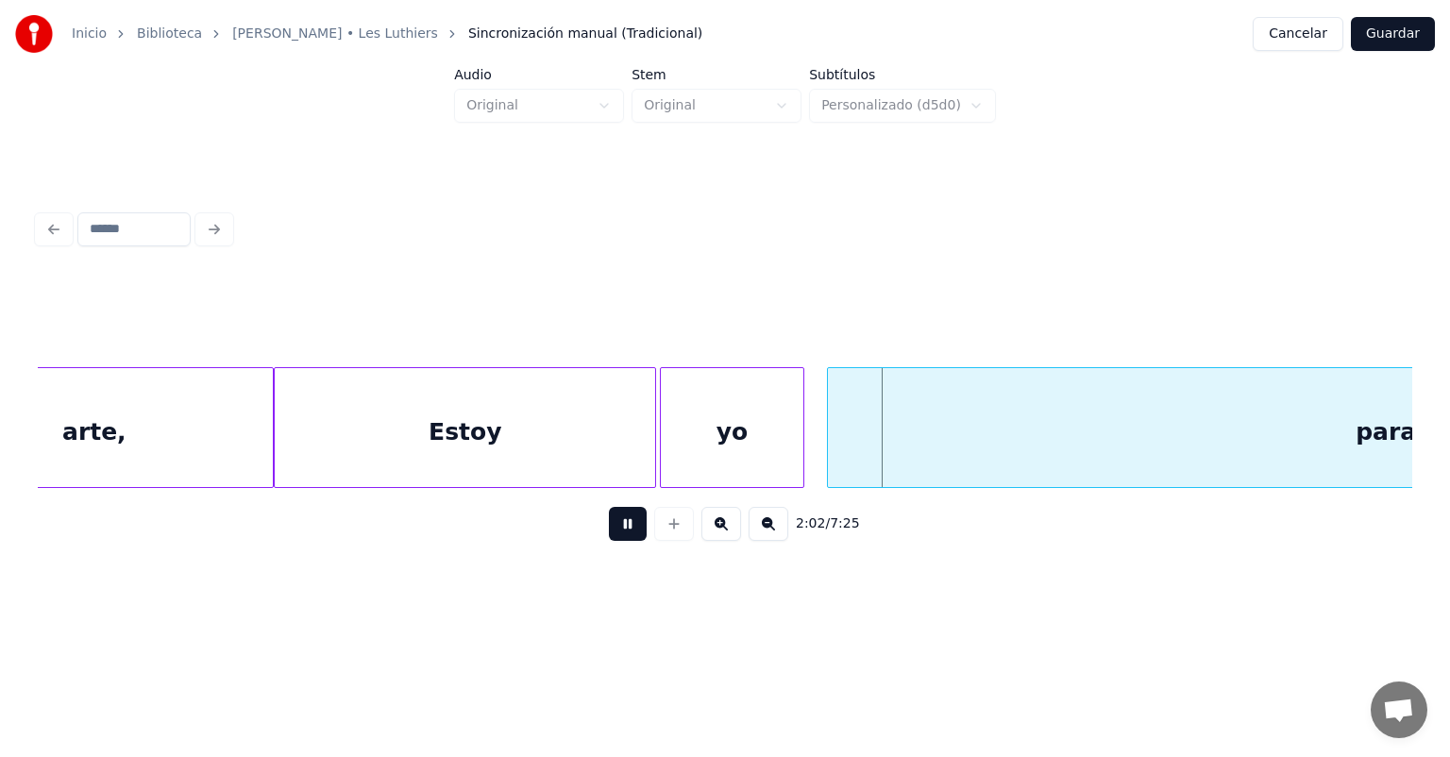
click at [609, 541] on button at bounding box center [628, 524] width 38 height 34
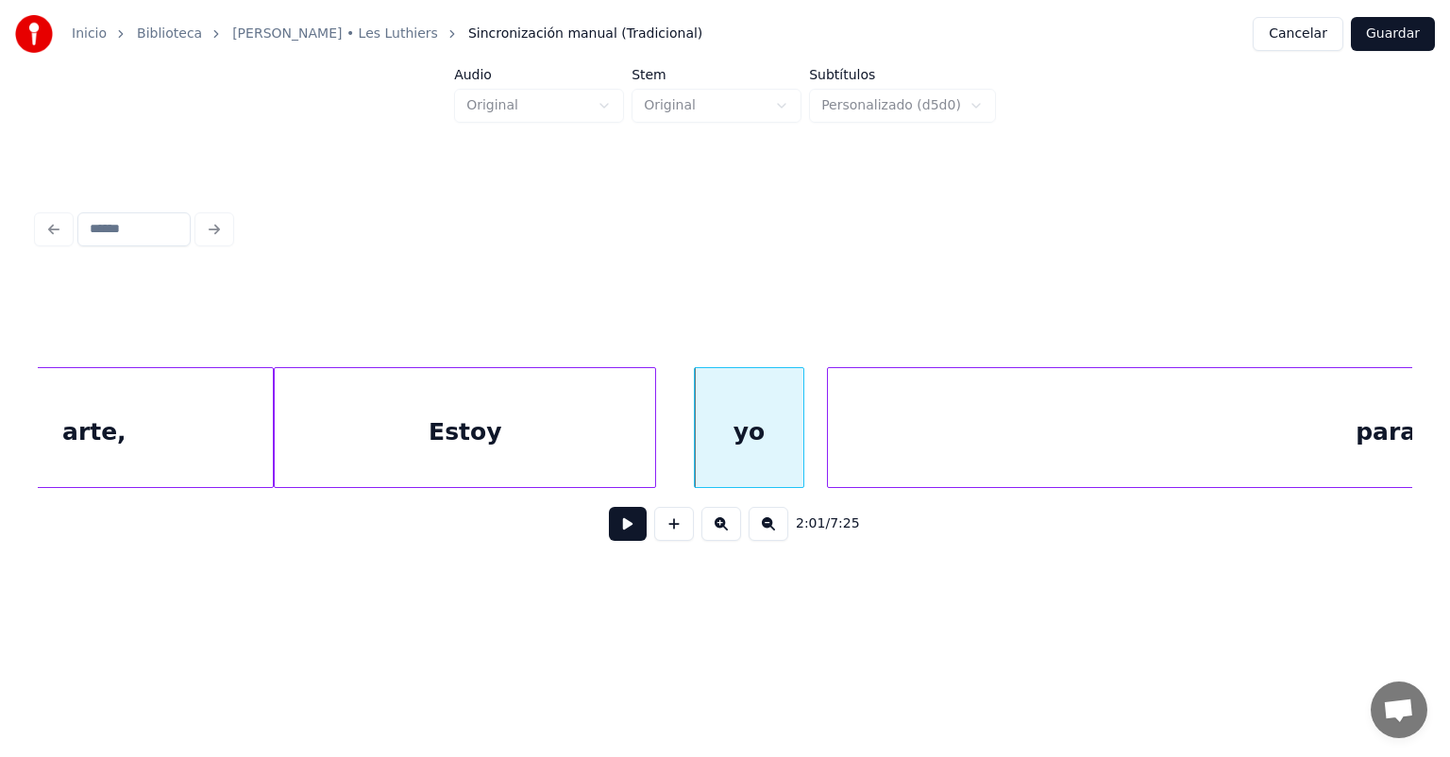
click at [609, 533] on button at bounding box center [628, 524] width 38 height 34
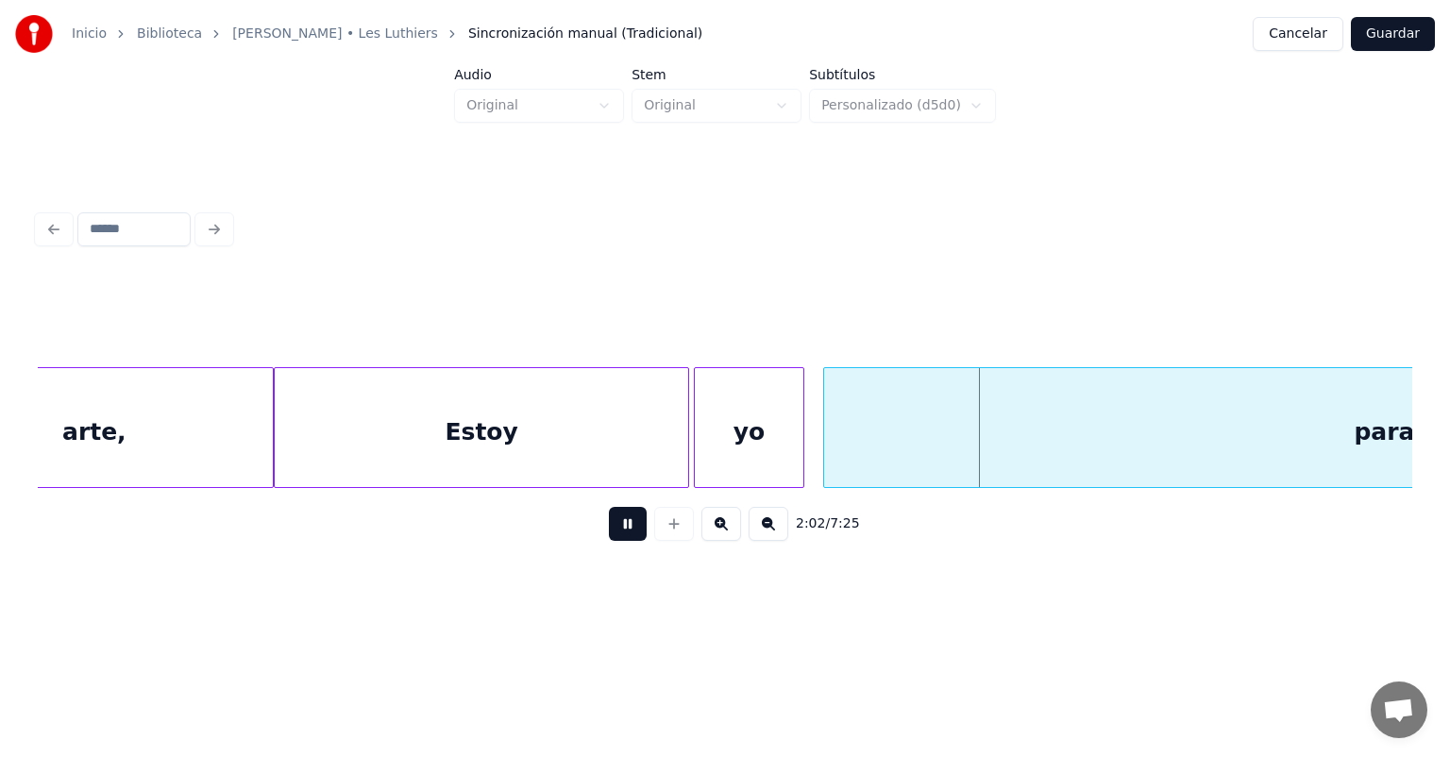
click at [829, 454] on div "parado" at bounding box center [1400, 432] width 1153 height 128
click at [823, 461] on div "parado" at bounding box center [1398, 432] width 1160 height 128
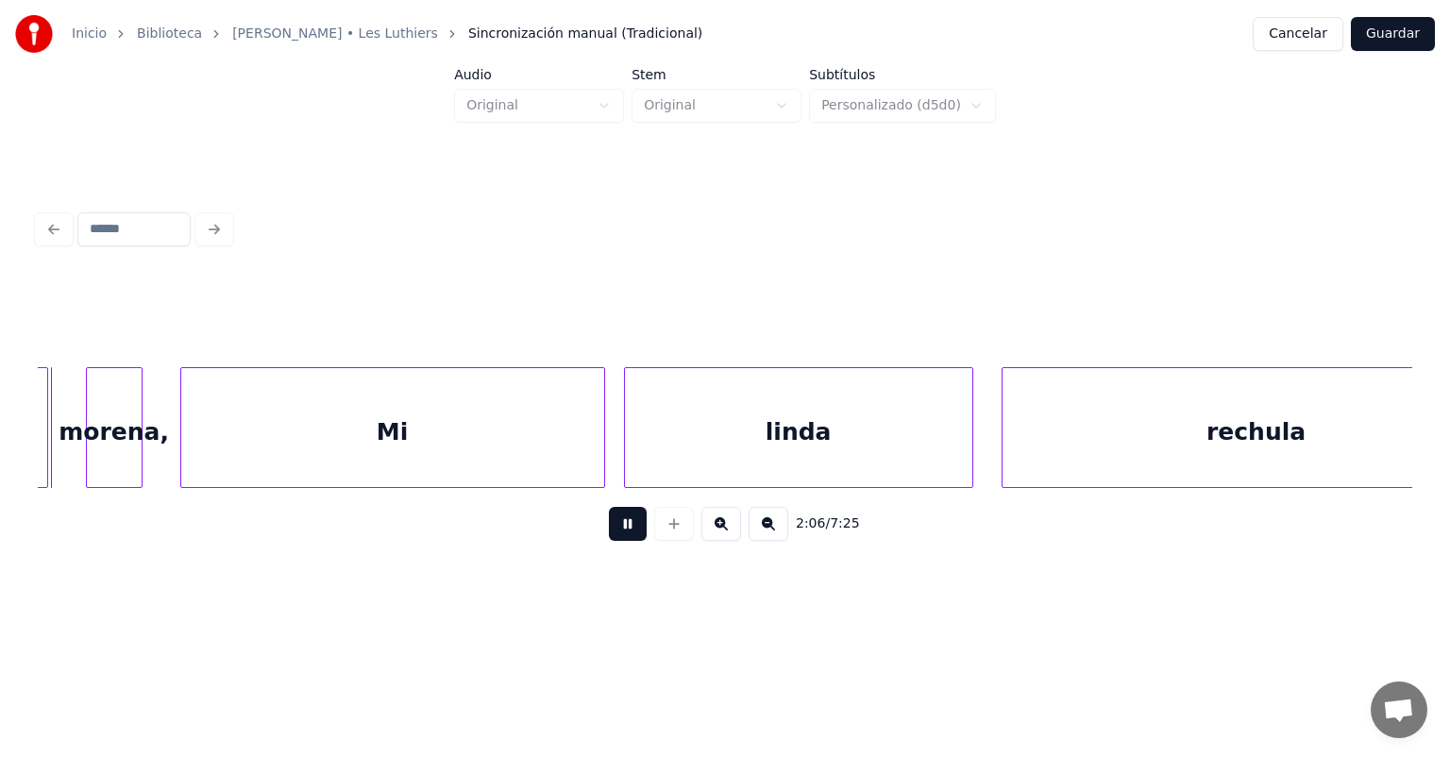
scroll to position [0, 59213]
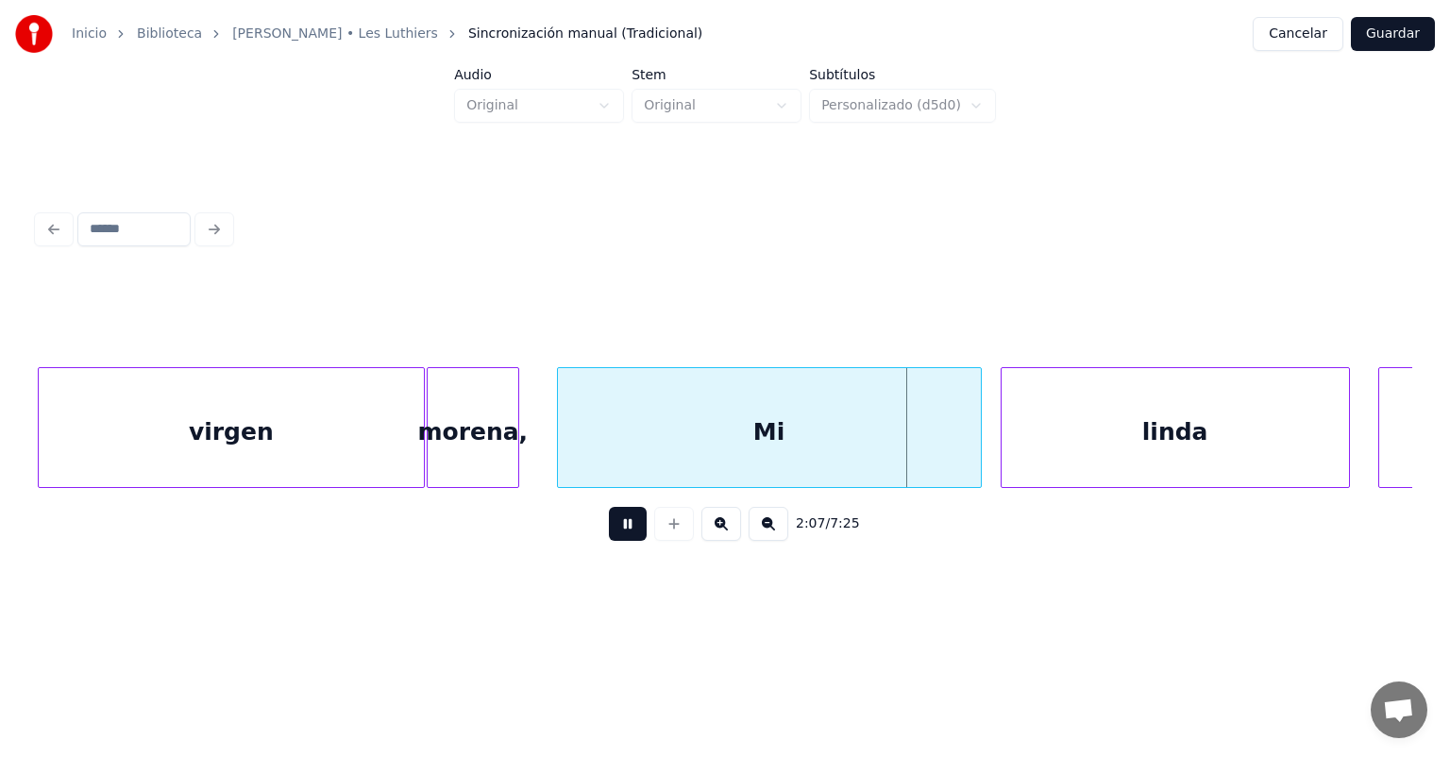
click at [560, 455] on div at bounding box center [561, 427] width 6 height 119
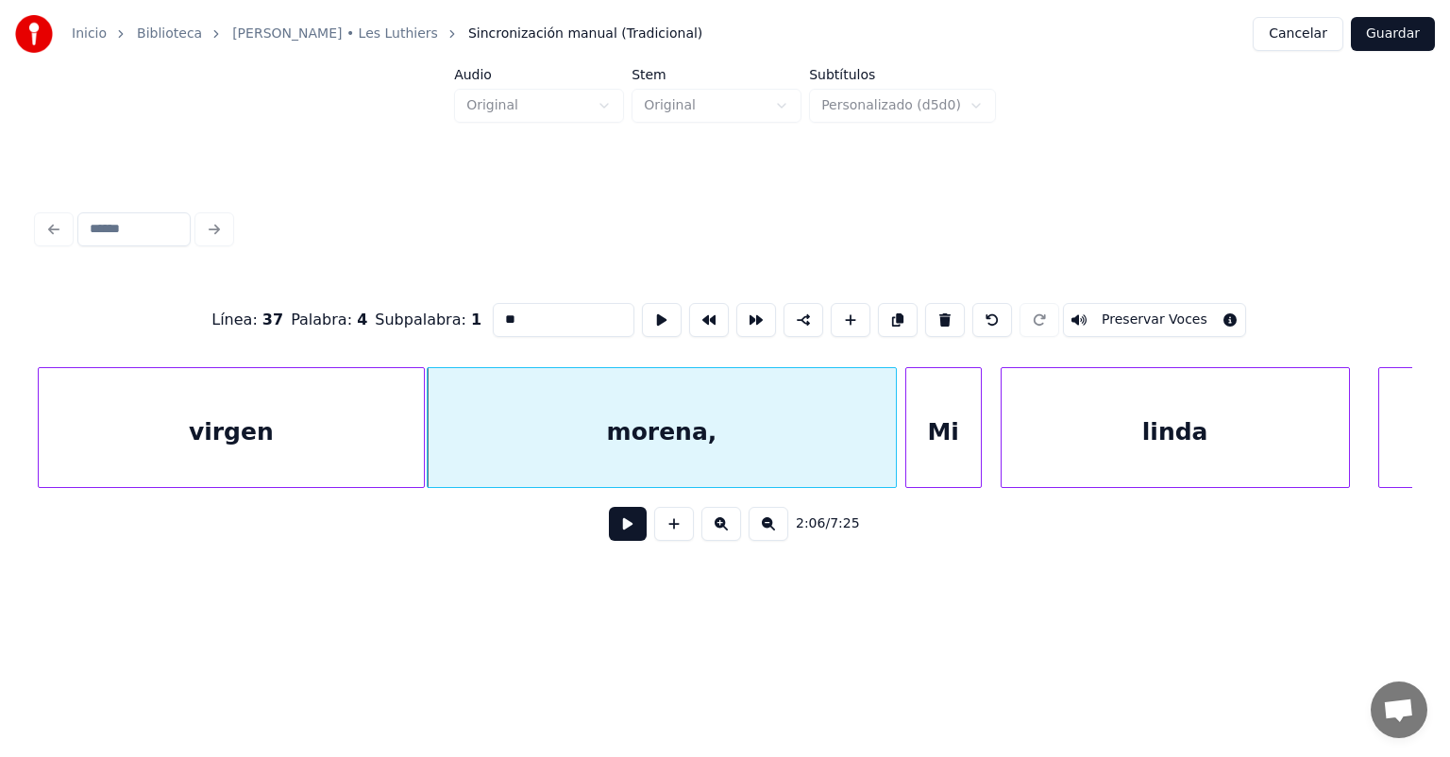
click at [609, 538] on button at bounding box center [628, 524] width 38 height 34
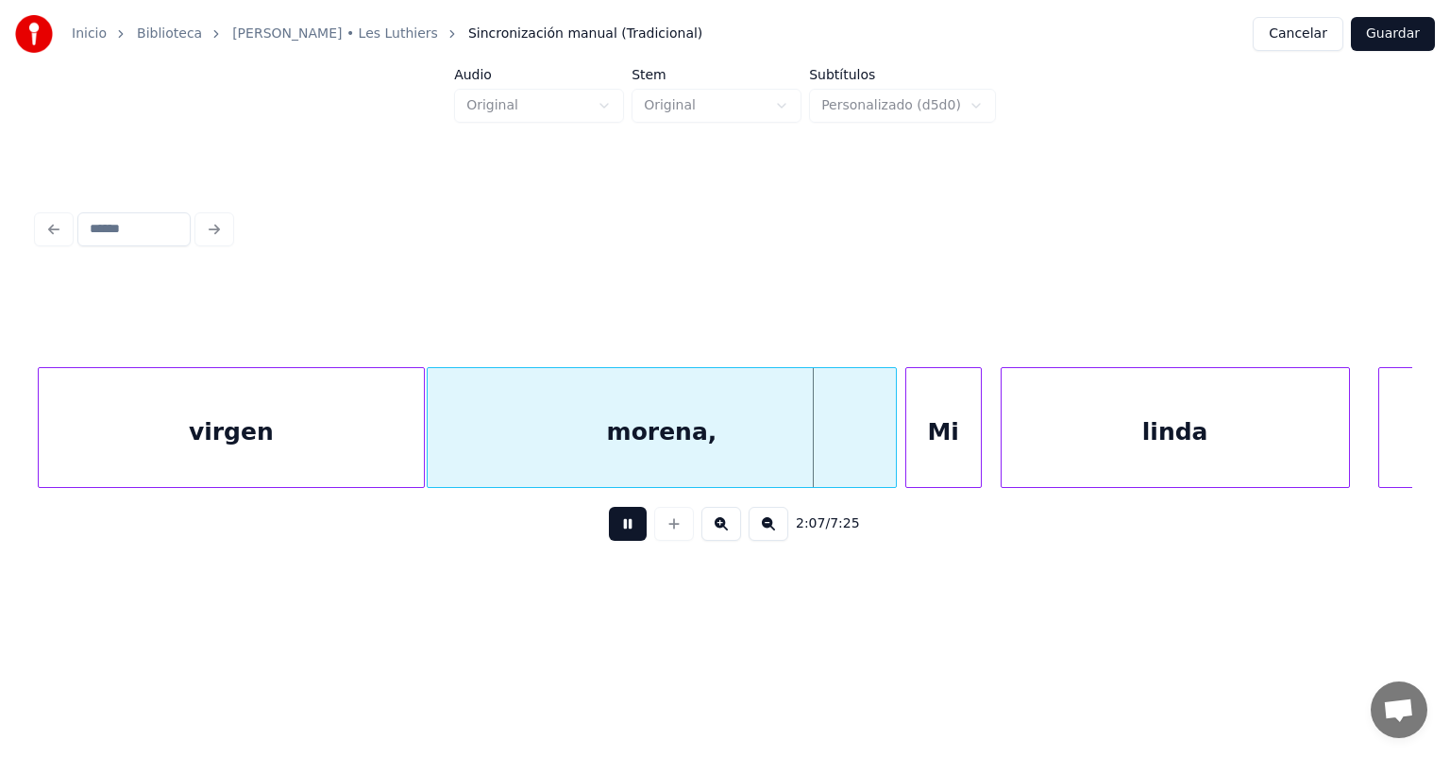
click at [609, 541] on button at bounding box center [628, 524] width 38 height 34
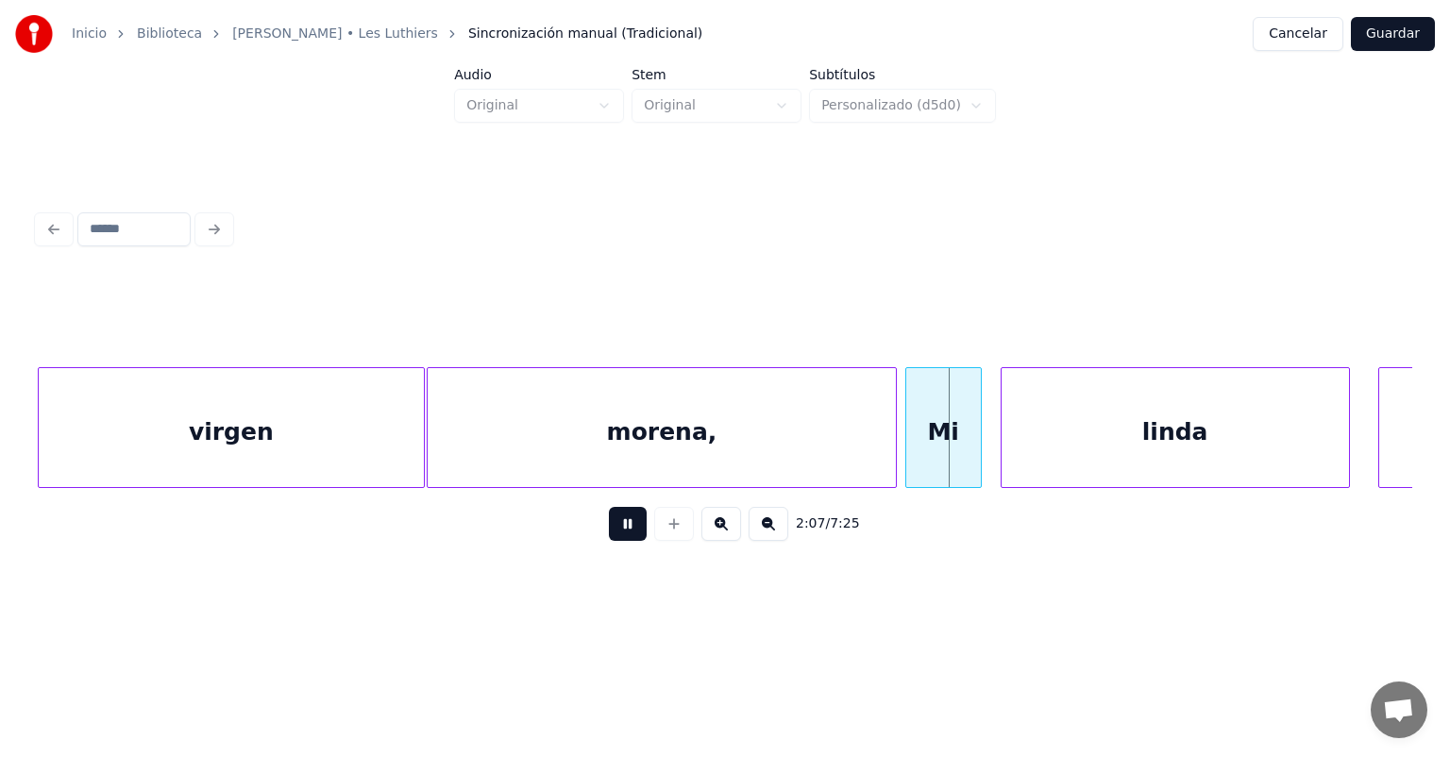
click at [609, 536] on button at bounding box center [628, 524] width 38 height 34
click at [609, 534] on button at bounding box center [628, 524] width 38 height 34
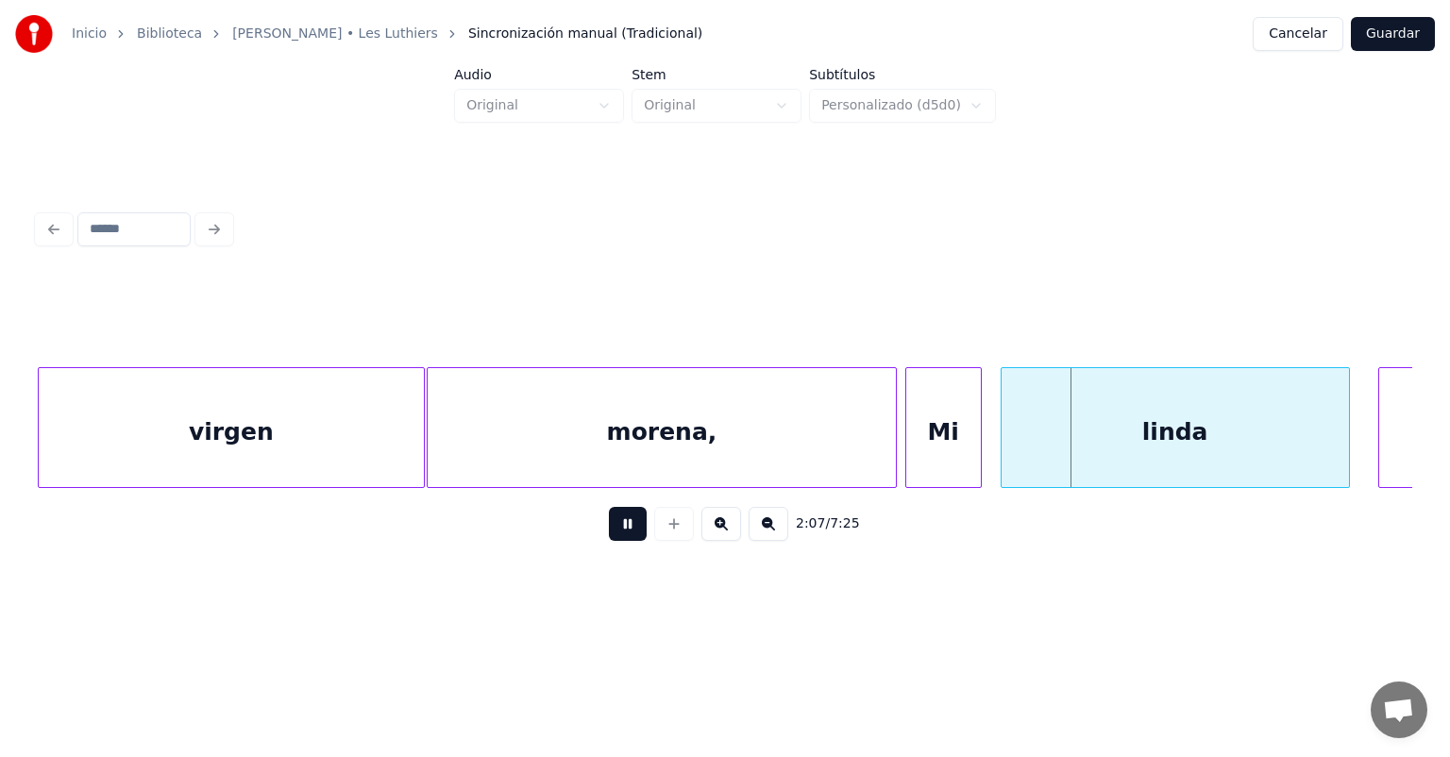
click at [609, 536] on button at bounding box center [628, 524] width 38 height 34
click at [1004, 440] on div at bounding box center [1005, 427] width 6 height 119
click at [978, 445] on div "Mi" at bounding box center [943, 432] width 75 height 128
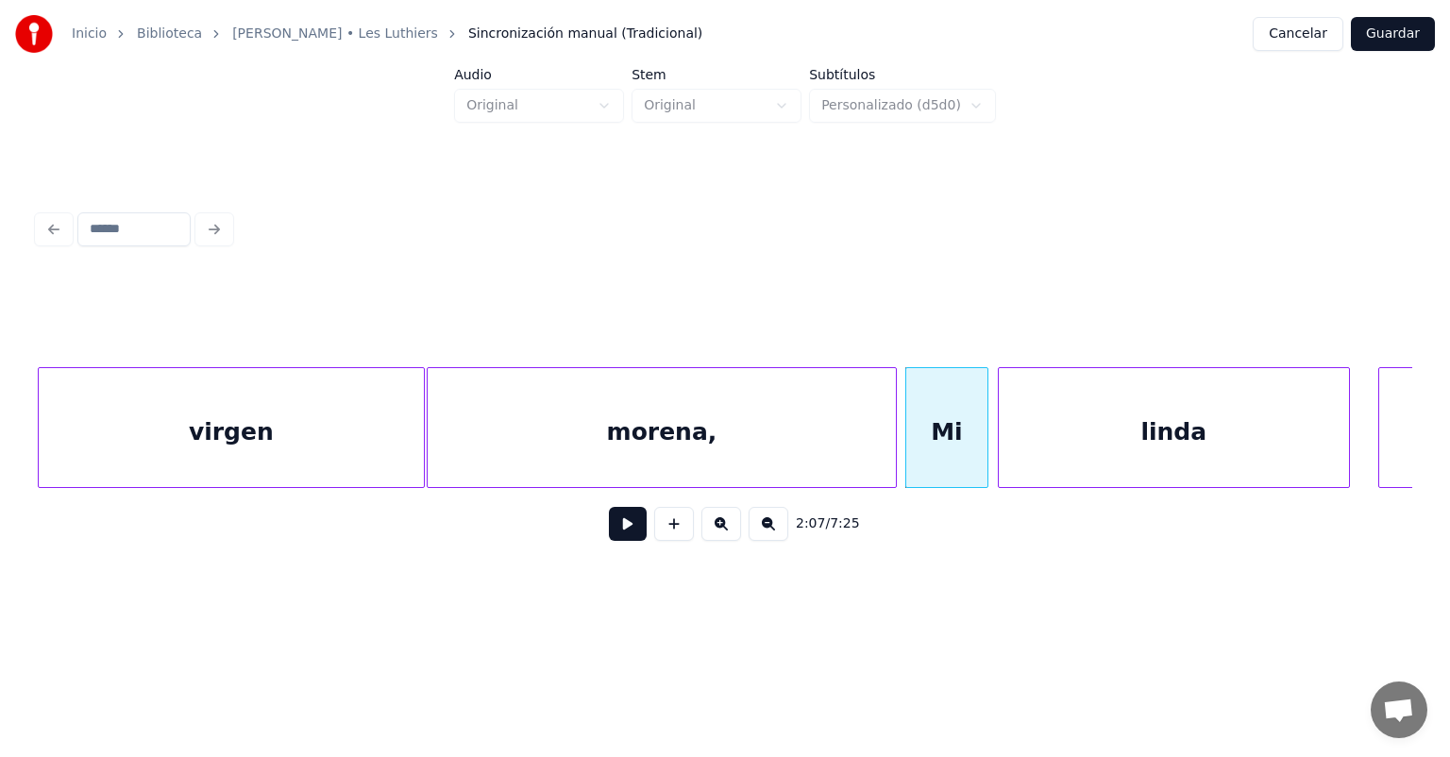
click at [1004, 441] on div "linda" at bounding box center [1174, 432] width 350 height 128
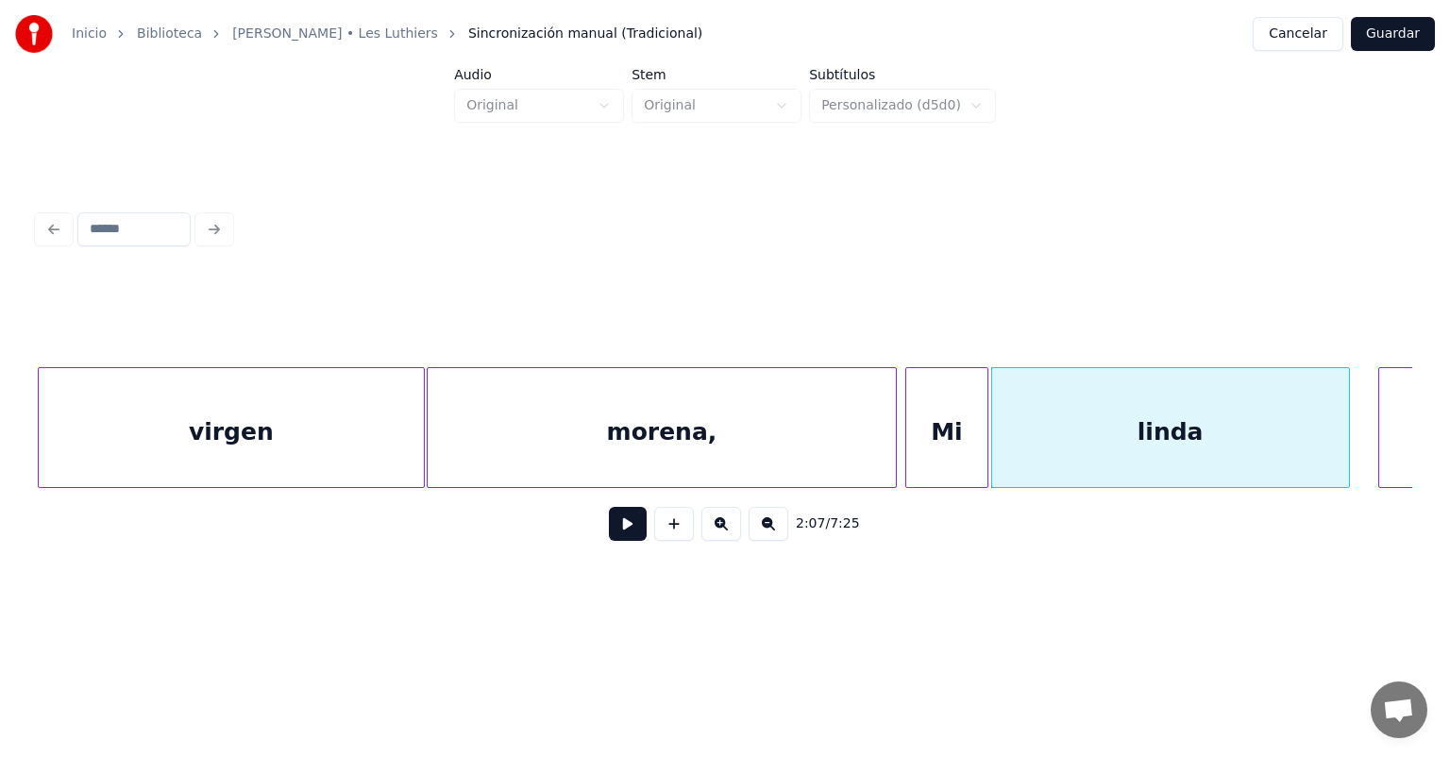
click at [609, 528] on button at bounding box center [628, 524] width 38 height 34
click at [609, 541] on button at bounding box center [628, 524] width 38 height 34
click at [609, 537] on button at bounding box center [628, 524] width 38 height 34
click at [609, 538] on button at bounding box center [628, 524] width 38 height 34
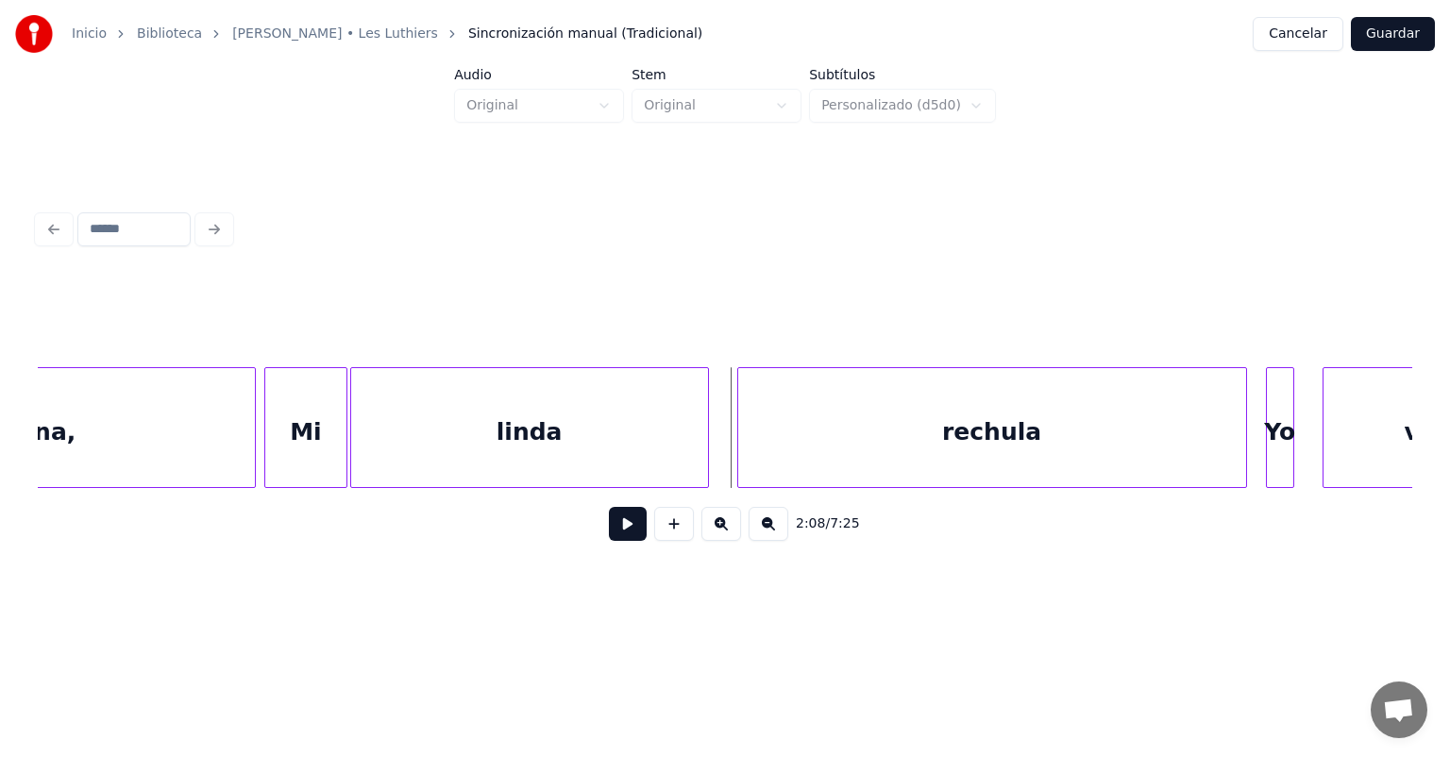
scroll to position [0, 60152]
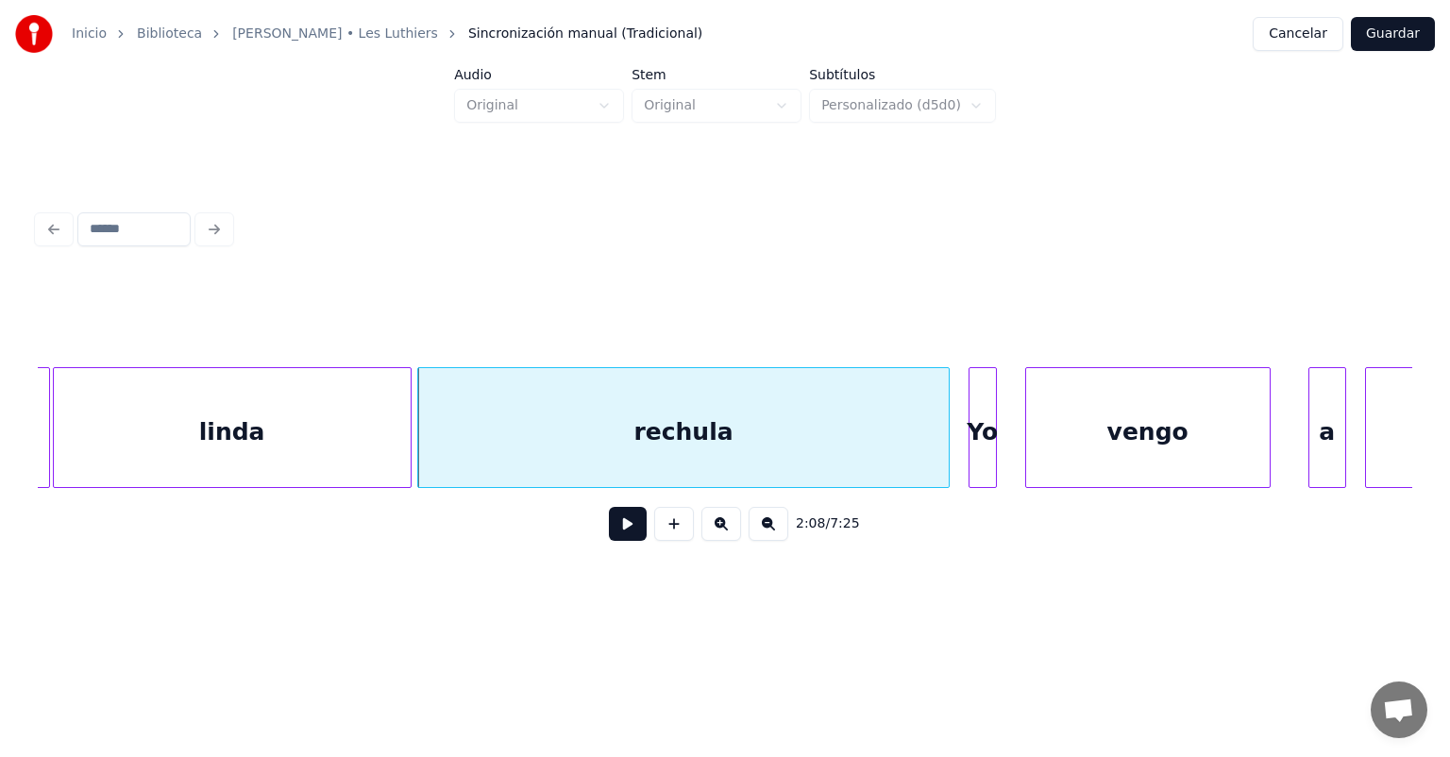
click at [609, 534] on button at bounding box center [628, 524] width 38 height 34
click at [609, 541] on button at bounding box center [628, 524] width 38 height 34
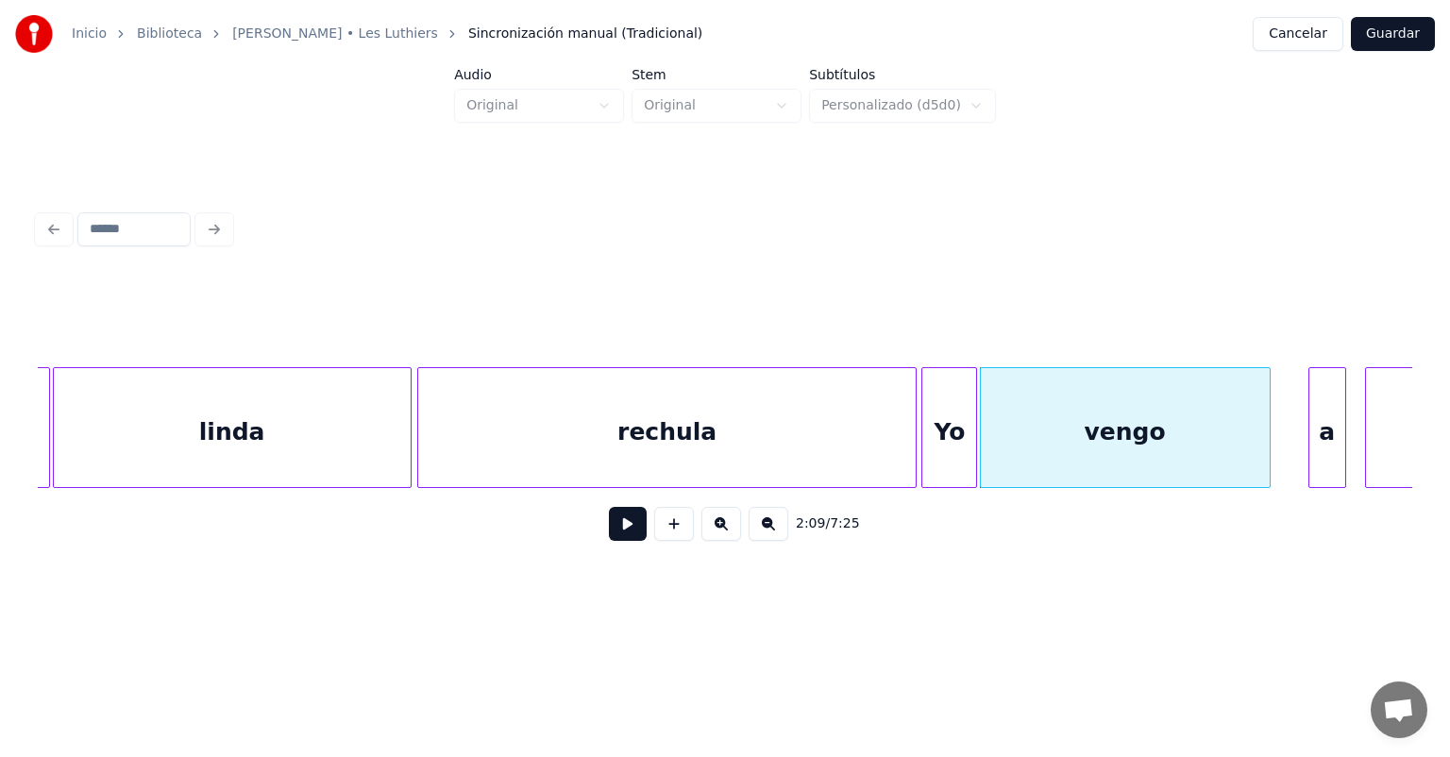
click at [945, 434] on div "Yo" at bounding box center [950, 432] width 54 height 128
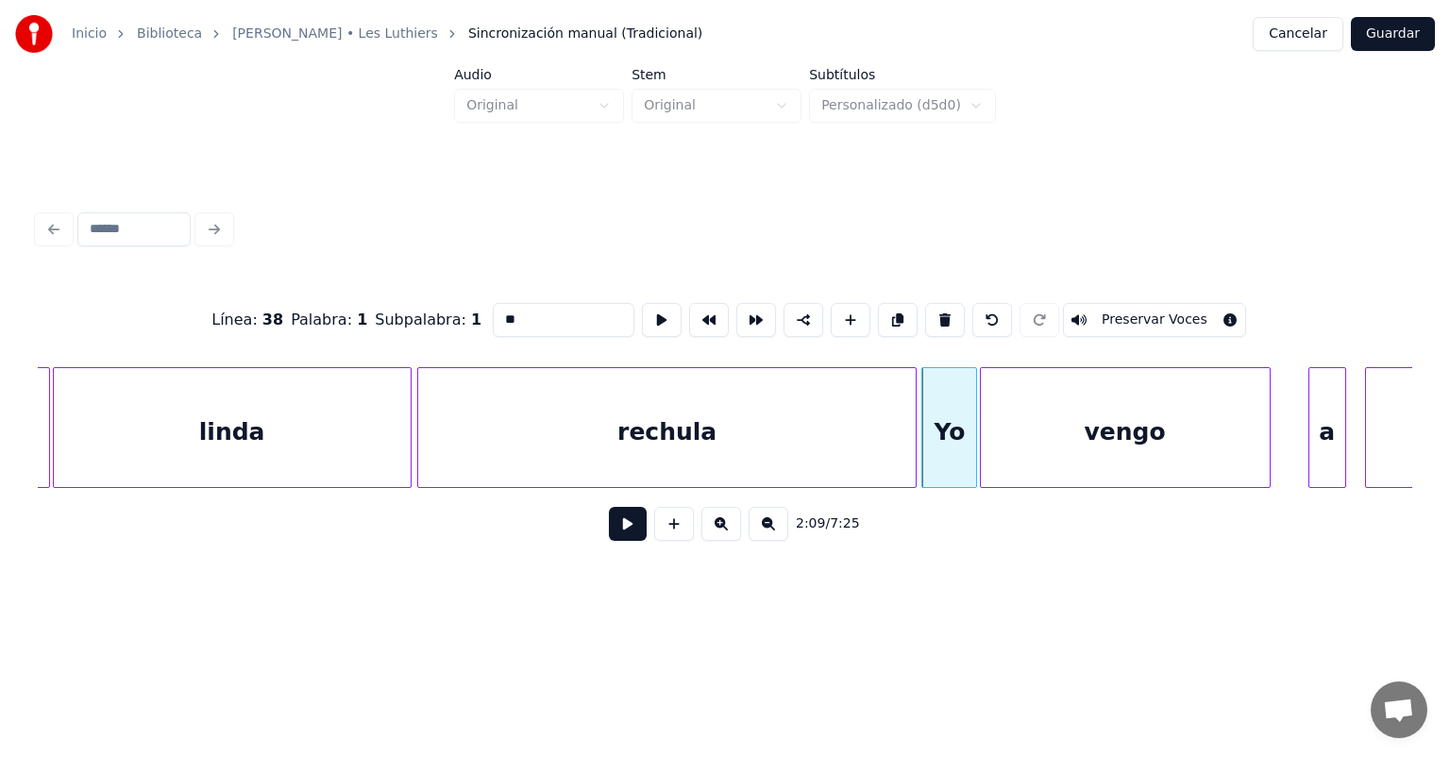
click at [613, 531] on button at bounding box center [628, 524] width 38 height 34
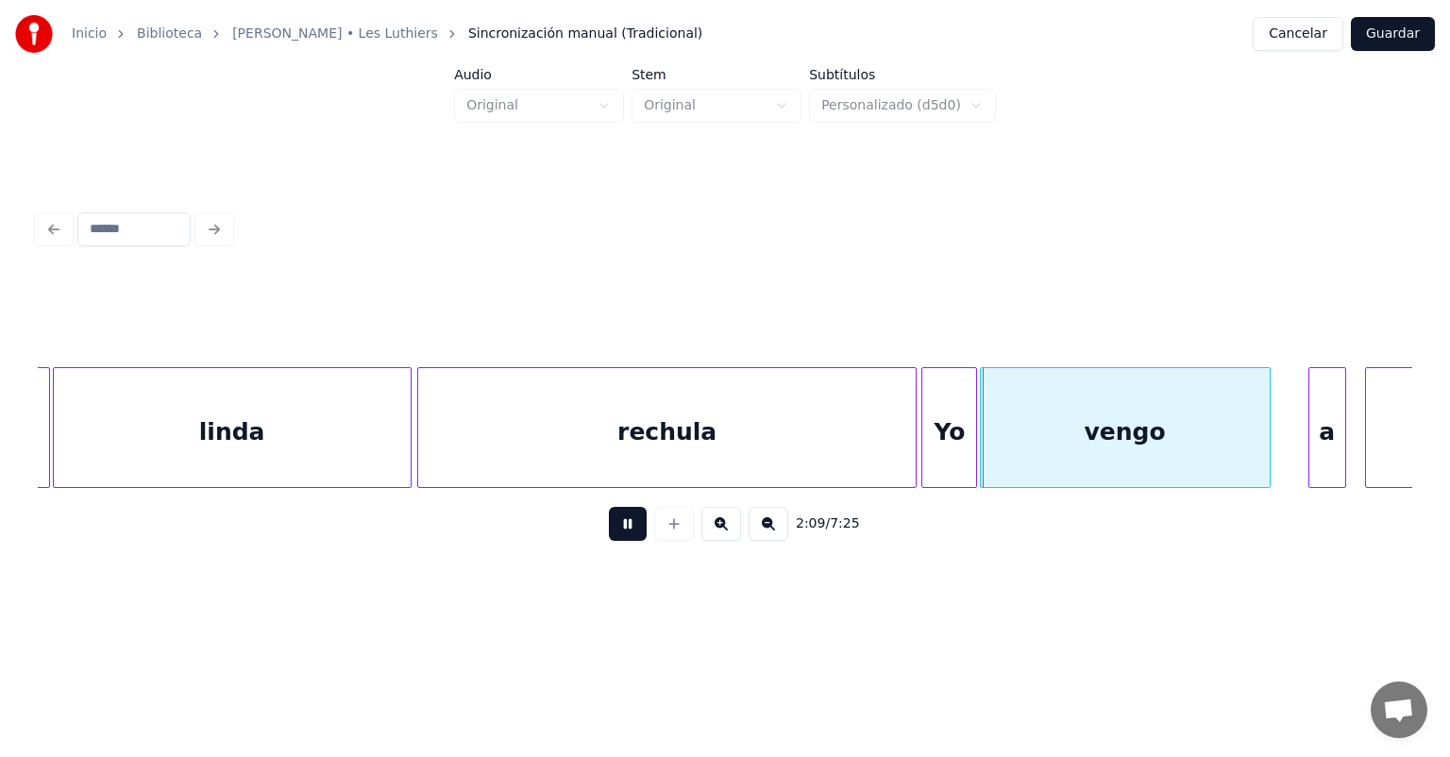
click at [609, 532] on button at bounding box center [628, 524] width 38 height 34
click at [609, 528] on button at bounding box center [628, 524] width 38 height 34
click at [609, 532] on button at bounding box center [628, 524] width 38 height 34
click at [609, 531] on button at bounding box center [628, 524] width 38 height 34
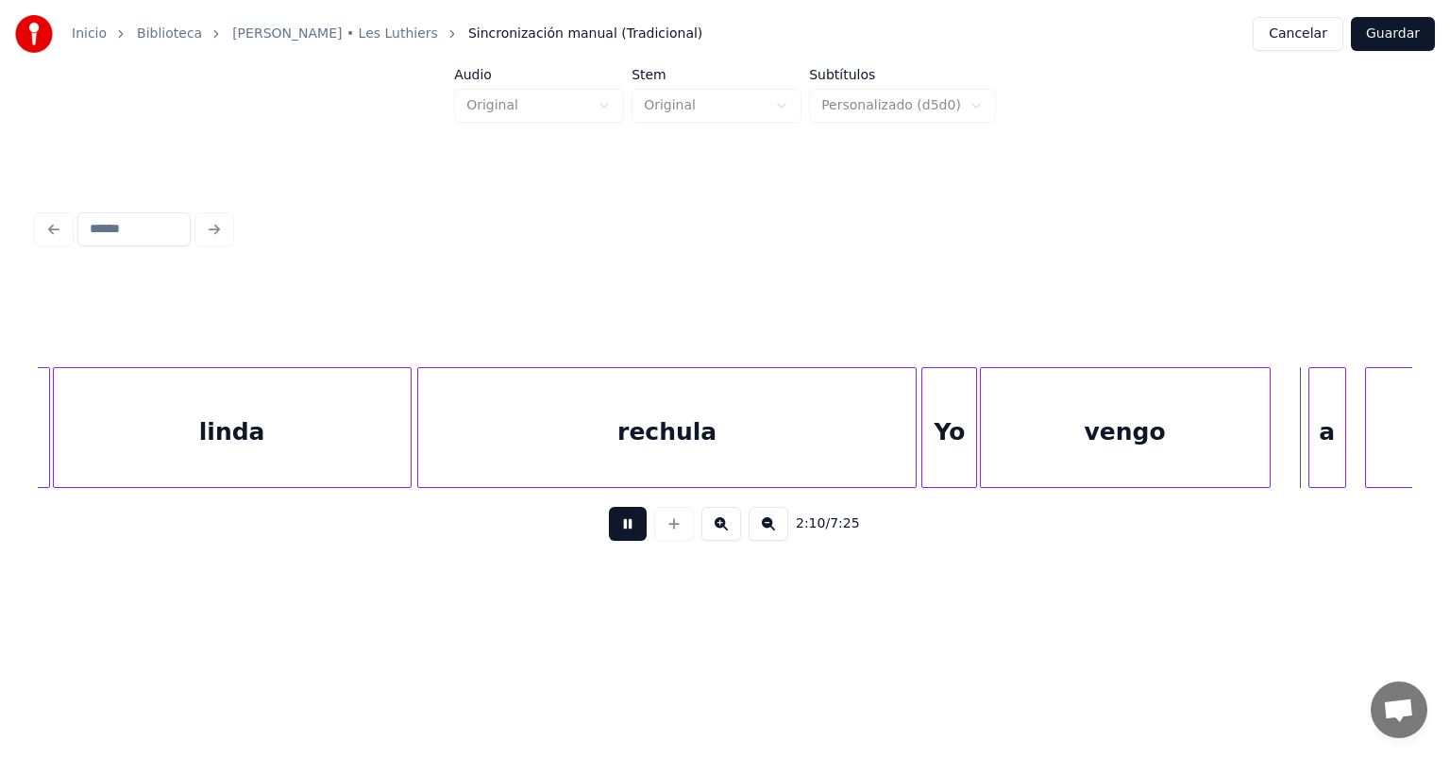
click at [609, 531] on button at bounding box center [628, 524] width 38 height 34
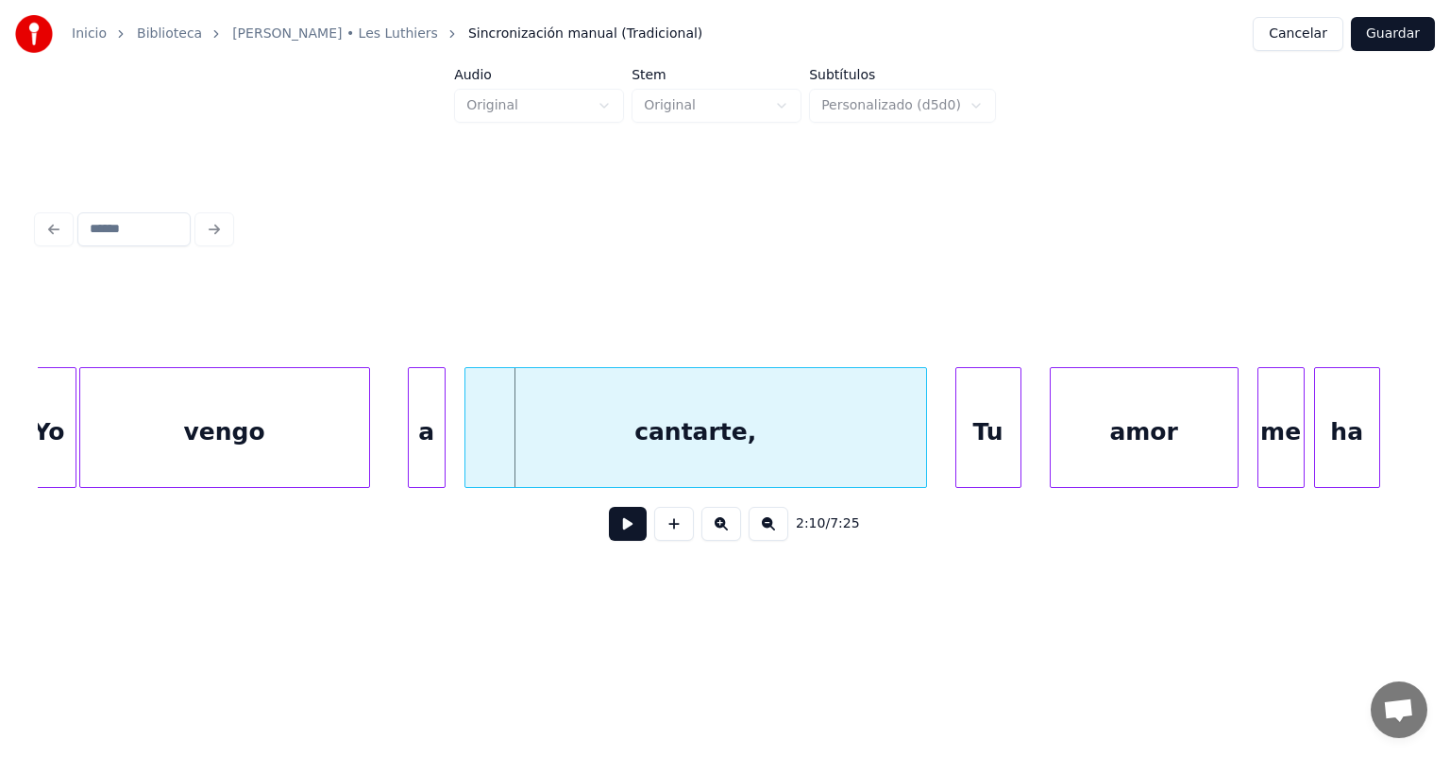
scroll to position [0, 60993]
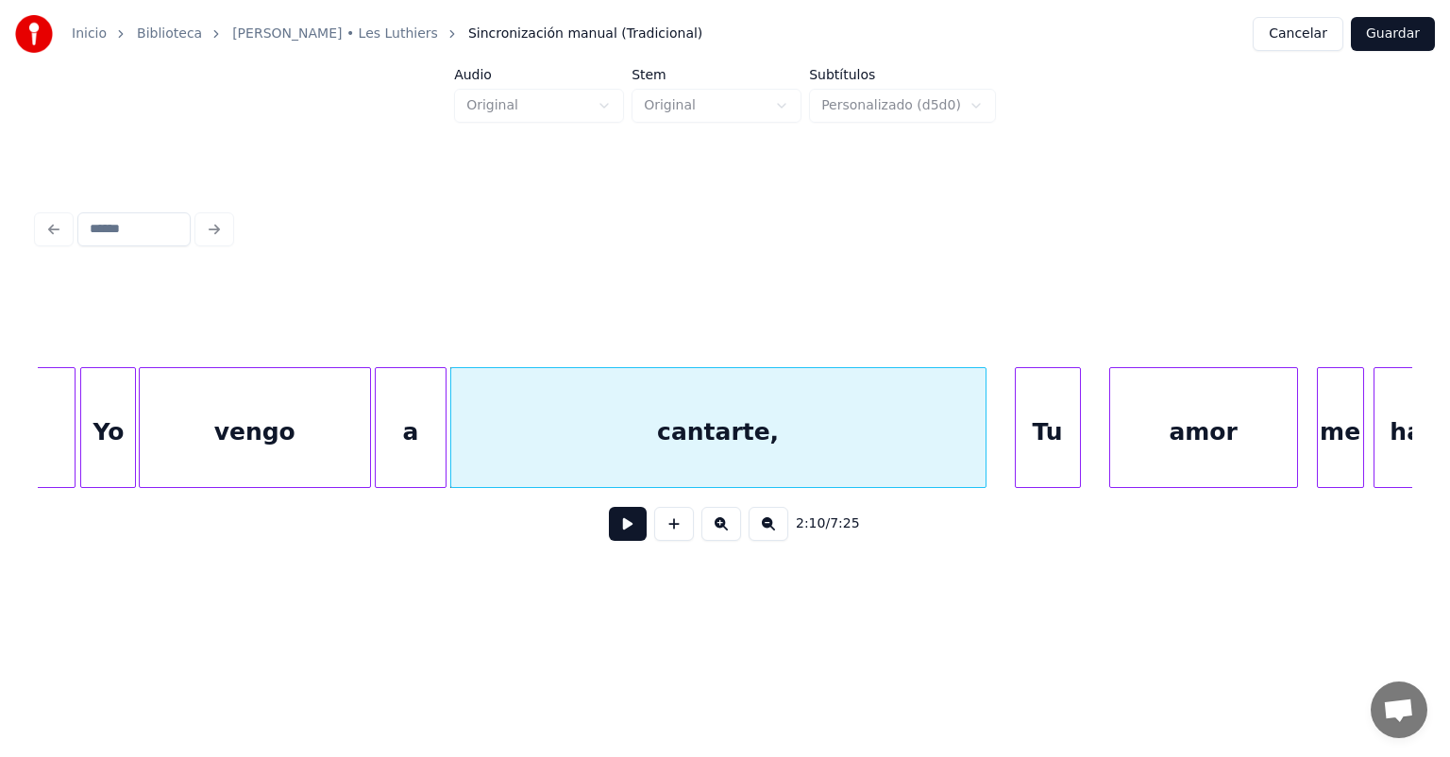
click at [609, 534] on button at bounding box center [628, 524] width 38 height 34
click at [609, 539] on button at bounding box center [628, 524] width 38 height 34
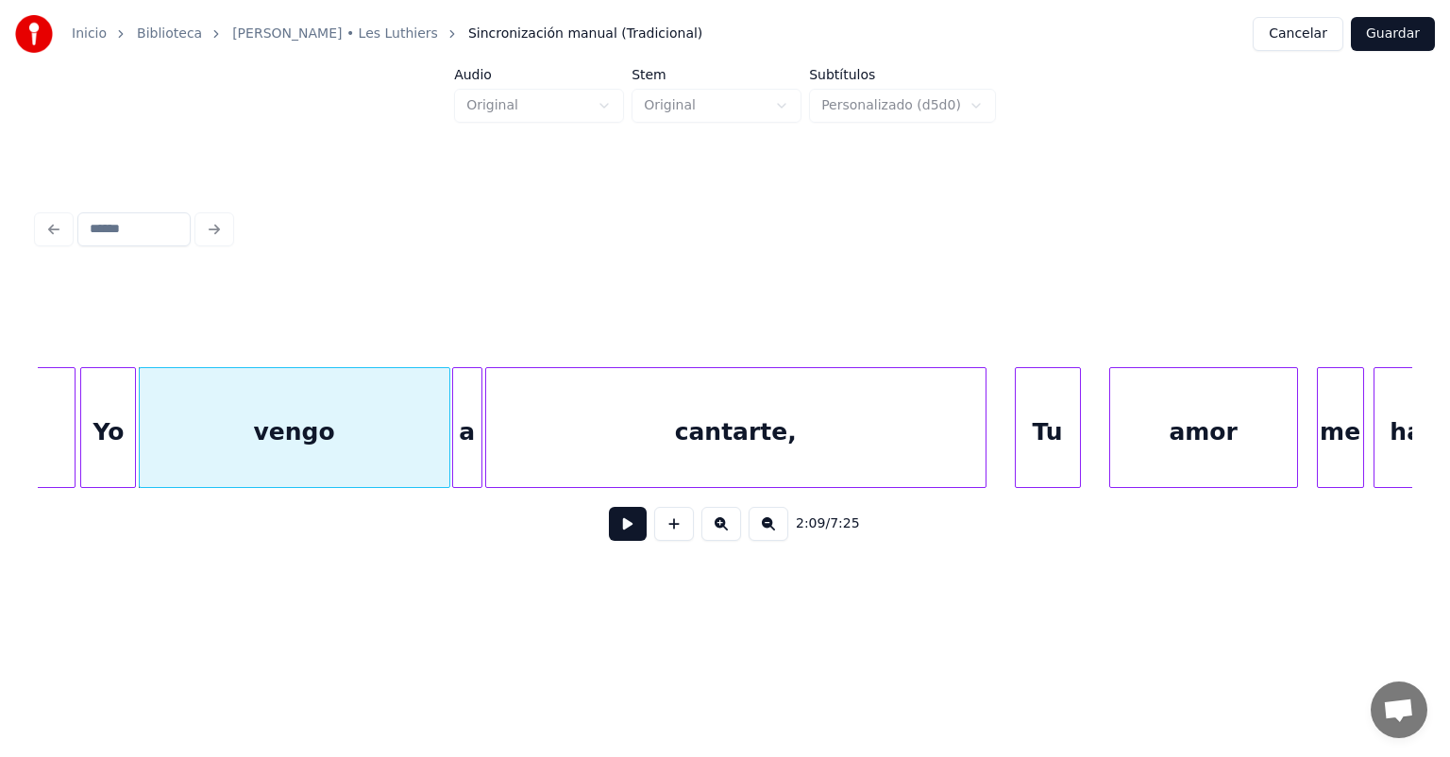
click at [611, 540] on button at bounding box center [628, 524] width 38 height 34
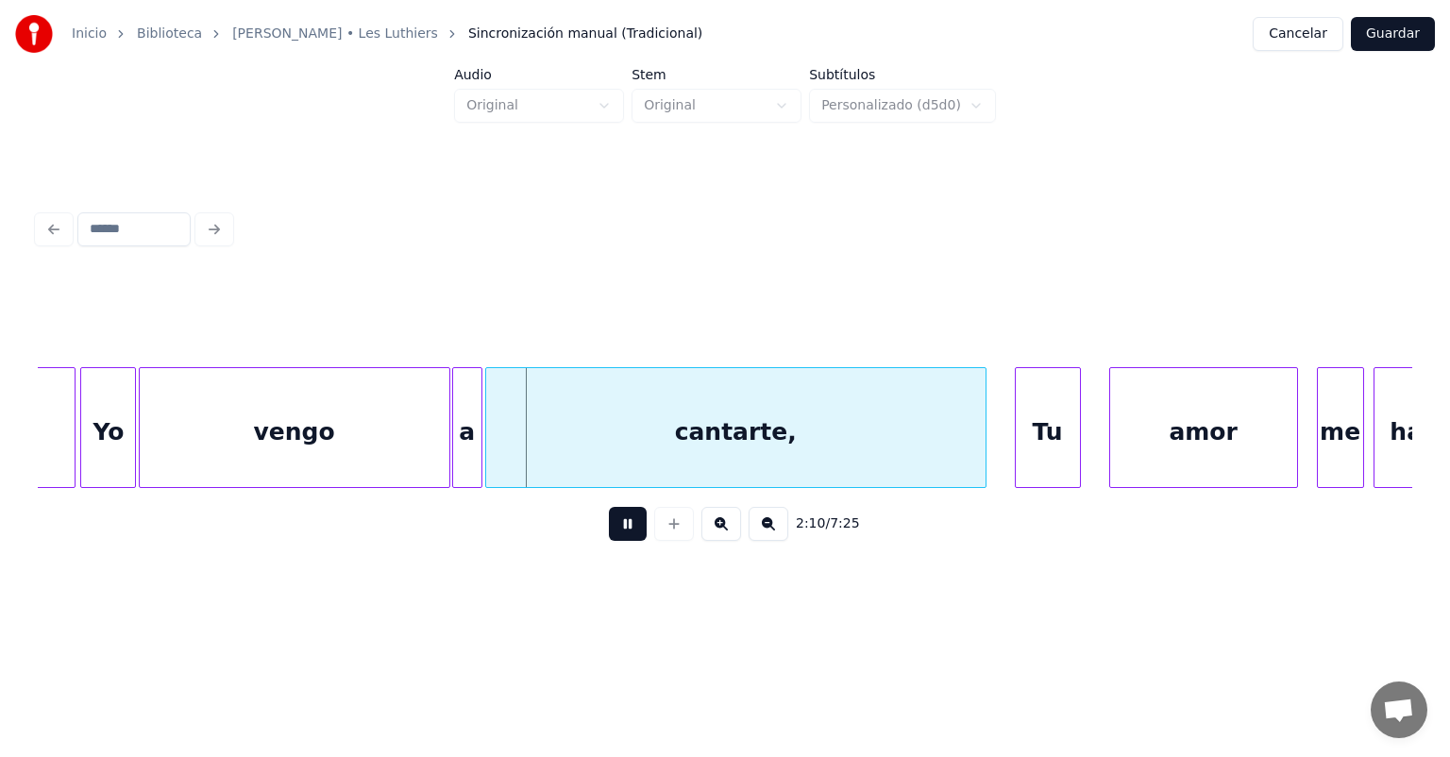
click at [316, 435] on div "vengo" at bounding box center [295, 432] width 310 height 128
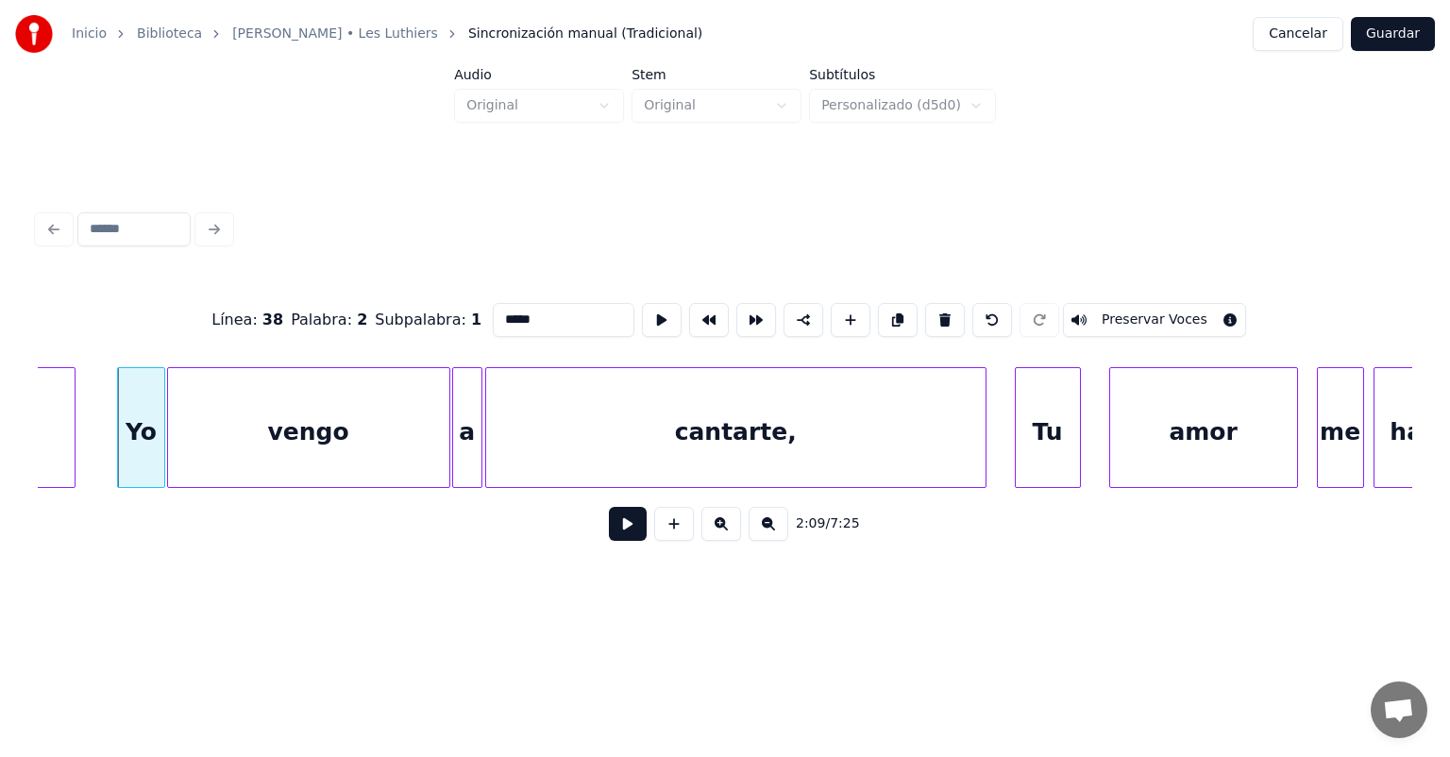
click at [609, 525] on button at bounding box center [628, 524] width 38 height 34
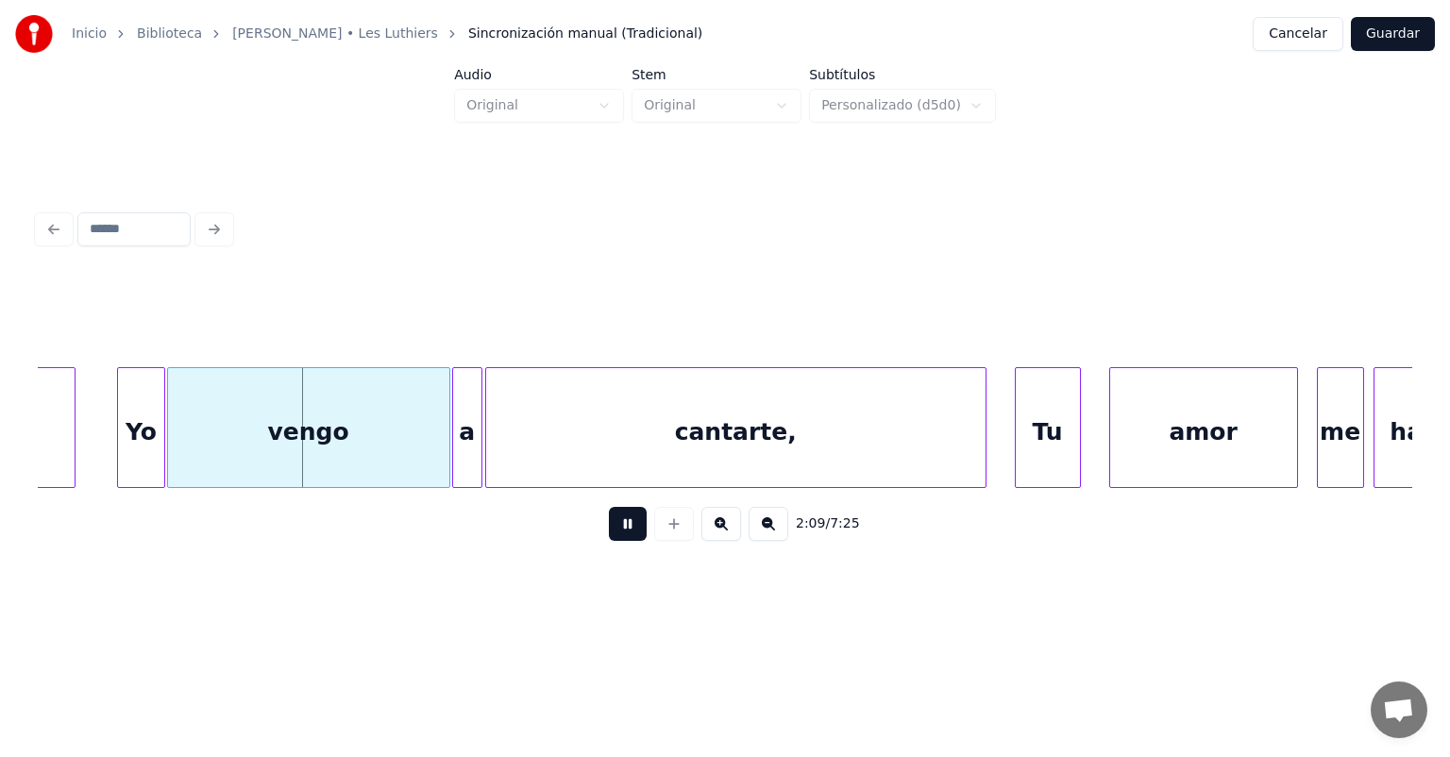
click at [609, 533] on button at bounding box center [628, 524] width 38 height 34
click at [609, 540] on button at bounding box center [628, 524] width 38 height 34
click at [609, 541] on button at bounding box center [628, 524] width 38 height 34
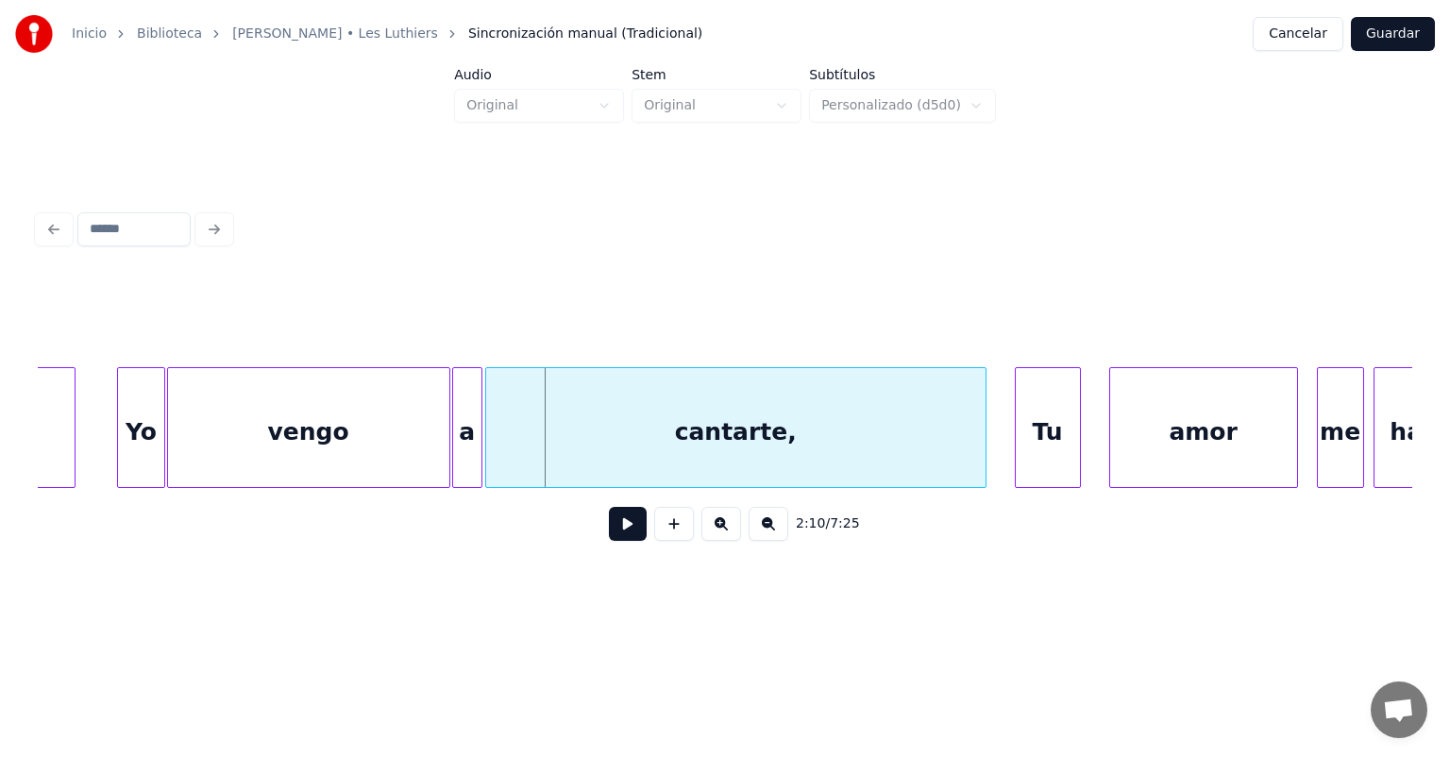
click at [609, 541] on button at bounding box center [628, 524] width 38 height 34
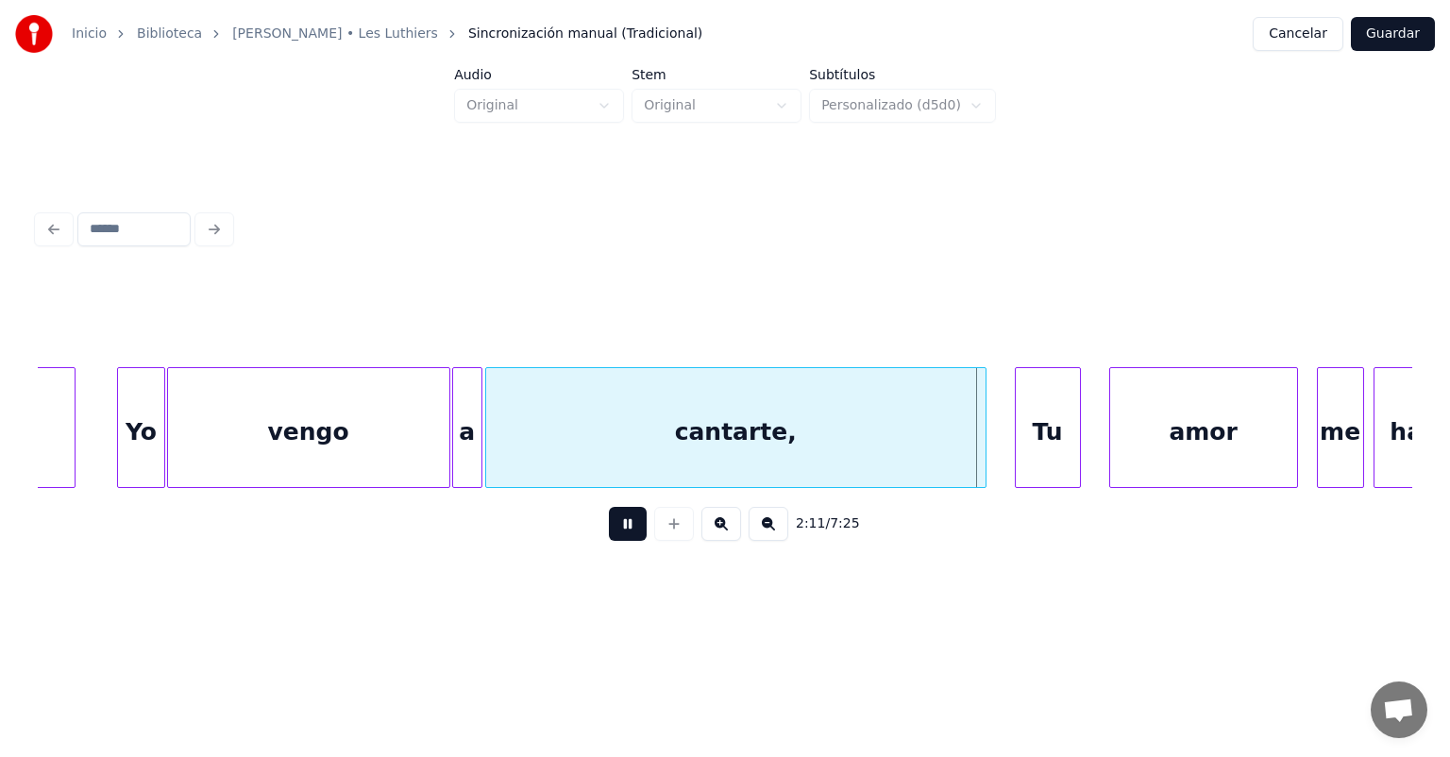
click at [609, 541] on button at bounding box center [628, 524] width 38 height 34
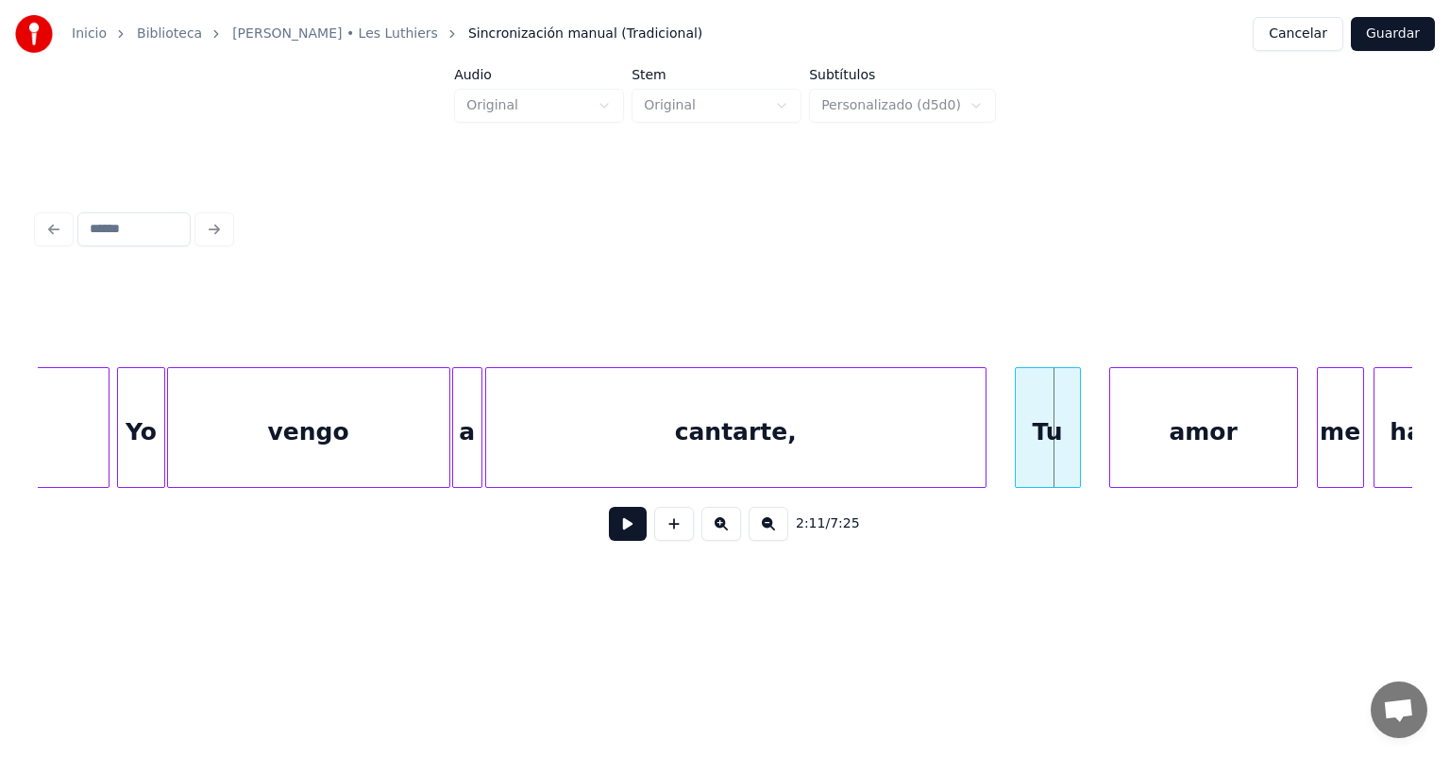
scroll to position [0, 60532]
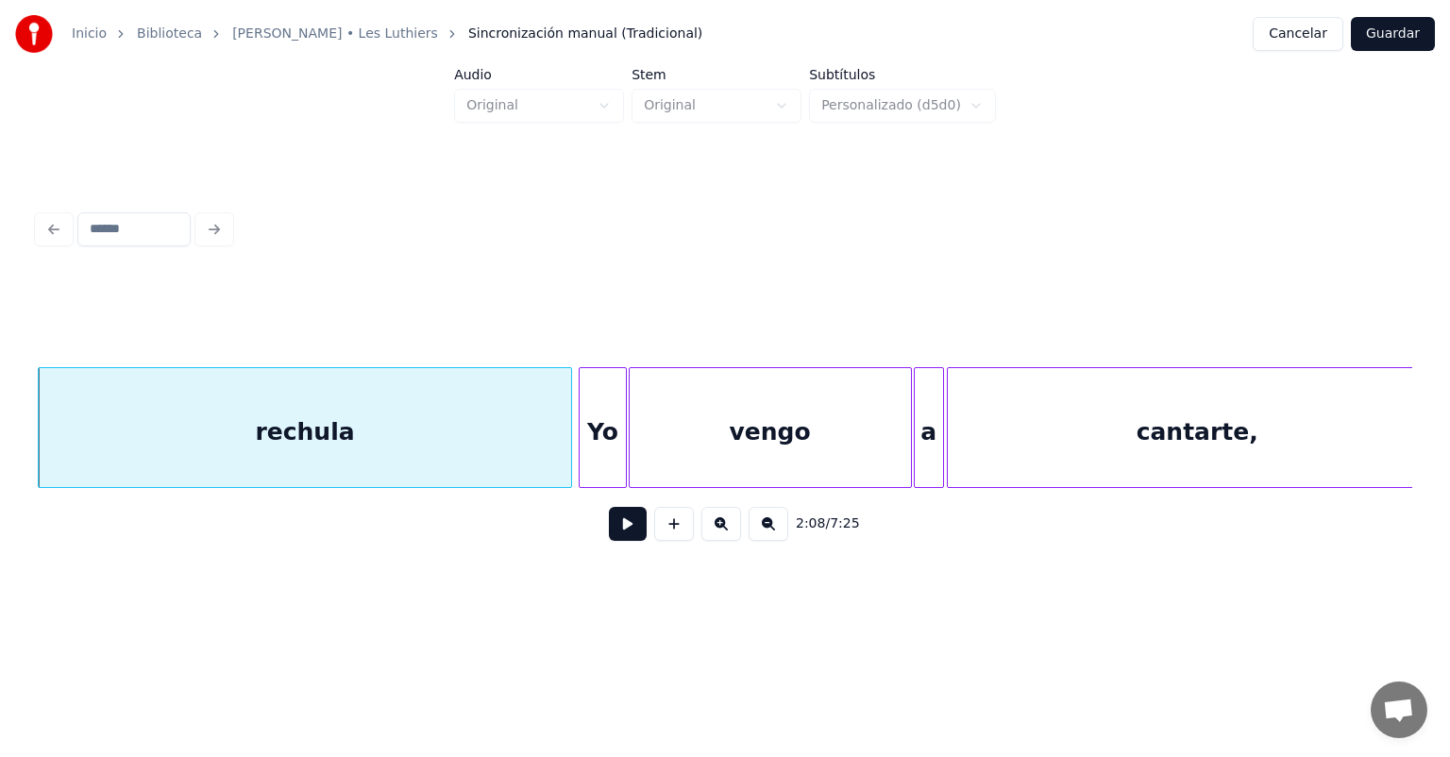
click at [617, 535] on button at bounding box center [628, 524] width 38 height 34
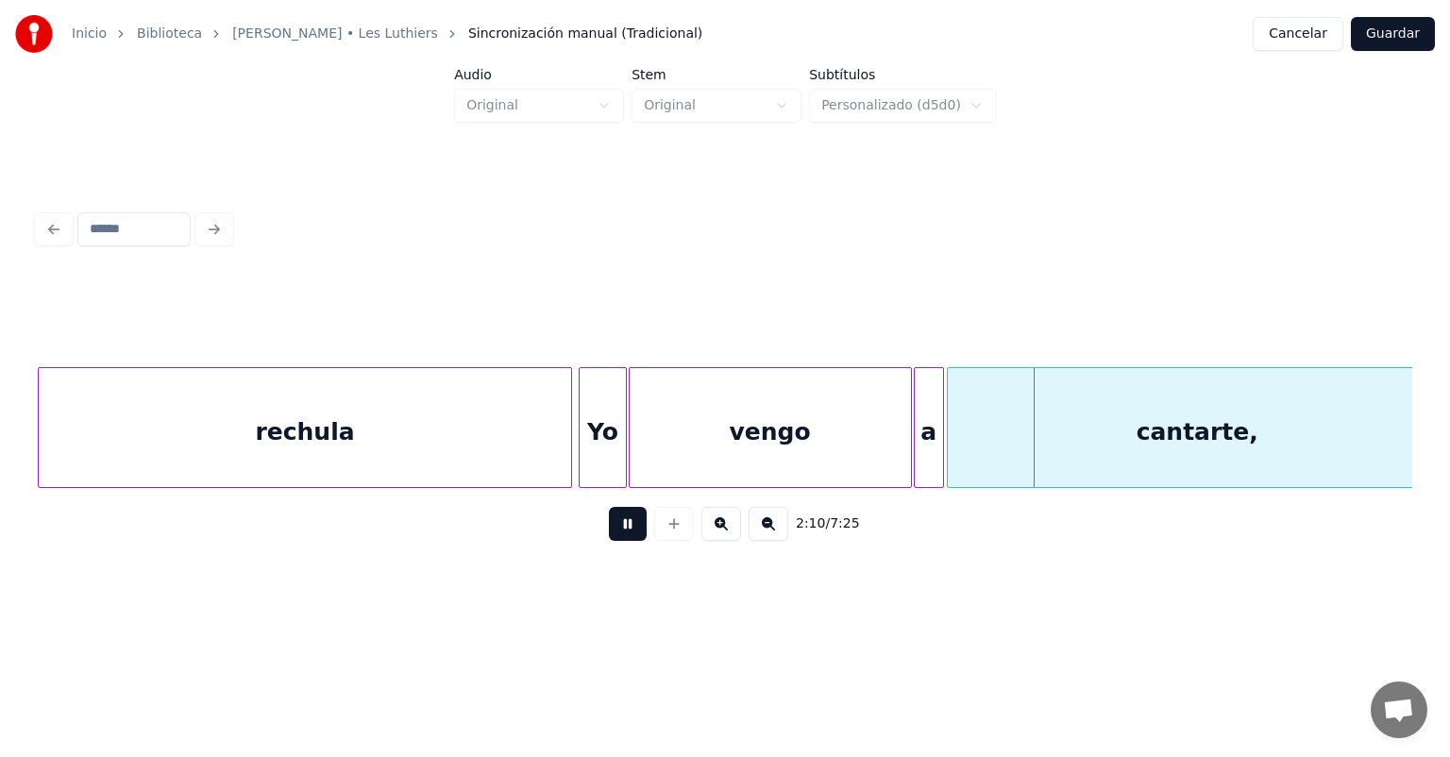
click at [609, 527] on button at bounding box center [628, 524] width 38 height 34
click at [609, 538] on button at bounding box center [628, 524] width 38 height 34
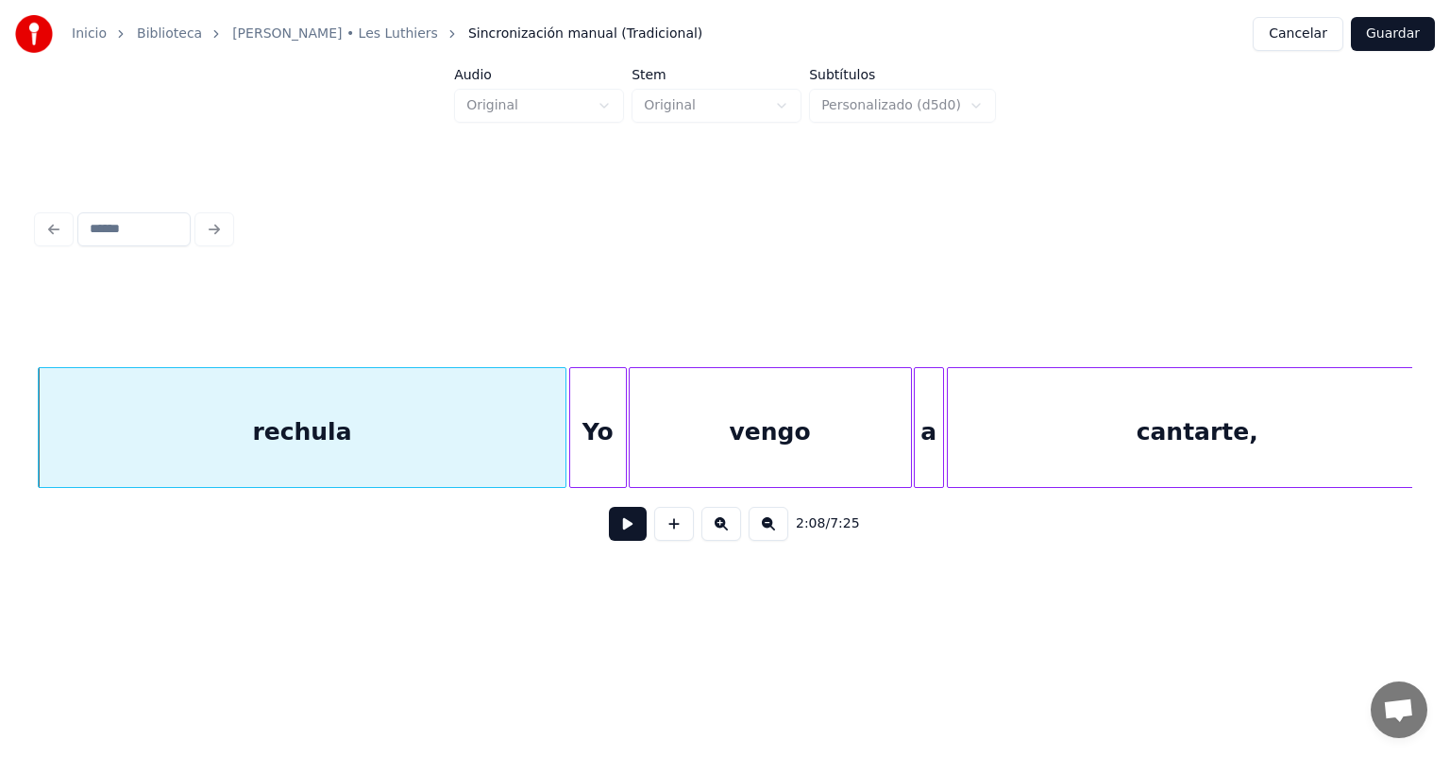
click at [582, 458] on div "Yo" at bounding box center [598, 432] width 56 height 128
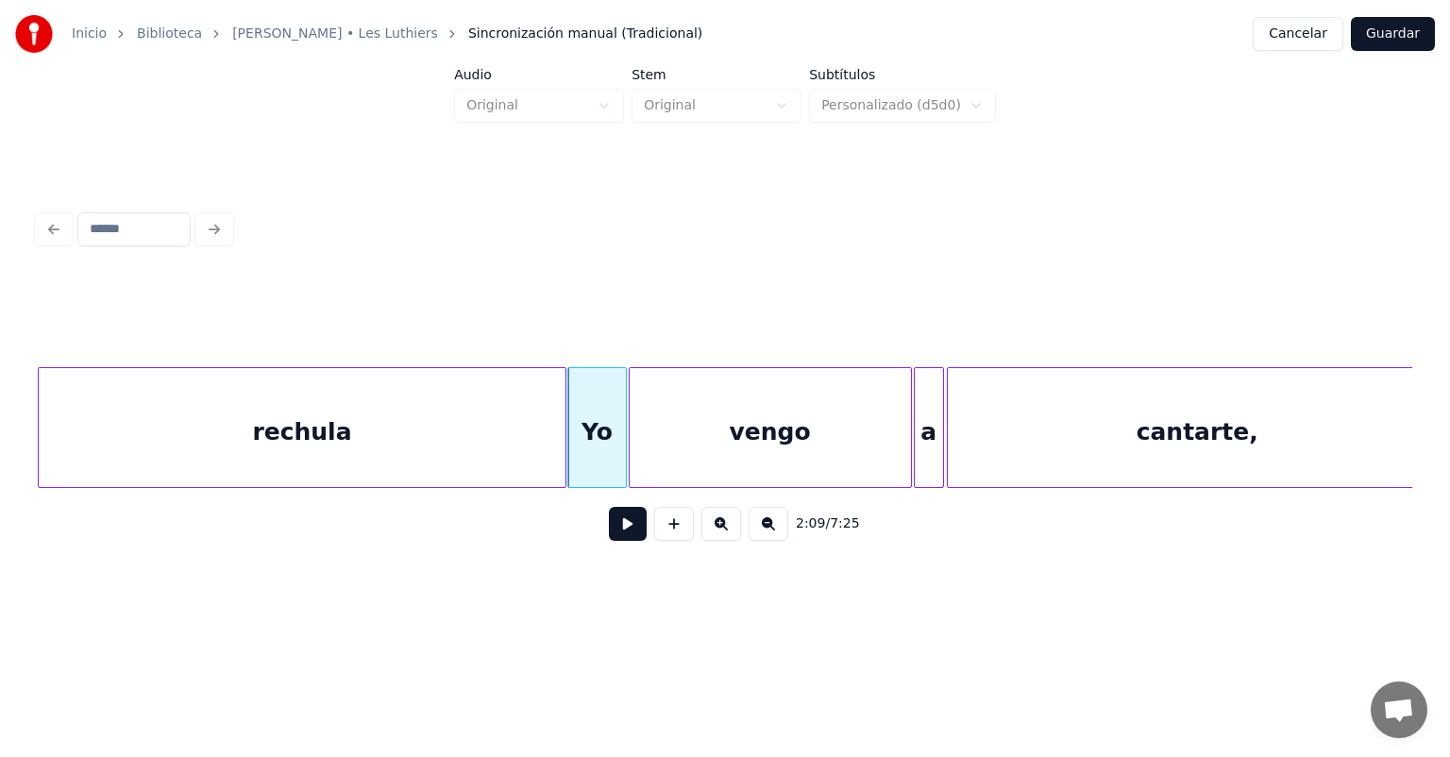
click at [609, 540] on button at bounding box center [628, 524] width 38 height 34
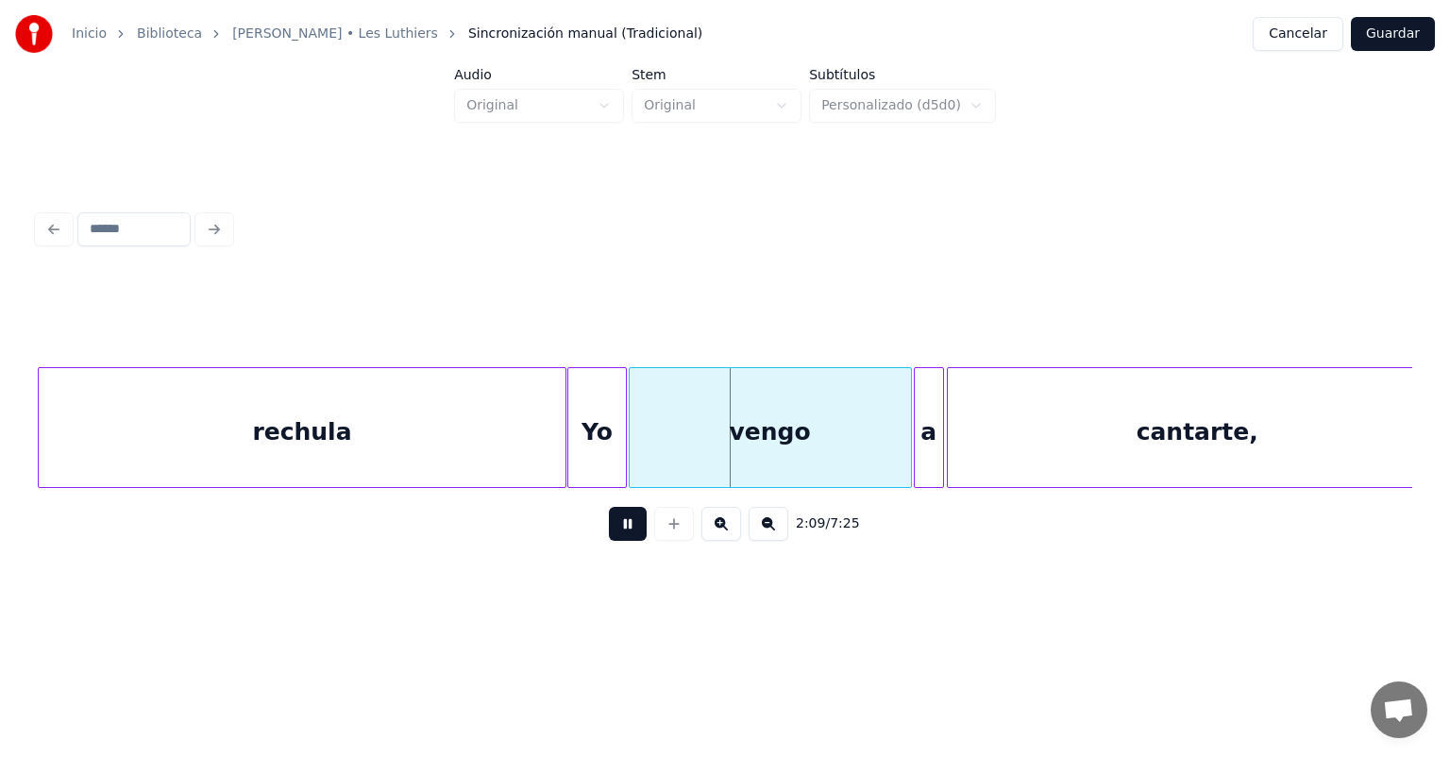
click at [609, 541] on button at bounding box center [628, 524] width 38 height 34
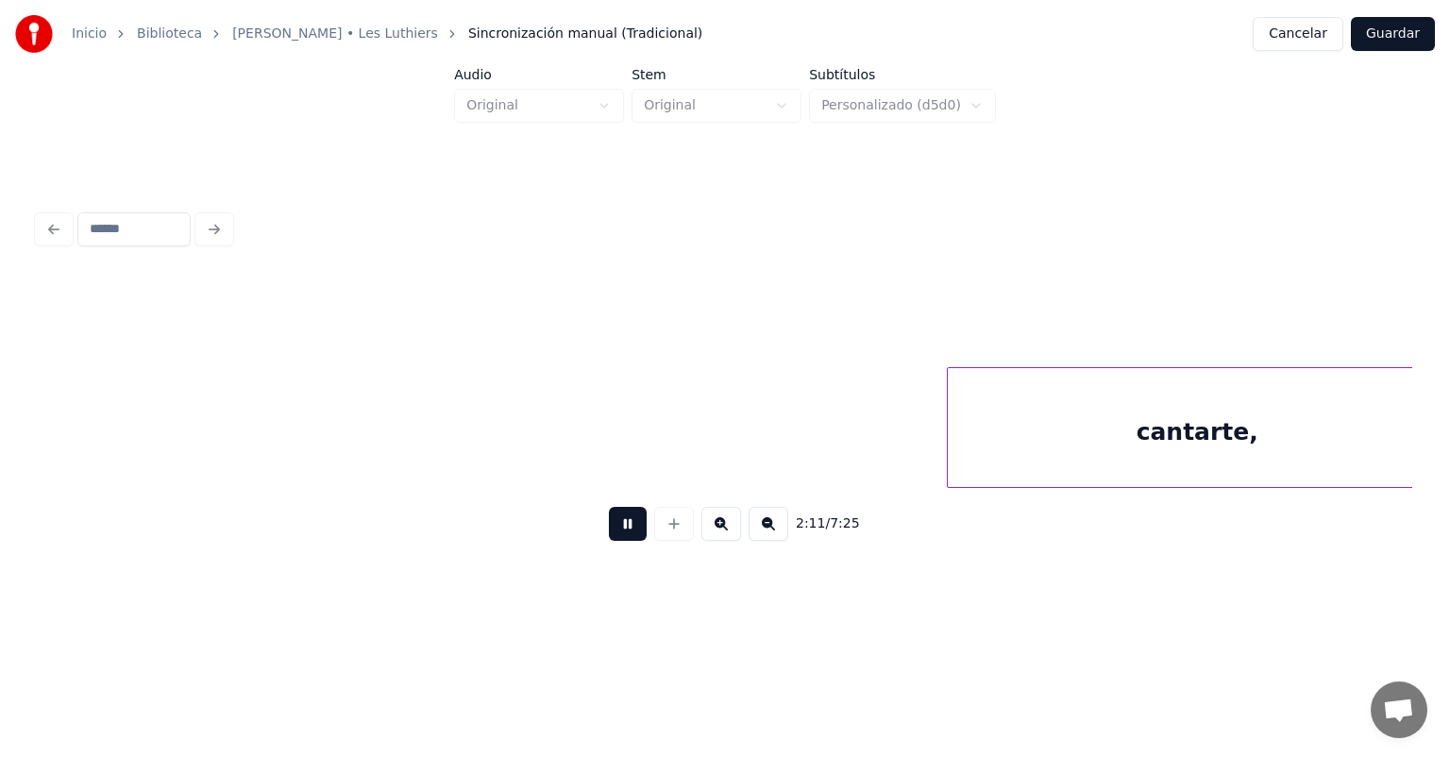
scroll to position [0, 61908]
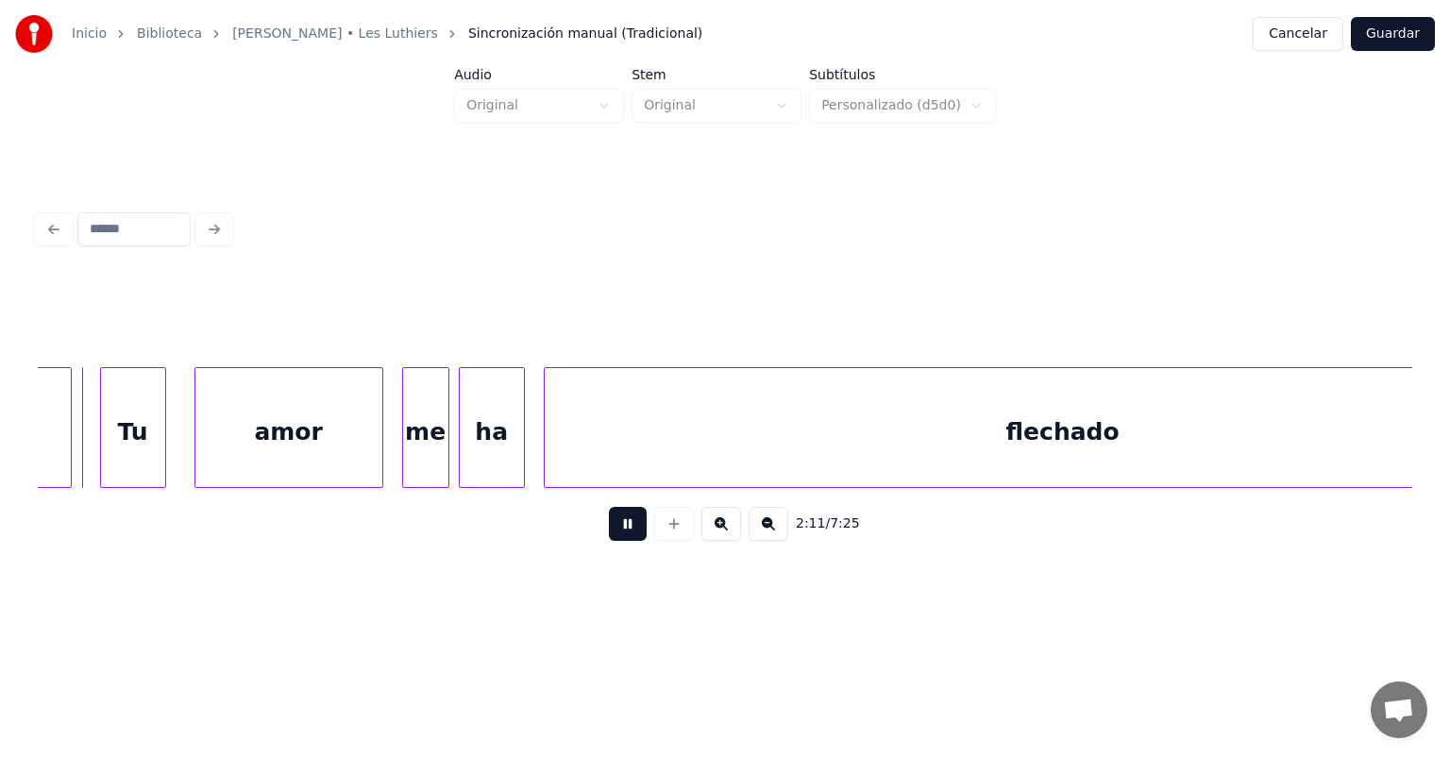
click at [609, 539] on button at bounding box center [628, 524] width 38 height 34
click at [161, 453] on div at bounding box center [163, 427] width 6 height 119
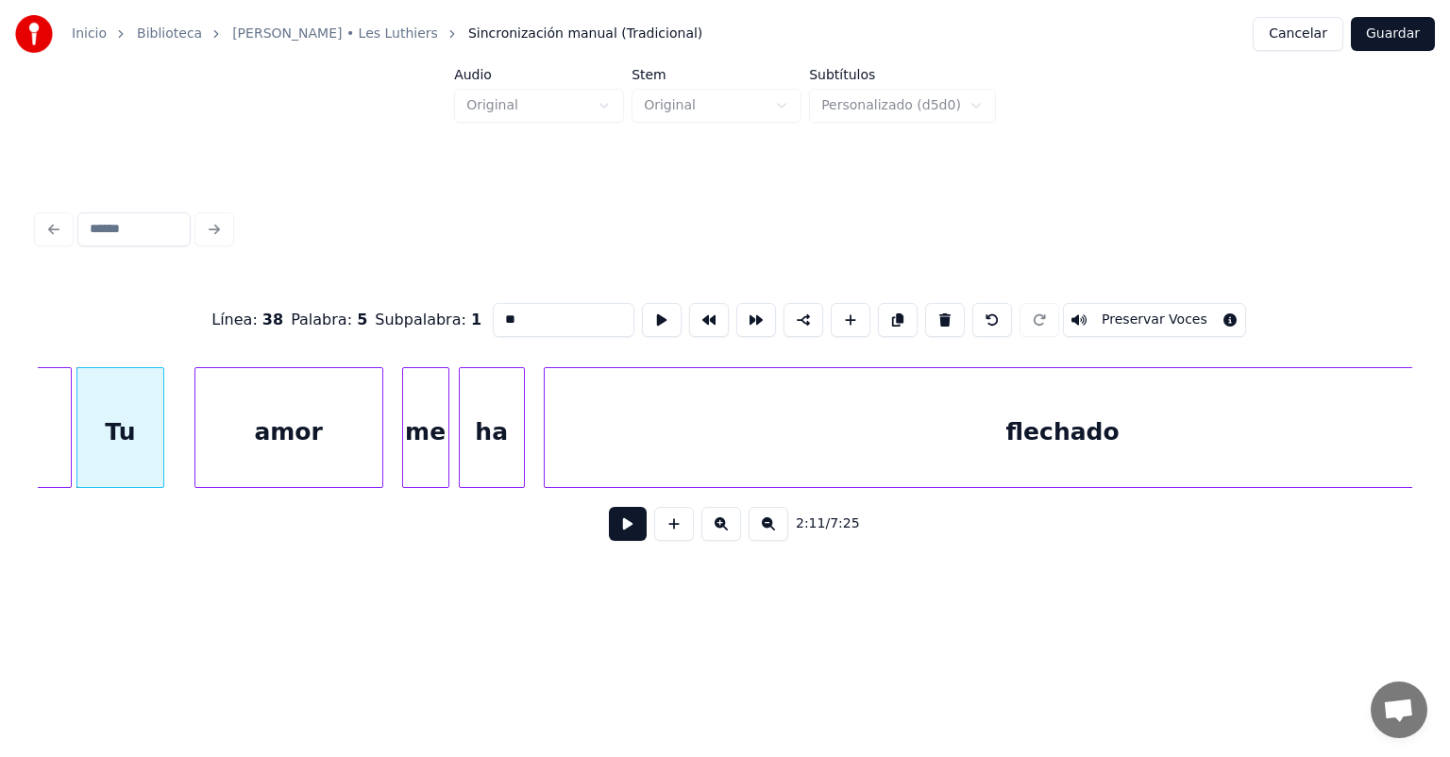
click at [160, 457] on div at bounding box center [161, 427] width 6 height 119
click at [609, 539] on button at bounding box center [628, 524] width 38 height 34
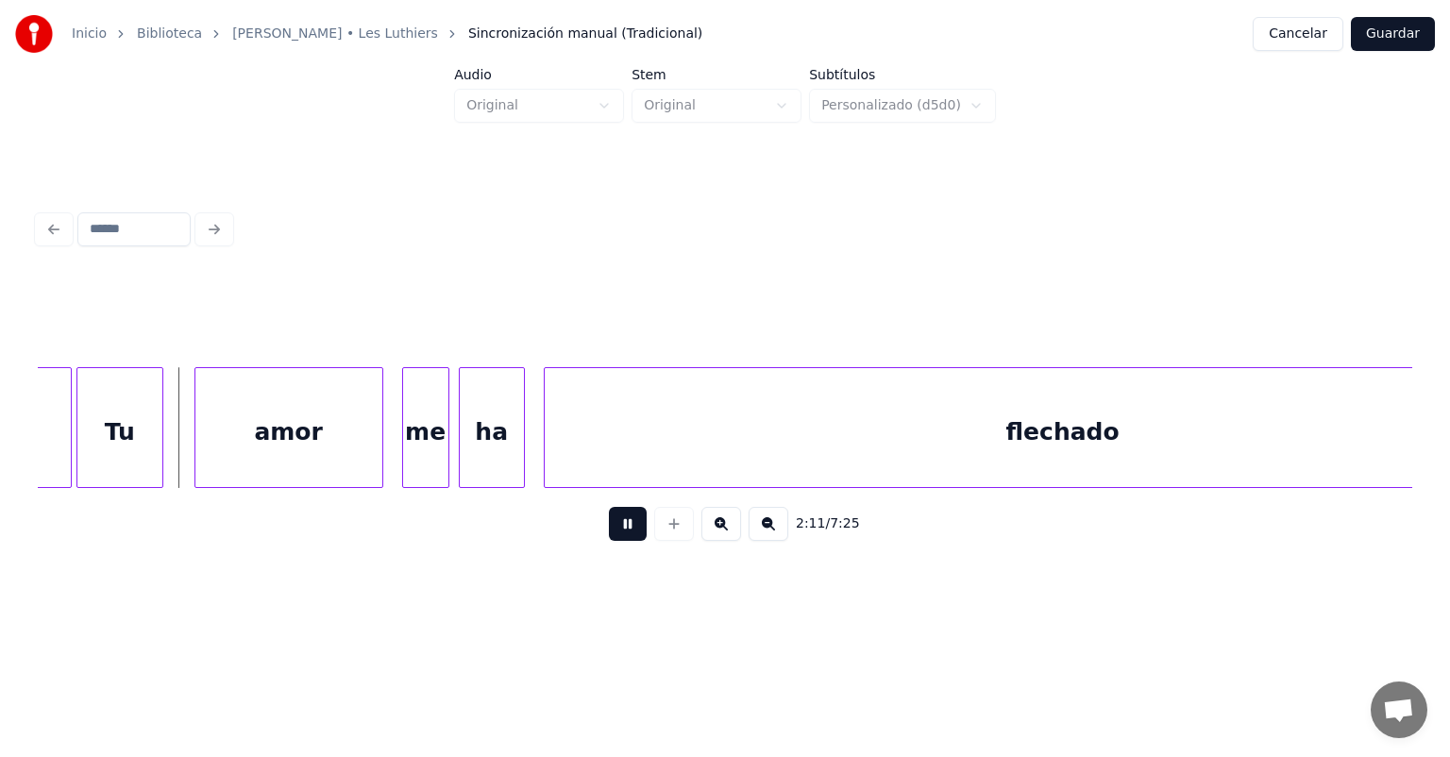
click at [619, 541] on button at bounding box center [628, 524] width 38 height 34
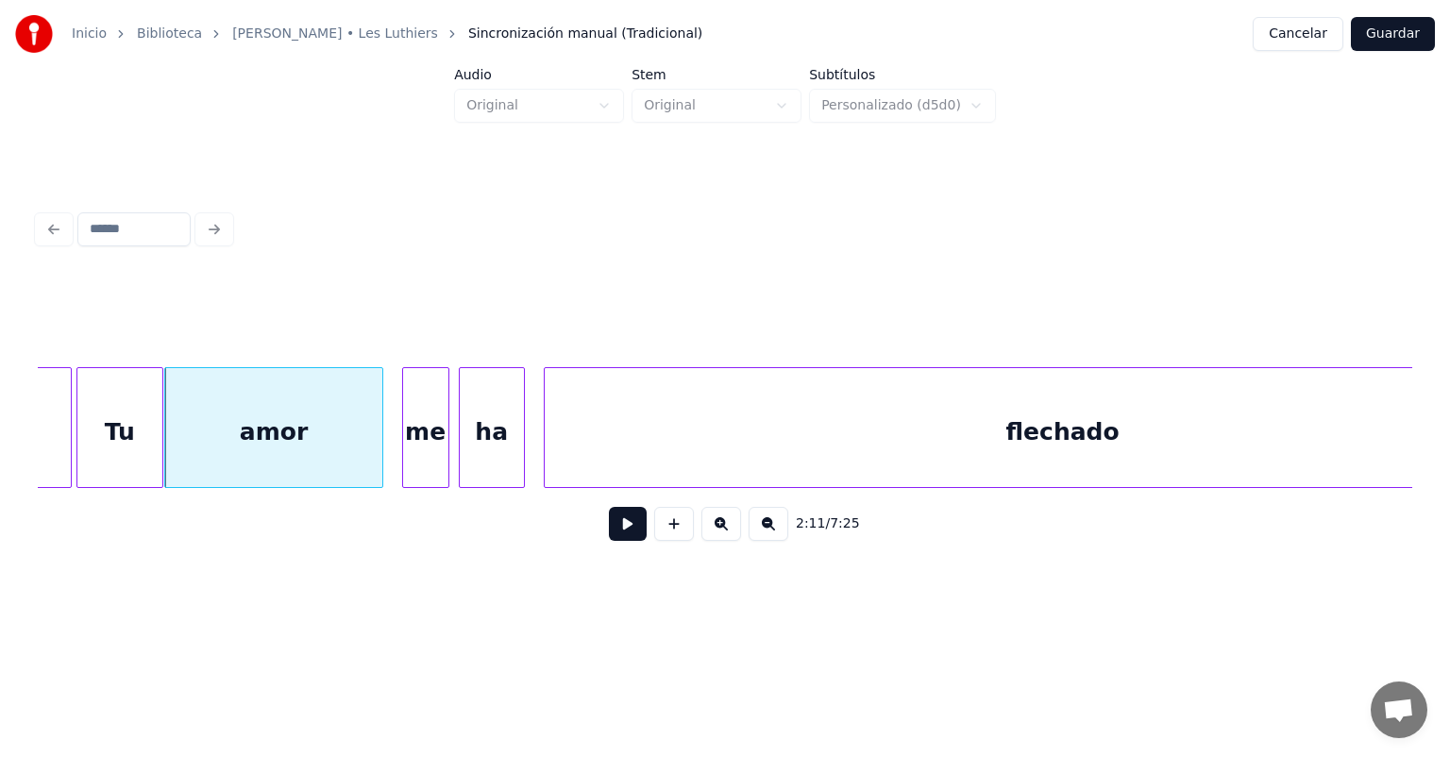
click at [609, 541] on button at bounding box center [628, 524] width 38 height 34
click at [609, 535] on button at bounding box center [628, 524] width 38 height 34
click at [609, 541] on button at bounding box center [628, 524] width 38 height 34
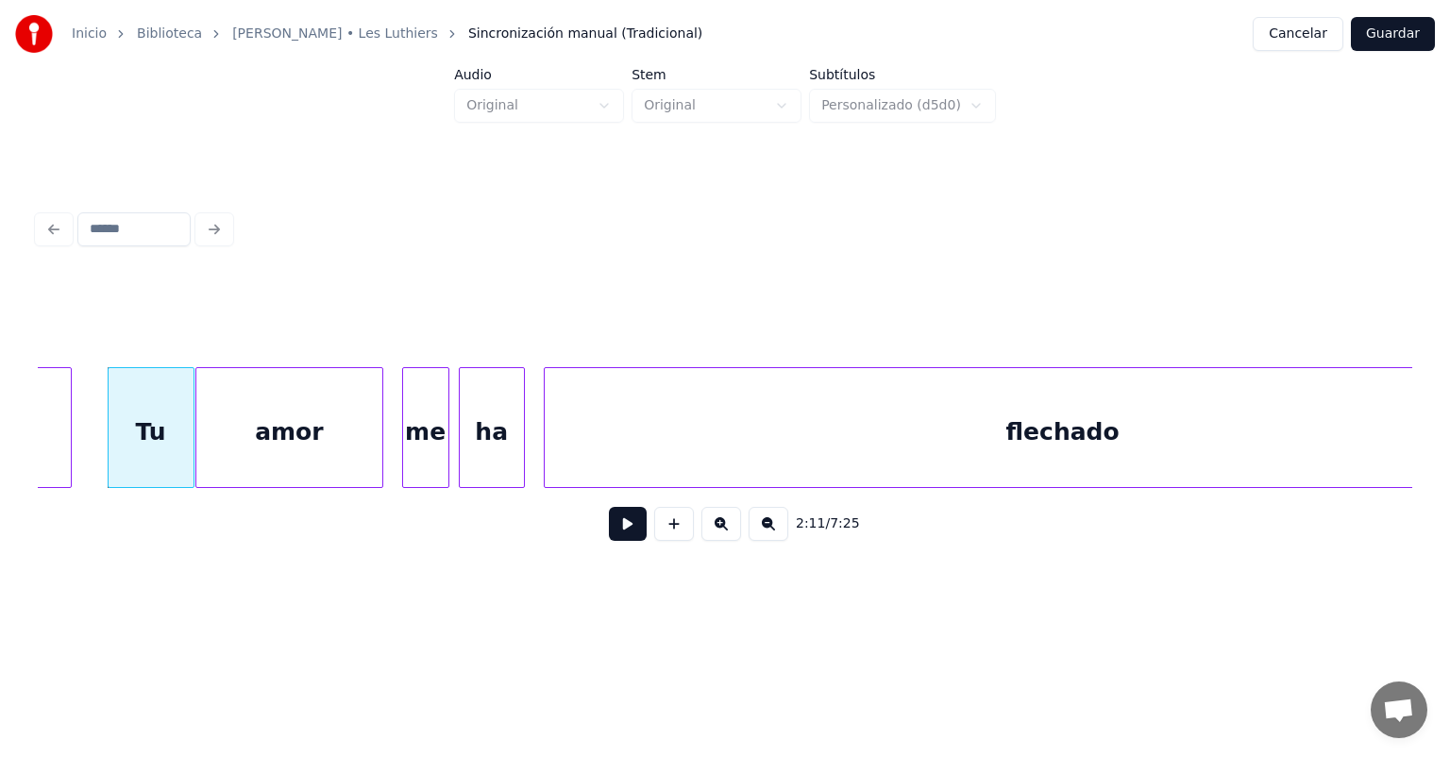
click at [618, 530] on button at bounding box center [628, 524] width 38 height 34
click at [609, 536] on button at bounding box center [628, 524] width 38 height 34
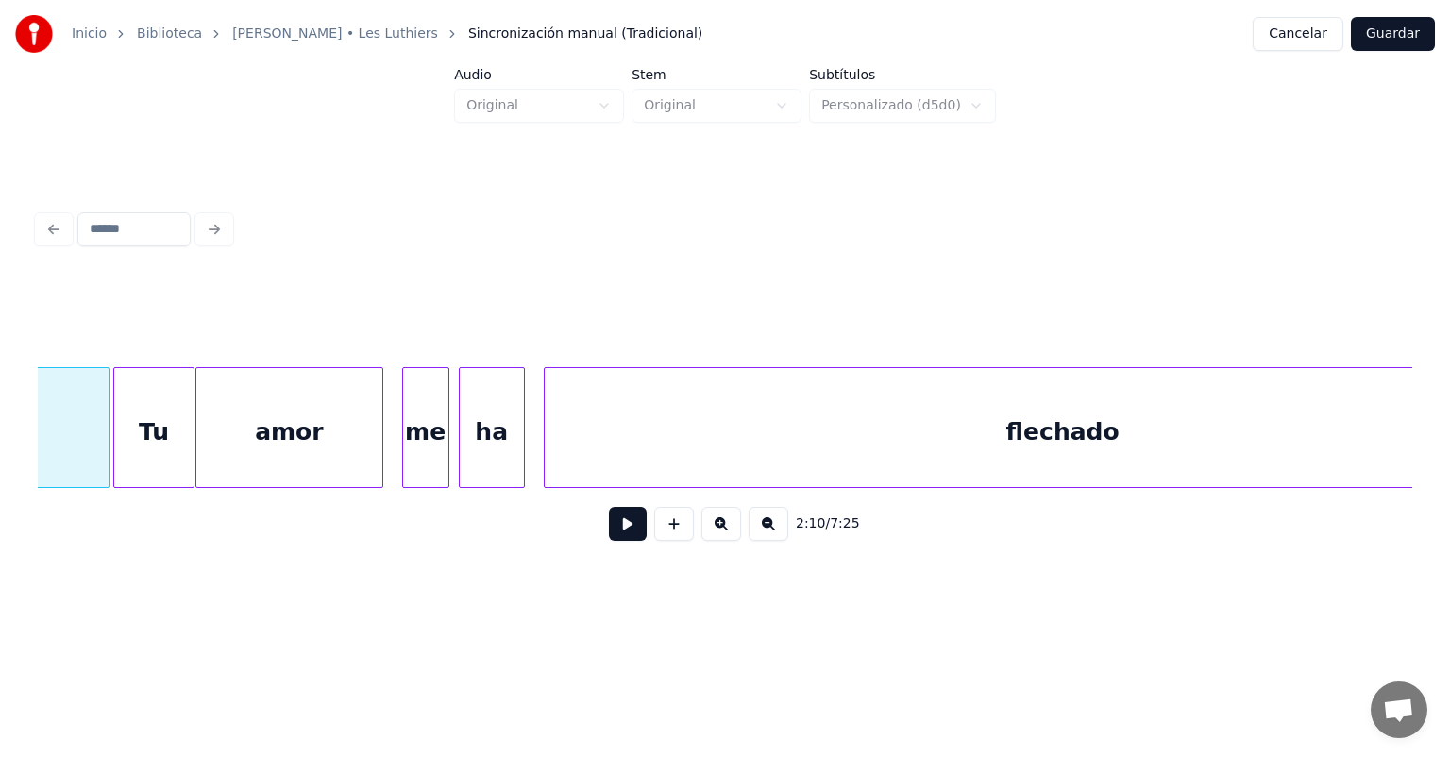
scroll to position [0, 61441]
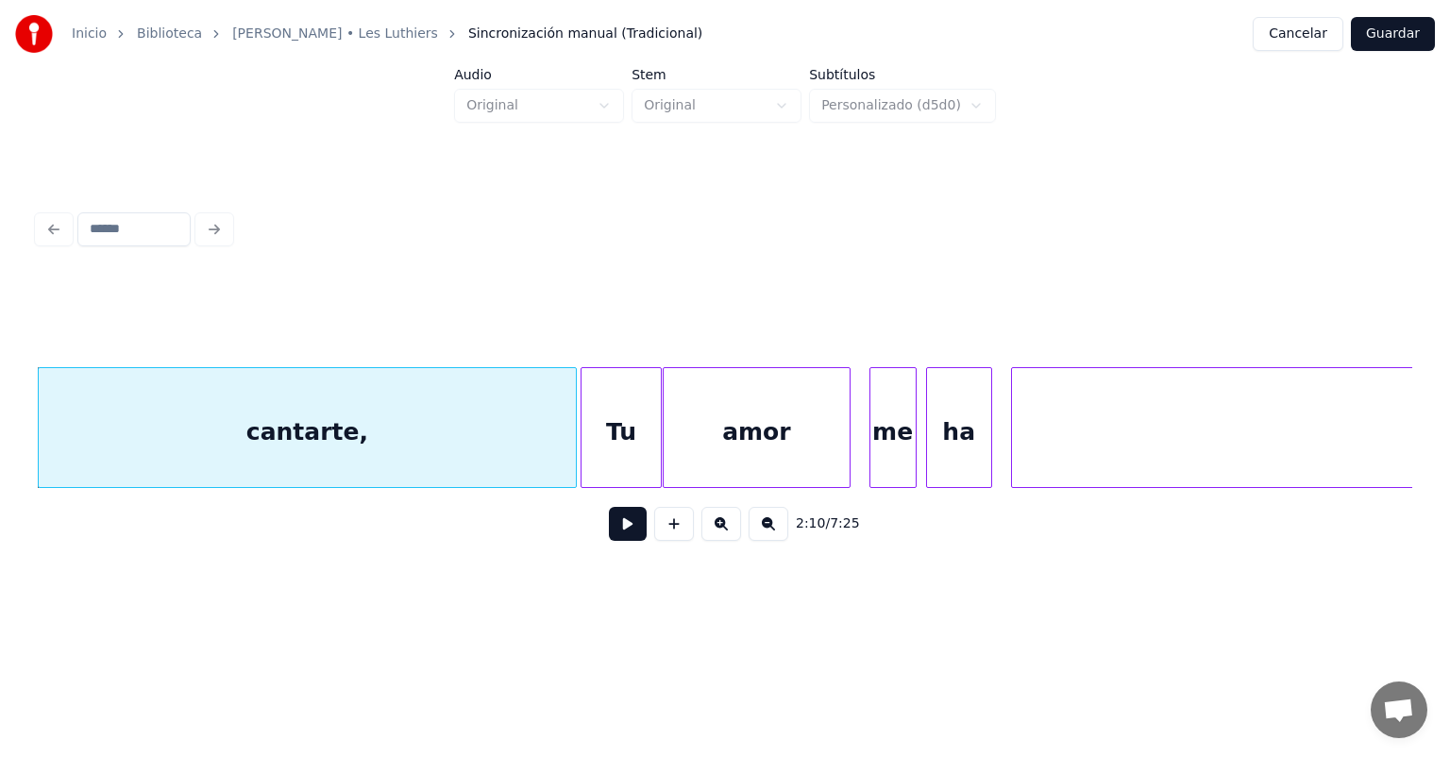
click at [613, 528] on button at bounding box center [628, 524] width 38 height 34
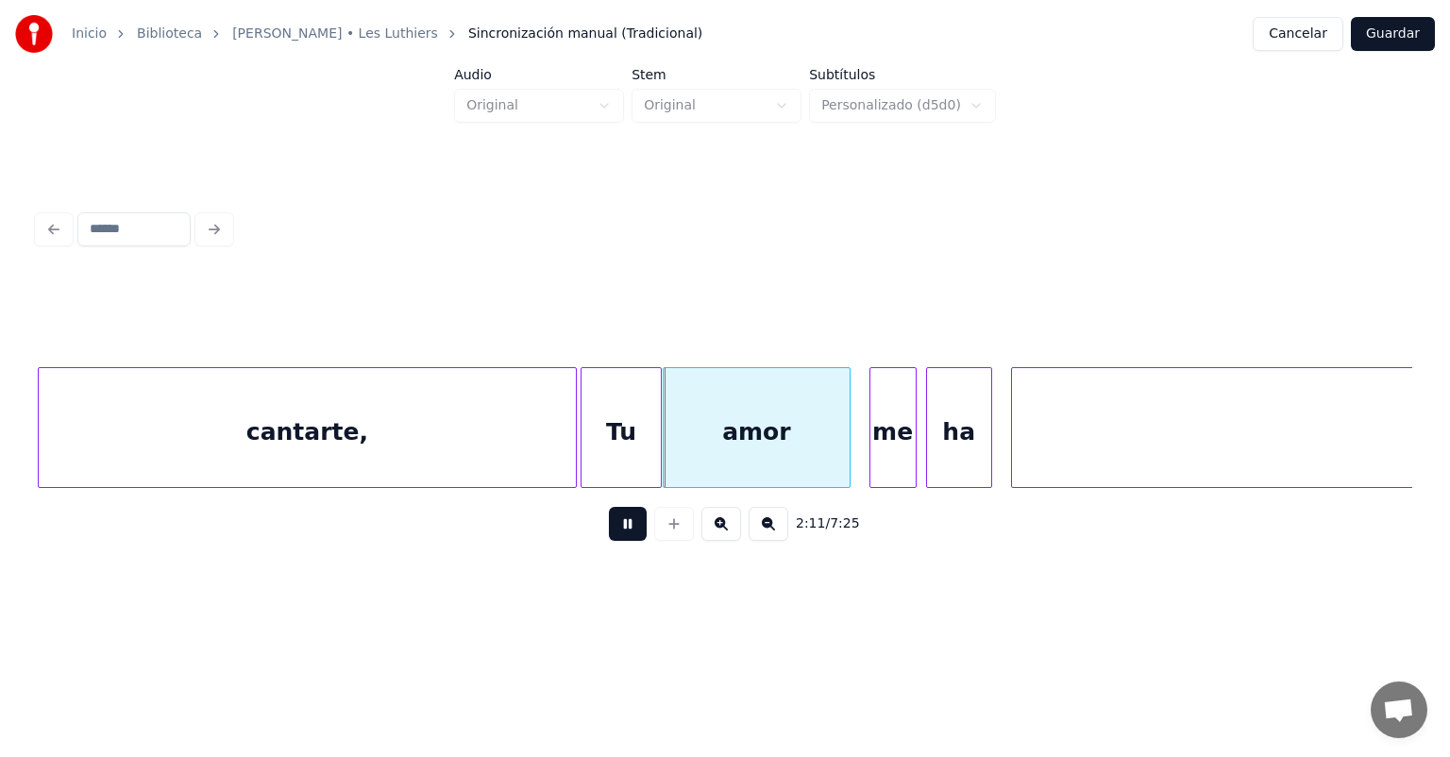
click at [609, 541] on button at bounding box center [628, 524] width 38 height 34
click at [609, 538] on button at bounding box center [628, 524] width 38 height 34
click at [609, 537] on button at bounding box center [628, 524] width 38 height 34
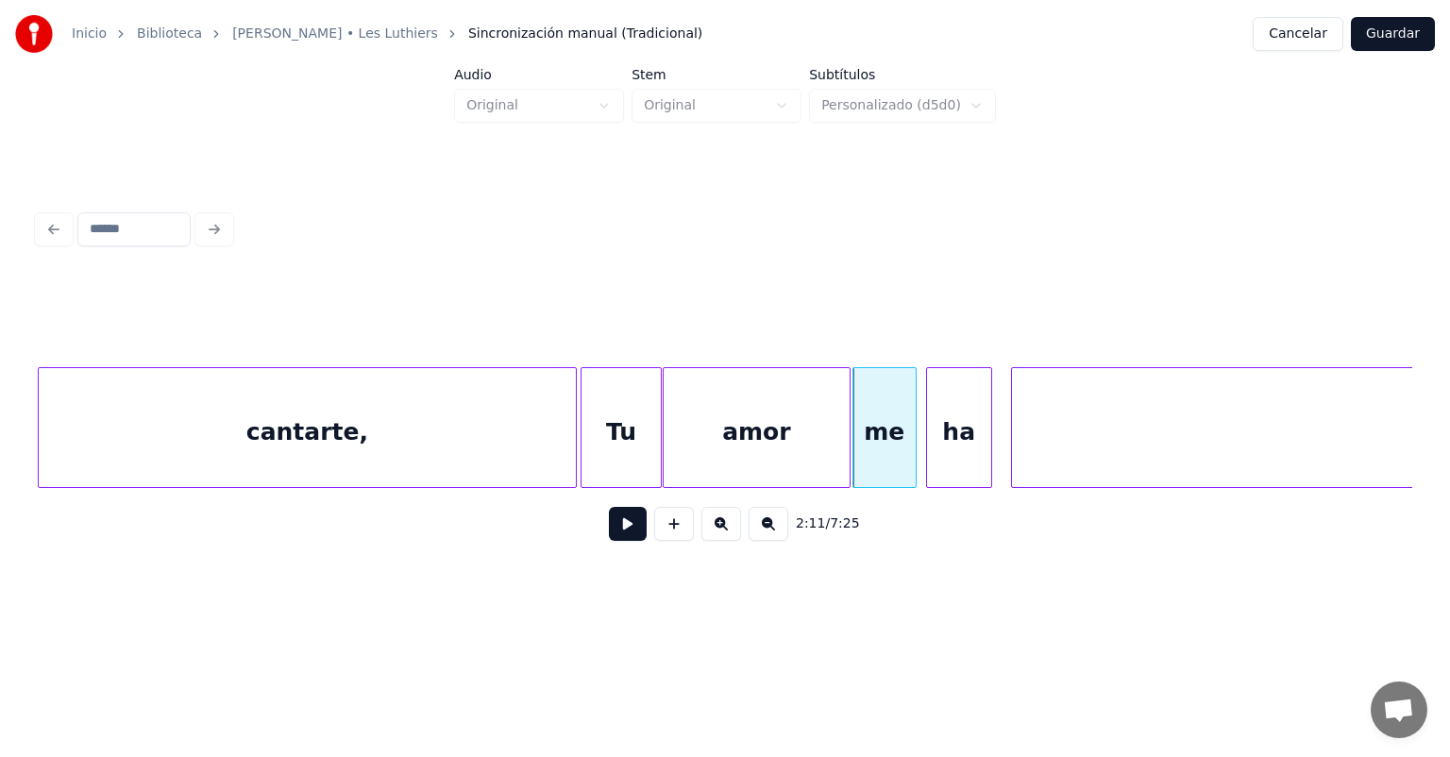
click at [609, 532] on button at bounding box center [628, 524] width 38 height 34
click at [609, 523] on button at bounding box center [628, 524] width 38 height 34
click at [929, 441] on div "ha" at bounding box center [955, 432] width 73 height 128
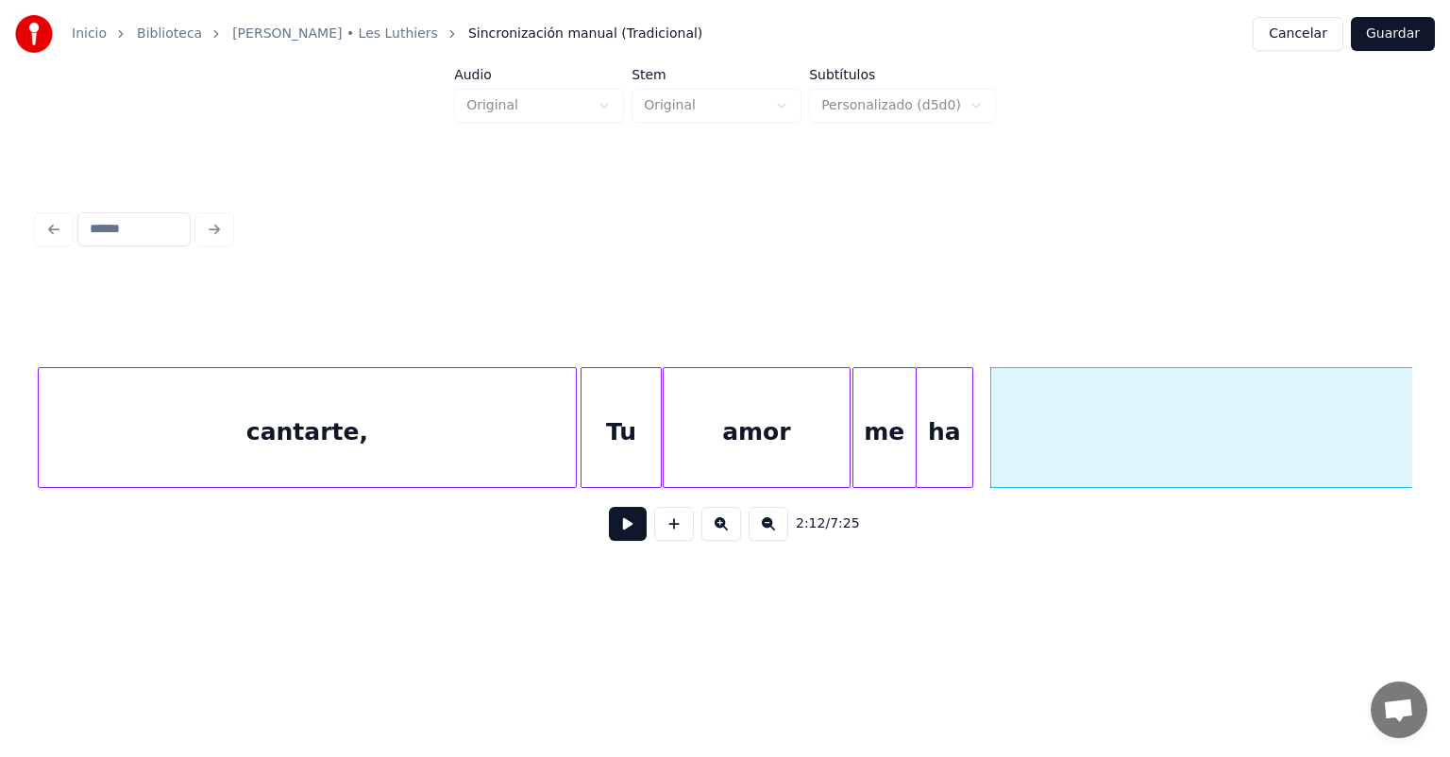
click at [609, 527] on button at bounding box center [628, 524] width 38 height 34
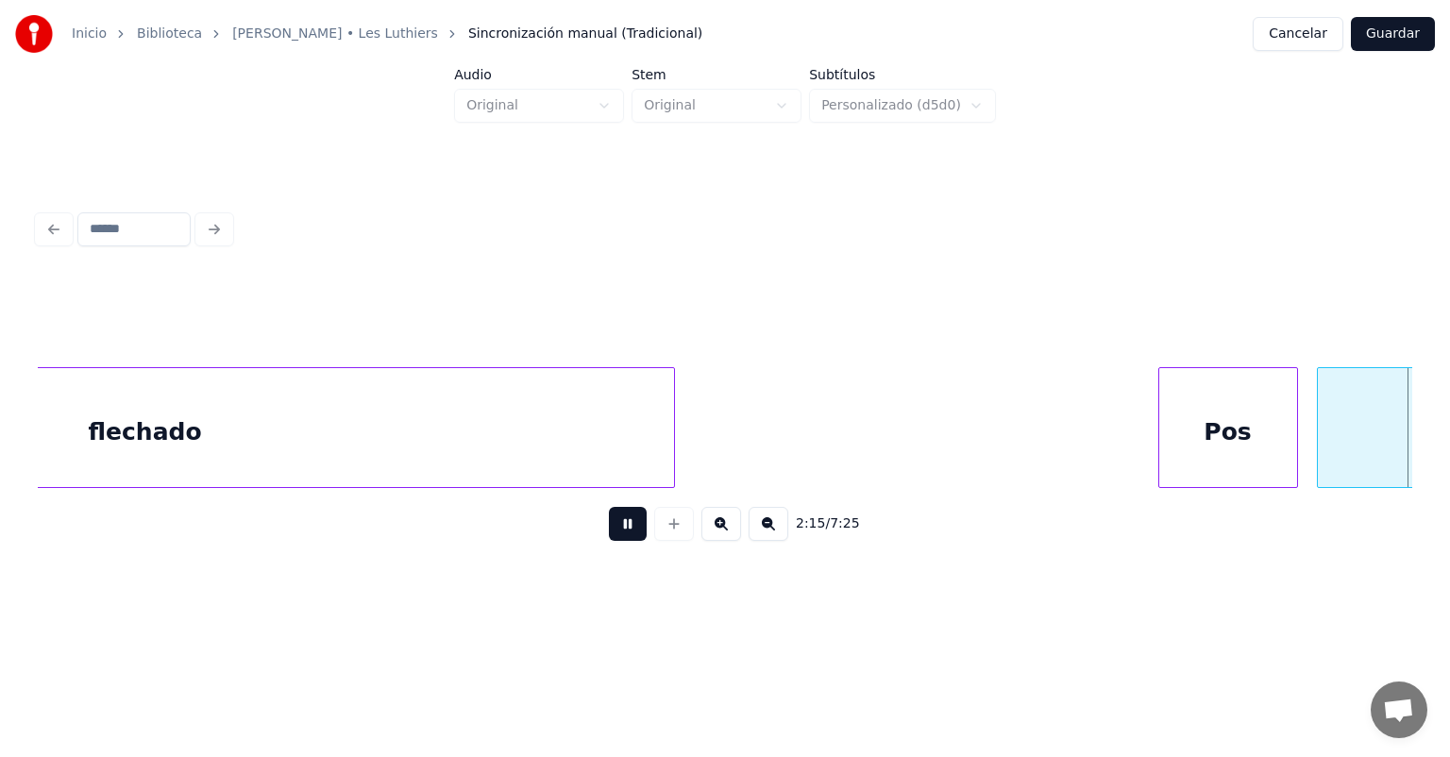
scroll to position [0, 64193]
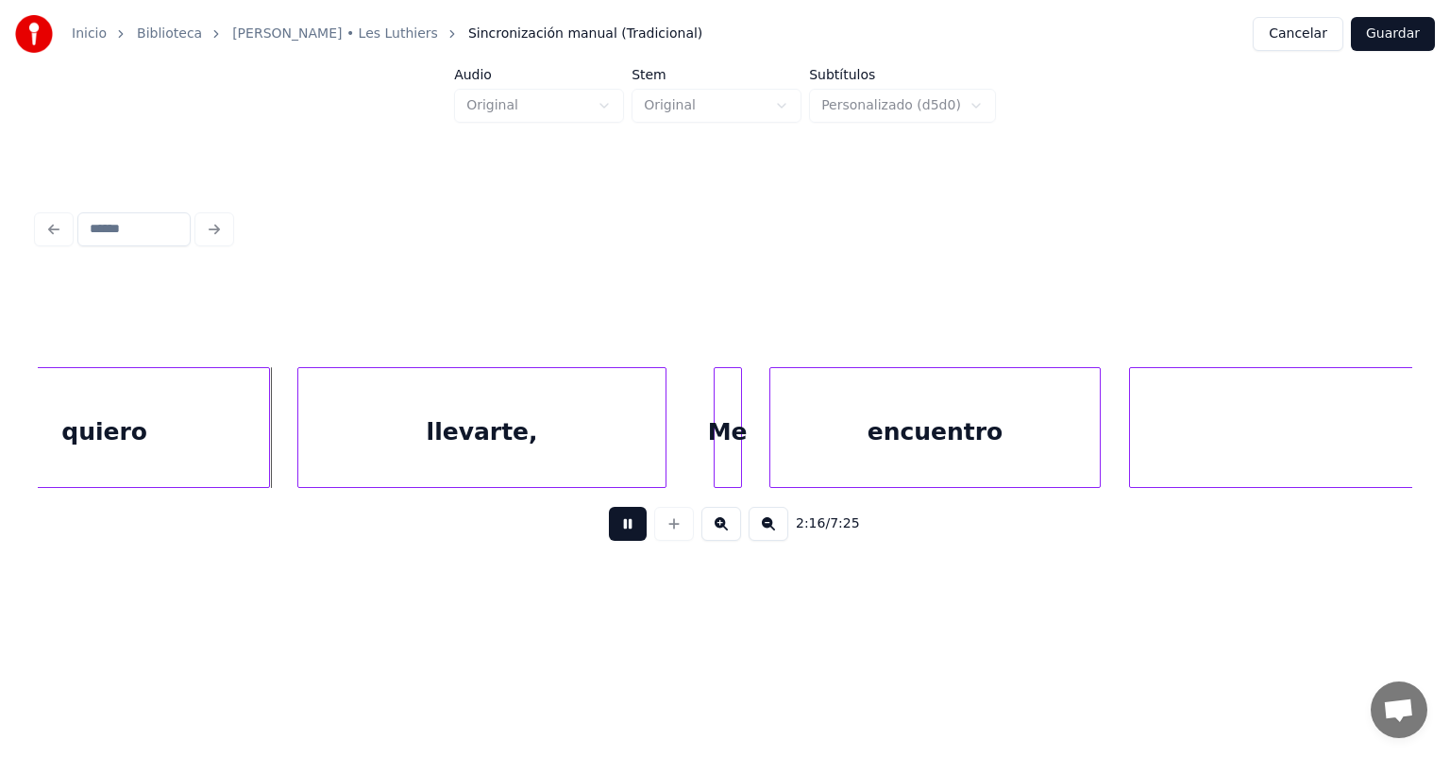
click at [609, 540] on button at bounding box center [628, 524] width 38 height 34
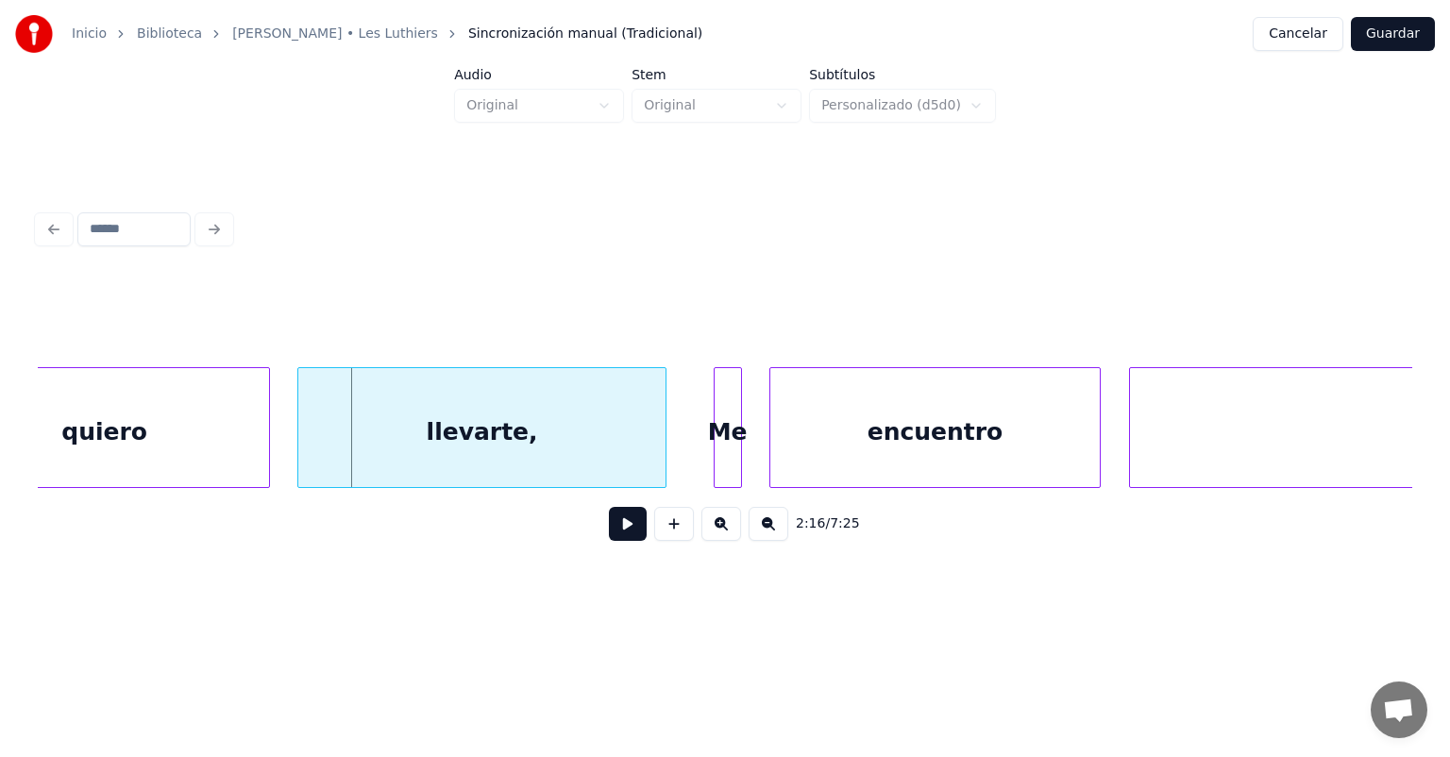
click at [187, 425] on div "quiero" at bounding box center [105, 432] width 329 height 128
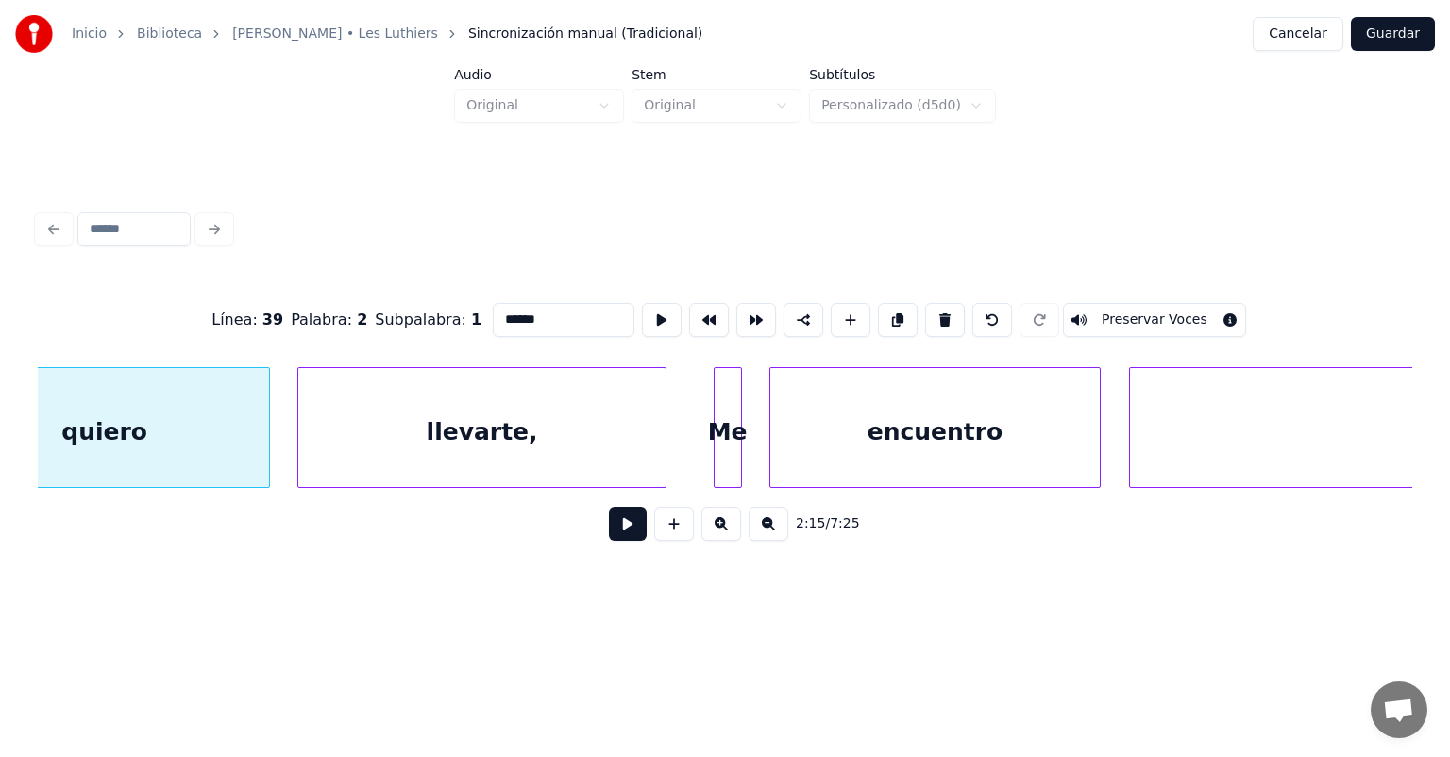
scroll to position [0, 64095]
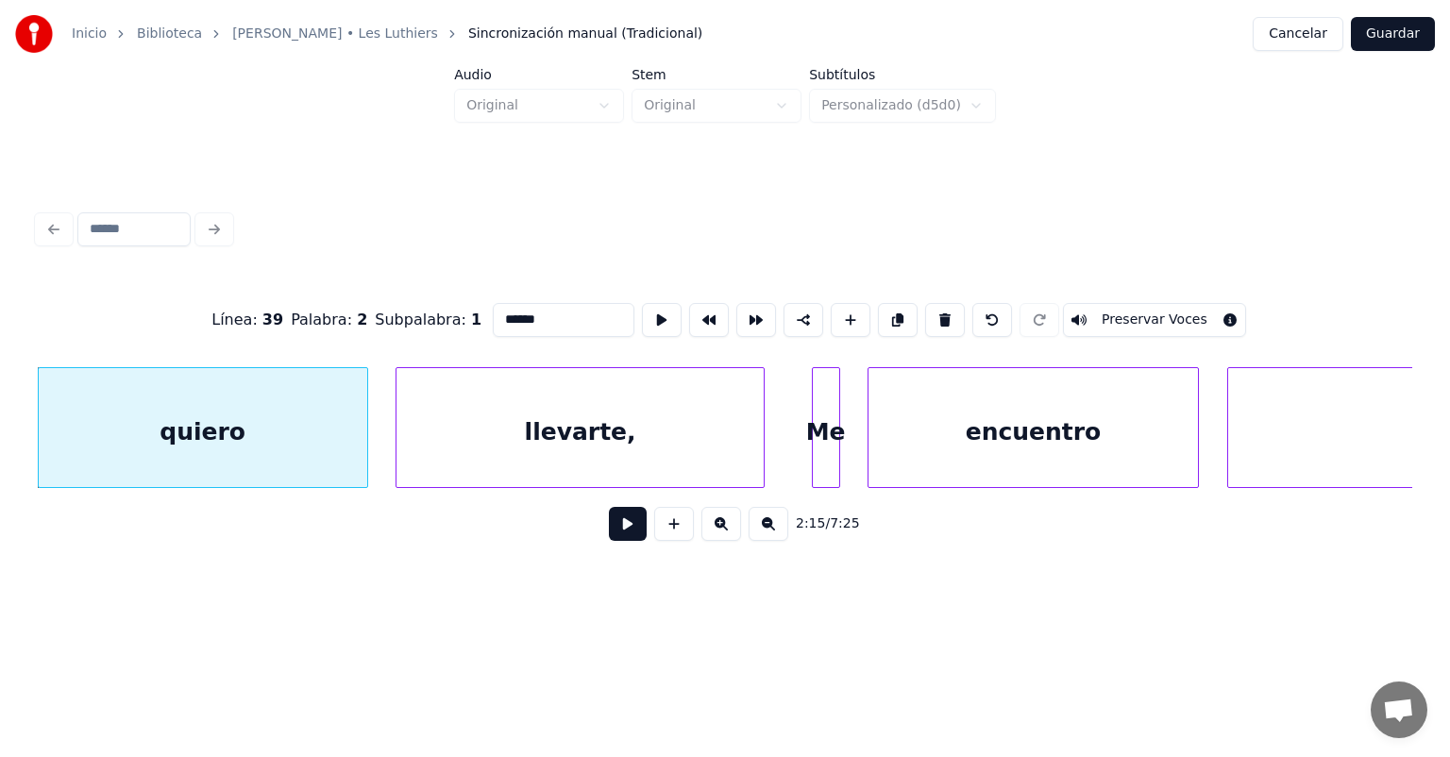
click at [609, 534] on button at bounding box center [628, 524] width 38 height 34
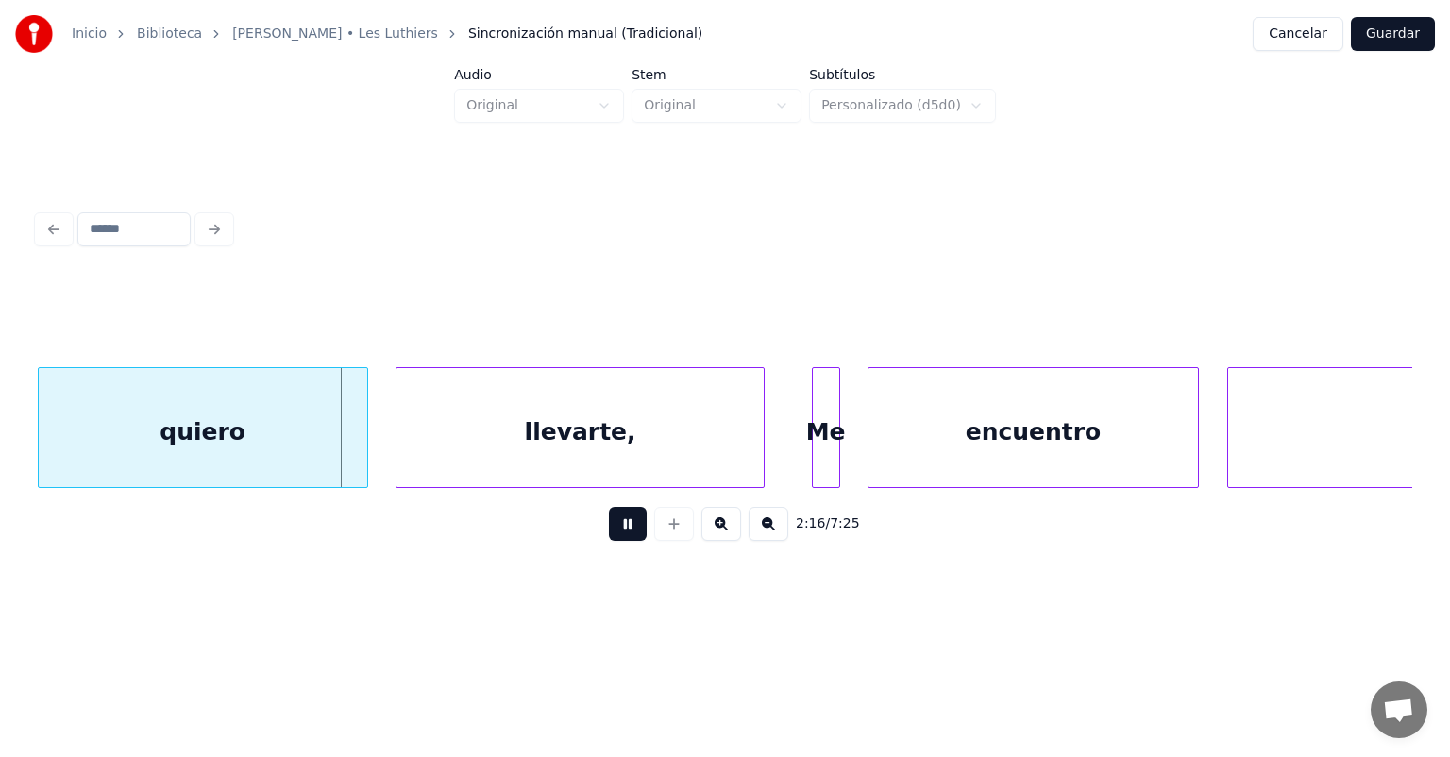
click at [354, 451] on div "quiero" at bounding box center [203, 432] width 329 height 128
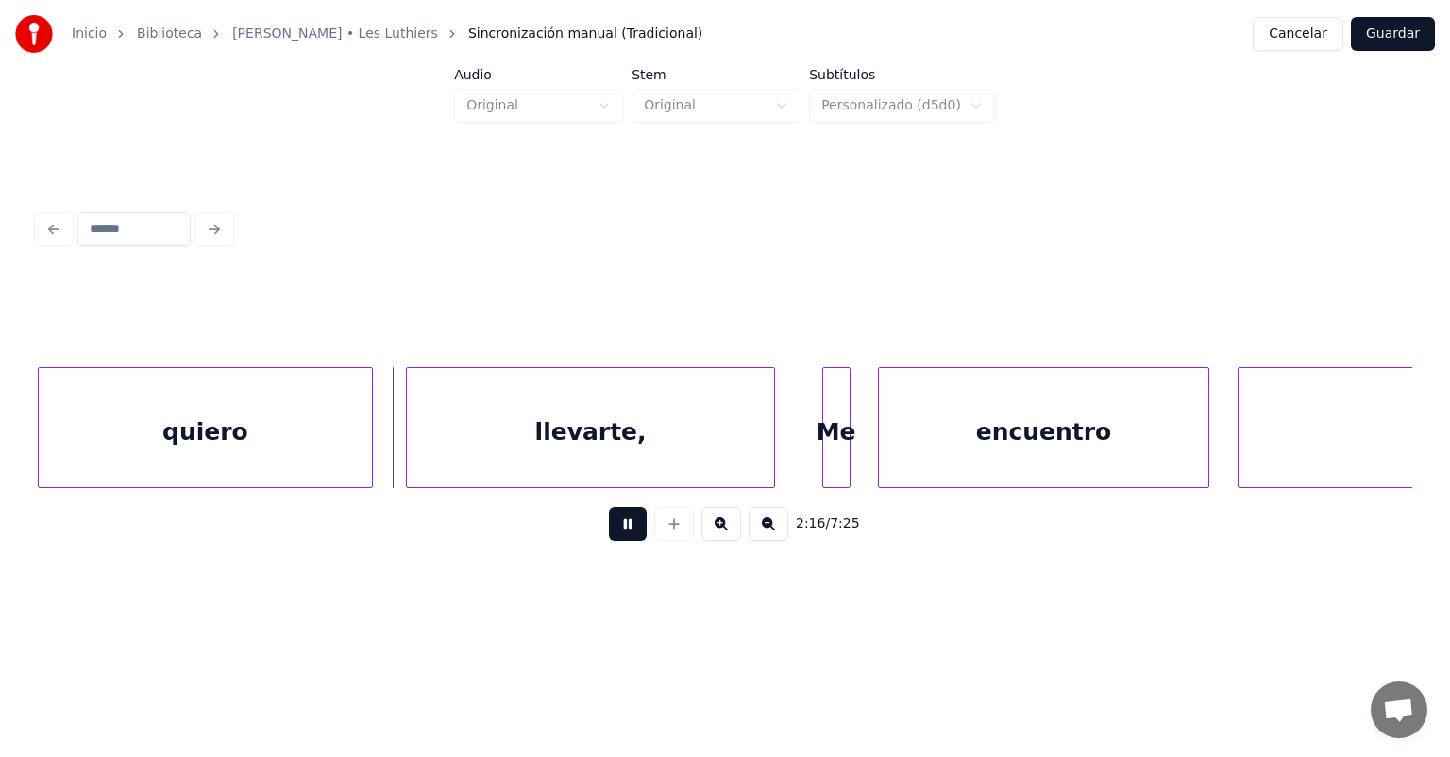
click at [364, 444] on div "quiero" at bounding box center [205, 432] width 333 height 128
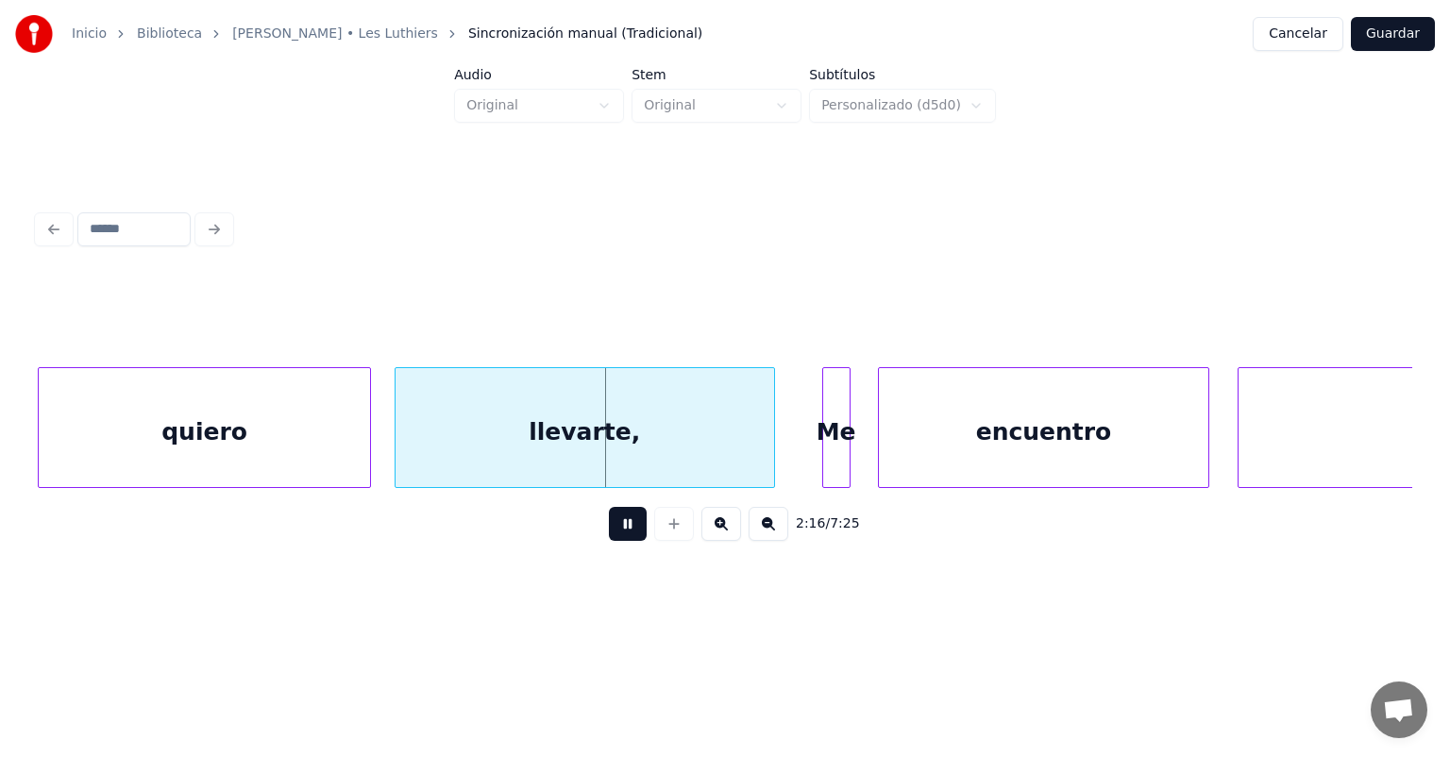
click at [365, 450] on div "quiero" at bounding box center [204, 432] width 331 height 128
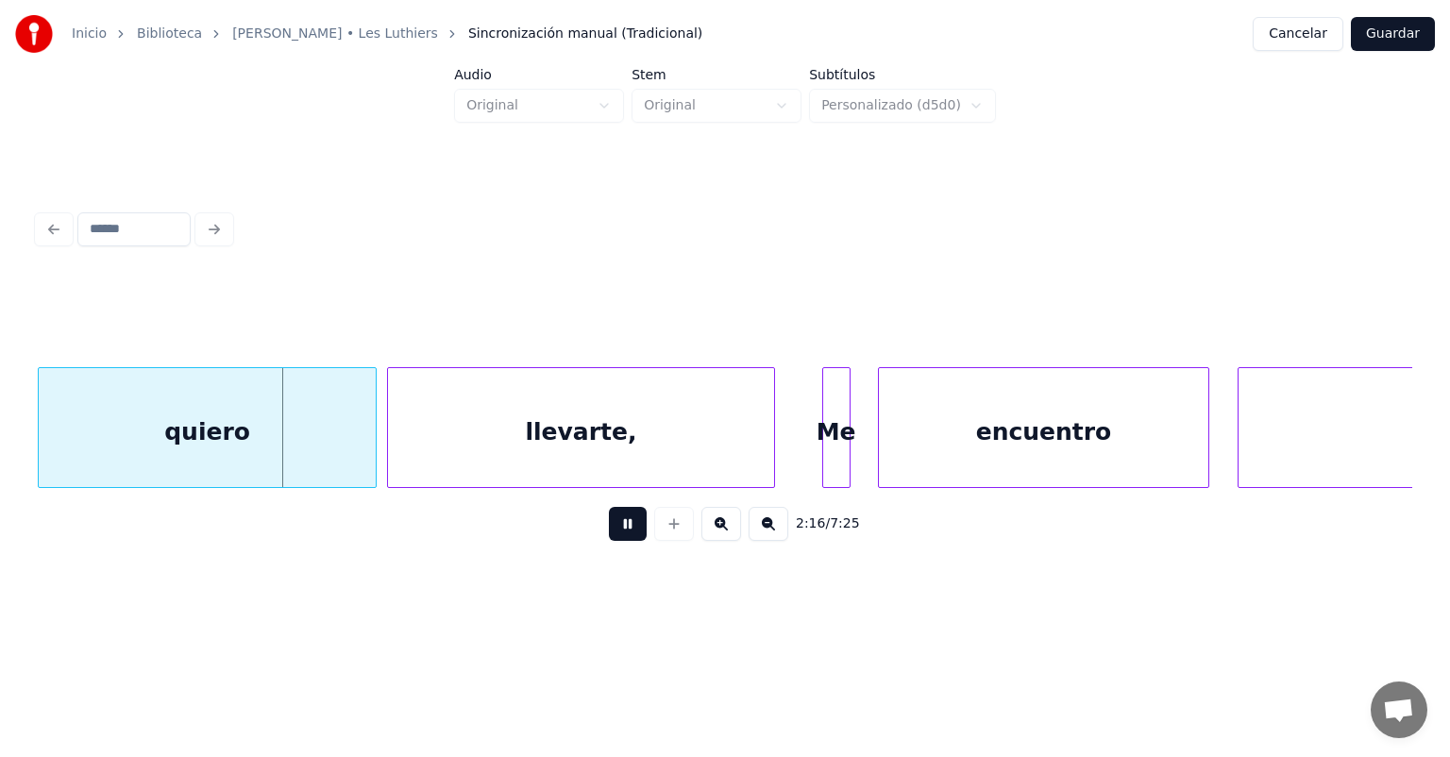
click at [397, 449] on div "llevarte," at bounding box center [580, 432] width 385 height 128
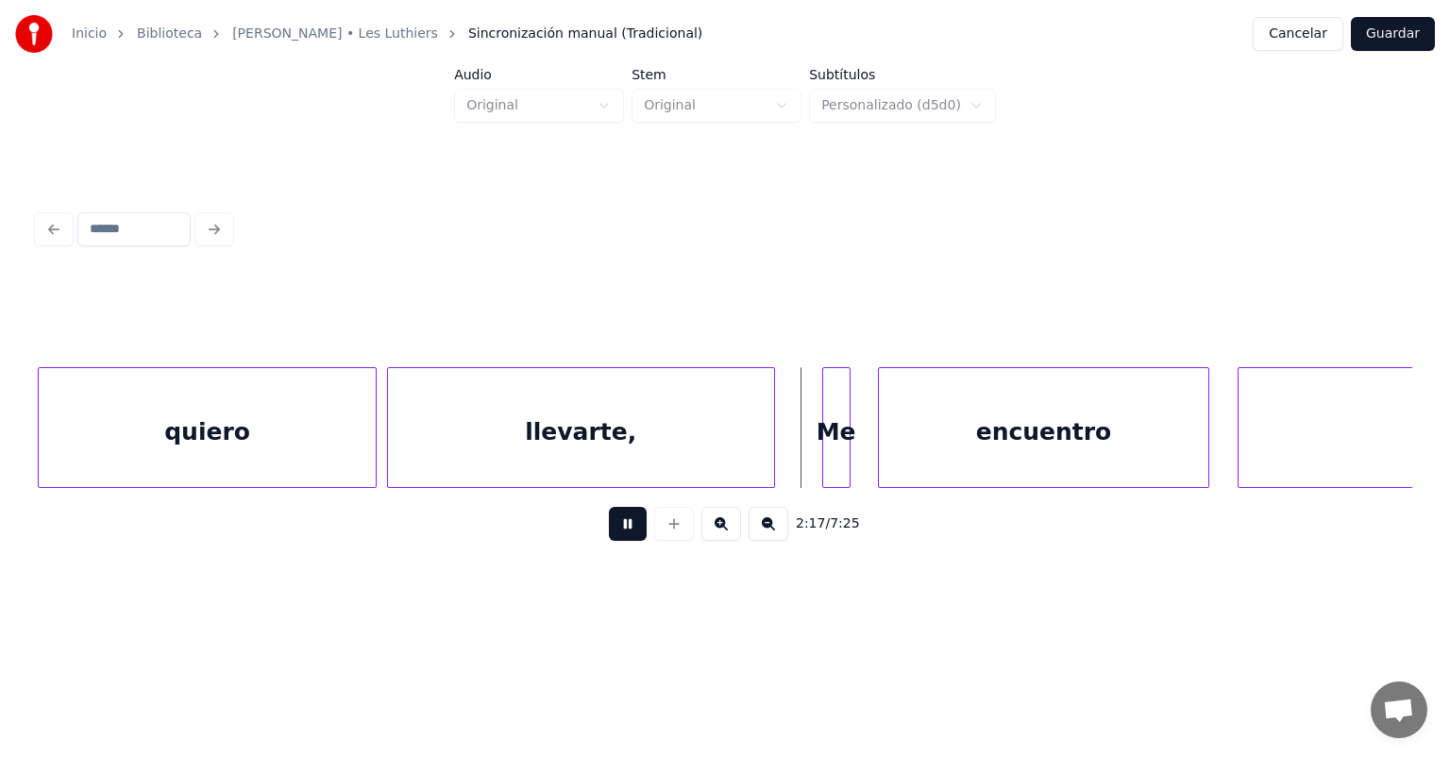
click at [609, 540] on button at bounding box center [628, 524] width 38 height 34
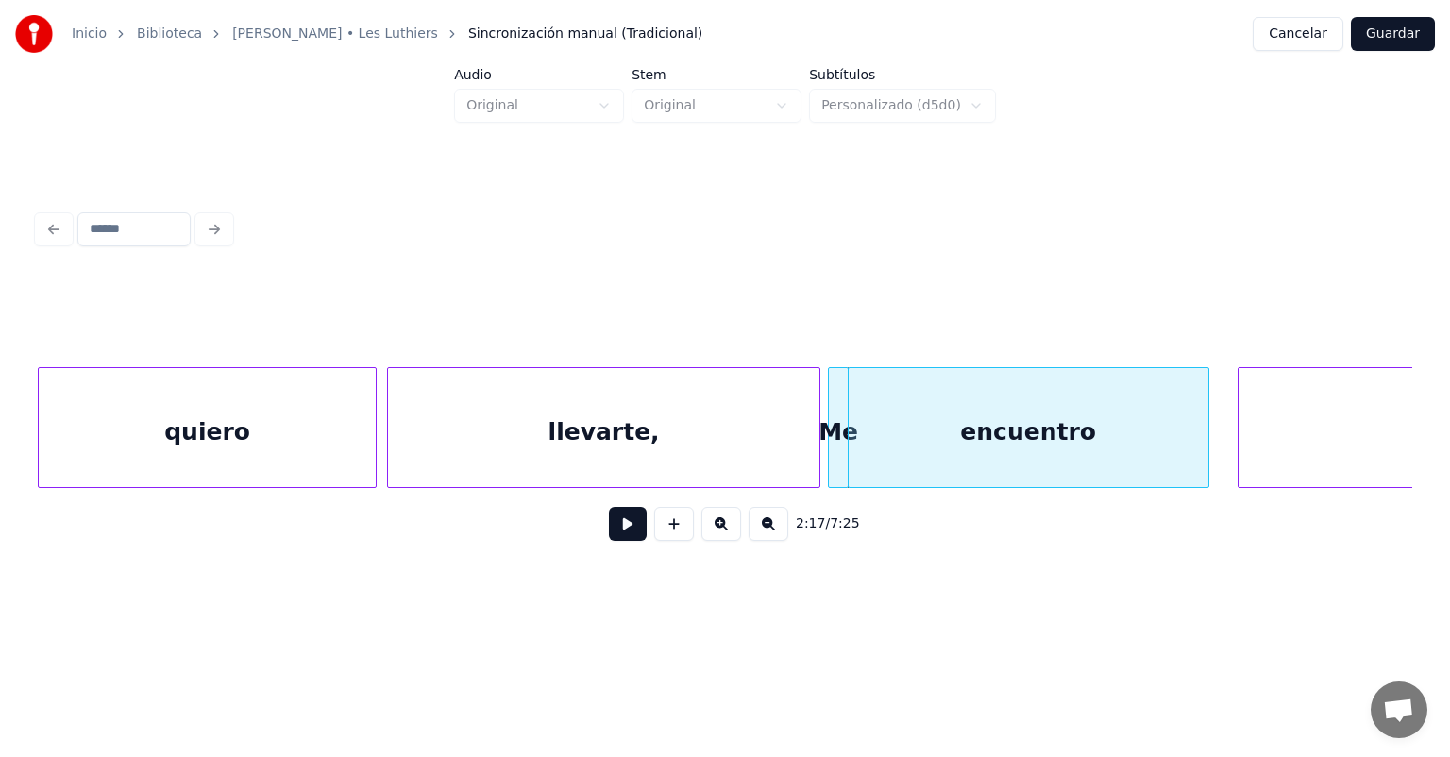
click at [620, 541] on button at bounding box center [628, 524] width 38 height 34
click at [609, 541] on button at bounding box center [628, 524] width 38 height 34
click at [609, 540] on button at bounding box center [628, 524] width 38 height 34
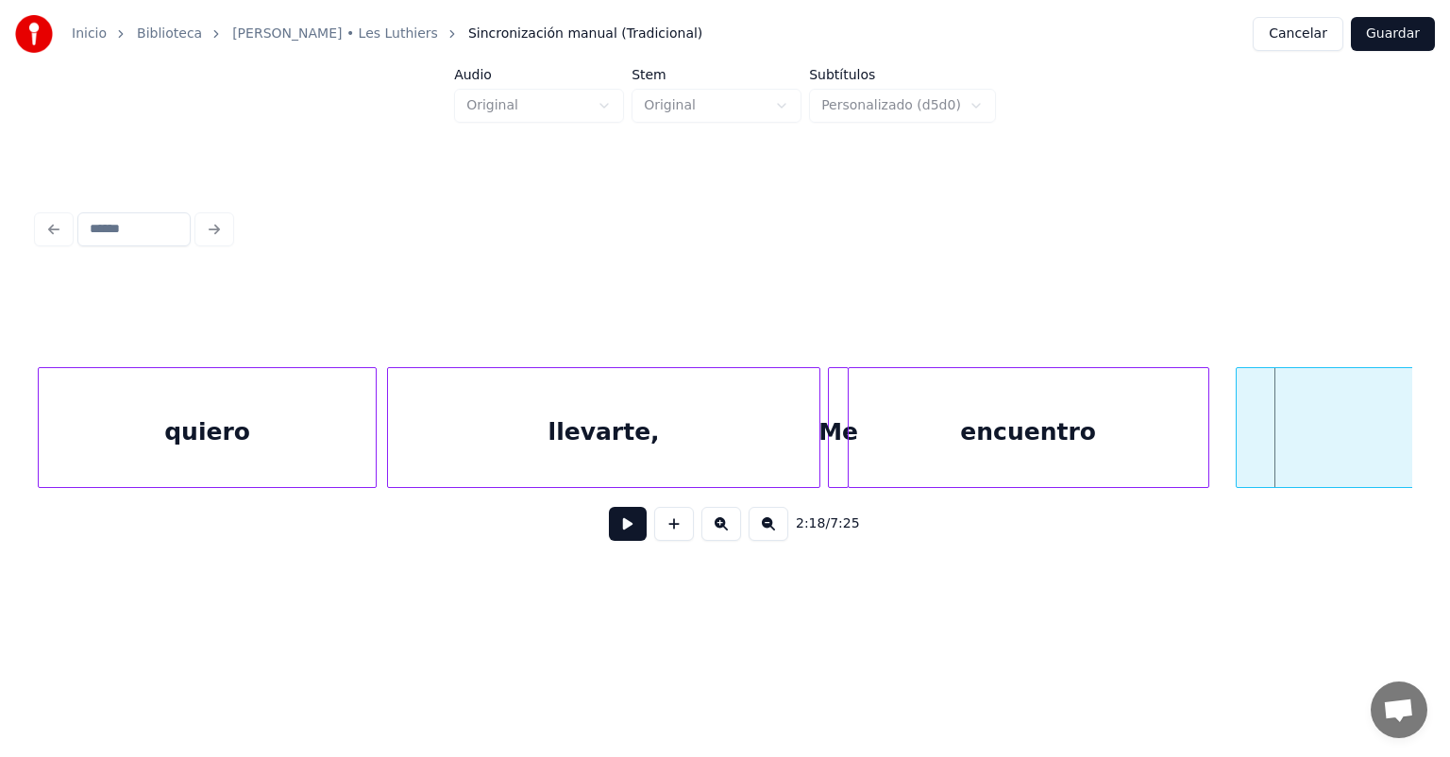
click at [613, 532] on button at bounding box center [628, 524] width 38 height 34
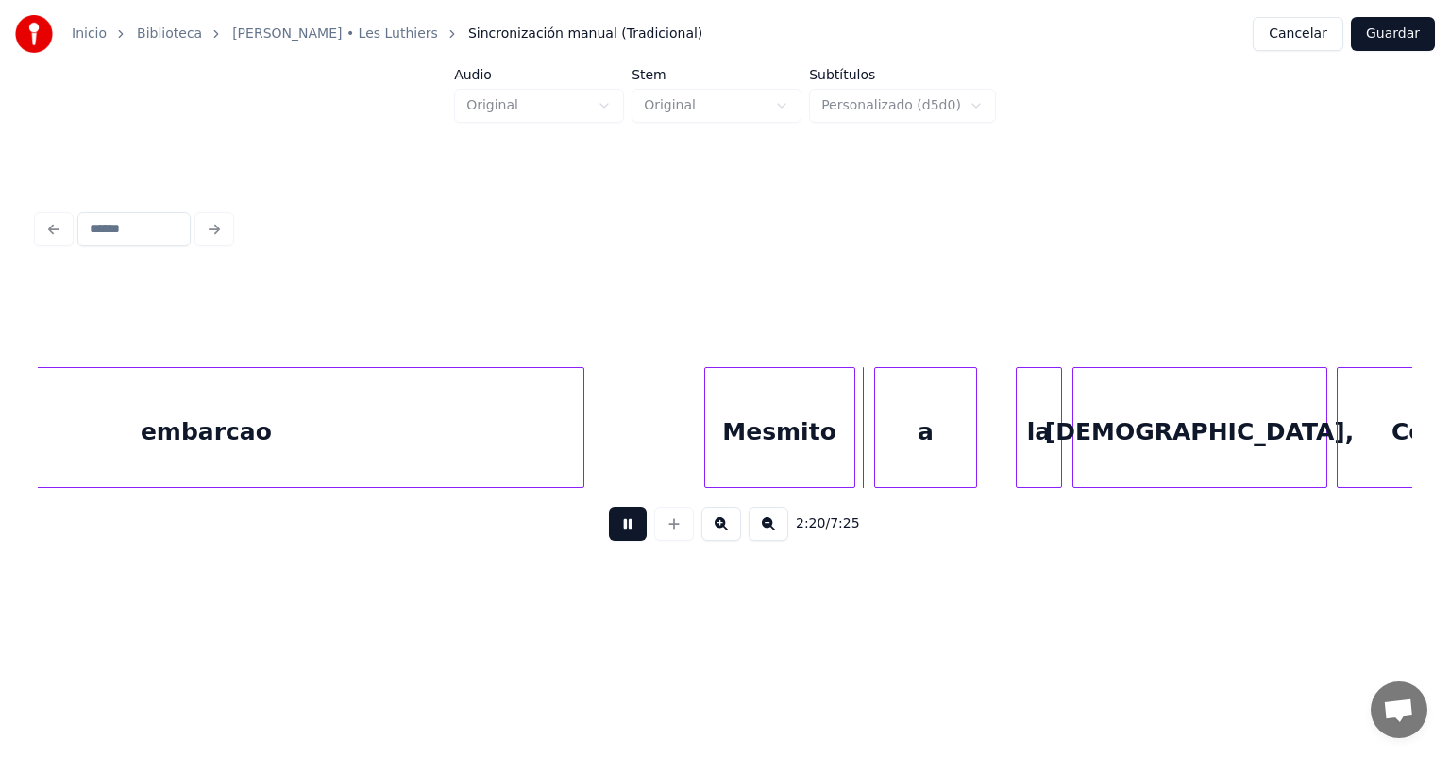
scroll to position [0, 65258]
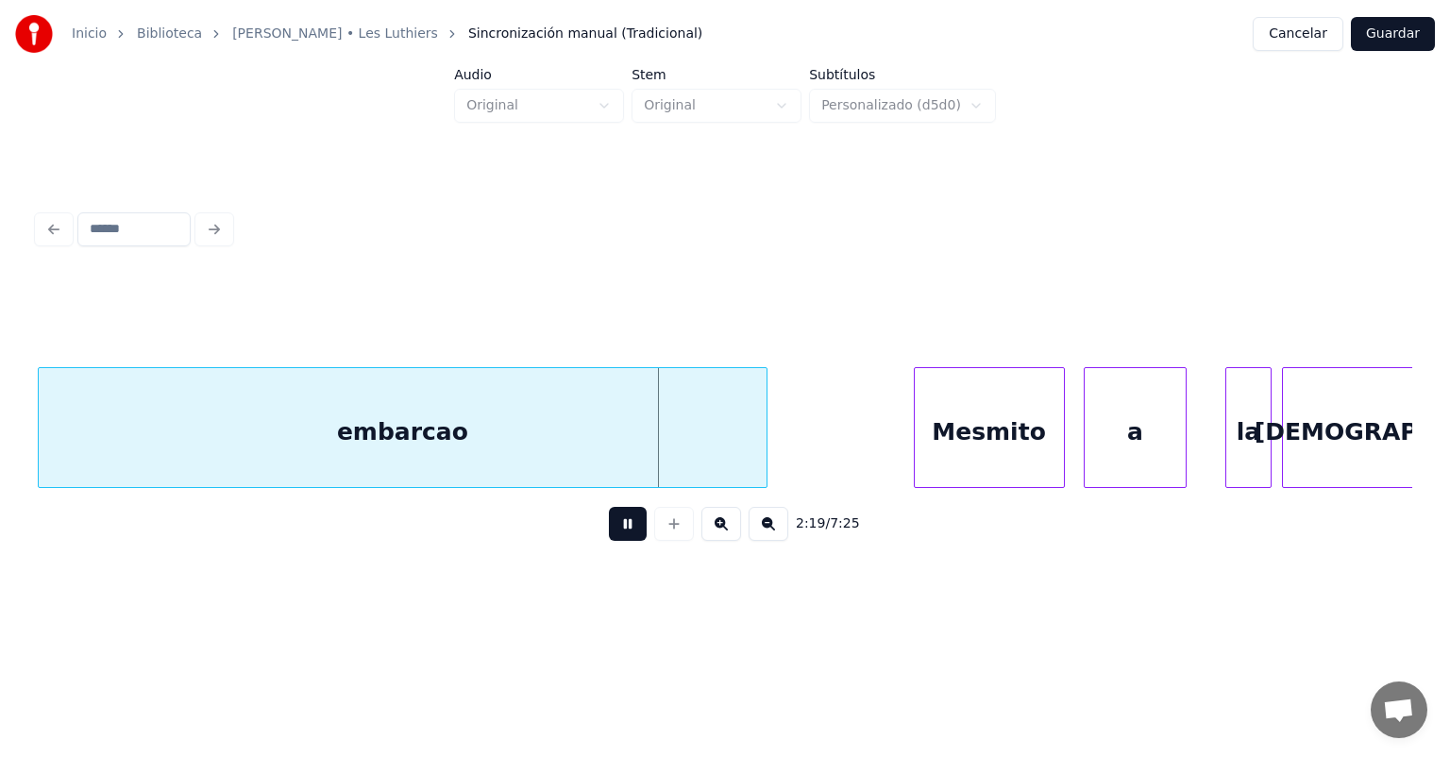
click at [760, 461] on div "embarcao" at bounding box center [403, 432] width 728 height 128
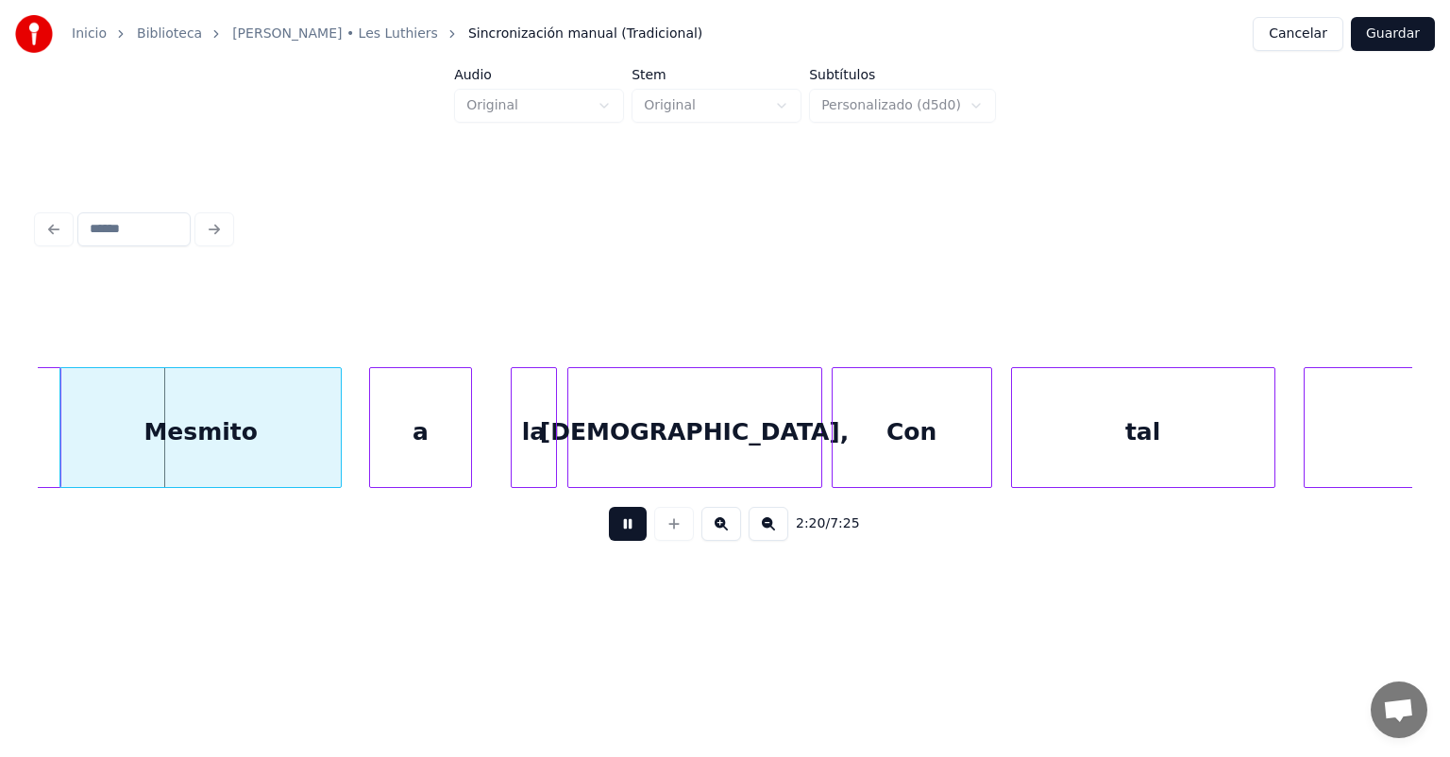
scroll to position [0, 65972]
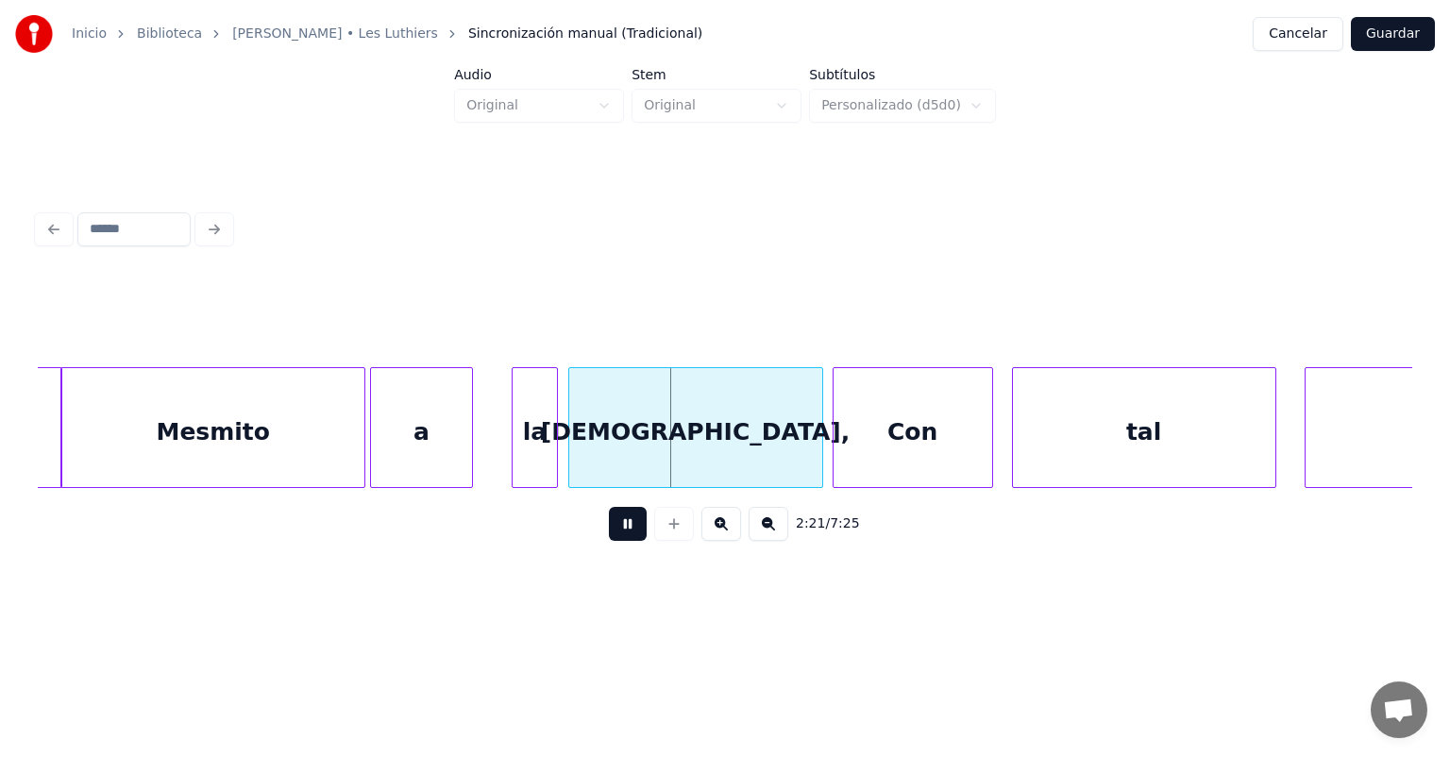
click at [58, 431] on div at bounding box center [59, 427] width 6 height 119
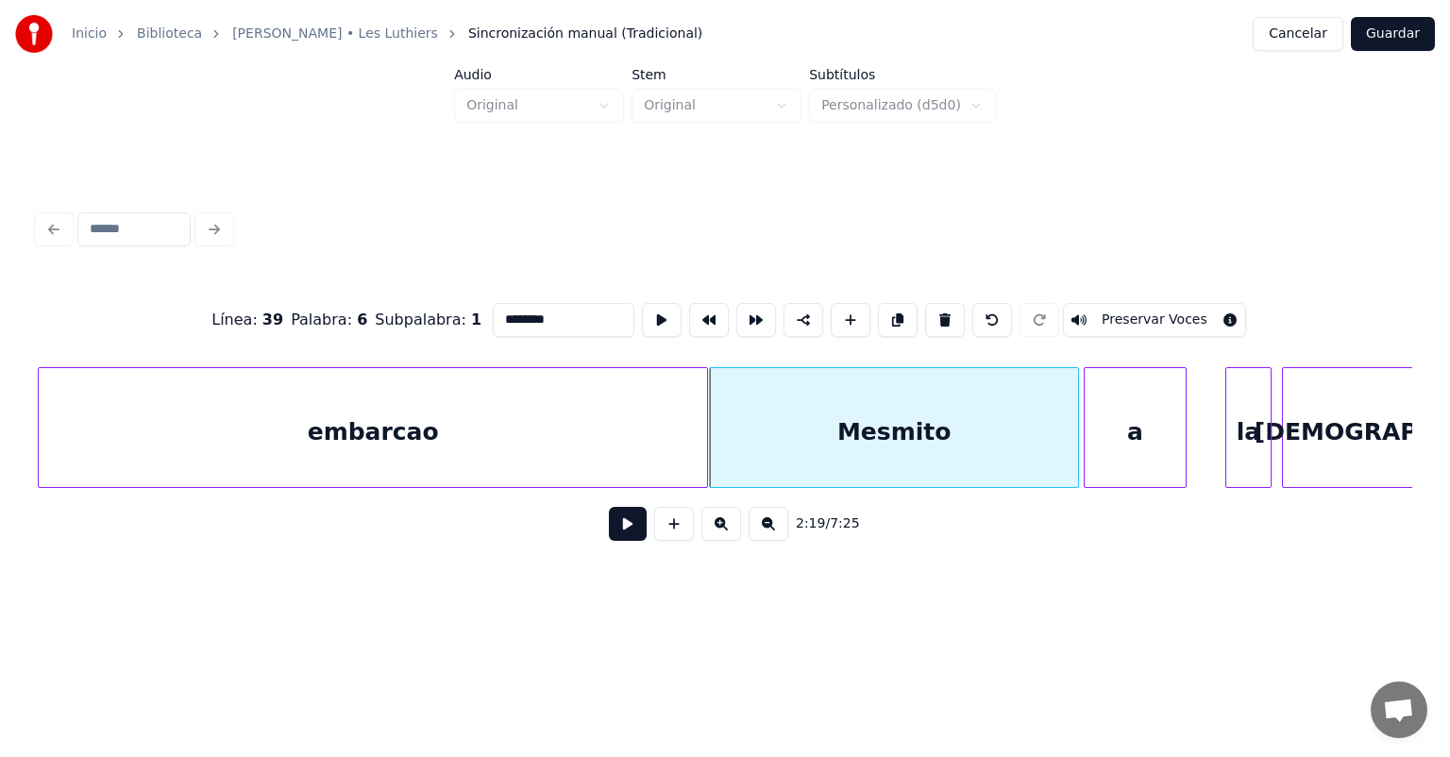
click at [609, 541] on button at bounding box center [628, 524] width 38 height 34
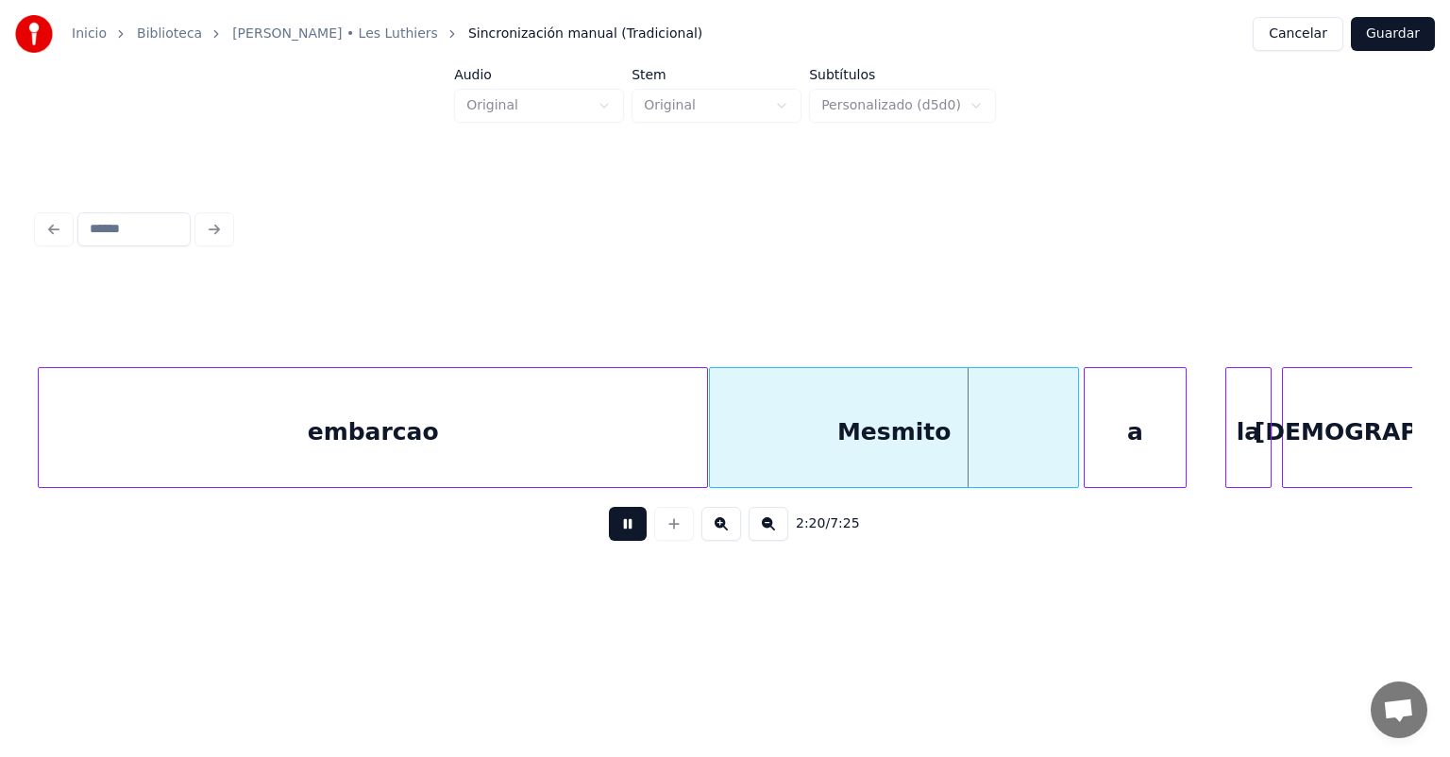
click at [609, 541] on button at bounding box center [628, 524] width 38 height 34
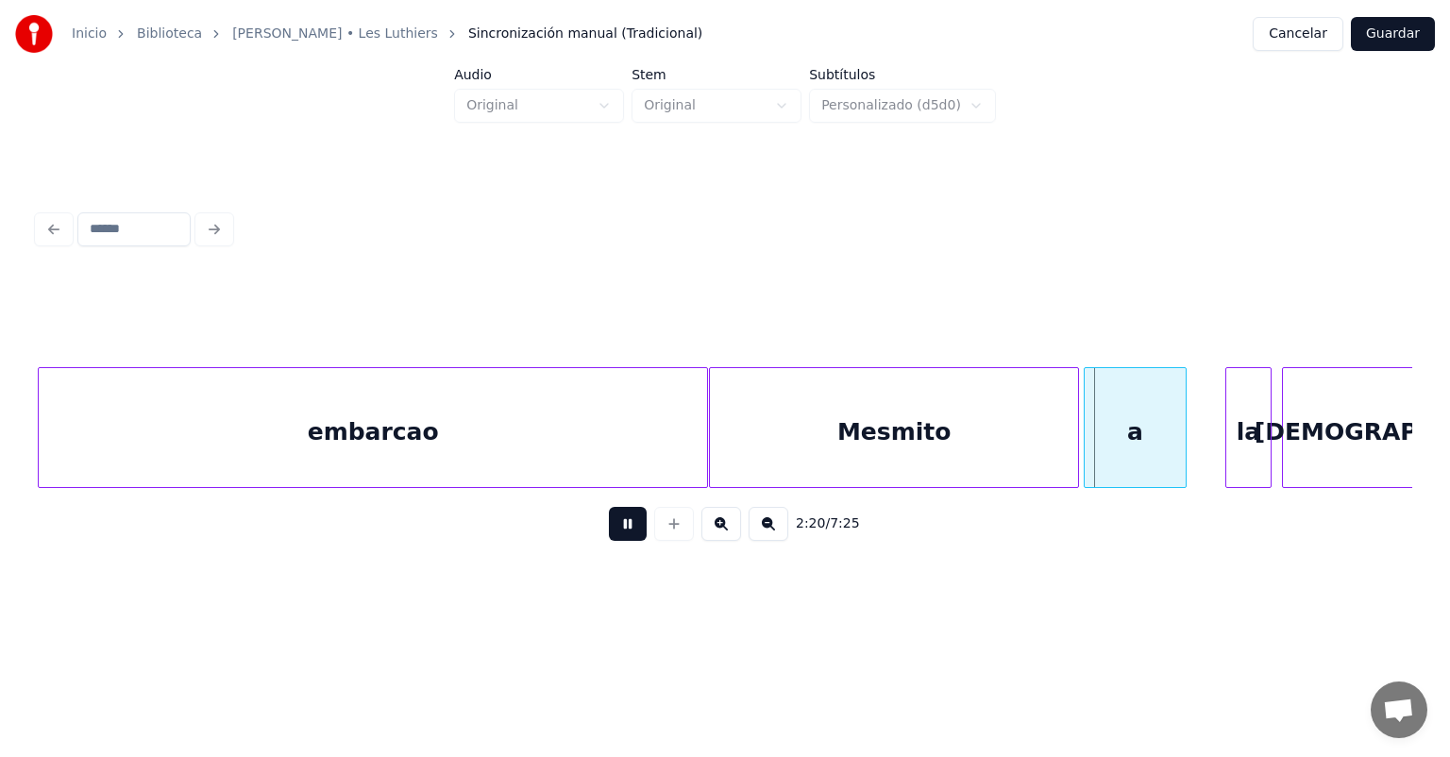
click at [609, 536] on button at bounding box center [628, 524] width 38 height 34
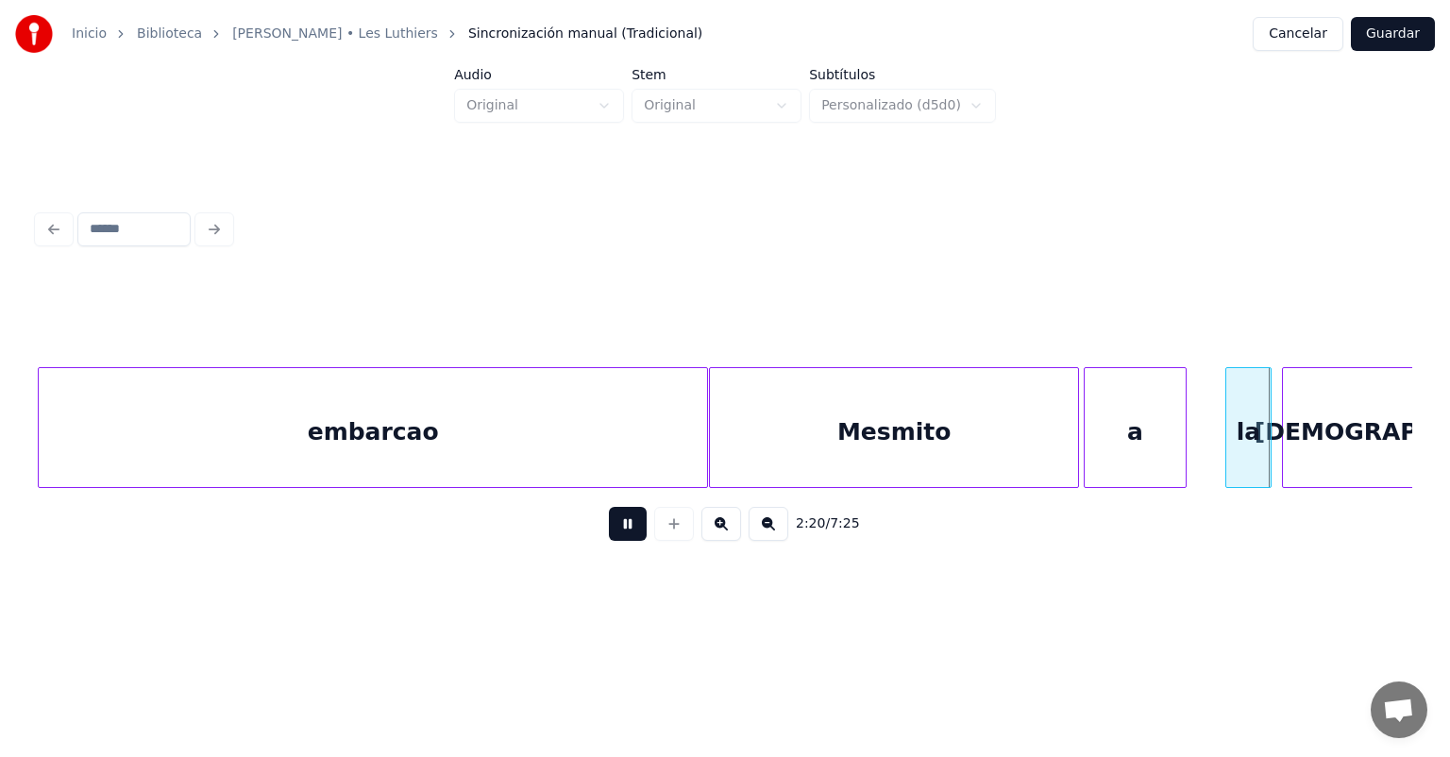
click at [609, 536] on button at bounding box center [628, 524] width 38 height 34
click at [609, 533] on button at bounding box center [628, 524] width 38 height 34
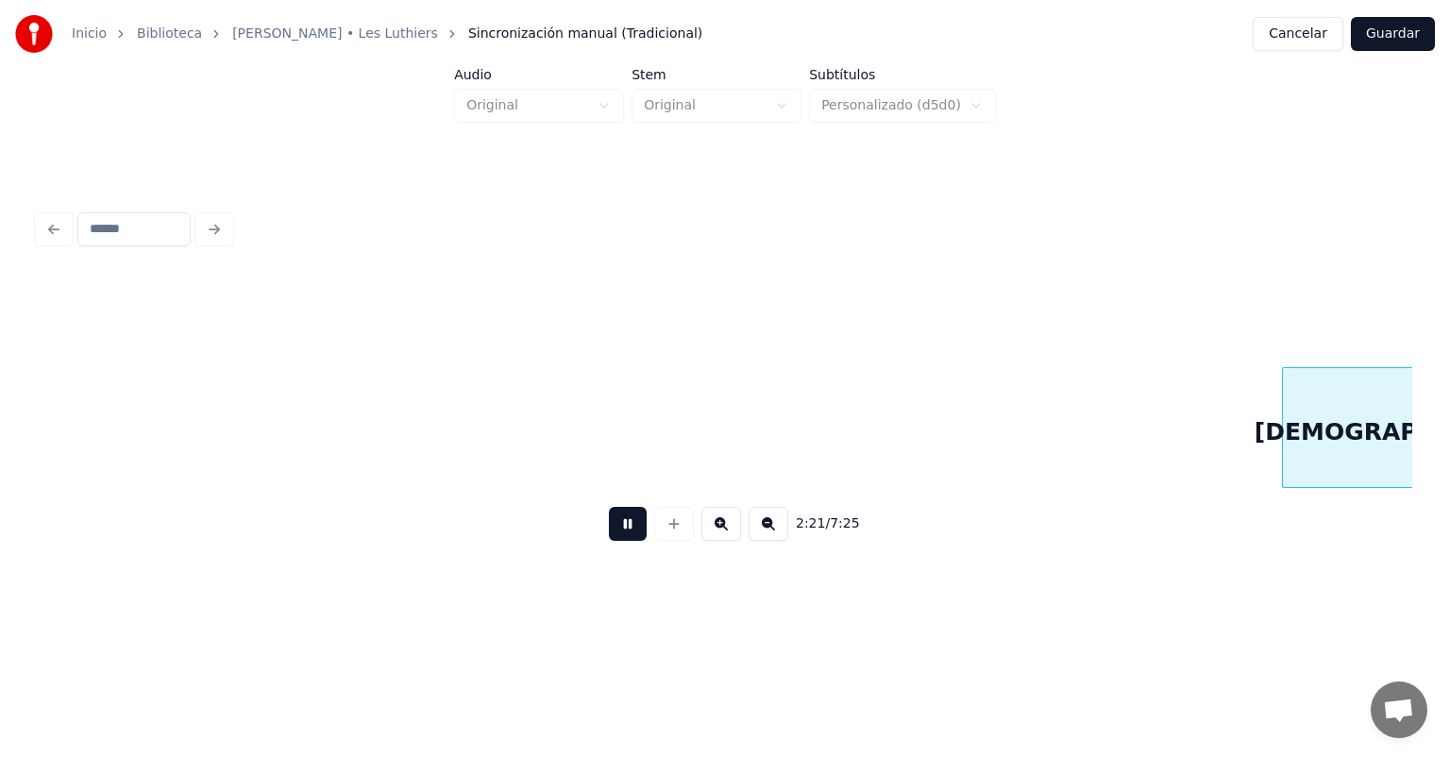
scroll to position [0, 66633]
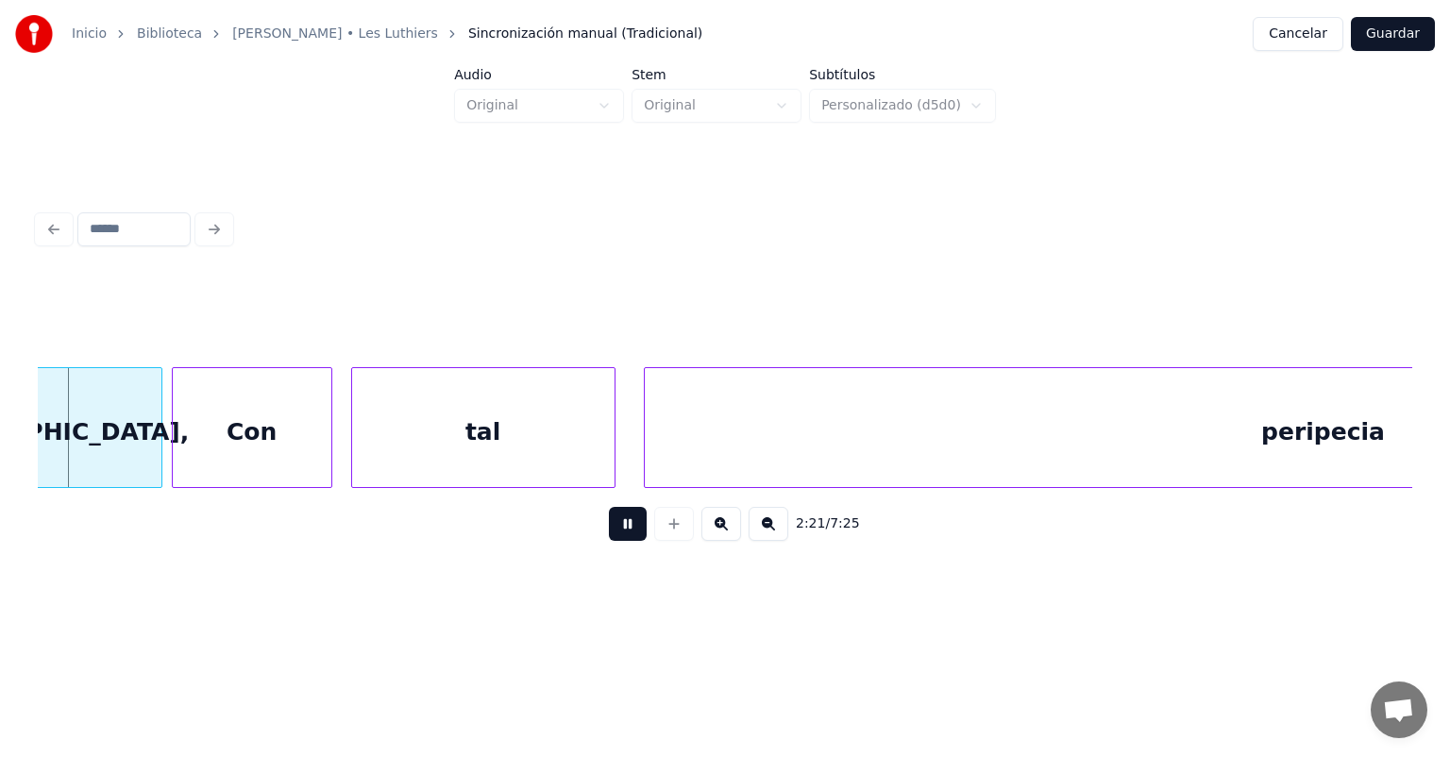
click at [609, 533] on button at bounding box center [628, 524] width 38 height 34
click at [480, 496] on div "2:21 / 7:25" at bounding box center [725, 524] width 1375 height 72
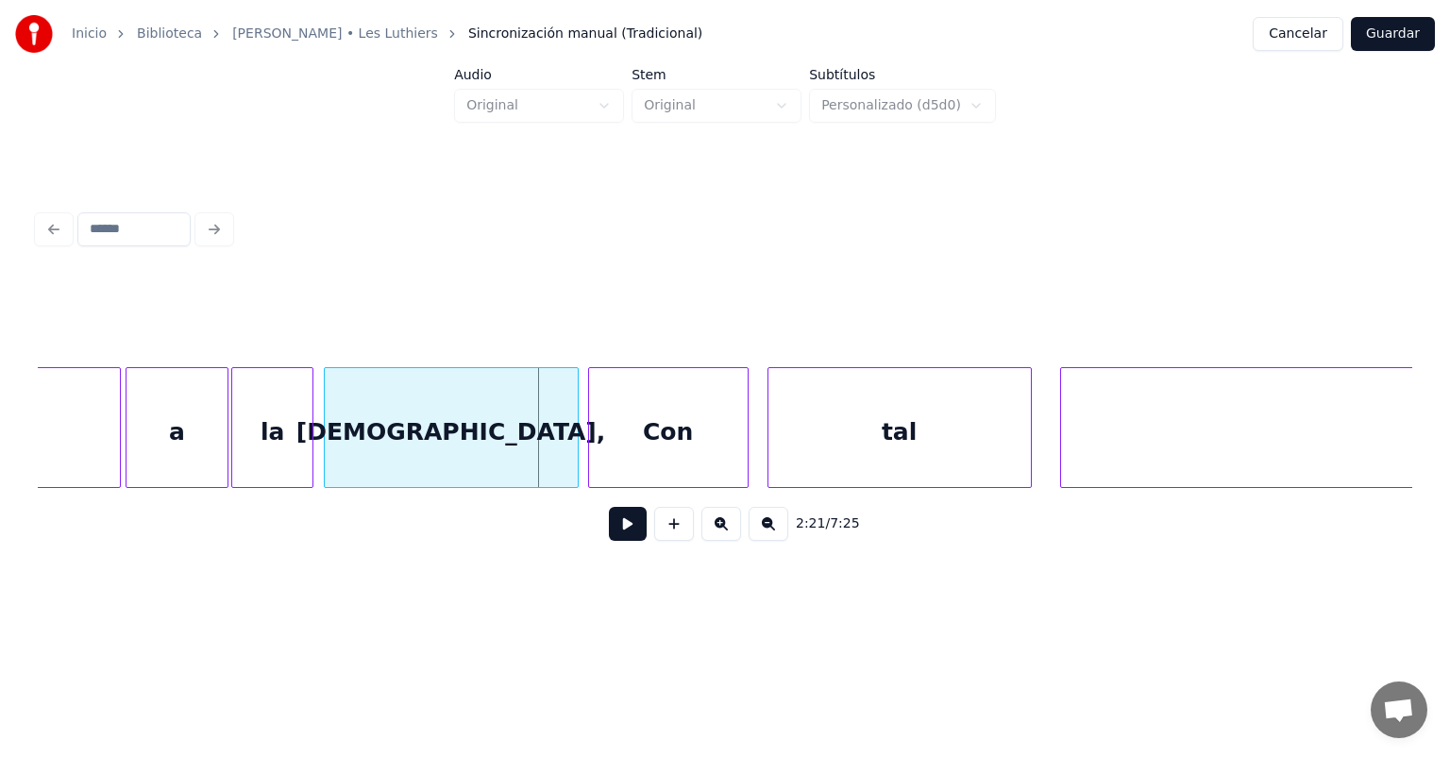
scroll to position [0, 65979]
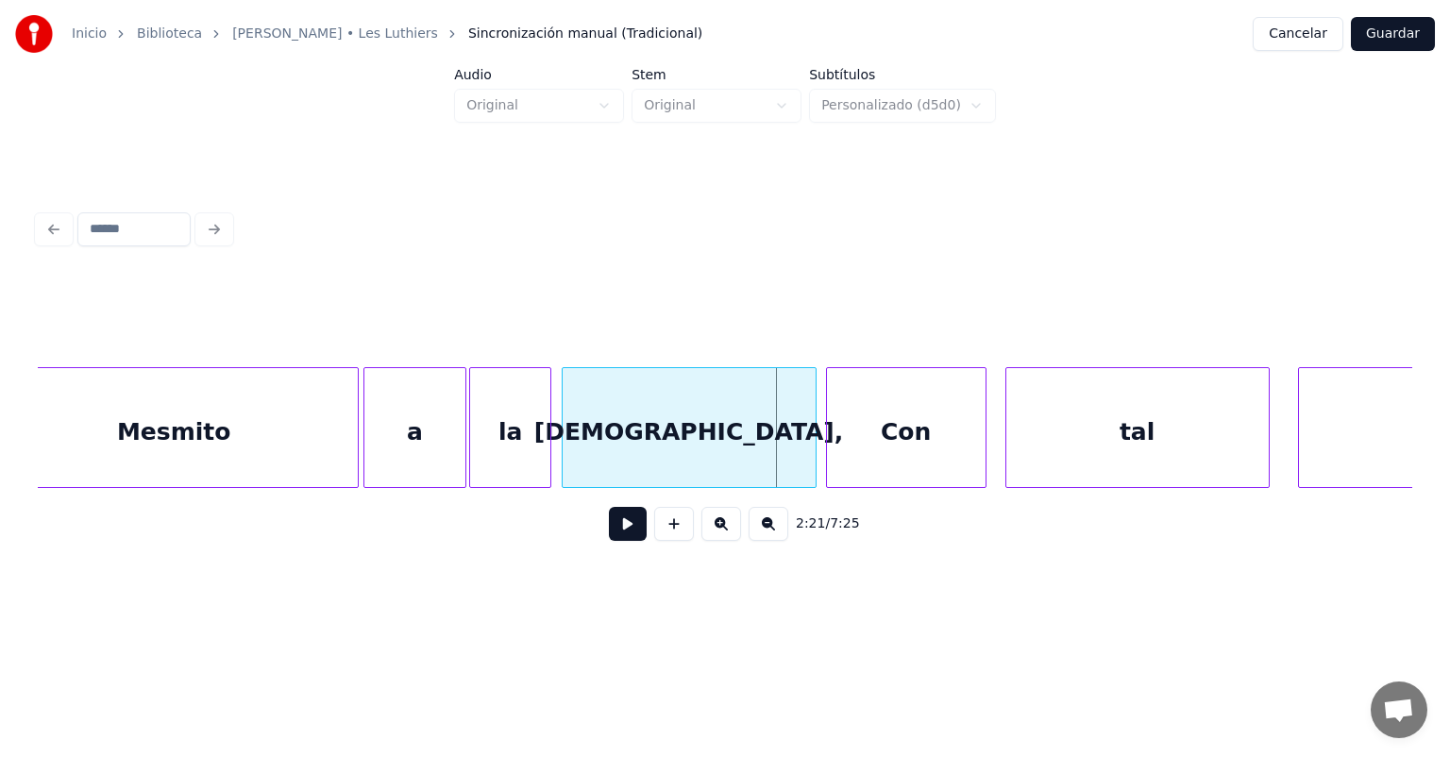
click at [507, 444] on div "la" at bounding box center [510, 432] width 81 height 128
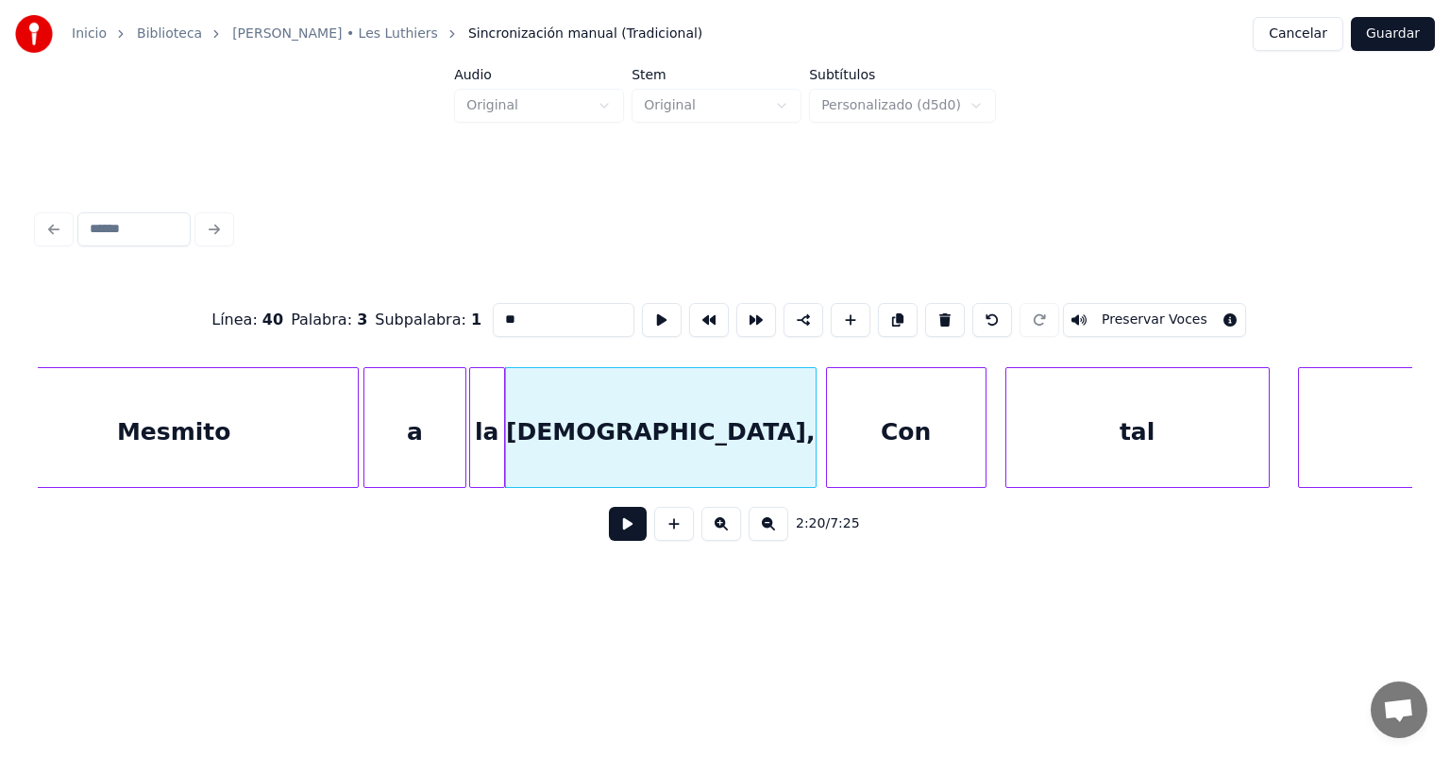
click at [609, 536] on button at bounding box center [628, 524] width 38 height 34
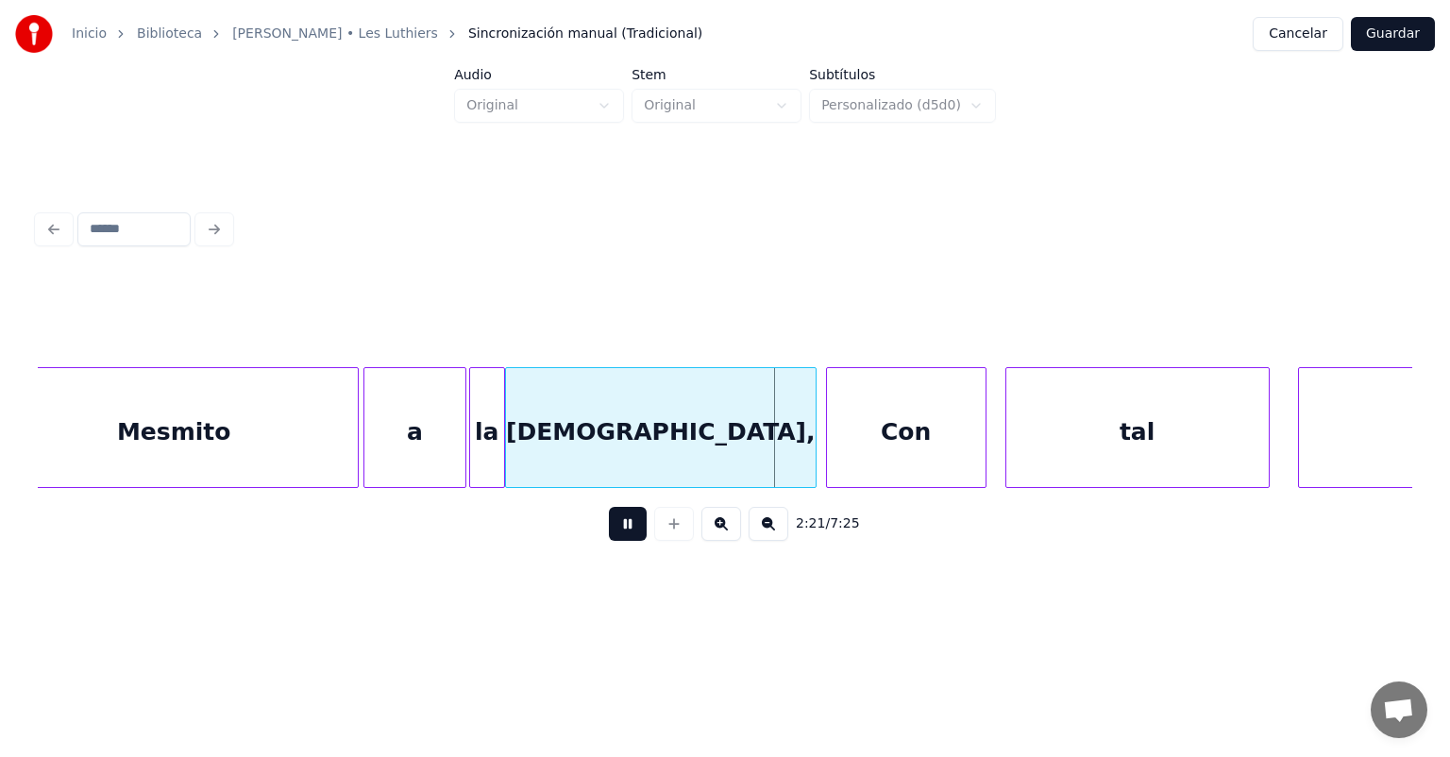
click at [609, 538] on button at bounding box center [628, 524] width 38 height 34
click at [408, 438] on div "a" at bounding box center [415, 432] width 102 height 128
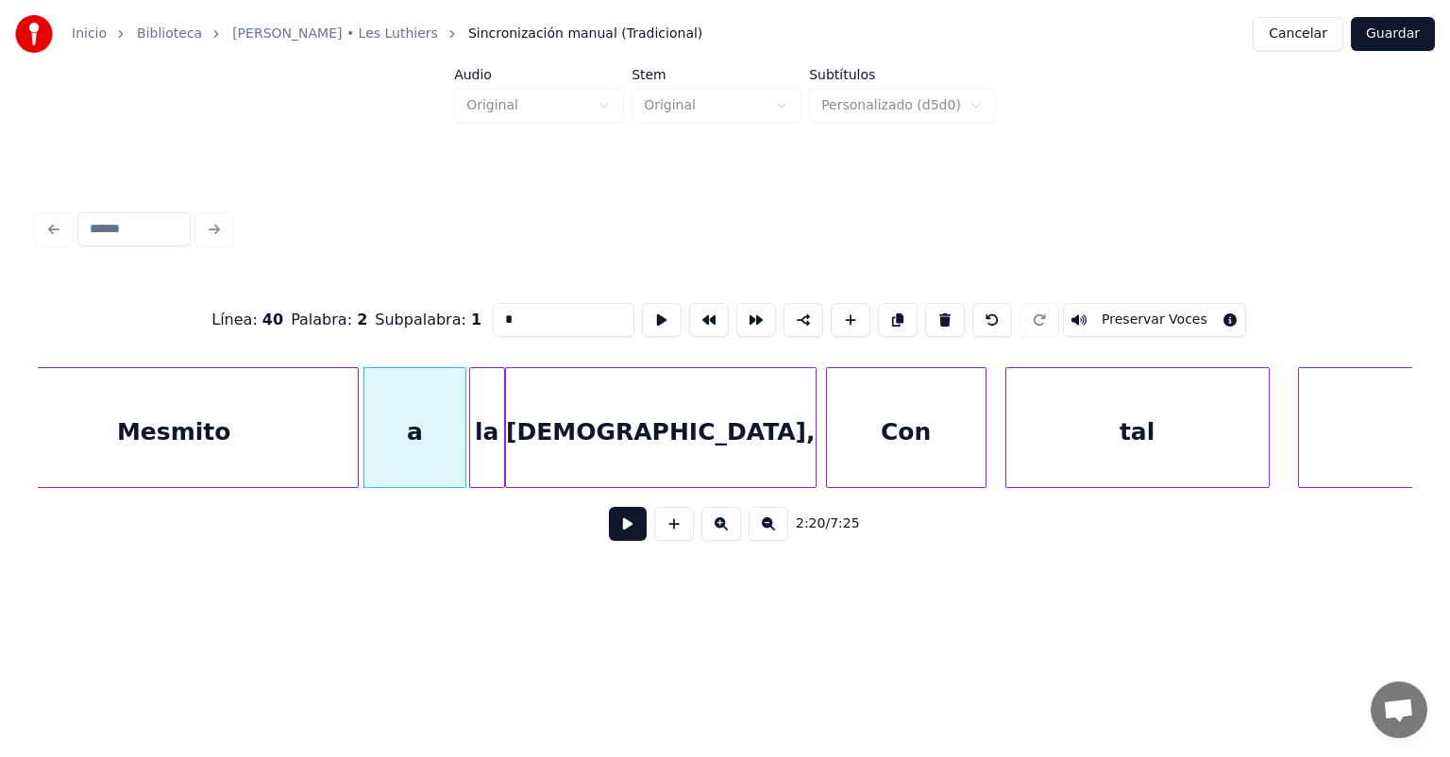
click at [609, 528] on button at bounding box center [628, 524] width 38 height 34
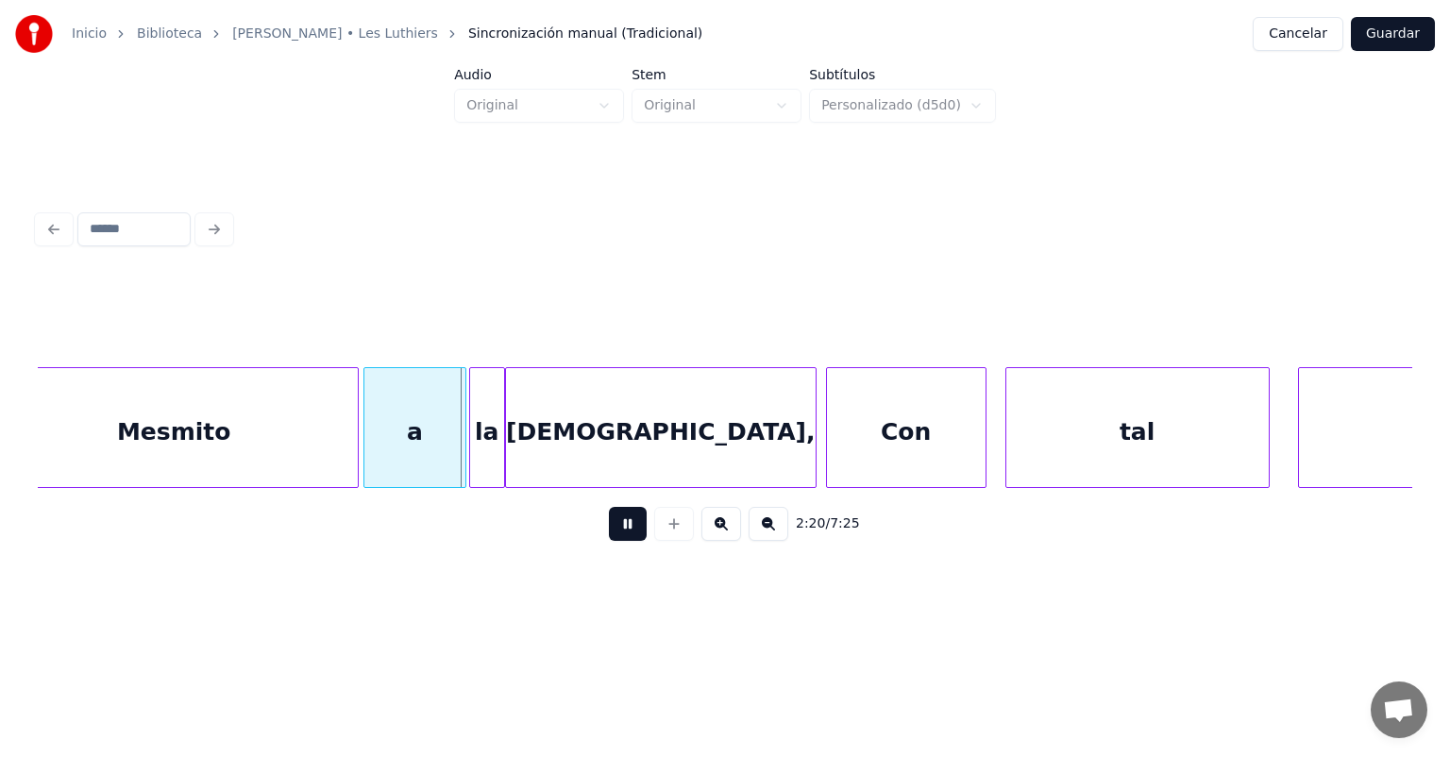
click at [612, 535] on button at bounding box center [628, 524] width 38 height 34
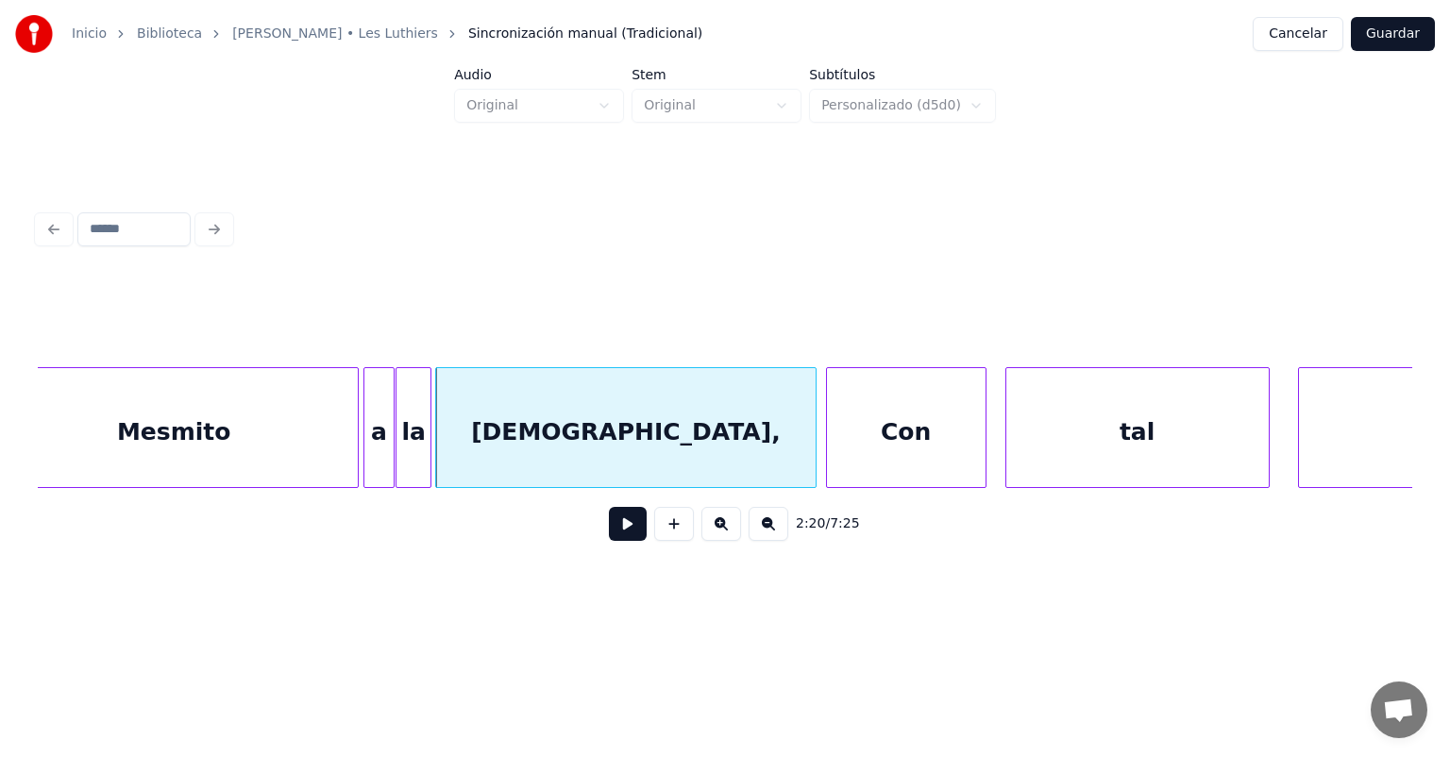
click at [609, 534] on button at bounding box center [628, 524] width 38 height 34
click at [609, 541] on button at bounding box center [628, 524] width 38 height 34
click at [380, 432] on div "a" at bounding box center [379, 432] width 30 height 128
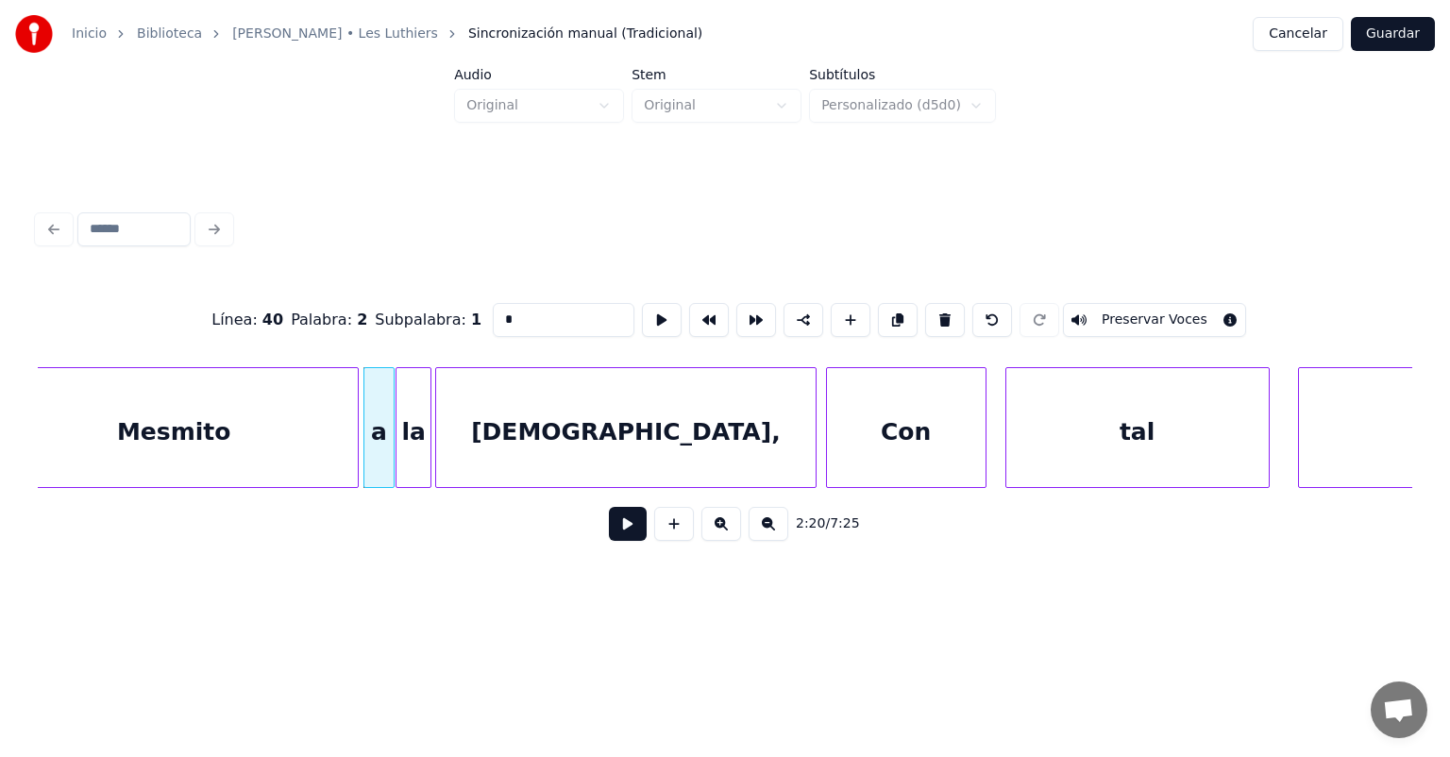
click at [609, 526] on button at bounding box center [628, 524] width 38 height 34
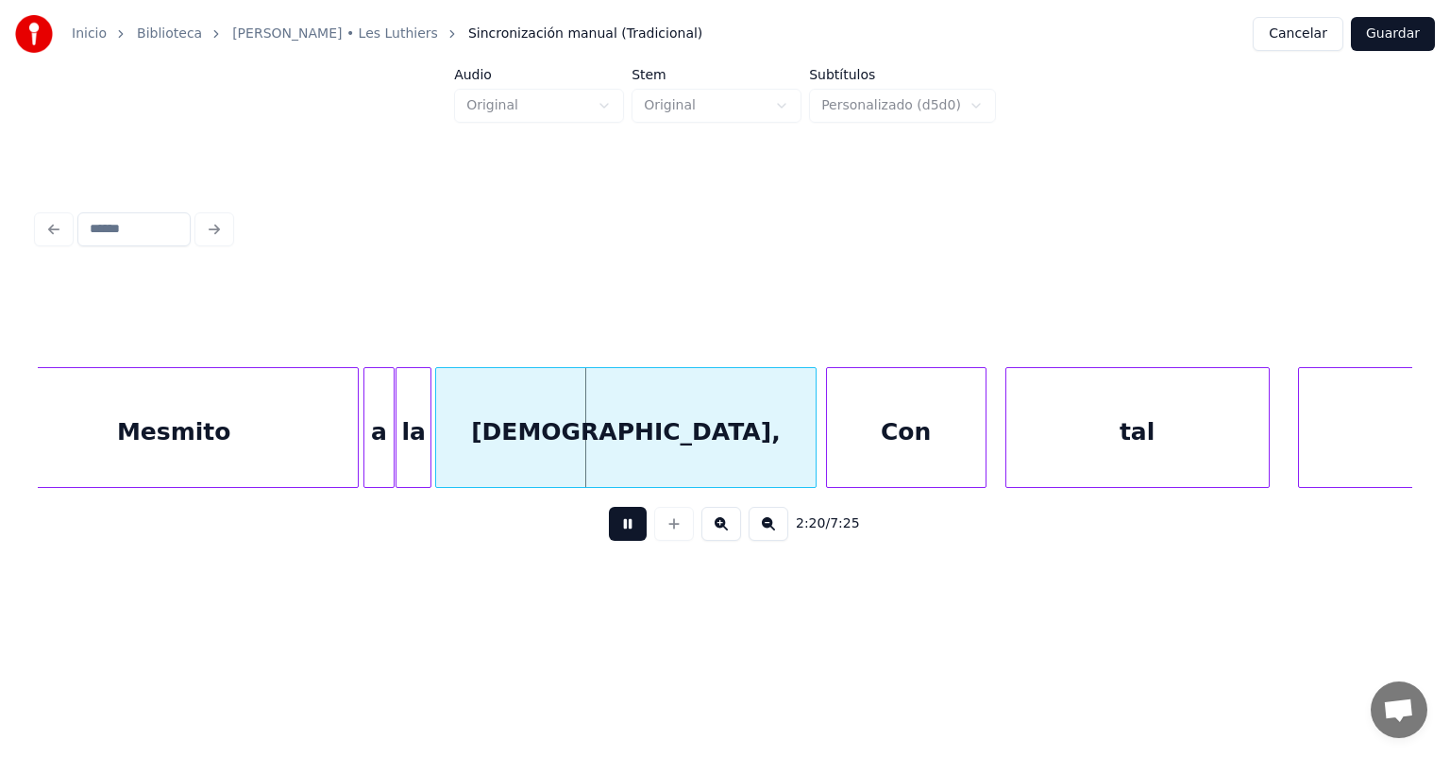
click at [609, 538] on button at bounding box center [628, 524] width 38 height 34
click at [609, 541] on button at bounding box center [628, 524] width 38 height 34
click at [609, 535] on button at bounding box center [628, 524] width 38 height 34
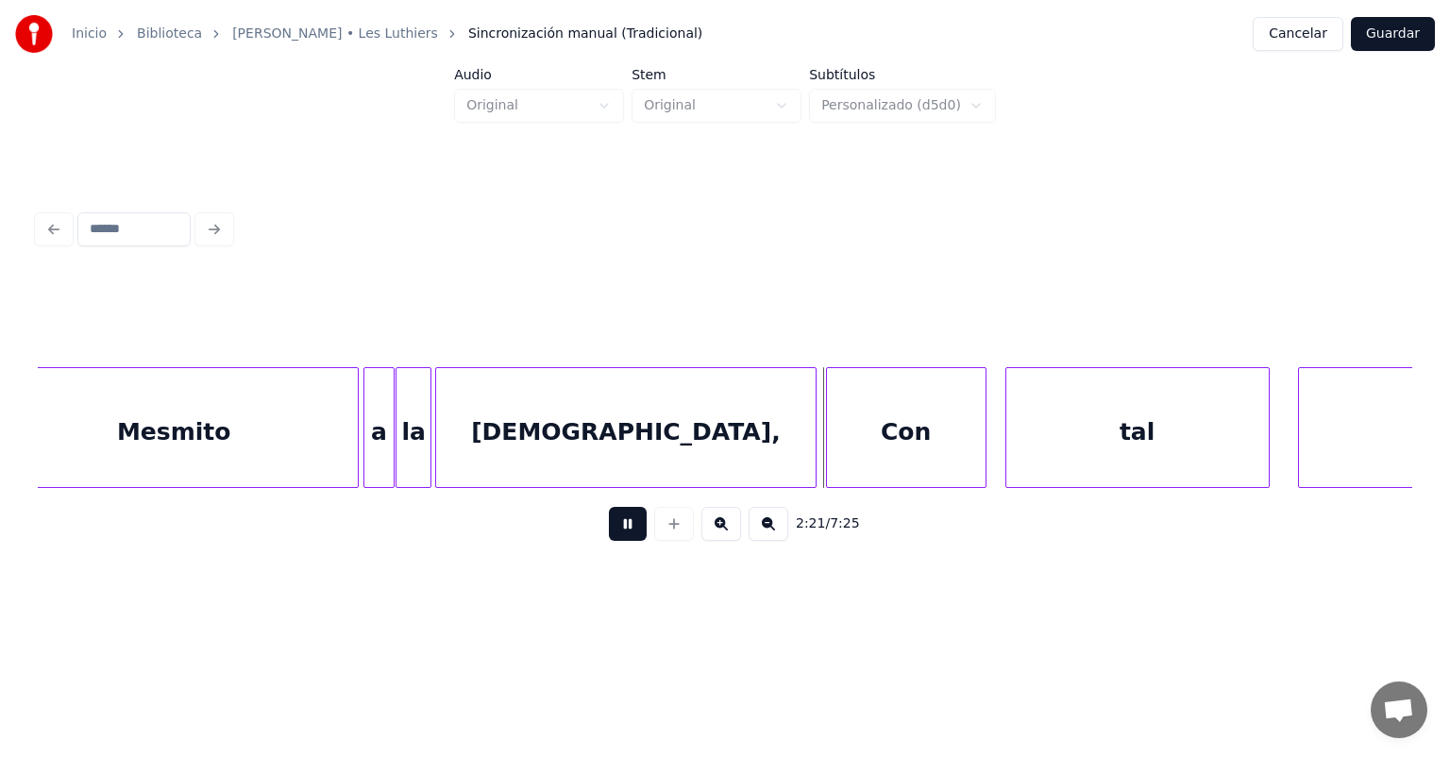
click at [609, 534] on button at bounding box center [628, 524] width 38 height 34
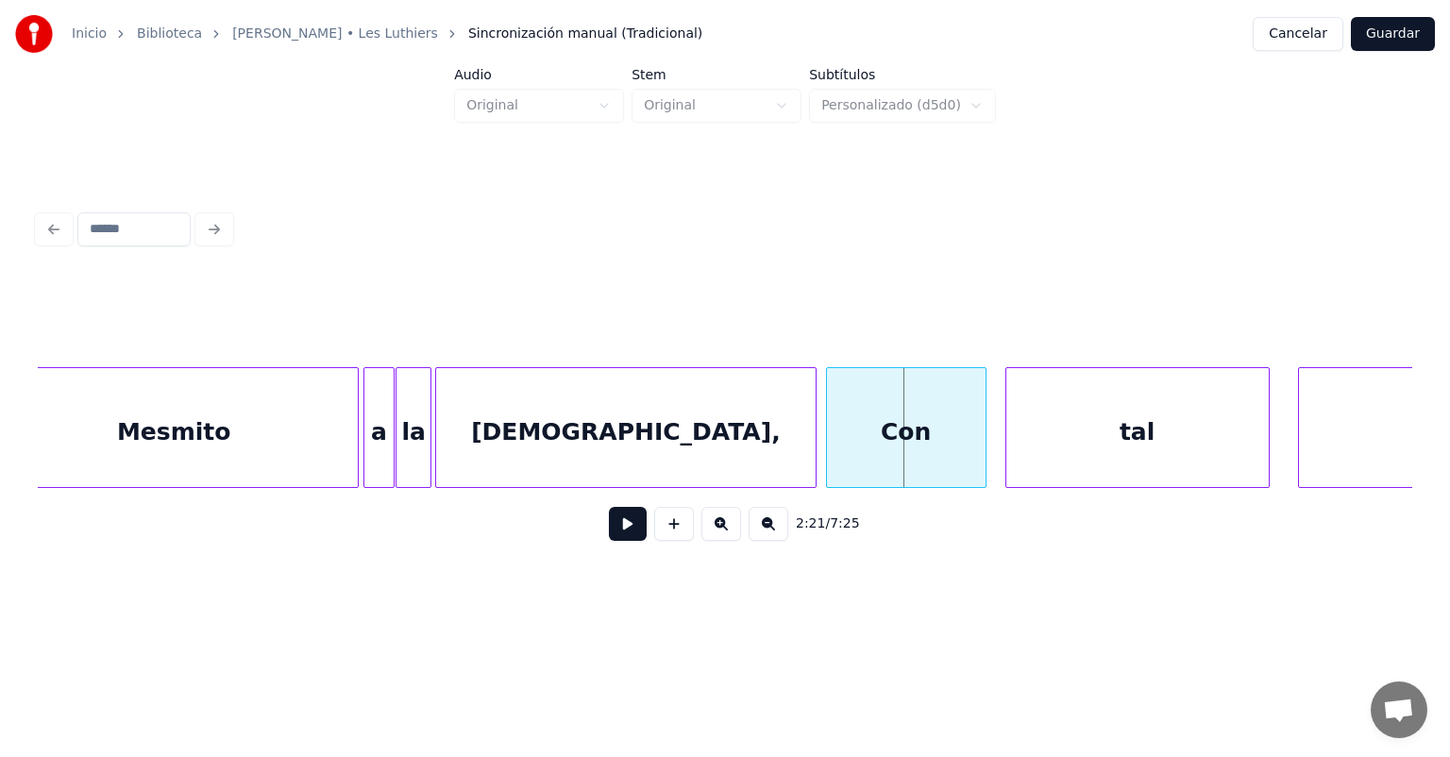
click at [876, 425] on div "Con" at bounding box center [906, 432] width 159 height 128
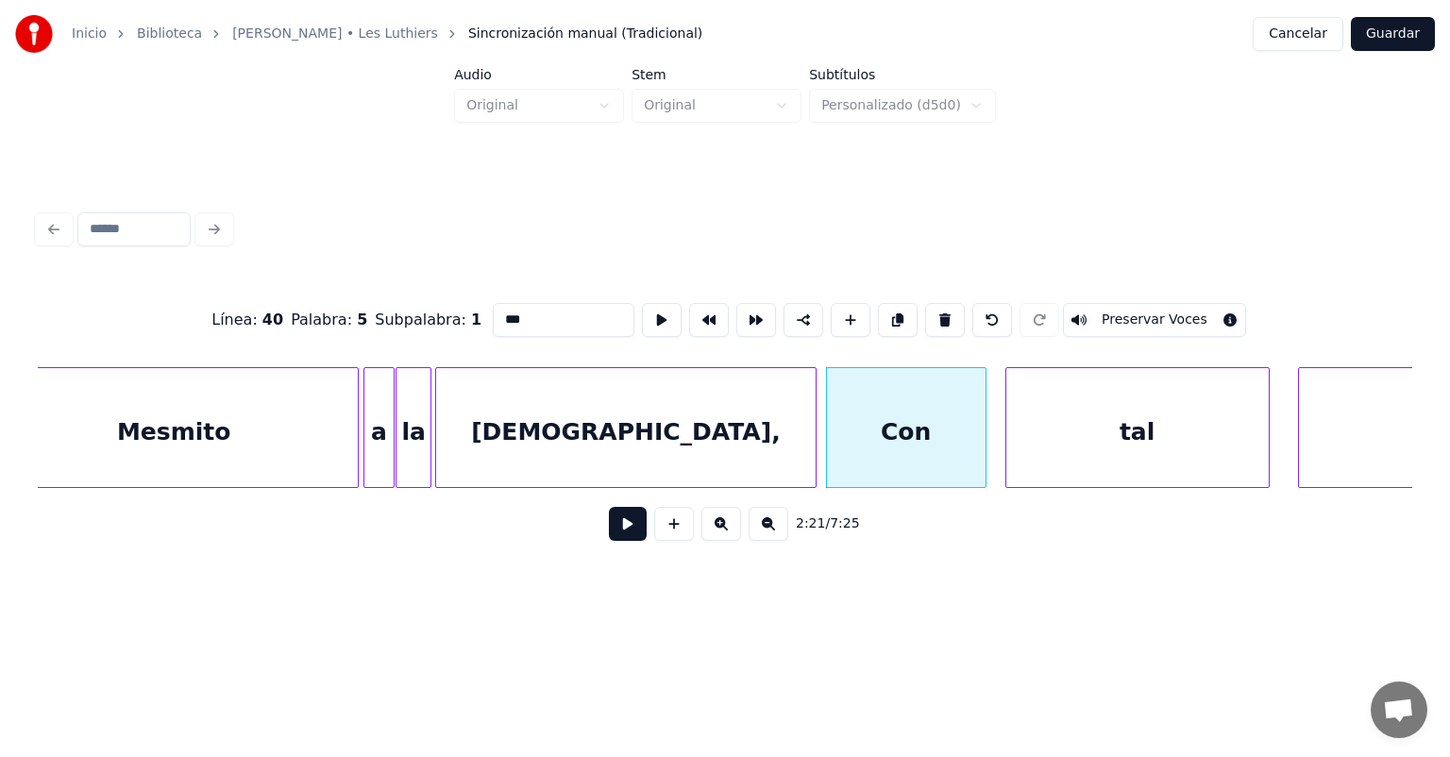
click at [493, 308] on input "***" at bounding box center [564, 320] width 142 height 34
type input "**"
click at [612, 525] on button at bounding box center [628, 524] width 38 height 34
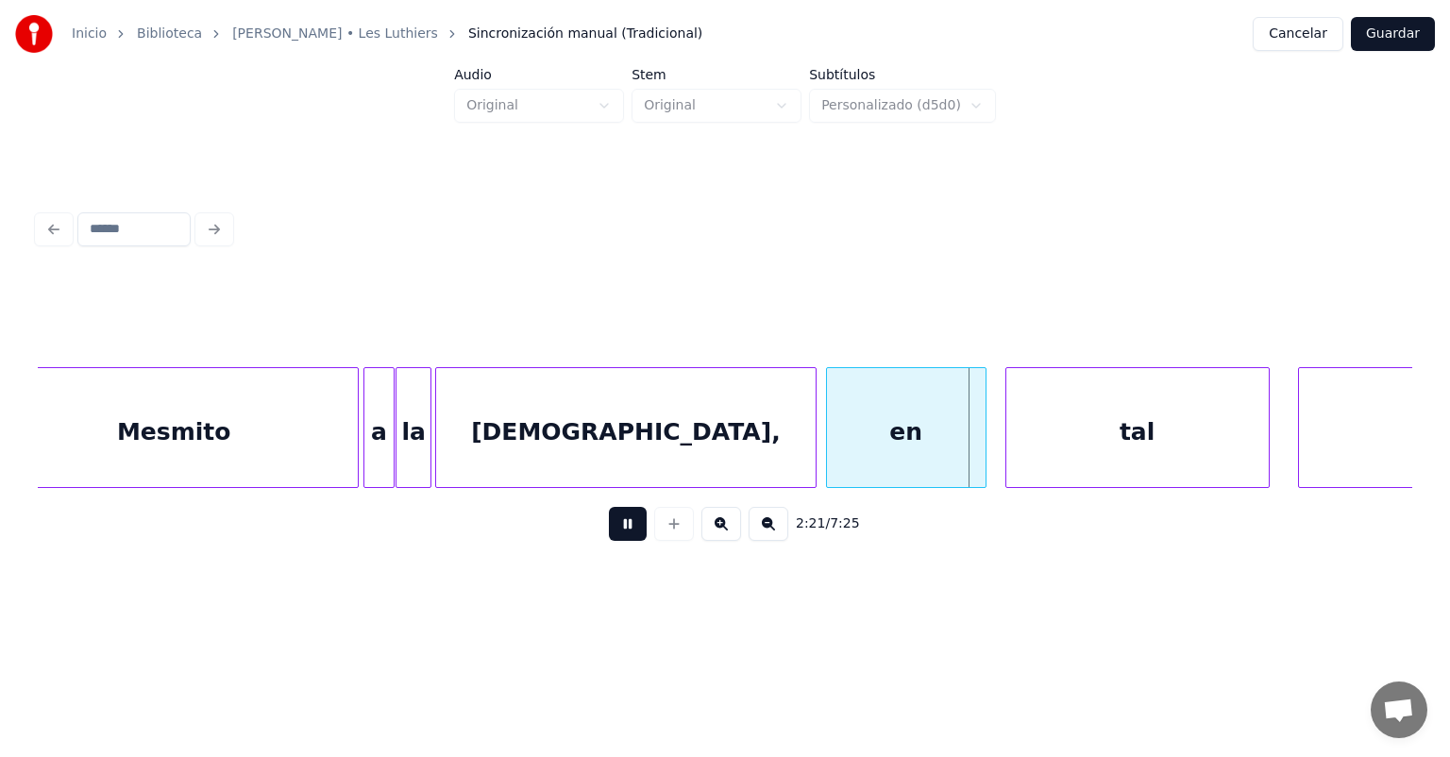
click at [609, 527] on button at bounding box center [628, 524] width 38 height 34
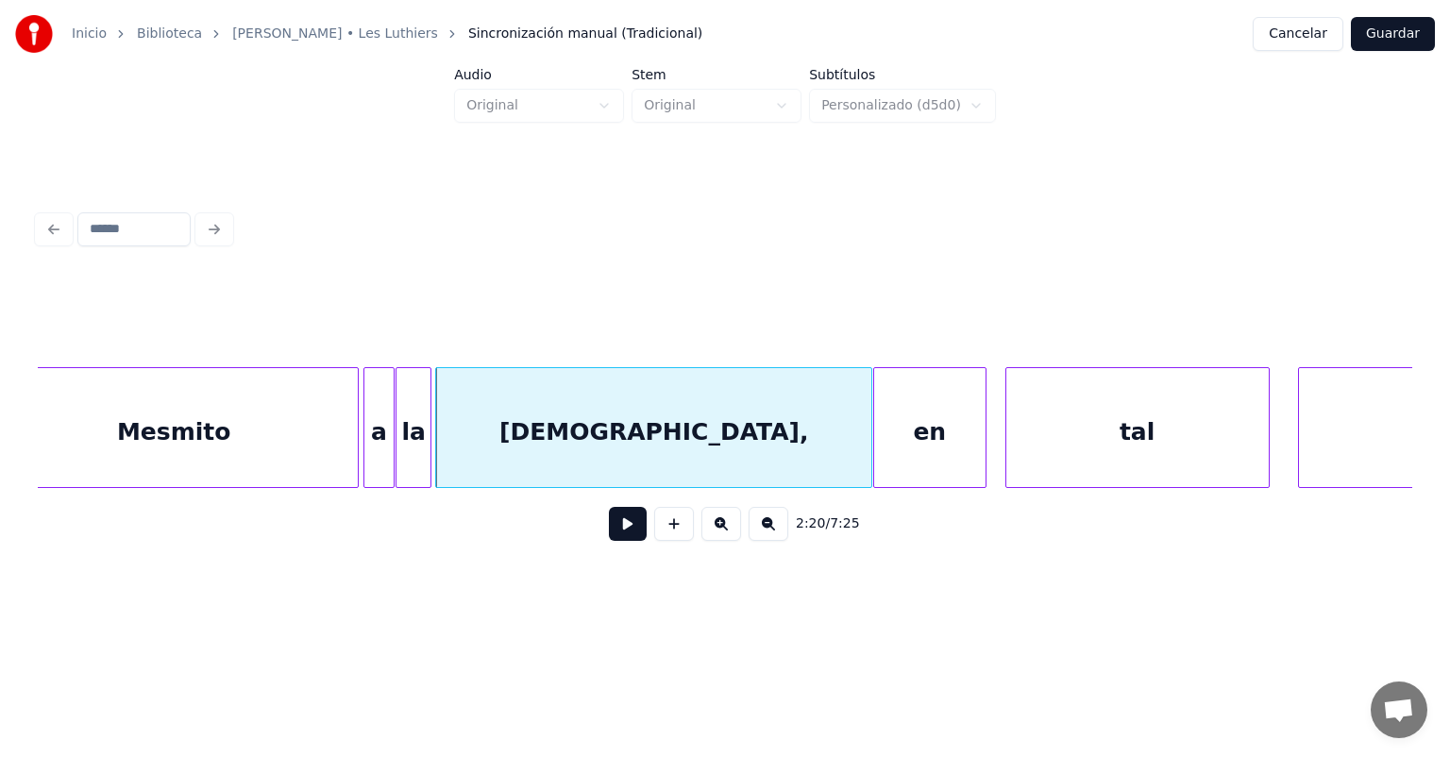
click at [609, 524] on button at bounding box center [628, 524] width 38 height 34
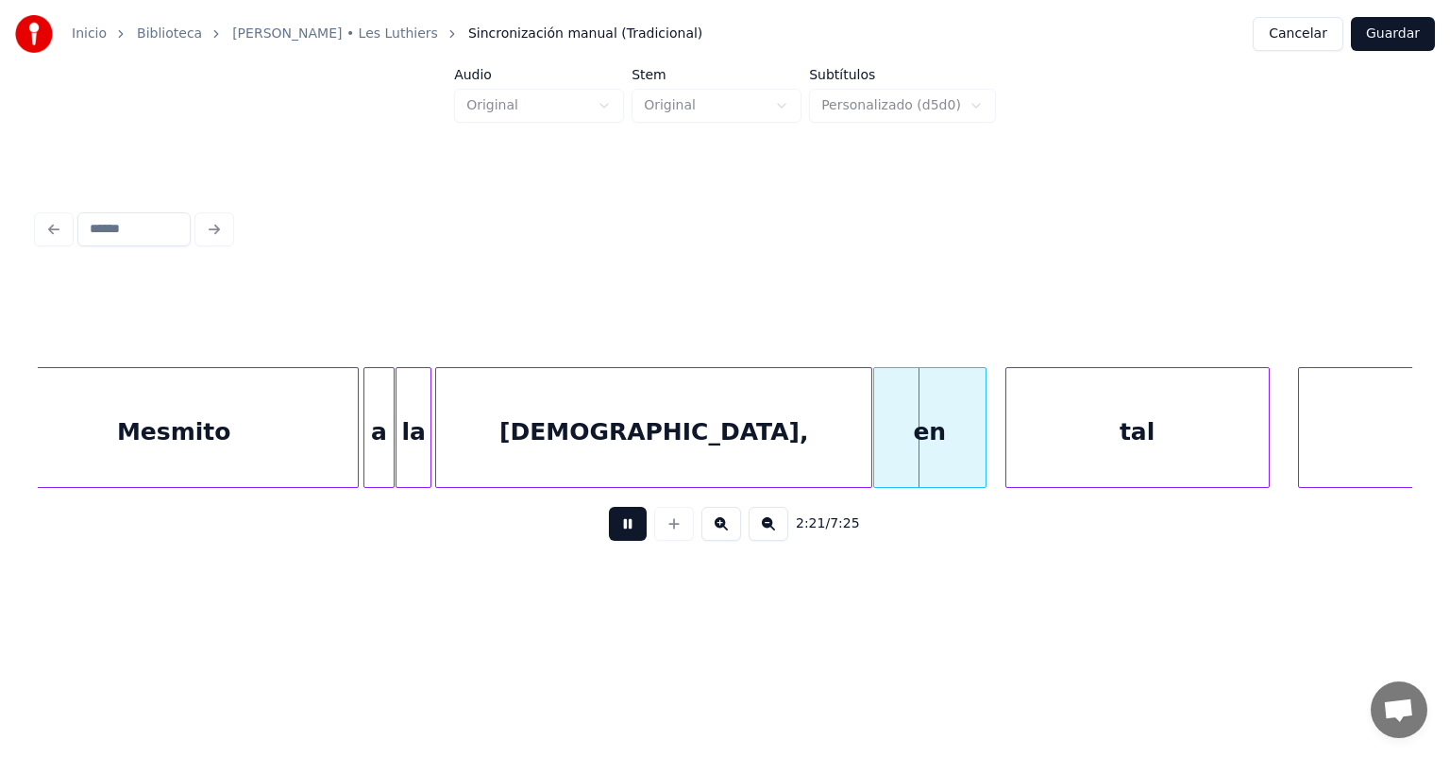
click at [609, 531] on button at bounding box center [628, 524] width 38 height 34
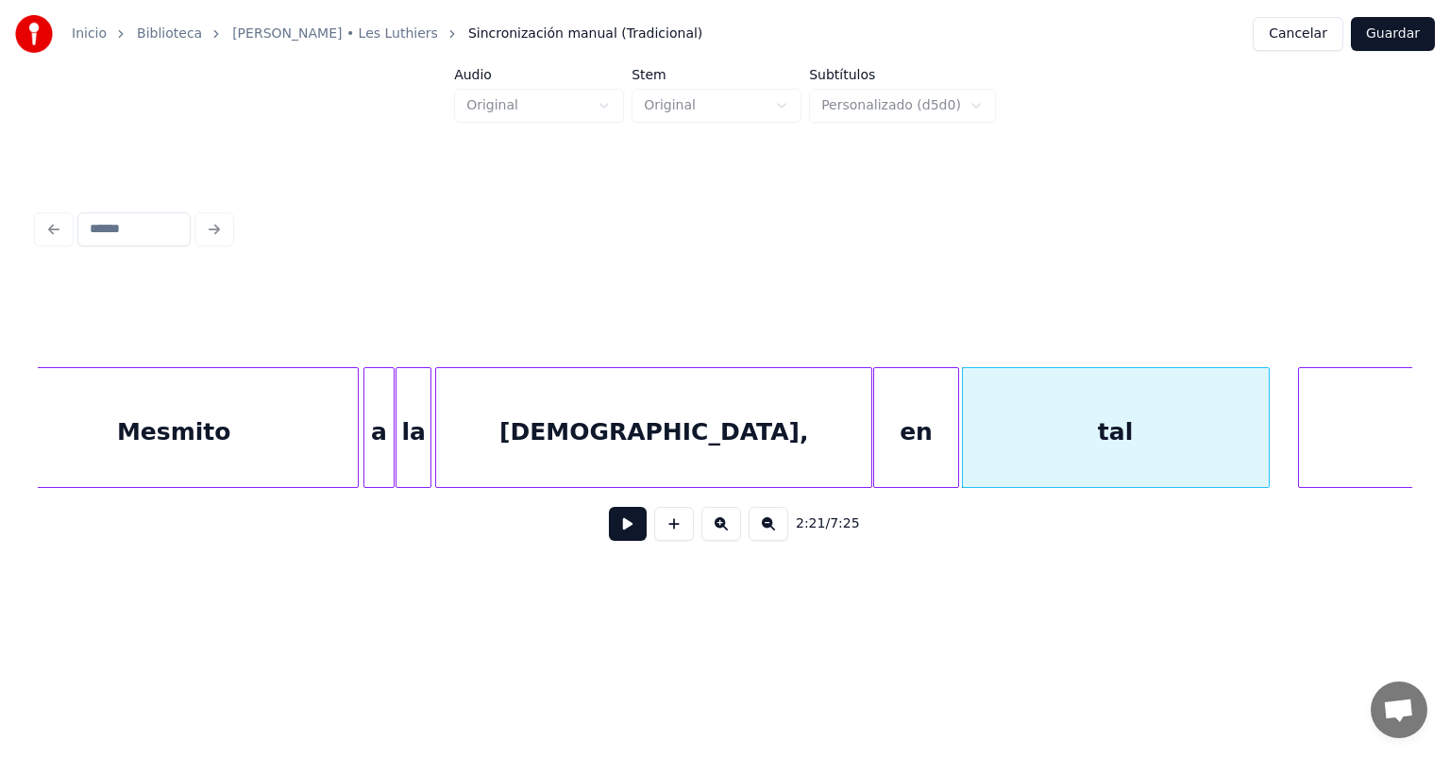
click at [609, 524] on button at bounding box center [628, 524] width 38 height 34
click at [609, 531] on button at bounding box center [628, 524] width 38 height 34
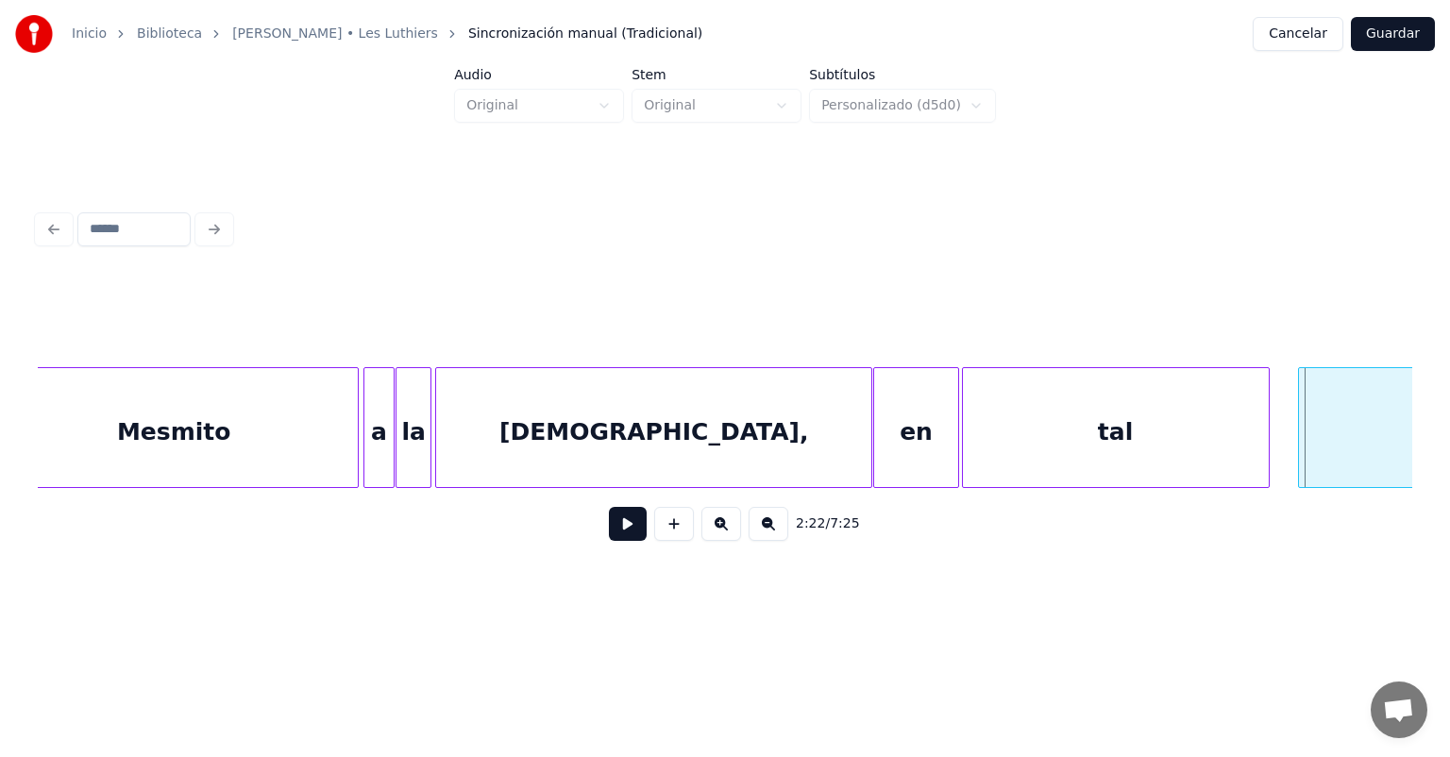
click at [609, 533] on button at bounding box center [628, 524] width 38 height 34
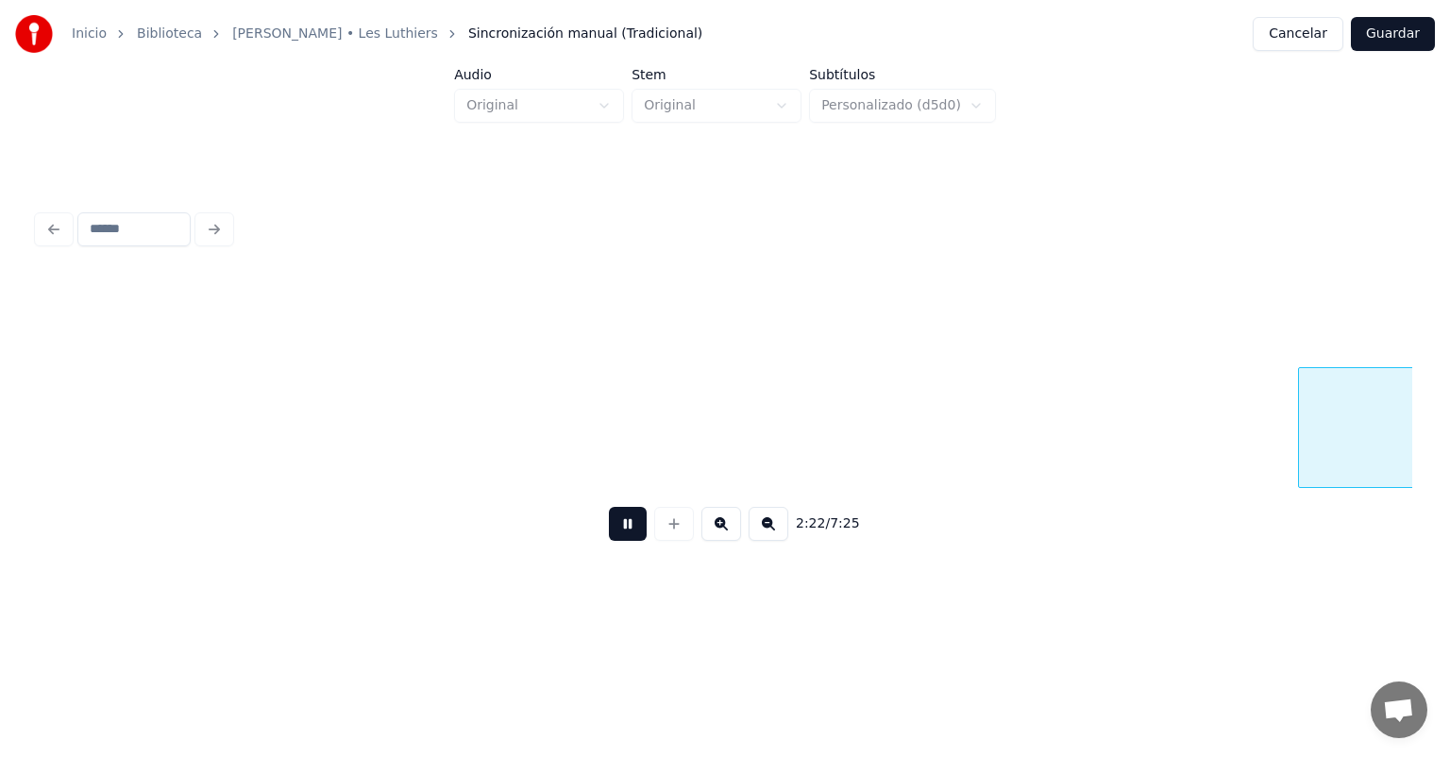
scroll to position [0, 67356]
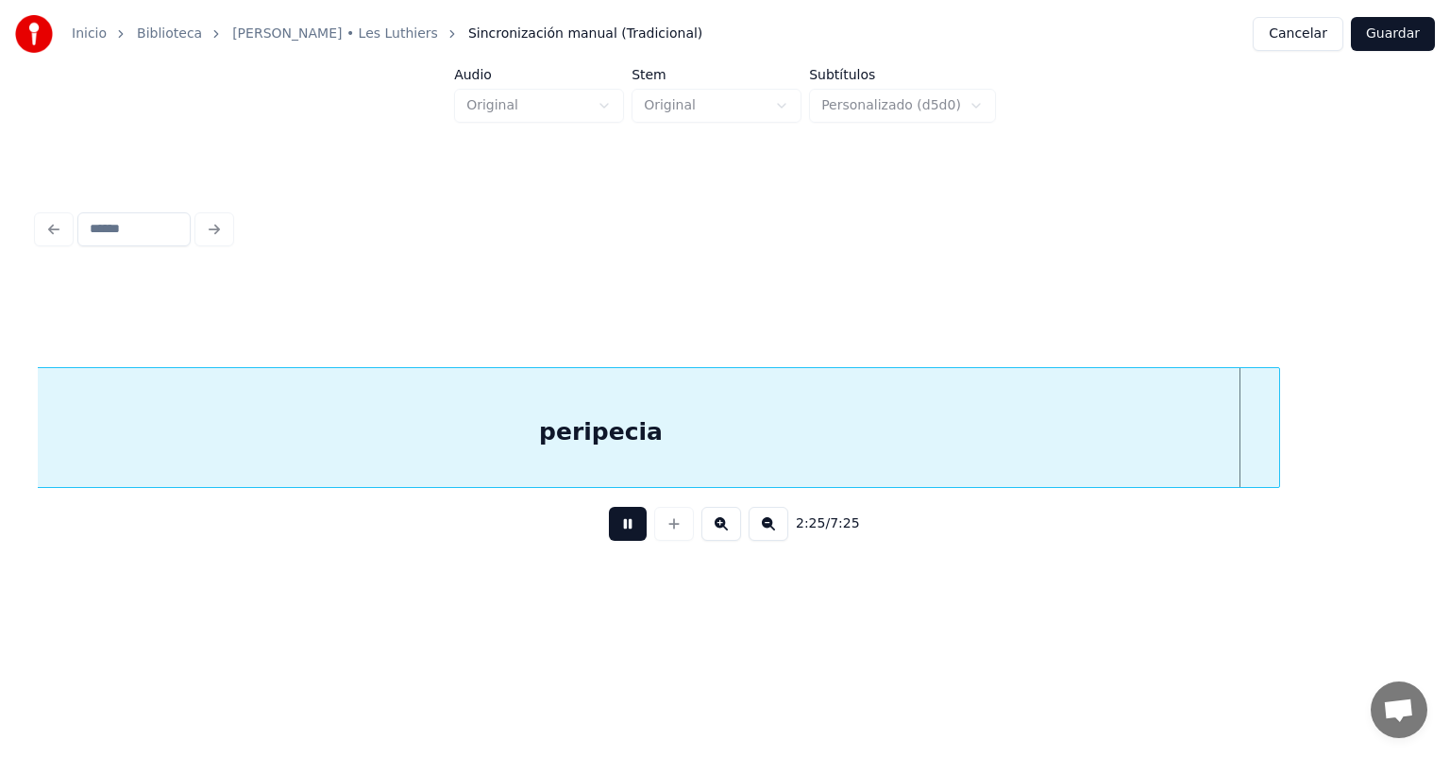
click at [609, 535] on button at bounding box center [628, 524] width 38 height 34
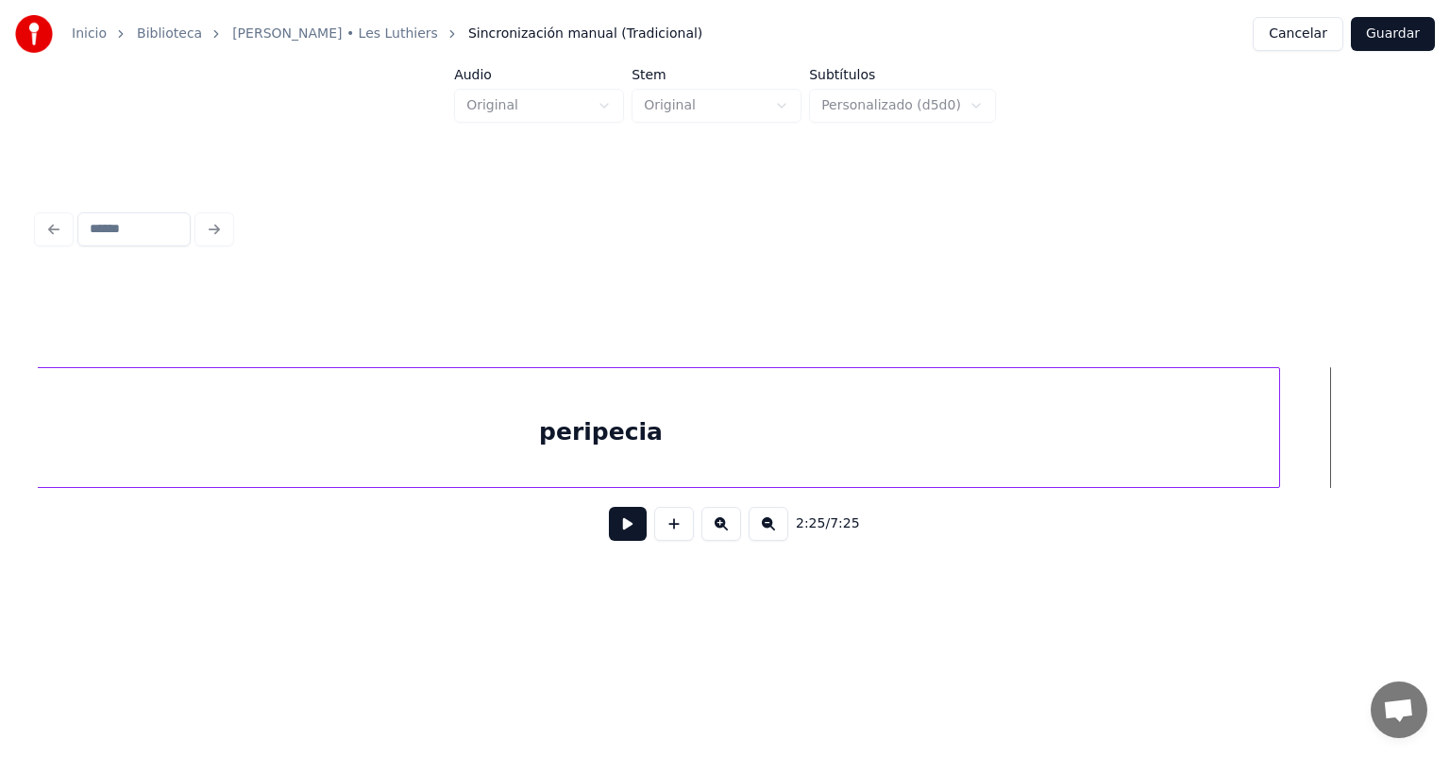
click at [1397, 30] on button "Guardar" at bounding box center [1393, 34] width 84 height 34
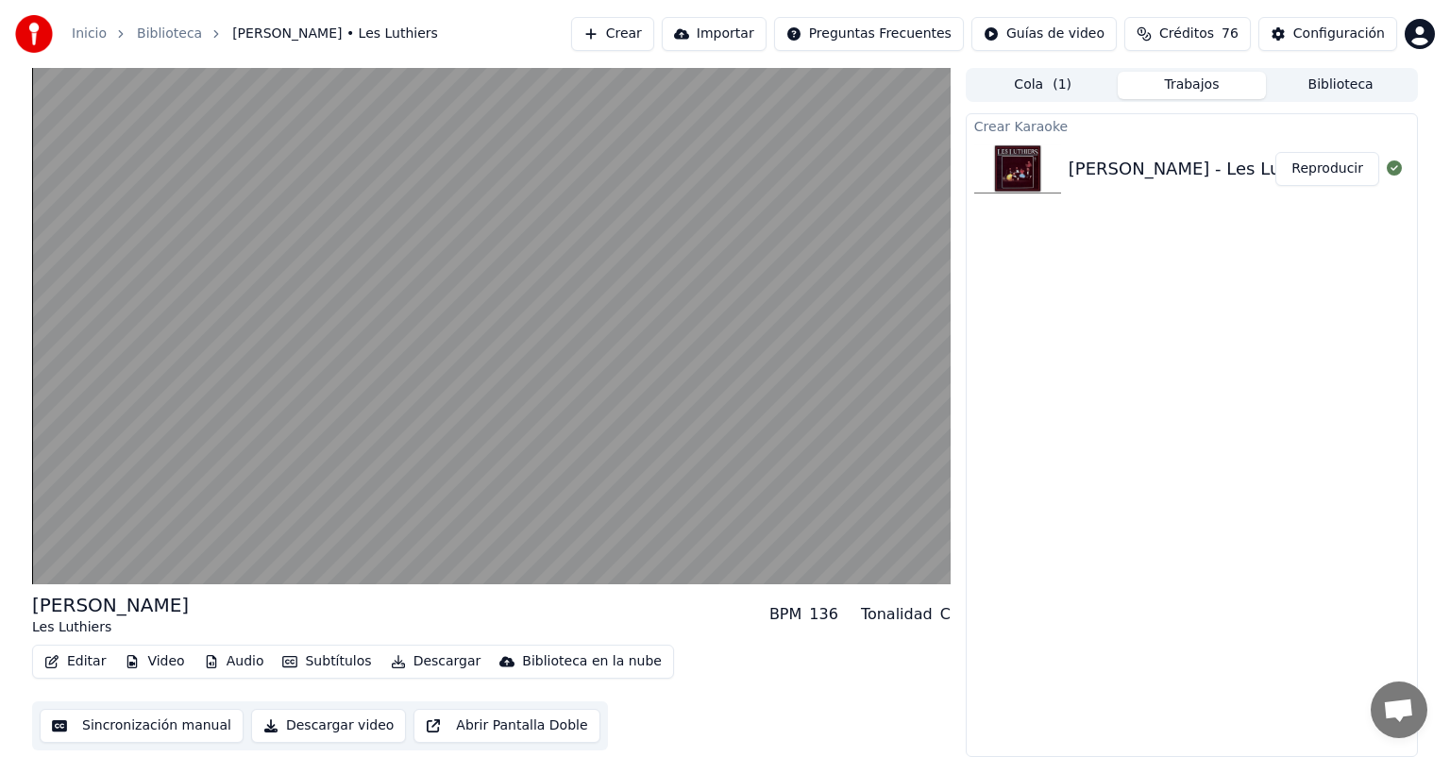
click at [178, 396] on video at bounding box center [491, 326] width 919 height 517
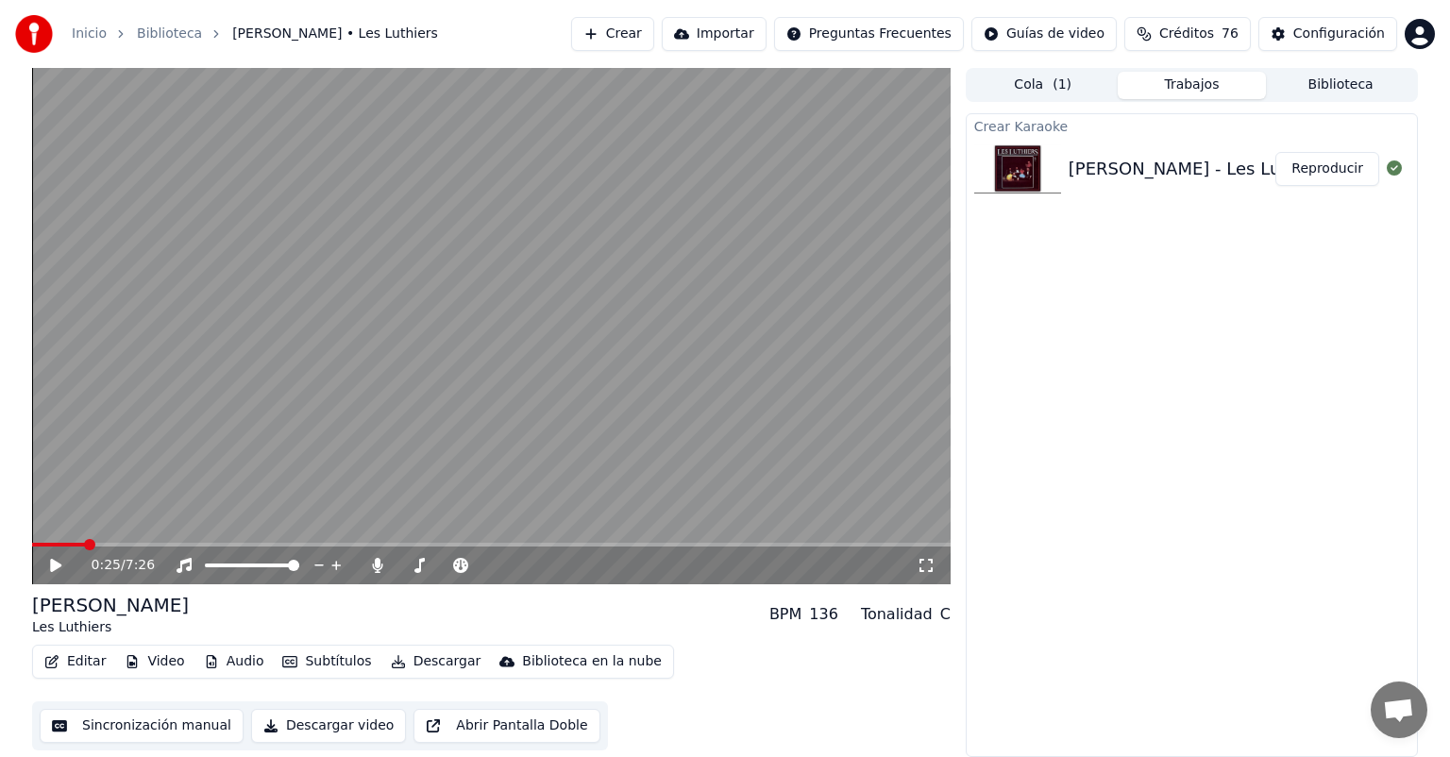
click at [74, 662] on button "Editar" at bounding box center [75, 662] width 76 height 26
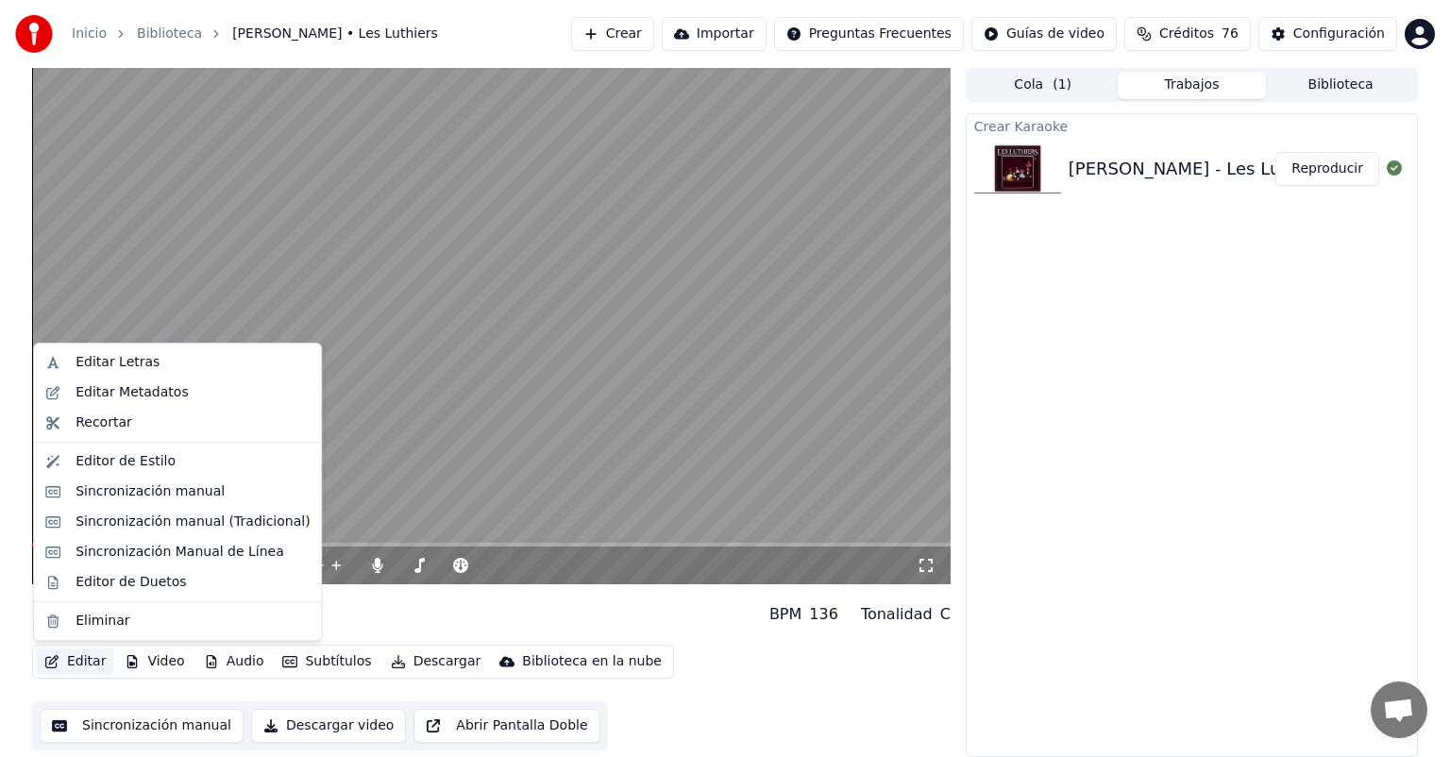
click at [84, 525] on div "Sincronización manual (Tradicional)" at bounding box center [193, 522] width 234 height 19
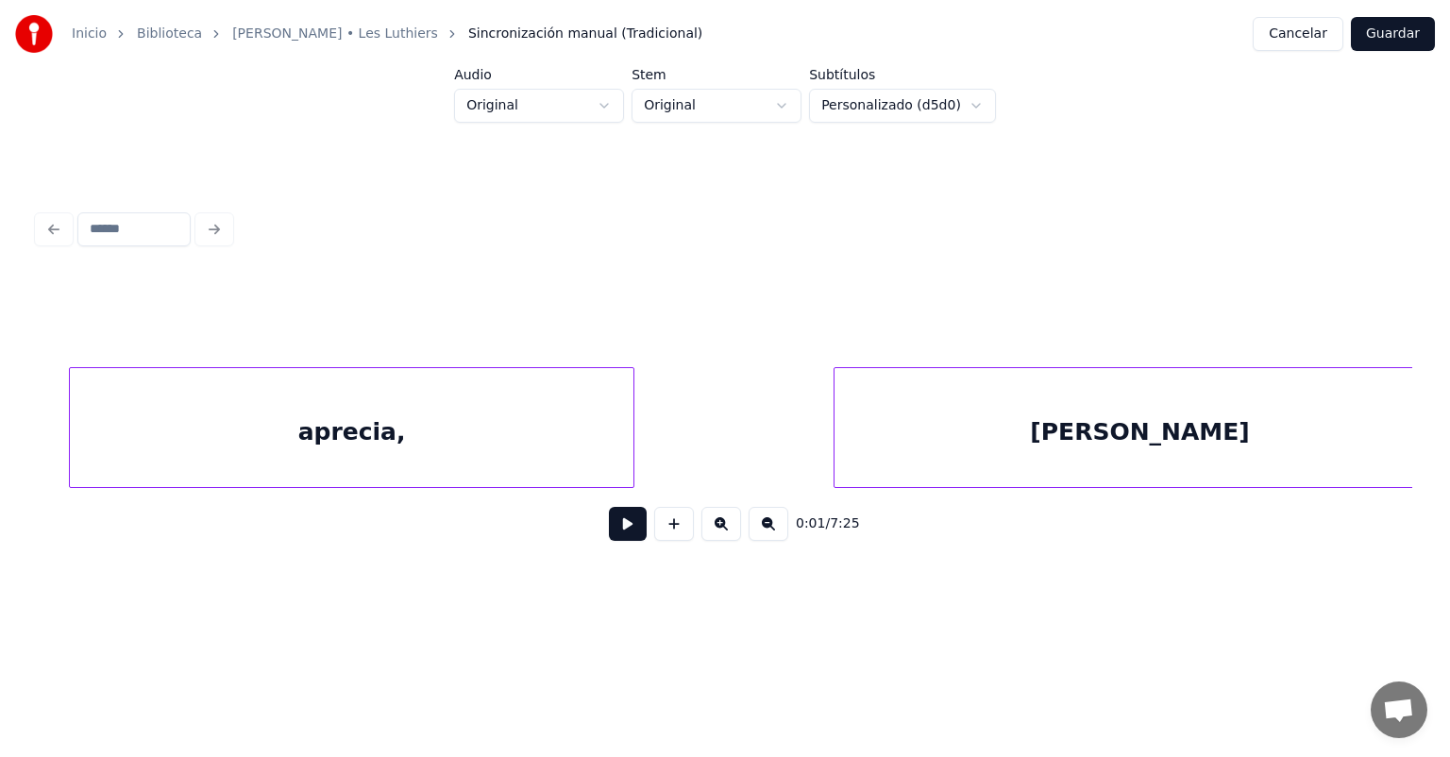
scroll to position [0, 70605]
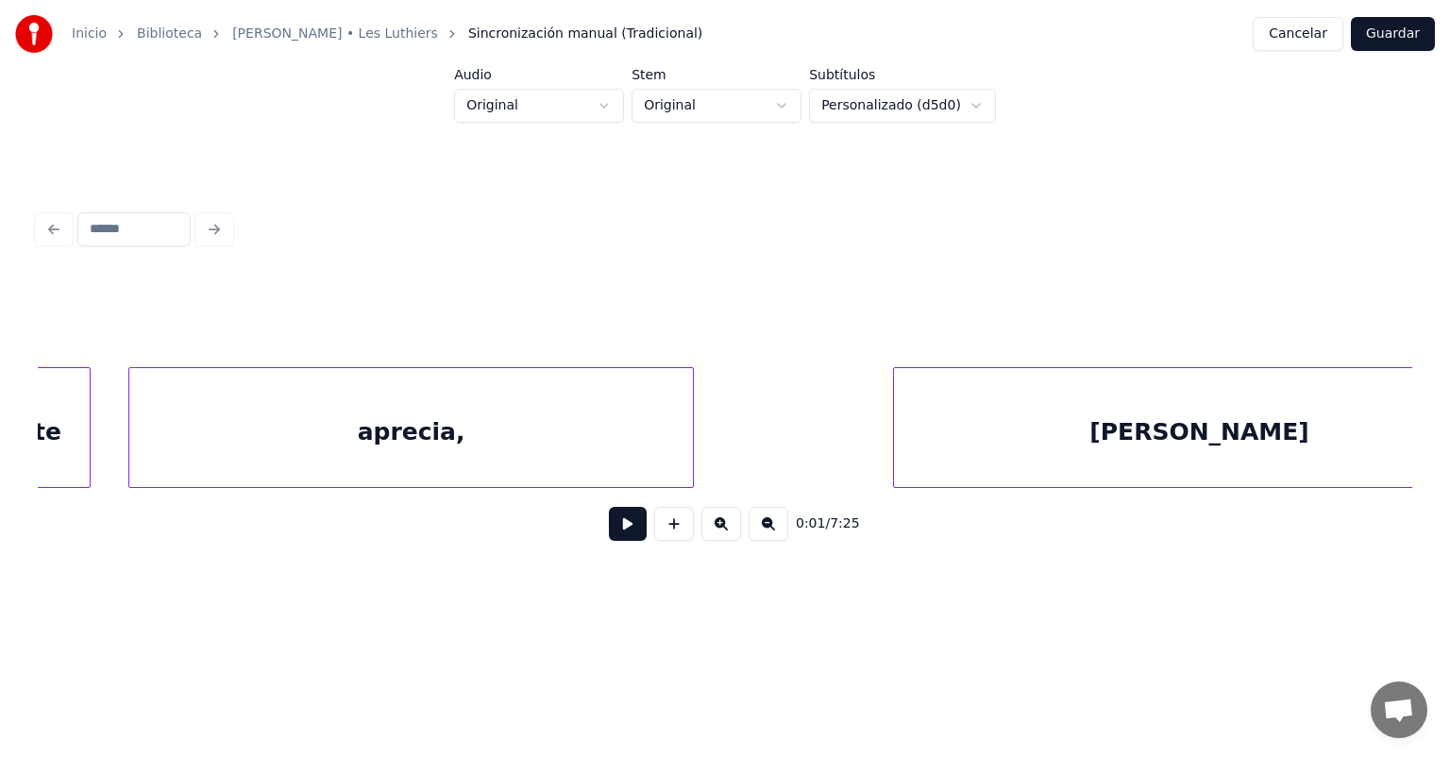
click at [331, 425] on div "aprecia," at bounding box center [411, 432] width 565 height 128
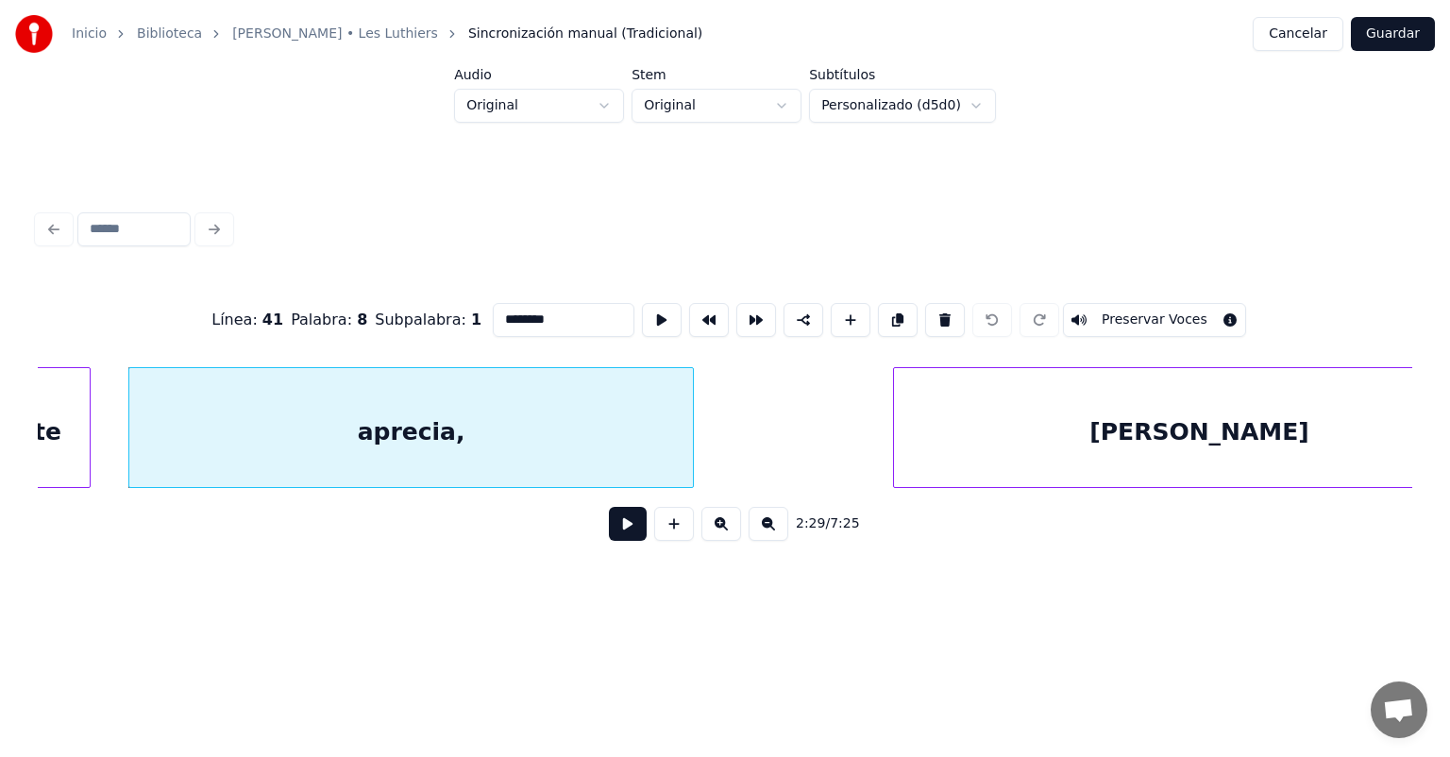
click at [511, 477] on div "aprecia," at bounding box center [411, 432] width 565 height 128
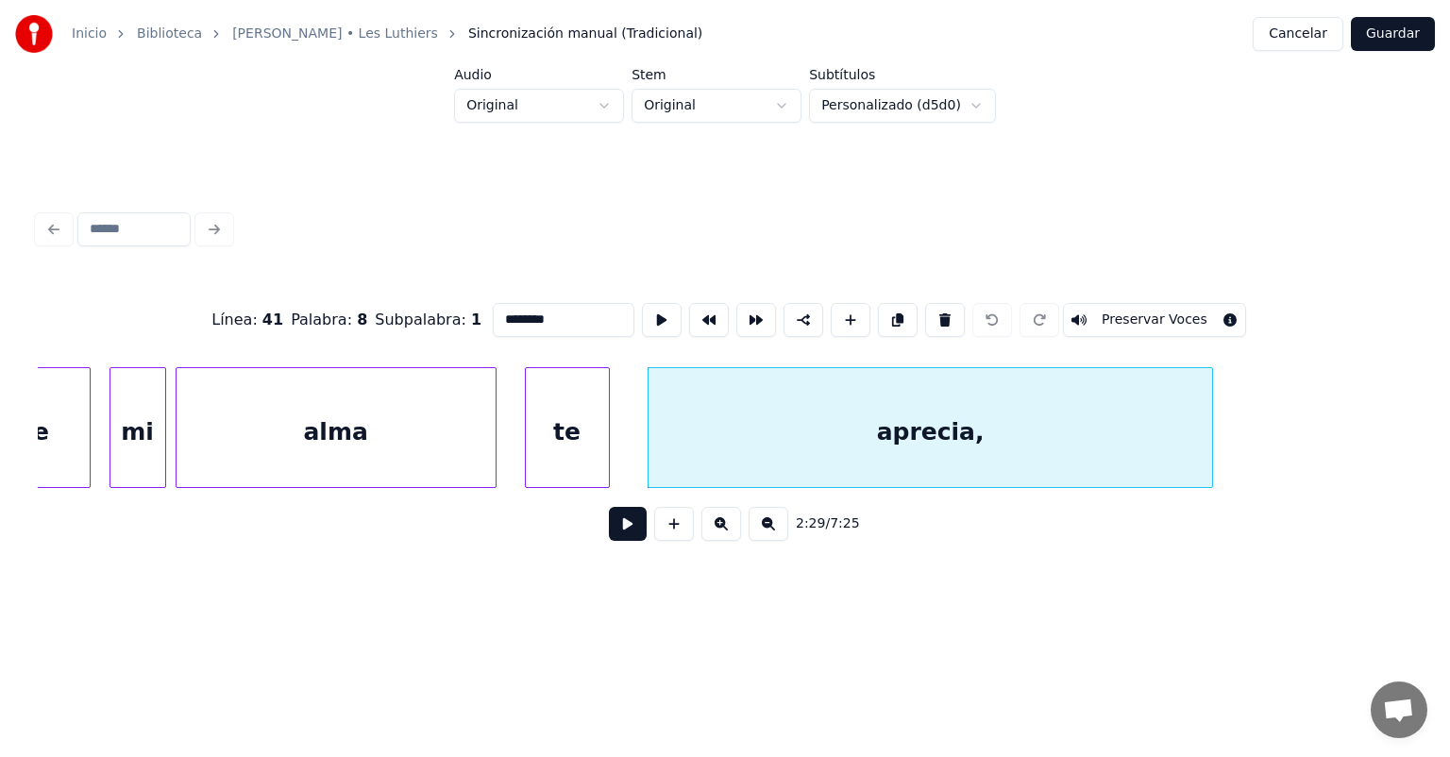
scroll to position [0, 70085]
click at [527, 441] on div at bounding box center [530, 427] width 6 height 119
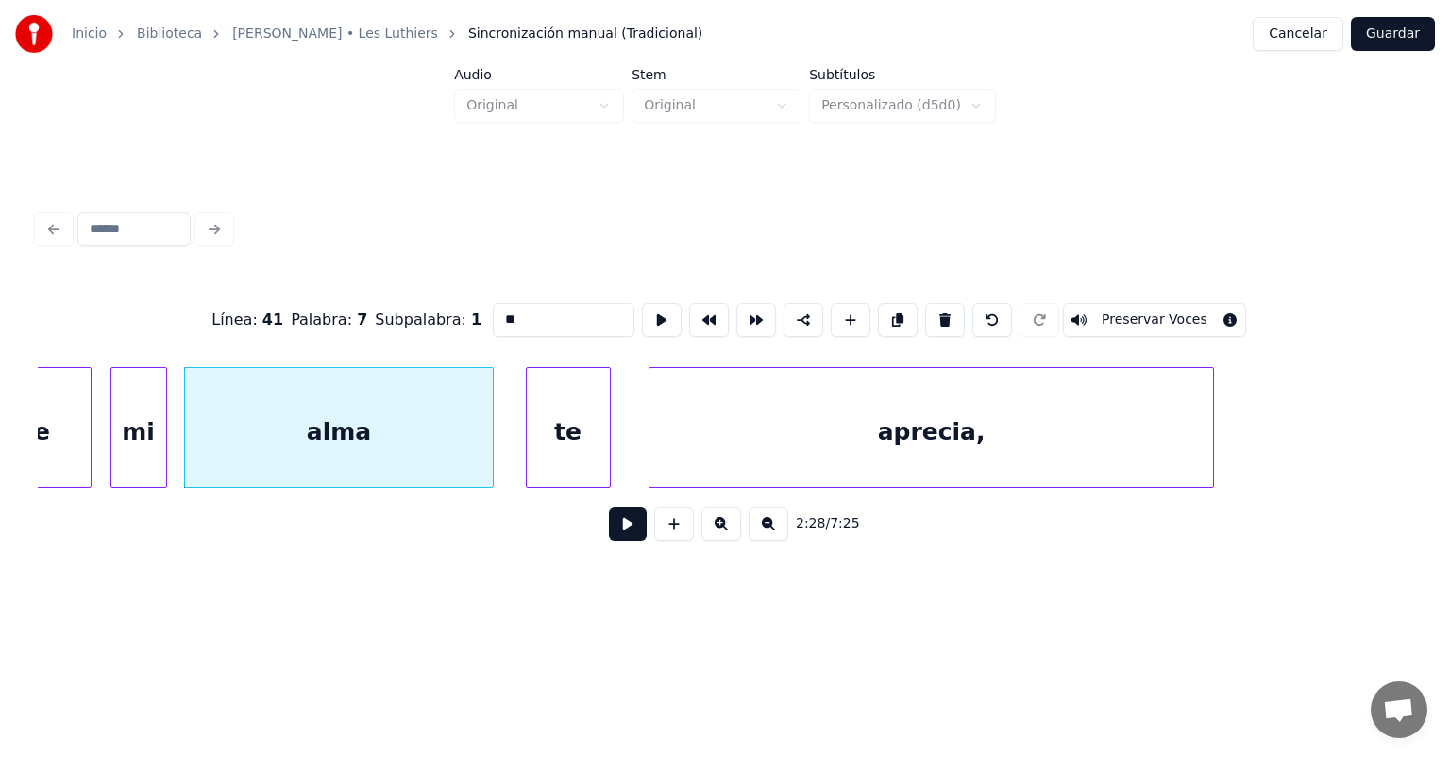
click at [451, 496] on div "2:28 / 7:25" at bounding box center [725, 524] width 1375 height 72
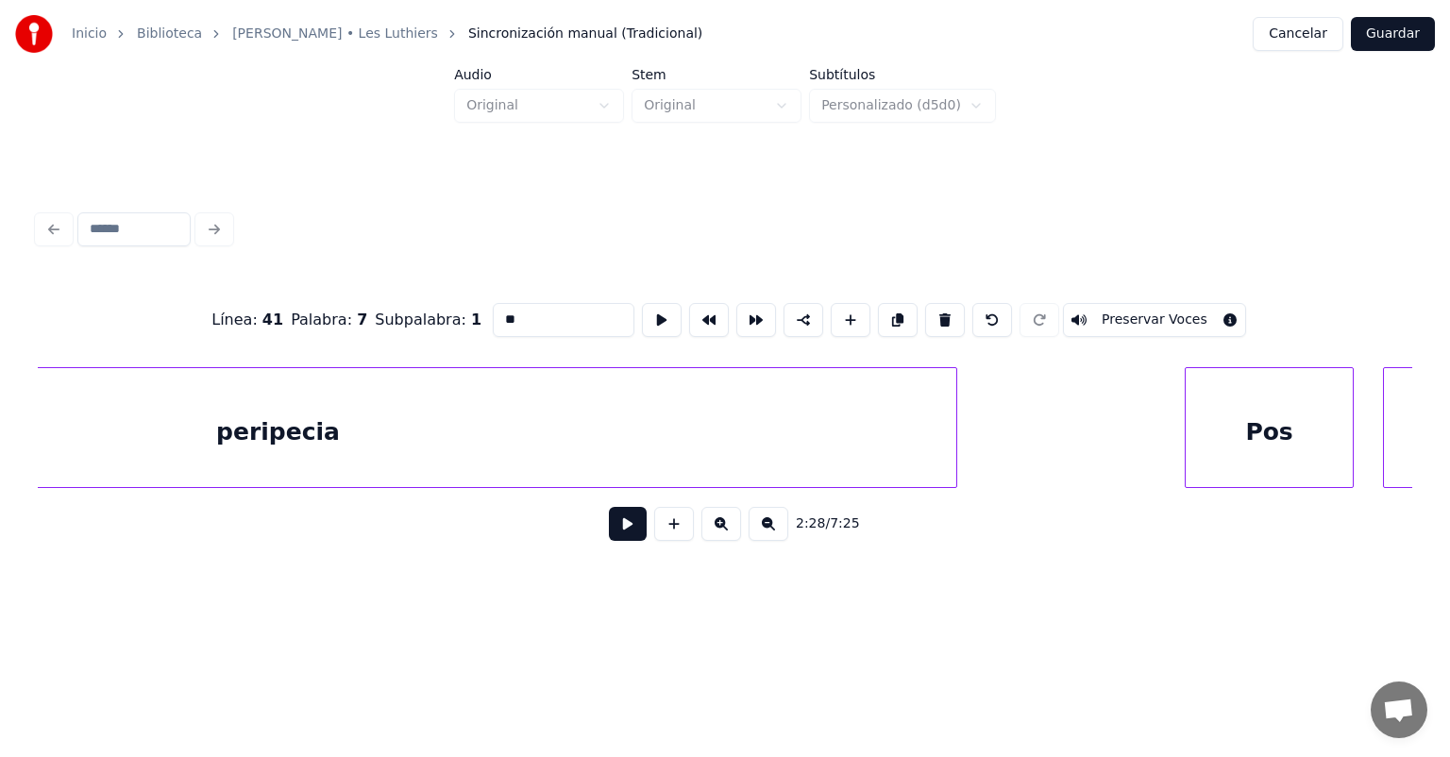
click at [380, 441] on div "peripecia" at bounding box center [279, 432] width 1358 height 128
type input "*********"
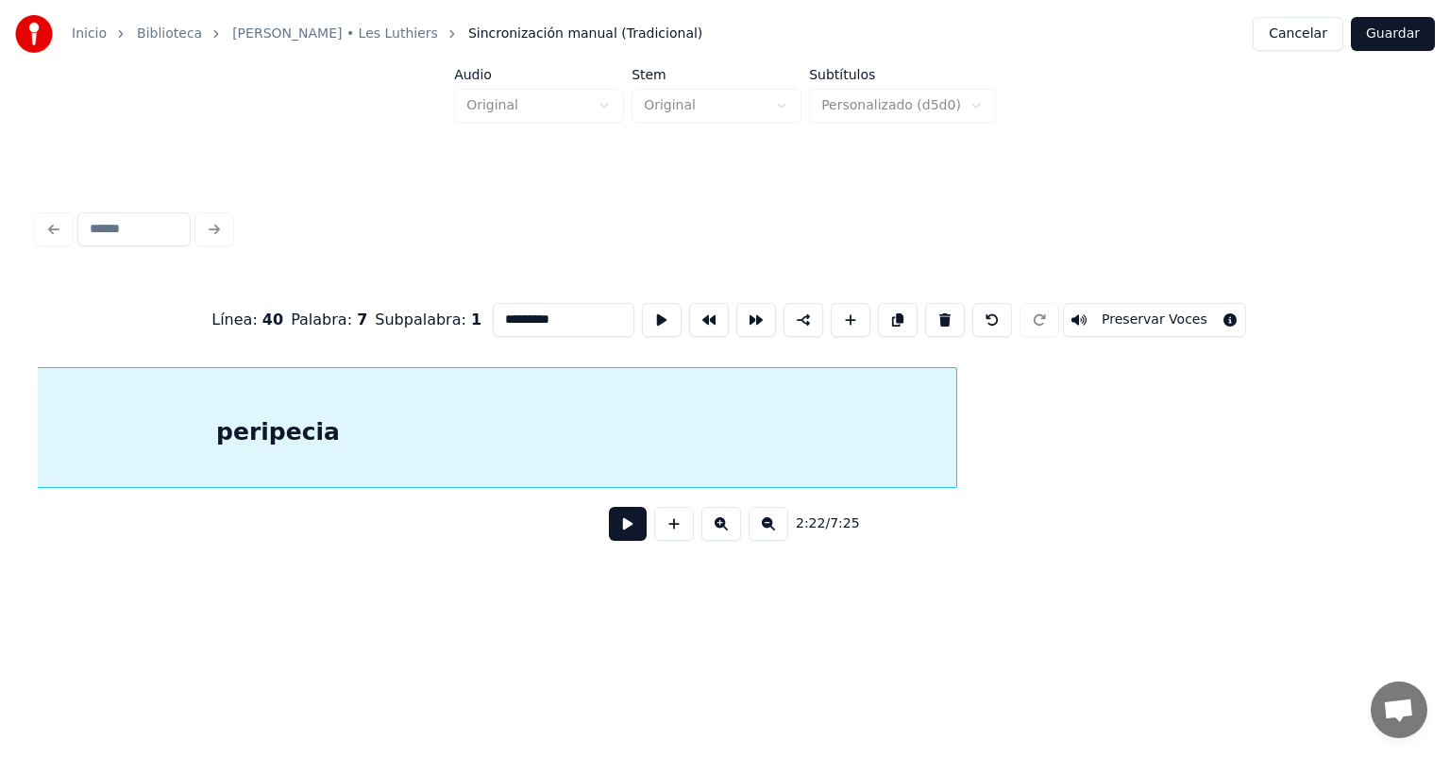
scroll to position [0, 67240]
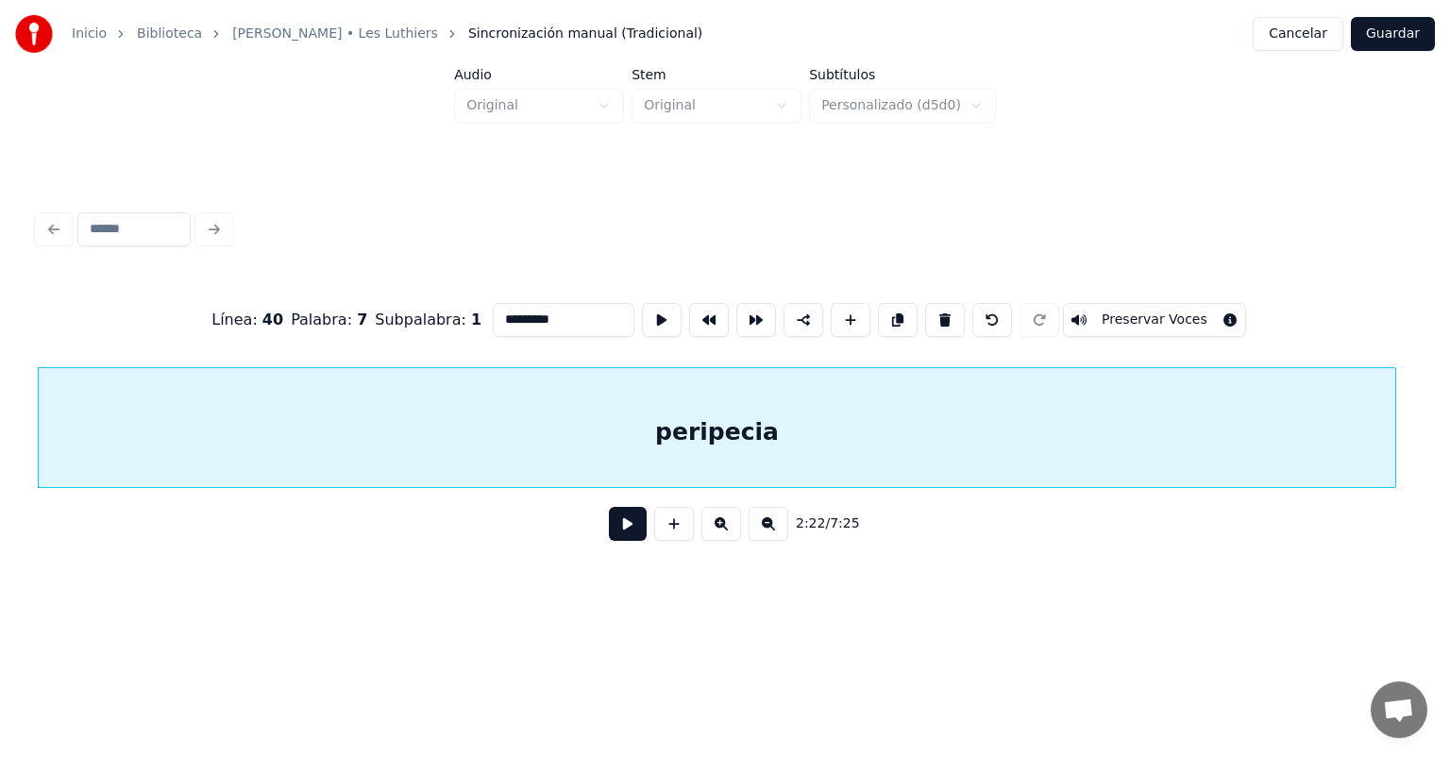
click at [618, 533] on button at bounding box center [628, 524] width 38 height 34
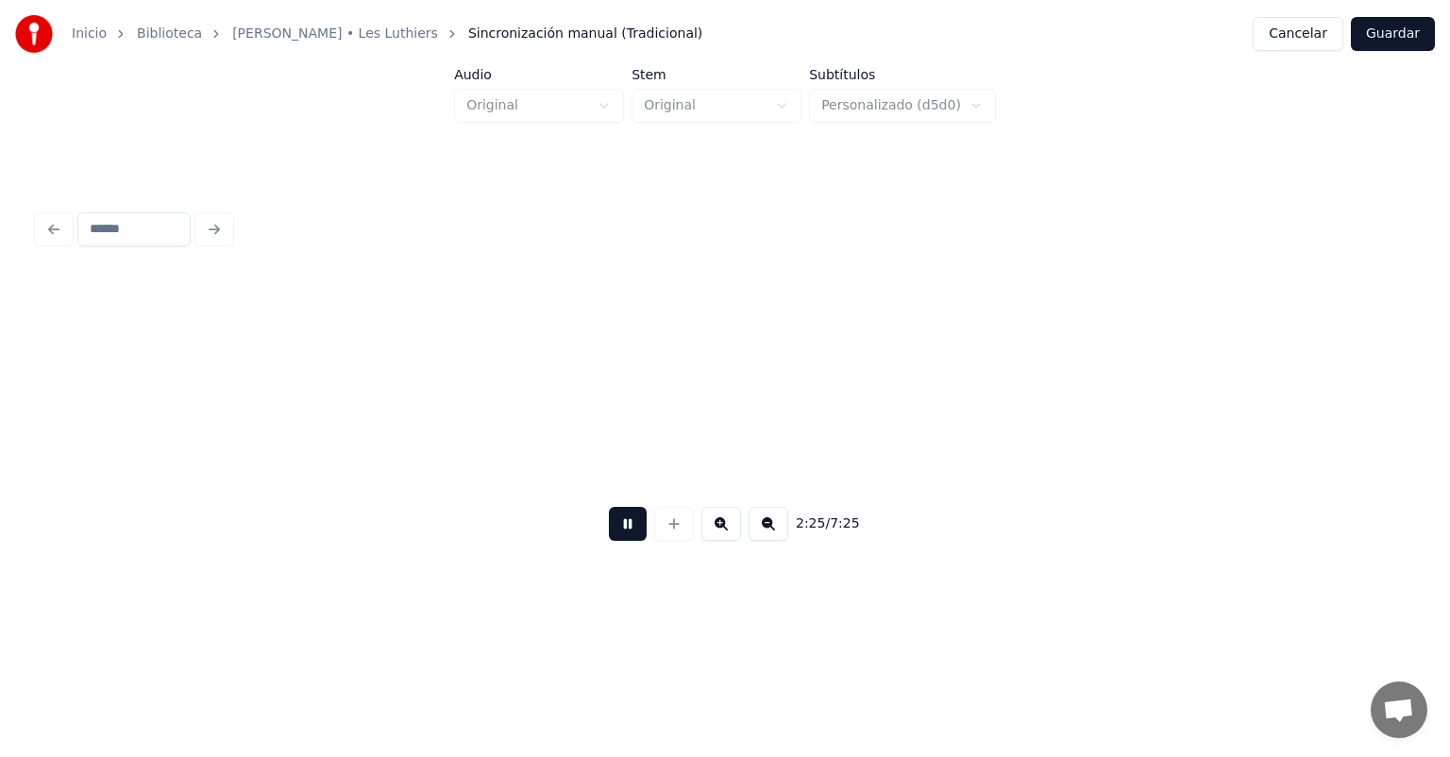
scroll to position [0, 68621]
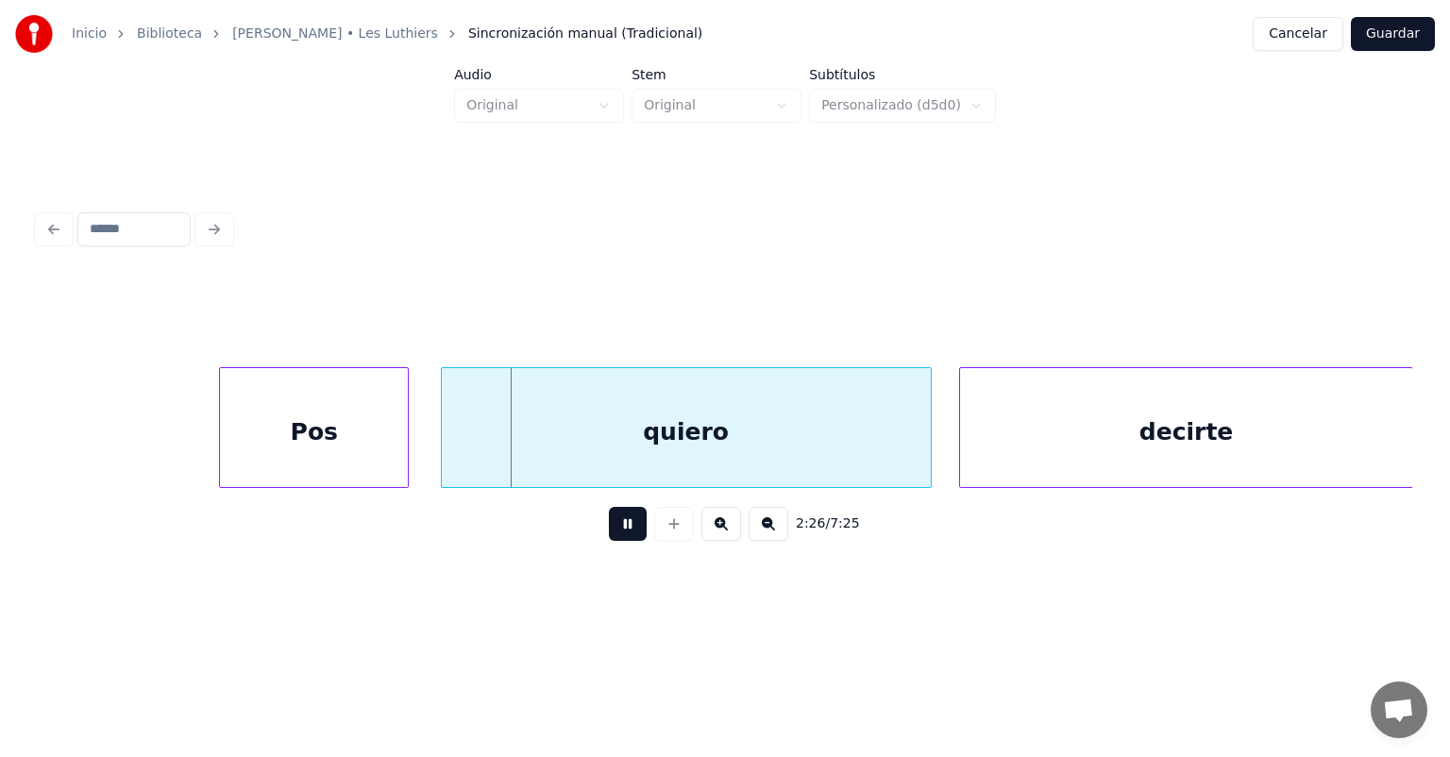
click at [396, 449] on div "Pos" at bounding box center [314, 432] width 188 height 128
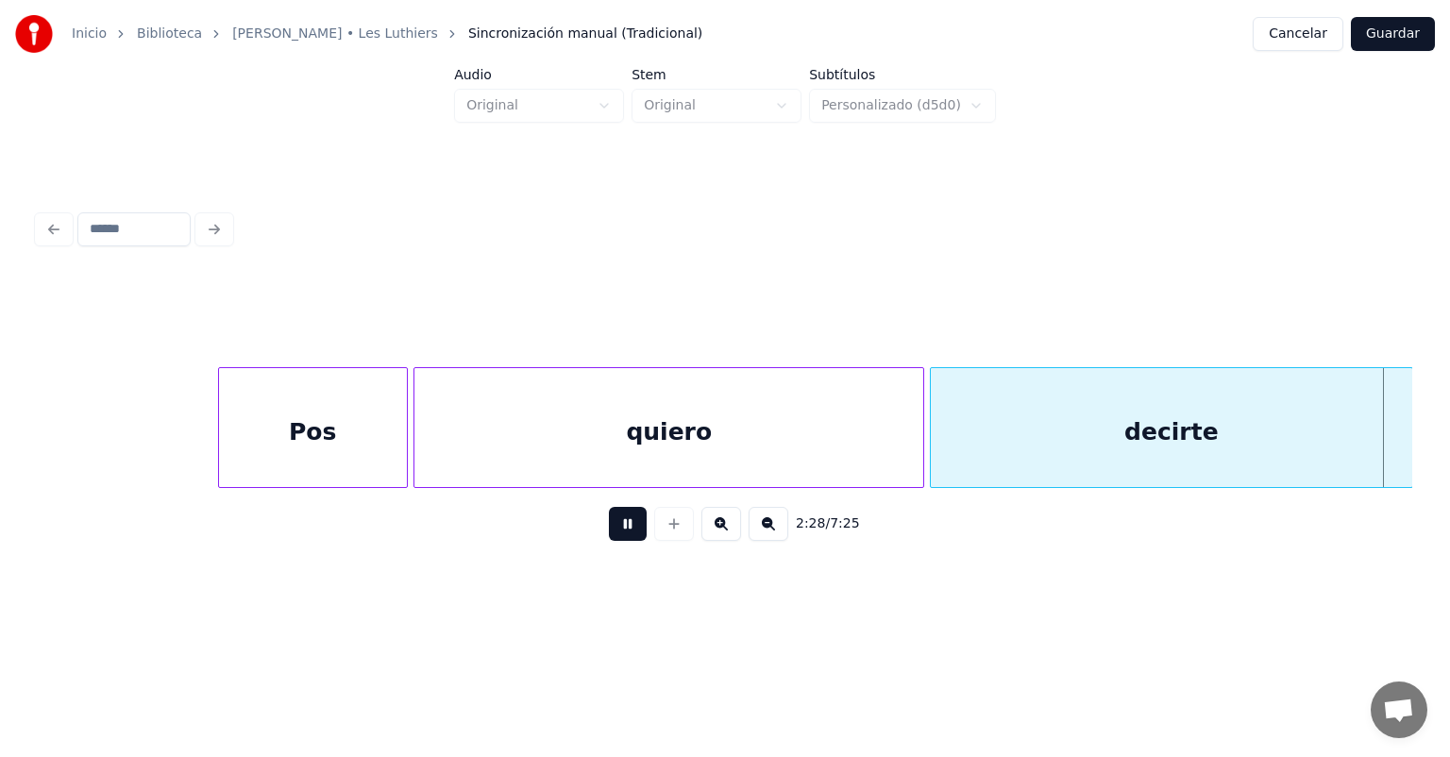
scroll to position [0, 69997]
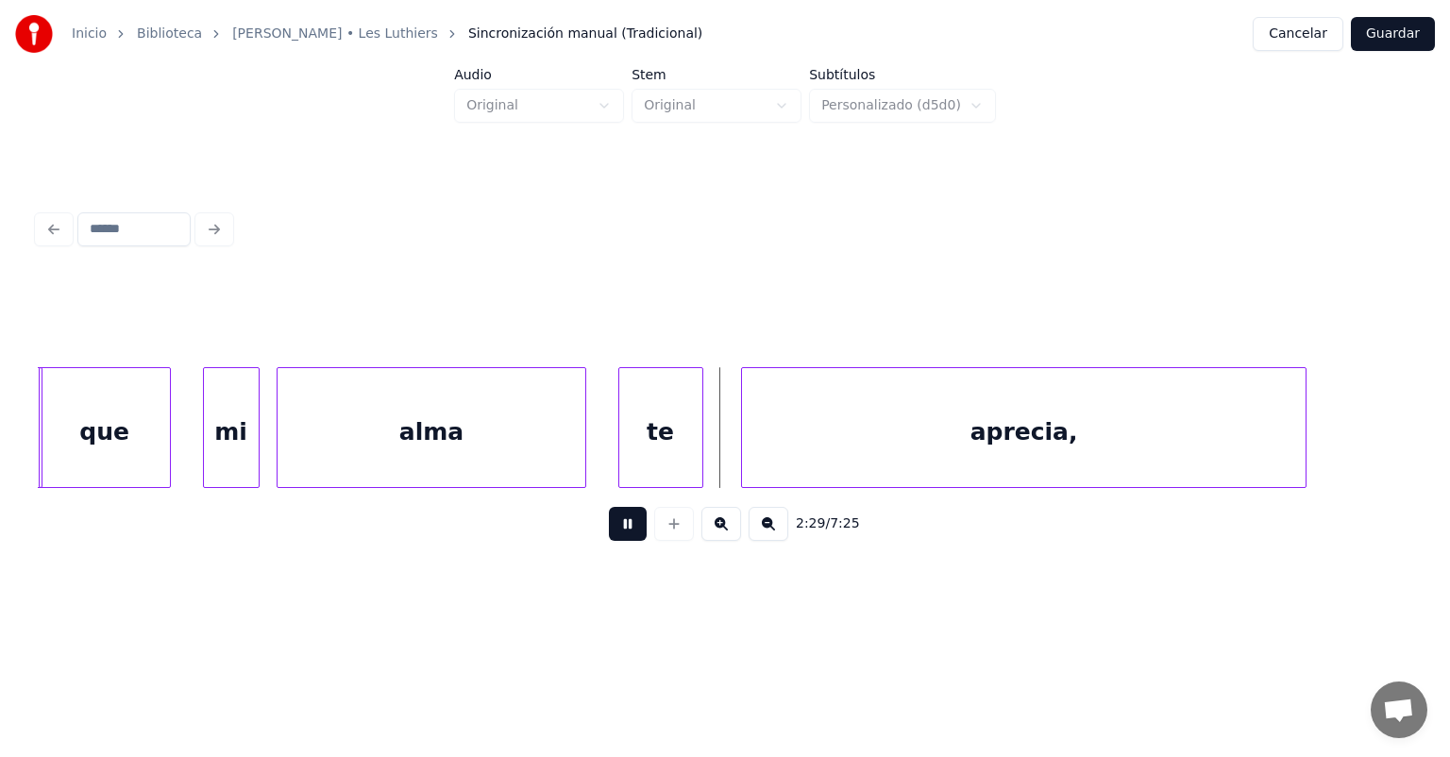
click at [112, 442] on div "que" at bounding box center [105, 432] width 130 height 128
click at [206, 446] on div "mi" at bounding box center [224, 432] width 67 height 128
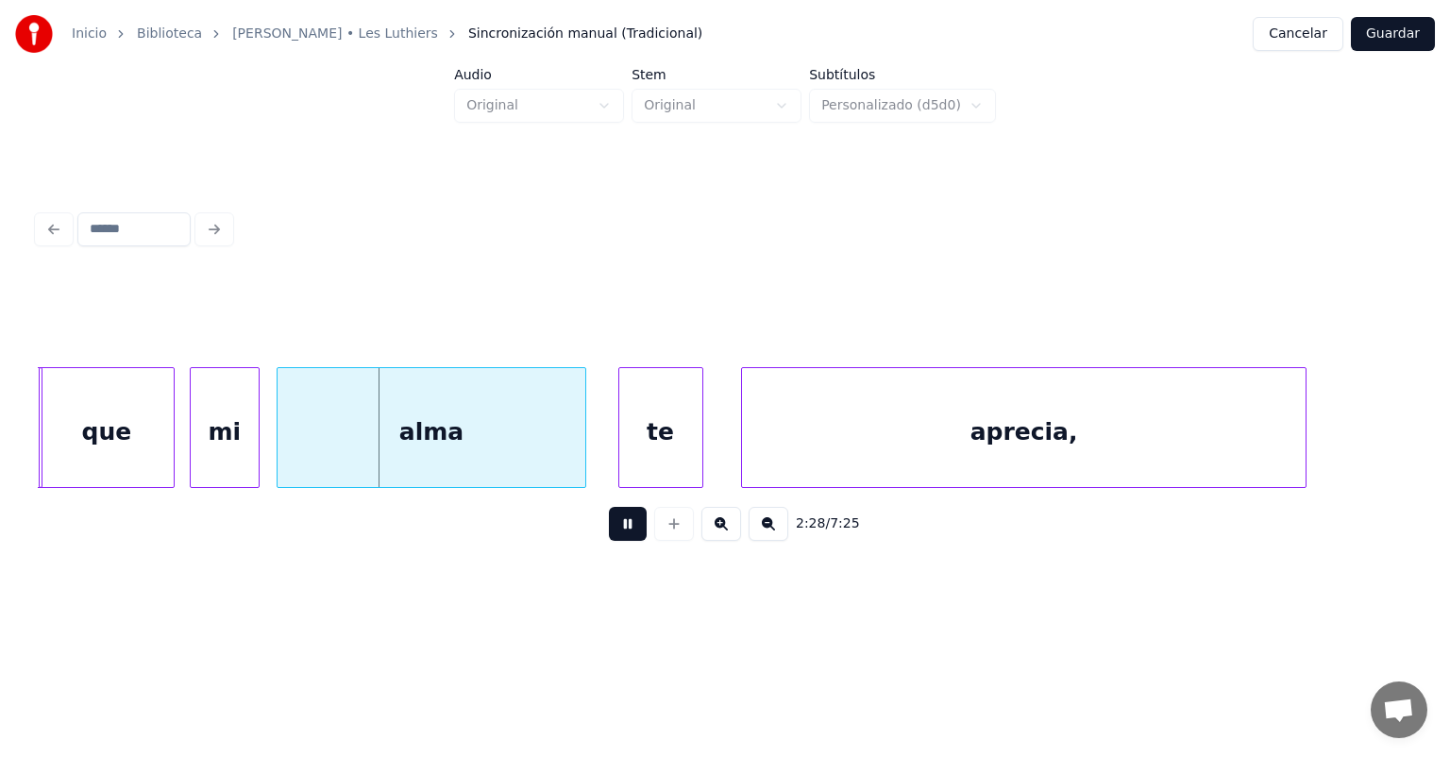
click at [166, 447] on div "que" at bounding box center [107, 432] width 134 height 128
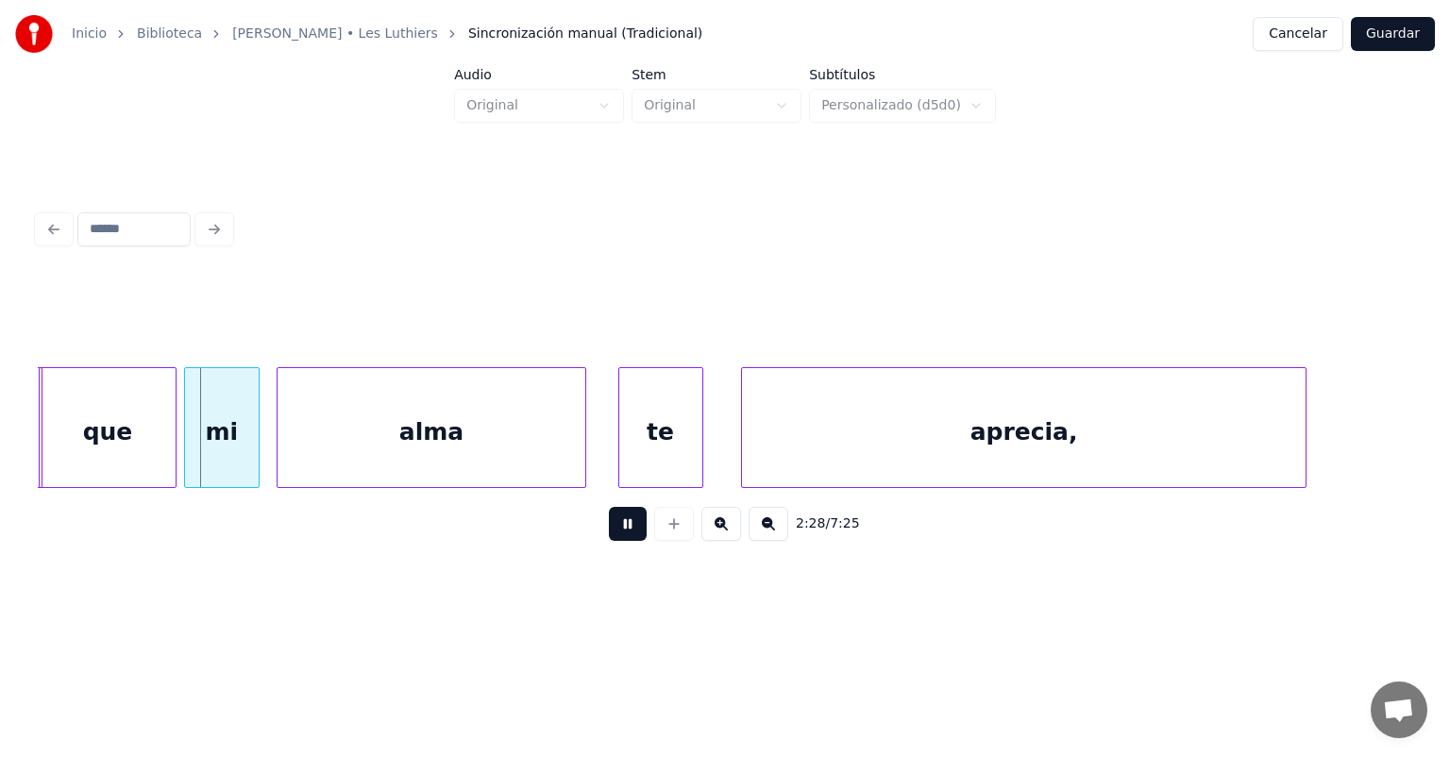
click at [195, 450] on div "mi" at bounding box center [222, 432] width 74 height 128
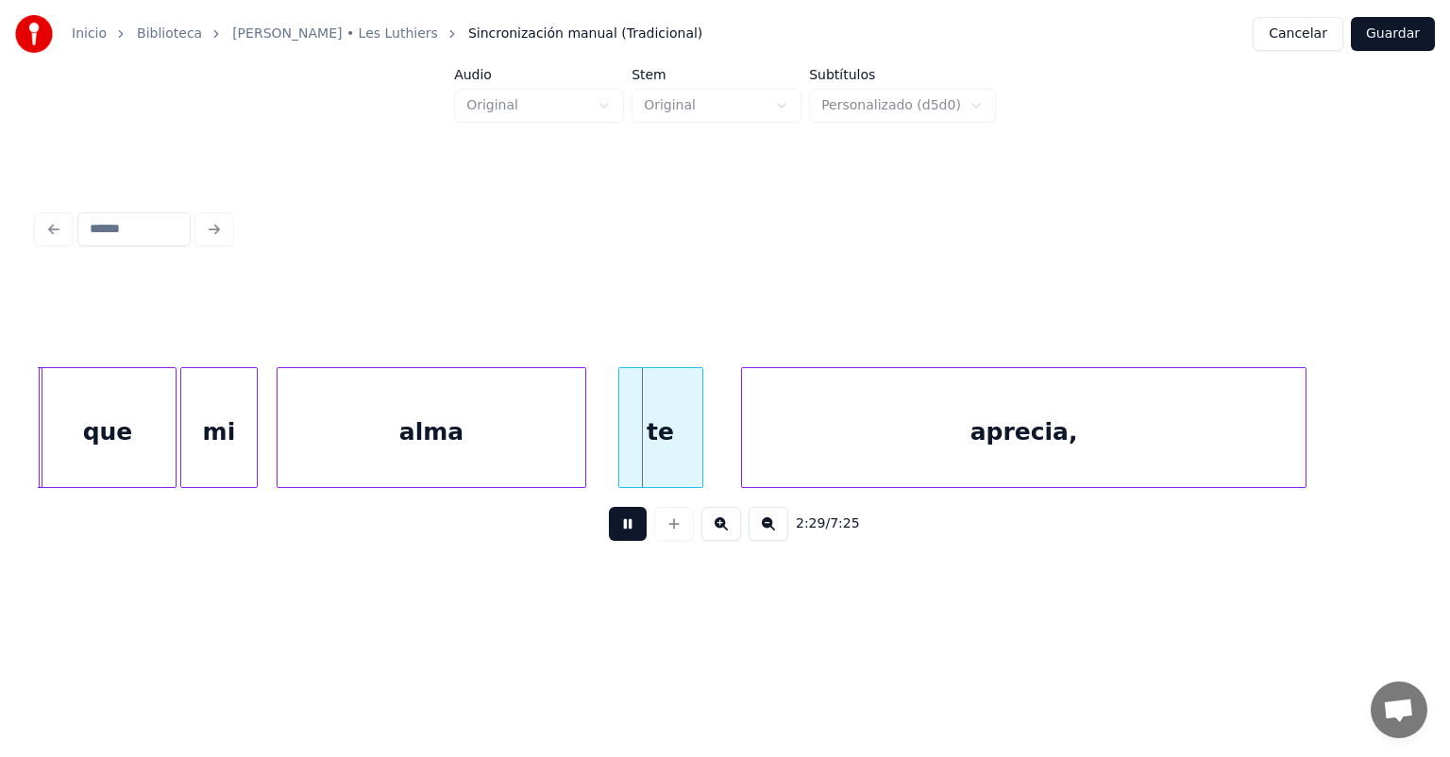
click at [255, 447] on div at bounding box center [254, 427] width 6 height 119
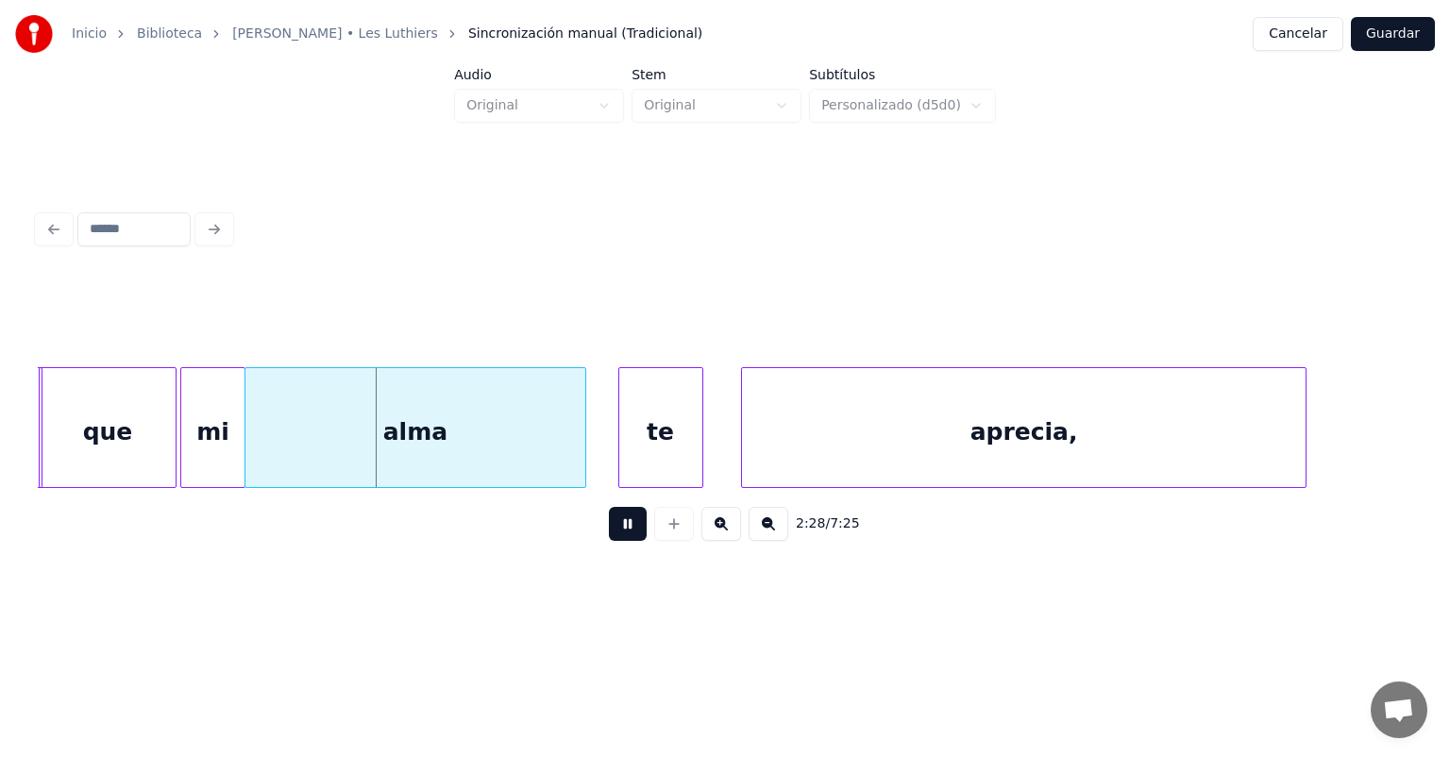
click at [262, 453] on div "alma" at bounding box center [416, 432] width 341 height 128
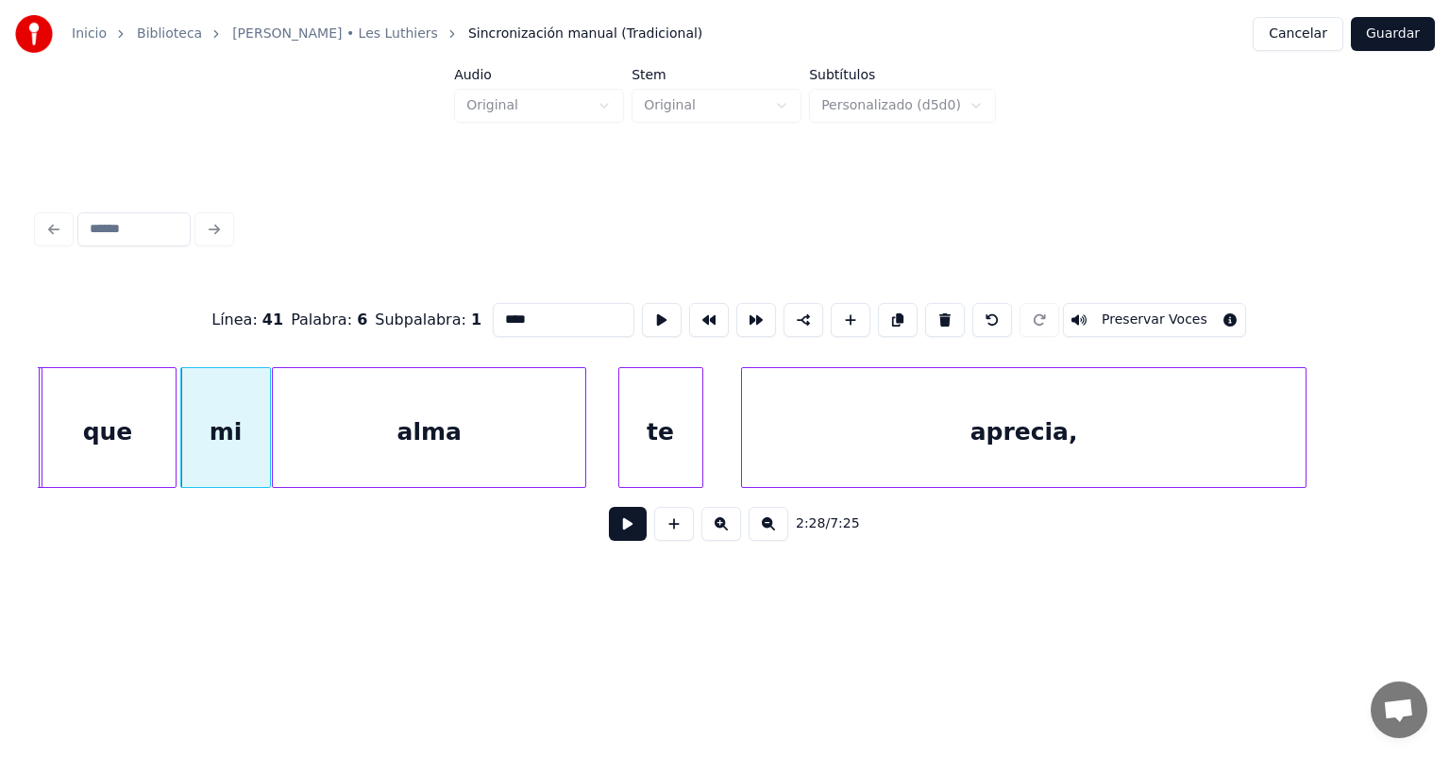
click at [609, 538] on button at bounding box center [628, 524] width 38 height 34
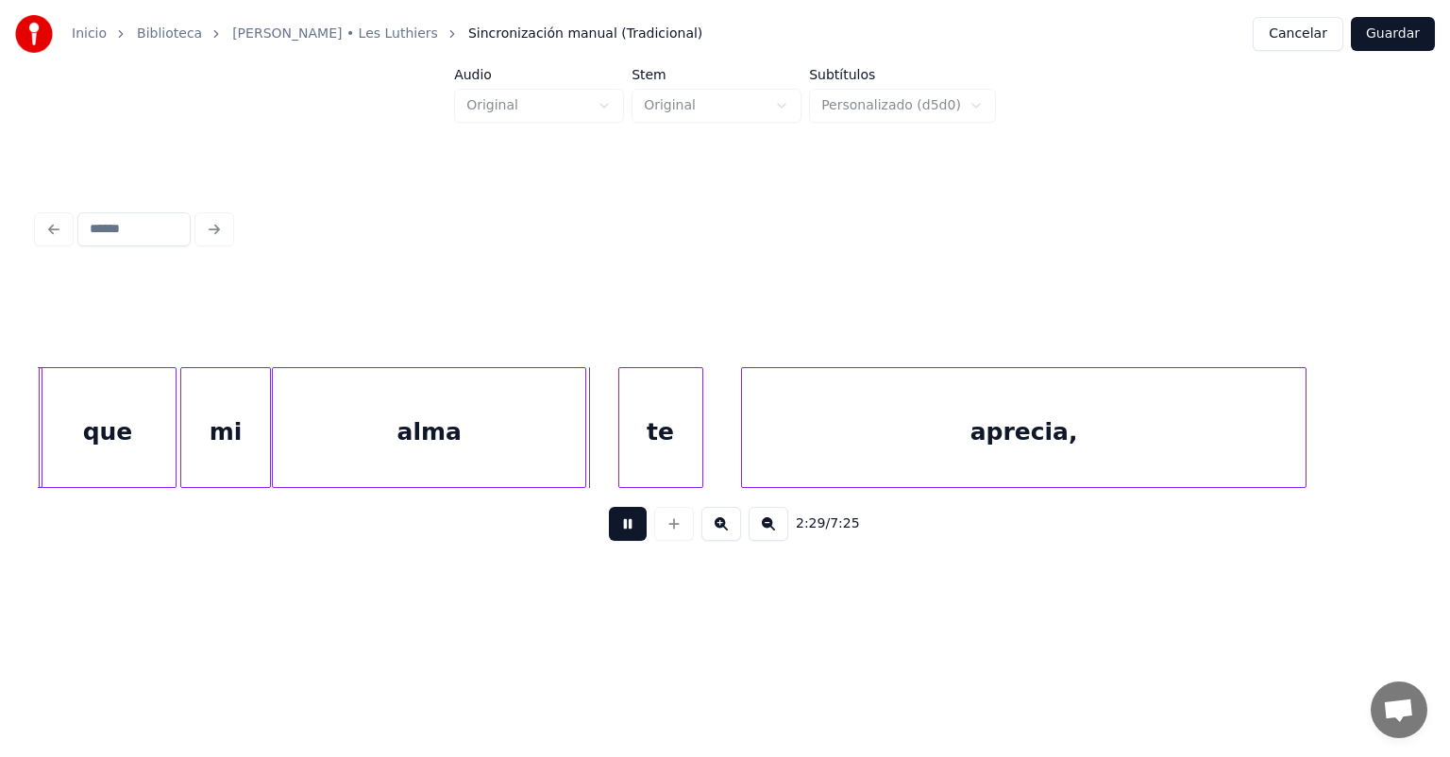
click at [609, 541] on button at bounding box center [628, 524] width 38 height 34
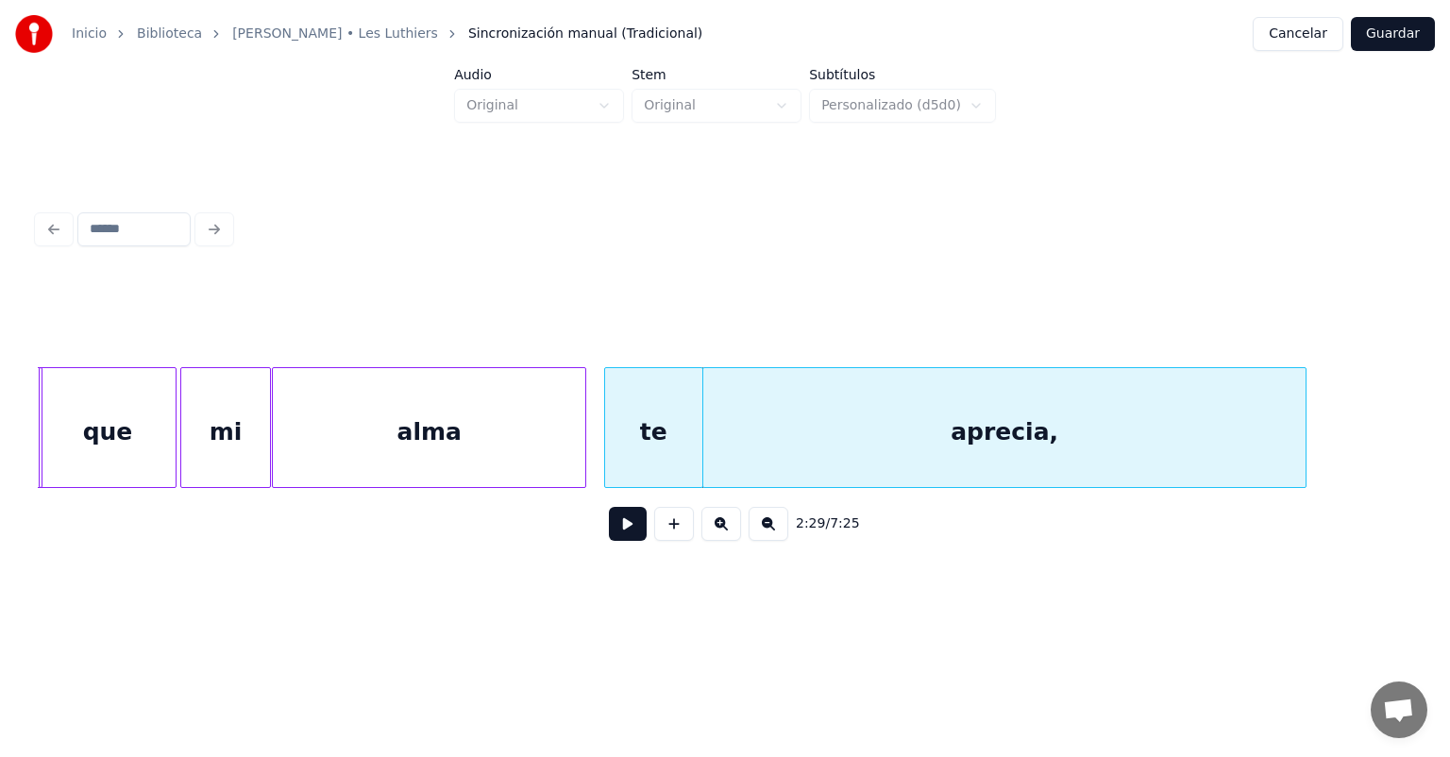
click at [609, 539] on button at bounding box center [628, 524] width 38 height 34
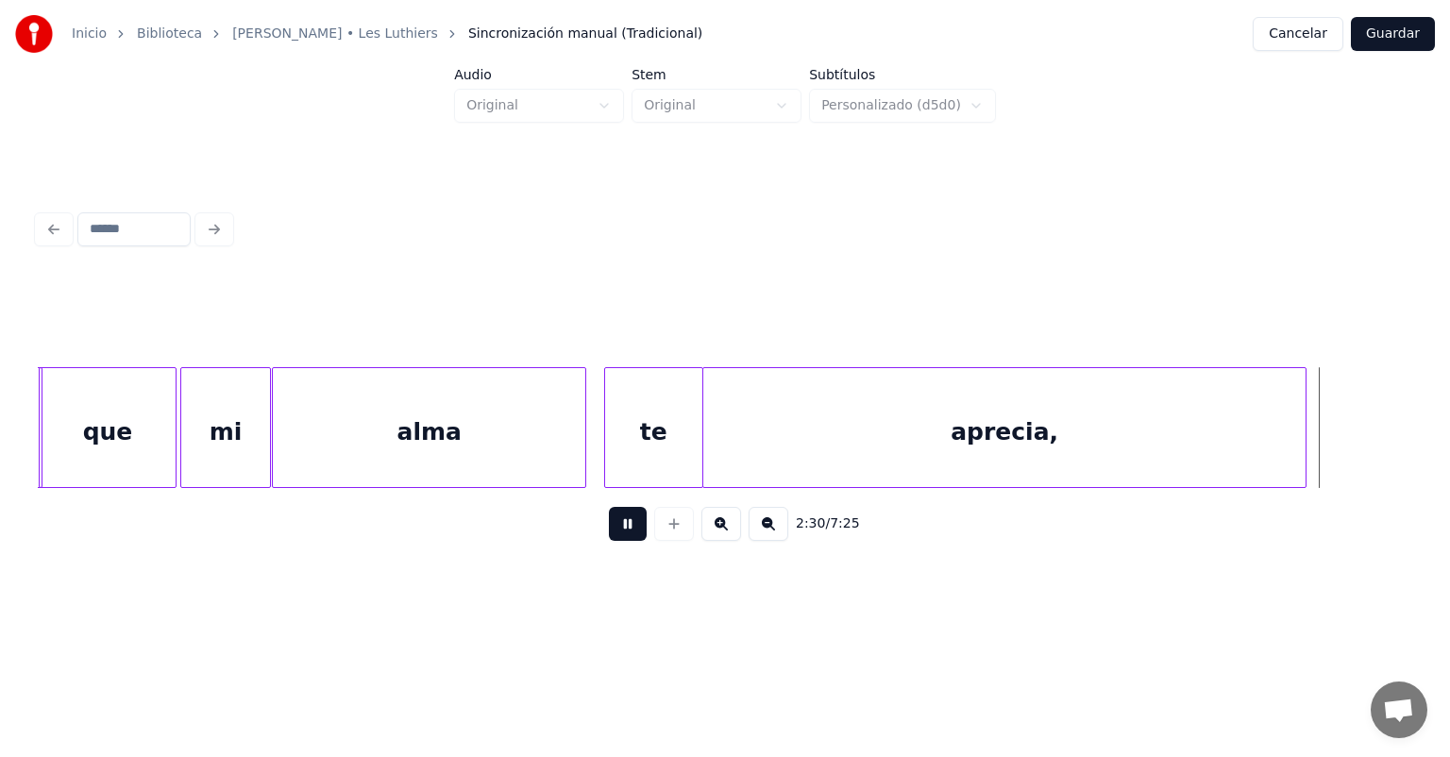
click at [616, 529] on button at bounding box center [628, 524] width 38 height 34
click at [609, 531] on button at bounding box center [628, 524] width 38 height 34
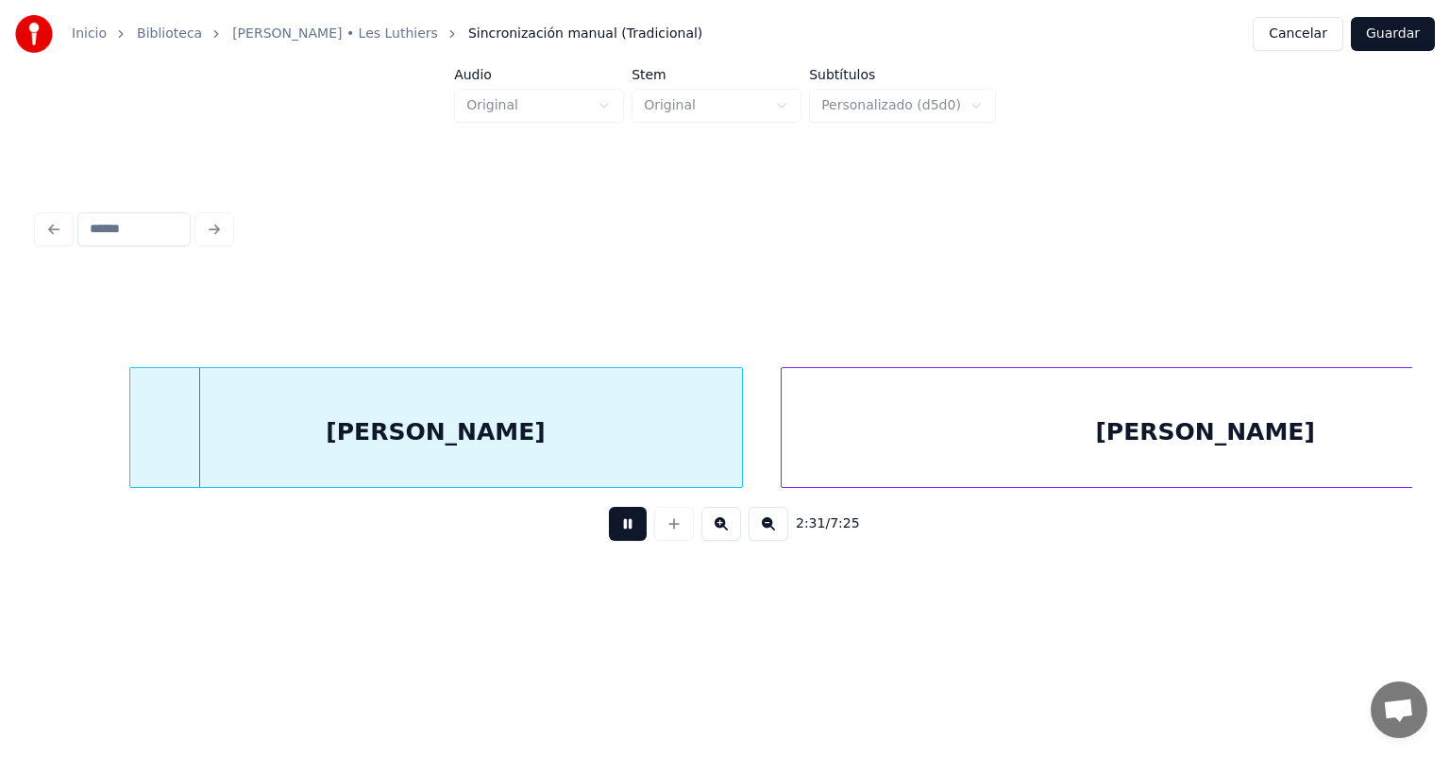
click at [612, 533] on button at bounding box center [628, 524] width 38 height 34
click
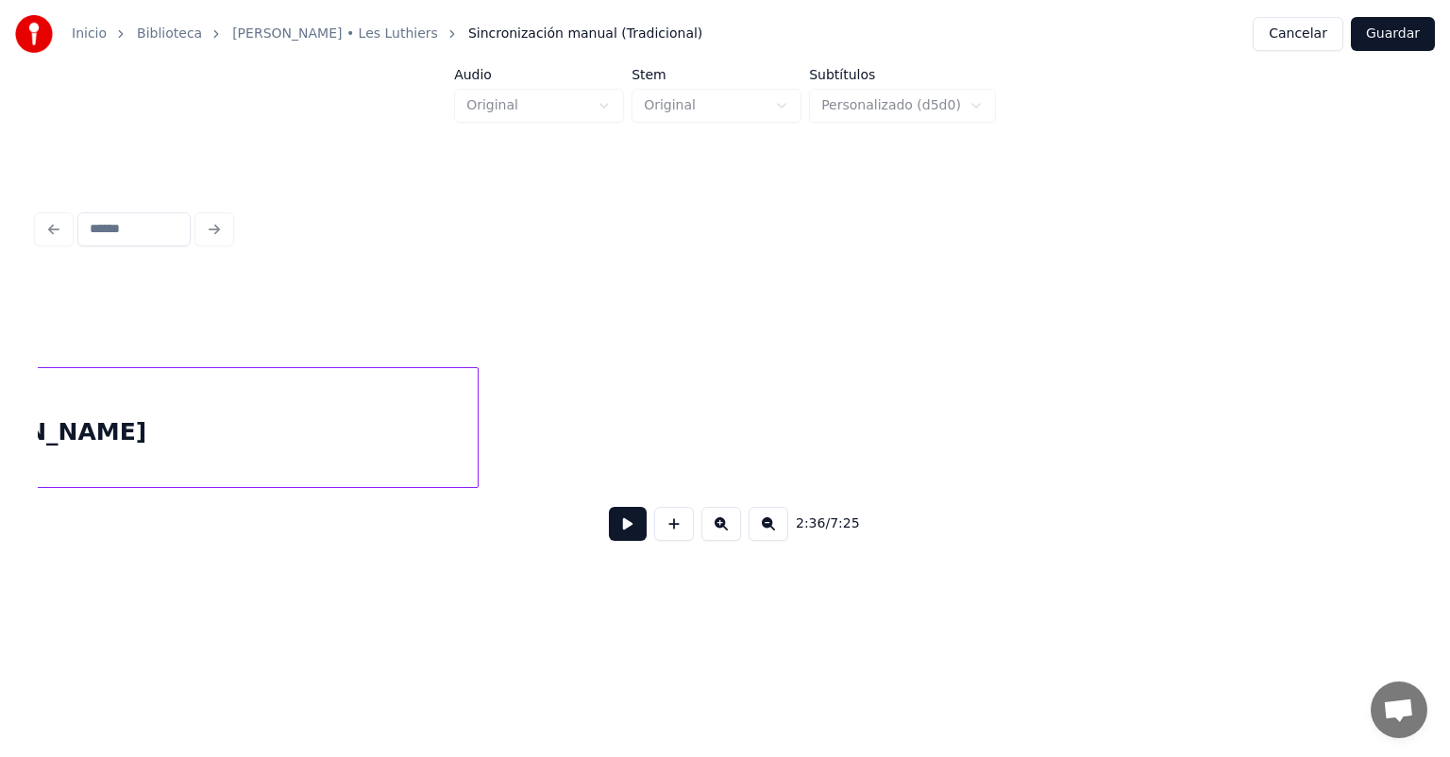
scroll to position [0, 73056]
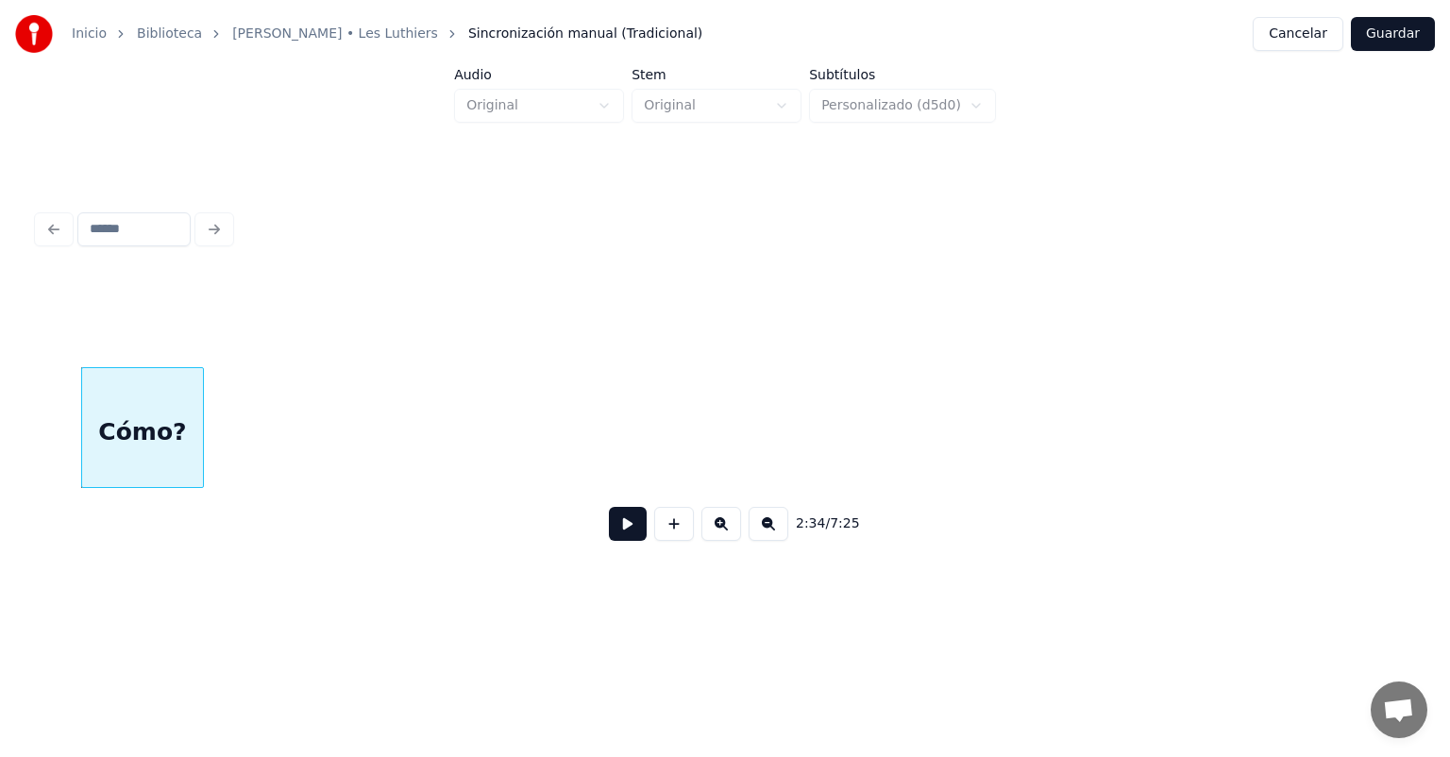
click at [613, 541] on button at bounding box center [628, 524] width 38 height 34
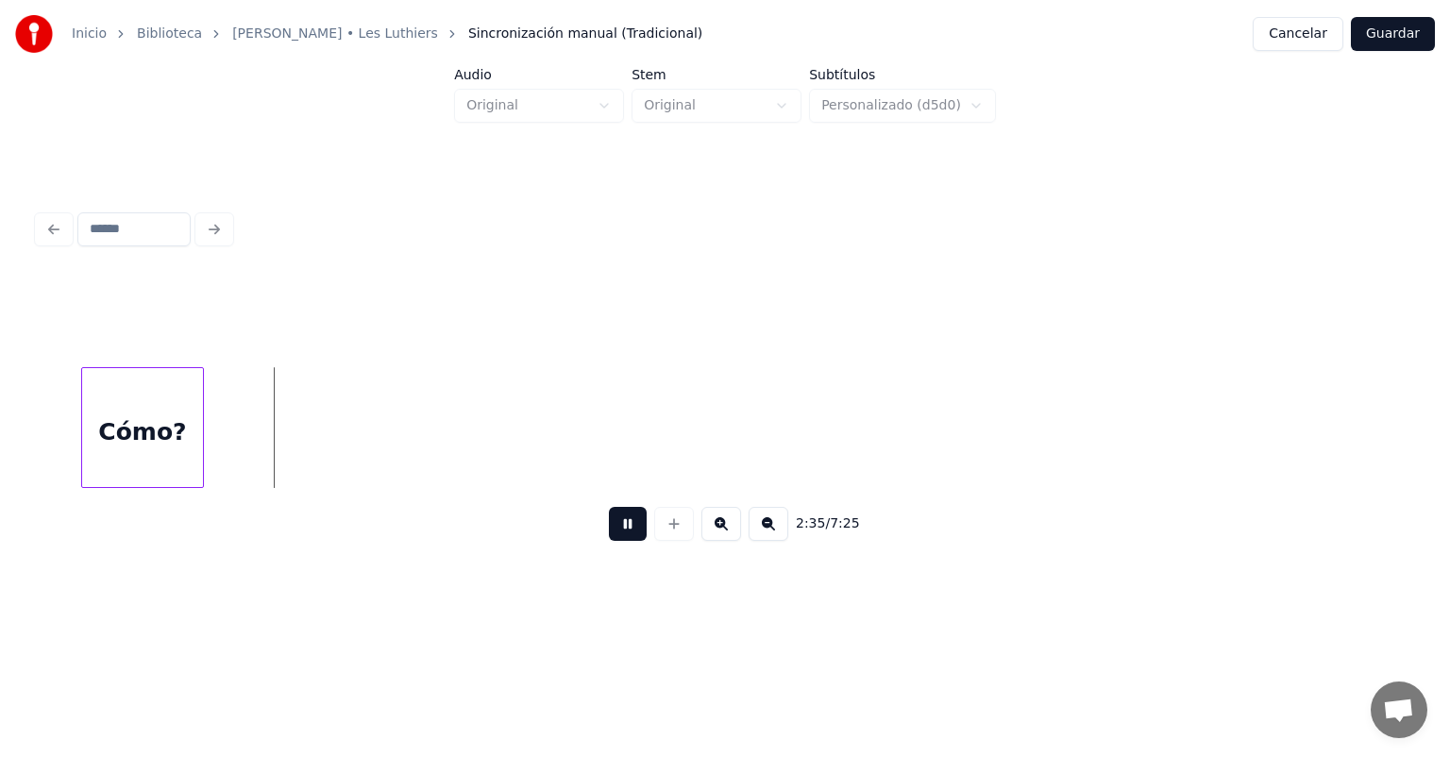
click at [610, 541] on button at bounding box center [628, 524] width 38 height 34
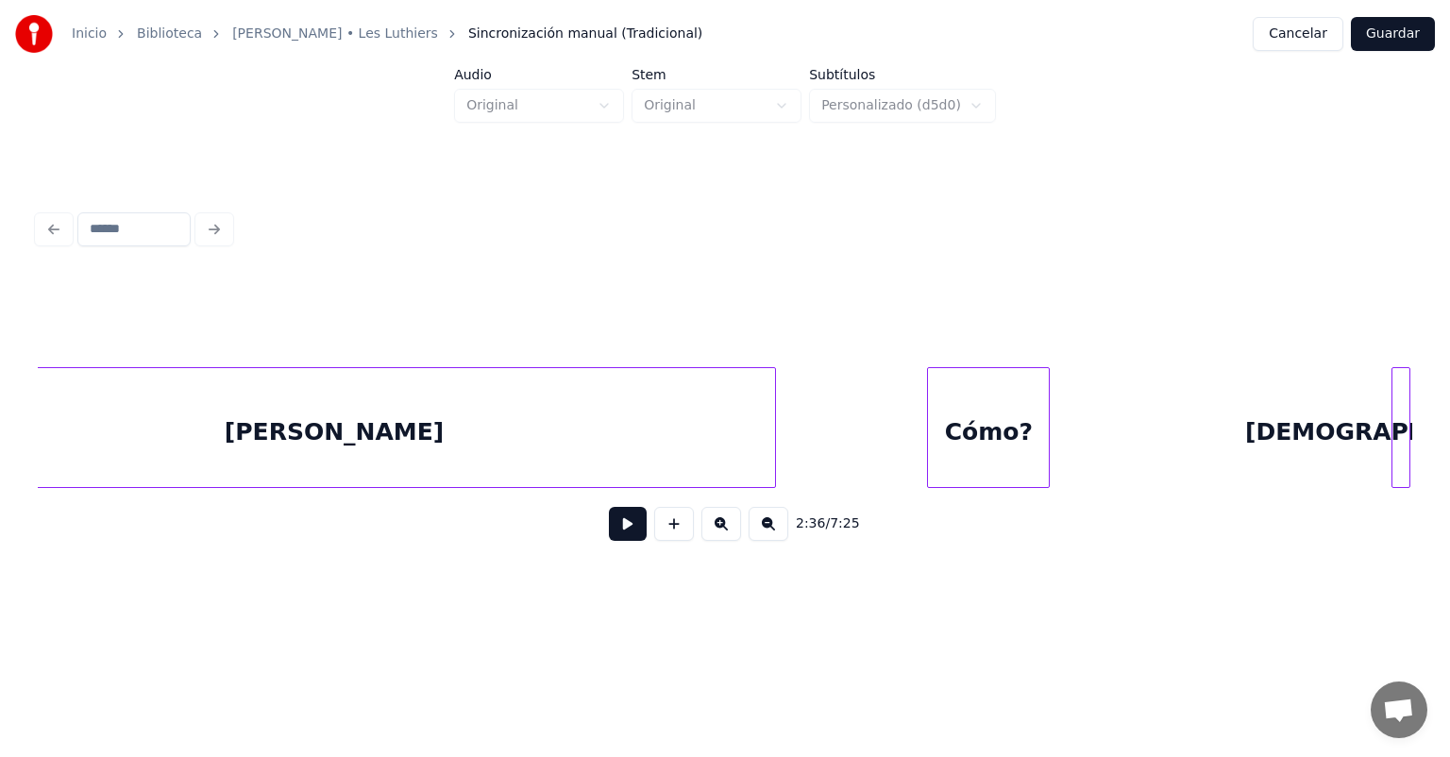
scroll to position [0, 72580]
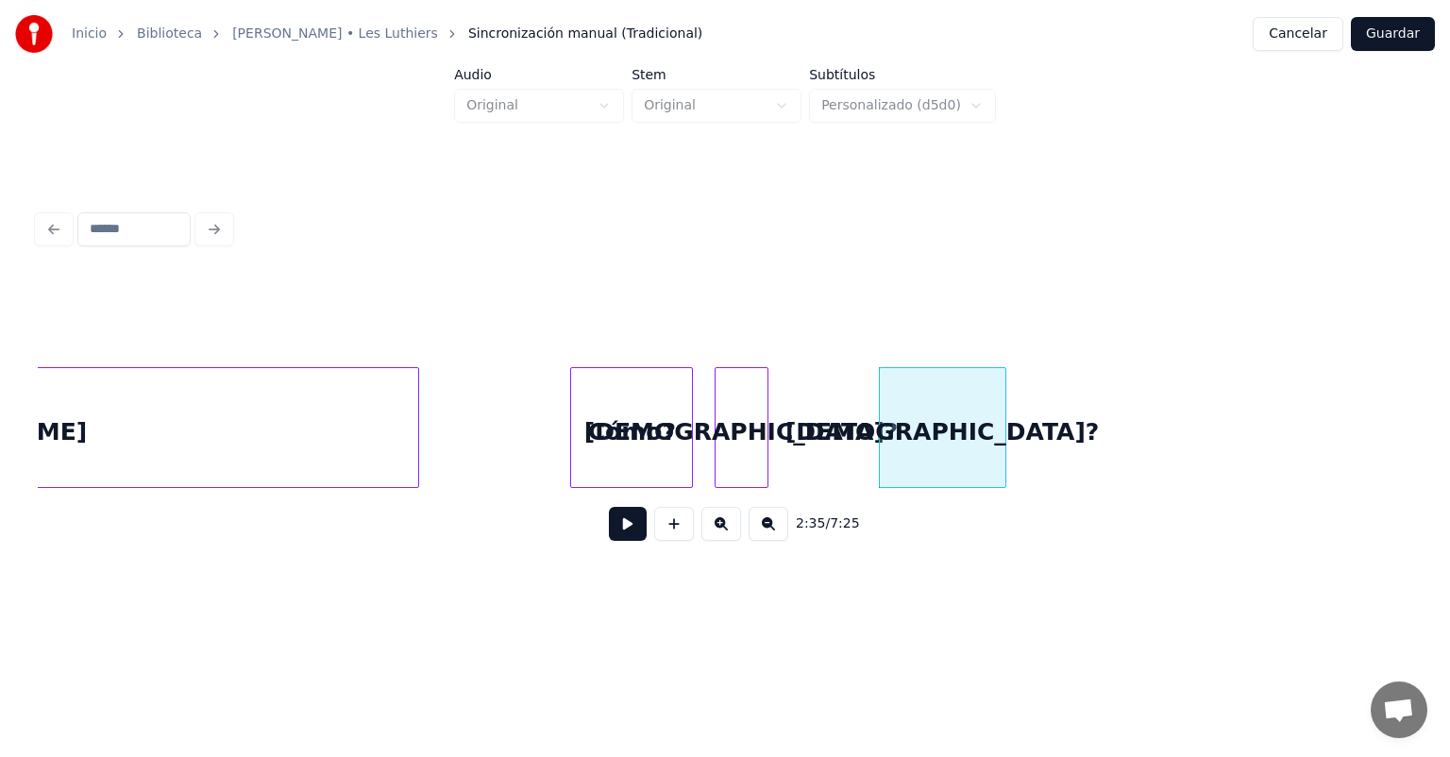
click at [616, 429] on div "Cómo?" at bounding box center [631, 432] width 121 height 128
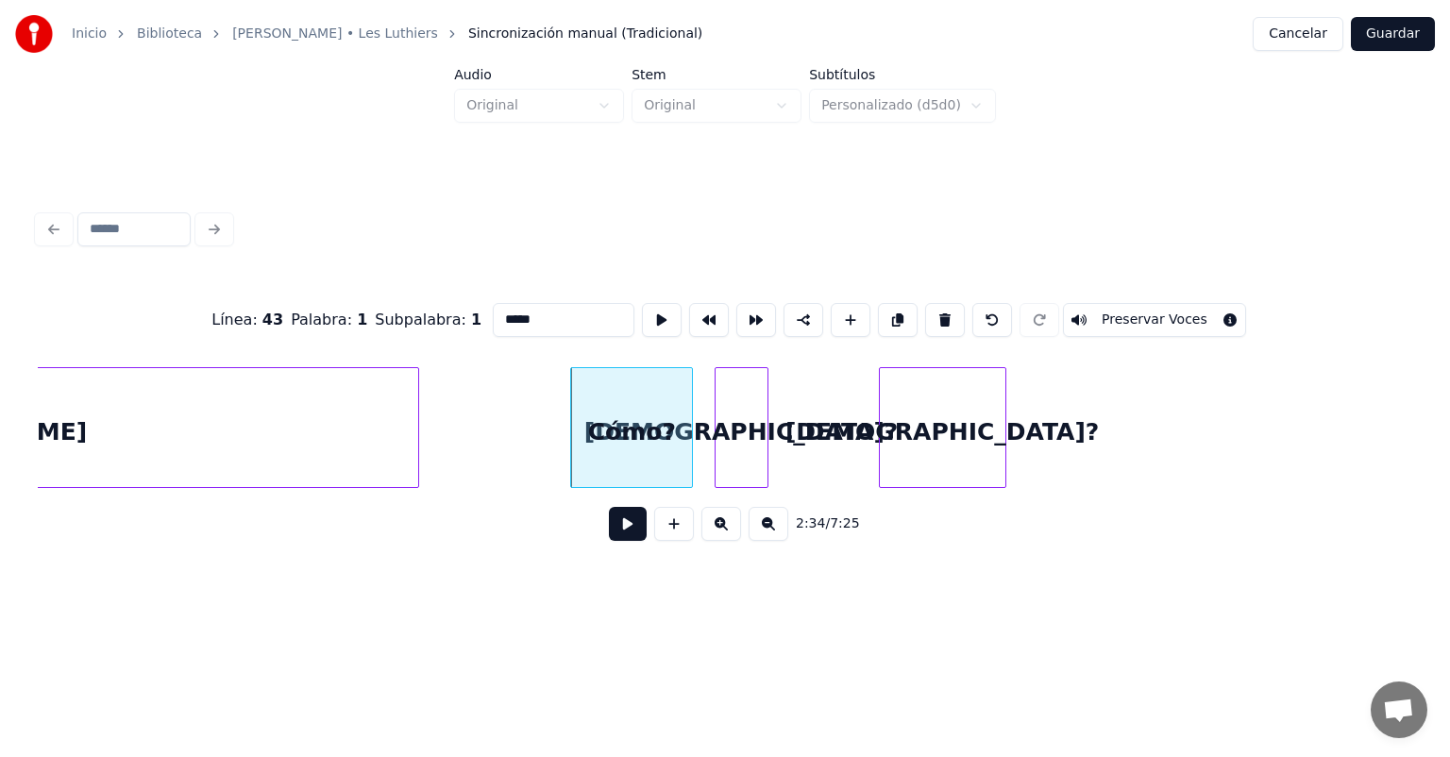
click at [609, 540] on button at bounding box center [628, 524] width 38 height 34
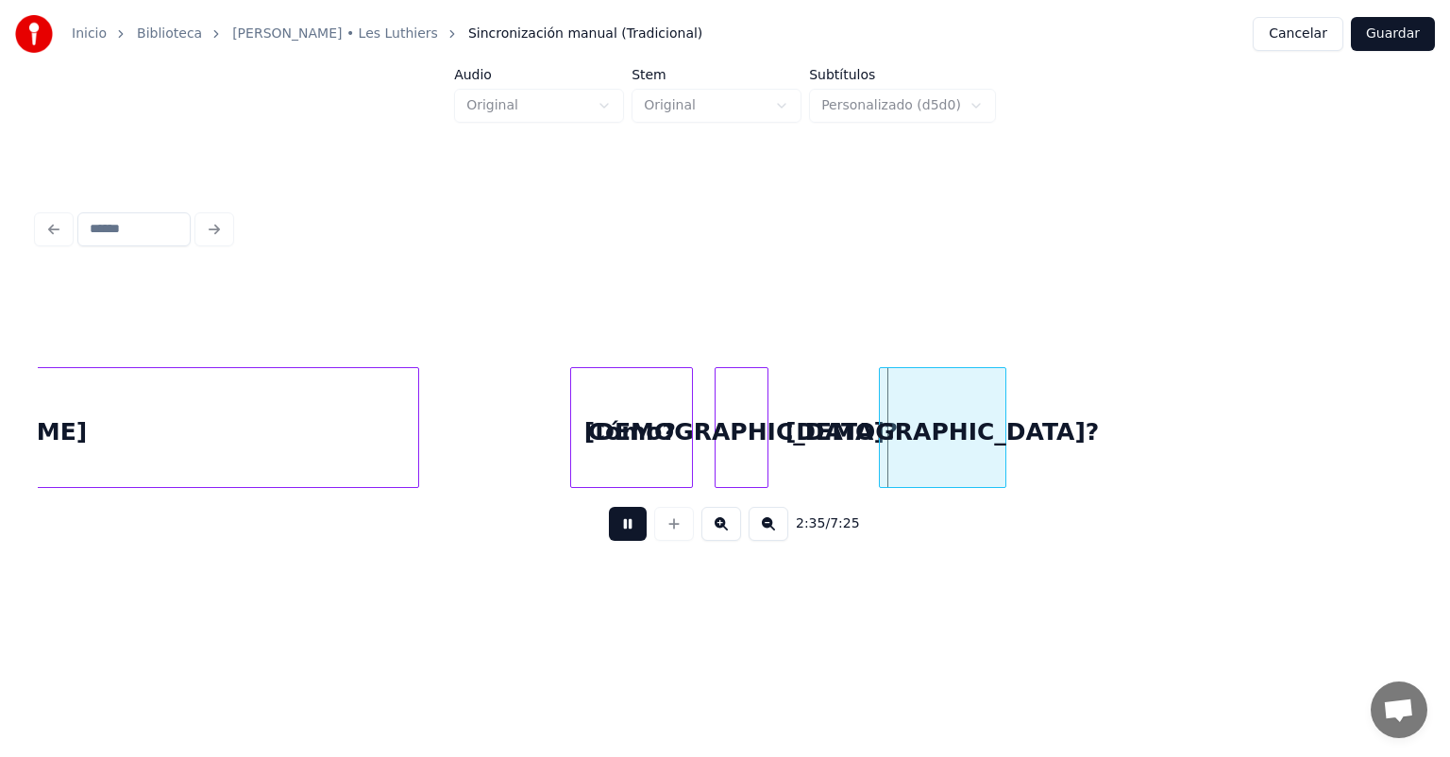
click at [609, 541] on button at bounding box center [628, 524] width 38 height 34
click at [594, 545] on div "2:35 / 7:25" at bounding box center [725, 524] width 1345 height 42
click at [609, 537] on button at bounding box center [628, 524] width 38 height 34
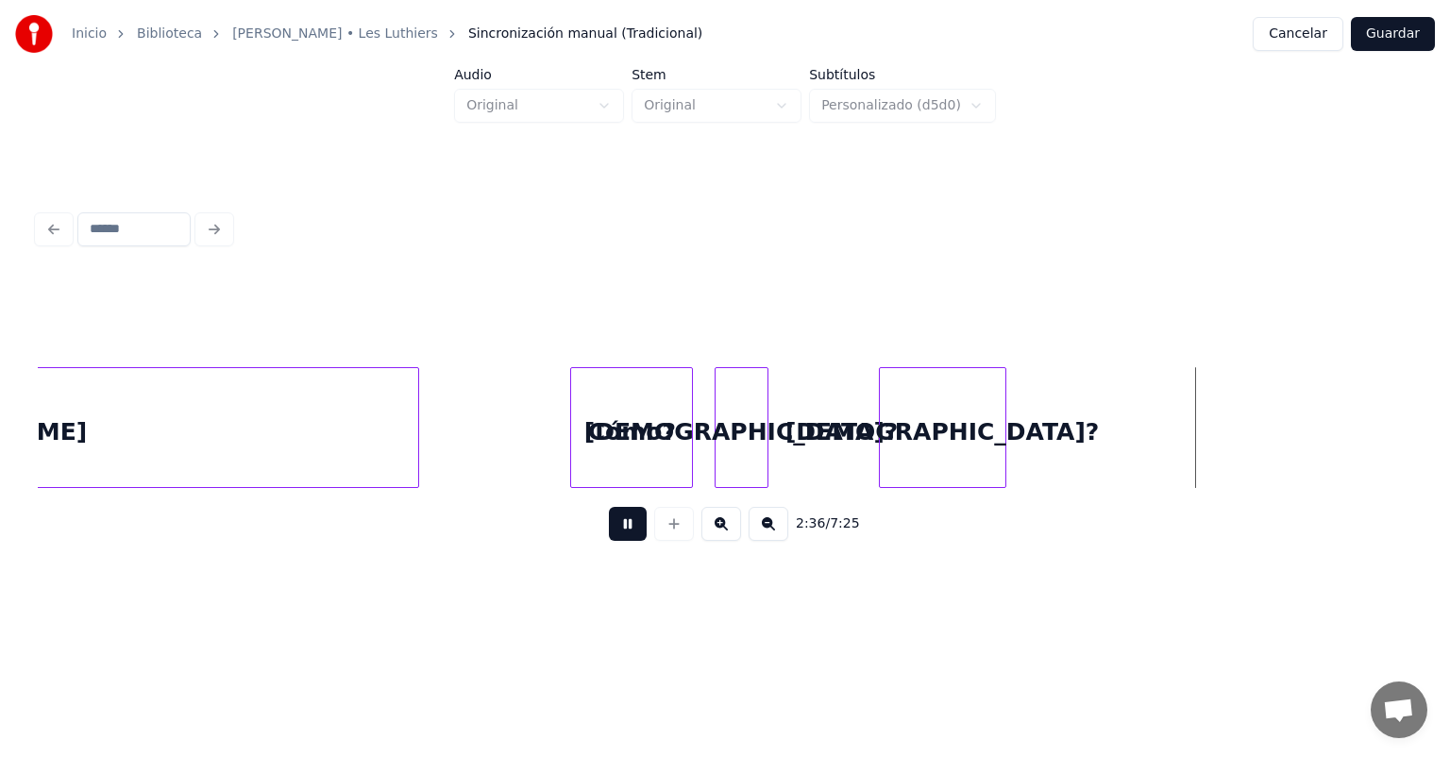
click at [609, 540] on button at bounding box center [628, 524] width 38 height 34
click at [609, 541] on button at bounding box center [628, 524] width 38 height 34
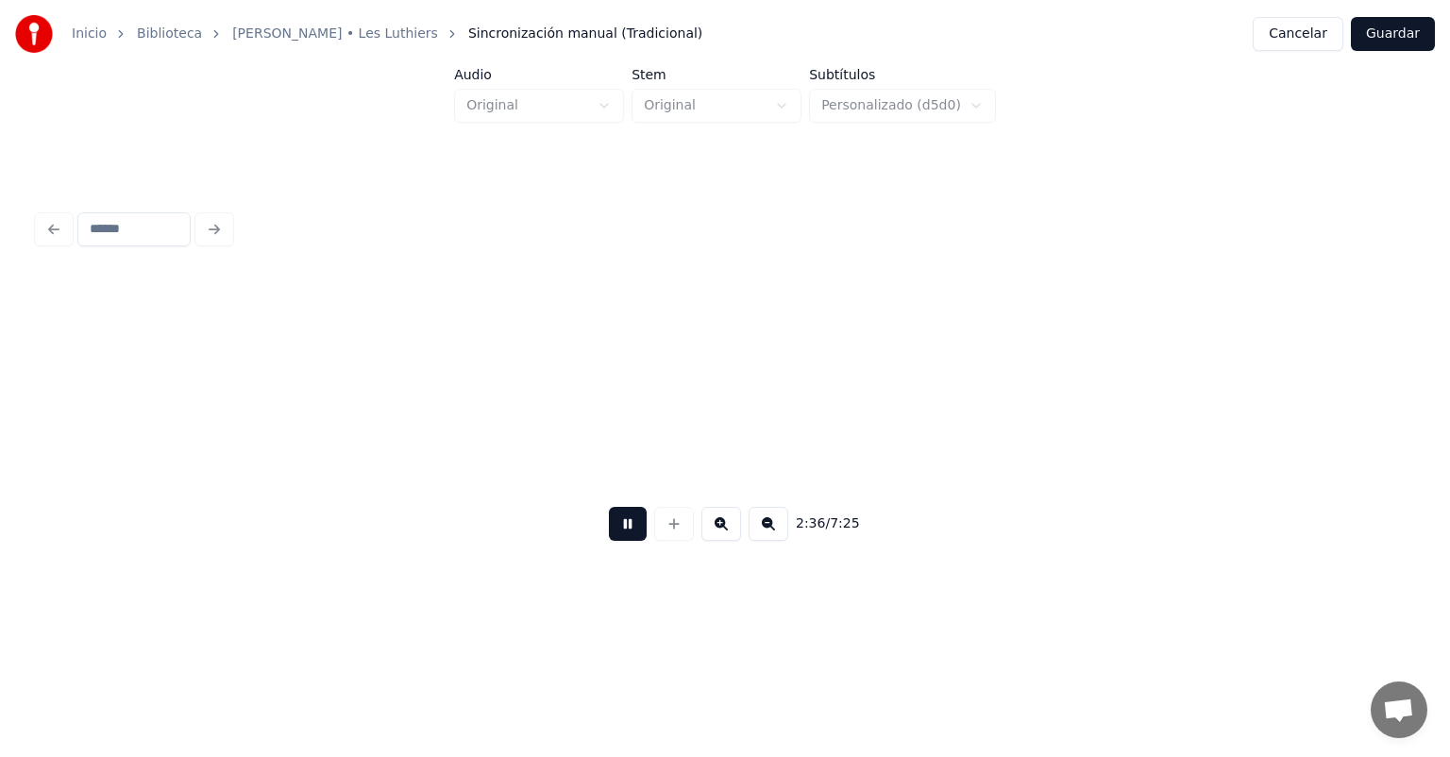
scroll to position [0, 73957]
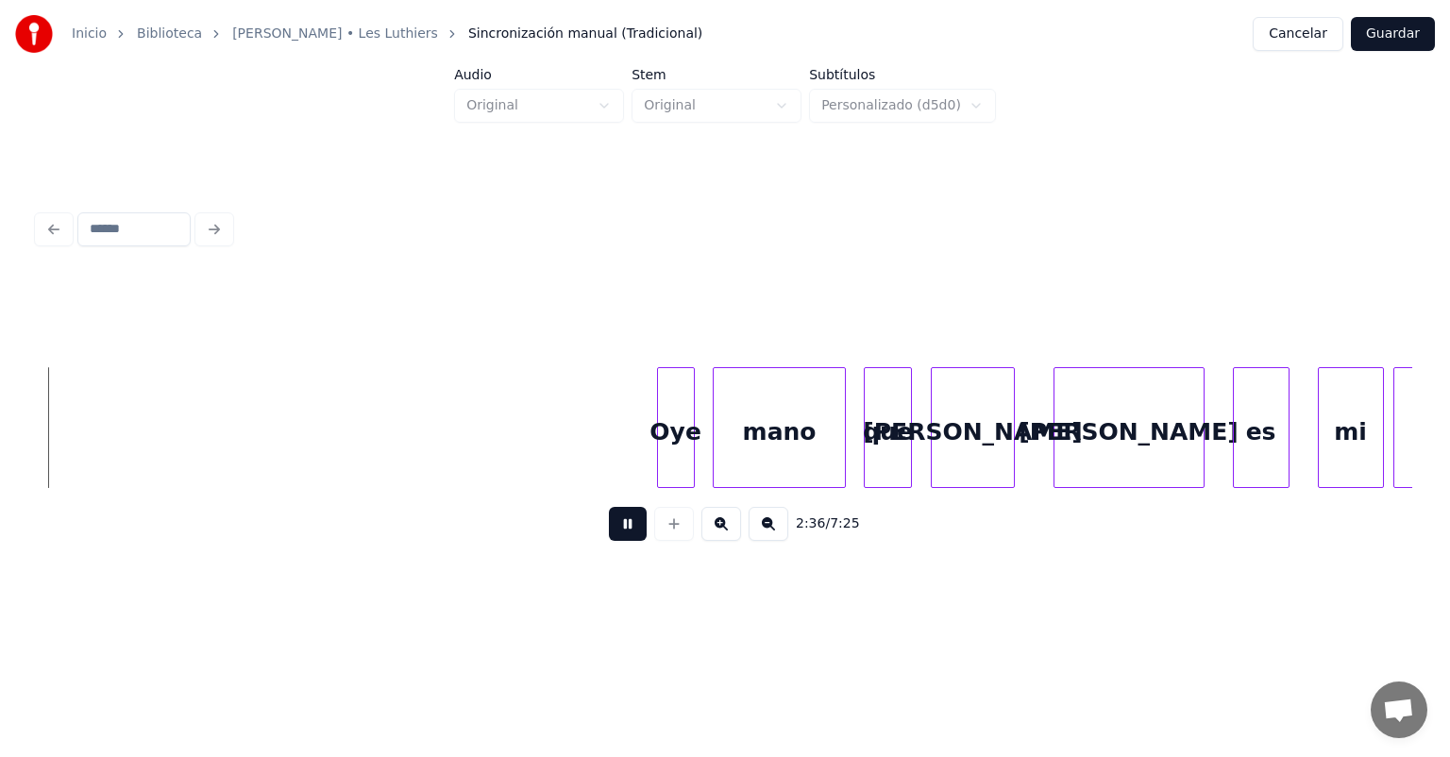
click at [609, 541] on button at bounding box center [628, 524] width 38 height 34
click at [609, 535] on button at bounding box center [628, 524] width 38 height 34
click at [666, 541] on button at bounding box center [674, 524] width 40 height 34
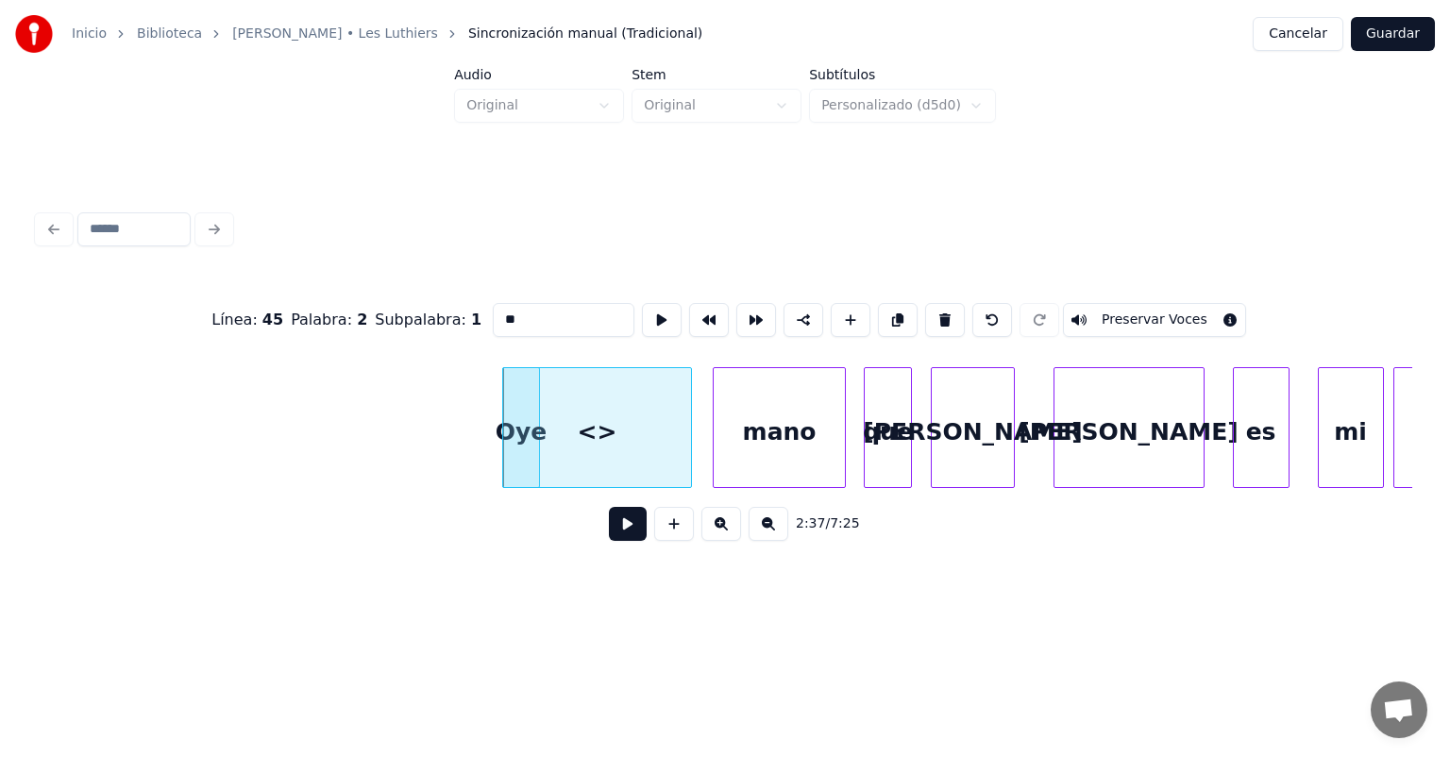
click at [1008, 308] on button at bounding box center [993, 320] width 40 height 34
type input "***"
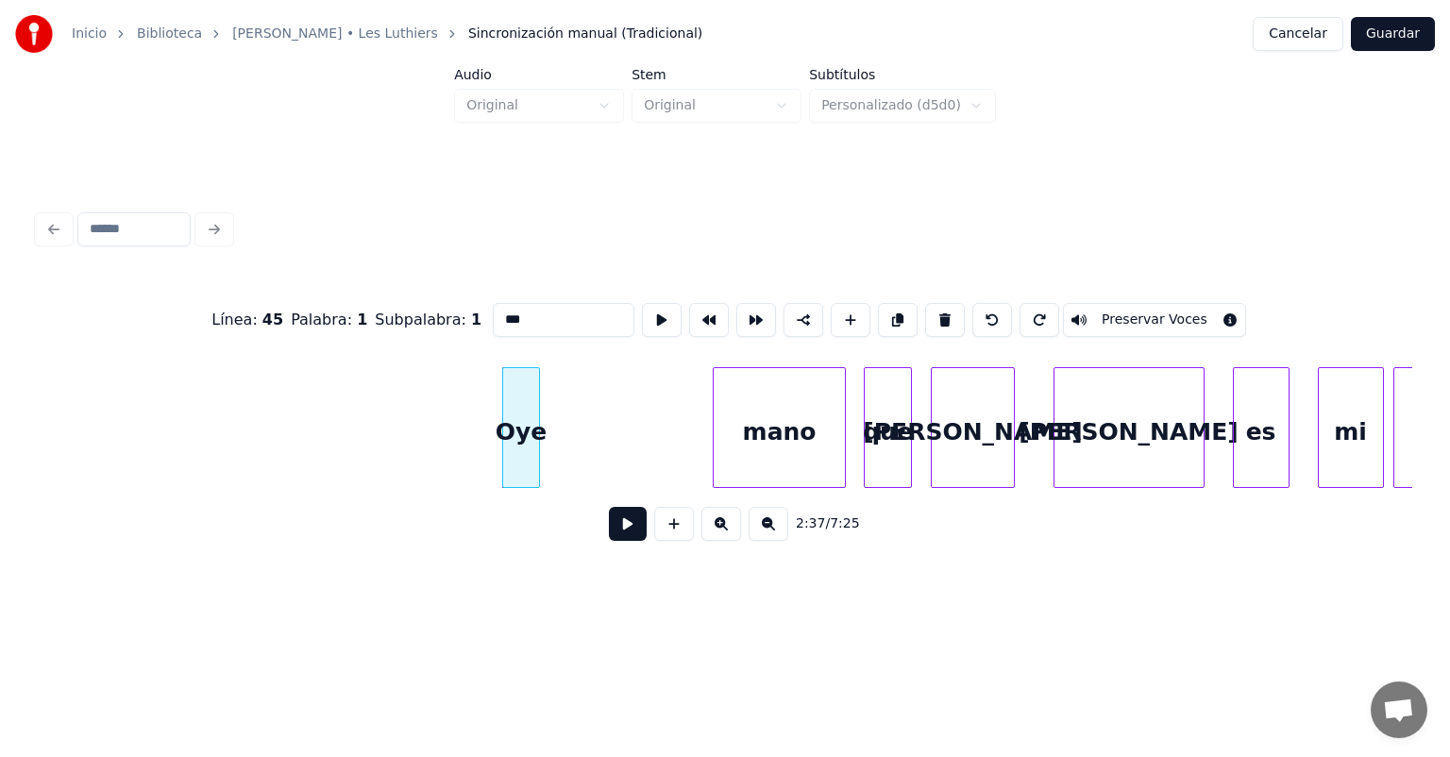
click at [613, 540] on button at bounding box center [628, 524] width 38 height 34
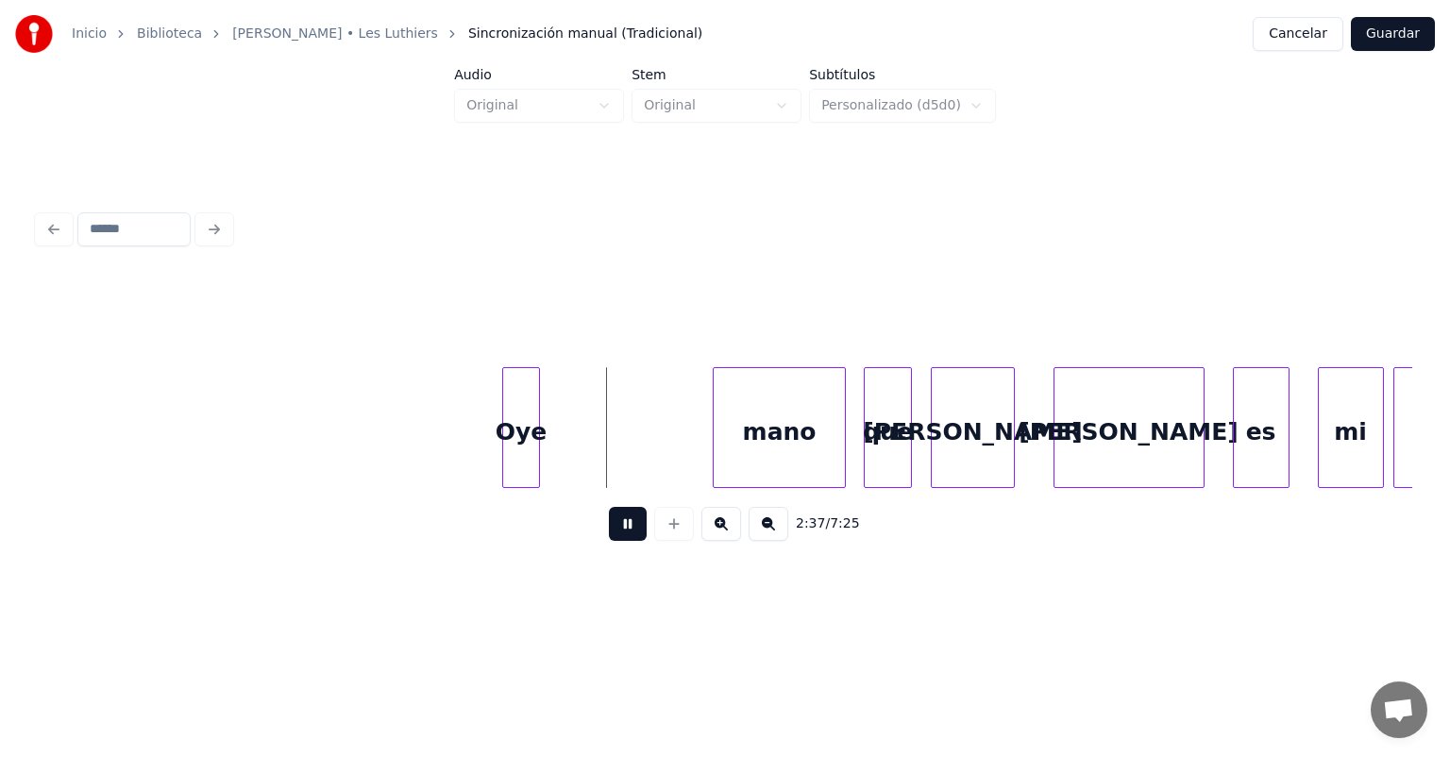
click at [609, 541] on button at bounding box center [628, 524] width 38 height 34
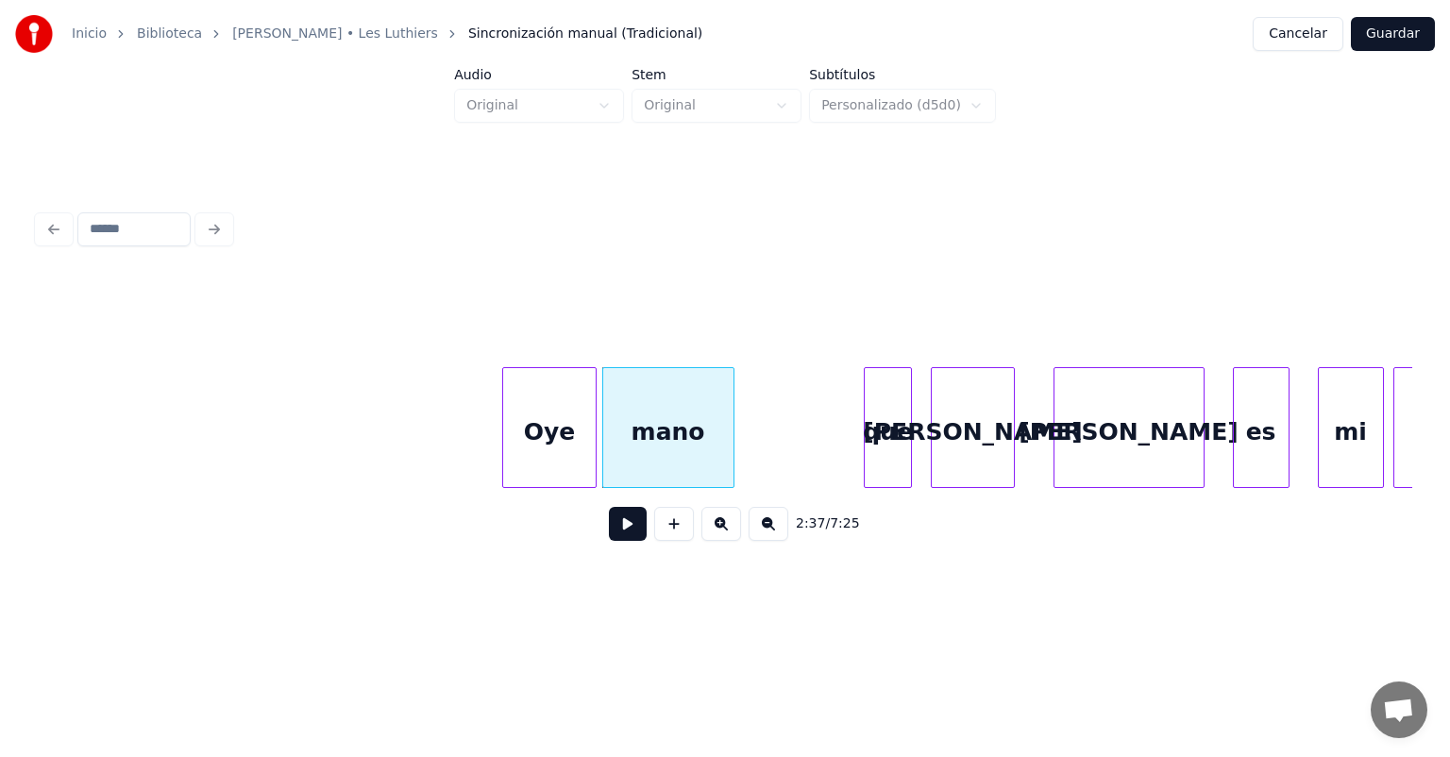
click at [534, 438] on div "Oye" at bounding box center [549, 432] width 93 height 128
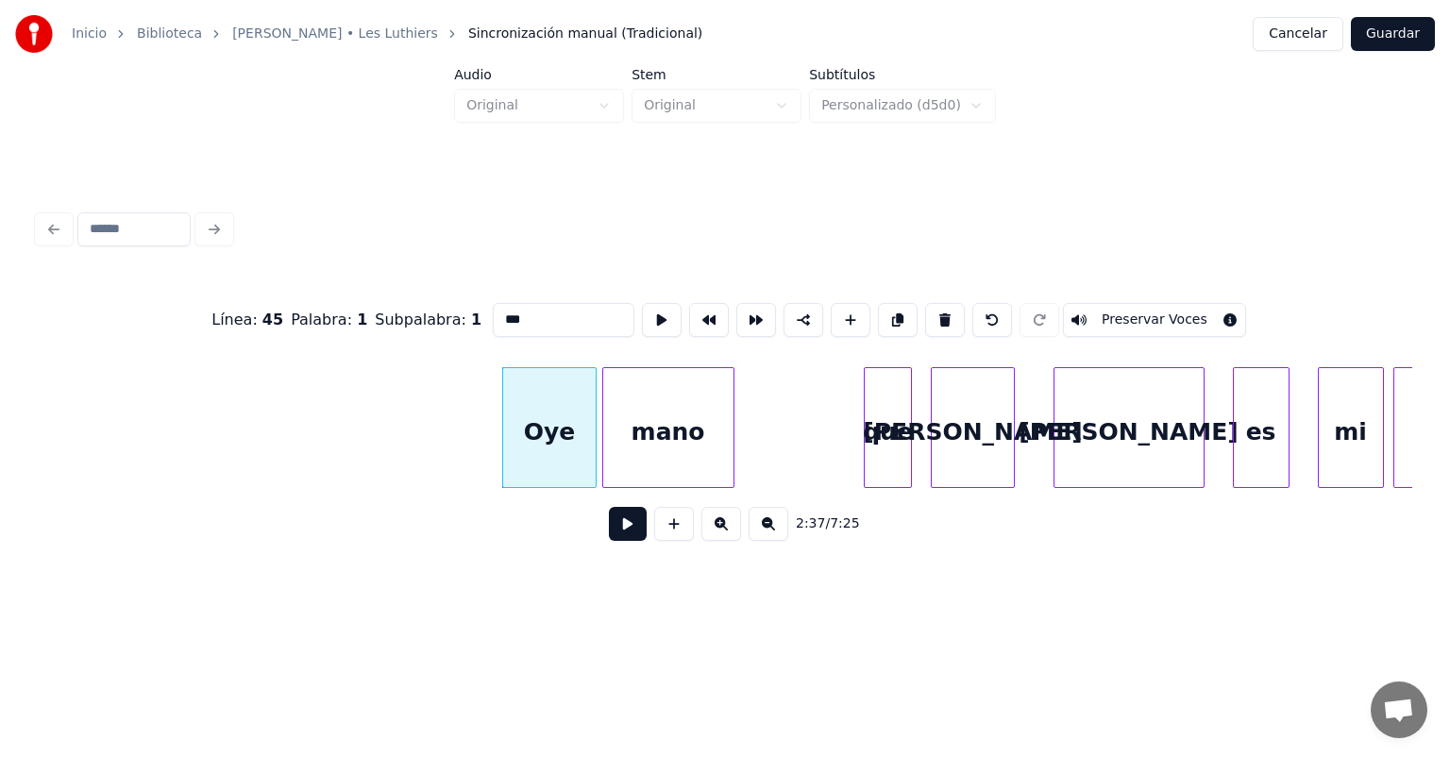
click at [609, 528] on button at bounding box center [628, 524] width 38 height 34
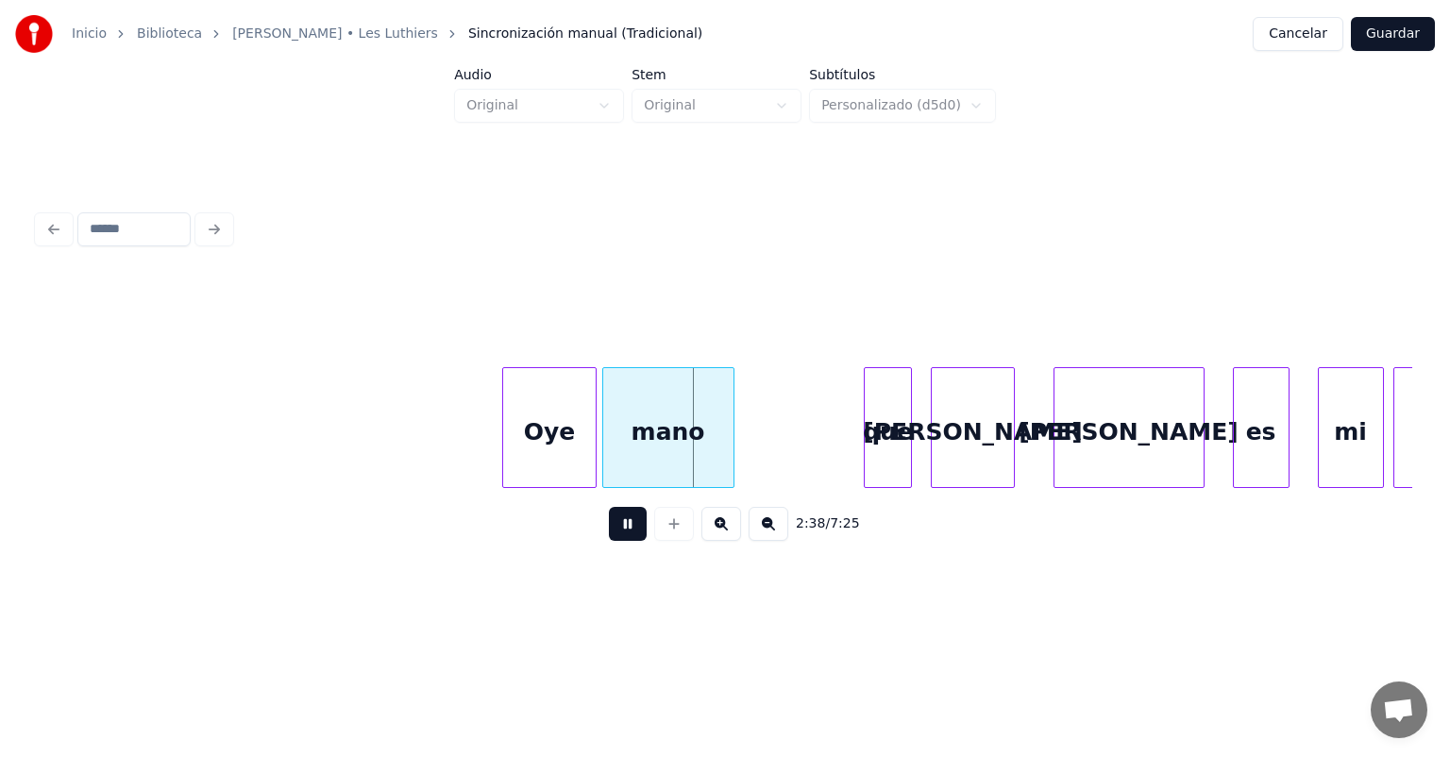
click at [609, 541] on button at bounding box center [628, 524] width 38 height 34
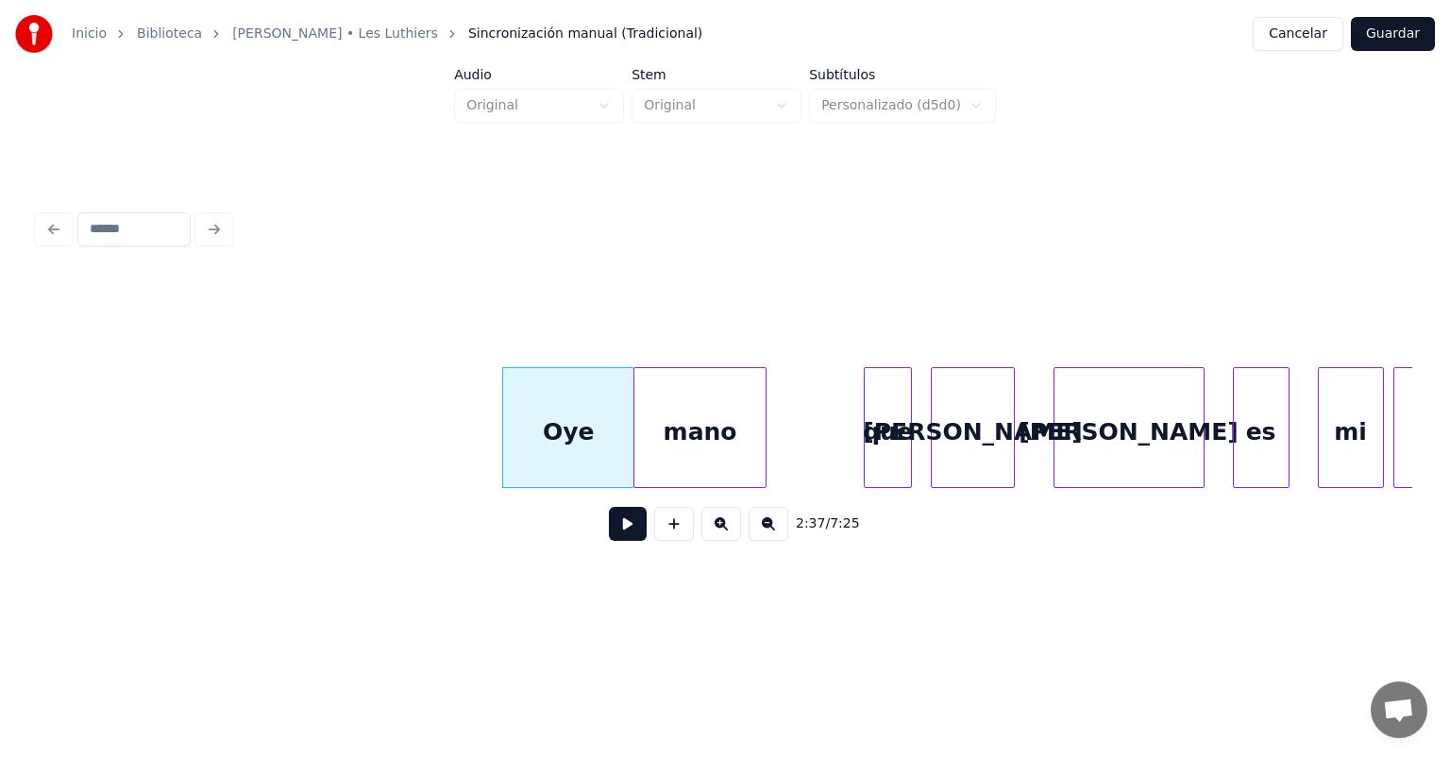
click at [609, 533] on button at bounding box center [628, 524] width 38 height 34
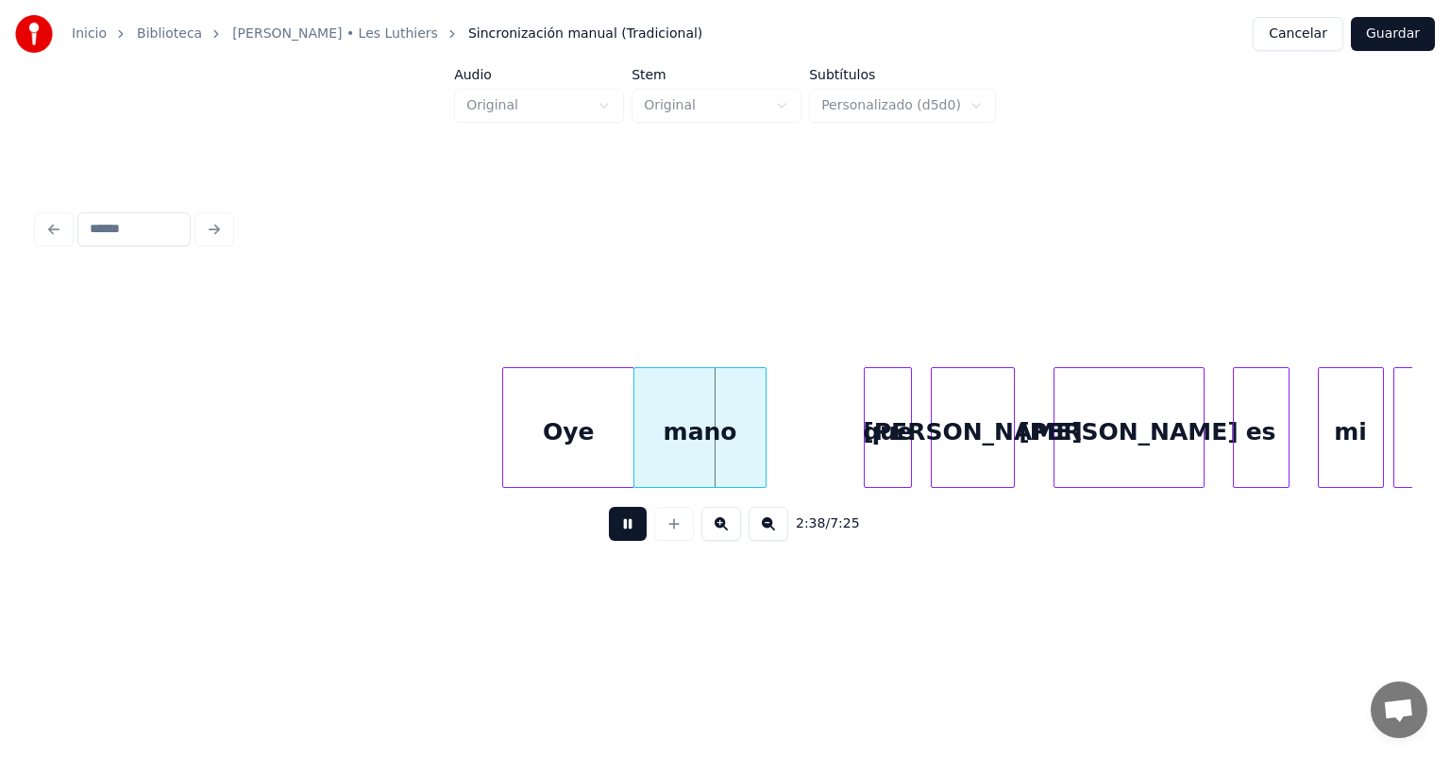
click at [609, 537] on button at bounding box center [628, 524] width 38 height 34
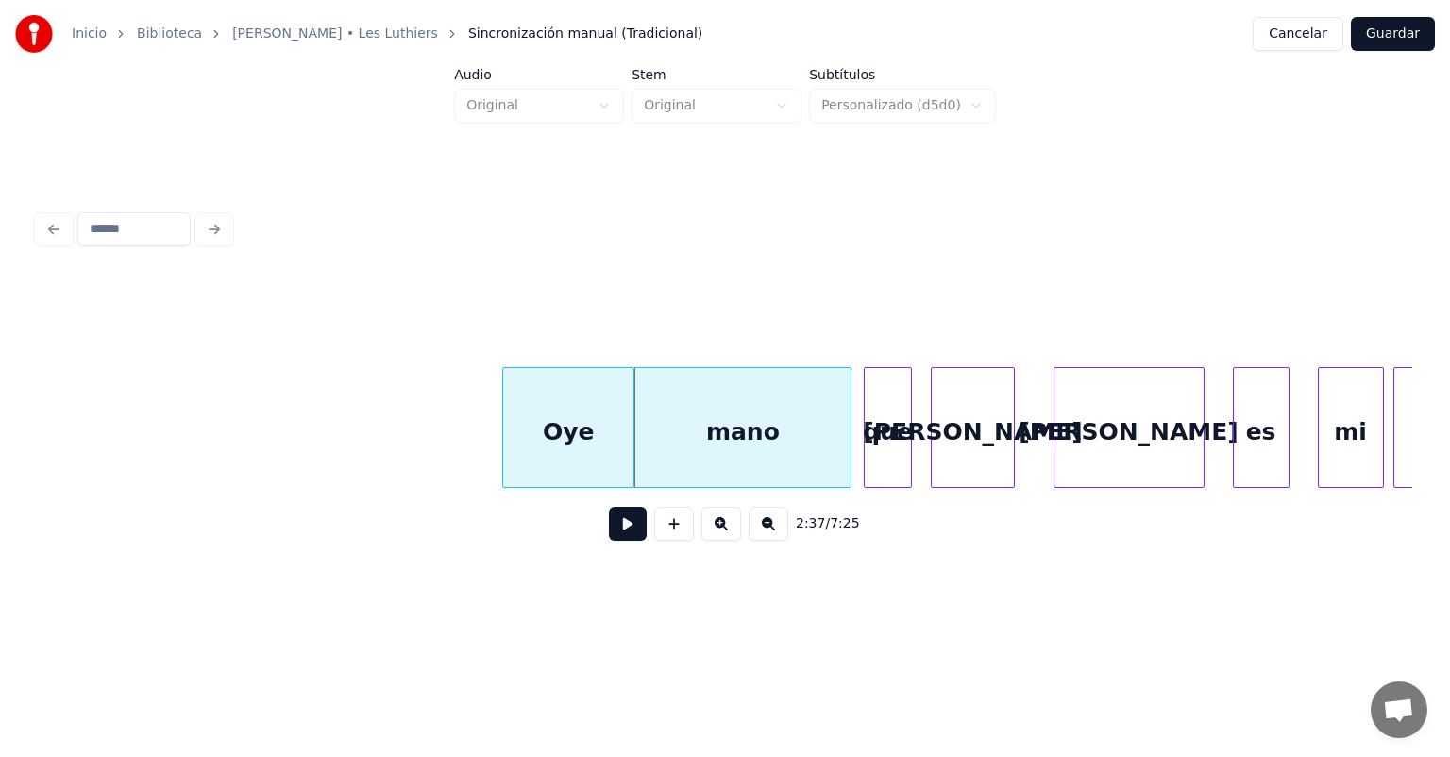
click at [609, 541] on button at bounding box center [628, 524] width 38 height 34
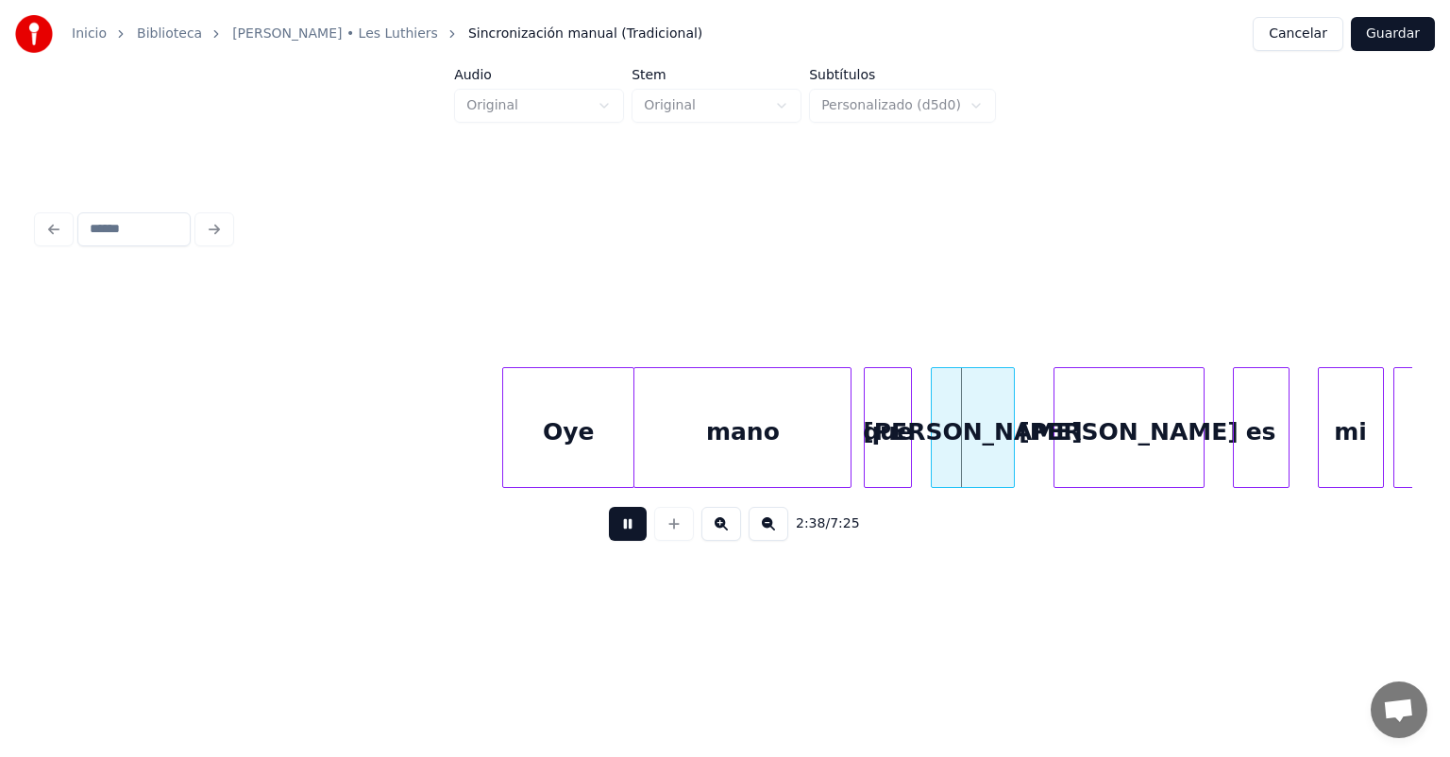
click at [637, 453] on div at bounding box center [638, 427] width 6 height 119
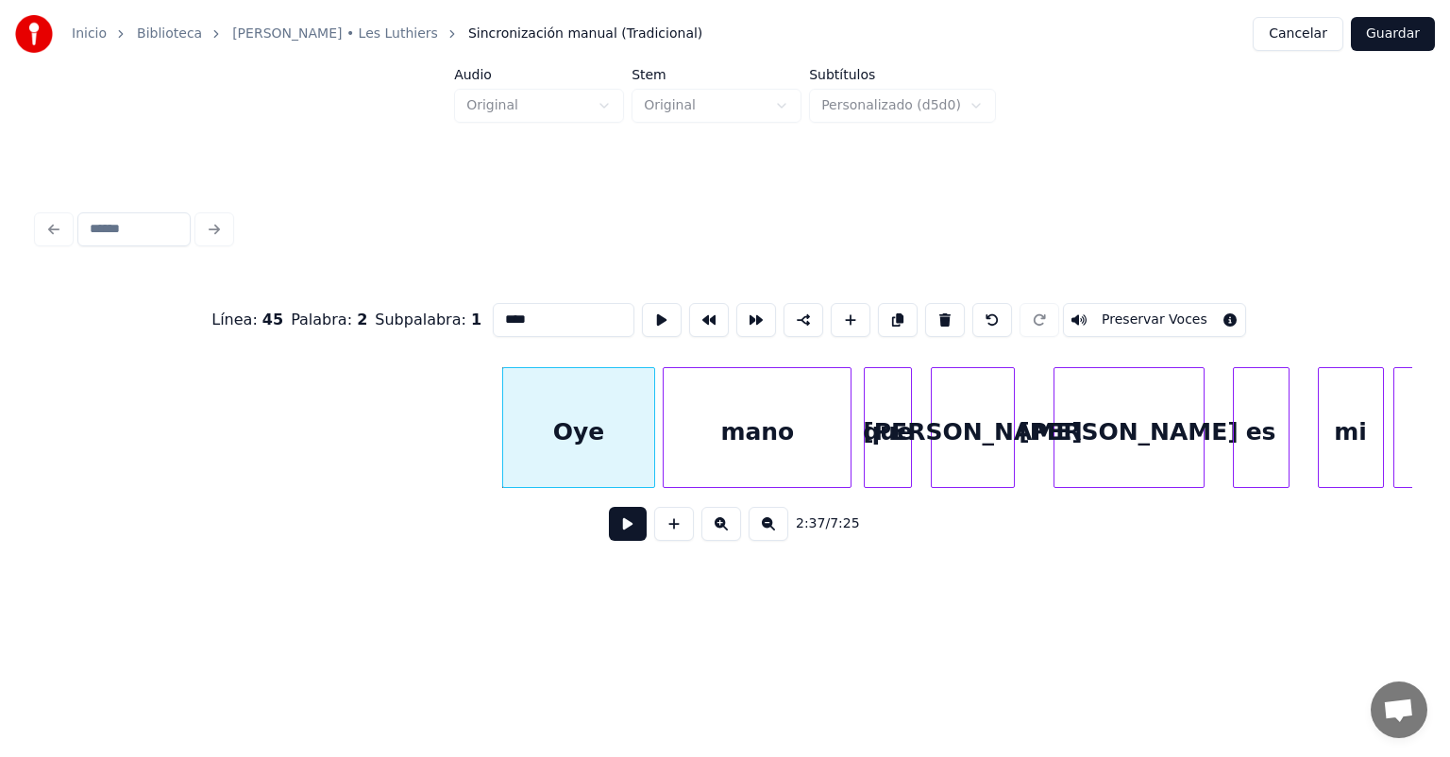
click at [609, 533] on button at bounding box center [628, 524] width 38 height 34
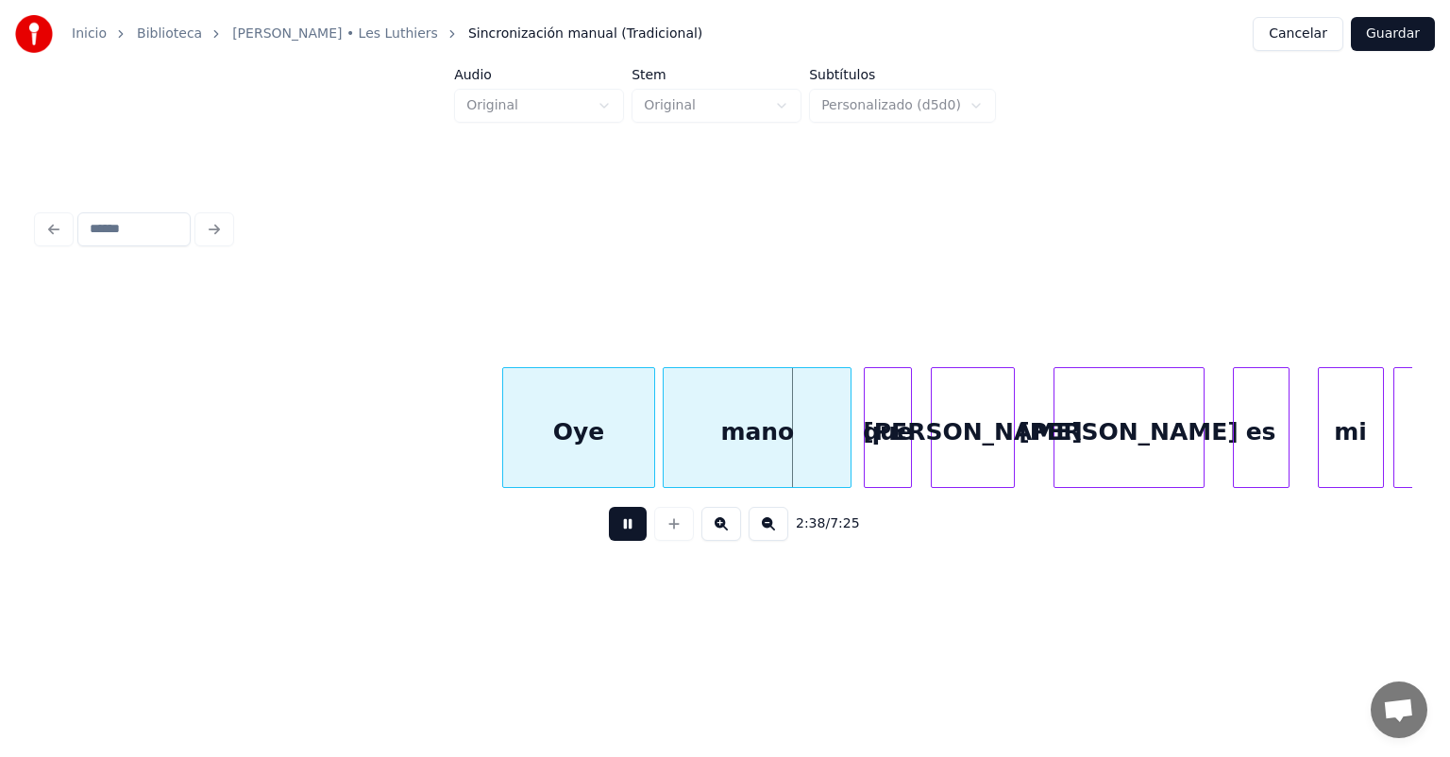
click at [609, 529] on button at bounding box center [628, 524] width 38 height 34
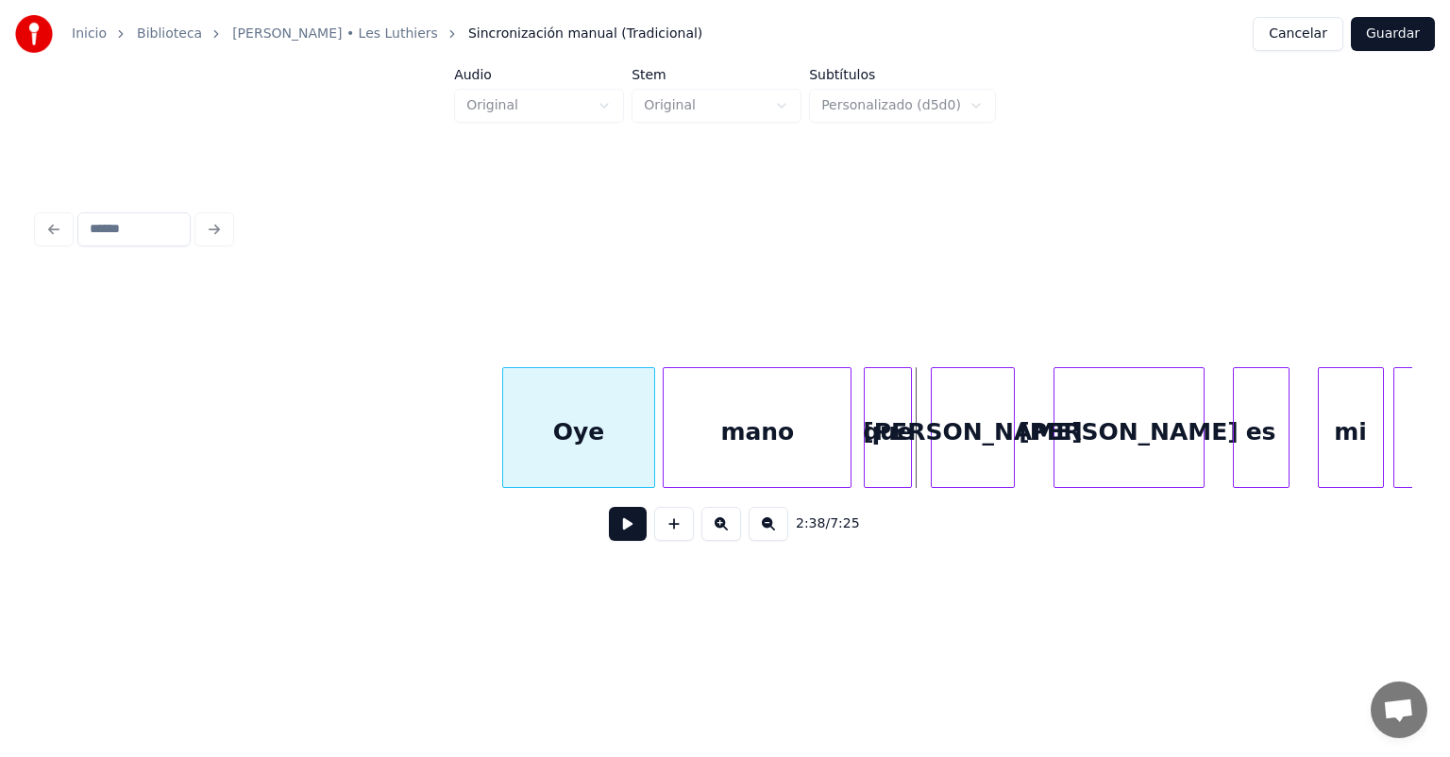
click at [868, 443] on div "que" at bounding box center [887, 432] width 45 height 128
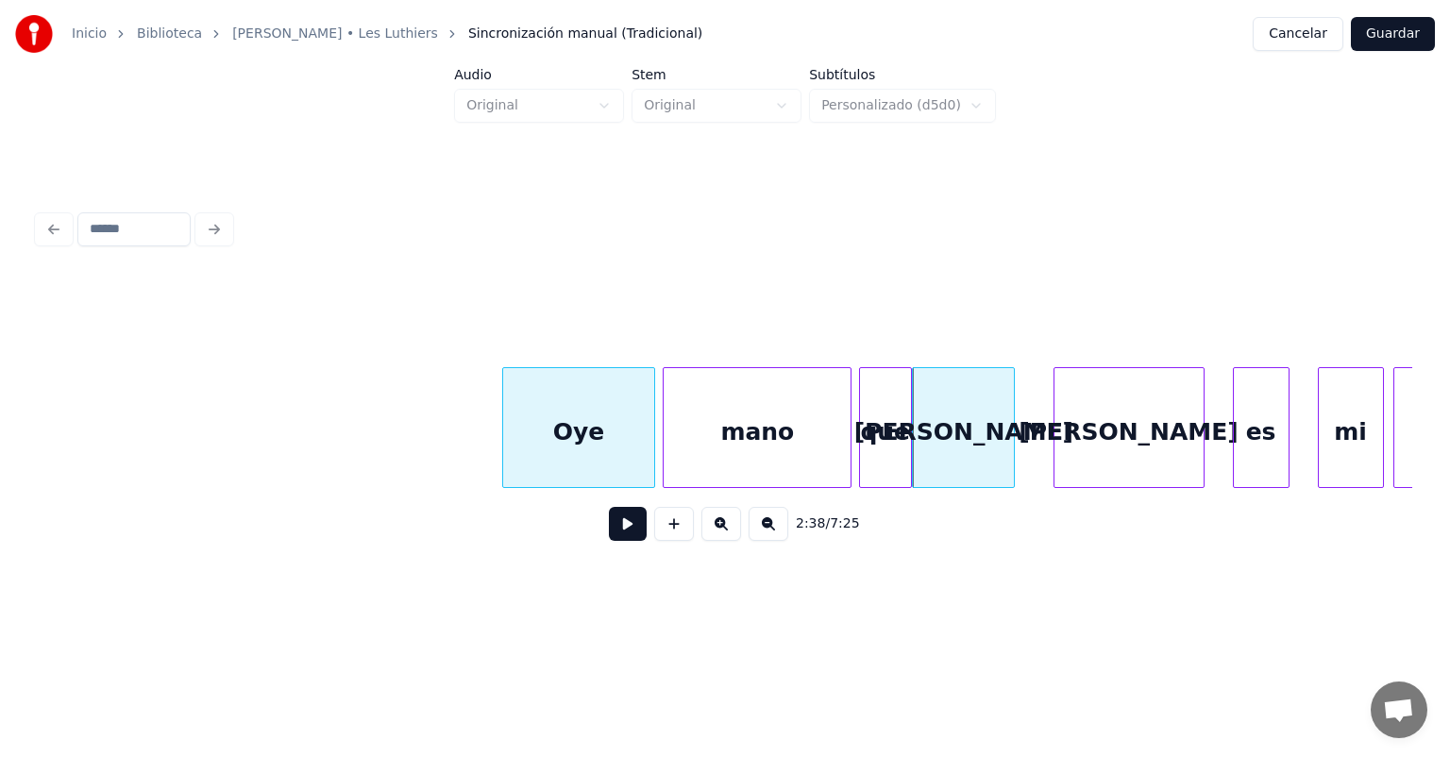
click at [952, 442] on div "[PERSON_NAME]" at bounding box center [963, 432] width 101 height 128
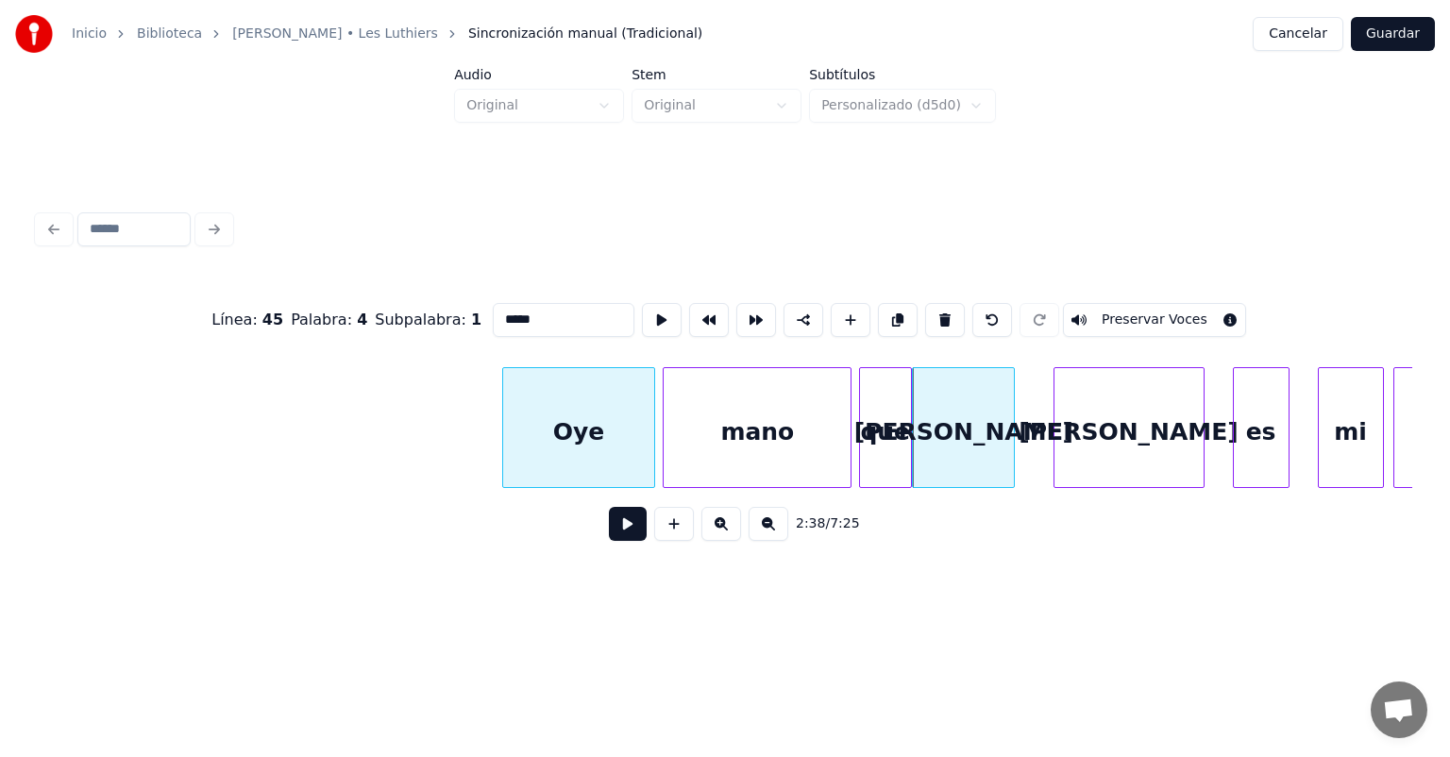
click at [609, 534] on button at bounding box center [628, 524] width 38 height 34
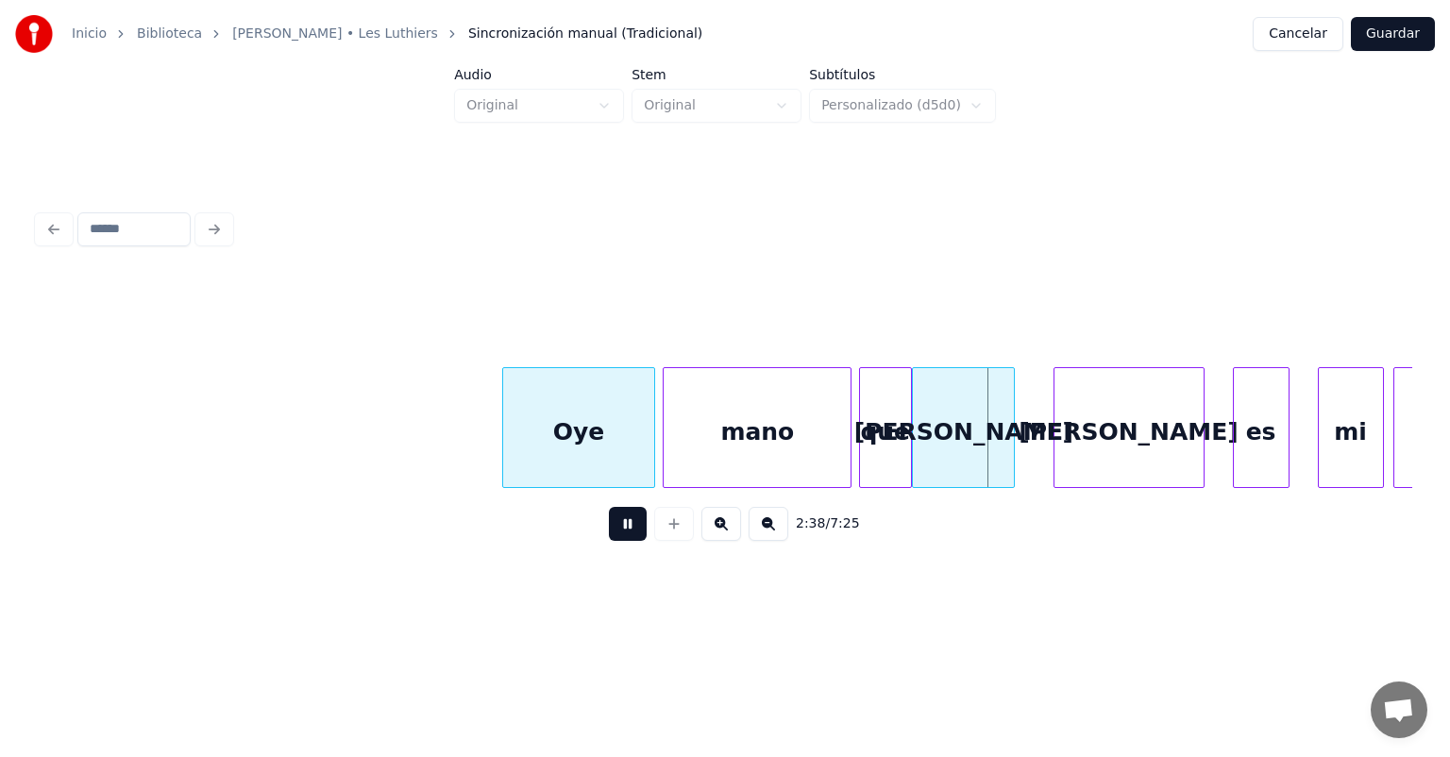
click at [609, 533] on button at bounding box center [628, 524] width 38 height 34
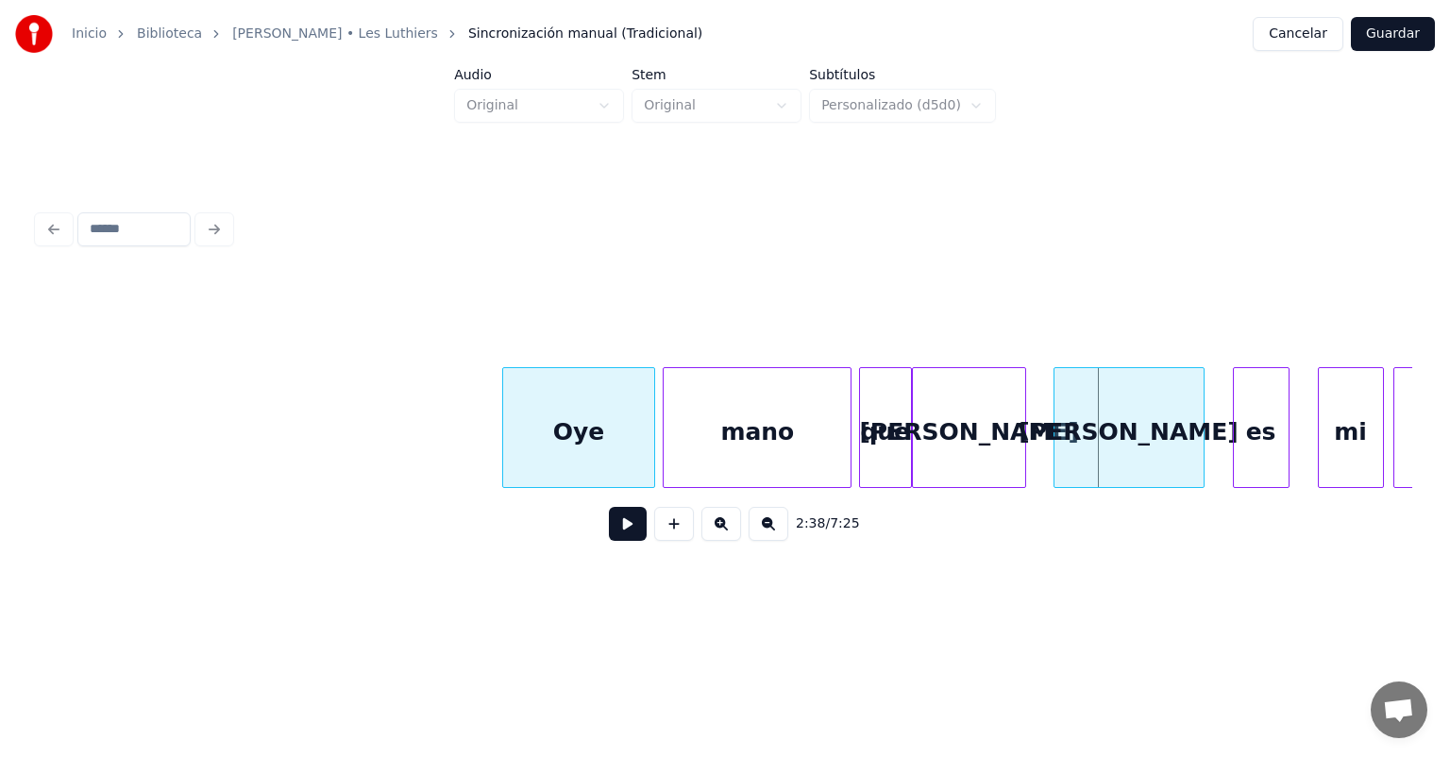
click at [1010, 432] on div "[PERSON_NAME]" at bounding box center [969, 432] width 112 height 128
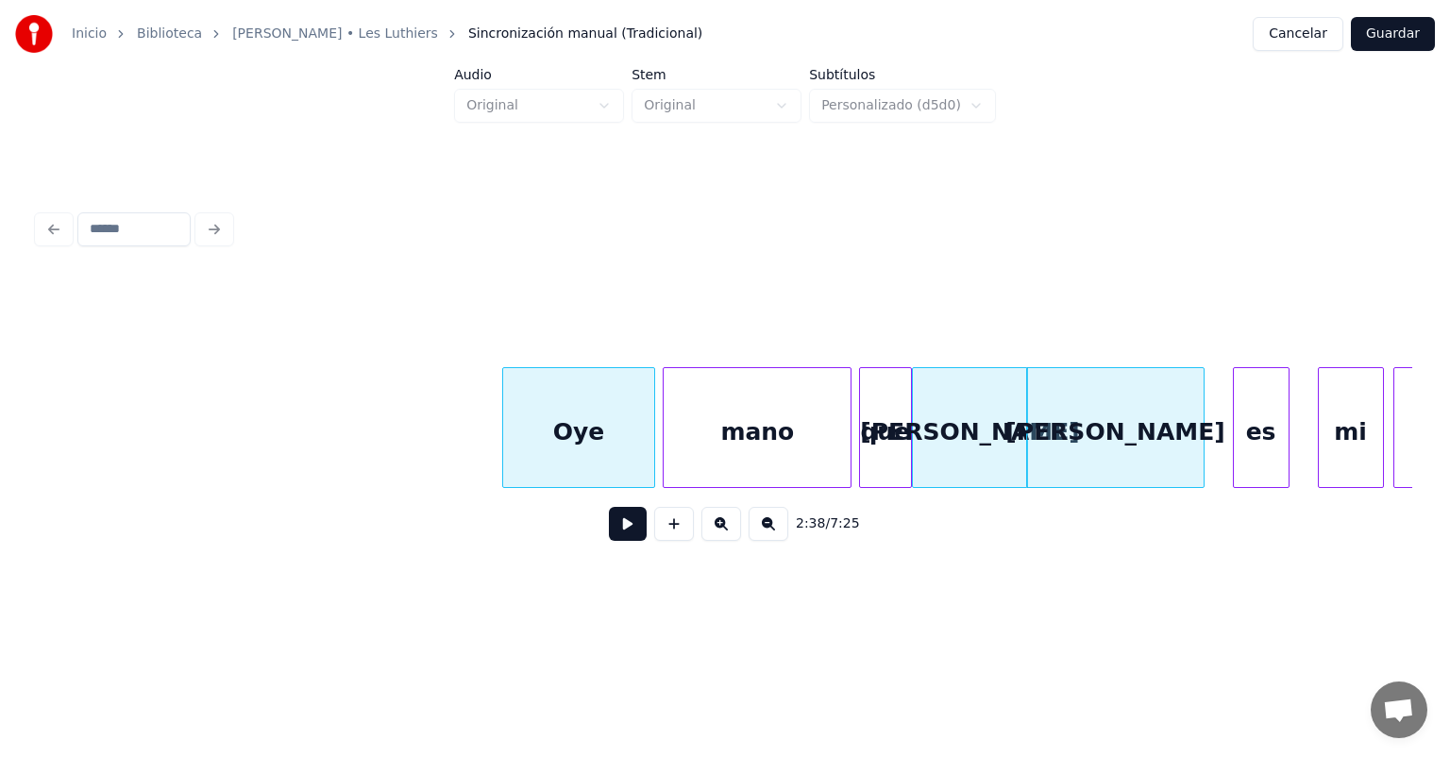
click at [609, 531] on button at bounding box center [628, 524] width 38 height 34
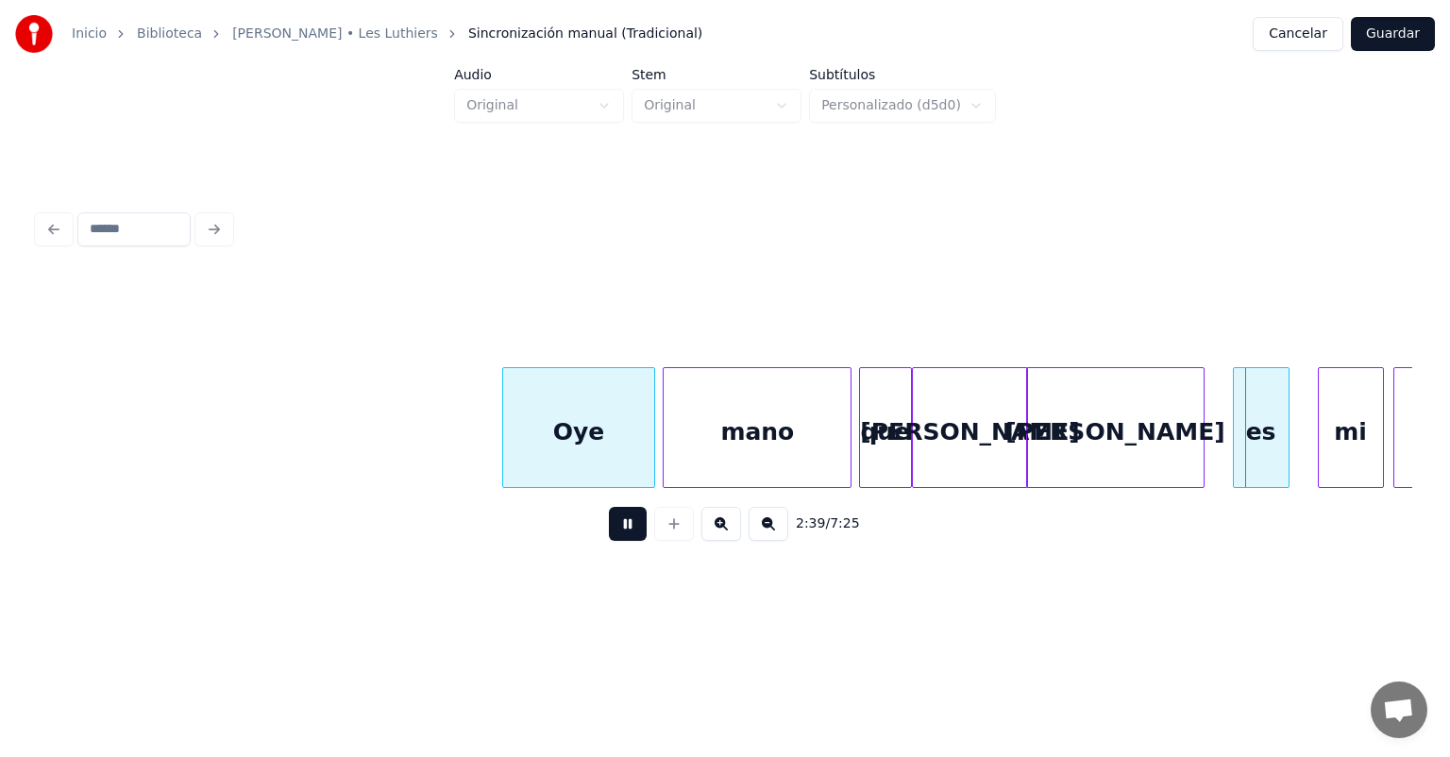
click at [609, 529] on button at bounding box center [628, 524] width 38 height 34
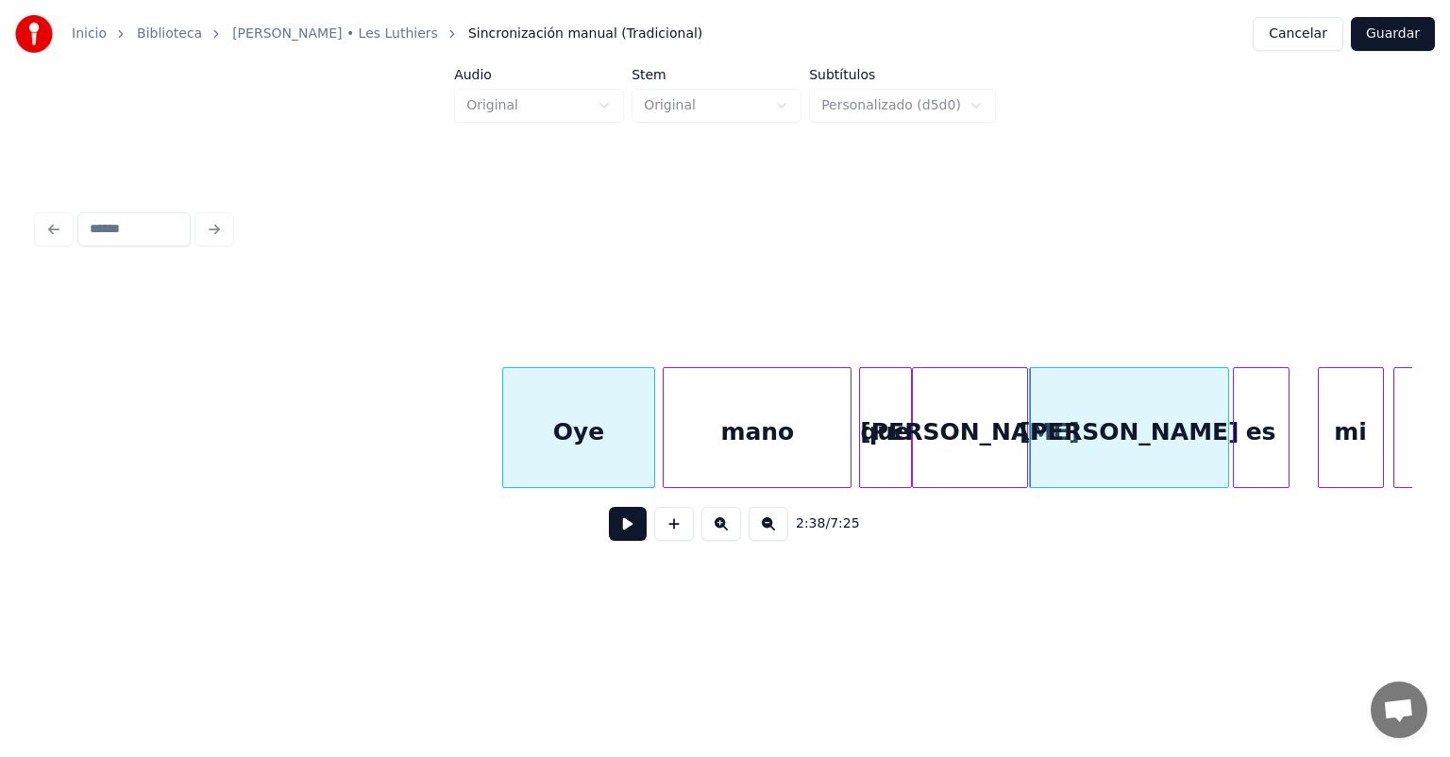
click at [609, 520] on button at bounding box center [628, 524] width 38 height 34
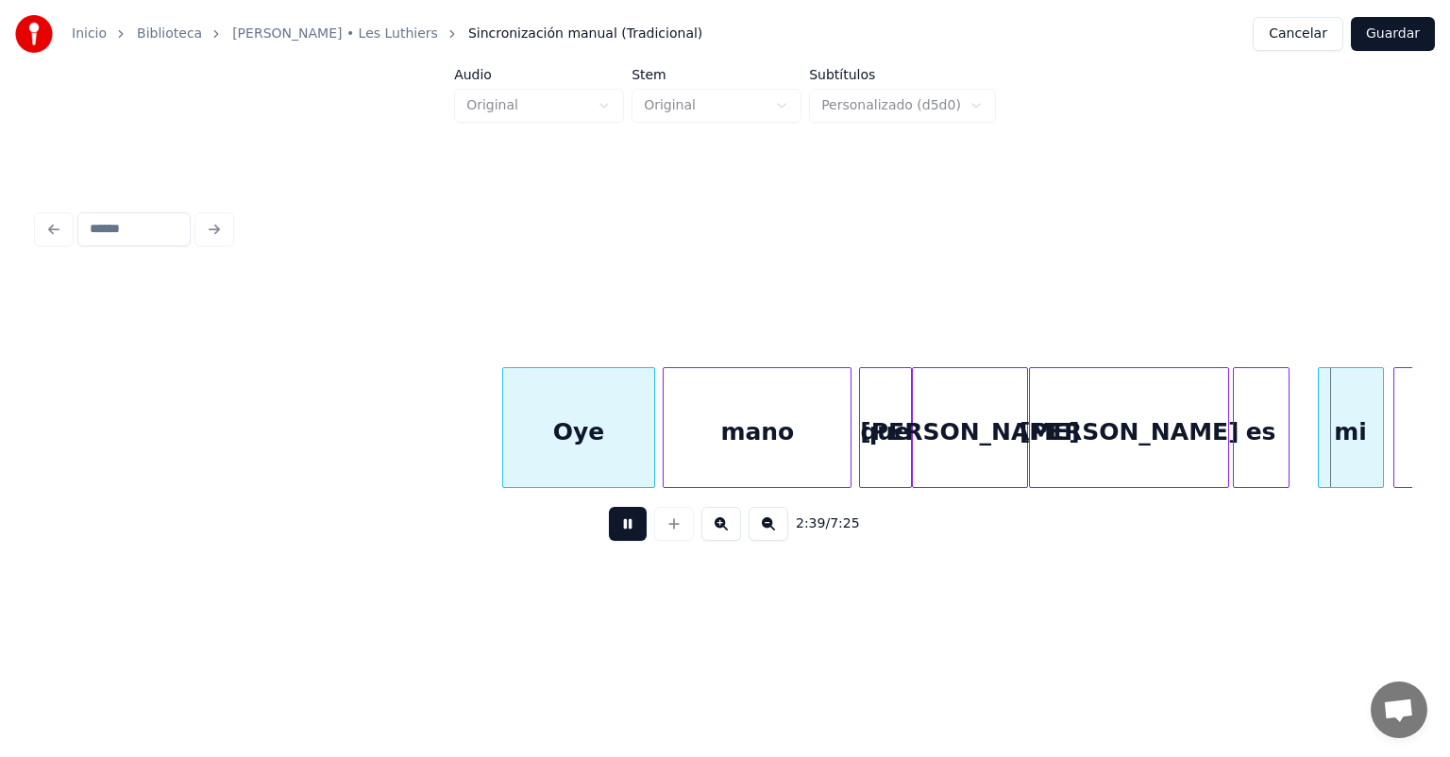
click at [609, 522] on button at bounding box center [628, 524] width 38 height 34
click at [1285, 440] on div "es" at bounding box center [1262, 432] width 57 height 128
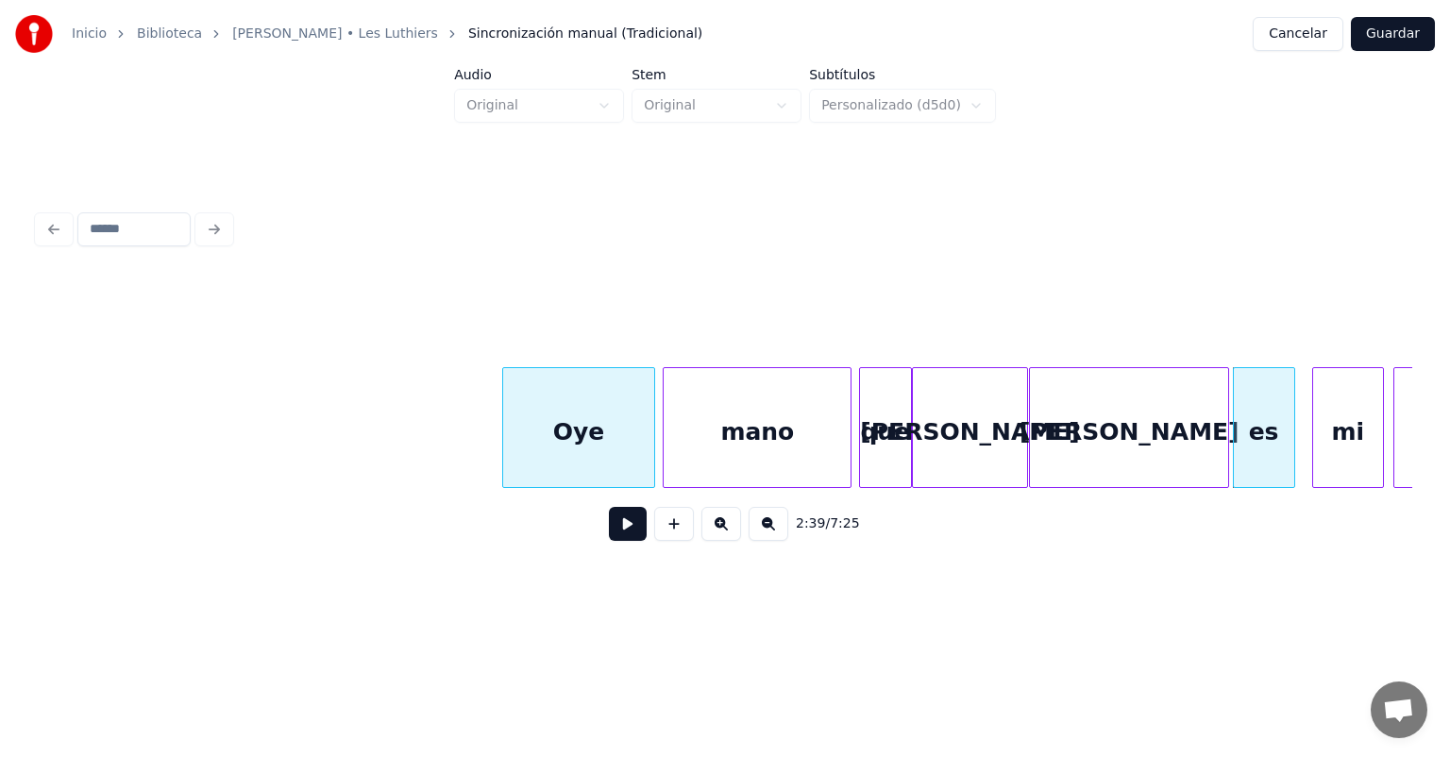
click at [1321, 433] on div "mi" at bounding box center [1348, 432] width 70 height 128
click at [609, 523] on button at bounding box center [628, 524] width 38 height 34
click at [609, 529] on button at bounding box center [628, 524] width 38 height 34
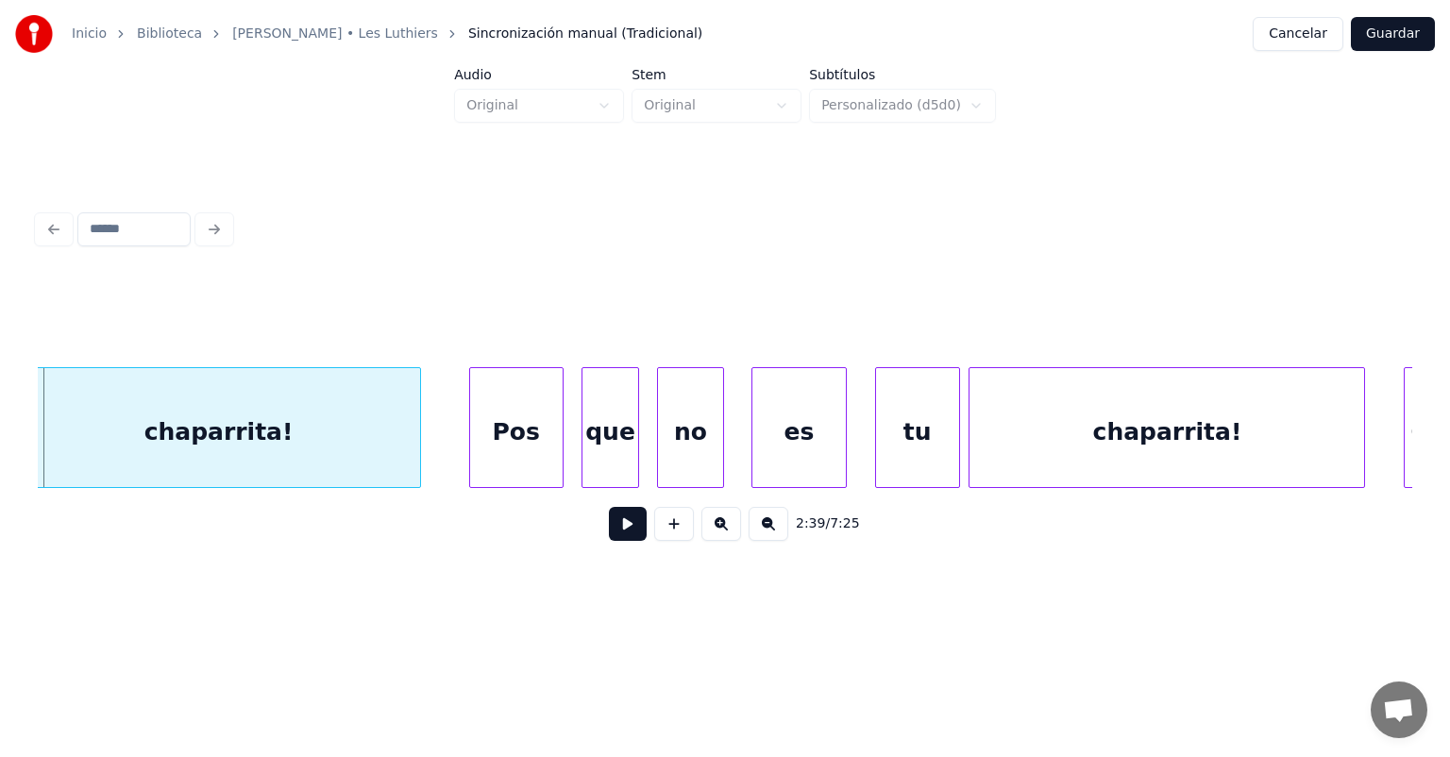
click at [609, 534] on button at bounding box center [628, 524] width 38 height 34
click at [615, 541] on button at bounding box center [628, 524] width 38 height 34
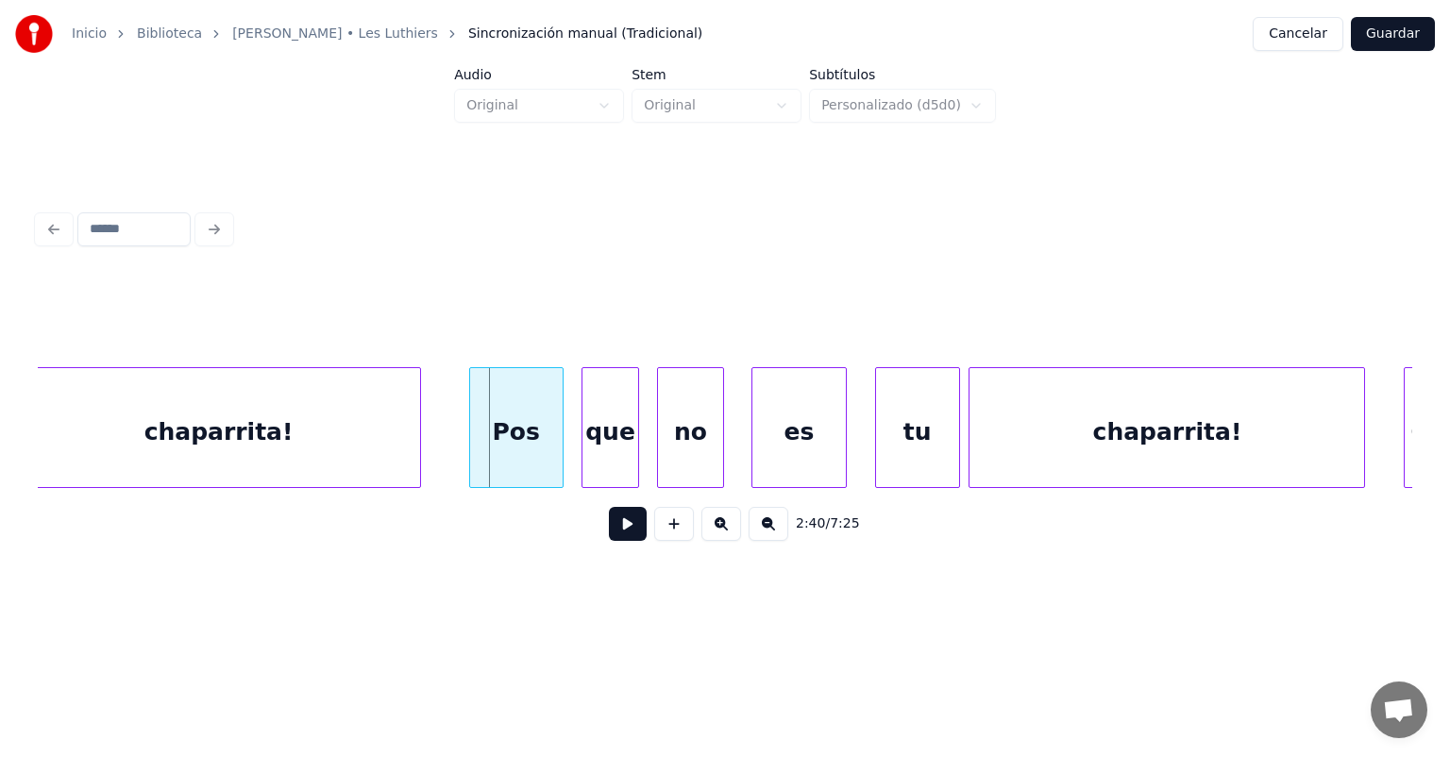
click at [559, 455] on div at bounding box center [560, 427] width 6 height 119
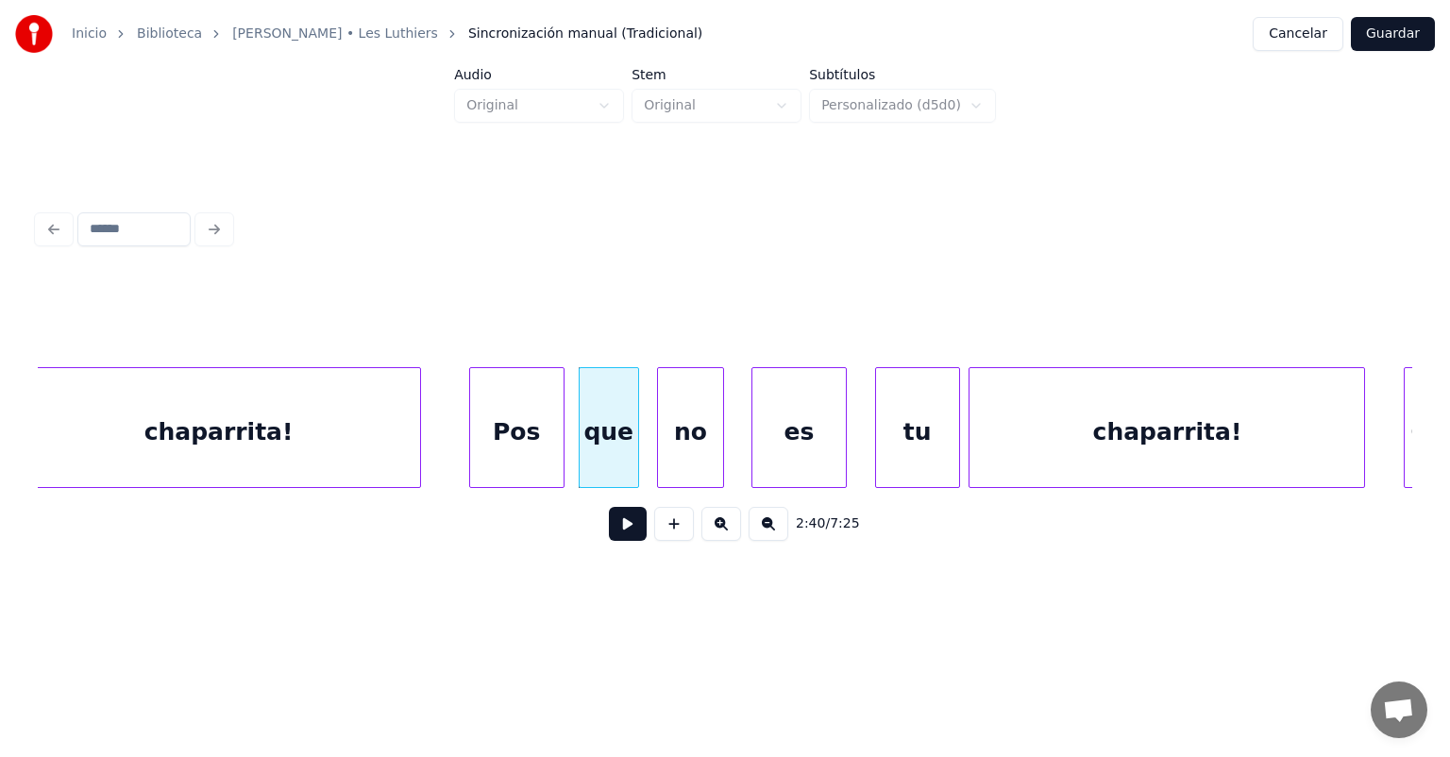
click at [585, 453] on div "que" at bounding box center [609, 432] width 59 height 128
click at [593, 545] on div "2:40 / 7:25" at bounding box center [725, 524] width 1345 height 42
click at [609, 541] on button at bounding box center [628, 524] width 38 height 34
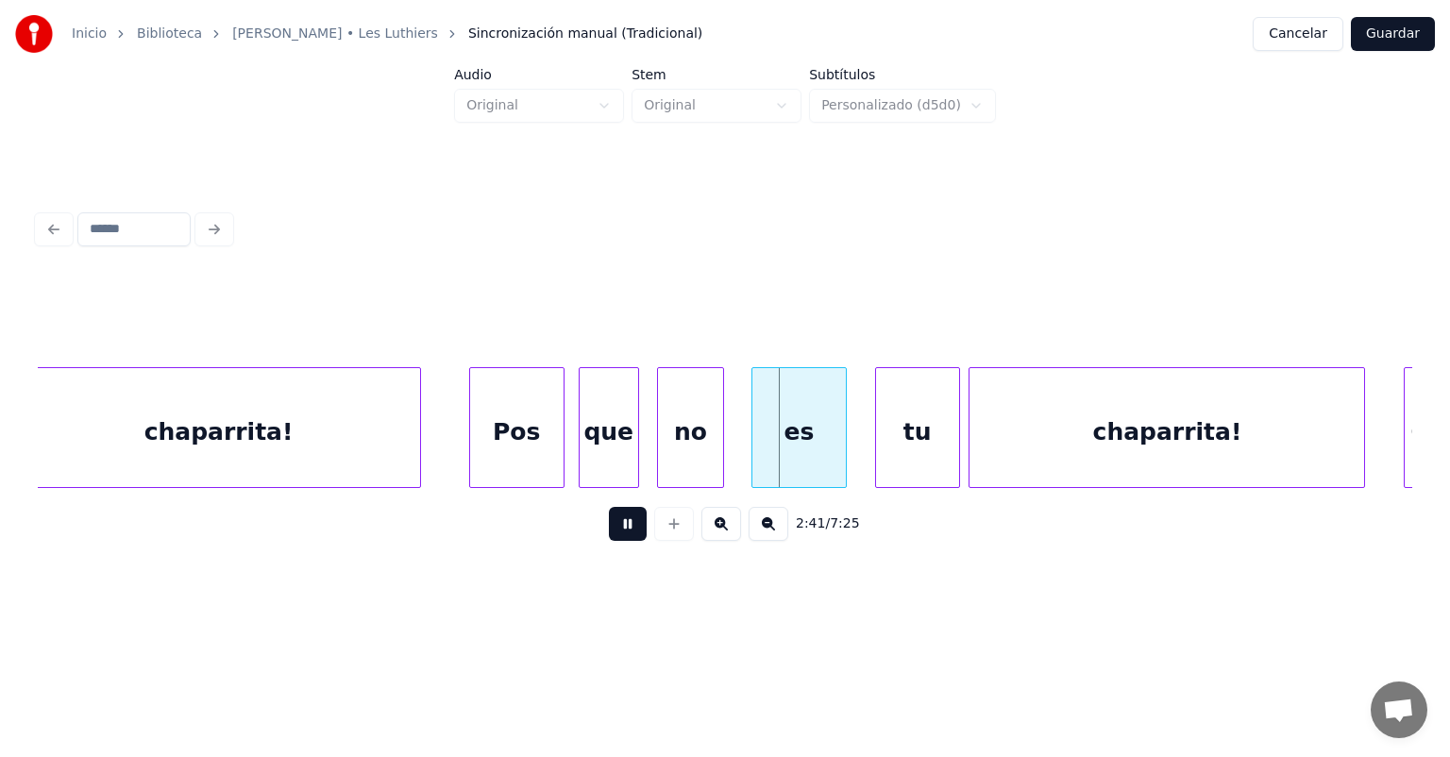
click at [609, 538] on button at bounding box center [628, 524] width 38 height 34
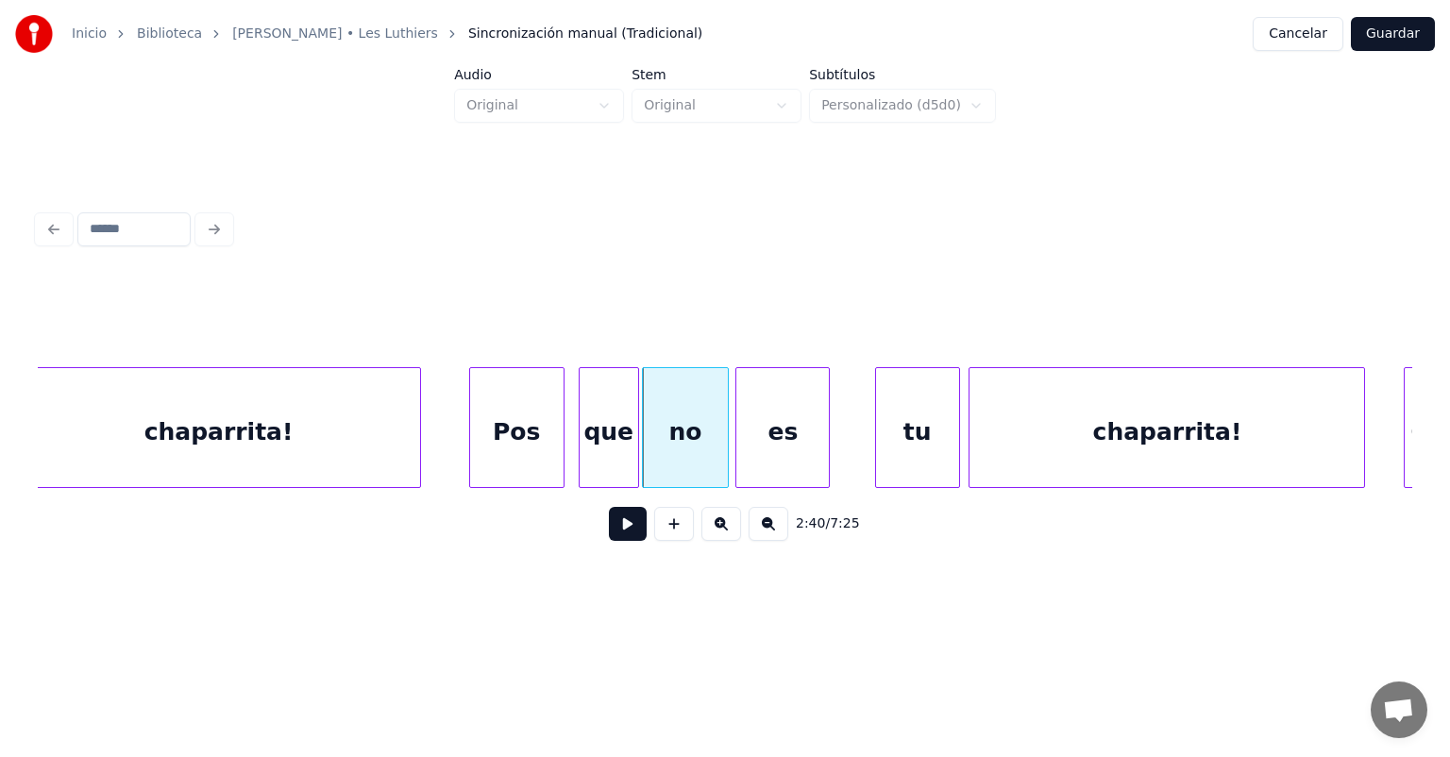
click at [609, 541] on button at bounding box center [628, 524] width 38 height 34
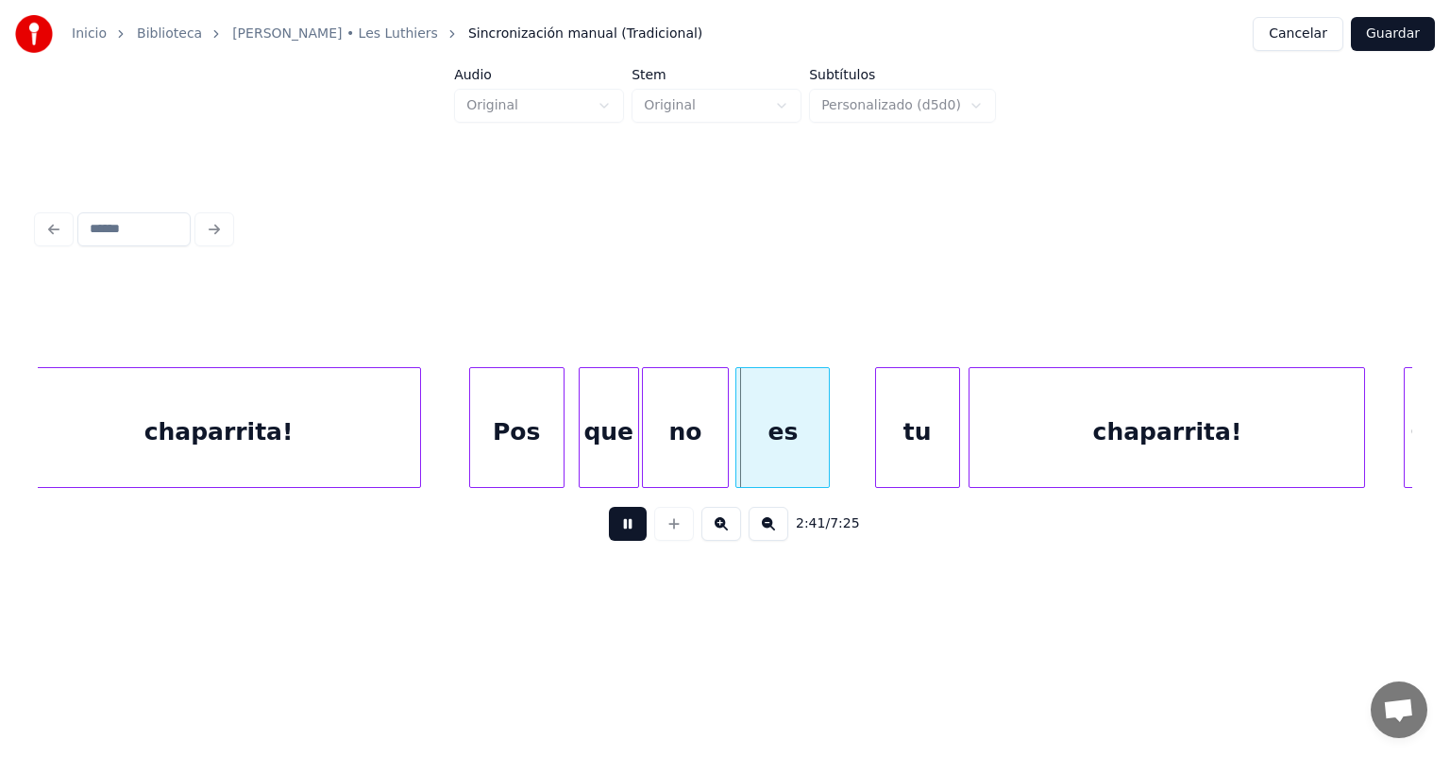
click at [609, 540] on button at bounding box center [628, 524] width 38 height 34
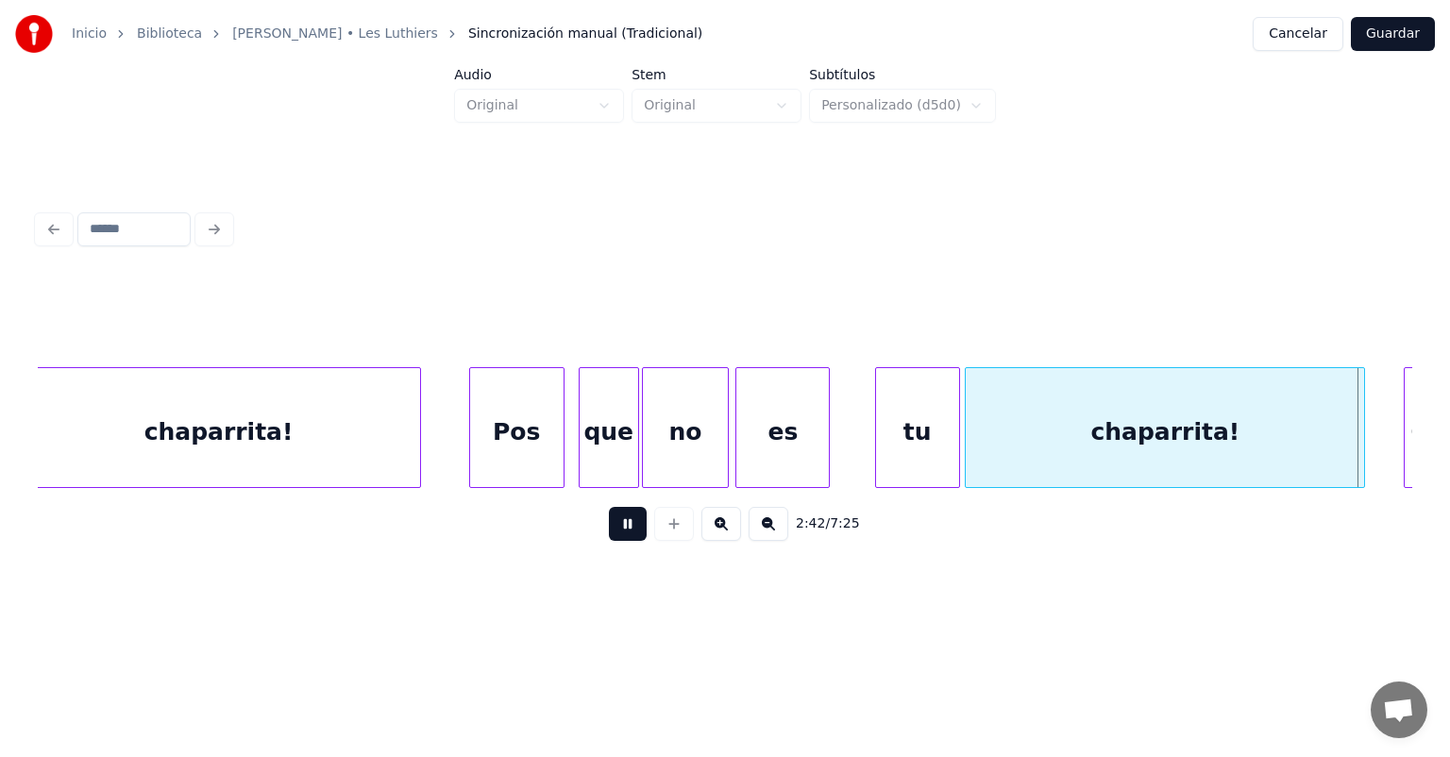
scroll to position [0, 76713]
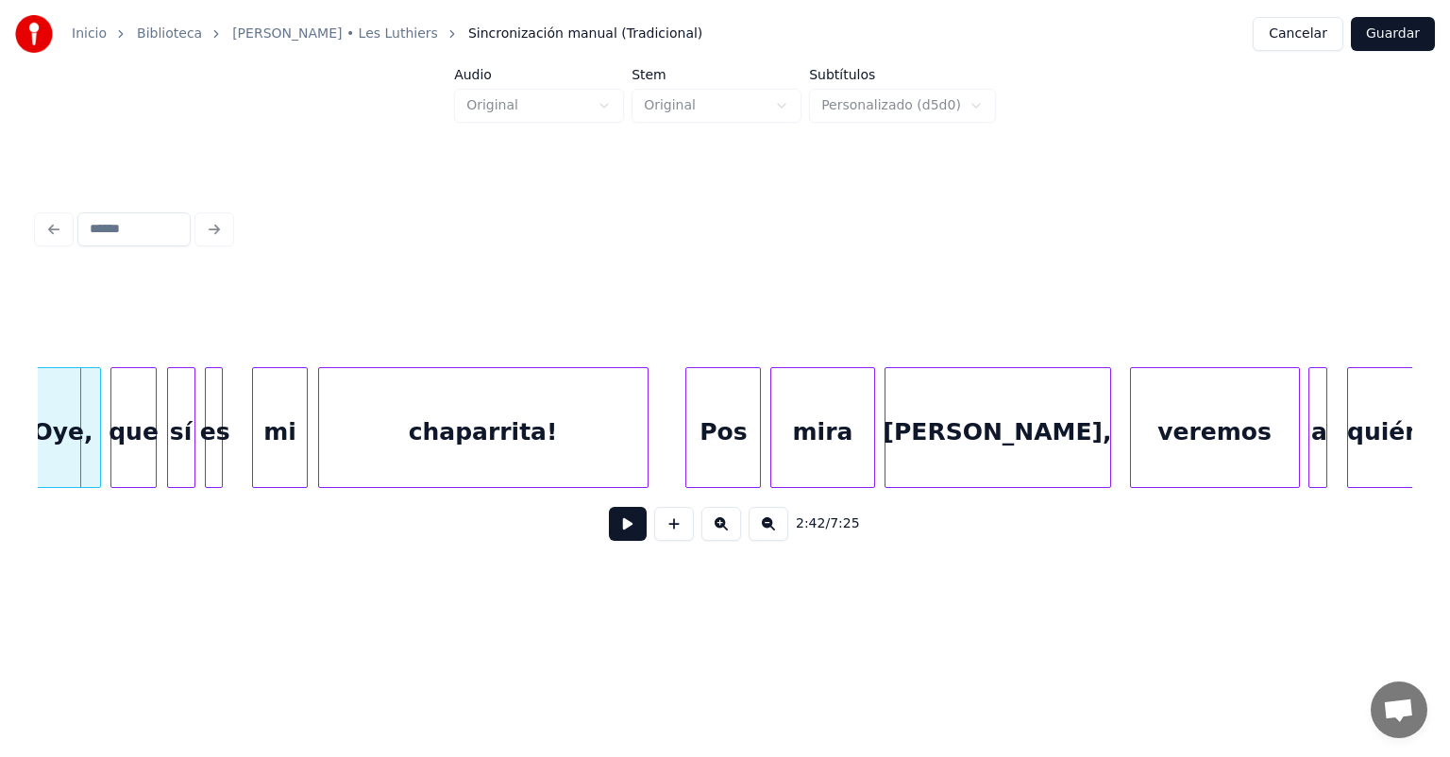
click at [1416, 33] on button "Guardar" at bounding box center [1393, 34] width 84 height 34
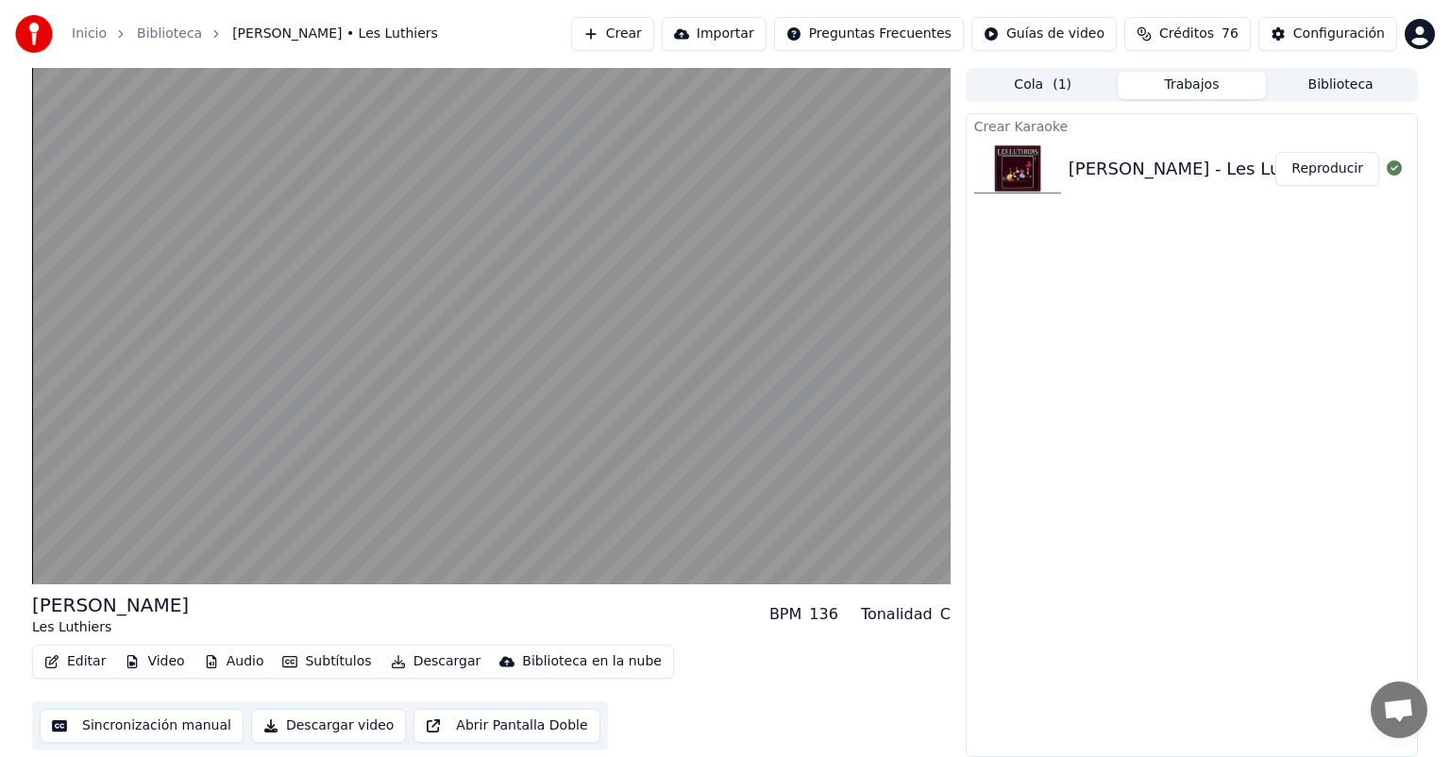
click at [181, 377] on video at bounding box center [491, 326] width 919 height 517
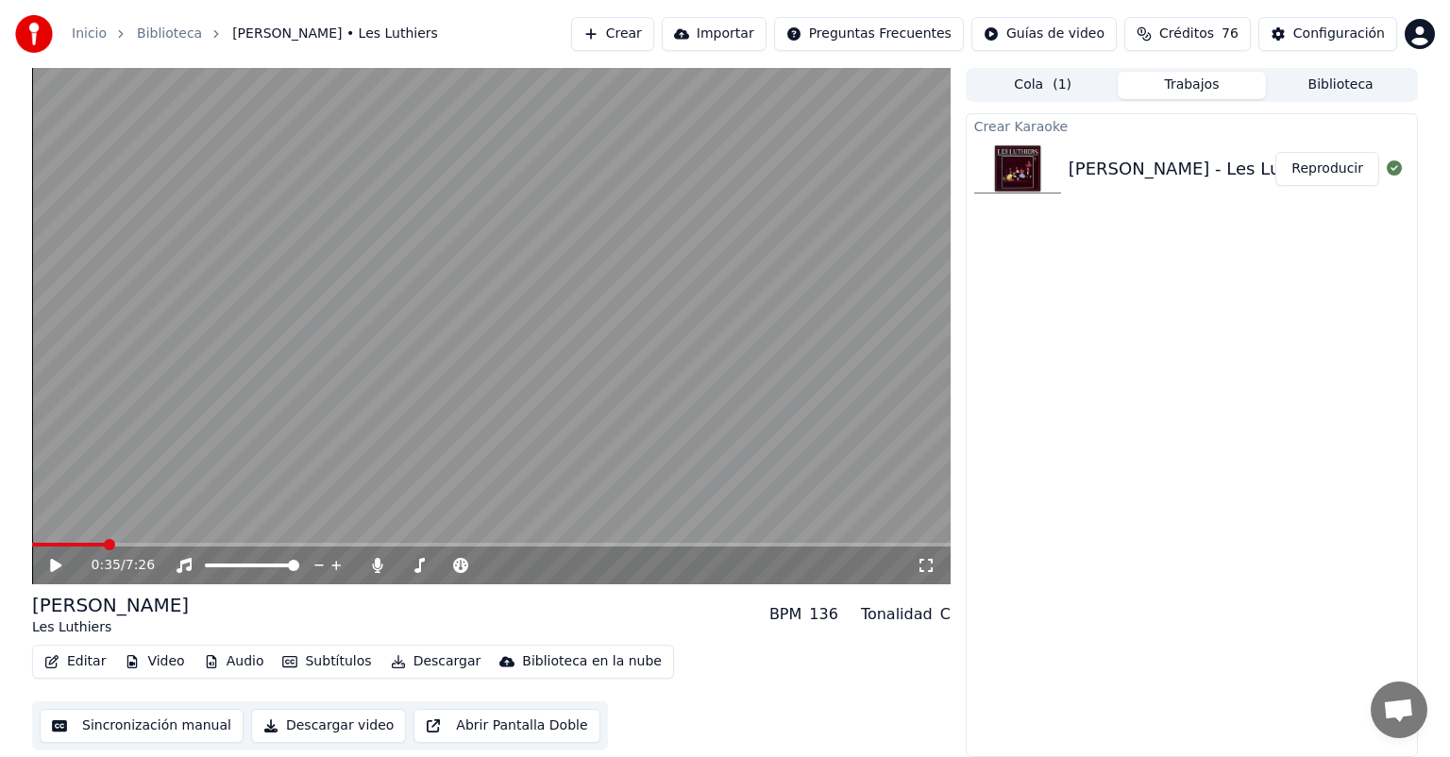
click at [76, 663] on button "Editar" at bounding box center [75, 662] width 76 height 26
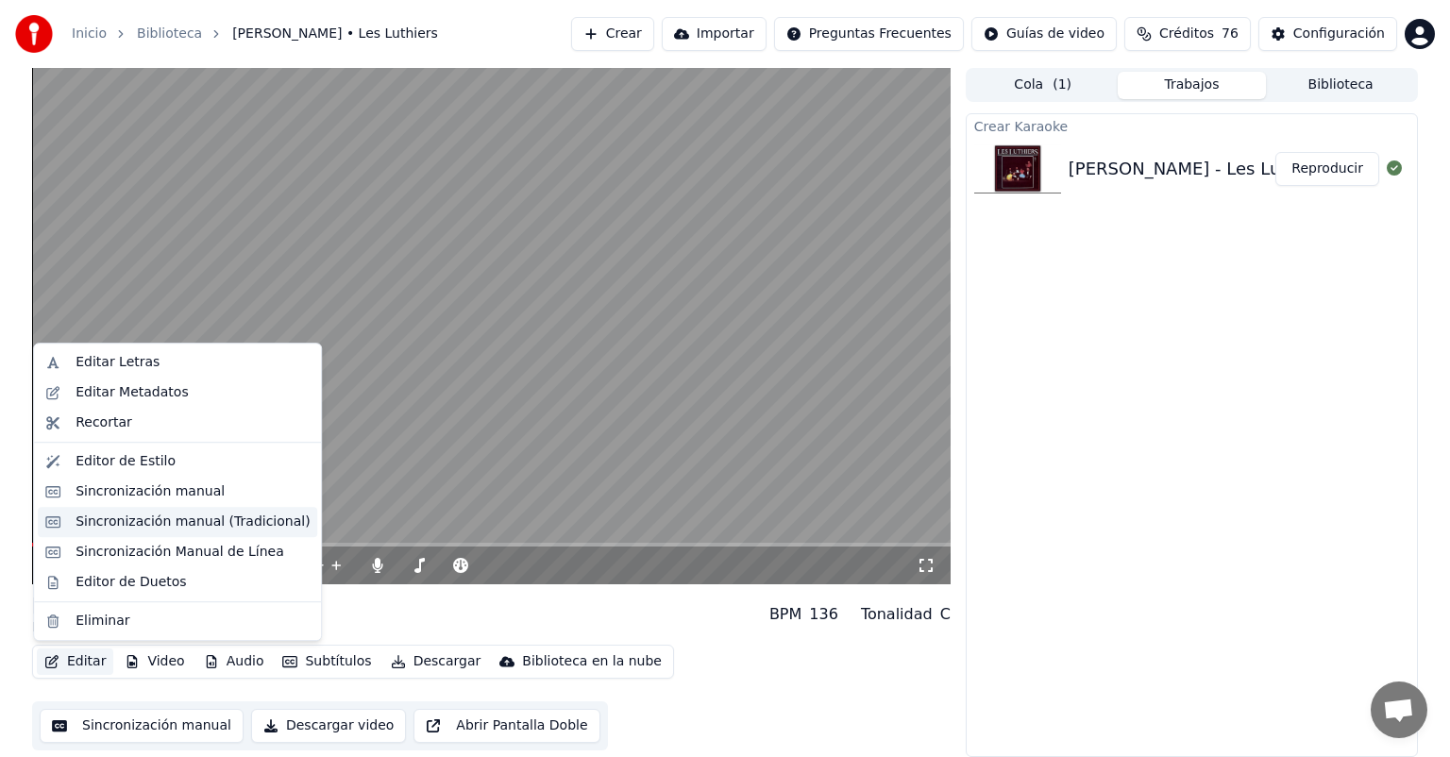
click at [76, 519] on div "Sincronización manual (Tradicional)" at bounding box center [193, 522] width 234 height 19
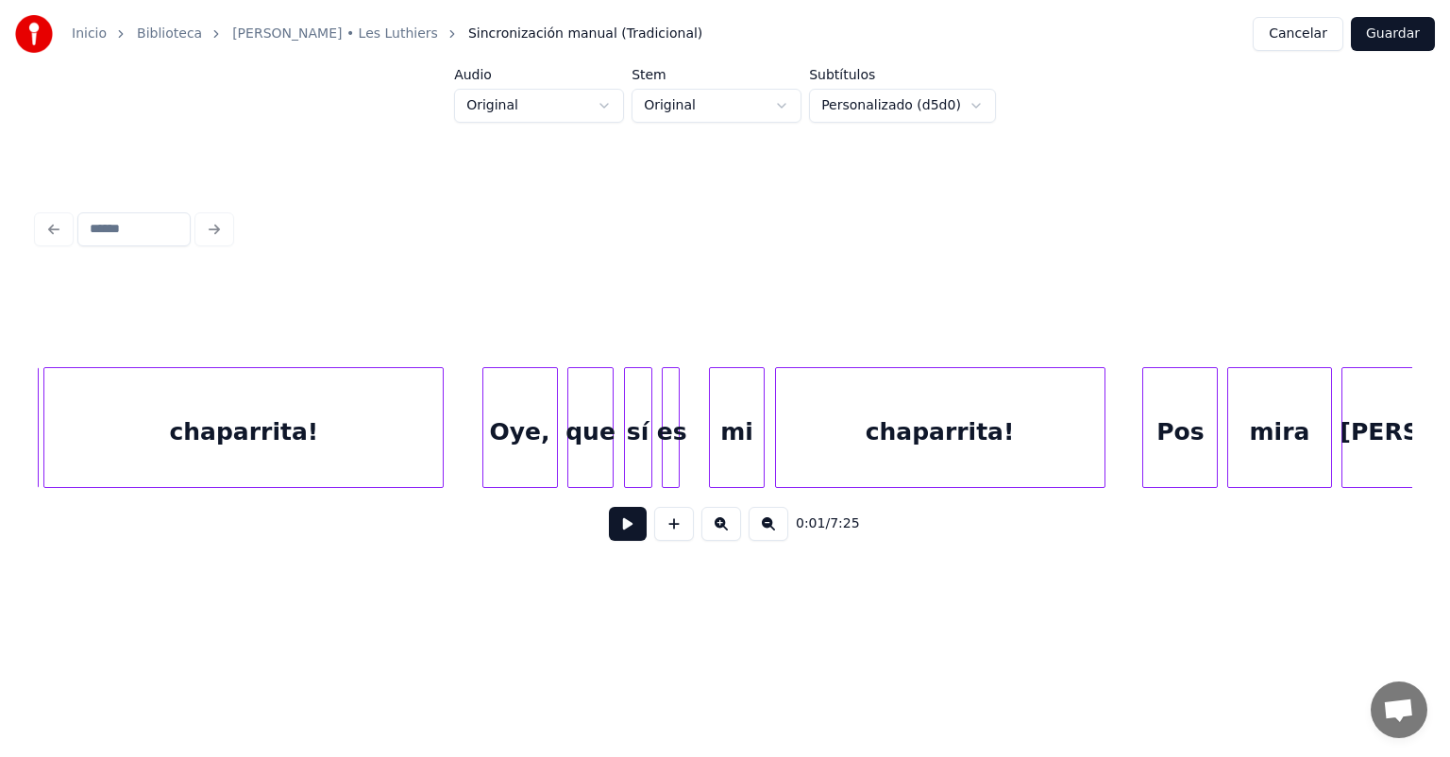
scroll to position [0, 76137]
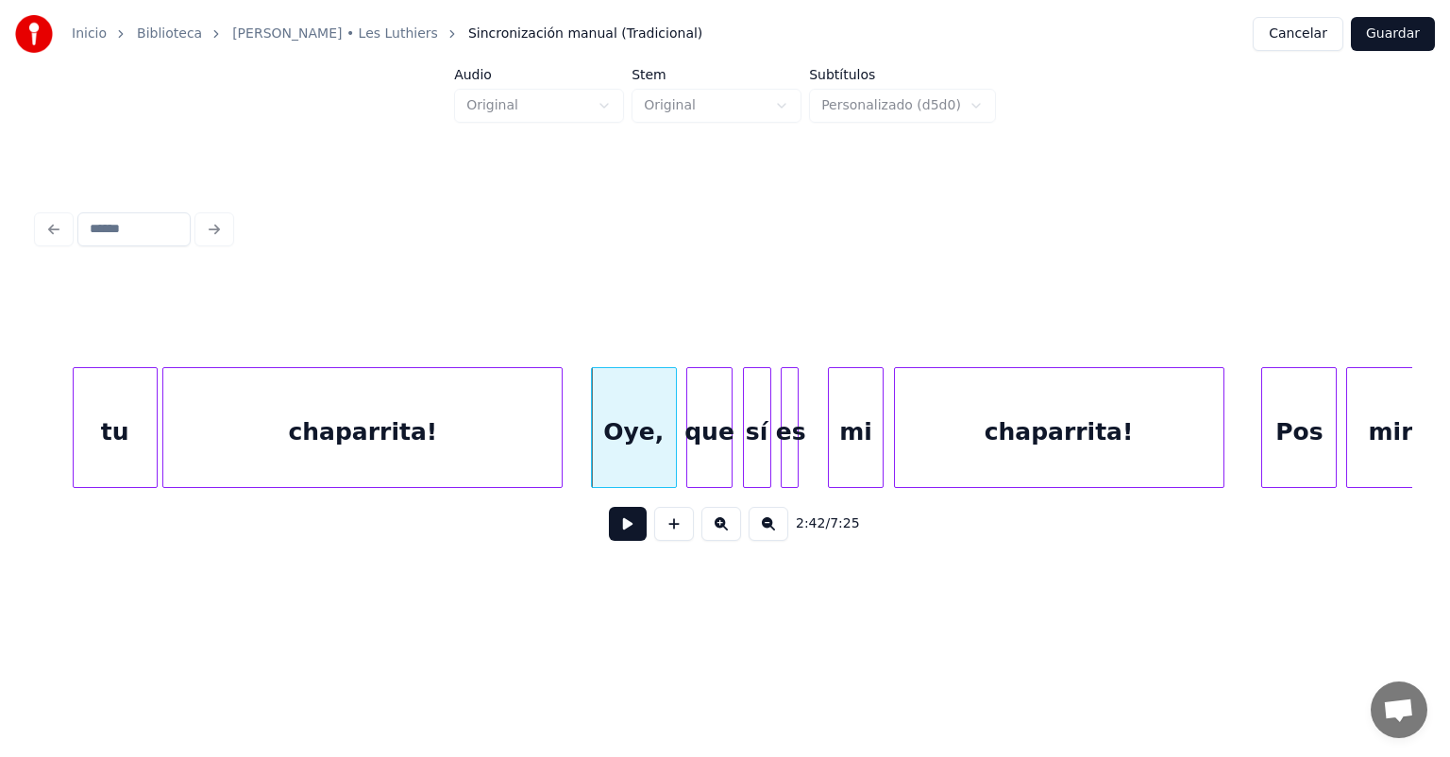
click at [609, 533] on button at bounding box center [628, 524] width 38 height 34
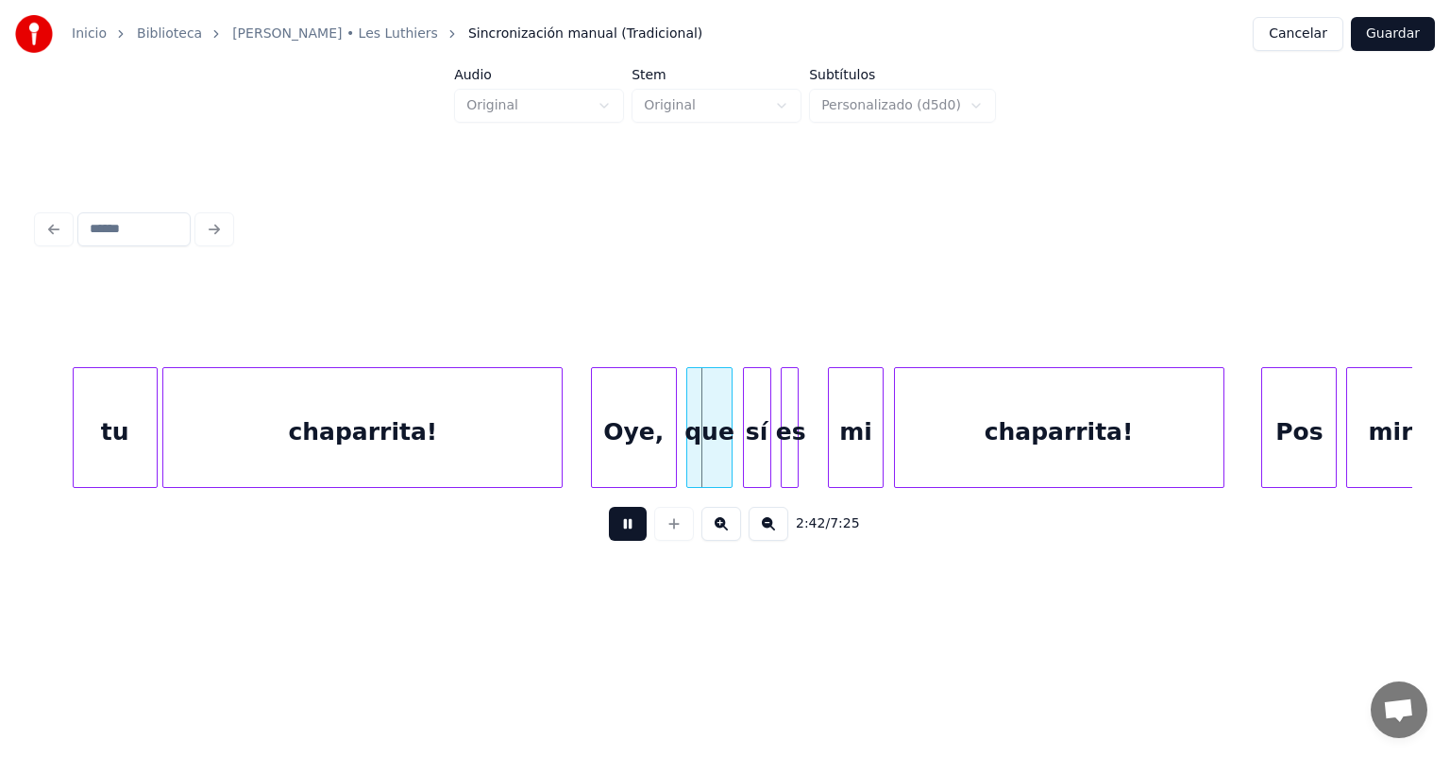
click at [609, 533] on button at bounding box center [628, 524] width 38 height 34
click at [609, 536] on button at bounding box center [628, 524] width 38 height 34
click at [609, 533] on button at bounding box center [628, 524] width 38 height 34
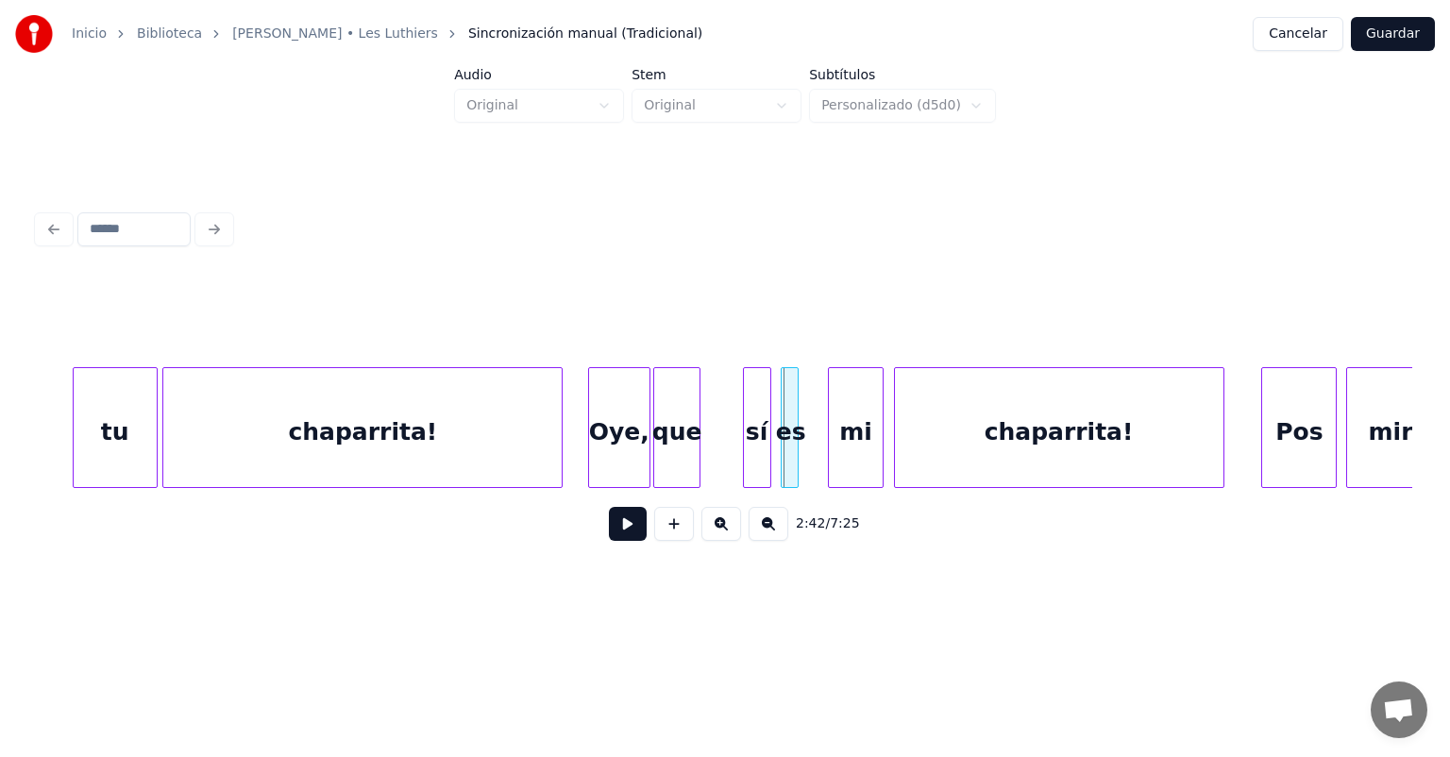
click at [621, 447] on div "Oye," at bounding box center [619, 432] width 60 height 128
click at [479, 434] on div "chaparrita!" at bounding box center [362, 432] width 398 height 128
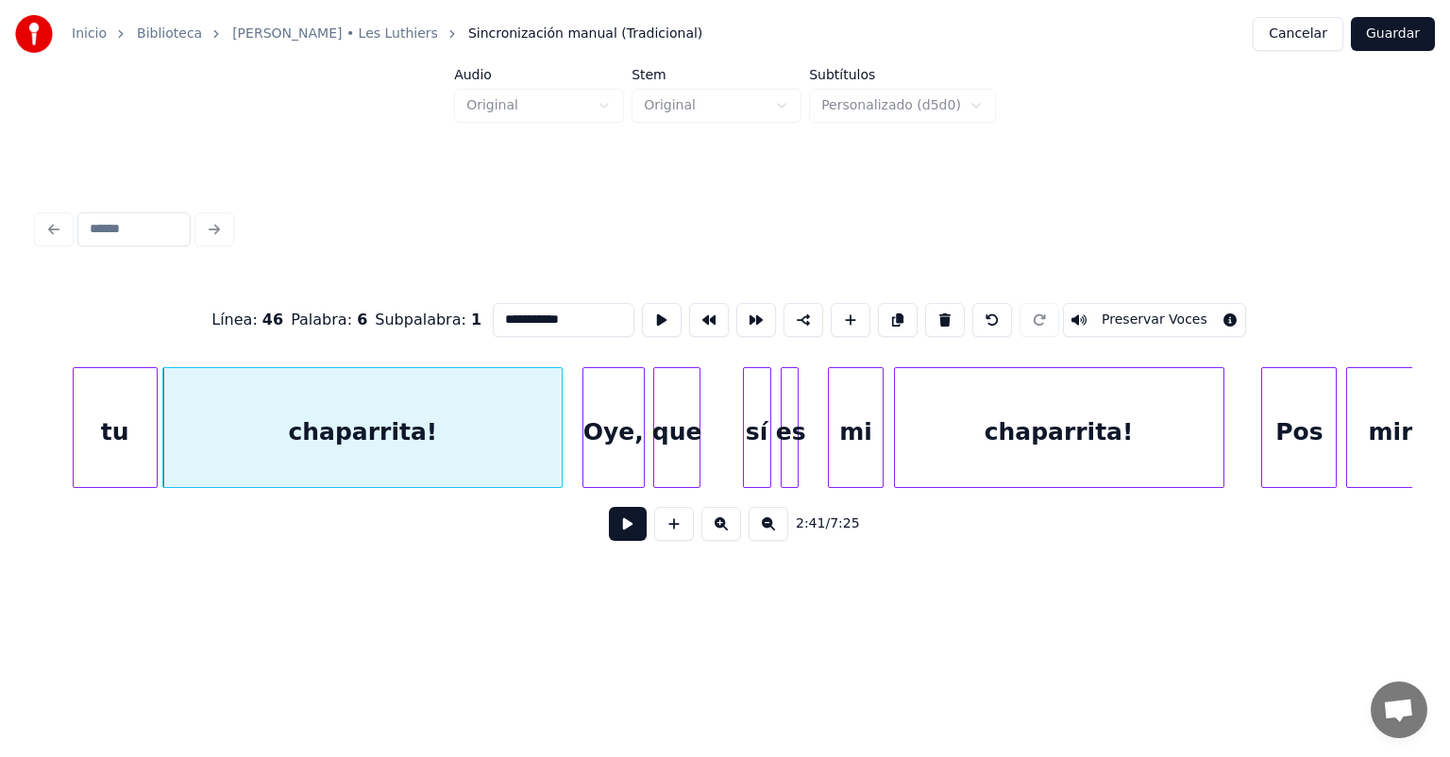
click at [609, 528] on button at bounding box center [628, 524] width 38 height 34
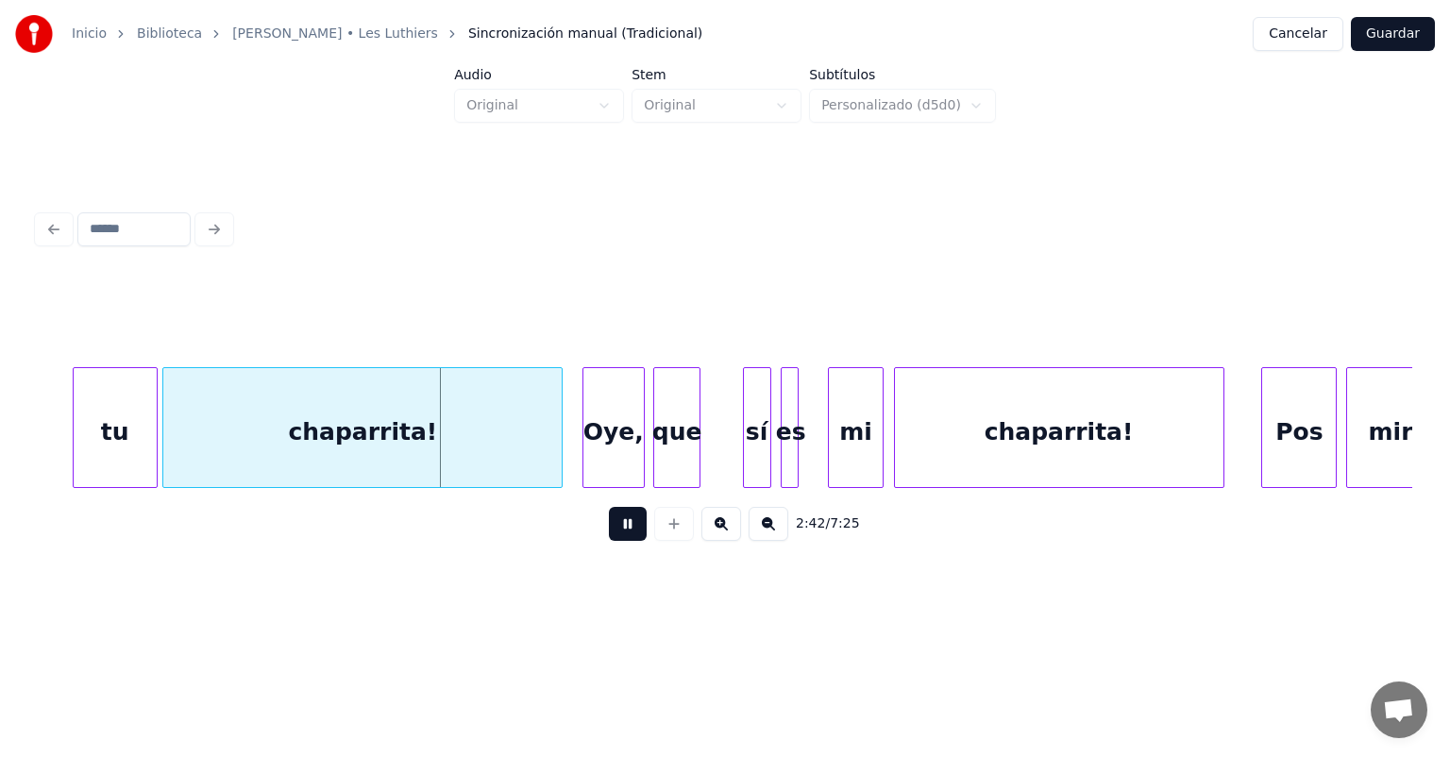
click at [612, 531] on button at bounding box center [628, 524] width 38 height 34
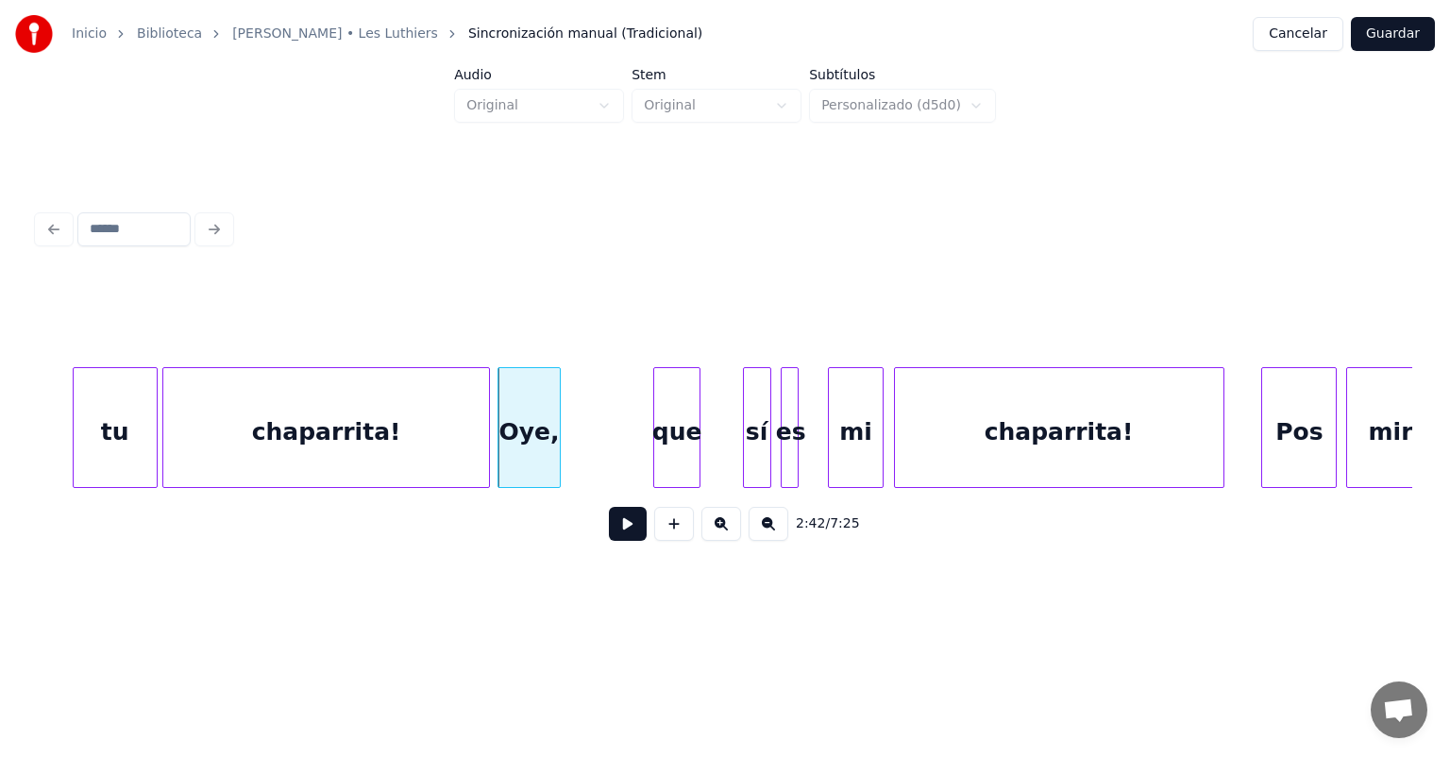
click at [609, 535] on button at bounding box center [628, 524] width 38 height 34
click at [609, 541] on button at bounding box center [628, 524] width 38 height 34
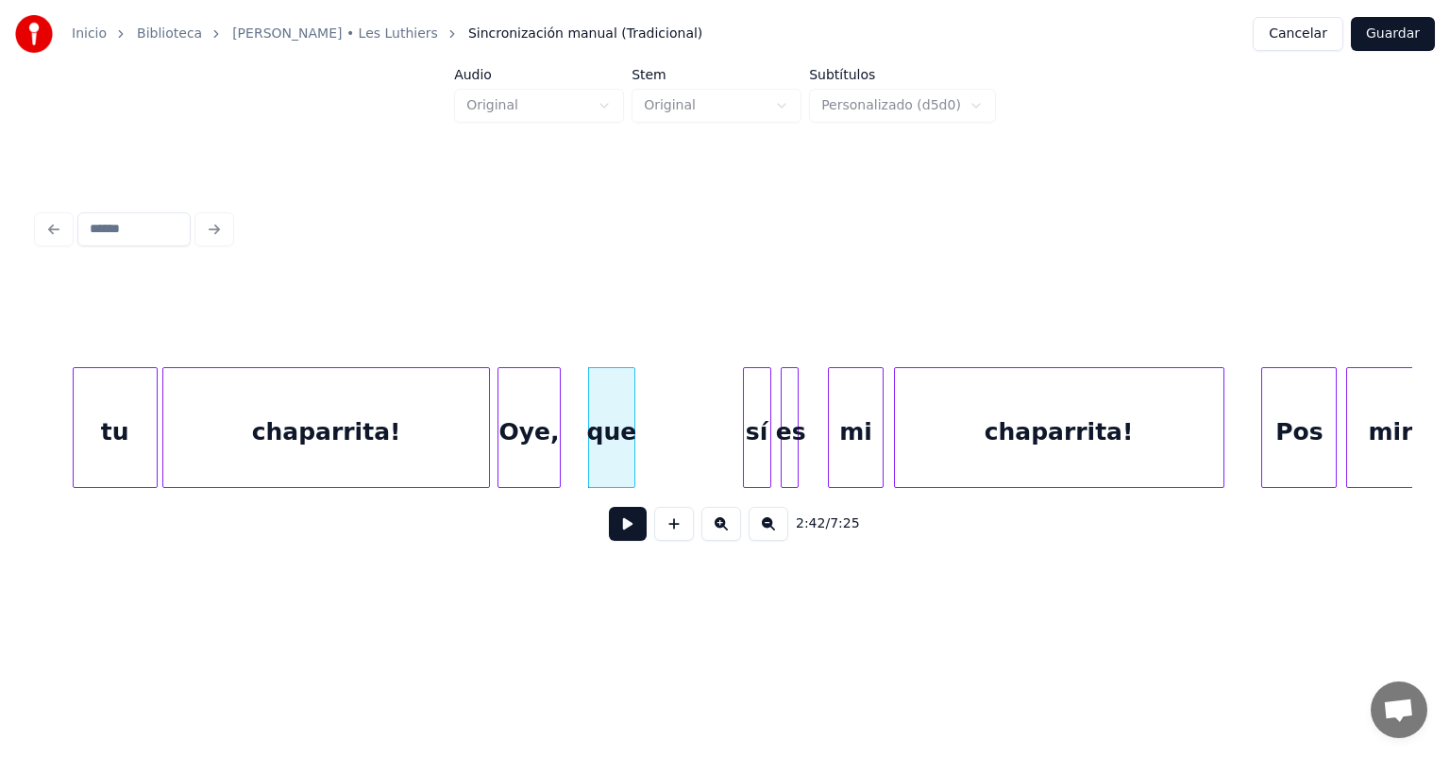
click at [654, 536] on button at bounding box center [674, 524] width 40 height 34
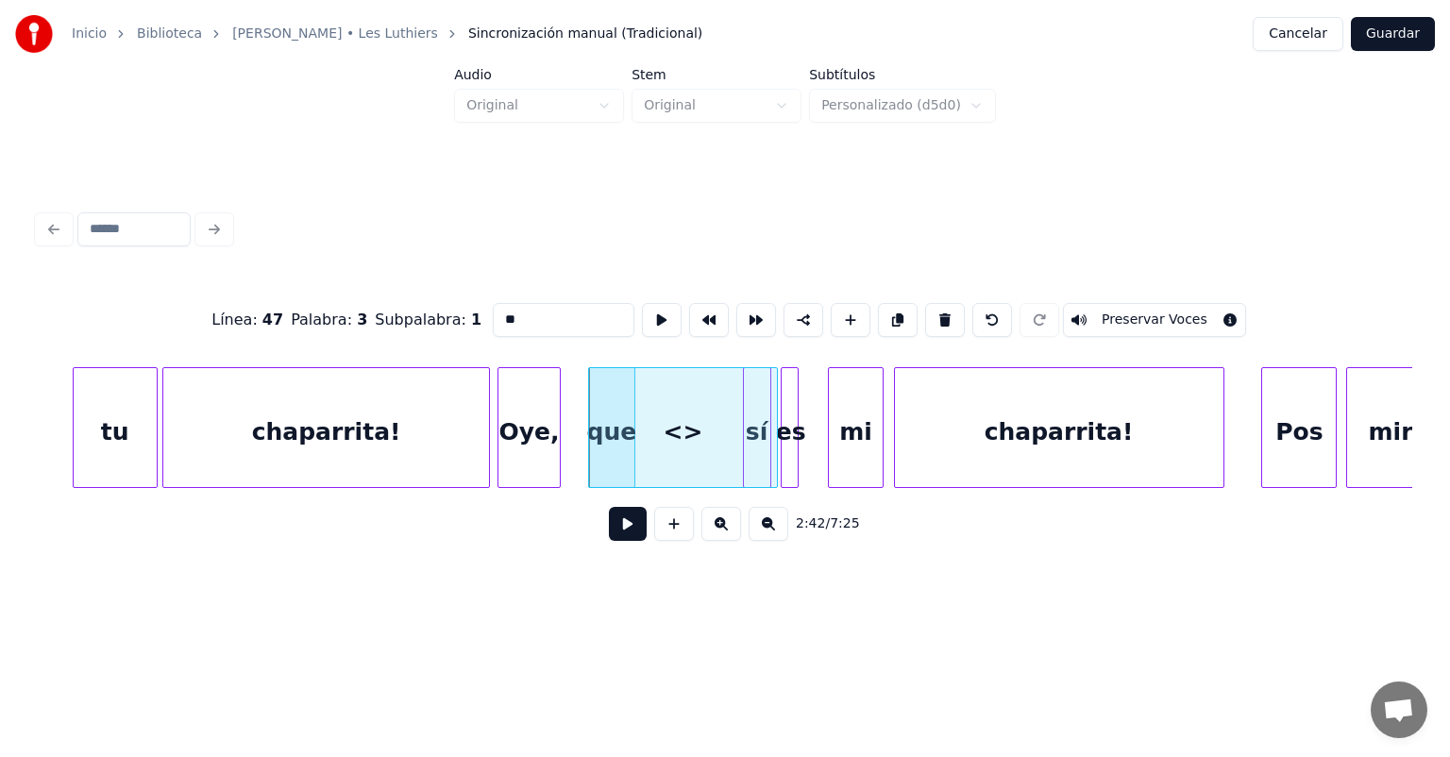
click at [1008, 317] on button at bounding box center [993, 320] width 40 height 34
type input "***"
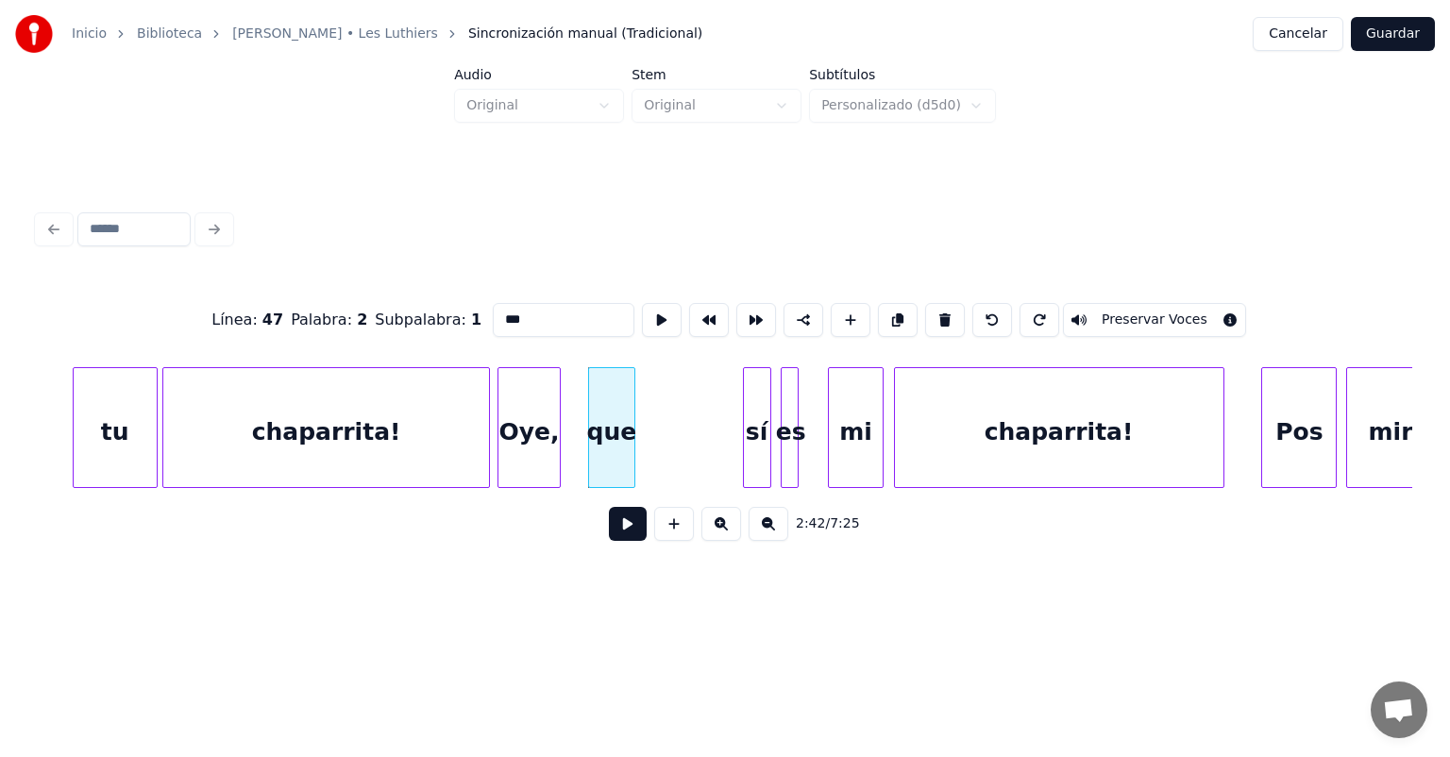
click at [609, 530] on button at bounding box center [628, 524] width 38 height 34
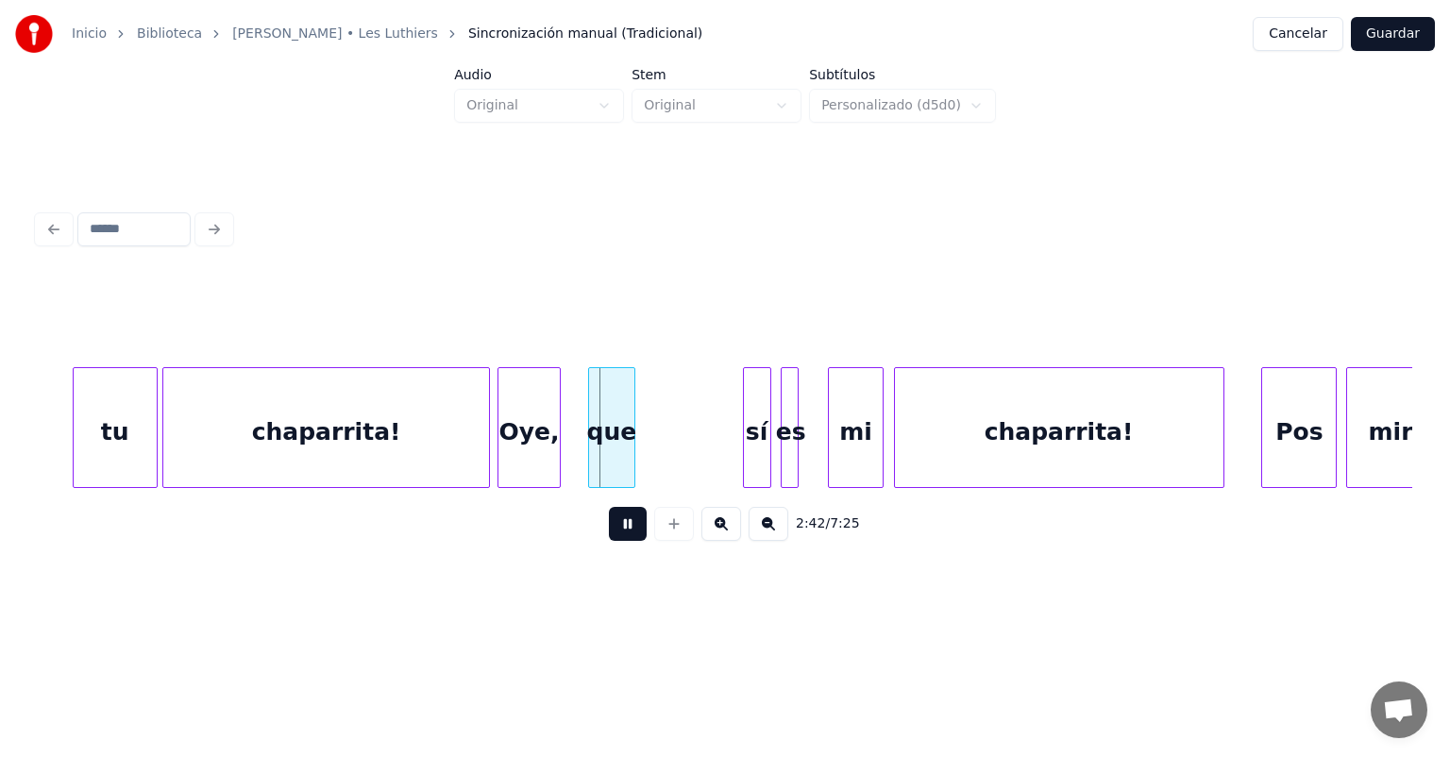
click at [609, 537] on button at bounding box center [628, 524] width 38 height 34
click at [746, 449] on div "sí" at bounding box center [756, 432] width 28 height 128
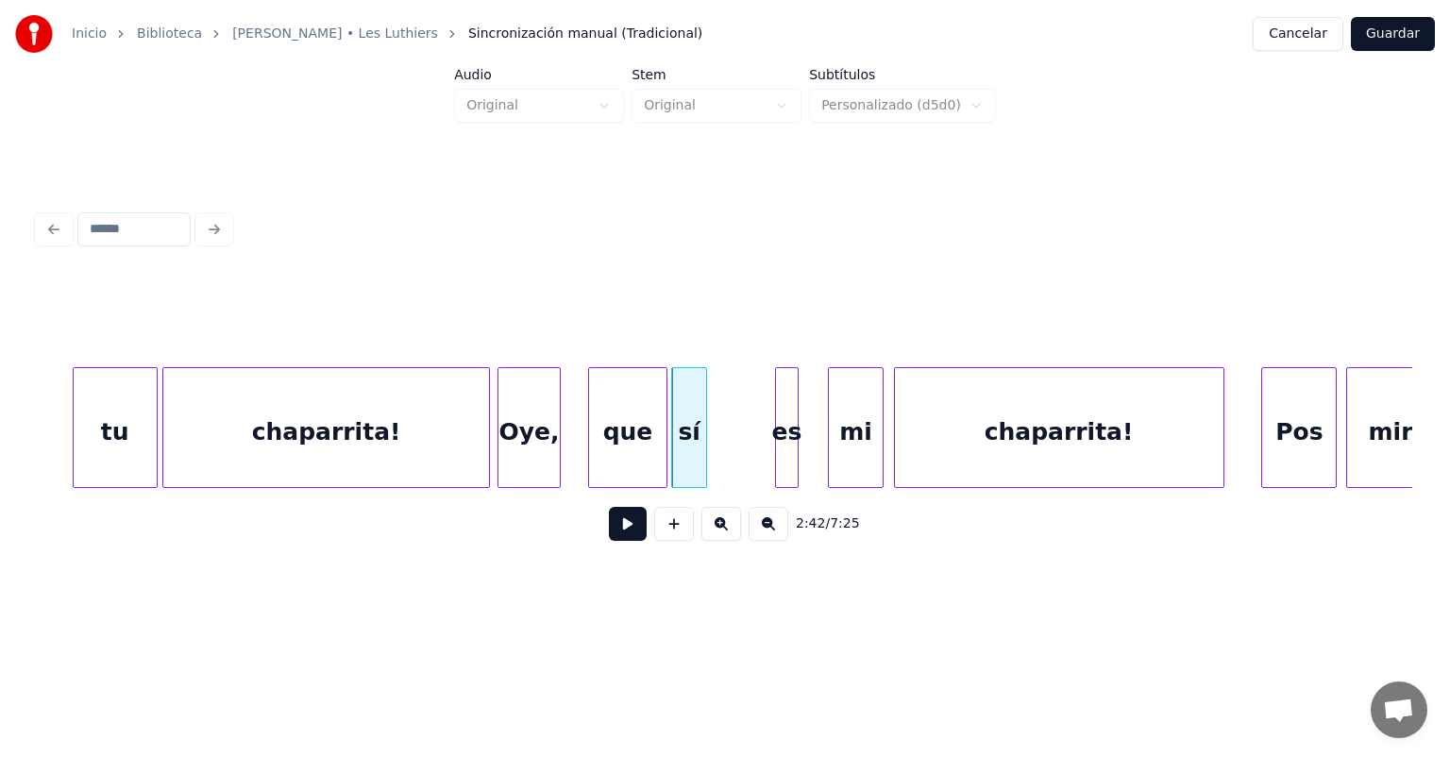
click at [782, 451] on div "es" at bounding box center [787, 432] width 23 height 128
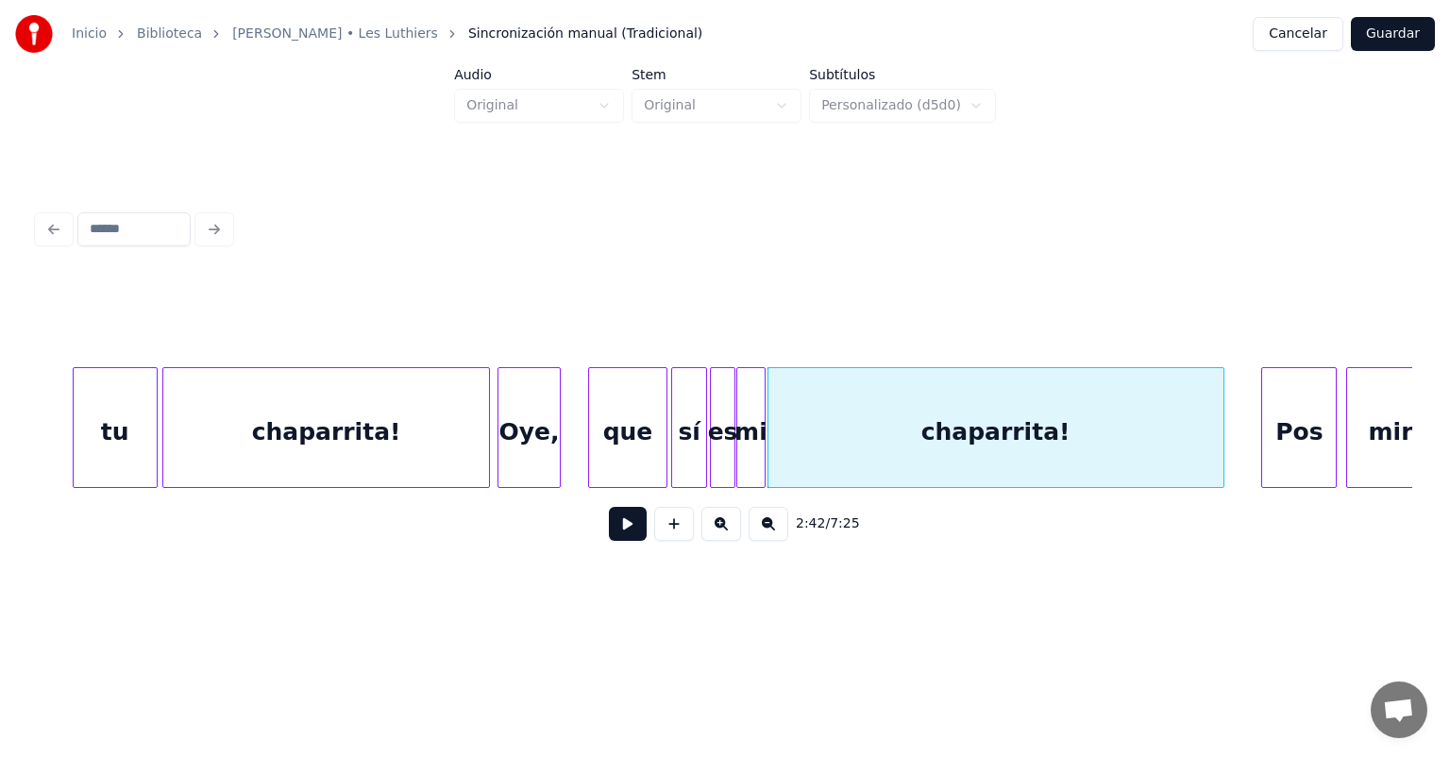
click at [527, 435] on div "Oye," at bounding box center [529, 432] width 60 height 128
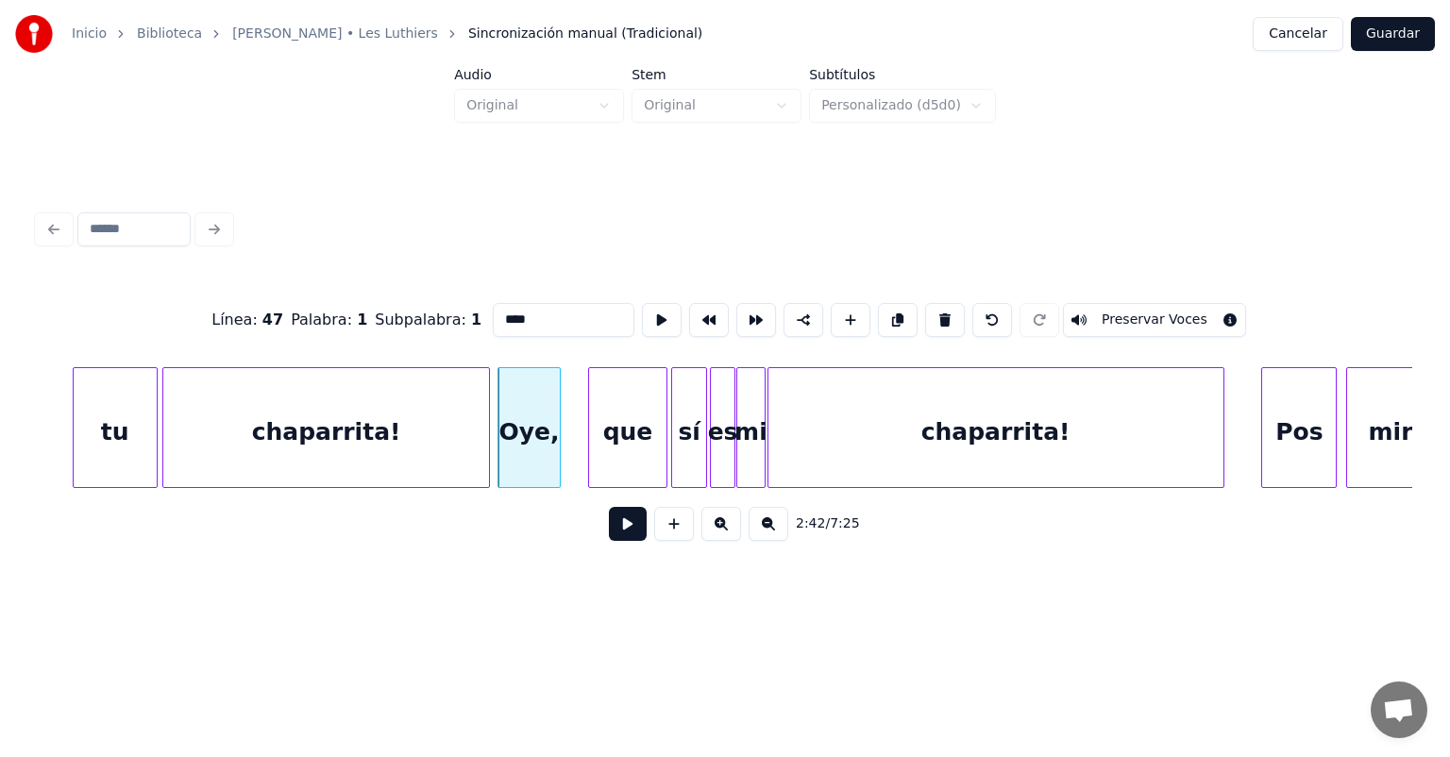
click at [612, 541] on button at bounding box center [628, 524] width 38 height 34
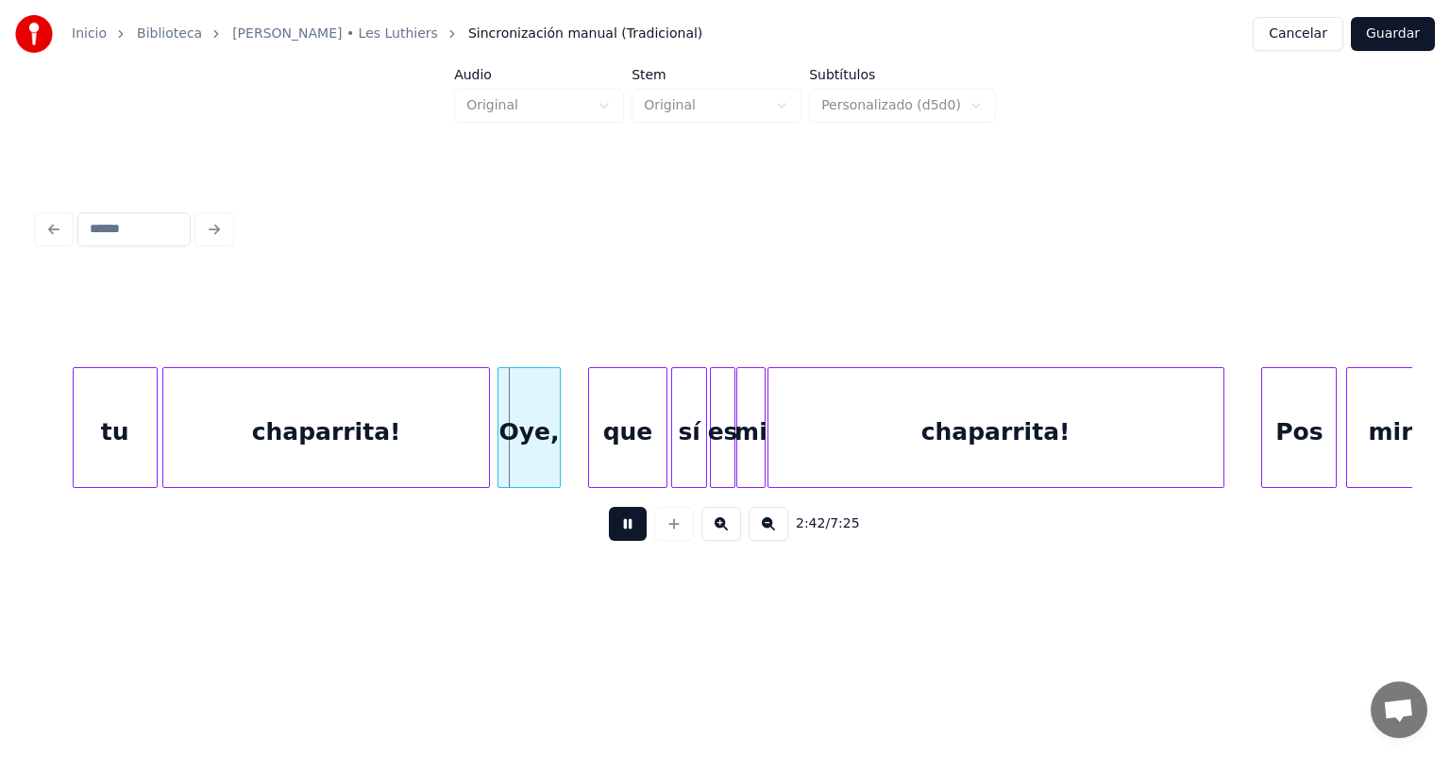
click at [610, 541] on button at bounding box center [628, 524] width 38 height 34
click at [609, 540] on button at bounding box center [628, 524] width 38 height 34
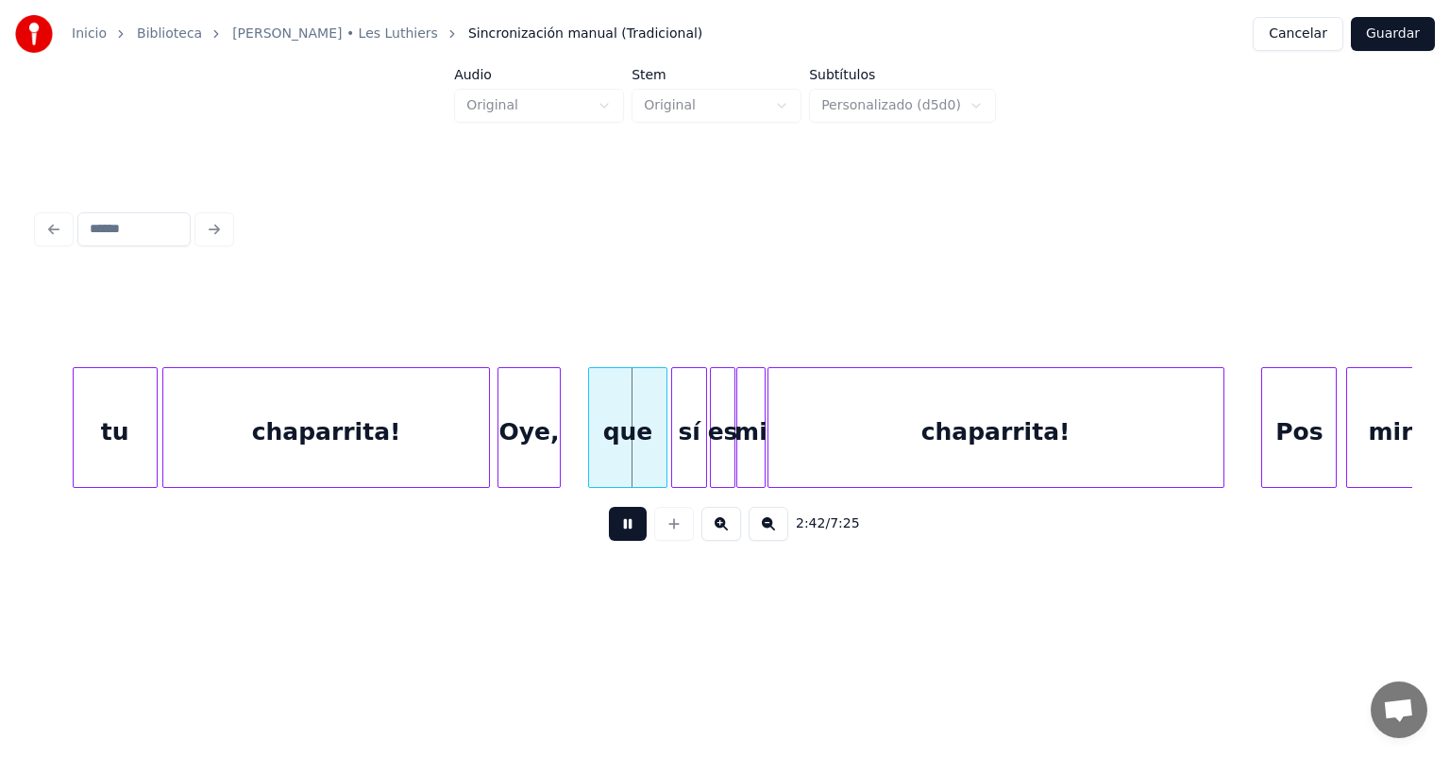
click at [609, 541] on button at bounding box center [628, 524] width 38 height 34
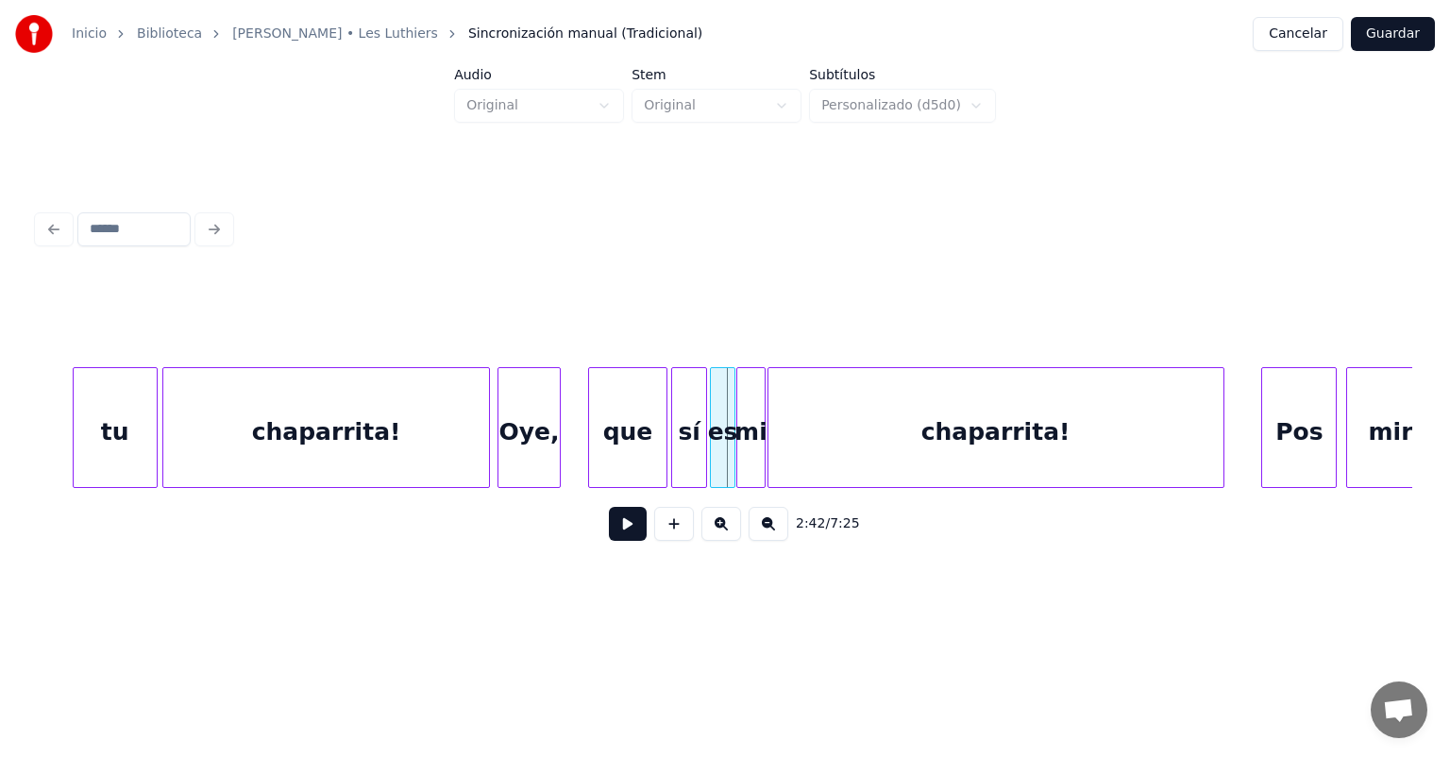
click at [609, 541] on button at bounding box center [628, 524] width 38 height 34
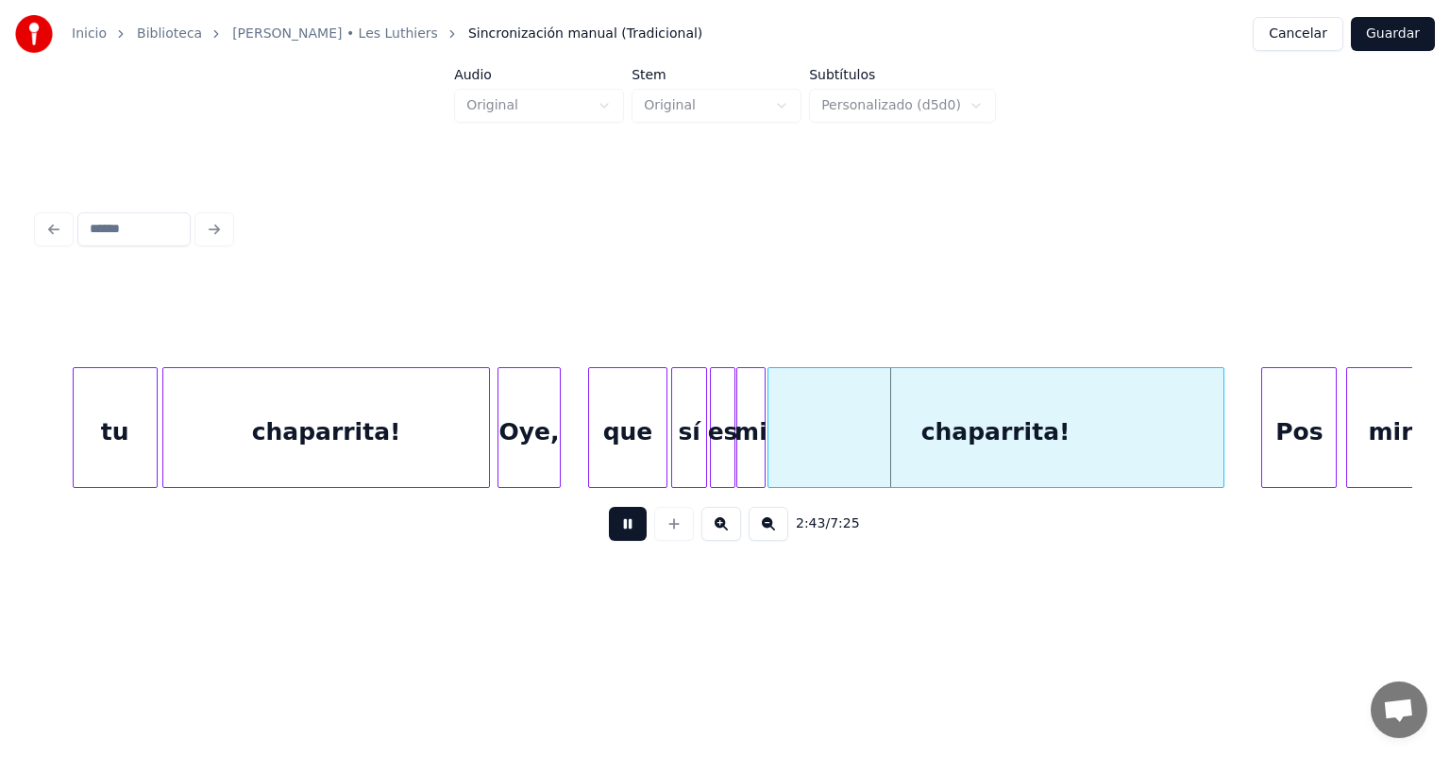
click at [609, 541] on button at bounding box center [628, 524] width 38 height 34
click at [625, 437] on div "que" at bounding box center [627, 432] width 77 height 128
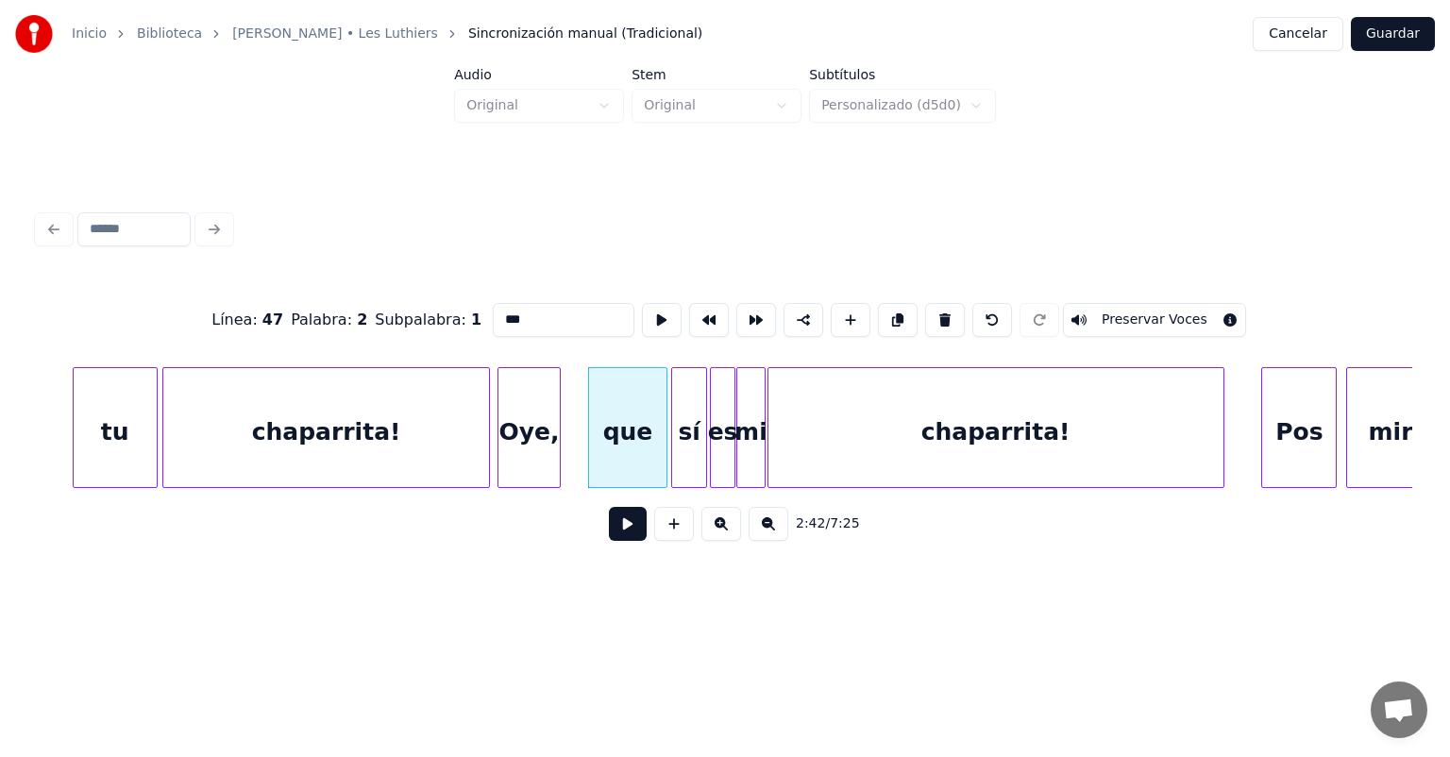
click at [612, 540] on button at bounding box center [628, 524] width 38 height 34
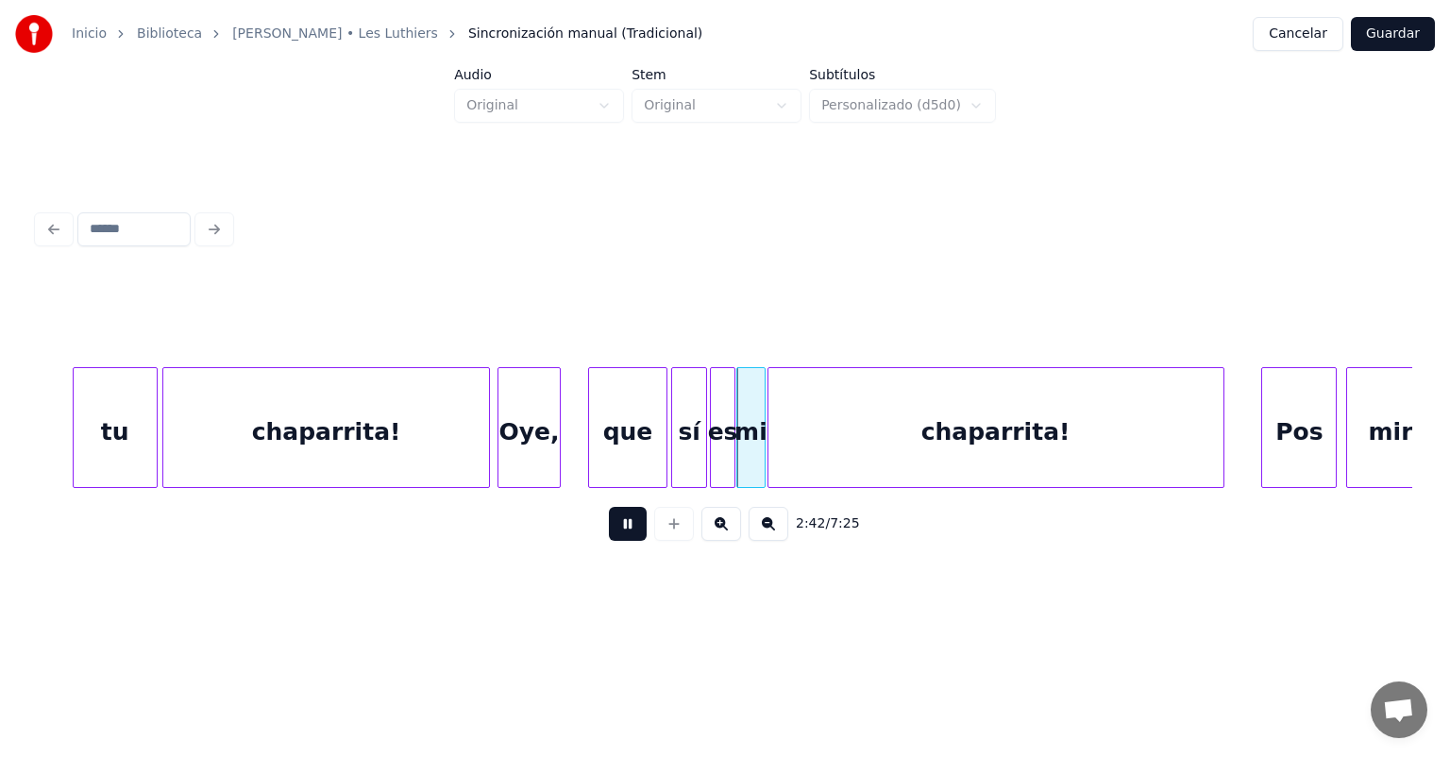
click at [609, 534] on button at bounding box center [628, 524] width 38 height 34
click at [751, 458] on div at bounding box center [752, 427] width 6 height 119
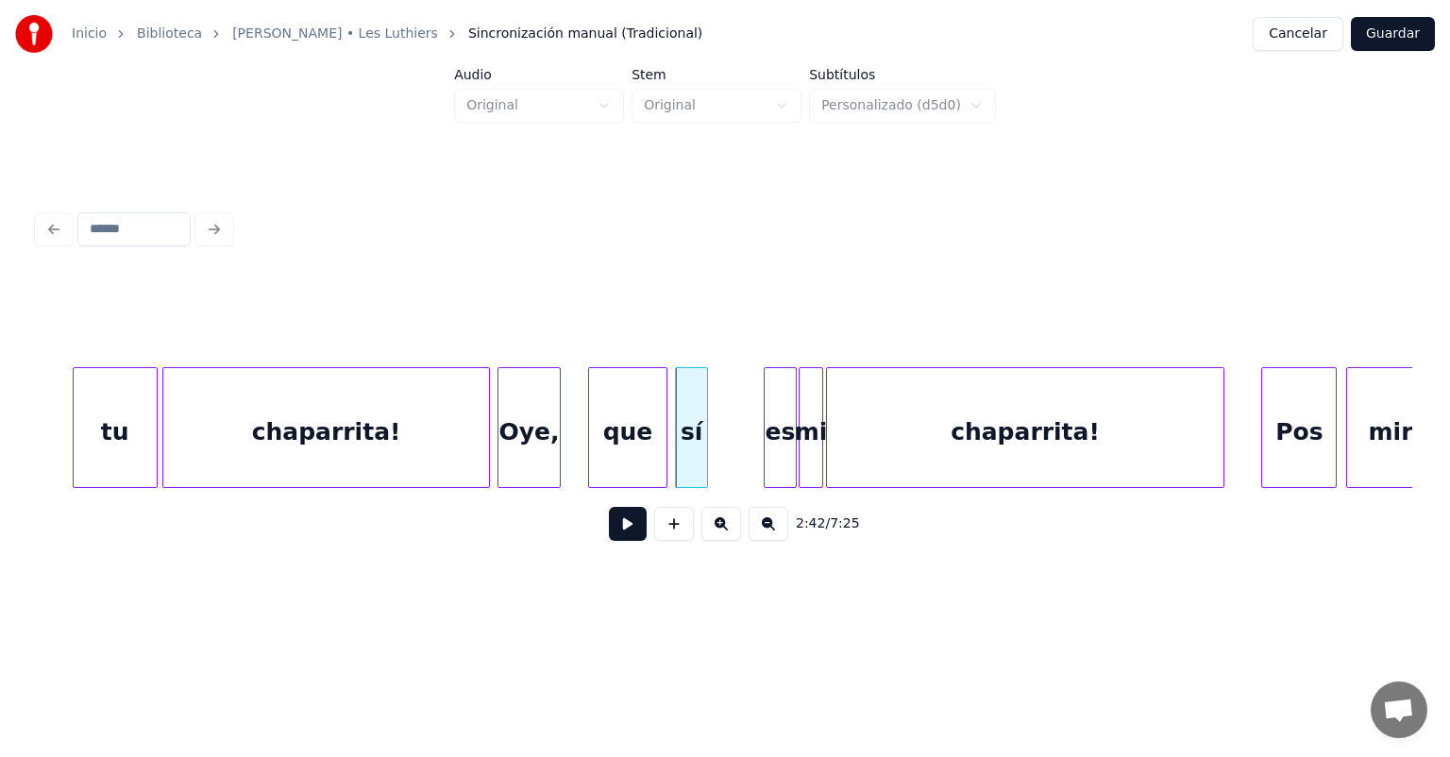
click at [704, 439] on div "sí" at bounding box center [691, 432] width 31 height 128
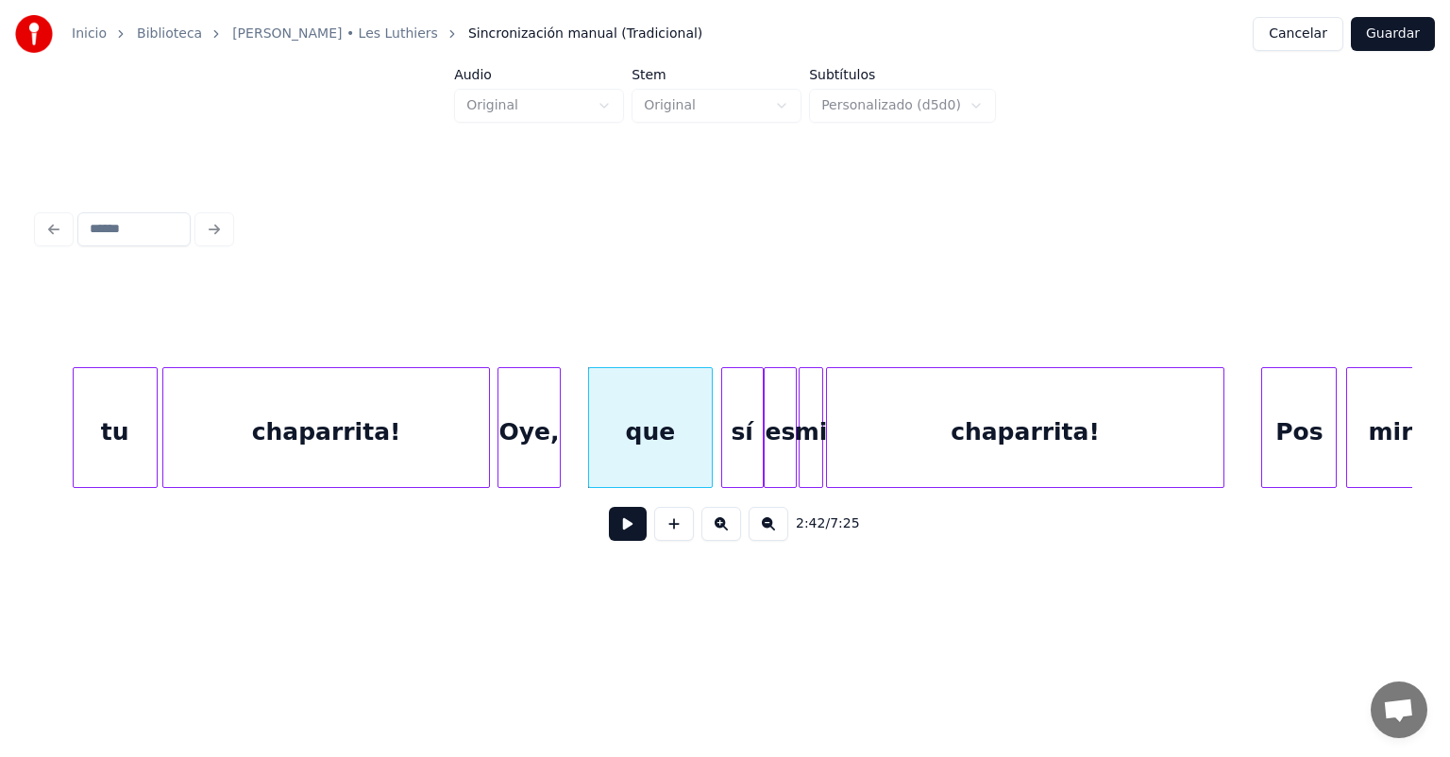
click at [731, 438] on div "sí" at bounding box center [742, 432] width 41 height 128
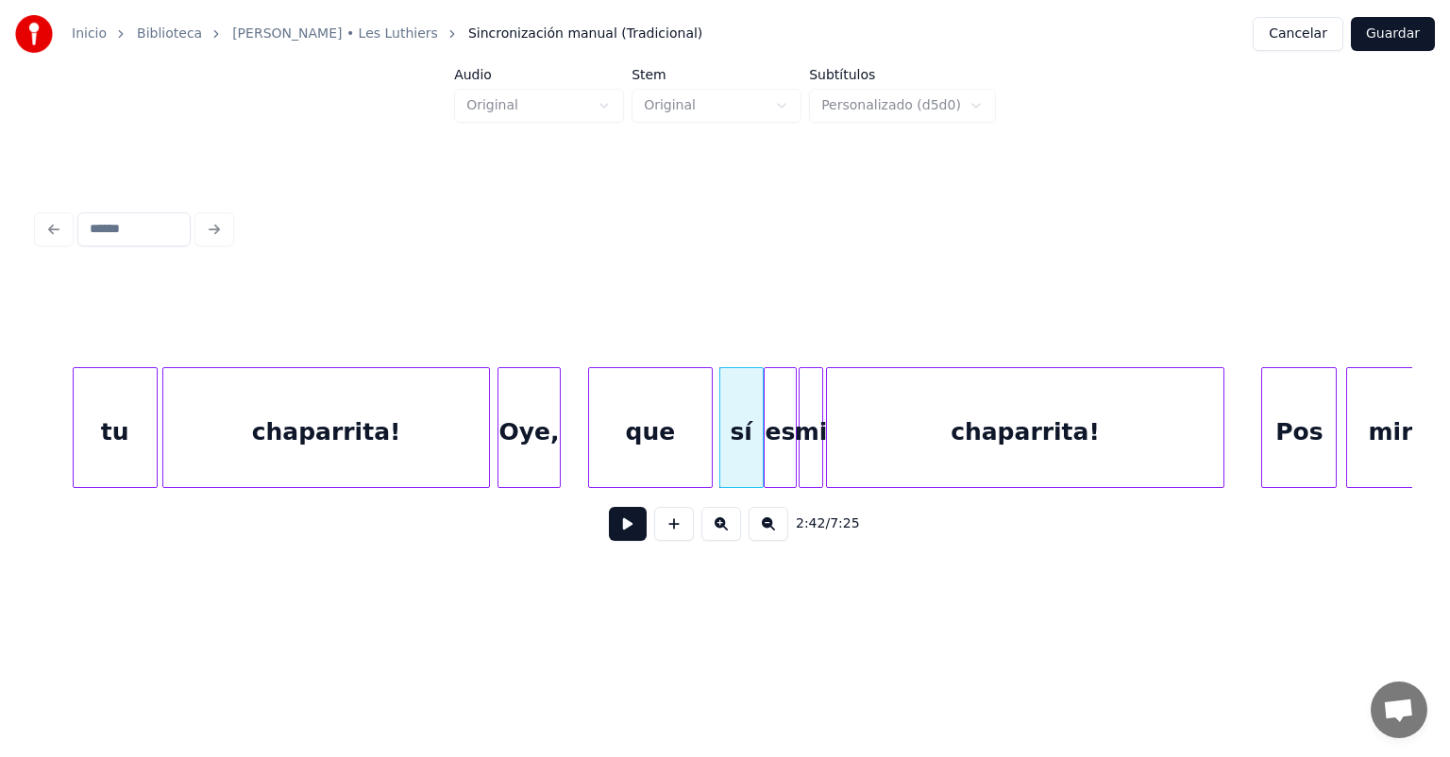
click at [659, 431] on div "que" at bounding box center [650, 432] width 123 height 128
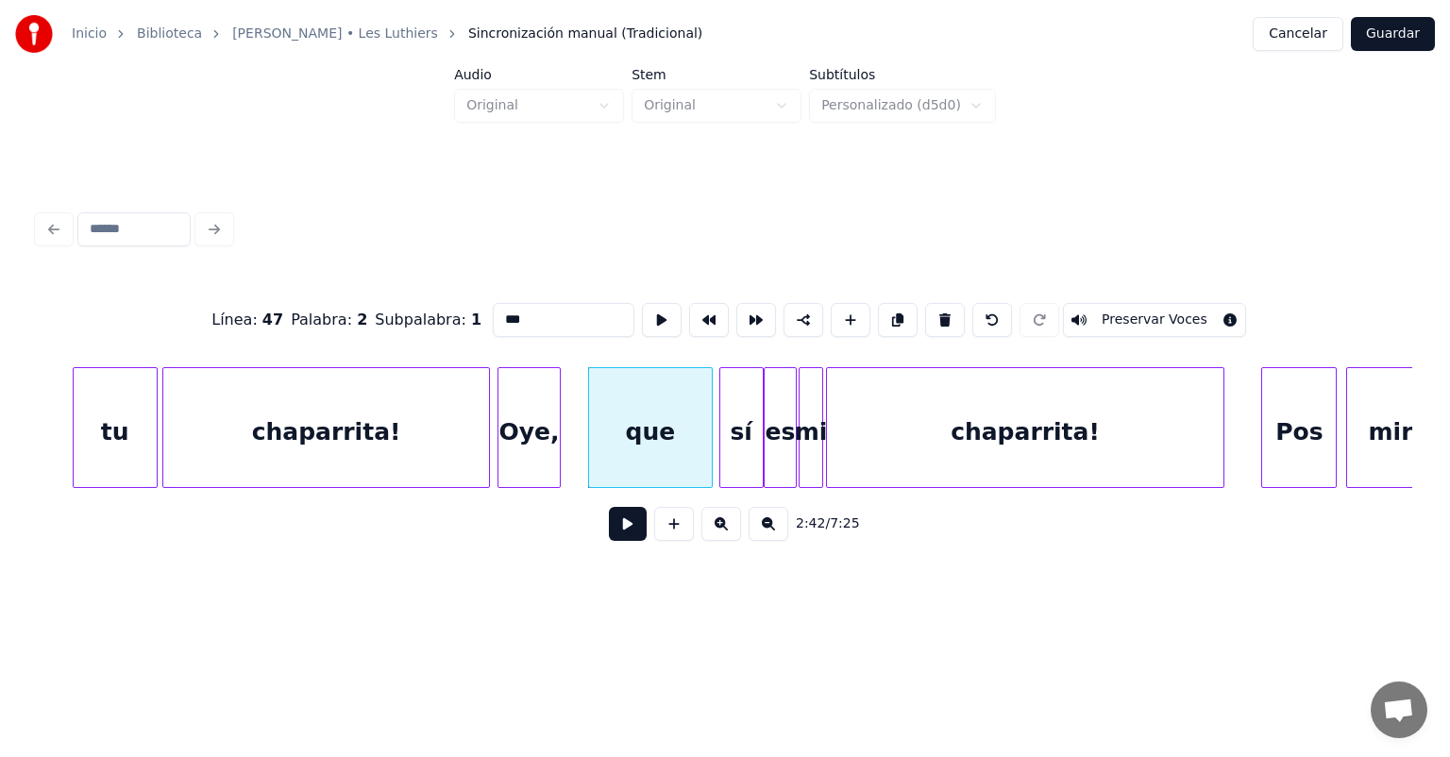
click at [609, 524] on button at bounding box center [628, 524] width 38 height 34
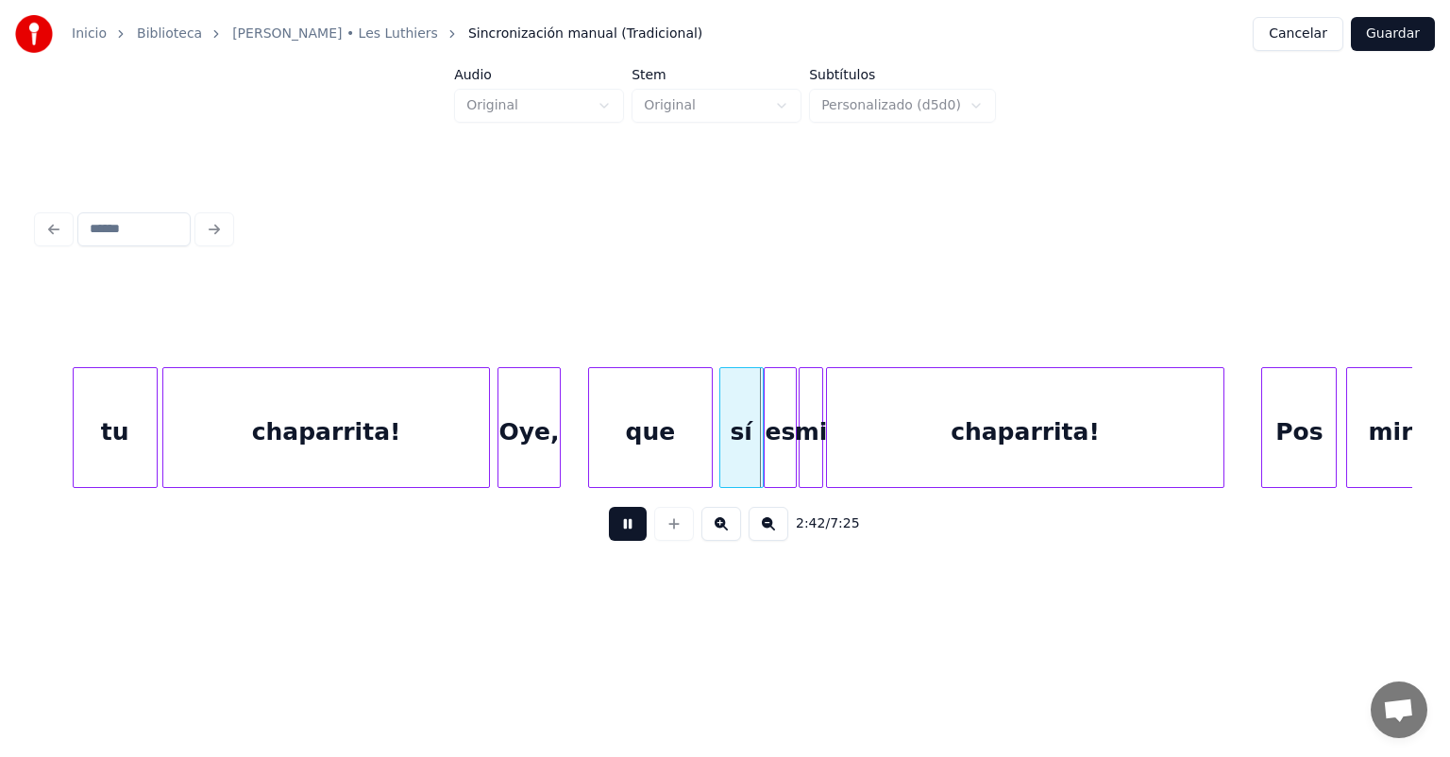
click at [609, 532] on button at bounding box center [628, 524] width 38 height 34
click at [609, 531] on button at bounding box center [628, 524] width 38 height 34
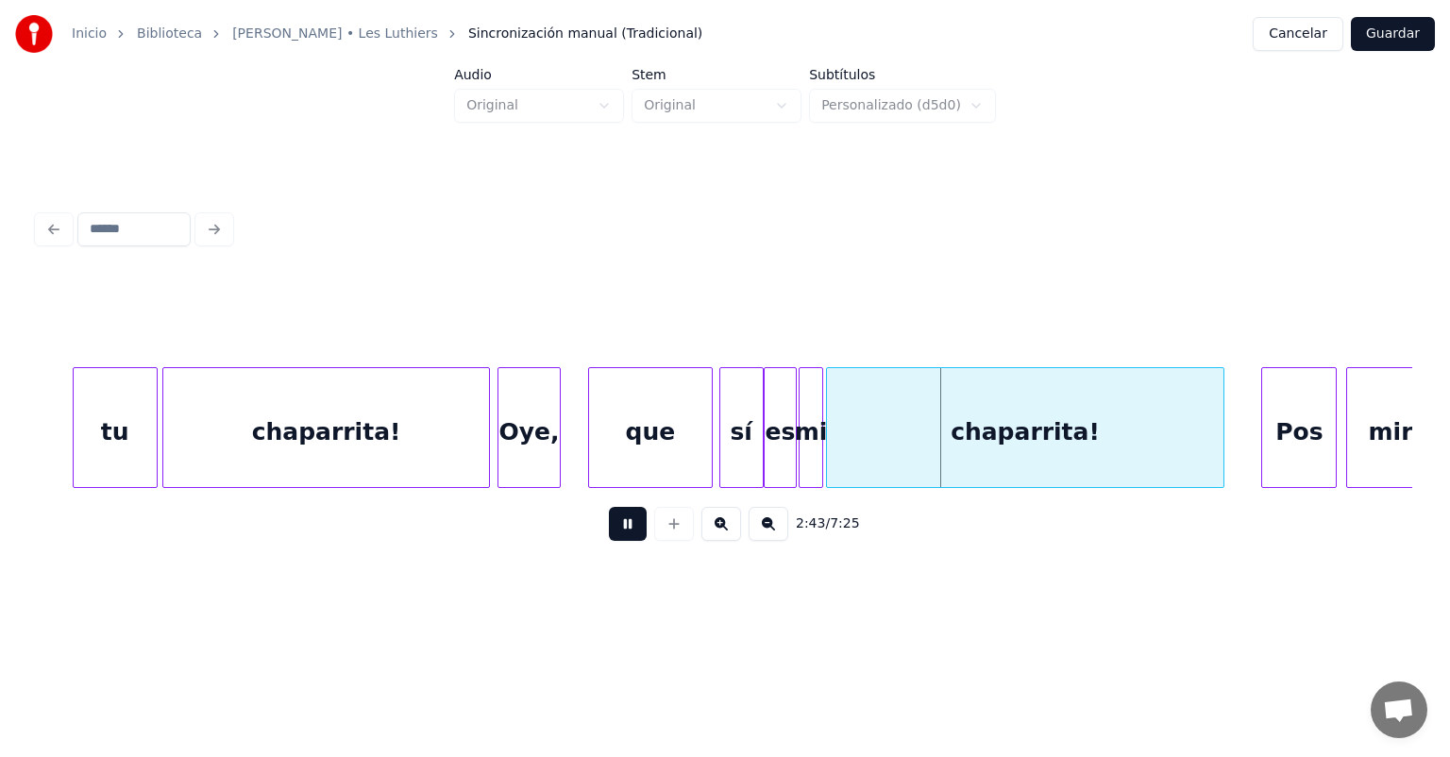
click at [609, 532] on button at bounding box center [628, 524] width 38 height 34
click at [609, 531] on button at bounding box center [628, 524] width 38 height 34
click at [609, 533] on button at bounding box center [628, 524] width 38 height 34
click at [609, 525] on button at bounding box center [628, 524] width 38 height 34
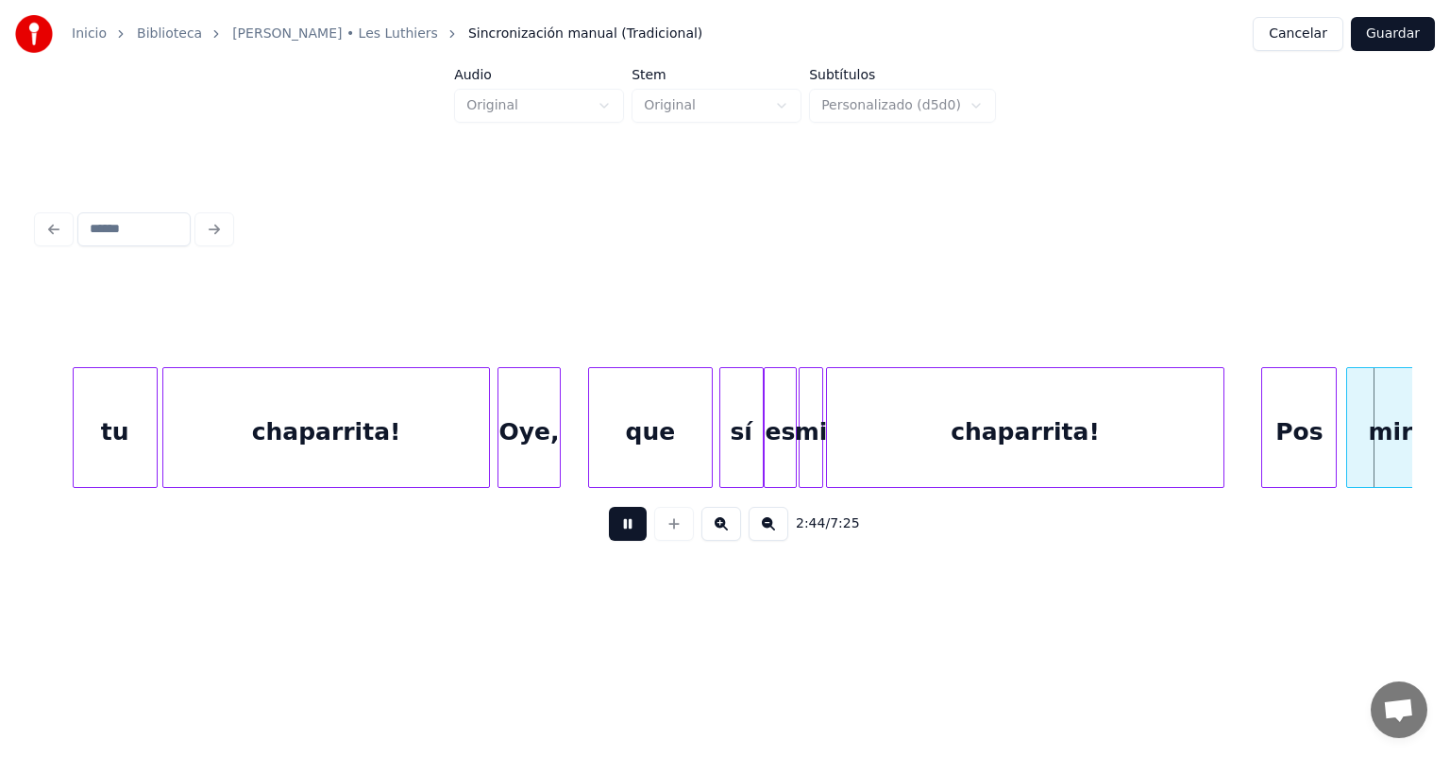
click at [609, 532] on button at bounding box center [628, 524] width 38 height 34
click at [609, 527] on button at bounding box center [628, 524] width 38 height 34
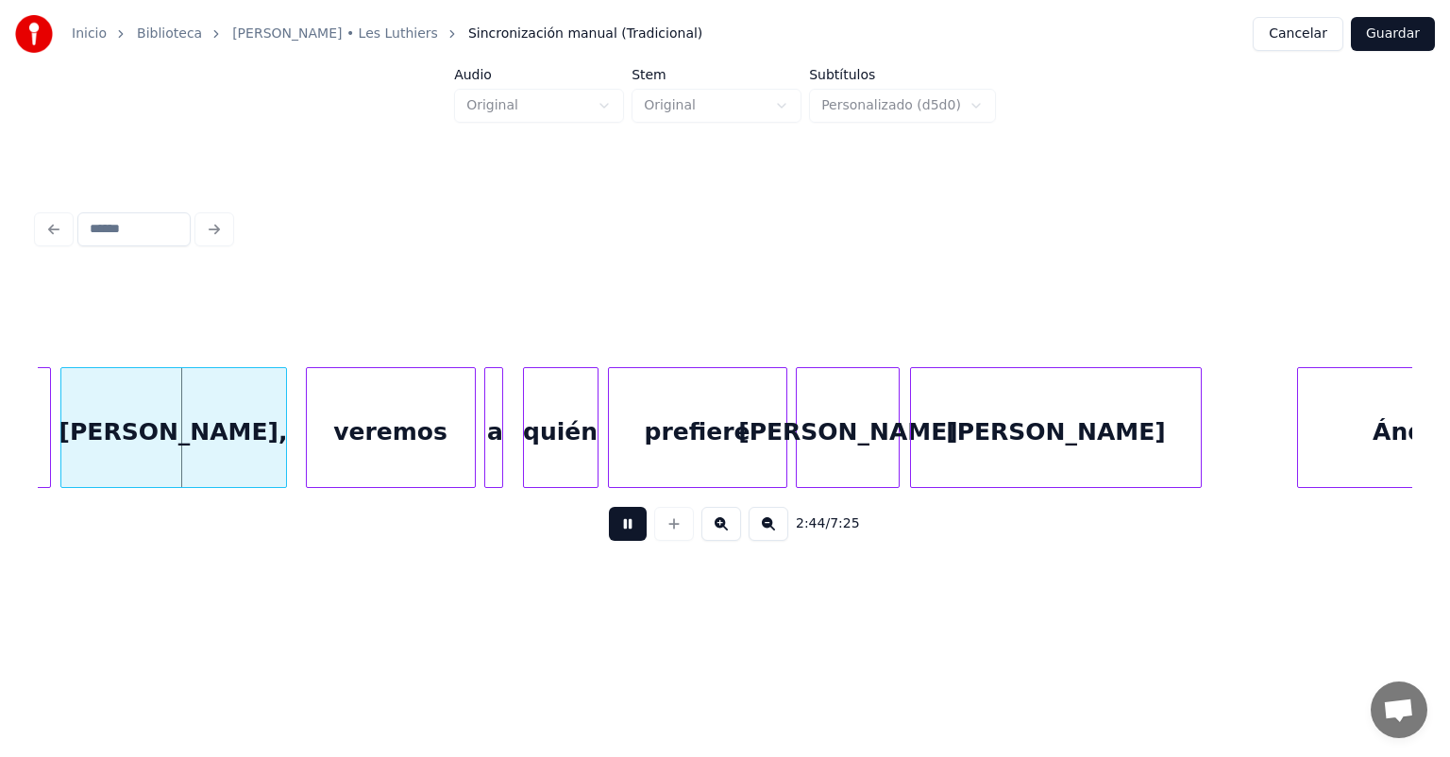
click at [609, 536] on button at bounding box center [628, 524] width 38 height 34
click at [609, 526] on button at bounding box center [628, 524] width 38 height 34
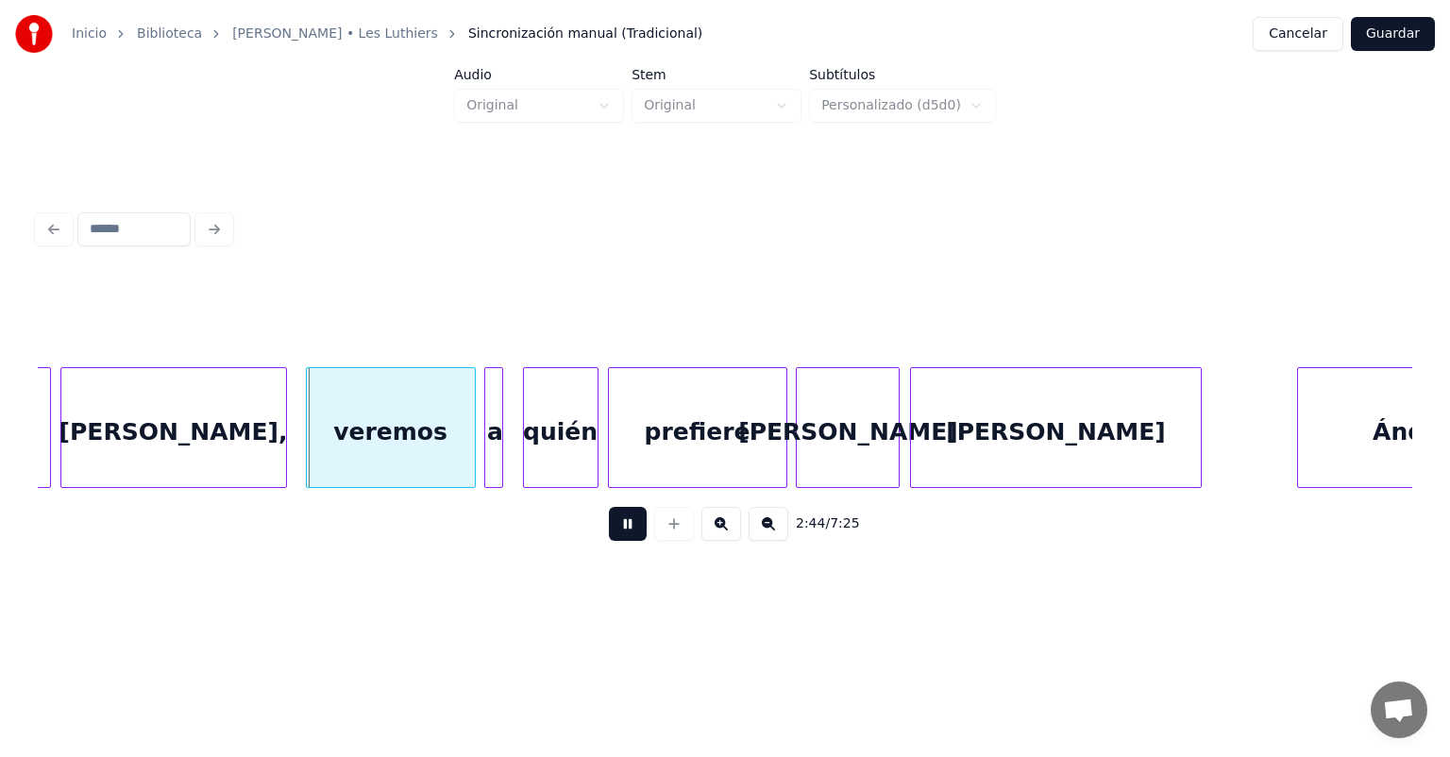
click at [609, 529] on button at bounding box center [628, 524] width 38 height 34
click at [309, 458] on div at bounding box center [310, 427] width 6 height 119
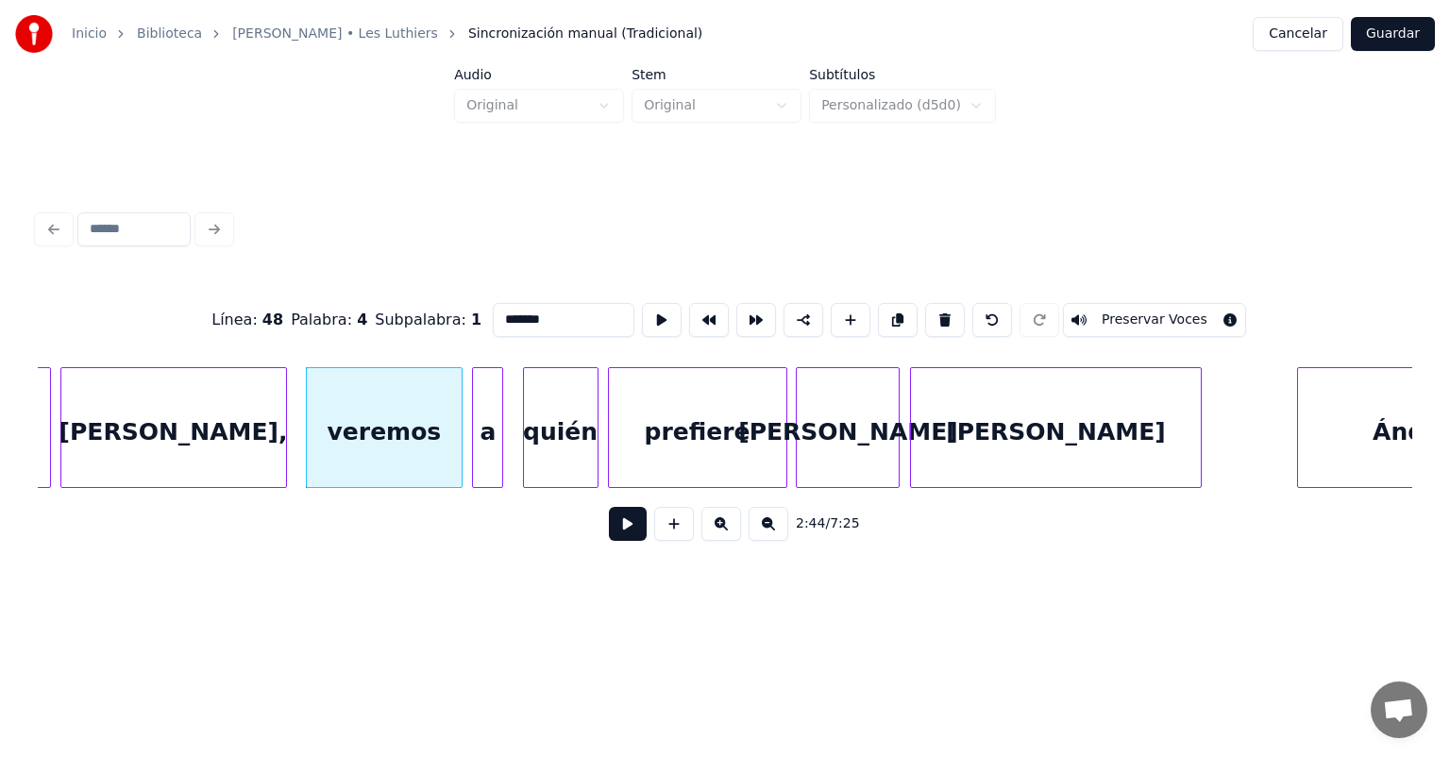
click at [488, 458] on div "a" at bounding box center [487, 432] width 29 height 128
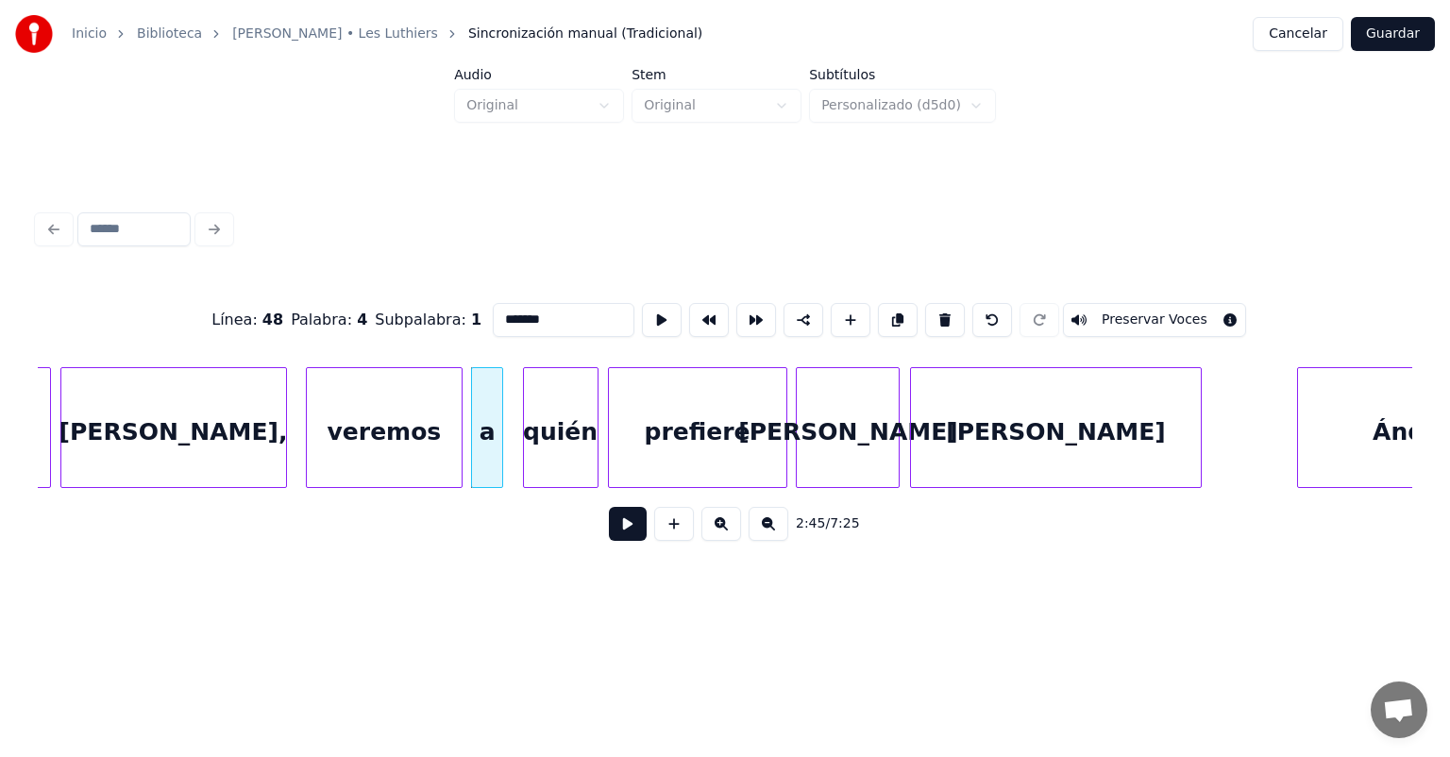
click at [609, 540] on button at bounding box center [628, 524] width 38 height 34
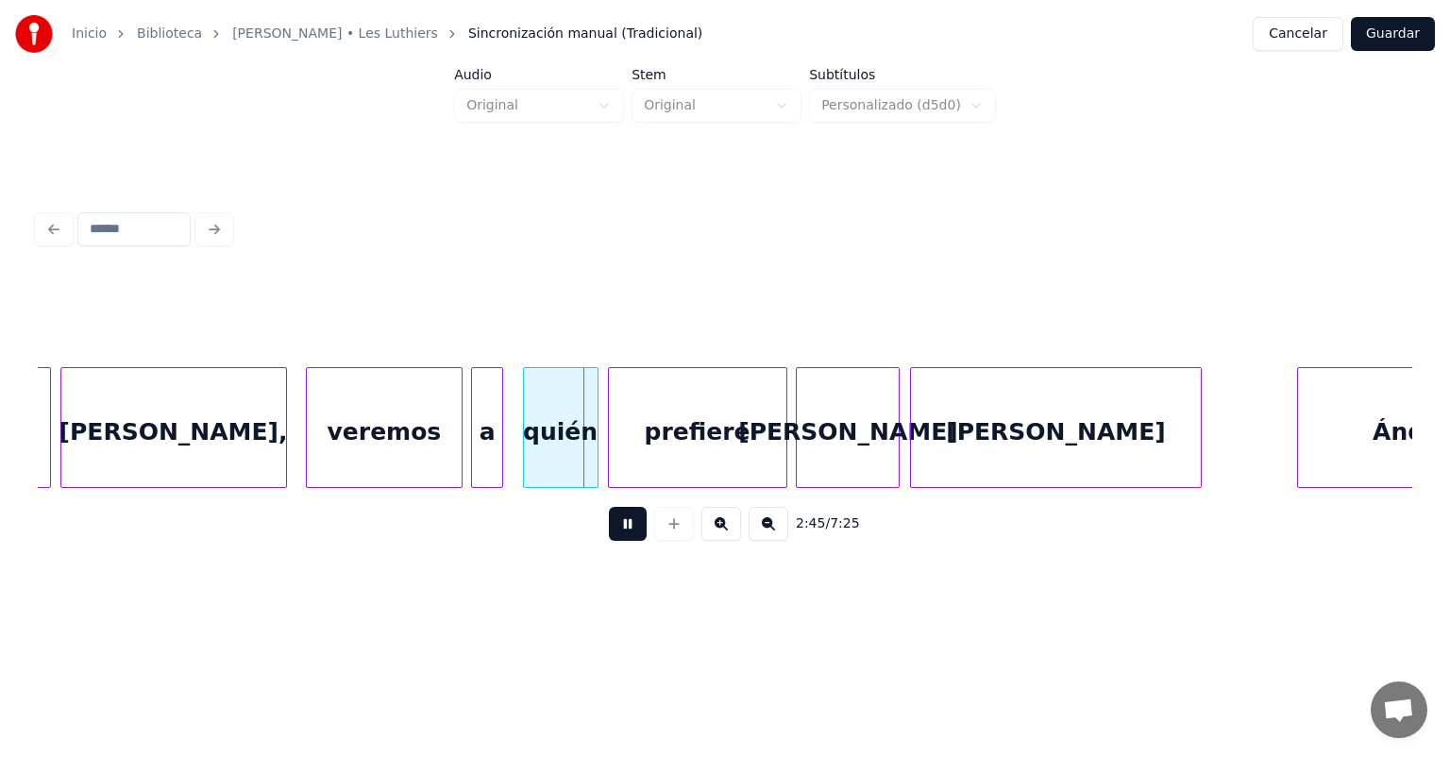
click at [609, 541] on button at bounding box center [628, 524] width 38 height 34
click at [609, 525] on button at bounding box center [628, 524] width 38 height 34
click at [609, 533] on button at bounding box center [628, 524] width 38 height 34
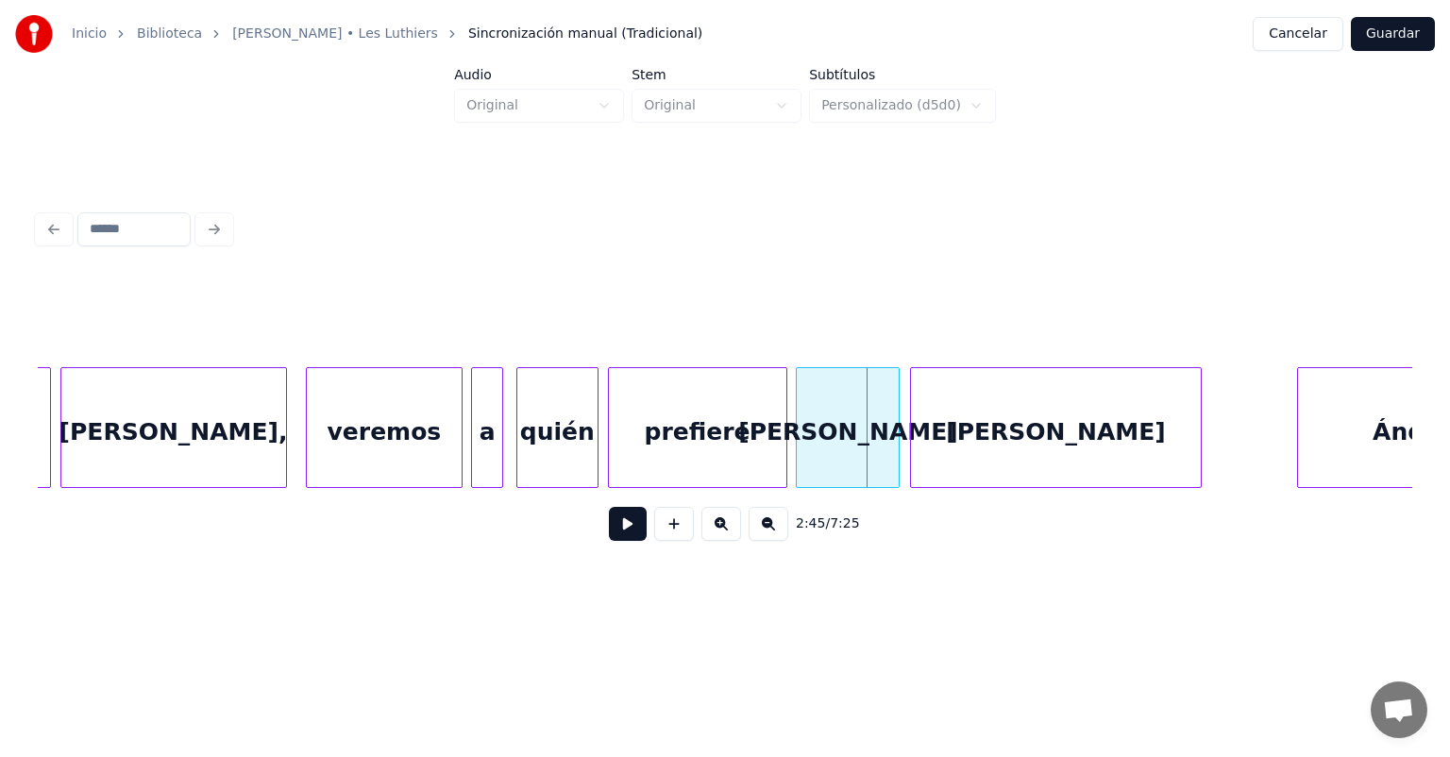
click at [609, 535] on button at bounding box center [628, 524] width 38 height 34
click at [609, 539] on button at bounding box center [628, 524] width 38 height 34
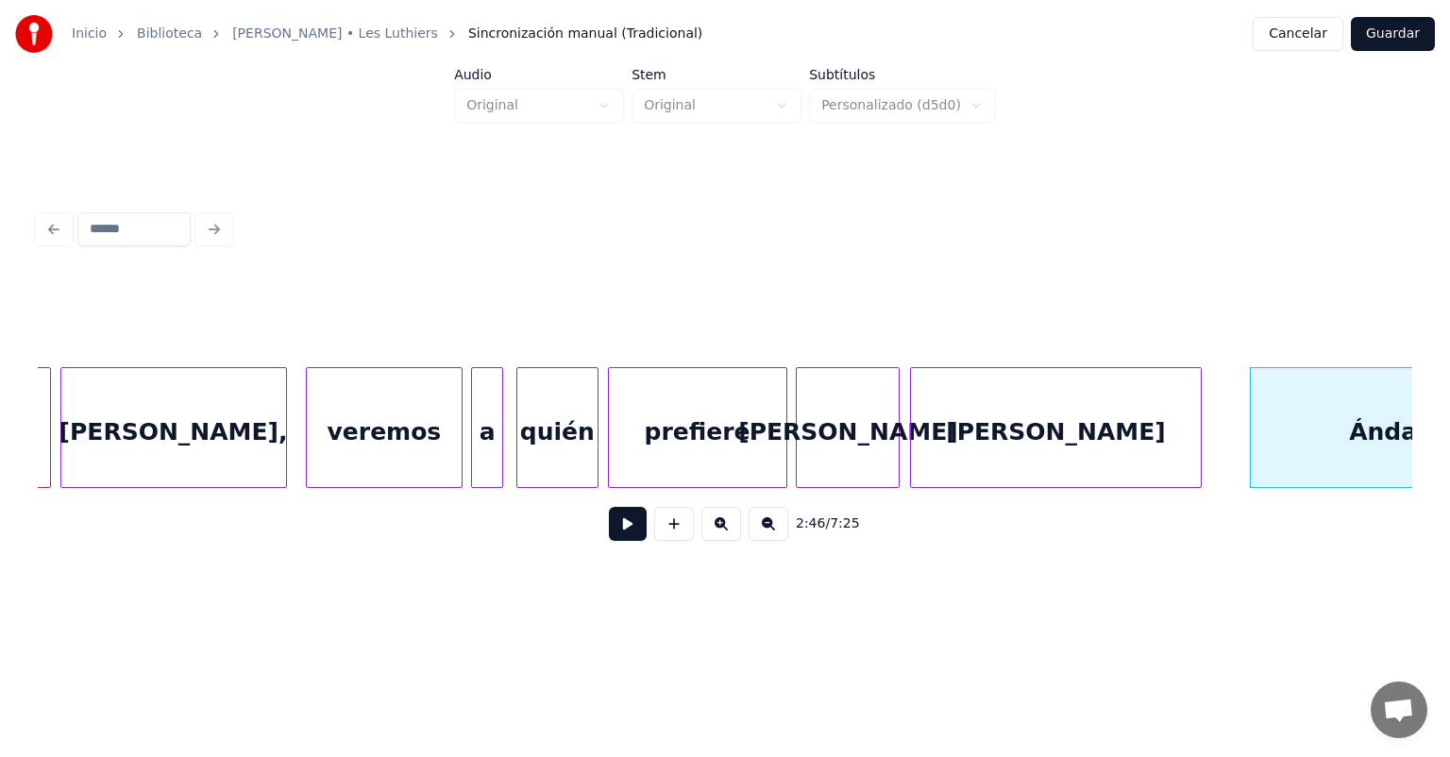
click at [613, 531] on button at bounding box center [628, 524] width 38 height 34
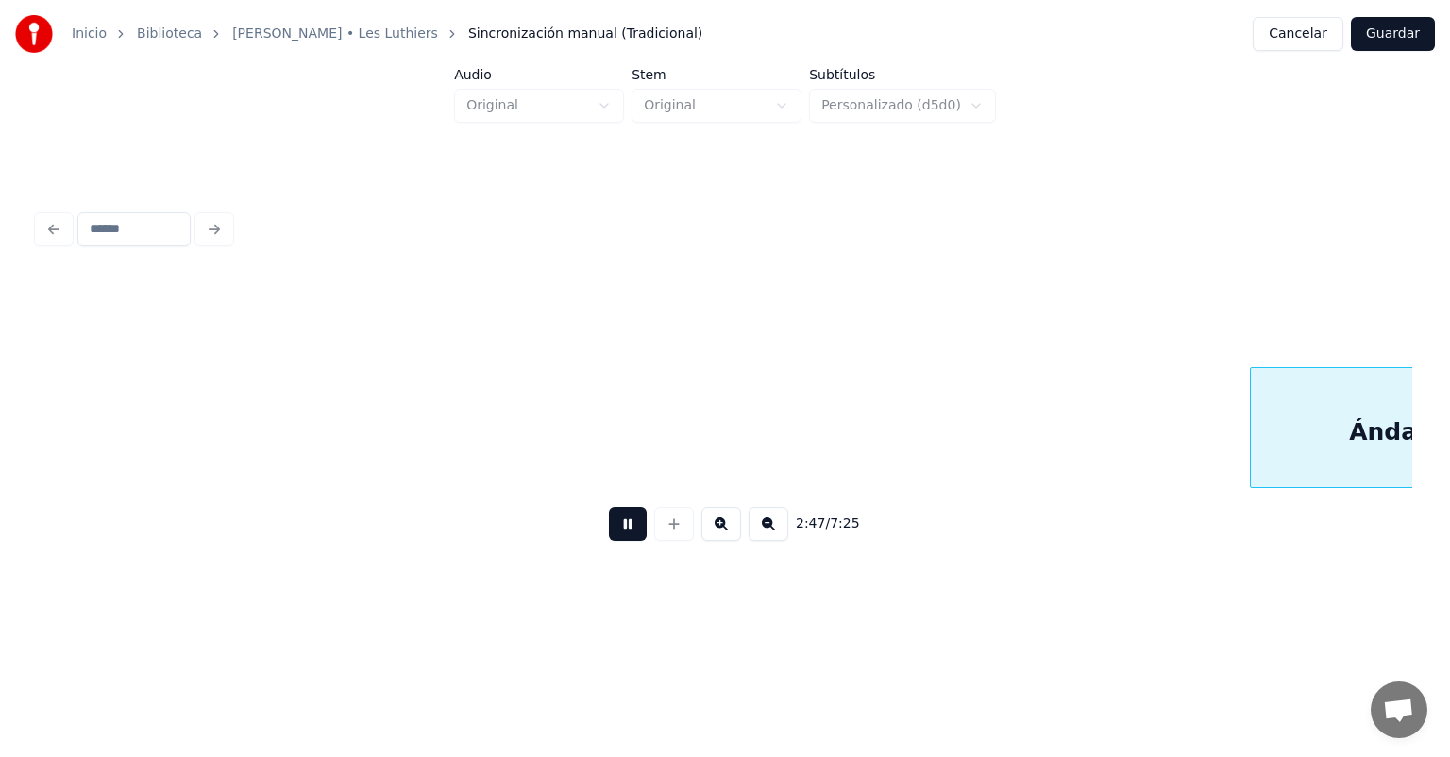
scroll to position [0, 78920]
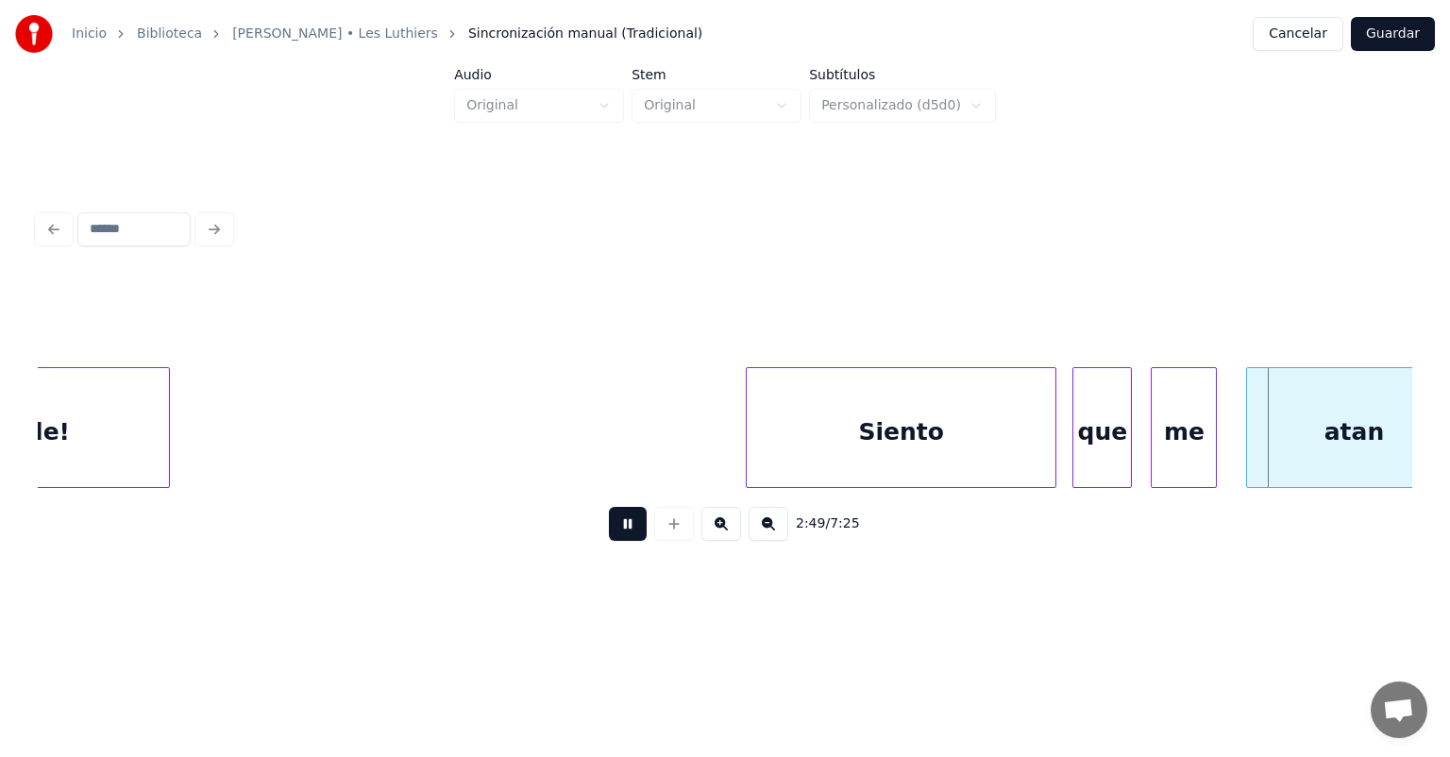
click at [1078, 436] on div "que" at bounding box center [1103, 432] width 58 height 128
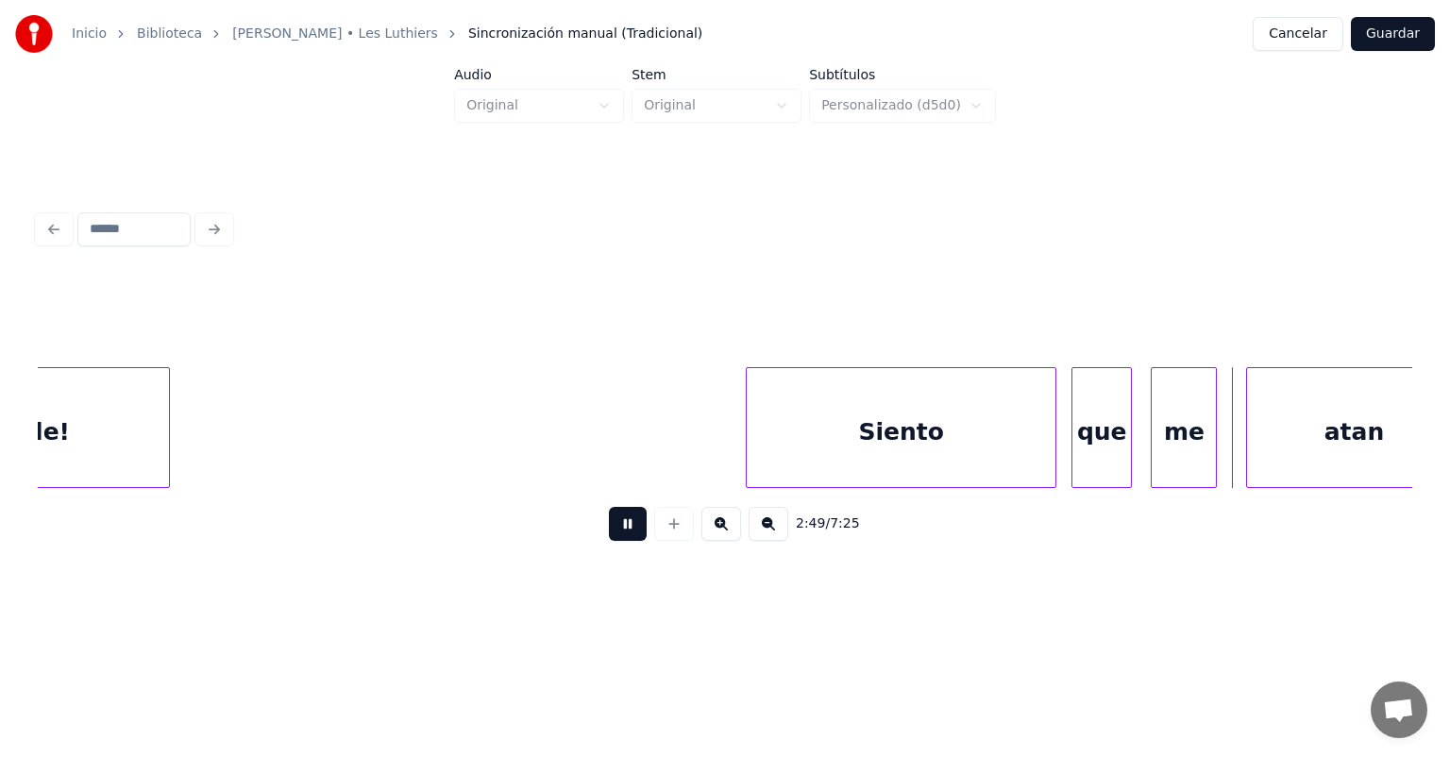
click at [1075, 435] on div "que" at bounding box center [1102, 432] width 59 height 128
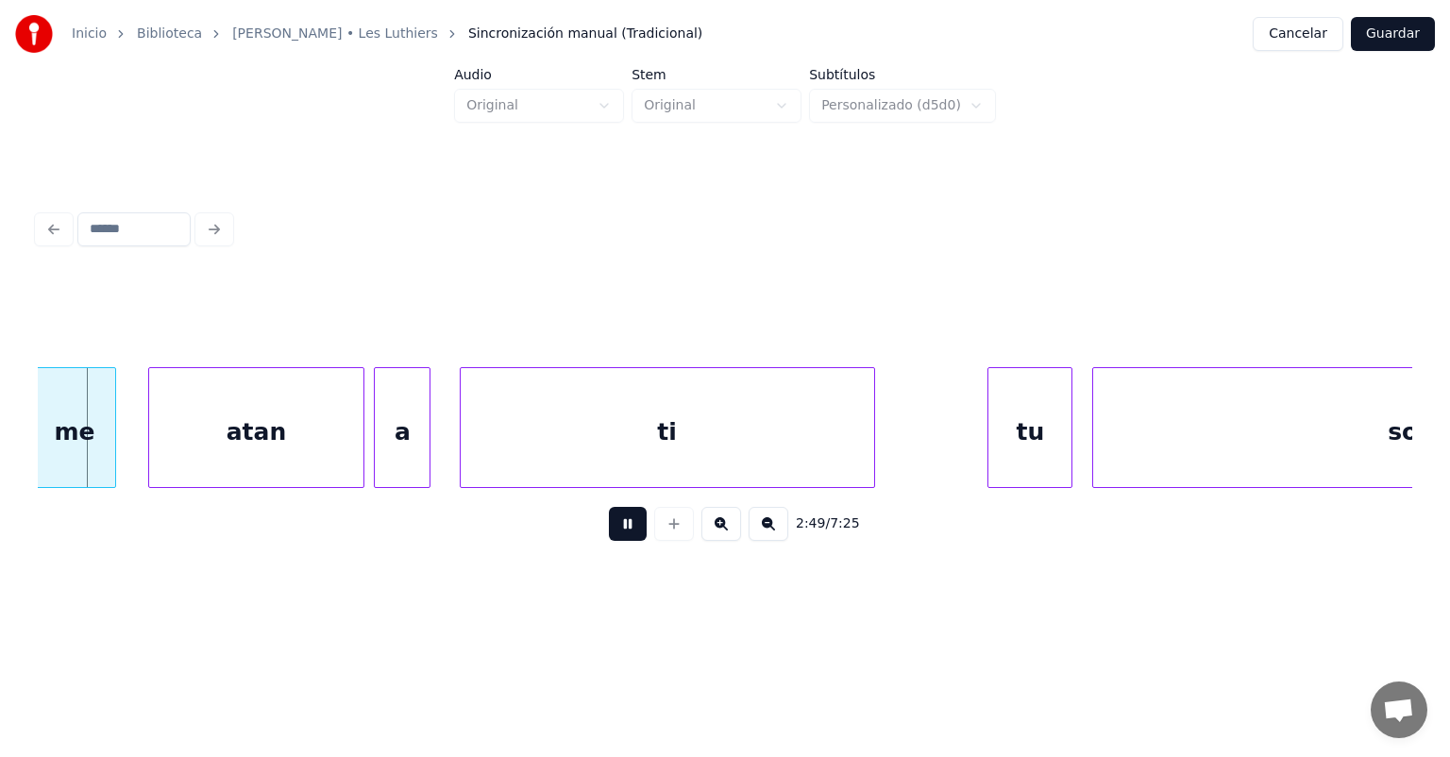
scroll to position [0, 80019]
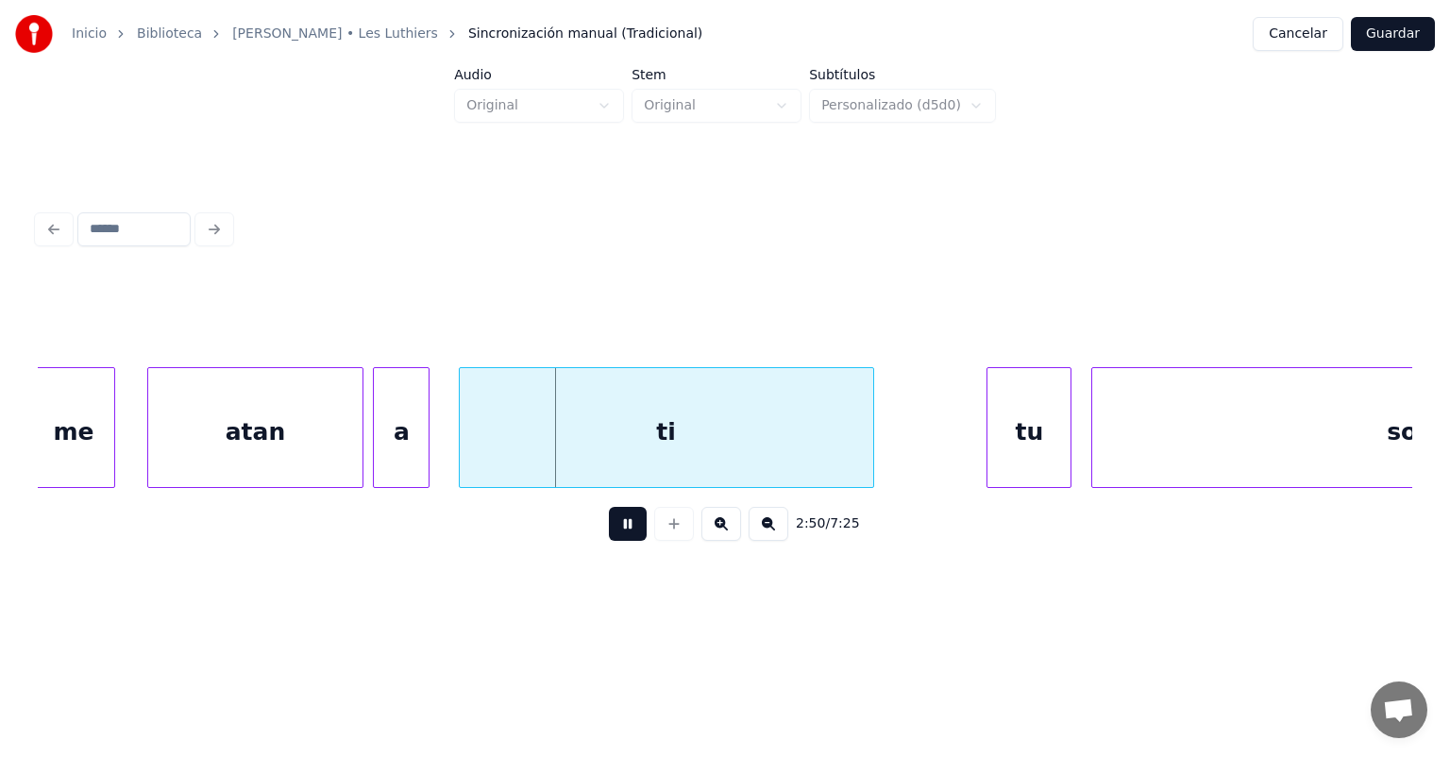
click at [85, 421] on div "me" at bounding box center [73, 432] width 81 height 128
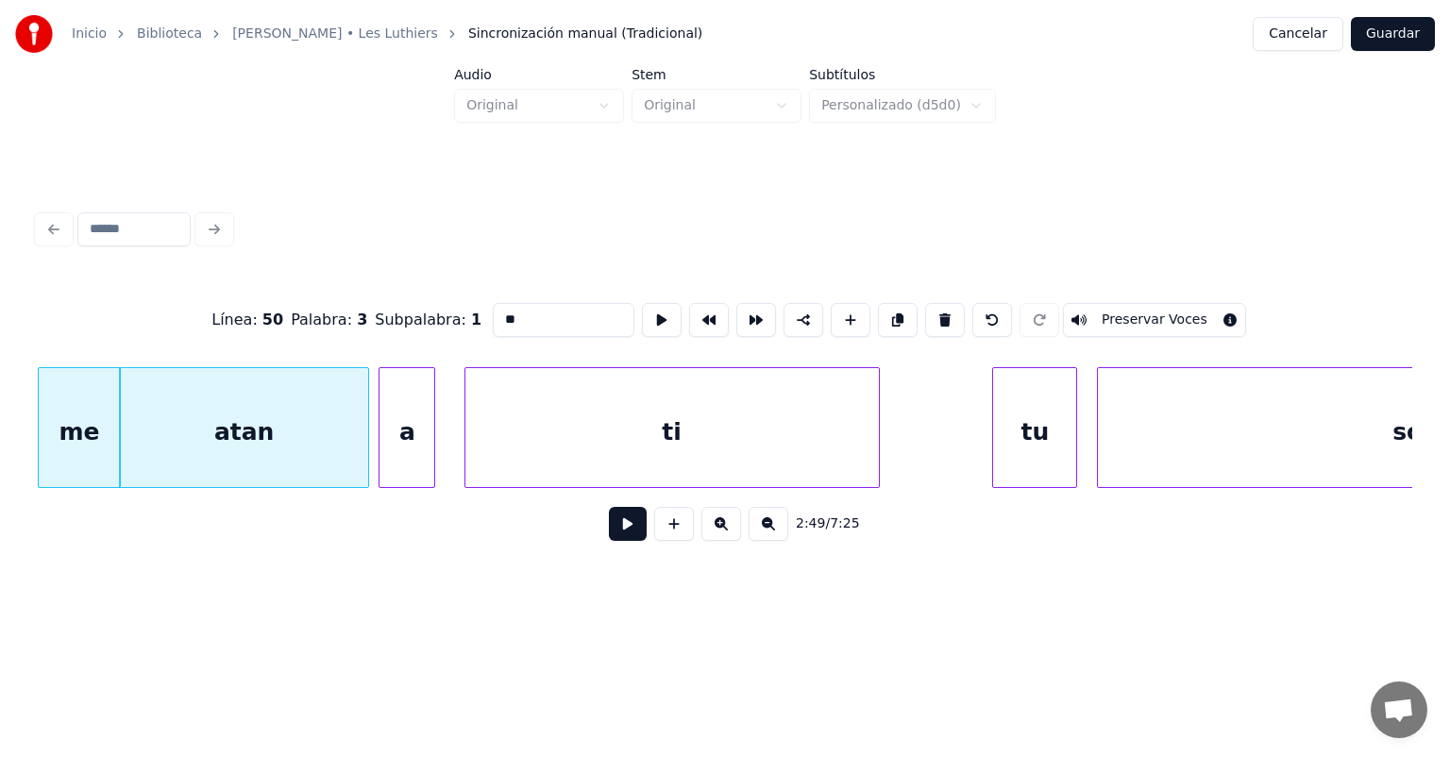
click at [612, 531] on button at bounding box center [628, 524] width 38 height 34
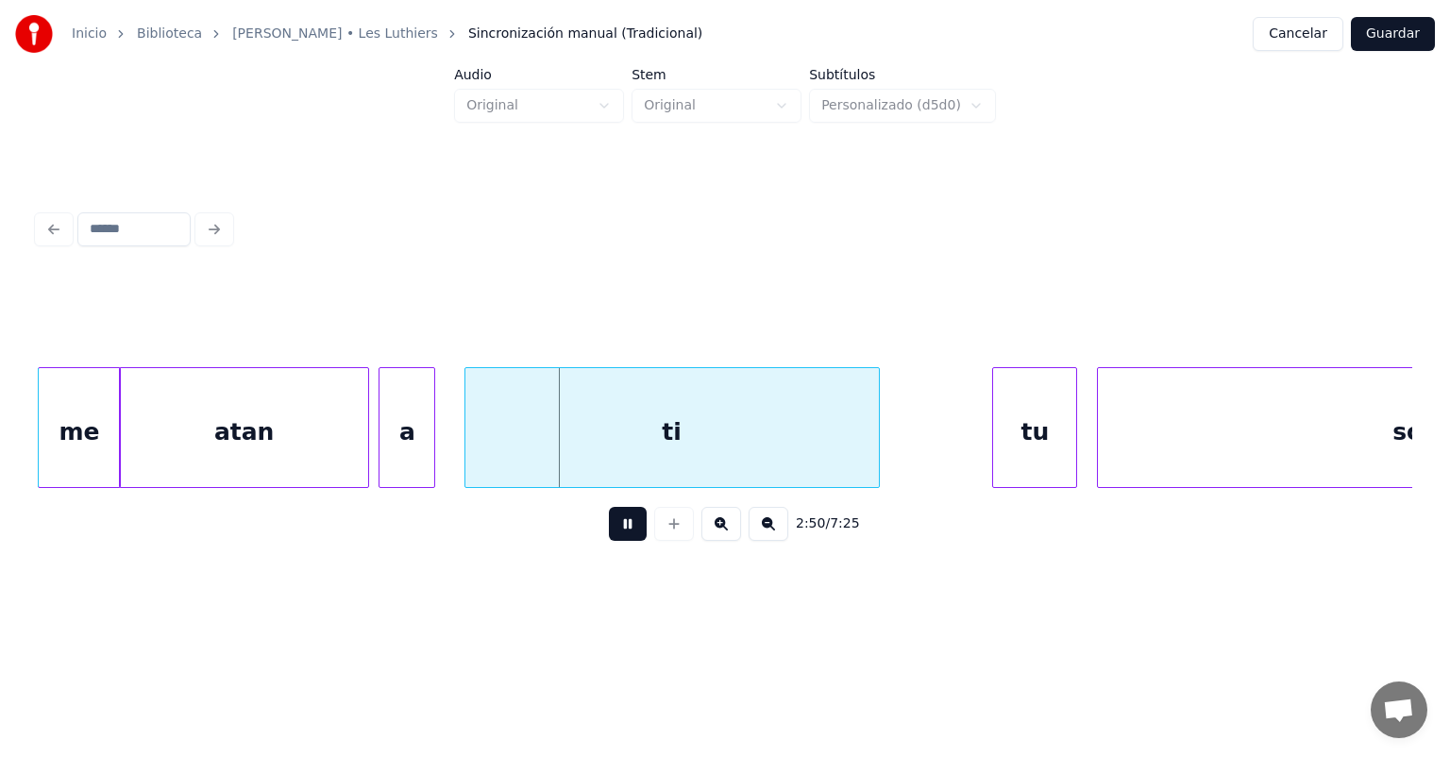
click at [253, 422] on div "atan" at bounding box center [244, 432] width 249 height 128
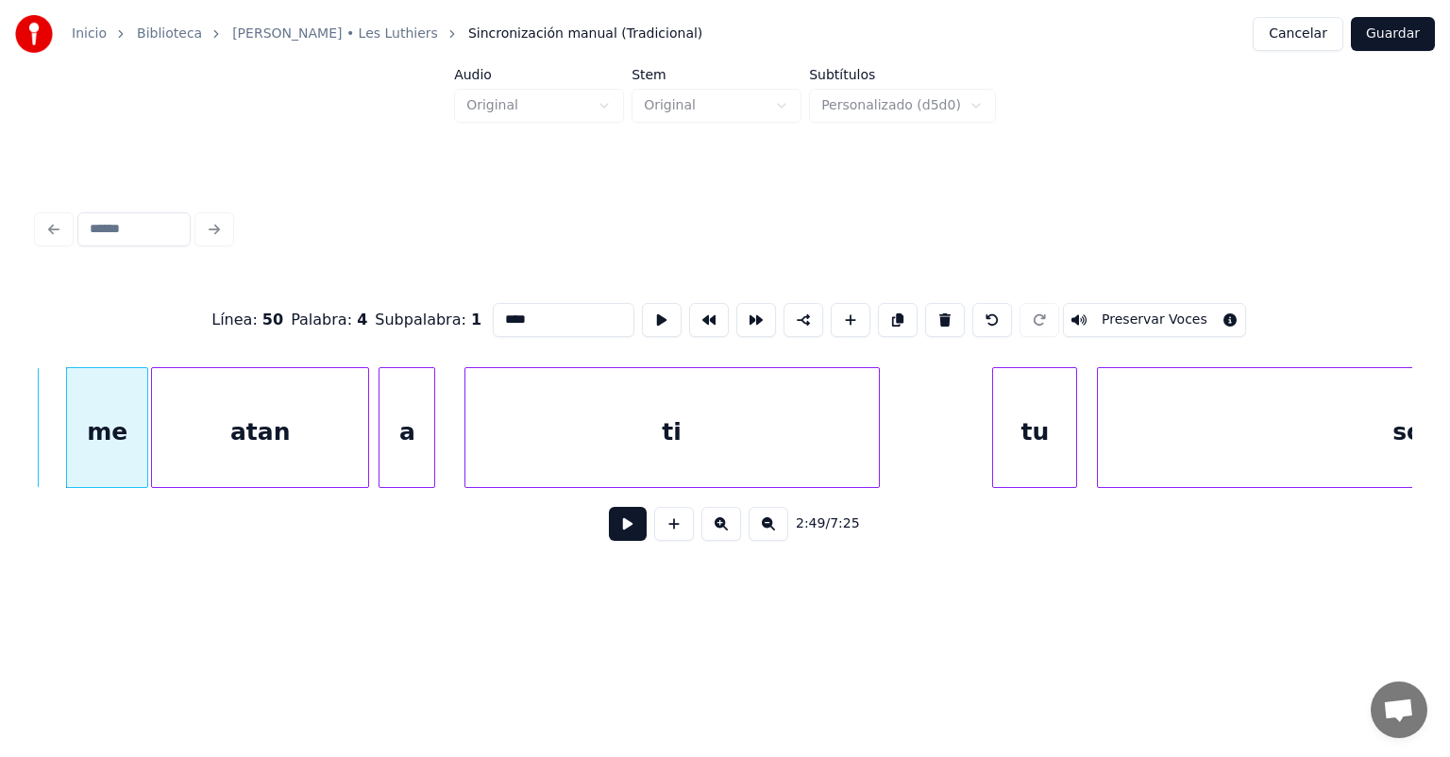
click at [609, 524] on button at bounding box center [628, 524] width 38 height 34
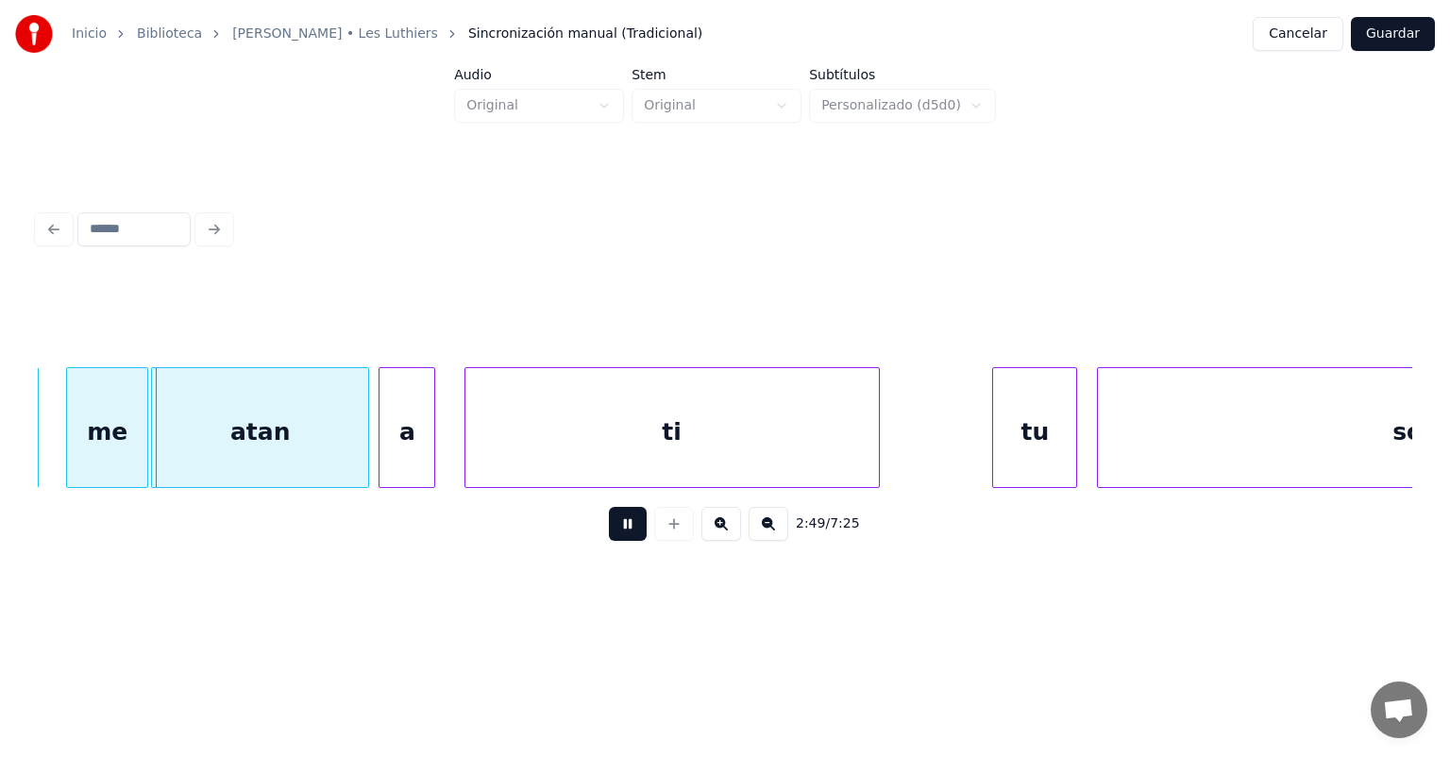
click at [609, 533] on button at bounding box center [628, 524] width 38 height 34
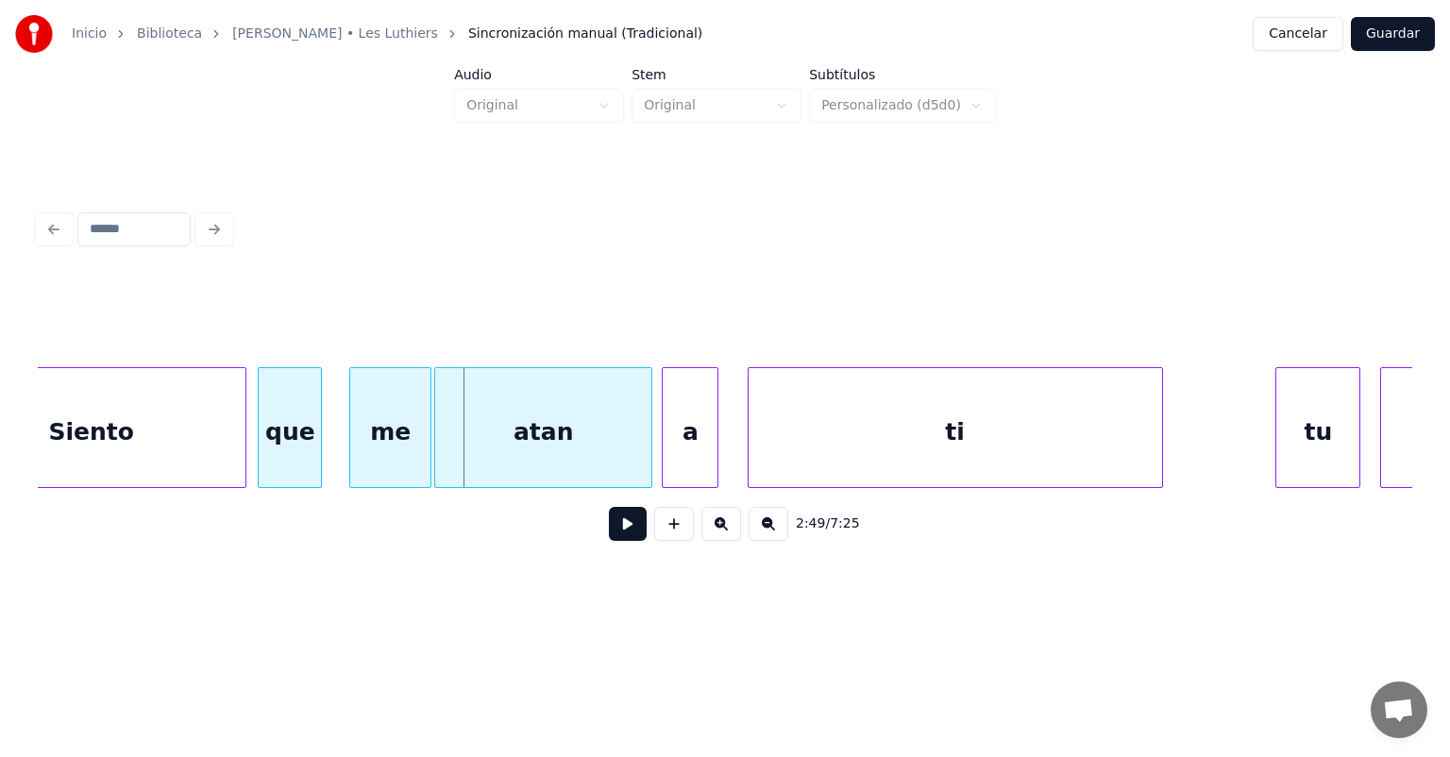
scroll to position [0, 79726]
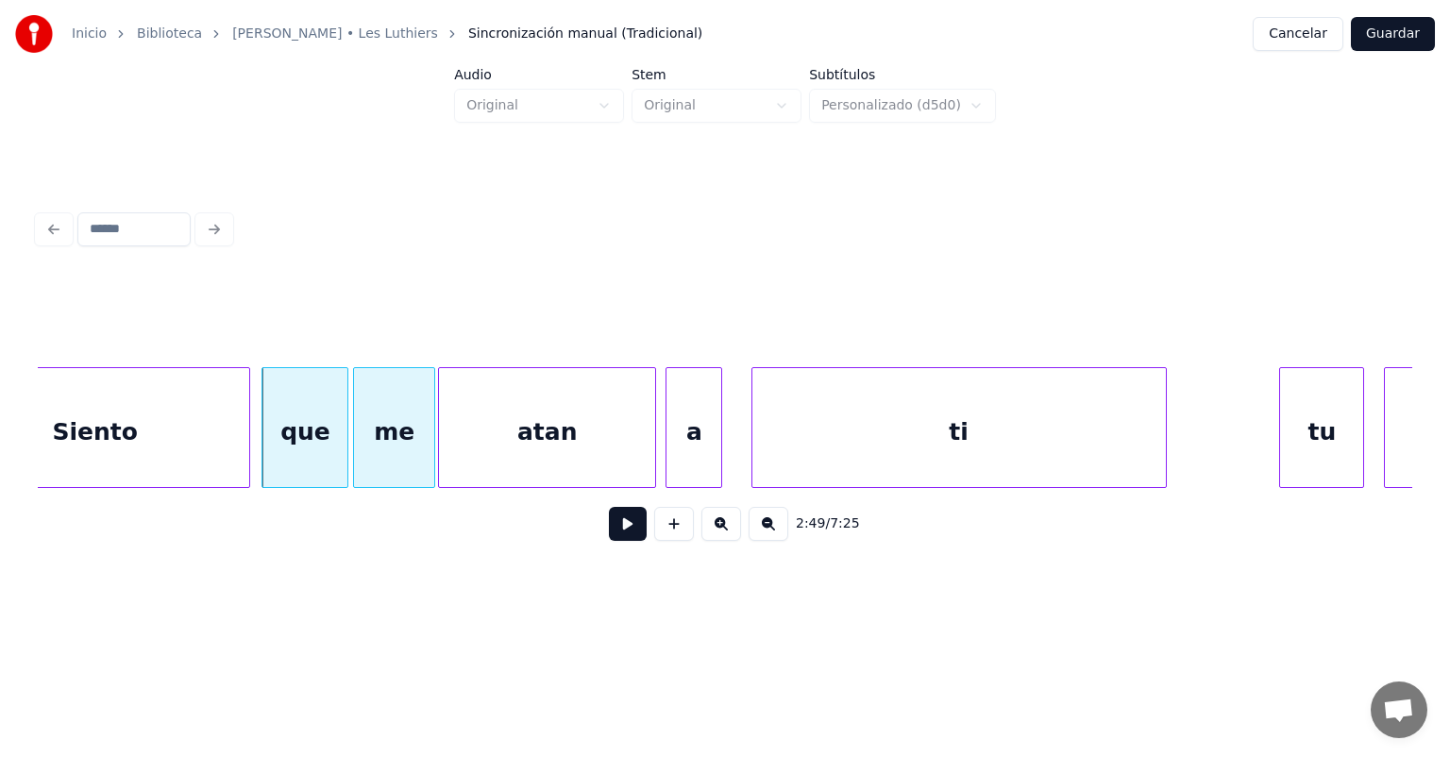
click at [613, 541] on button at bounding box center [628, 524] width 38 height 34
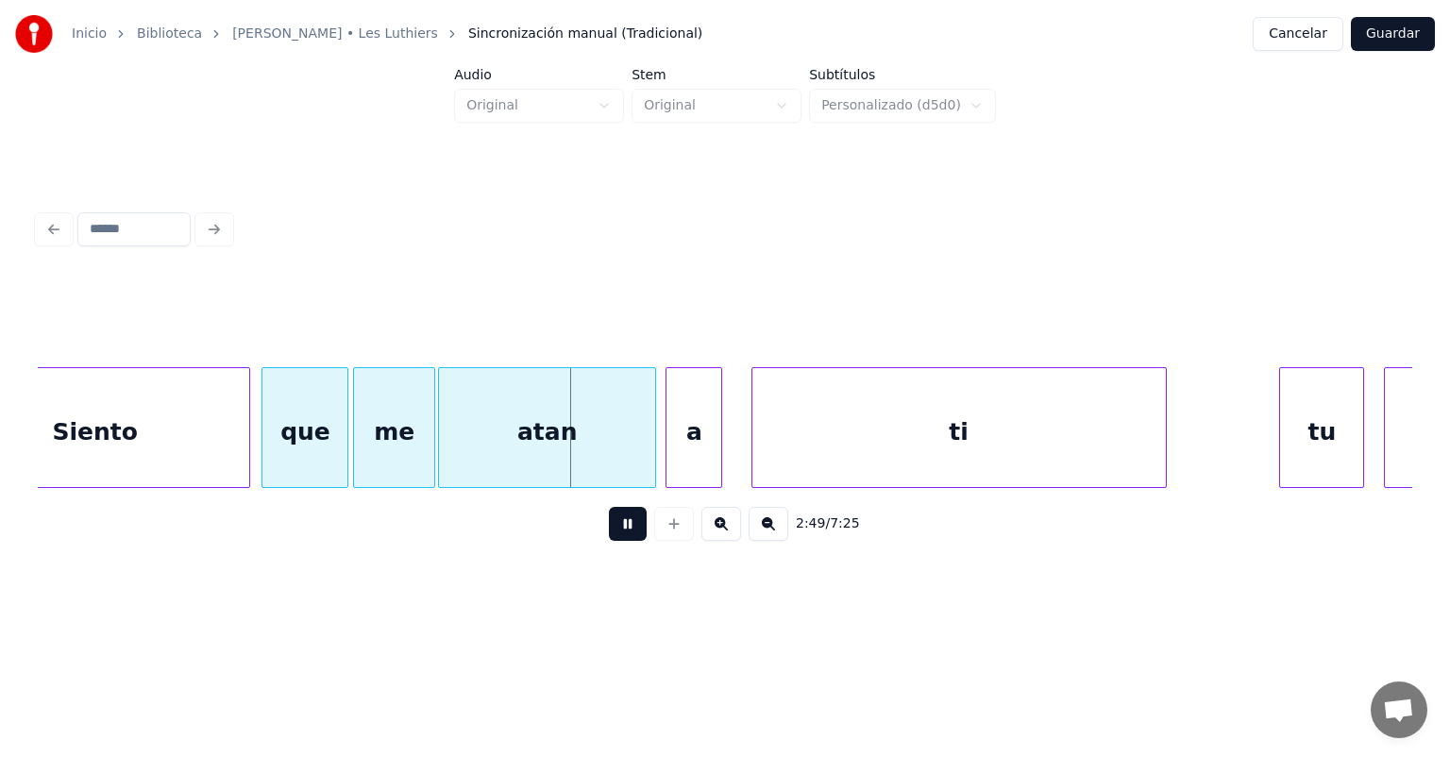
click at [609, 541] on button at bounding box center [628, 524] width 38 height 34
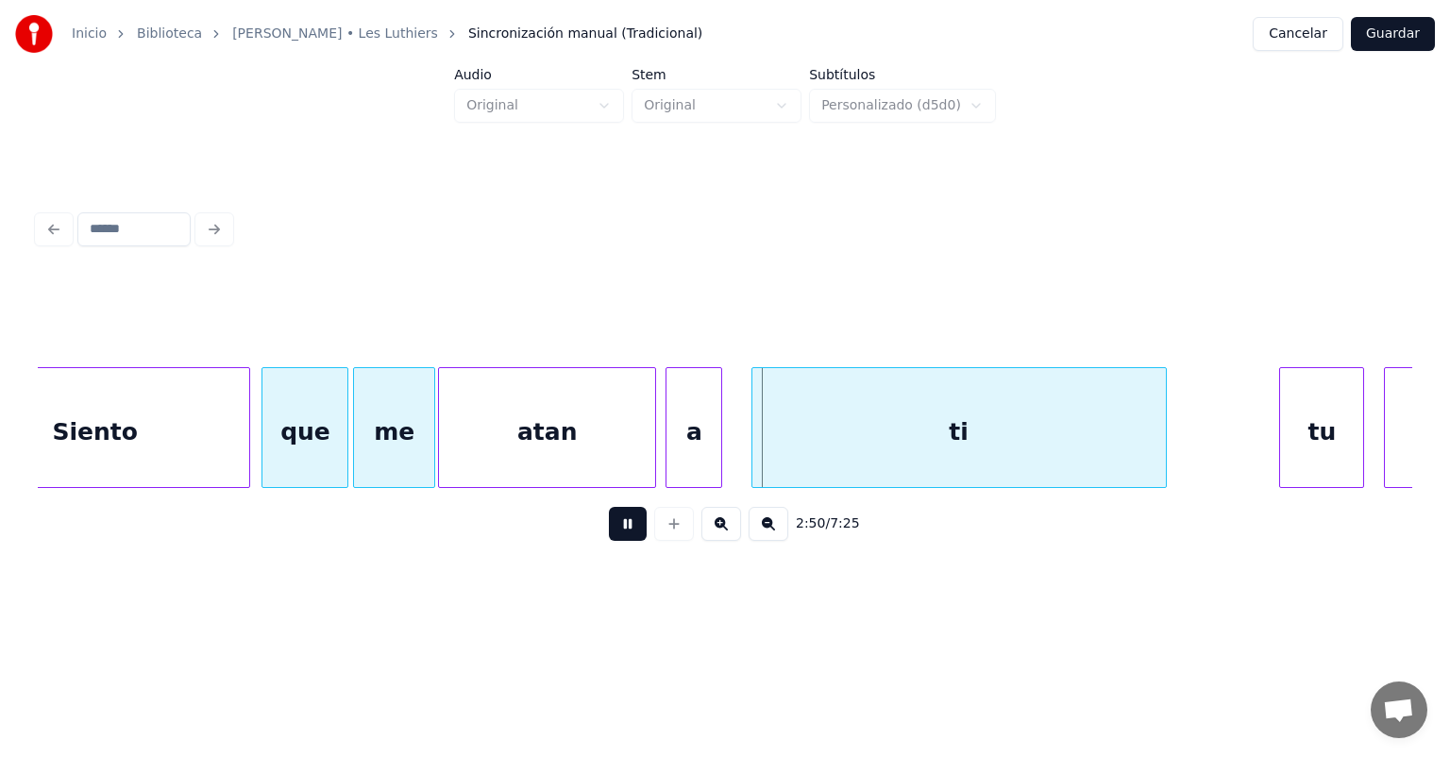
click at [609, 541] on button at bounding box center [628, 524] width 38 height 34
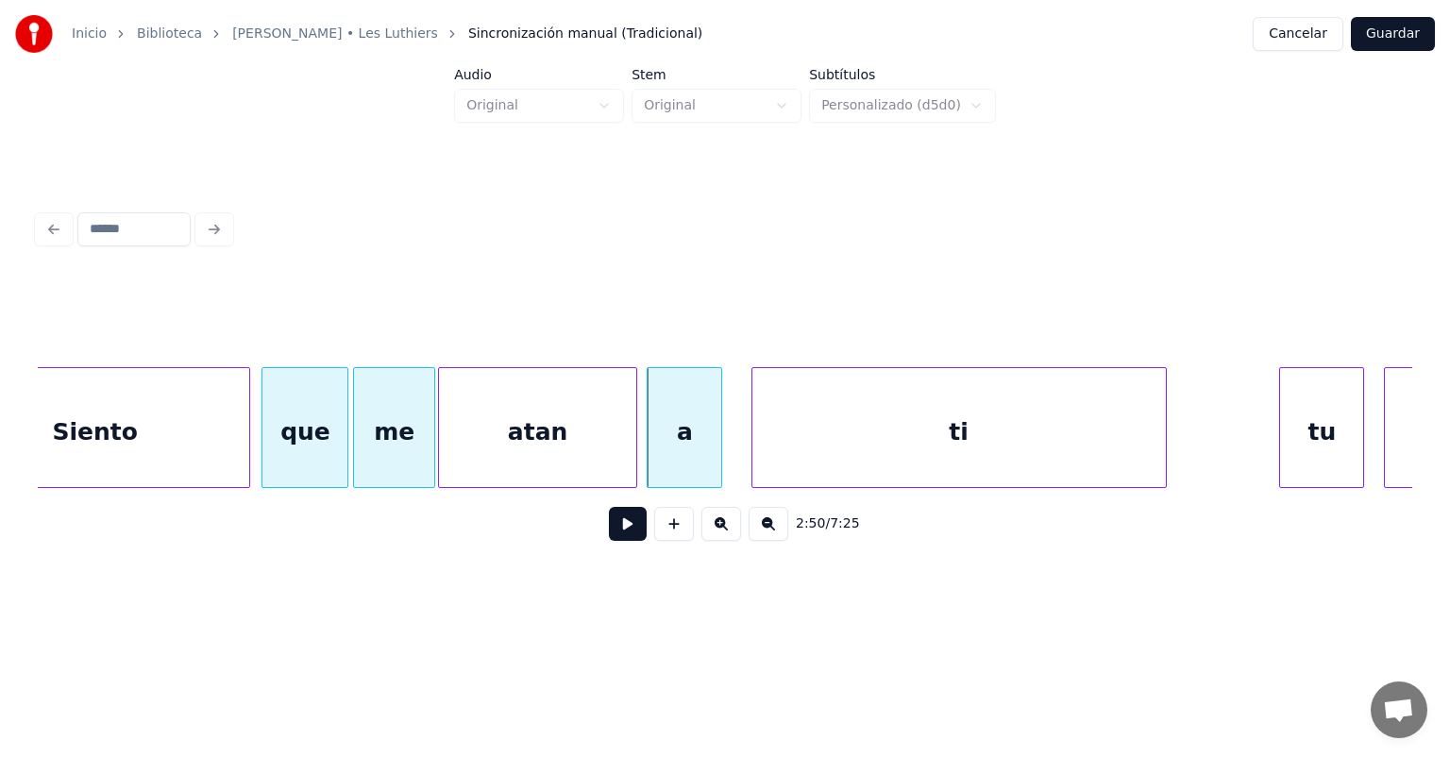
click at [609, 533] on button at bounding box center [628, 524] width 38 height 34
click at [609, 541] on button at bounding box center [628, 524] width 38 height 34
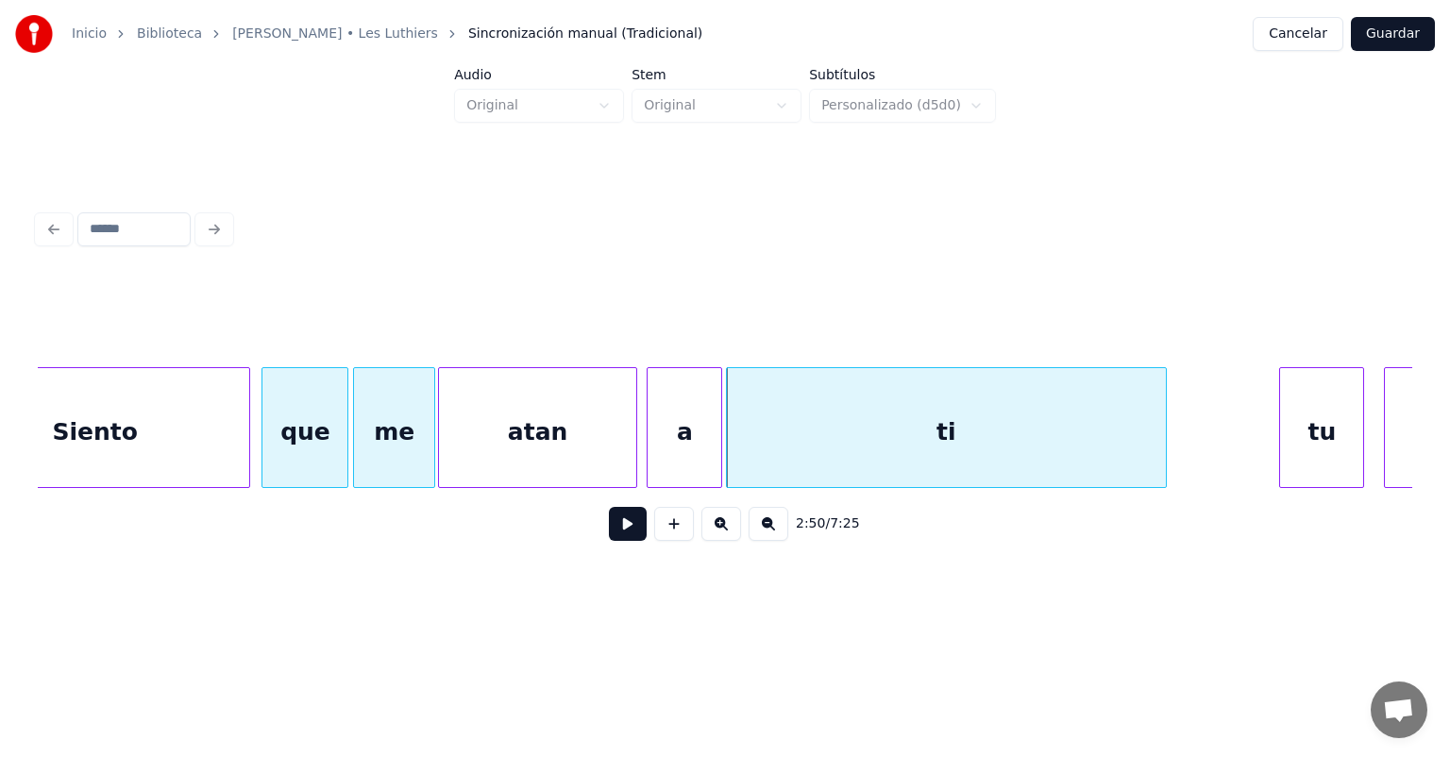
click at [609, 532] on button at bounding box center [628, 524] width 38 height 34
click at [609, 537] on button at bounding box center [628, 524] width 38 height 34
click at [609, 536] on button at bounding box center [628, 524] width 38 height 34
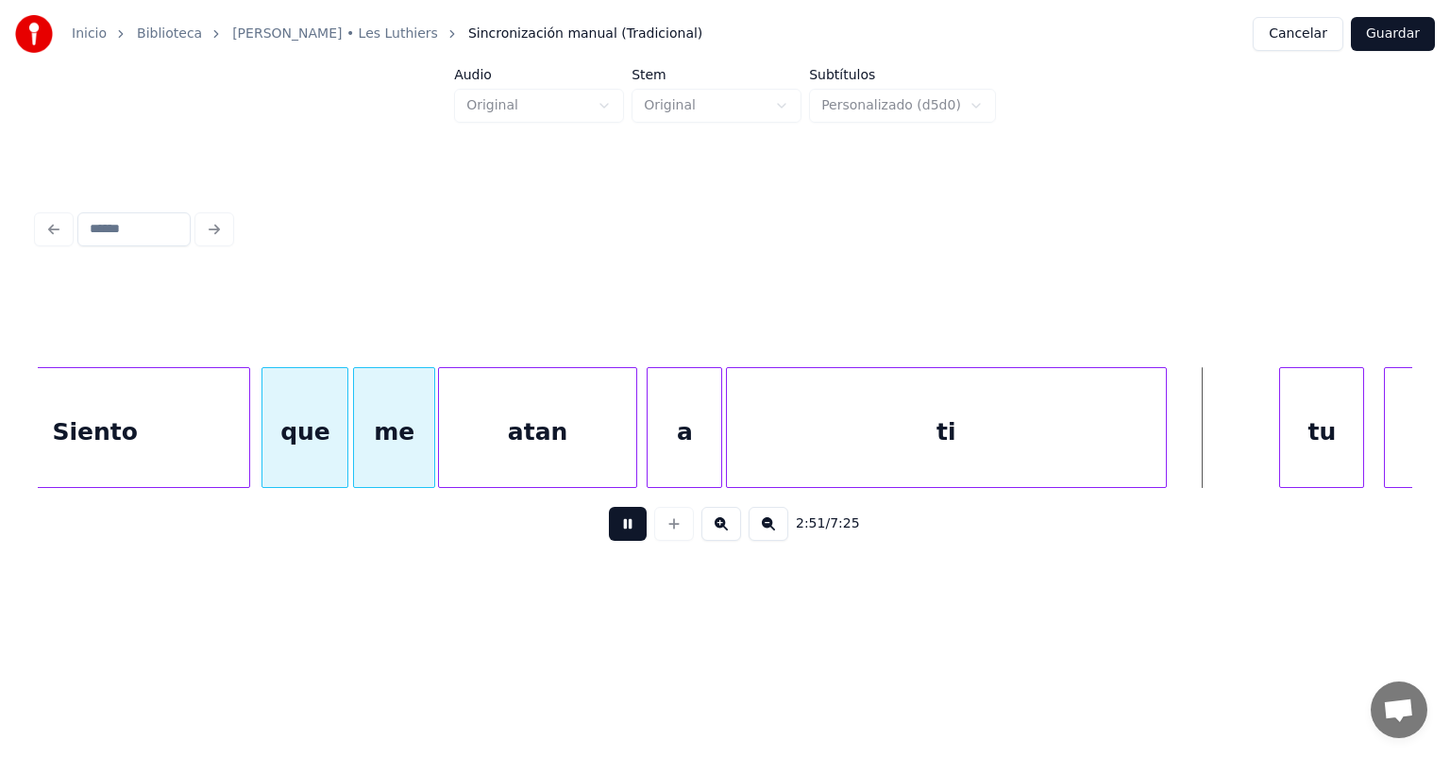
click at [609, 537] on button at bounding box center [628, 524] width 38 height 34
click at [609, 536] on button at bounding box center [628, 524] width 38 height 34
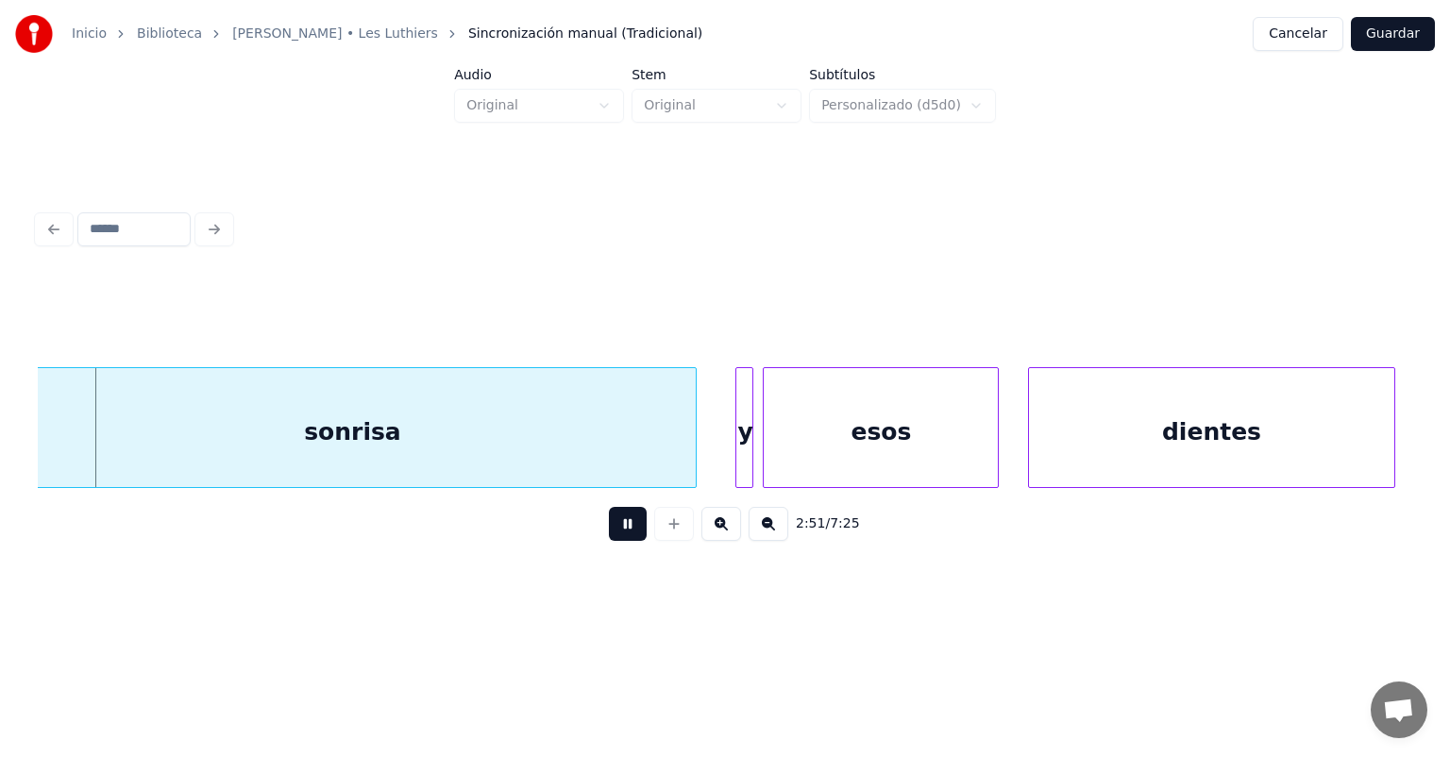
click at [576, 545] on div "2:51 / 7:25" at bounding box center [725, 524] width 1345 height 42
click at [576, 553] on div "2:52 / 7:25" at bounding box center [725, 524] width 1375 height 72
click at [609, 536] on button at bounding box center [628, 524] width 38 height 34
click at [609, 541] on button at bounding box center [628, 524] width 38 height 34
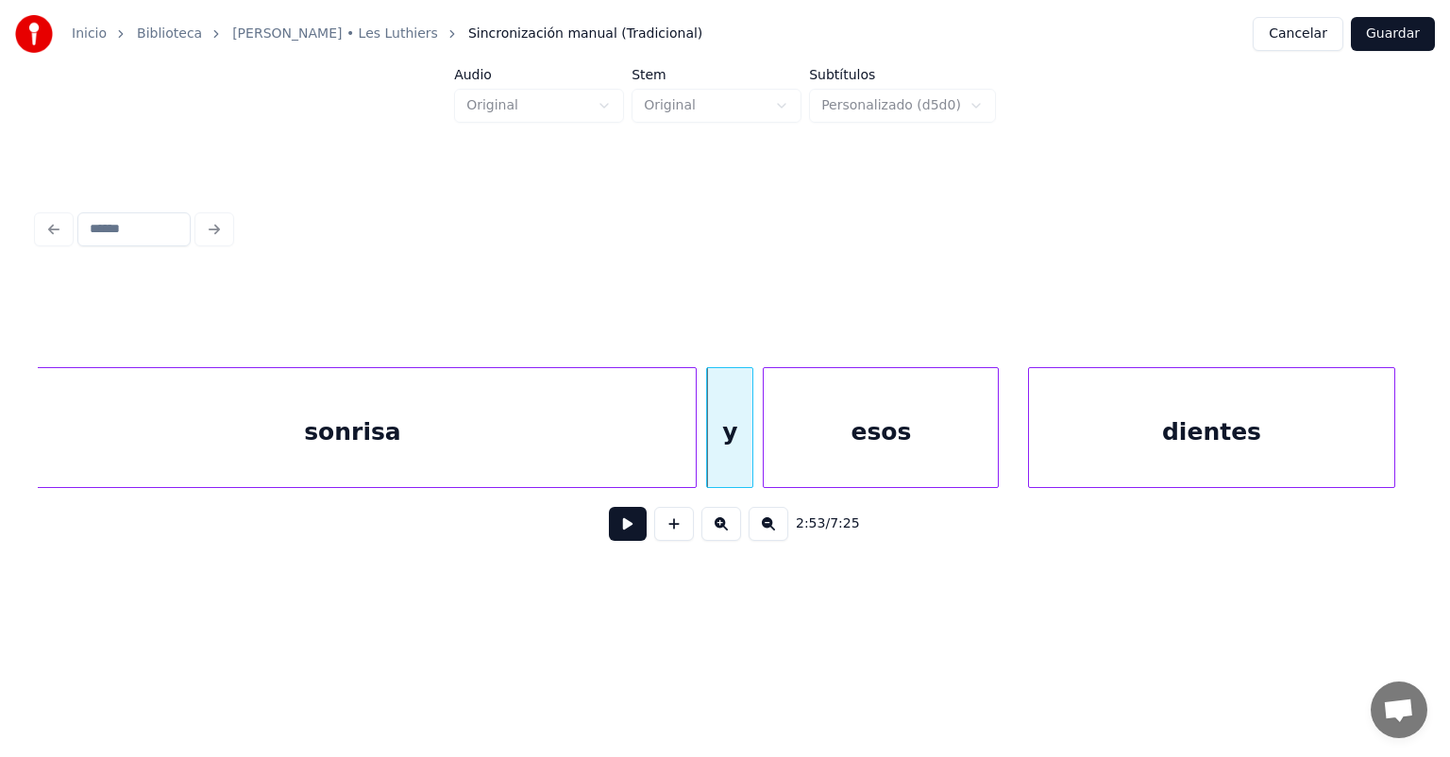
click at [609, 533] on button at bounding box center [628, 524] width 38 height 34
click at [609, 536] on button at bounding box center [628, 524] width 38 height 34
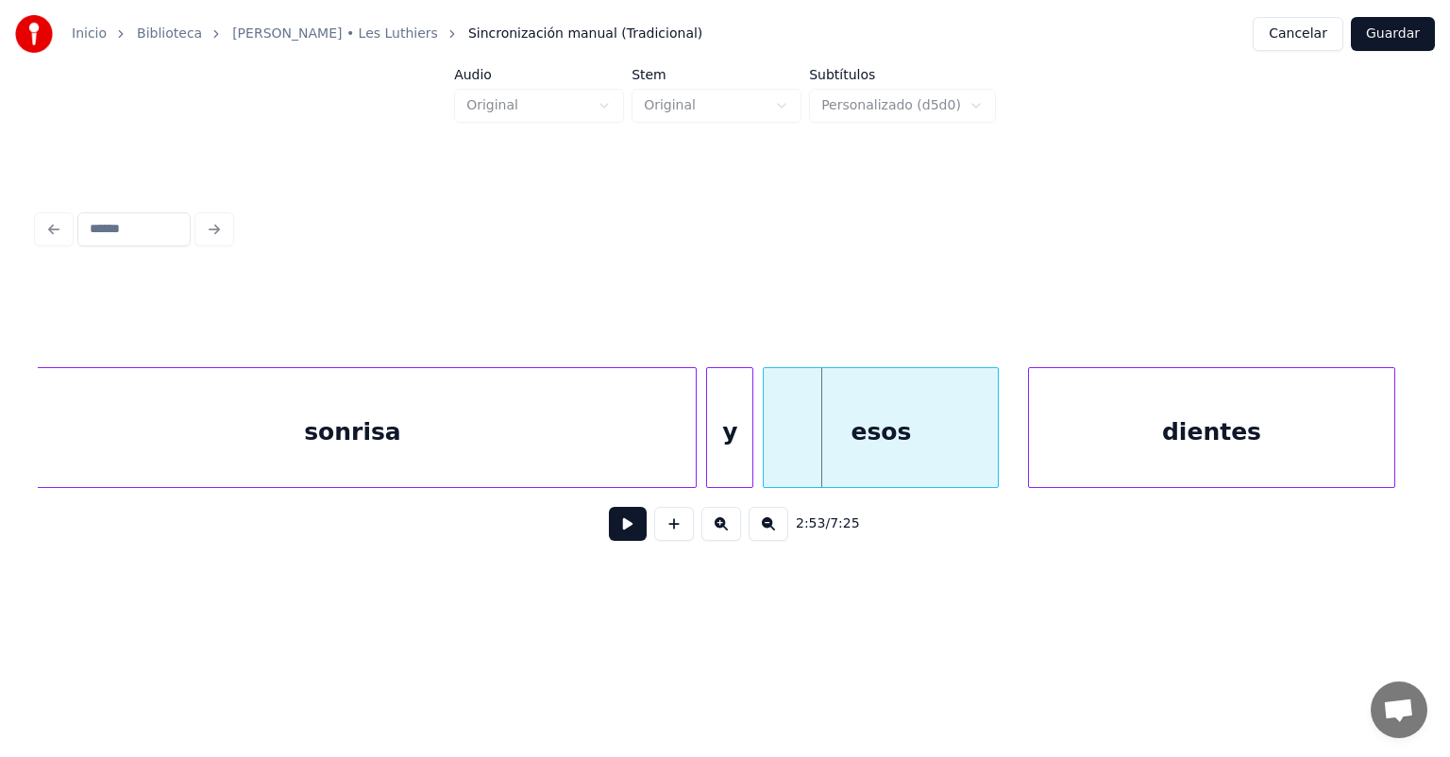
click at [609, 538] on button at bounding box center [628, 524] width 38 height 34
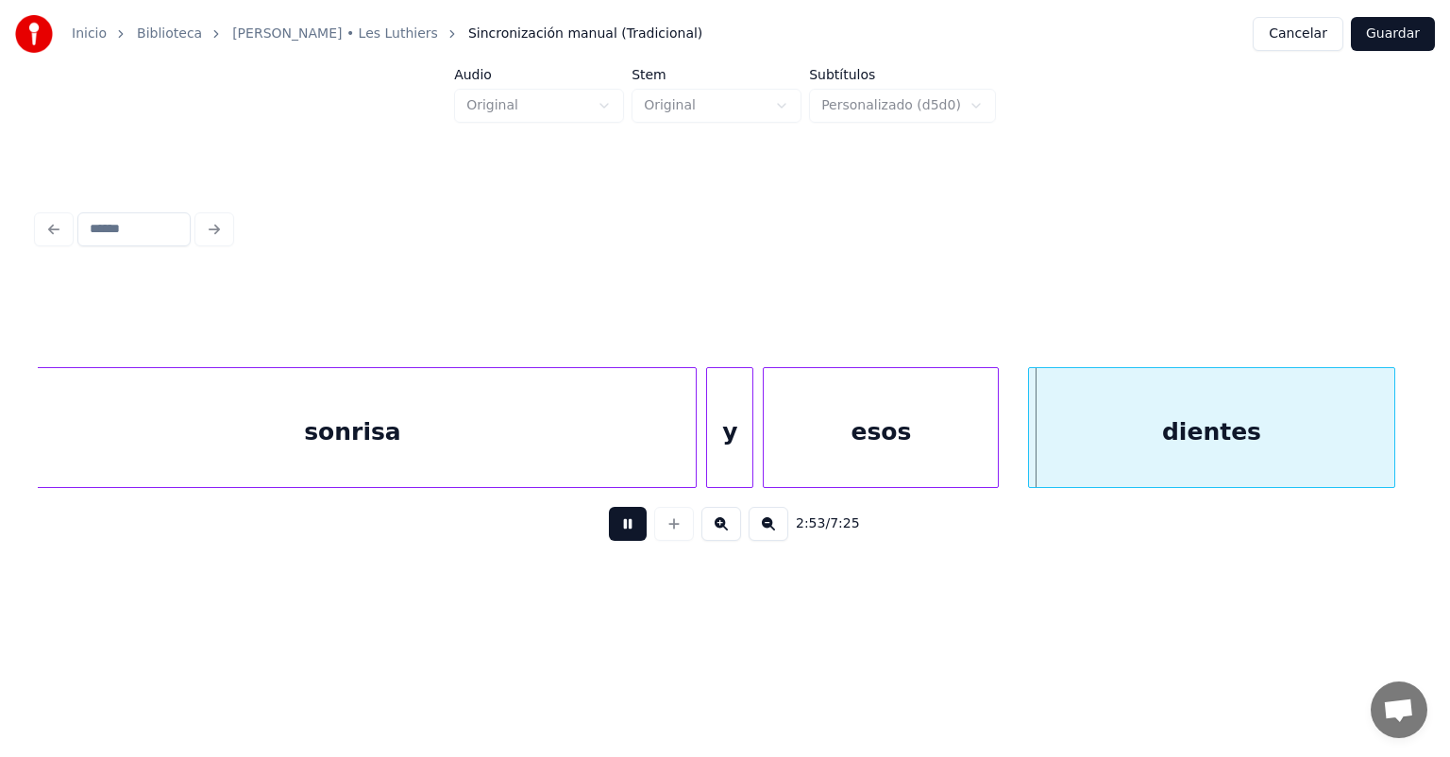
click at [609, 537] on button at bounding box center [628, 524] width 38 height 34
click at [1029, 440] on div "dientes" at bounding box center [1212, 432] width 366 height 128
click at [993, 453] on div "esos" at bounding box center [881, 432] width 234 height 128
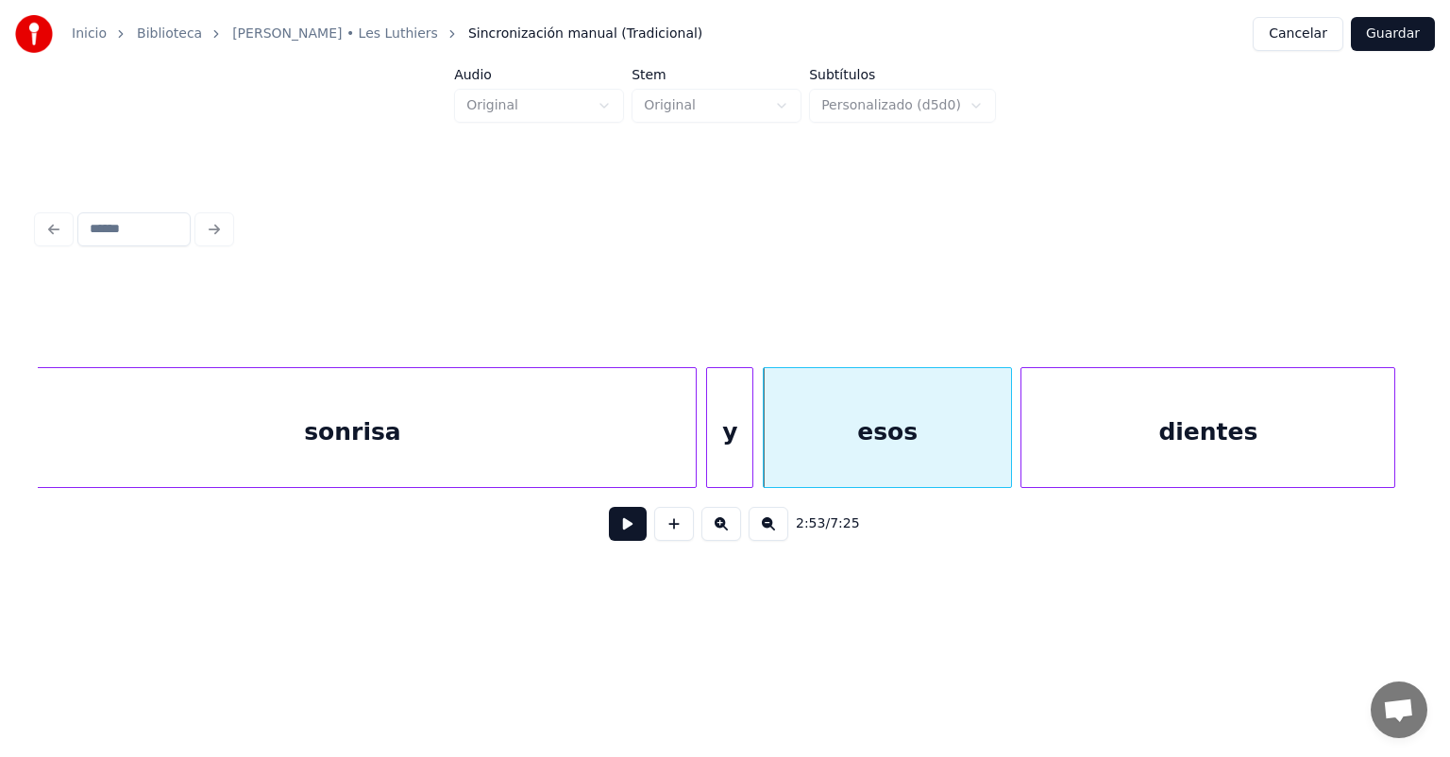
click at [1025, 438] on div "dientes" at bounding box center [1208, 432] width 373 height 128
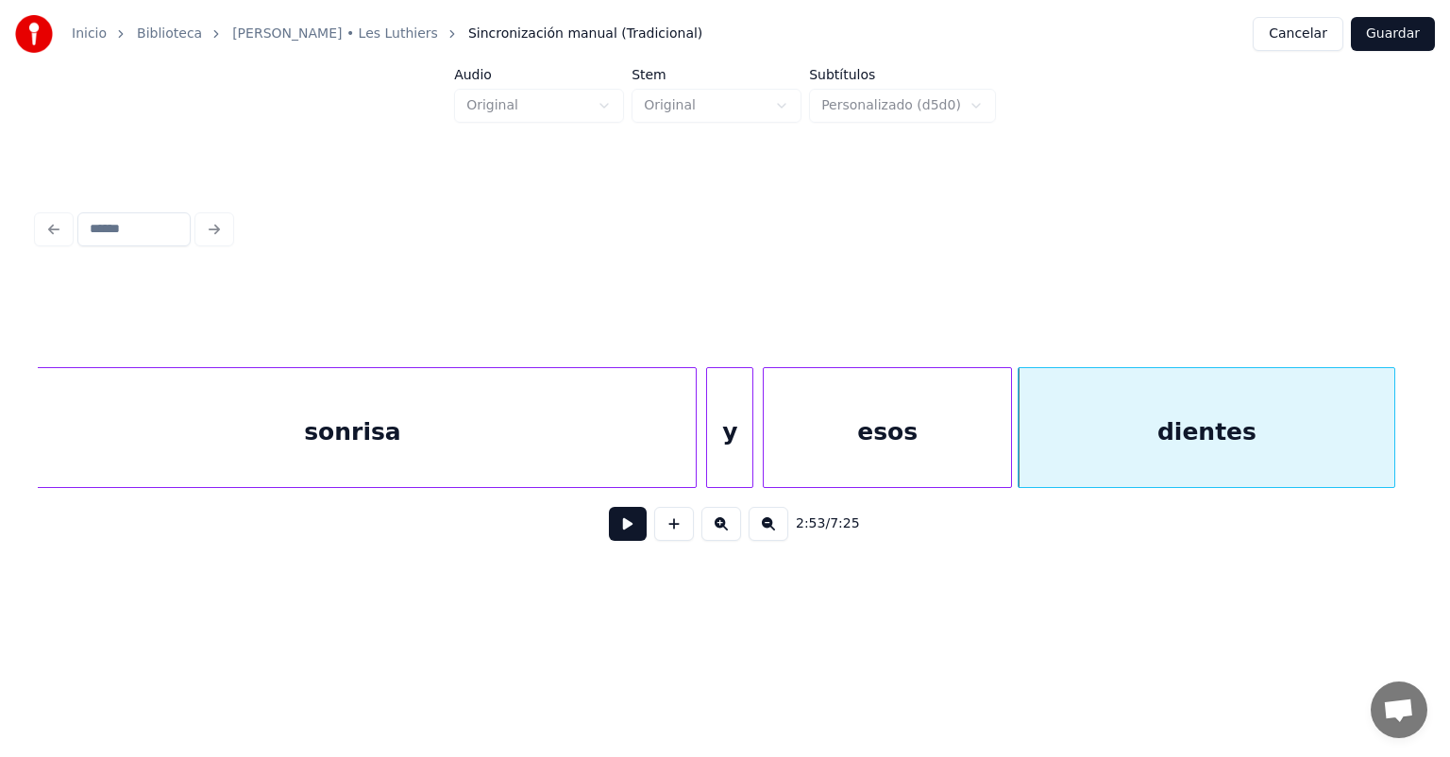
click at [620, 533] on button at bounding box center [628, 524] width 38 height 34
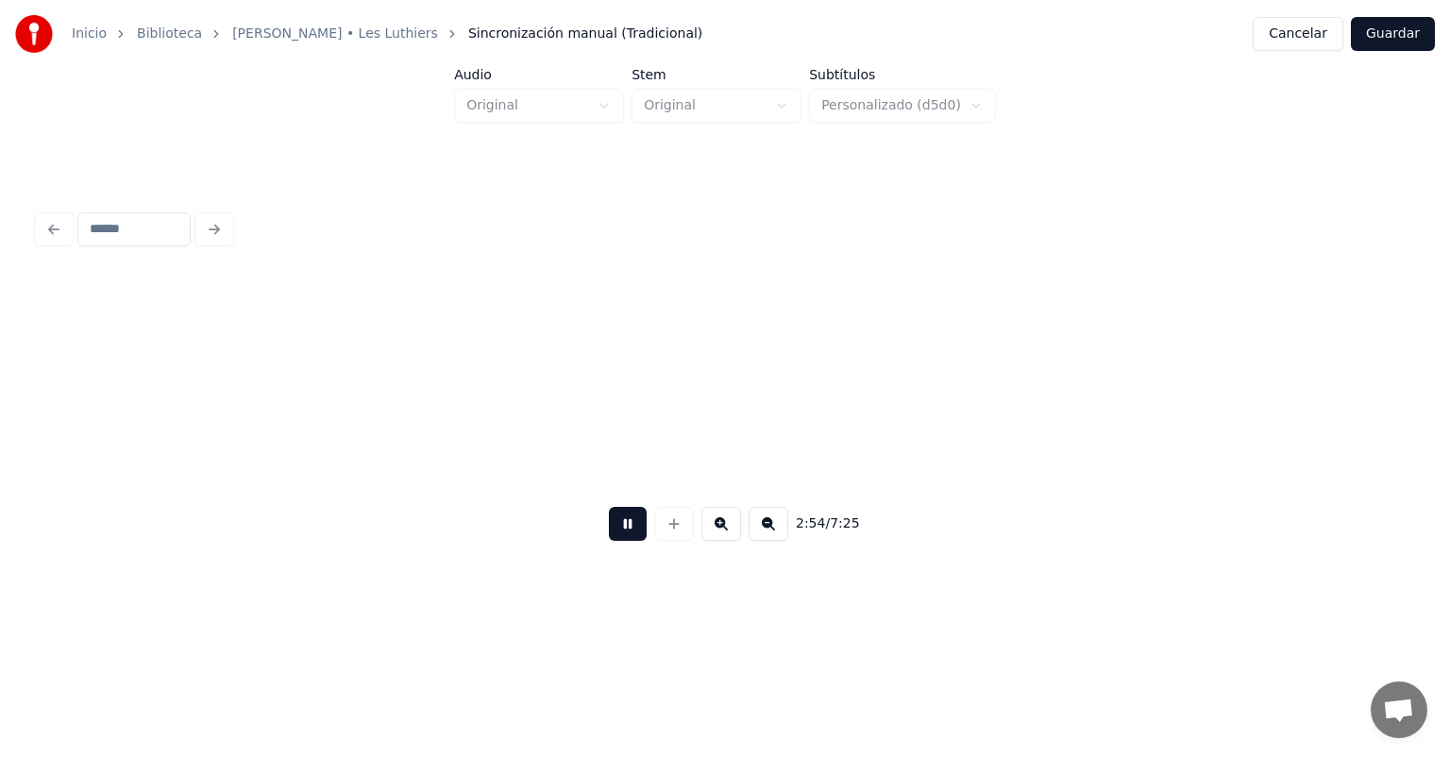
scroll to position [0, 82479]
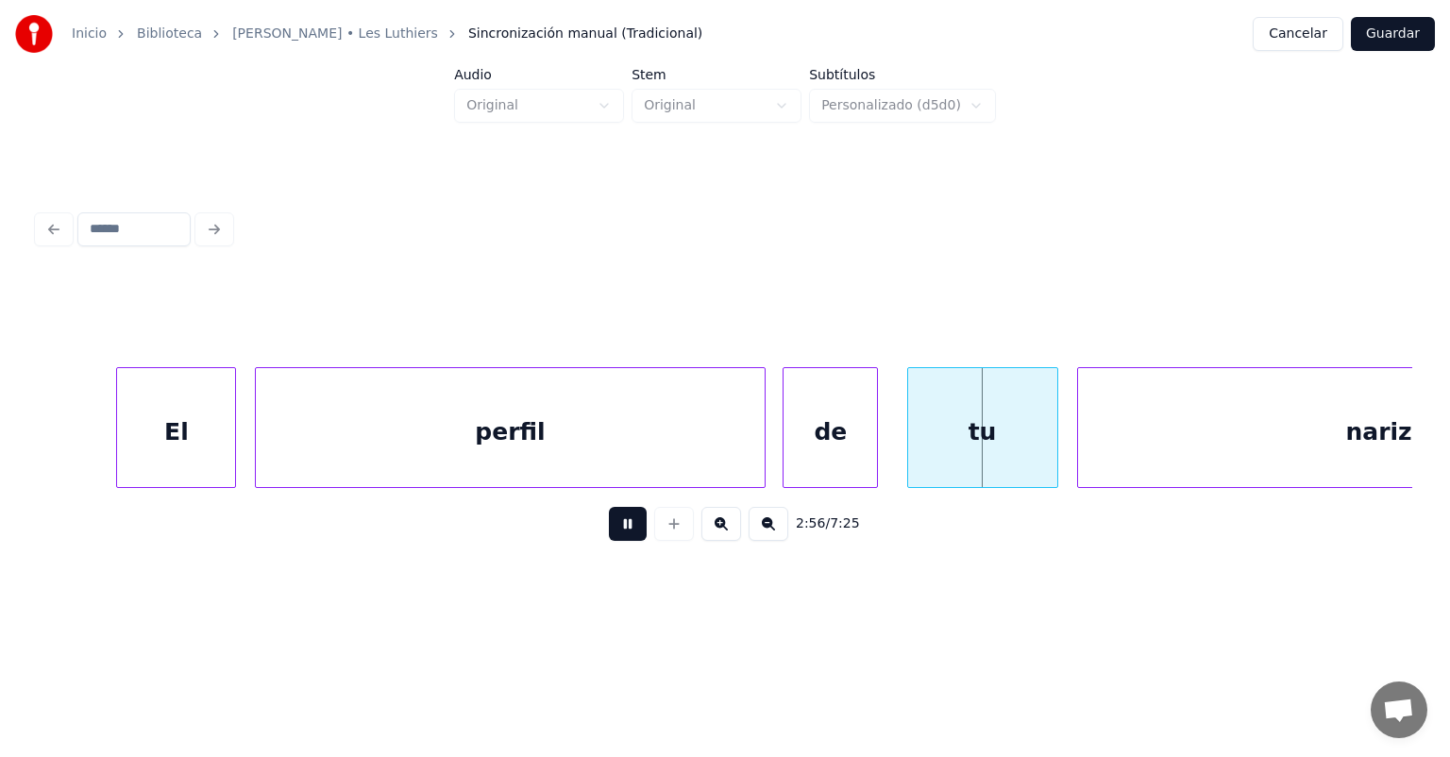
click at [797, 438] on div "de" at bounding box center [830, 432] width 93 height 128
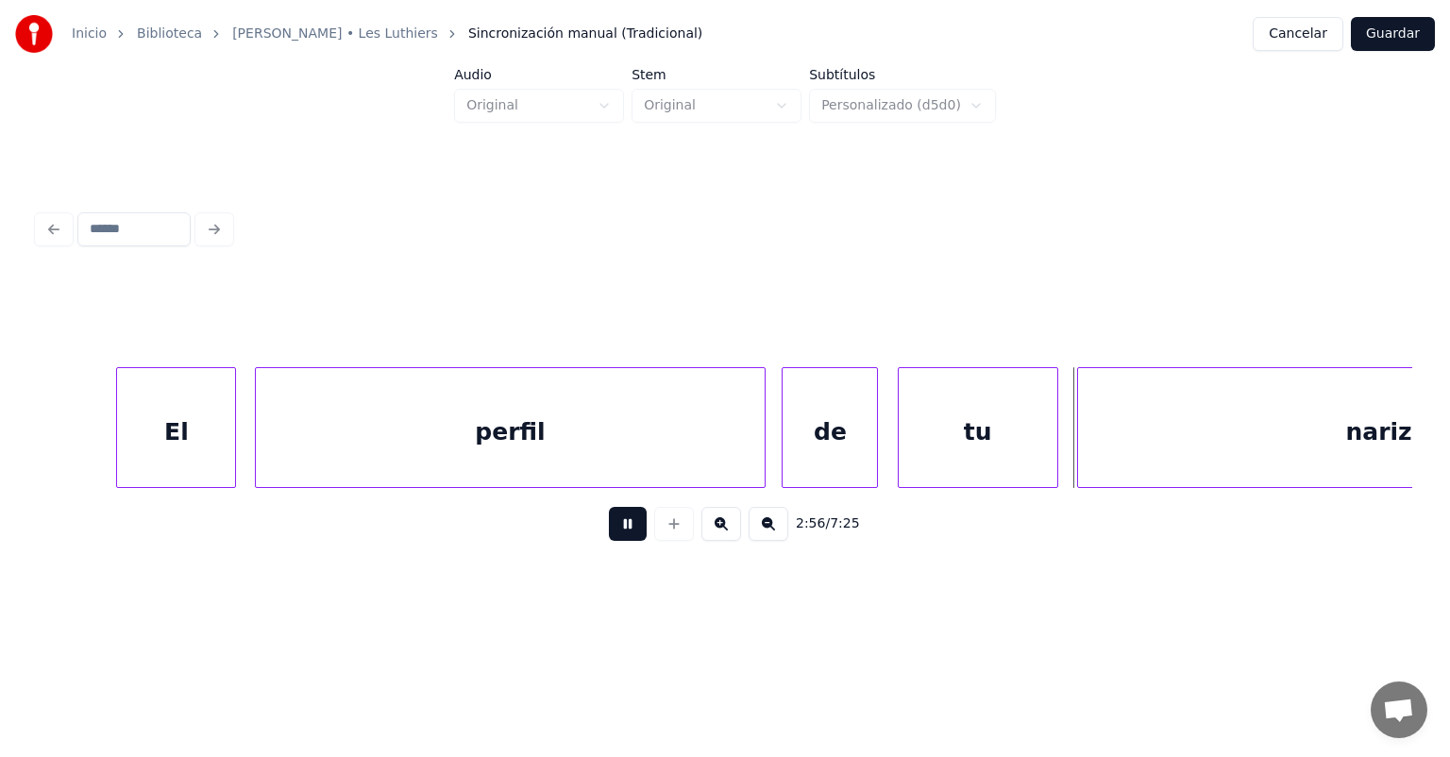
click at [907, 437] on div "tu" at bounding box center [978, 432] width 159 height 128
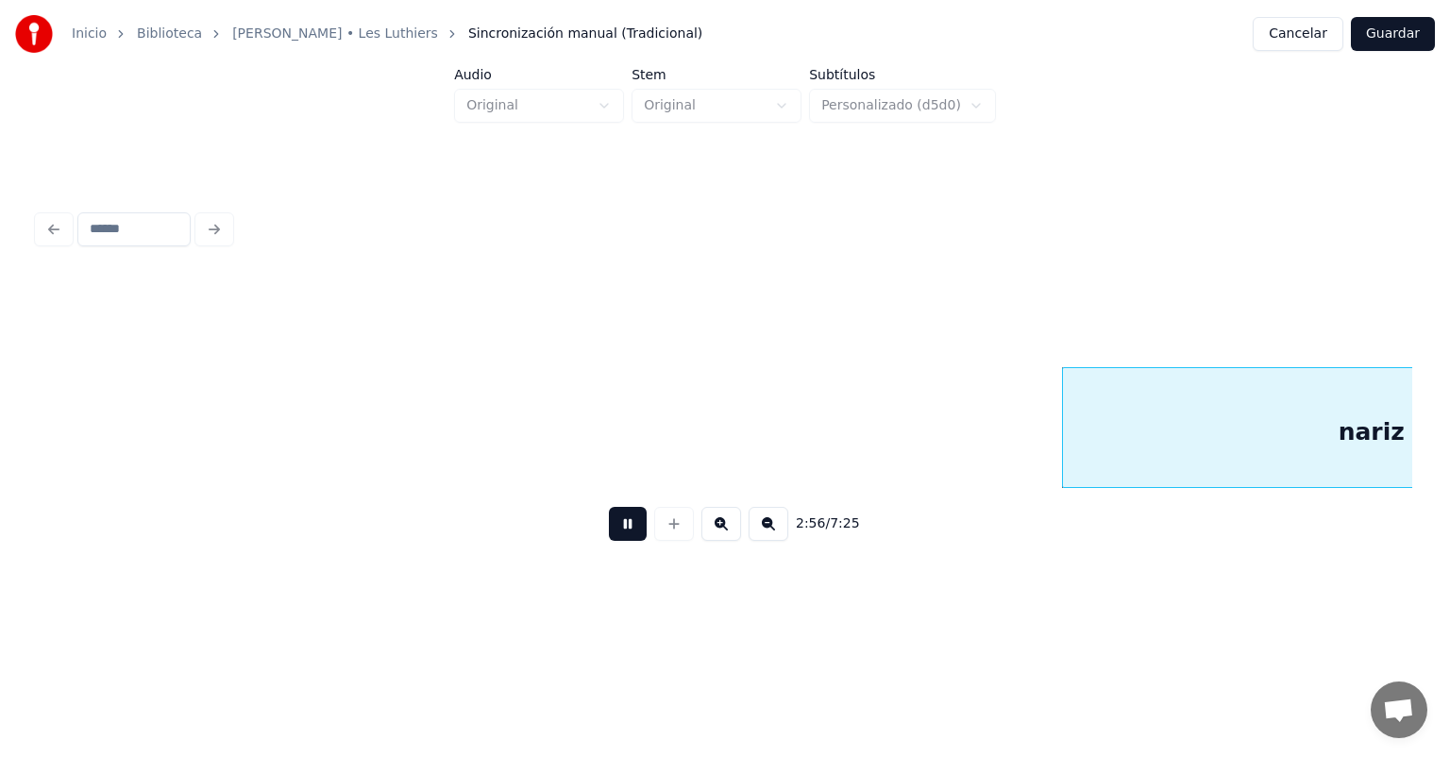
scroll to position [0, 83503]
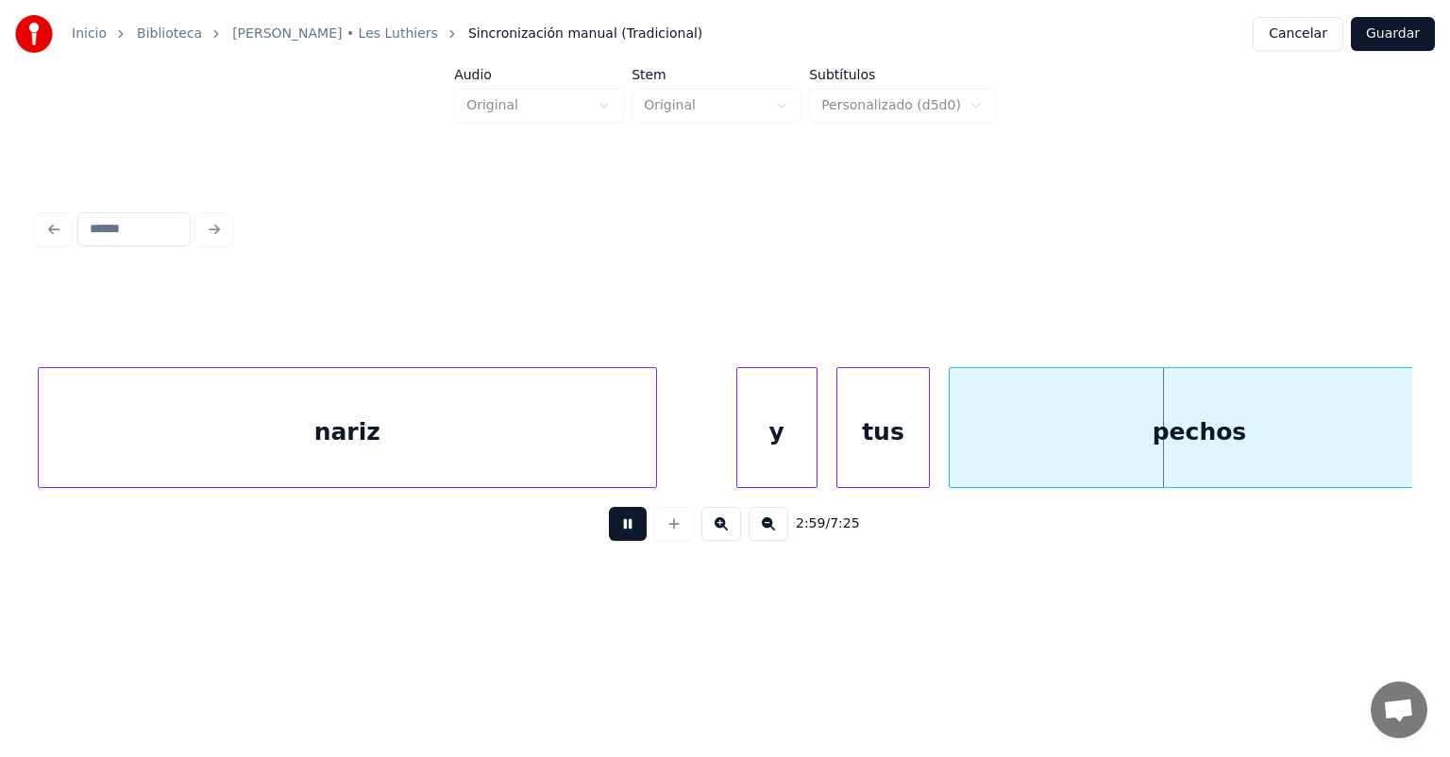
click at [952, 436] on div at bounding box center [953, 427] width 6 height 119
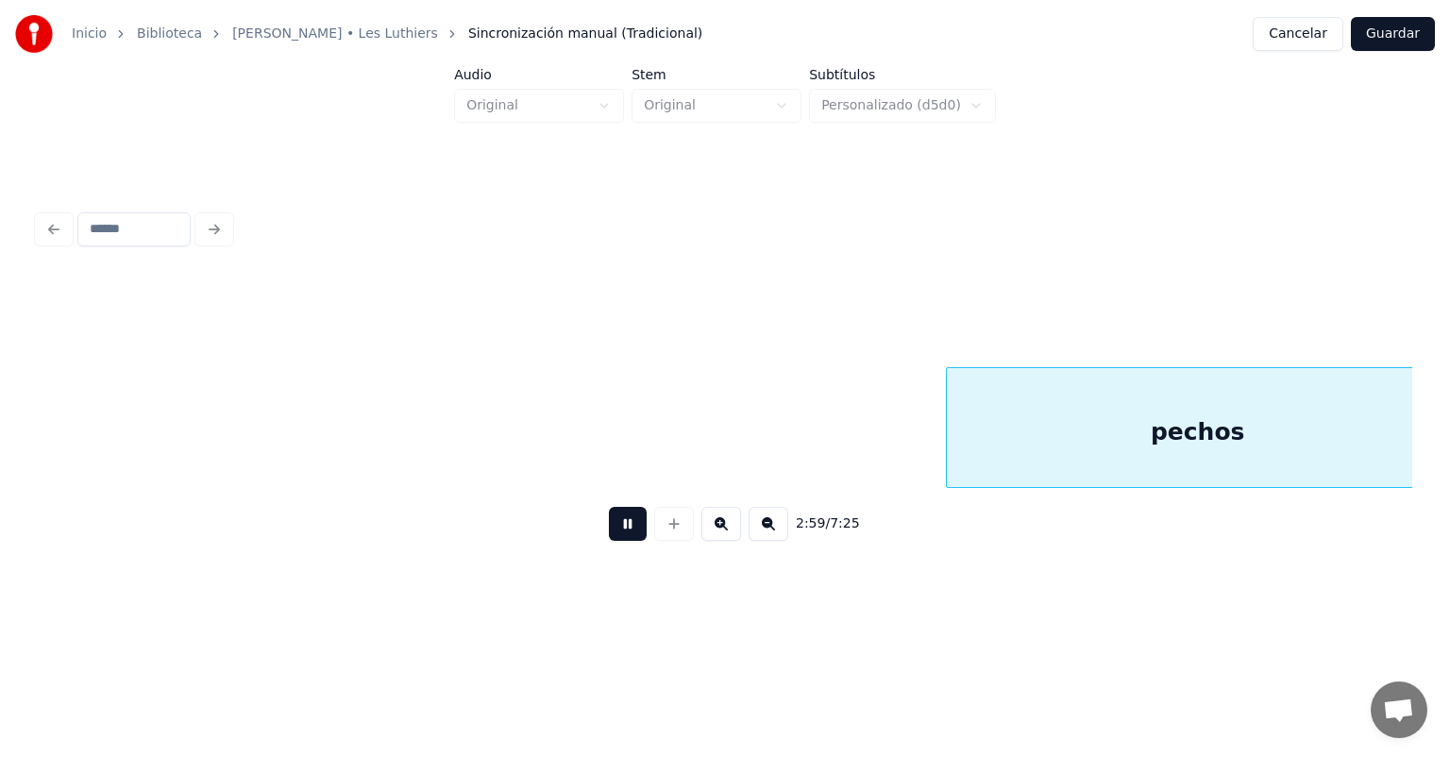
scroll to position [0, 84886]
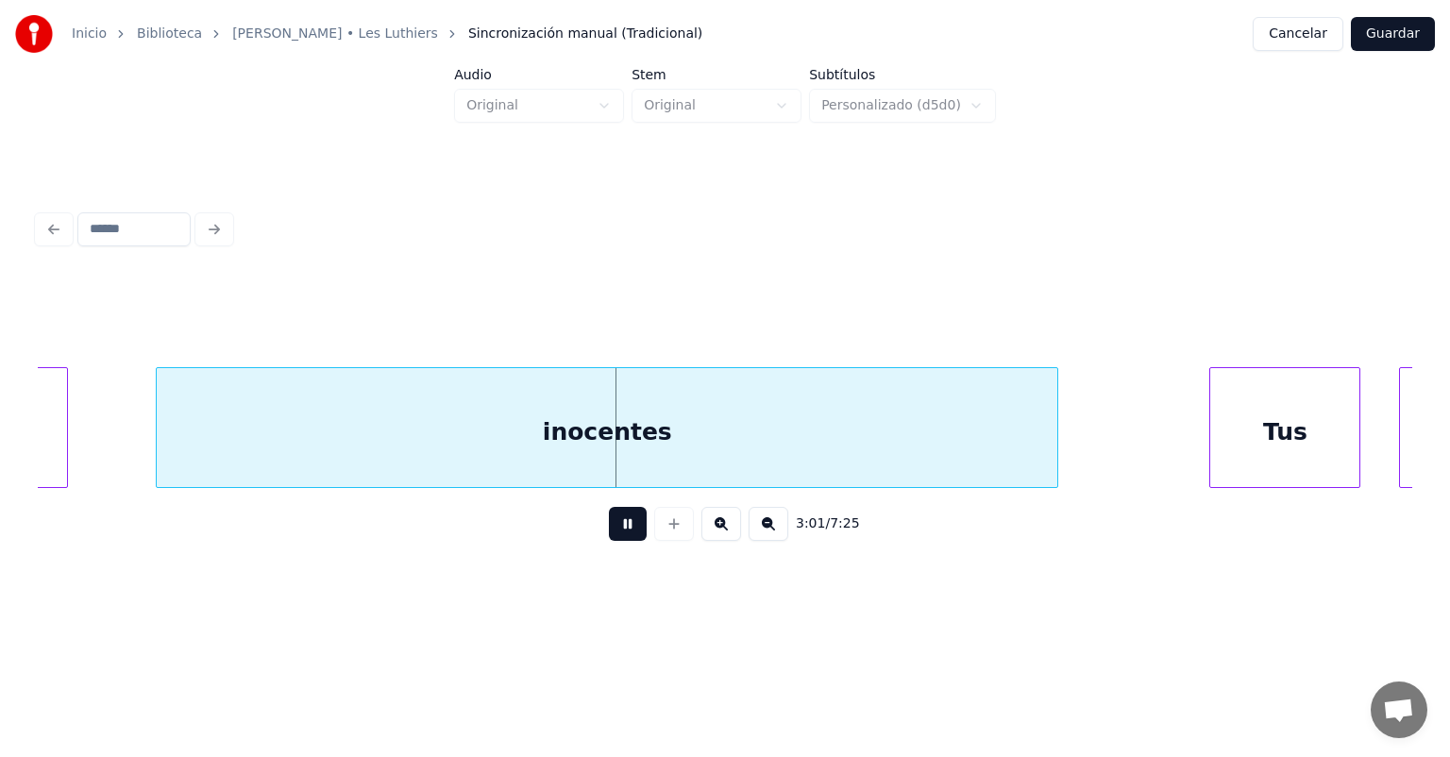
click at [612, 522] on button at bounding box center [628, 524] width 38 height 34
click at [609, 524] on button at bounding box center [628, 524] width 38 height 34
click at [609, 526] on button at bounding box center [628, 524] width 38 height 34
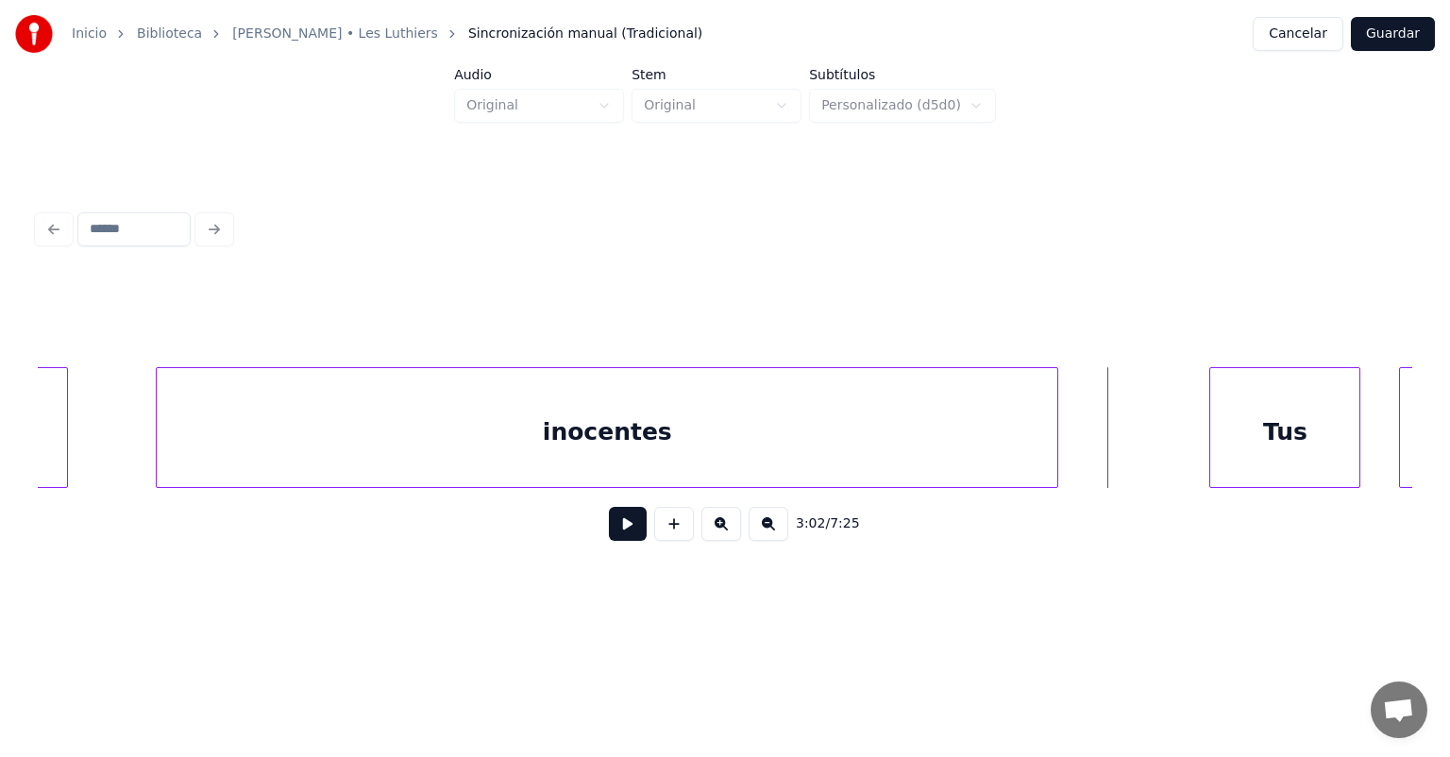
click at [609, 531] on button at bounding box center [628, 524] width 38 height 34
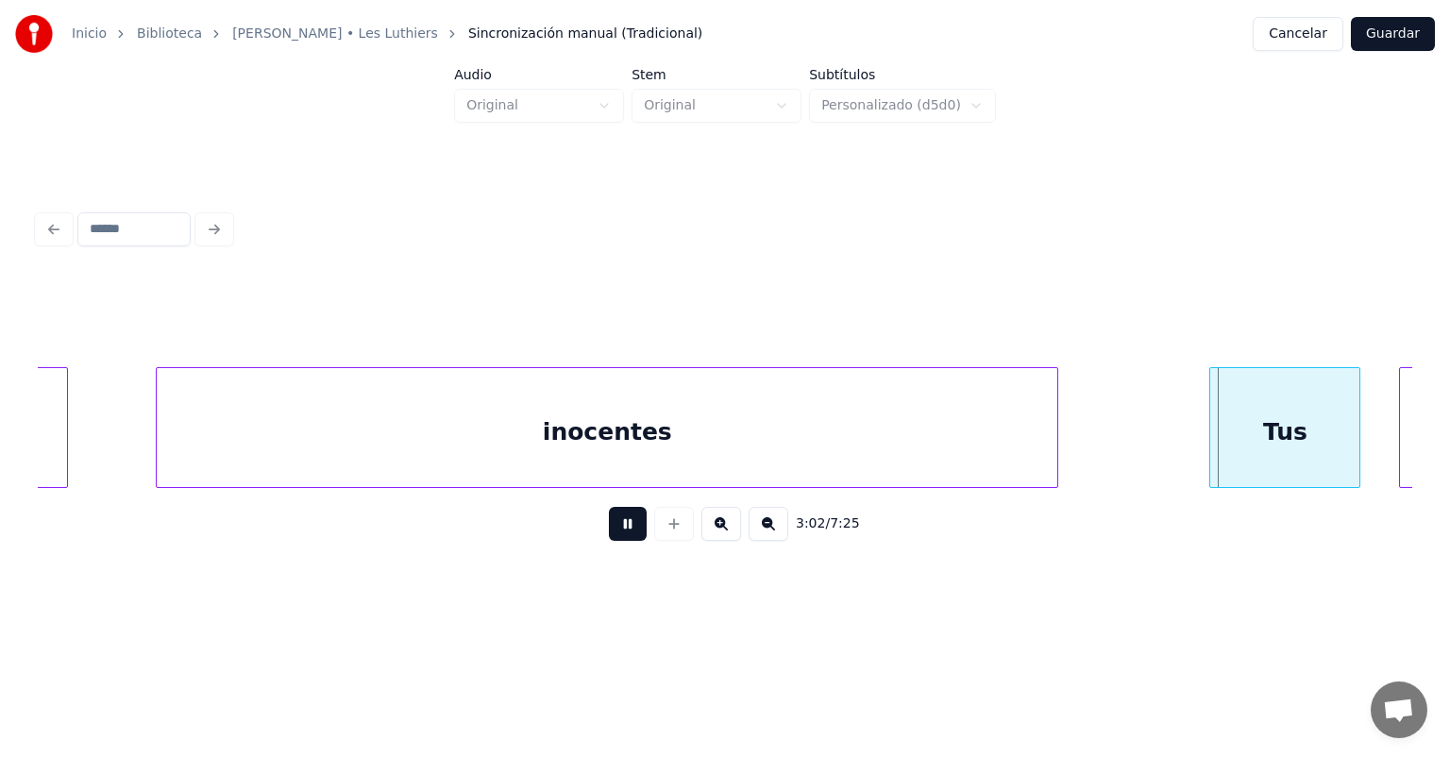
click at [609, 531] on button at bounding box center [628, 524] width 38 height 34
click at [609, 528] on button at bounding box center [628, 524] width 38 height 34
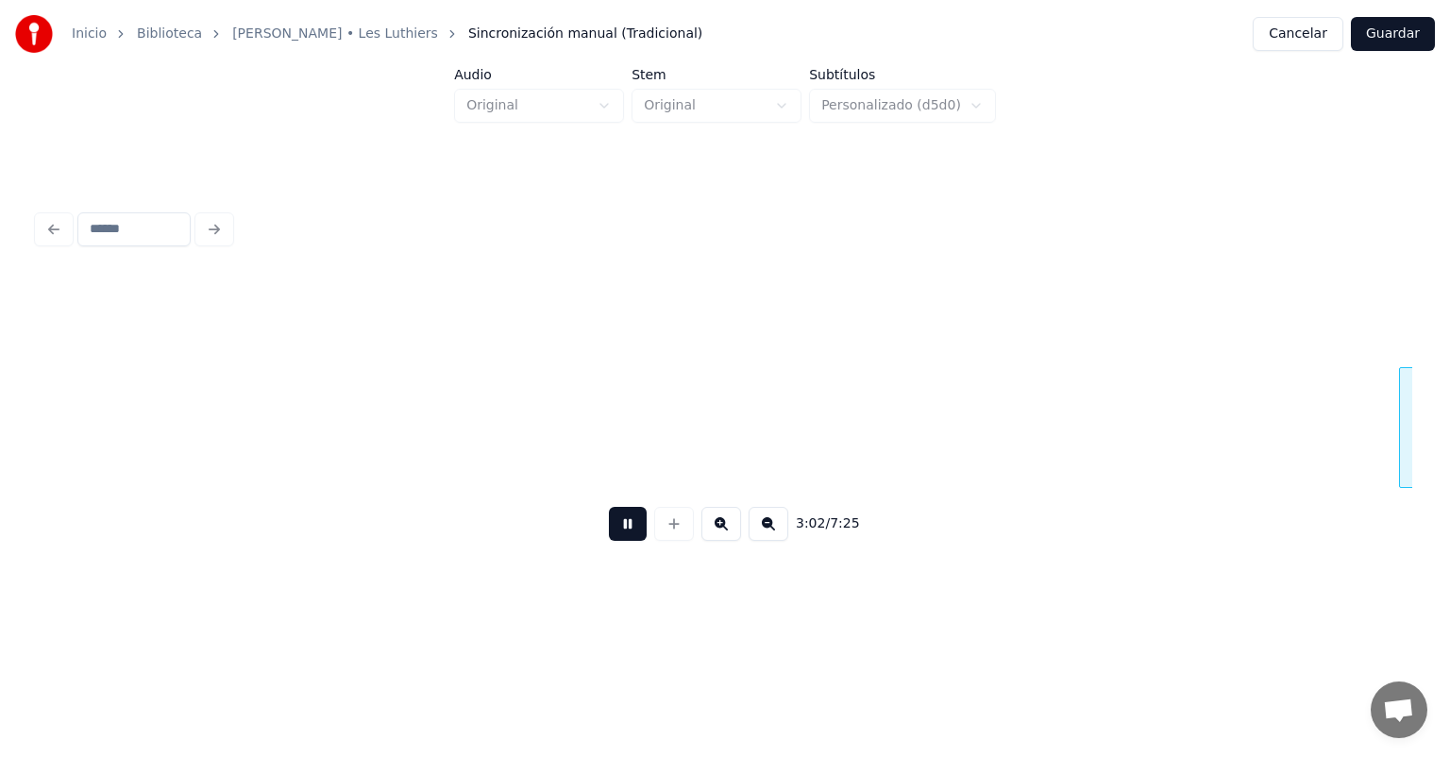
scroll to position [0, 86269]
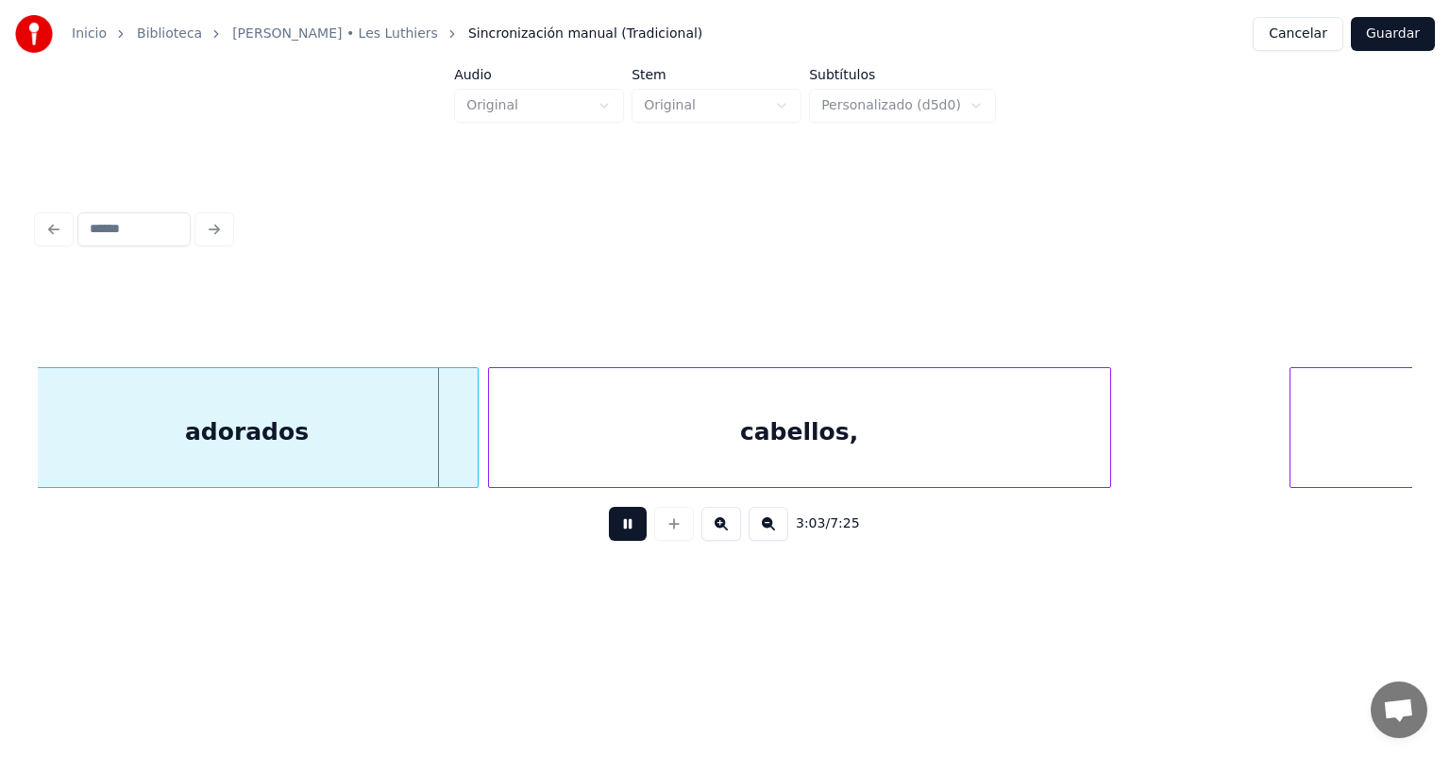
click at [609, 528] on button at bounding box center [628, 524] width 38 height 34
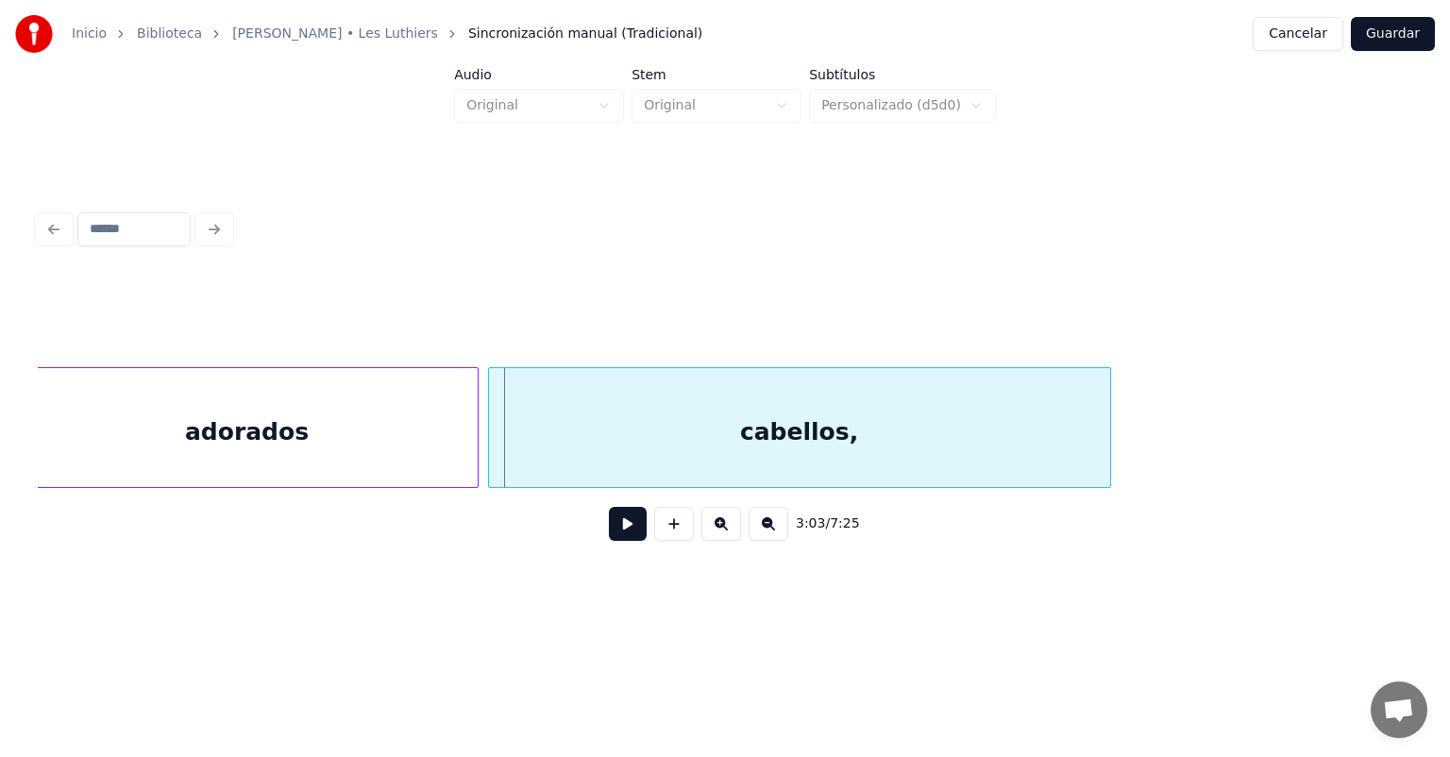
scroll to position [0, 85793]
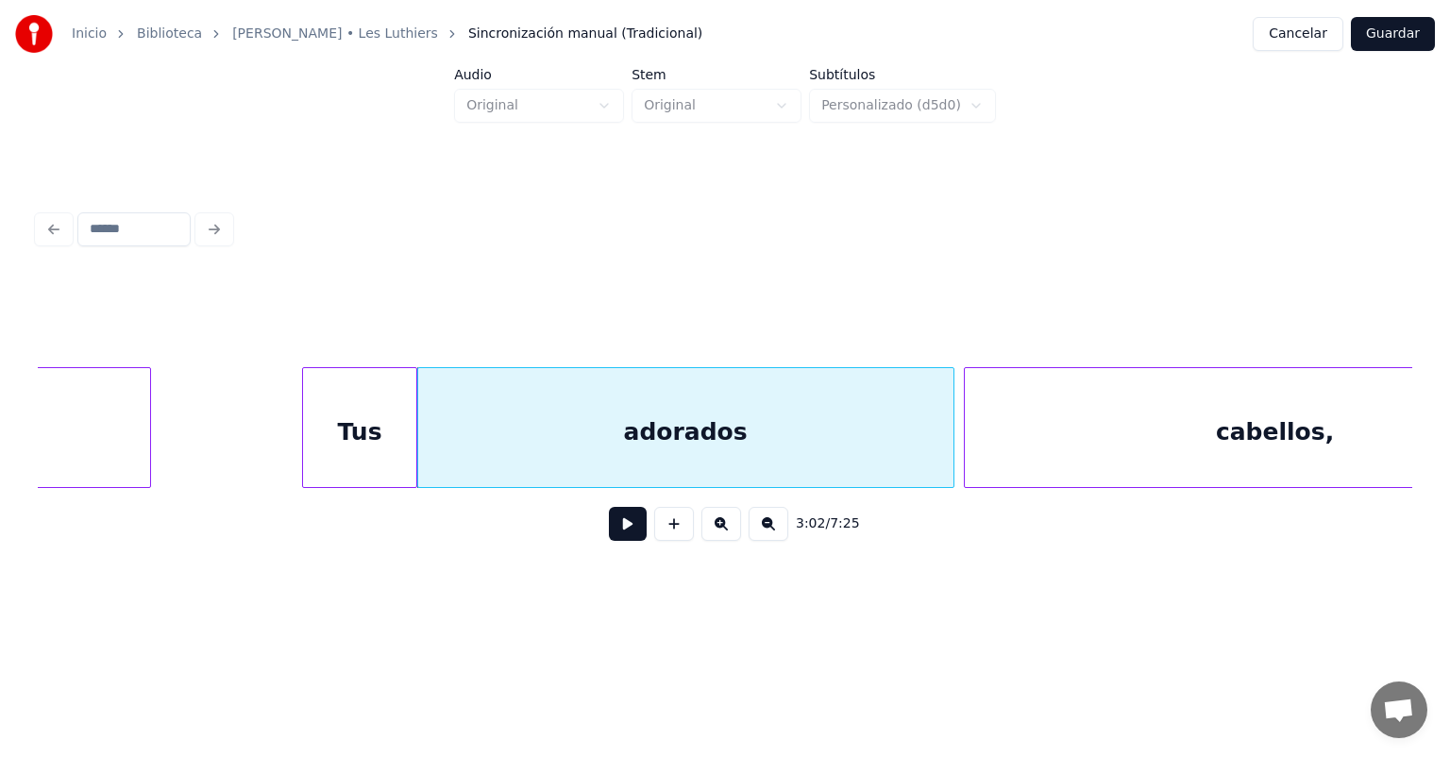
click at [609, 540] on button at bounding box center [628, 524] width 38 height 34
click at [609, 541] on button at bounding box center [628, 524] width 38 height 34
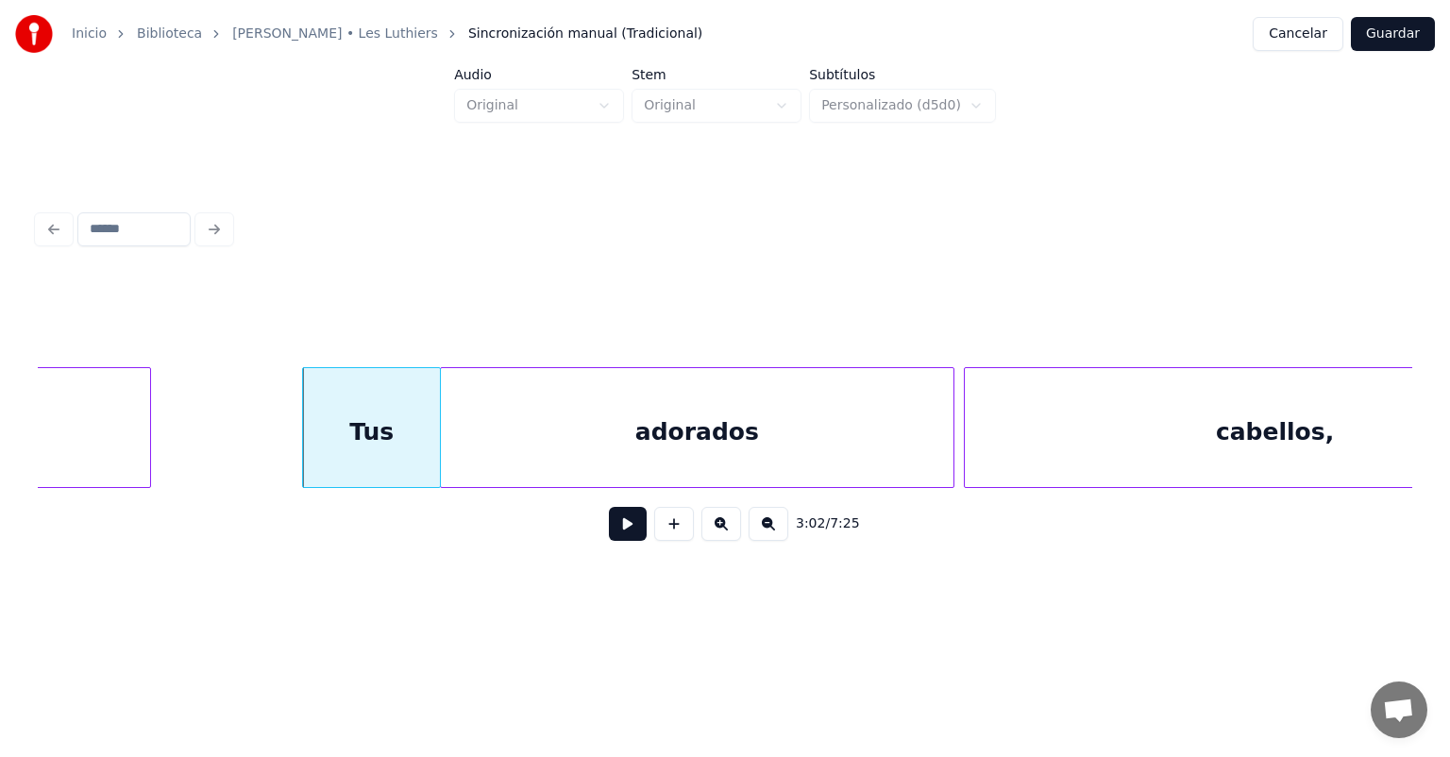
click at [609, 541] on button at bounding box center [628, 524] width 38 height 34
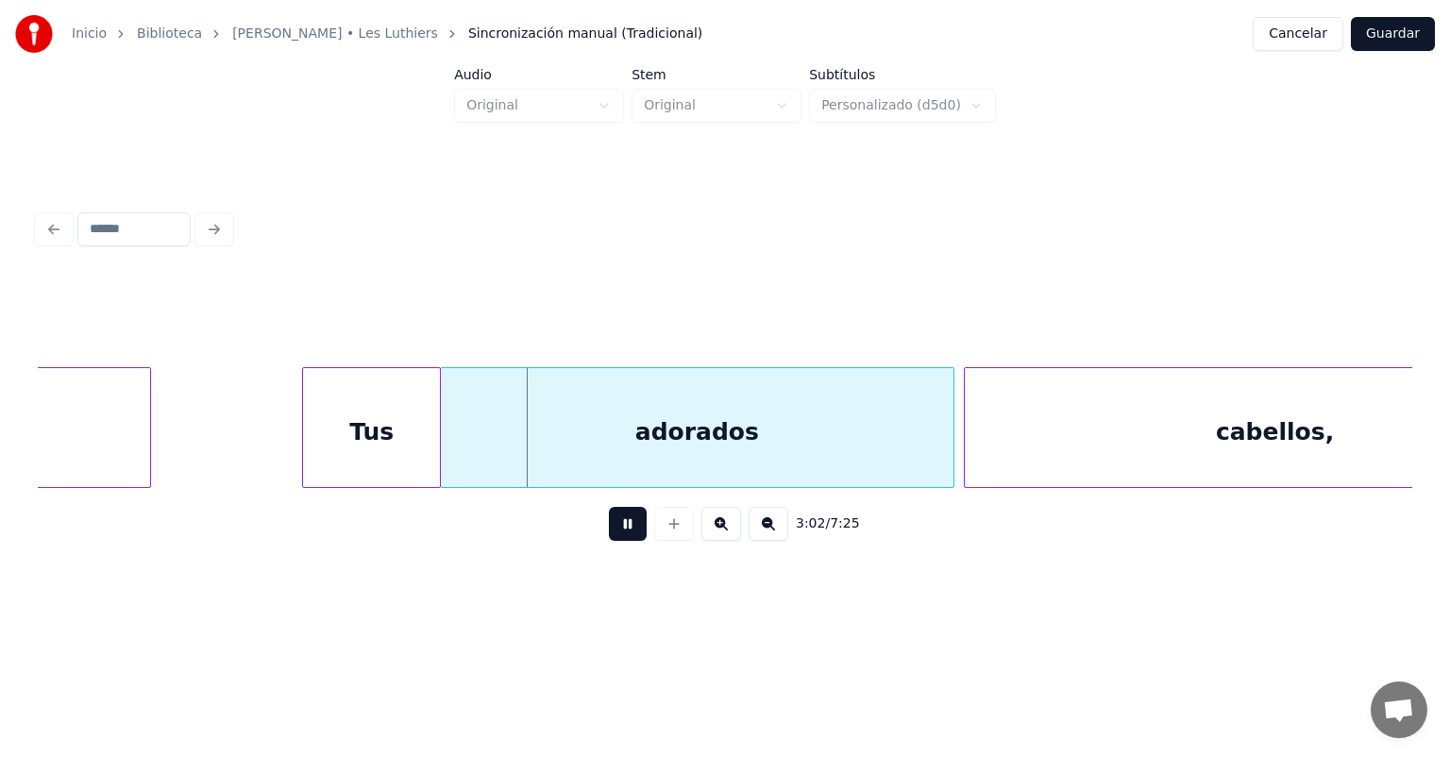
click at [609, 541] on button at bounding box center [628, 524] width 38 height 34
click at [609, 540] on button at bounding box center [628, 524] width 38 height 34
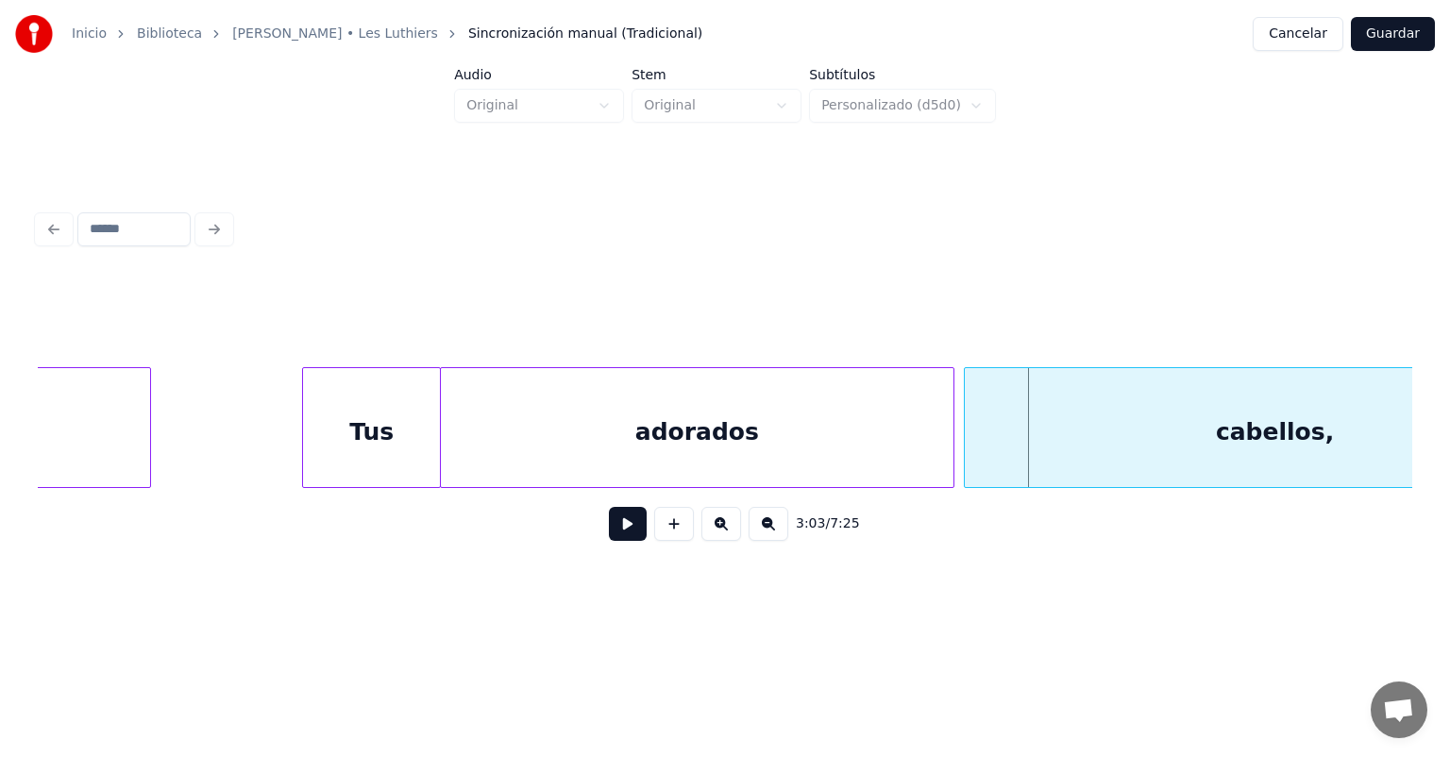
click at [609, 540] on button at bounding box center [628, 524] width 38 height 34
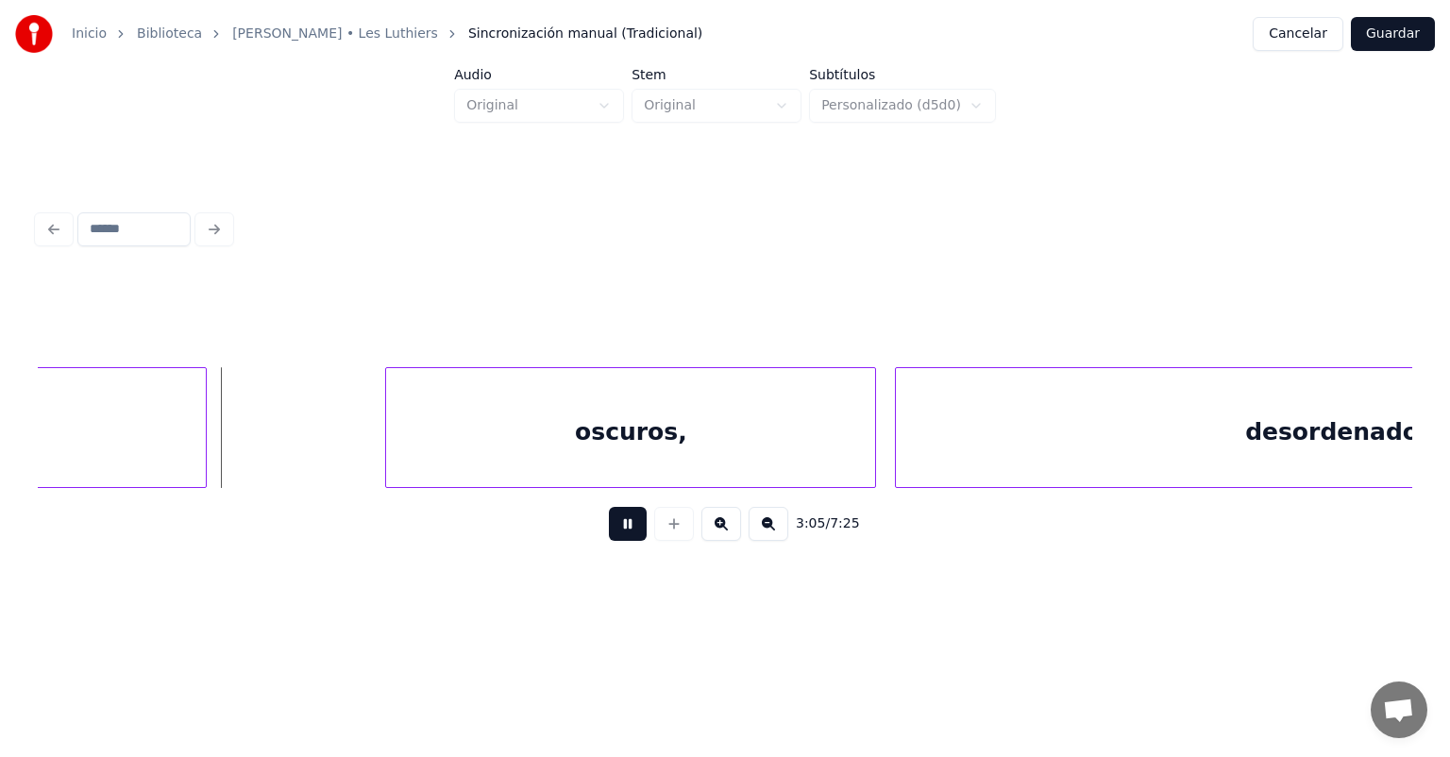
click at [609, 541] on button at bounding box center [628, 524] width 38 height 34
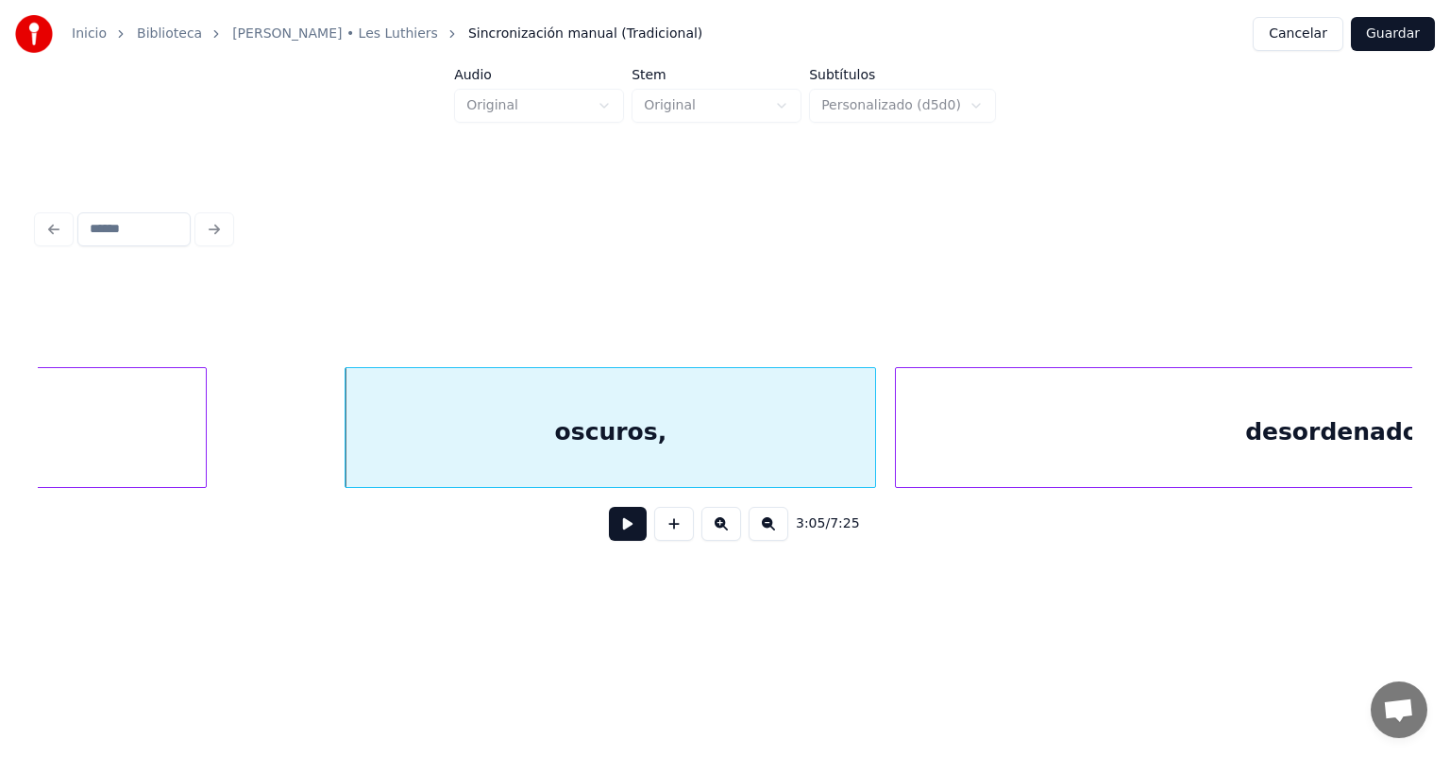
click at [617, 541] on button at bounding box center [628, 524] width 38 height 34
click at [610, 540] on button at bounding box center [628, 524] width 38 height 34
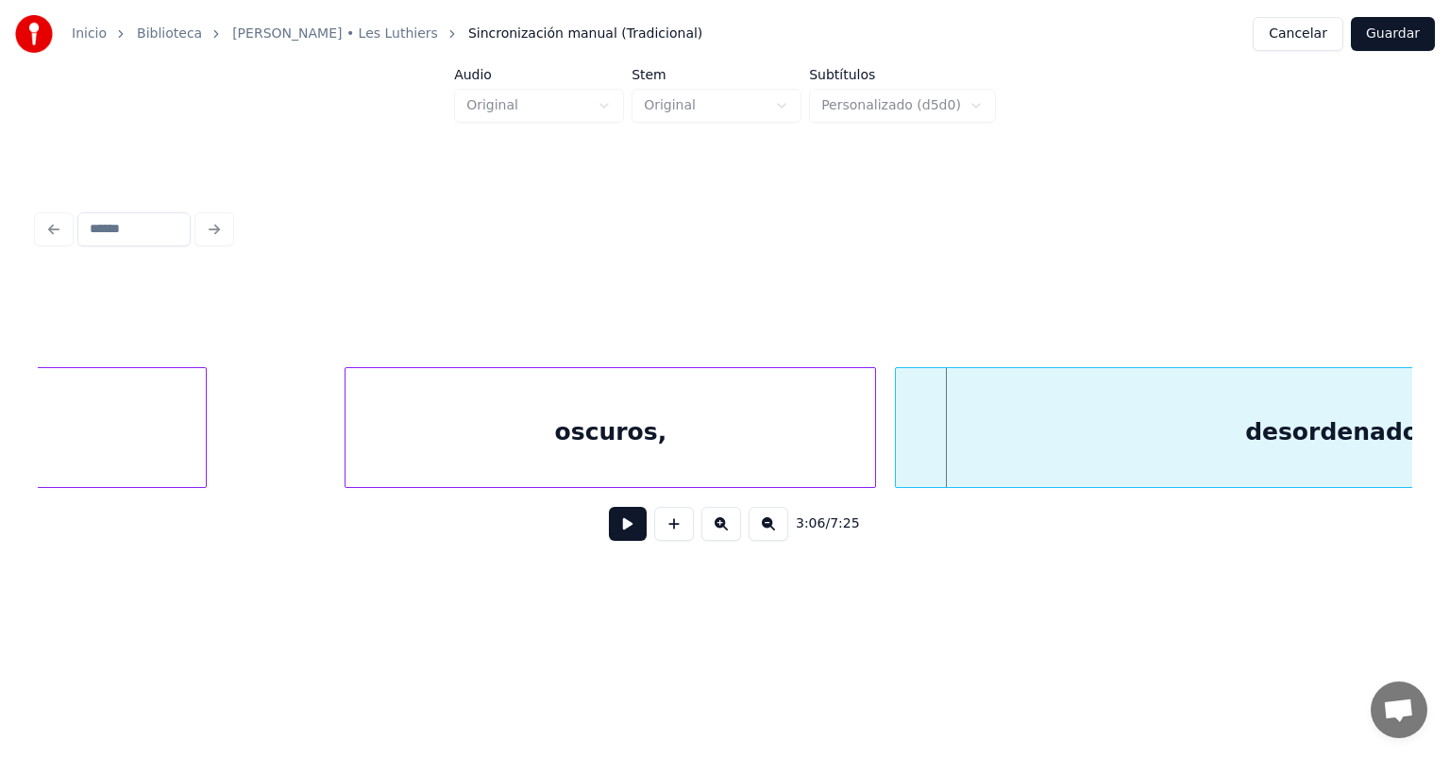
click at [609, 540] on button at bounding box center [628, 524] width 38 height 34
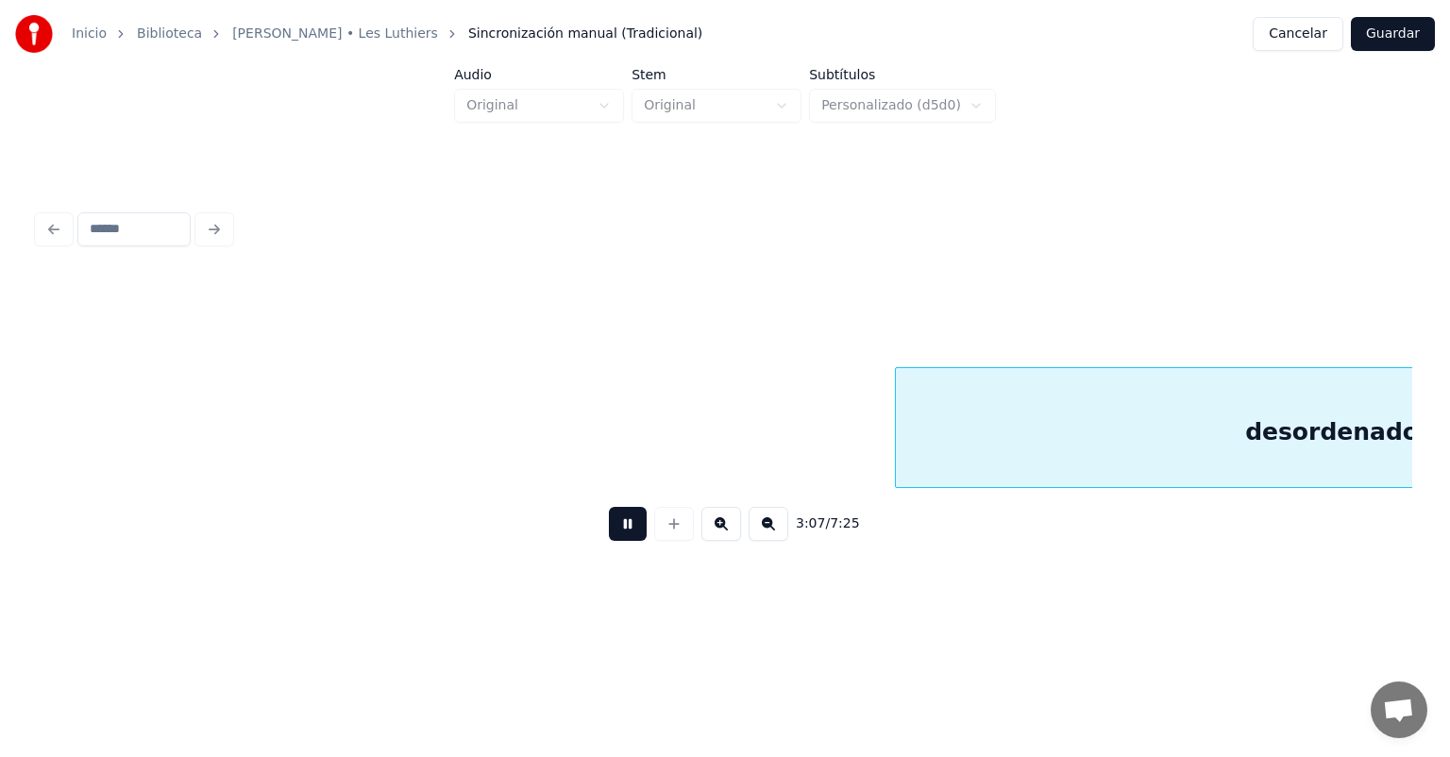
scroll to position [0, 88548]
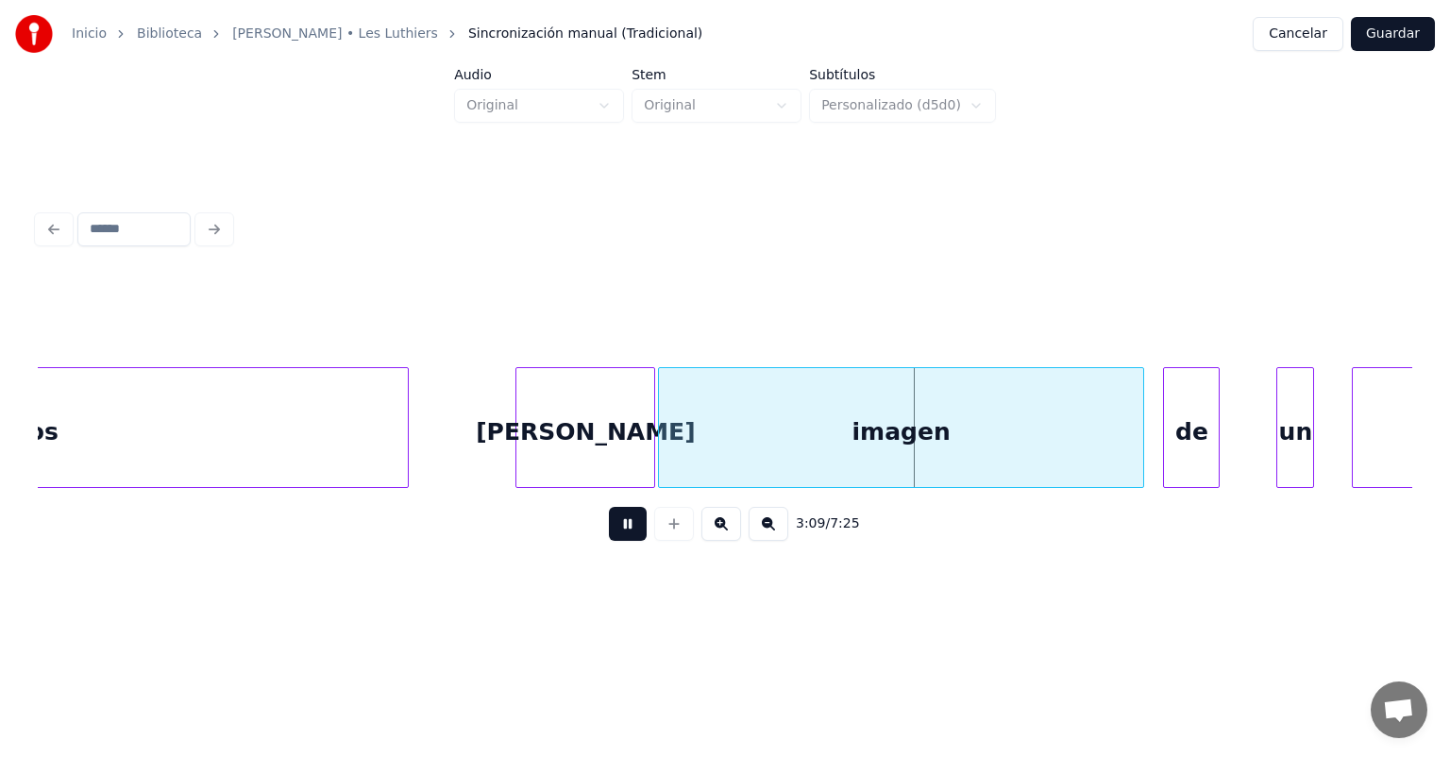
click at [644, 460] on div "[PERSON_NAME]" at bounding box center [586, 432] width 138 height 128
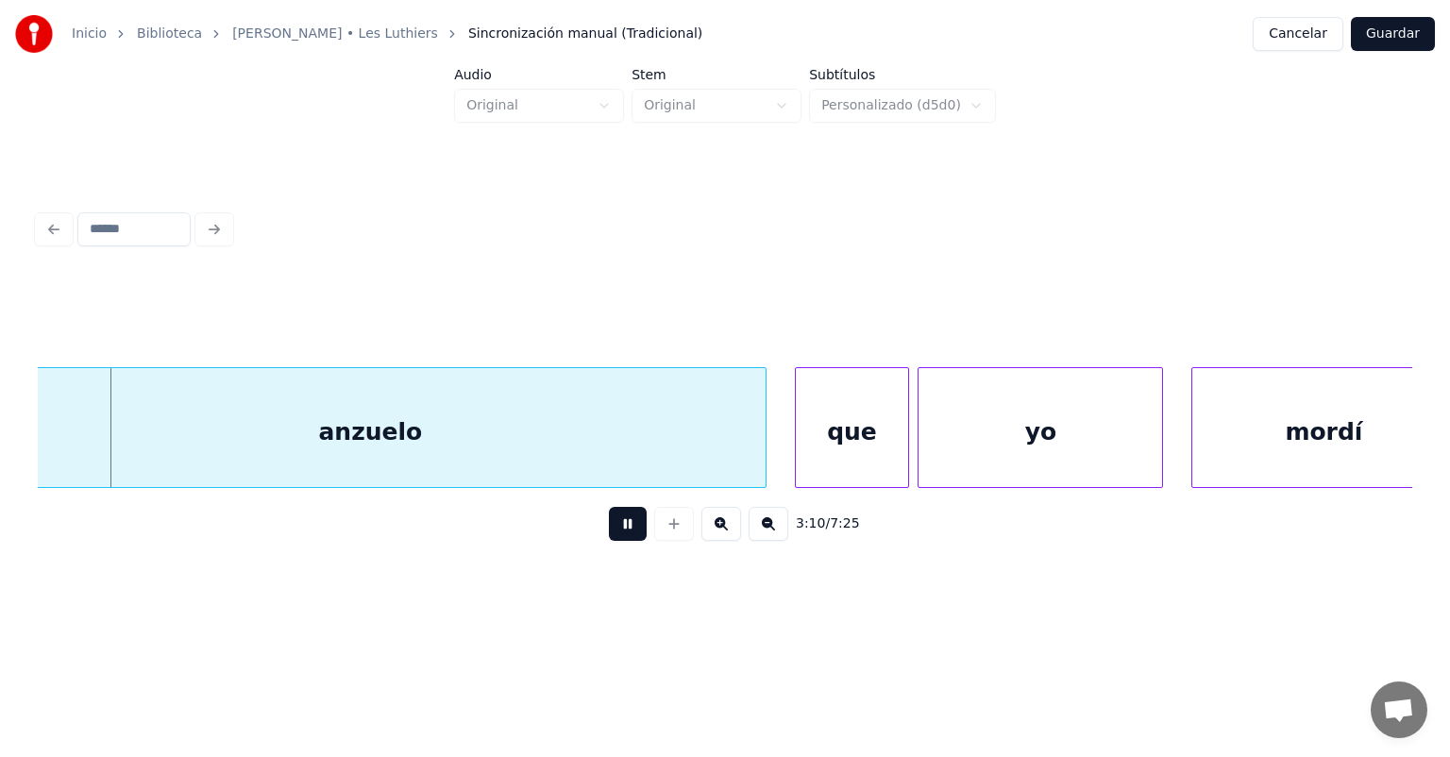
click at [1267, 440] on div "mordí" at bounding box center [1324, 432] width 262 height 128
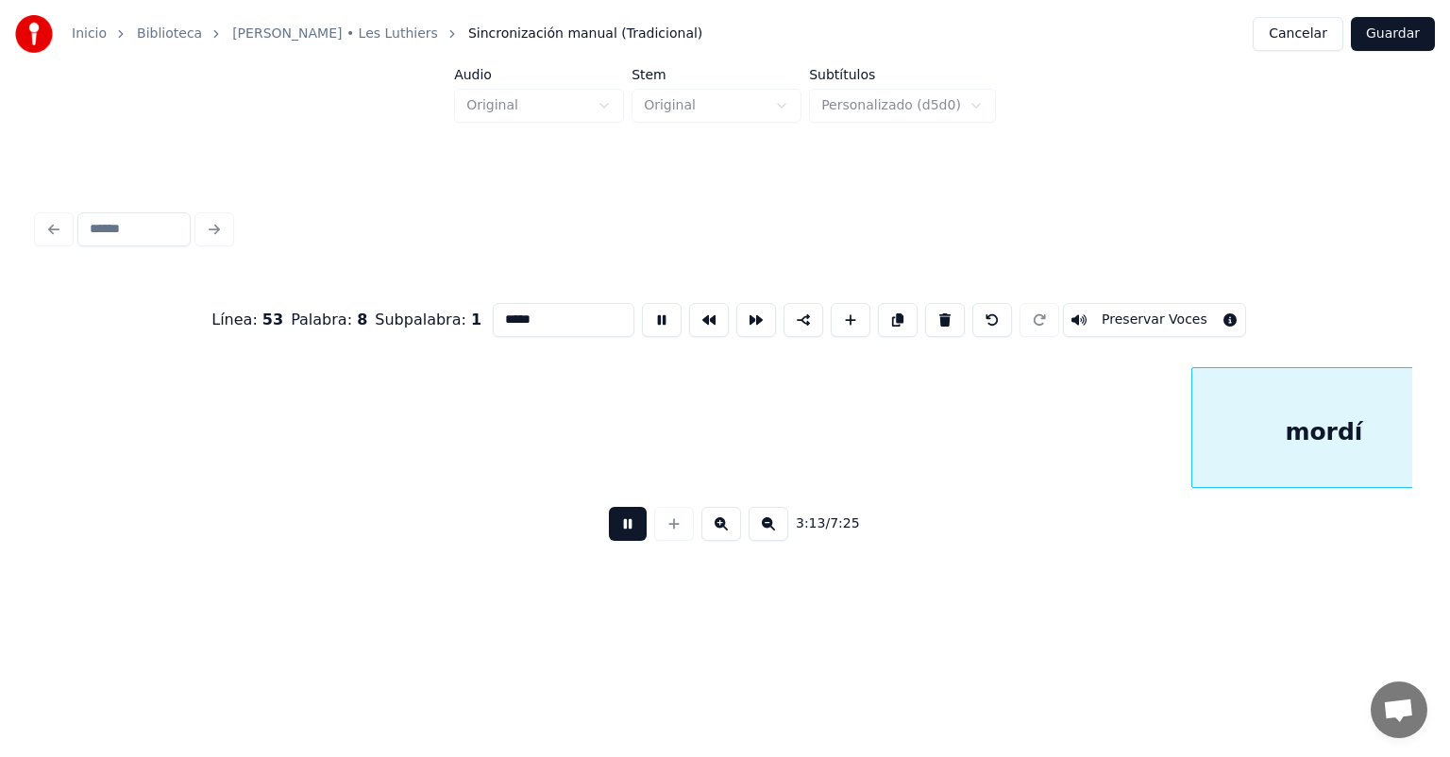
scroll to position [0, 91081]
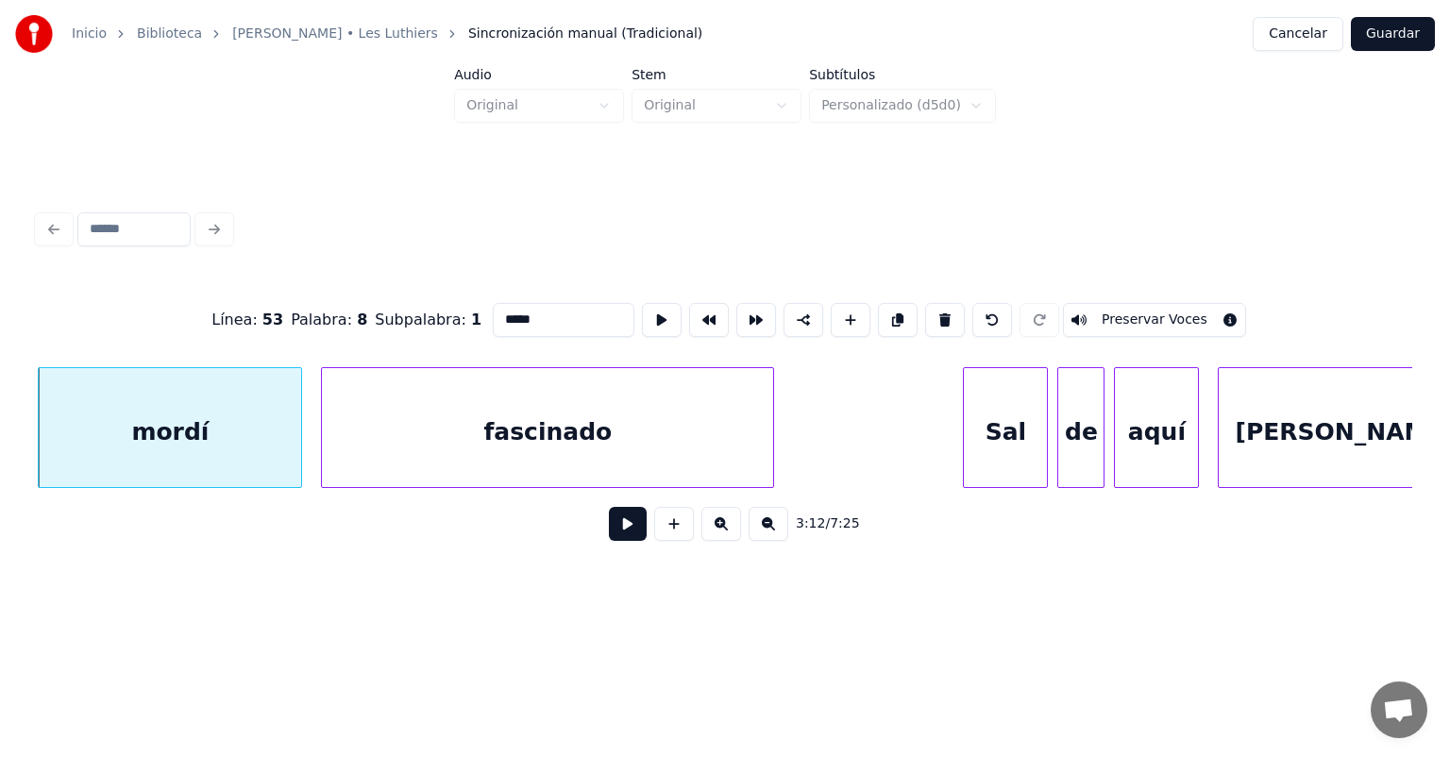
click at [609, 536] on button at bounding box center [628, 524] width 38 height 34
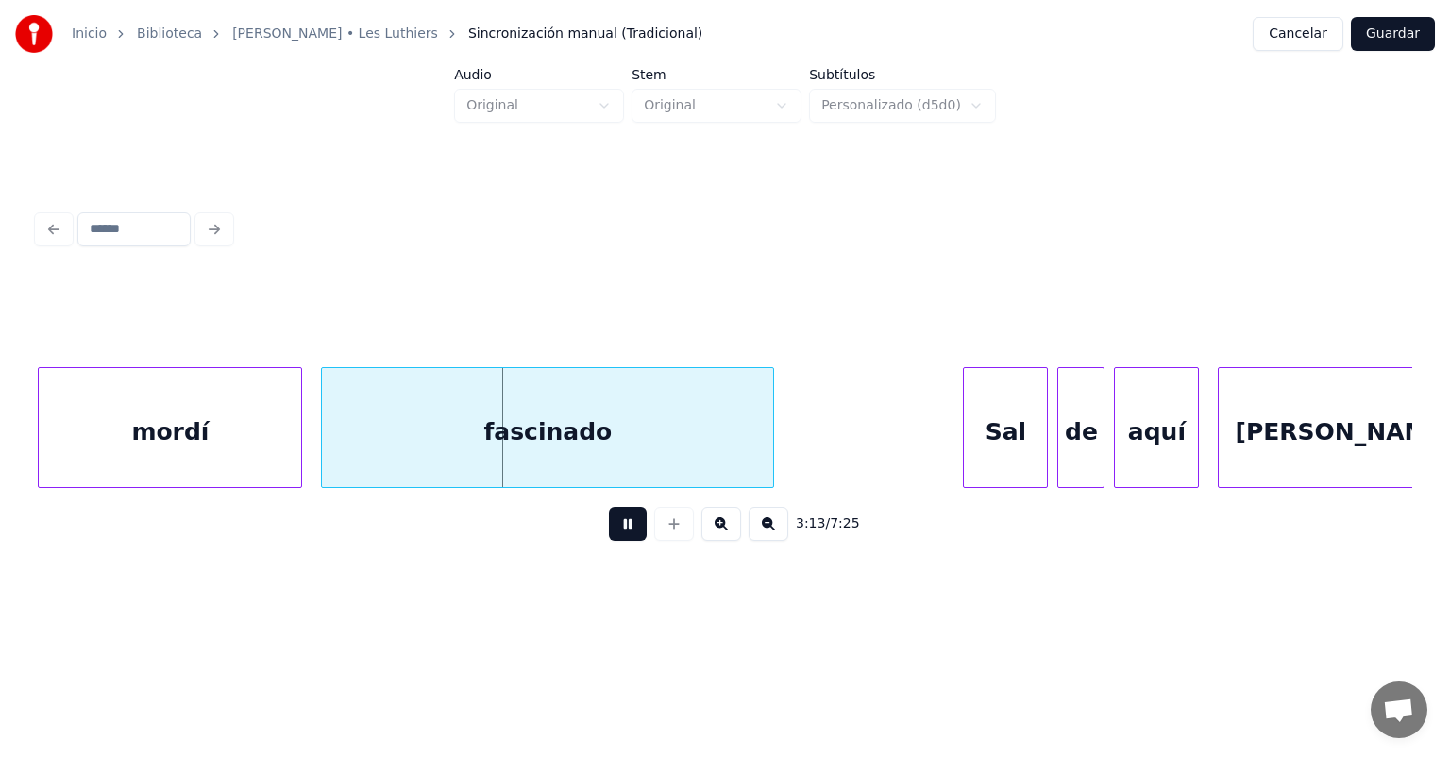
click at [611, 532] on button at bounding box center [628, 524] width 38 height 34
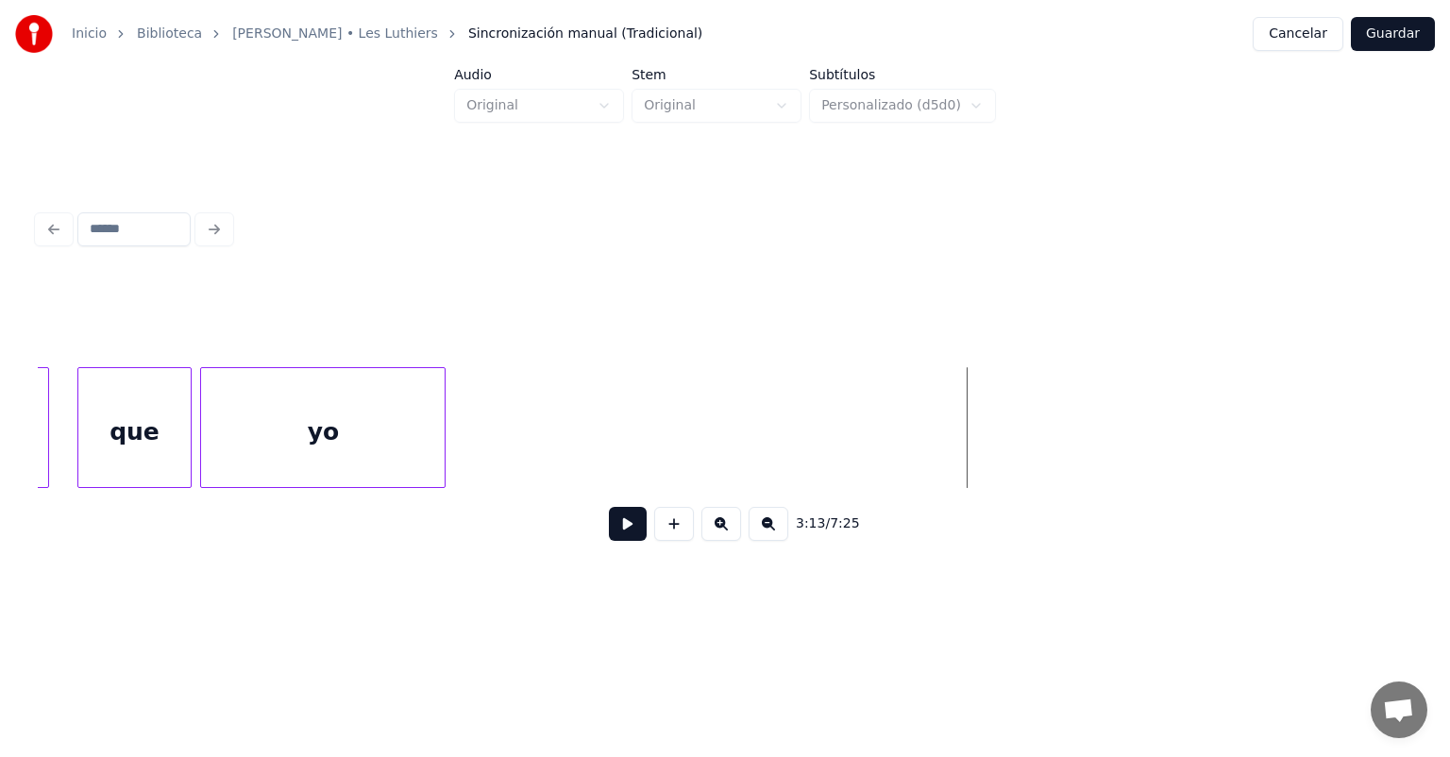
scroll to position [0, 89441]
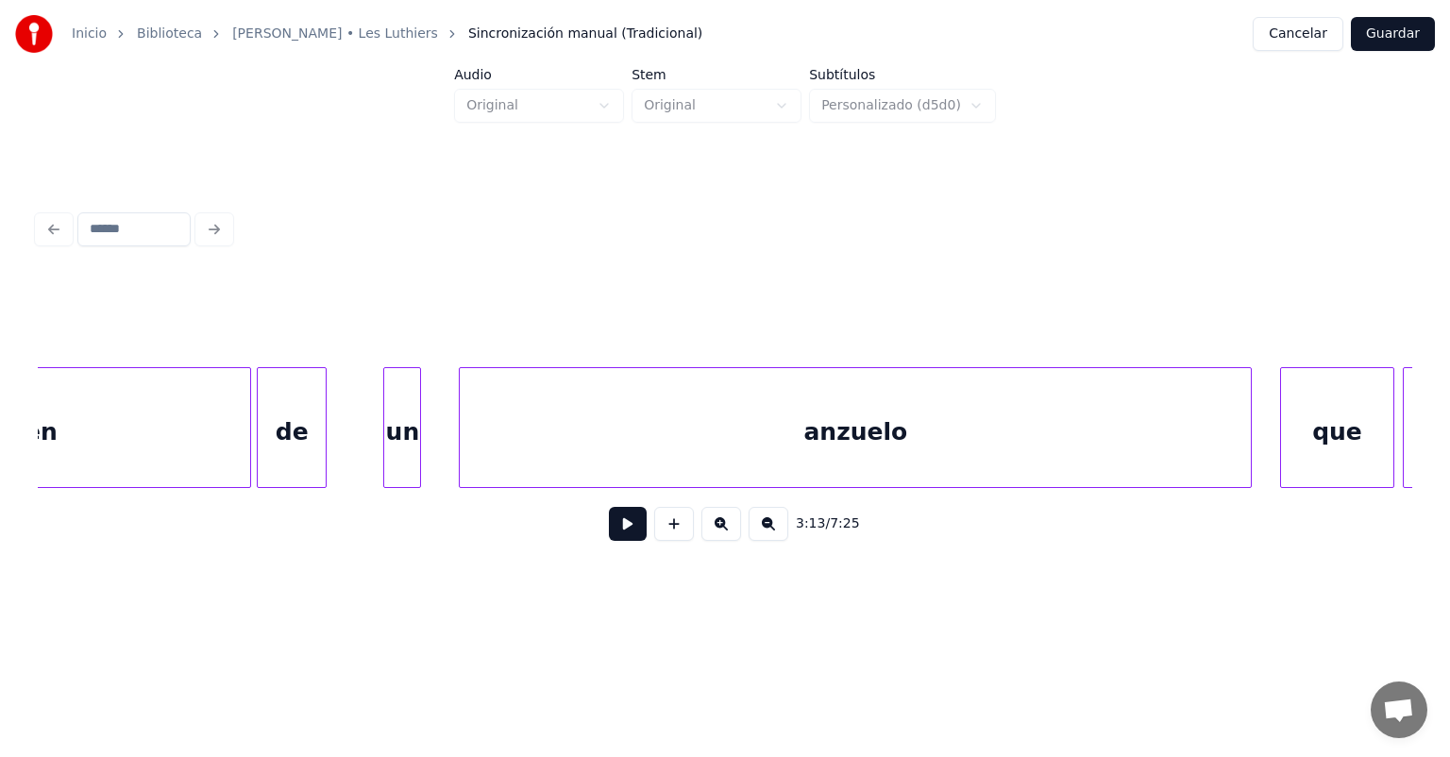
click at [294, 448] on div "de" at bounding box center [292, 432] width 68 height 128
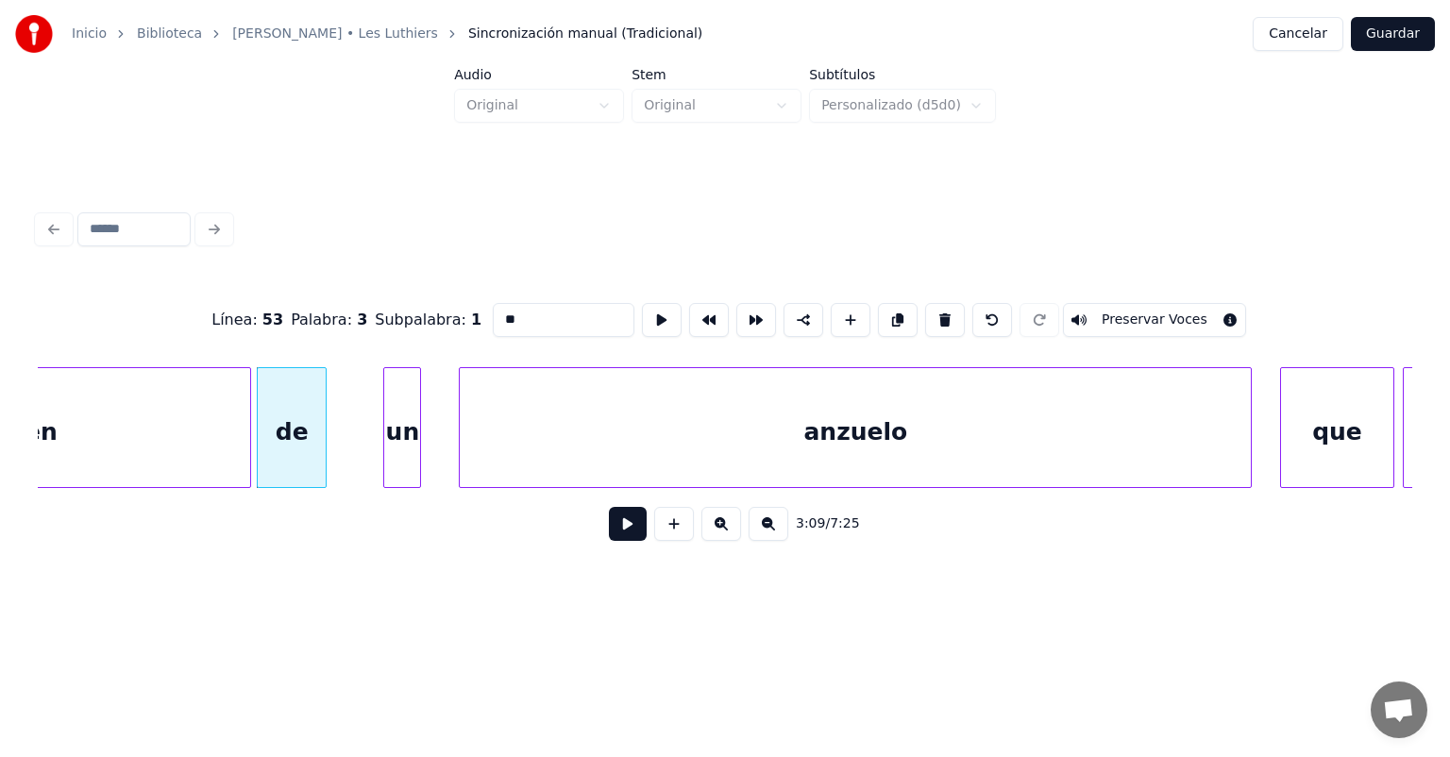
click at [609, 541] on button at bounding box center [628, 524] width 38 height 34
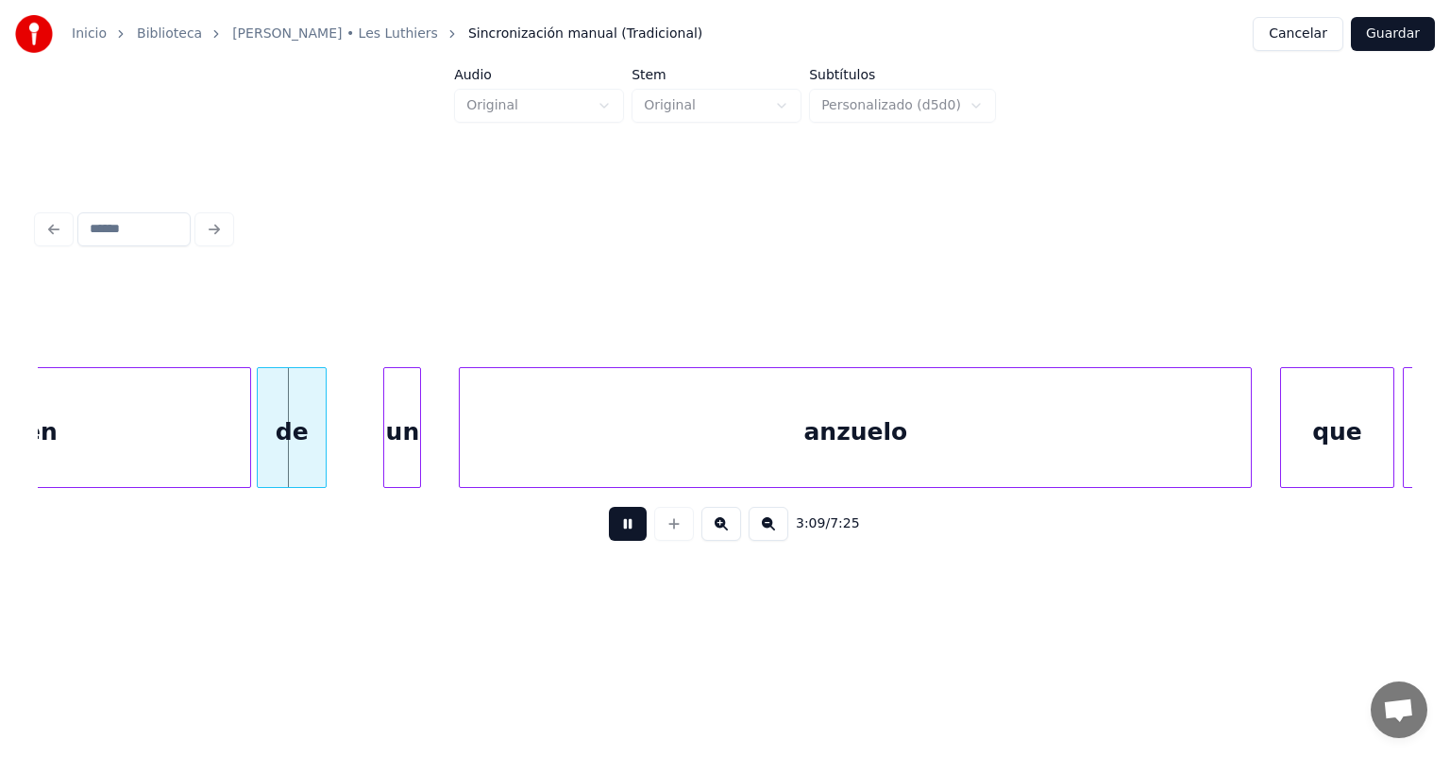
click at [609, 541] on button at bounding box center [628, 524] width 38 height 34
click at [609, 539] on button at bounding box center [628, 524] width 38 height 34
click at [609, 541] on button at bounding box center [628, 524] width 38 height 34
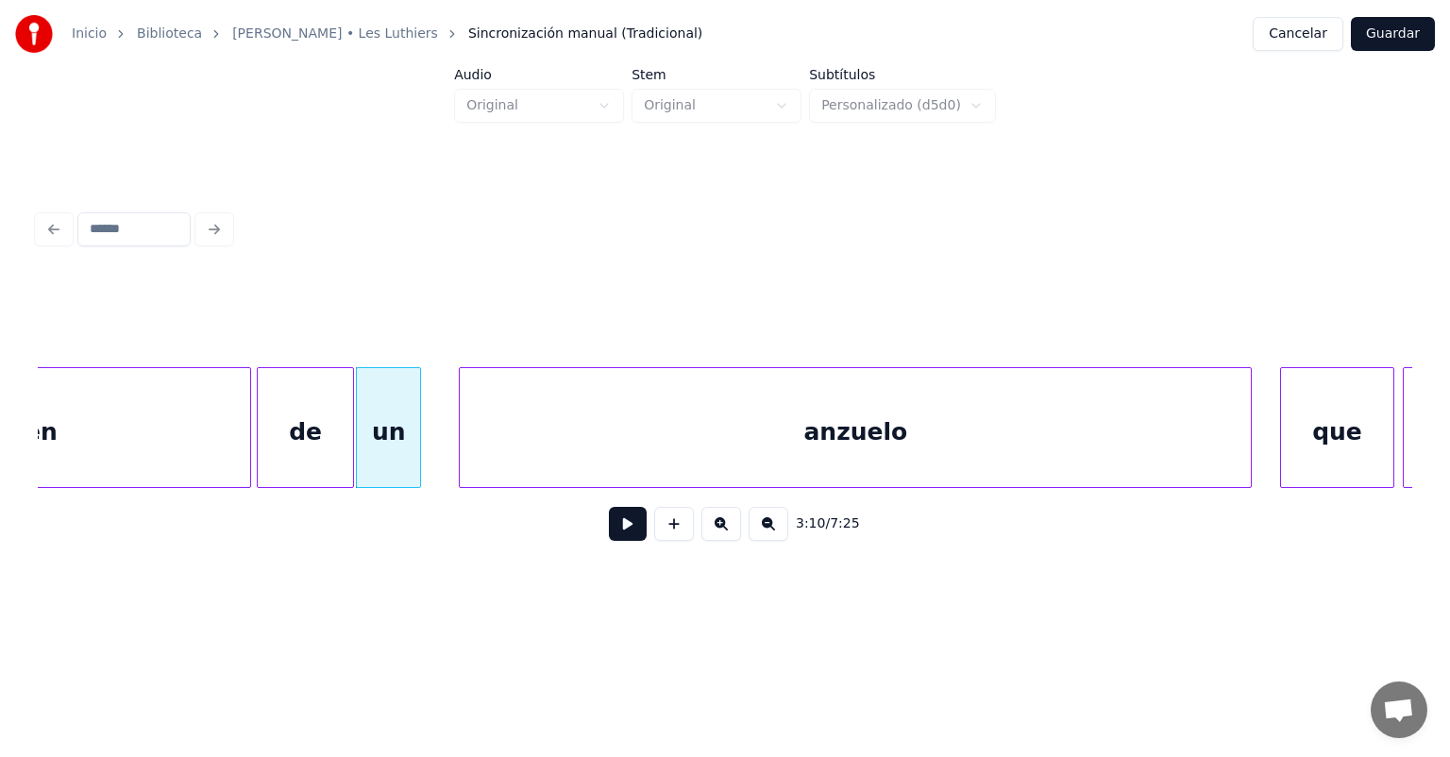
click at [609, 536] on button at bounding box center [628, 524] width 38 height 34
click at [610, 538] on button at bounding box center [628, 524] width 38 height 34
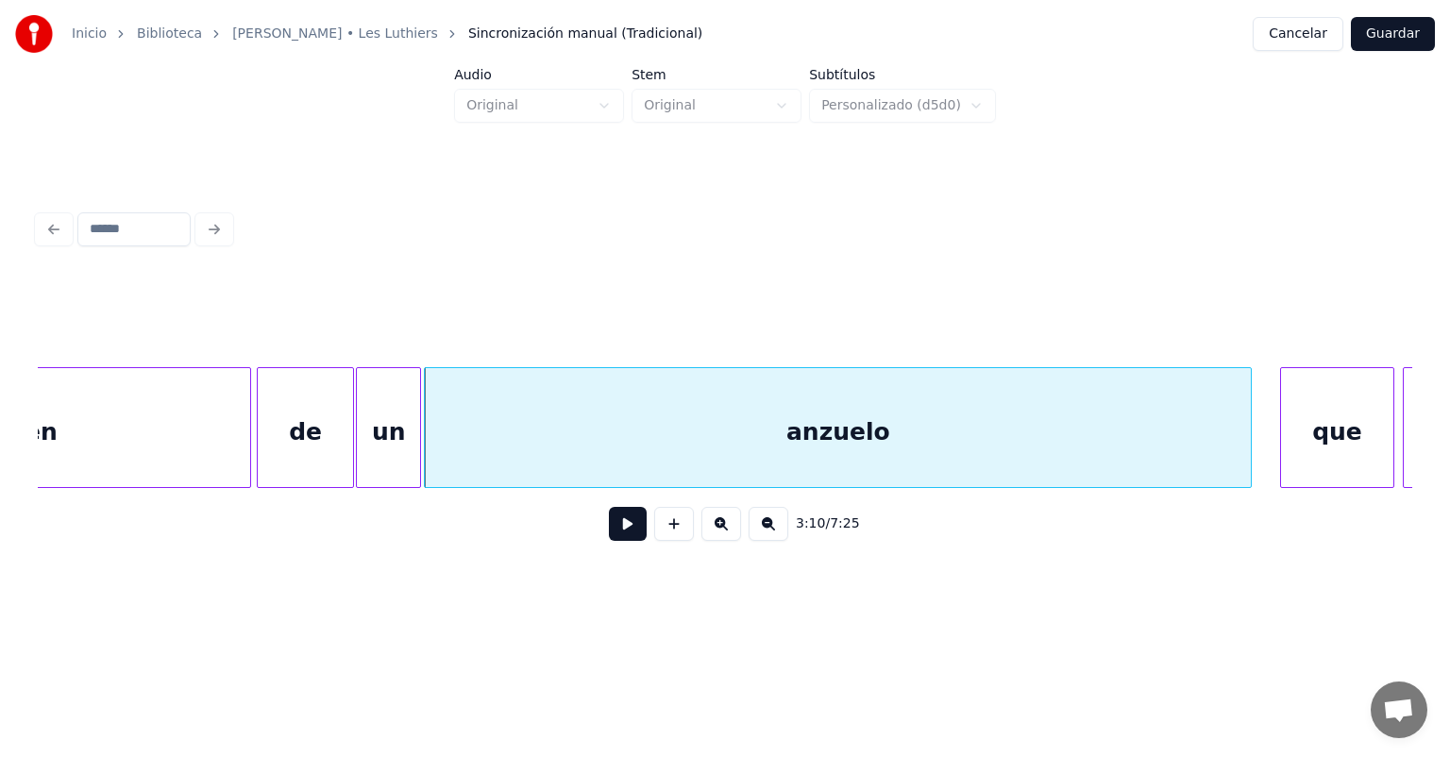
click at [467, 447] on div "anzuelo" at bounding box center [838, 432] width 826 height 128
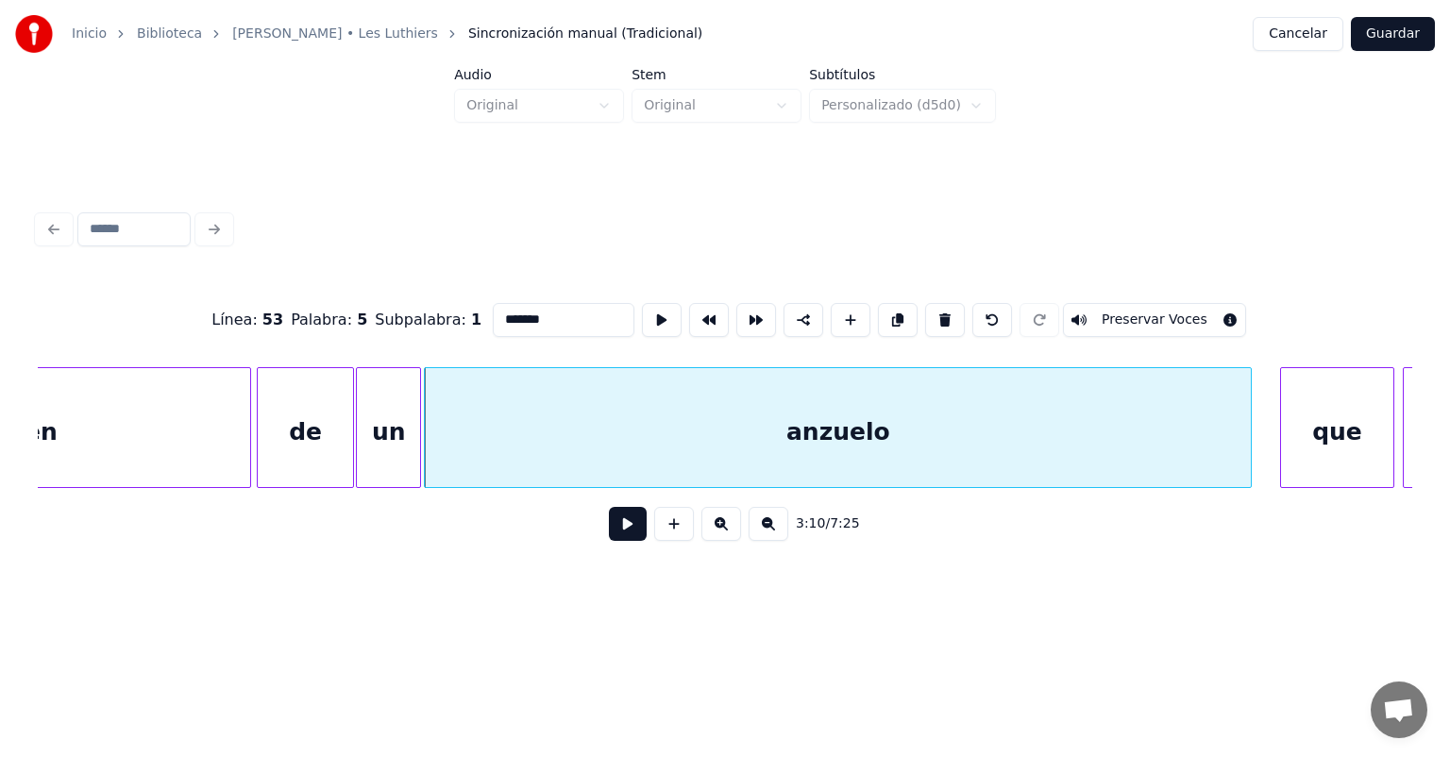
click at [609, 541] on button at bounding box center [628, 524] width 38 height 34
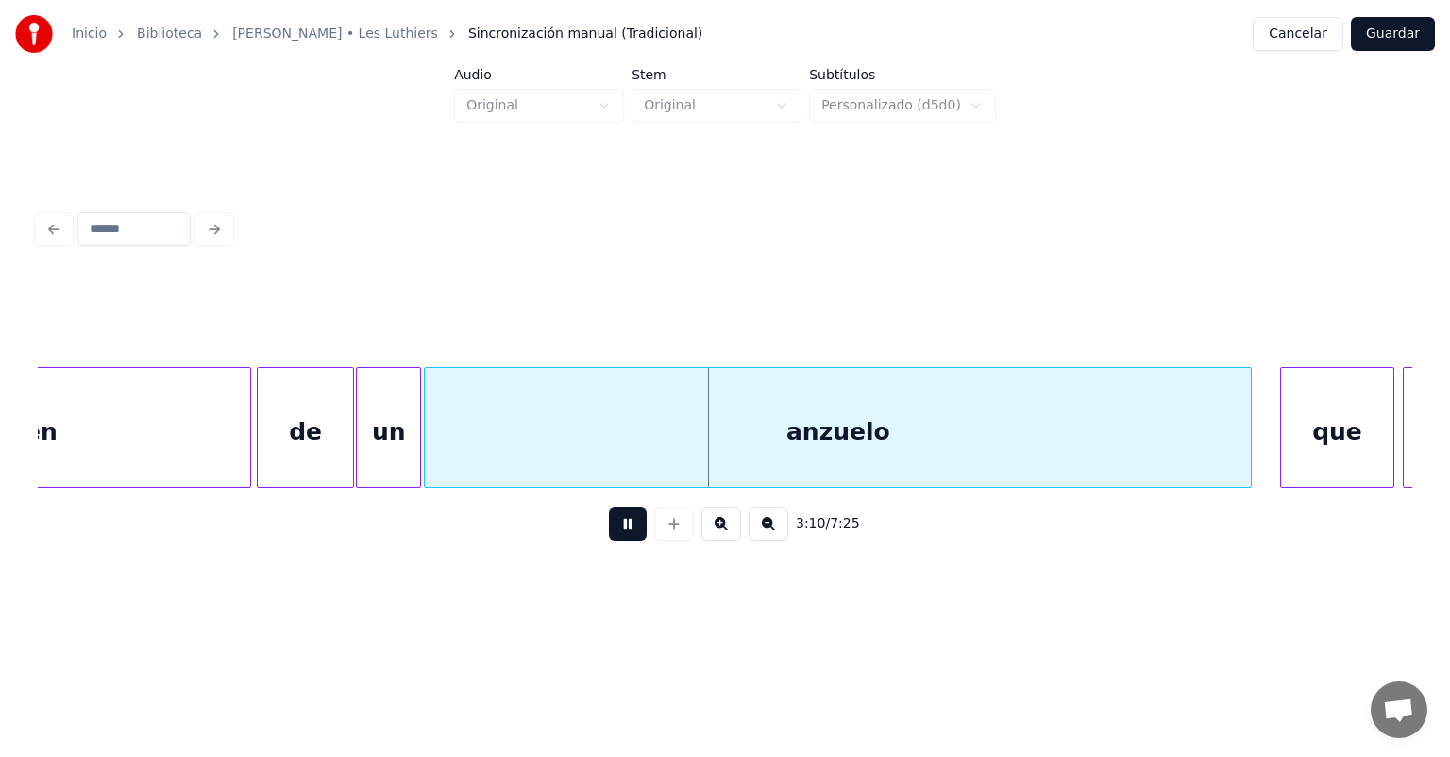
click at [609, 541] on button at bounding box center [628, 524] width 38 height 34
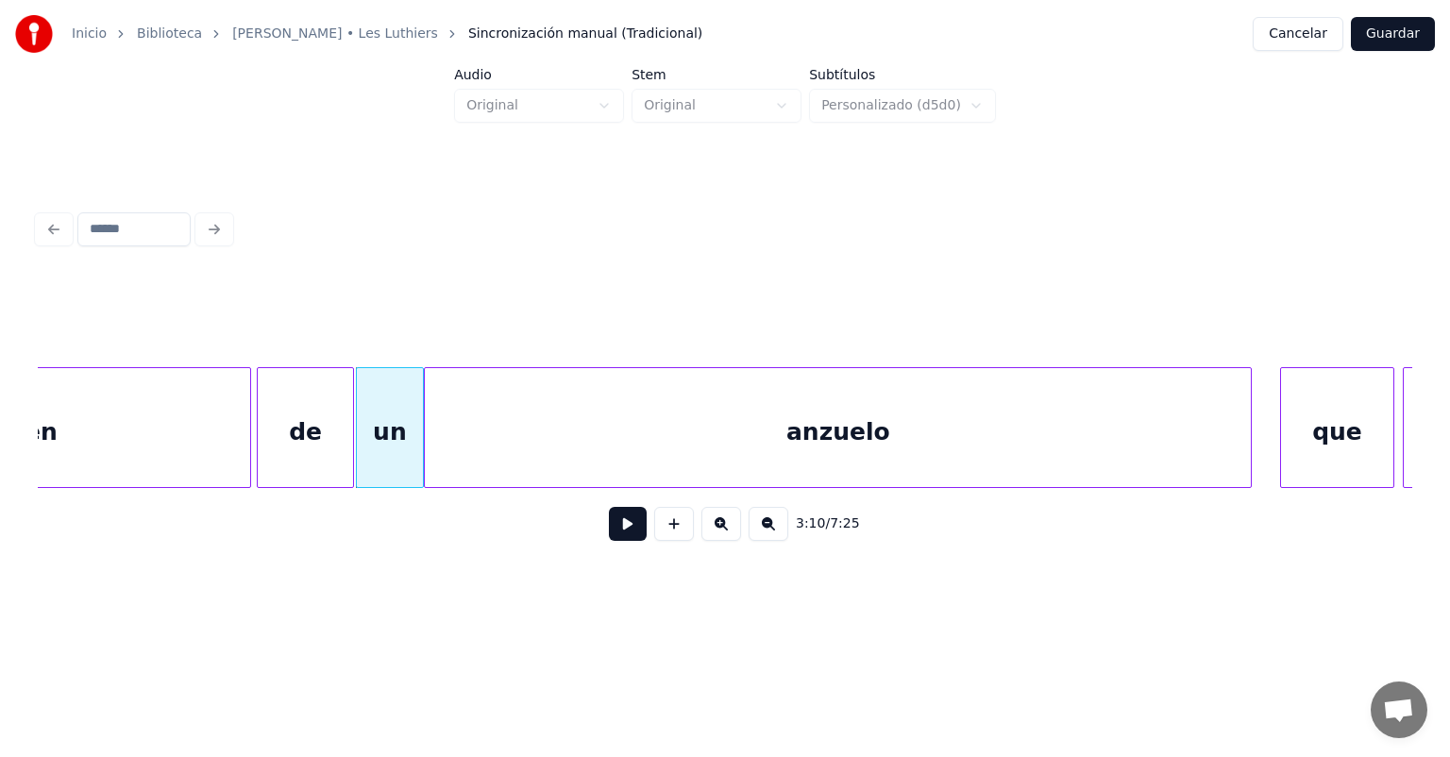
click at [448, 449] on div "anzuelo" at bounding box center [838, 432] width 826 height 128
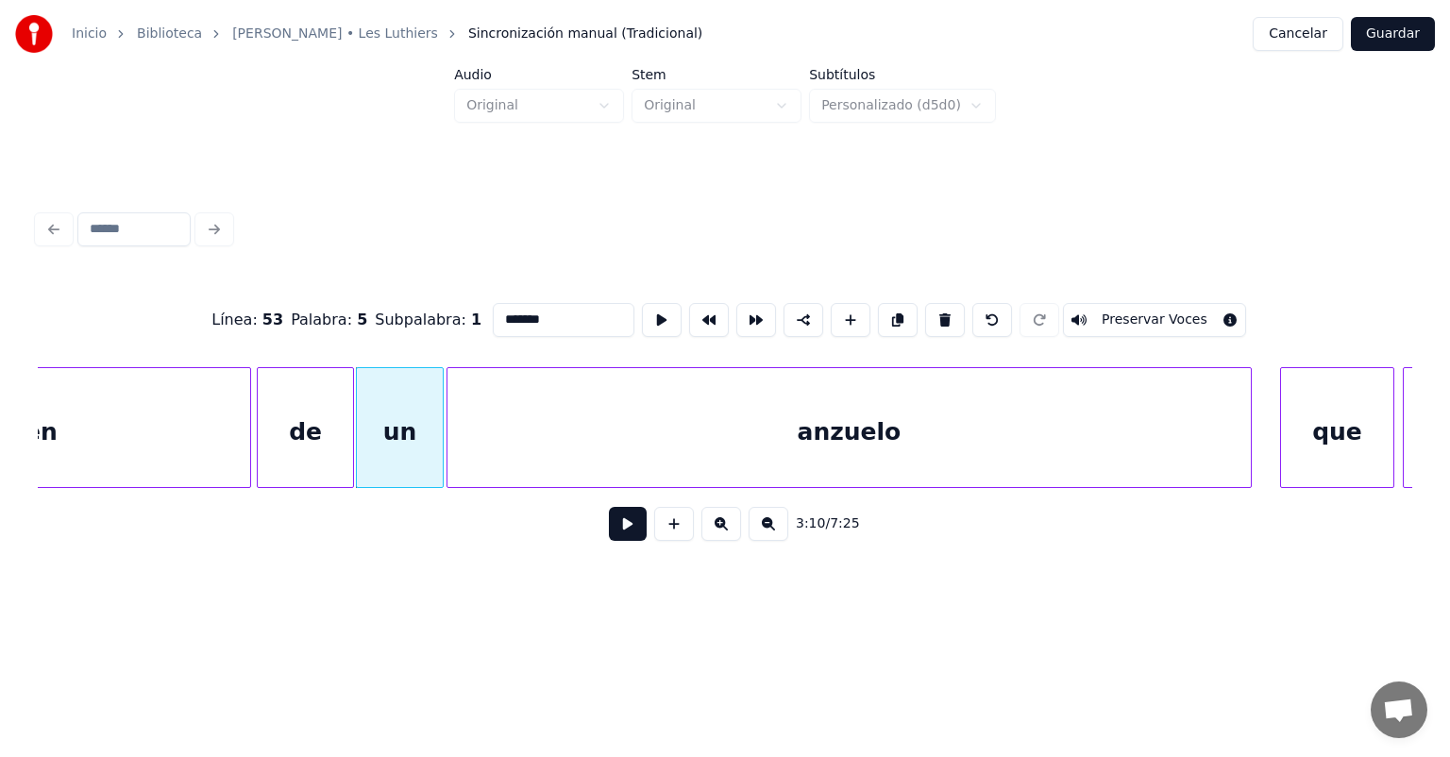
click at [609, 535] on button at bounding box center [628, 524] width 38 height 34
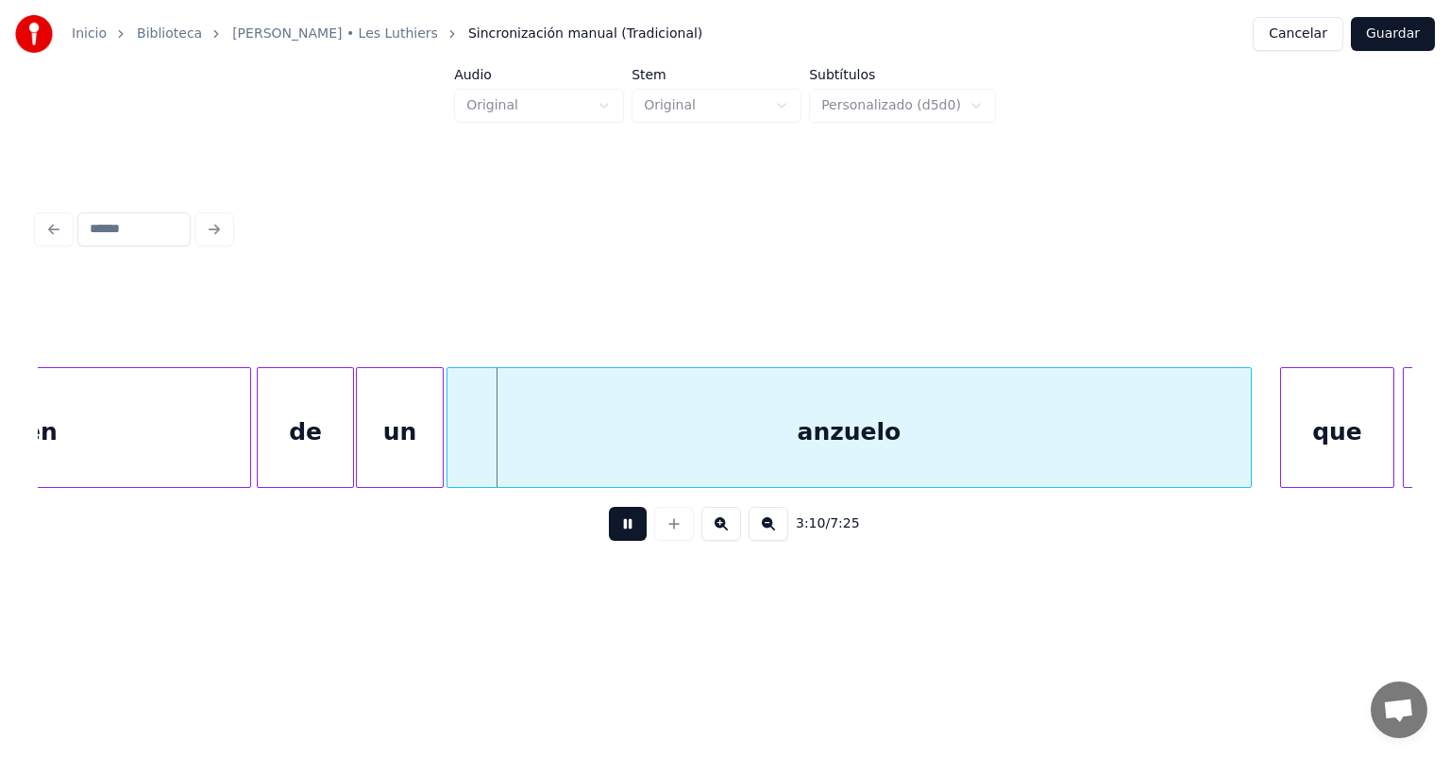
click at [609, 541] on button at bounding box center [628, 524] width 38 height 34
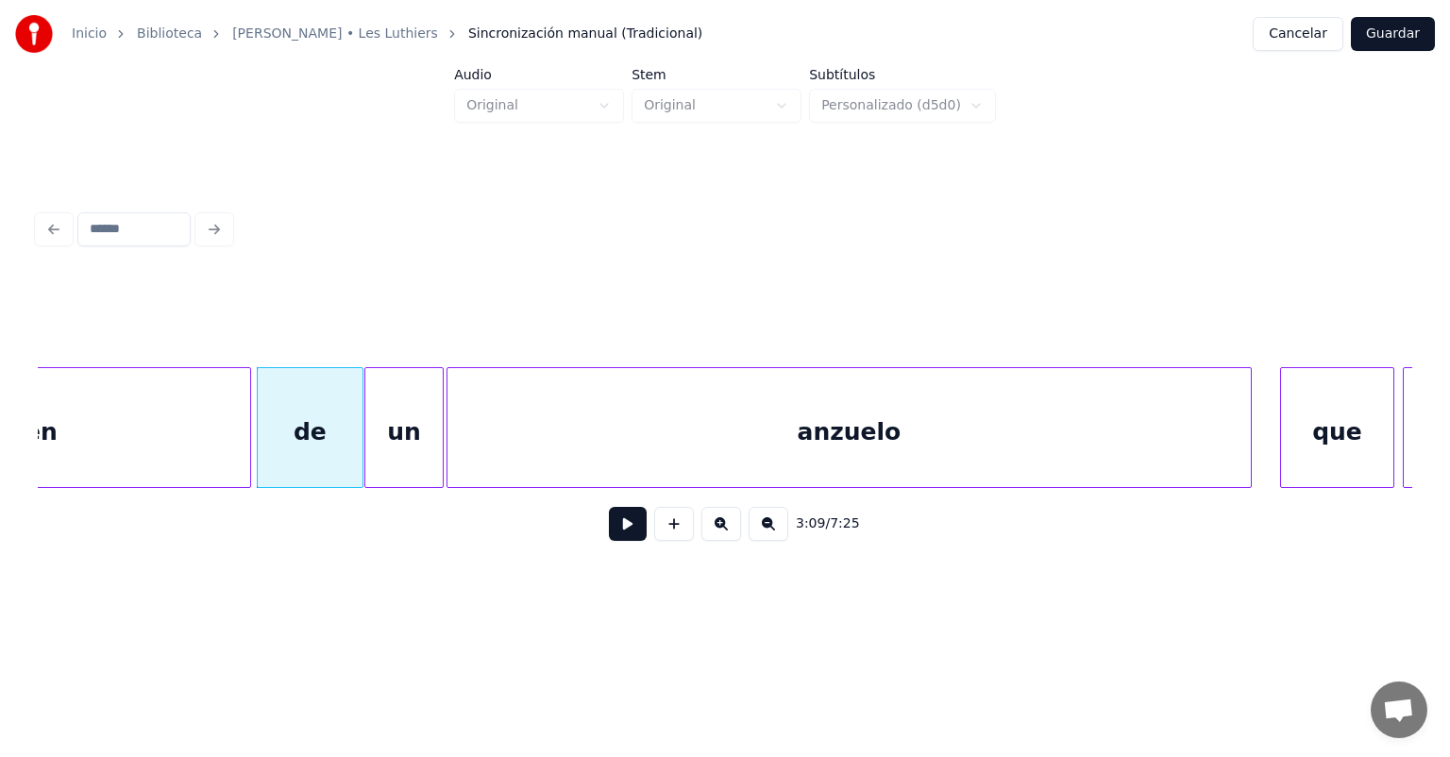
click at [350, 459] on div "de" at bounding box center [310, 432] width 105 height 128
click at [609, 541] on button at bounding box center [628, 524] width 38 height 34
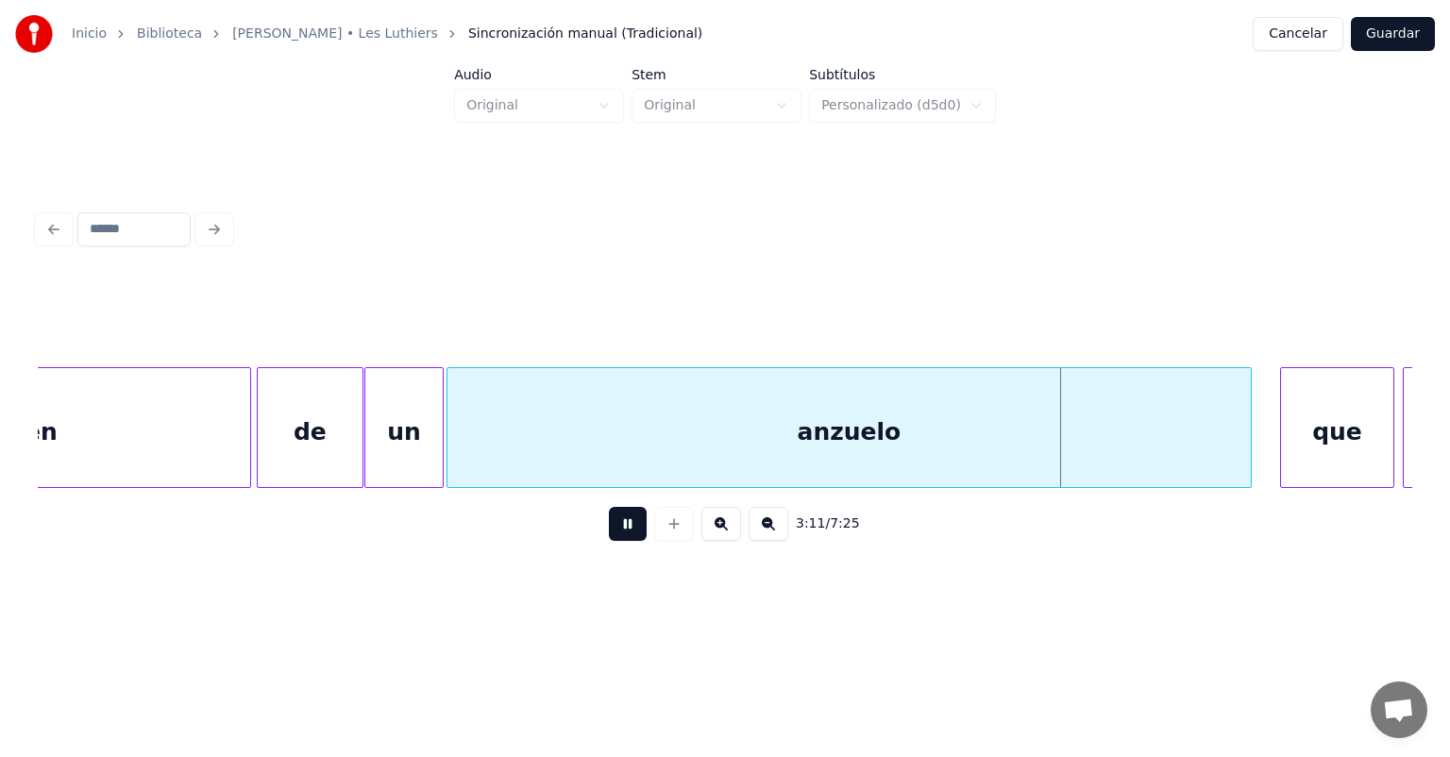
click at [609, 541] on button at bounding box center [628, 524] width 38 height 34
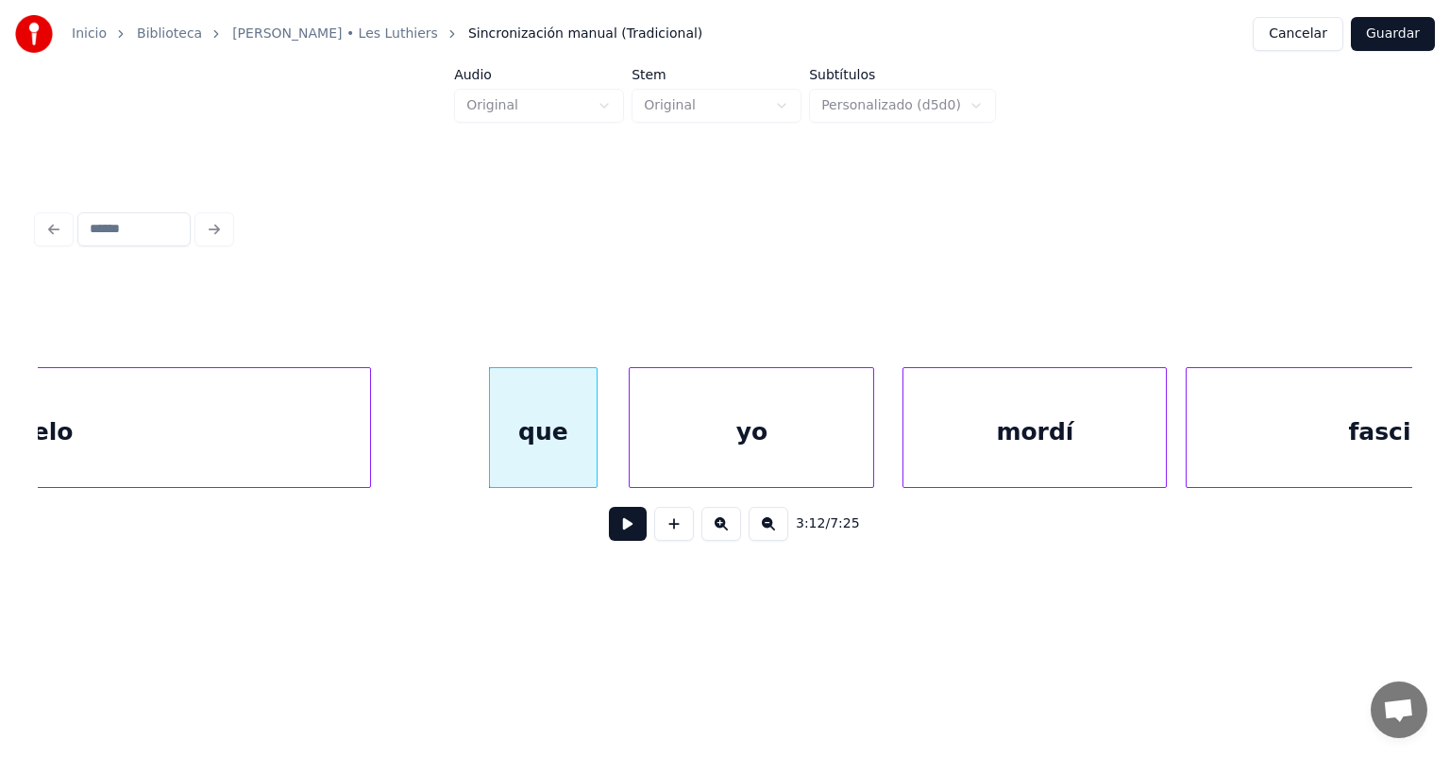
scroll to position [0, 90217]
click at [681, 449] on div "yo" at bounding box center [751, 432] width 244 height 128
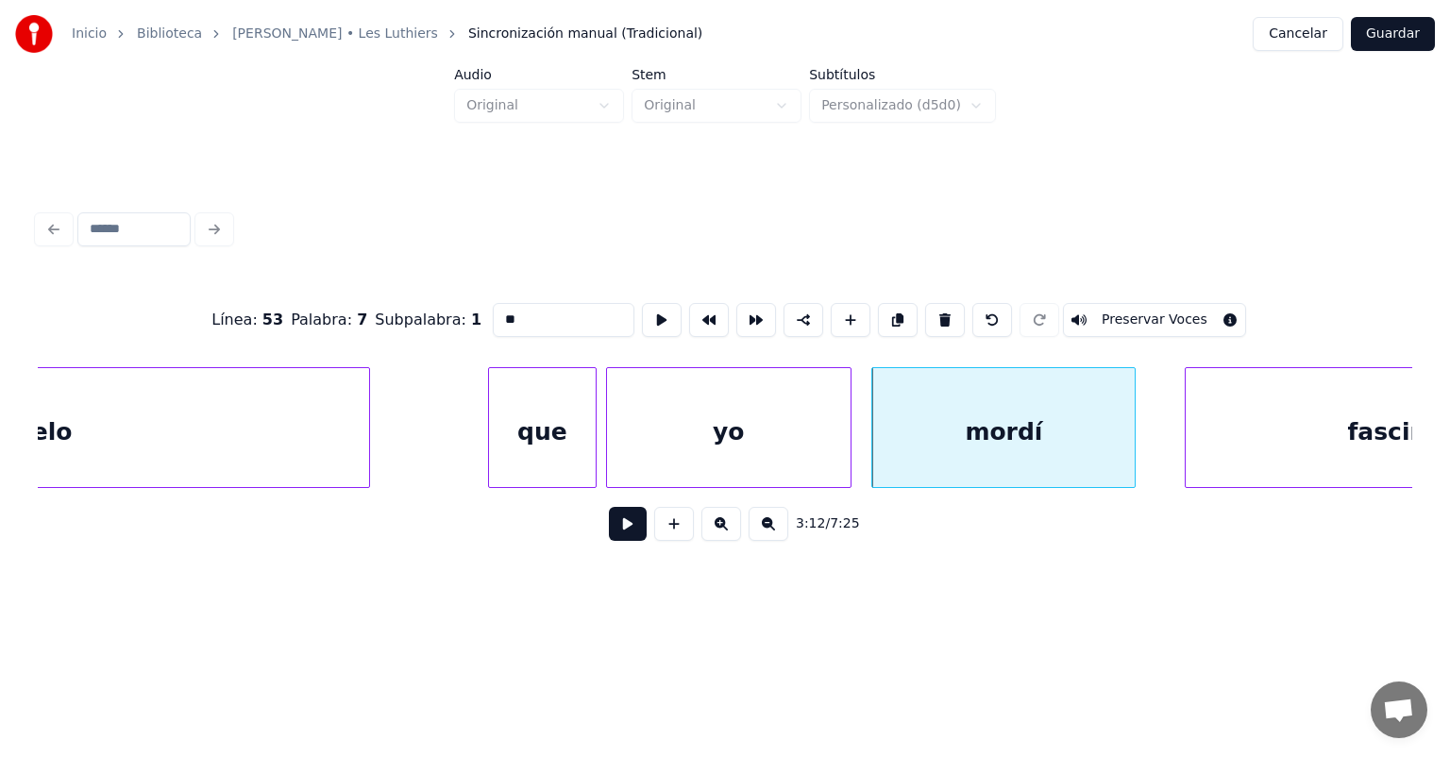
click at [619, 541] on button at bounding box center [628, 524] width 38 height 34
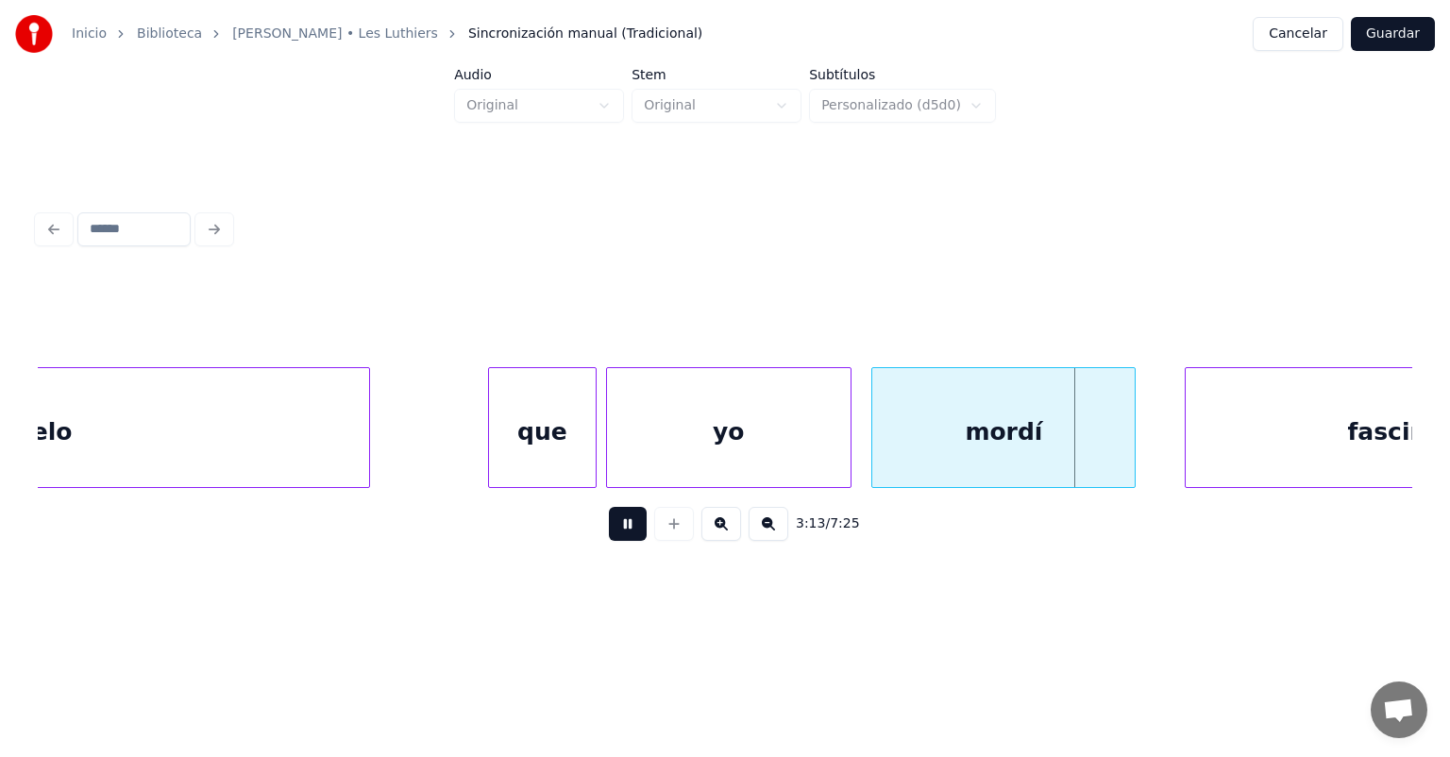
click at [609, 541] on button at bounding box center [628, 524] width 38 height 34
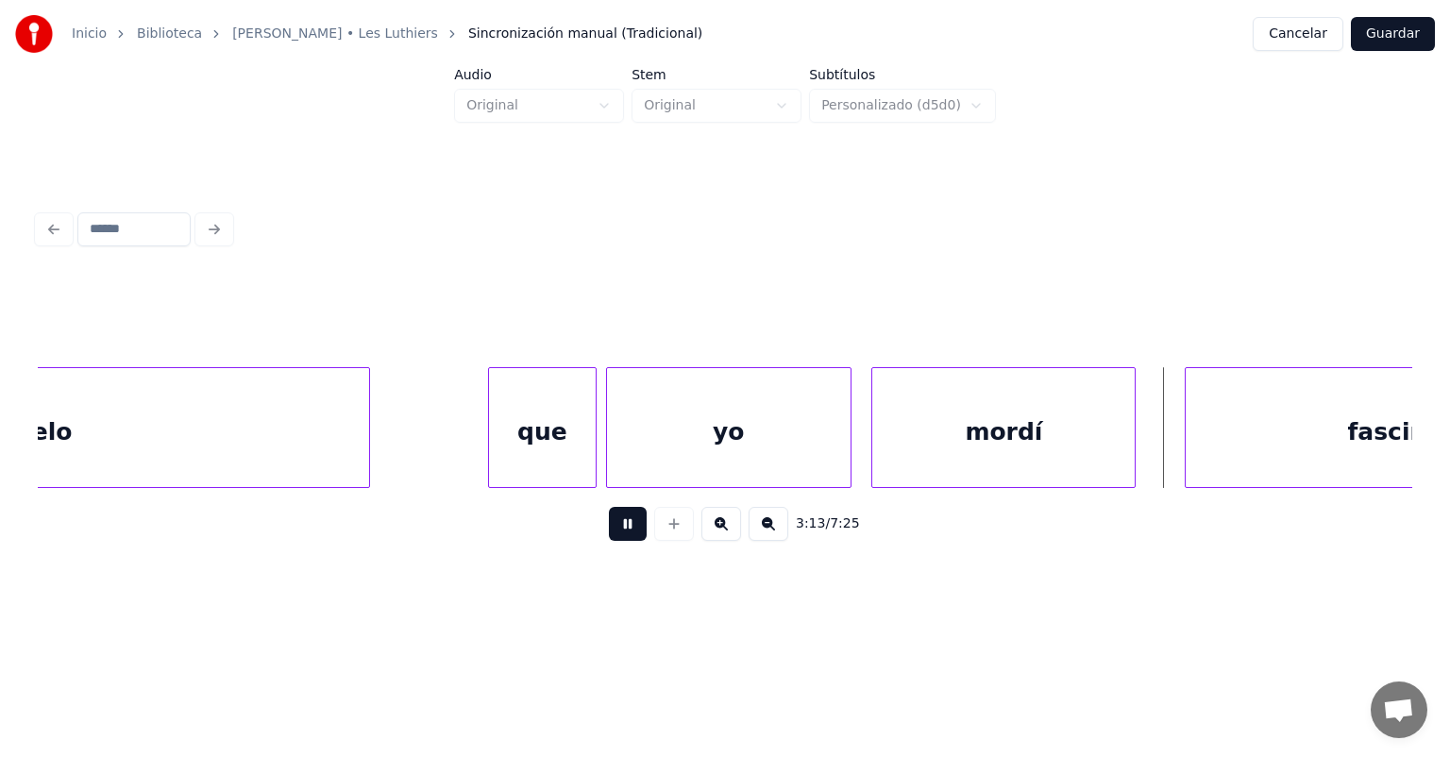
click at [609, 538] on button at bounding box center [628, 524] width 38 height 34
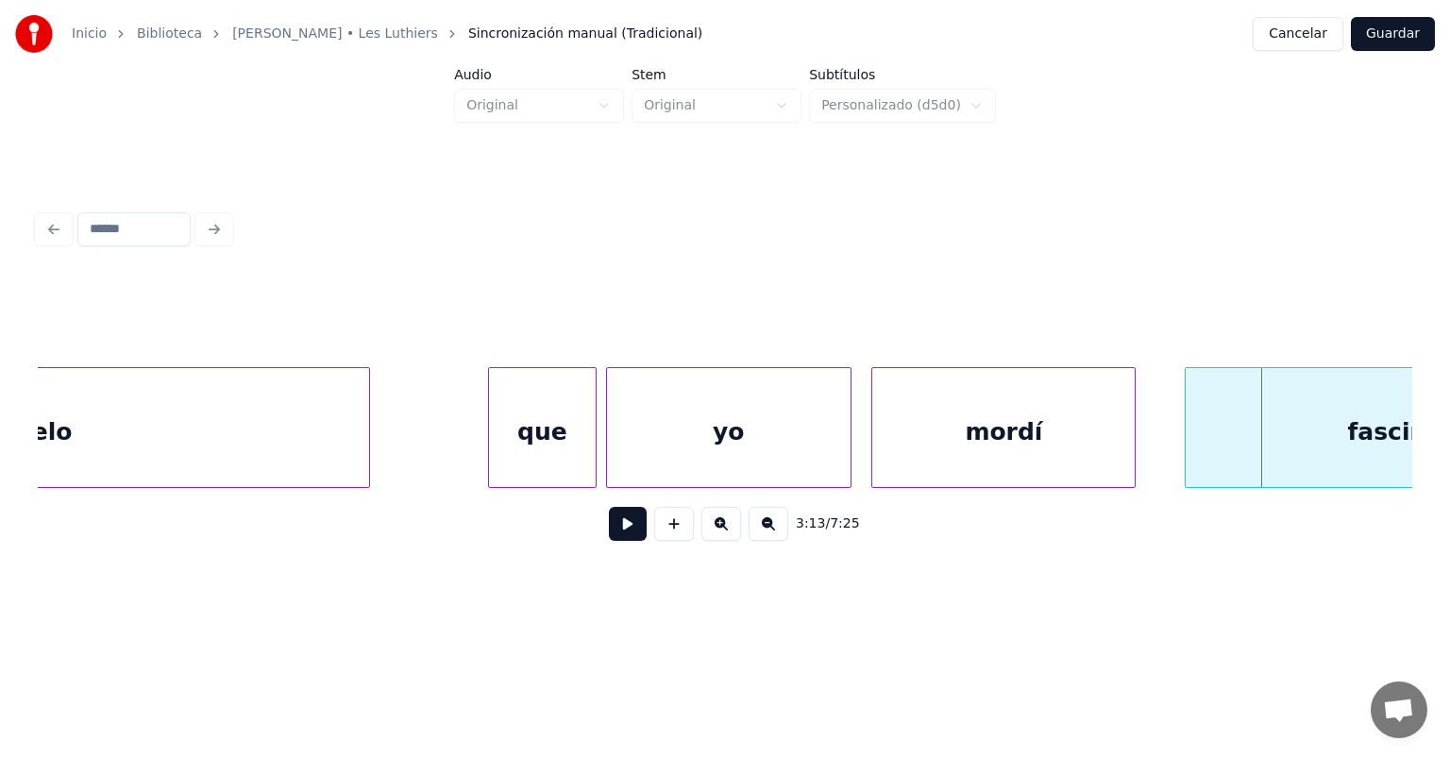
click at [609, 536] on button at bounding box center [628, 524] width 38 height 34
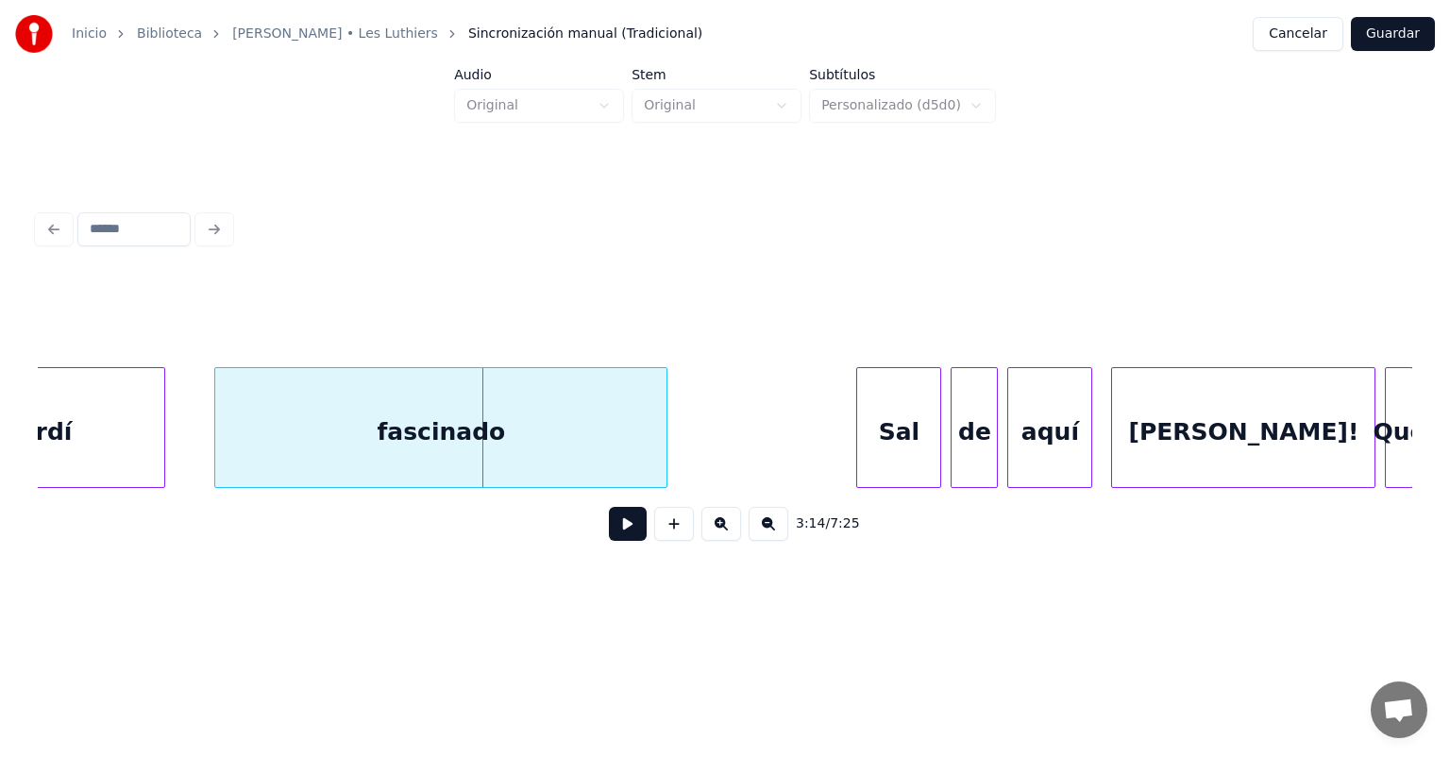
scroll to position [0, 91173]
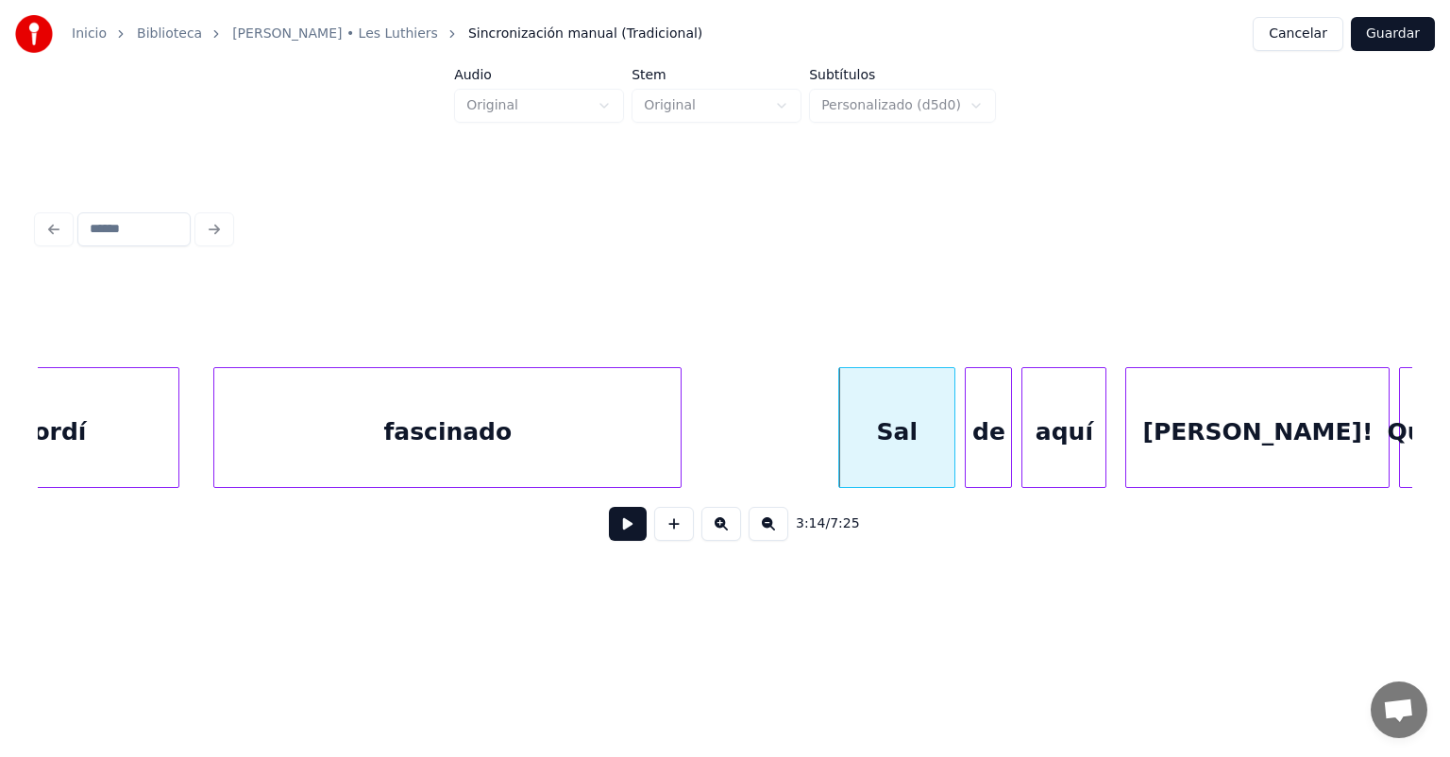
click at [585, 437] on div "fascinado" at bounding box center [447, 432] width 466 height 128
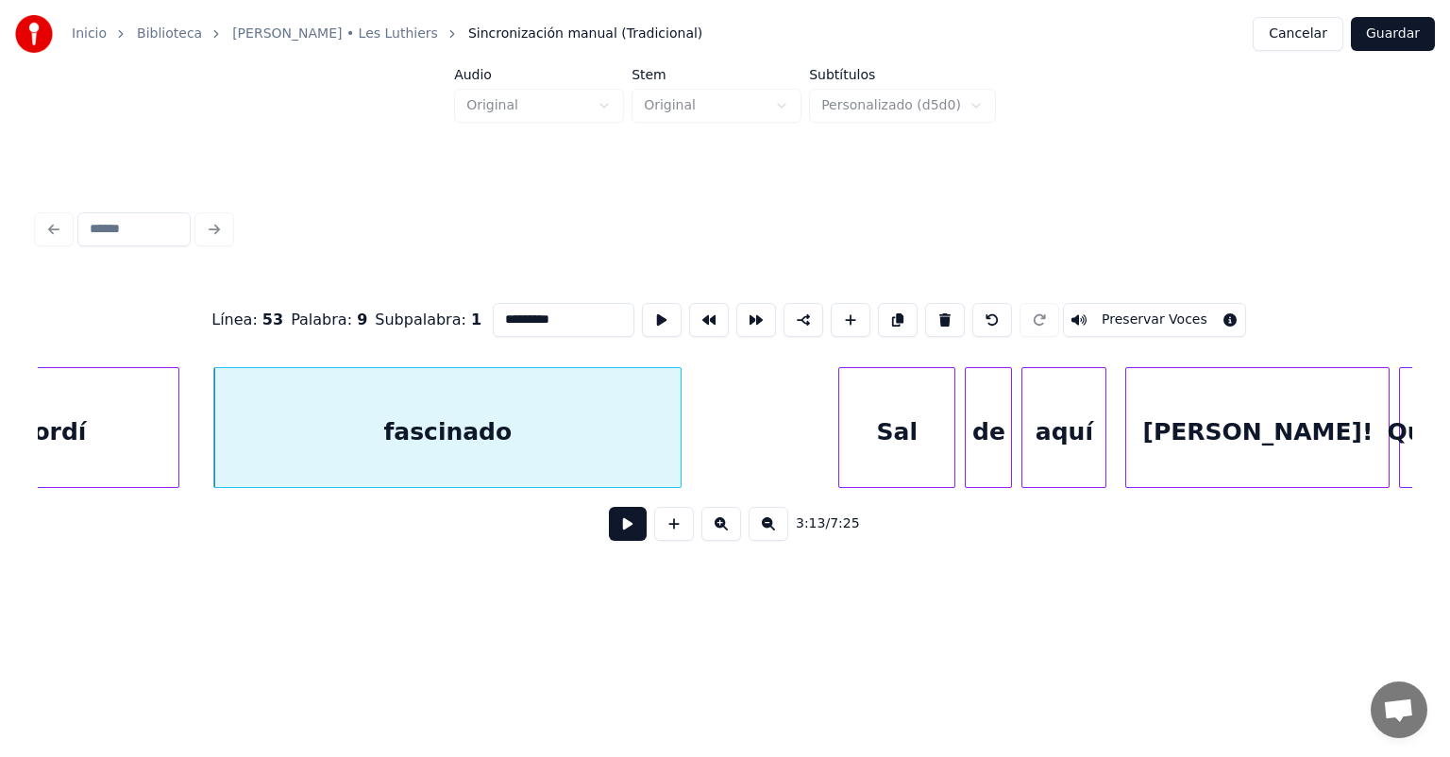
click at [609, 531] on button at bounding box center [628, 524] width 38 height 34
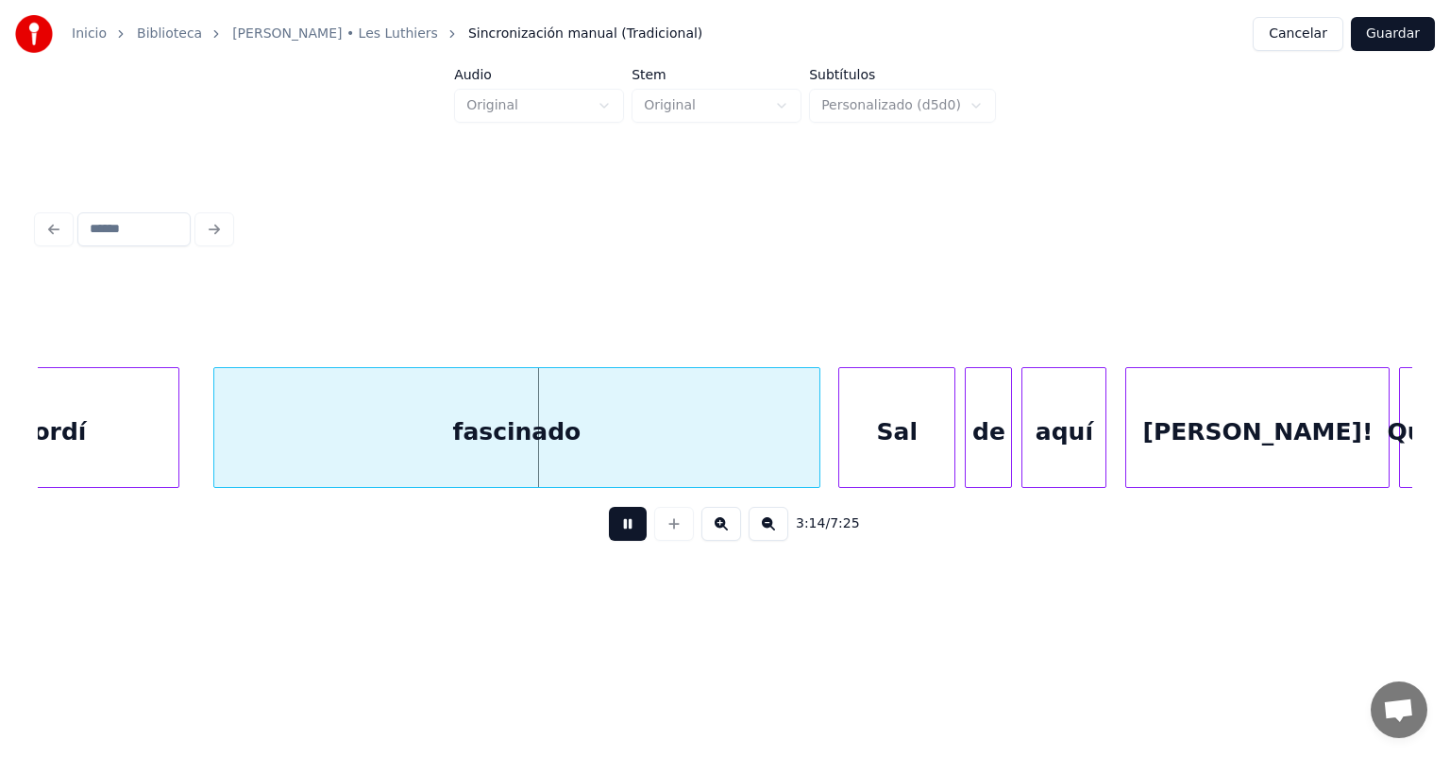
click at [842, 464] on div at bounding box center [842, 427] width 6 height 119
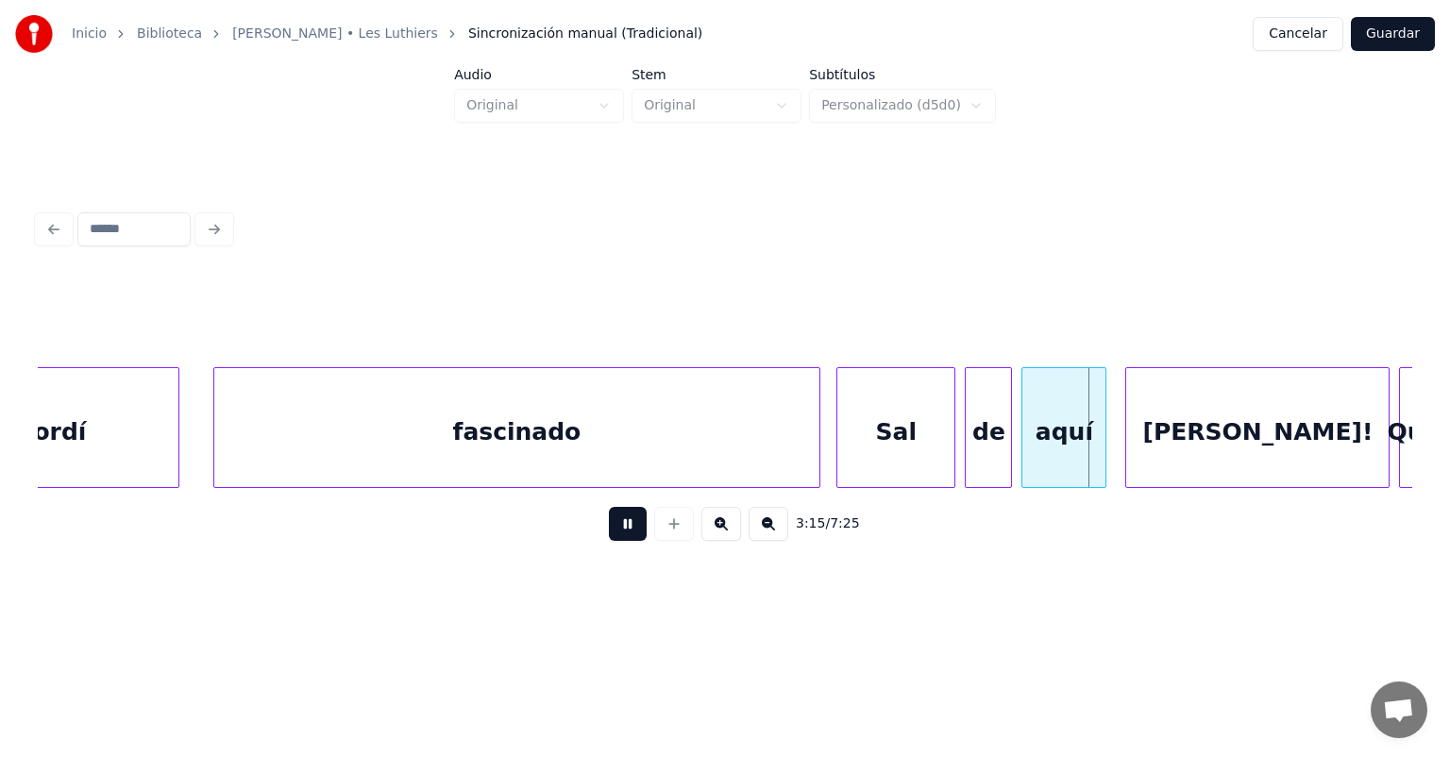
click at [609, 534] on button at bounding box center [628, 524] width 38 height 34
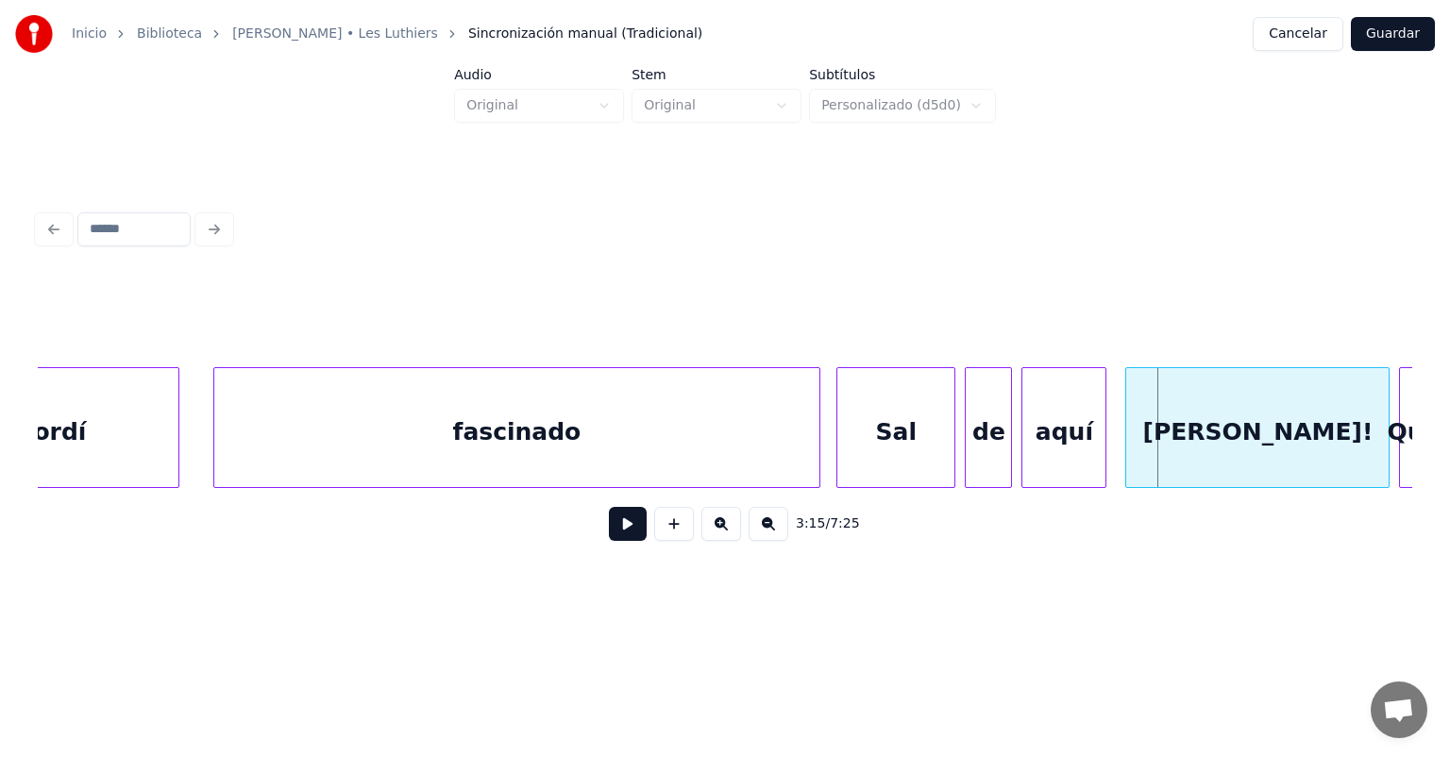
click at [609, 529] on button at bounding box center [628, 524] width 38 height 34
click at [609, 525] on button at bounding box center [628, 524] width 38 height 34
click at [609, 527] on button at bounding box center [628, 524] width 38 height 34
click at [609, 534] on button at bounding box center [628, 524] width 38 height 34
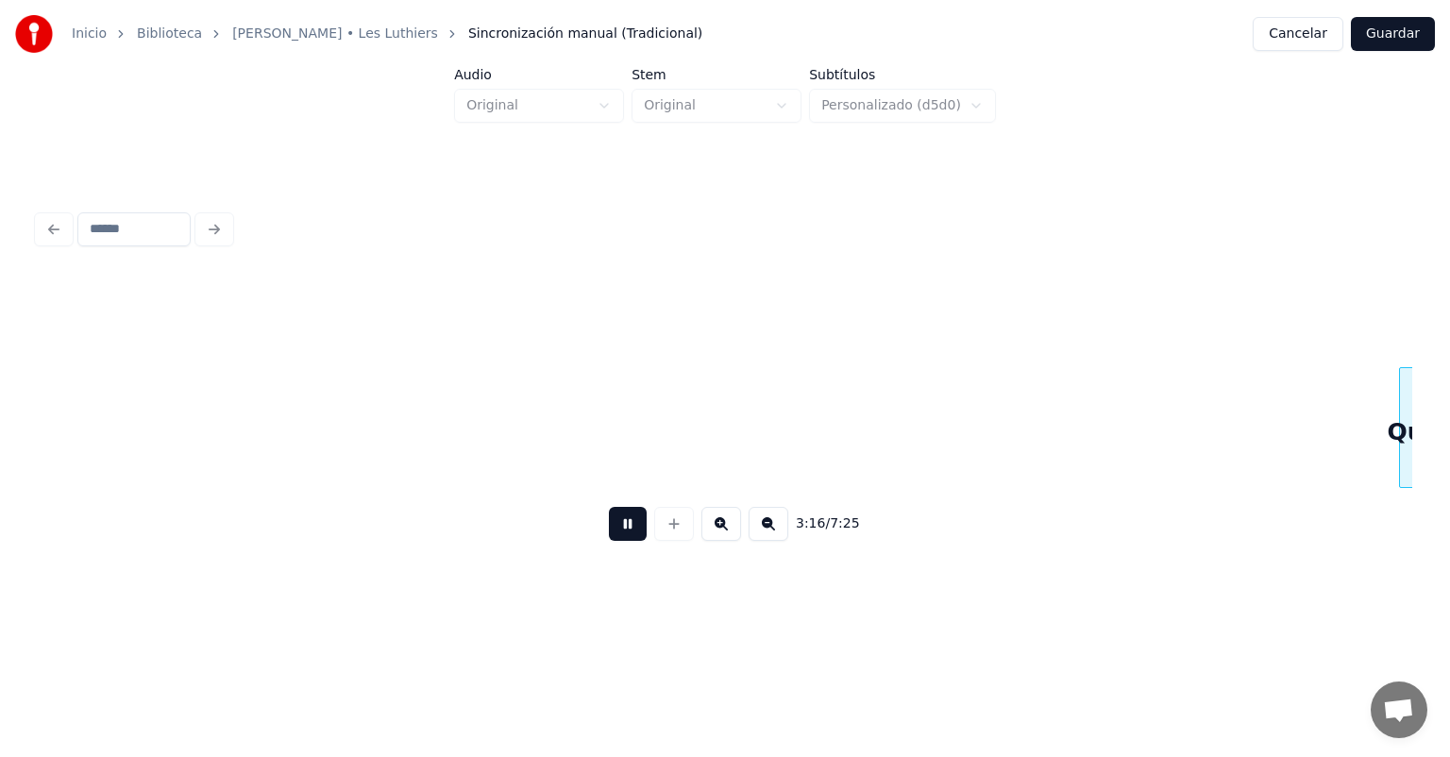
scroll to position [0, 92552]
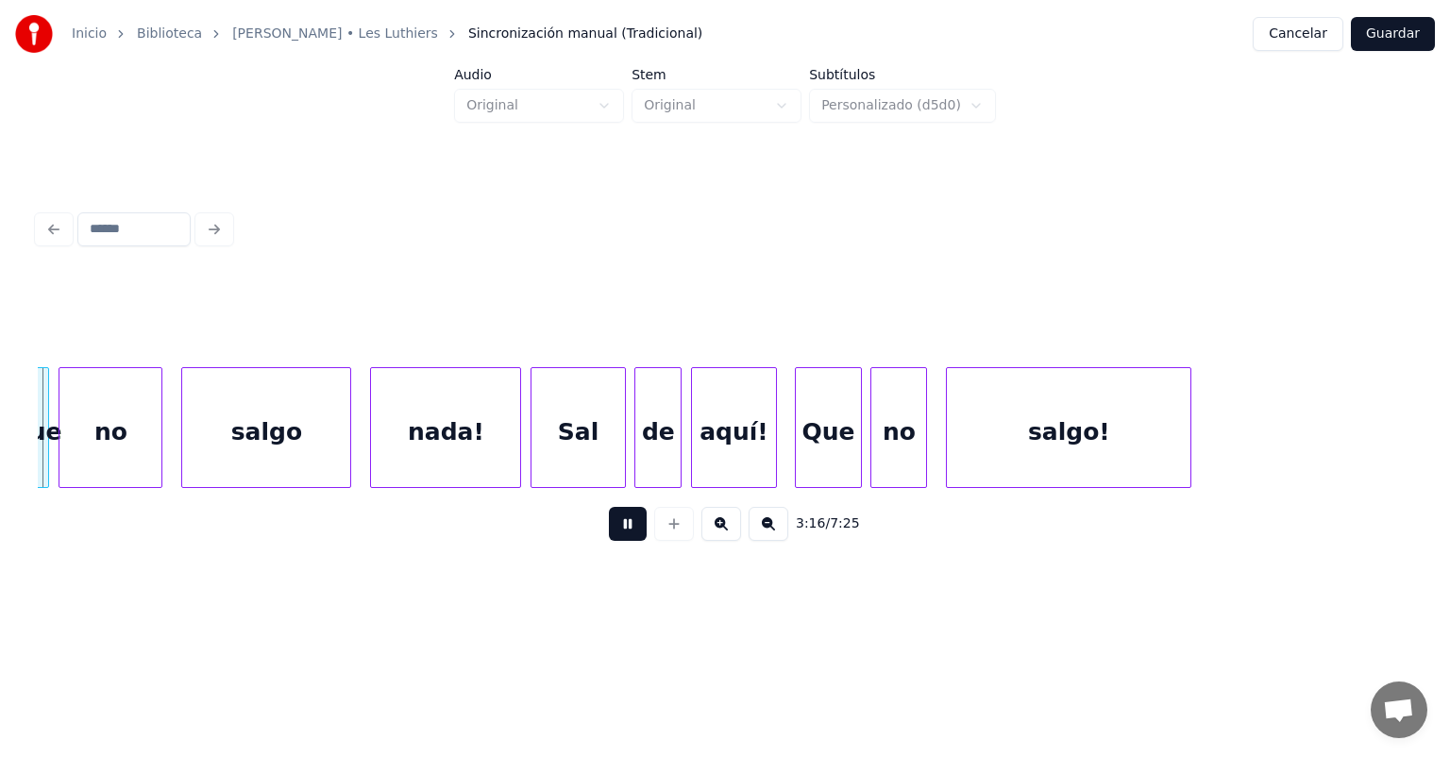
click at [609, 540] on button at bounding box center [628, 524] width 38 height 34
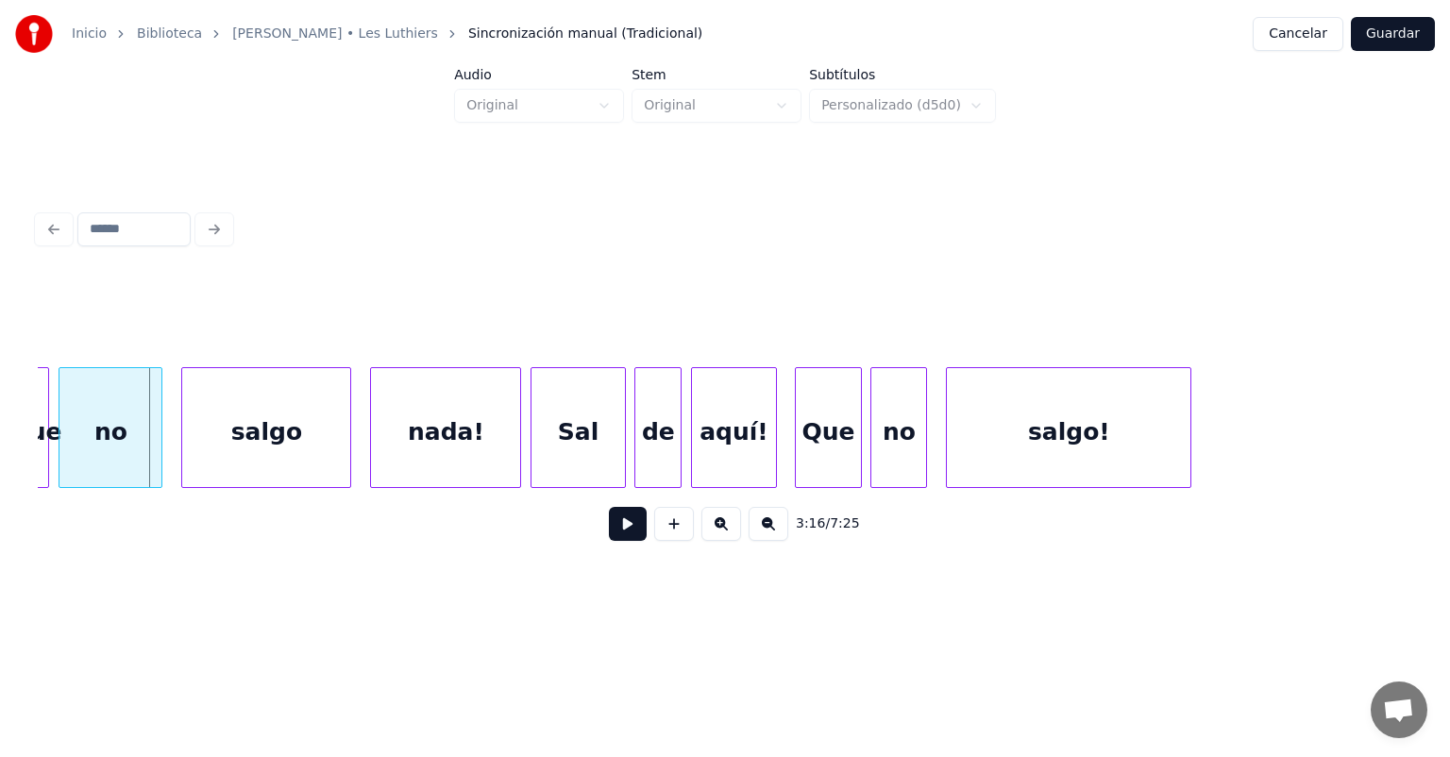
click at [563, 530] on div "3:16 / 7:25" at bounding box center [725, 524] width 1345 height 42
click at [568, 530] on div "3:16 / 7:25" at bounding box center [725, 524] width 1345 height 42
click at [609, 539] on button at bounding box center [628, 524] width 38 height 34
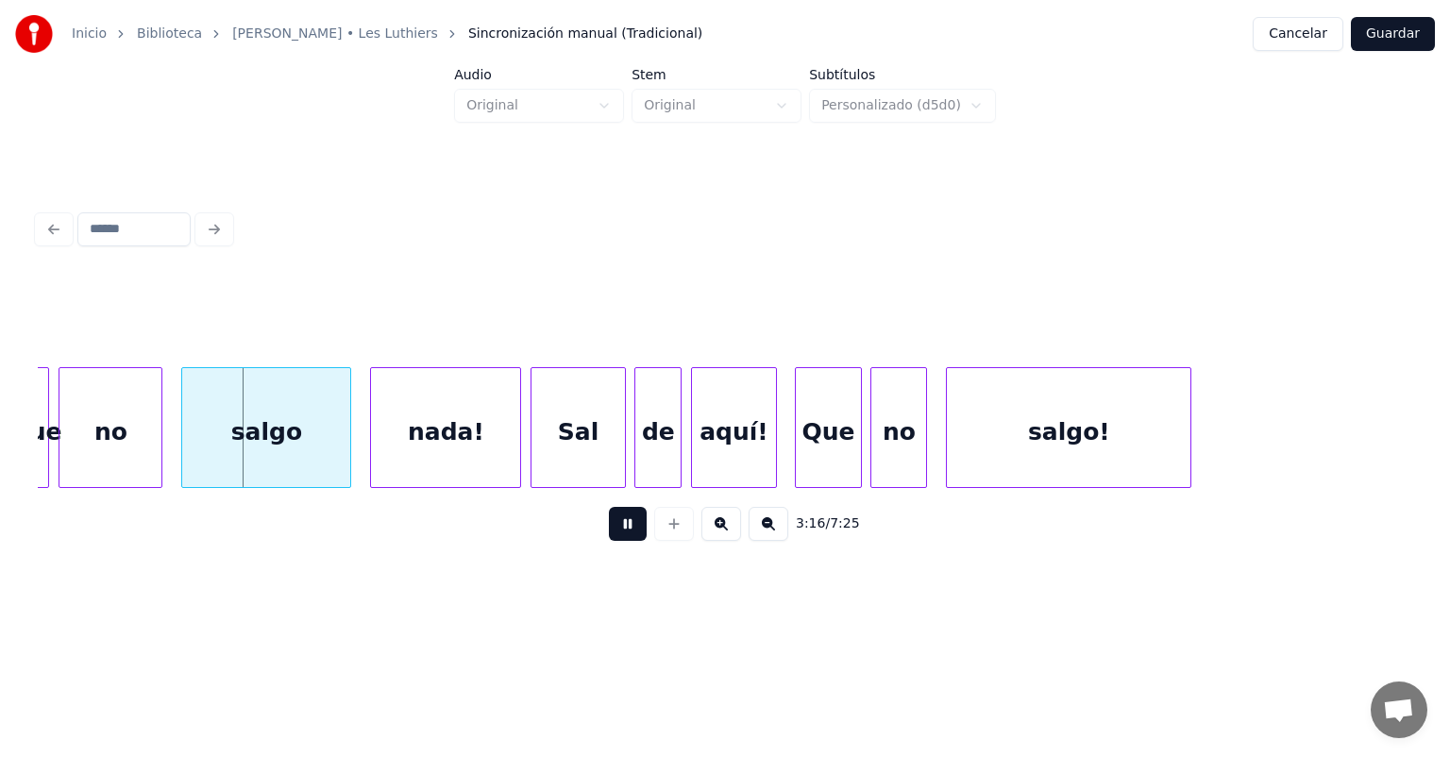
click at [609, 541] on button at bounding box center [628, 524] width 38 height 34
click at [622, 536] on button at bounding box center [628, 524] width 38 height 34
click at [618, 537] on button at bounding box center [628, 524] width 38 height 34
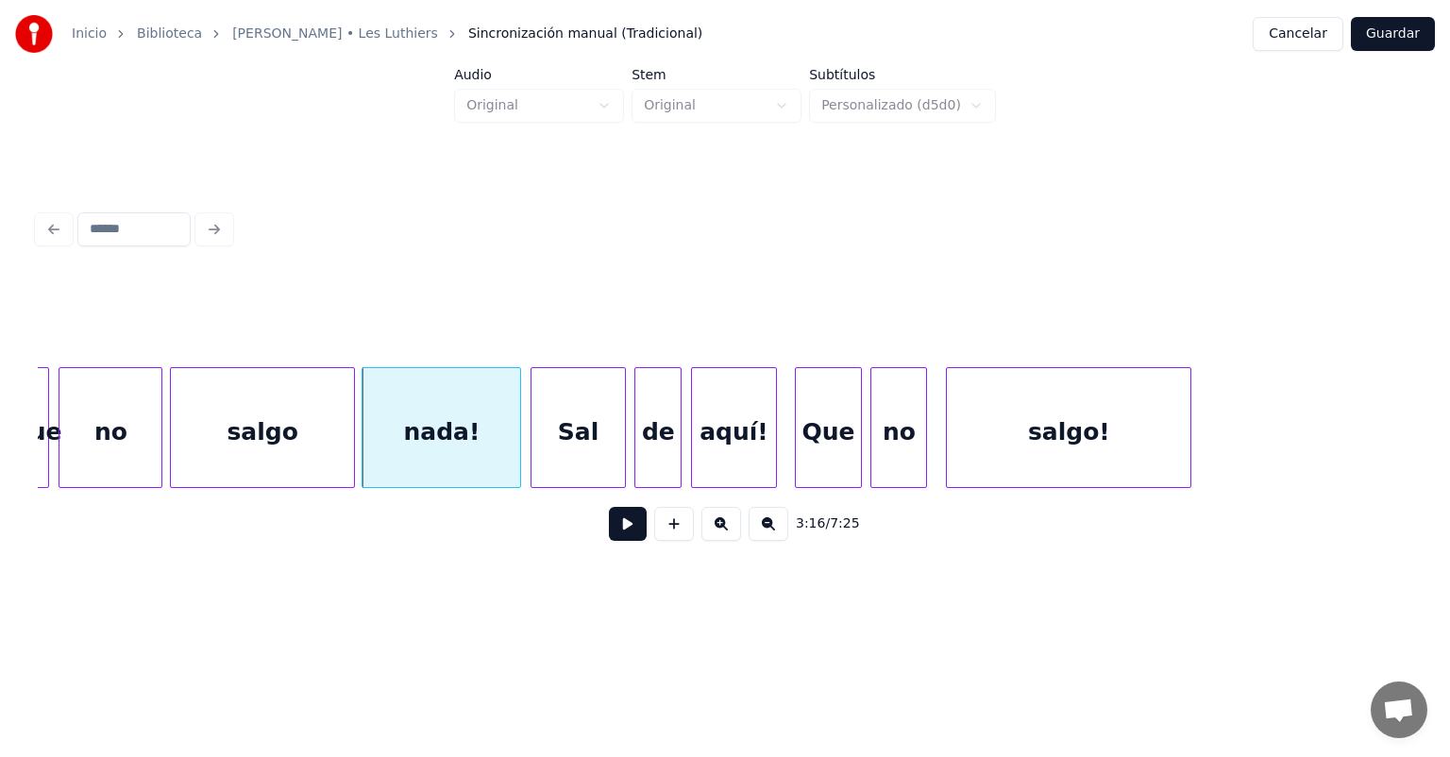
click at [347, 461] on div "salgo" at bounding box center [262, 432] width 183 height 128
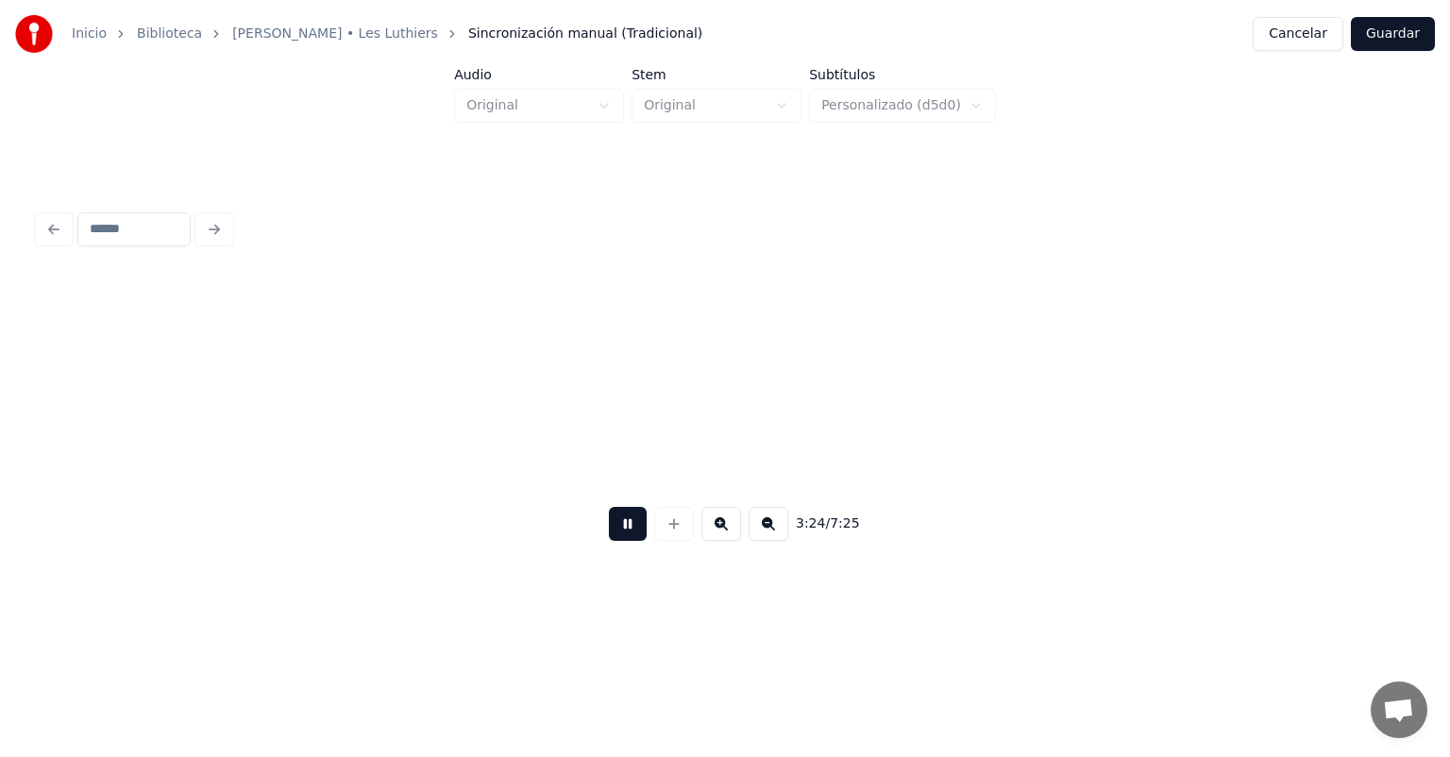
scroll to position [0, 96689]
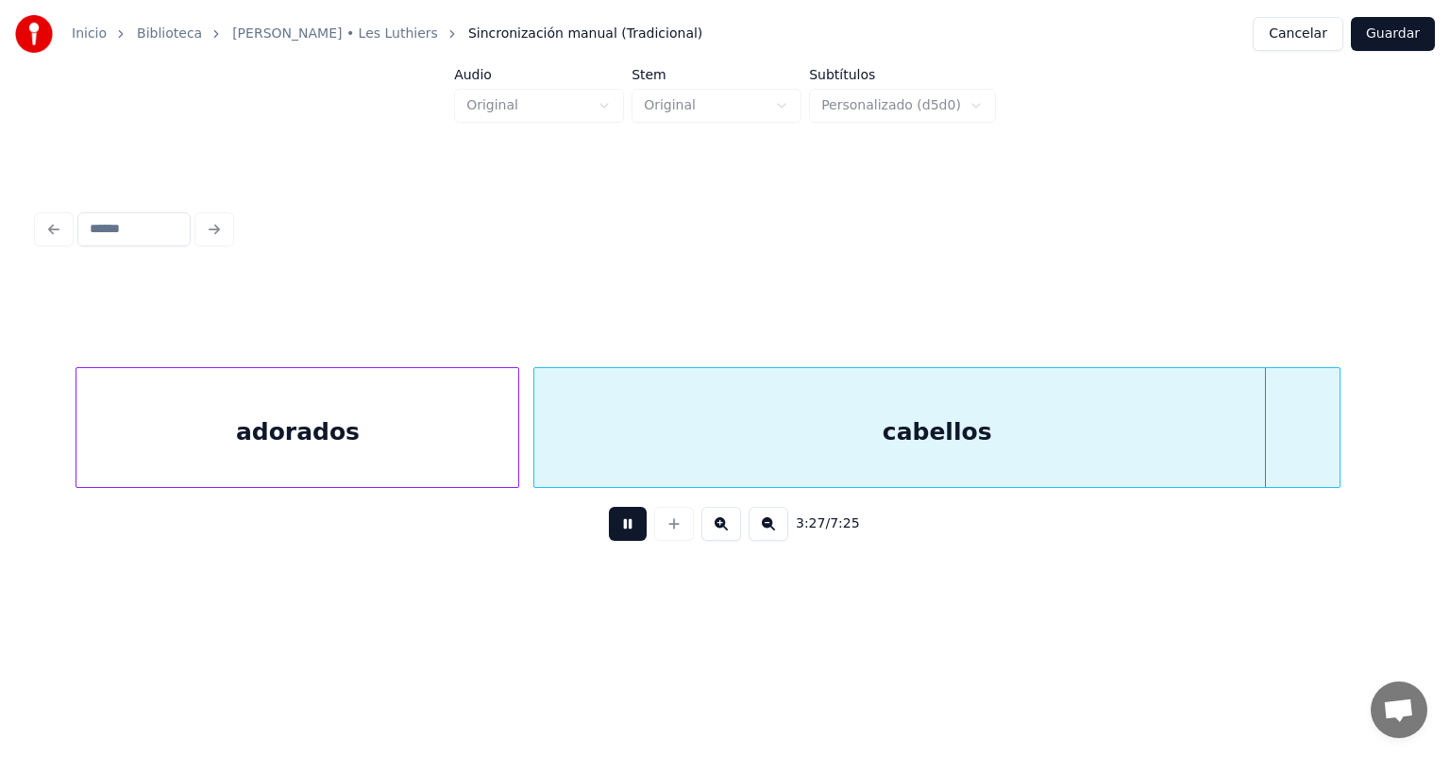
click at [609, 533] on button at bounding box center [628, 524] width 38 height 34
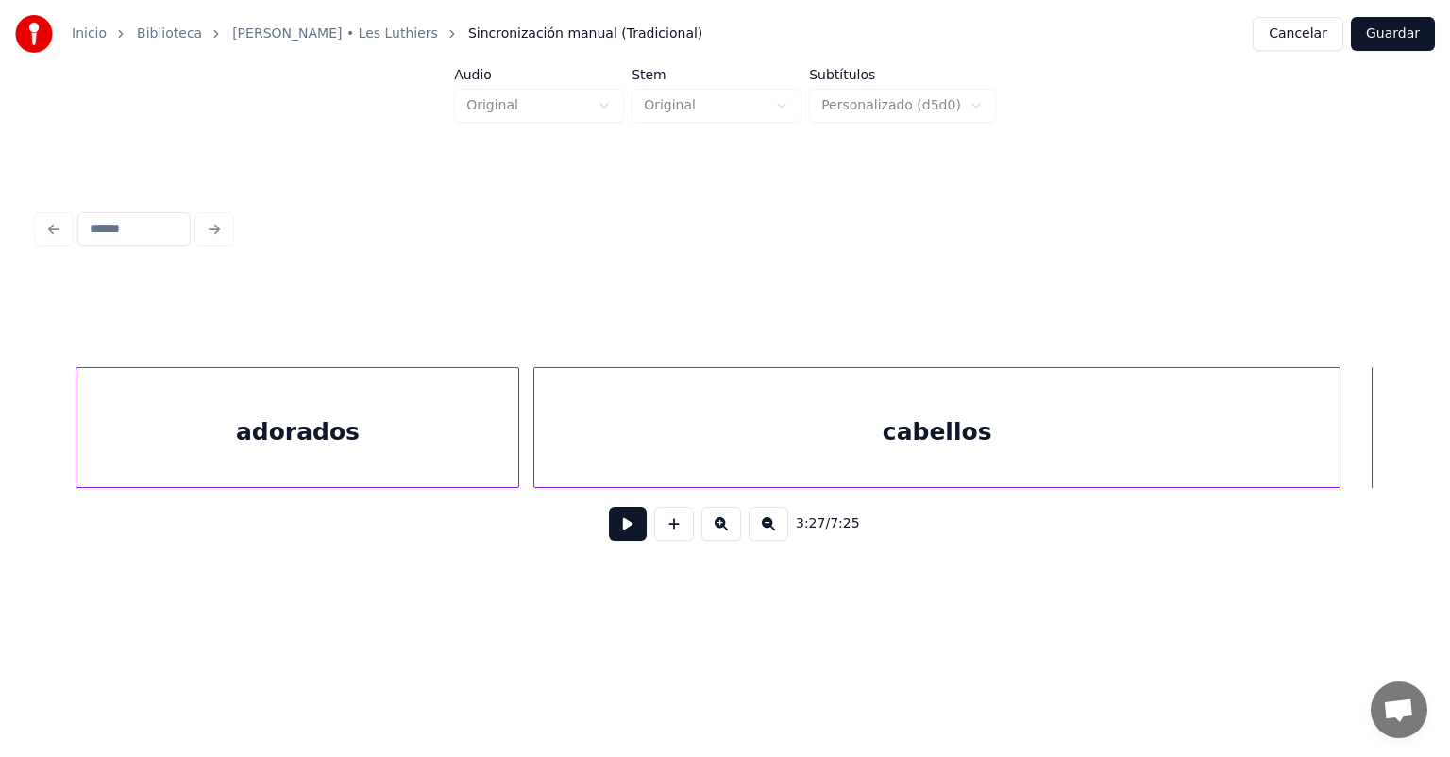
click at [609, 536] on button at bounding box center [628, 524] width 38 height 34
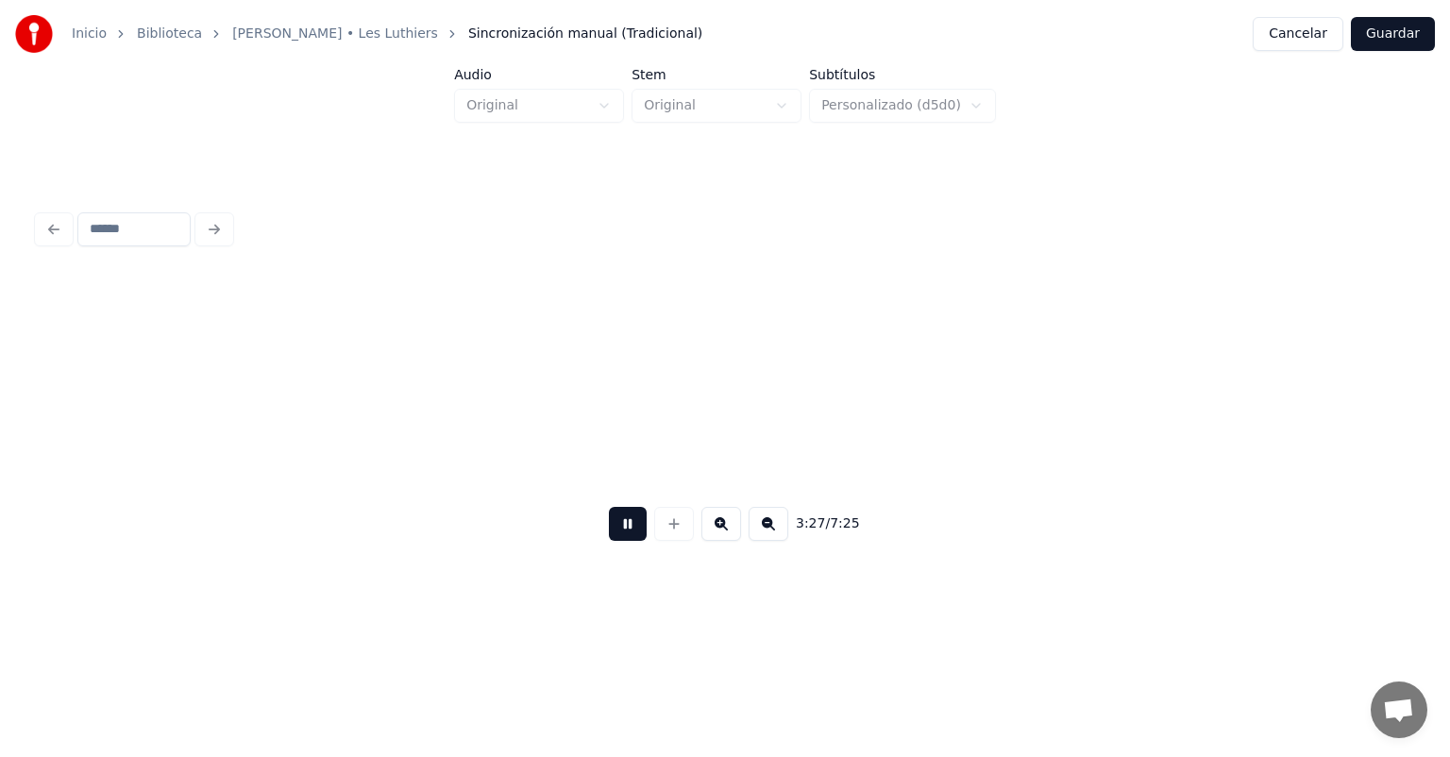
scroll to position [0, 98073]
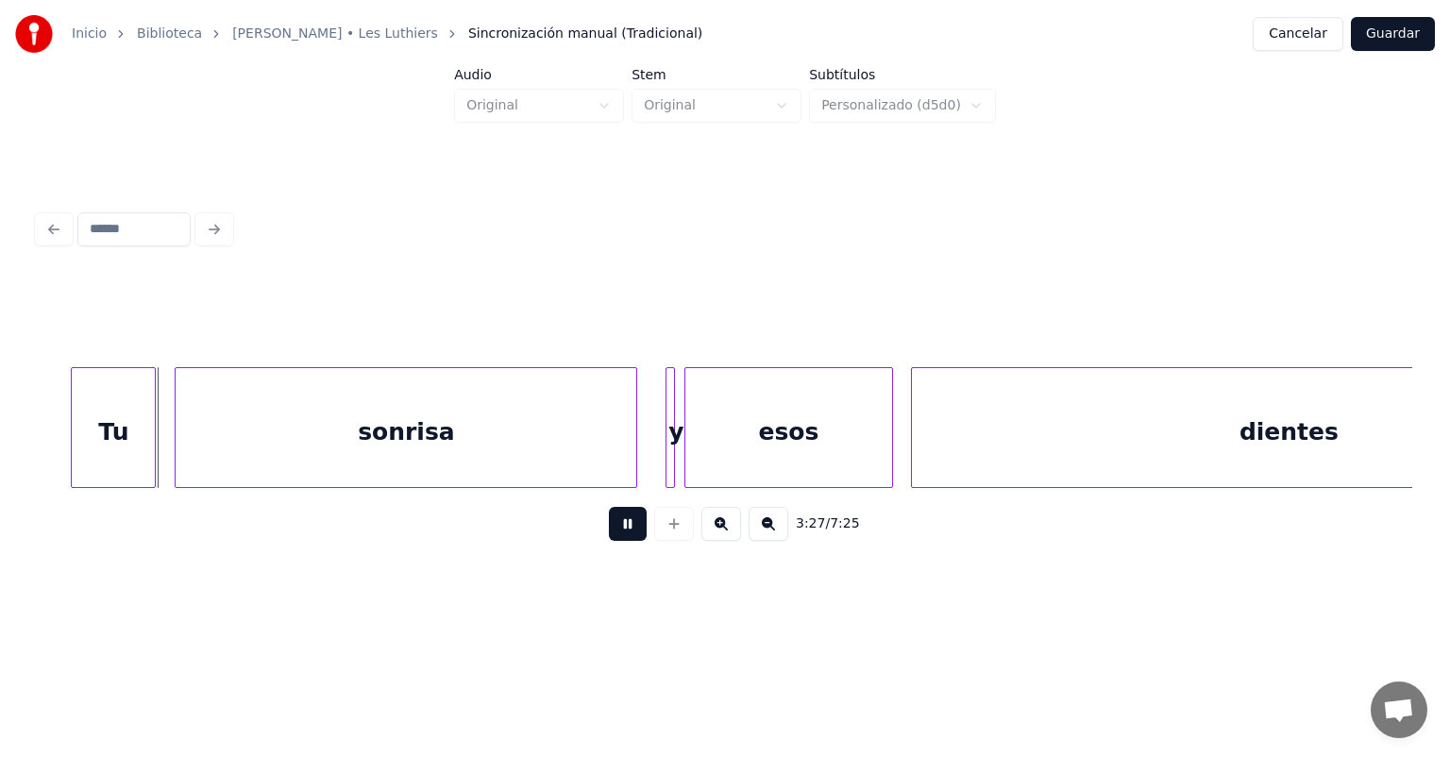
click at [609, 537] on button at bounding box center [628, 524] width 38 height 34
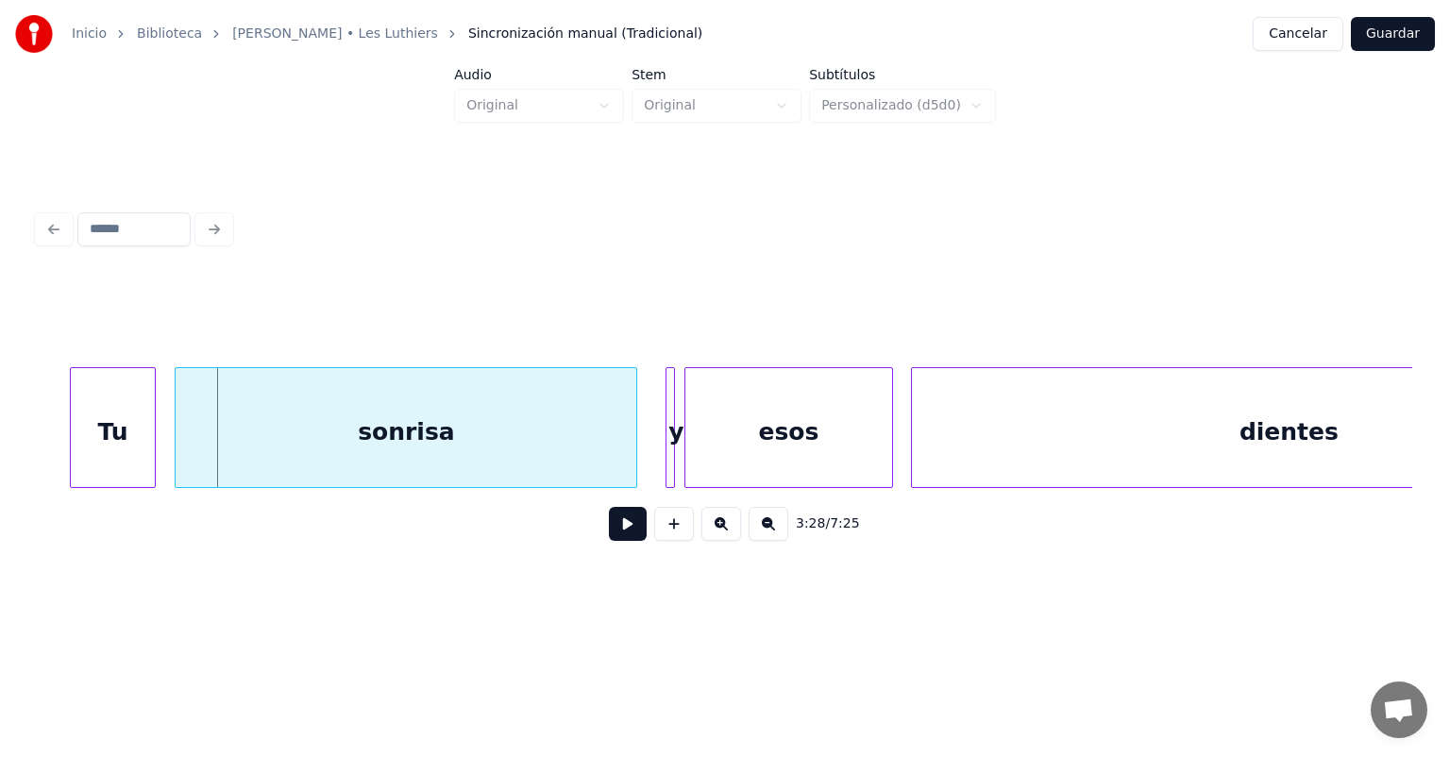
click at [72, 446] on div "Tu" at bounding box center [113, 432] width 85 height 128
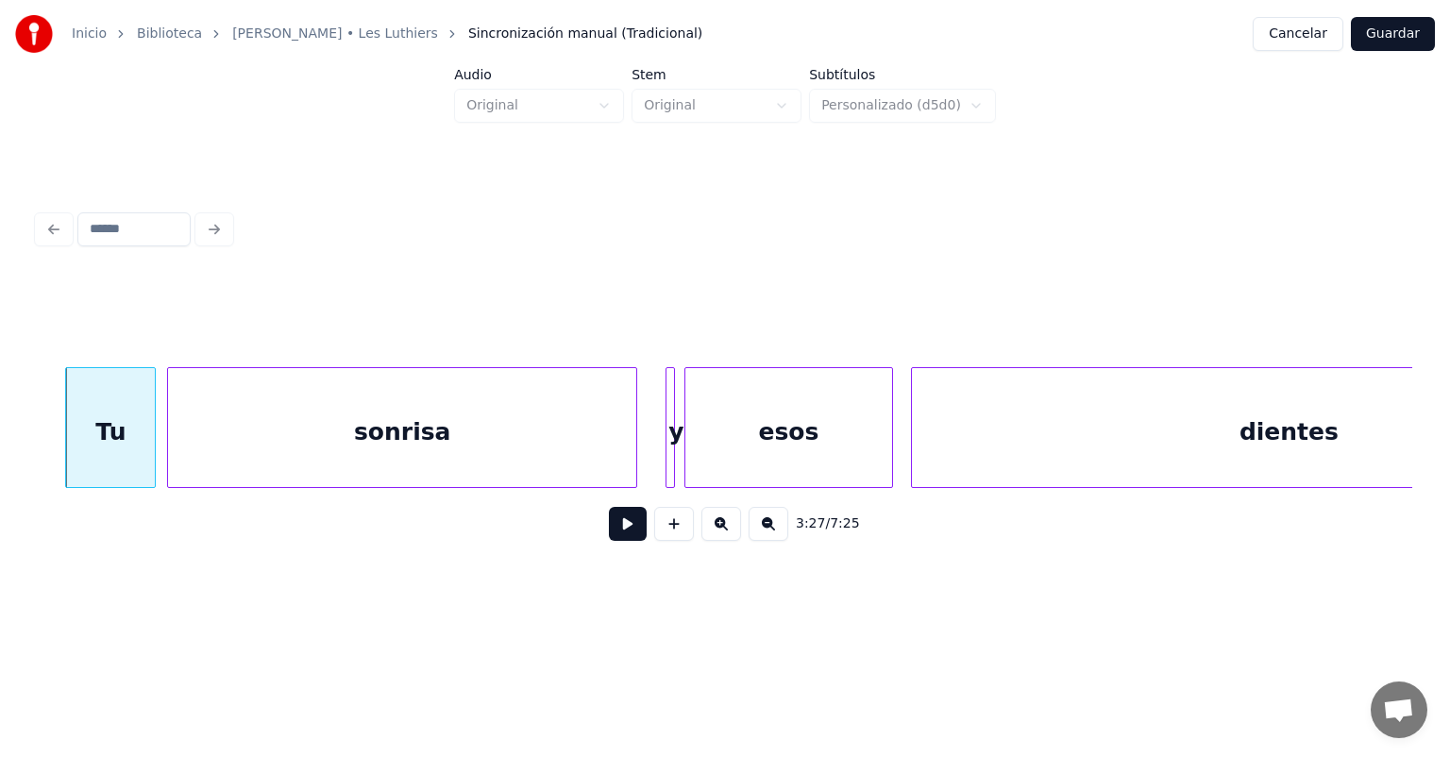
click at [178, 447] on div "sonrisa" at bounding box center [402, 432] width 468 height 128
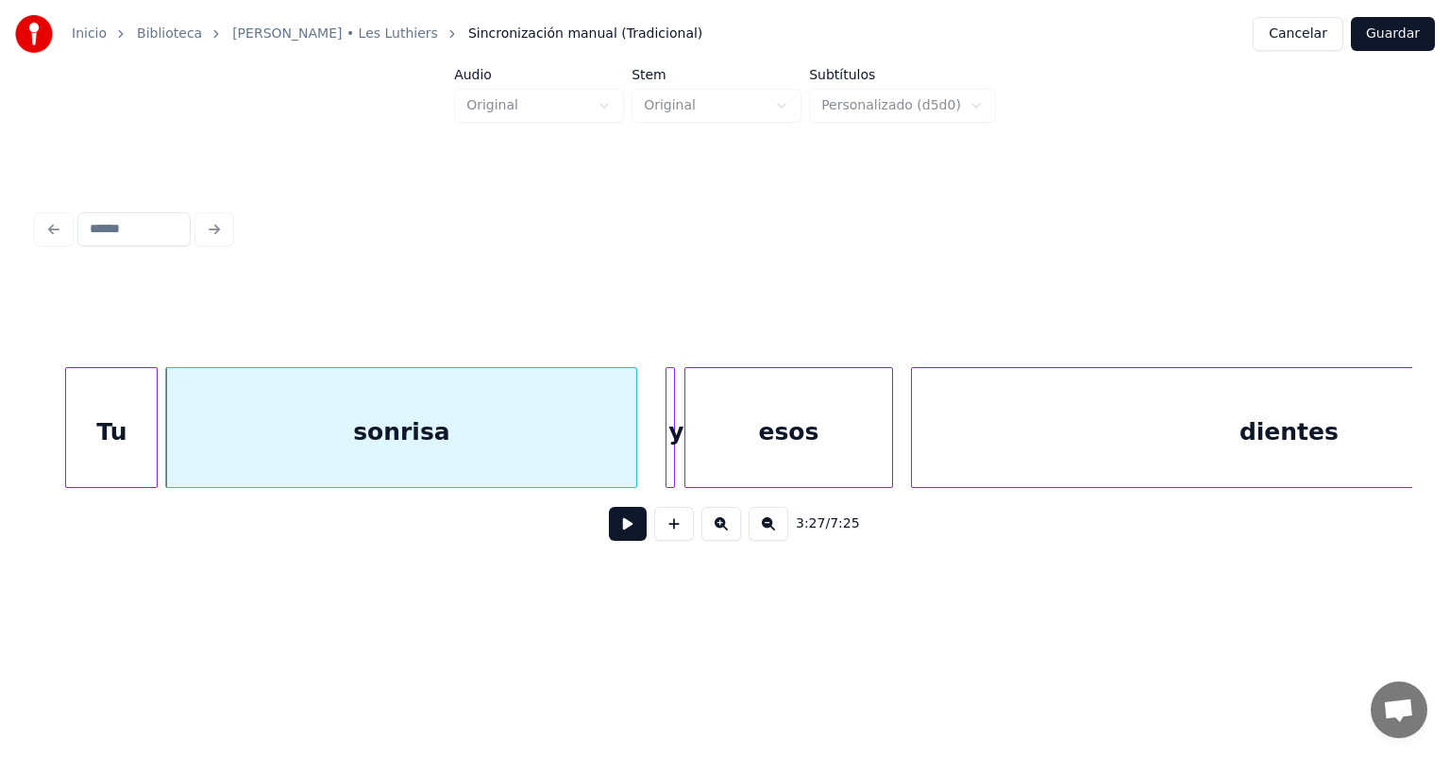
click at [153, 447] on div "Tu" at bounding box center [111, 432] width 91 height 128
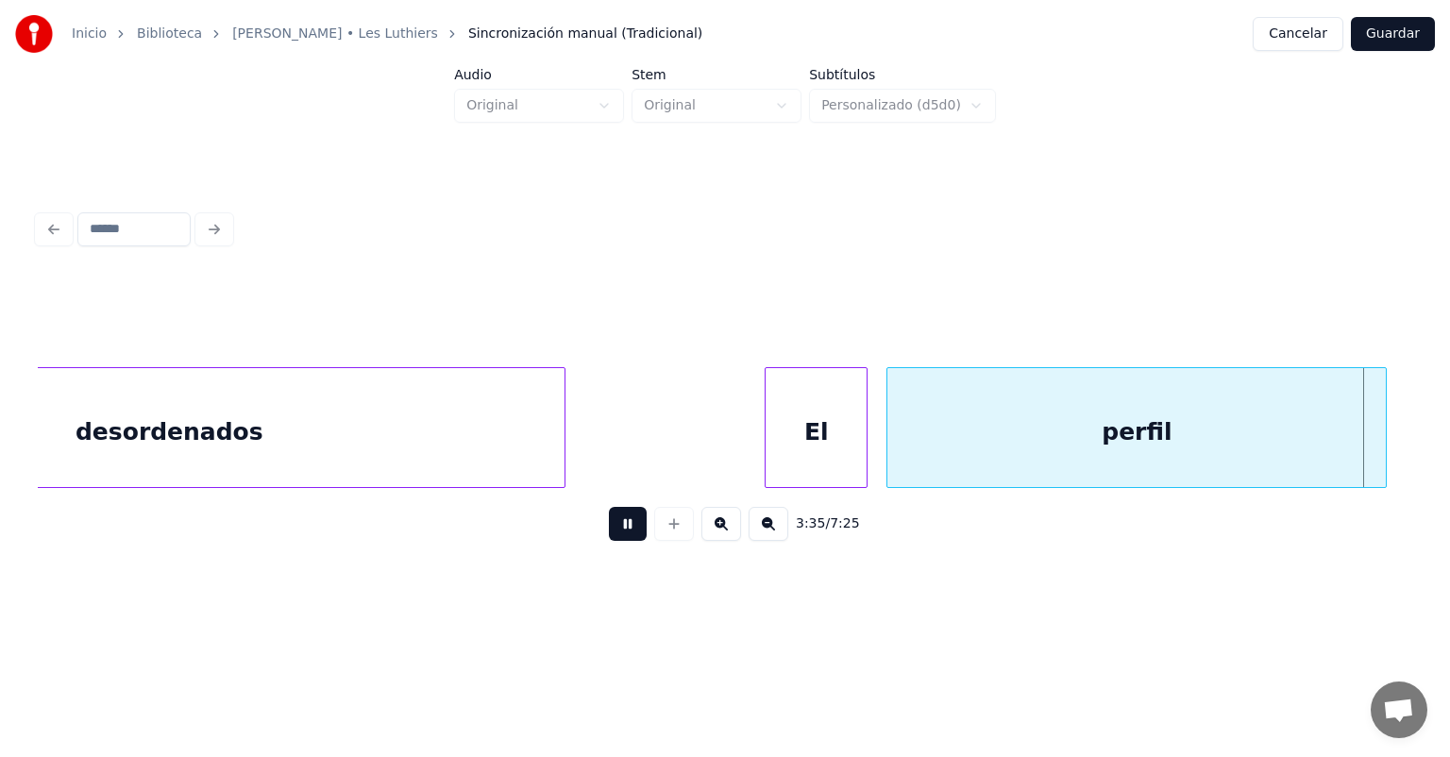
scroll to position [0, 101759]
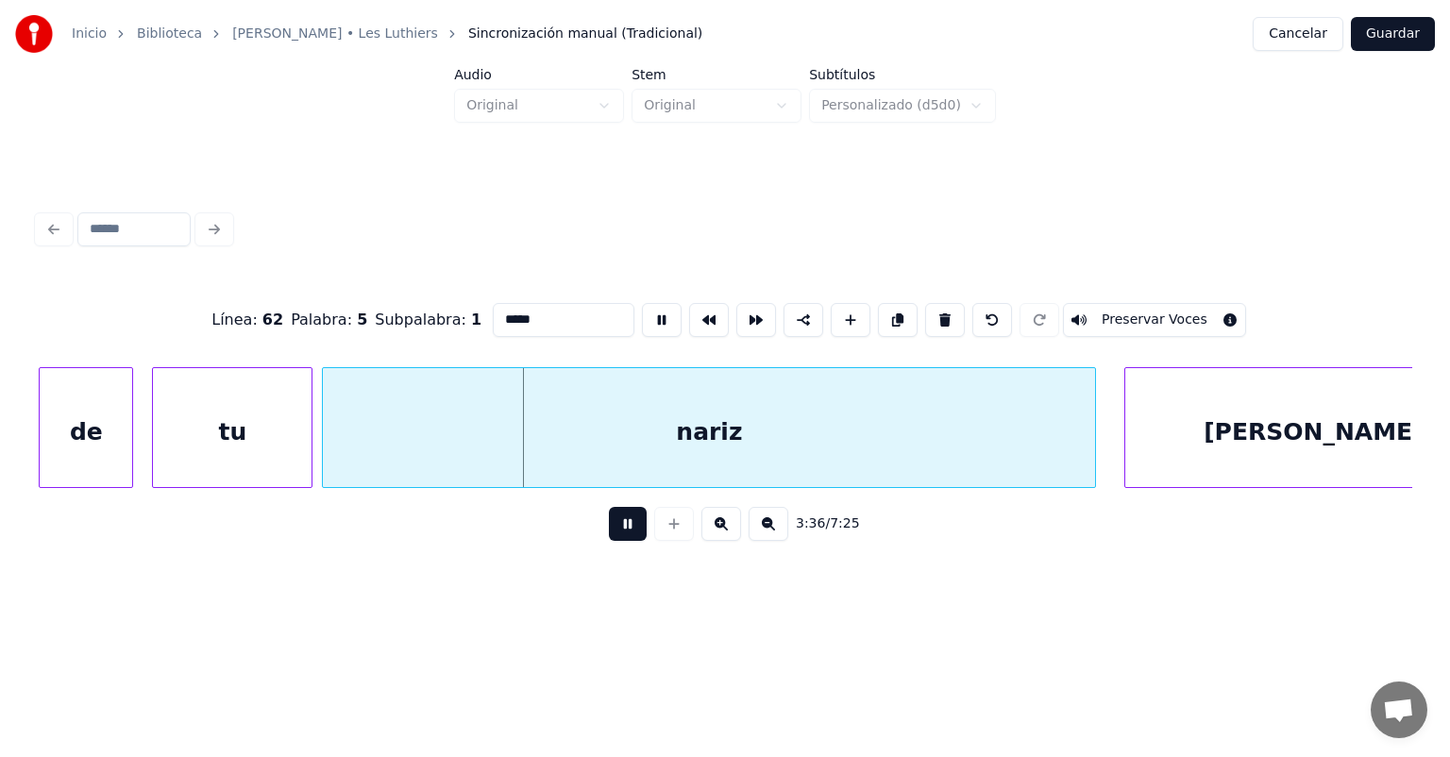
type input "**"
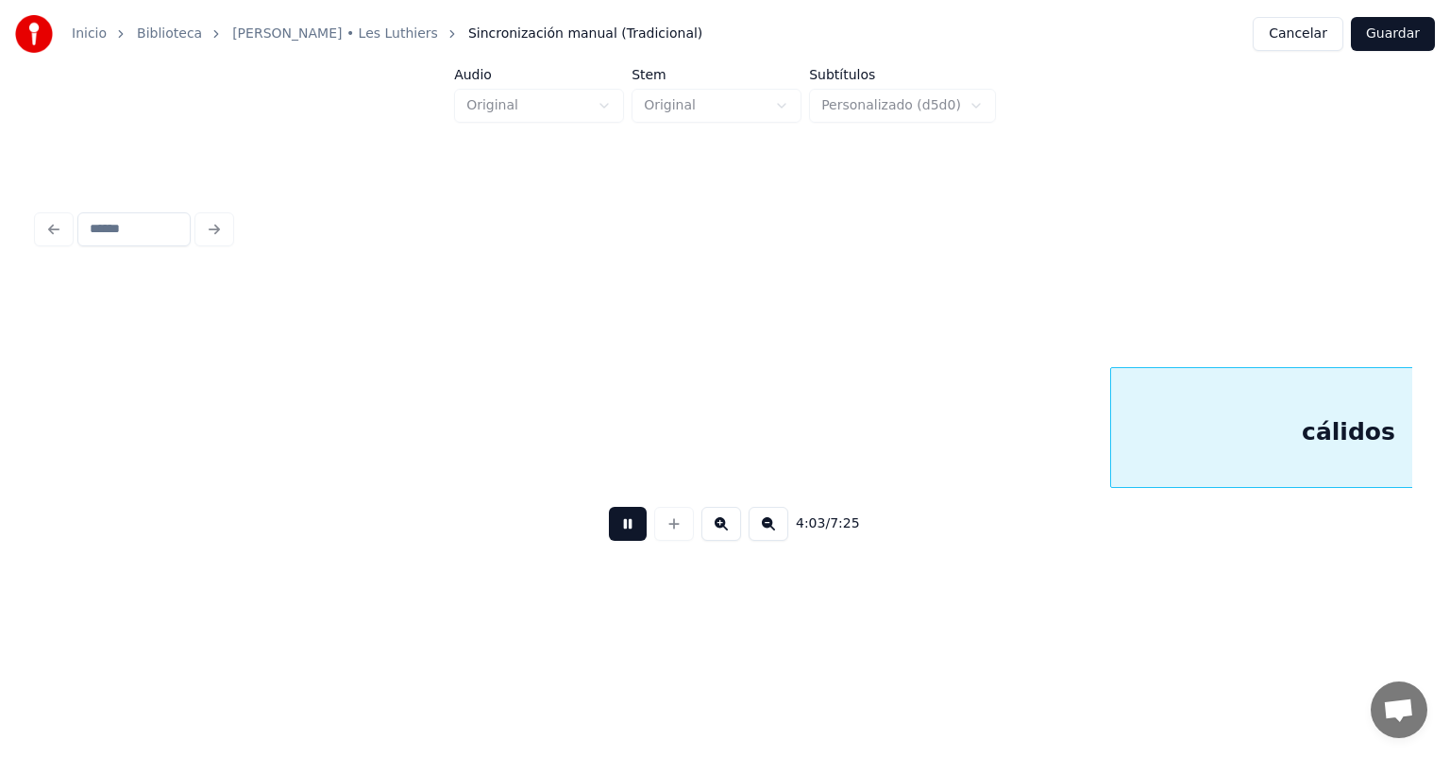
scroll to position [0, 115018]
